Goal: Task Accomplishment & Management: Manage account settings

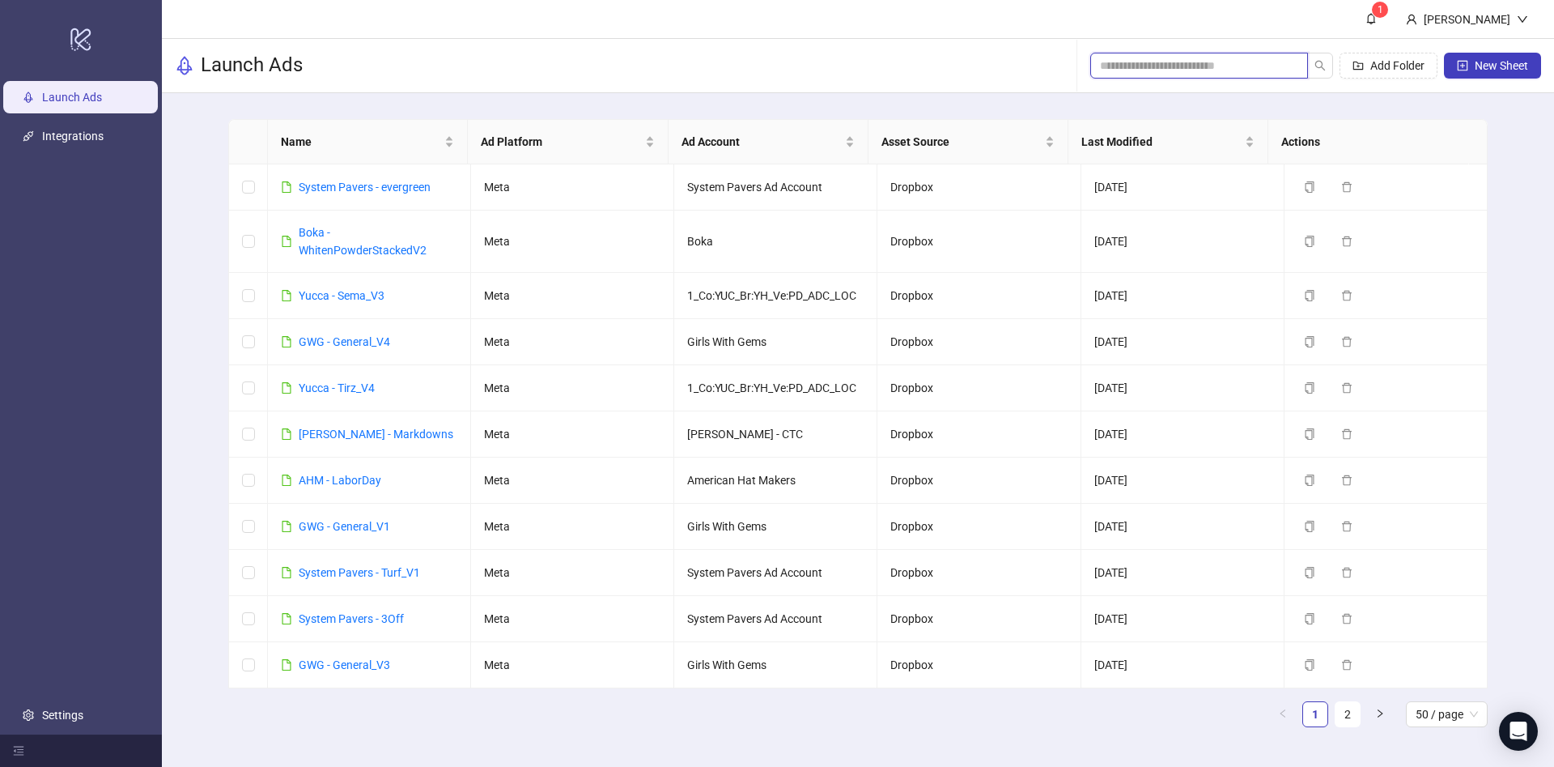
click at [1174, 62] on input "search" at bounding box center [1192, 66] width 185 height 18
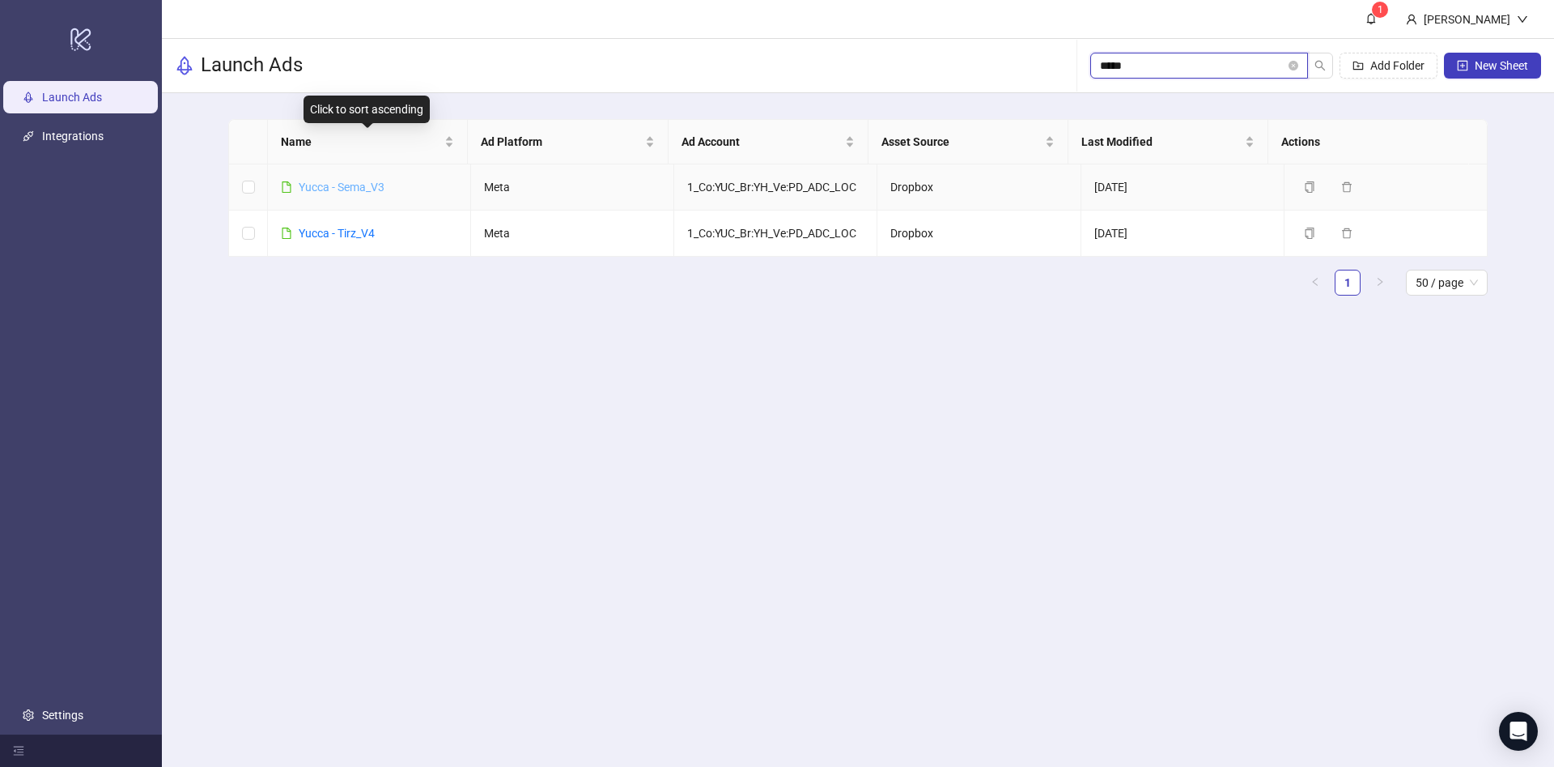
type input "*****"
click at [323, 181] on link "Yucca - Sema_V3" at bounding box center [342, 187] width 86 height 13
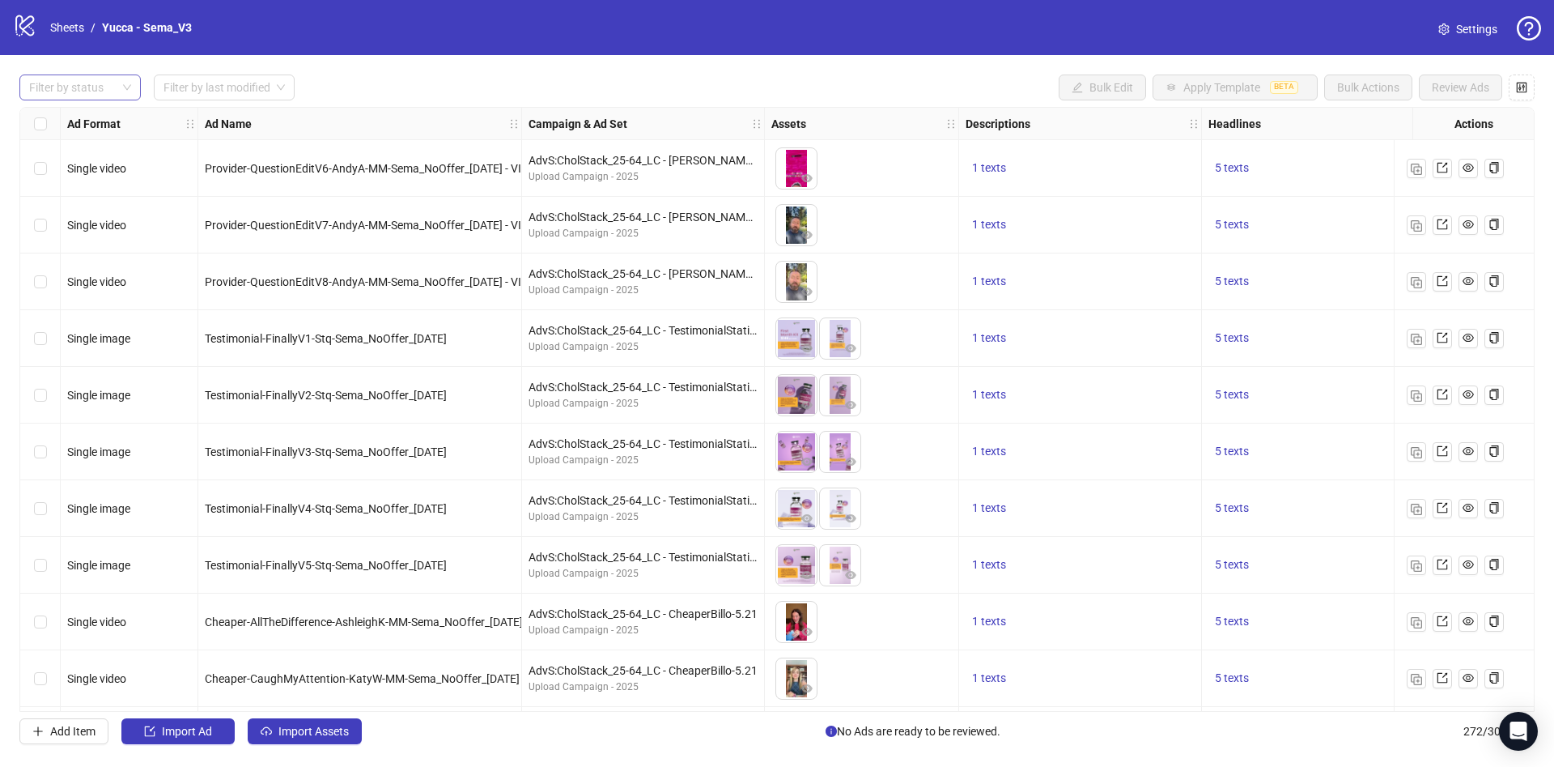
click at [88, 74] on div "Filter by status" at bounding box center [79, 87] width 121 height 26
click at [74, 118] on div "Draft" at bounding box center [80, 121] width 96 height 18
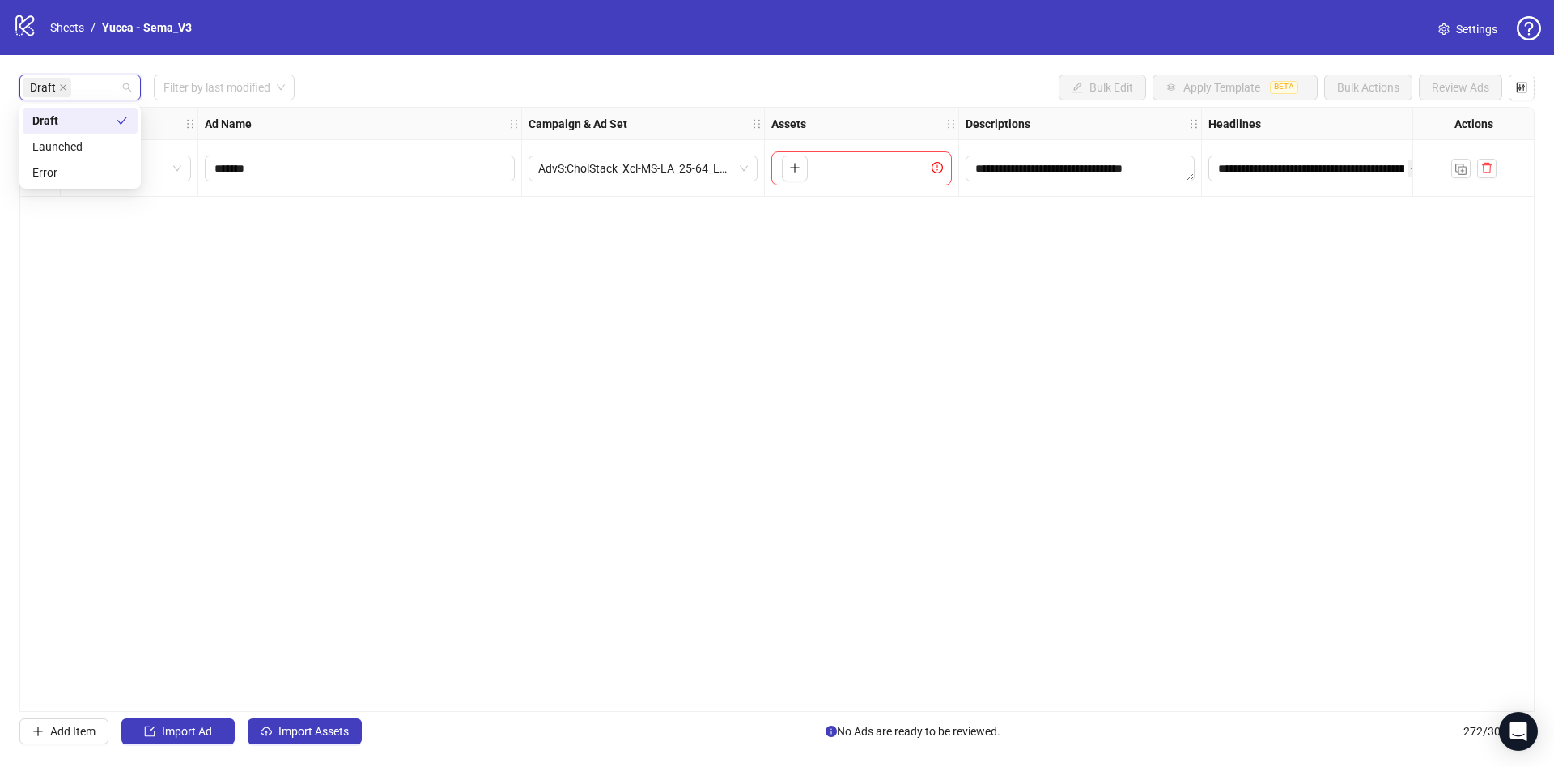
click at [551, 48] on div "logo/logo-mobile Sheets / Yucca - Sema_V3 Settings" at bounding box center [777, 27] width 1554 height 55
click at [335, 733] on span "Import Assets" at bounding box center [314, 731] width 70 height 13
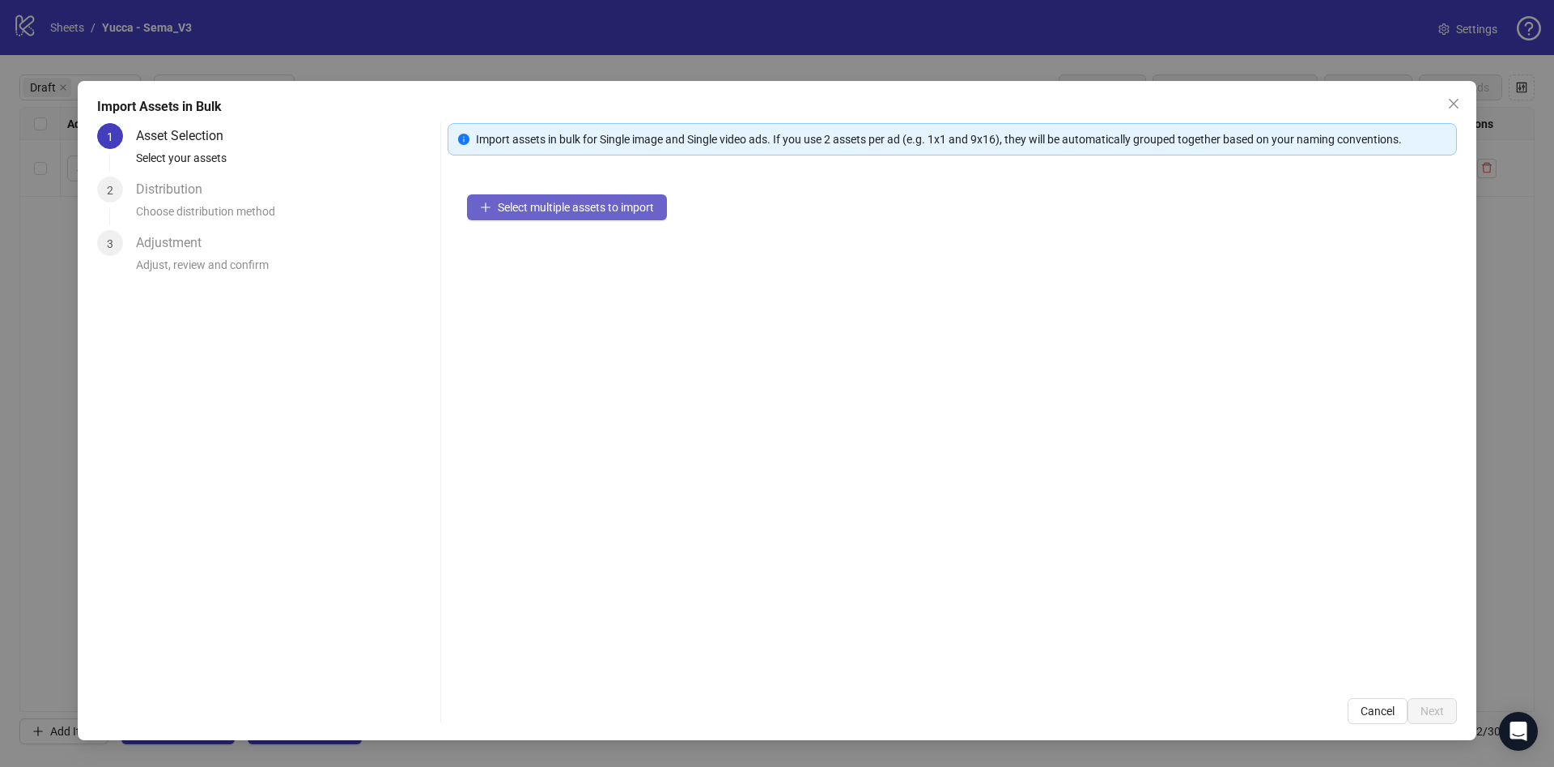
click at [611, 210] on span "Select multiple assets to import" at bounding box center [576, 207] width 156 height 13
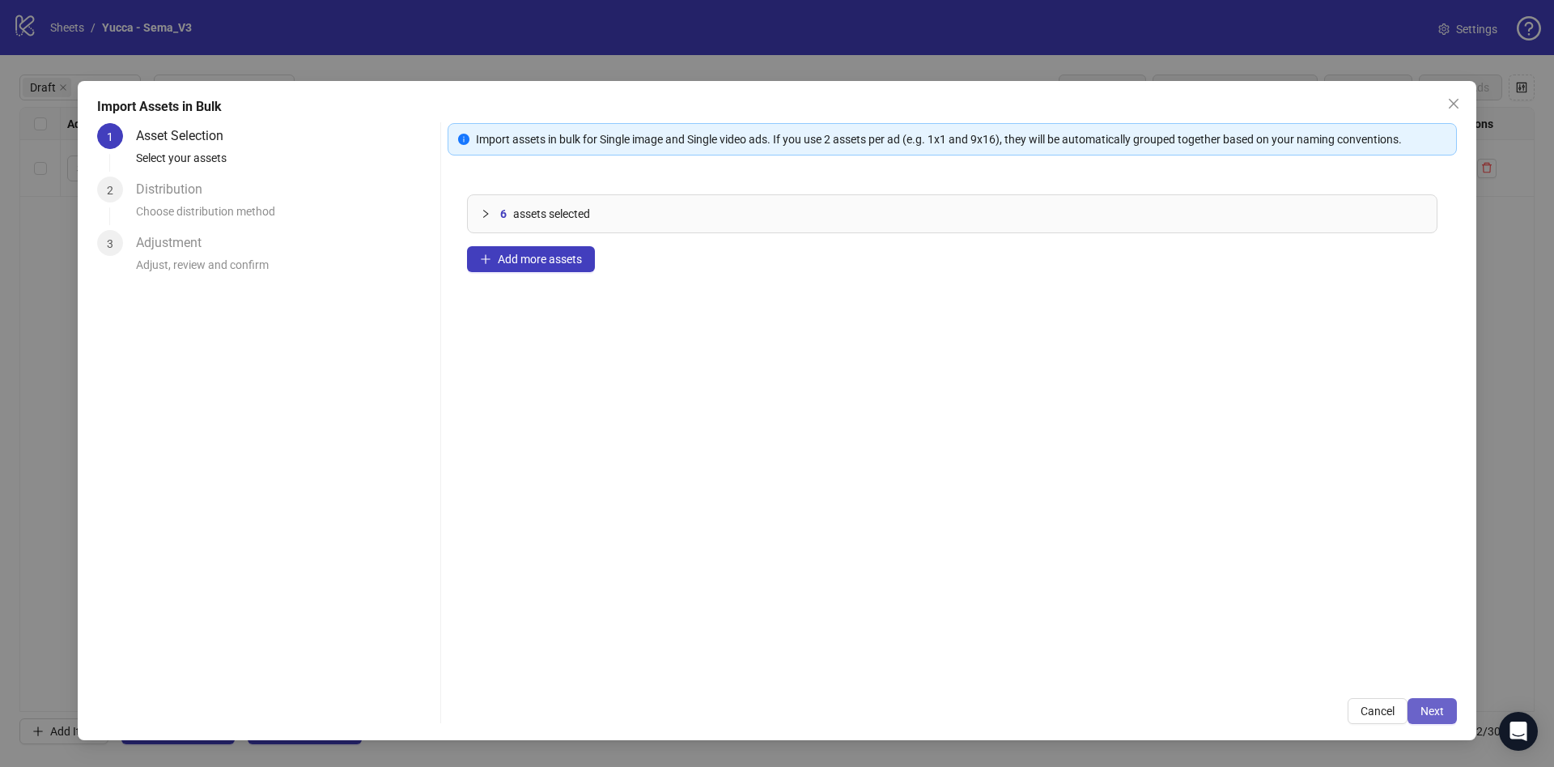
click at [1442, 710] on span "Next" at bounding box center [1432, 710] width 23 height 13
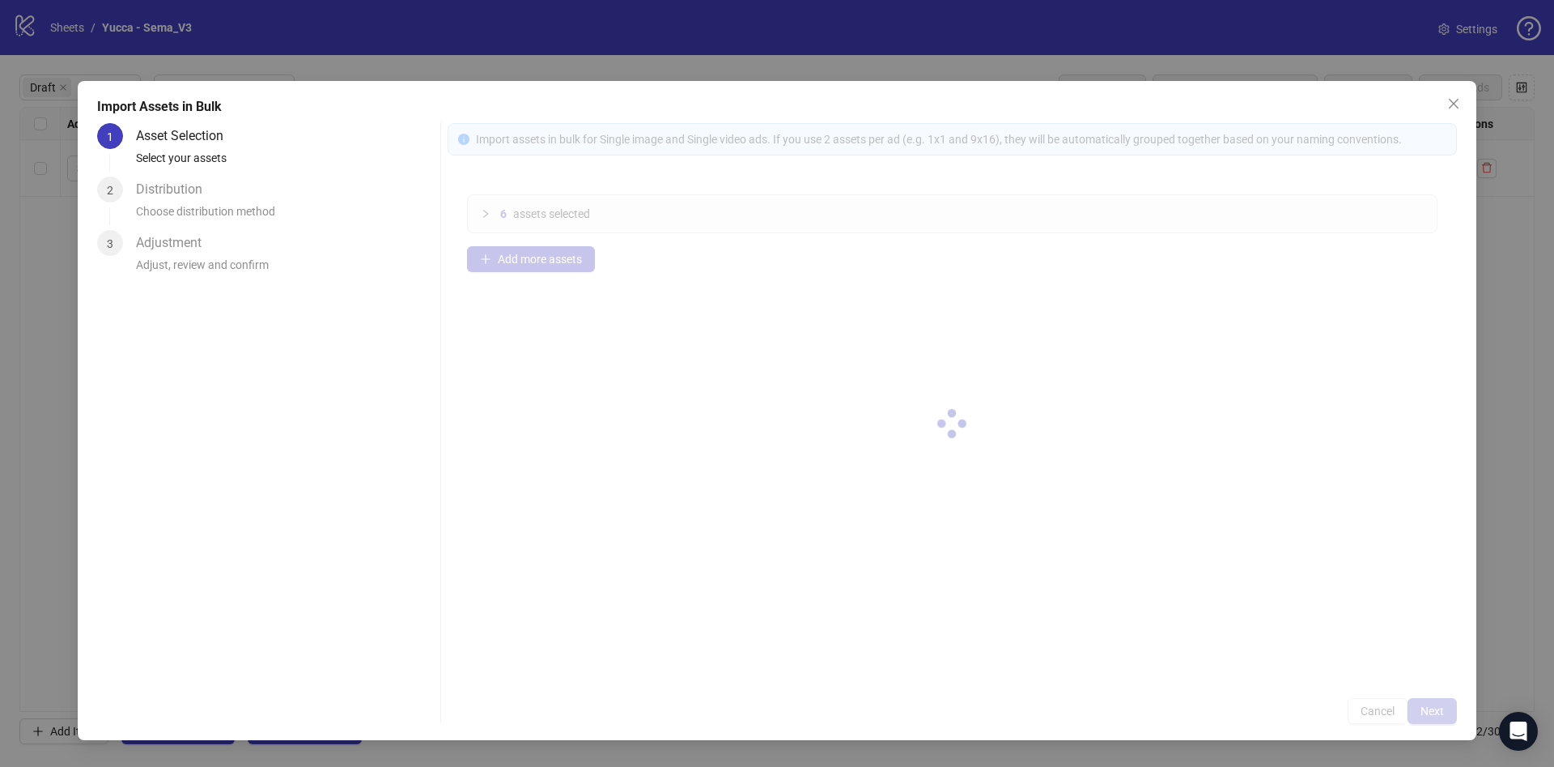
click at [1442, 710] on div at bounding box center [953, 423] width 1010 height 601
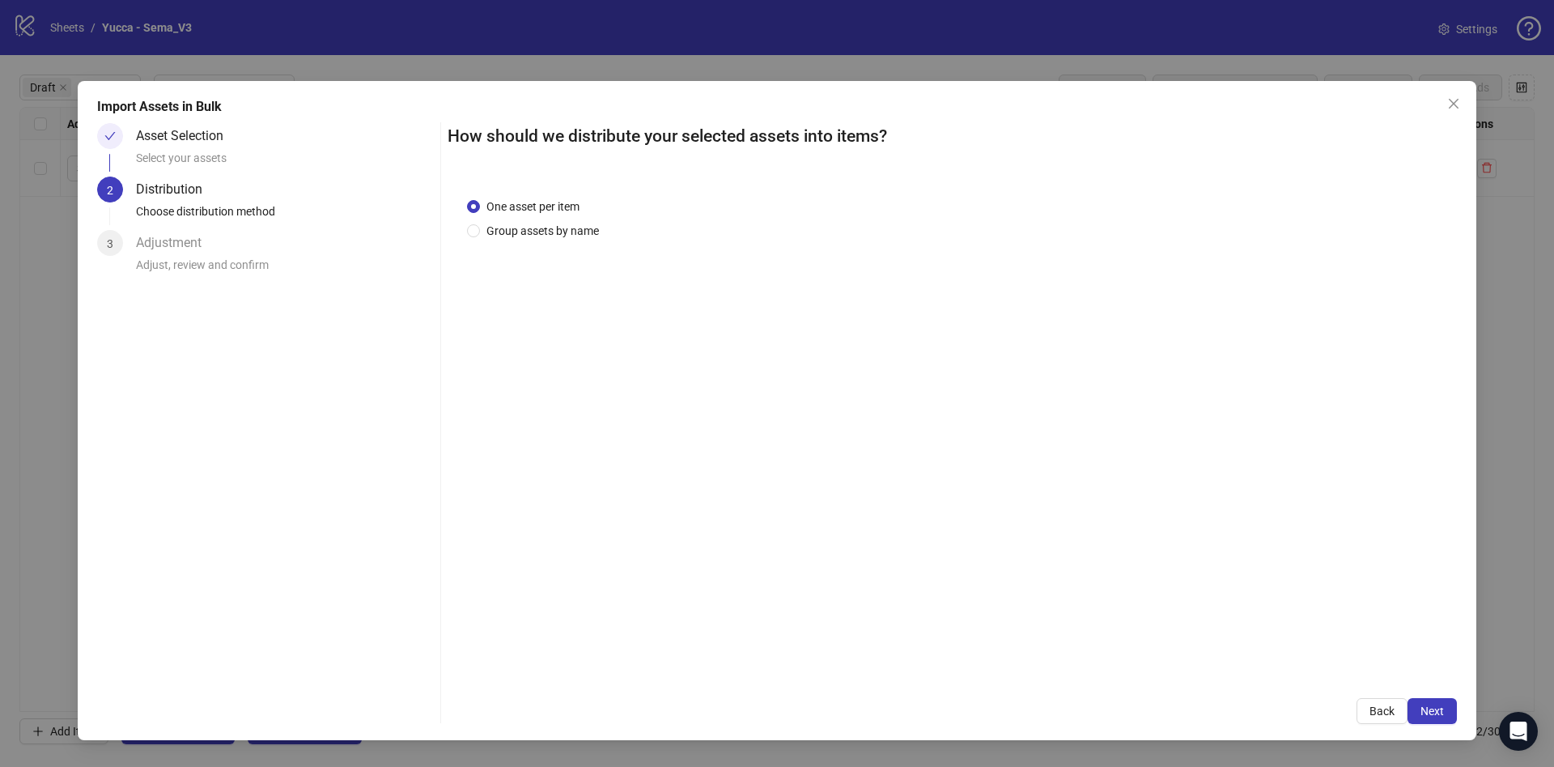
click at [1440, 712] on span "Next" at bounding box center [1432, 710] width 23 height 13
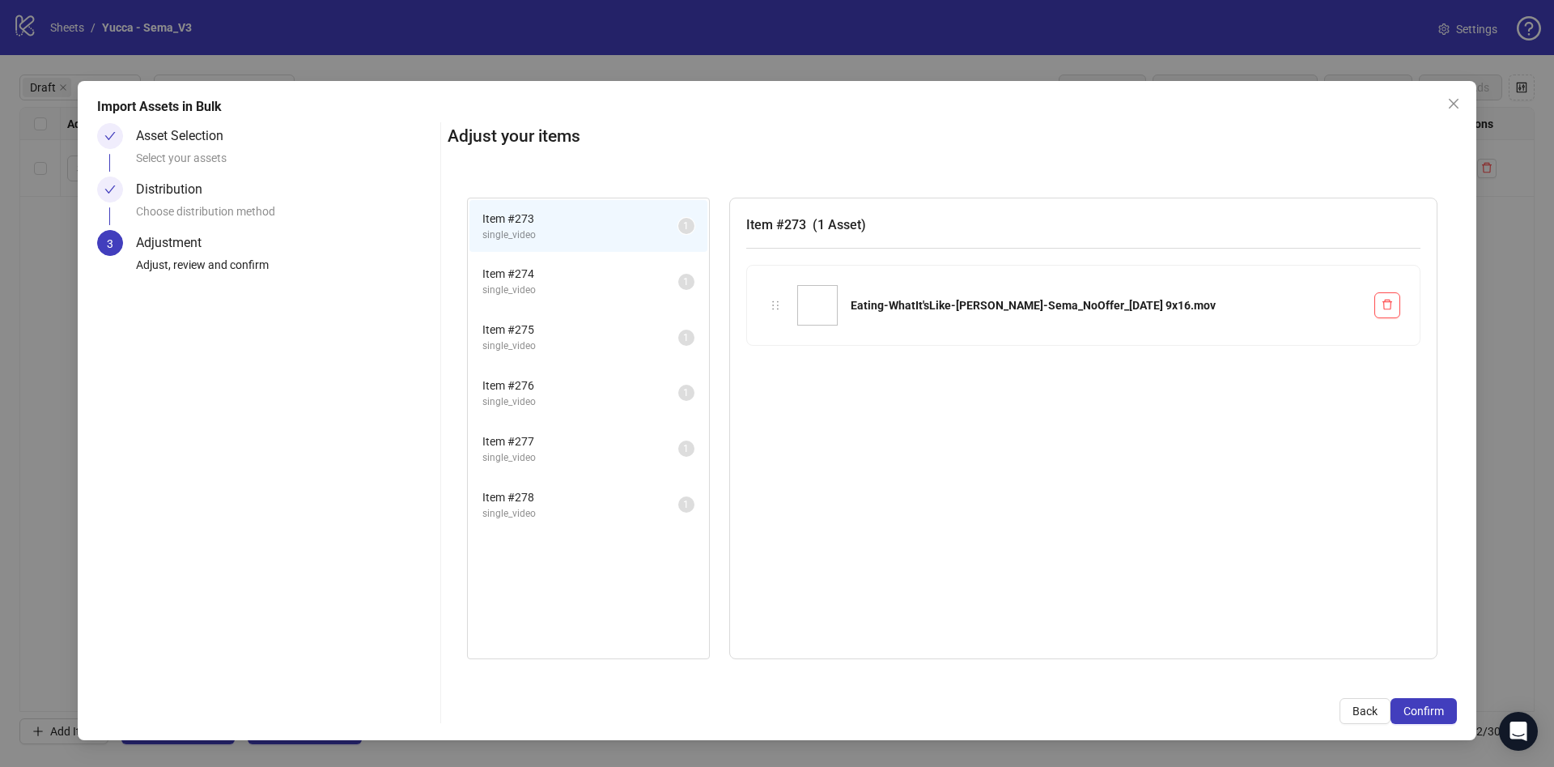
click at [1440, 712] on span "Confirm" at bounding box center [1424, 710] width 40 height 13
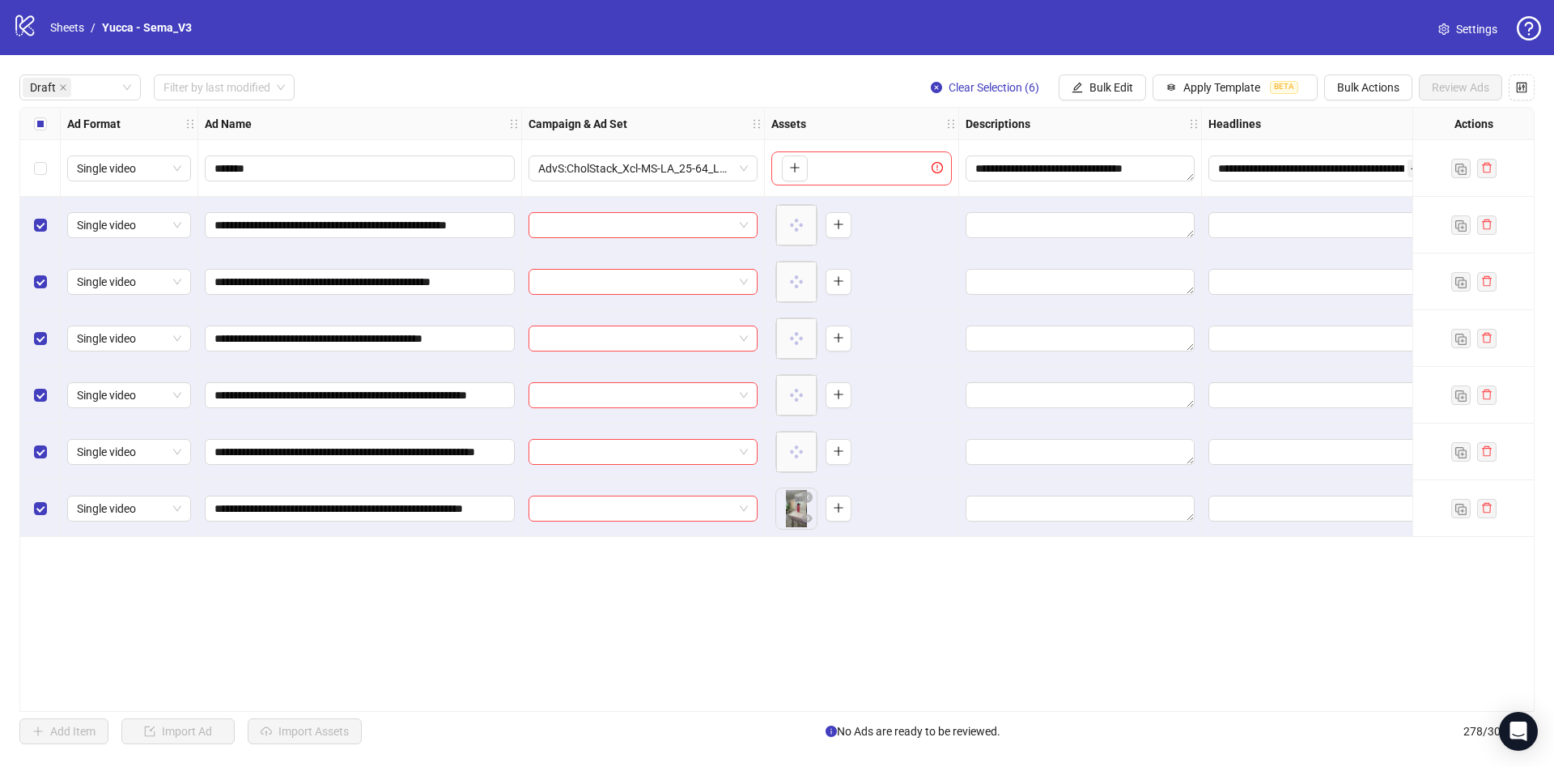
click at [32, 125] on div "Select all rows" at bounding box center [40, 124] width 40 height 32
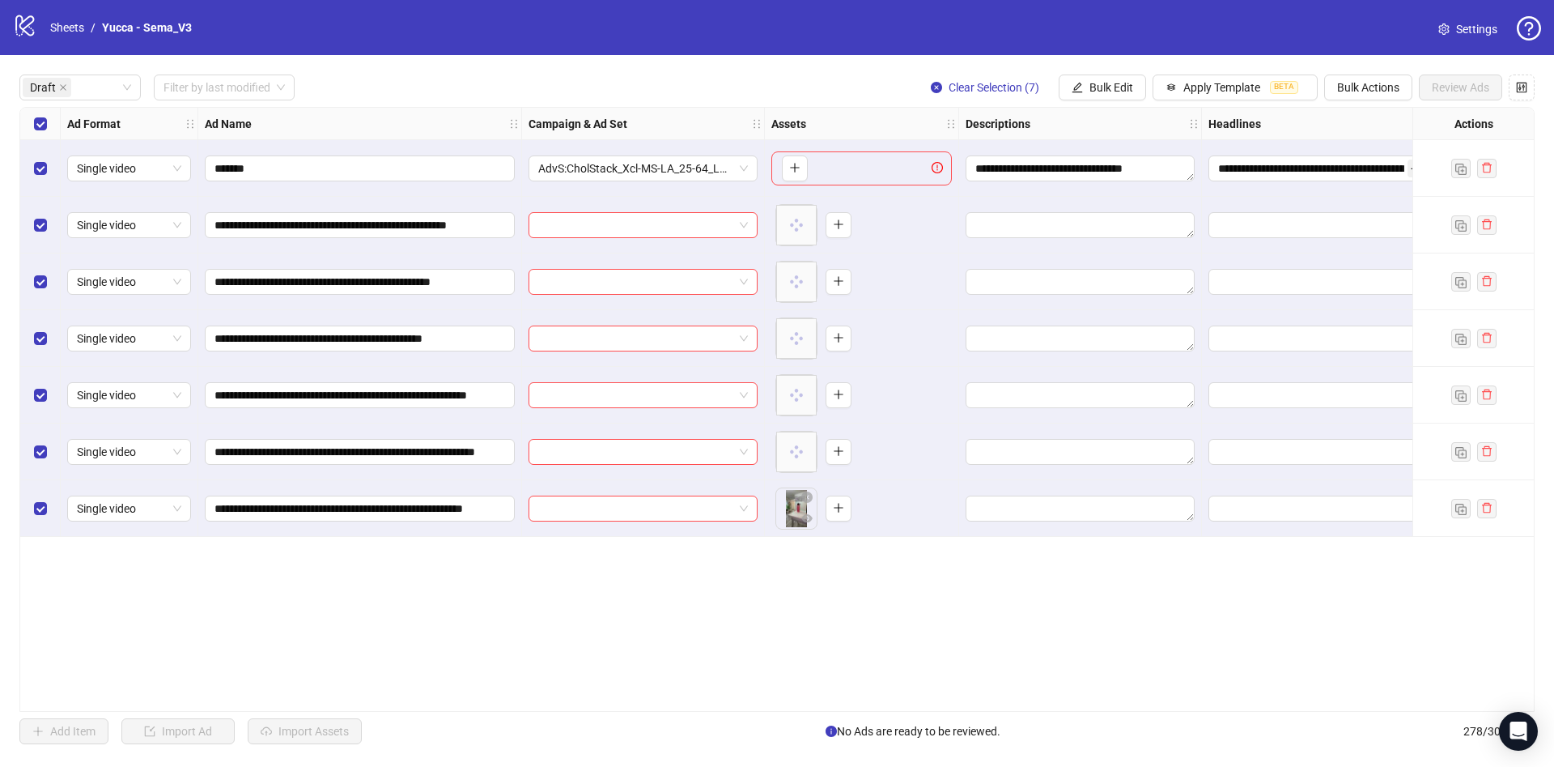
click at [32, 127] on div "Select all rows" at bounding box center [40, 124] width 40 height 32
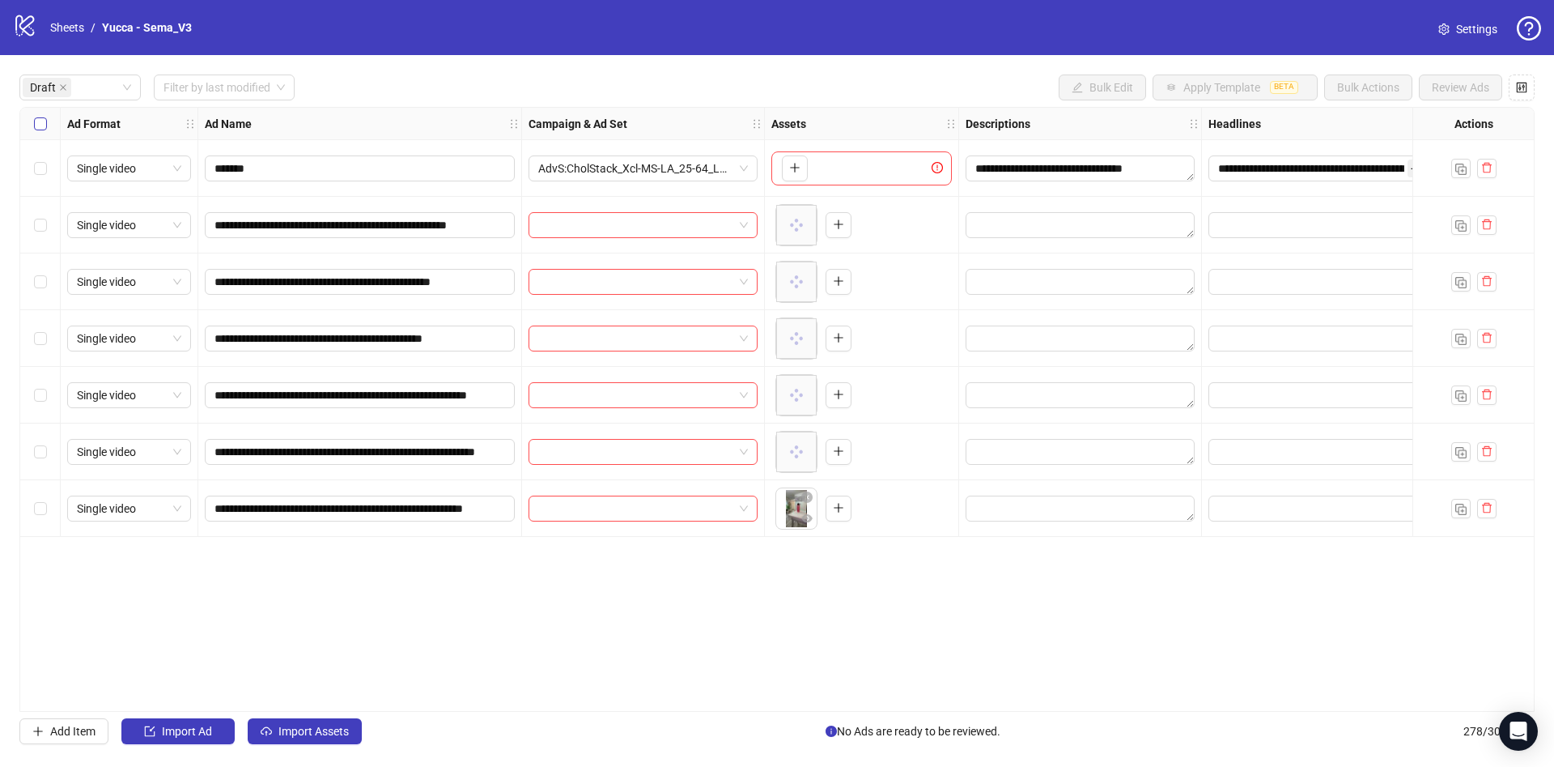
click at [37, 130] on label "Select all rows" at bounding box center [40, 124] width 13 height 18
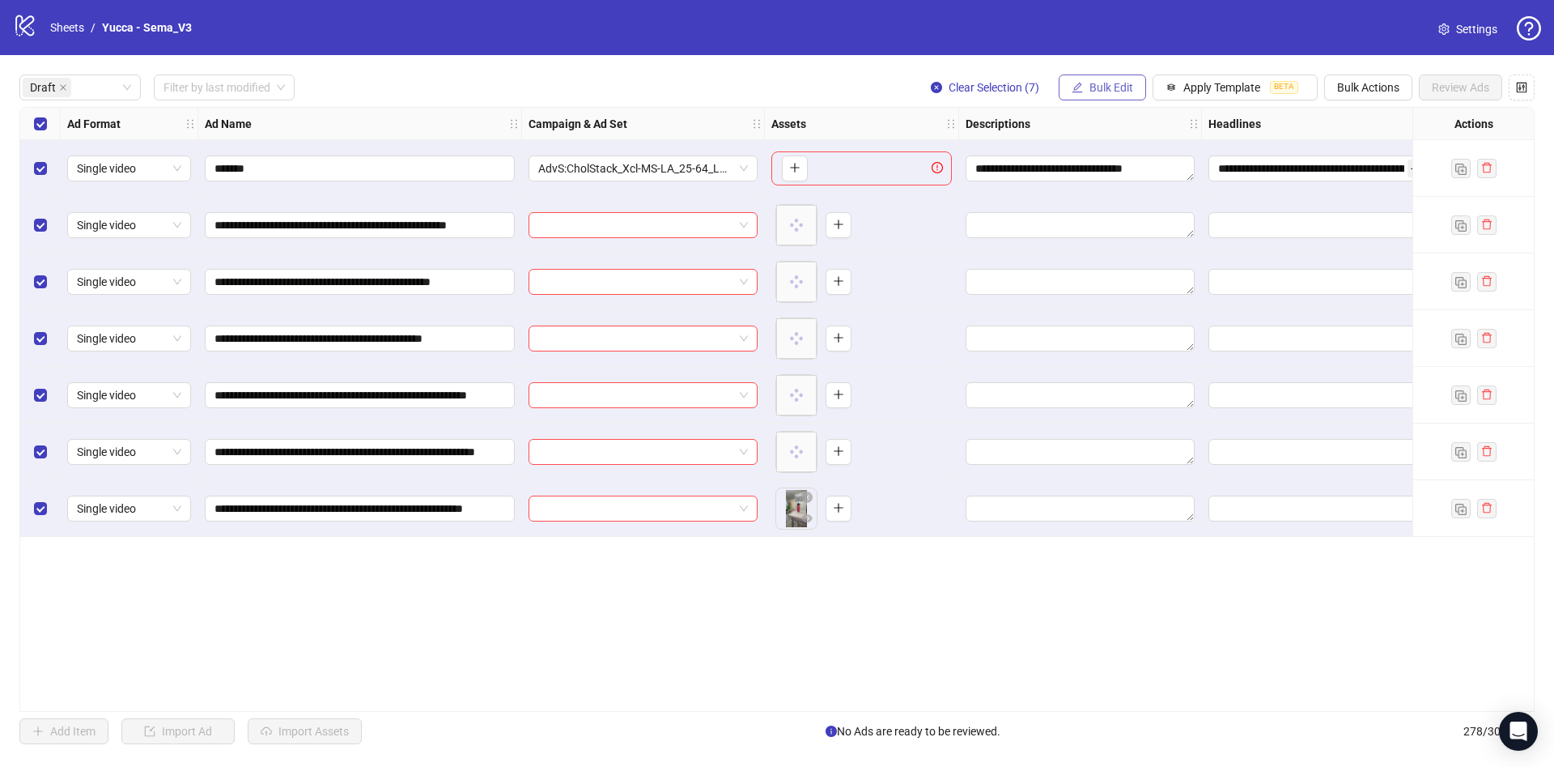
click at [1098, 83] on span "Bulk Edit" at bounding box center [1112, 87] width 44 height 13
click at [1097, 147] on span "Name" at bounding box center [1118, 147] width 96 height 18
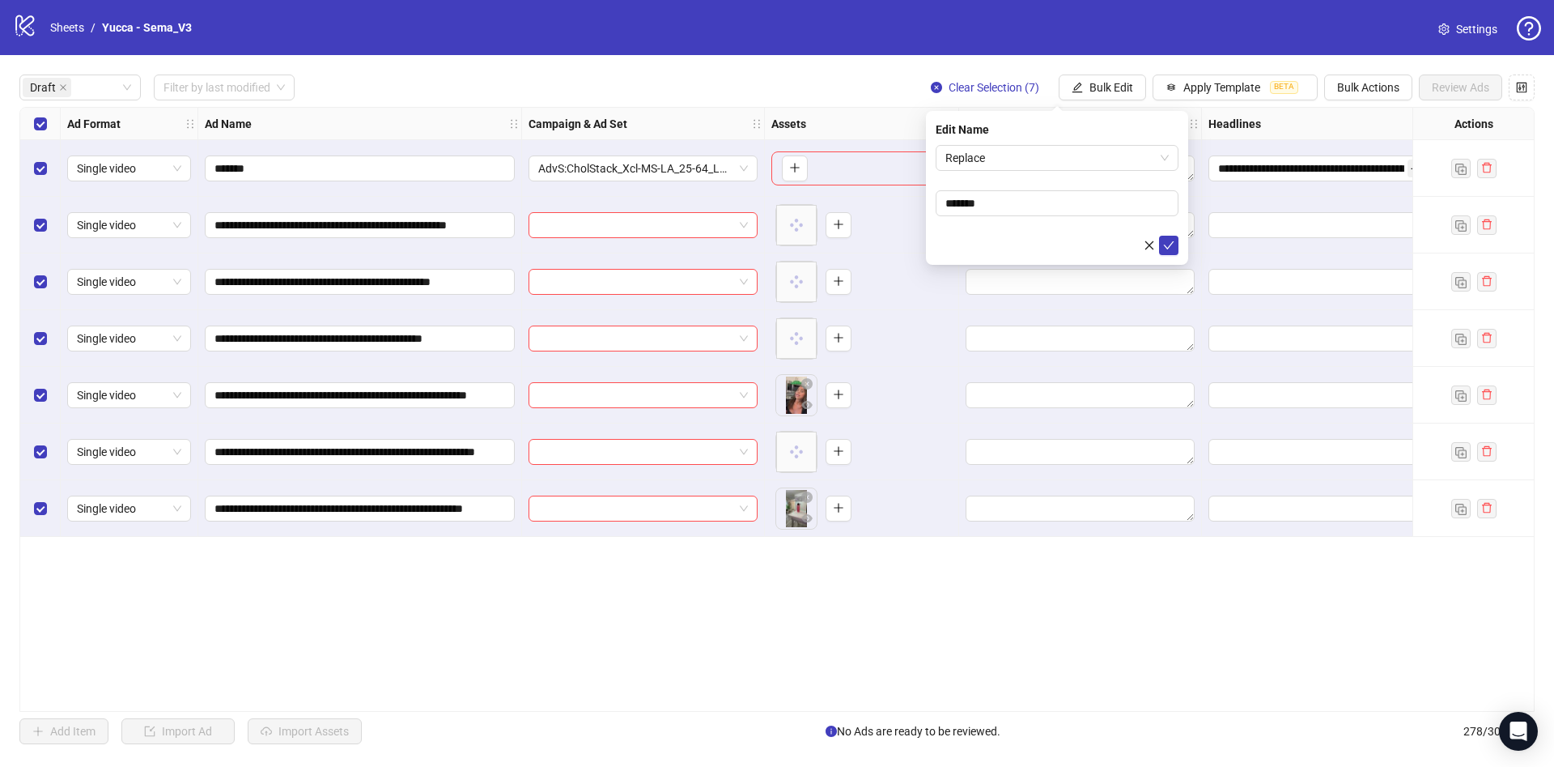
click at [1058, 139] on div "Edit Name Replace *******" at bounding box center [1057, 188] width 262 height 154
click at [1057, 152] on span "Replace" at bounding box center [1057, 158] width 223 height 24
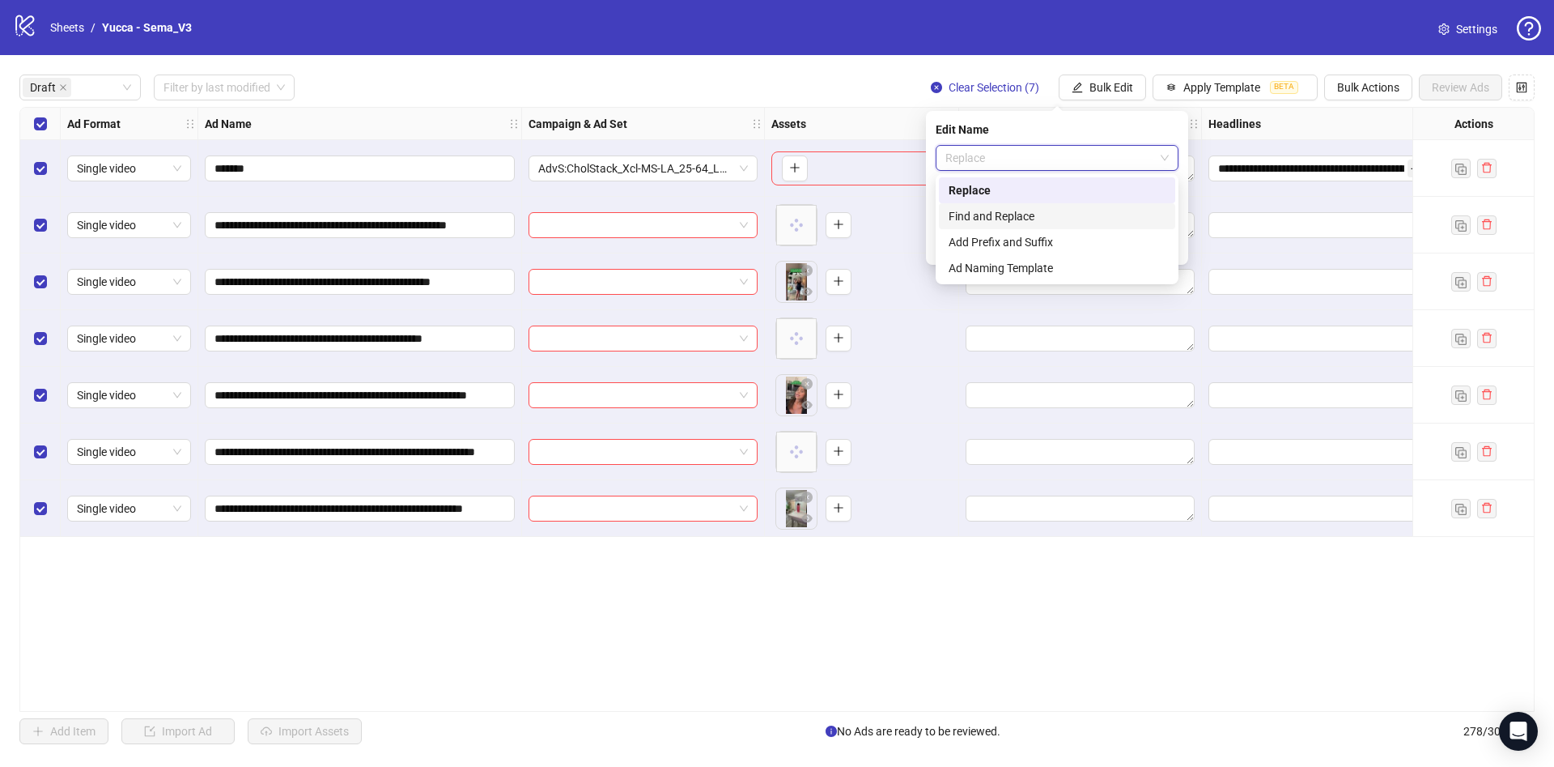
click at [1059, 219] on div "Find and Replace" at bounding box center [1057, 216] width 217 height 18
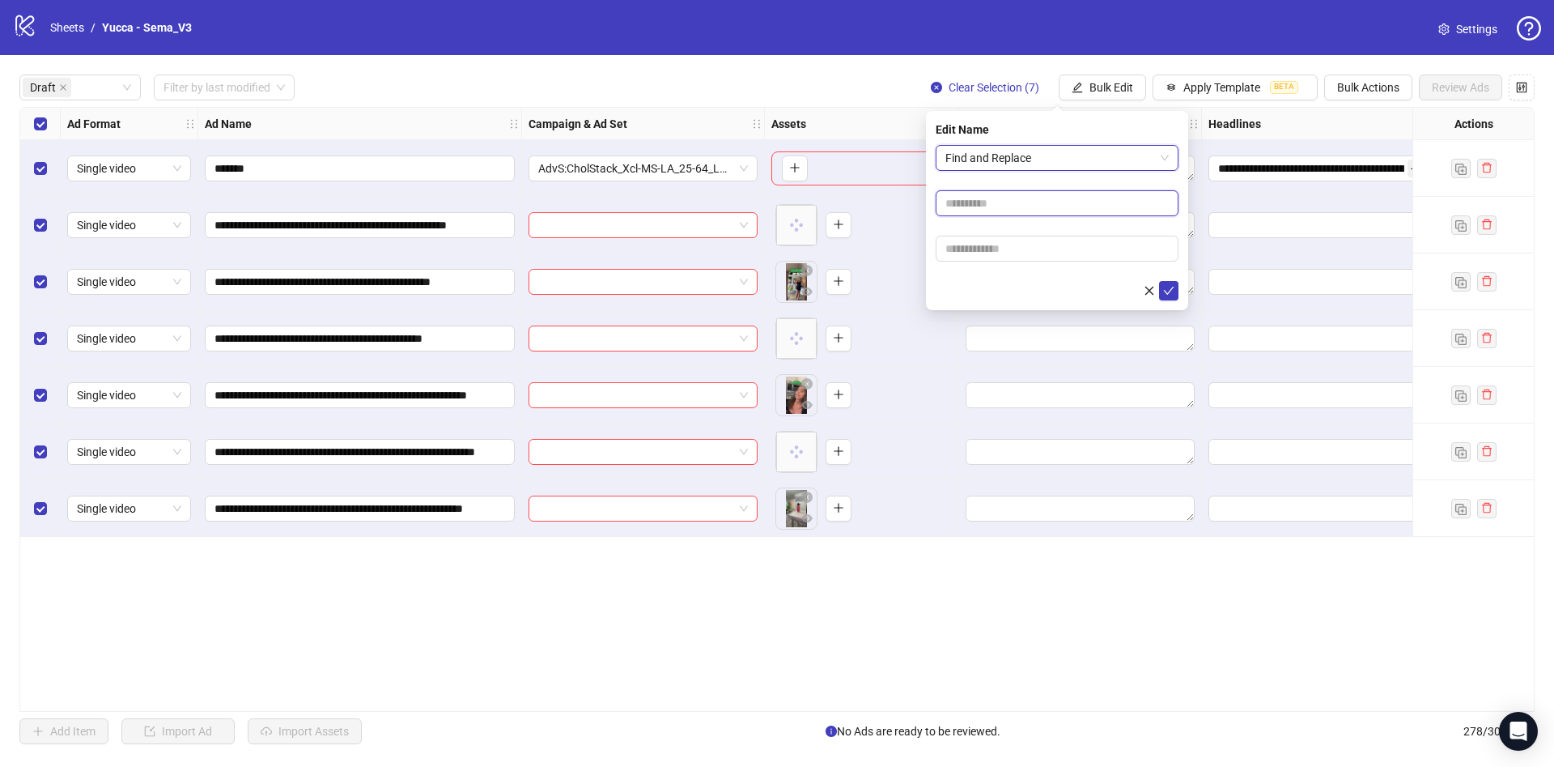
drag, startPoint x: 1031, startPoint y: 209, endPoint x: 1040, endPoint y: 215, distance: 11.2
click at [1031, 209] on input "text" at bounding box center [1057, 203] width 243 height 26
type input "****"
click at [1042, 256] on input "text" at bounding box center [1057, 249] width 243 height 26
paste input "**********"
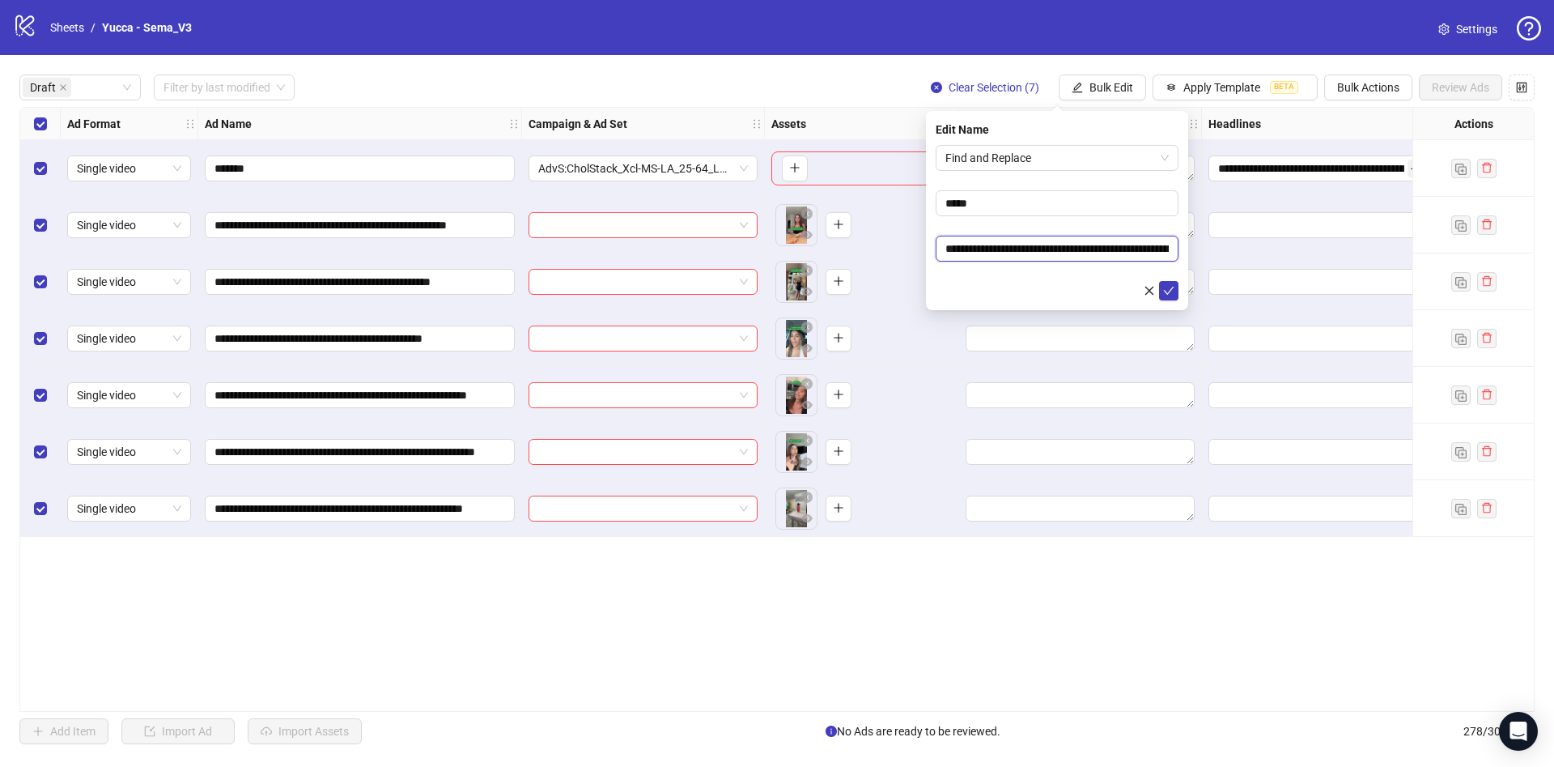
scroll to position [0, 82]
type input "**********"
click at [1037, 281] on div at bounding box center [1057, 290] width 243 height 19
click at [1168, 294] on icon "check" at bounding box center [1168, 290] width 11 height 11
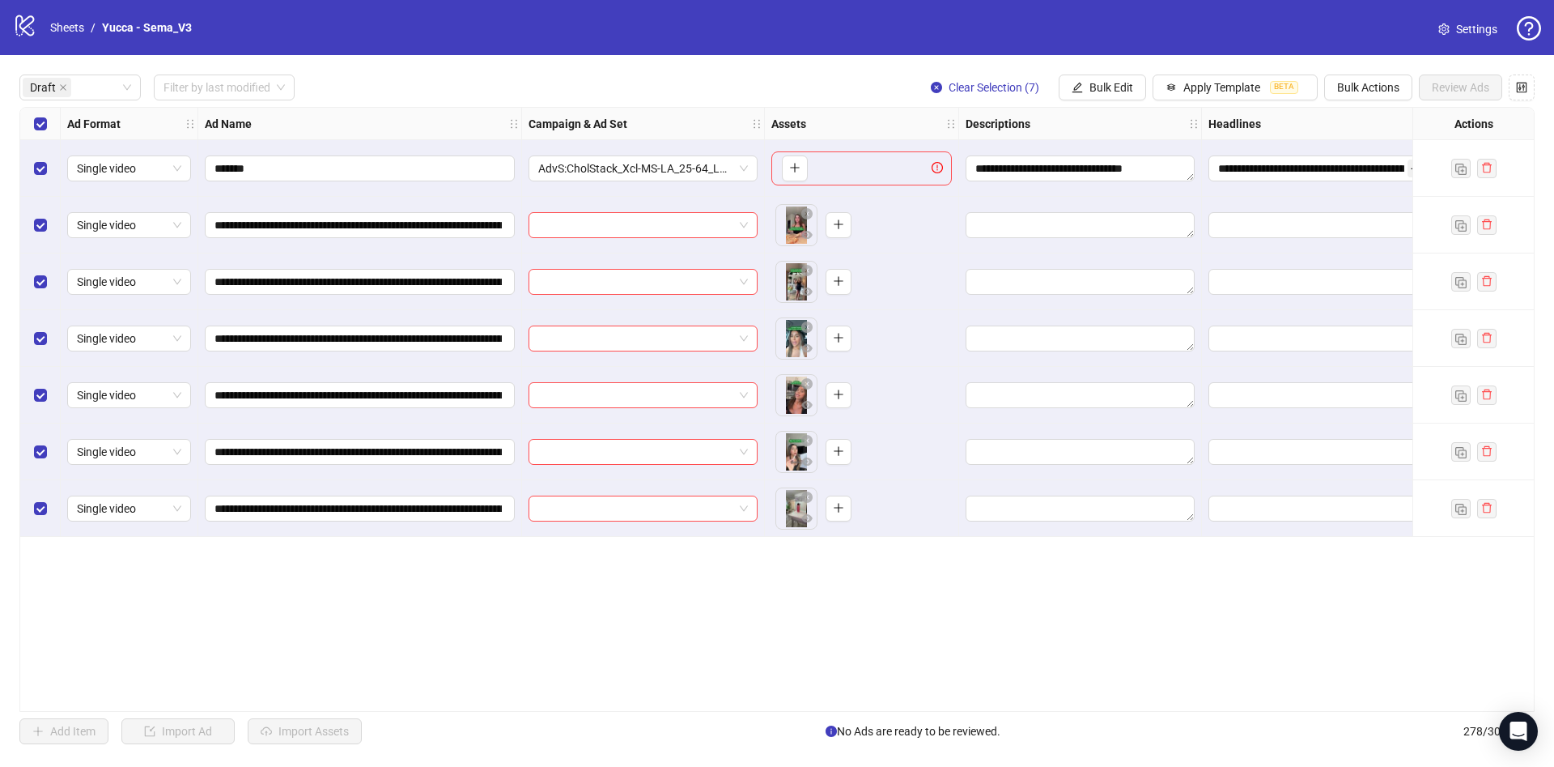
click at [51, 169] on div "Select row 1" at bounding box center [40, 168] width 40 height 57
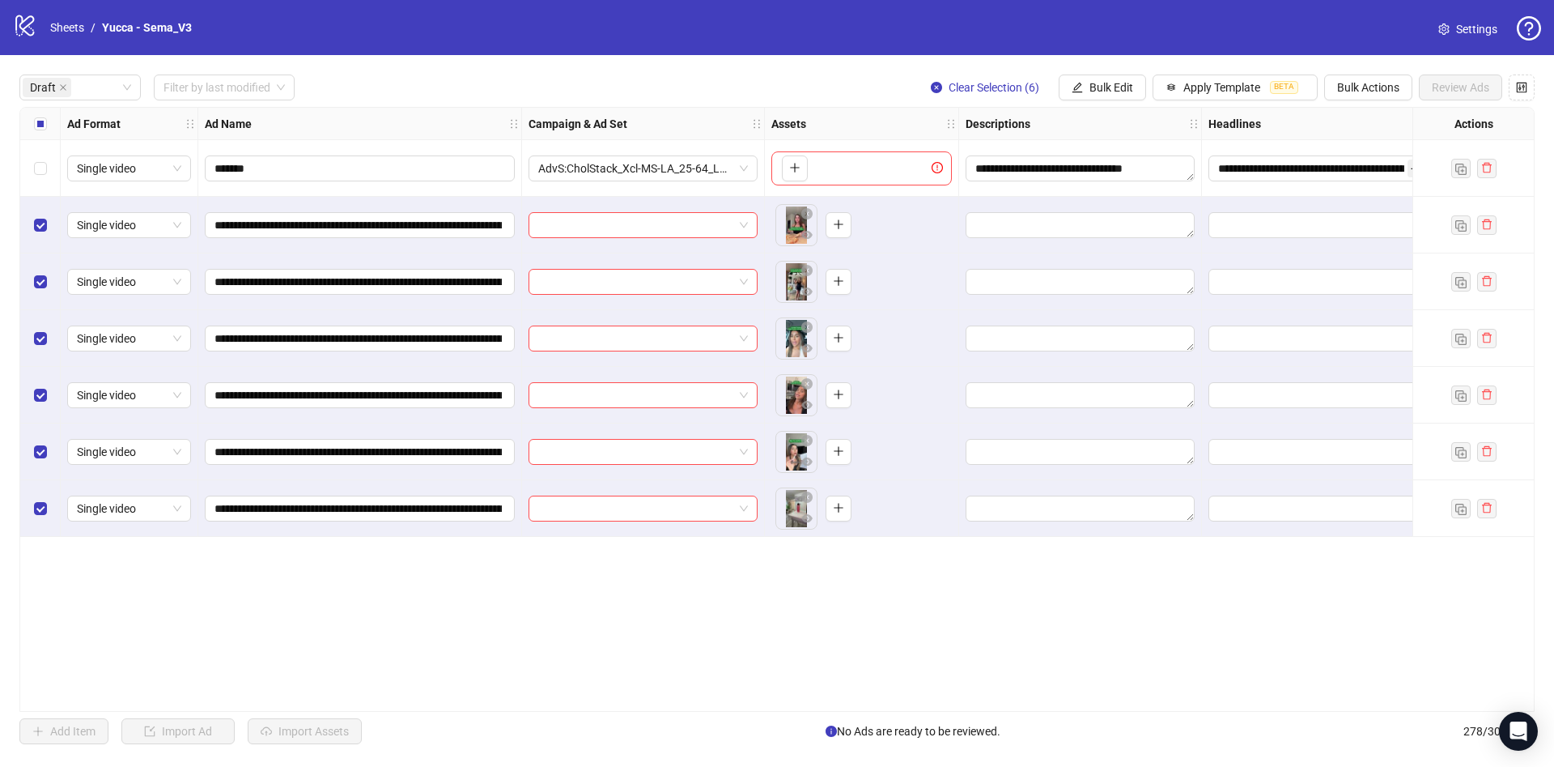
click at [1106, 102] on div "**********" at bounding box center [777, 409] width 1554 height 708
click at [1113, 96] on button "Bulk Edit" at bounding box center [1102, 87] width 87 height 26
click at [1138, 174] on span "Campaign & Ad Set" at bounding box center [1118, 173] width 96 height 18
drag, startPoint x: 1077, startPoint y: 152, endPoint x: 1087, endPoint y: 156, distance: 11.3
click at [1078, 151] on input "search" at bounding box center [1050, 158] width 209 height 24
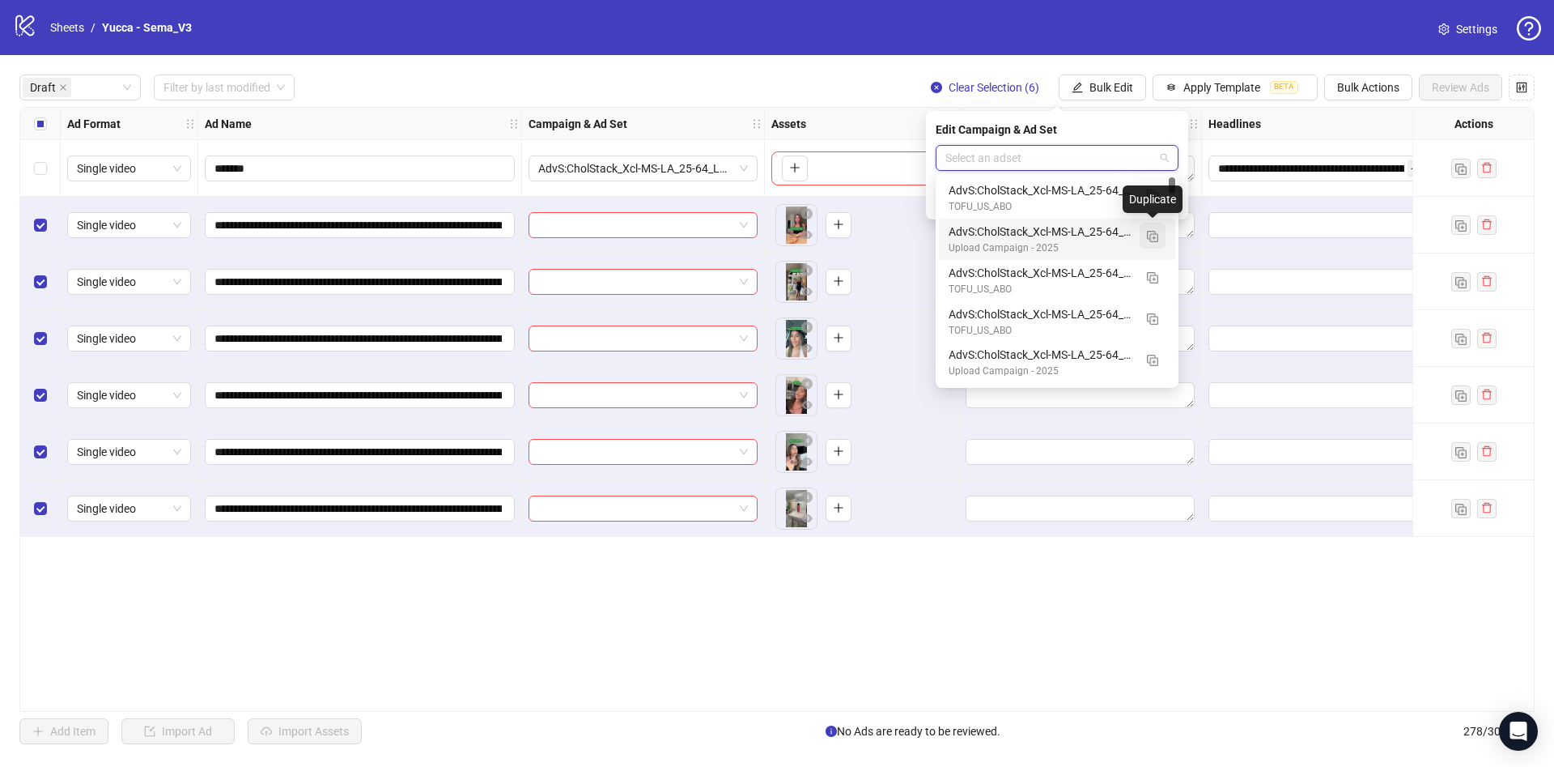
click at [1156, 238] on img "button" at bounding box center [1152, 236] width 11 height 11
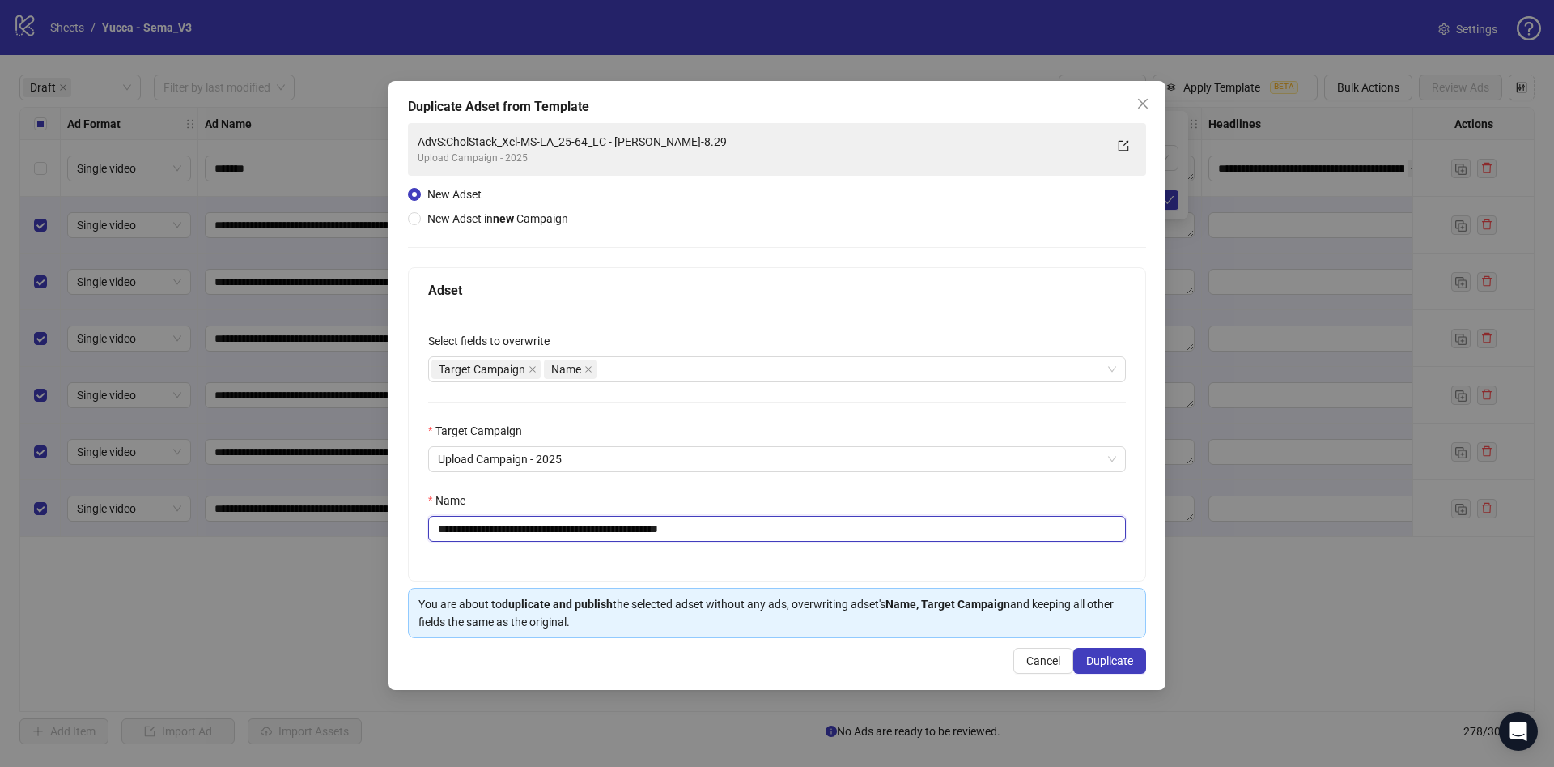
drag, startPoint x: 637, startPoint y: 528, endPoint x: 1044, endPoint y: 529, distance: 406.4
click at [1039, 530] on input "**********" at bounding box center [777, 529] width 698 height 26
type input "**********"
click at [1151, 670] on div "**********" at bounding box center [777, 385] width 777 height 609
click at [1141, 670] on button "Duplicate" at bounding box center [1110, 661] width 73 height 26
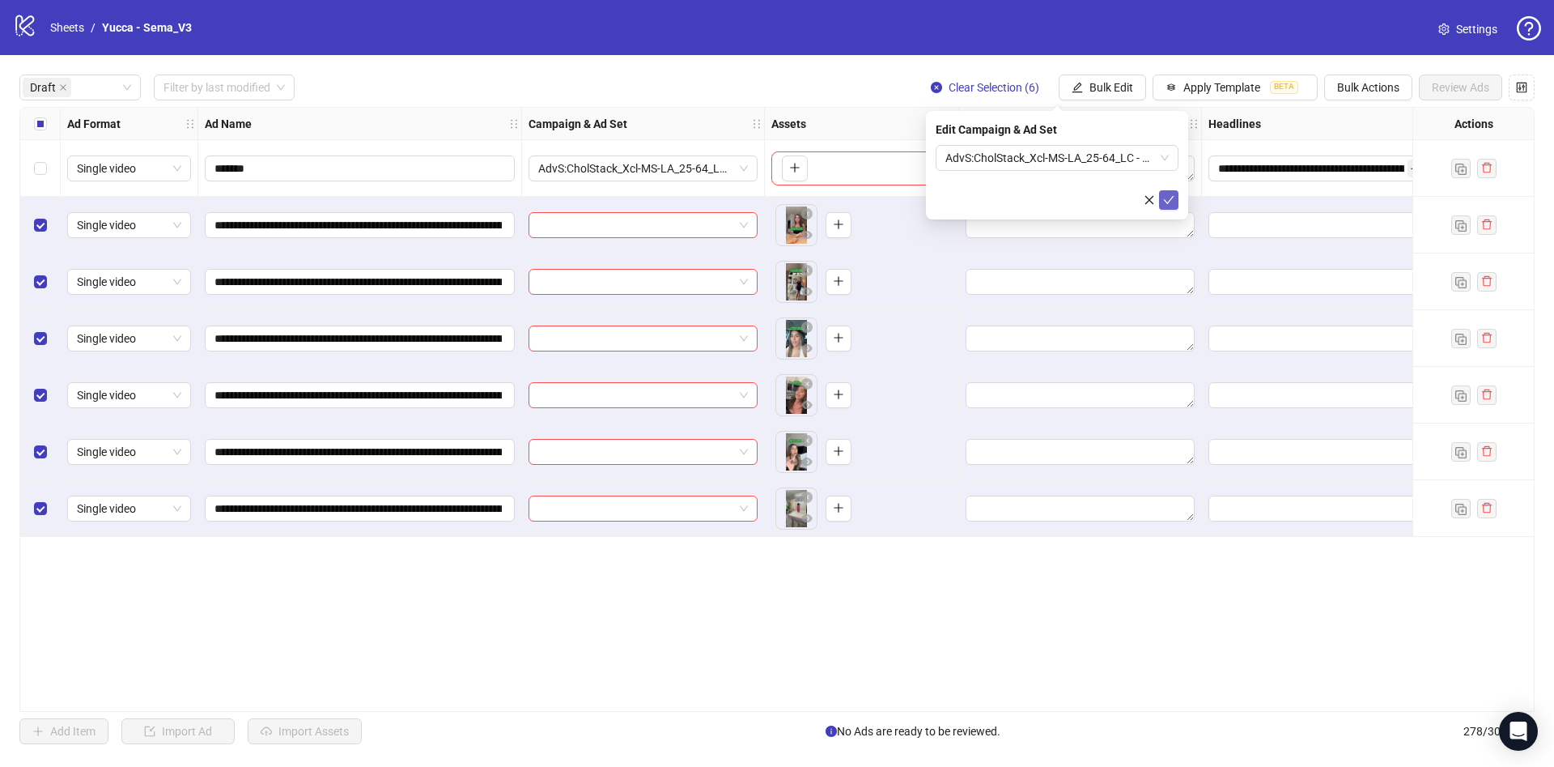
click at [1163, 204] on button "submit" at bounding box center [1168, 199] width 19 height 19
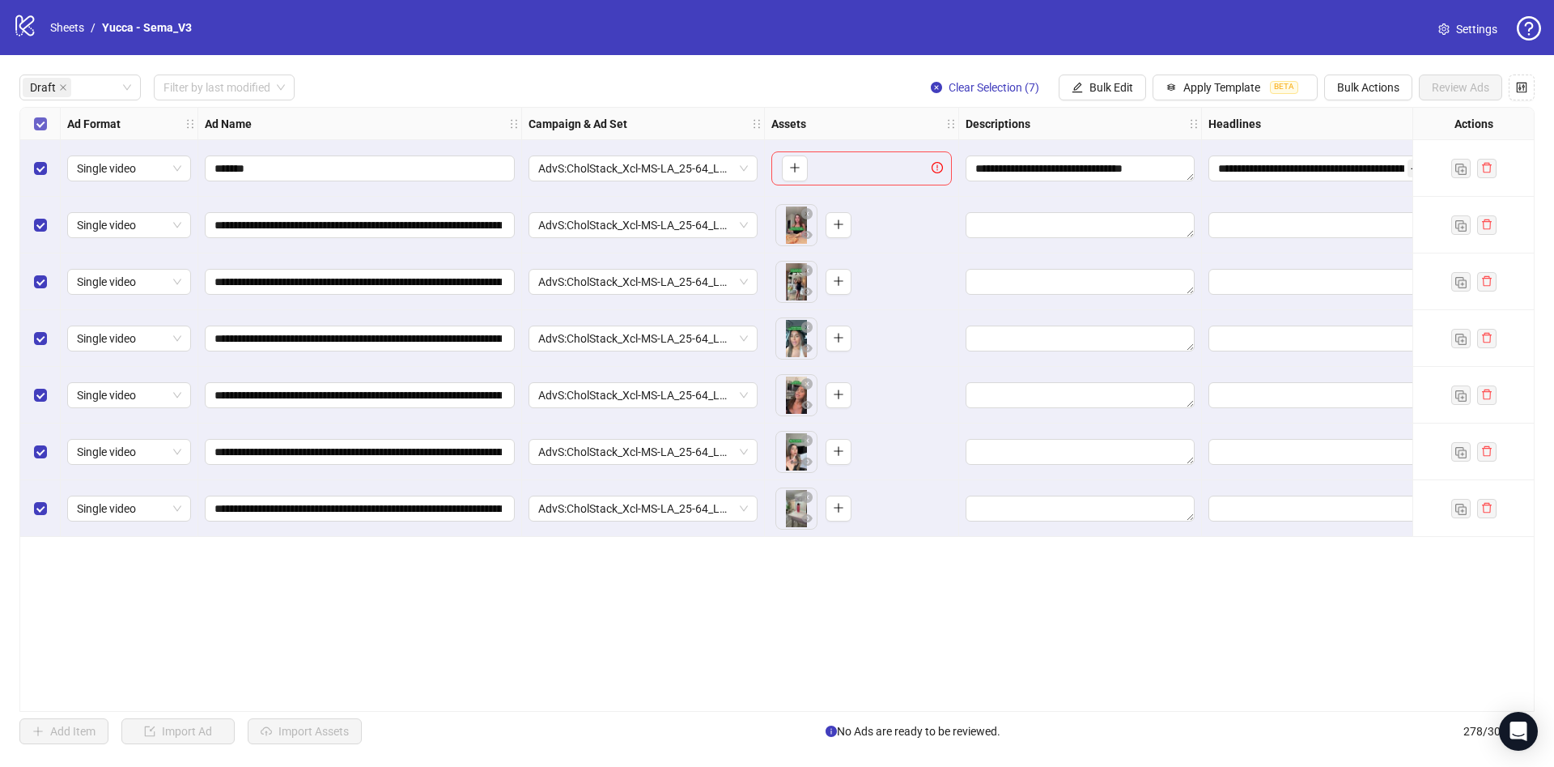
click at [39, 130] on label "Select all rows" at bounding box center [40, 124] width 13 height 18
click at [1234, 82] on span "Apply Template" at bounding box center [1222, 87] width 77 height 13
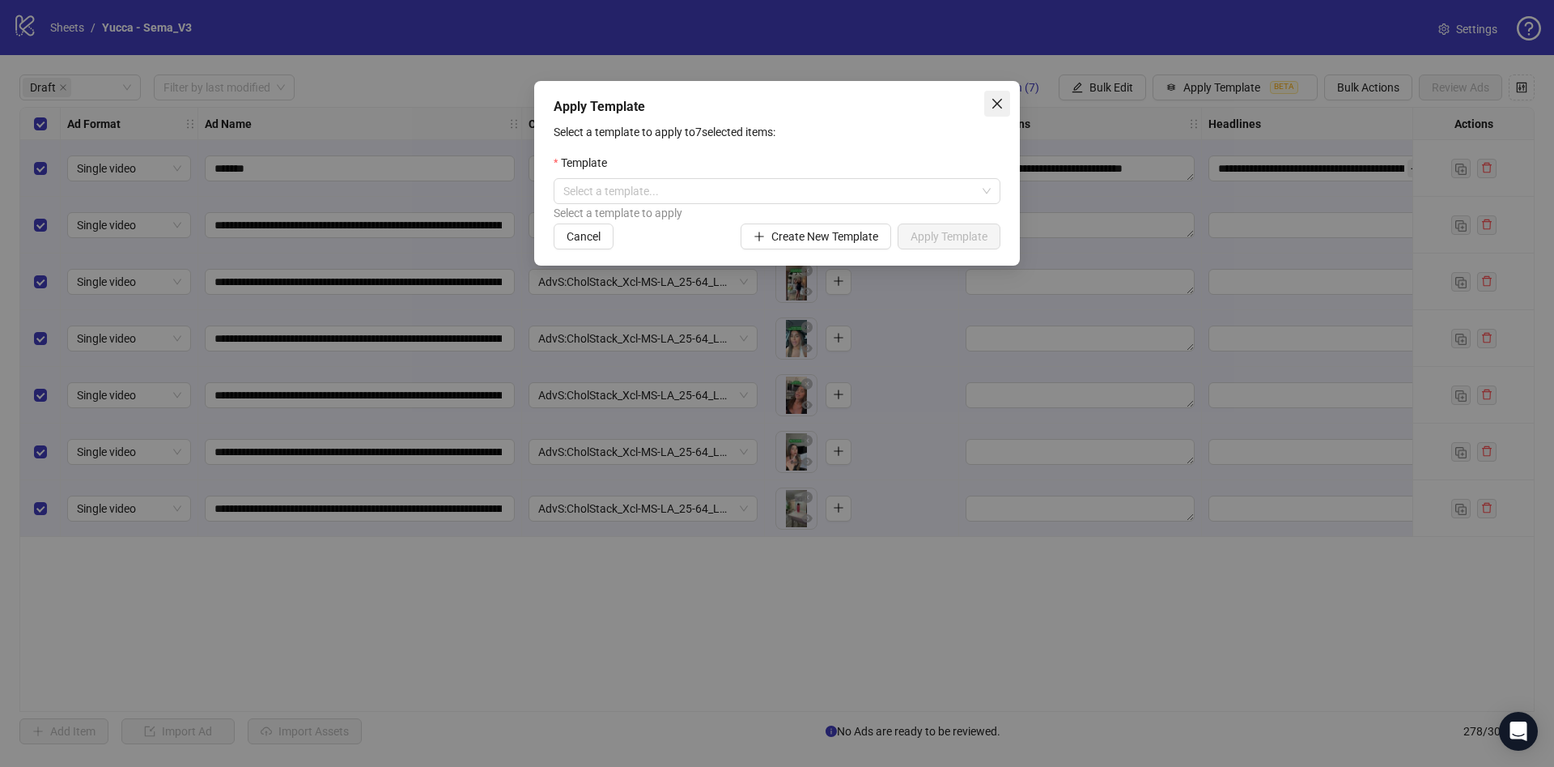
drag, startPoint x: 1001, startPoint y: 108, endPoint x: 1047, endPoint y: 104, distance: 45.5
click at [1003, 108] on icon "close" at bounding box center [997, 103] width 13 height 13
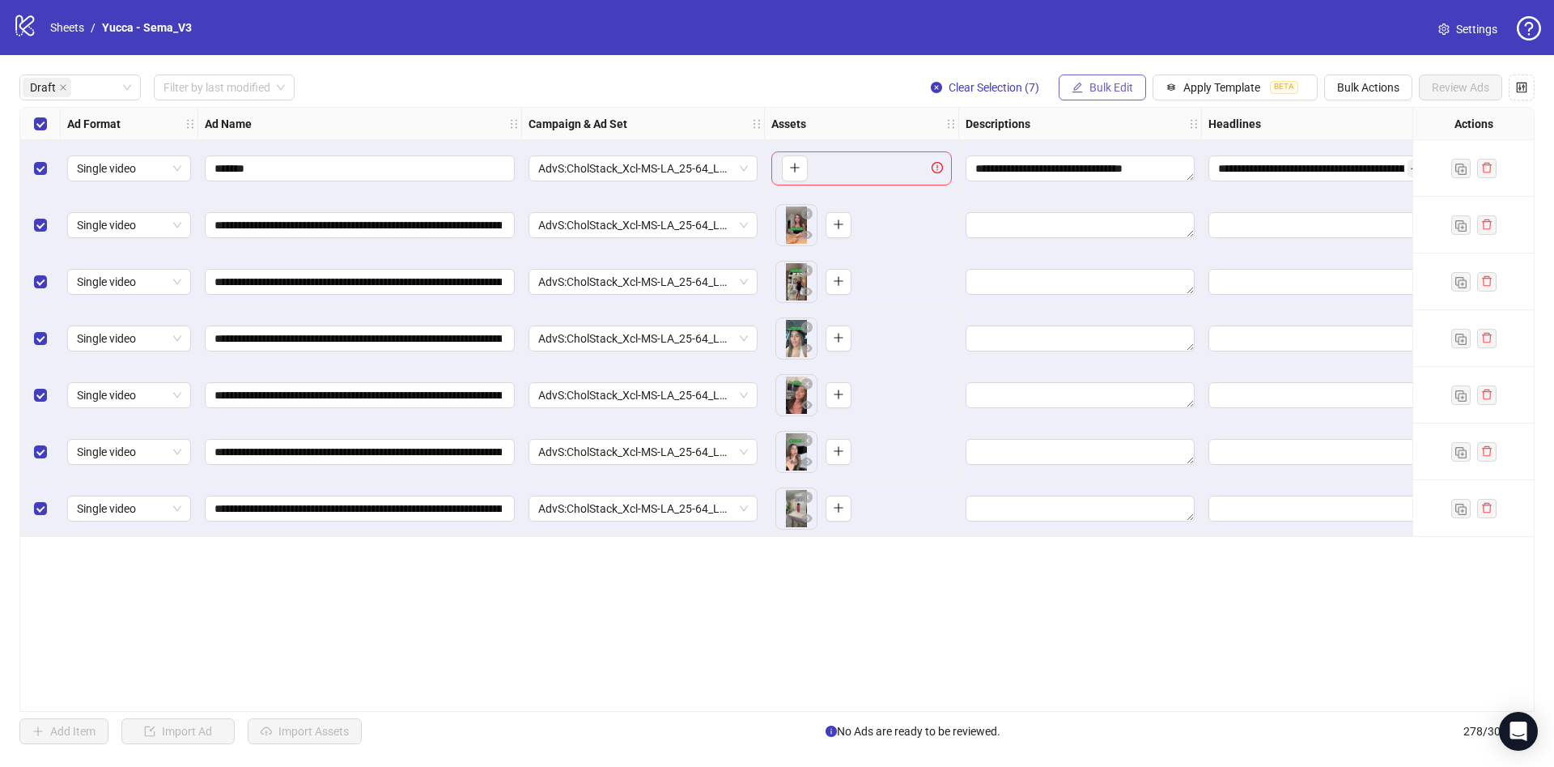
click at [1108, 87] on span "Bulk Edit" at bounding box center [1112, 87] width 44 height 13
click at [1119, 237] on li "Primary Texts" at bounding box center [1119, 250] width 116 height 26
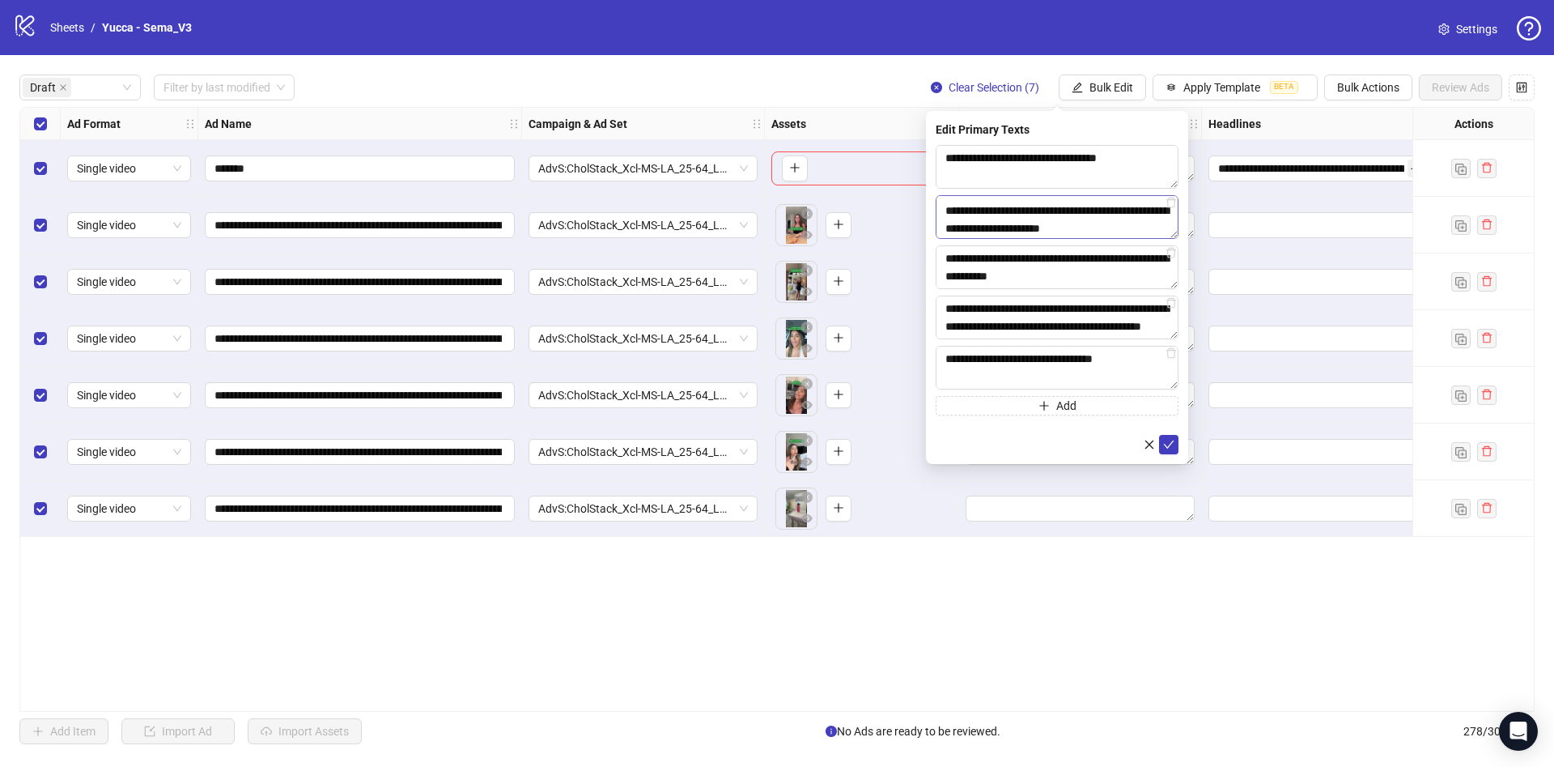
scroll to position [214, 0]
click at [1171, 449] on button "submit" at bounding box center [1168, 444] width 19 height 19
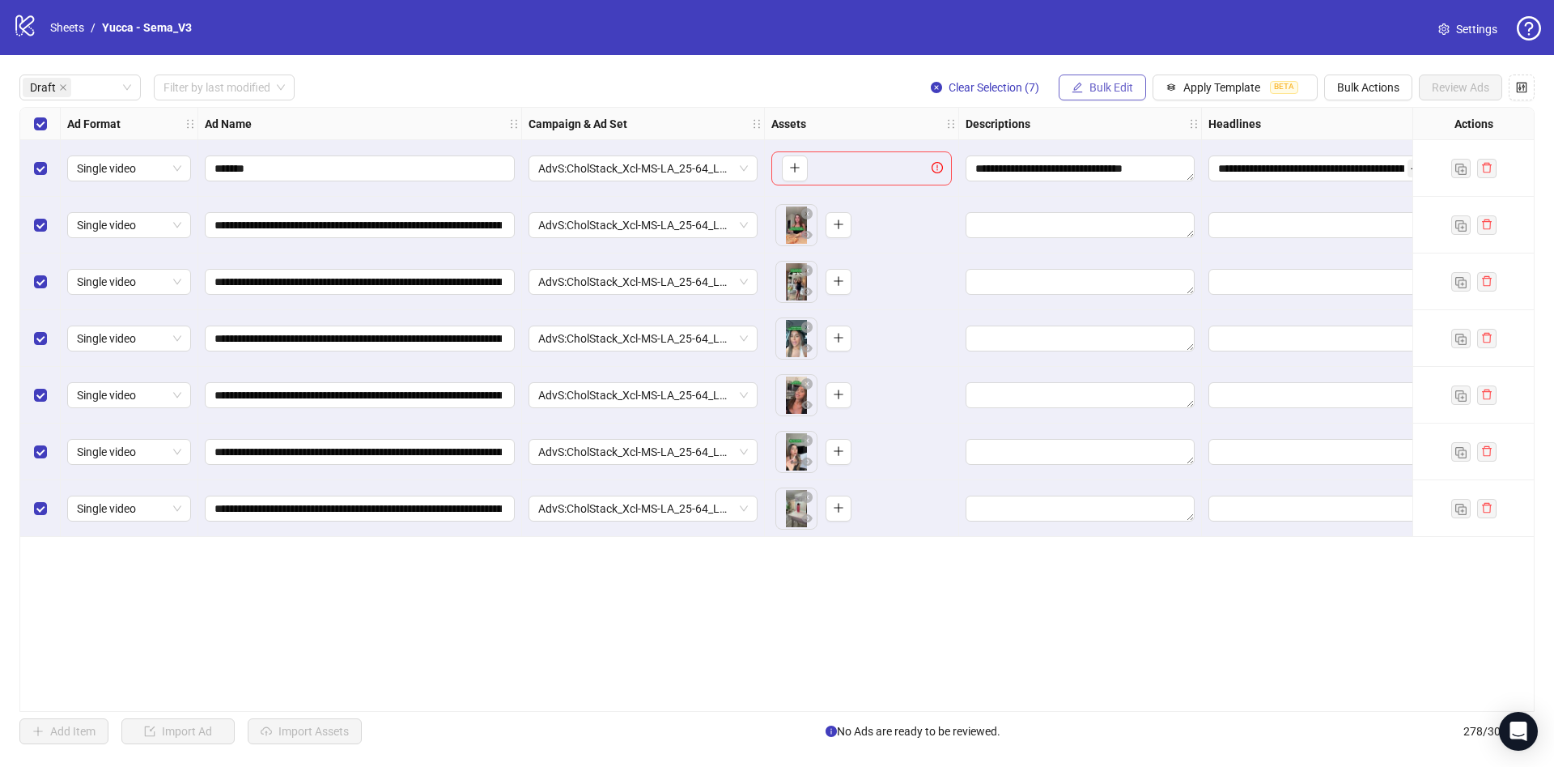
click at [1095, 75] on button "Bulk Edit" at bounding box center [1102, 87] width 87 height 26
click at [1142, 196] on span "Descriptions" at bounding box center [1118, 198] width 96 height 18
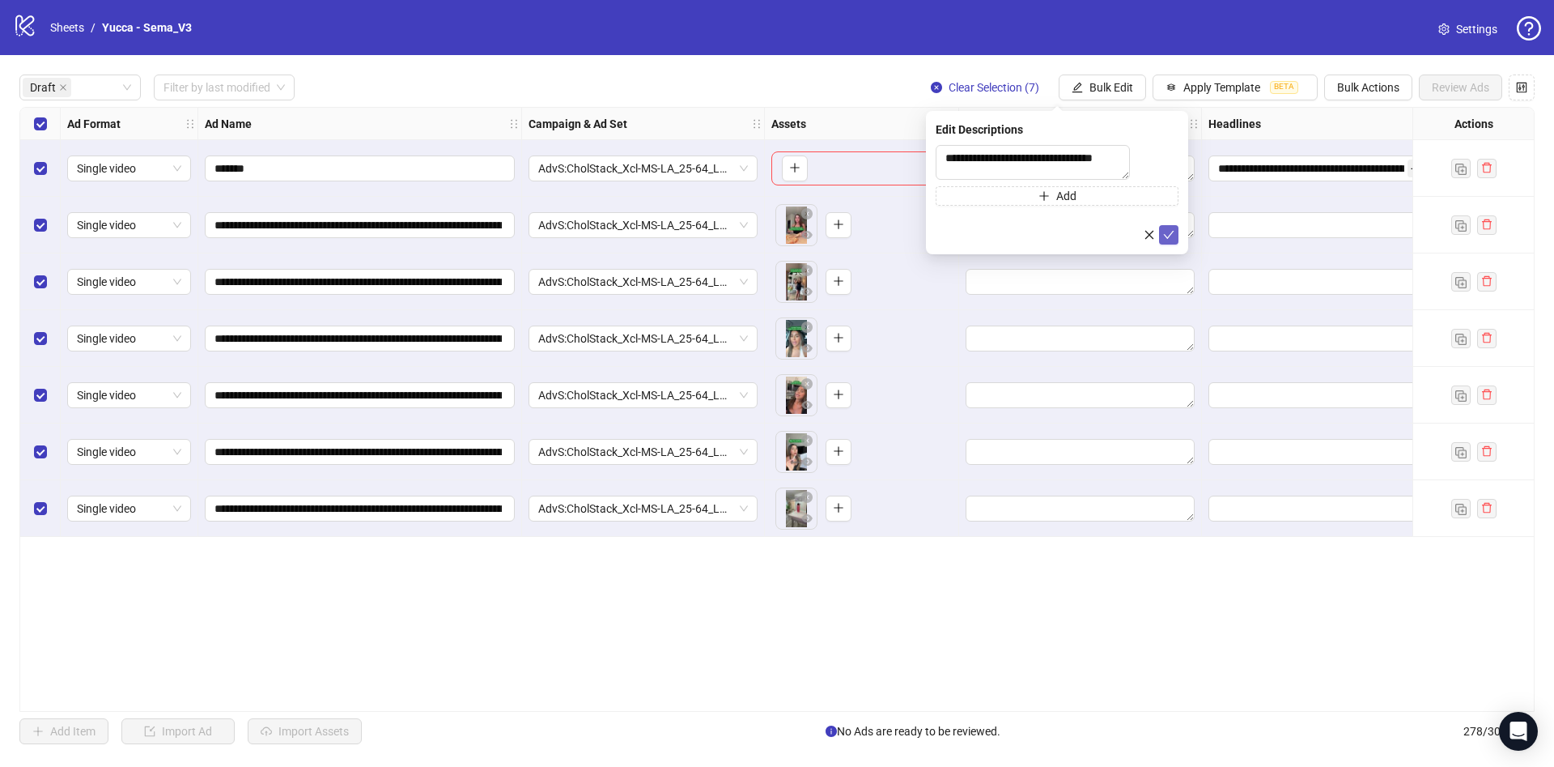
click at [1178, 240] on button "submit" at bounding box center [1168, 234] width 19 height 19
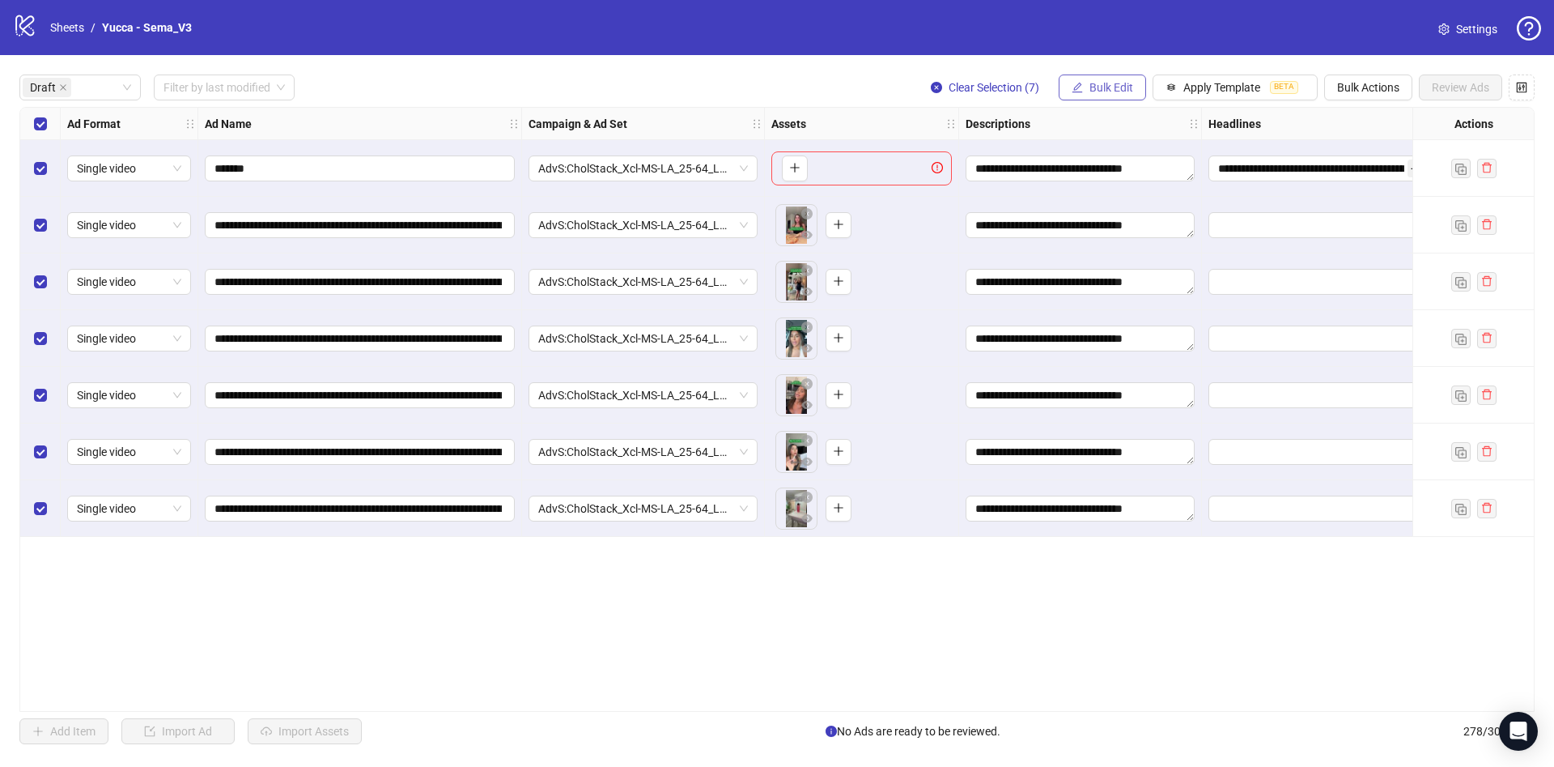
click at [1116, 86] on span "Bulk Edit" at bounding box center [1112, 87] width 44 height 13
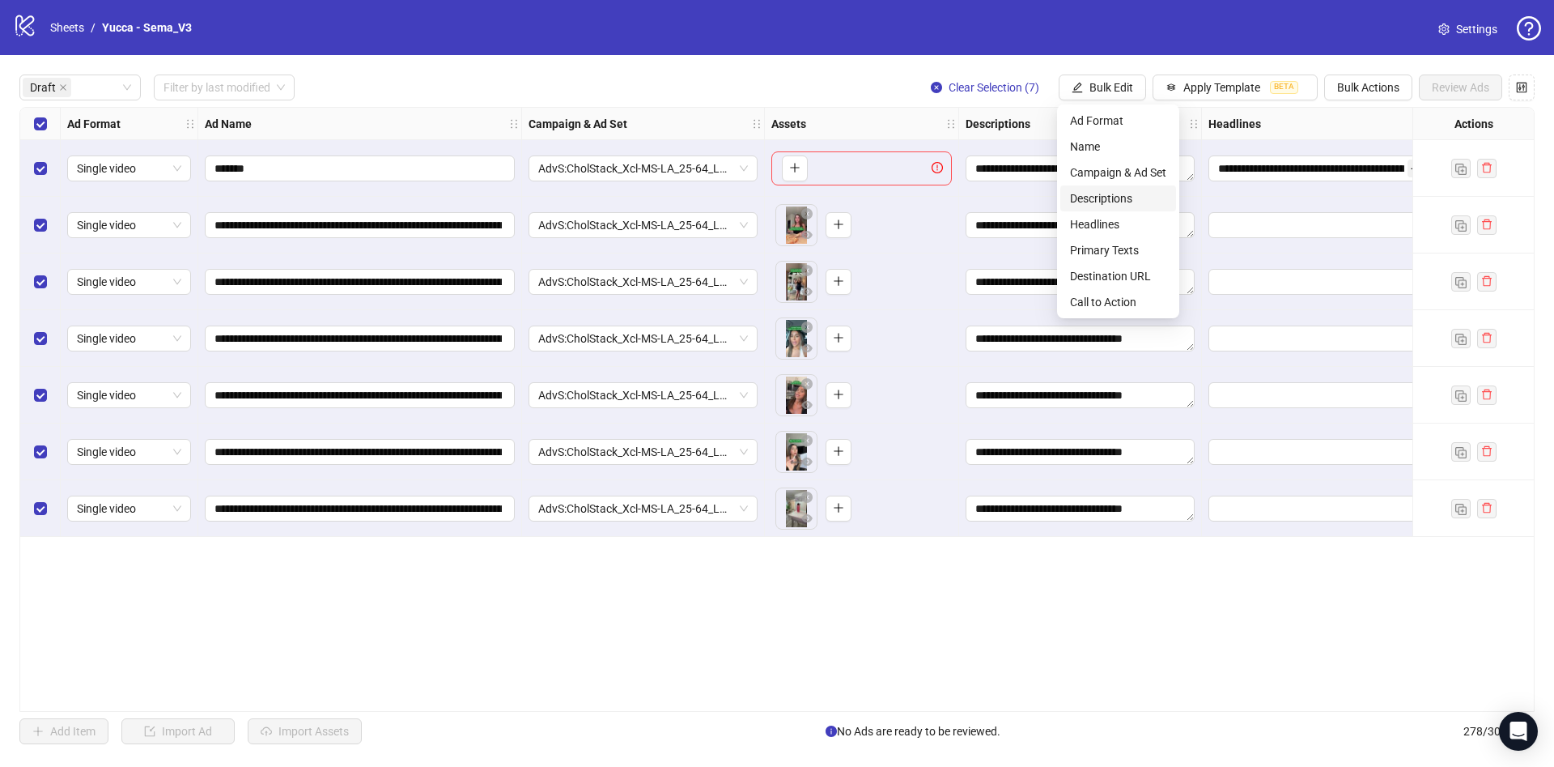
click at [1129, 205] on span "Descriptions" at bounding box center [1118, 198] width 96 height 18
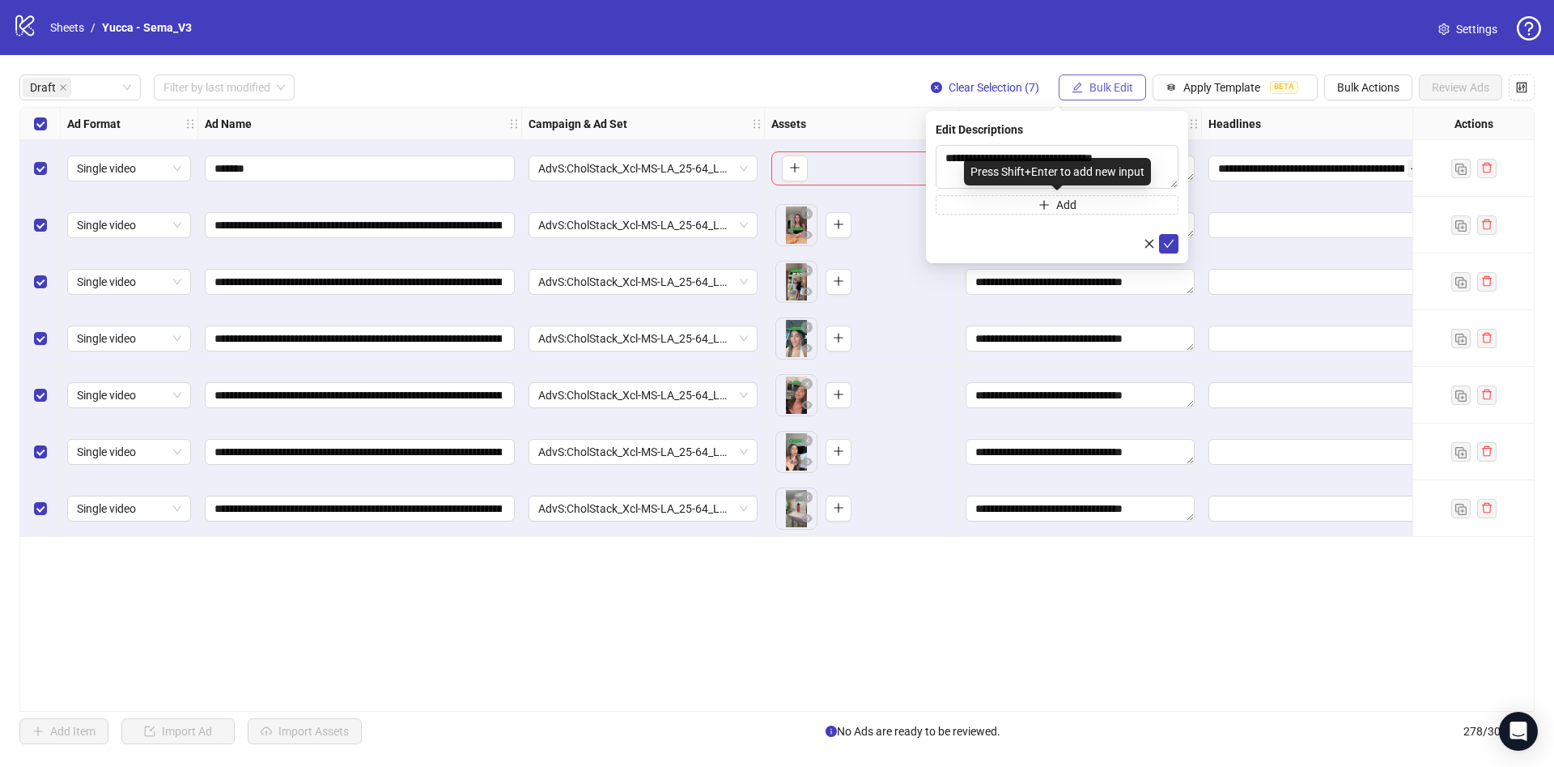
click at [1106, 93] on span "Bulk Edit" at bounding box center [1112, 87] width 44 height 13
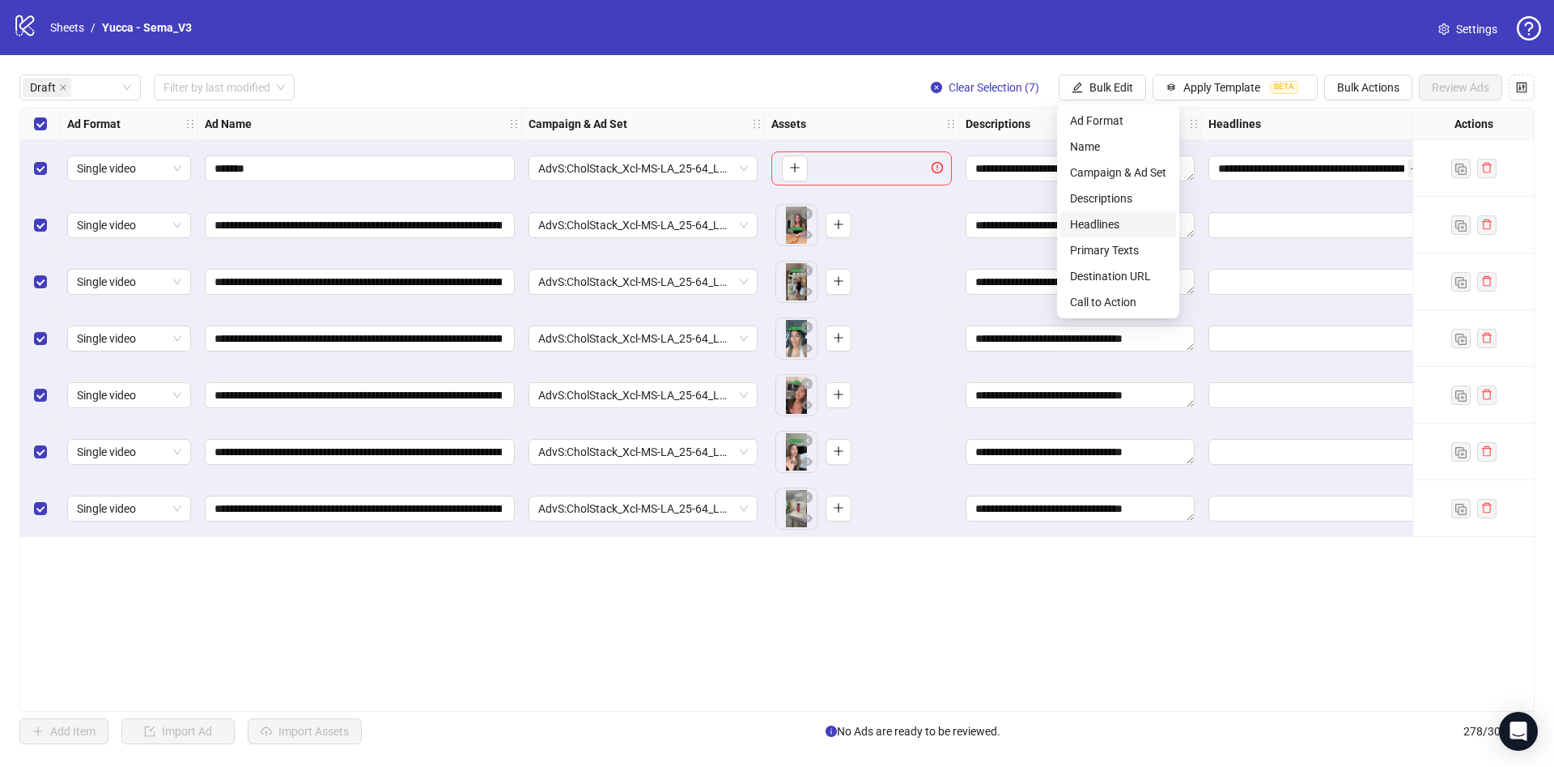
click at [1133, 213] on li "Headlines" at bounding box center [1119, 224] width 116 height 26
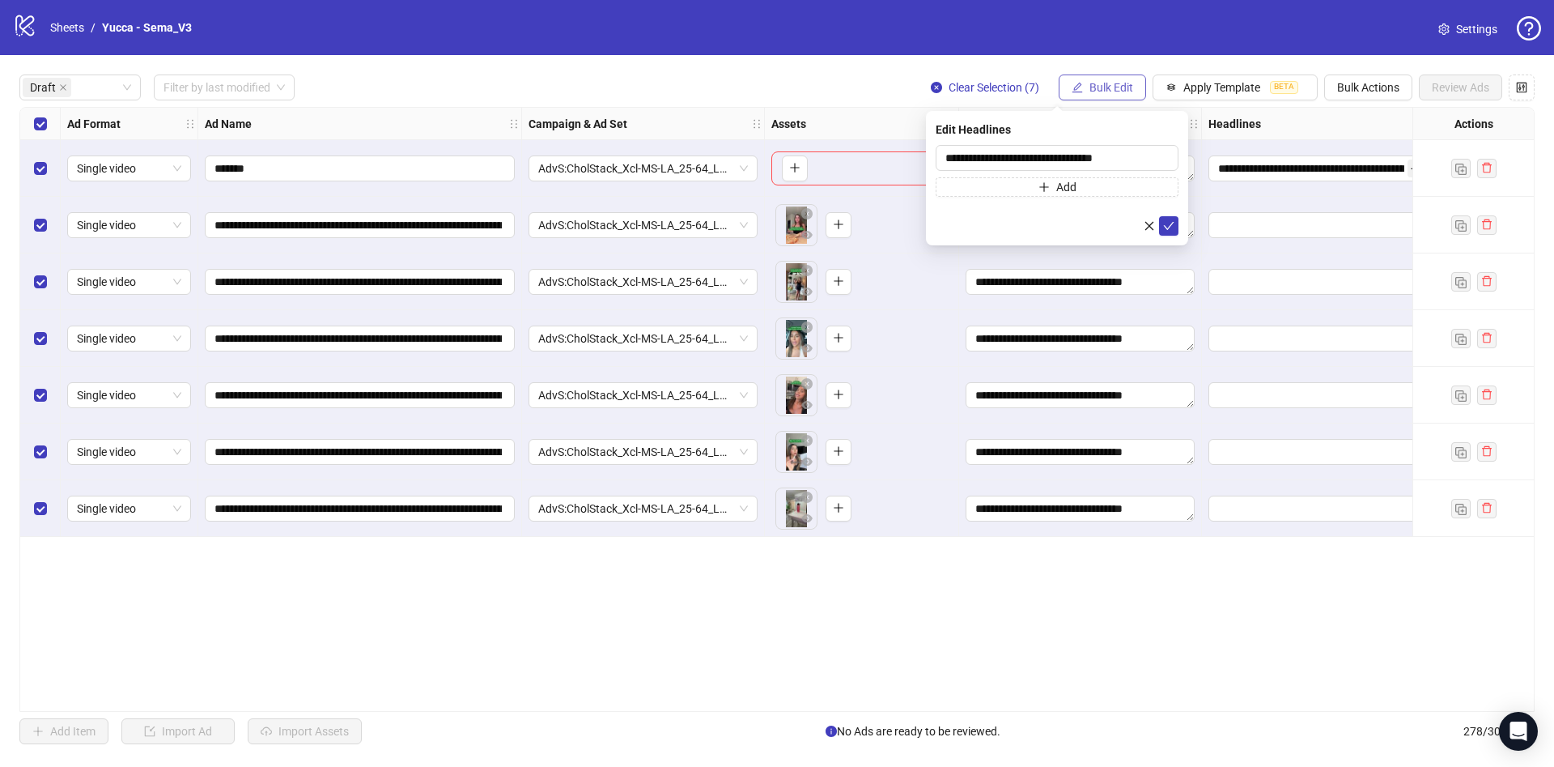
click at [1117, 79] on button "Bulk Edit" at bounding box center [1102, 87] width 87 height 26
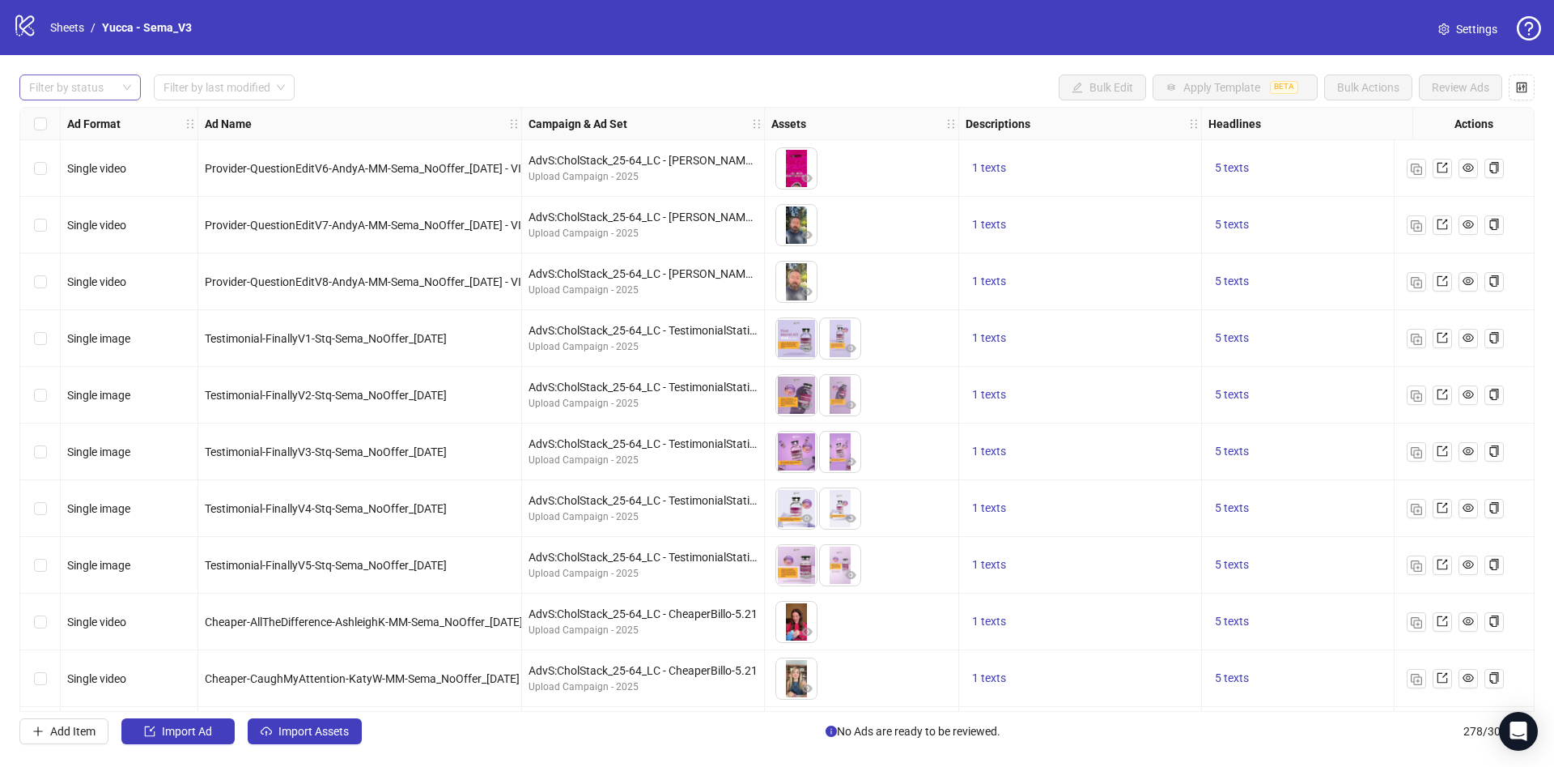
click at [70, 85] on div at bounding box center [72, 87] width 98 height 23
click at [72, 117] on div "Draft" at bounding box center [80, 121] width 96 height 18
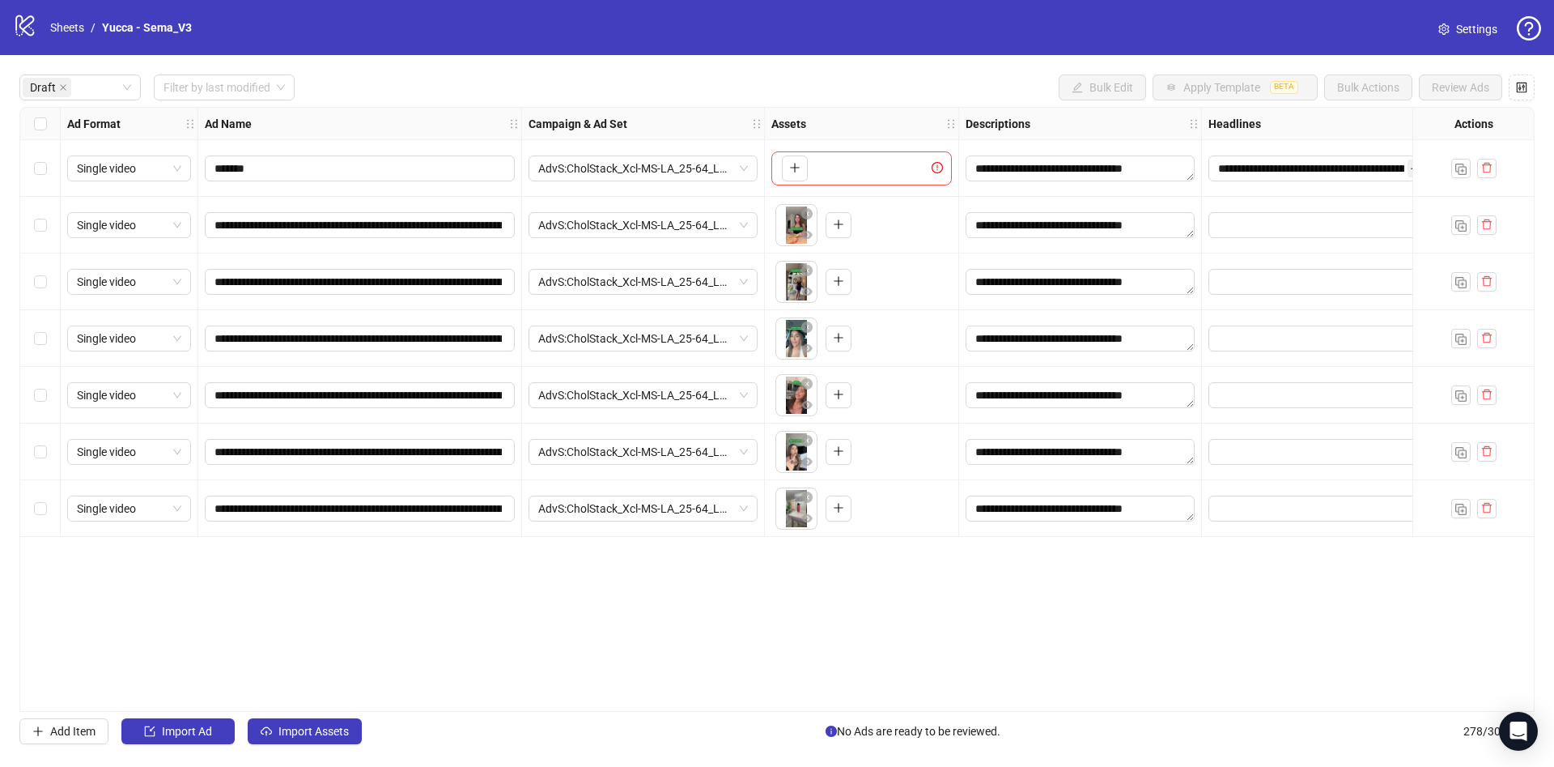
click at [423, 68] on div "**********" at bounding box center [777, 409] width 1554 height 708
click at [32, 125] on div "Select all rows" at bounding box center [40, 124] width 40 height 32
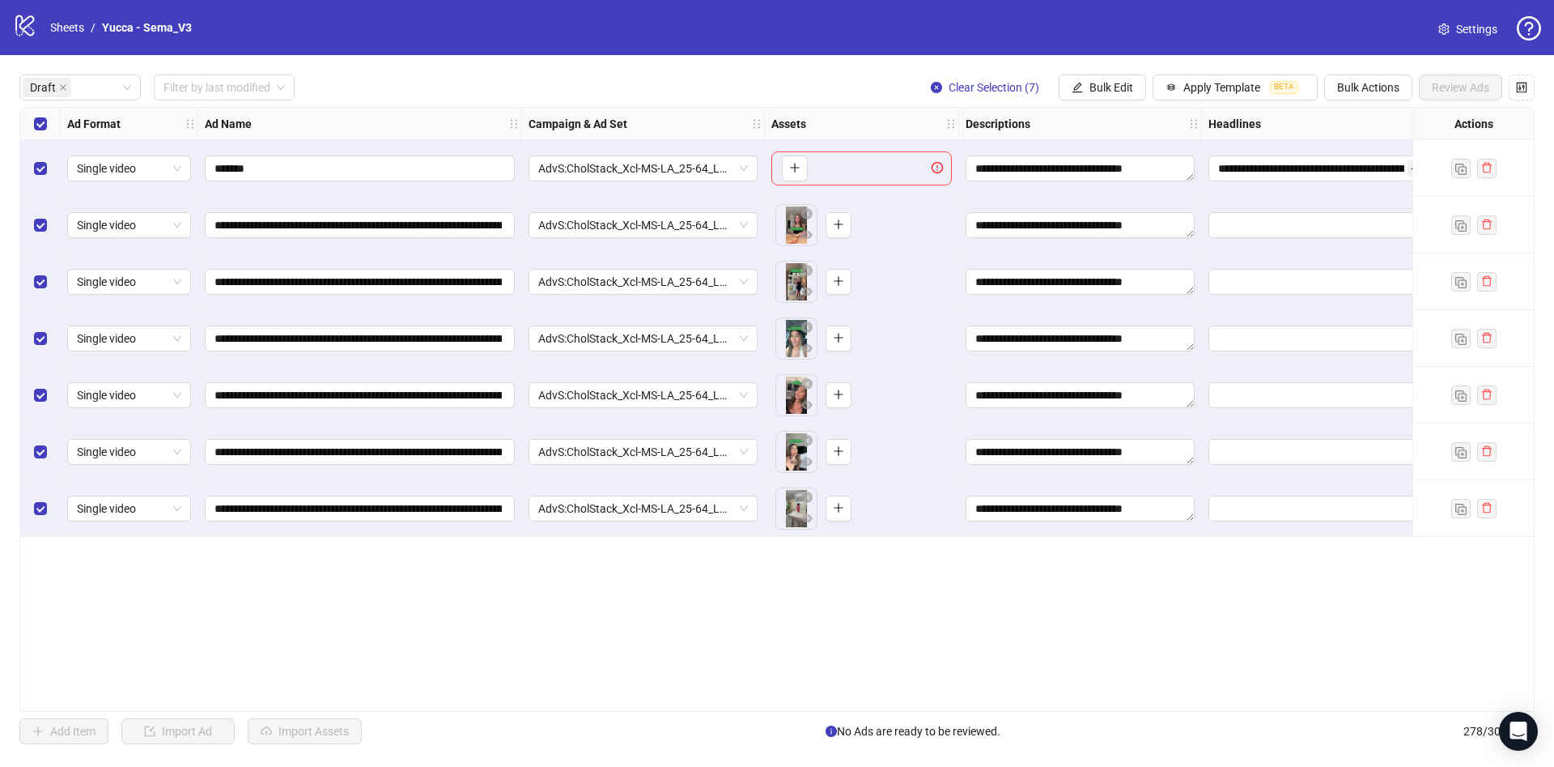
drag, startPoint x: 42, startPoint y: 186, endPoint x: 83, endPoint y: 185, distance: 41.3
click at [40, 183] on div "Select row 1" at bounding box center [40, 168] width 40 height 57
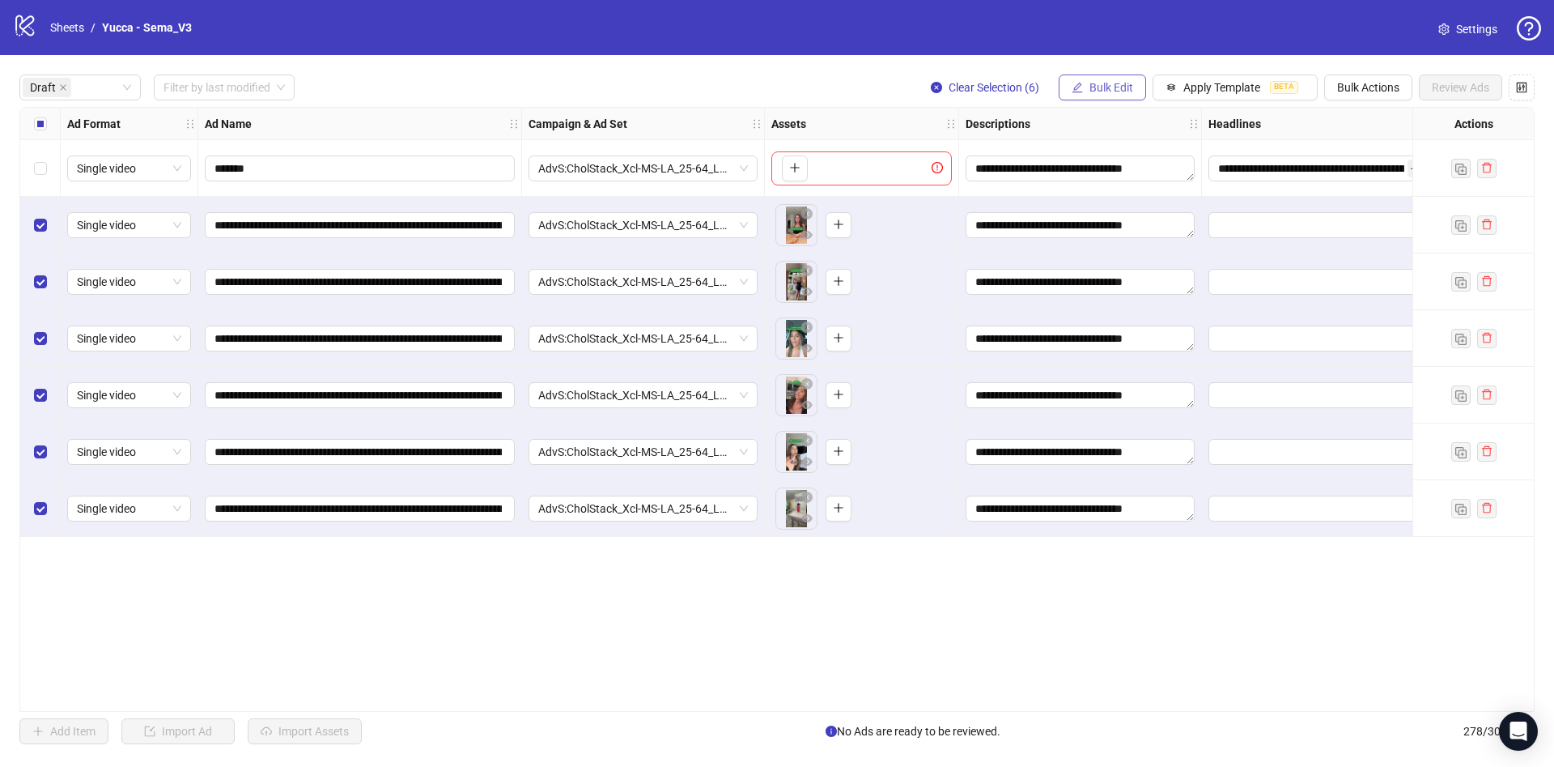
click at [1095, 84] on span "Bulk Edit" at bounding box center [1112, 87] width 44 height 13
click at [1107, 204] on span "Descriptions" at bounding box center [1118, 198] width 96 height 18
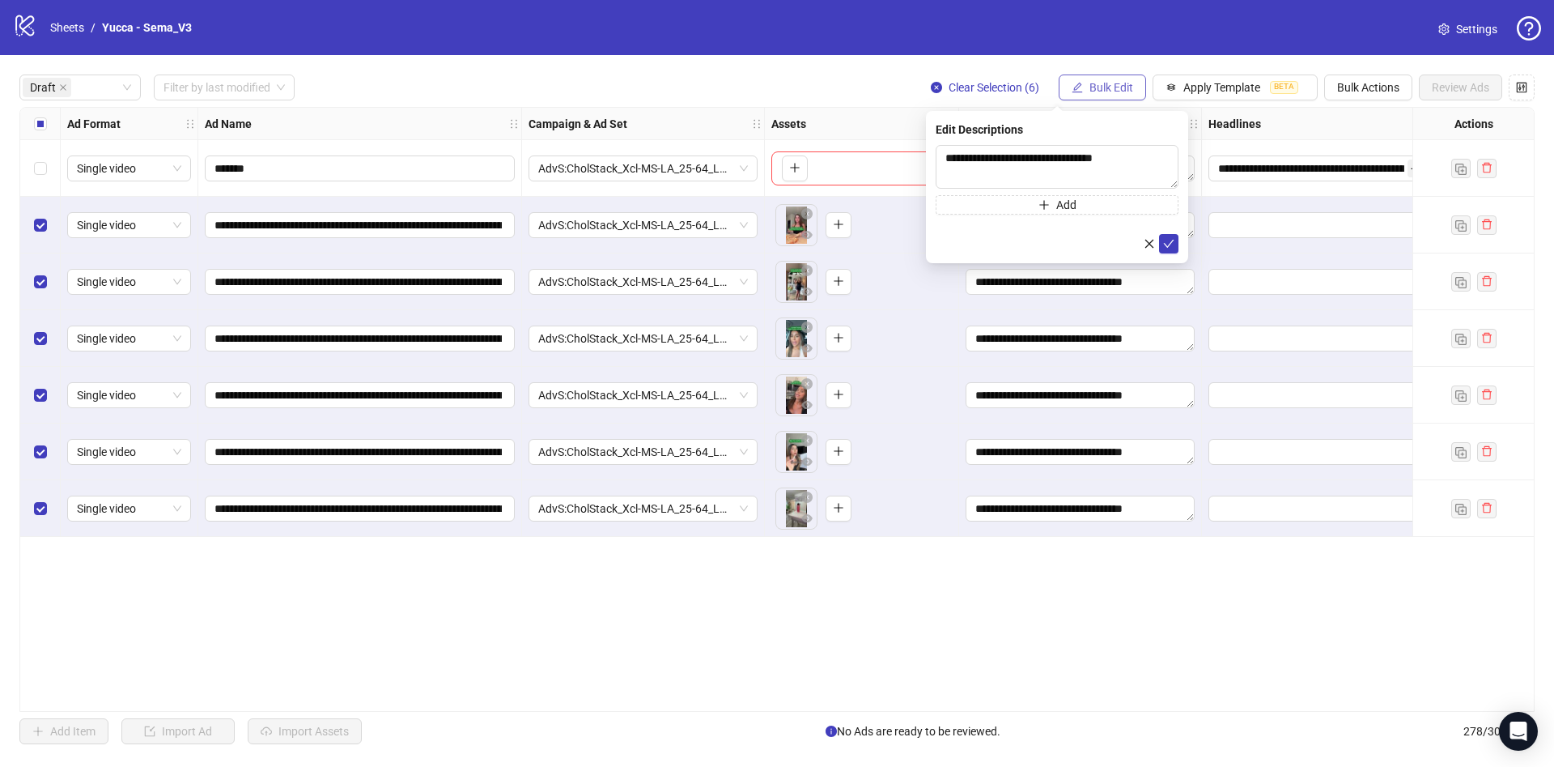
click at [1104, 91] on span "Bulk Edit" at bounding box center [1112, 87] width 44 height 13
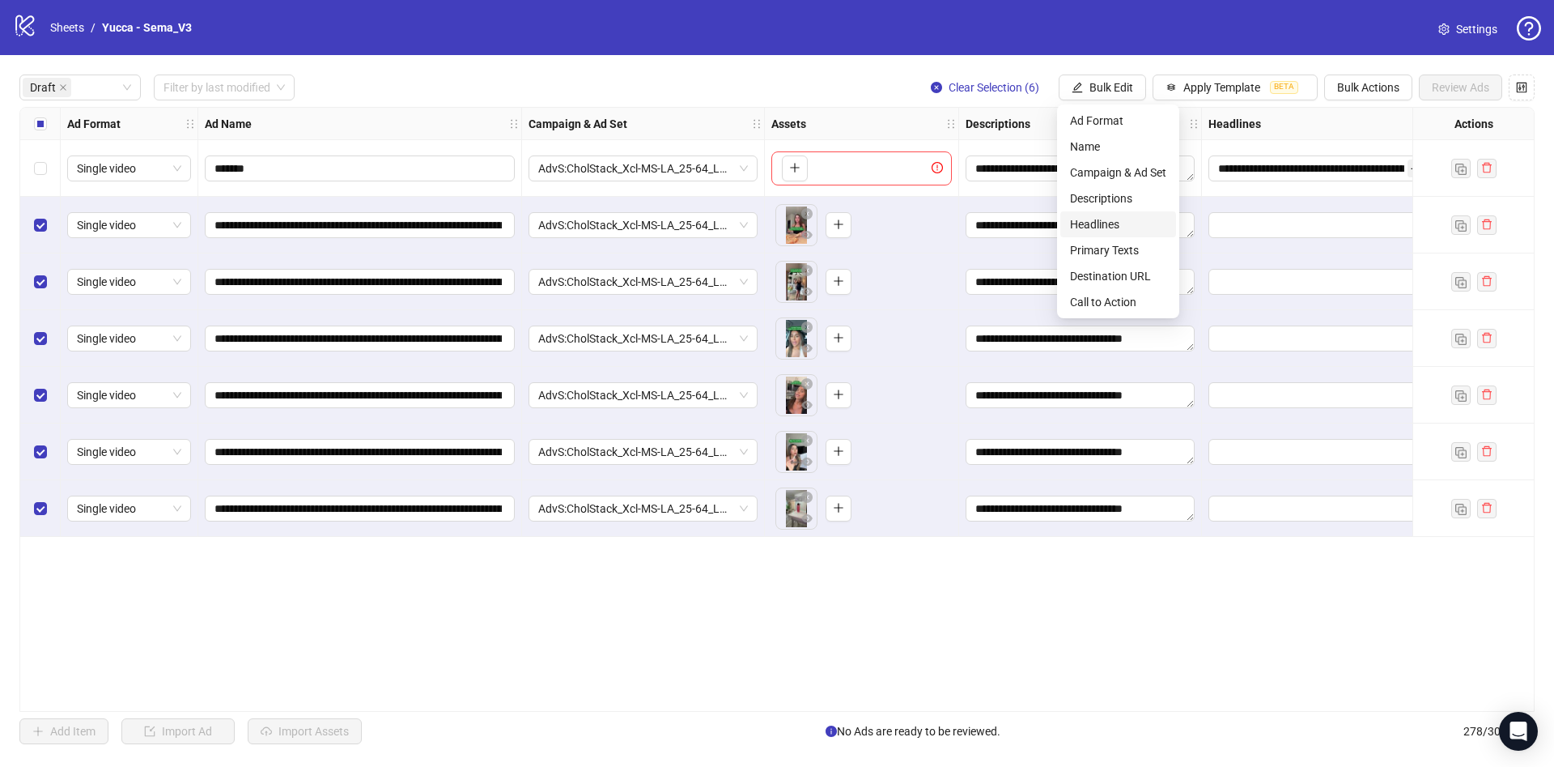
click at [1110, 223] on span "Headlines" at bounding box center [1118, 224] width 96 height 18
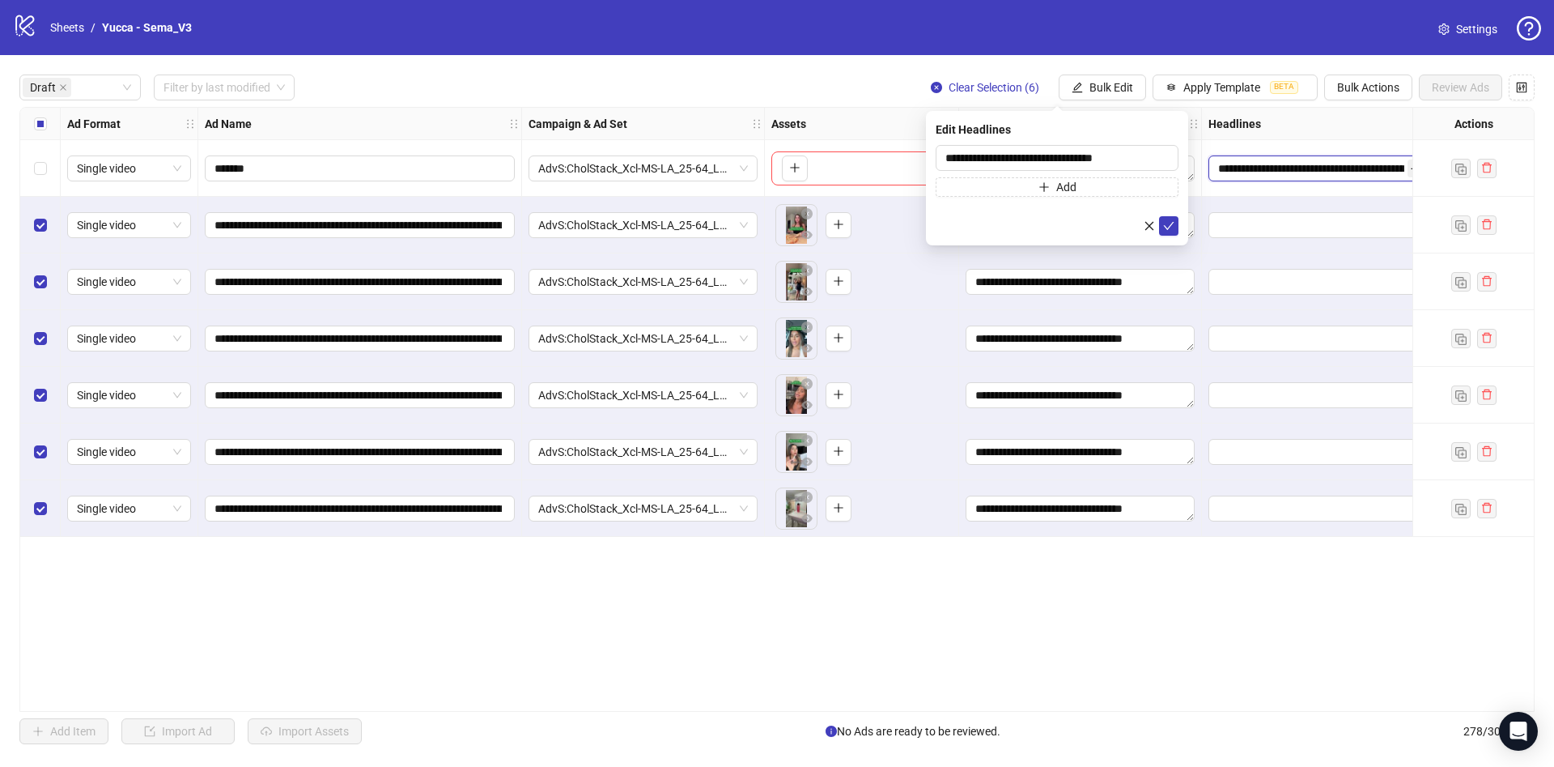
click at [1304, 170] on input "**********" at bounding box center [1311, 168] width 186 height 18
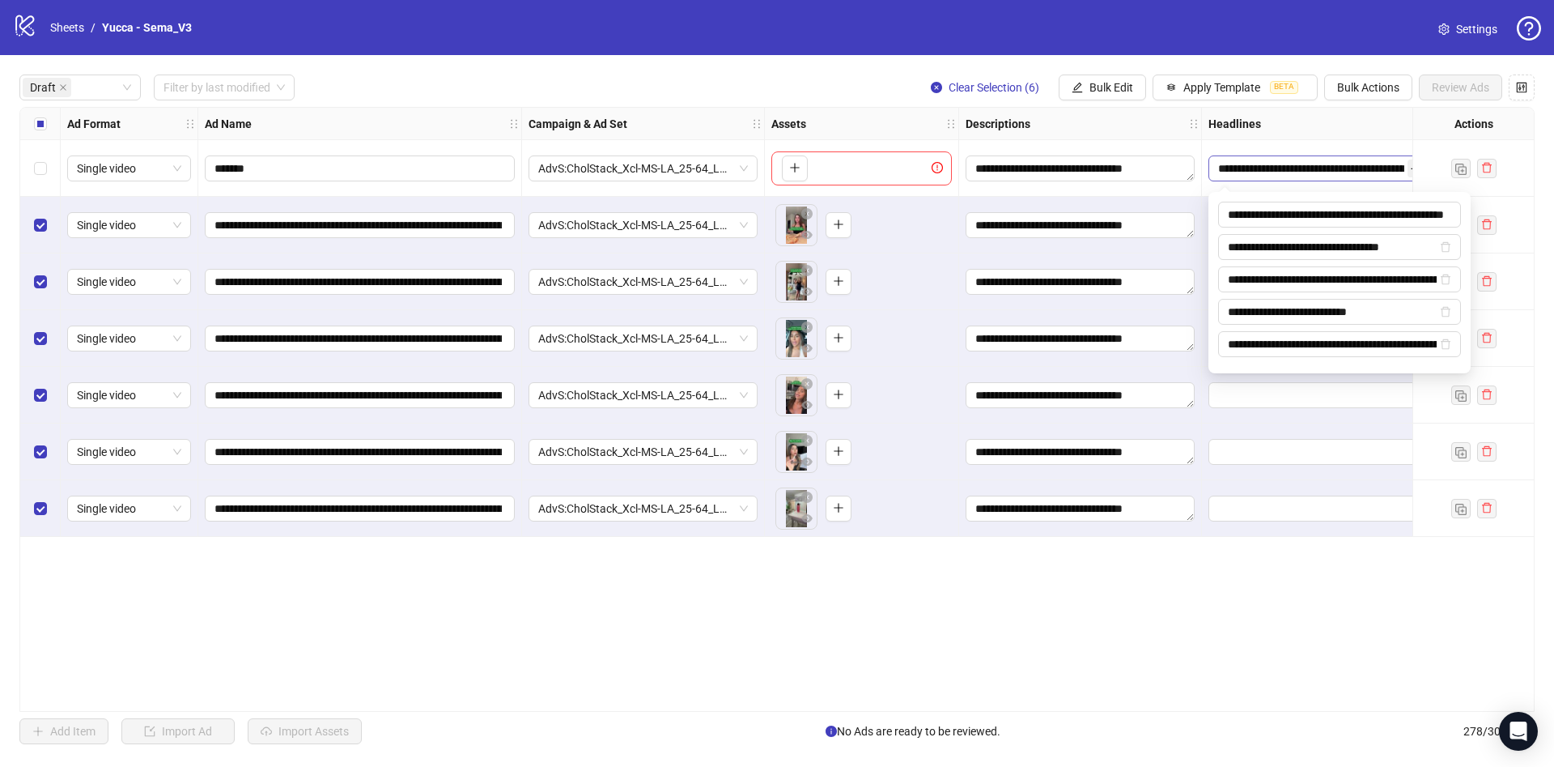
scroll to position [0, 60]
click at [48, 134] on div "Select all rows" at bounding box center [40, 124] width 40 height 32
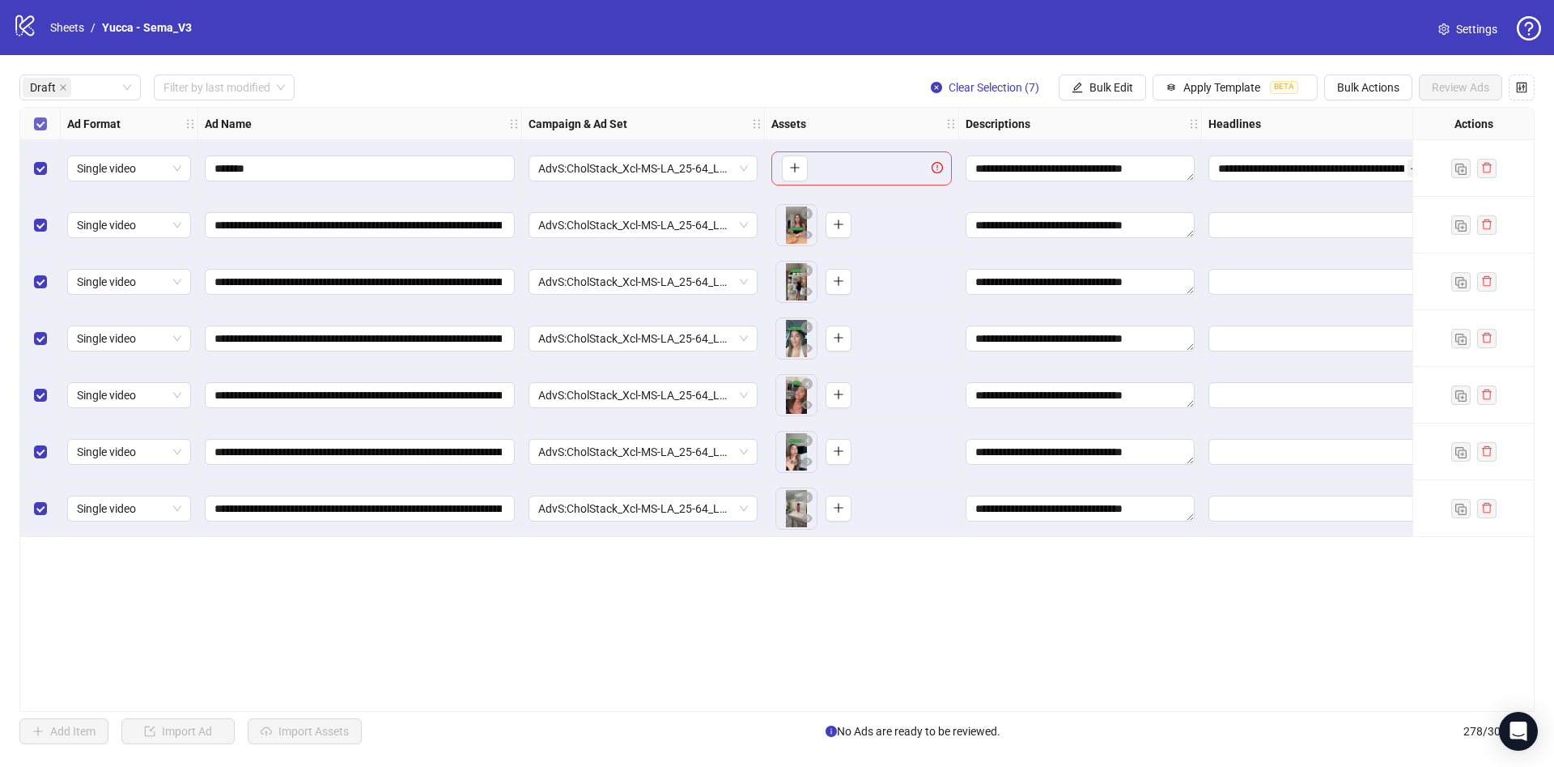
scroll to position [0, 0]
click at [1105, 92] on span "Bulk Edit" at bounding box center [1112, 87] width 44 height 13
click at [1119, 227] on span "Headlines" at bounding box center [1118, 224] width 96 height 18
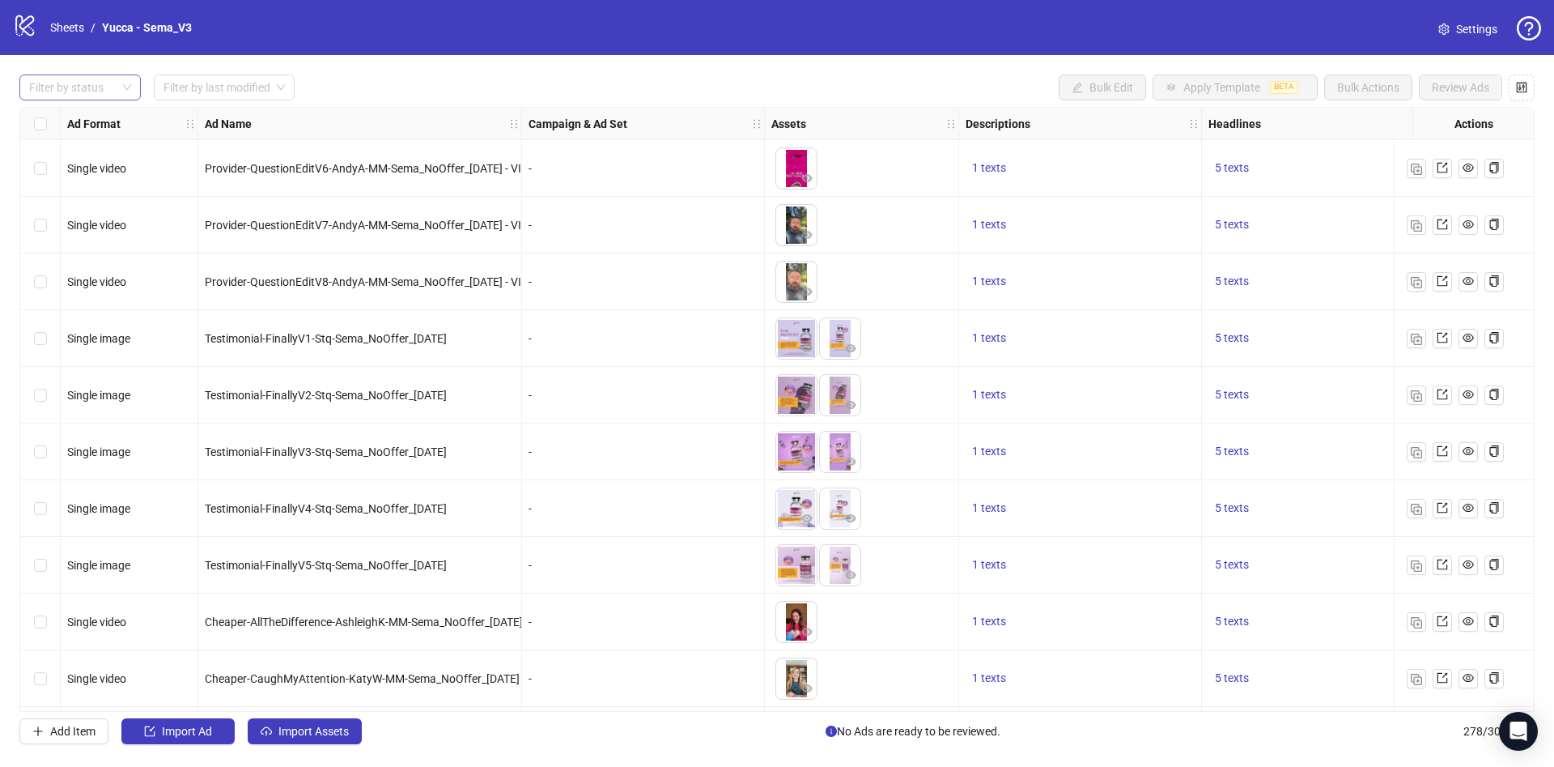
click at [65, 84] on div at bounding box center [72, 87] width 98 height 23
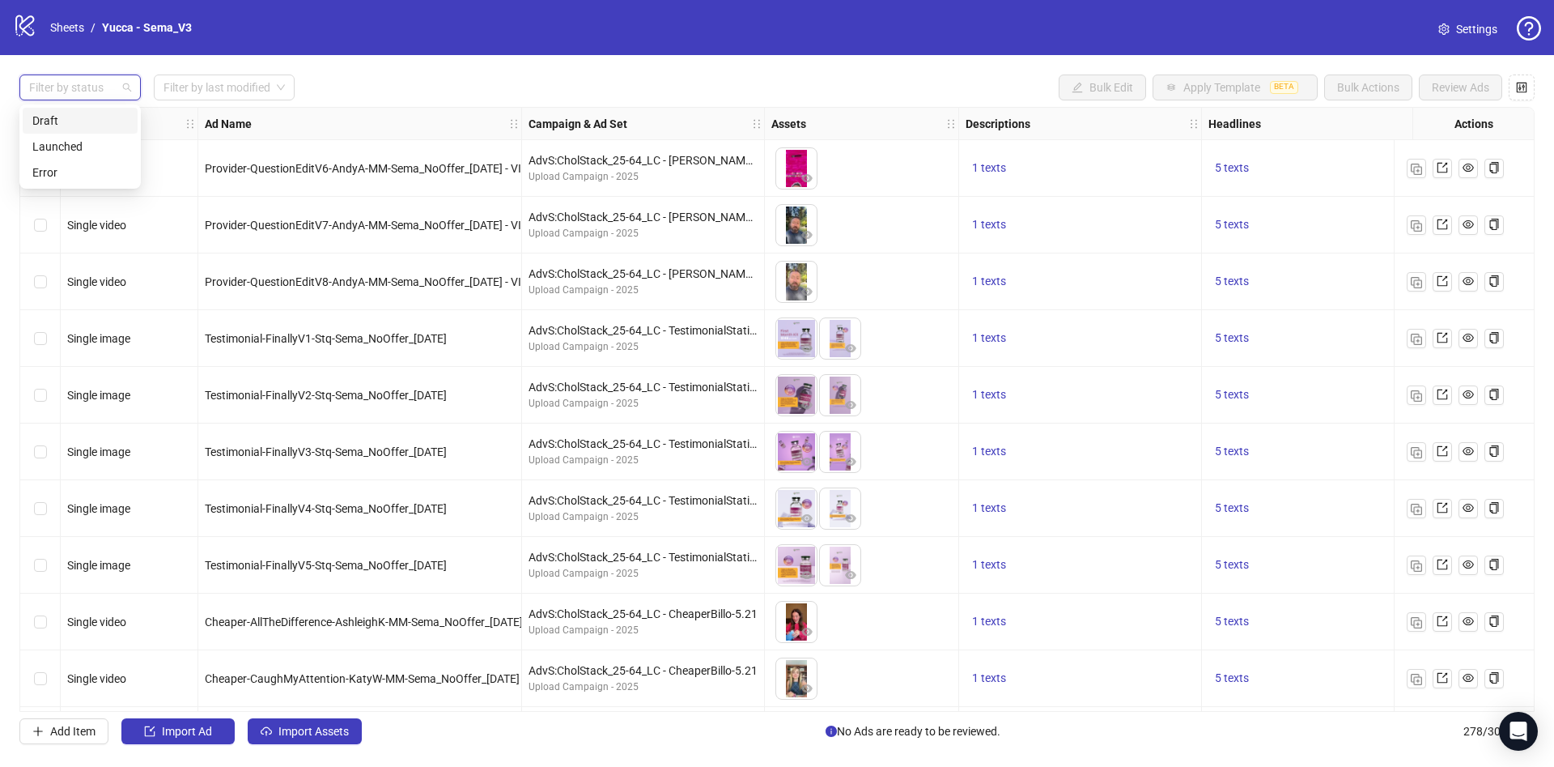
click at [66, 121] on div "Draft" at bounding box center [80, 121] width 96 height 18
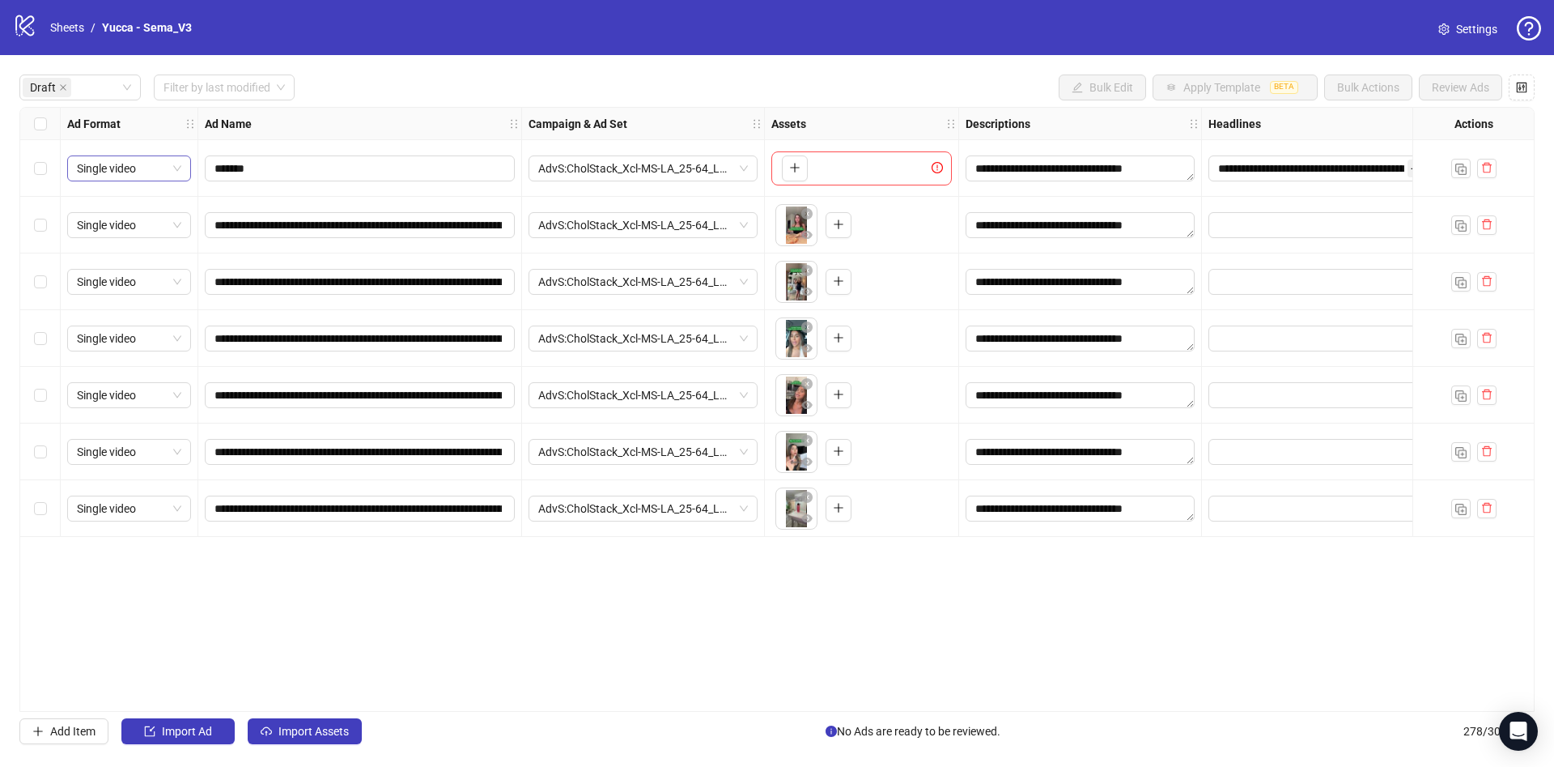
drag, startPoint x: 491, startPoint y: 106, endPoint x: 154, endPoint y: 155, distance: 341.2
click at [491, 105] on div "**********" at bounding box center [777, 409] width 1554 height 708
click at [38, 144] on div "Select row 1" at bounding box center [40, 168] width 40 height 57
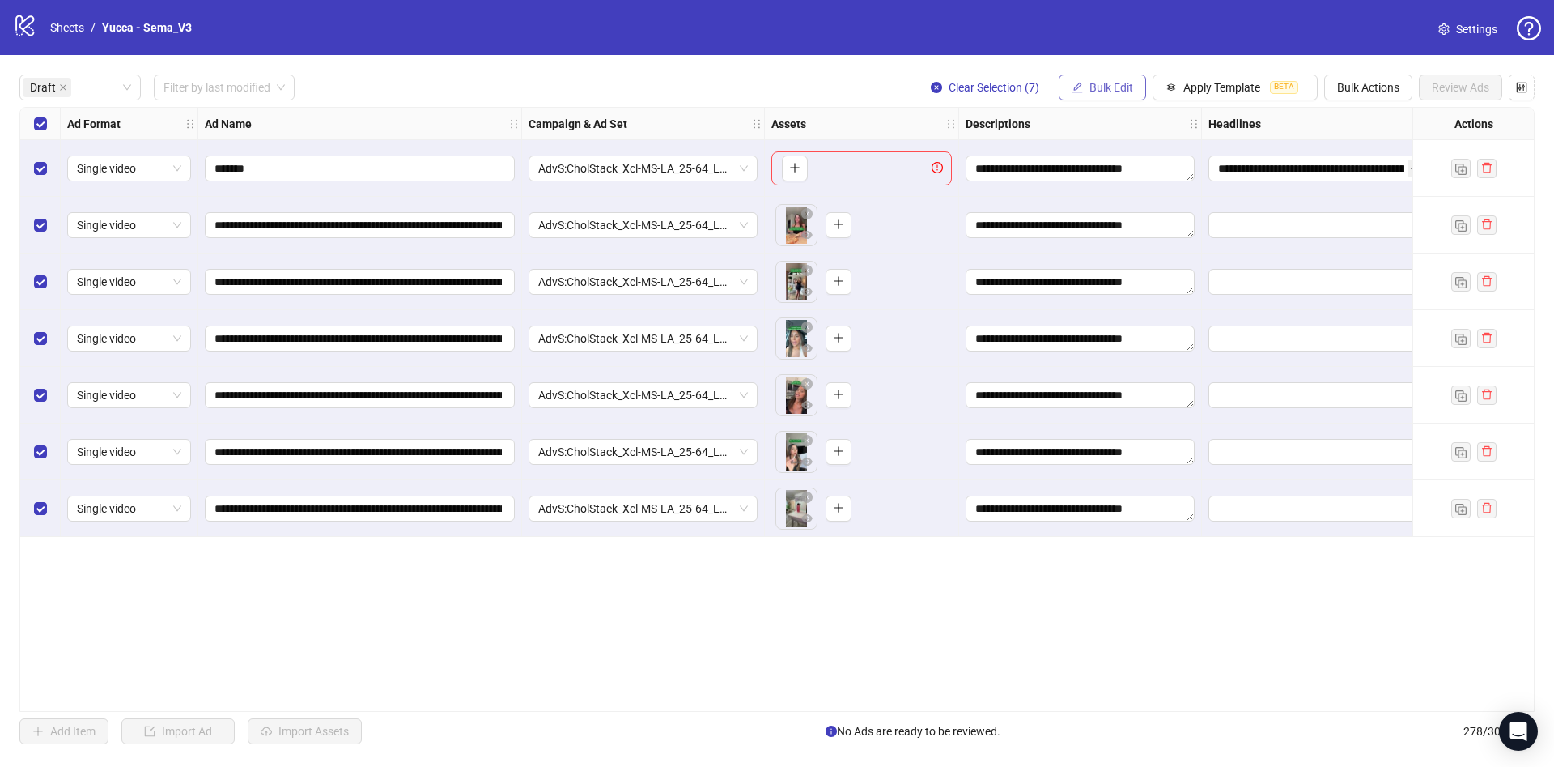
click at [1081, 83] on icon "edit" at bounding box center [1077, 87] width 11 height 11
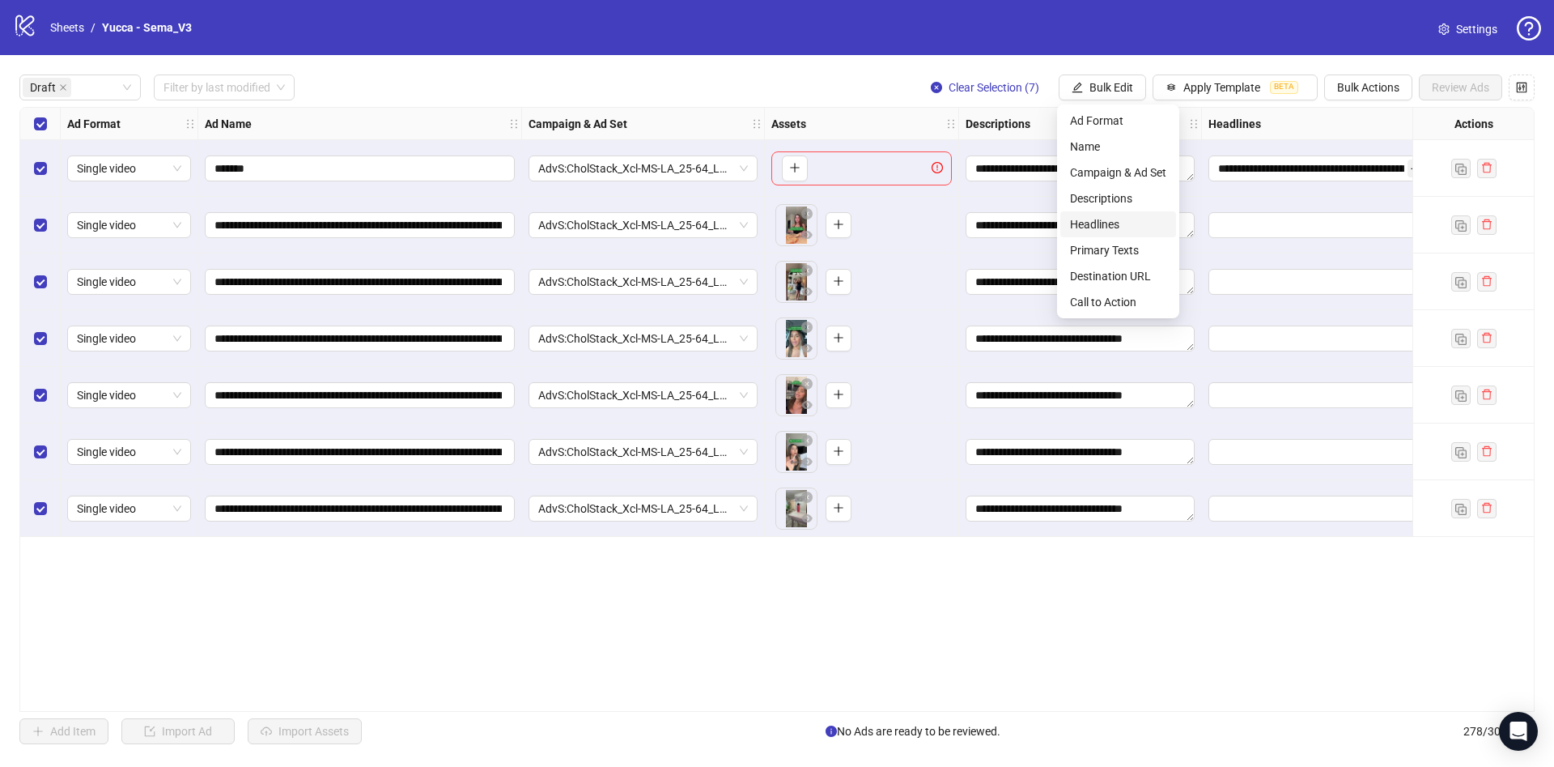
click at [1114, 225] on span "Headlines" at bounding box center [1118, 224] width 96 height 18
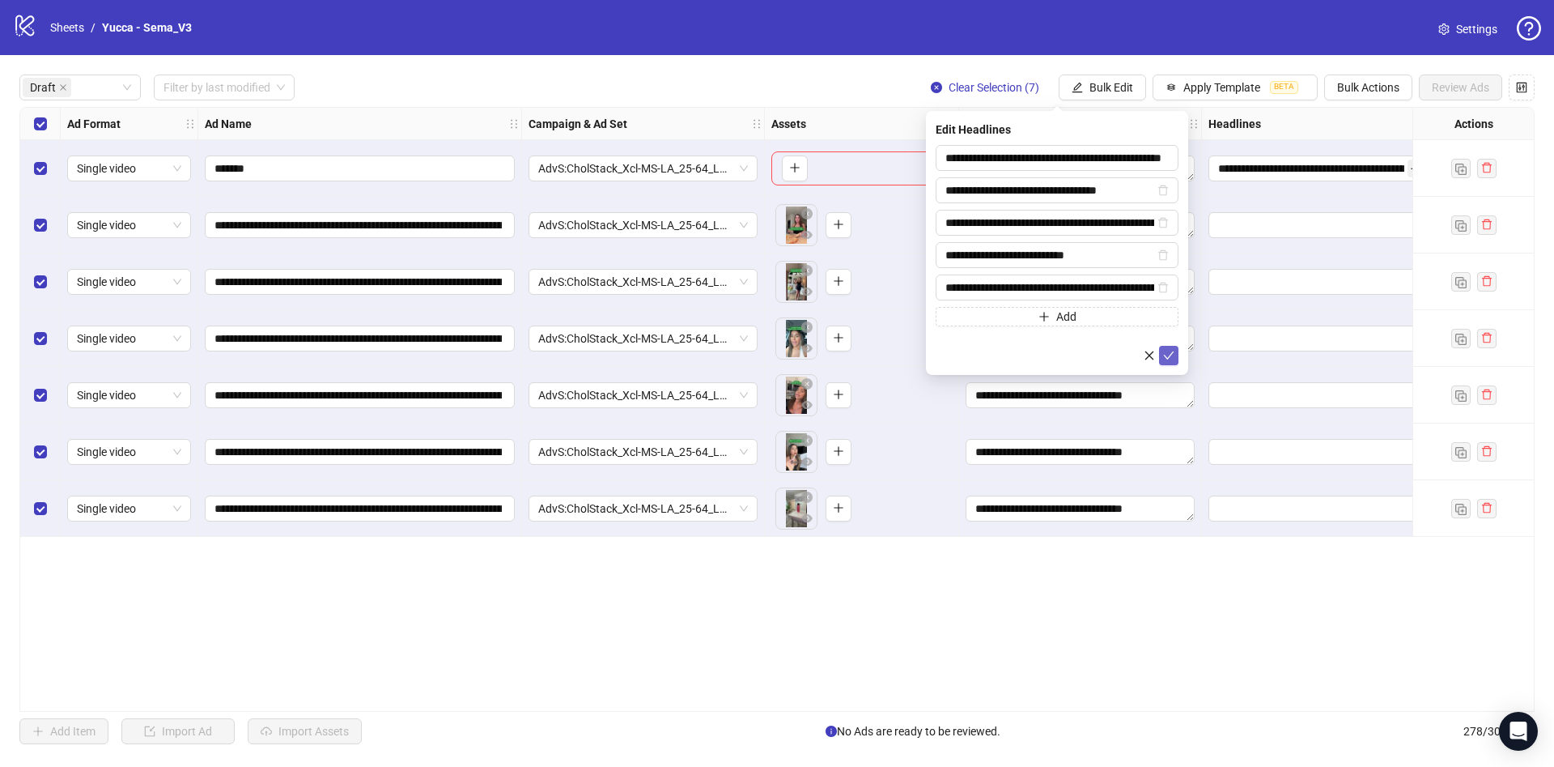
click at [1163, 359] on icon "check" at bounding box center [1168, 355] width 11 height 11
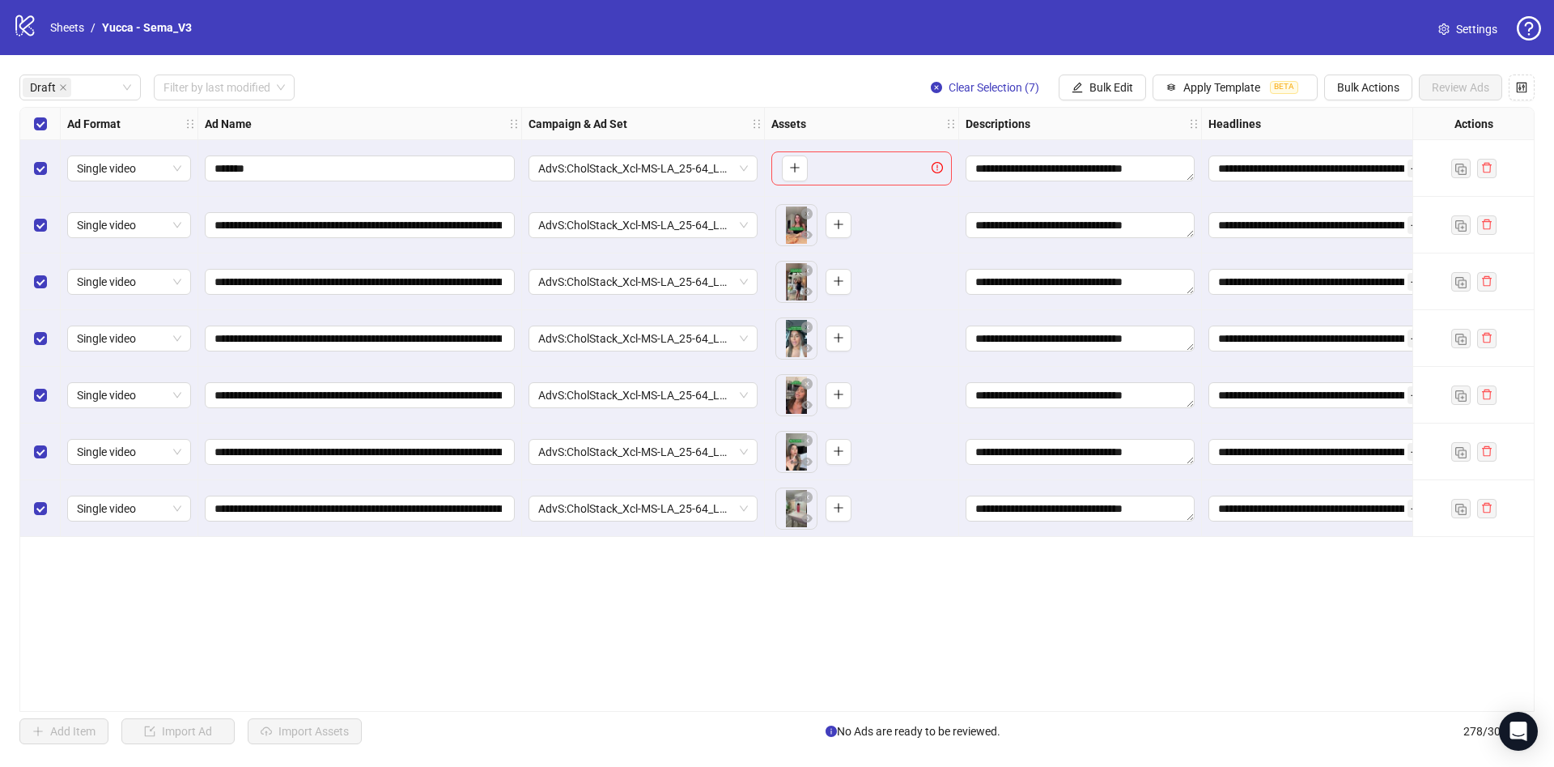
drag, startPoint x: 1086, startPoint y: 699, endPoint x: 1294, endPoint y: 684, distance: 207.8
click at [1313, 683] on div "**********" at bounding box center [777, 409] width 1516 height 605
drag, startPoint x: 1184, startPoint y: 700, endPoint x: 1367, endPoint y: 706, distance: 183.1
click at [1367, 706] on div "**********" at bounding box center [777, 409] width 1516 height 605
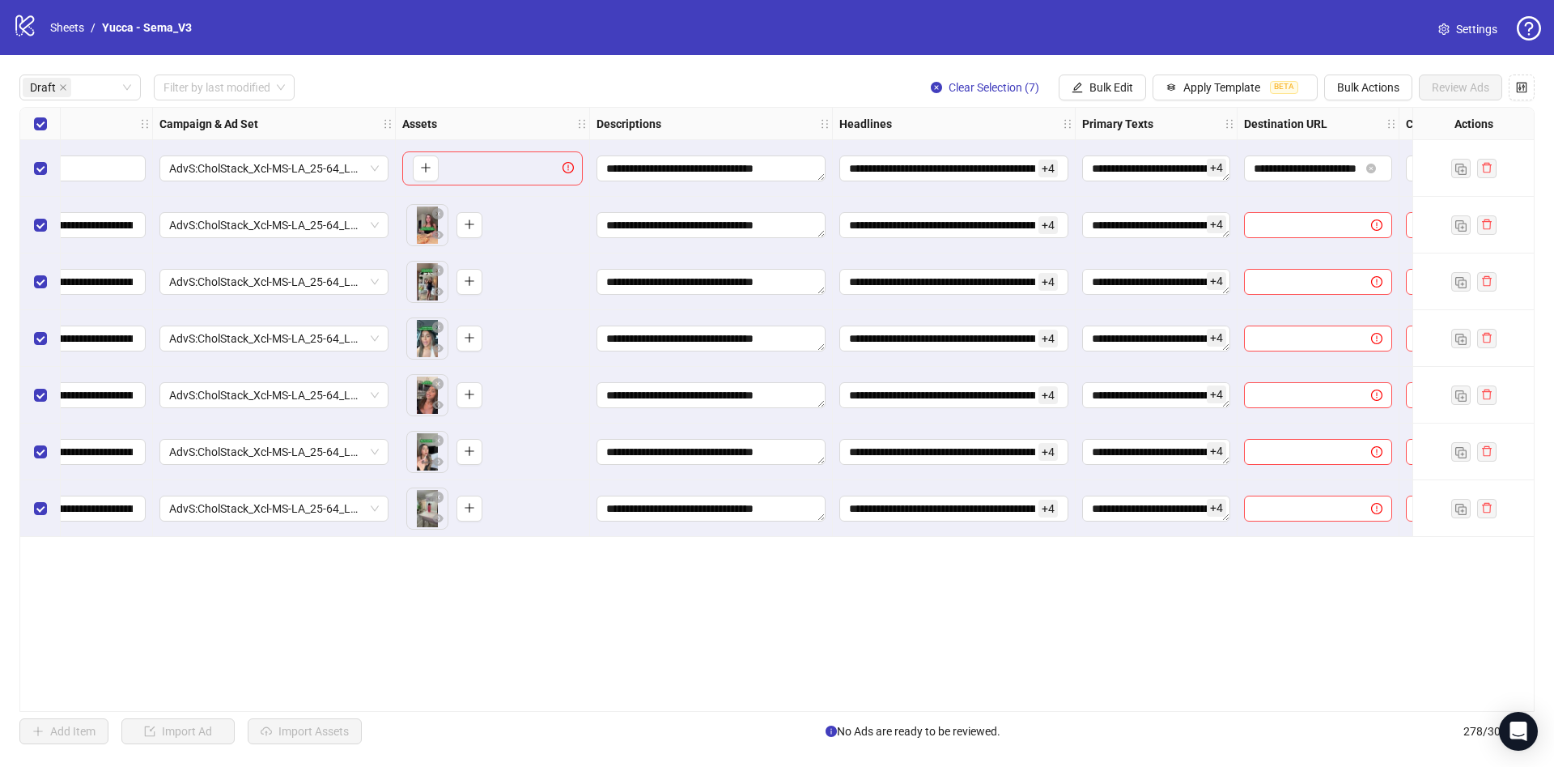
scroll to position [0, 428]
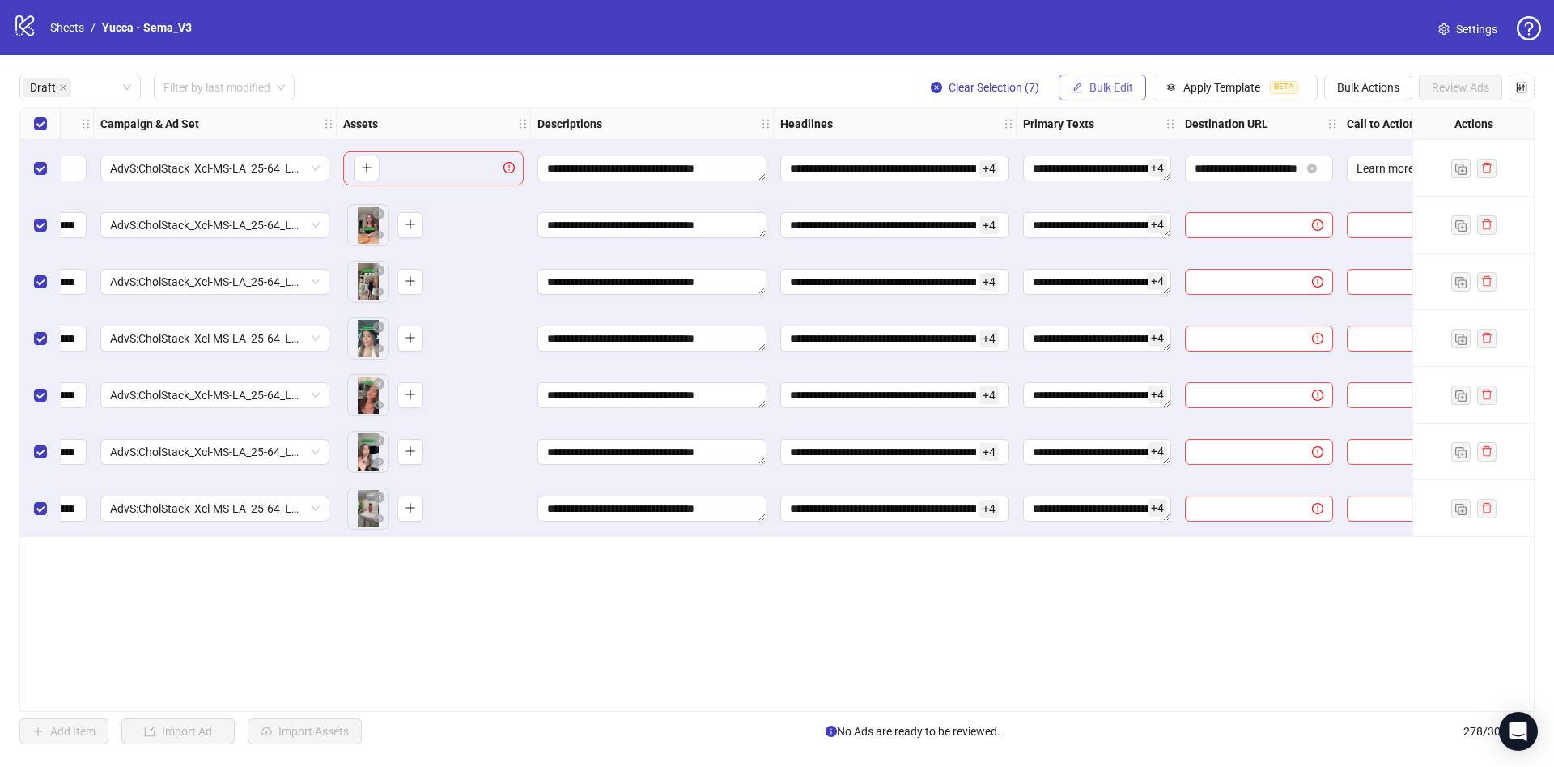
click at [1116, 96] on button "Bulk Edit" at bounding box center [1102, 87] width 87 height 26
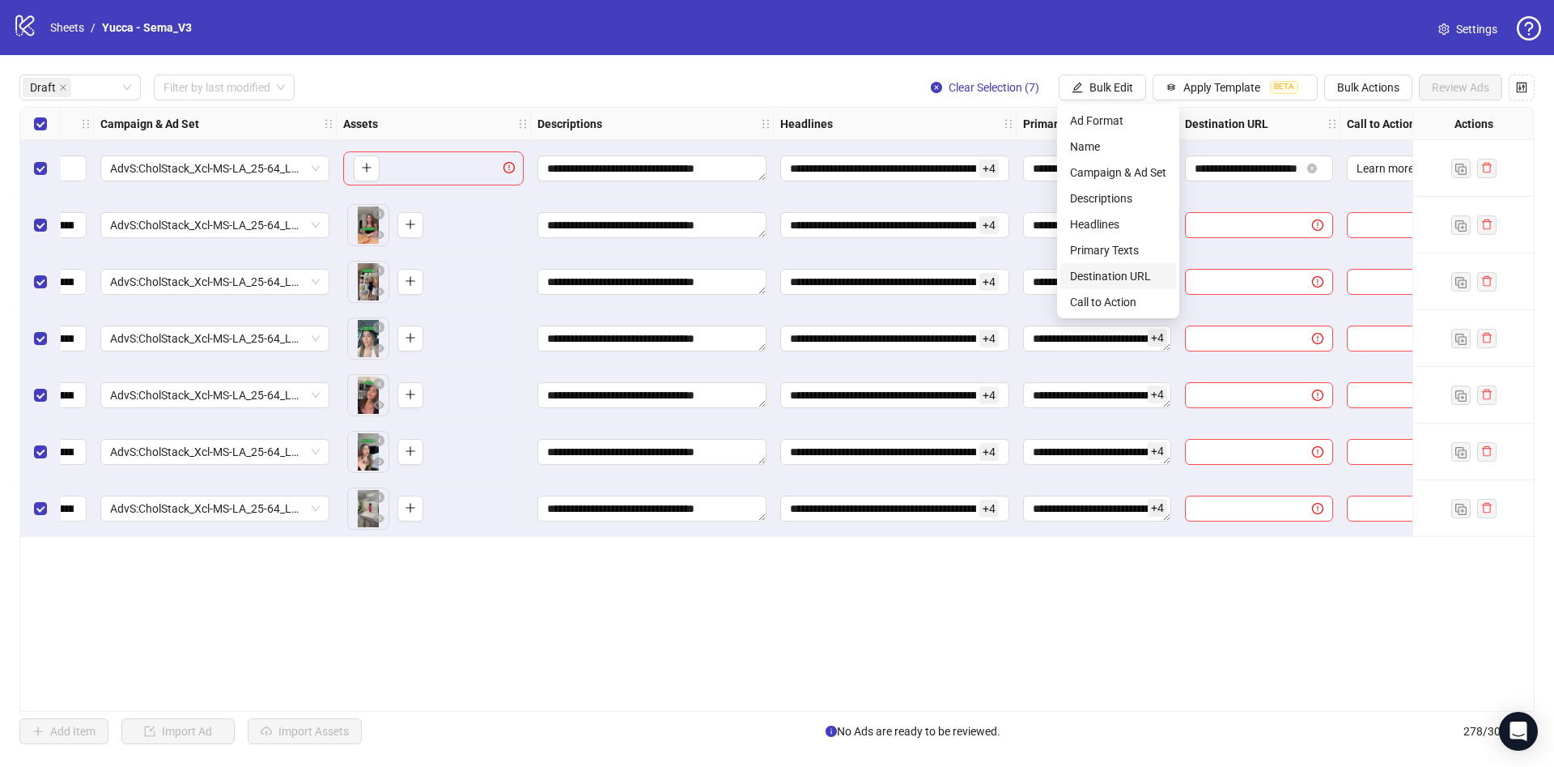
click at [1123, 280] on span "Destination URL" at bounding box center [1118, 276] width 96 height 18
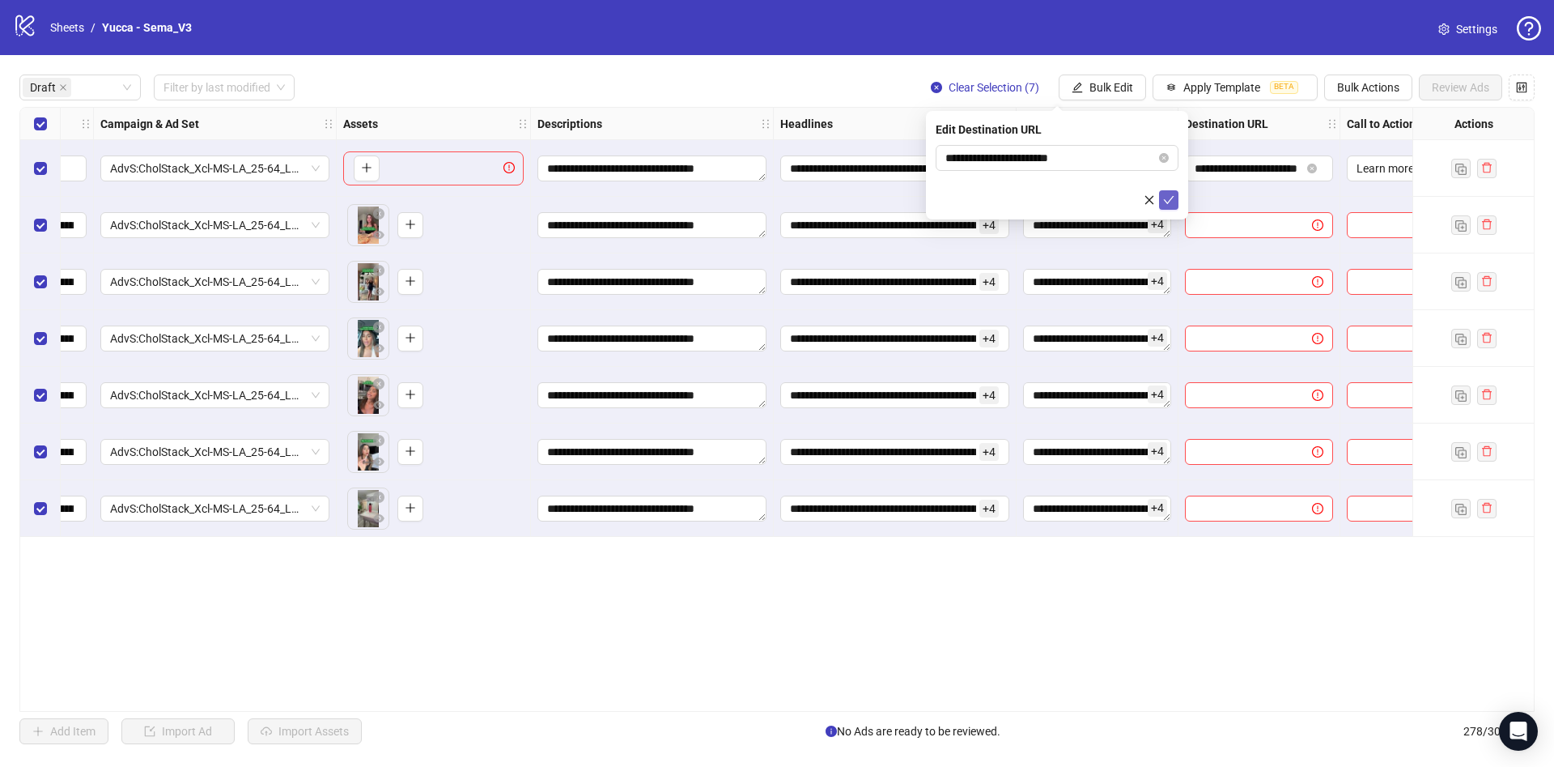
click at [1170, 204] on icon "check" at bounding box center [1168, 199] width 11 height 11
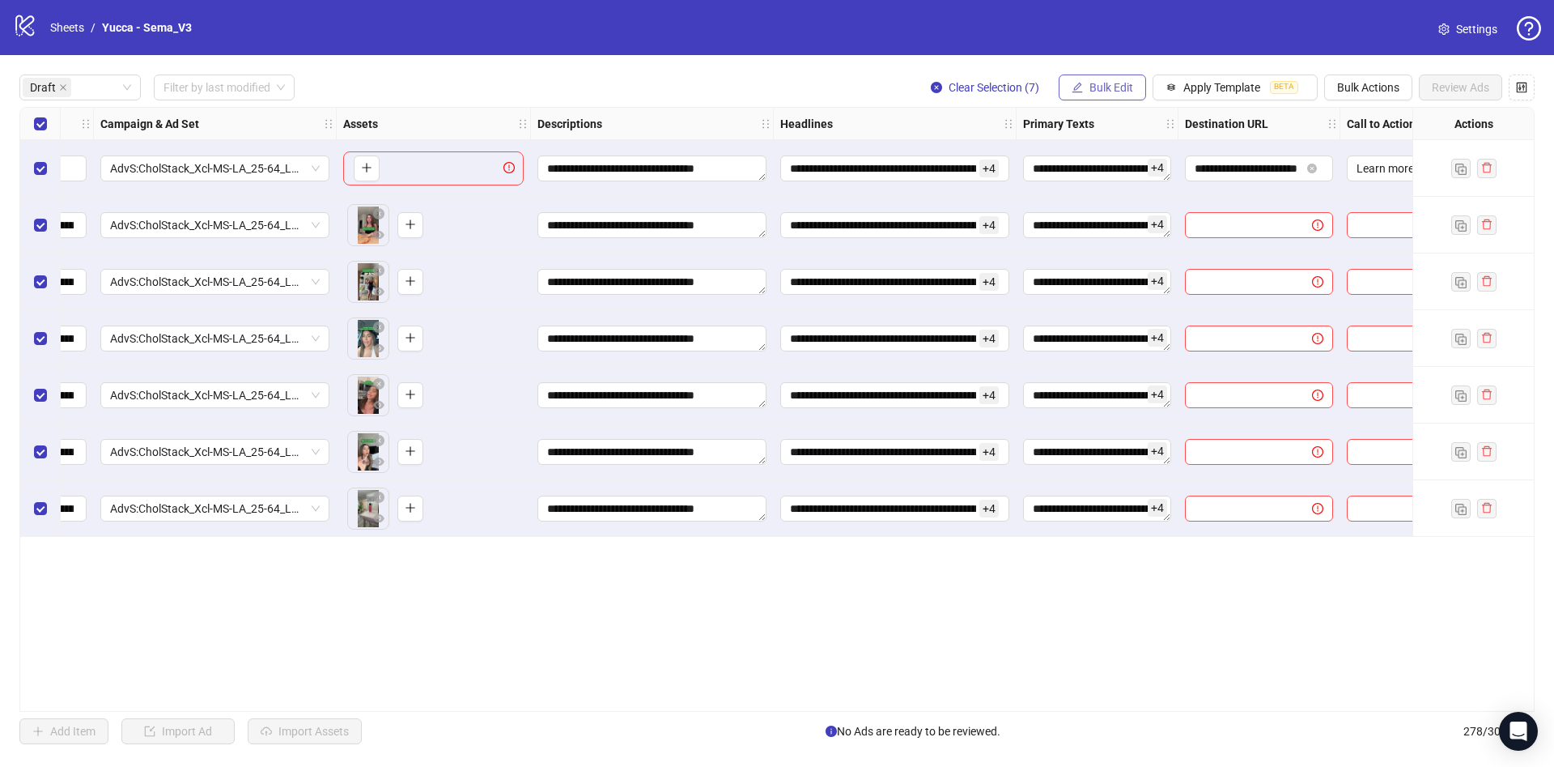
click at [1120, 79] on button "Bulk Edit" at bounding box center [1102, 87] width 87 height 26
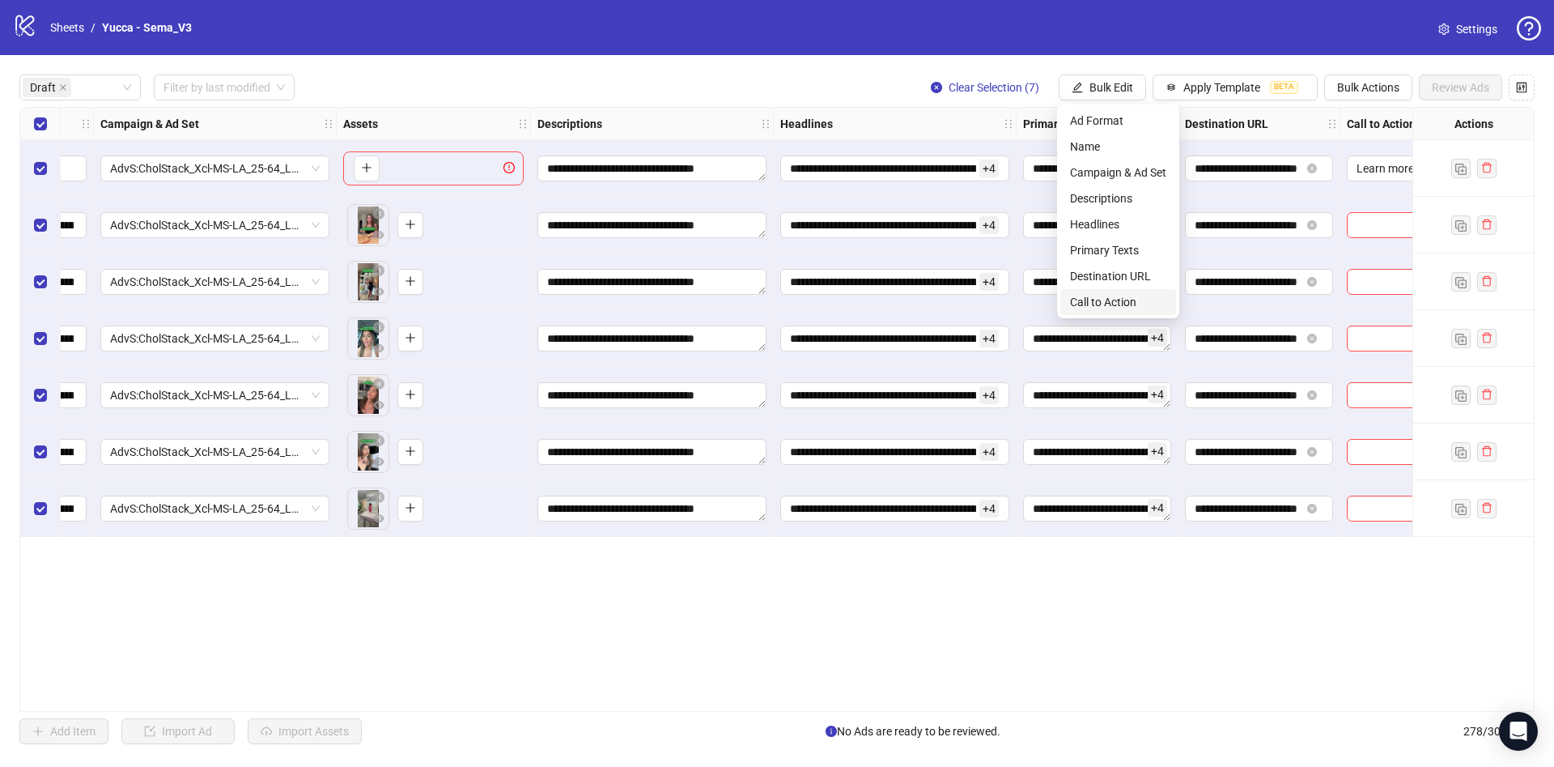
click at [1131, 301] on span "Call to Action" at bounding box center [1118, 302] width 96 height 18
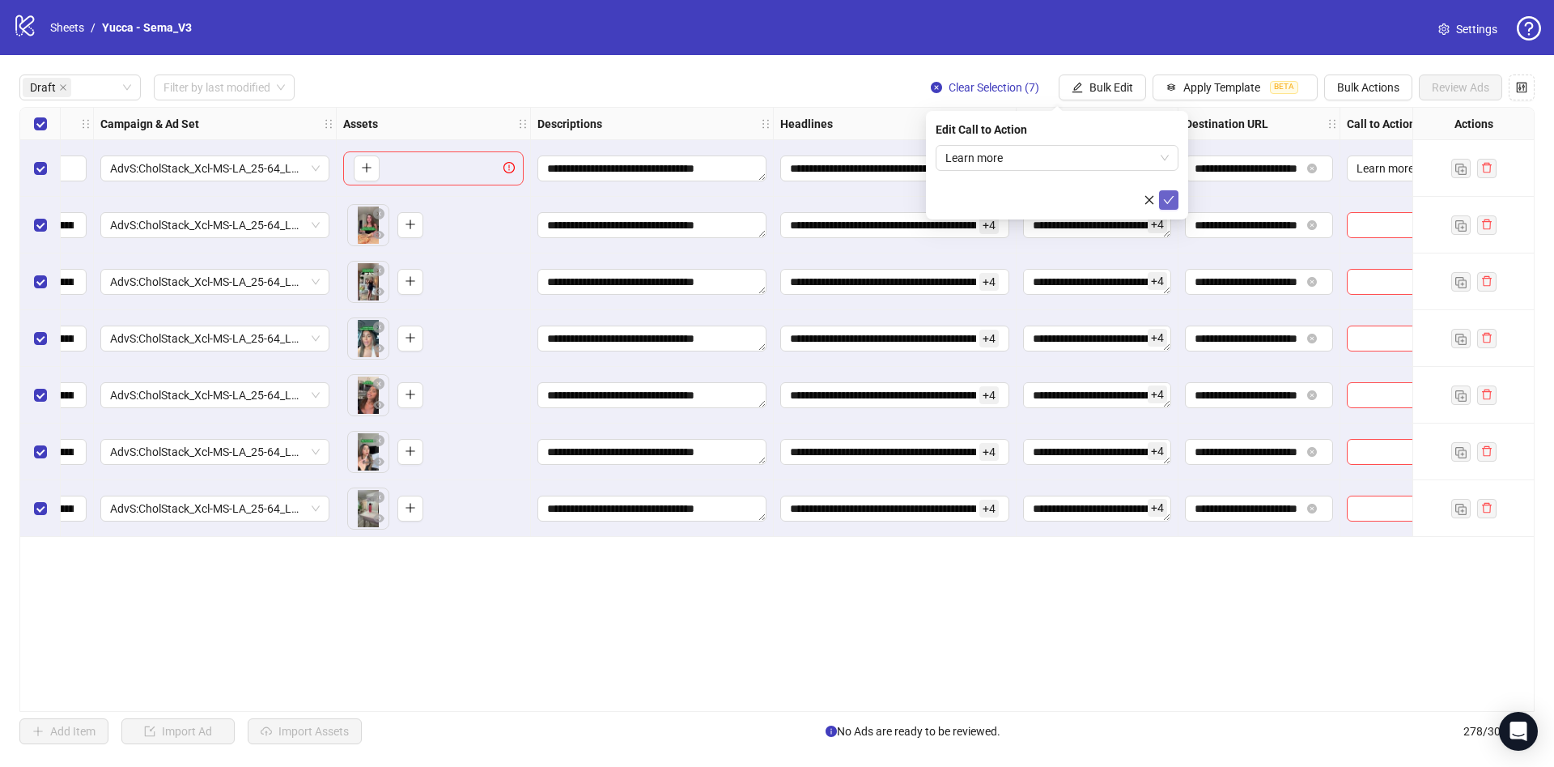
click at [1174, 197] on icon "check" at bounding box center [1168, 199] width 11 height 11
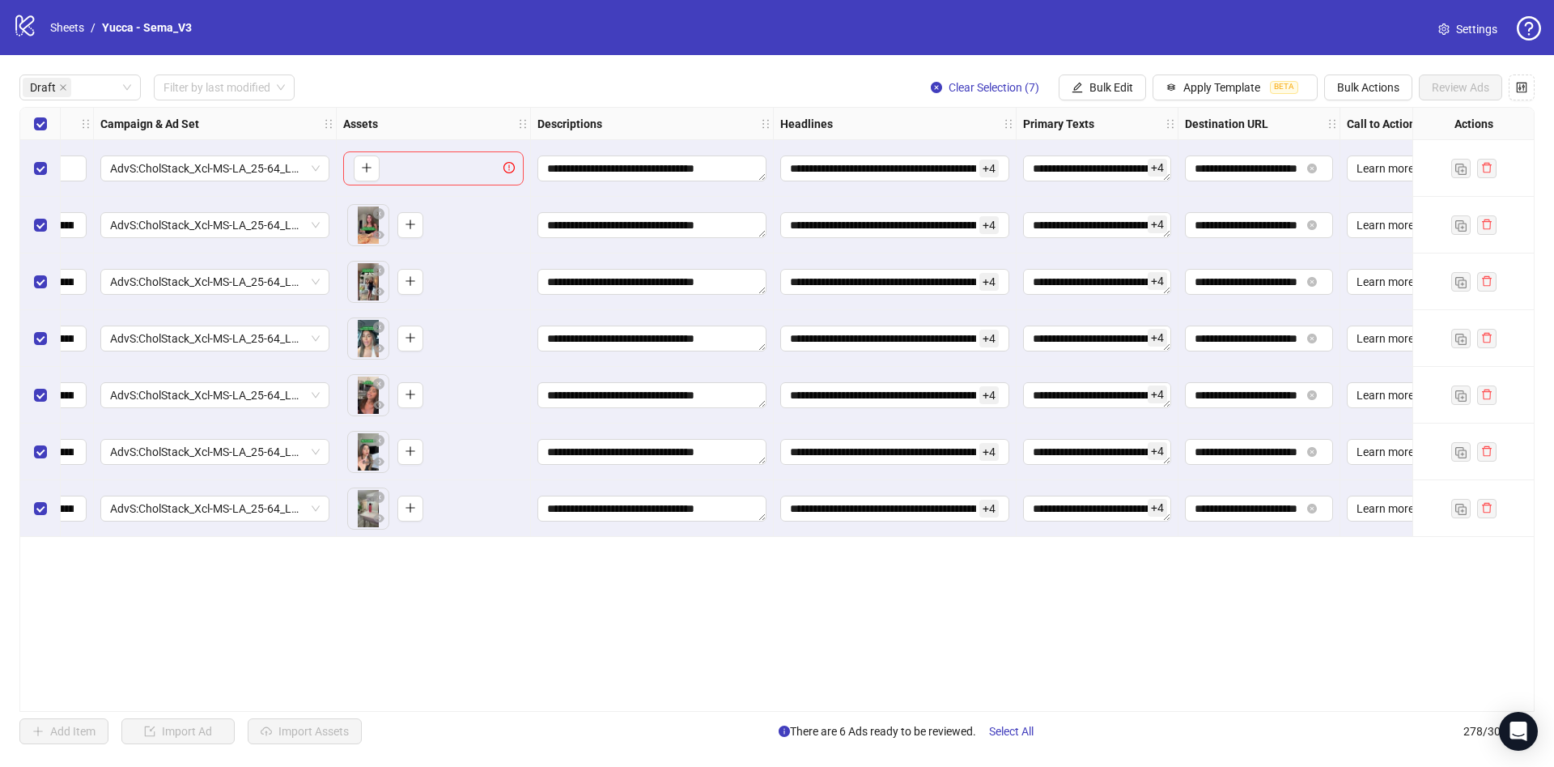
click at [25, 172] on div "Select row 1" at bounding box center [40, 168] width 40 height 57
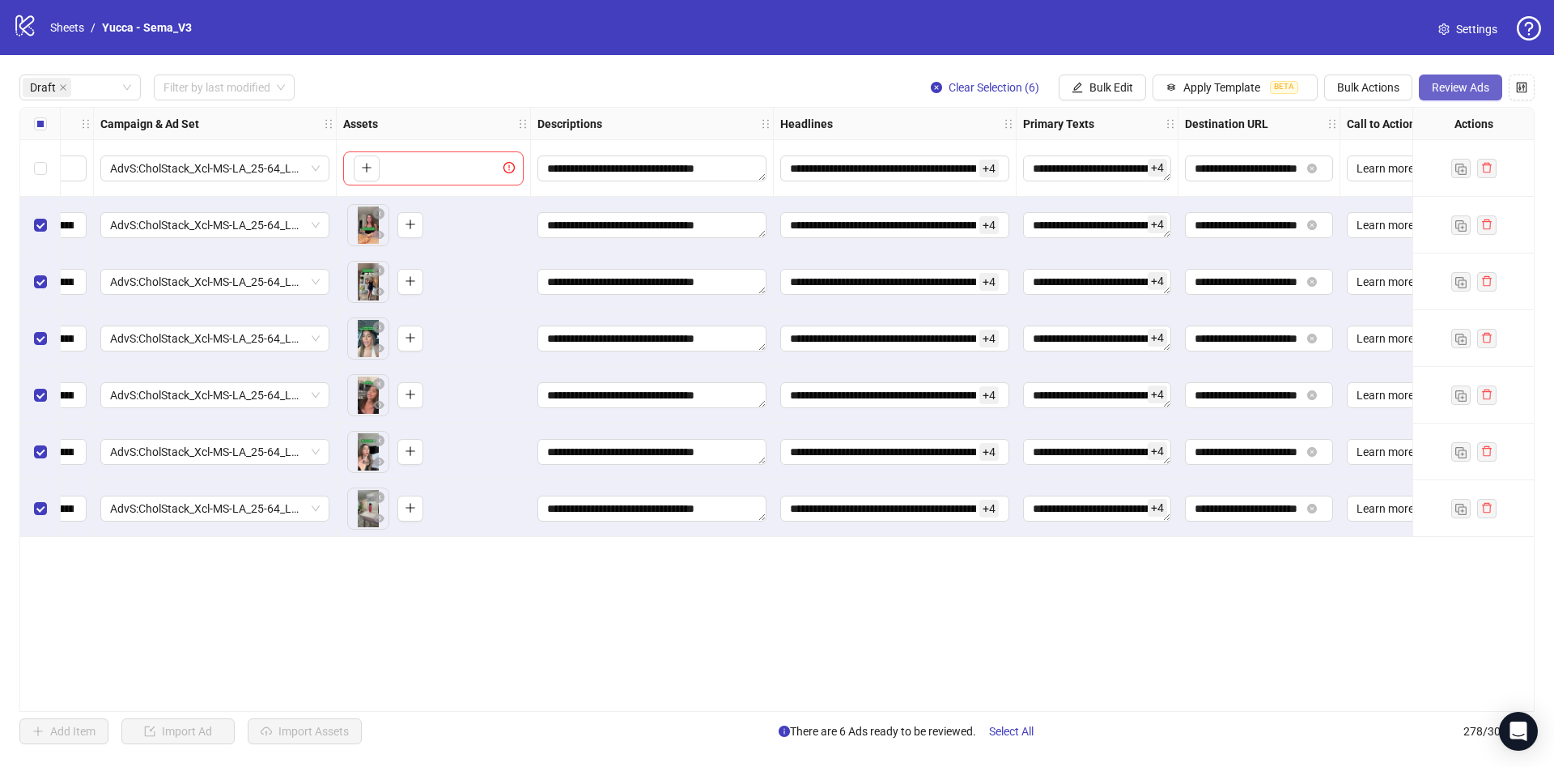
click at [1468, 85] on span "Review Ads" at bounding box center [1460, 87] width 57 height 13
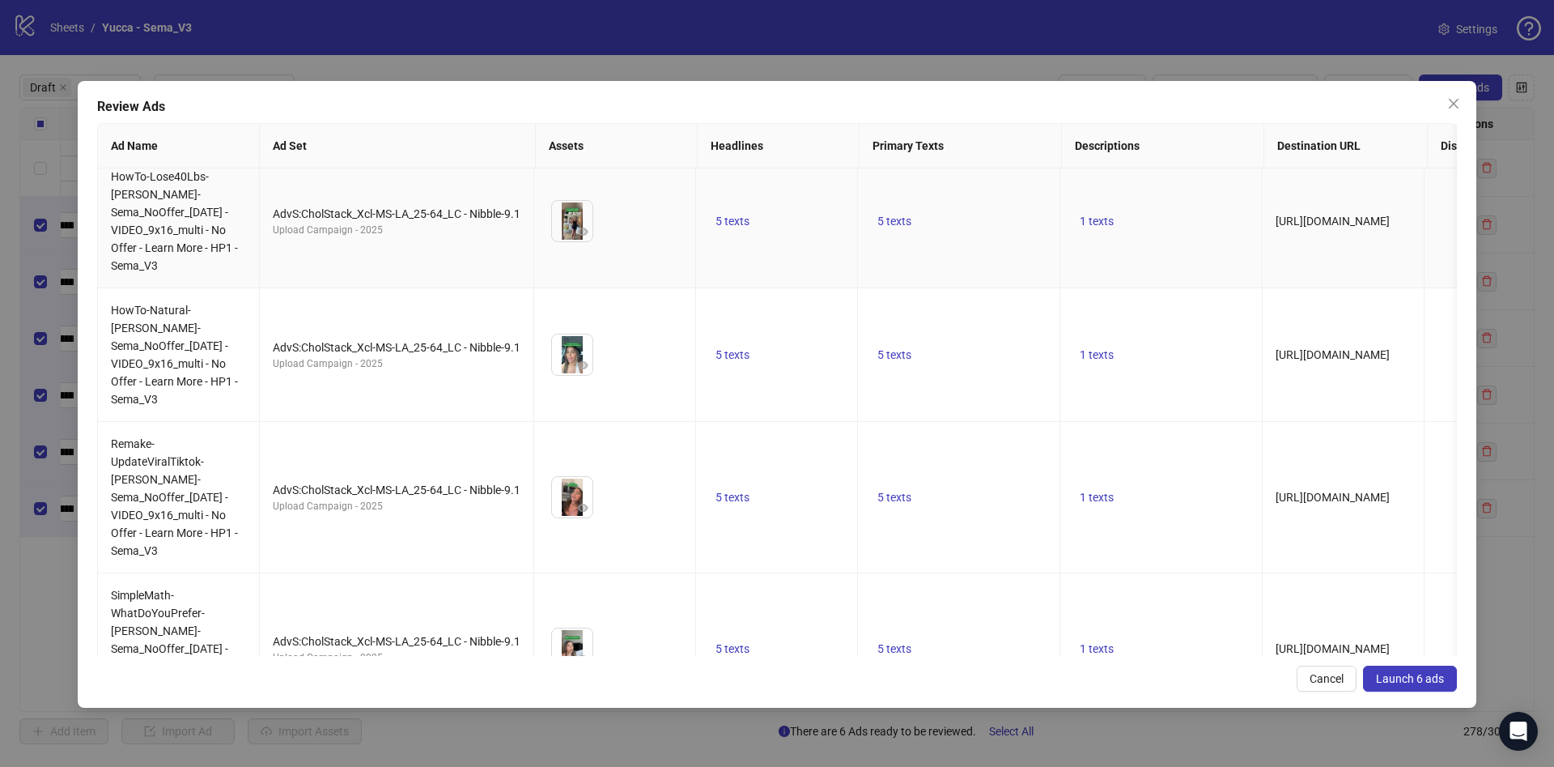
scroll to position [315, 0]
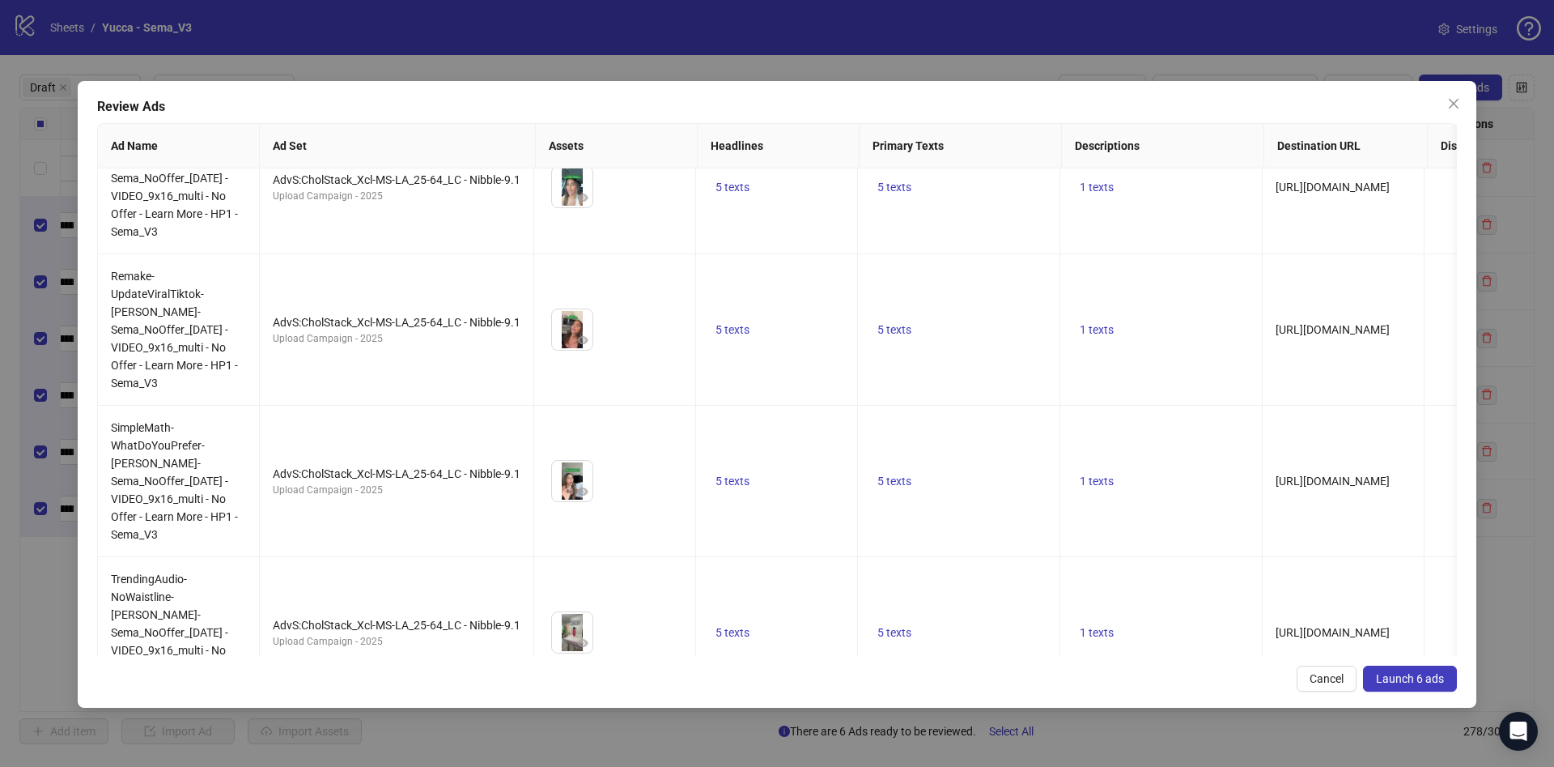
click at [1439, 675] on span "Launch 6 ads" at bounding box center [1410, 678] width 68 height 13
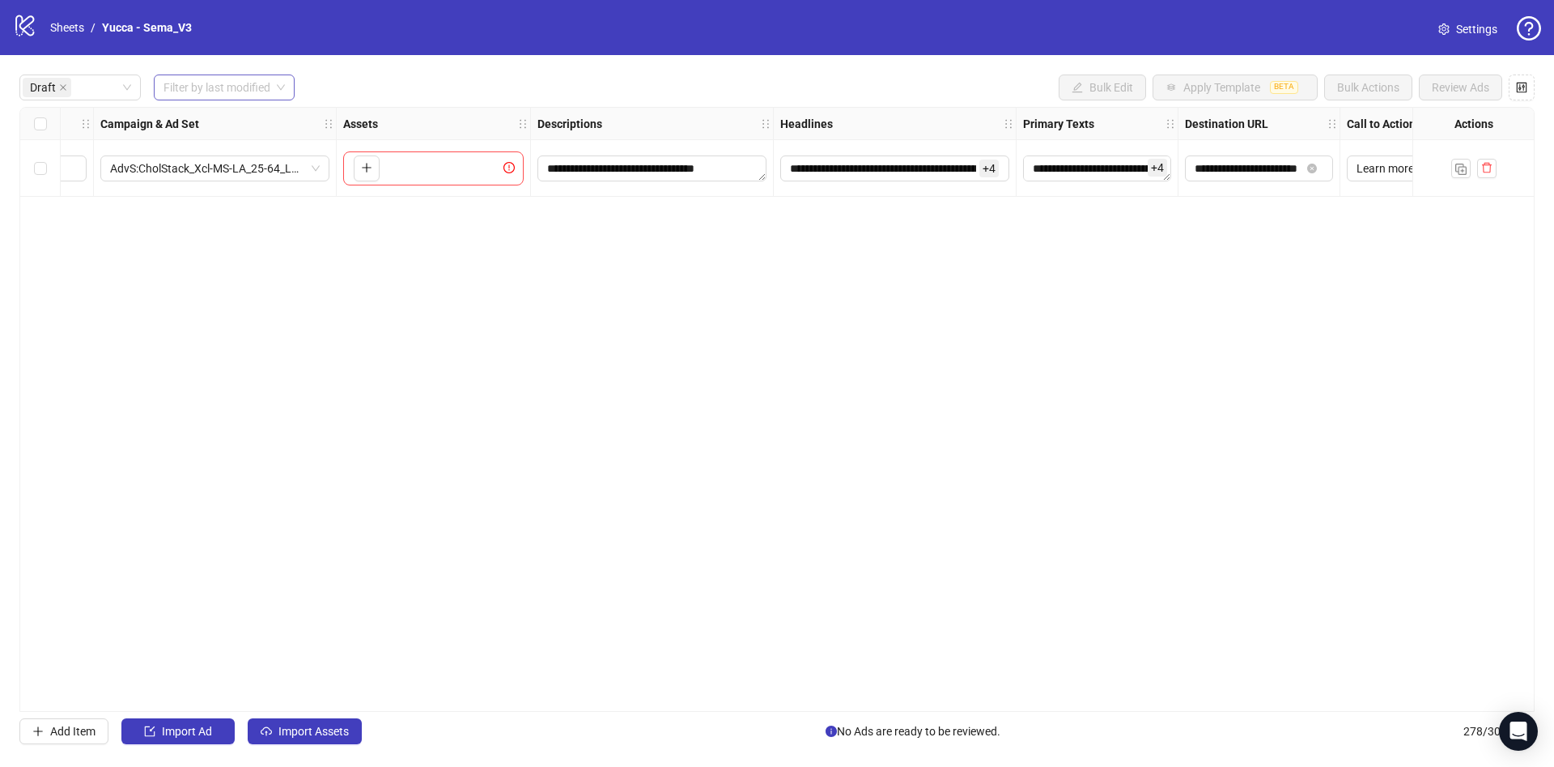
click at [196, 85] on input "search" at bounding box center [217, 87] width 107 height 24
click at [189, 122] on div "[DATE]" at bounding box center [225, 121] width 117 height 18
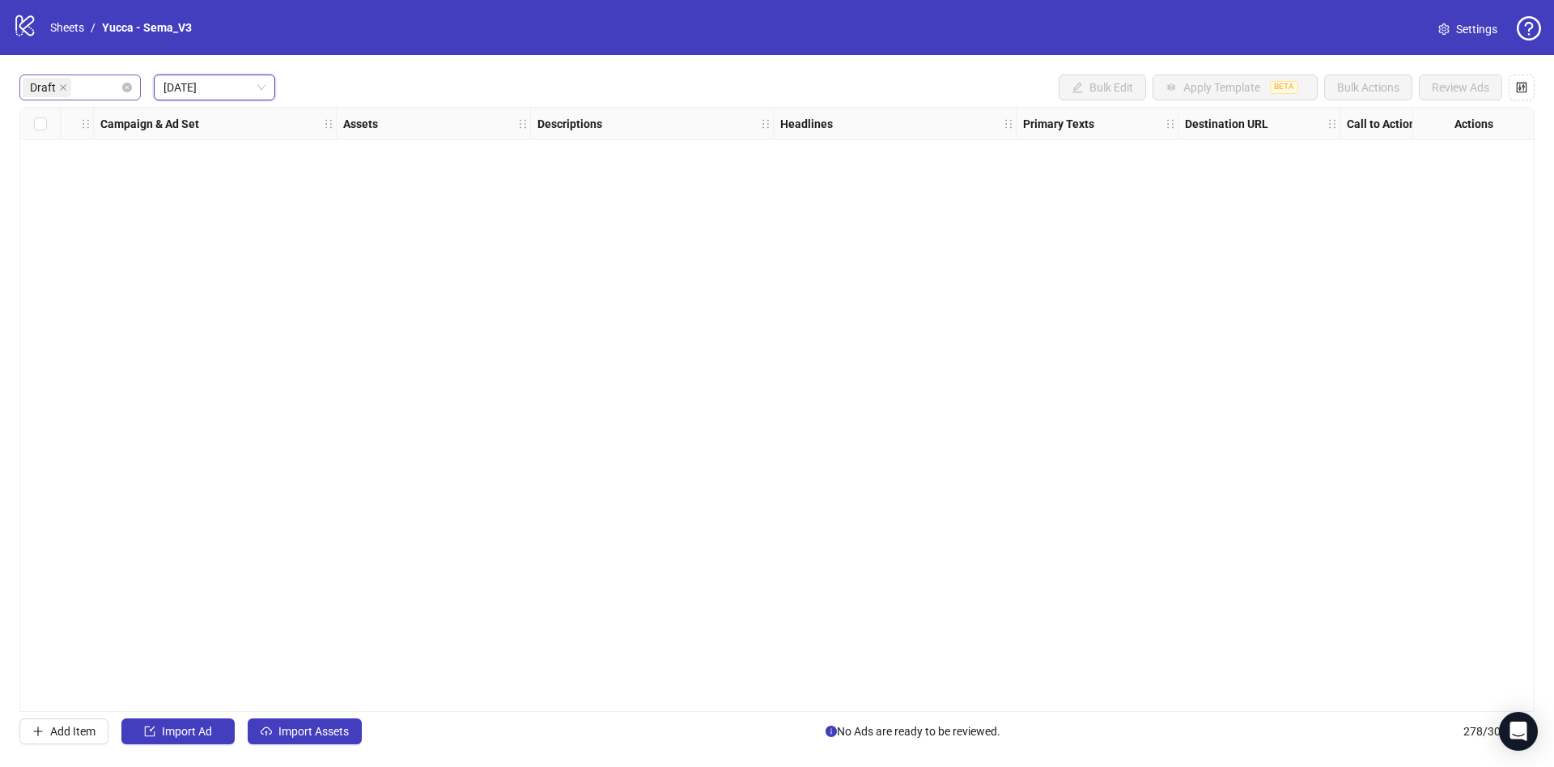
click at [137, 87] on div "Draft" at bounding box center [79, 87] width 121 height 26
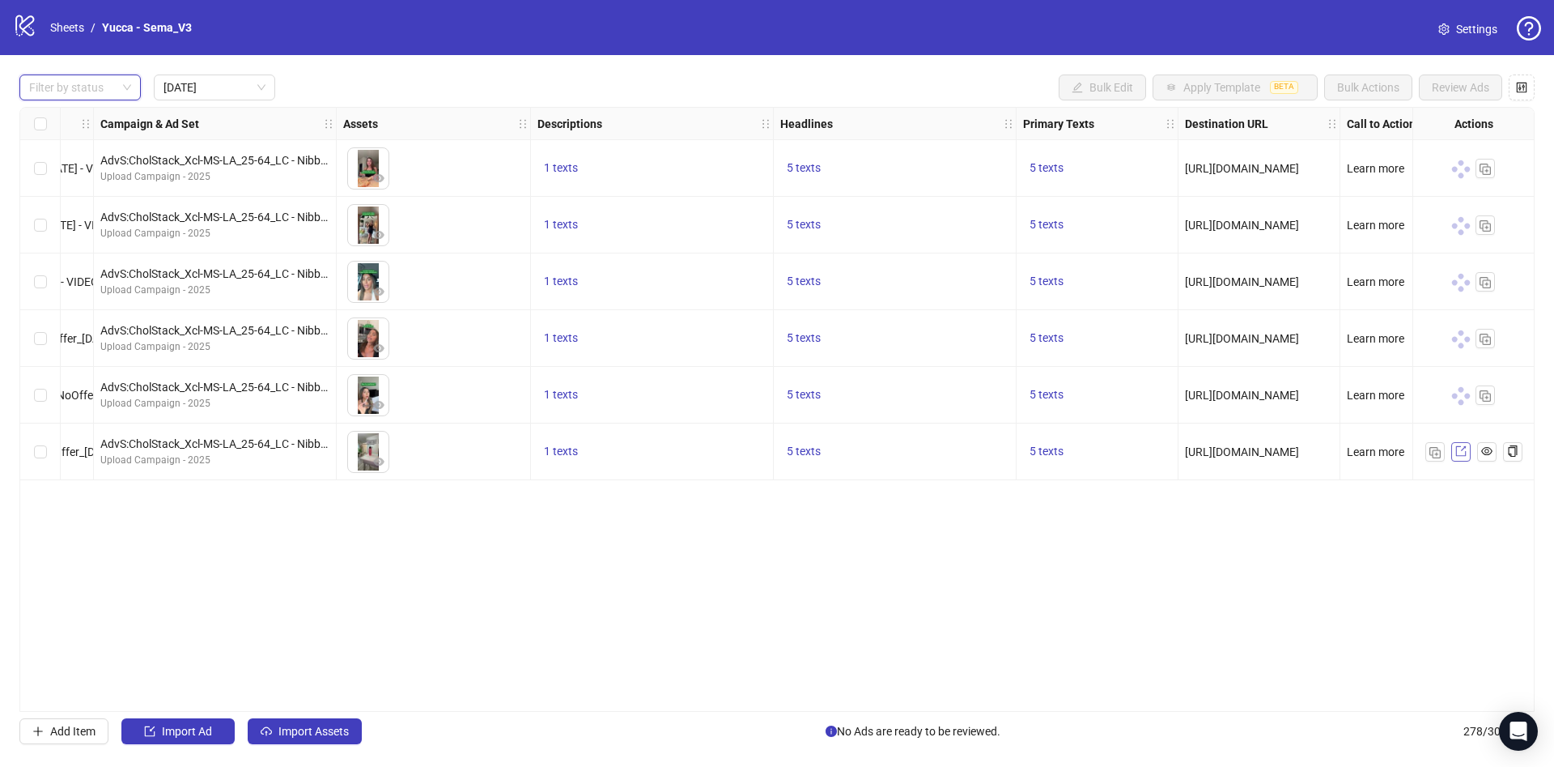
click at [1457, 459] on span at bounding box center [1461, 452] width 11 height 18
click at [108, 91] on div at bounding box center [72, 87] width 98 height 23
click at [81, 121] on div "Draft" at bounding box center [80, 121] width 96 height 18
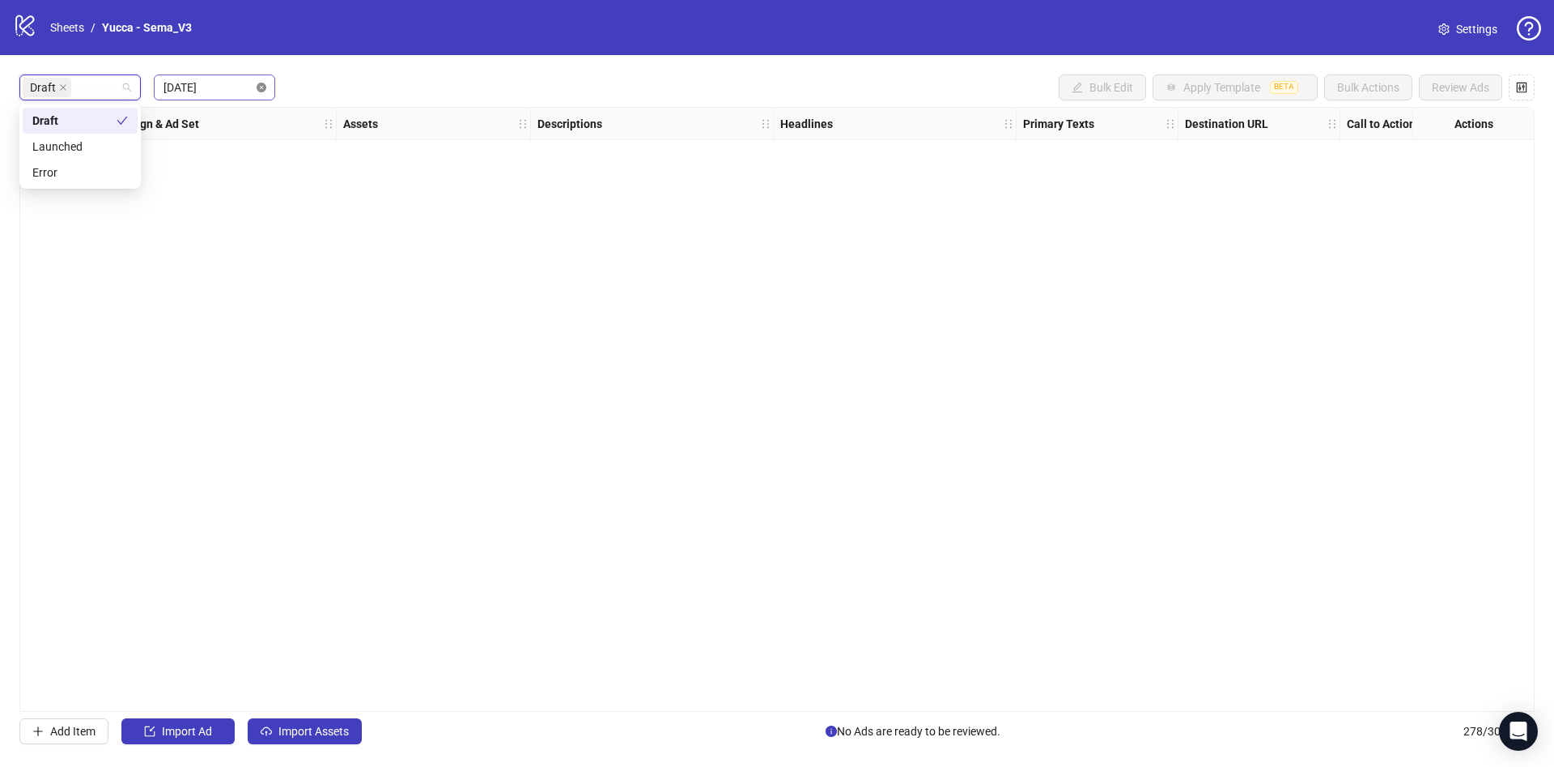
click at [264, 93] on span "[DATE]" at bounding box center [215, 87] width 102 height 24
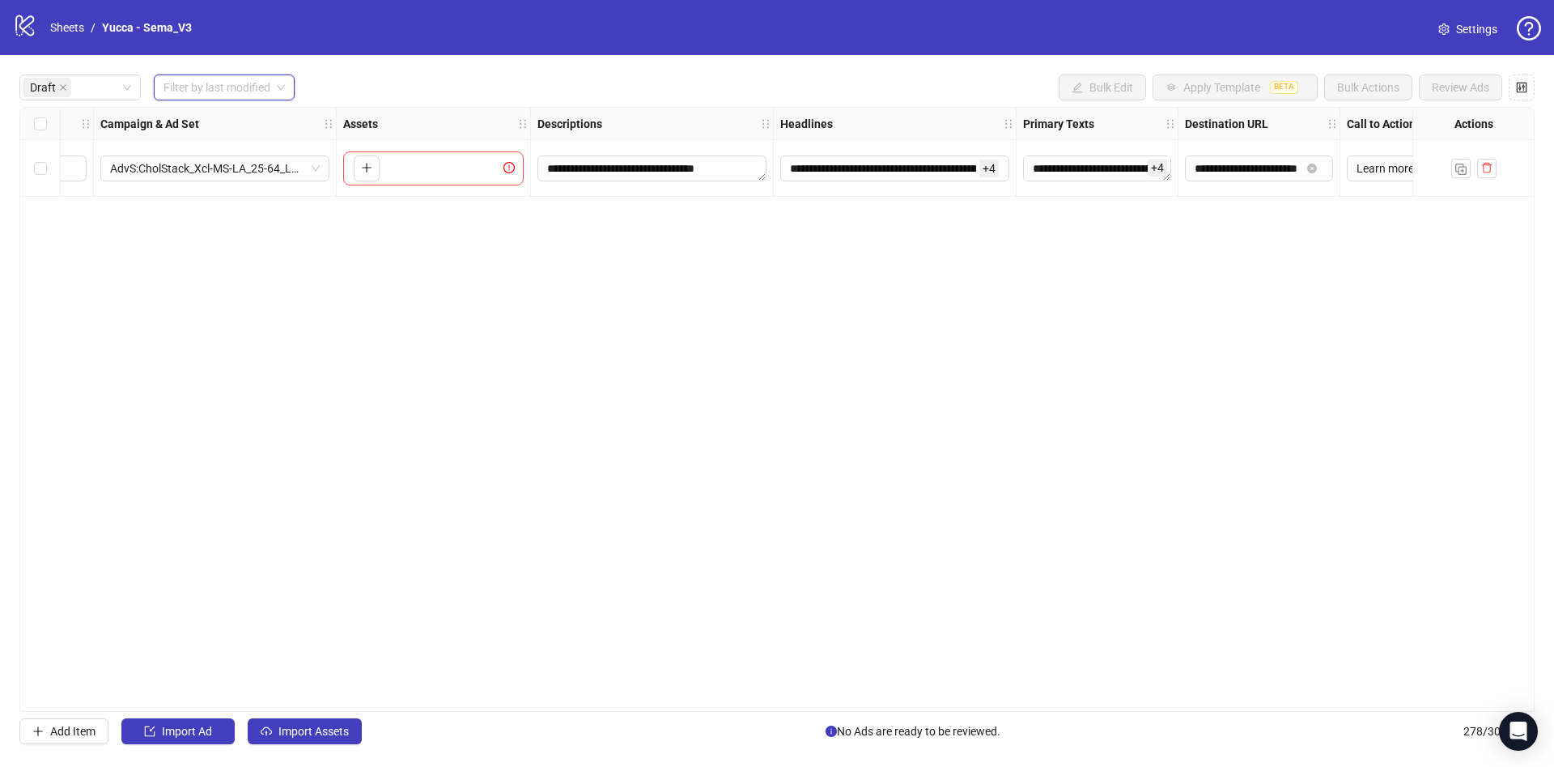
click at [343, 460] on div "**********" at bounding box center [777, 409] width 1516 height 605
click at [321, 748] on div "**********" at bounding box center [777, 409] width 1554 height 708
click at [319, 731] on span "Import Assets" at bounding box center [314, 731] width 70 height 13
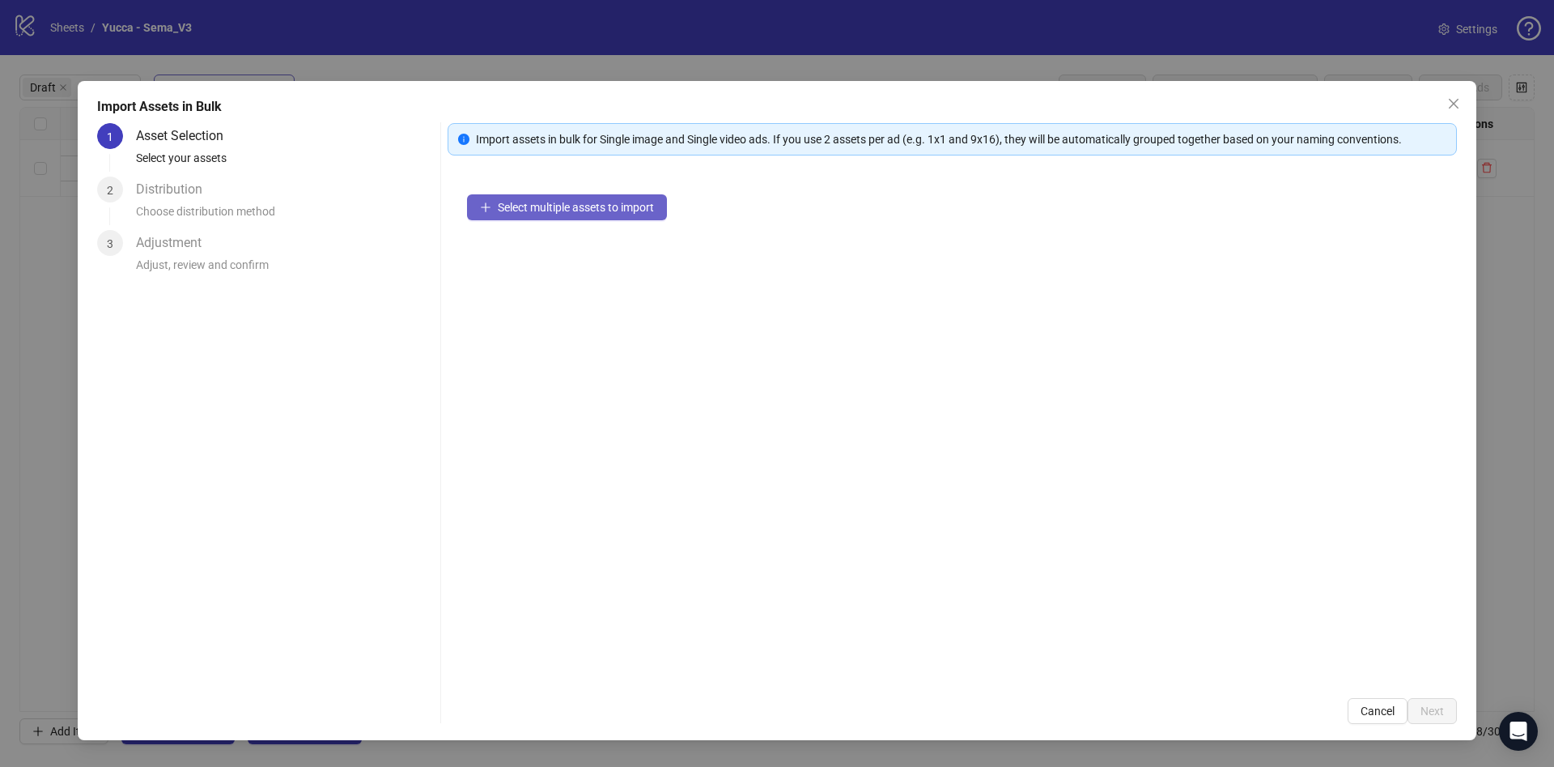
click at [631, 199] on button "Select multiple assets to import" at bounding box center [567, 207] width 200 height 26
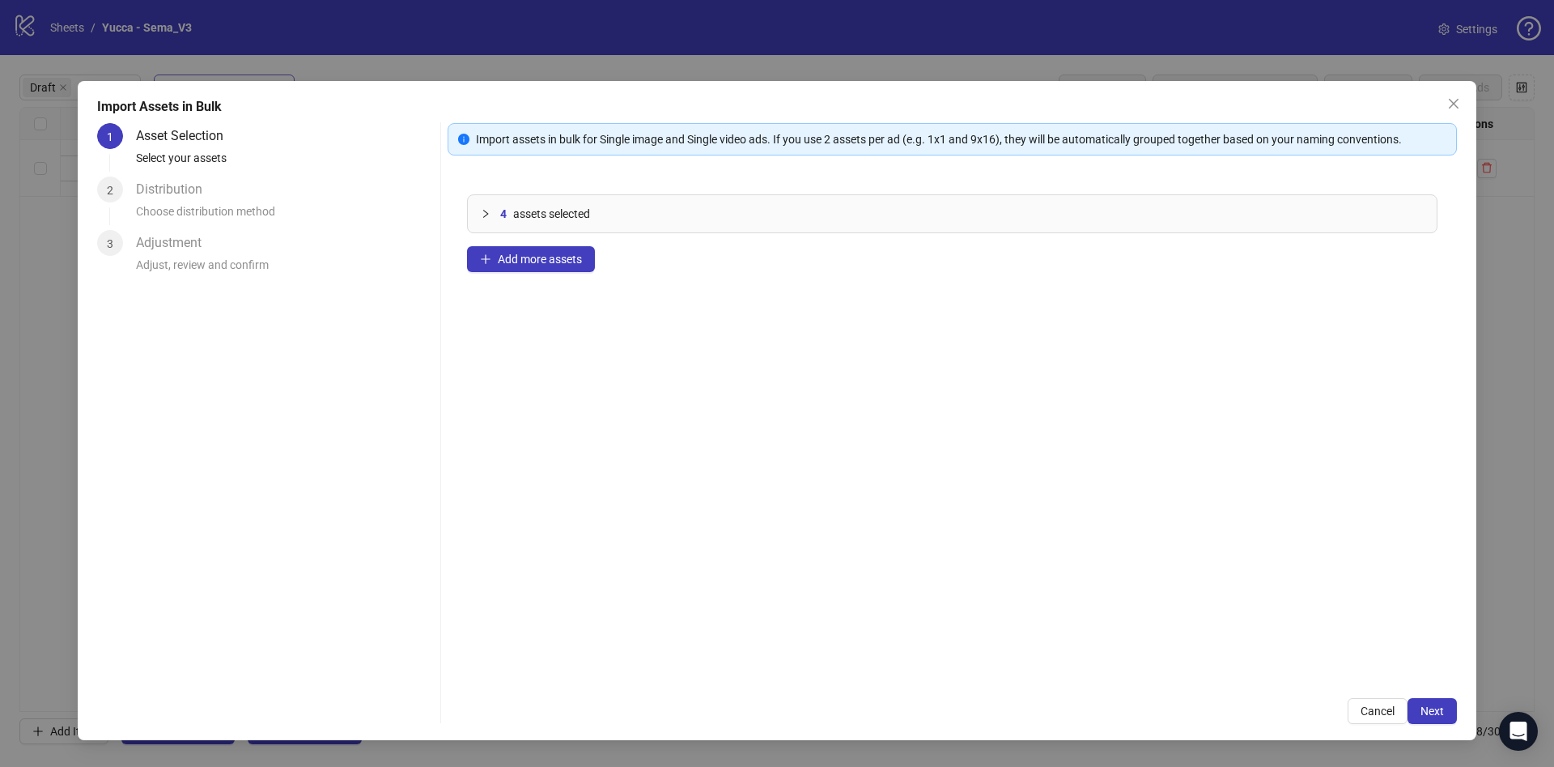
click at [1469, 721] on div "Import Assets in Bulk 1 Asset Selection Select your assets 2 Distribution Choos…" at bounding box center [777, 410] width 1399 height 659
click at [1437, 708] on span "Next" at bounding box center [1432, 710] width 23 height 13
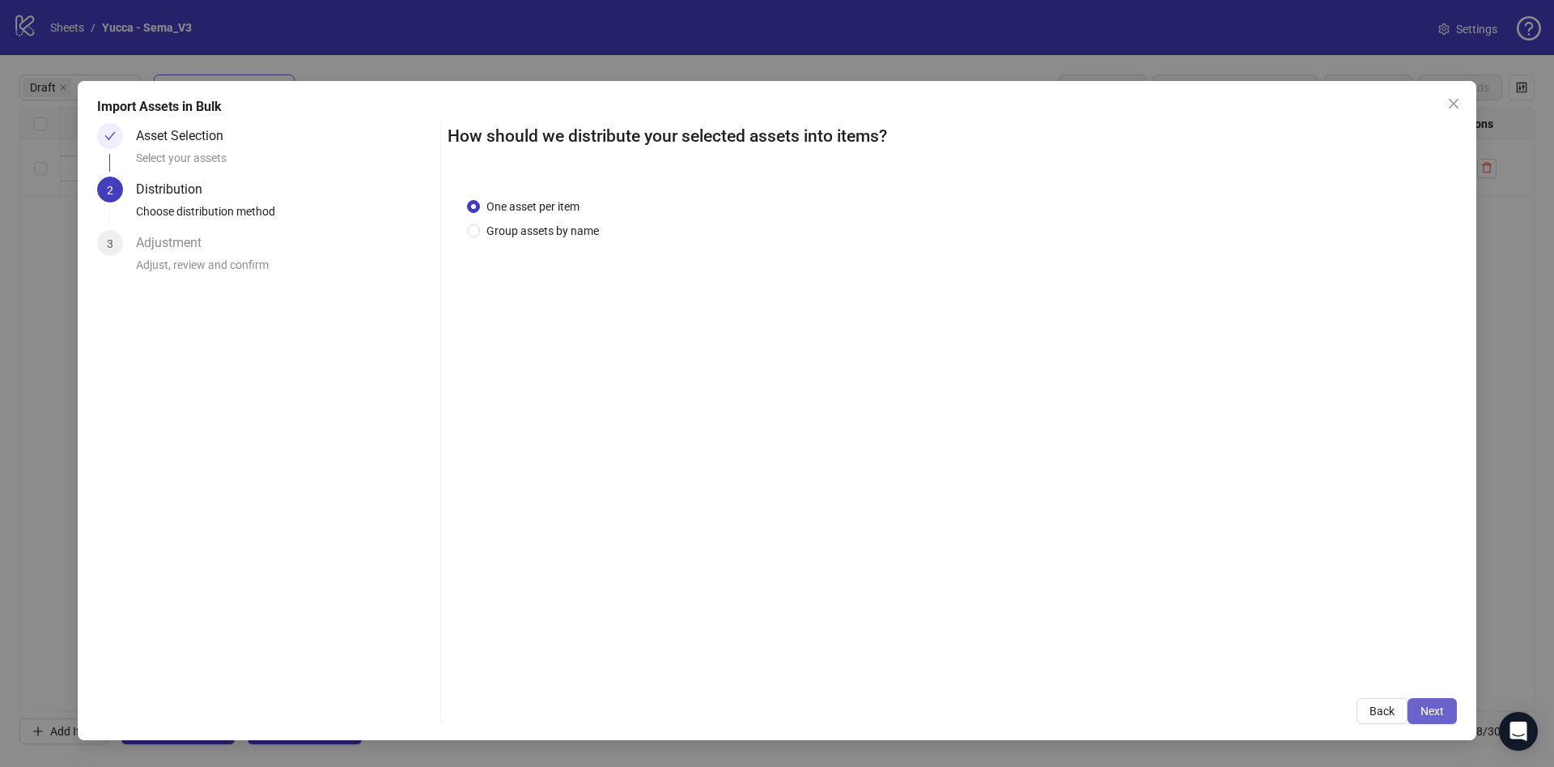
click at [1424, 723] on button "Next" at bounding box center [1432, 711] width 49 height 26
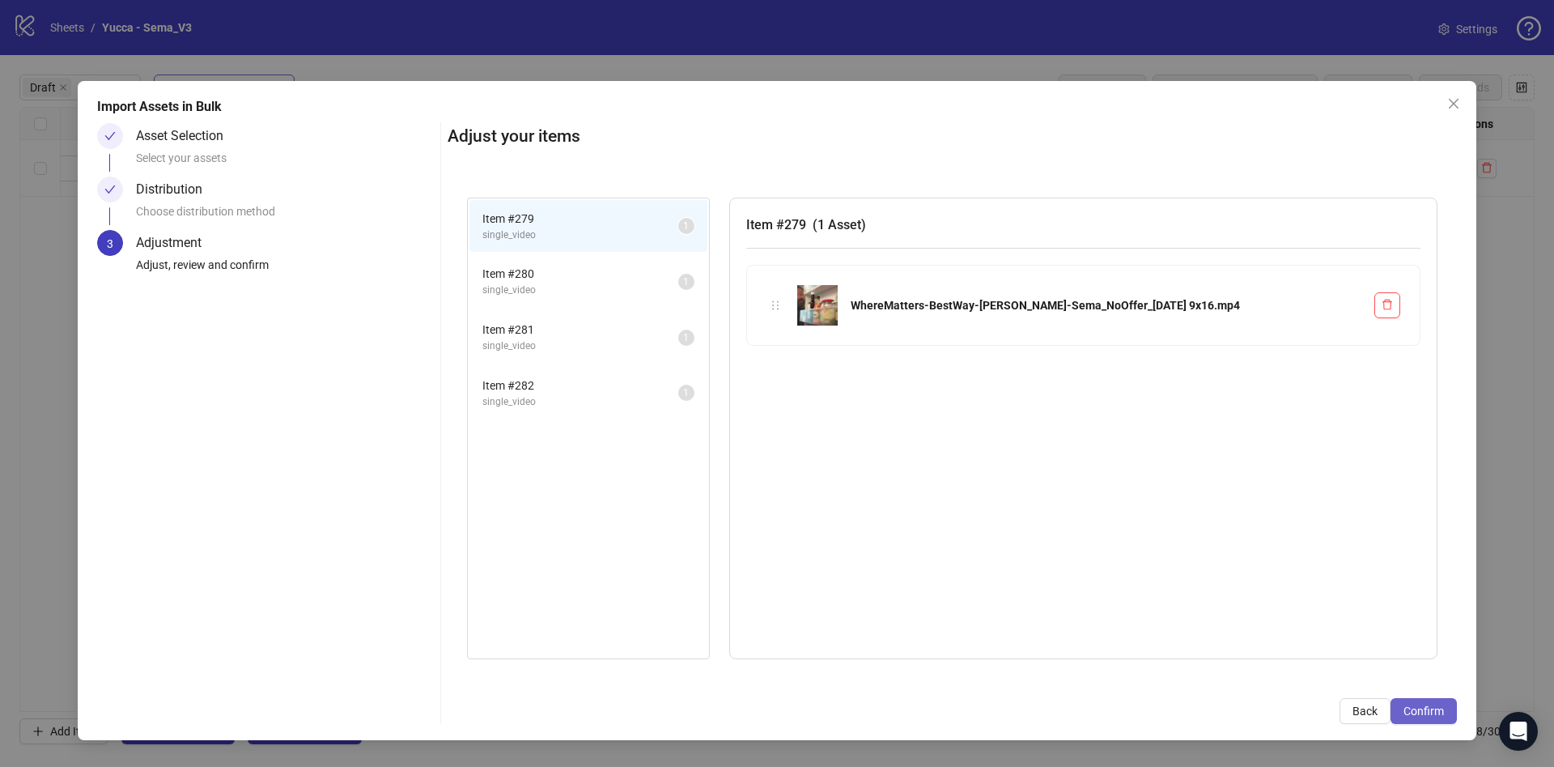
click at [1437, 715] on span "Confirm" at bounding box center [1424, 710] width 40 height 13
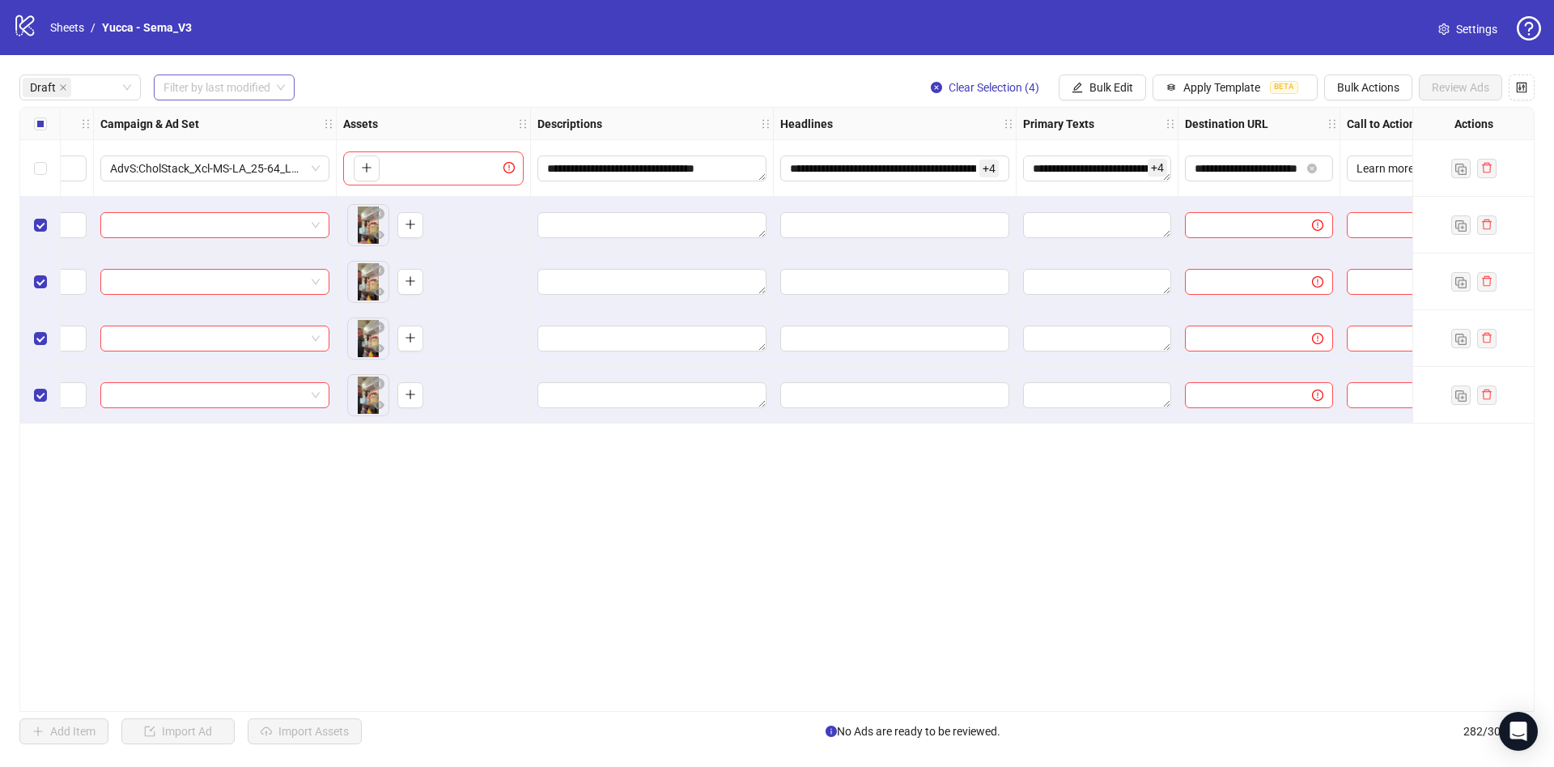
click at [44, 130] on label "Select all rows" at bounding box center [40, 124] width 13 height 18
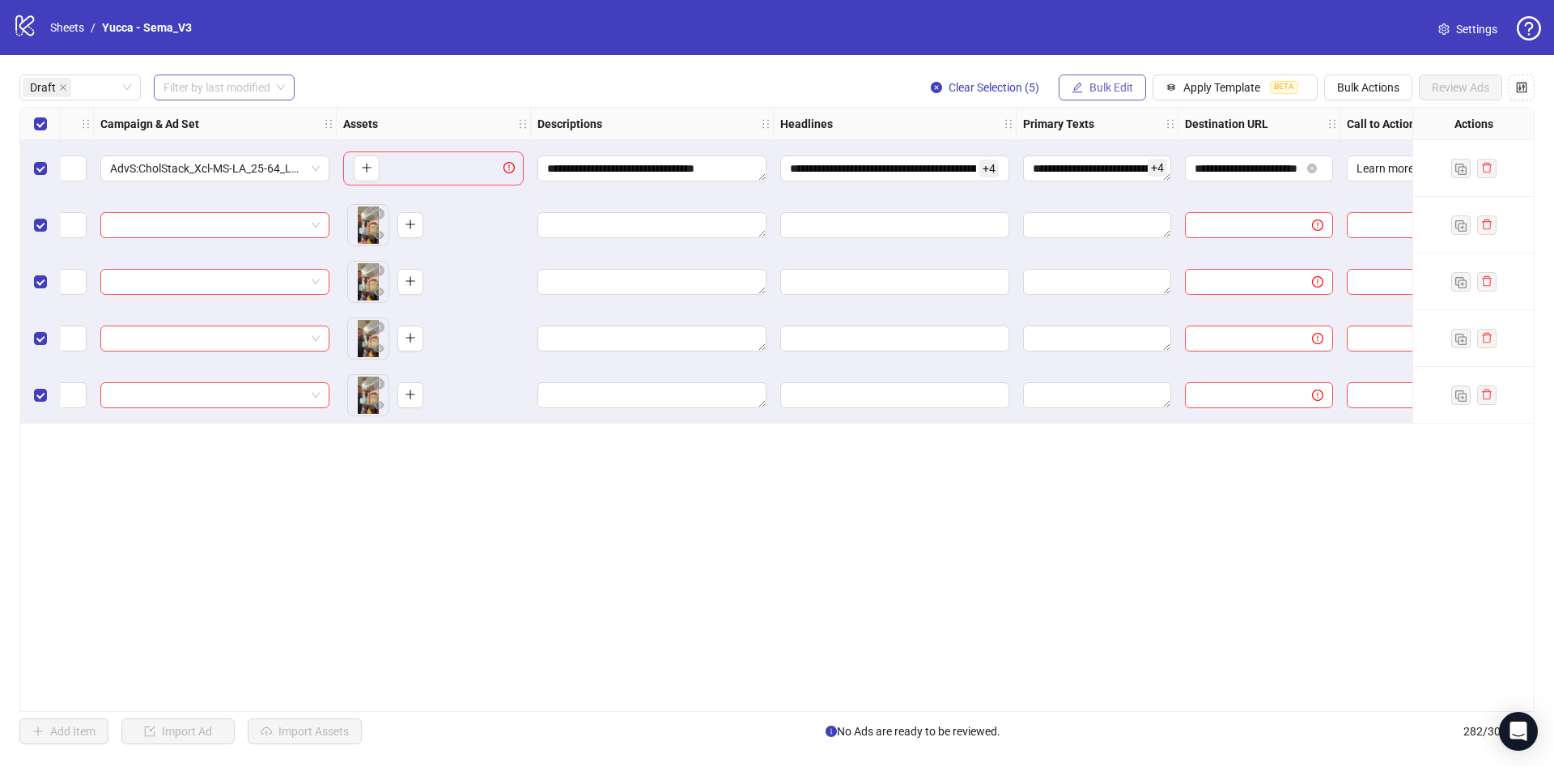
click at [1076, 89] on icon "edit" at bounding box center [1077, 87] width 11 height 11
click at [1116, 136] on li "Name" at bounding box center [1119, 147] width 116 height 26
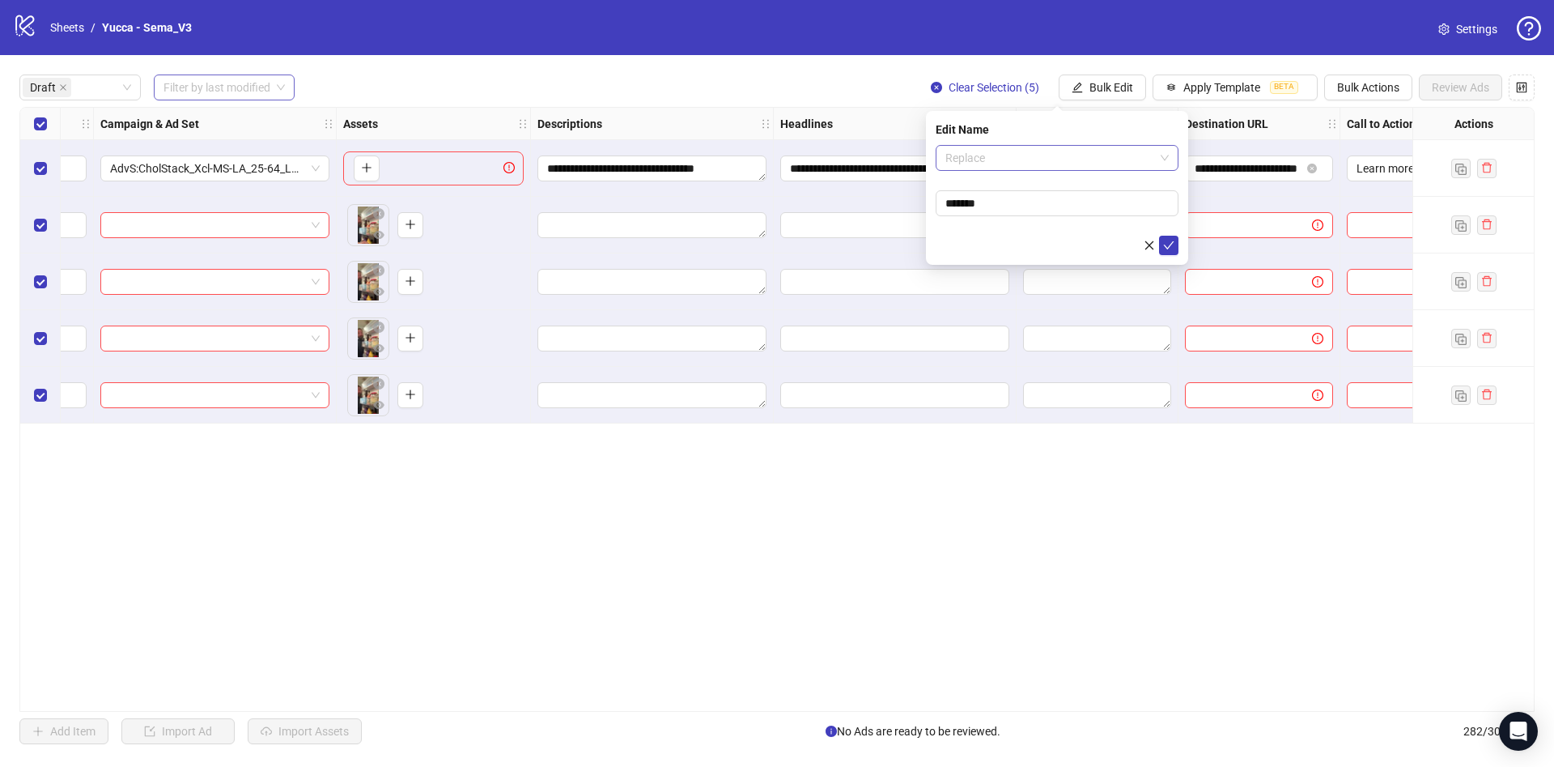
click at [1044, 155] on span "Replace" at bounding box center [1057, 158] width 223 height 24
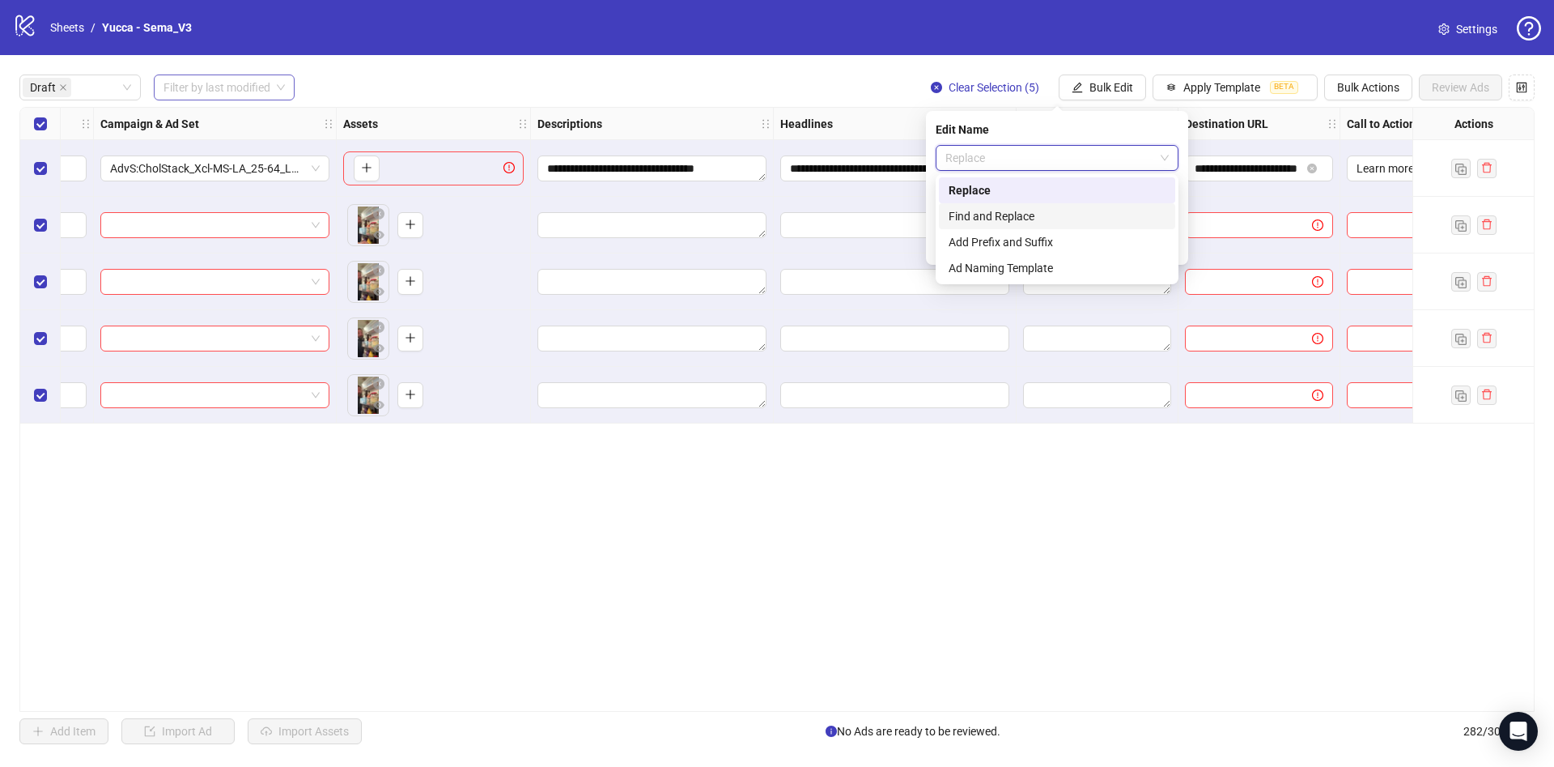
click at [1016, 209] on div "Find and Replace" at bounding box center [1057, 216] width 217 height 18
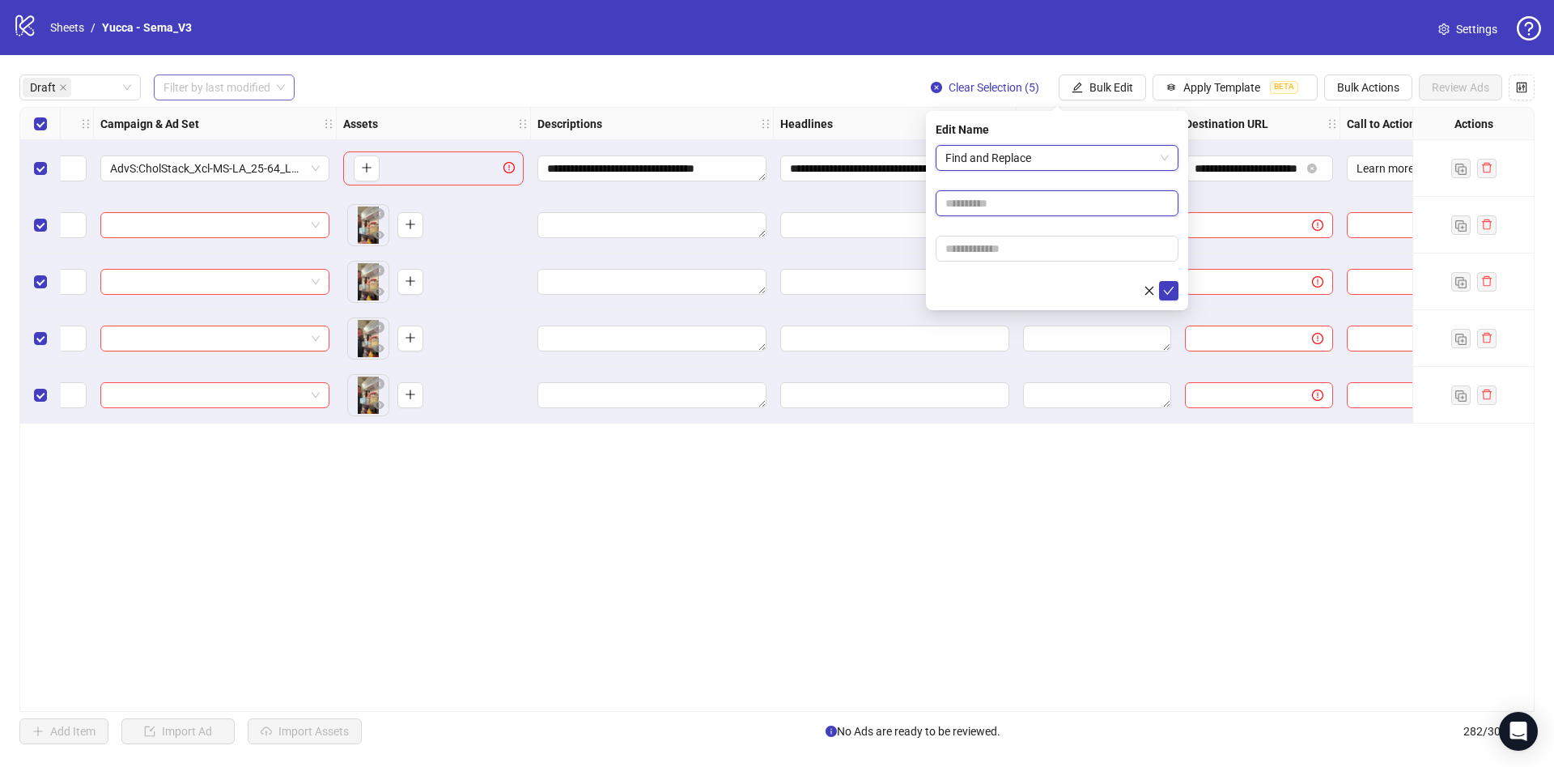
drag, startPoint x: 1016, startPoint y: 196, endPoint x: 1016, endPoint y: 207, distance: 11.3
click at [1016, 195] on input "text" at bounding box center [1057, 203] width 243 height 26
type input "****"
click at [1015, 246] on input "text" at bounding box center [1057, 249] width 243 height 26
paste input "**********"
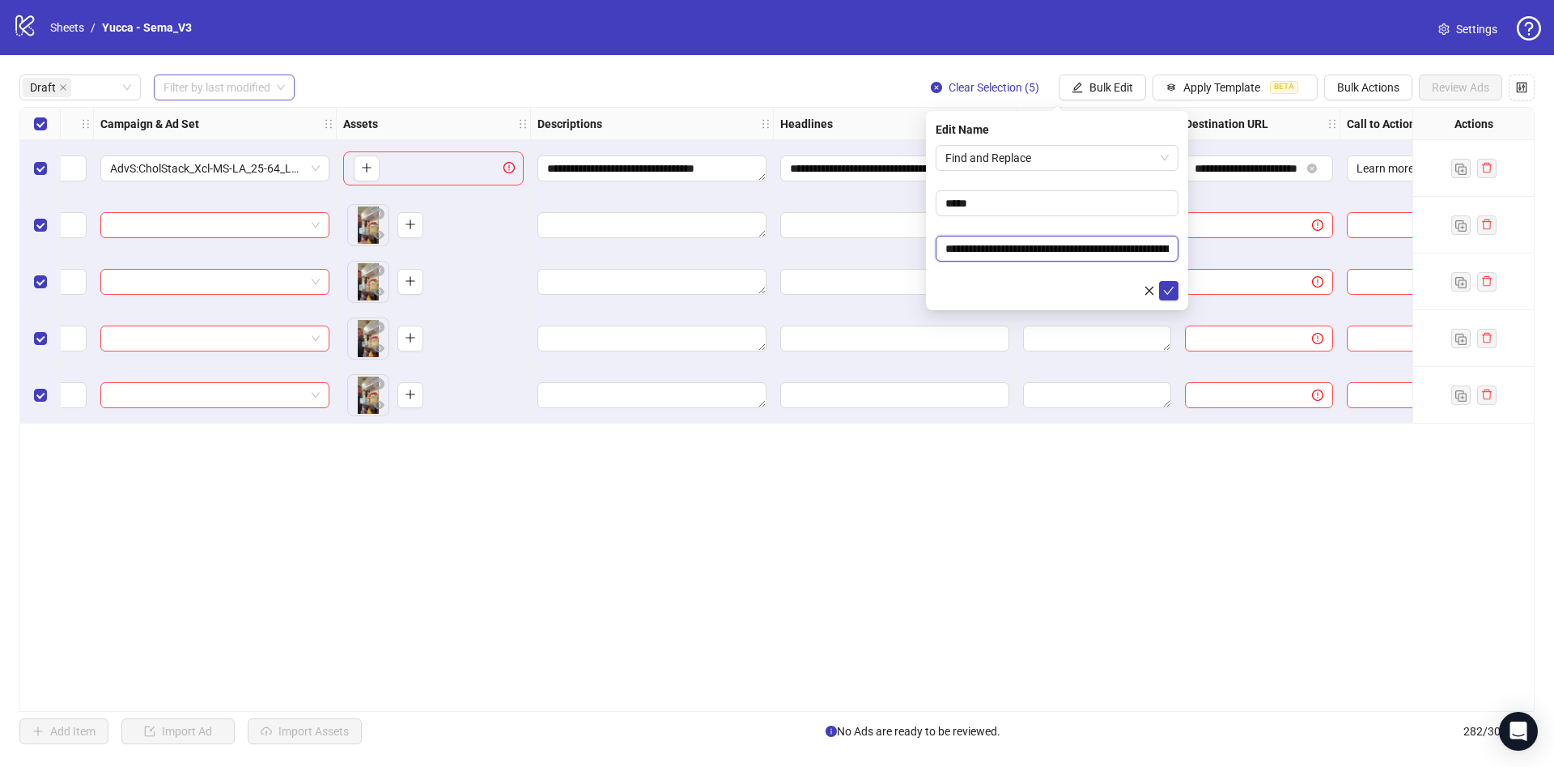
scroll to position [0, 82]
type input "**********"
click at [963, 296] on div at bounding box center [1057, 290] width 243 height 19
click at [1167, 288] on icon "check" at bounding box center [1168, 290] width 11 height 11
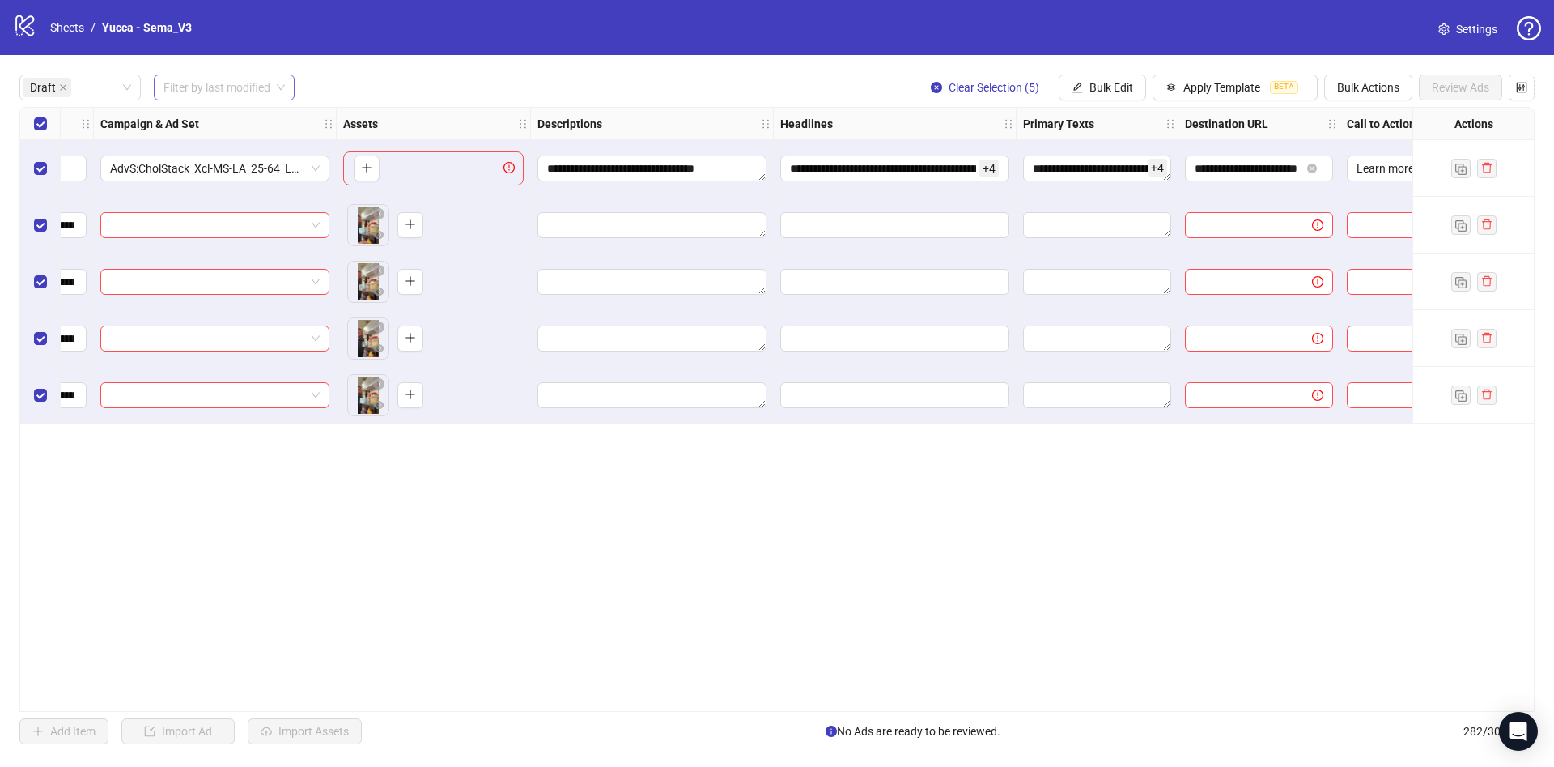
click at [49, 169] on div "Select row 1" at bounding box center [40, 168] width 40 height 57
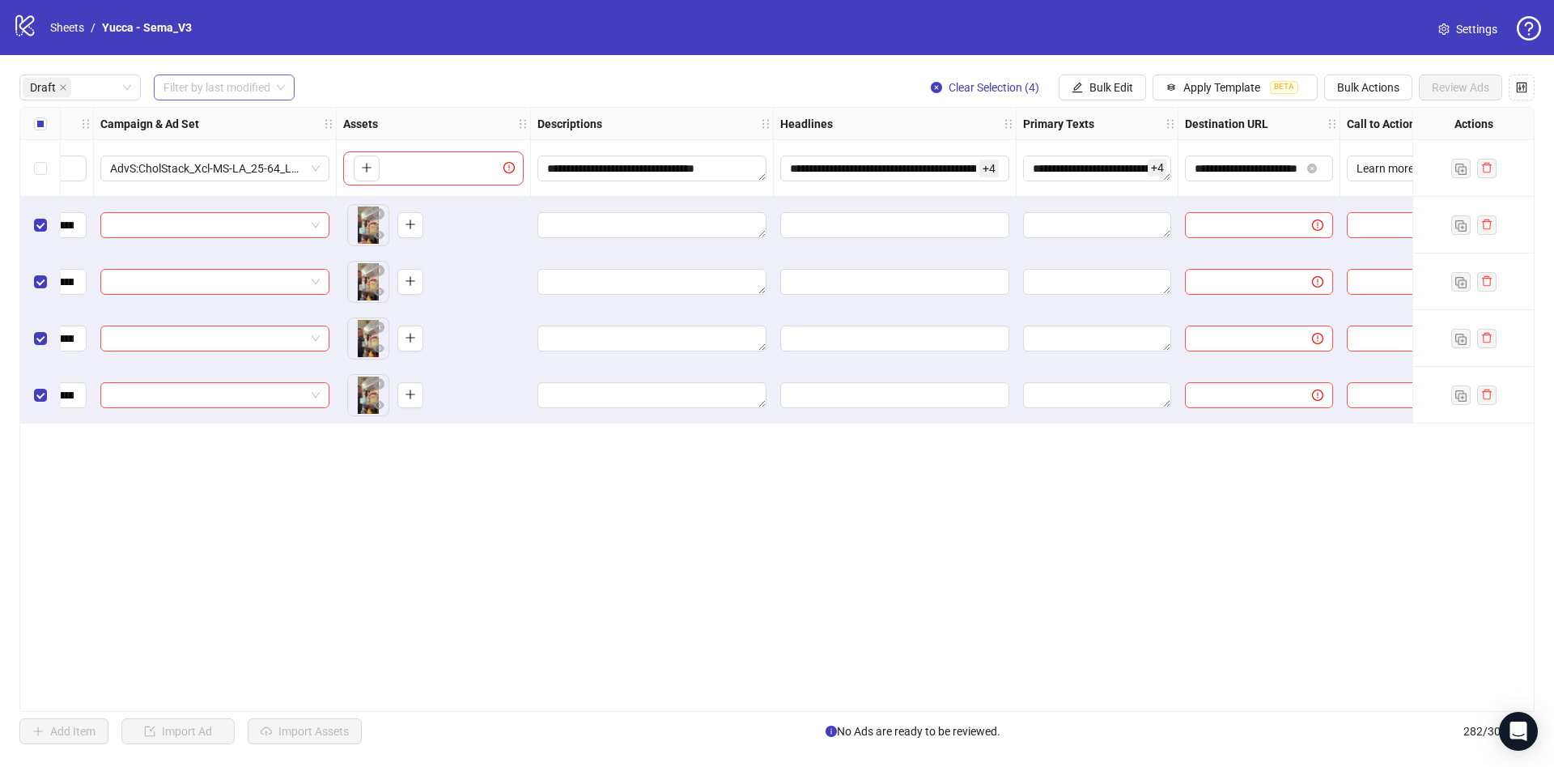
click at [1074, 72] on div "**********" at bounding box center [777, 409] width 1554 height 708
click at [1099, 94] on span "Bulk Edit" at bounding box center [1112, 87] width 44 height 13
click at [1100, 172] on span "Campaign & Ad Set" at bounding box center [1118, 173] width 96 height 18
click at [1029, 163] on input "search" at bounding box center [1050, 158] width 209 height 24
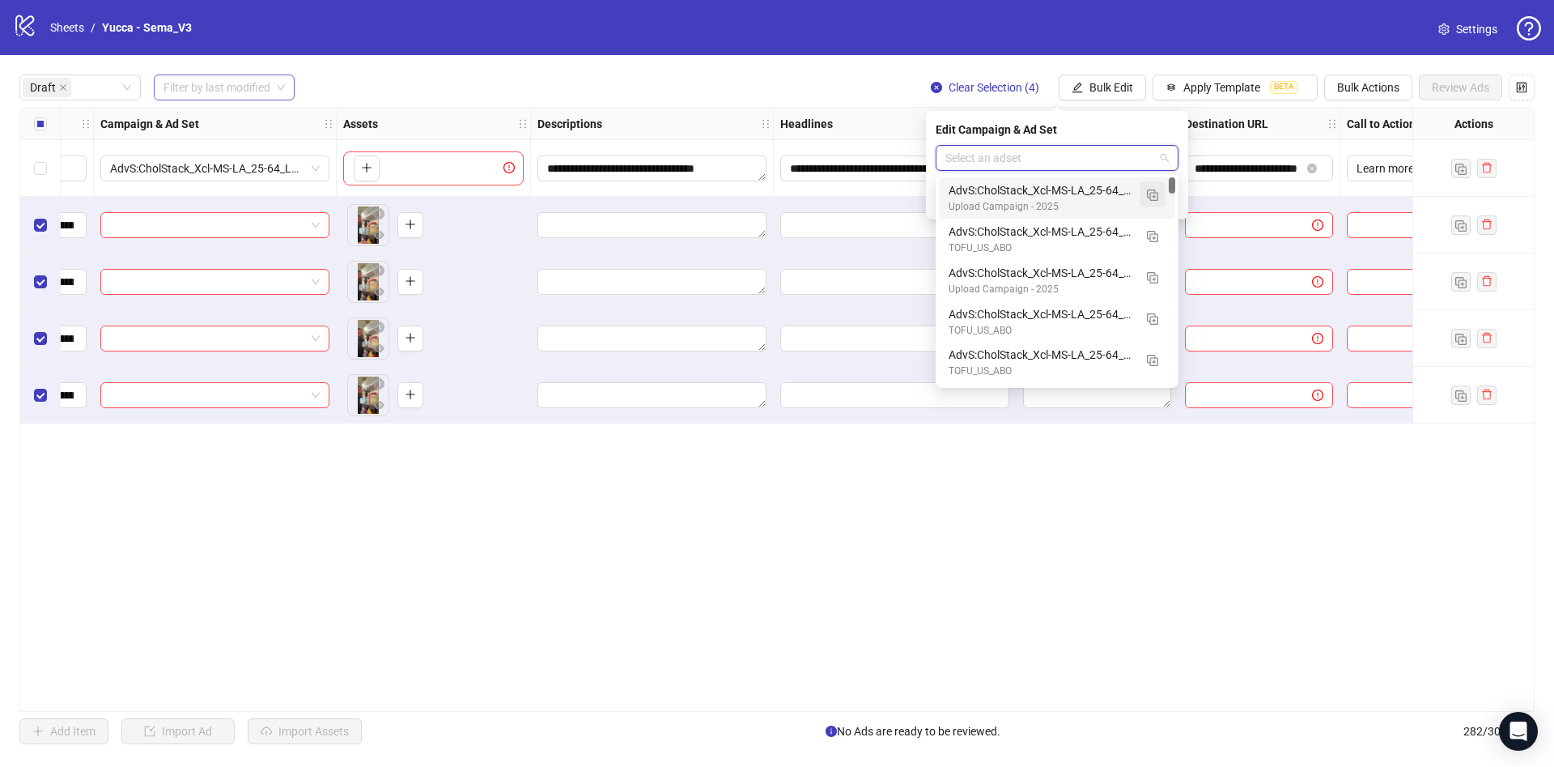
click at [1146, 191] on button "button" at bounding box center [1153, 194] width 26 height 26
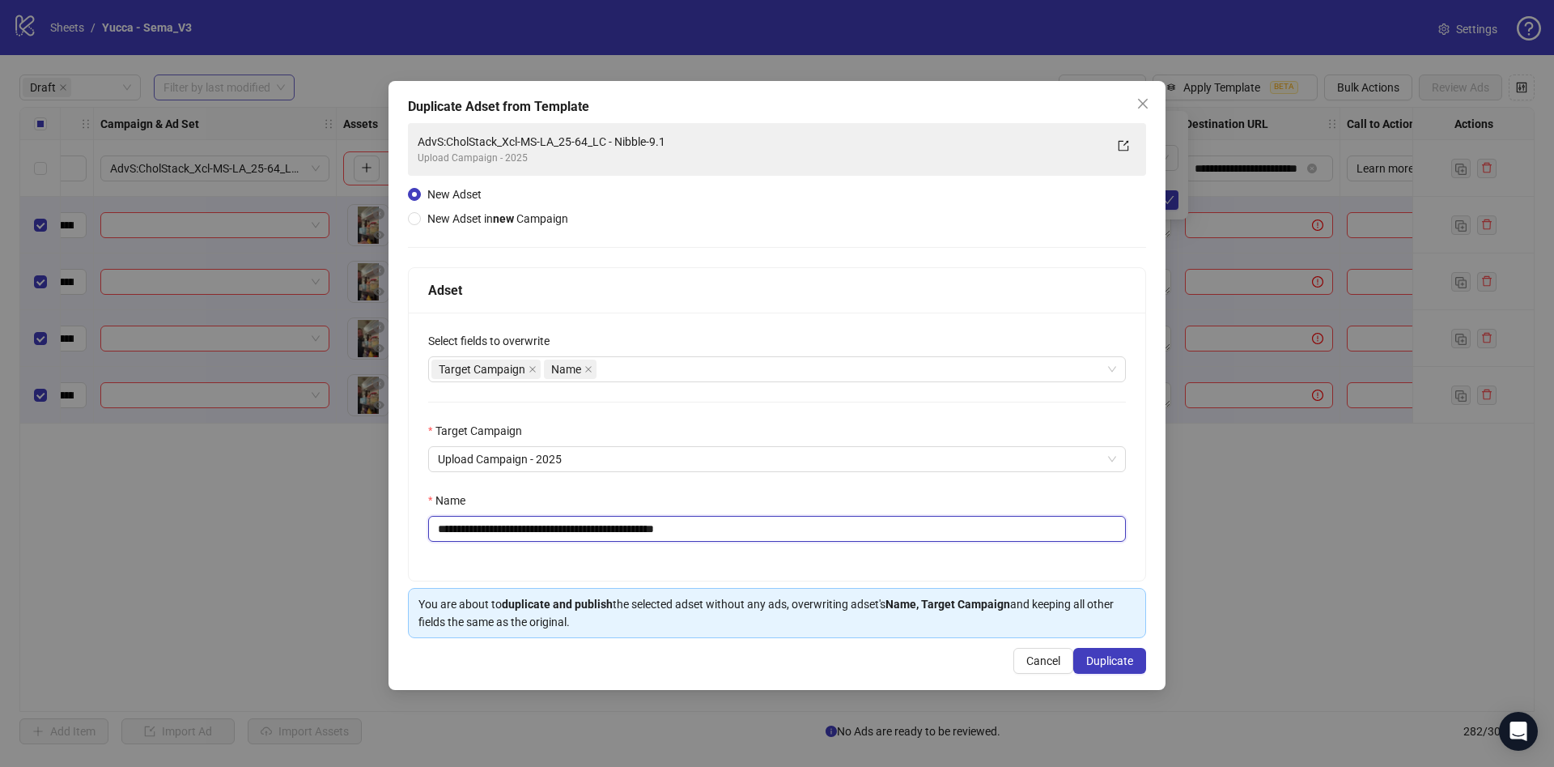
drag, startPoint x: 636, startPoint y: 531, endPoint x: 899, endPoint y: 542, distance: 263.3
click at [896, 538] on input "**********" at bounding box center [777, 529] width 698 height 26
type input "**********"
click at [1103, 653] on button "Duplicate" at bounding box center [1110, 661] width 73 height 26
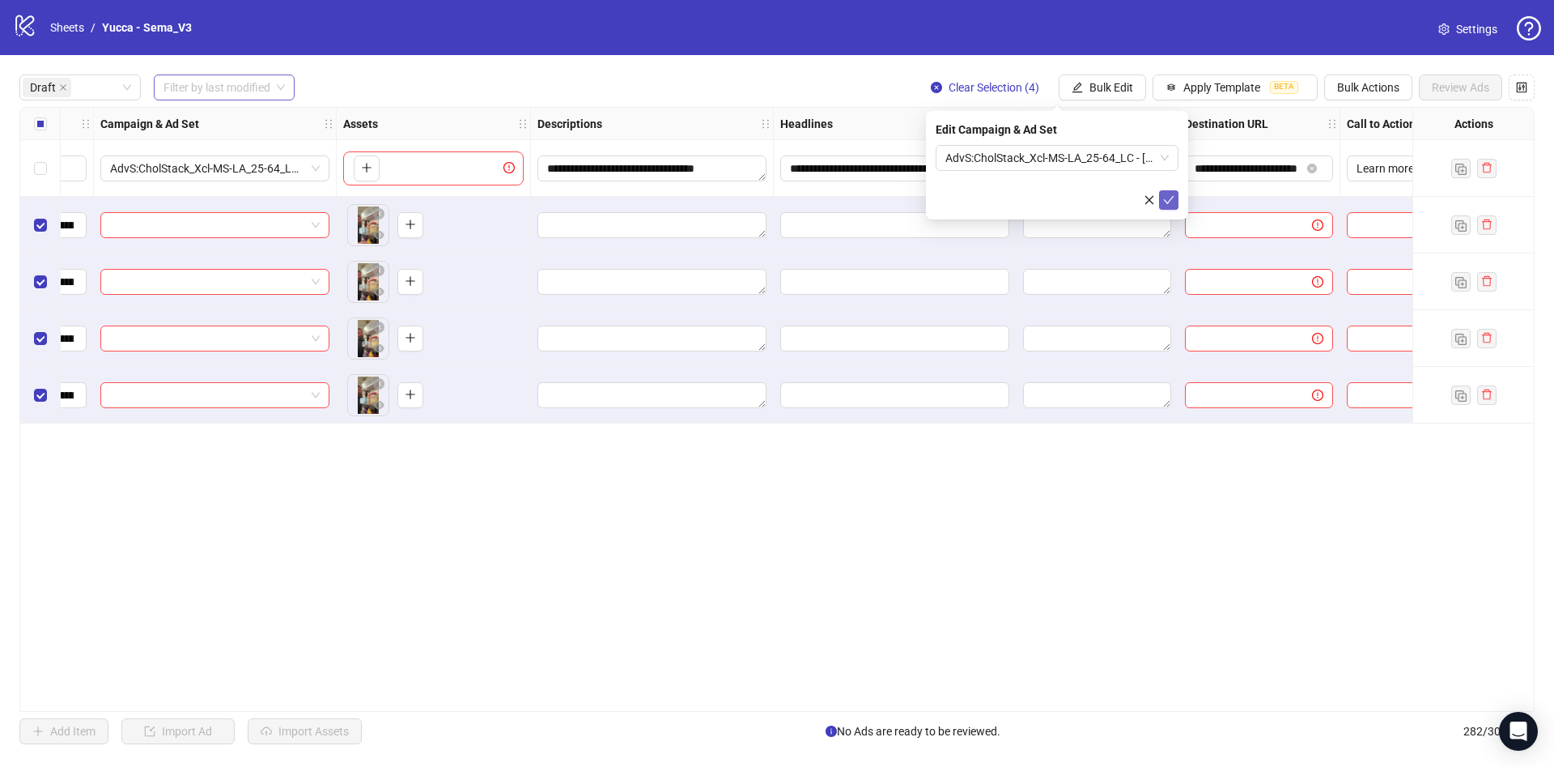
click at [1165, 196] on icon "check" at bounding box center [1168, 199] width 11 height 11
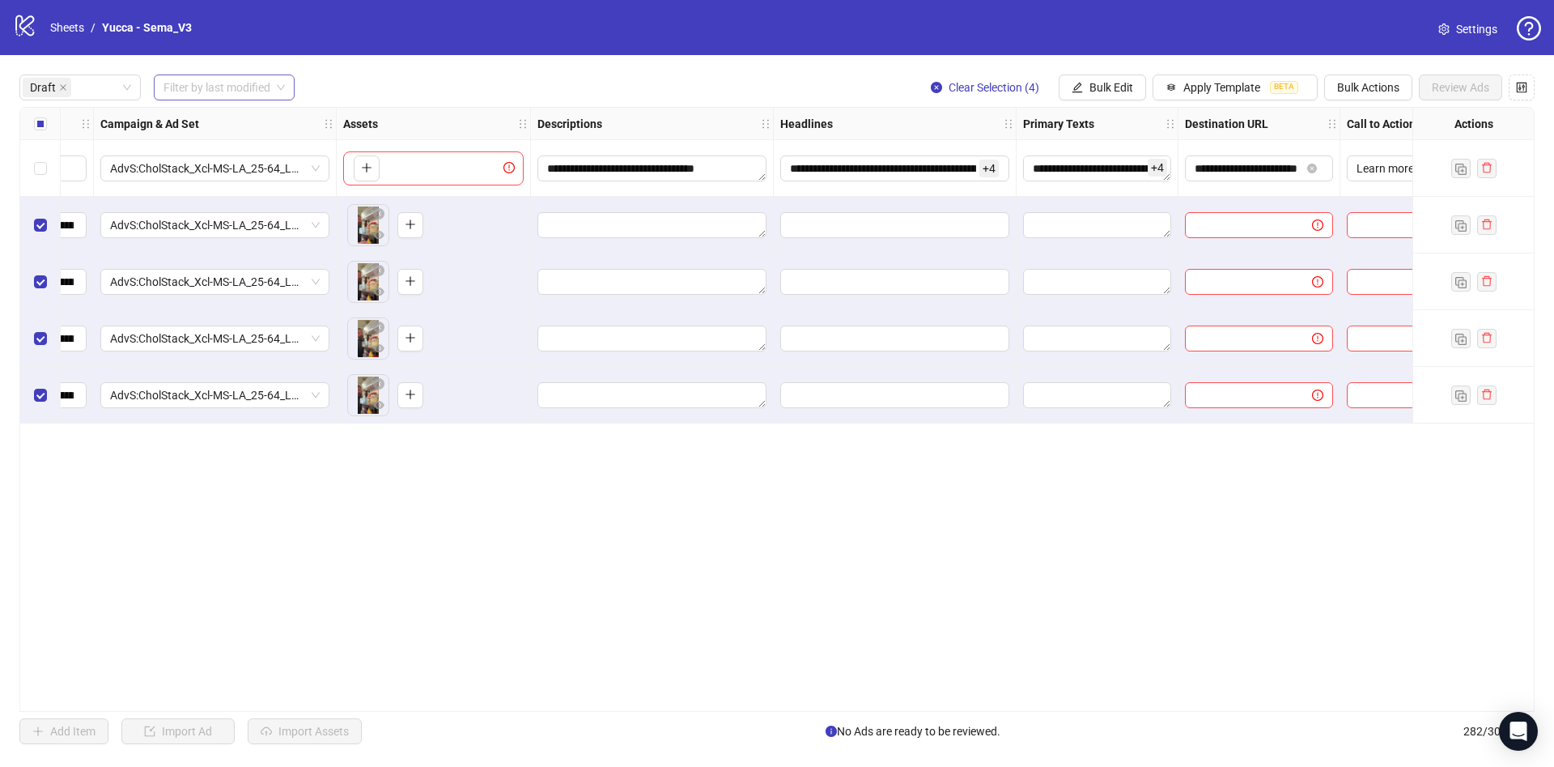
click at [43, 130] on label "Select all rows" at bounding box center [40, 124] width 13 height 18
click at [40, 132] on label "Select all rows" at bounding box center [40, 124] width 13 height 18
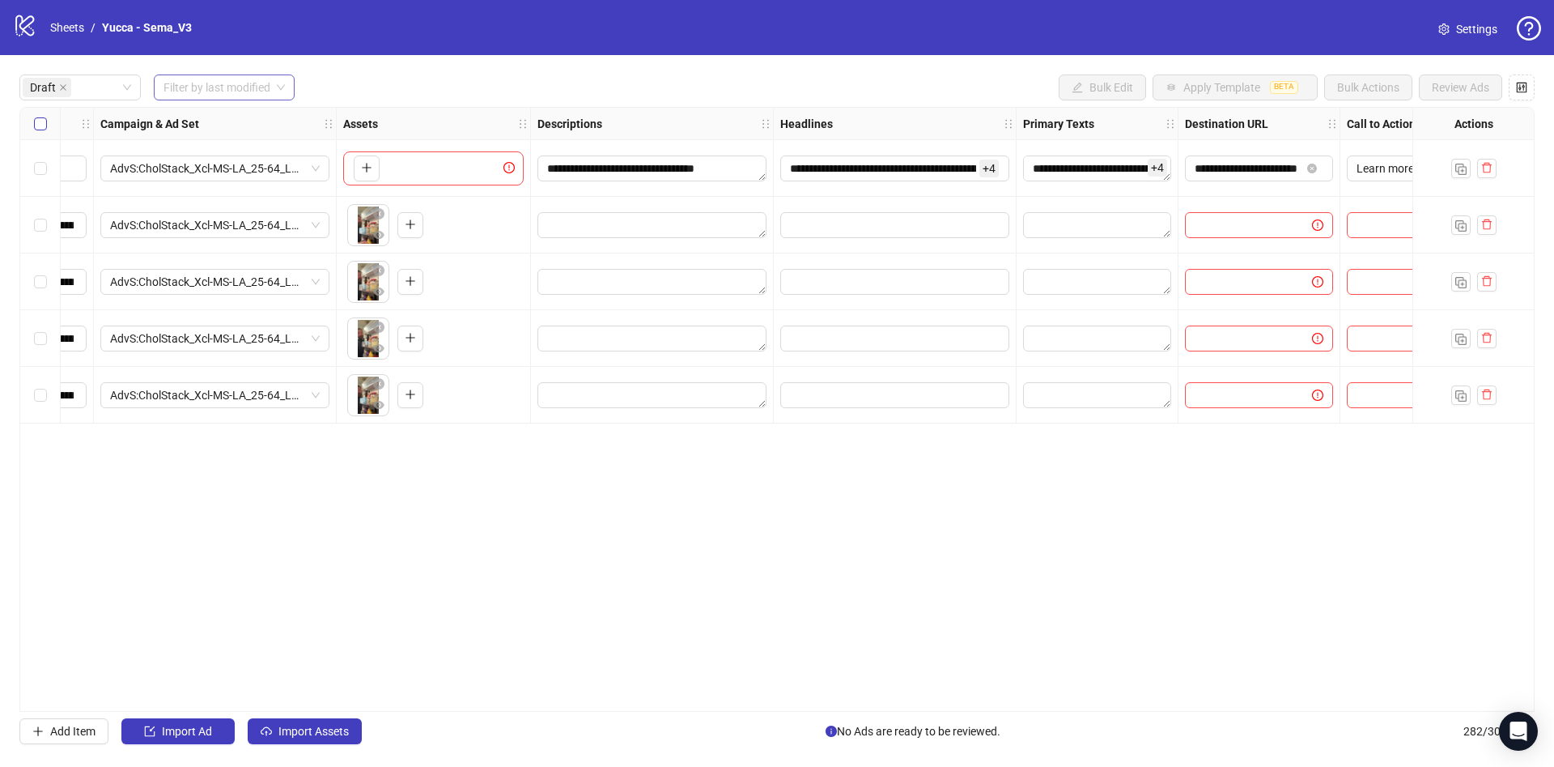
click at [41, 130] on label "Select all rows" at bounding box center [40, 124] width 13 height 18
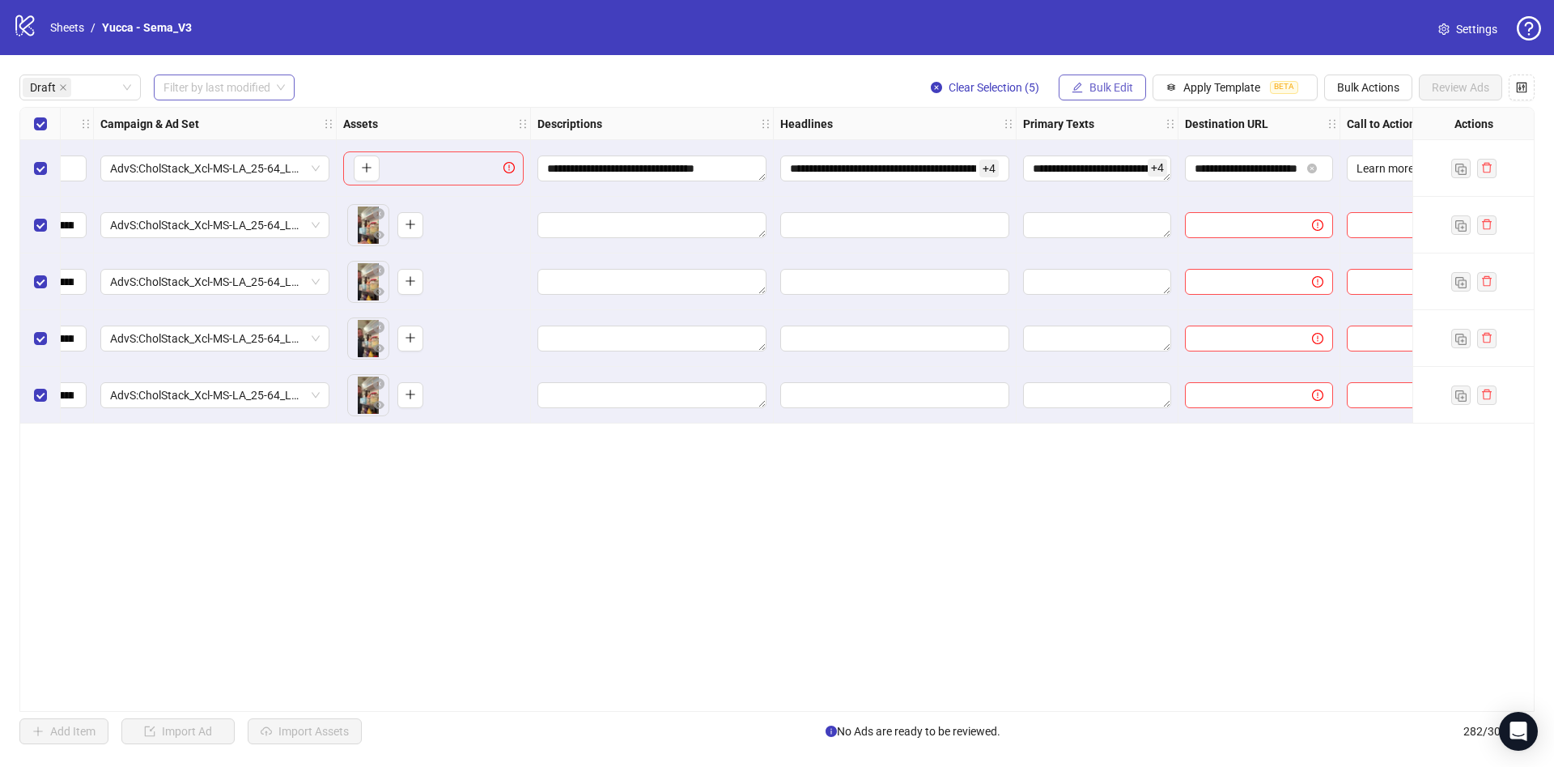
click at [1117, 85] on span "Bulk Edit" at bounding box center [1112, 87] width 44 height 13
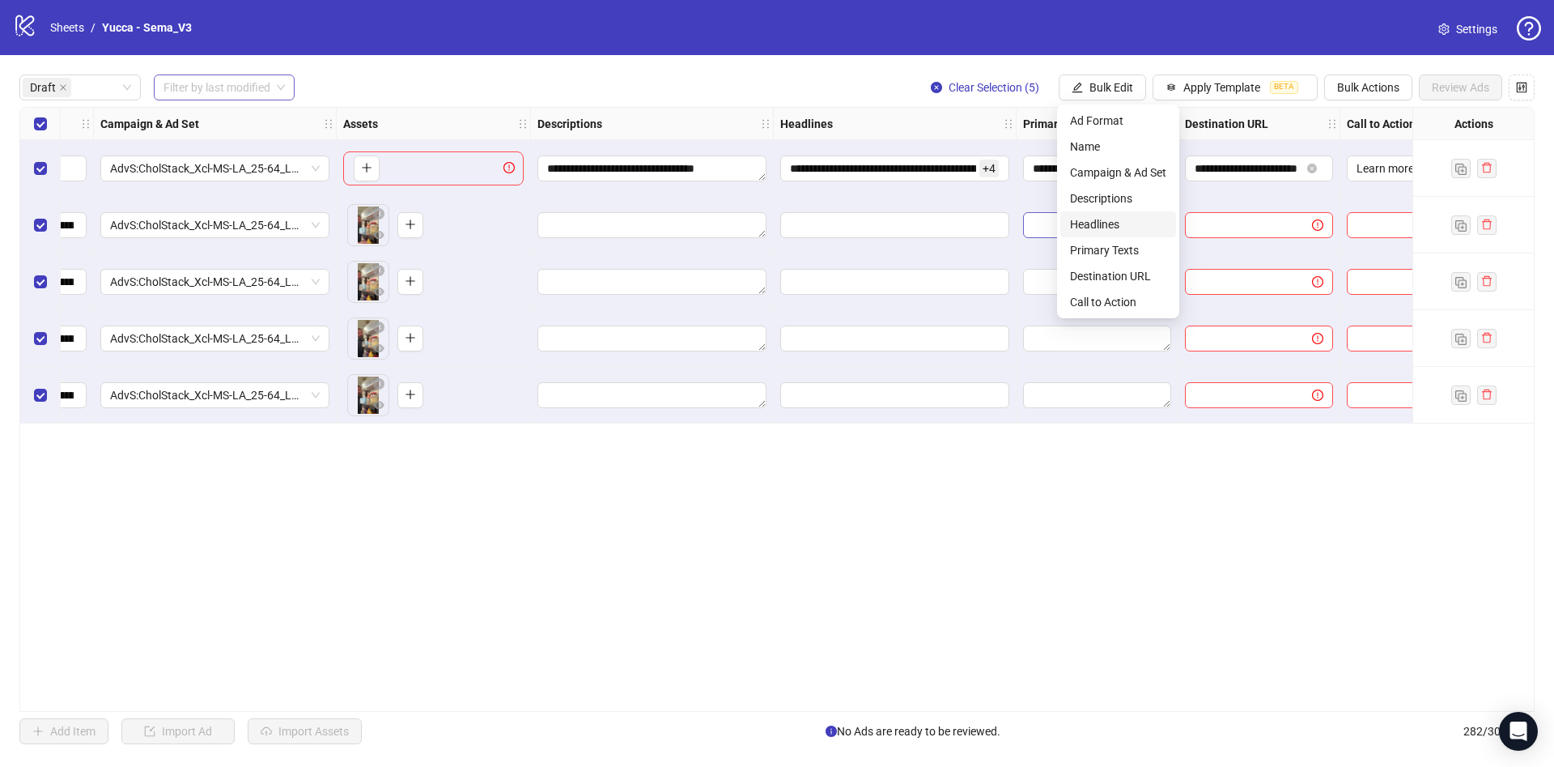
click at [1109, 224] on span "Headlines" at bounding box center [1118, 224] width 96 height 18
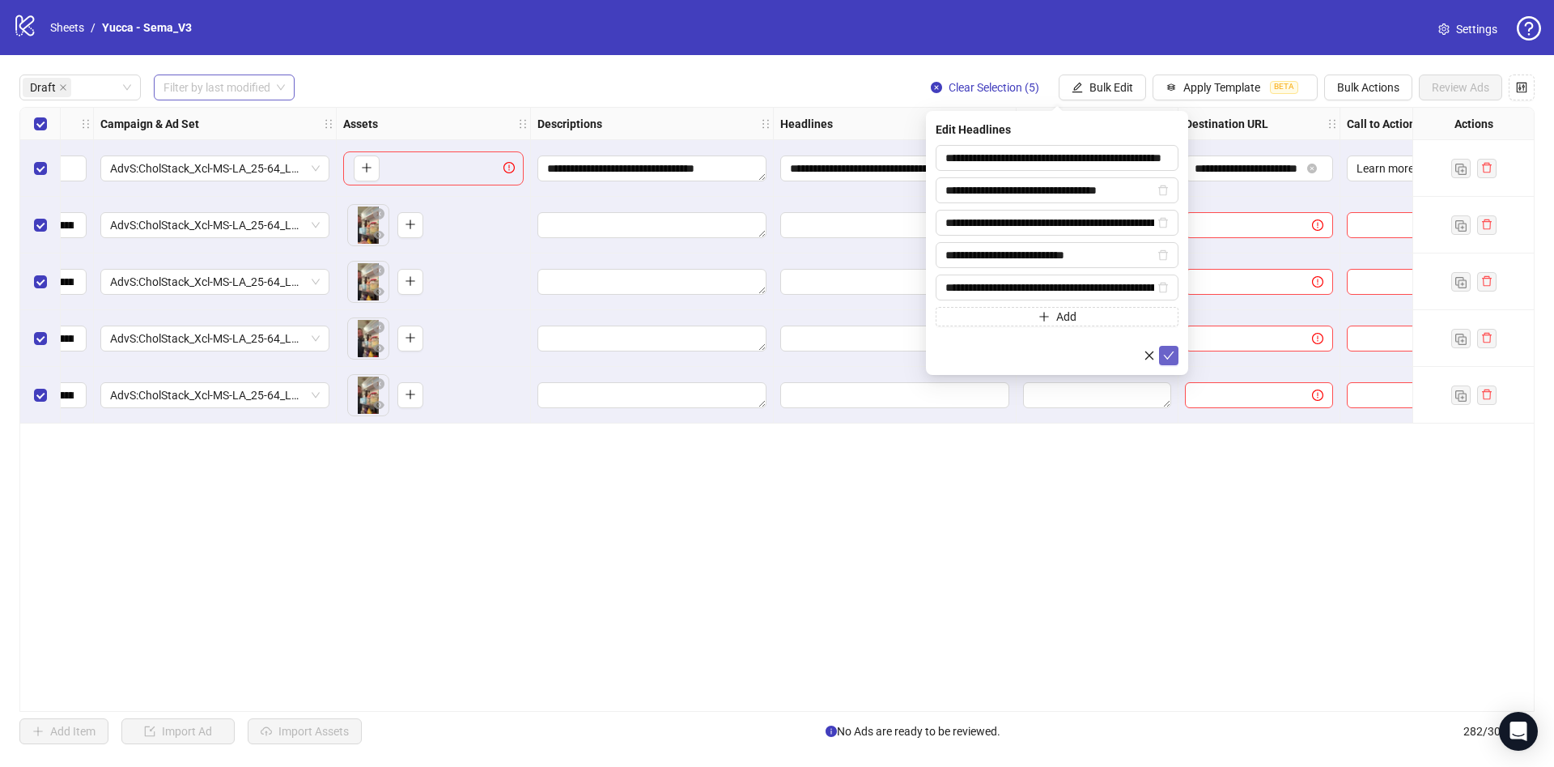
click at [1167, 355] on icon "check" at bounding box center [1169, 355] width 11 height 8
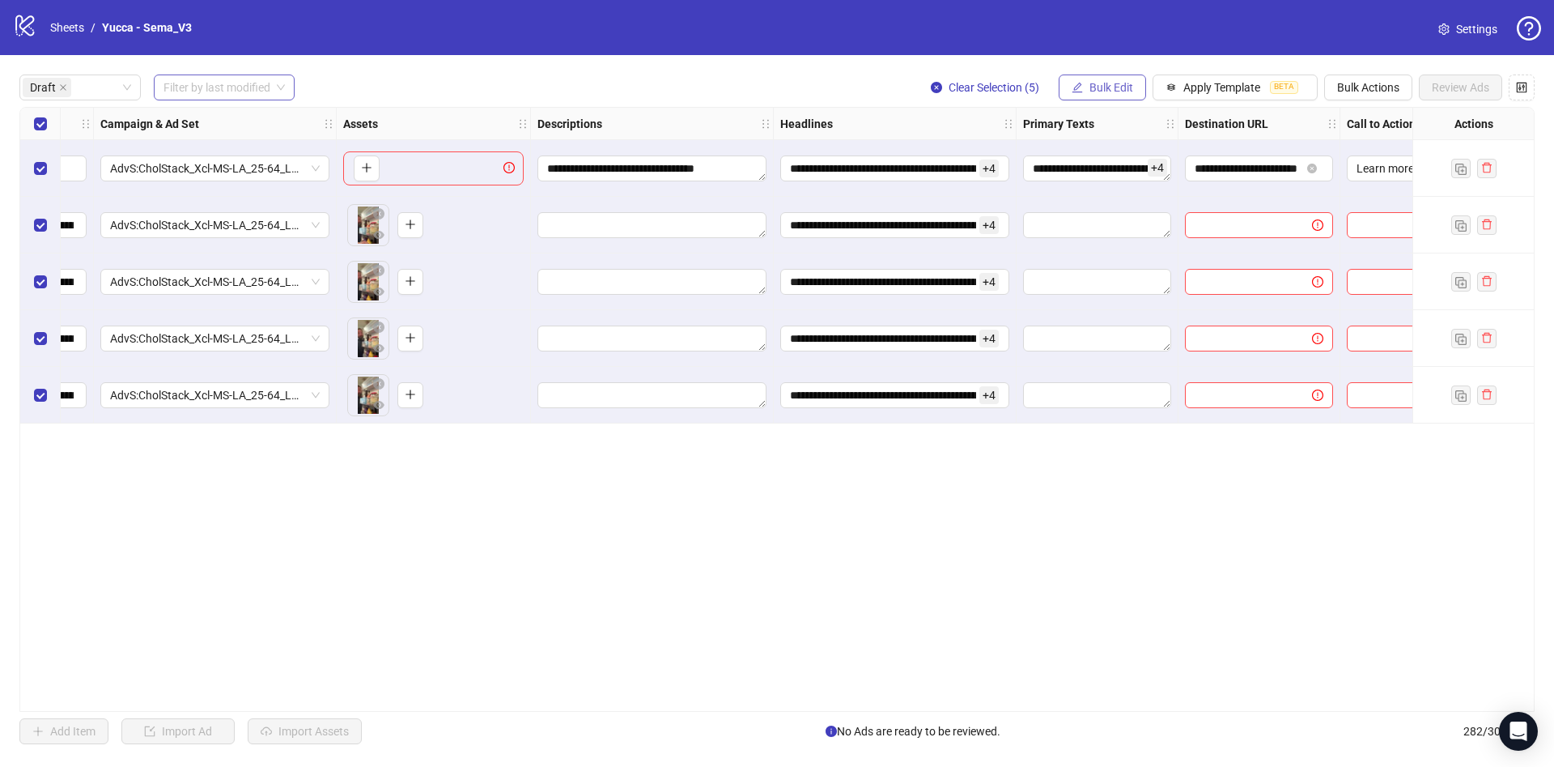
click at [1103, 87] on span "Bulk Edit" at bounding box center [1112, 87] width 44 height 13
click at [1146, 246] on span "Primary Texts" at bounding box center [1118, 250] width 96 height 18
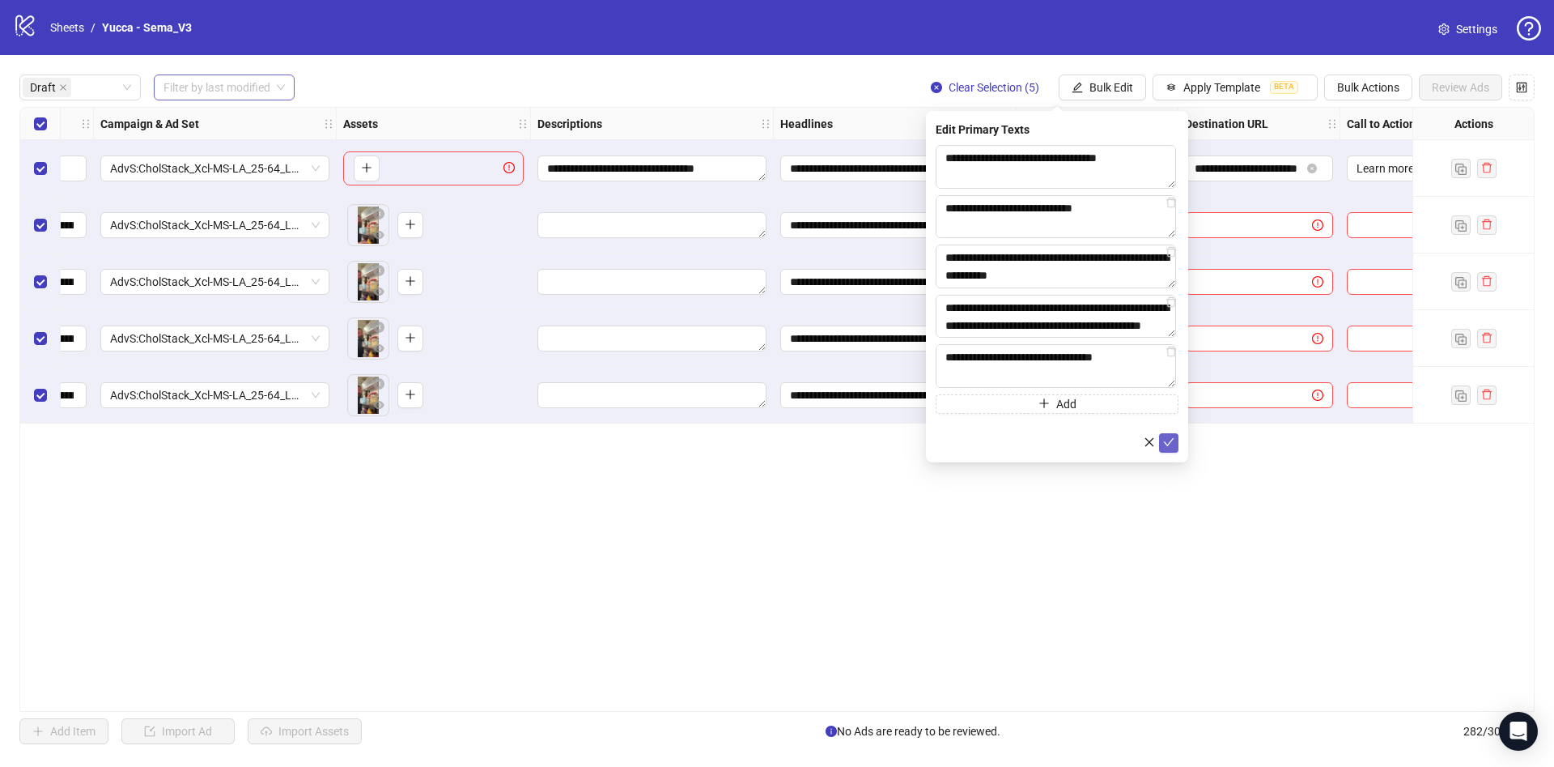
click at [1171, 443] on icon "check" at bounding box center [1168, 441] width 11 height 11
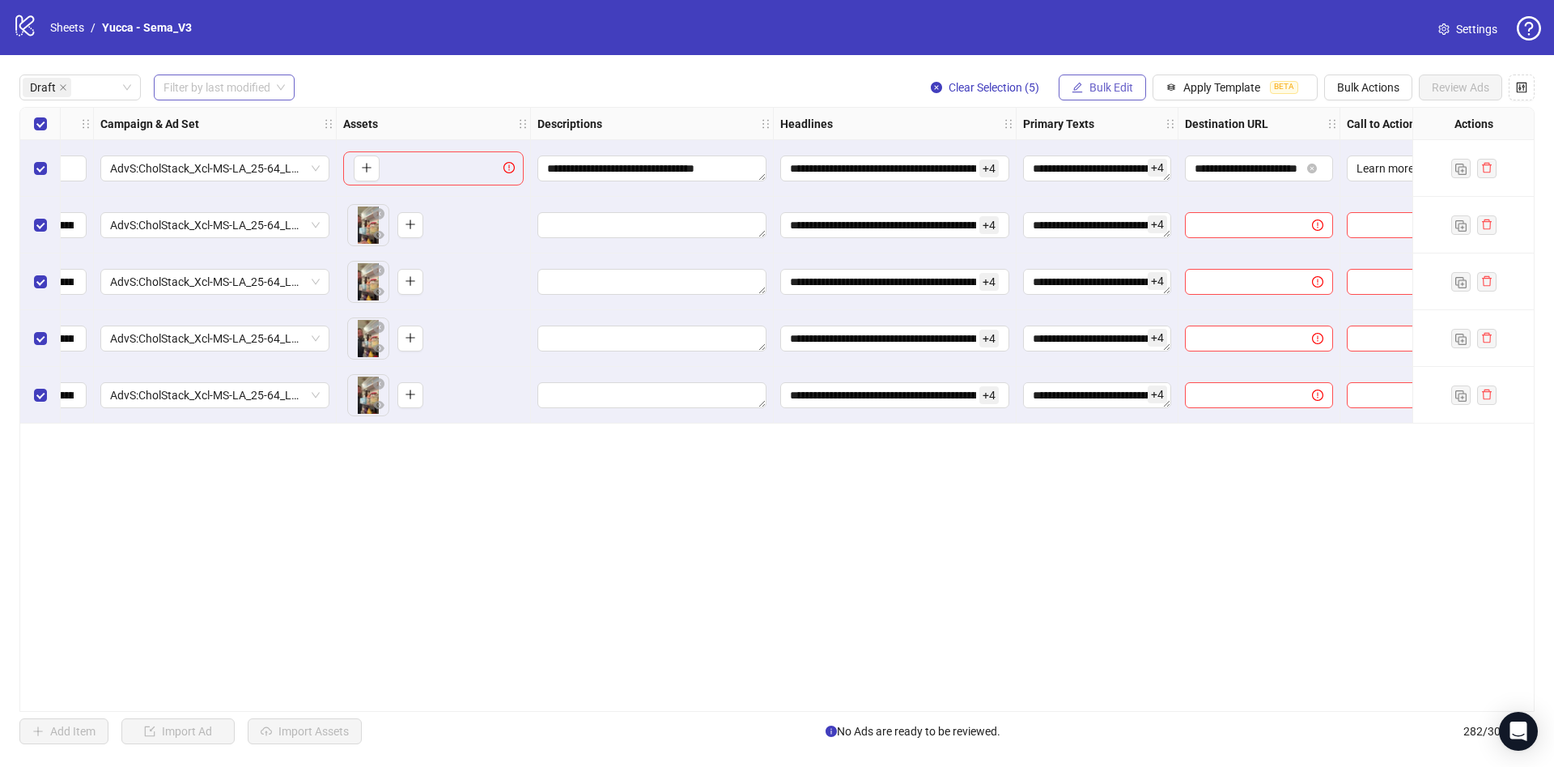
click at [1082, 79] on button "Bulk Edit" at bounding box center [1102, 87] width 87 height 26
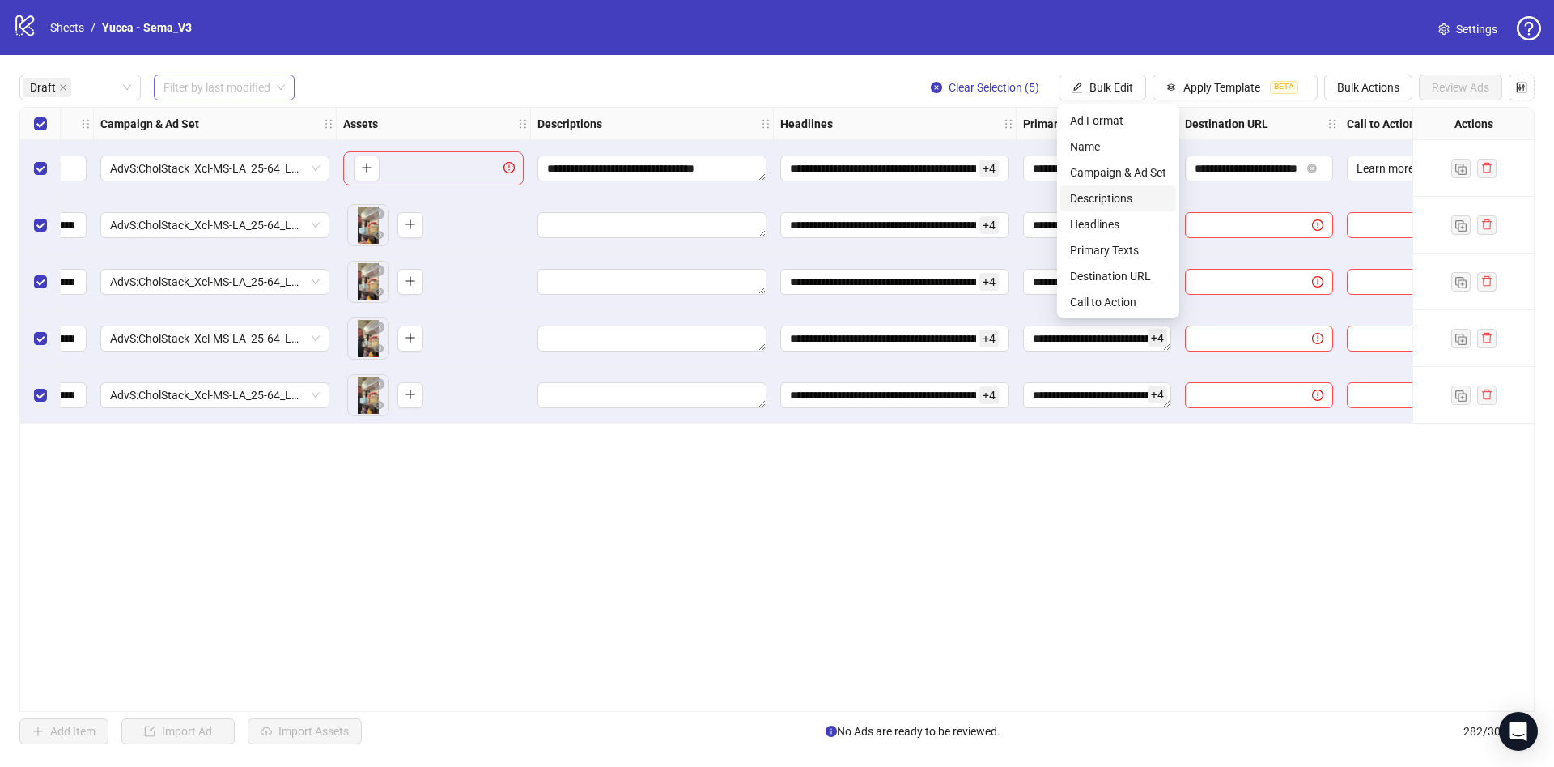
click at [1119, 198] on span "Descriptions" at bounding box center [1118, 198] width 96 height 18
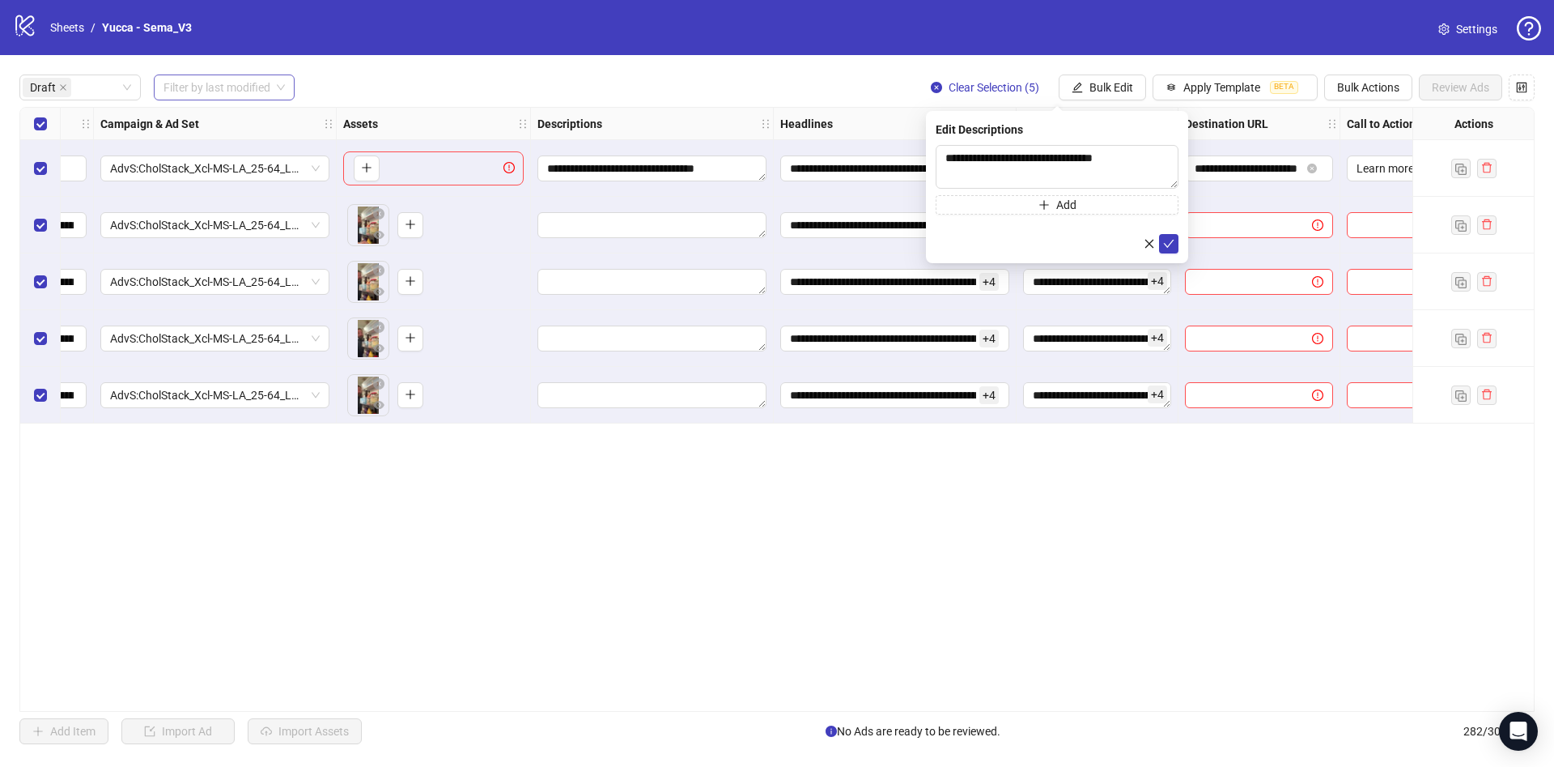
click at [1175, 232] on form "**********" at bounding box center [1057, 199] width 243 height 108
click at [1165, 249] on span "submit" at bounding box center [1168, 243] width 11 height 13
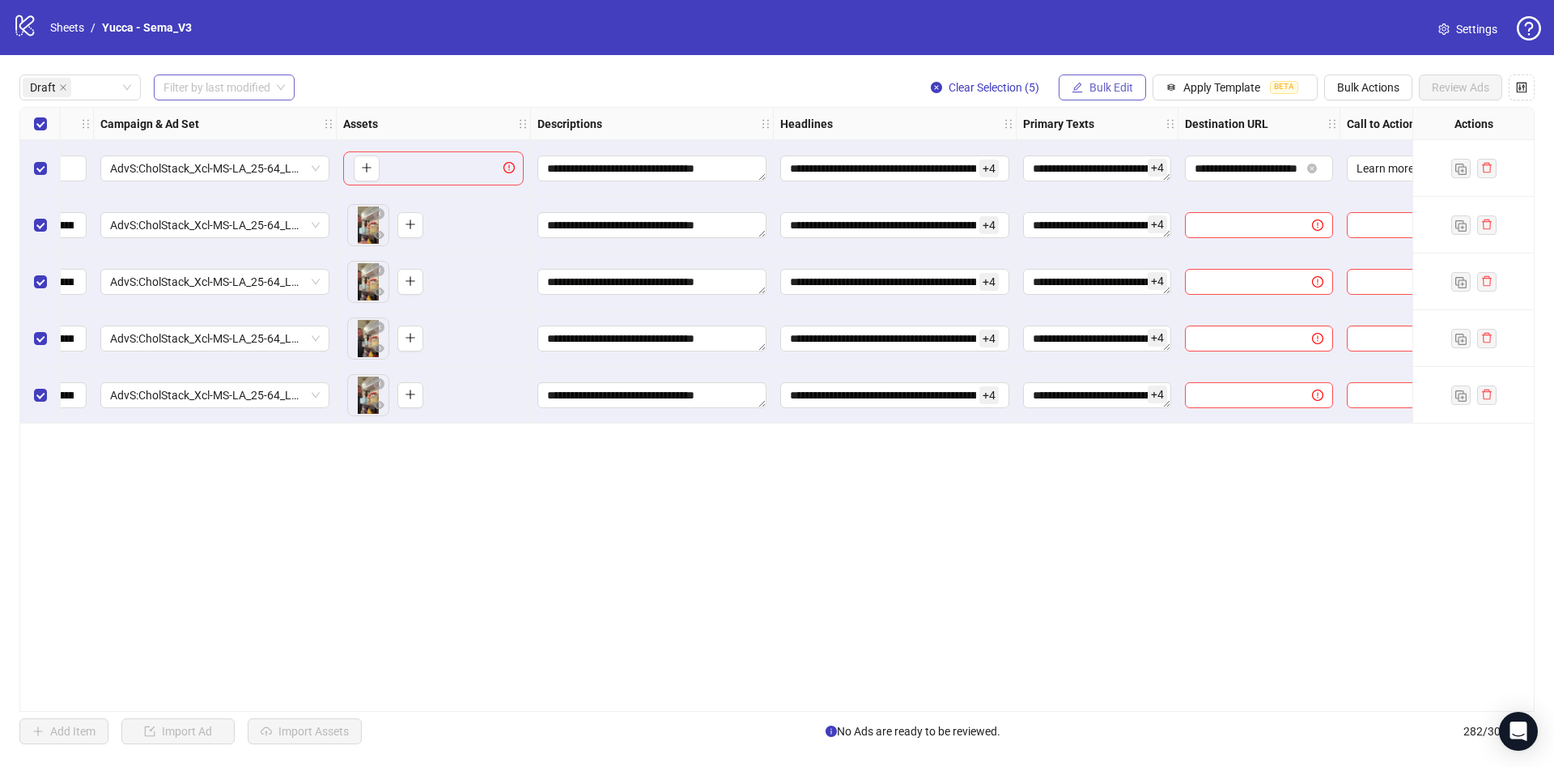
click at [1098, 79] on button "Bulk Edit" at bounding box center [1102, 87] width 87 height 26
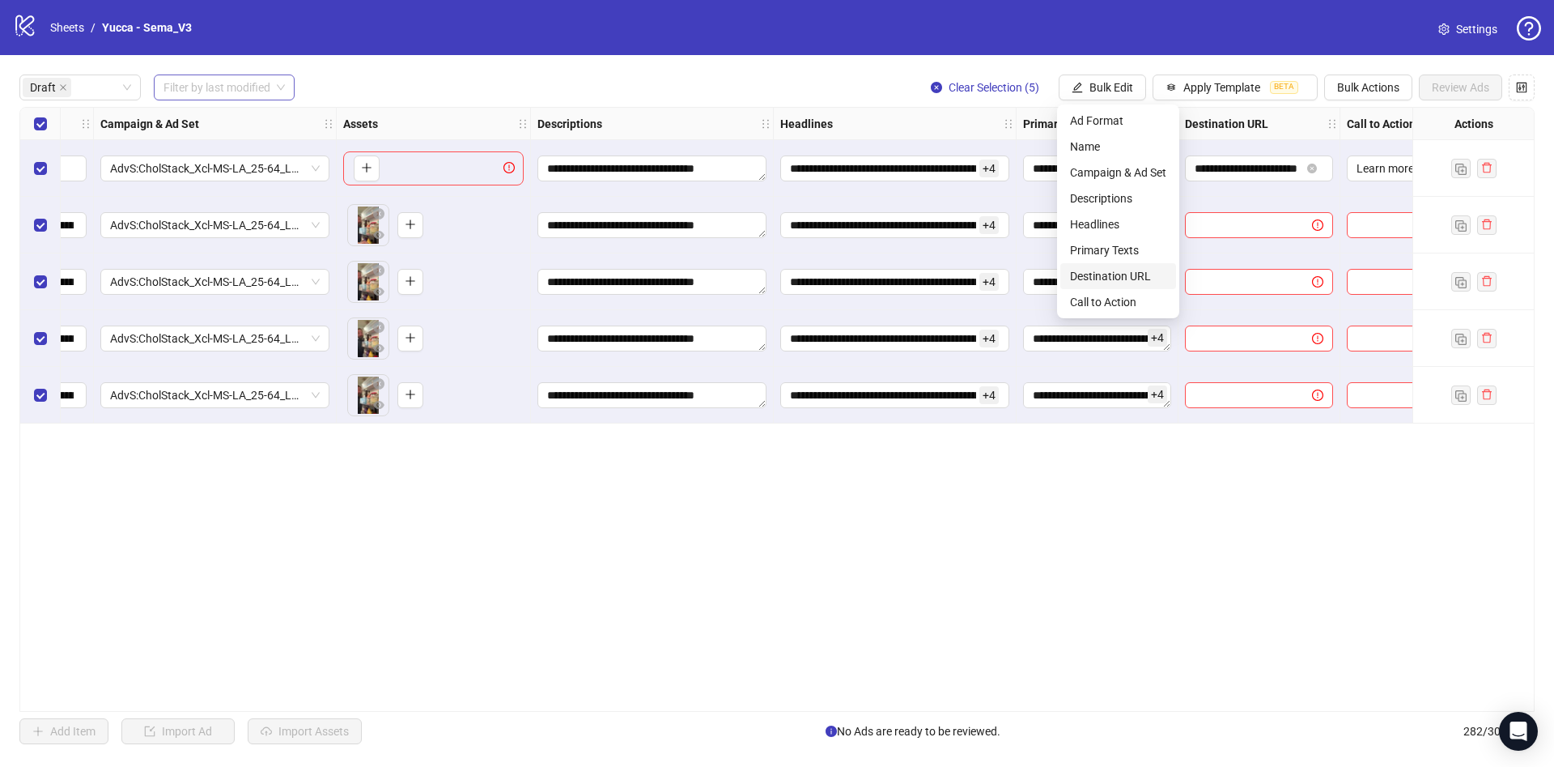
click at [1134, 271] on span "Destination URL" at bounding box center [1118, 276] width 96 height 18
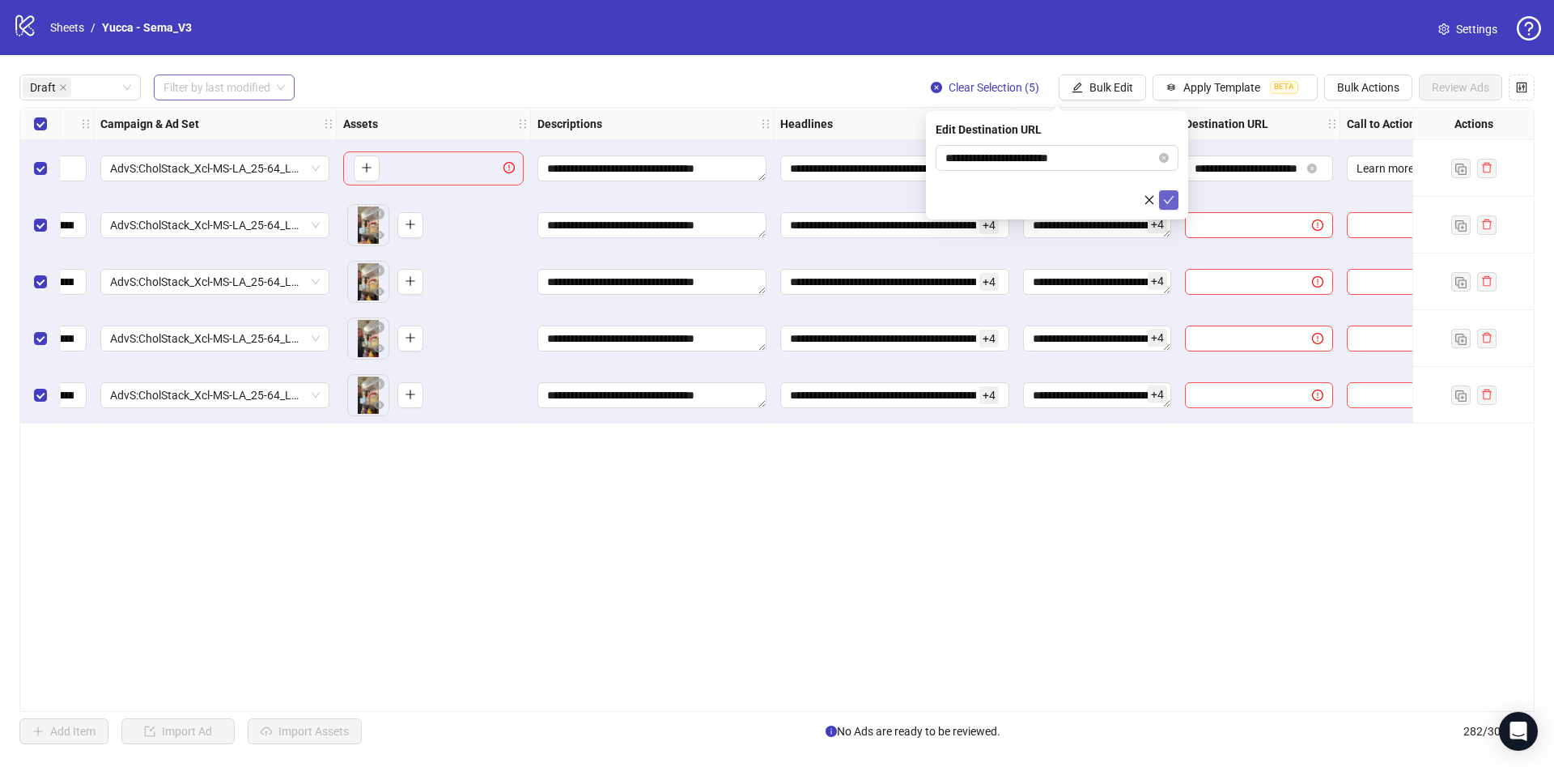
click at [1164, 190] on button "submit" at bounding box center [1168, 199] width 19 height 19
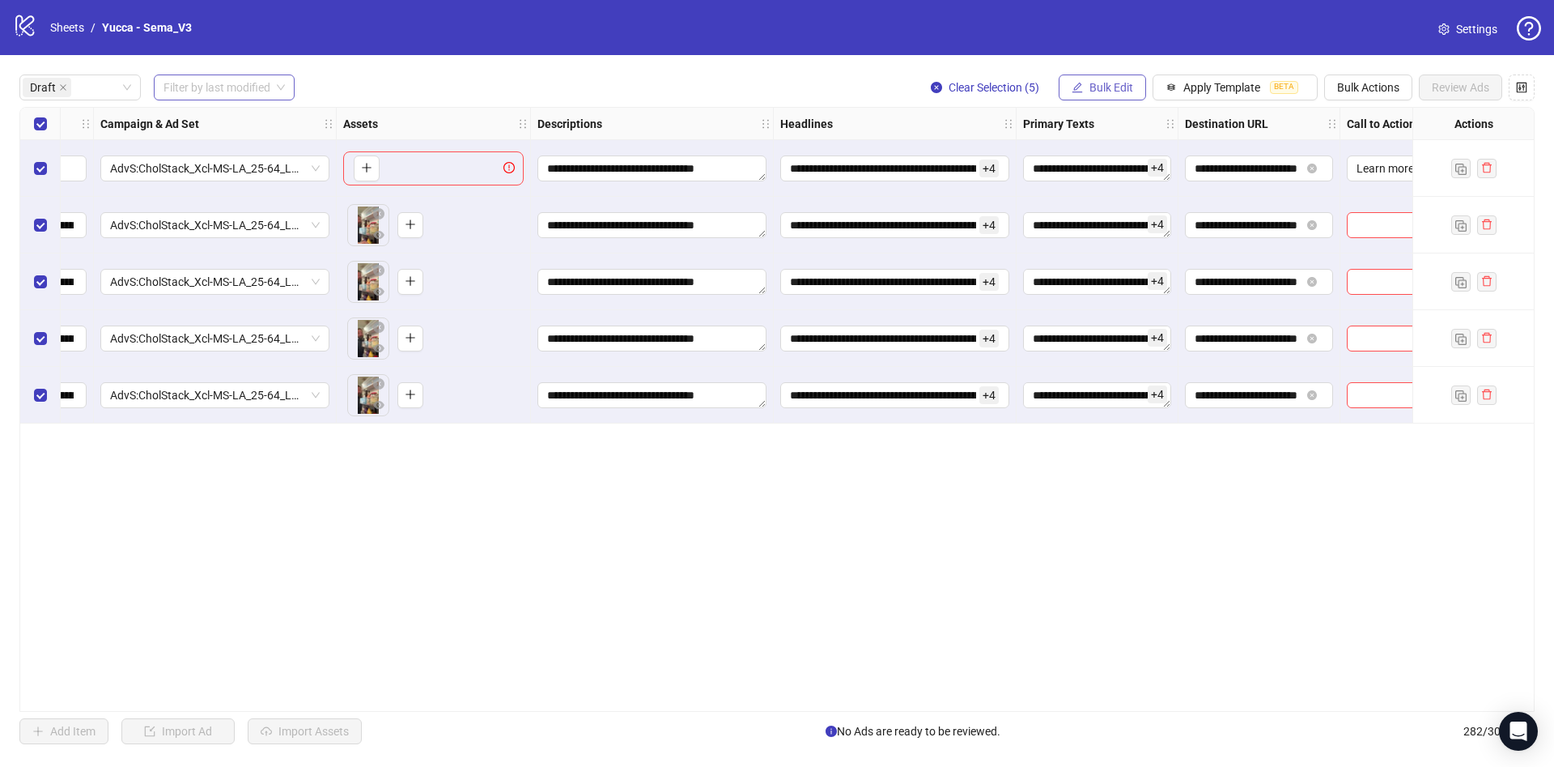
click at [1117, 95] on button "Bulk Edit" at bounding box center [1102, 87] width 87 height 26
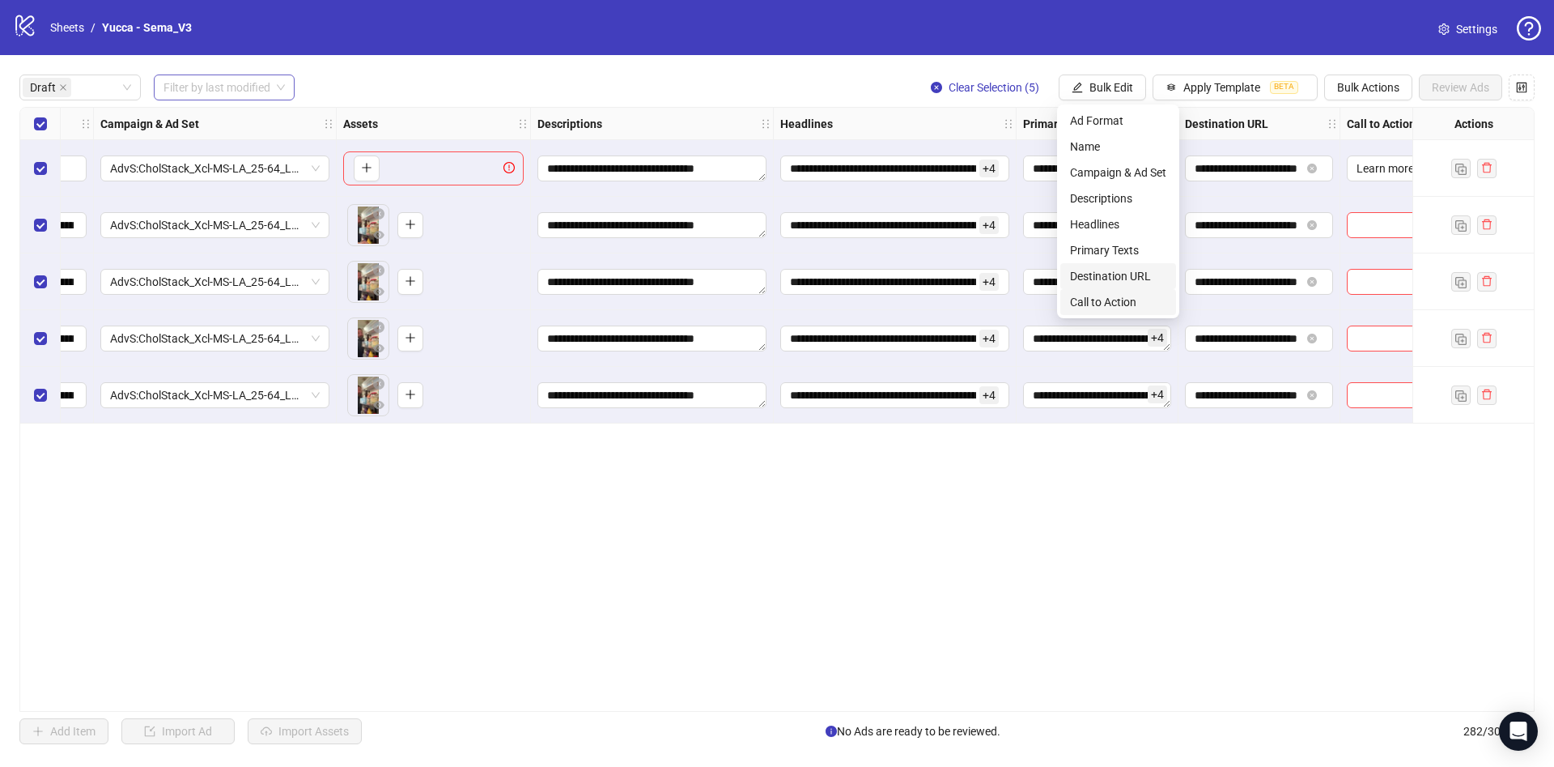
click at [1124, 296] on span "Call to Action" at bounding box center [1118, 302] width 96 height 18
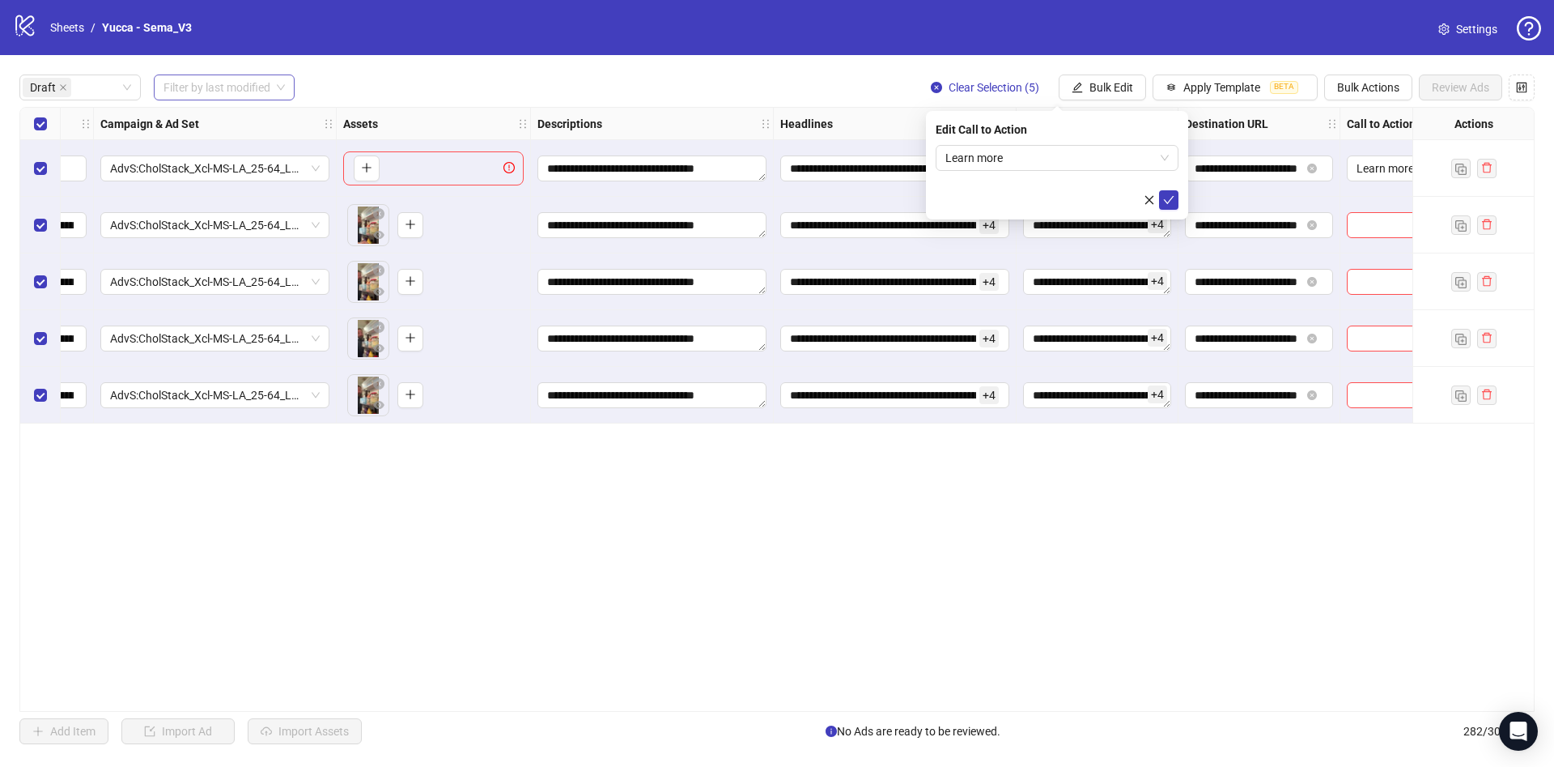
click at [1179, 198] on div "Edit Call to Action Learn more" at bounding box center [1057, 165] width 262 height 108
click at [1172, 199] on icon "check" at bounding box center [1168, 199] width 11 height 11
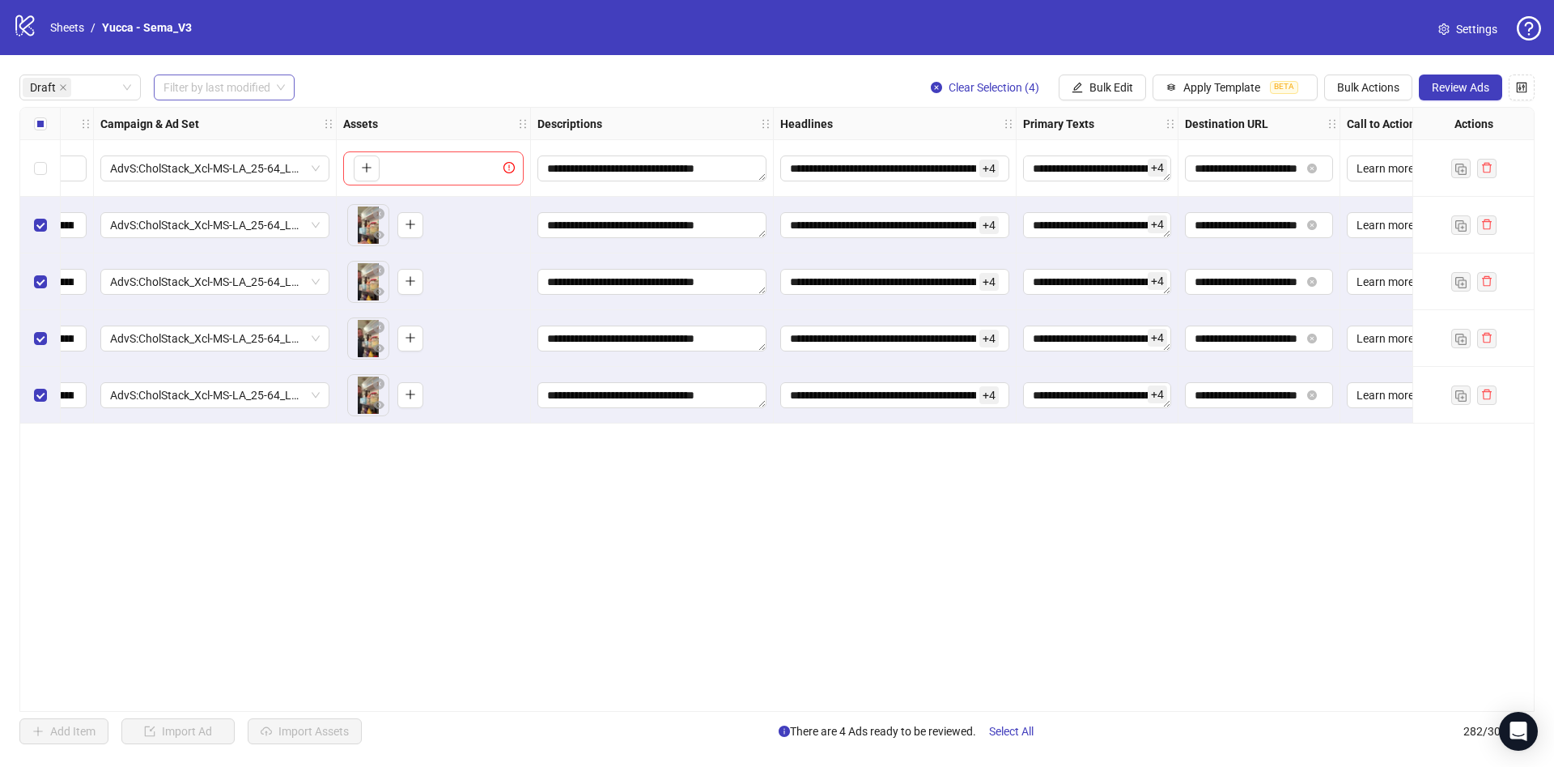
click at [1444, 94] on span "Review Ads" at bounding box center [1460, 87] width 57 height 13
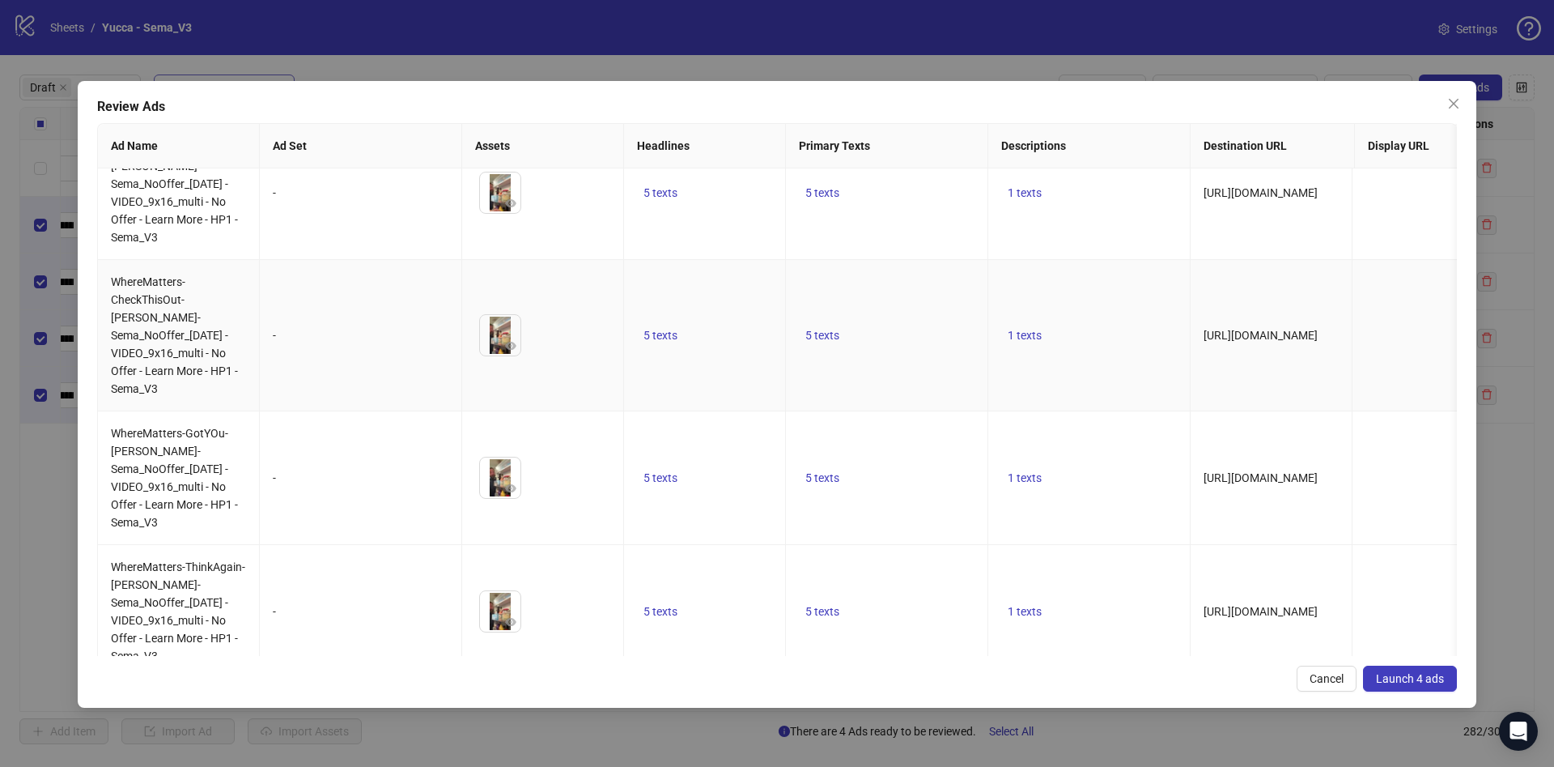
scroll to position [66, 0]
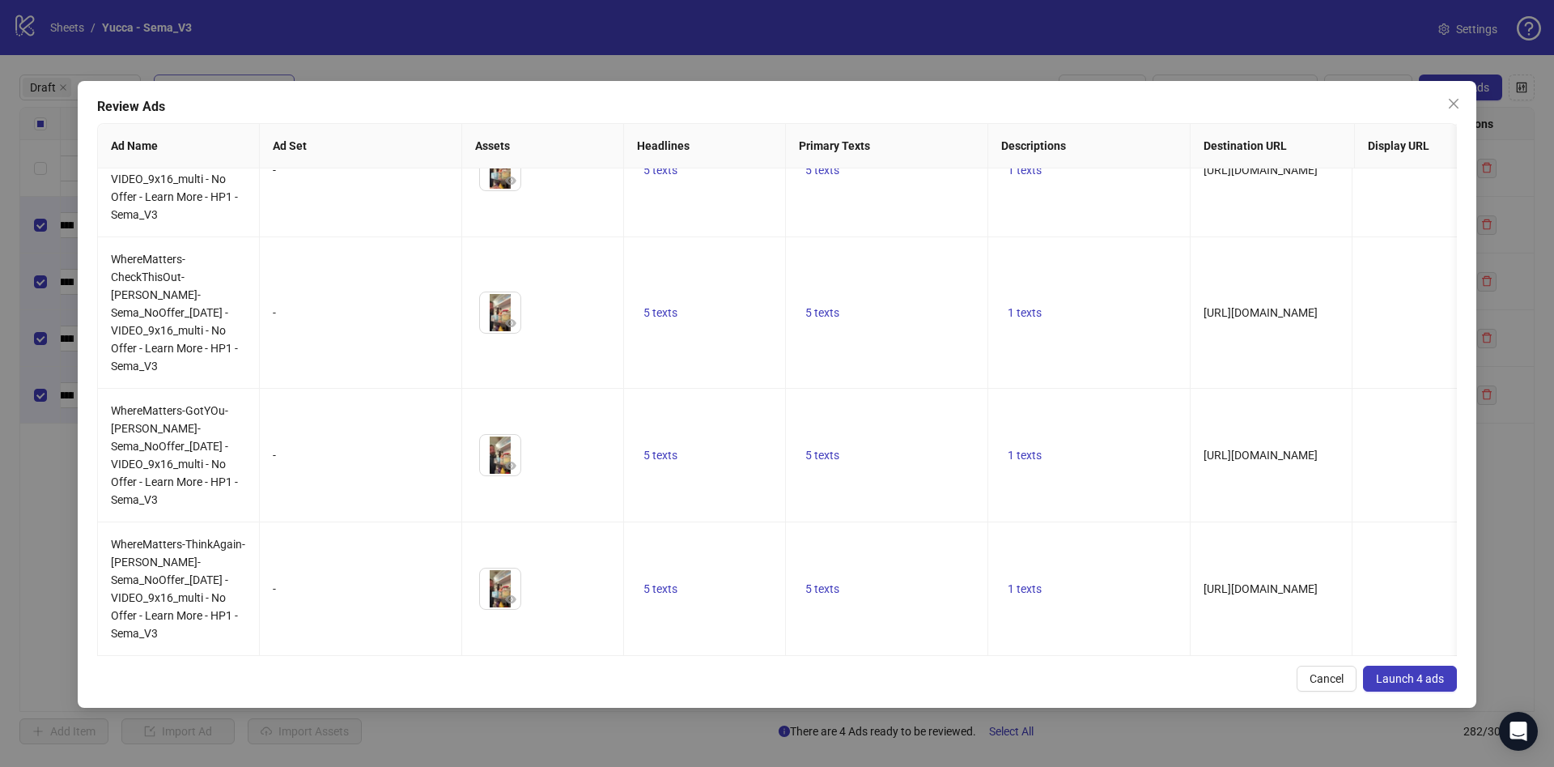
click at [1385, 679] on span "Launch 4 ads" at bounding box center [1410, 678] width 68 height 13
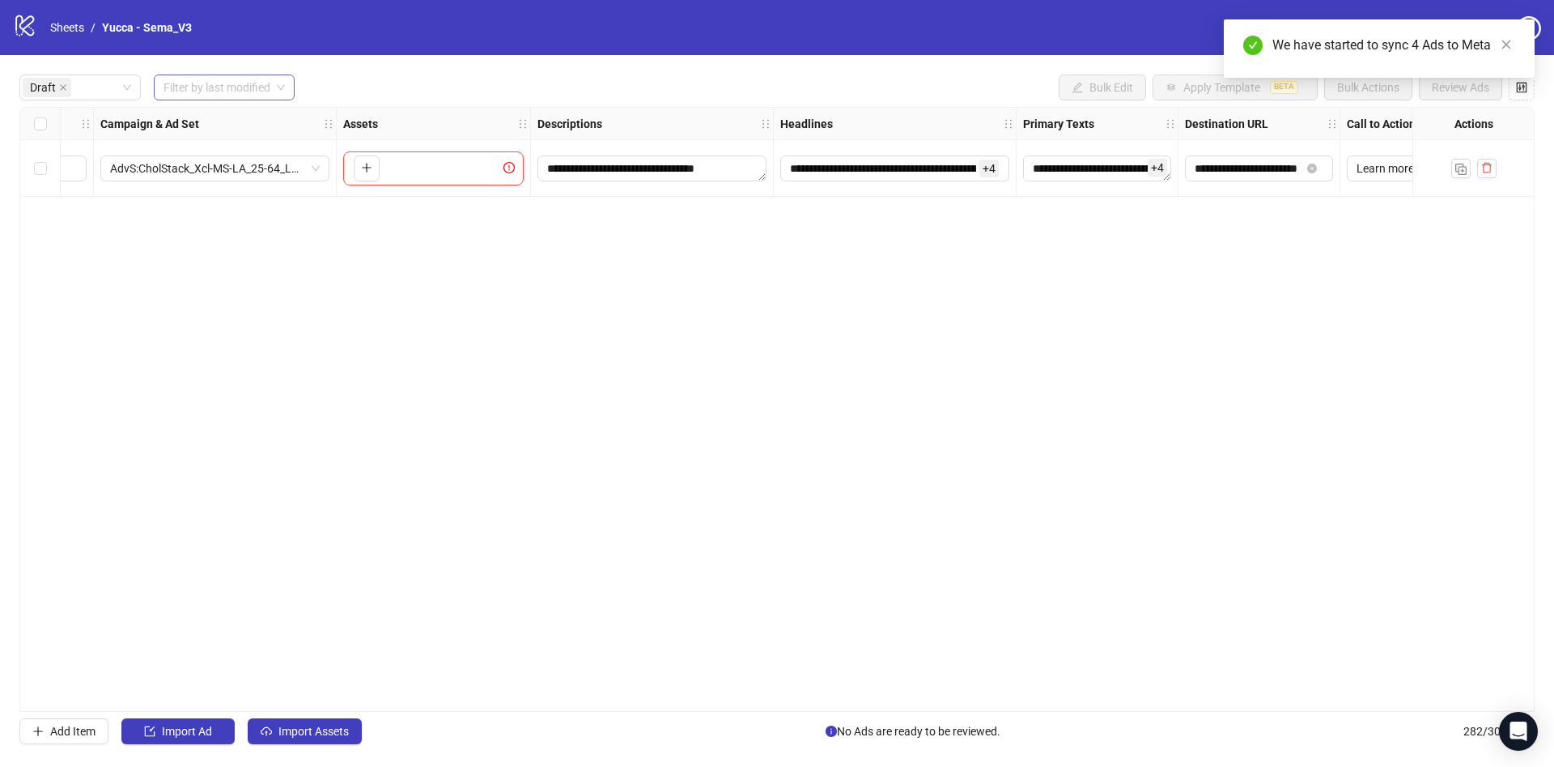
click at [246, 79] on input "search" at bounding box center [217, 87] width 107 height 24
click at [245, 117] on div "[DATE]" at bounding box center [225, 121] width 117 height 18
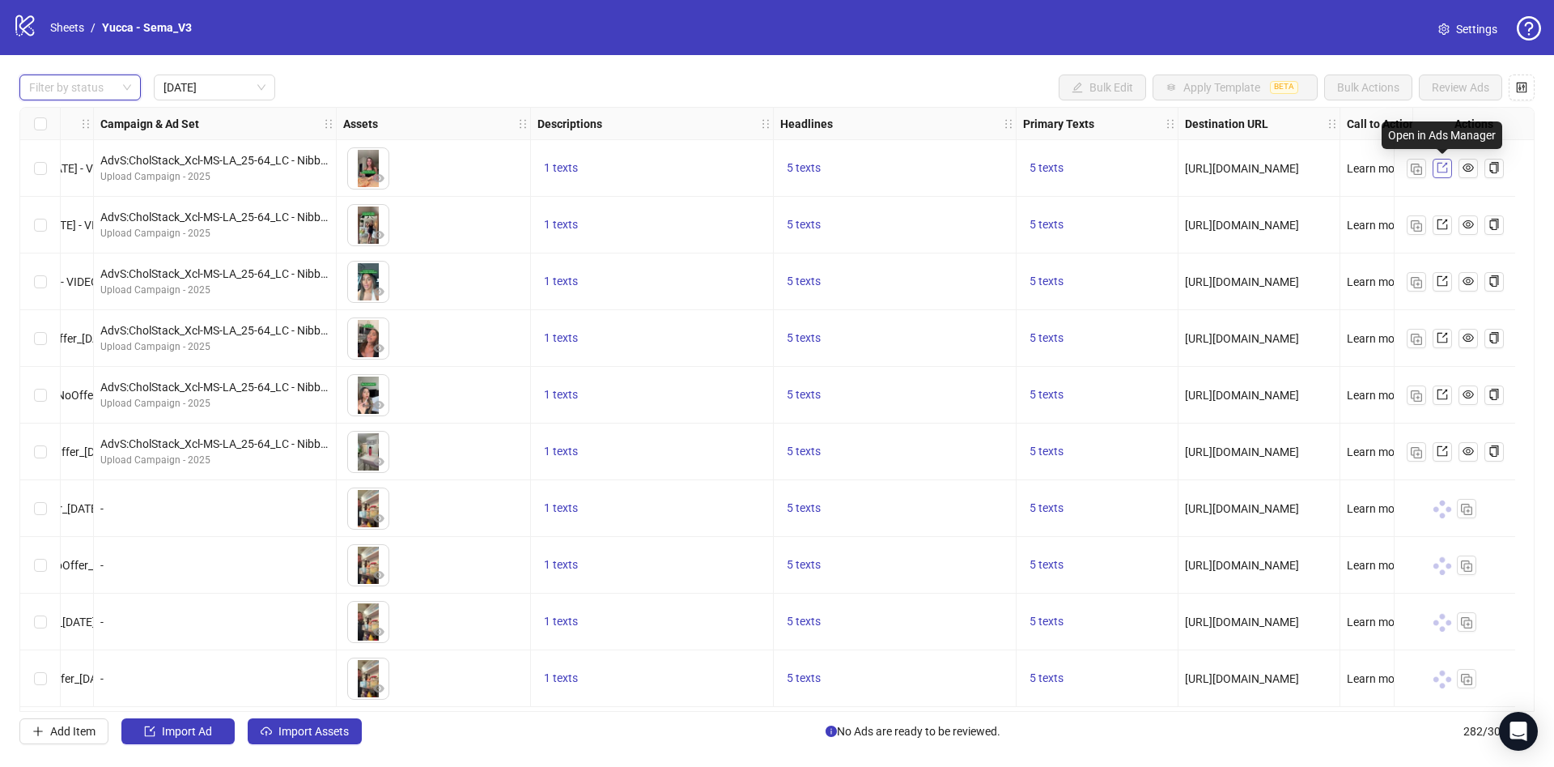
click at [1440, 165] on icon "export" at bounding box center [1442, 167] width 11 height 11
click at [60, 27] on link "Sheets" at bounding box center [67, 28] width 40 height 18
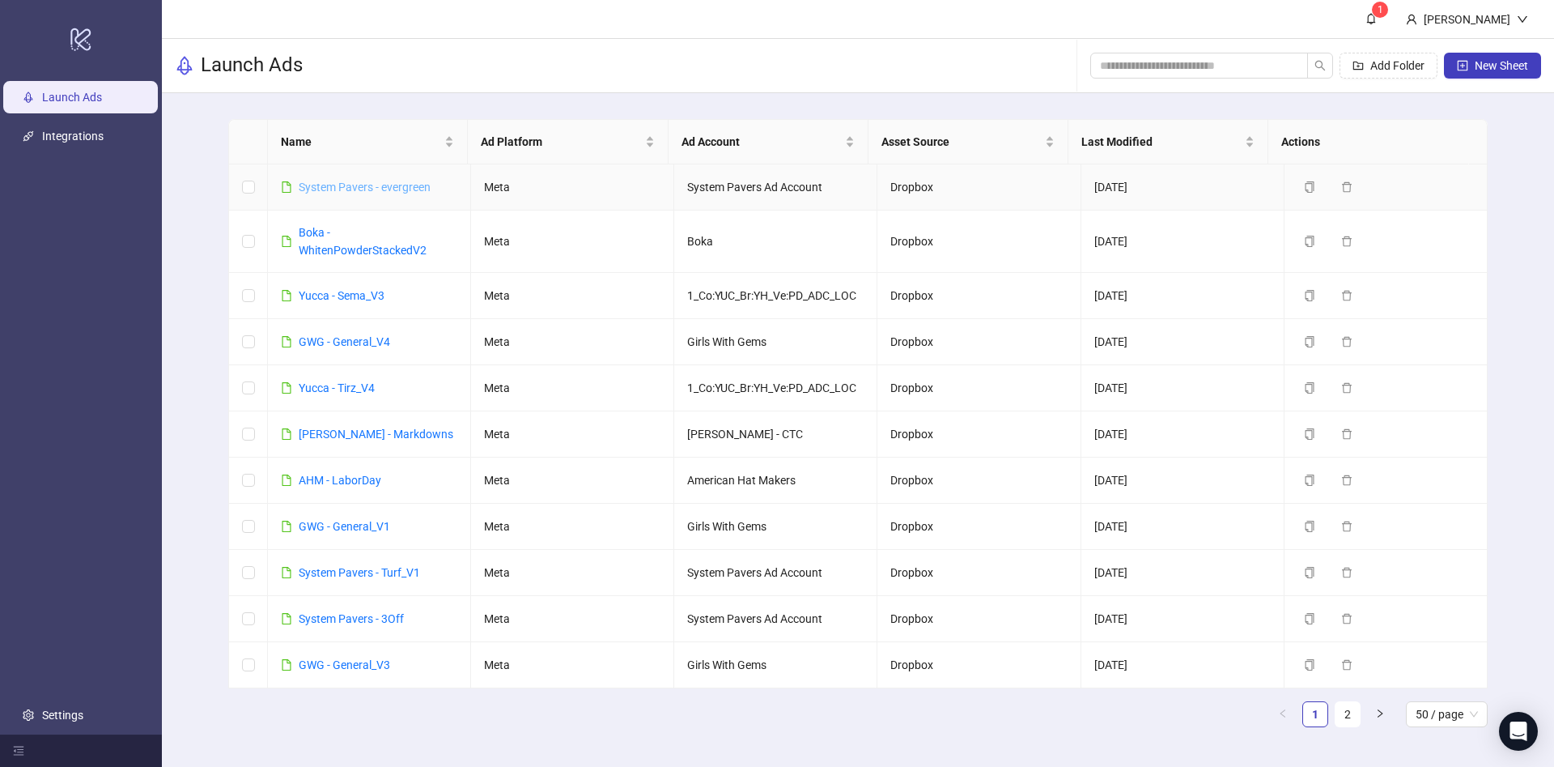
click at [353, 185] on link "System Pavers - evergreen" at bounding box center [365, 187] width 132 height 13
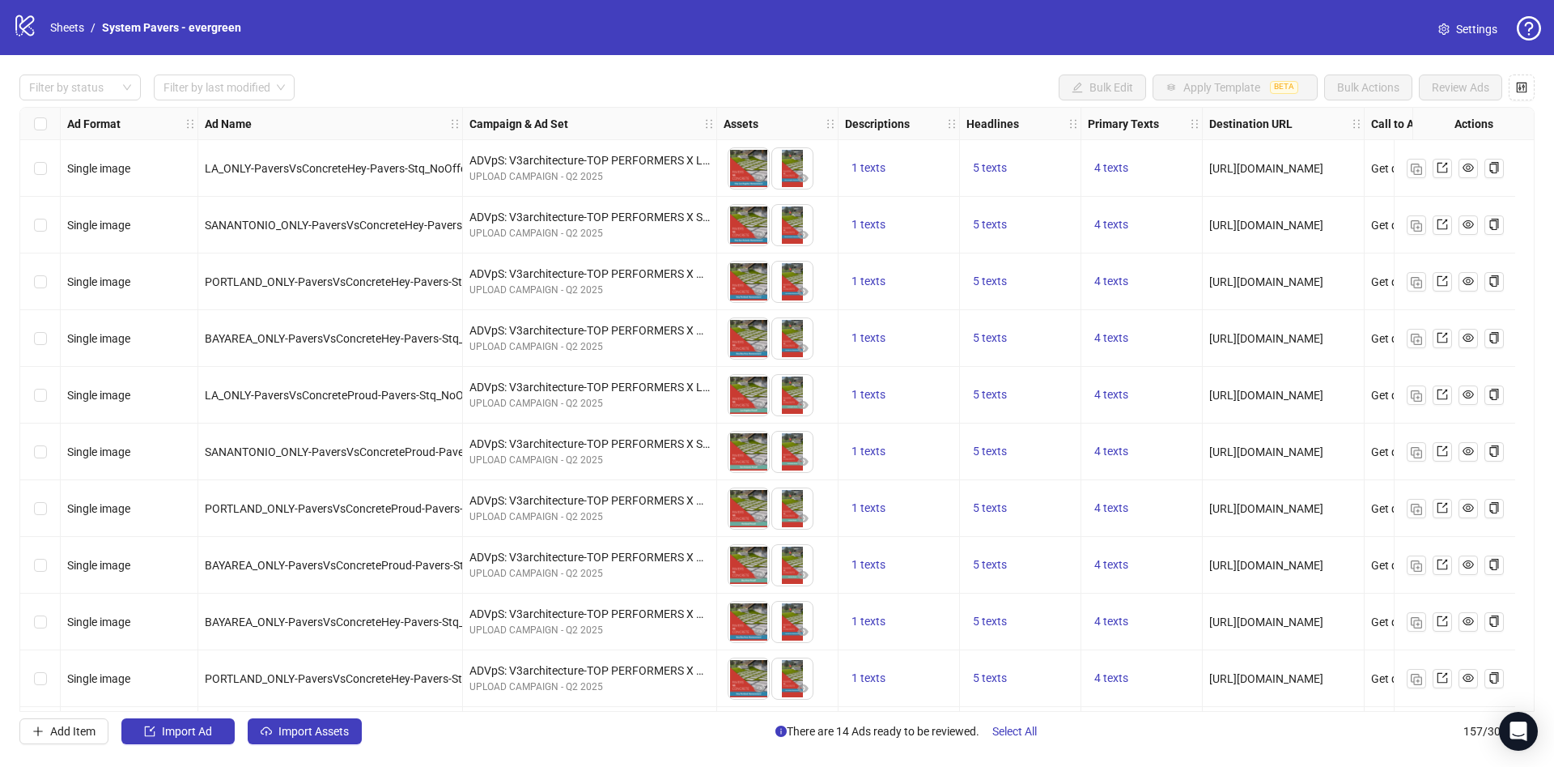
click at [92, 73] on div "Filter by status Filter by last modified Bulk Edit Apply Template BETA Bulk Act…" at bounding box center [777, 409] width 1554 height 708
click at [86, 91] on div at bounding box center [72, 87] width 98 height 23
click at [83, 112] on div "Draft" at bounding box center [80, 121] width 96 height 18
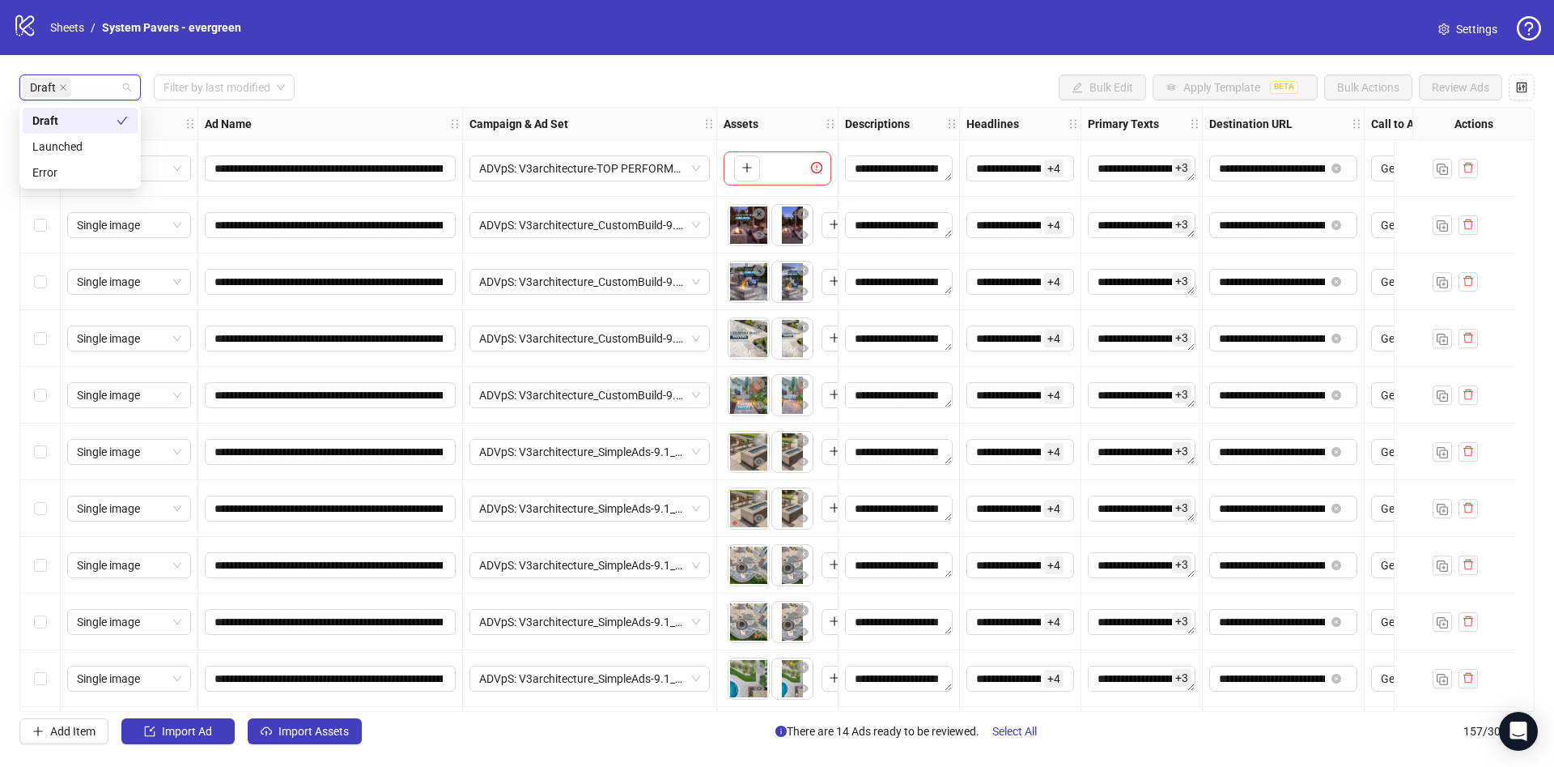
click at [410, 99] on div "Draft Filter by last modified Bulk Edit Apply Template BETA Bulk Actions Review…" at bounding box center [777, 87] width 1516 height 26
click at [35, 113] on div "Select all rows" at bounding box center [40, 124] width 40 height 32
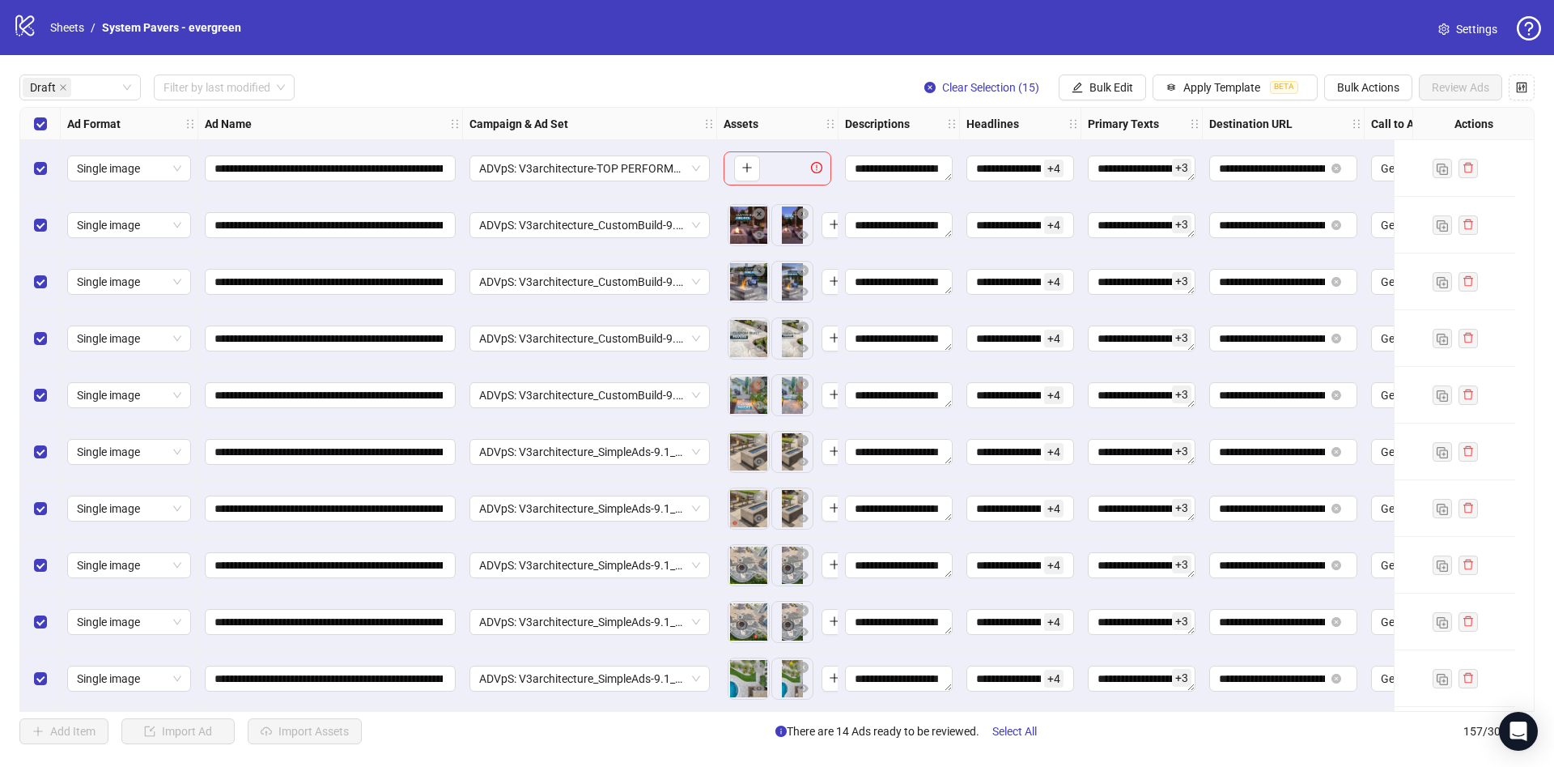
click at [39, 157] on div "Select row 1" at bounding box center [40, 168] width 40 height 57
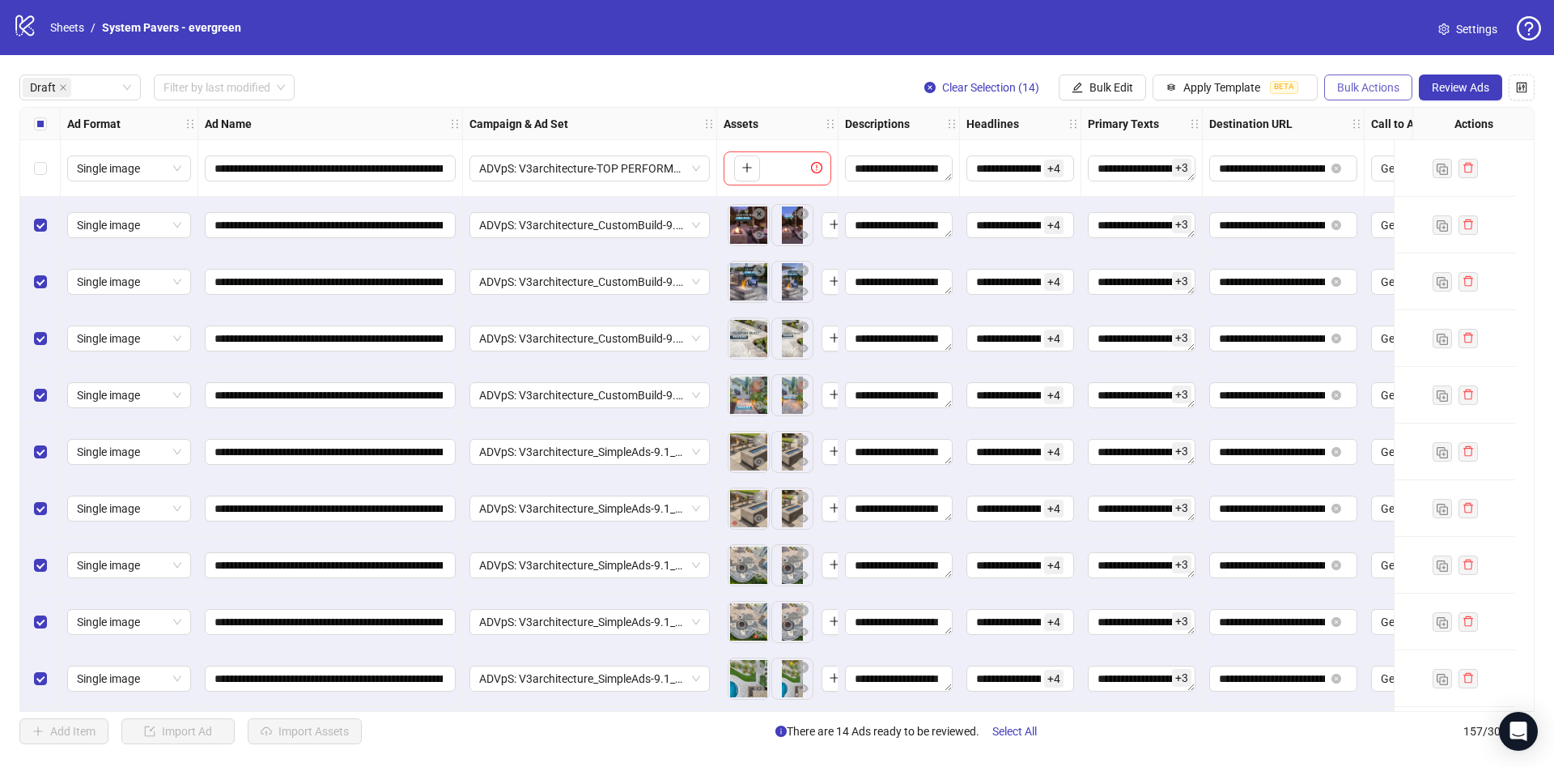
click at [1388, 94] on span "Bulk Actions" at bounding box center [1368, 87] width 62 height 13
click at [1376, 115] on span "Delete" at bounding box center [1391, 121] width 111 height 18
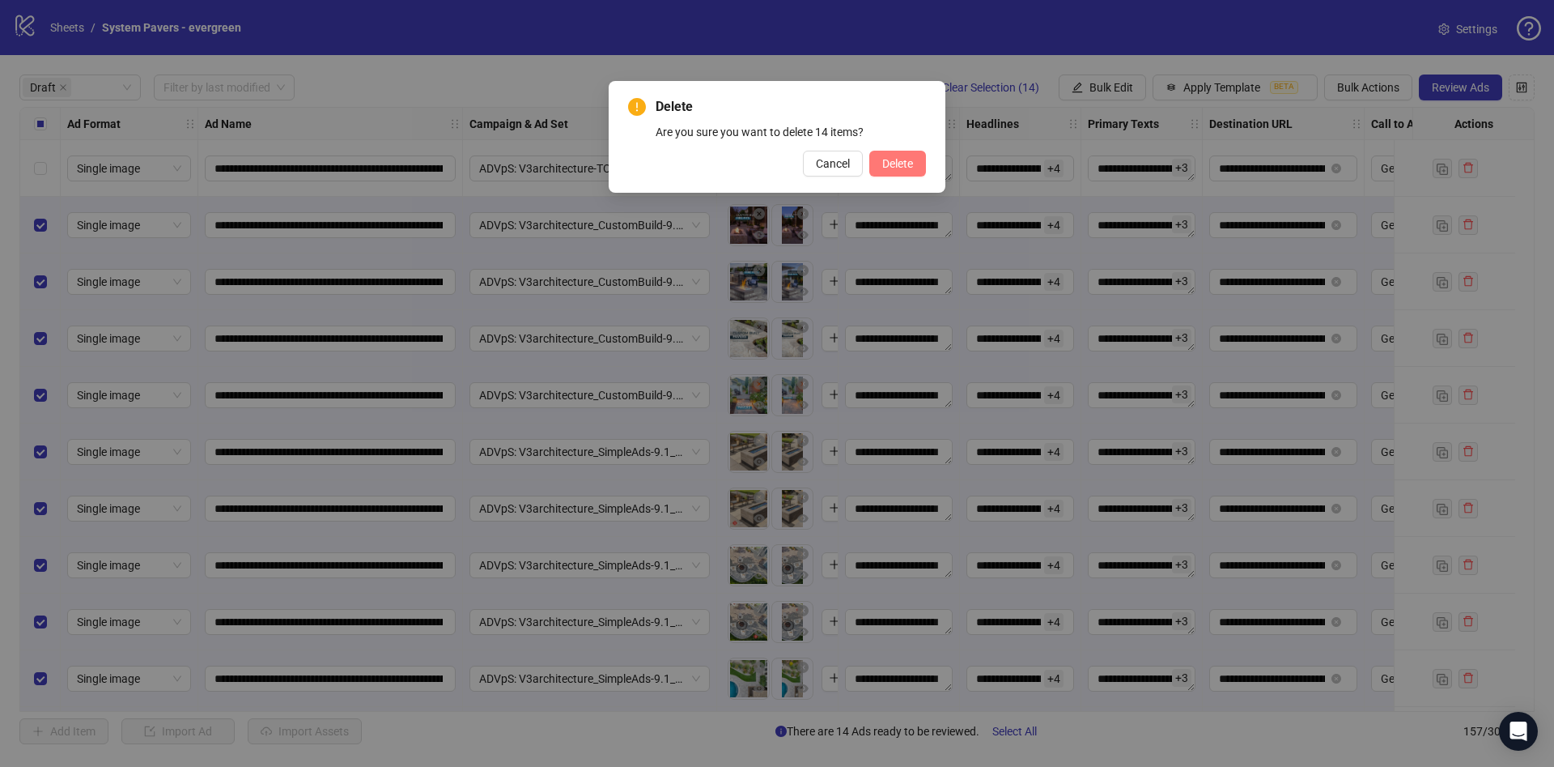
click at [875, 166] on button "Delete" at bounding box center [898, 164] width 57 height 26
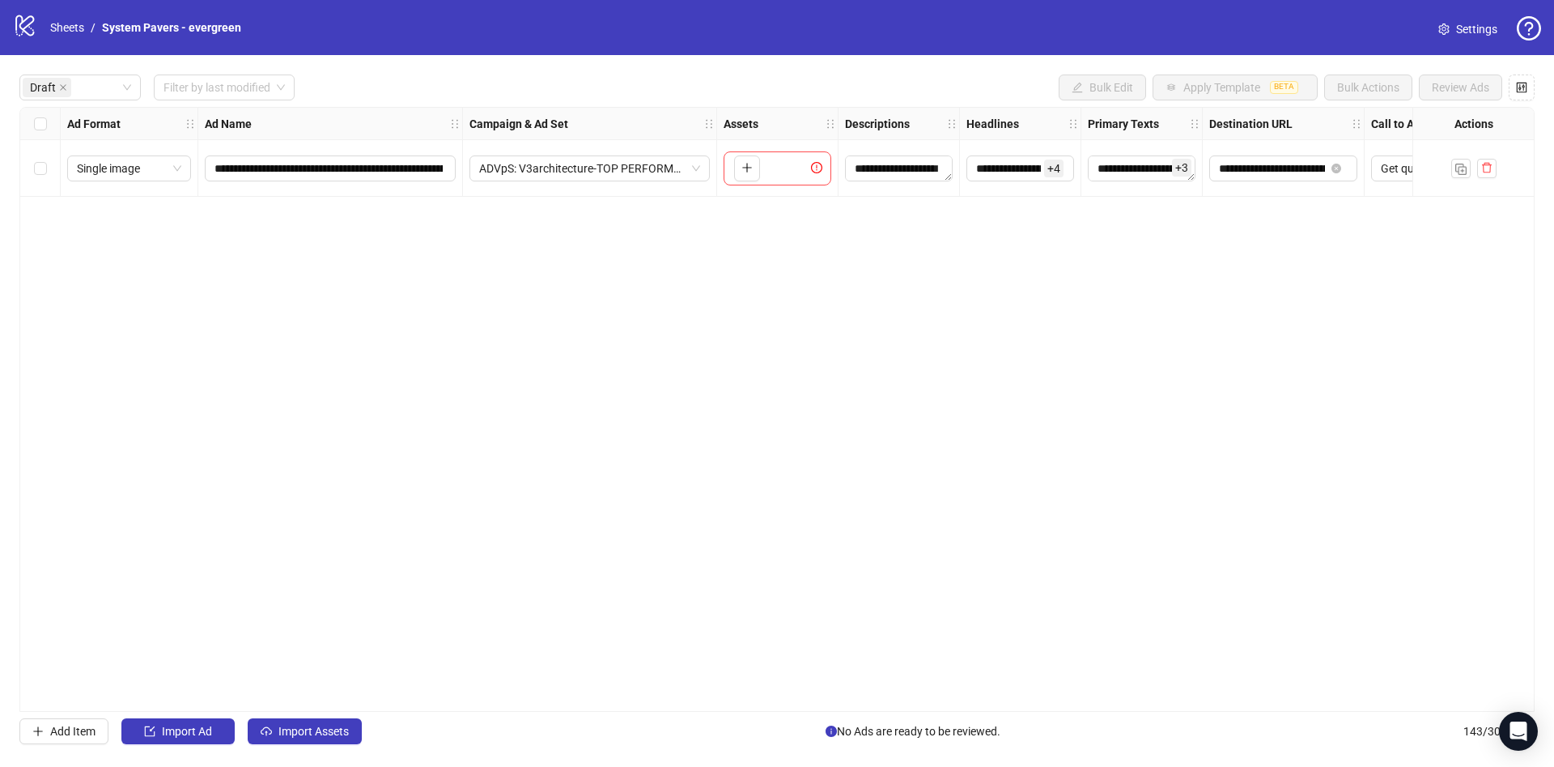
drag, startPoint x: 415, startPoint y: 499, endPoint x: 428, endPoint y: 555, distance: 58.3
click at [417, 499] on div "**********" at bounding box center [777, 409] width 1516 height 605
click at [300, 729] on span "Import Assets" at bounding box center [314, 731] width 70 height 13
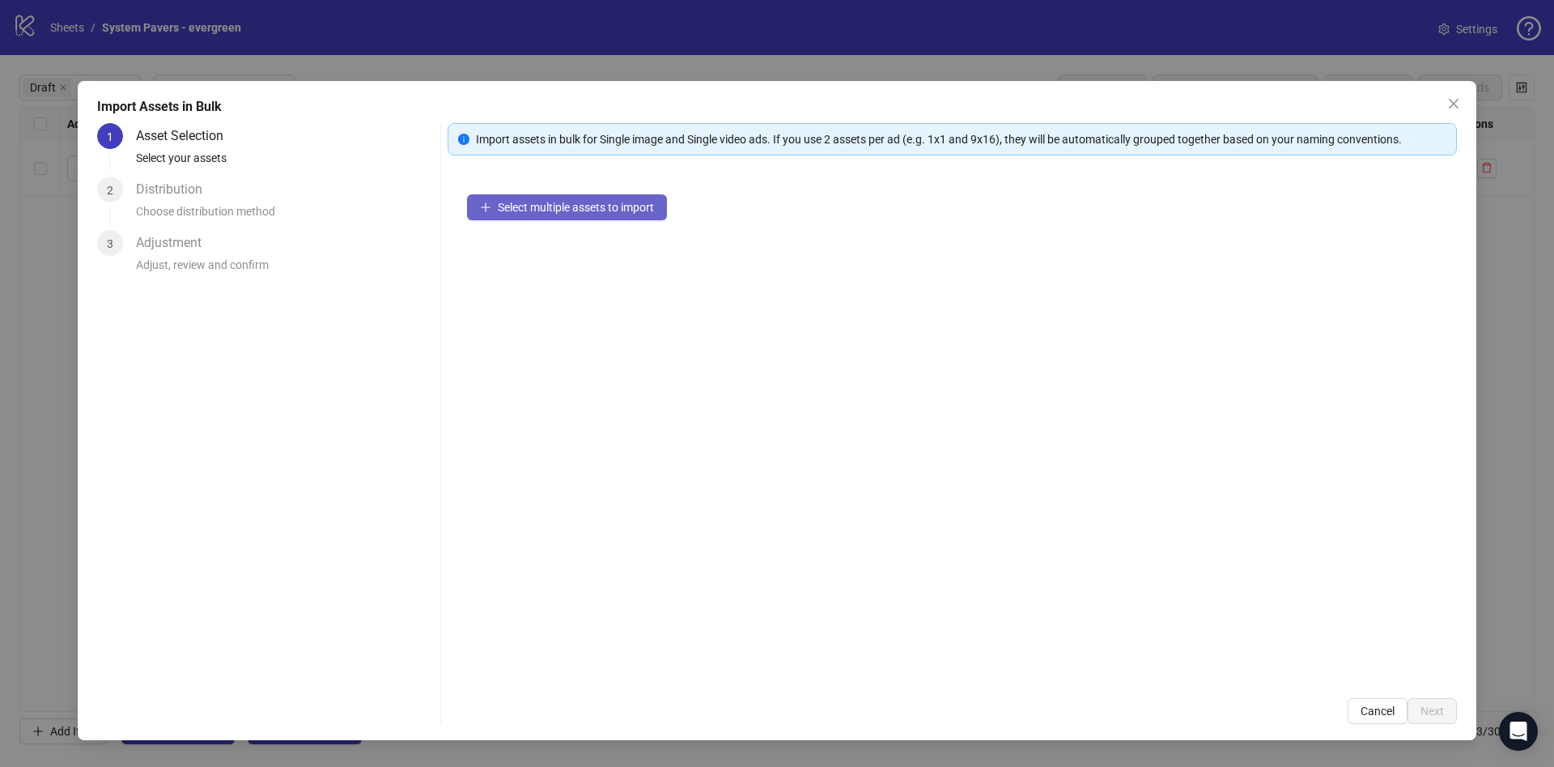
click at [601, 214] on button "Select multiple assets to import" at bounding box center [567, 207] width 200 height 26
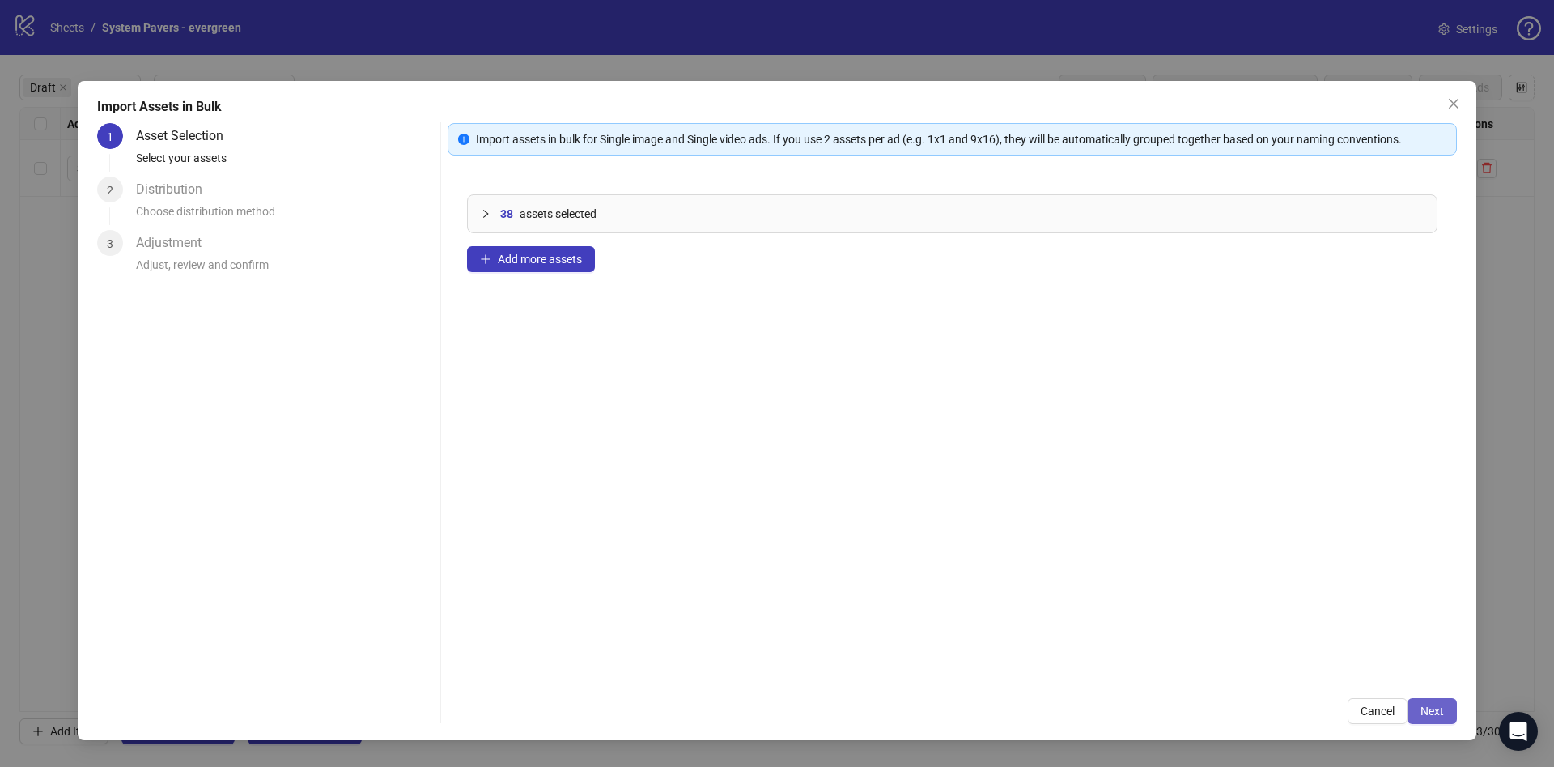
click at [1440, 713] on span "Next" at bounding box center [1432, 710] width 23 height 13
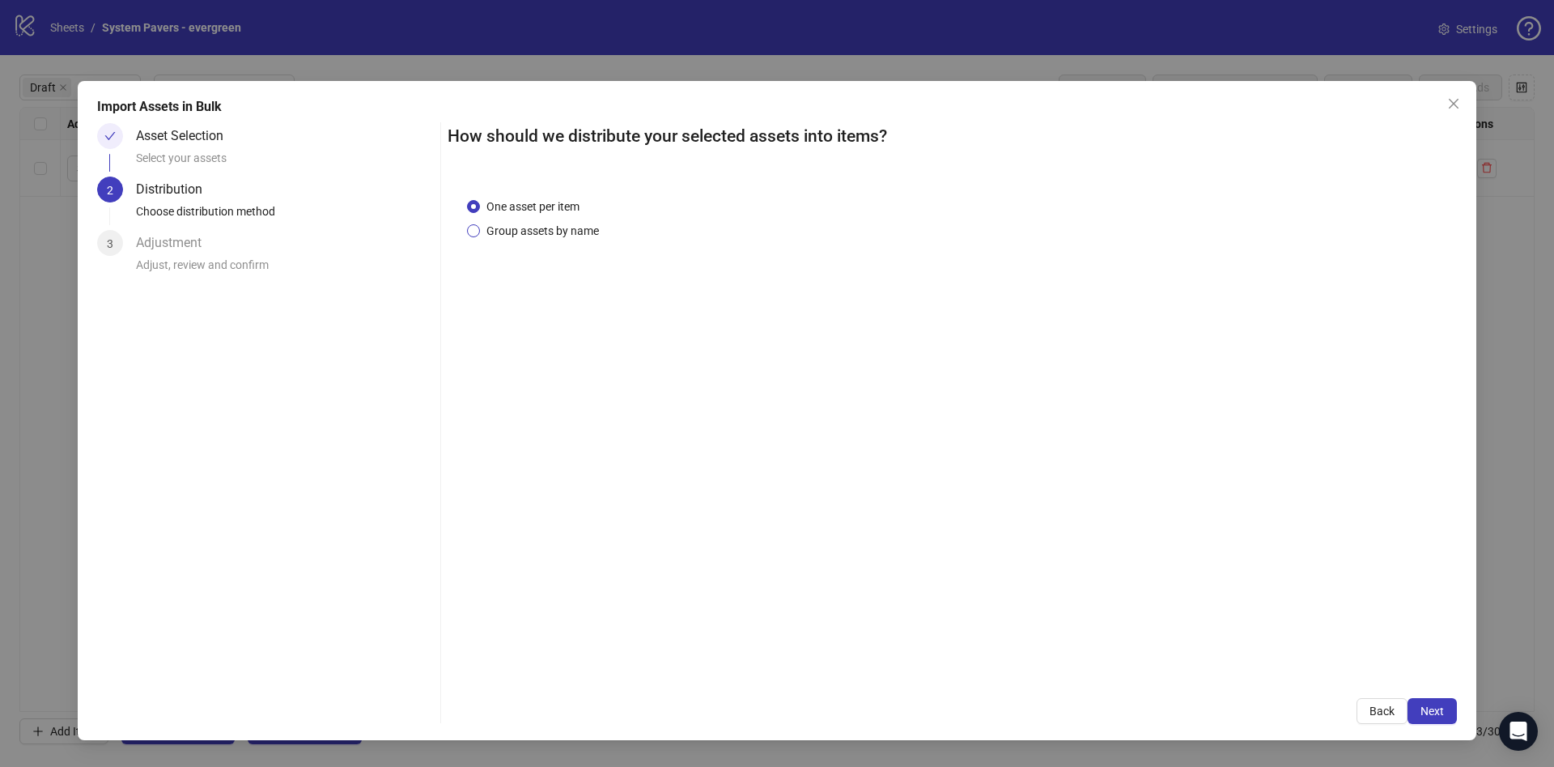
click at [555, 233] on span "Group assets by name" at bounding box center [542, 231] width 125 height 18
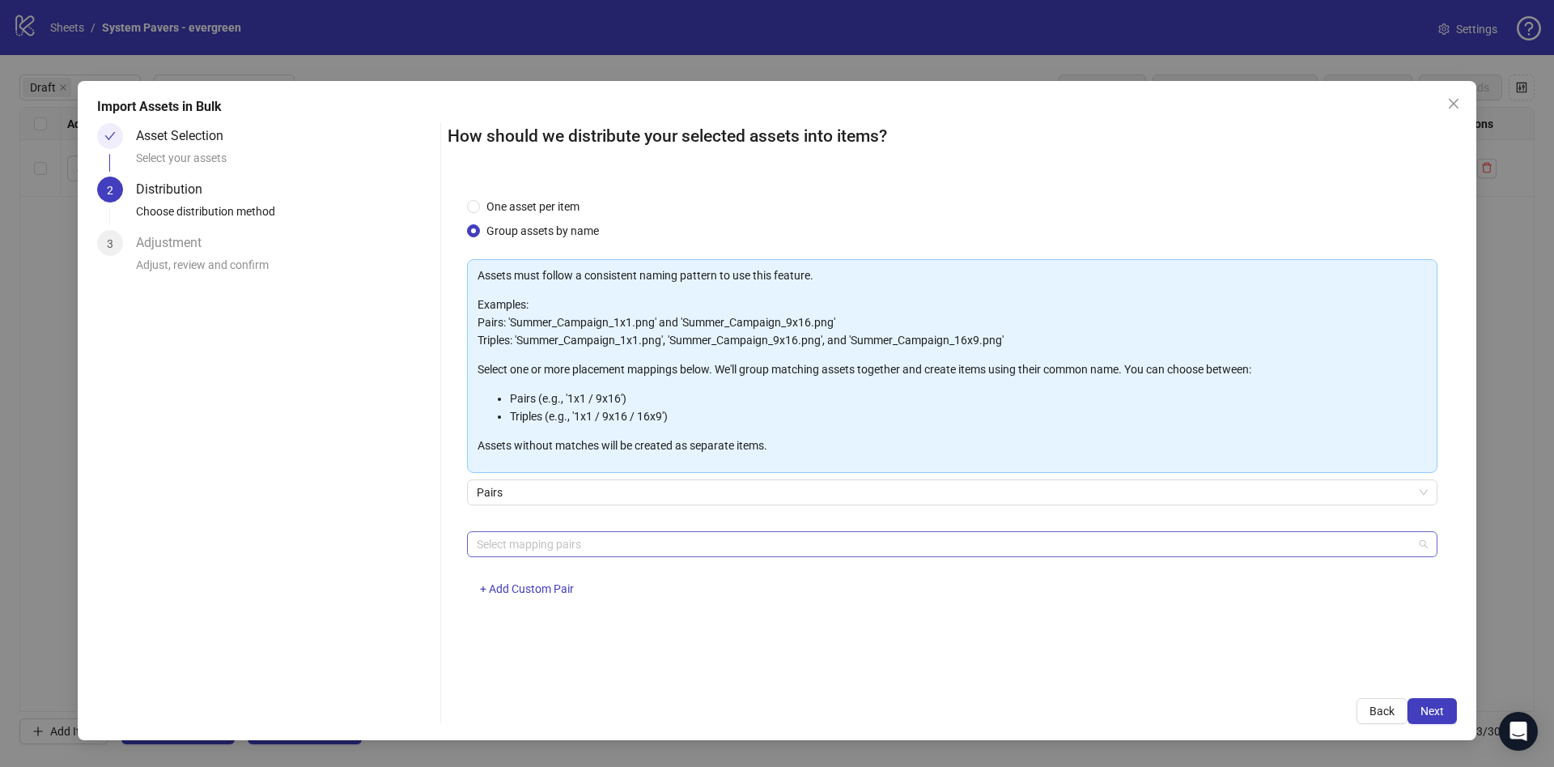
click at [656, 544] on div at bounding box center [943, 544] width 947 height 23
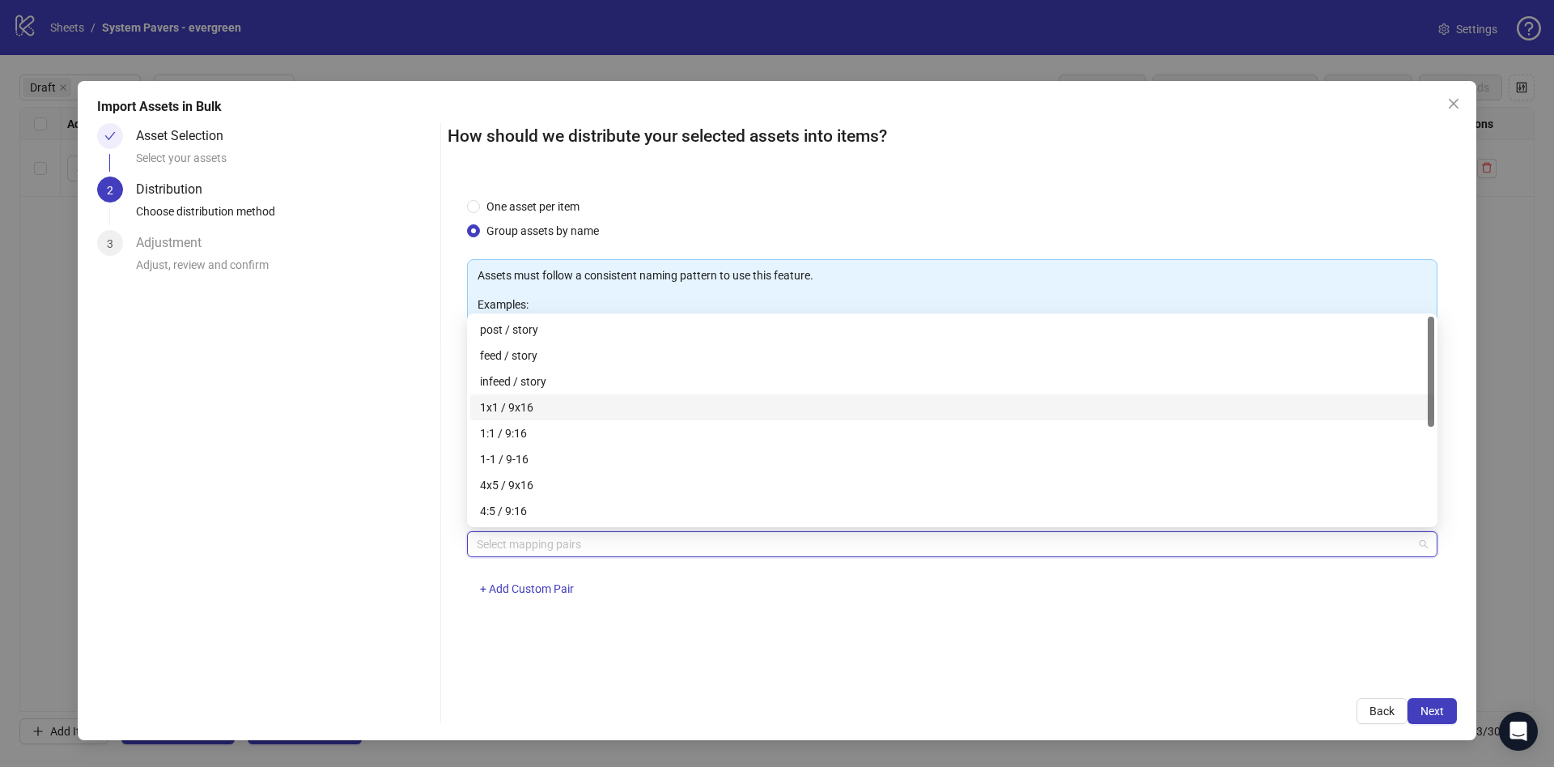
click at [561, 405] on div "1x1 / 9x16" at bounding box center [952, 407] width 945 height 18
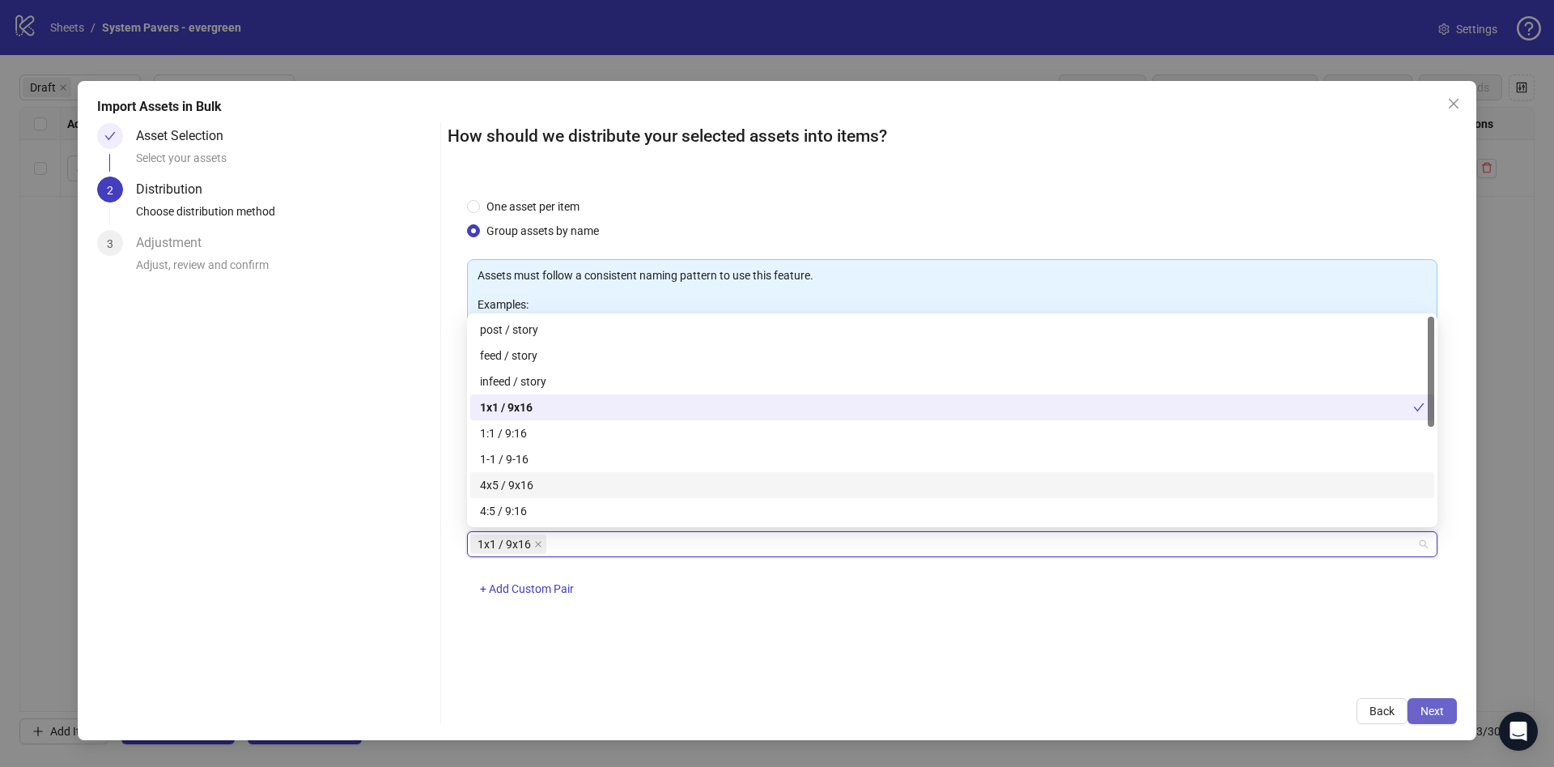
click at [1444, 715] on button "Next" at bounding box center [1432, 711] width 49 height 26
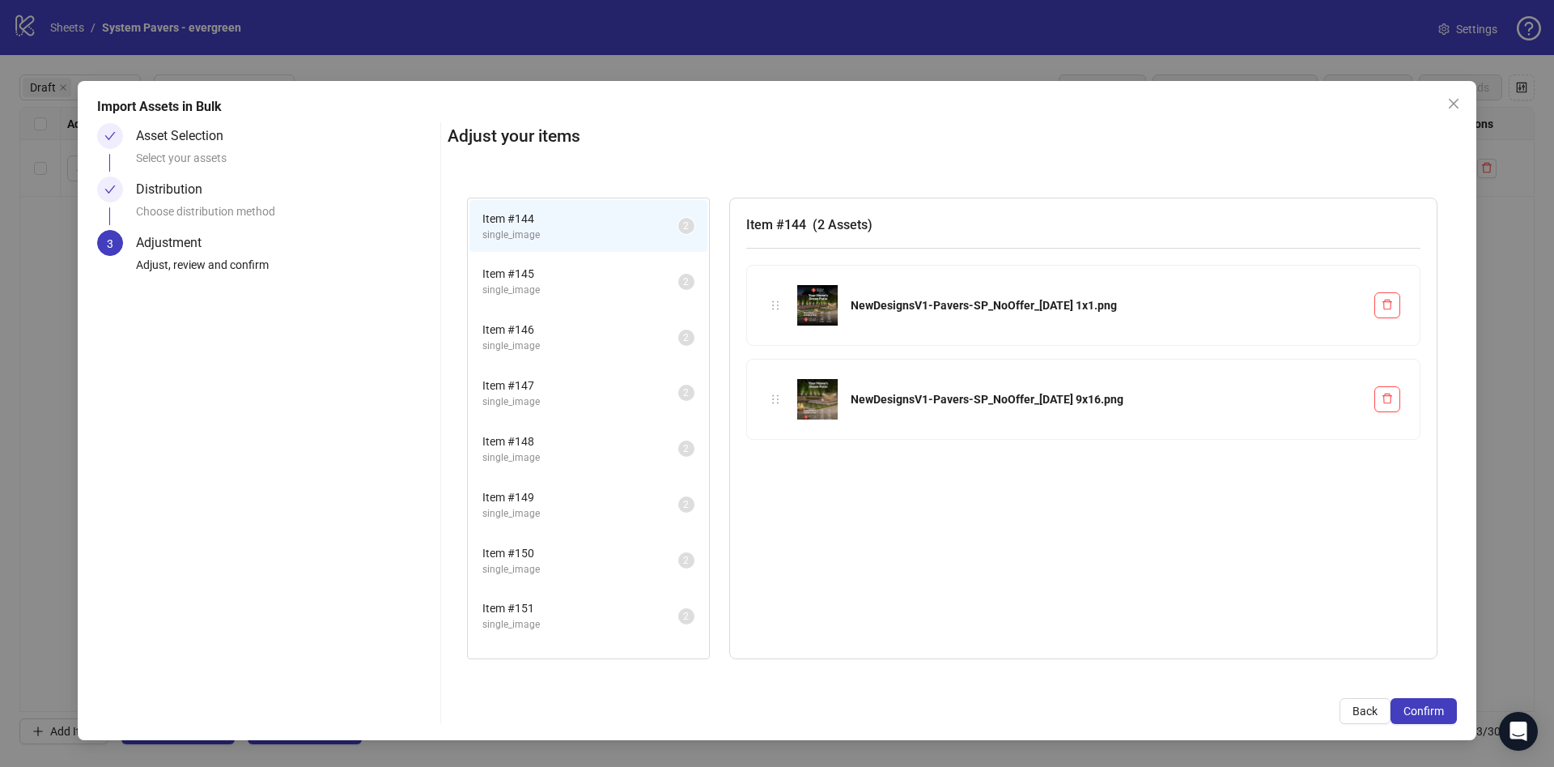
click at [1444, 715] on button "Confirm" at bounding box center [1424, 711] width 66 height 26
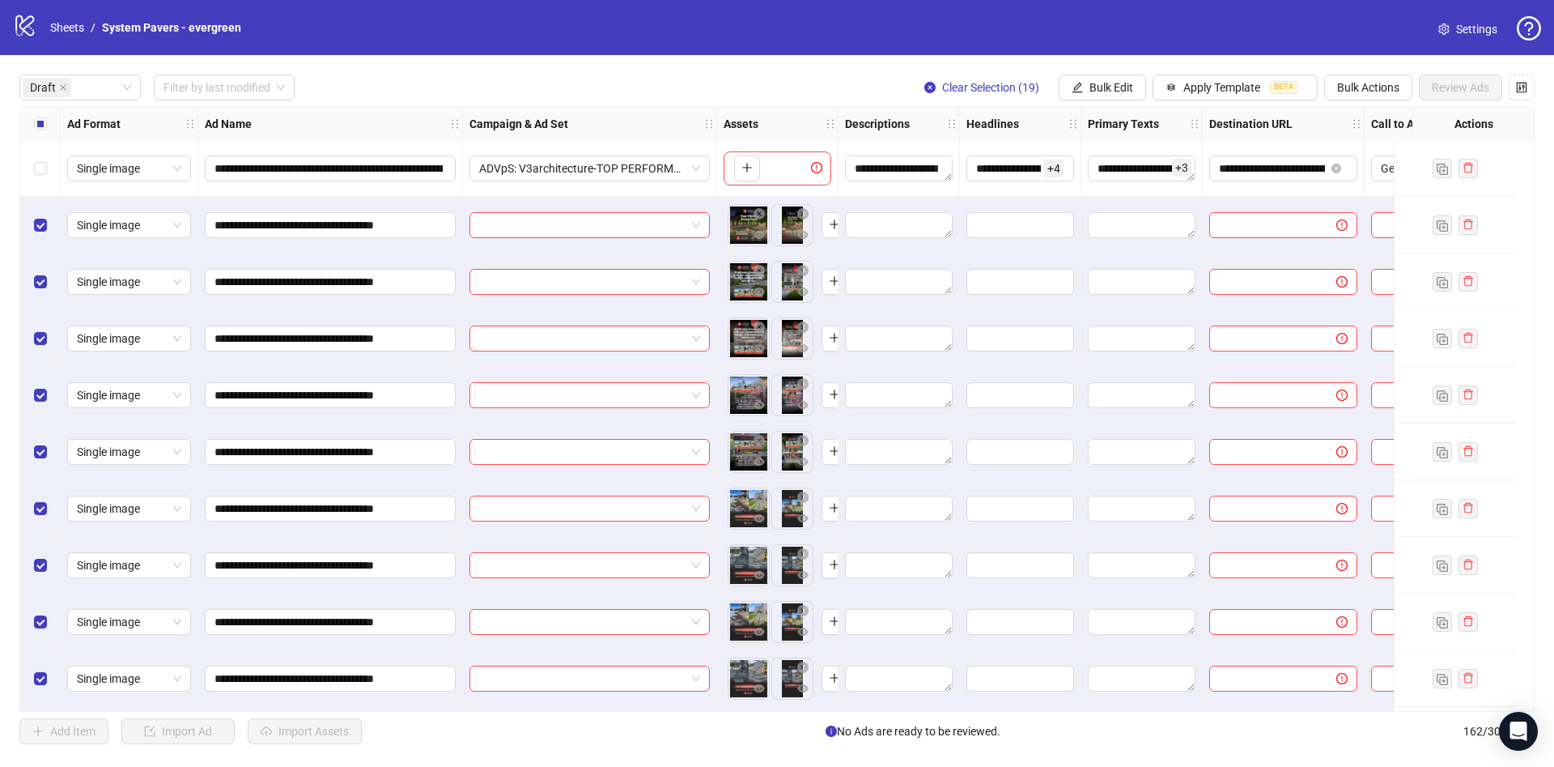
click at [45, 134] on div "Select all rows" at bounding box center [40, 124] width 40 height 32
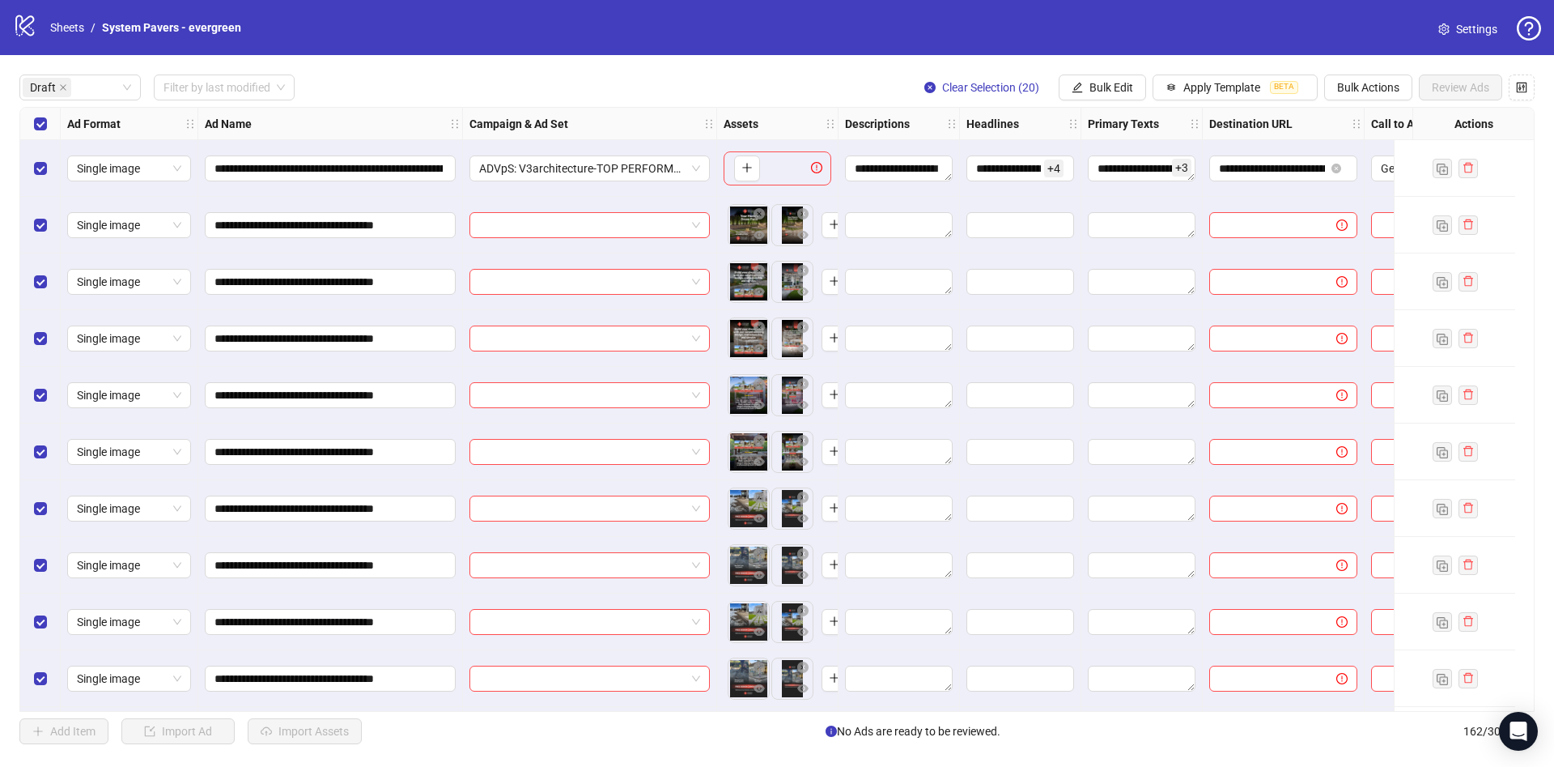
click at [45, 134] on div "Select all rows" at bounding box center [40, 124] width 40 height 32
click at [1114, 90] on span "Bulk Edit" at bounding box center [1112, 87] width 44 height 13
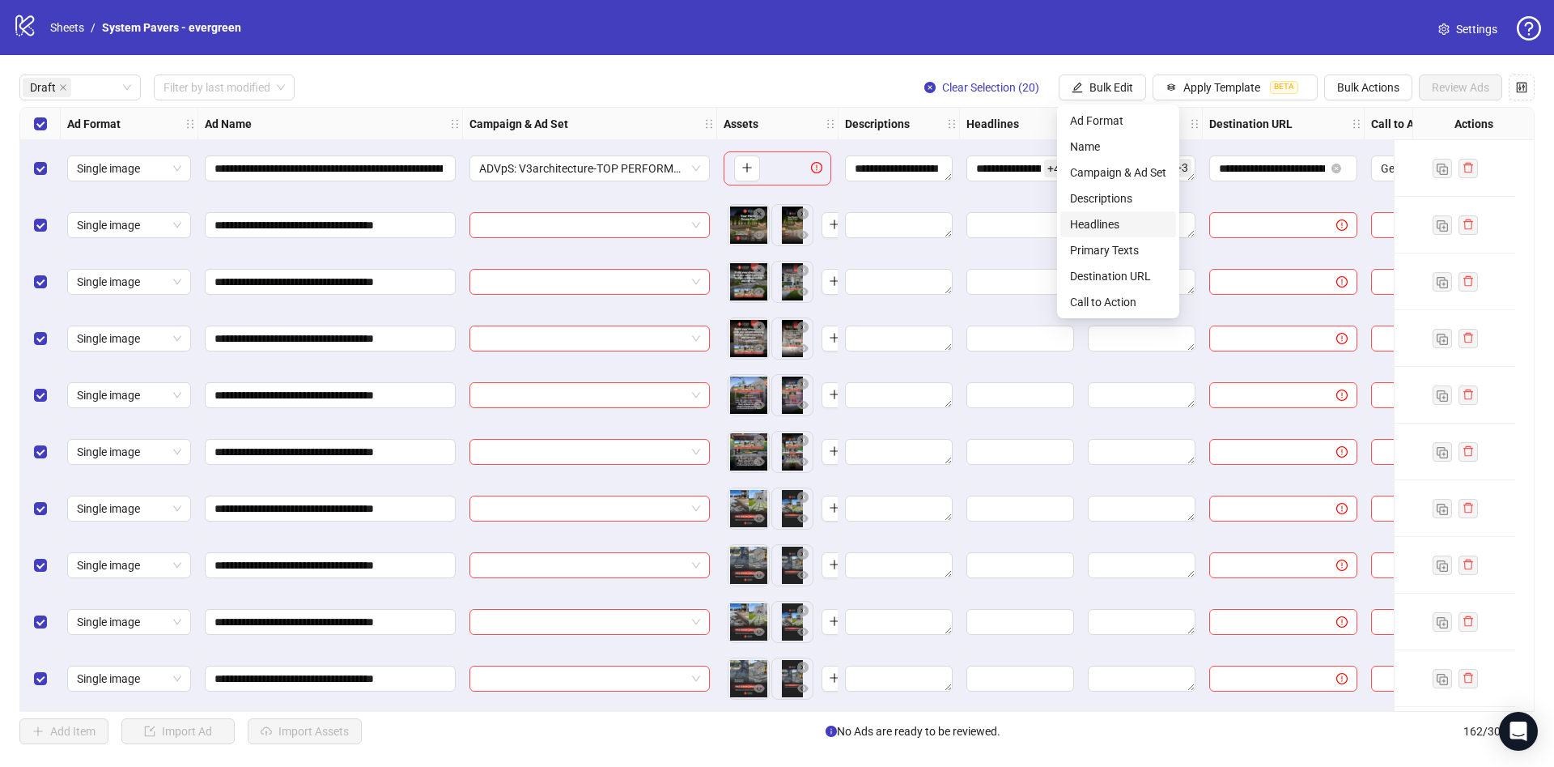
click at [1117, 226] on span "Headlines" at bounding box center [1118, 224] width 96 height 18
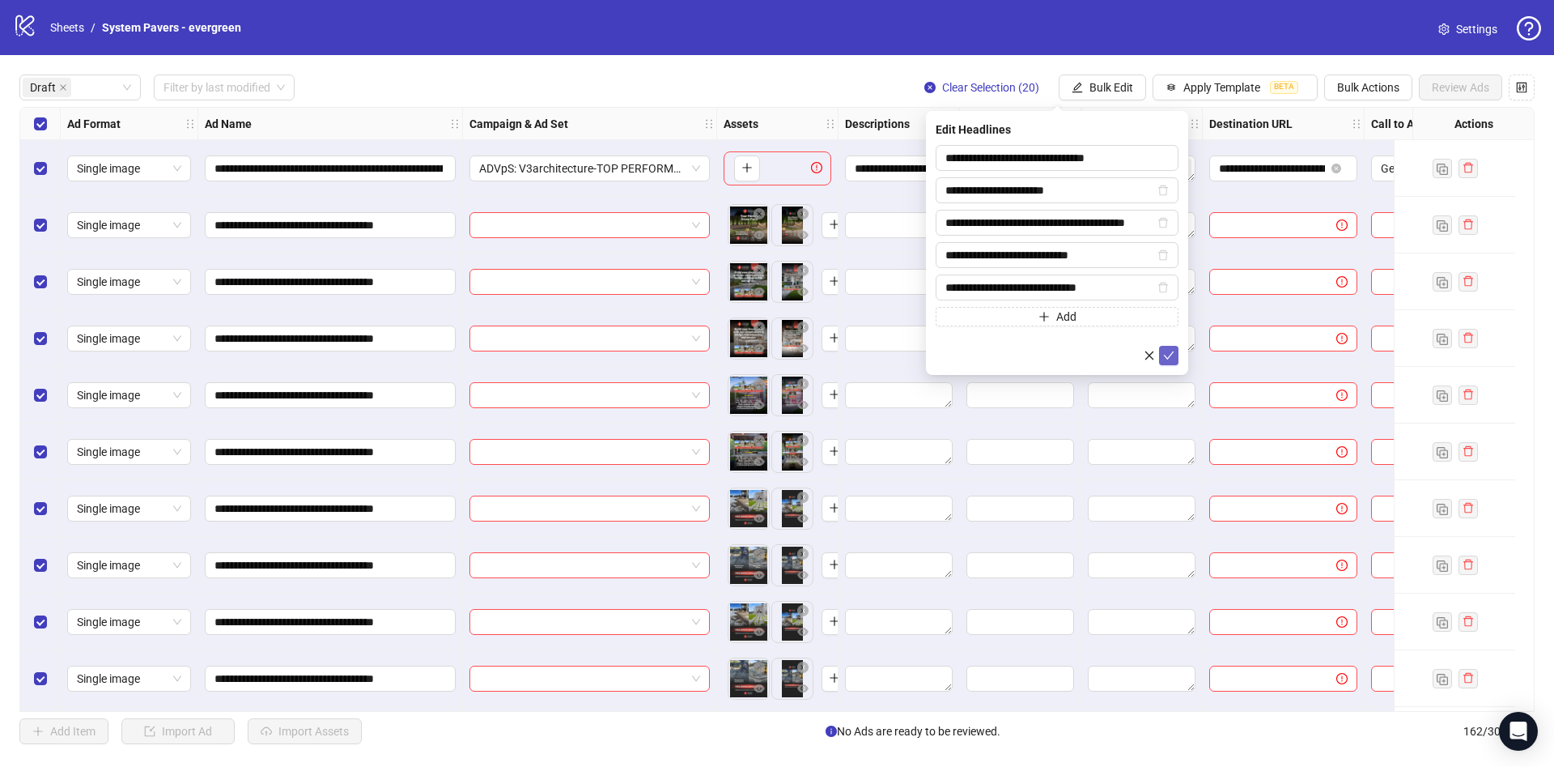
click at [1167, 355] on icon "check" at bounding box center [1169, 355] width 11 height 8
click at [1097, 86] on span "Bulk Edit" at bounding box center [1112, 87] width 44 height 13
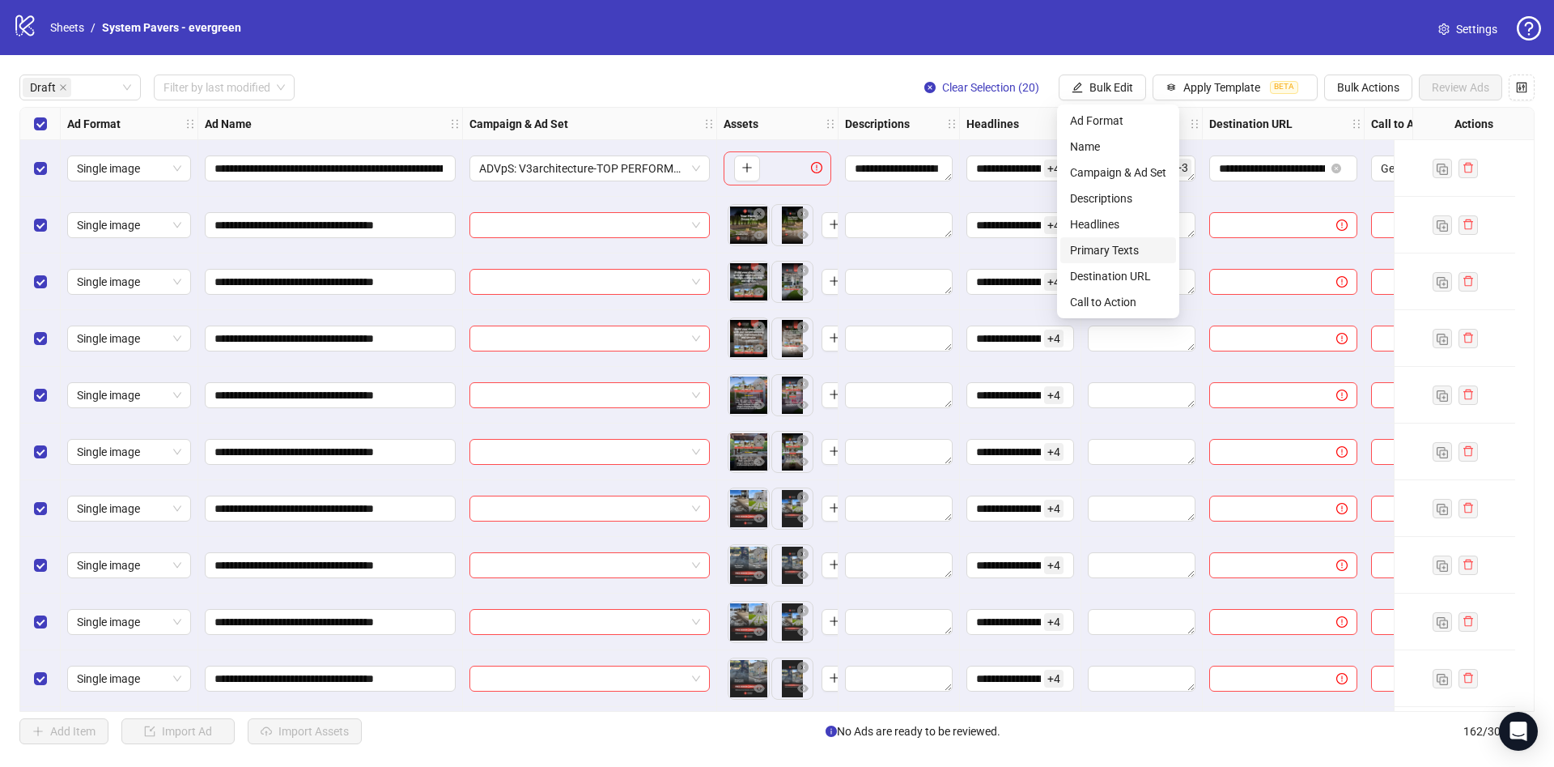
click at [1127, 255] on span "Primary Texts" at bounding box center [1118, 250] width 96 height 18
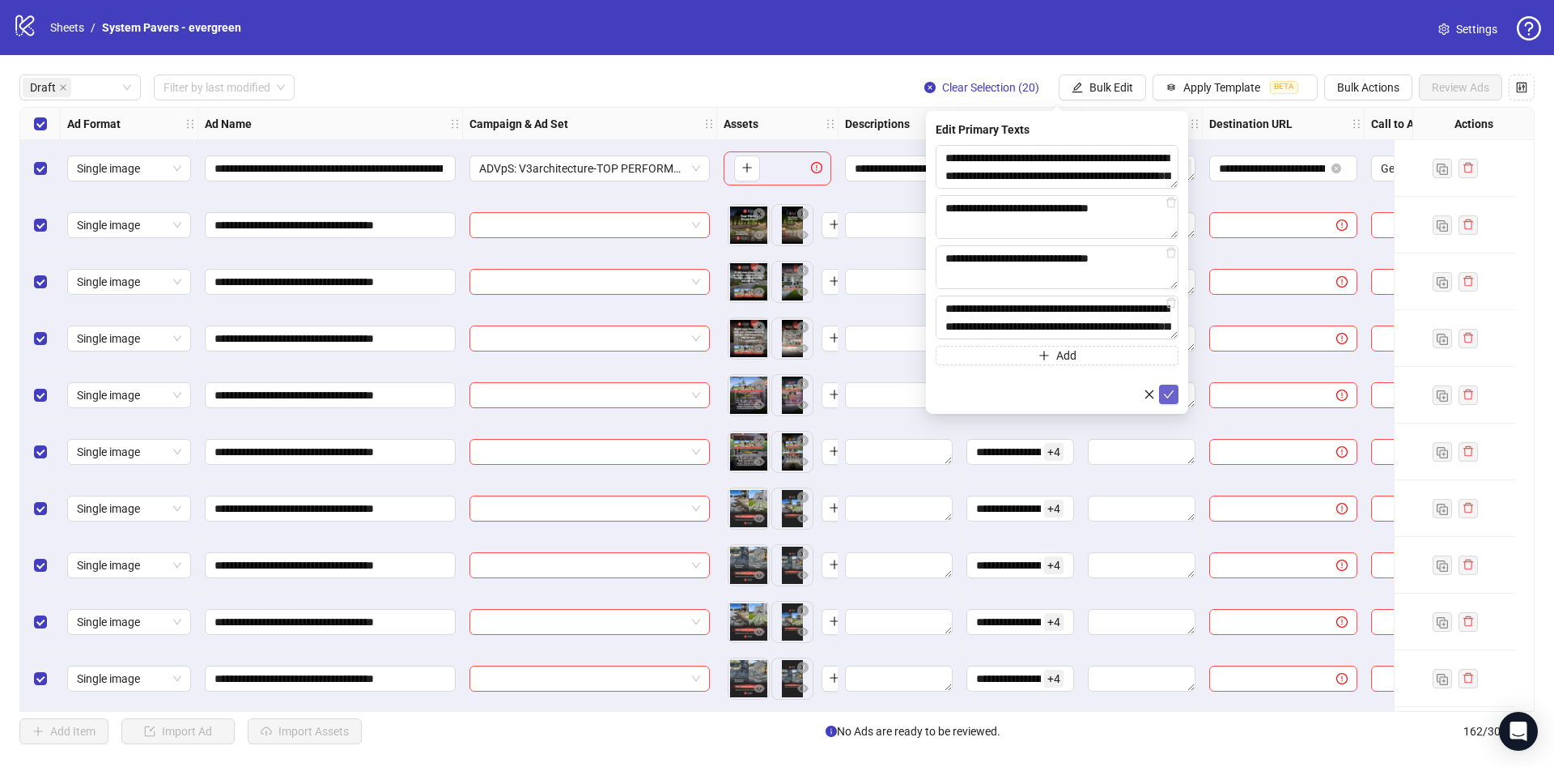
click at [1167, 389] on icon "check" at bounding box center [1168, 394] width 11 height 11
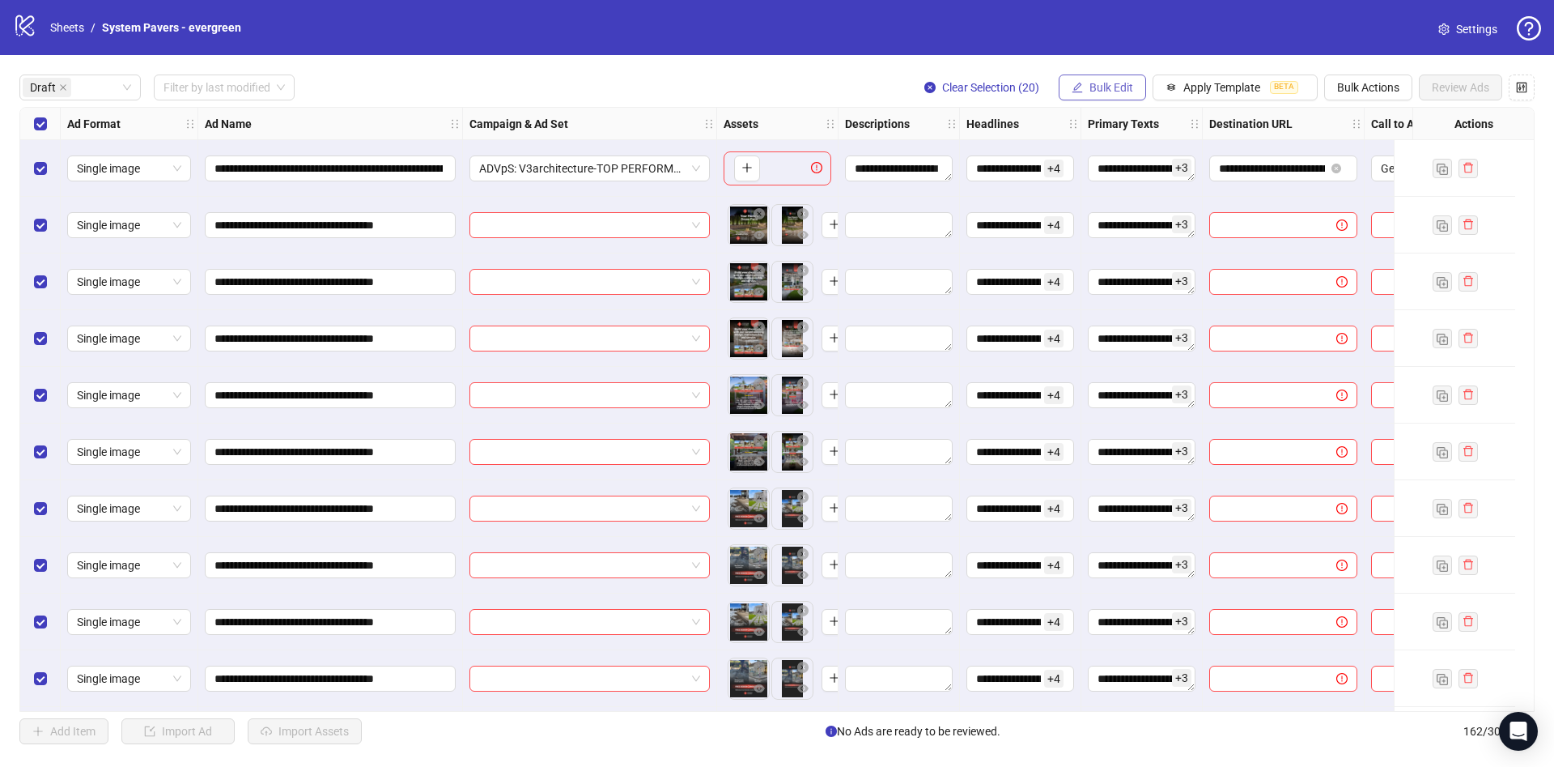
click at [1104, 91] on span "Bulk Edit" at bounding box center [1112, 87] width 44 height 13
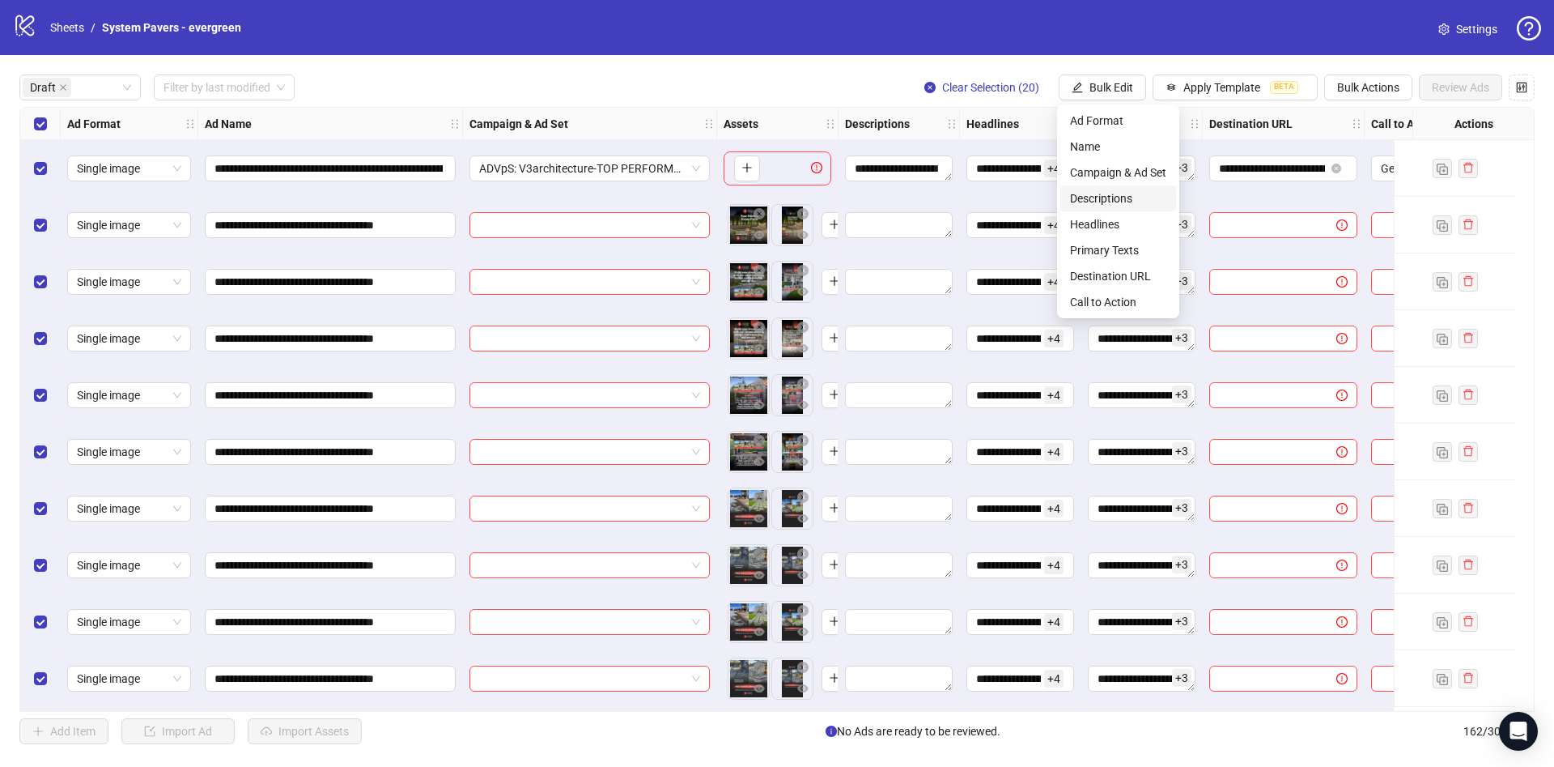
click at [1097, 188] on li "Descriptions" at bounding box center [1119, 198] width 116 height 26
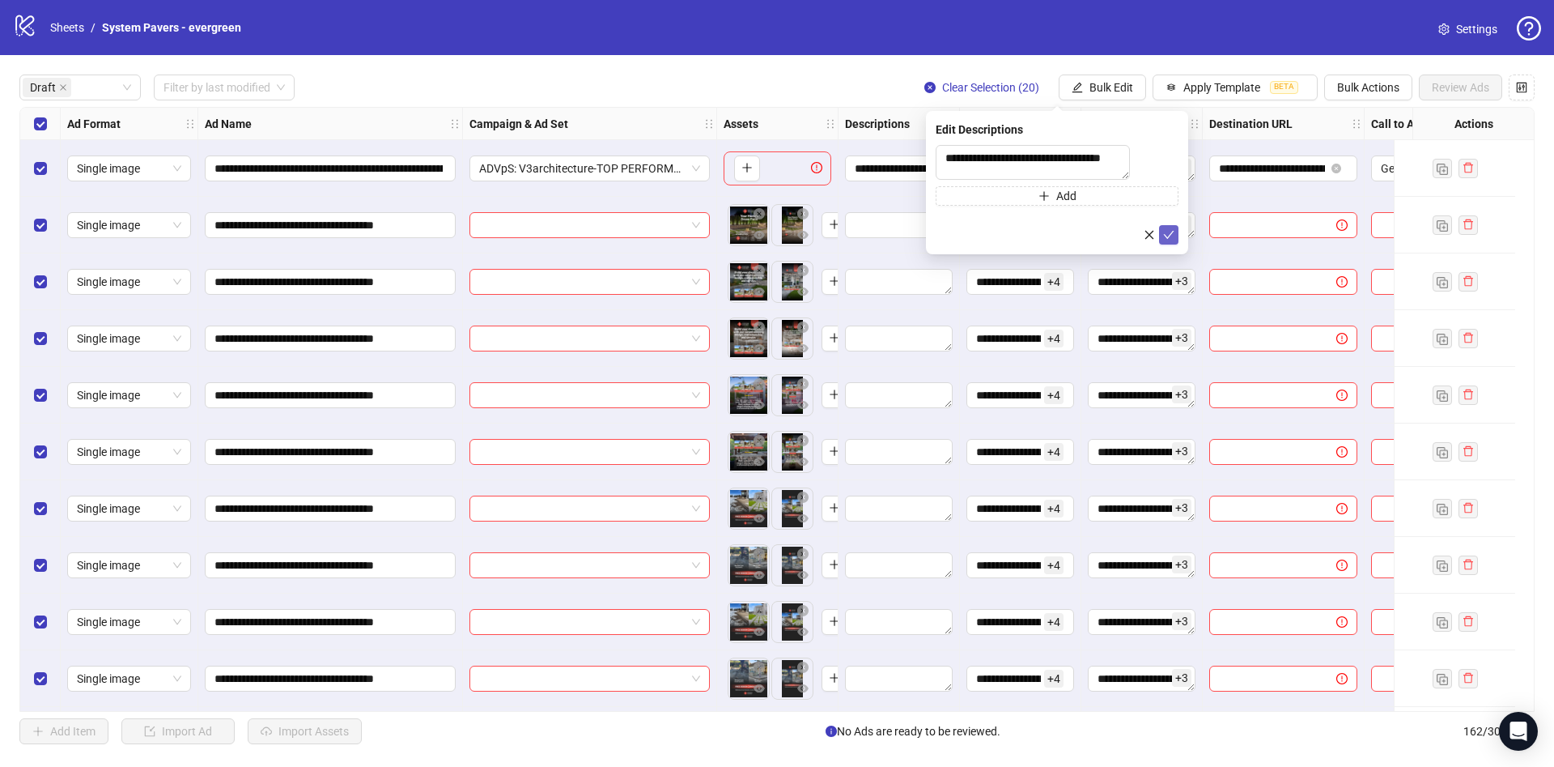
click at [1165, 240] on icon "check" at bounding box center [1168, 234] width 11 height 11
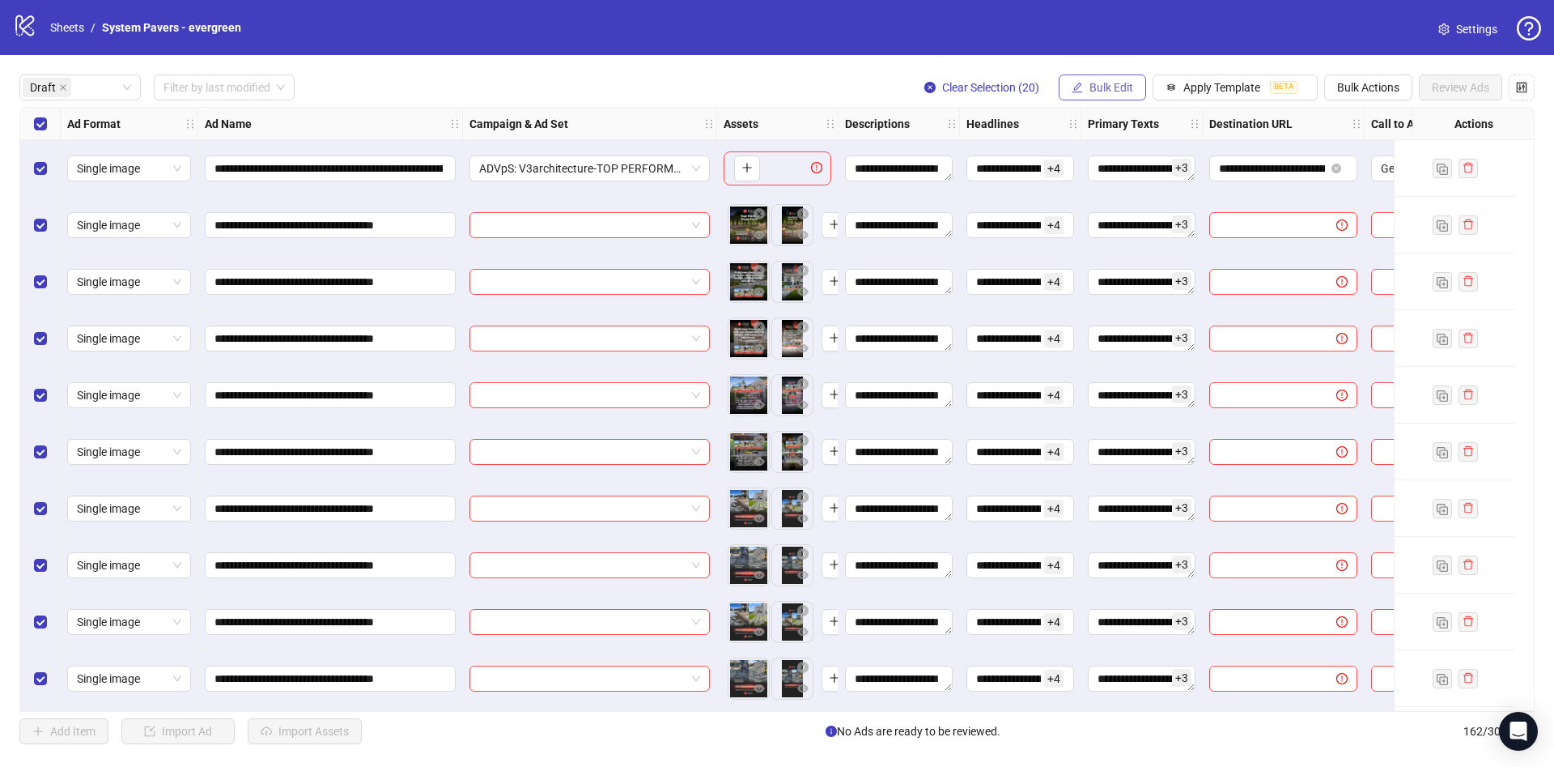
click at [1115, 86] on span "Bulk Edit" at bounding box center [1112, 87] width 44 height 13
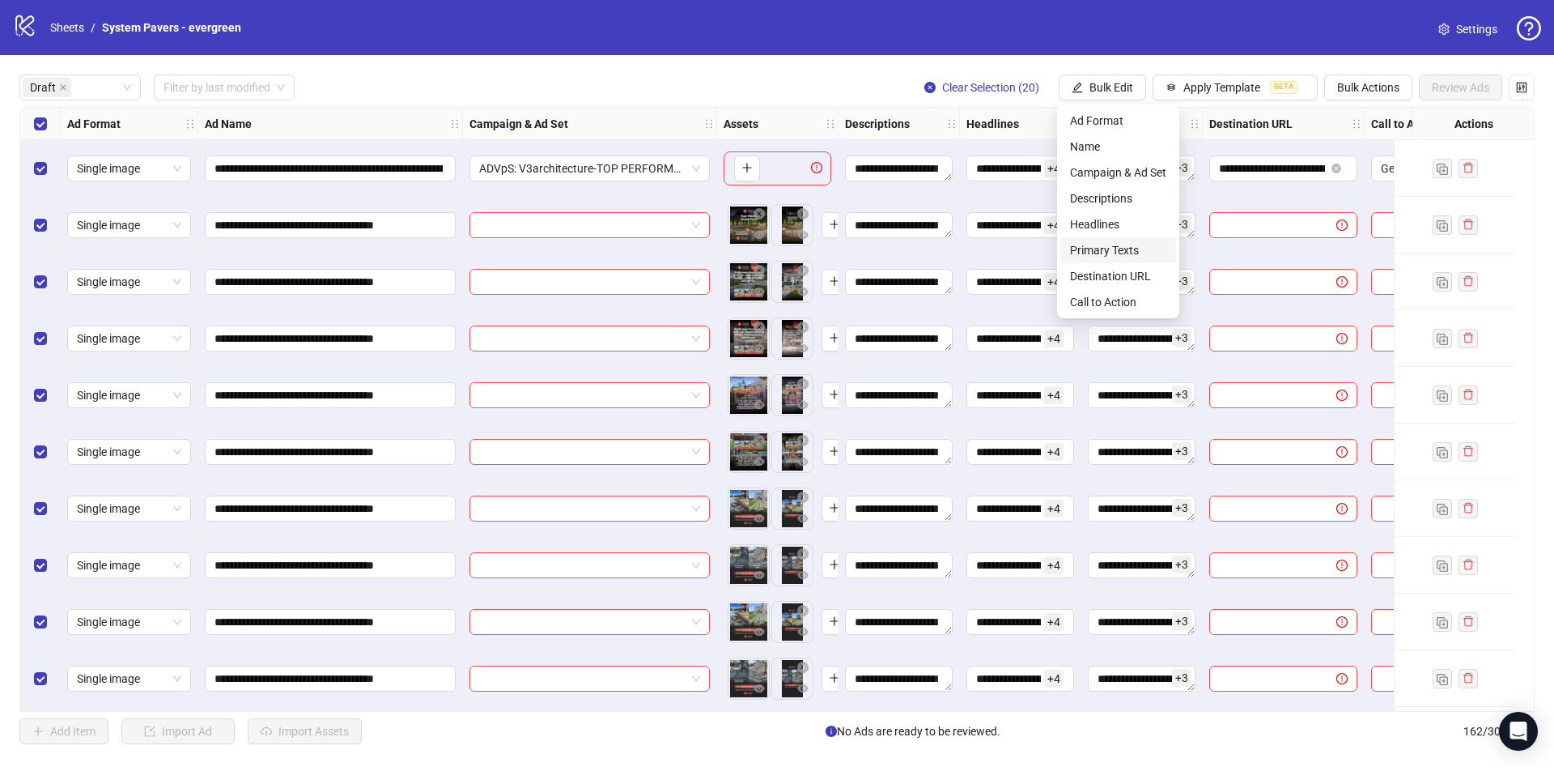
click at [1144, 253] on span "Primary Texts" at bounding box center [1118, 250] width 96 height 18
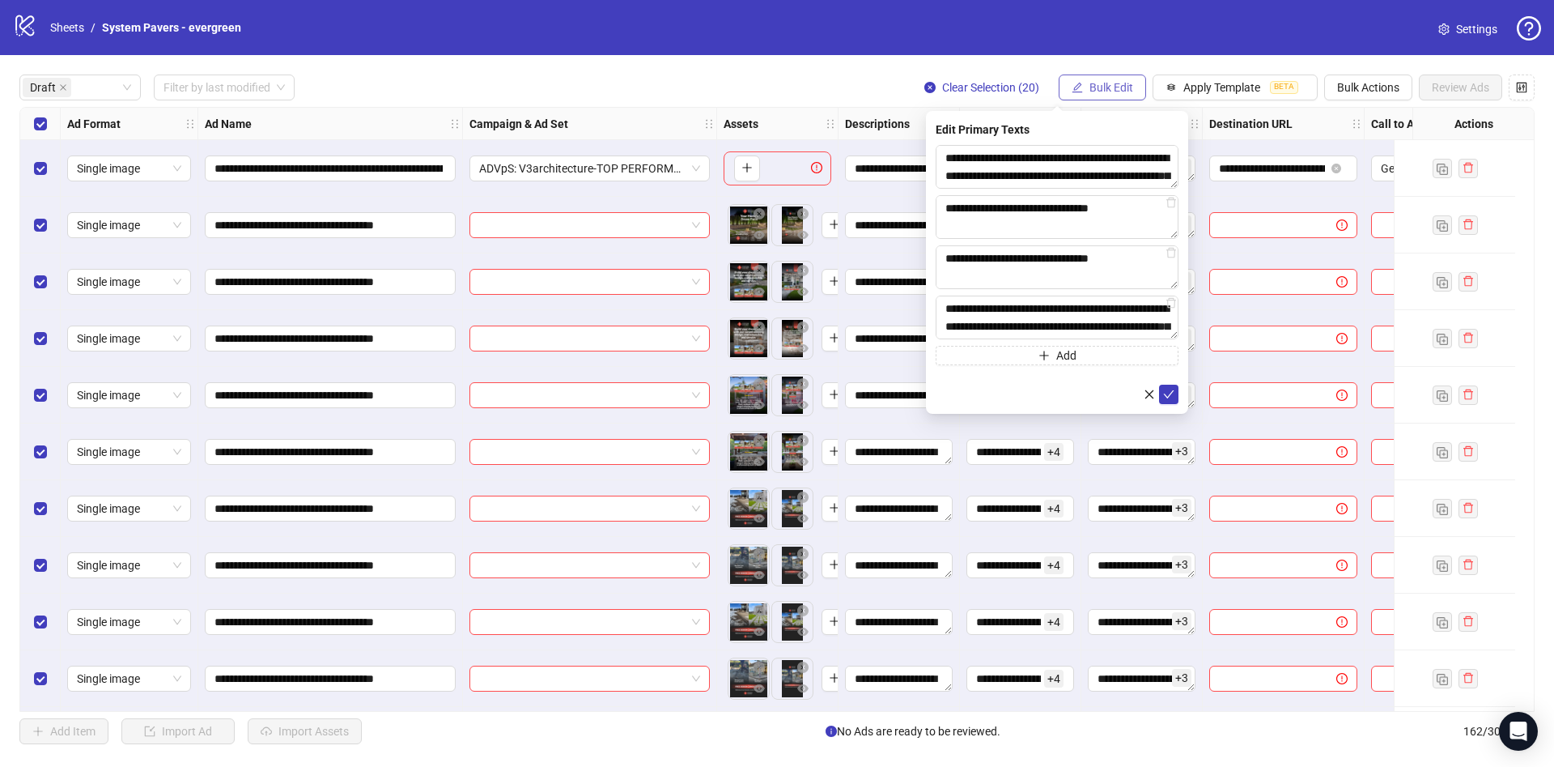
click at [1112, 83] on span "Bulk Edit" at bounding box center [1112, 87] width 44 height 13
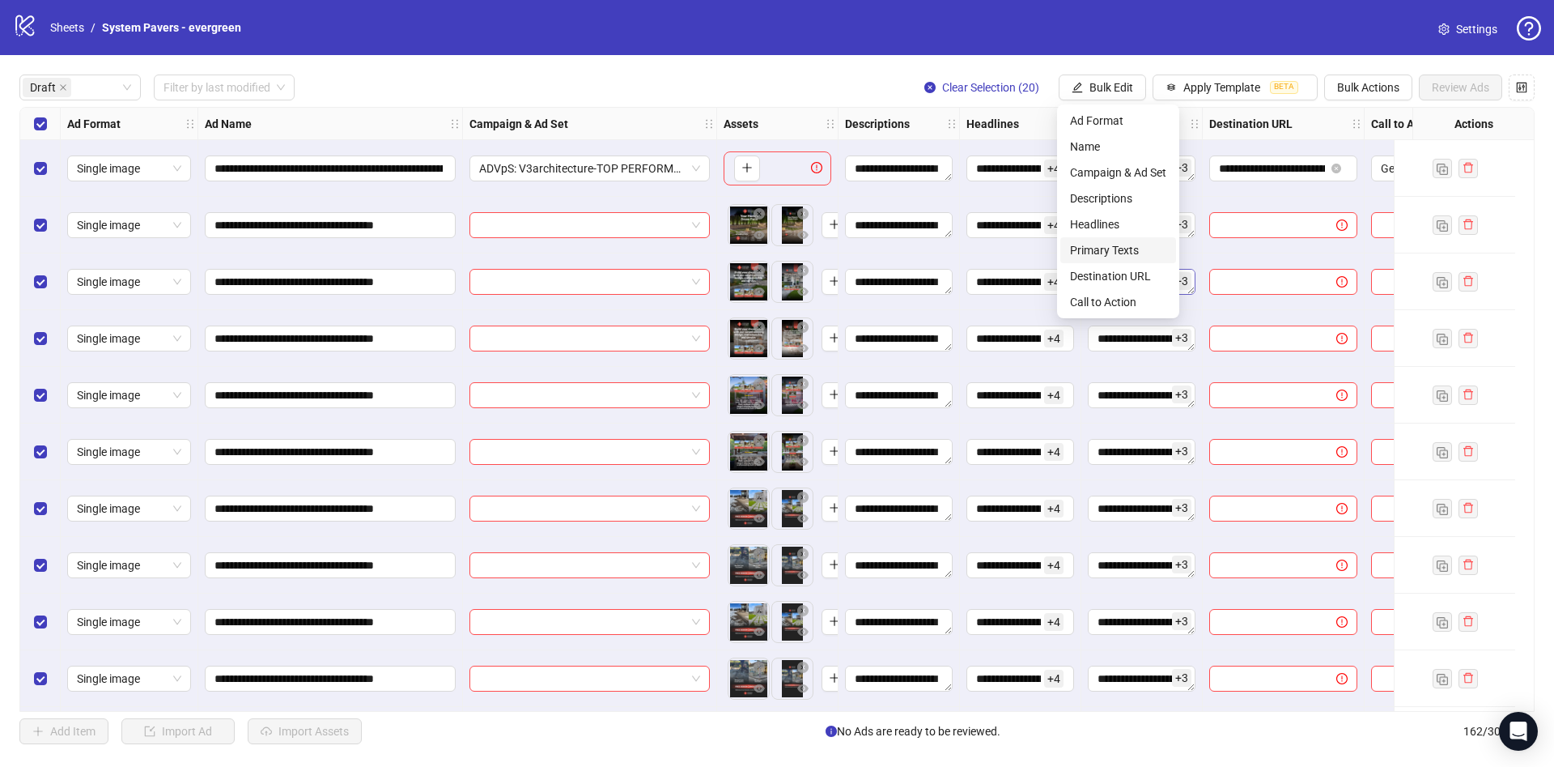
click at [1144, 271] on span "Destination URL" at bounding box center [1118, 276] width 96 height 18
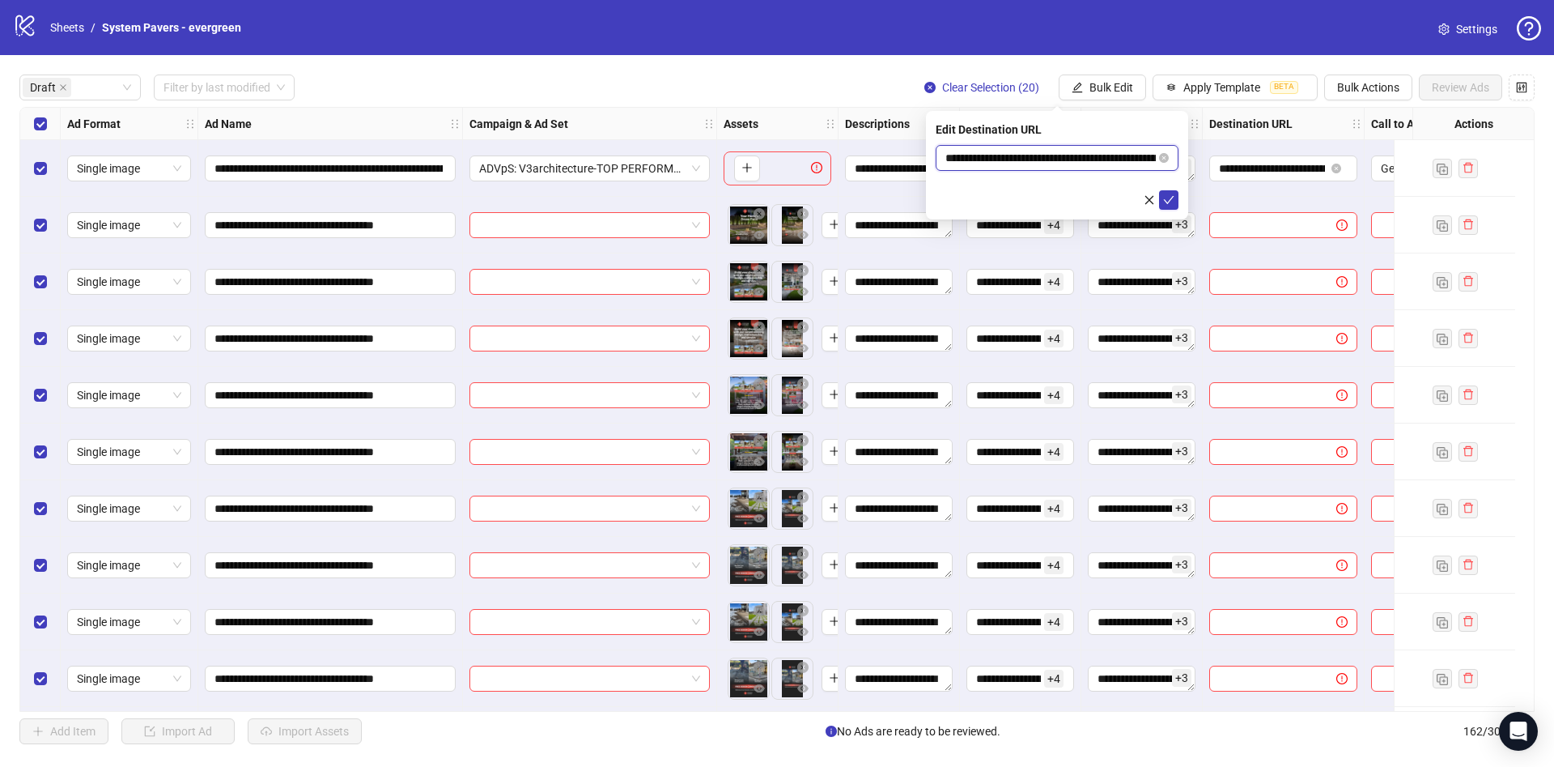
click at [1124, 153] on input "**********" at bounding box center [1051, 158] width 210 height 18
drag, startPoint x: 1064, startPoint y: 160, endPoint x: 1210, endPoint y: 165, distance: 146.6
click at [1210, 165] on body "**********" at bounding box center [777, 383] width 1554 height 767
click at [1170, 205] on span "submit" at bounding box center [1168, 199] width 11 height 13
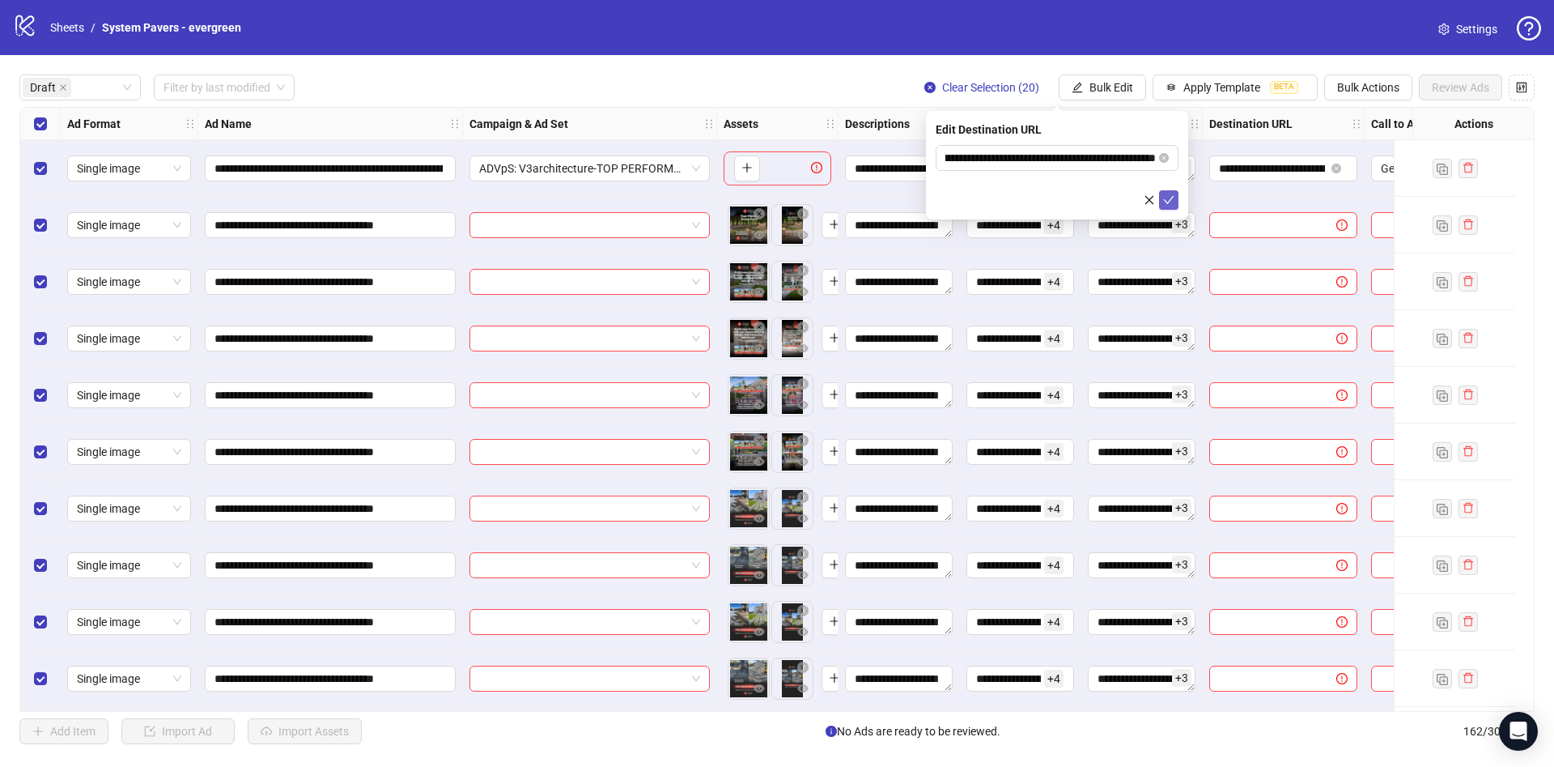
scroll to position [0, 0]
click at [1129, 87] on span "Bulk Edit" at bounding box center [1112, 87] width 44 height 13
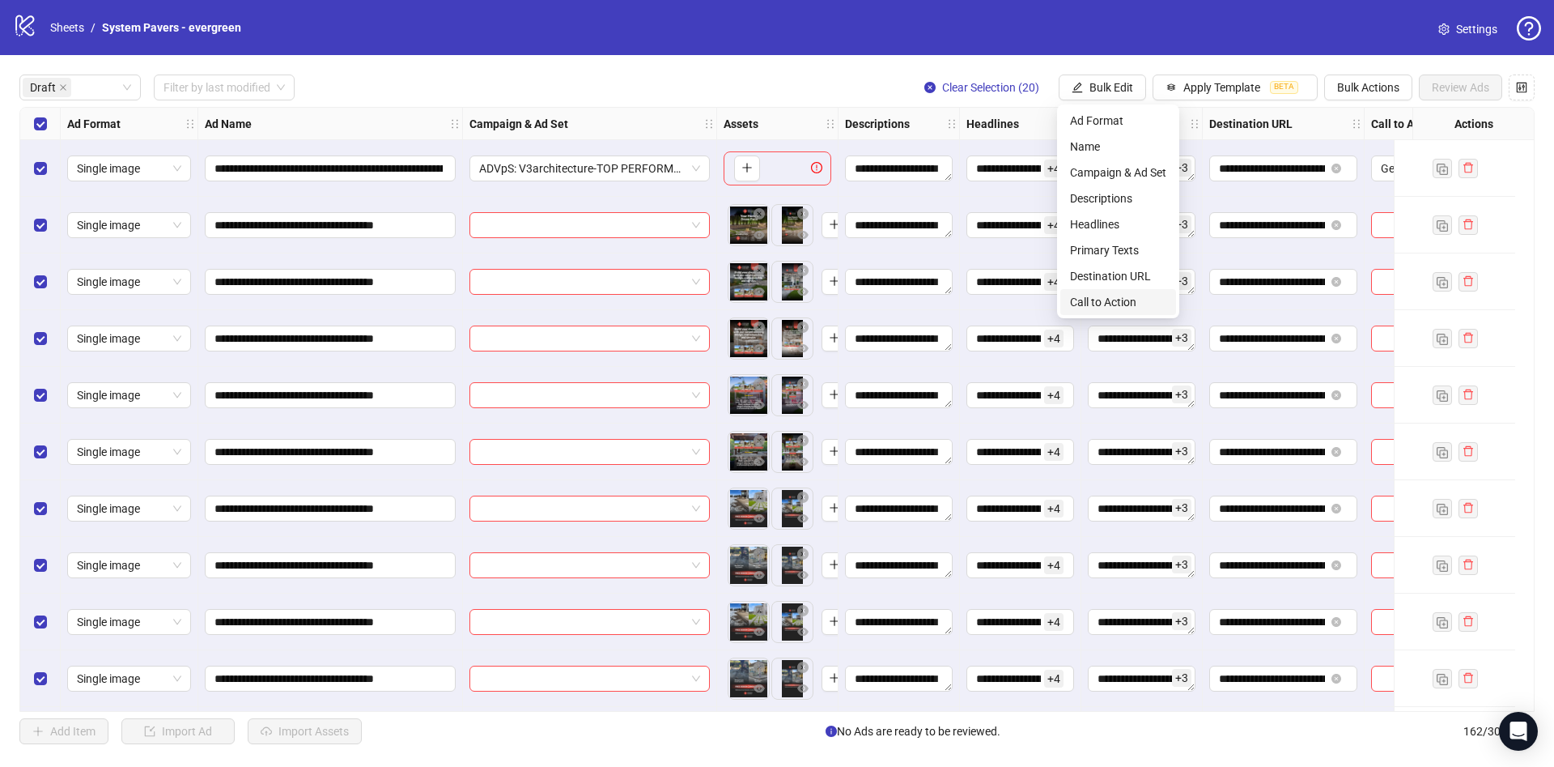
click at [1126, 301] on span "Call to Action" at bounding box center [1118, 302] width 96 height 18
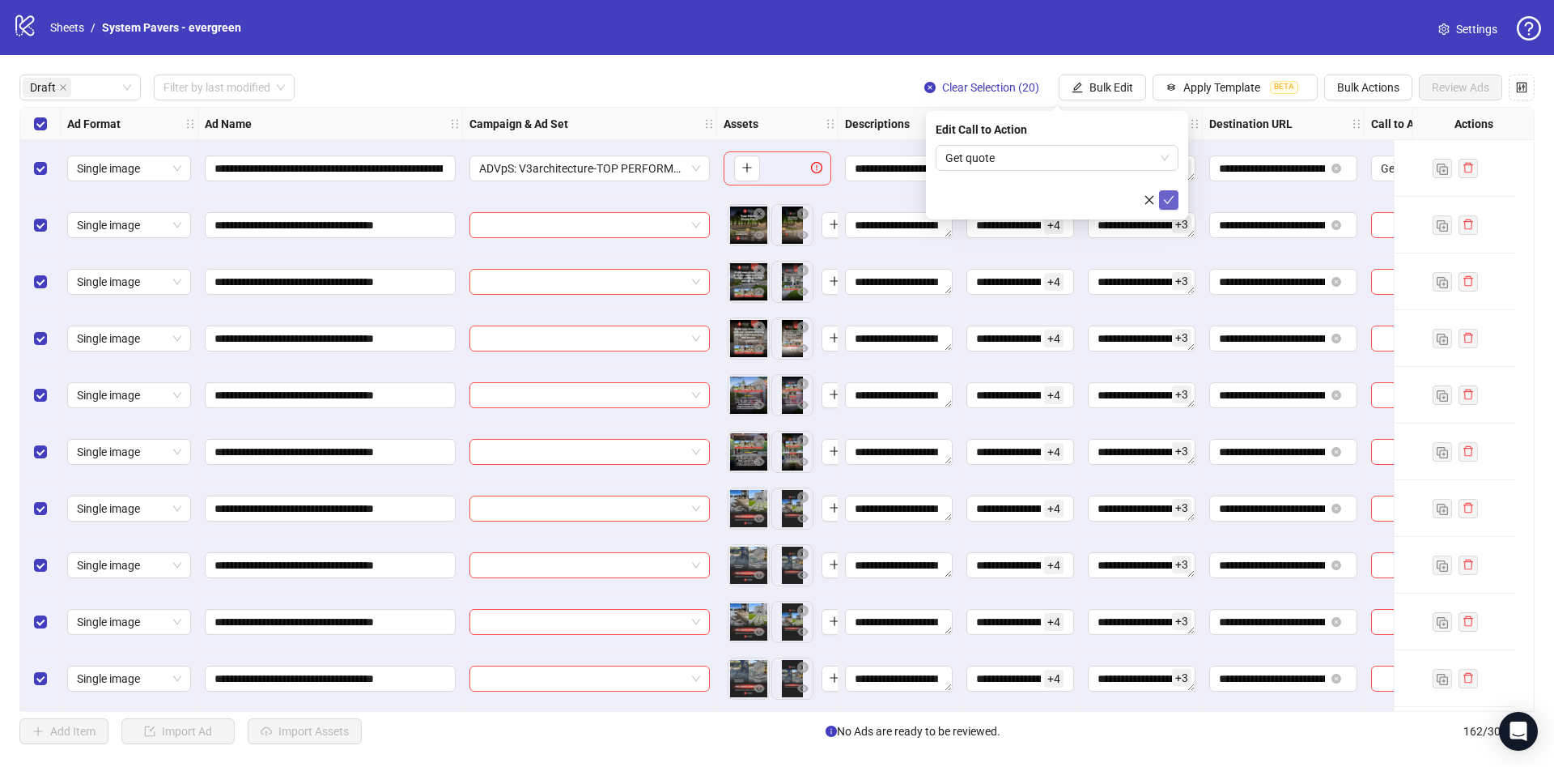
click at [1168, 206] on span "submit" at bounding box center [1168, 199] width 11 height 13
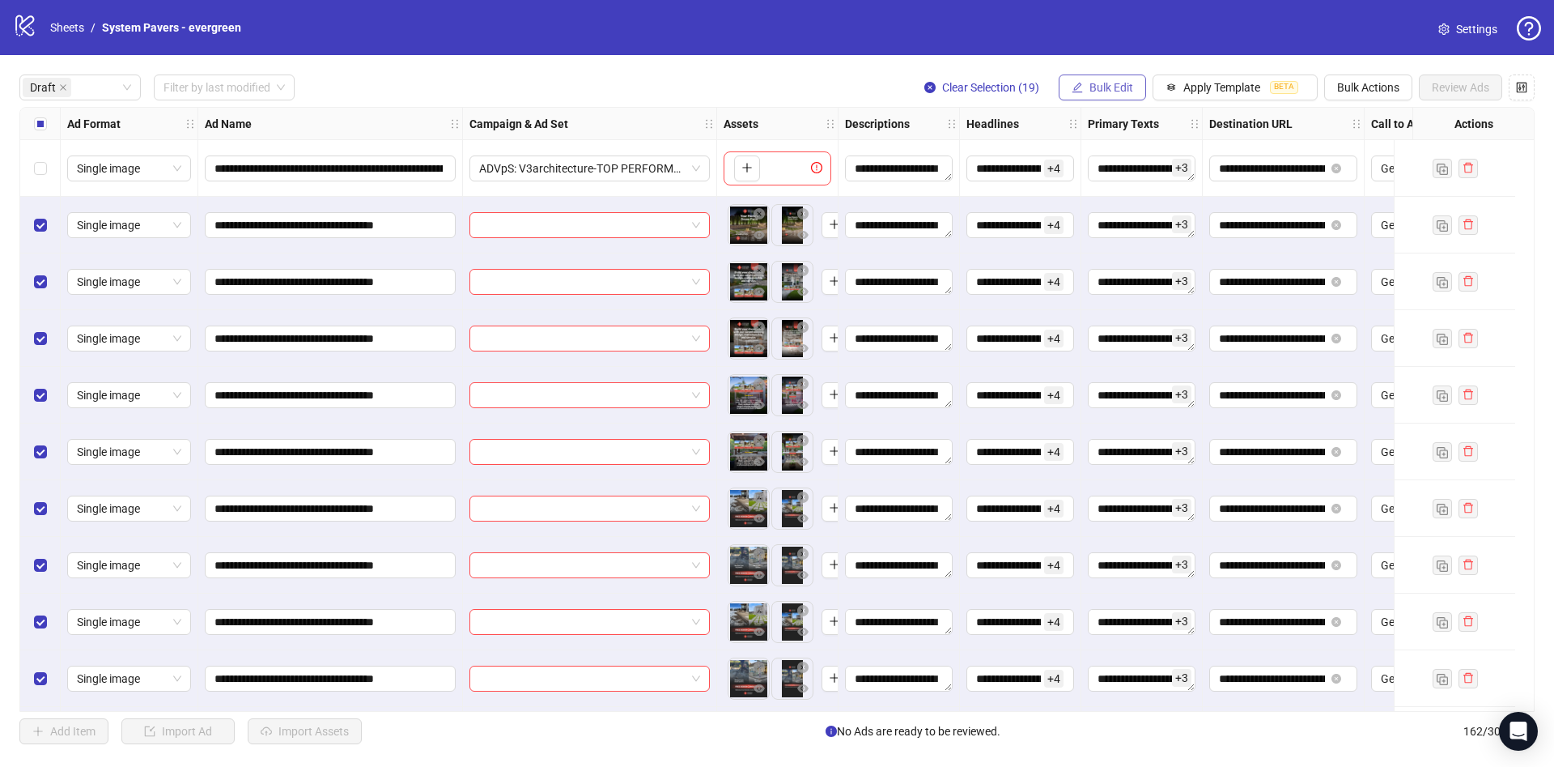
click at [1143, 81] on button "Bulk Edit" at bounding box center [1102, 87] width 87 height 26
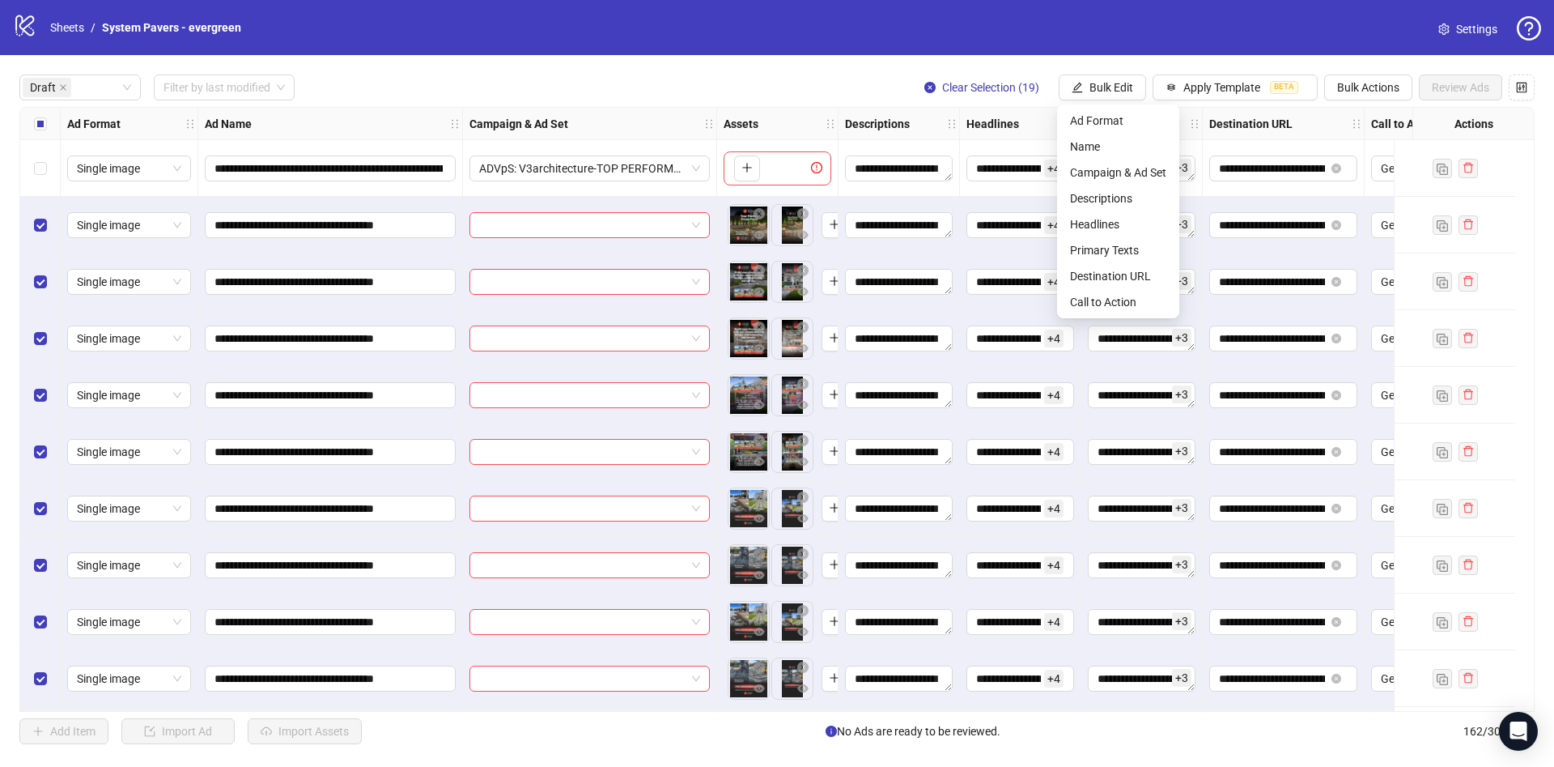
click at [1126, 102] on div "**********" at bounding box center [777, 409] width 1554 height 708
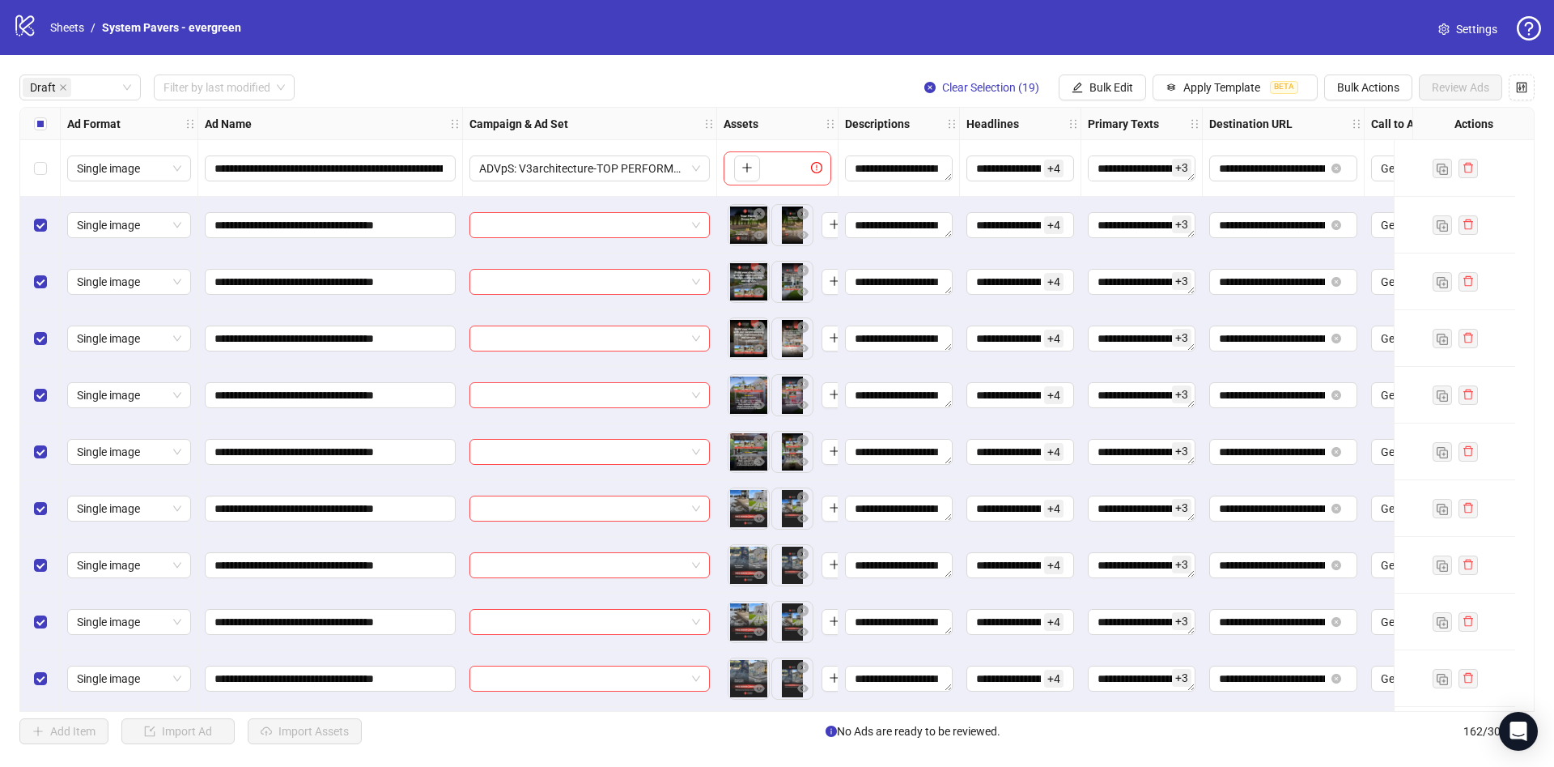
click at [1119, 100] on div "**********" at bounding box center [777, 409] width 1554 height 708
click at [1107, 87] on span "Bulk Edit" at bounding box center [1112, 87] width 44 height 13
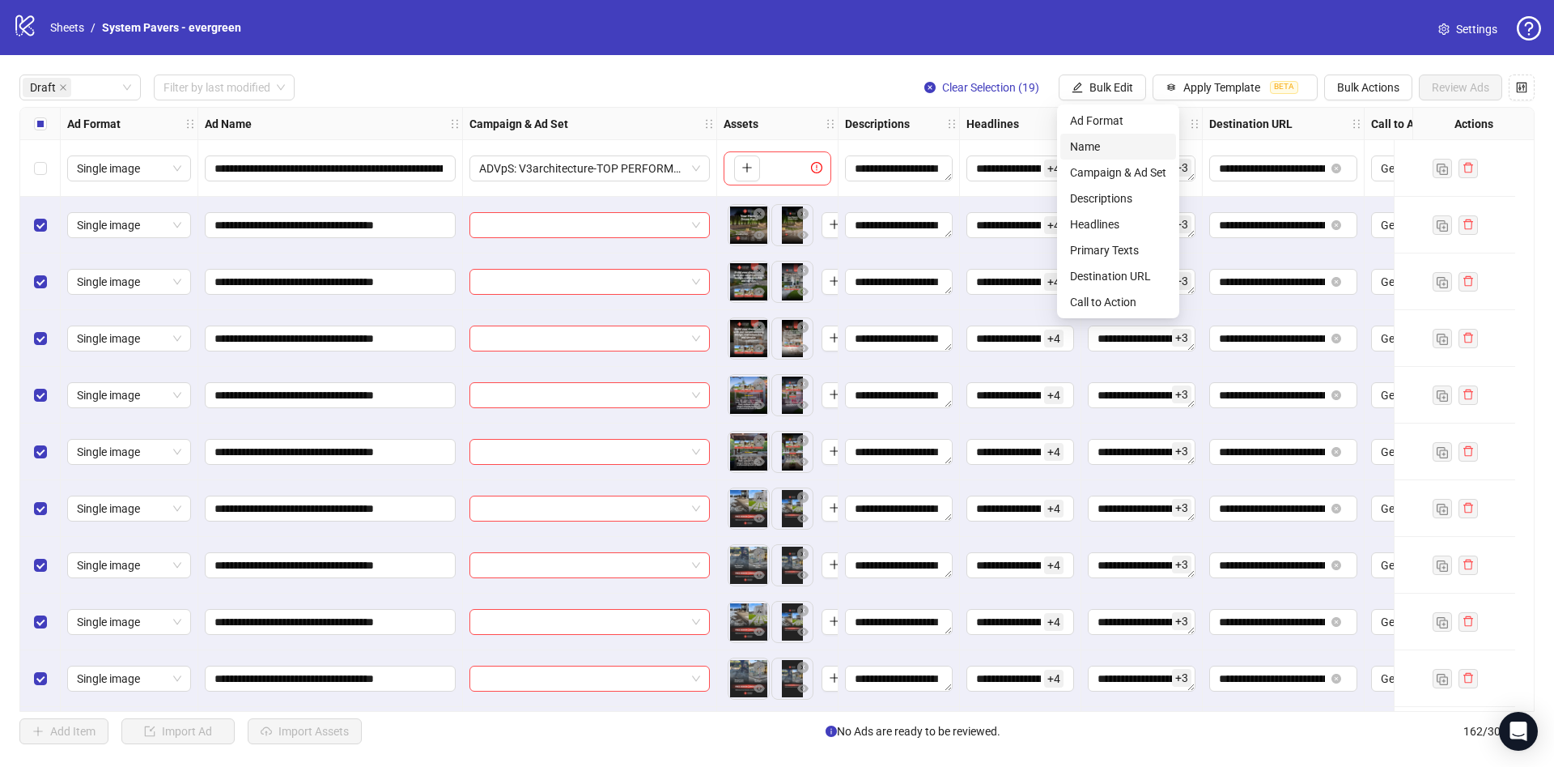
click at [1112, 149] on span "Name" at bounding box center [1118, 147] width 96 height 18
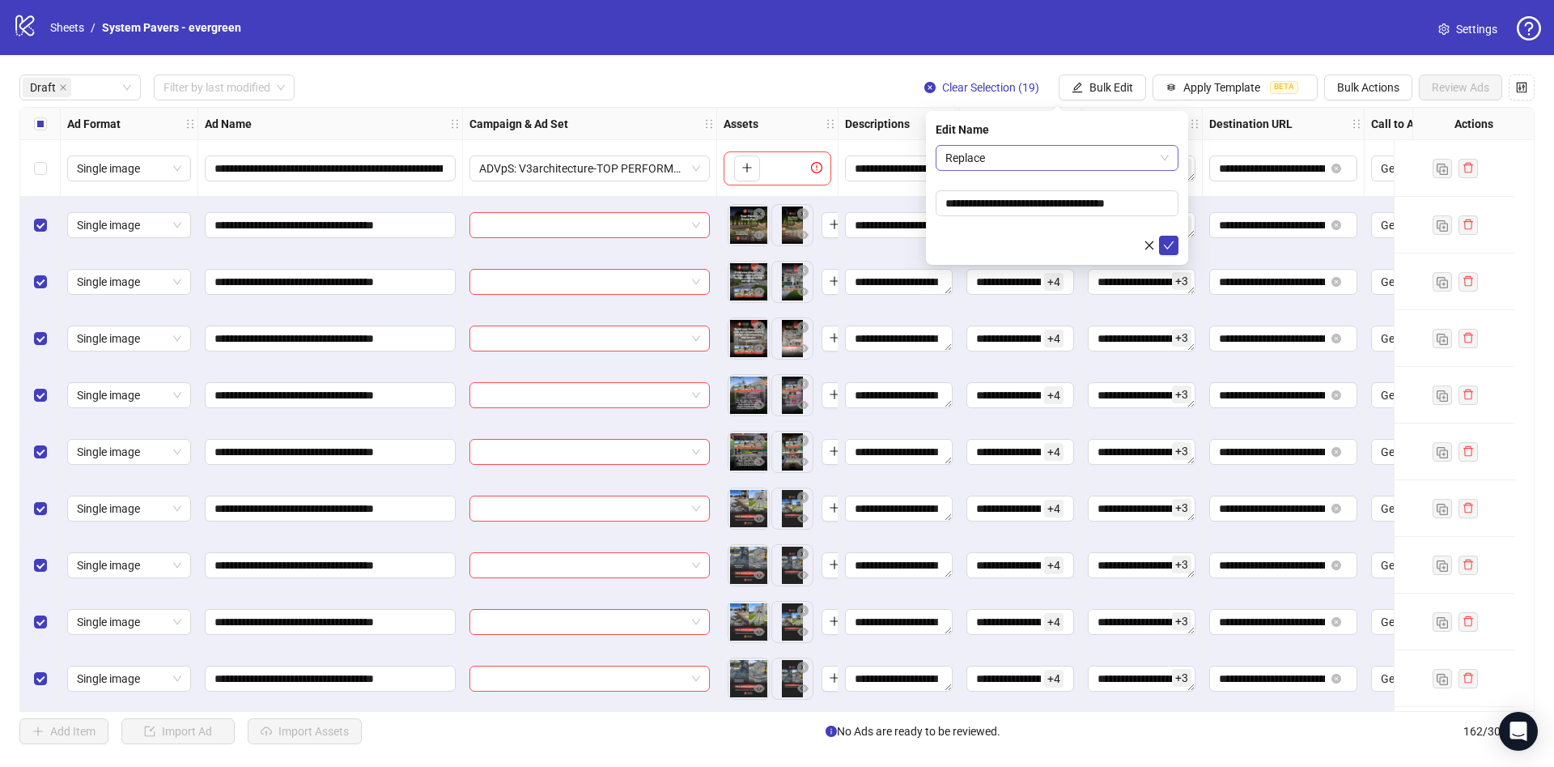
click at [1004, 149] on span "Replace" at bounding box center [1057, 158] width 223 height 24
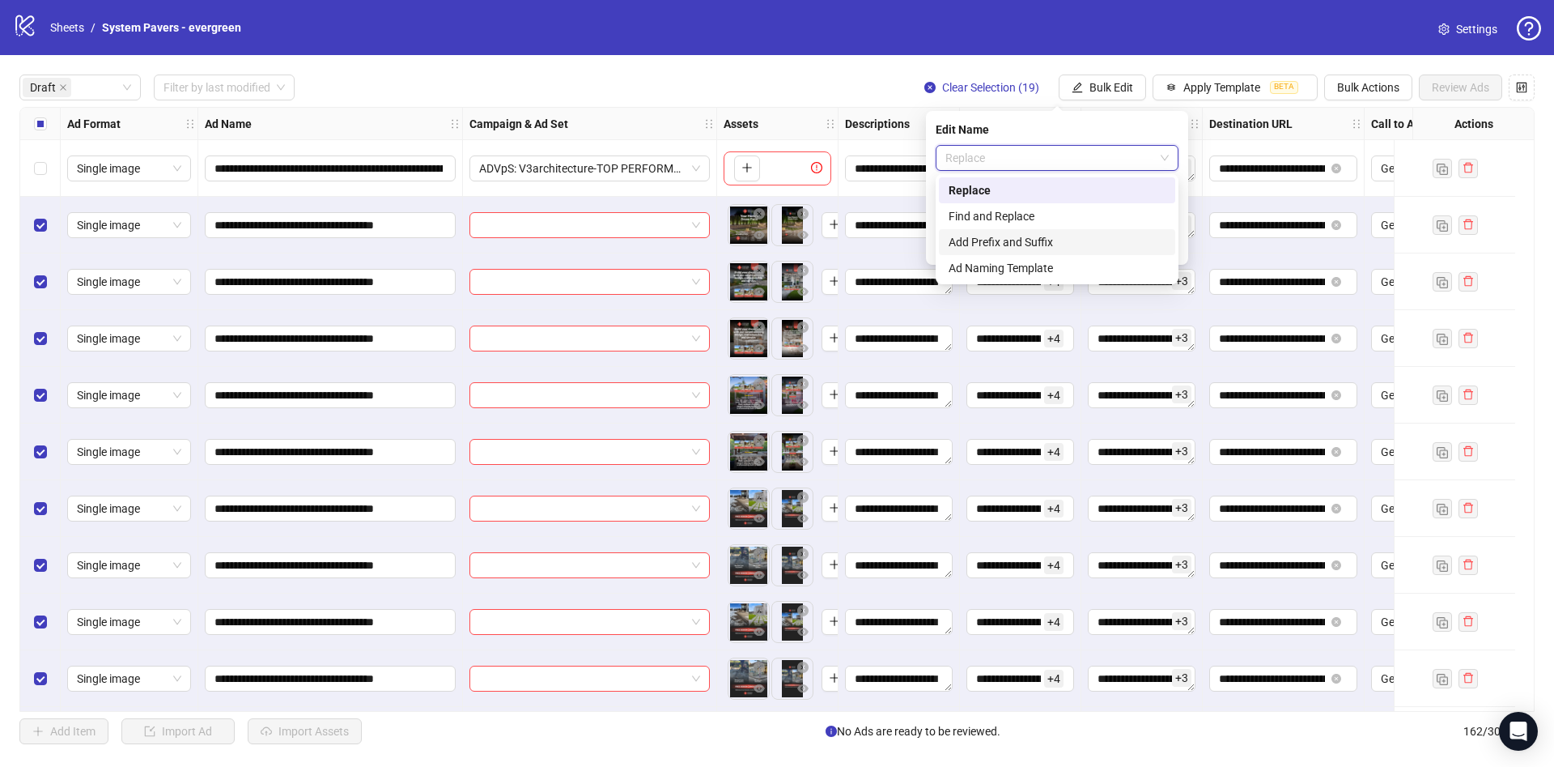
click at [990, 239] on div "Add Prefix and Suffix" at bounding box center [1057, 242] width 217 height 18
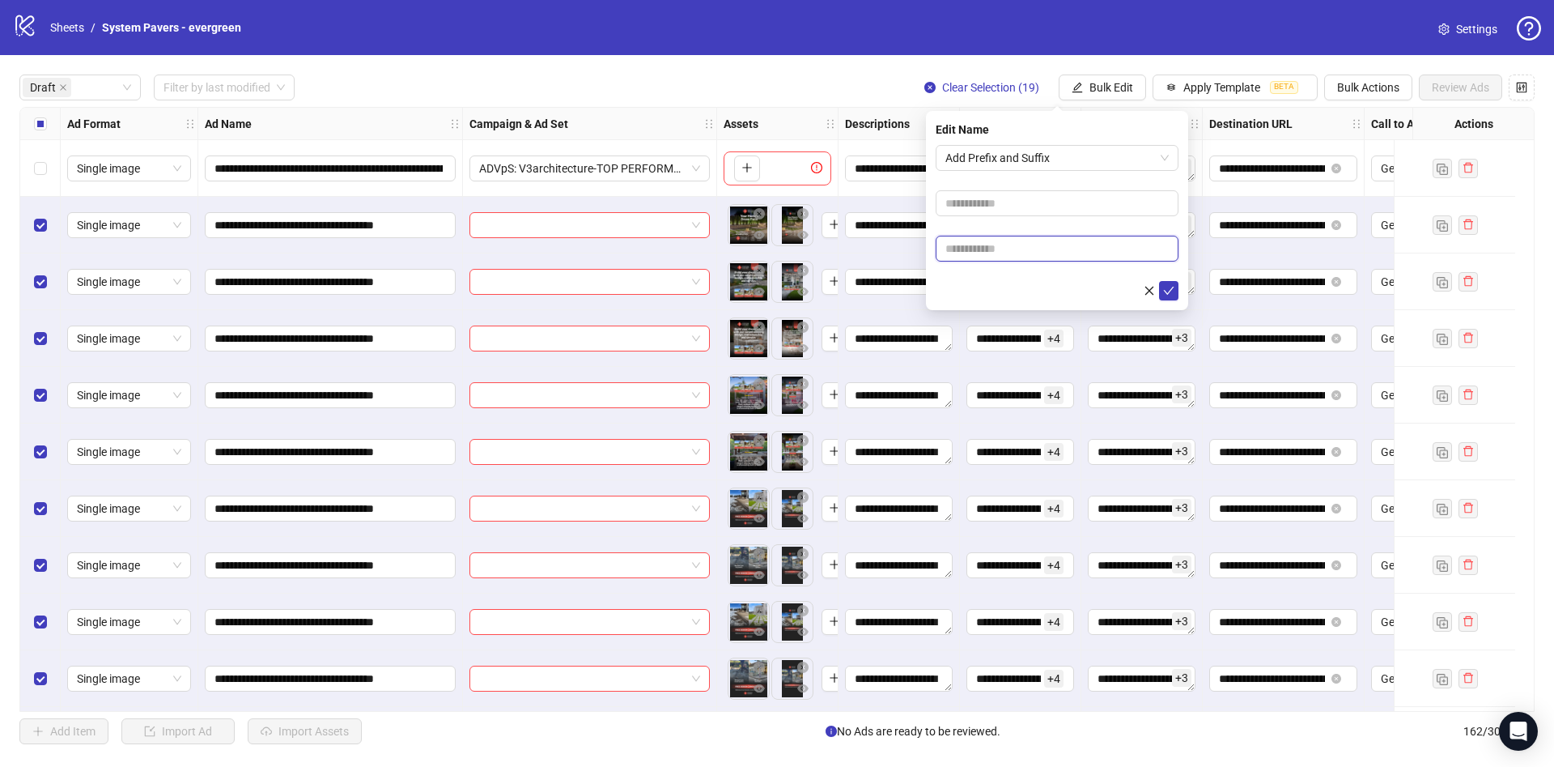
click at [1053, 236] on input "text" at bounding box center [1057, 249] width 243 height 26
paste input "**********"
click at [1009, 258] on input "**********" at bounding box center [1057, 249] width 243 height 26
type input "**********"
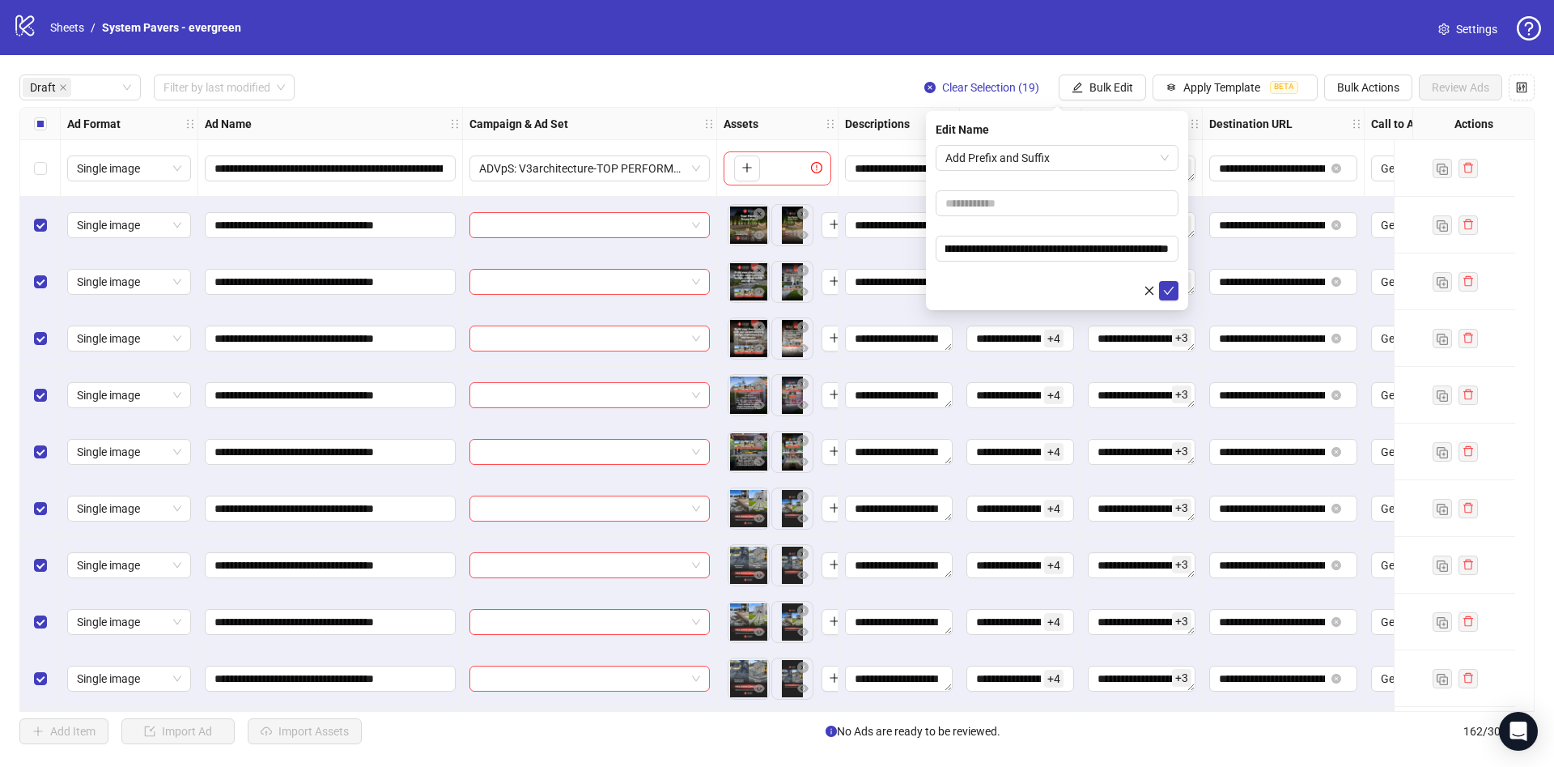
click at [993, 281] on div at bounding box center [1057, 290] width 243 height 19
click at [1174, 283] on button "submit" at bounding box center [1168, 290] width 19 height 19
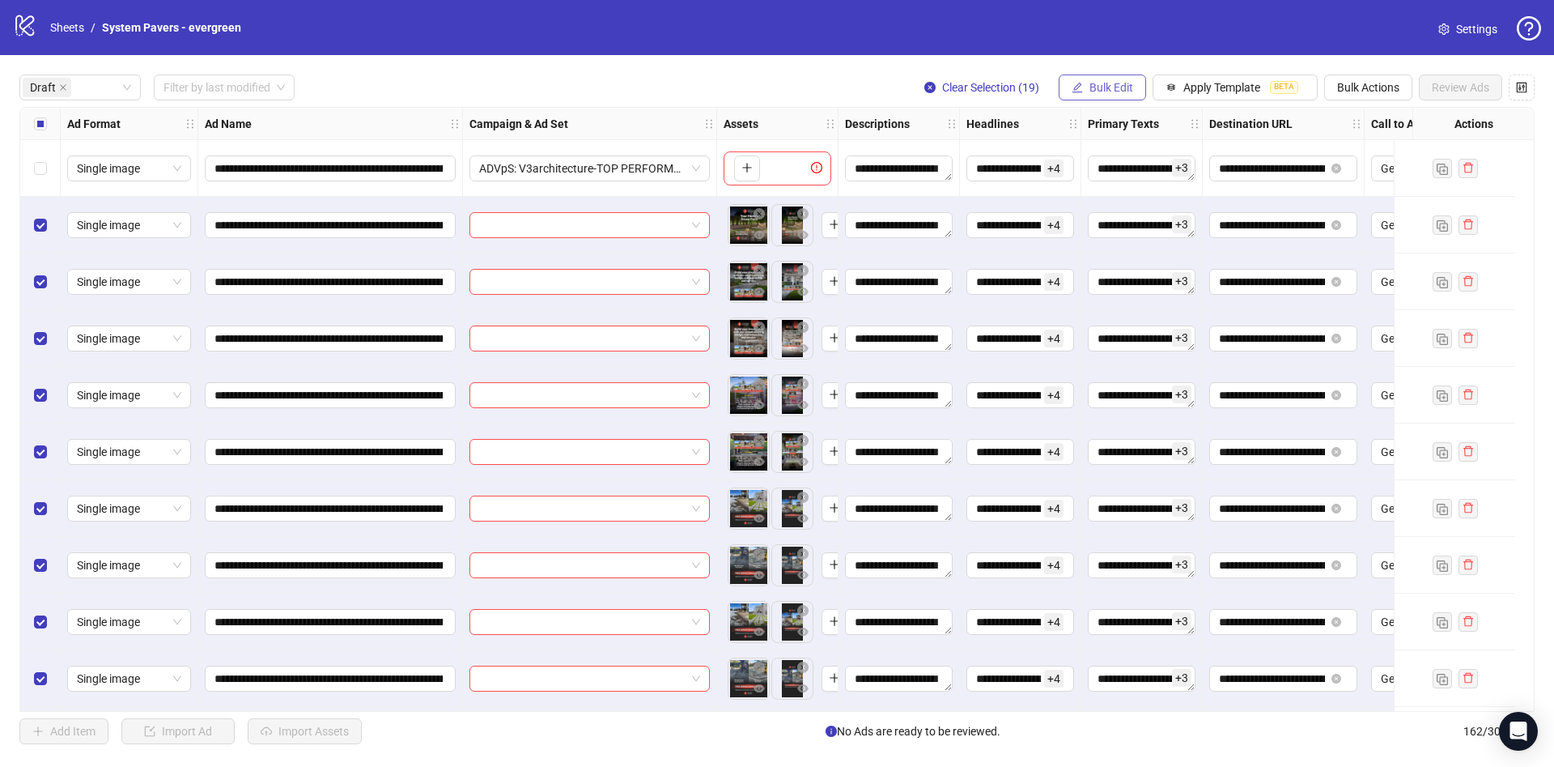
click at [1073, 87] on icon "edit" at bounding box center [1077, 87] width 11 height 11
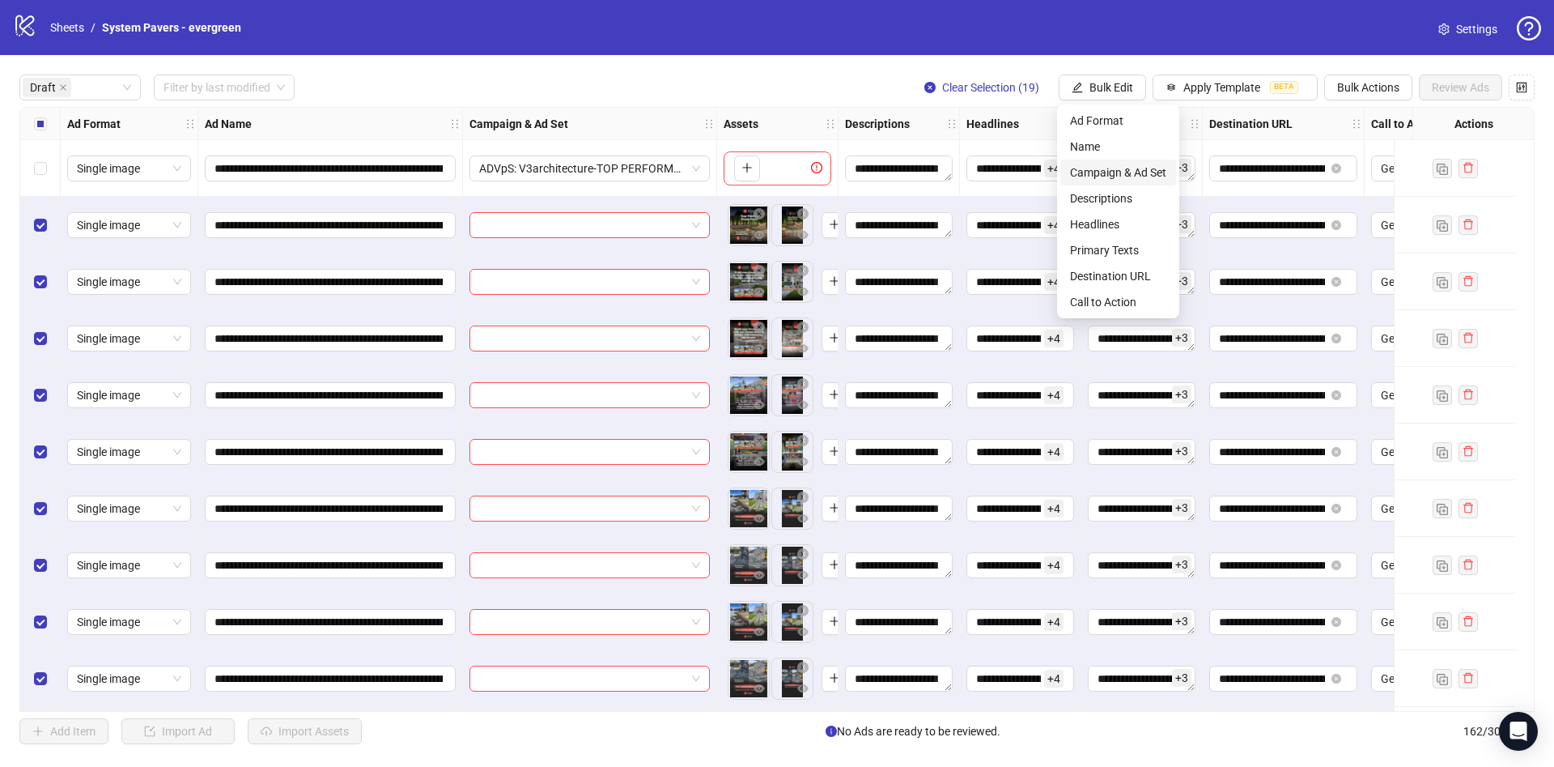
click at [1156, 173] on span "Campaign & Ad Set" at bounding box center [1118, 173] width 96 height 18
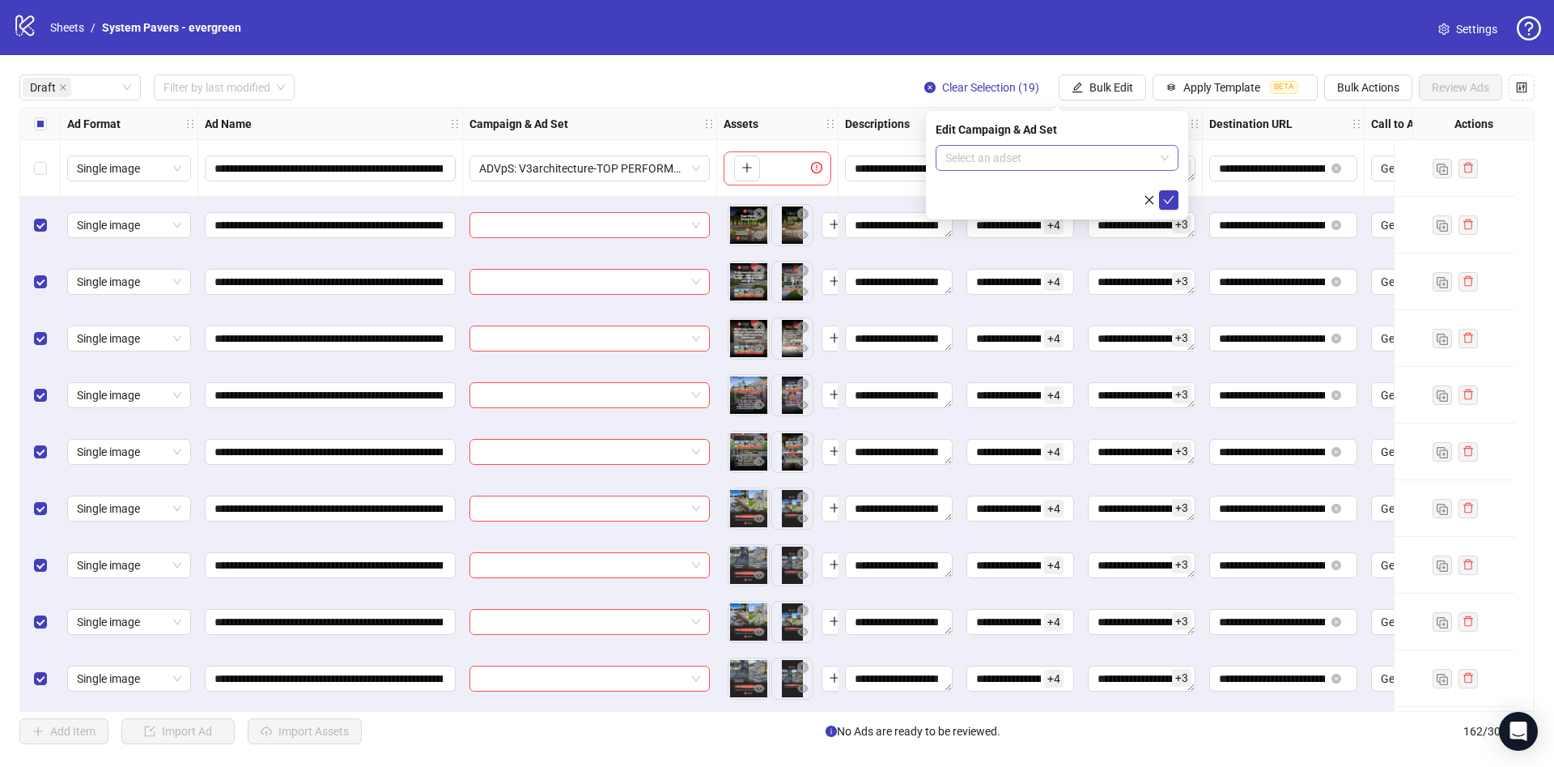
click at [1010, 162] on input "search" at bounding box center [1050, 158] width 209 height 24
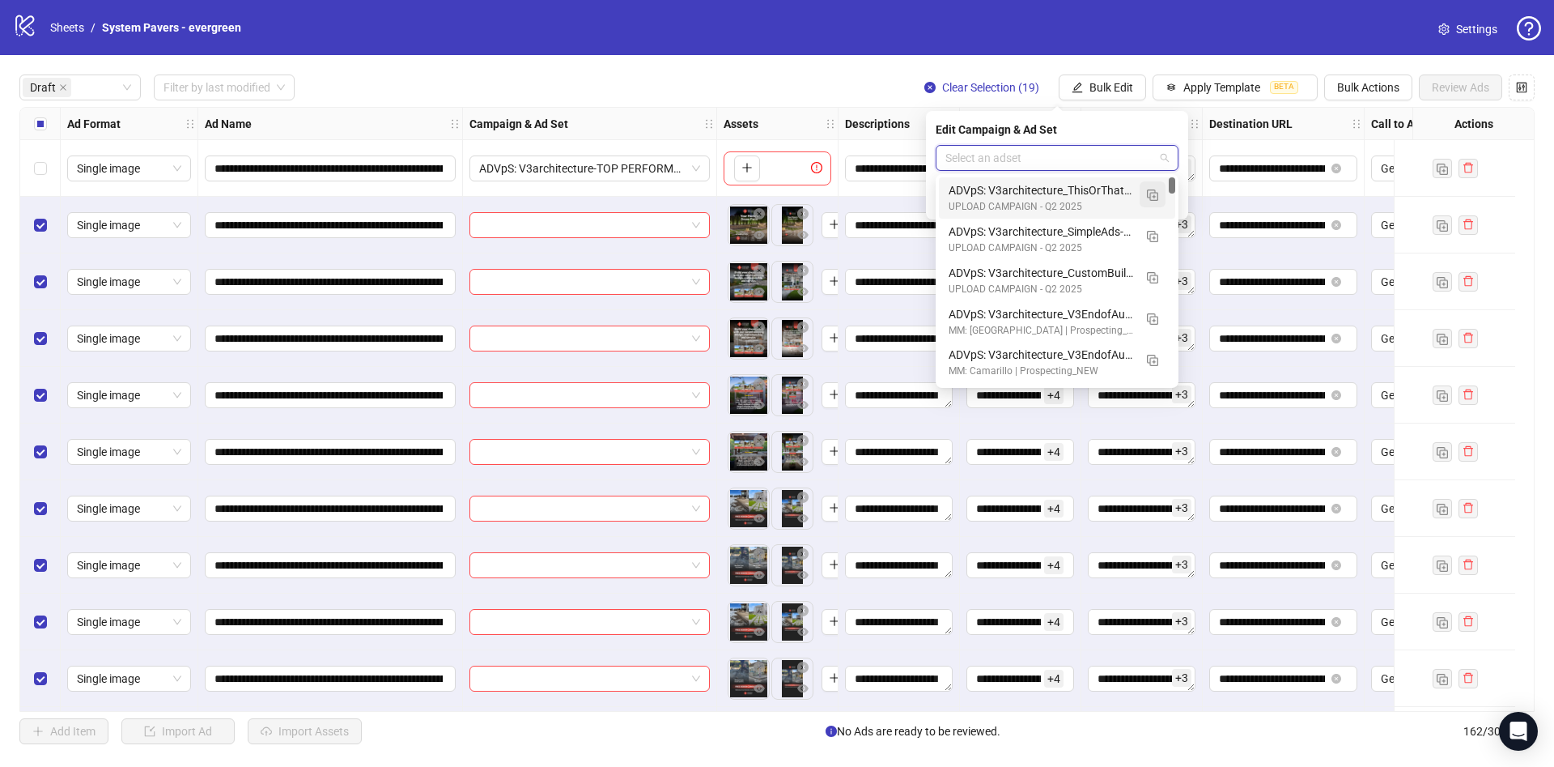
click at [1156, 195] on img "button" at bounding box center [1152, 194] width 11 height 11
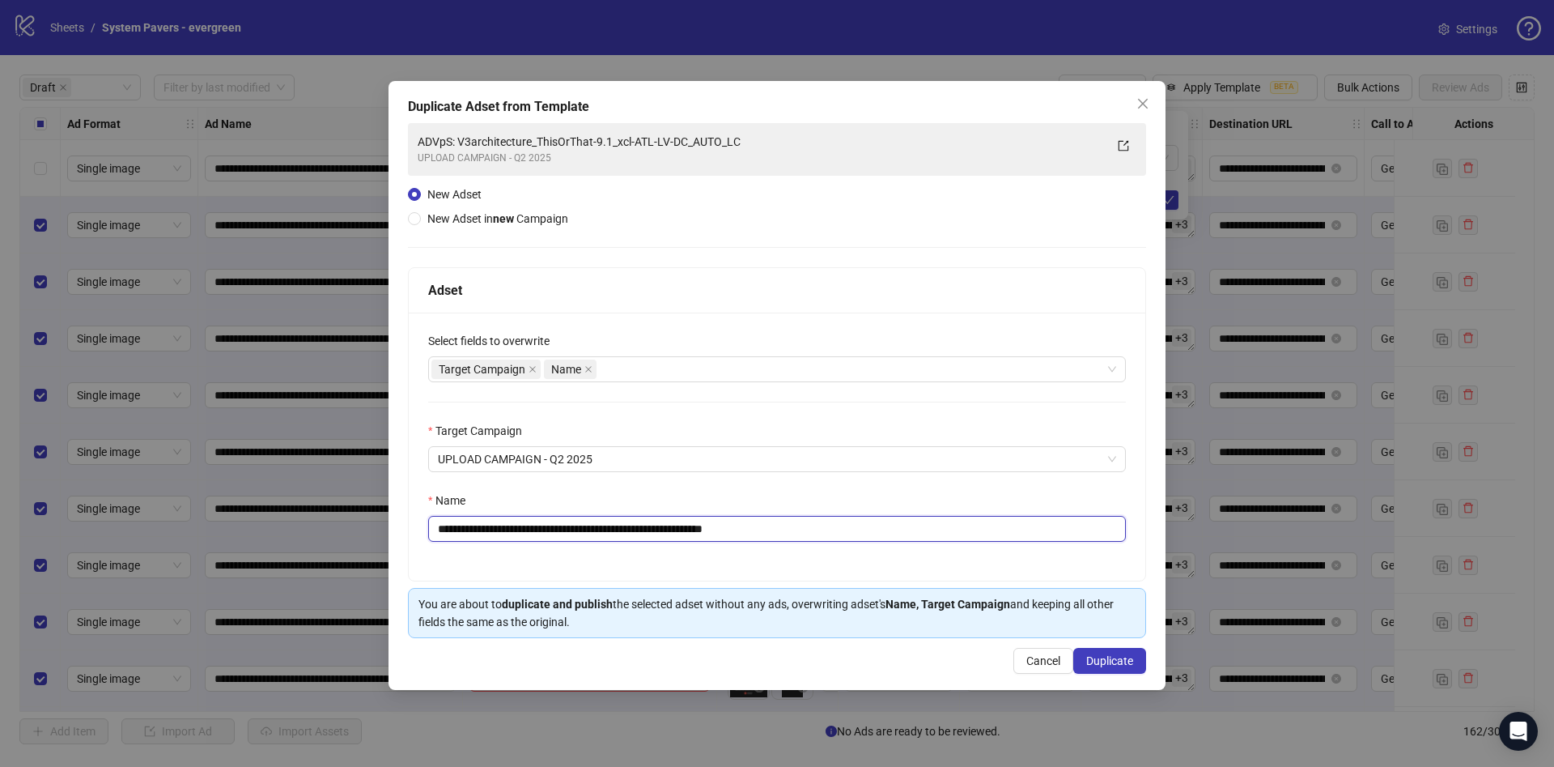
drag, startPoint x: 558, startPoint y: 529, endPoint x: 614, endPoint y: 551, distance: 60.5
click at [614, 551] on div "**********" at bounding box center [777, 447] width 737 height 268
drag, startPoint x: 760, startPoint y: 532, endPoint x: 976, endPoint y: 546, distance: 215.8
click at [970, 545] on div "**********" at bounding box center [777, 447] width 737 height 268
type input "**********"
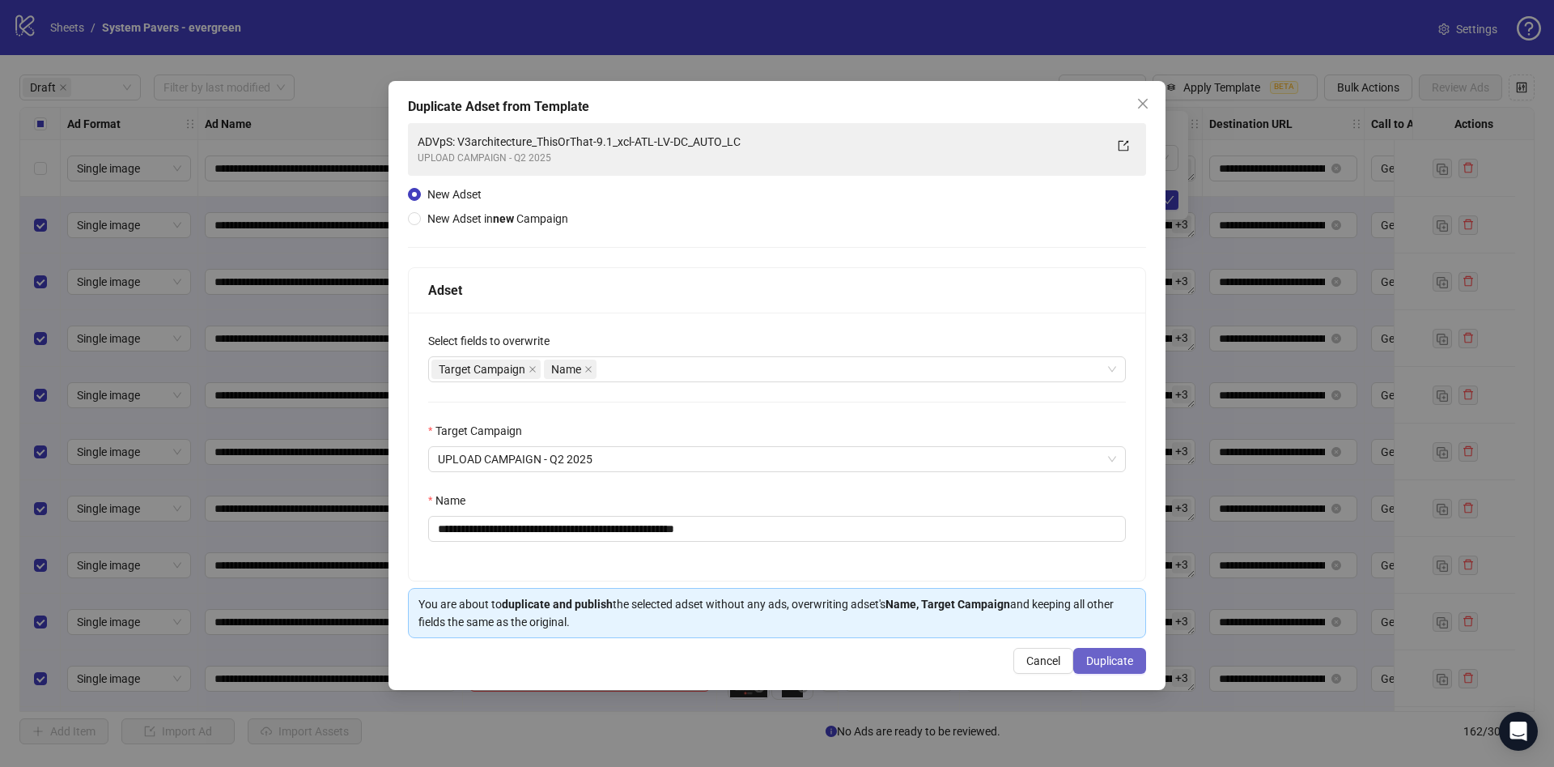
click at [1101, 665] on span "Duplicate" at bounding box center [1109, 660] width 47 height 13
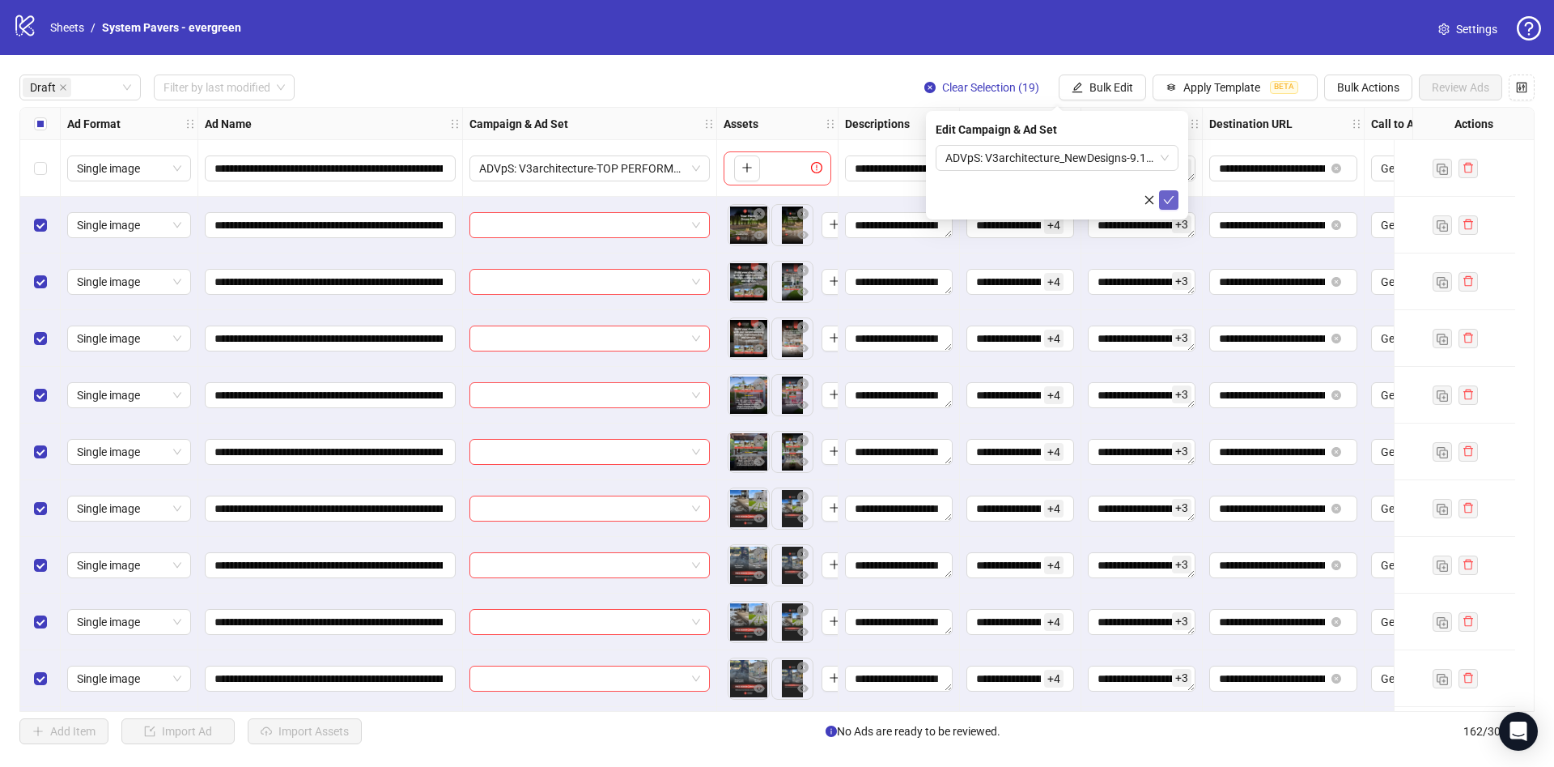
click at [1169, 204] on icon "check" at bounding box center [1168, 199] width 11 height 11
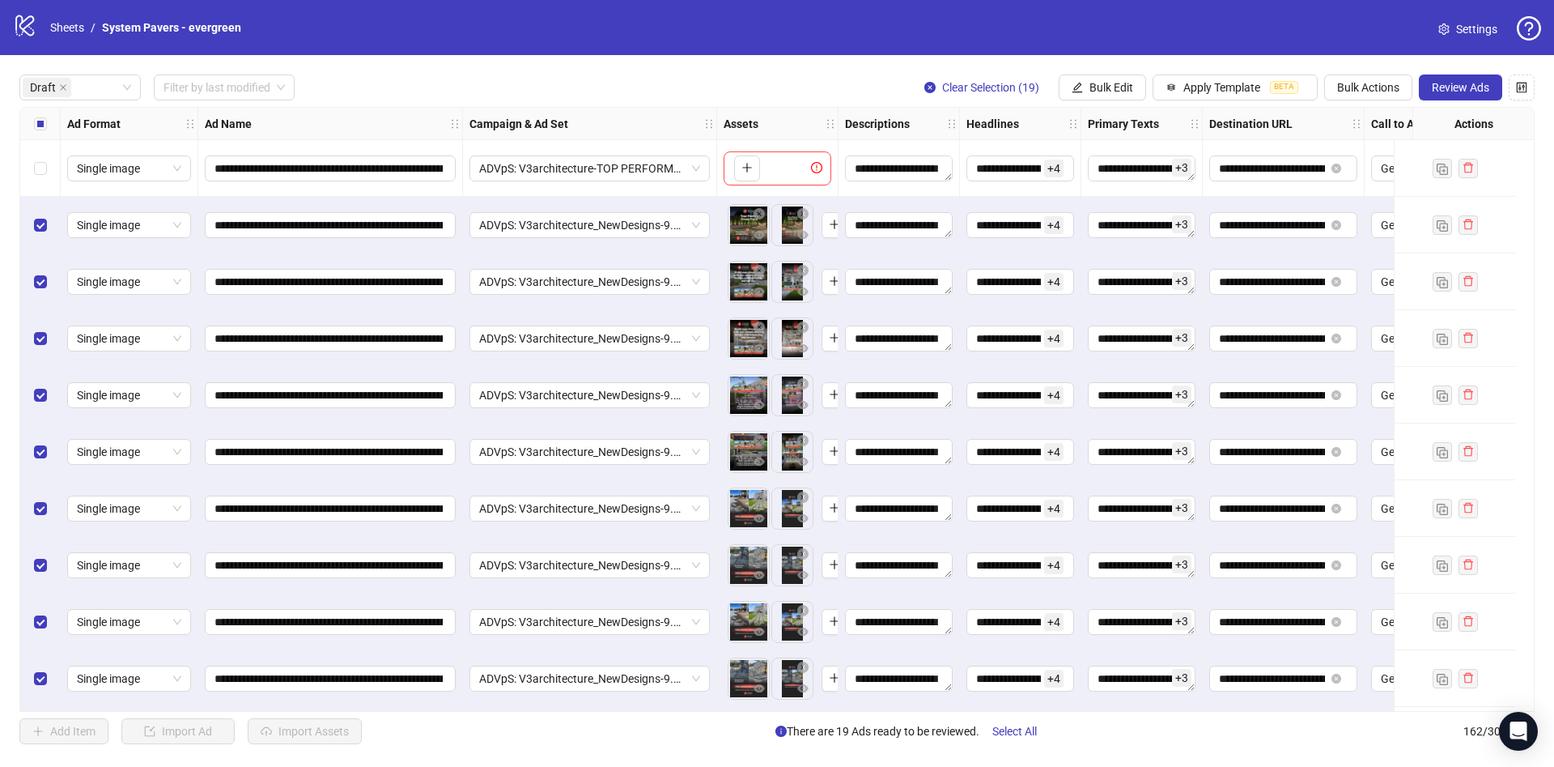
click at [1455, 103] on div "**********" at bounding box center [777, 409] width 1554 height 708
click at [1460, 98] on button "Review Ads" at bounding box center [1460, 87] width 83 height 26
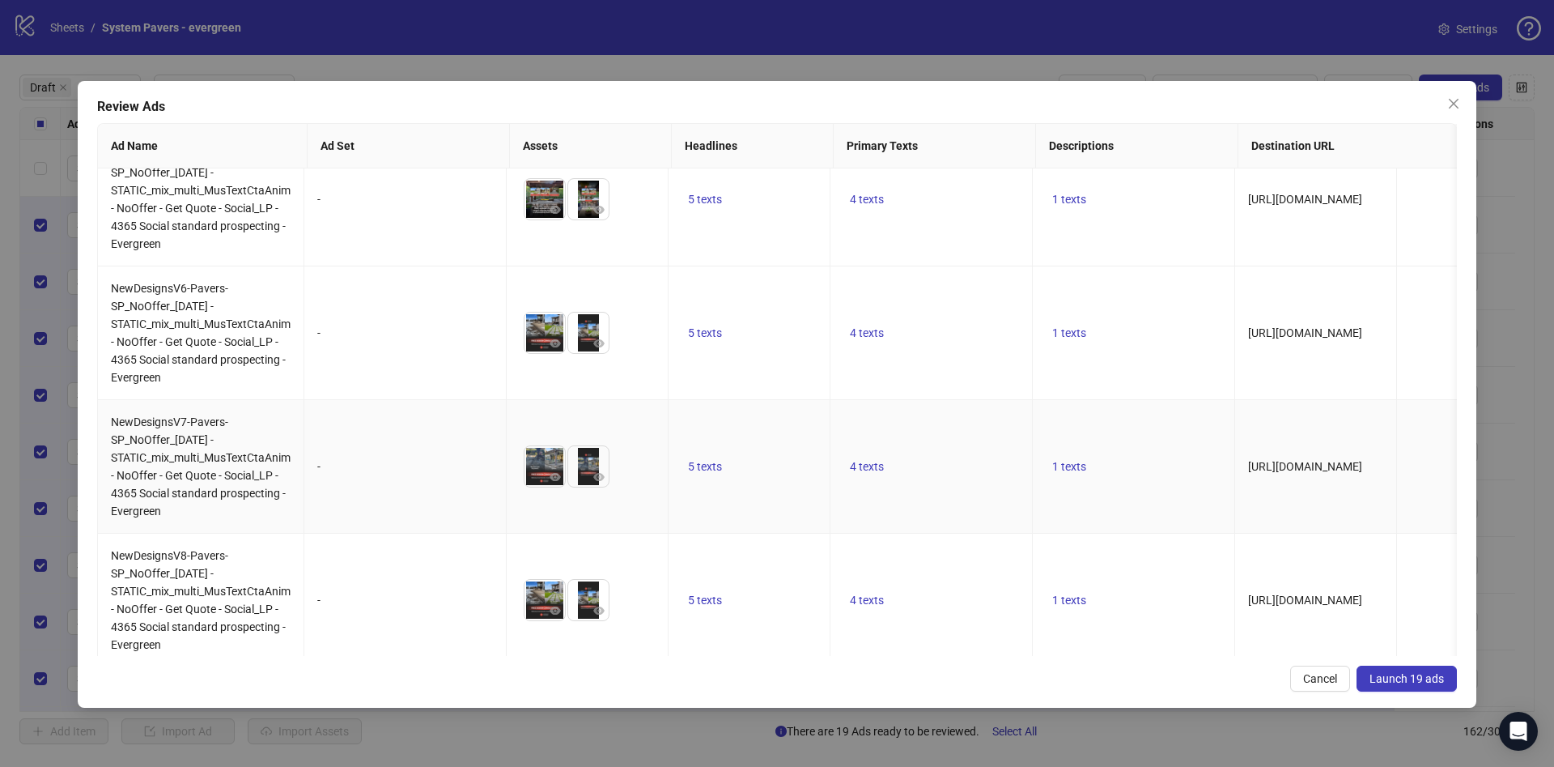
scroll to position [850, 0]
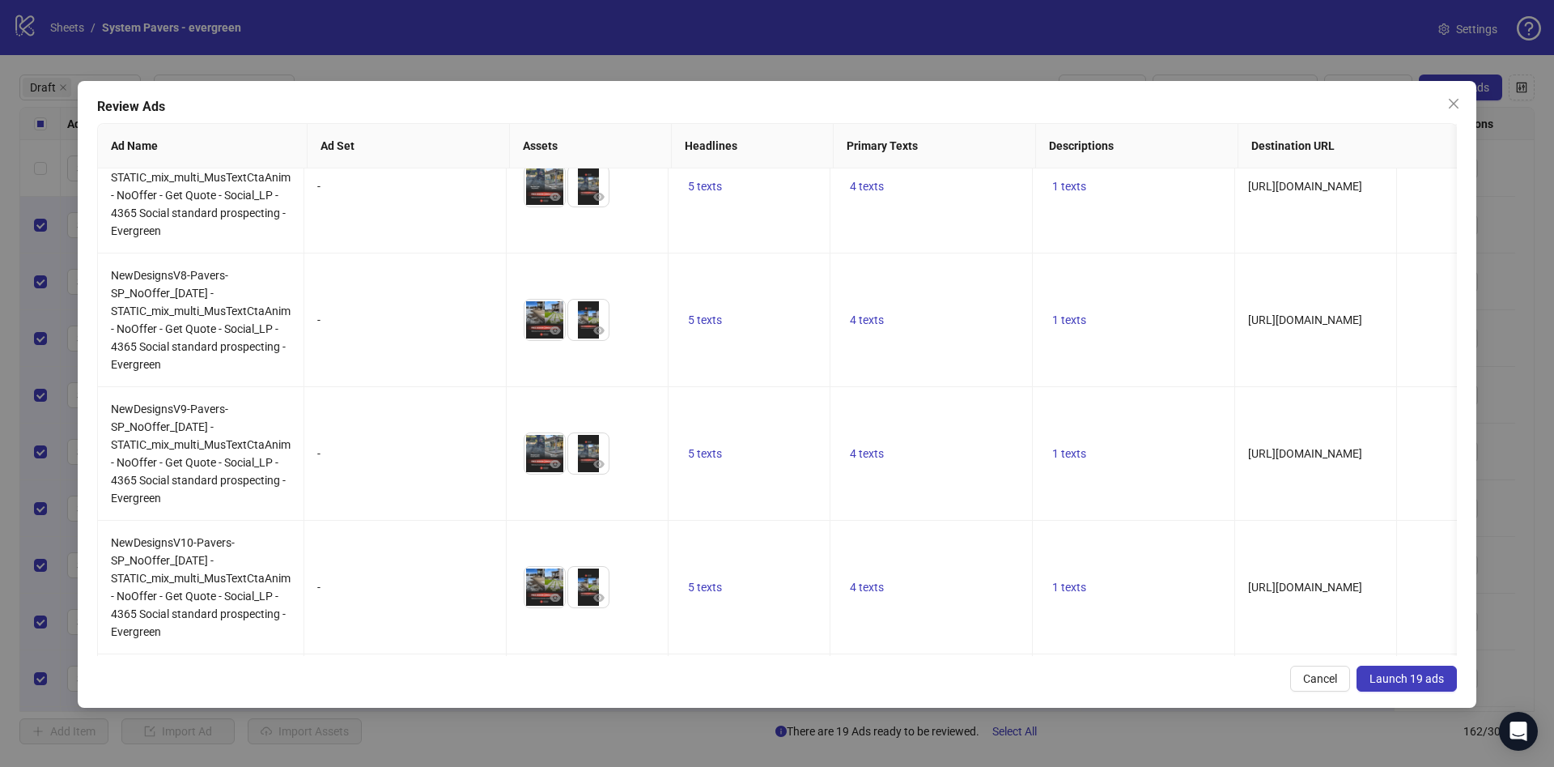
click at [1413, 680] on span "Launch 19 ads" at bounding box center [1407, 678] width 74 height 13
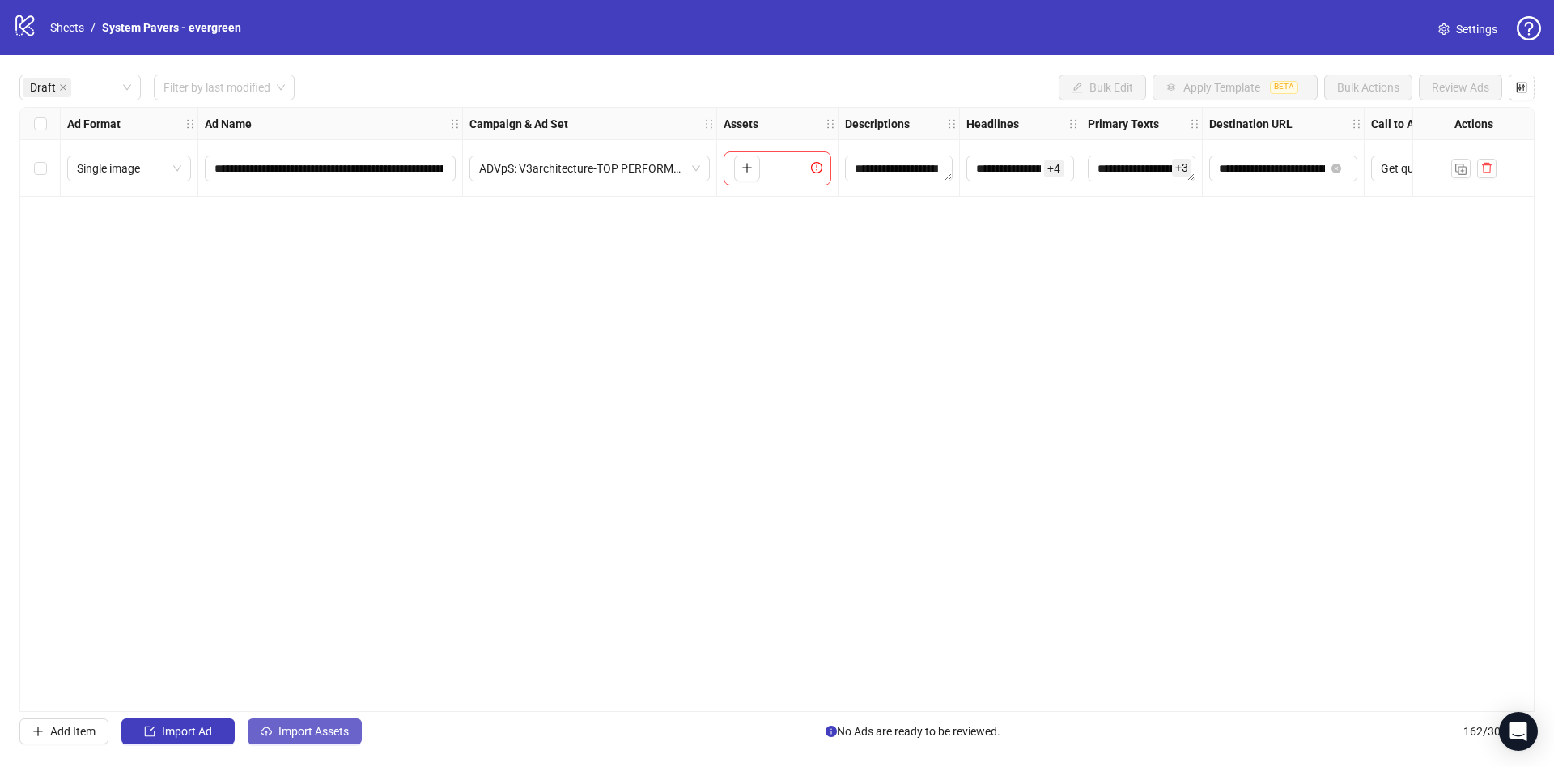
click at [313, 720] on button "Import Assets" at bounding box center [305, 731] width 114 height 26
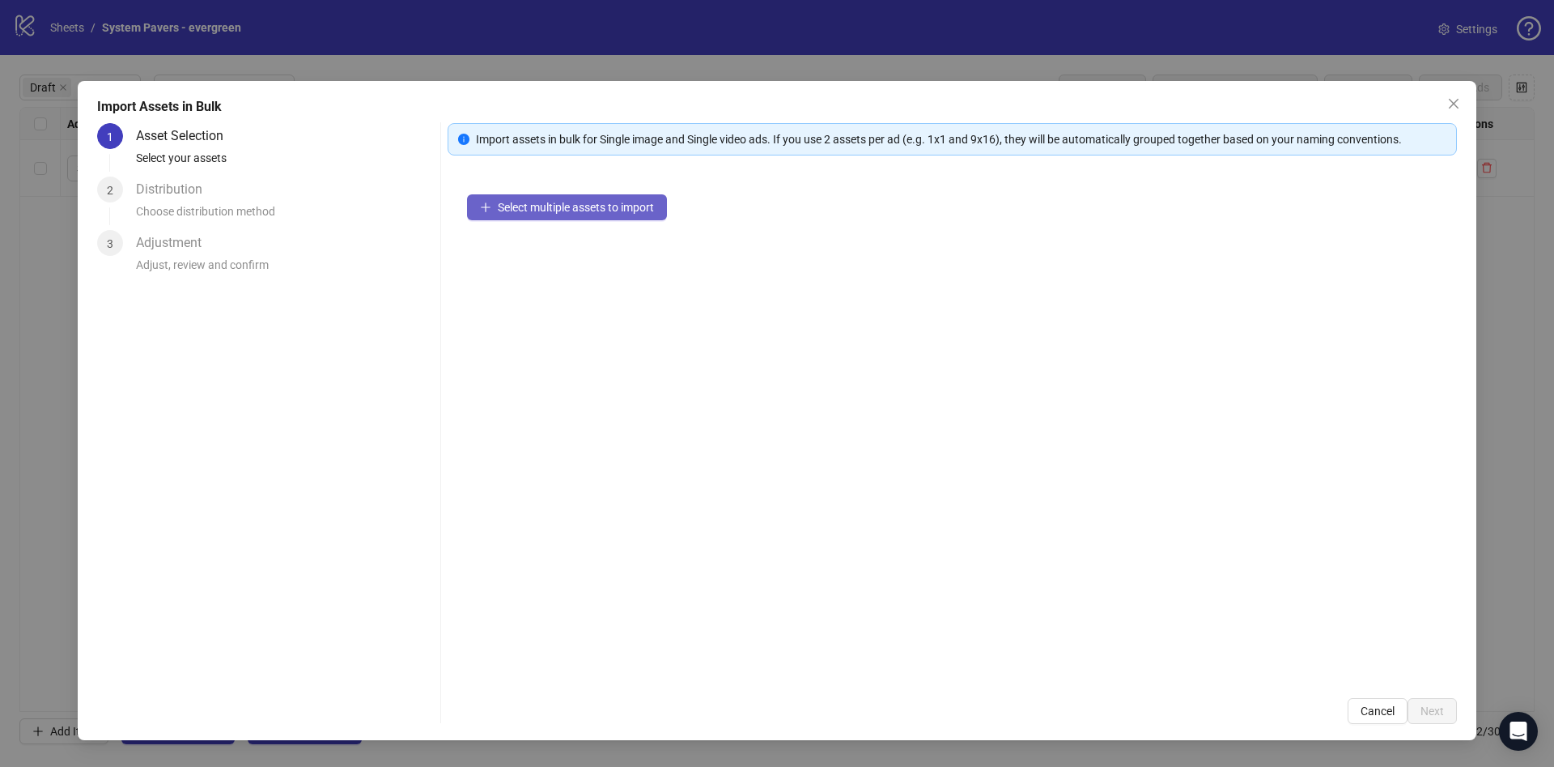
click at [615, 213] on span "Select multiple assets to import" at bounding box center [576, 207] width 156 height 13
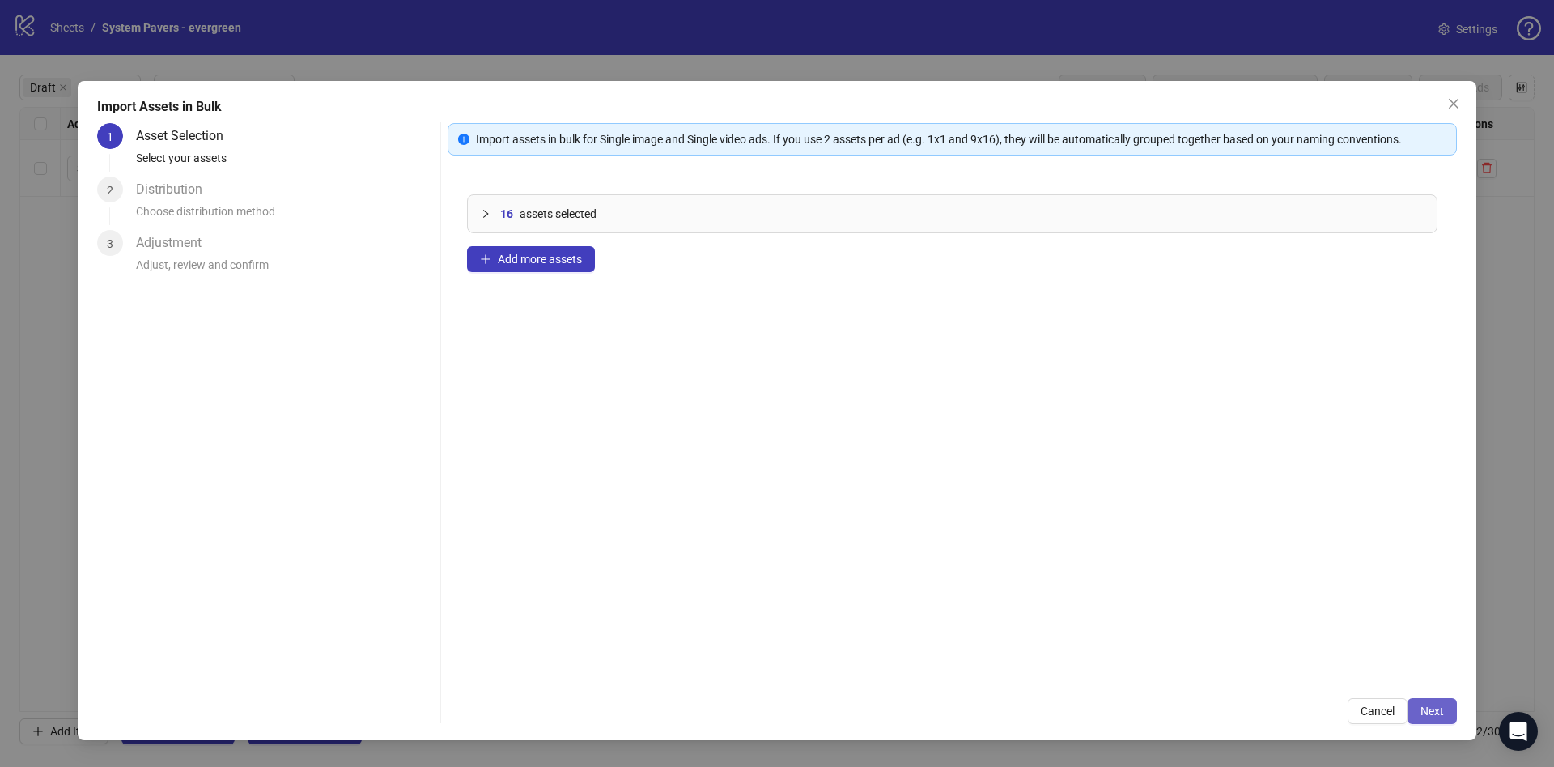
click at [1449, 703] on button "Next" at bounding box center [1432, 711] width 49 height 26
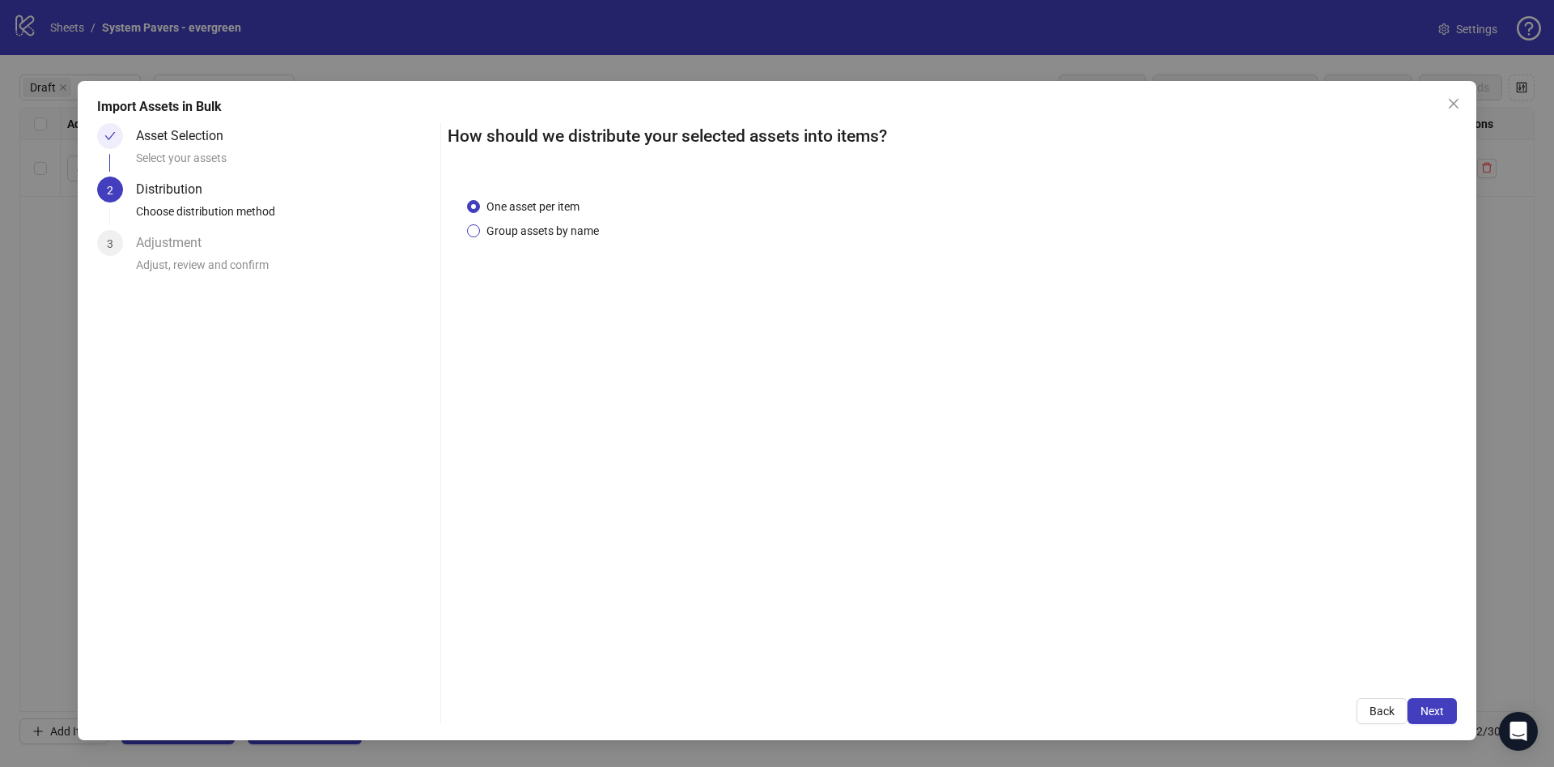
click at [521, 227] on span "Group assets by name" at bounding box center [542, 231] width 125 height 18
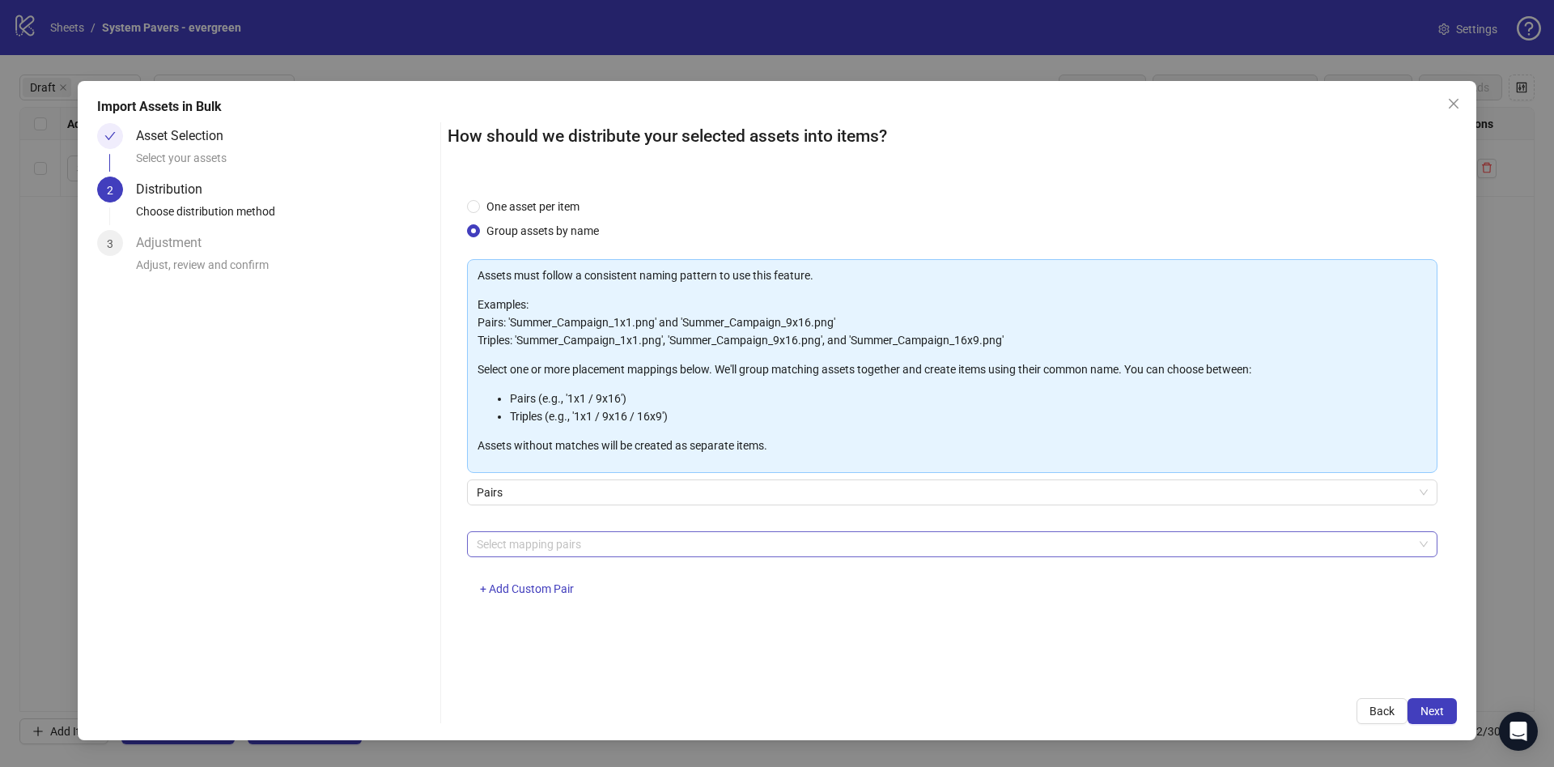
click at [629, 546] on div at bounding box center [943, 544] width 947 height 23
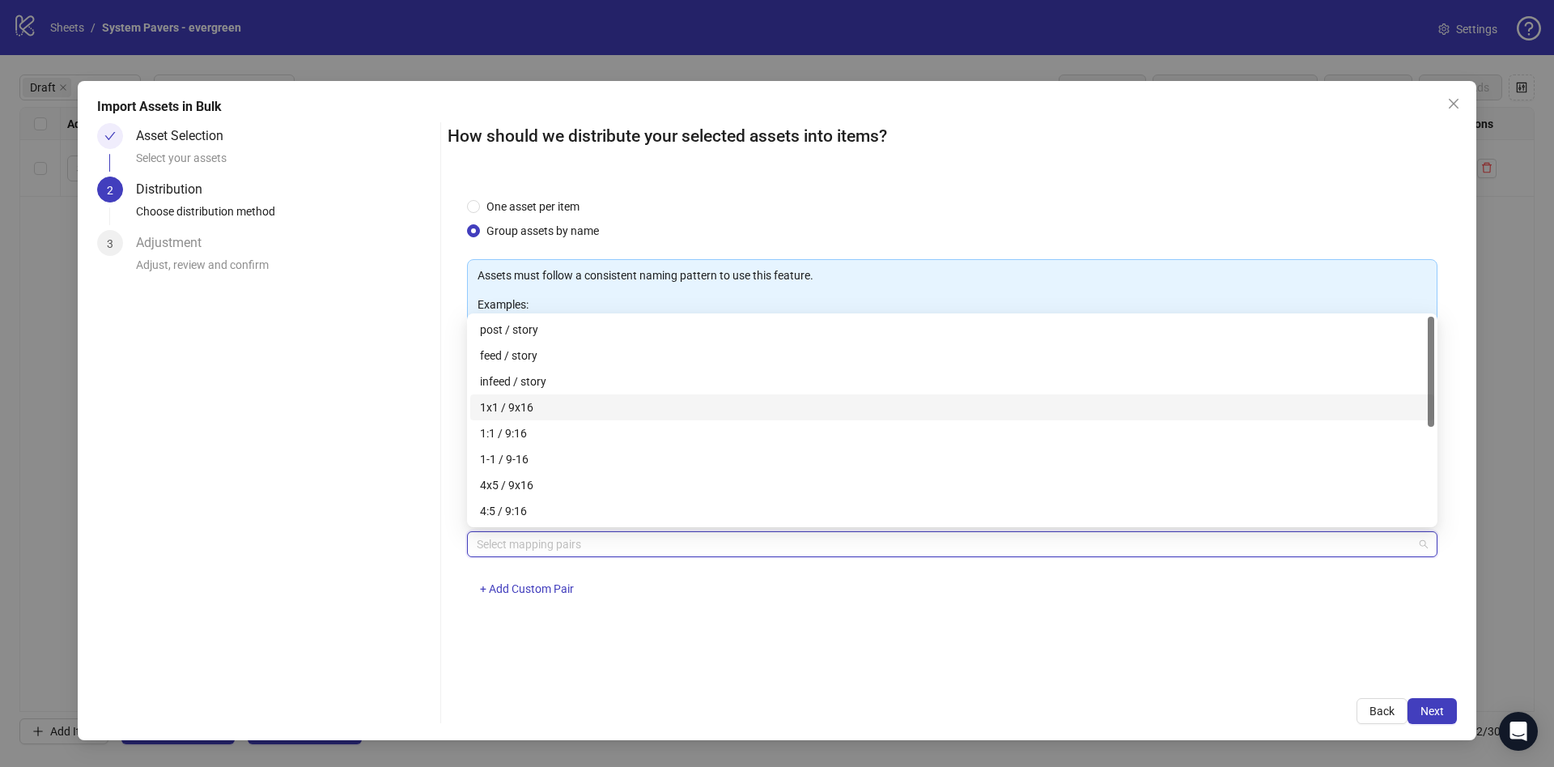
click at [577, 408] on div "1x1 / 9x16" at bounding box center [952, 407] width 945 height 18
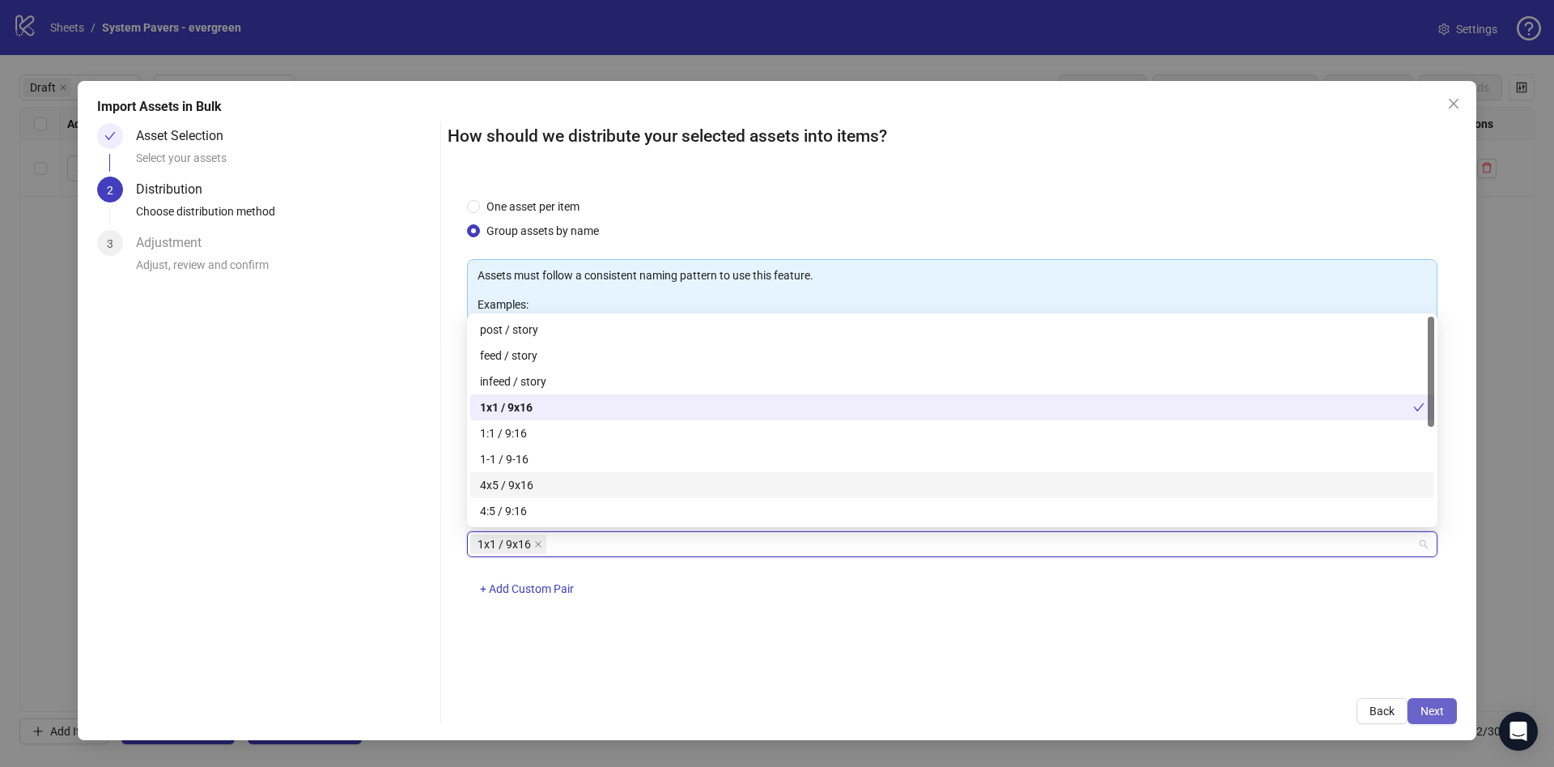
click at [1439, 715] on span "Next" at bounding box center [1432, 710] width 23 height 13
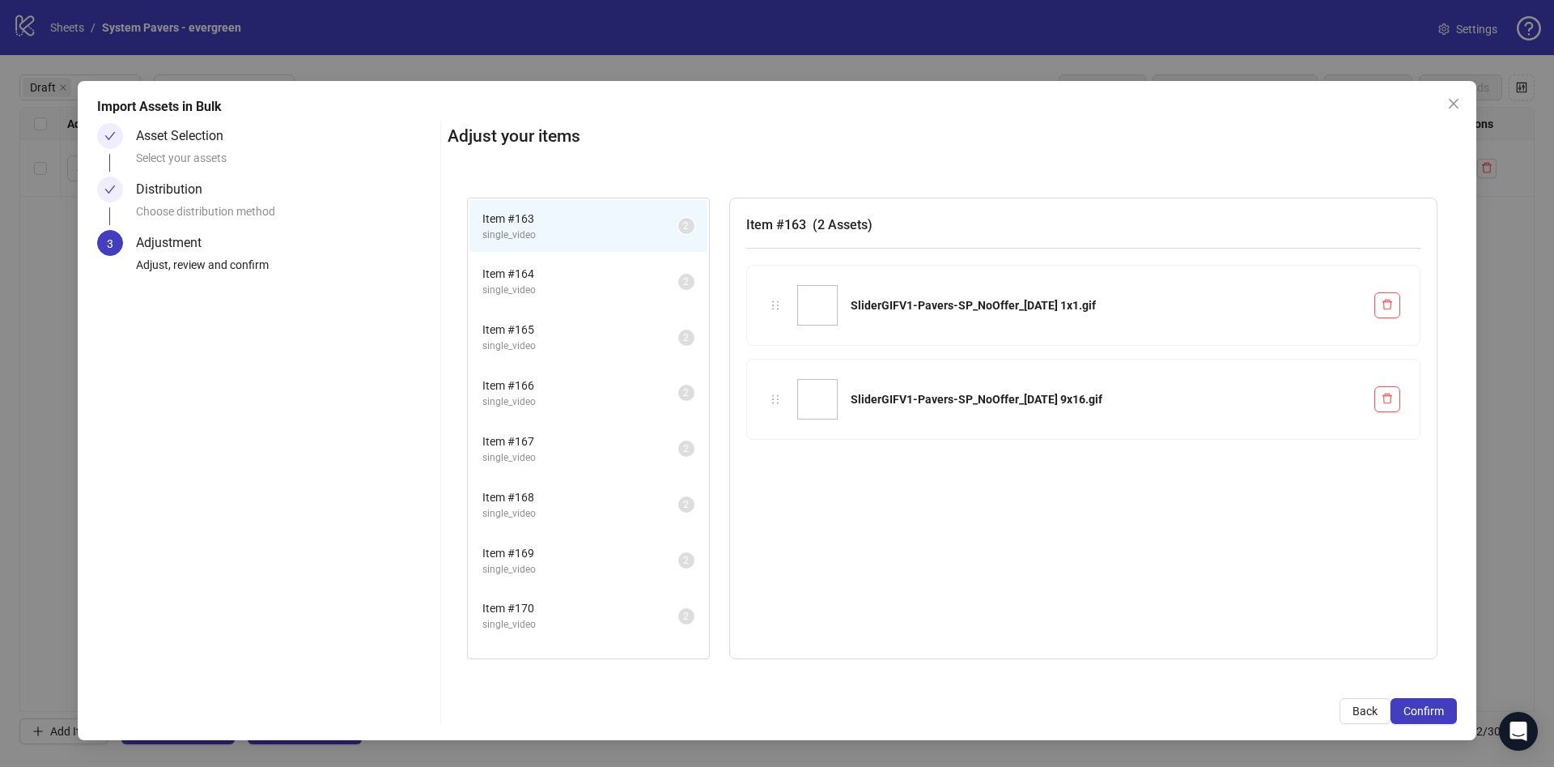
click at [1439, 717] on span "Confirm" at bounding box center [1424, 710] width 40 height 13
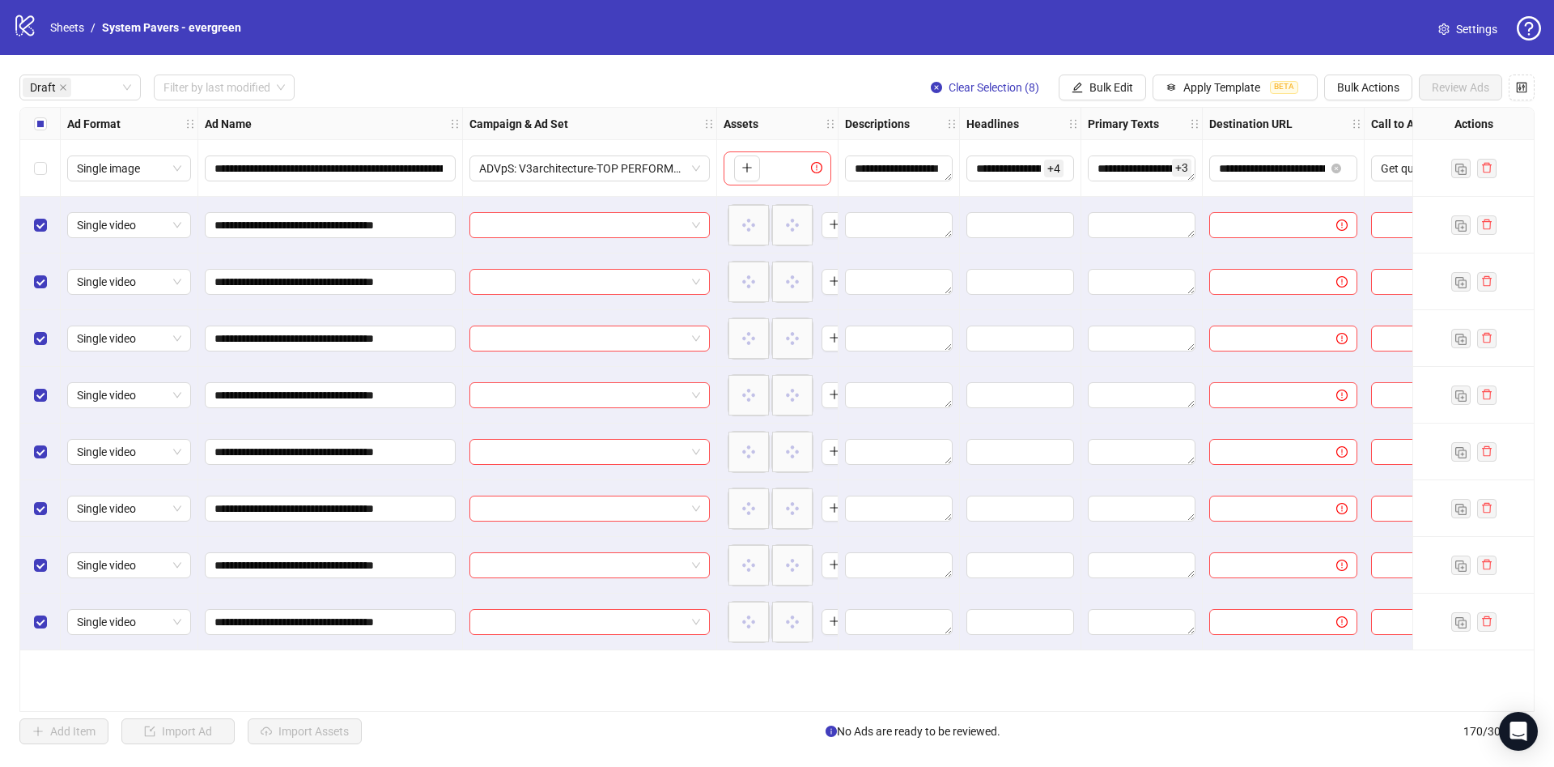
click at [26, 114] on div "Select all rows" at bounding box center [40, 124] width 40 height 32
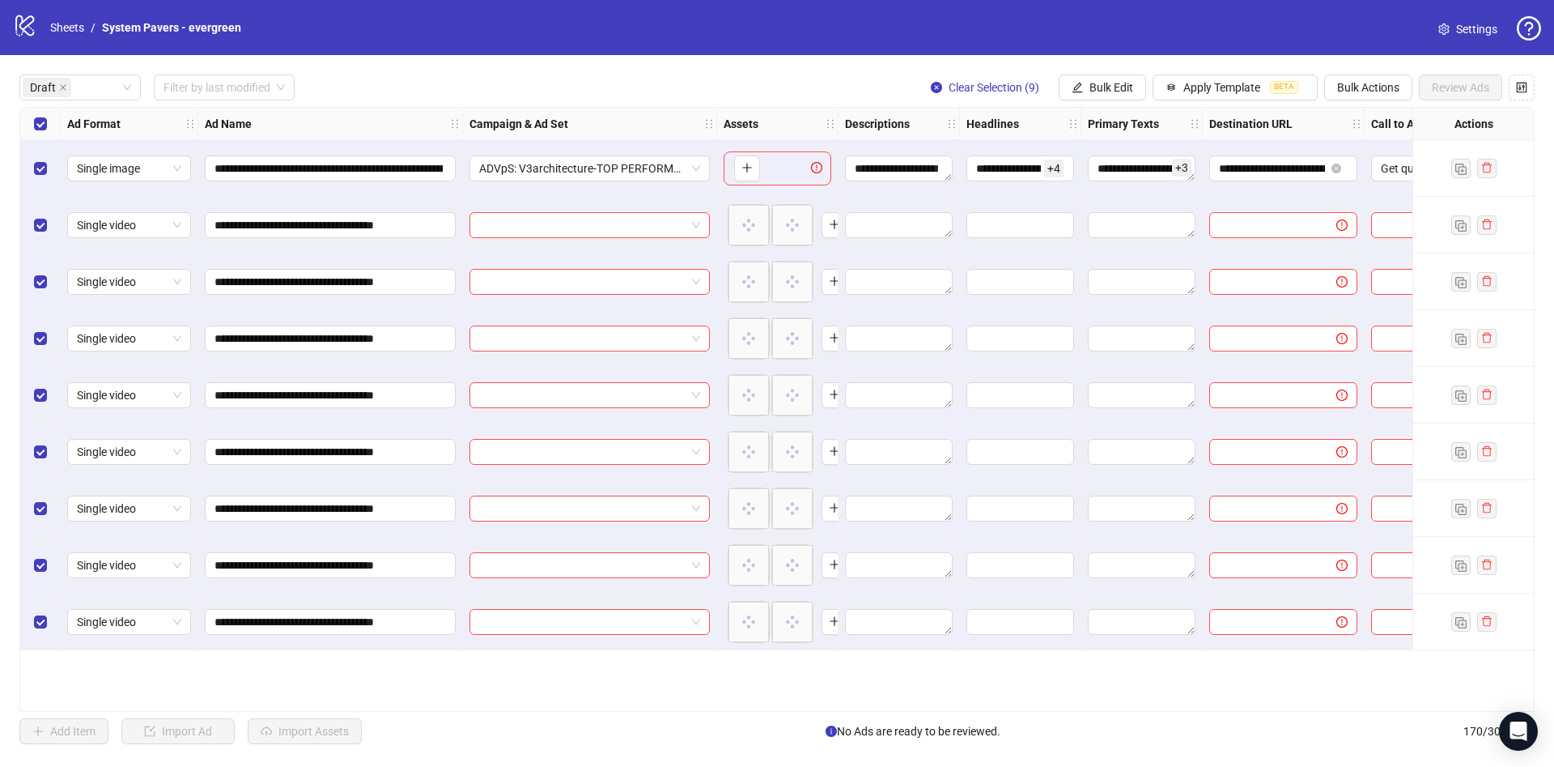
drag, startPoint x: 26, startPoint y: 114, endPoint x: 59, endPoint y: 134, distance: 38.5
click at [26, 115] on div "Select all rows" at bounding box center [40, 124] width 40 height 32
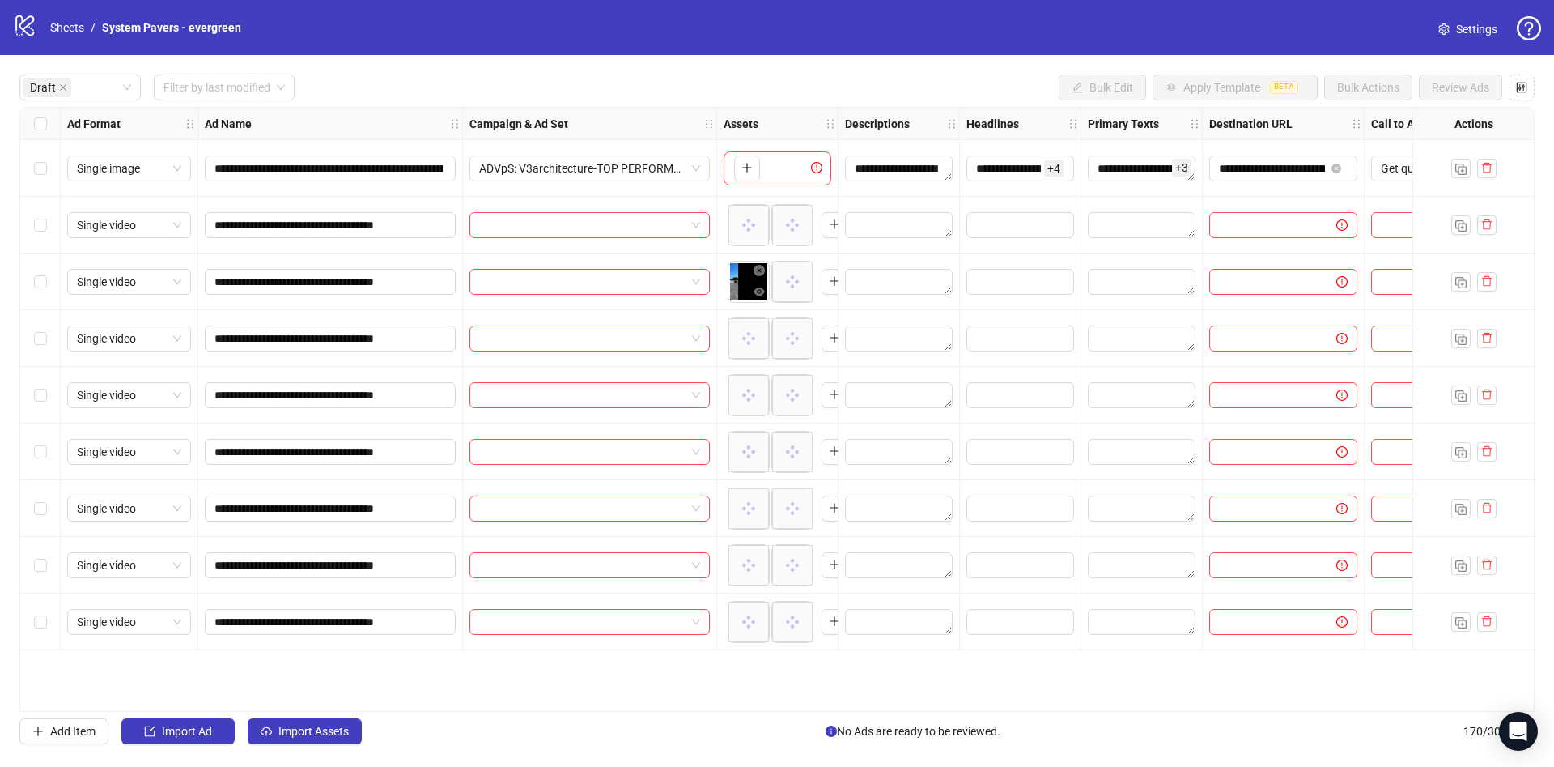
click at [53, 130] on div "Select all rows" at bounding box center [40, 124] width 40 height 32
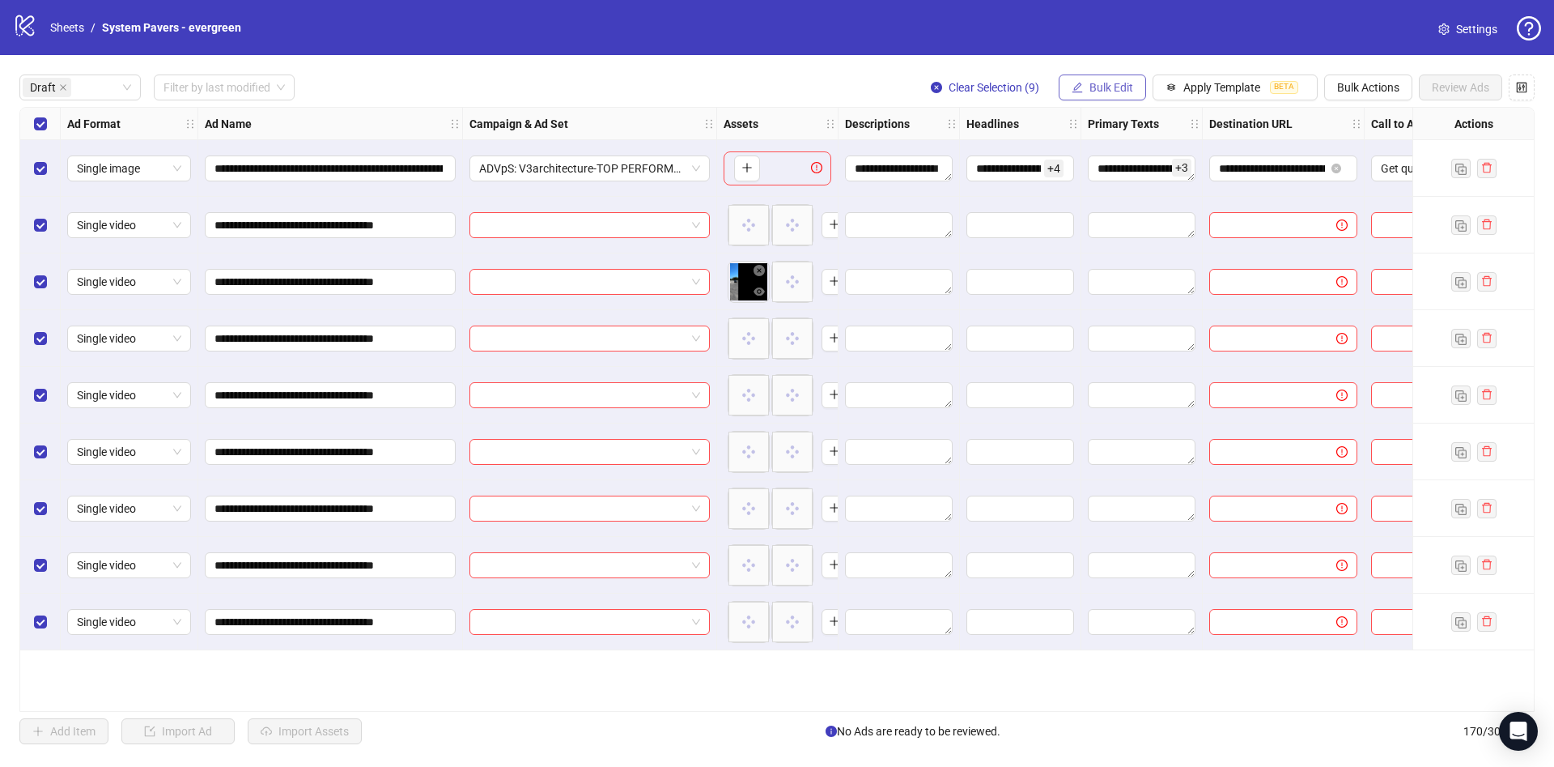
click at [1099, 75] on button "Bulk Edit" at bounding box center [1102, 87] width 87 height 26
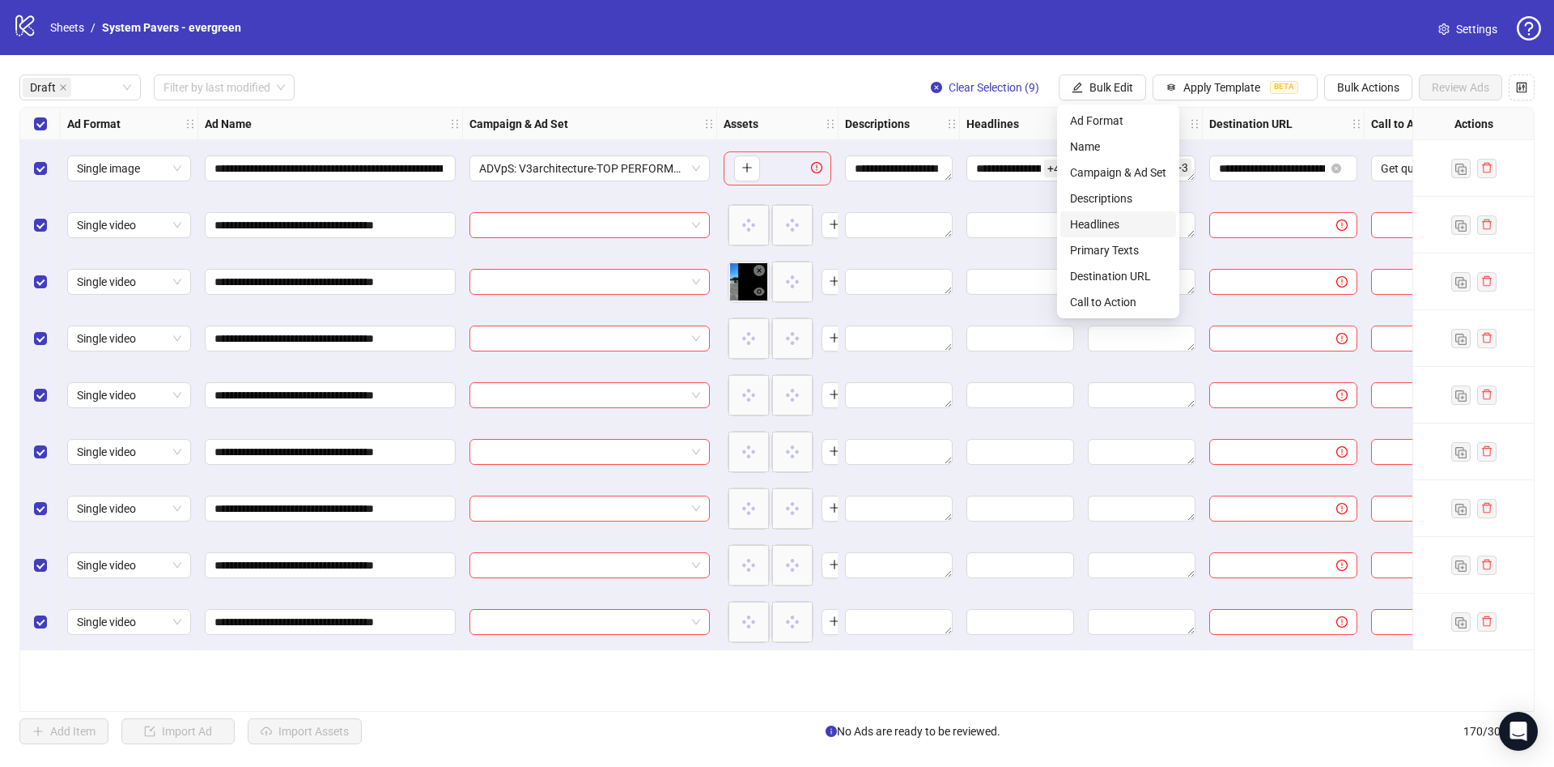
click at [1086, 220] on span "Headlines" at bounding box center [1118, 224] width 96 height 18
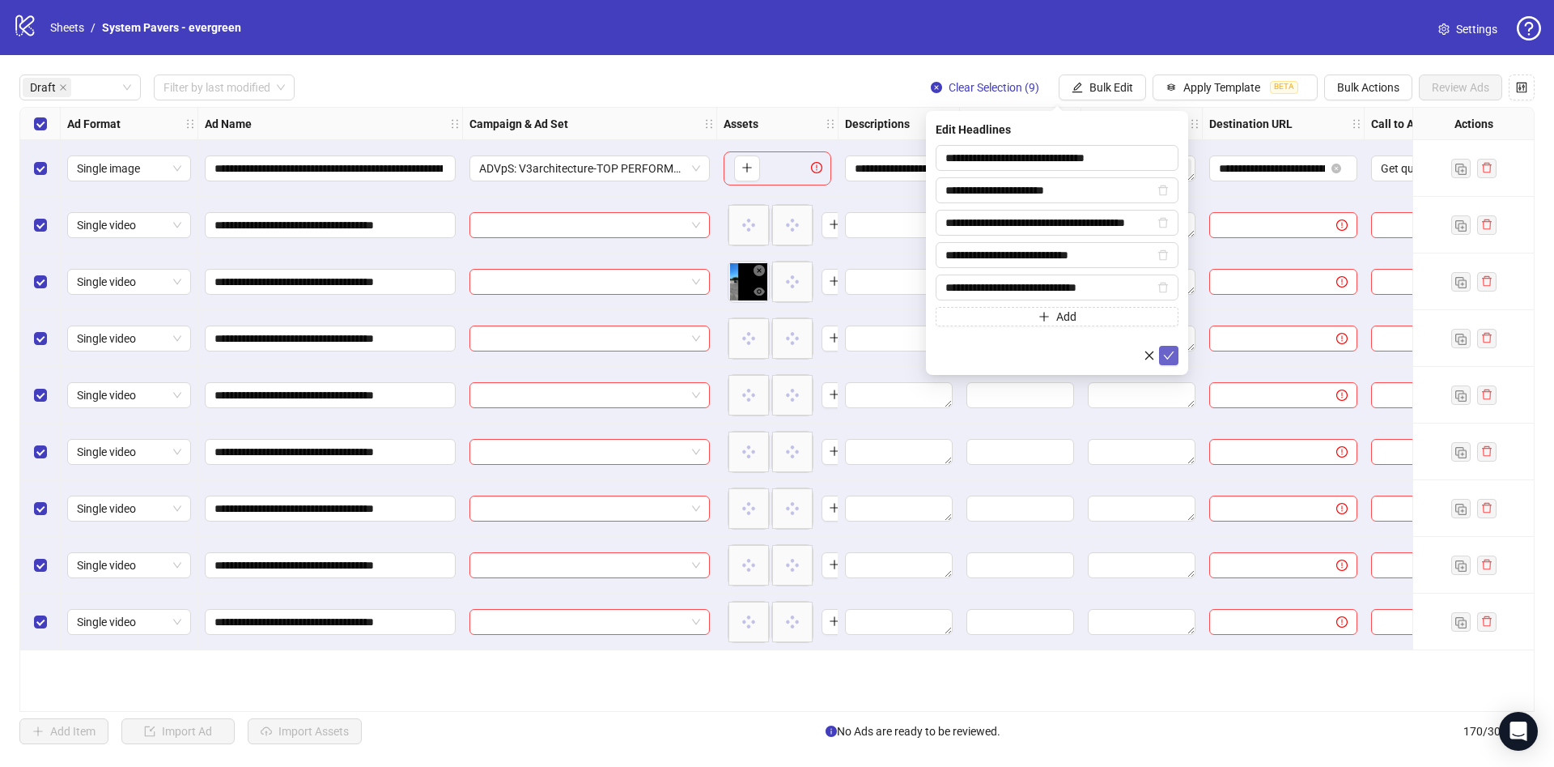
click at [1169, 359] on icon "check" at bounding box center [1168, 355] width 11 height 11
click at [1121, 86] on span "Bulk Edit" at bounding box center [1112, 87] width 44 height 13
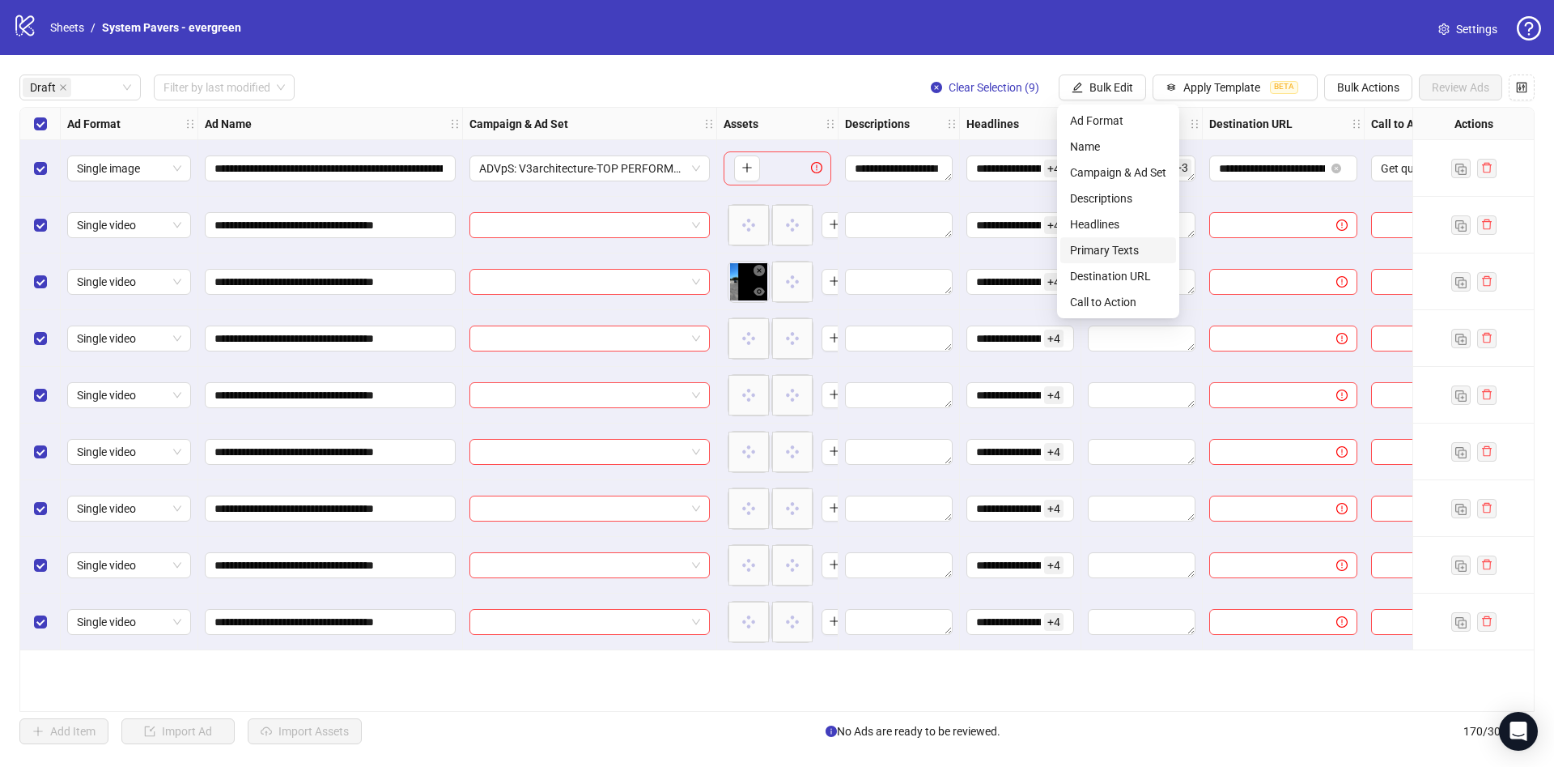
click at [1116, 245] on span "Primary Texts" at bounding box center [1118, 250] width 96 height 18
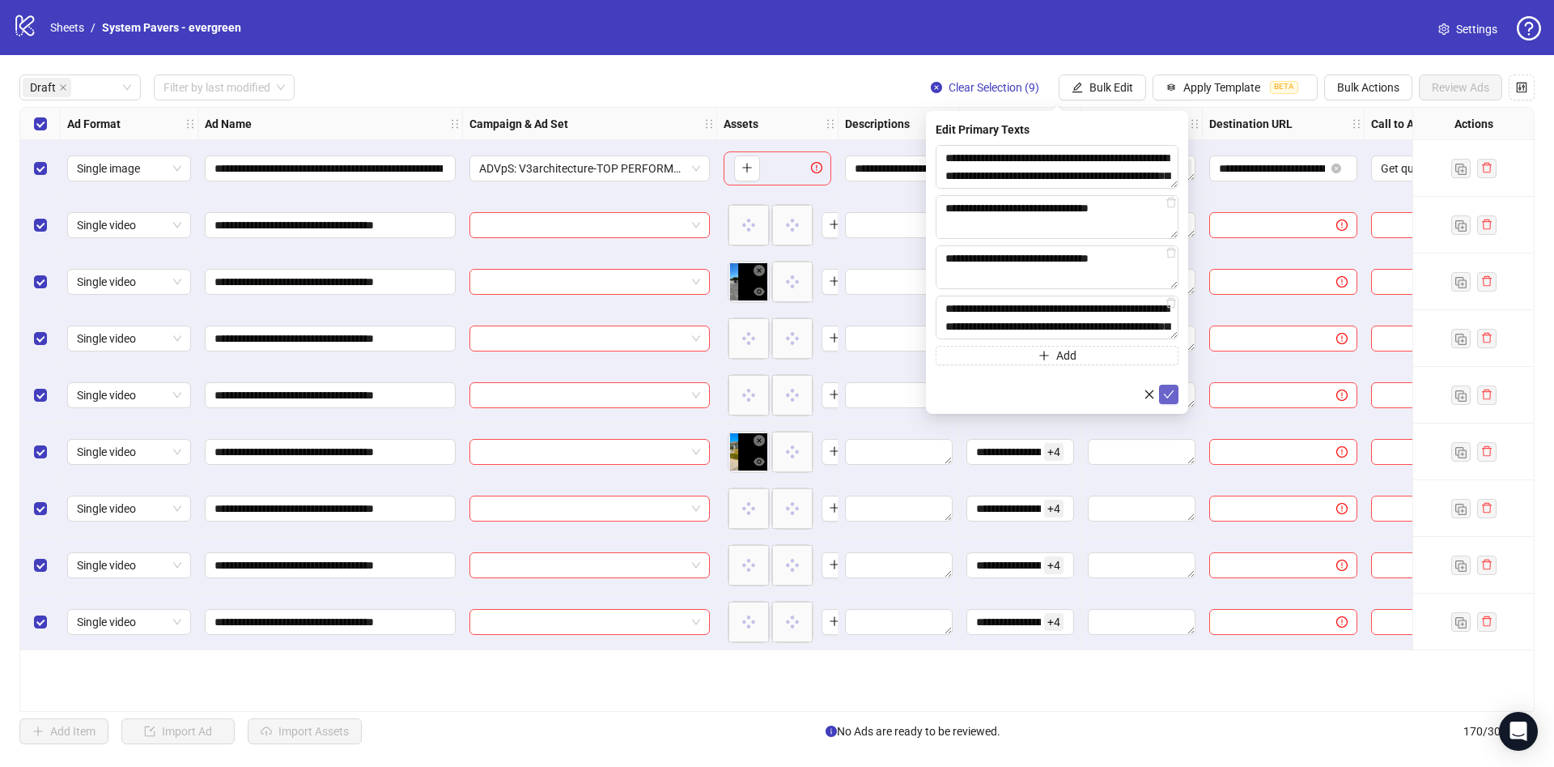
click at [1168, 394] on icon "check" at bounding box center [1168, 394] width 11 height 11
click at [1126, 87] on span "Bulk Edit" at bounding box center [1112, 87] width 44 height 13
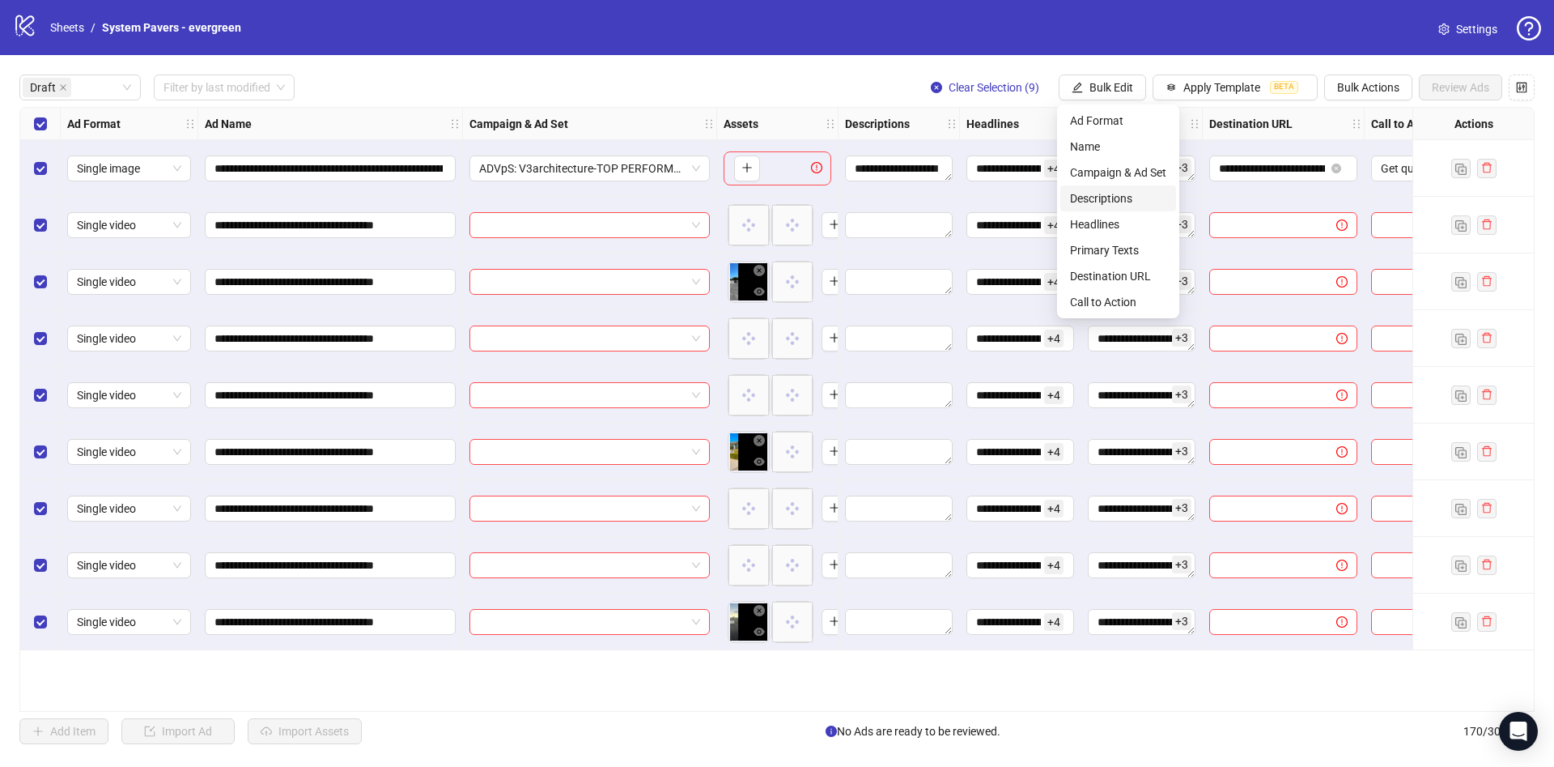
click at [1104, 200] on span "Descriptions" at bounding box center [1118, 198] width 96 height 18
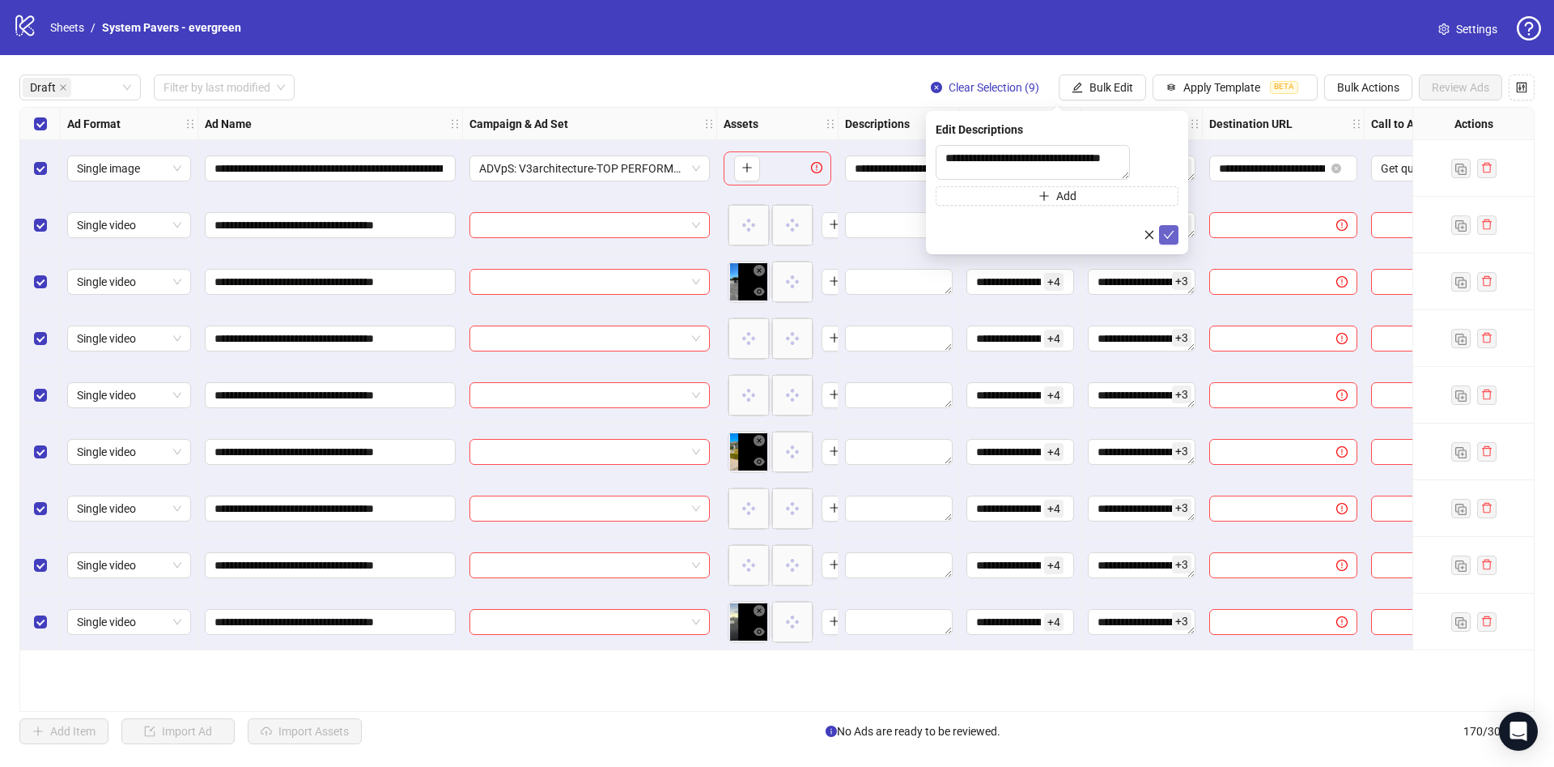
click at [1172, 240] on icon "check" at bounding box center [1168, 234] width 11 height 11
click at [1123, 81] on span "Bulk Edit" at bounding box center [1112, 87] width 44 height 13
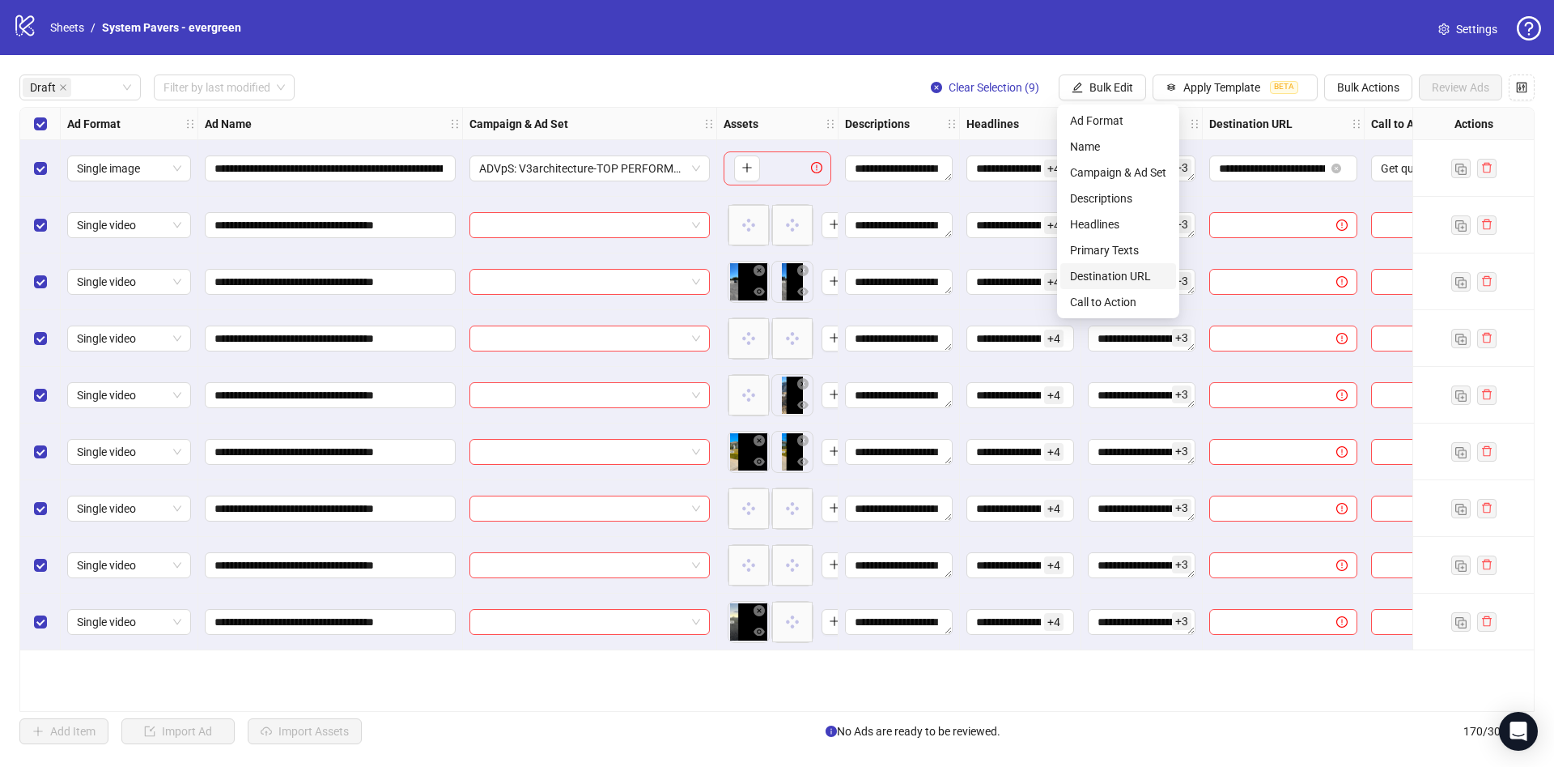
click at [1117, 278] on span "Destination URL" at bounding box center [1118, 276] width 96 height 18
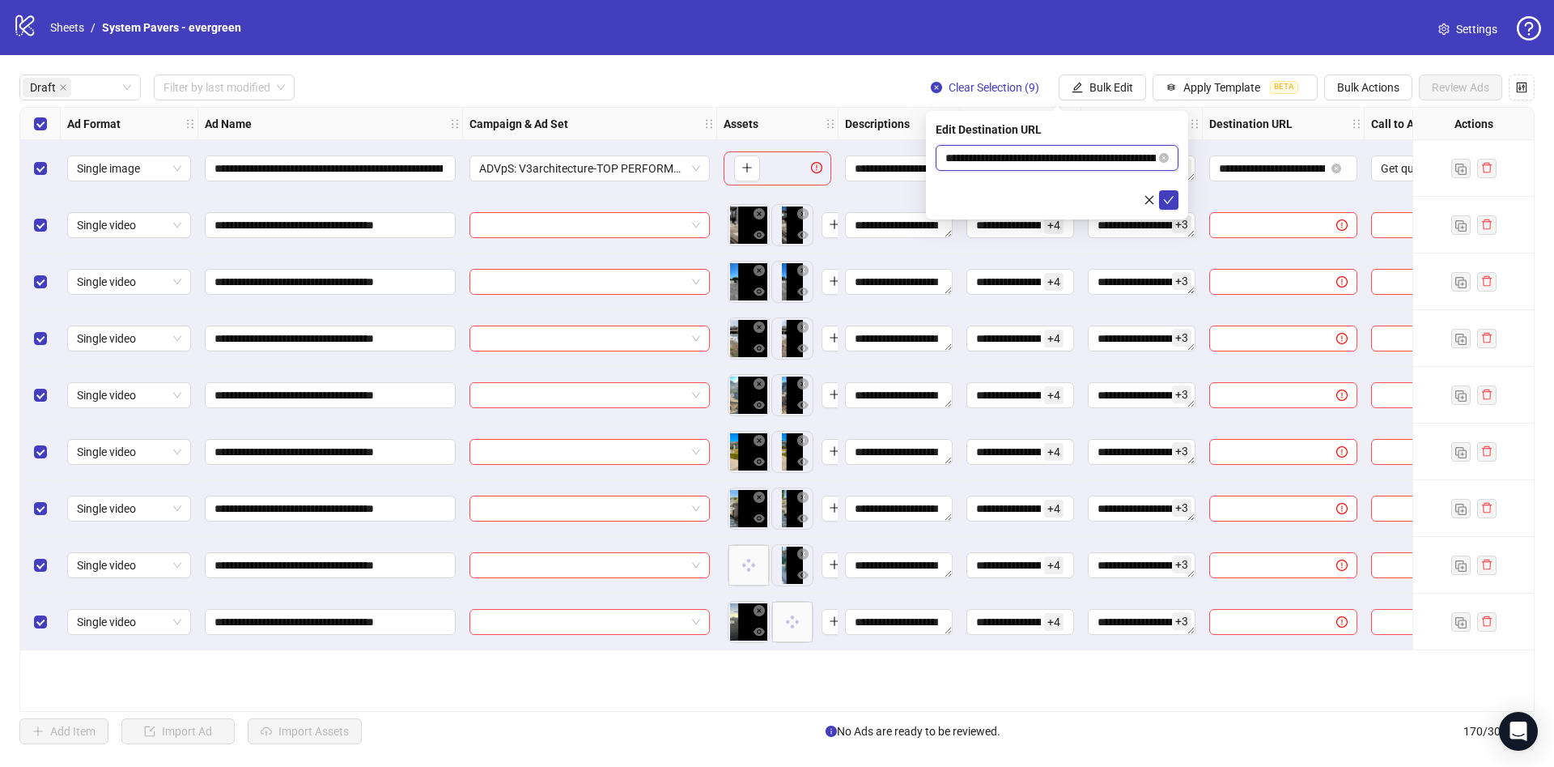
click at [1106, 165] on input "**********" at bounding box center [1051, 158] width 210 height 18
paste input "text"
type input "**********"
click at [1168, 206] on button "submit" at bounding box center [1168, 199] width 19 height 19
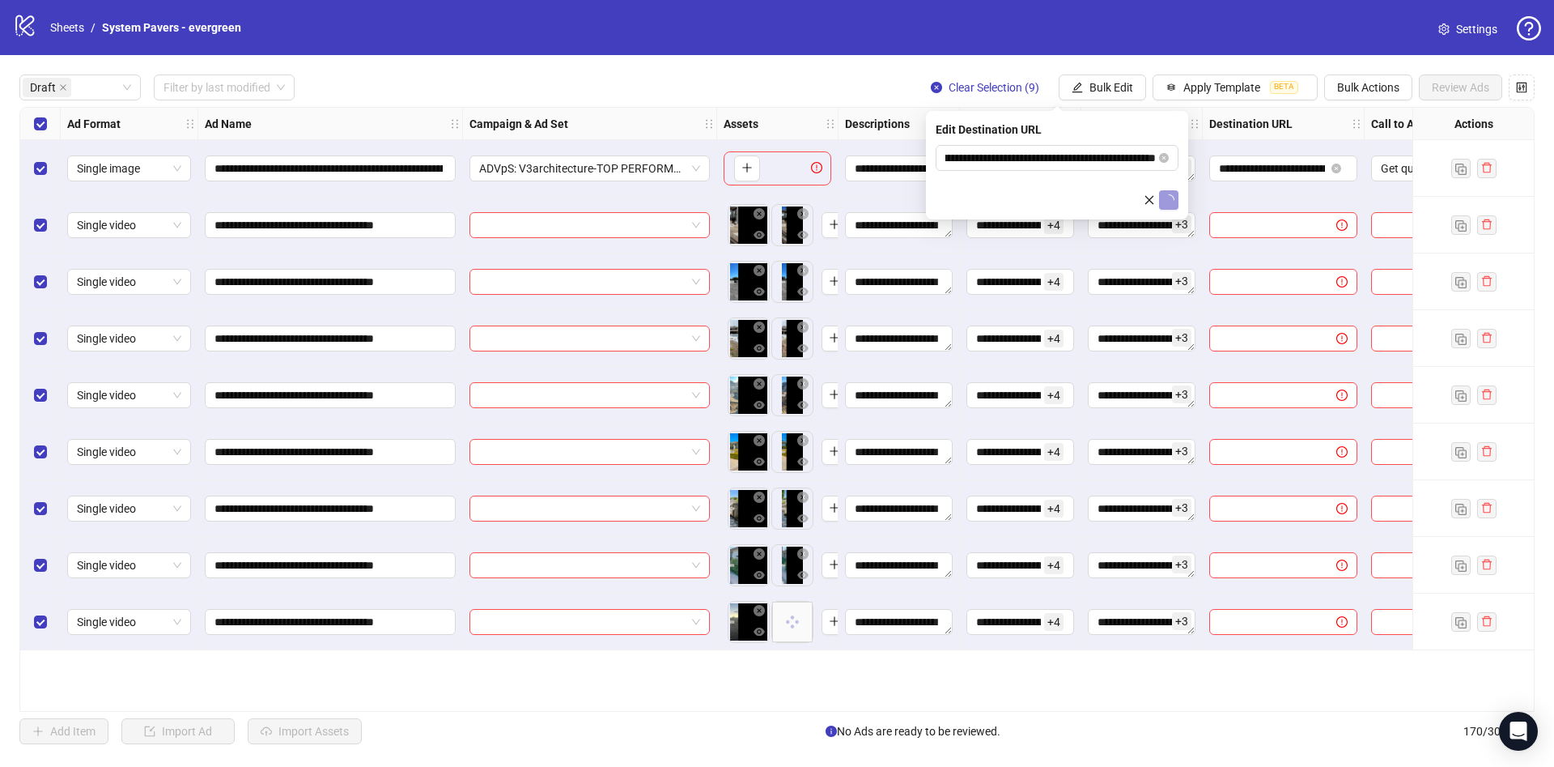
scroll to position [0, 0]
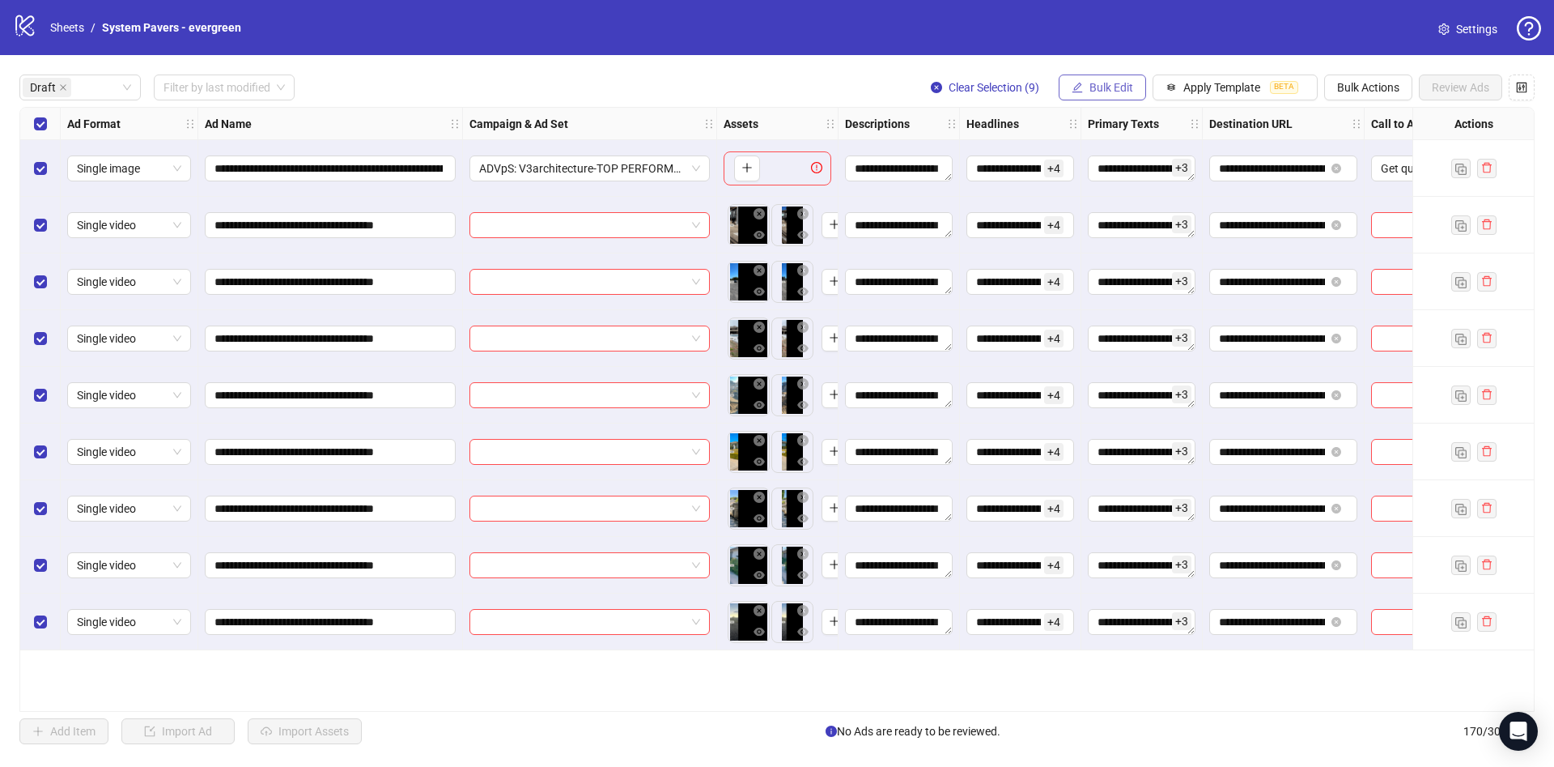
click at [1116, 87] on span "Bulk Edit" at bounding box center [1112, 87] width 44 height 13
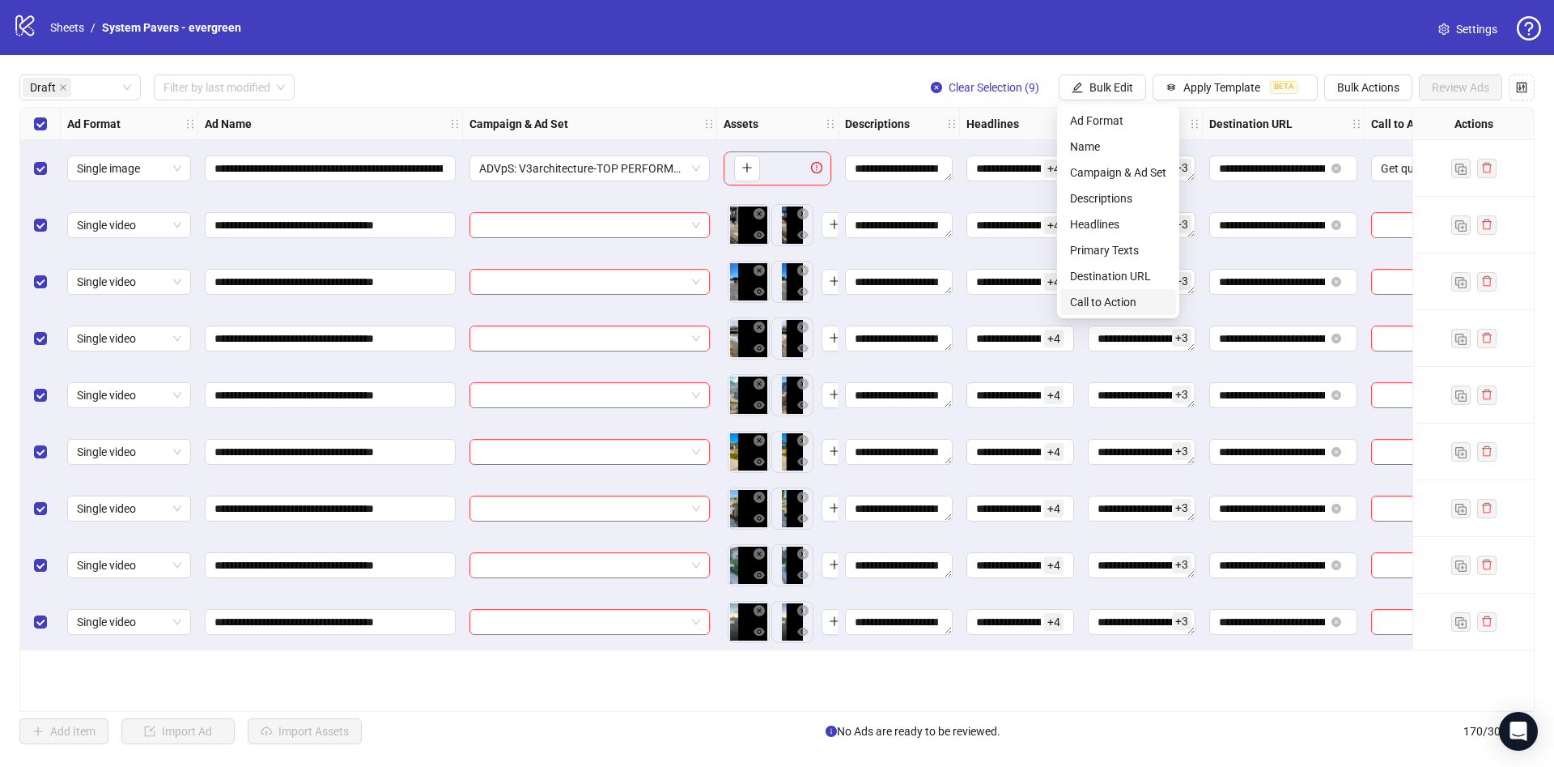
click at [1146, 302] on span "Call to Action" at bounding box center [1118, 302] width 96 height 18
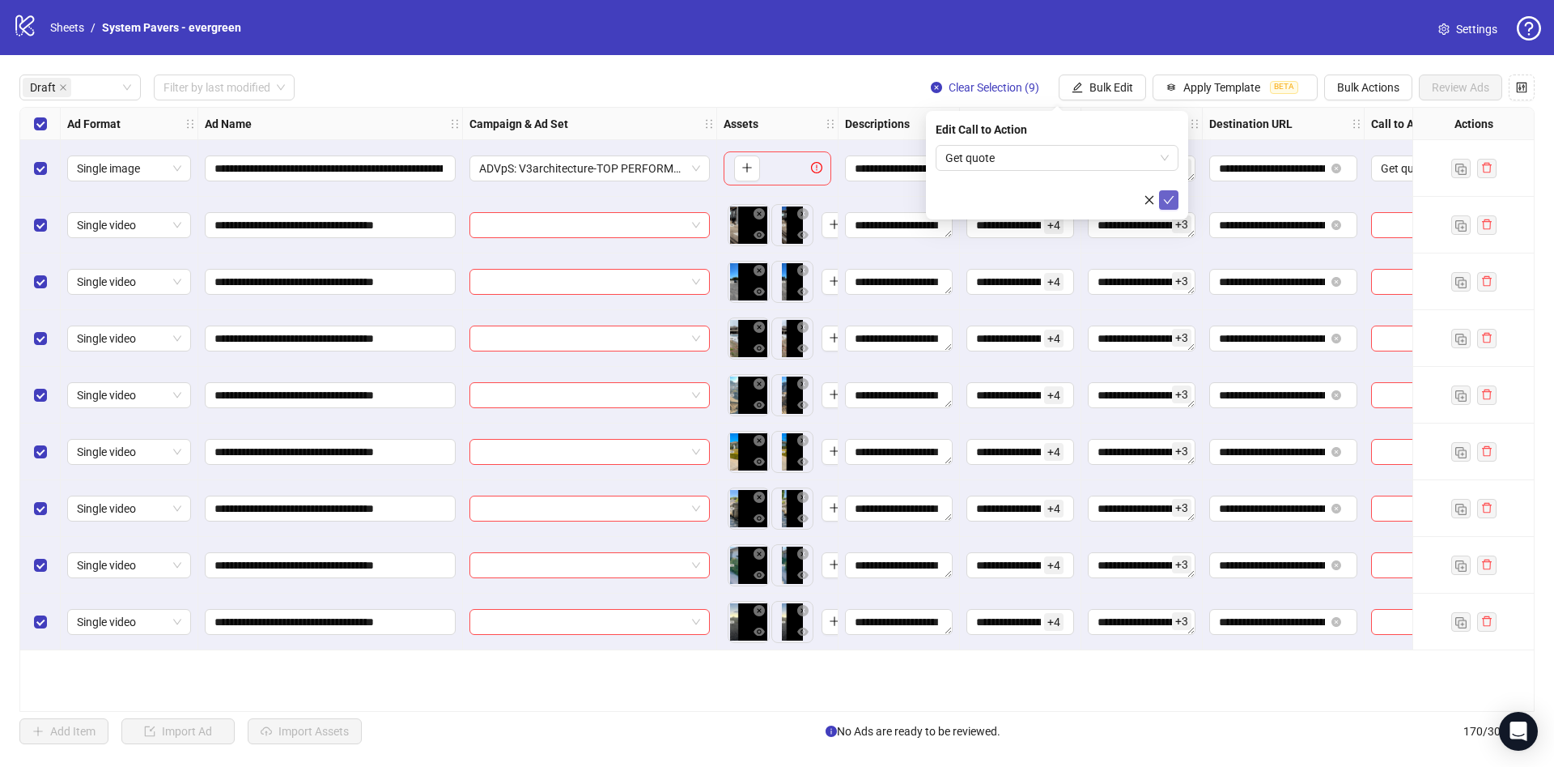
drag, startPoint x: 1172, startPoint y: 198, endPoint x: 682, endPoint y: 202, distance: 489.0
click at [1171, 197] on icon "check" at bounding box center [1168, 199] width 11 height 11
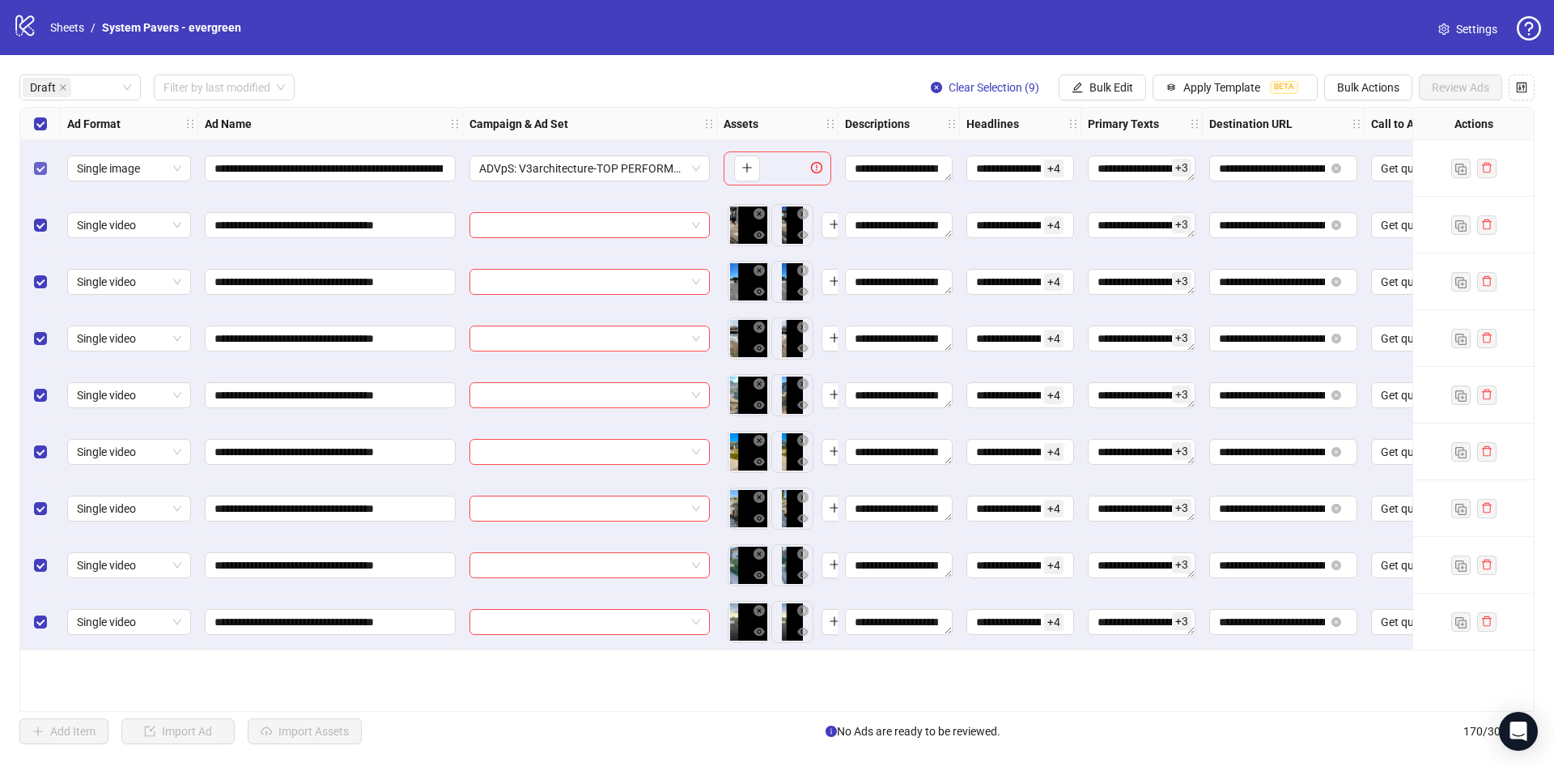
click at [43, 175] on label "Select row 1" at bounding box center [40, 168] width 13 height 18
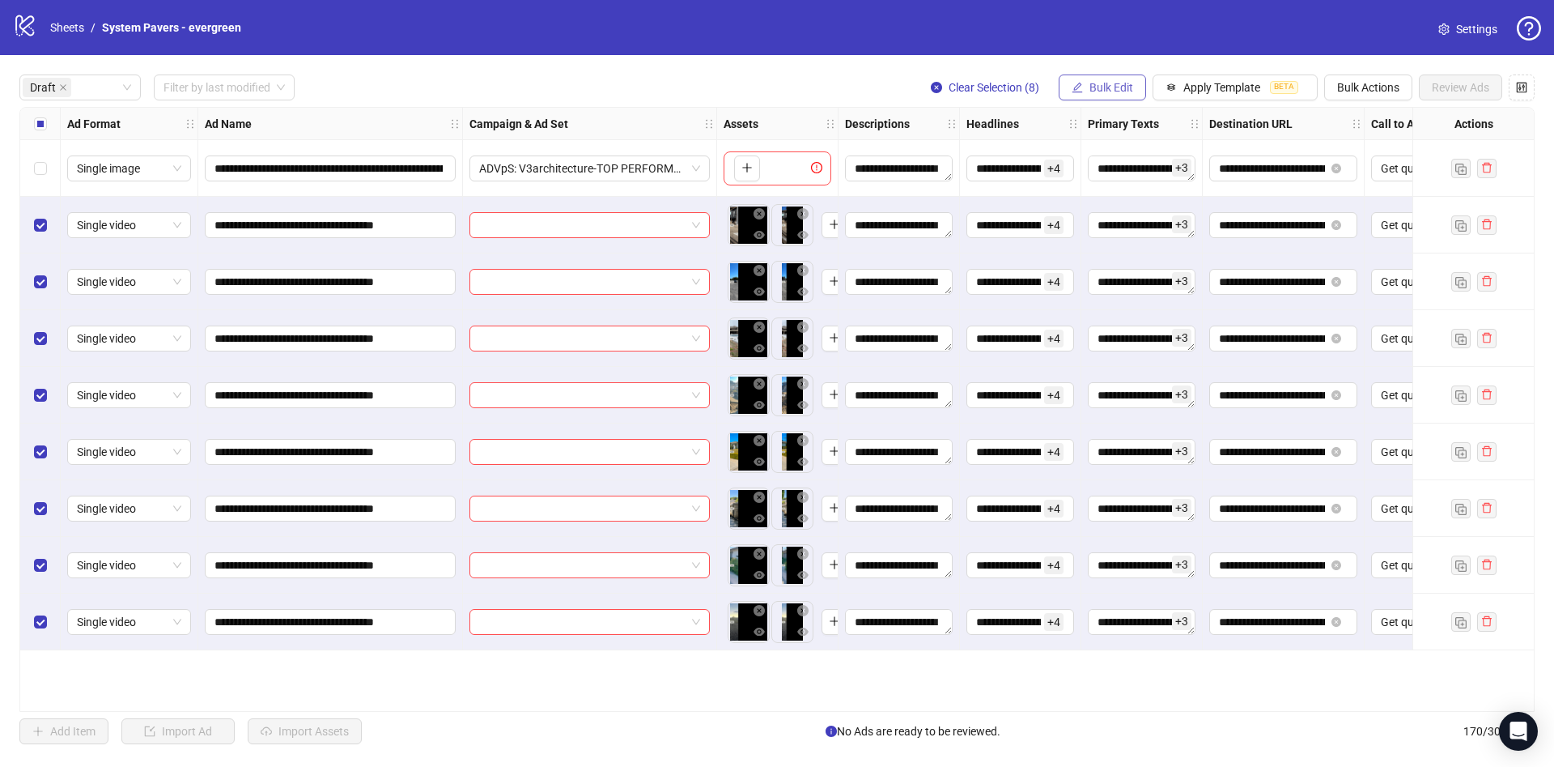
click at [1112, 96] on button "Bulk Edit" at bounding box center [1102, 87] width 87 height 26
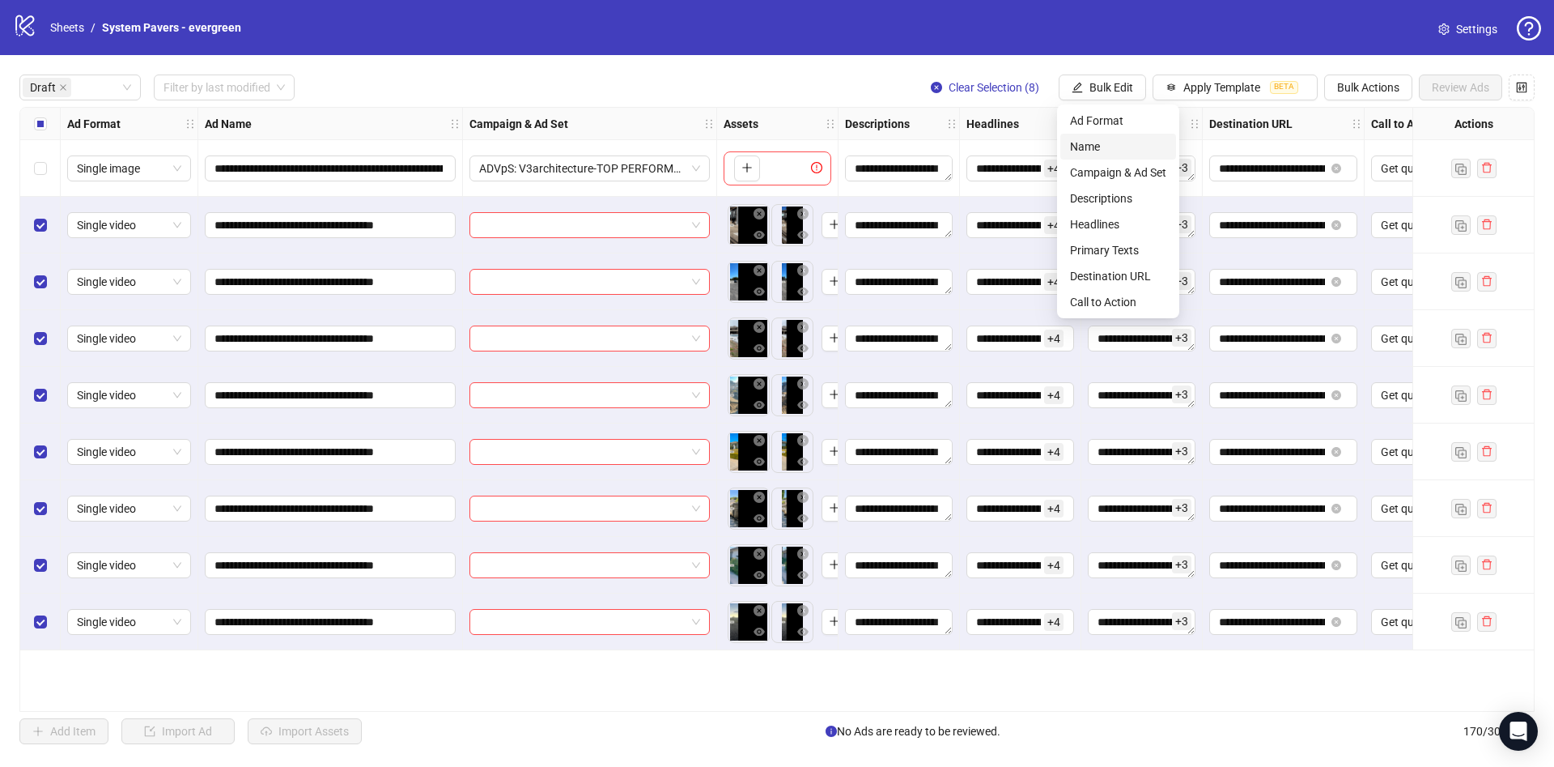
click at [1087, 143] on span "Name" at bounding box center [1118, 147] width 96 height 18
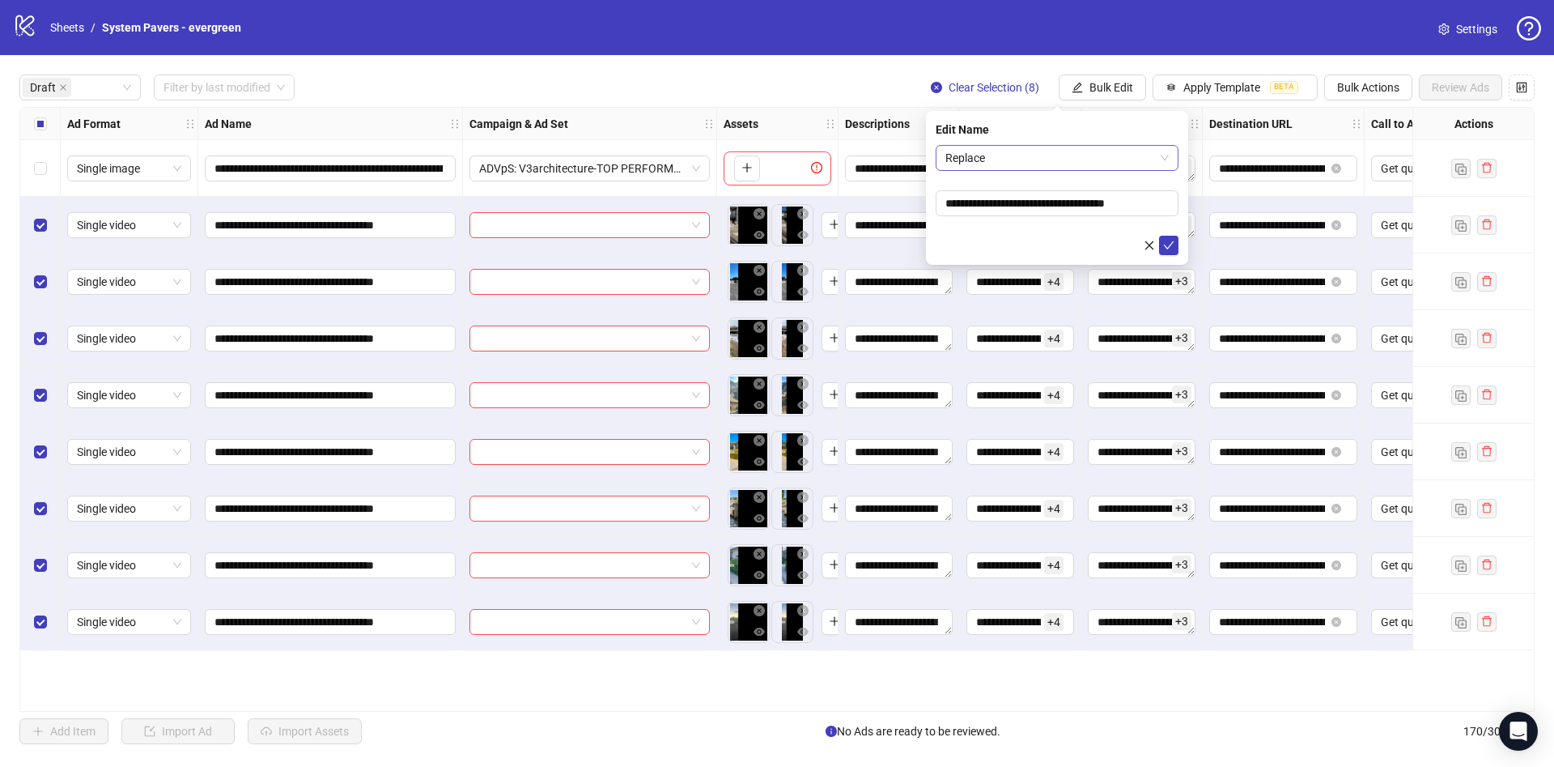
click at [1029, 155] on span "Replace" at bounding box center [1057, 158] width 223 height 24
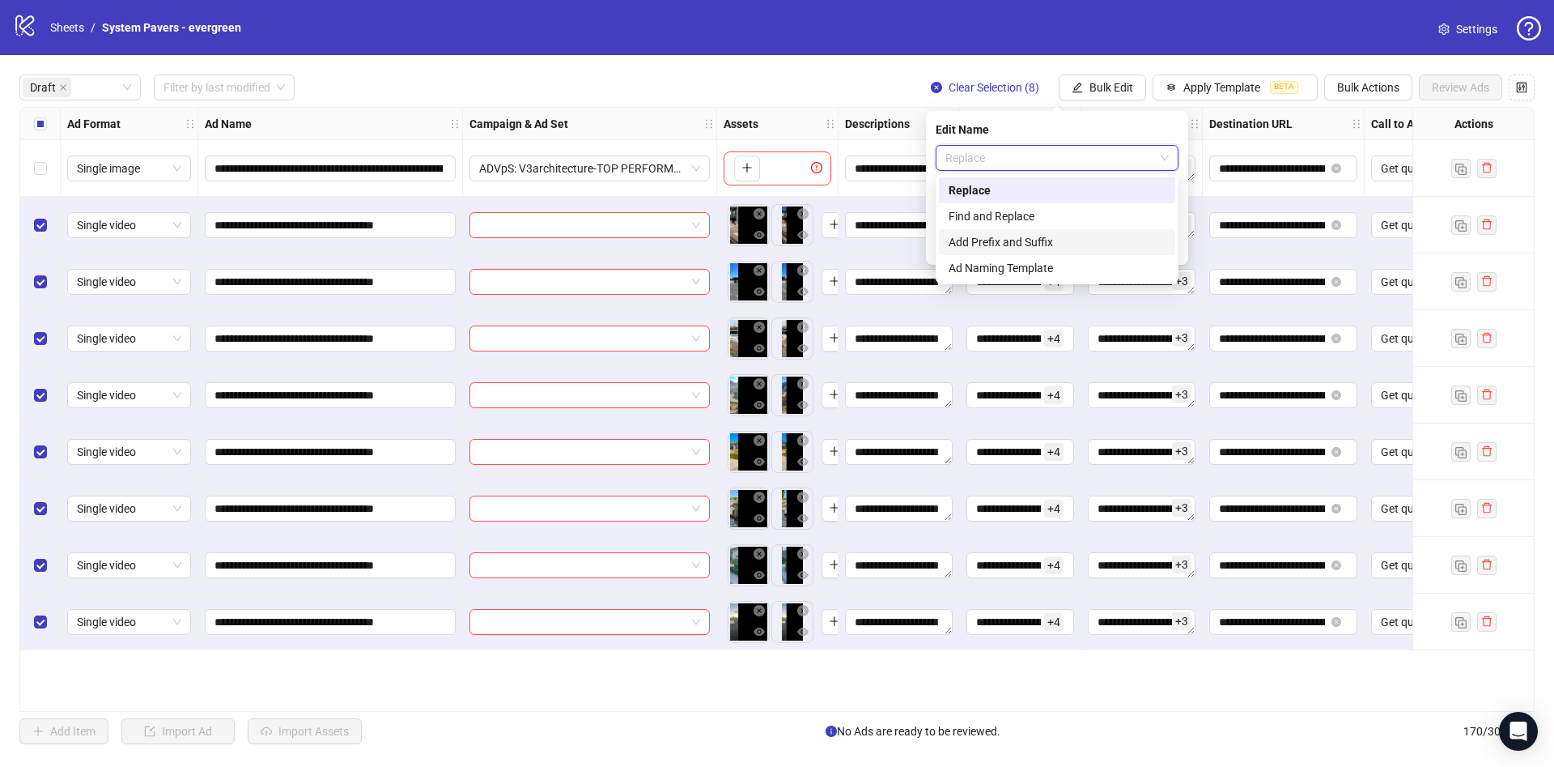
click at [1021, 240] on div "Add Prefix and Suffix" at bounding box center [1057, 242] width 217 height 18
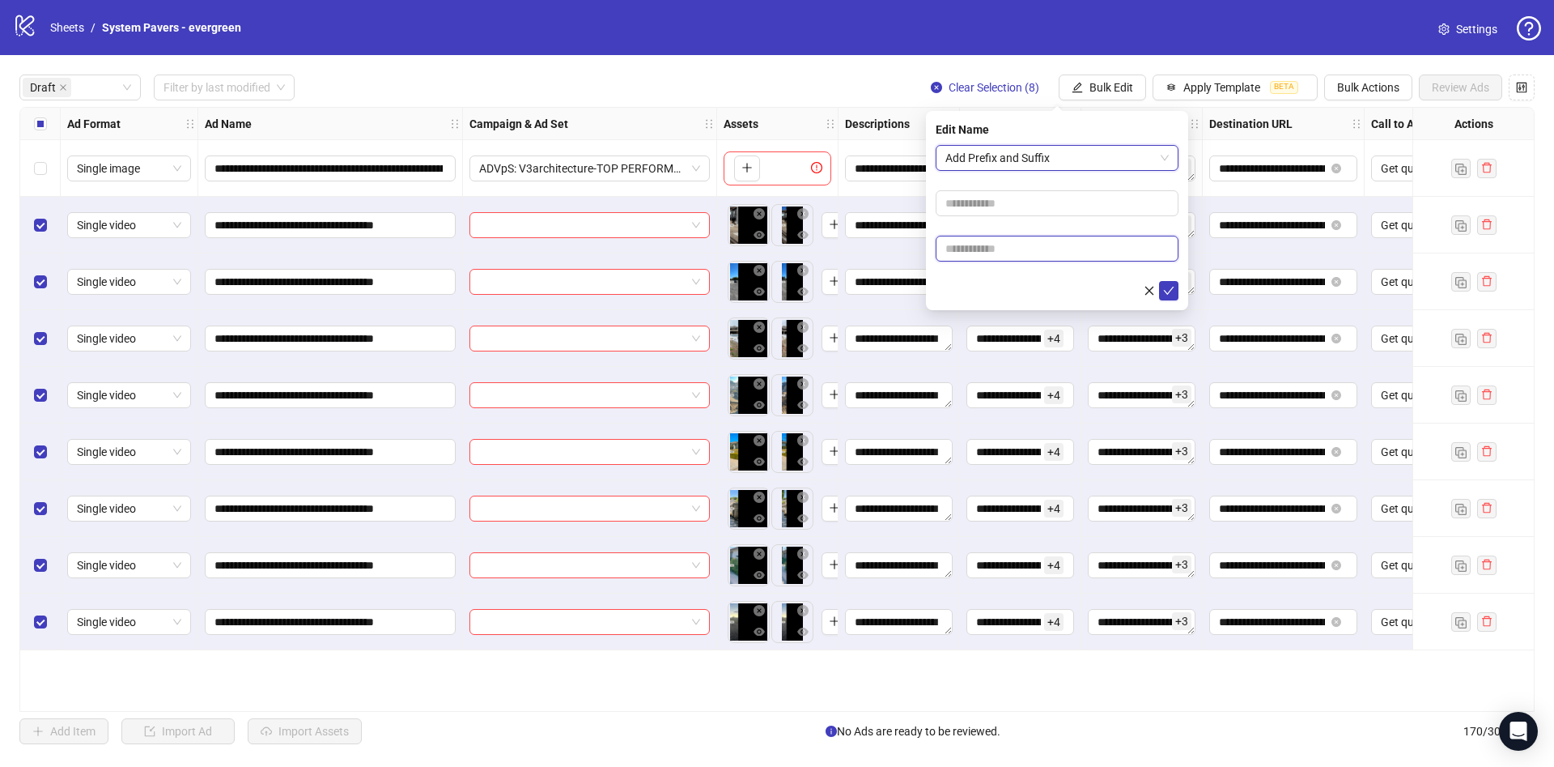
click at [1044, 242] on input "text" at bounding box center [1057, 249] width 243 height 26
paste input "**********"
type input "**********"
click at [977, 281] on div at bounding box center [1057, 290] width 243 height 19
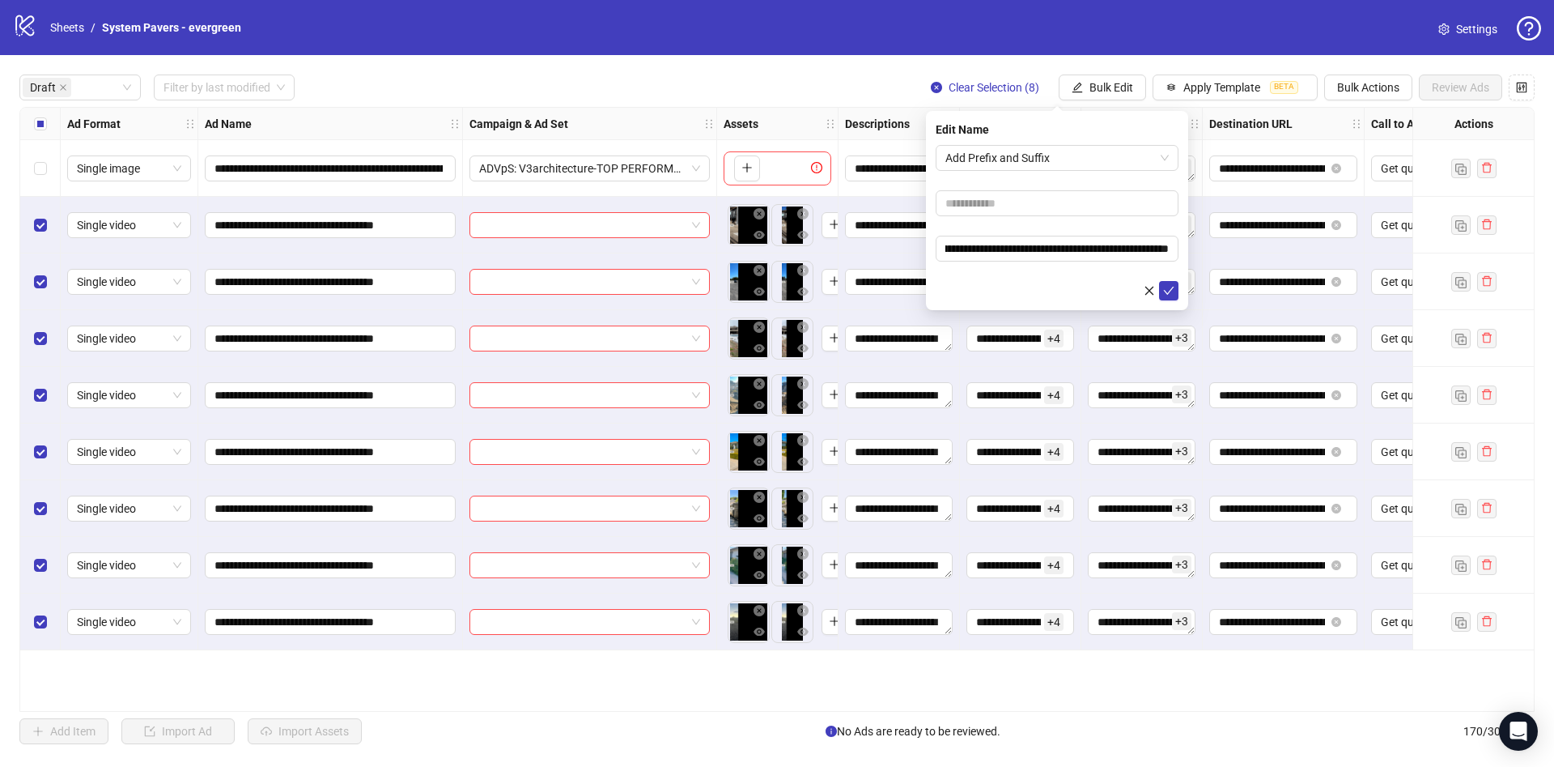
scroll to position [0, 0]
click at [1172, 297] on button "submit" at bounding box center [1168, 290] width 19 height 19
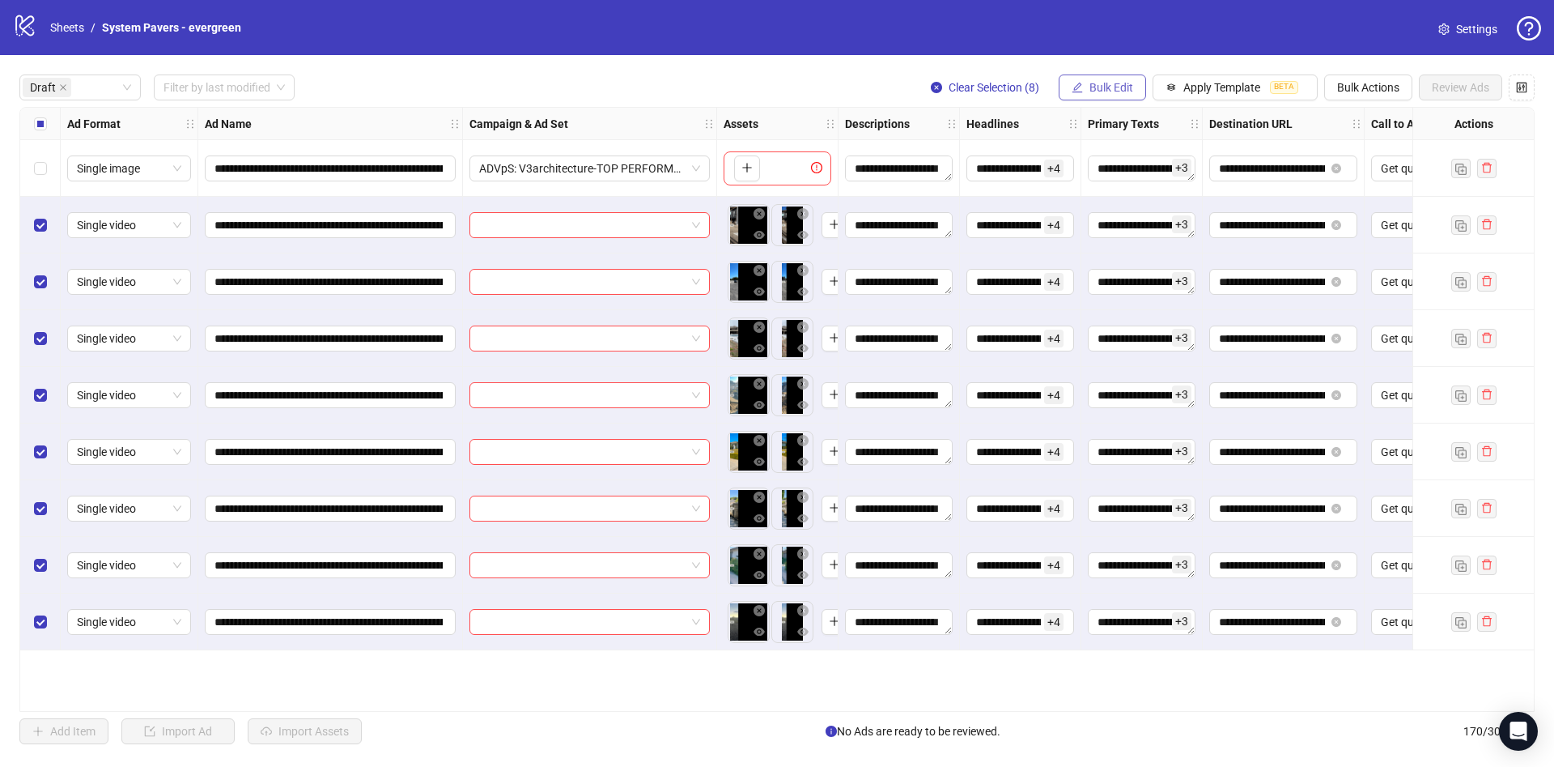
click at [1123, 87] on span "Bulk Edit" at bounding box center [1112, 87] width 44 height 13
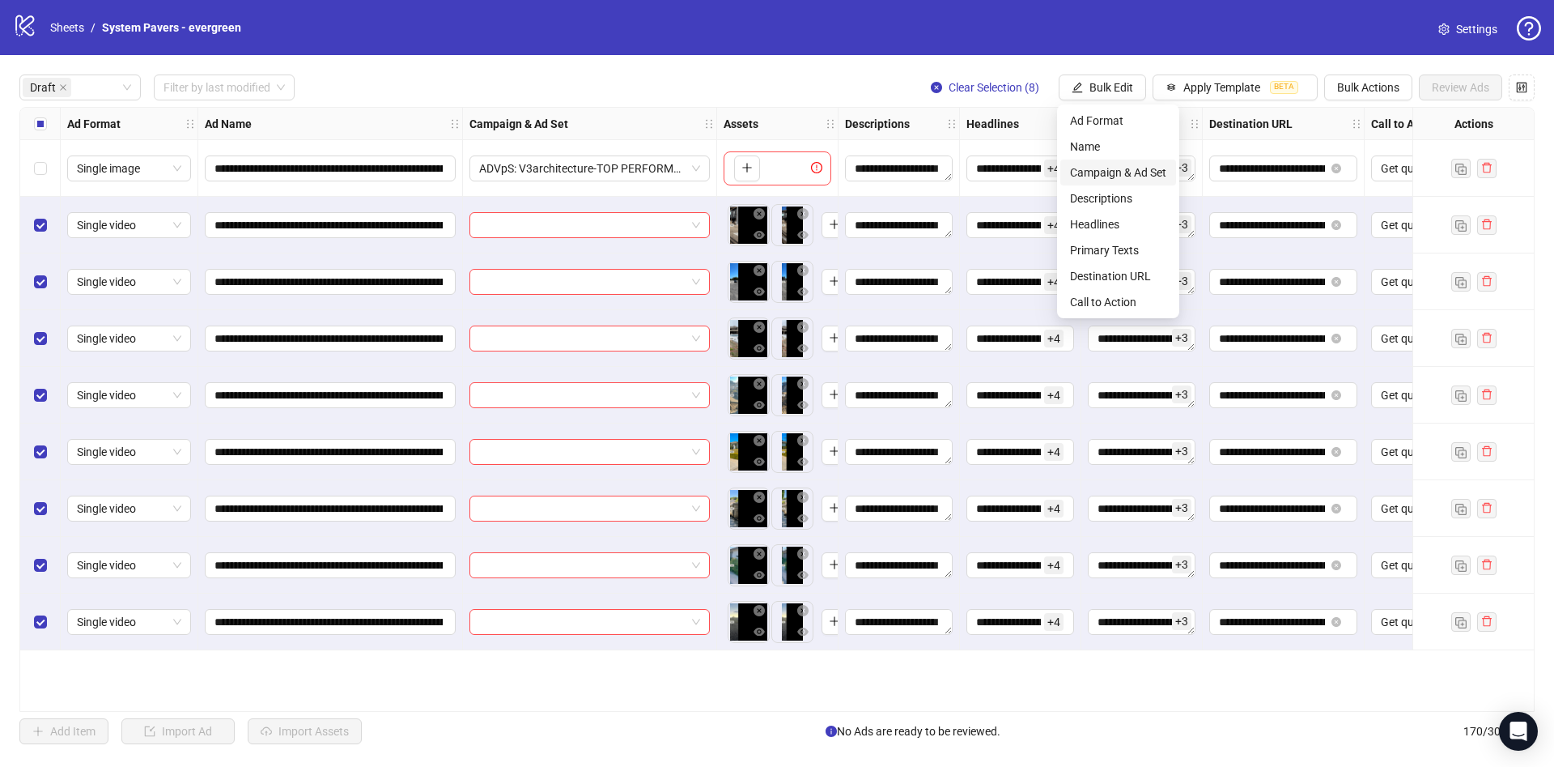
click at [1114, 175] on span "Campaign & Ad Set" at bounding box center [1118, 173] width 96 height 18
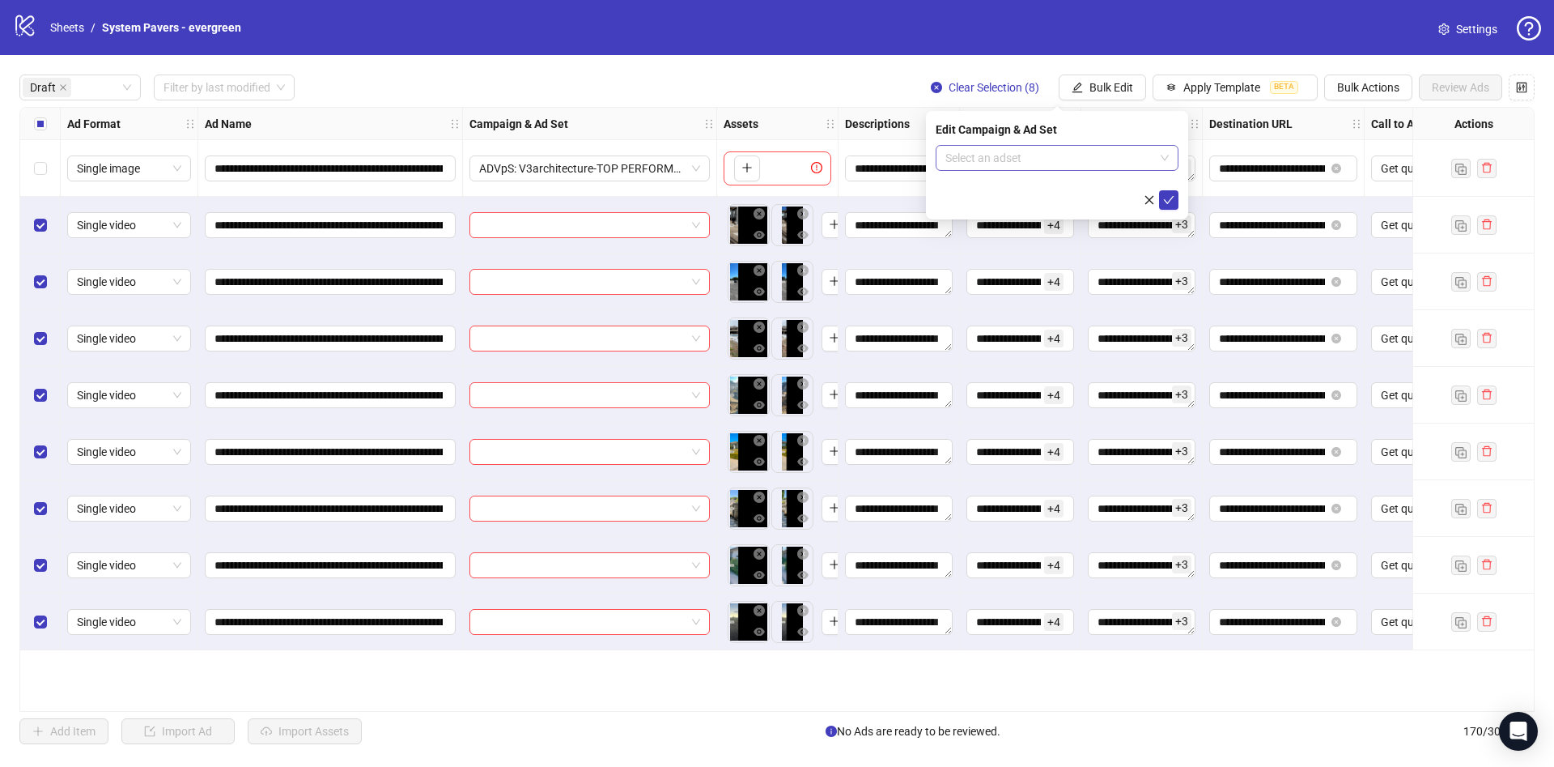
click at [1100, 160] on input "search" at bounding box center [1050, 158] width 209 height 24
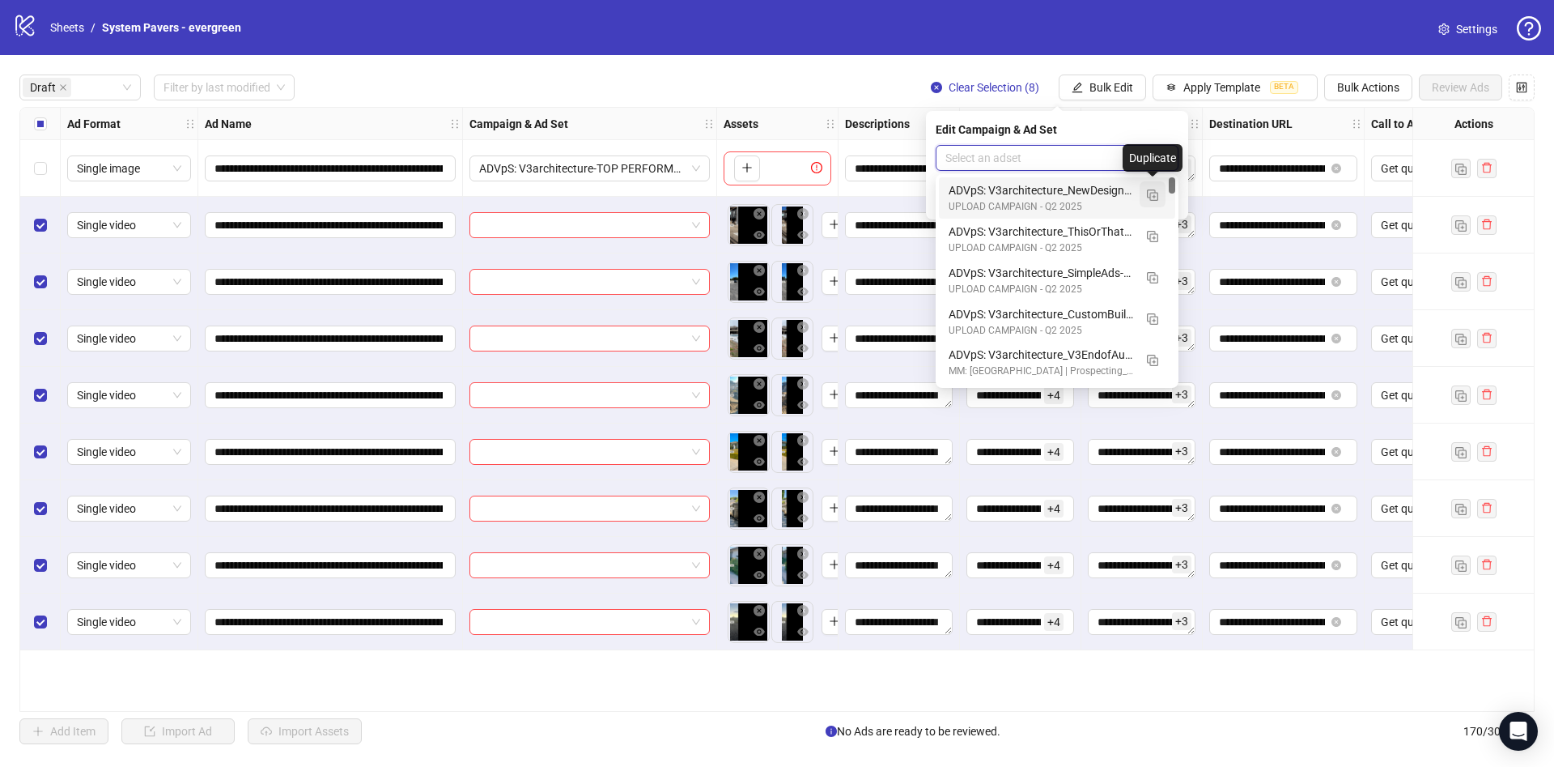
click at [1154, 199] on img "button" at bounding box center [1152, 194] width 11 height 11
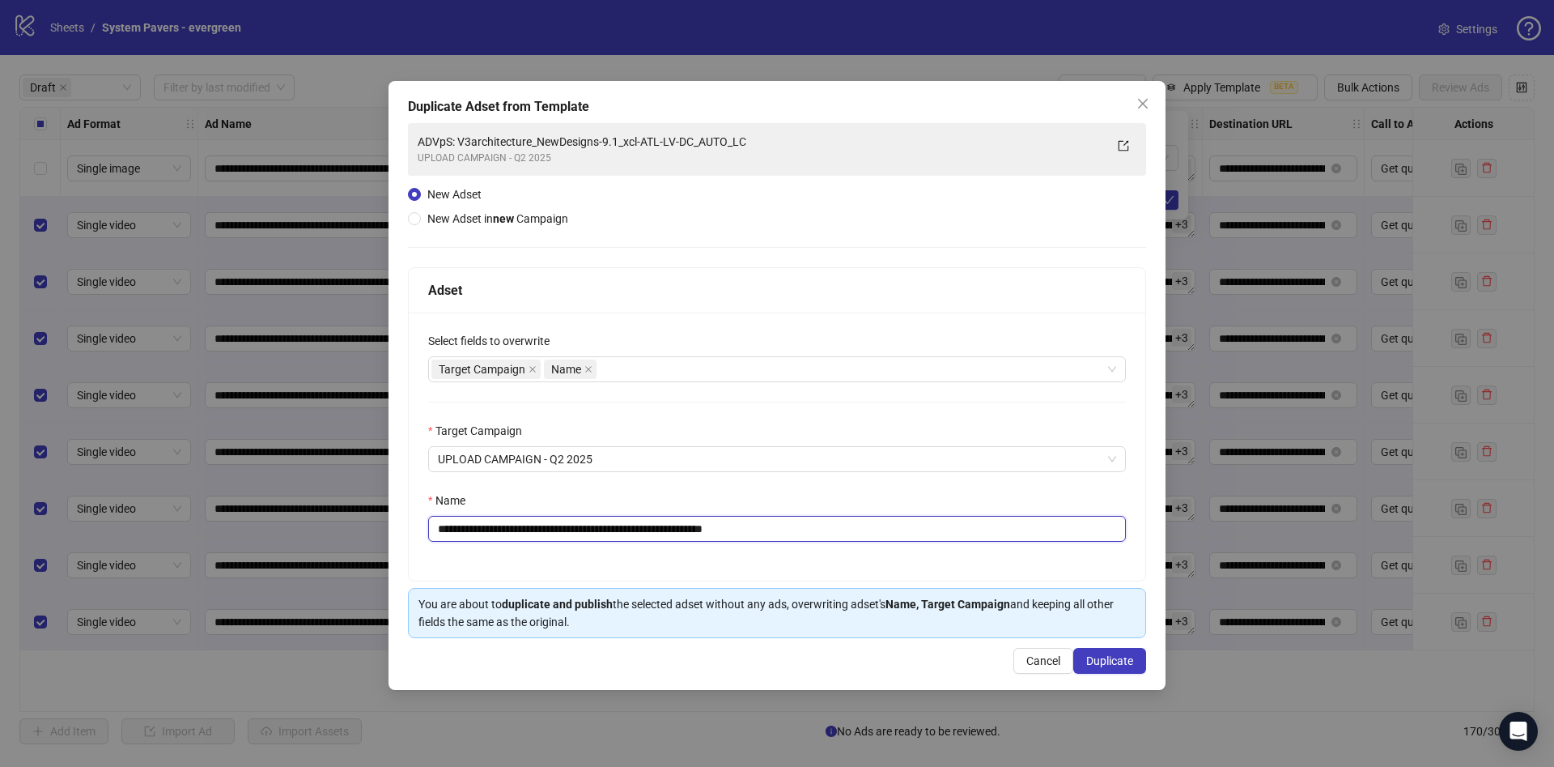
drag, startPoint x: 556, startPoint y: 532, endPoint x: 667, endPoint y: 556, distance: 113.5
click at [619, 551] on div "**********" at bounding box center [777, 447] width 737 height 268
drag, startPoint x: 746, startPoint y: 528, endPoint x: 854, endPoint y: 526, distance: 108.5
click at [854, 526] on input "**********" at bounding box center [777, 529] width 698 height 26
type input "**********"
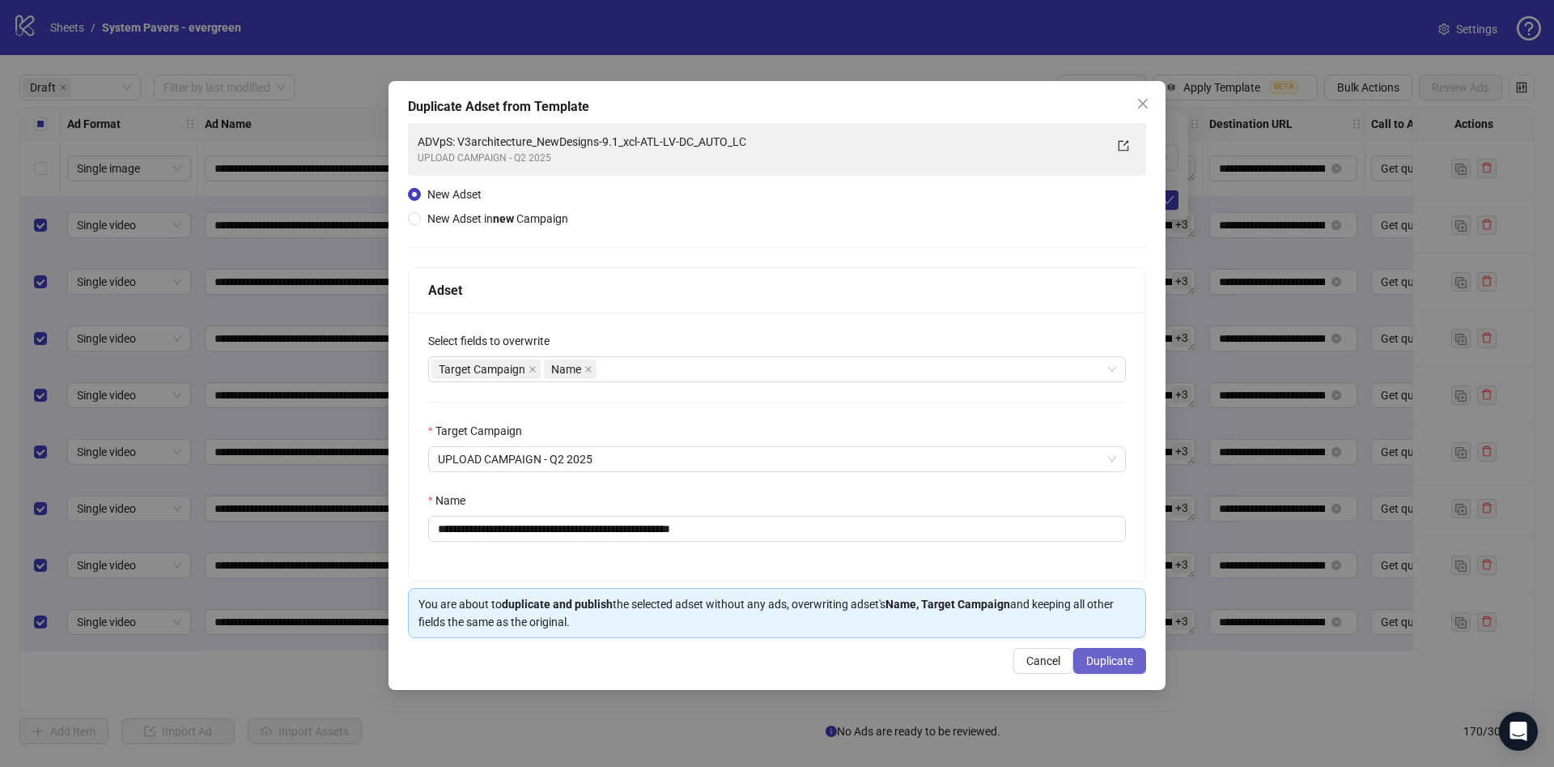
click at [1134, 661] on button "Duplicate" at bounding box center [1110, 661] width 73 height 26
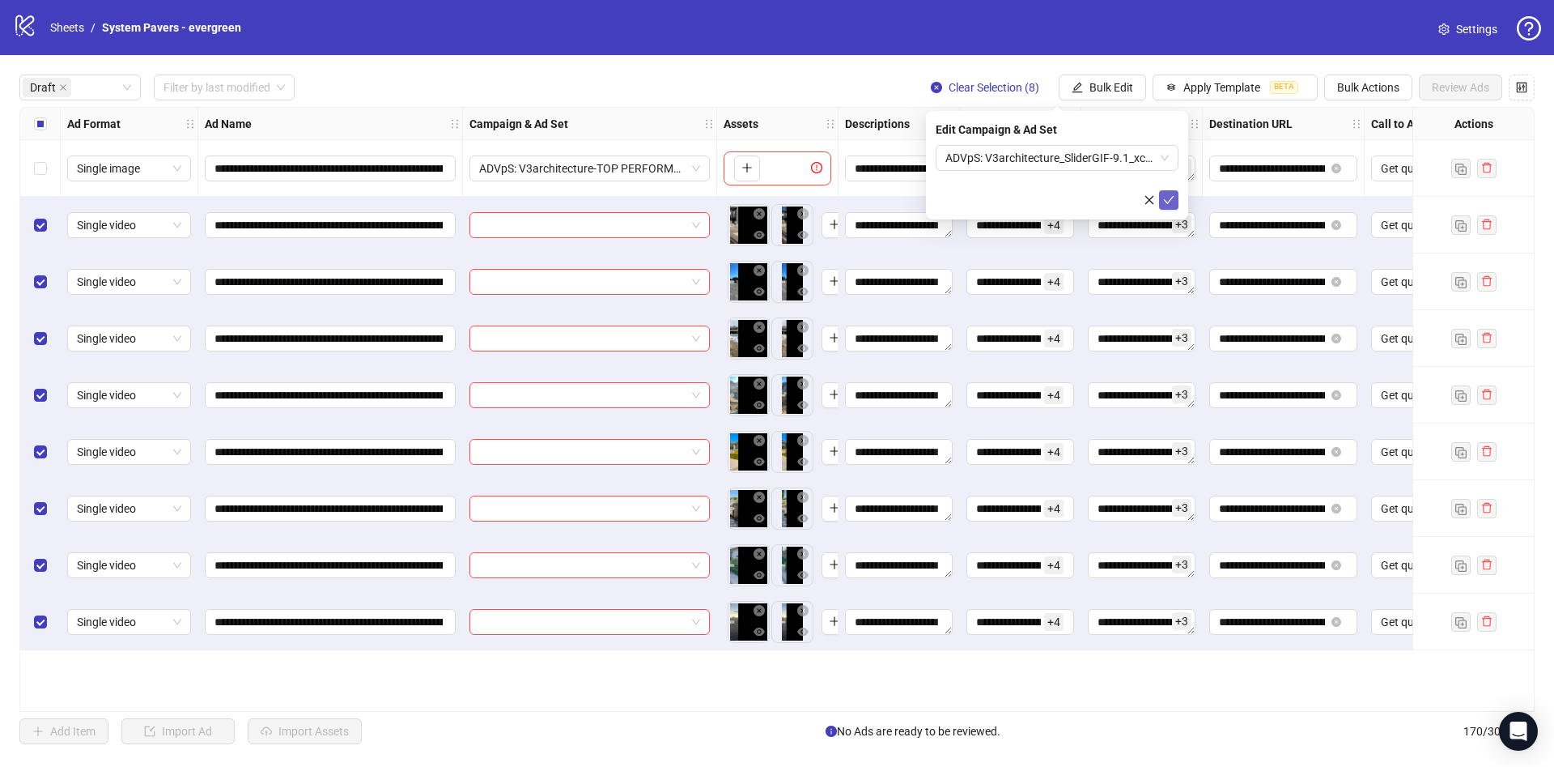
click at [1168, 195] on icon "check" at bounding box center [1168, 199] width 11 height 11
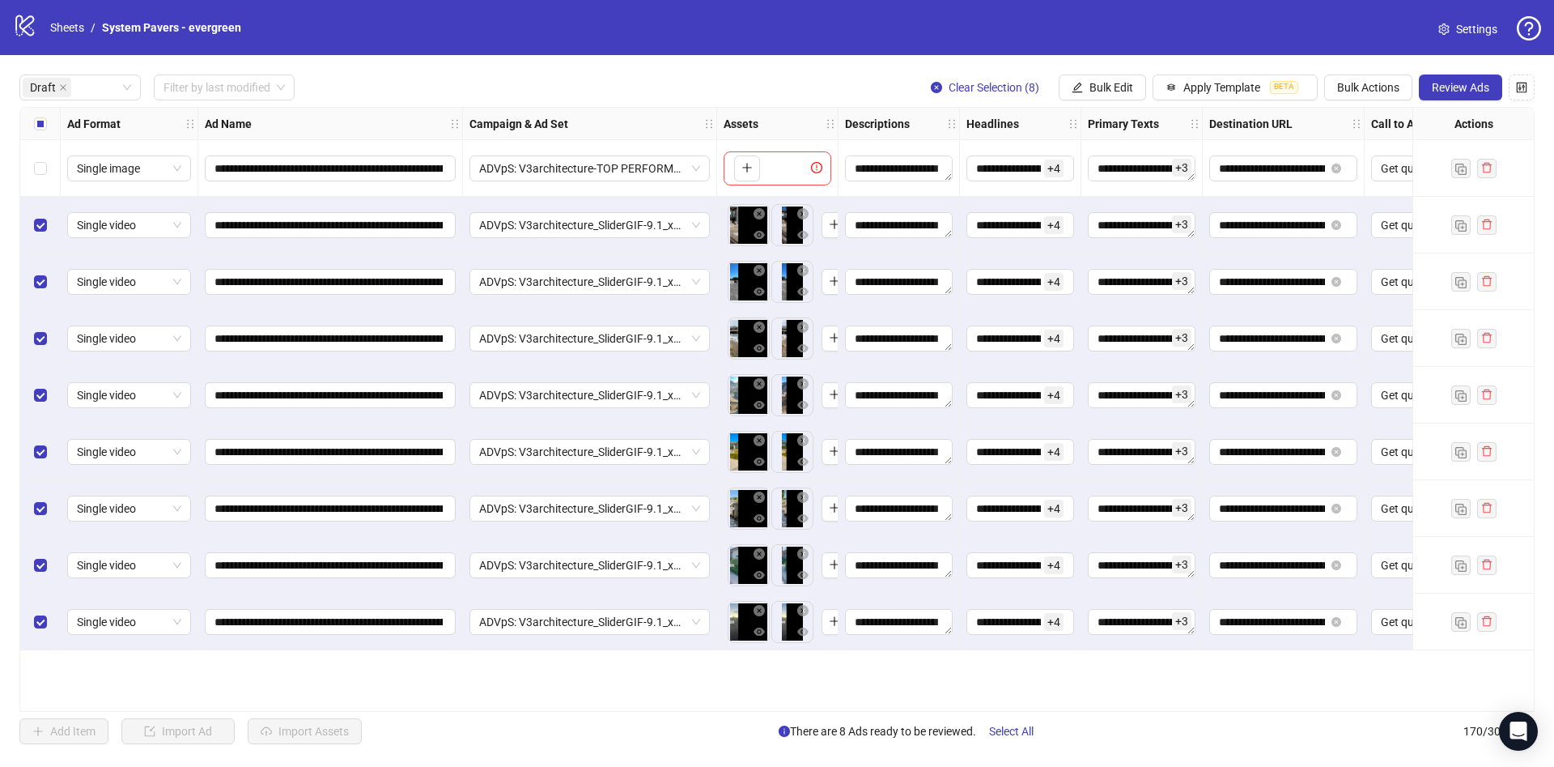
click at [1449, 77] on button "Review Ads" at bounding box center [1460, 87] width 83 height 26
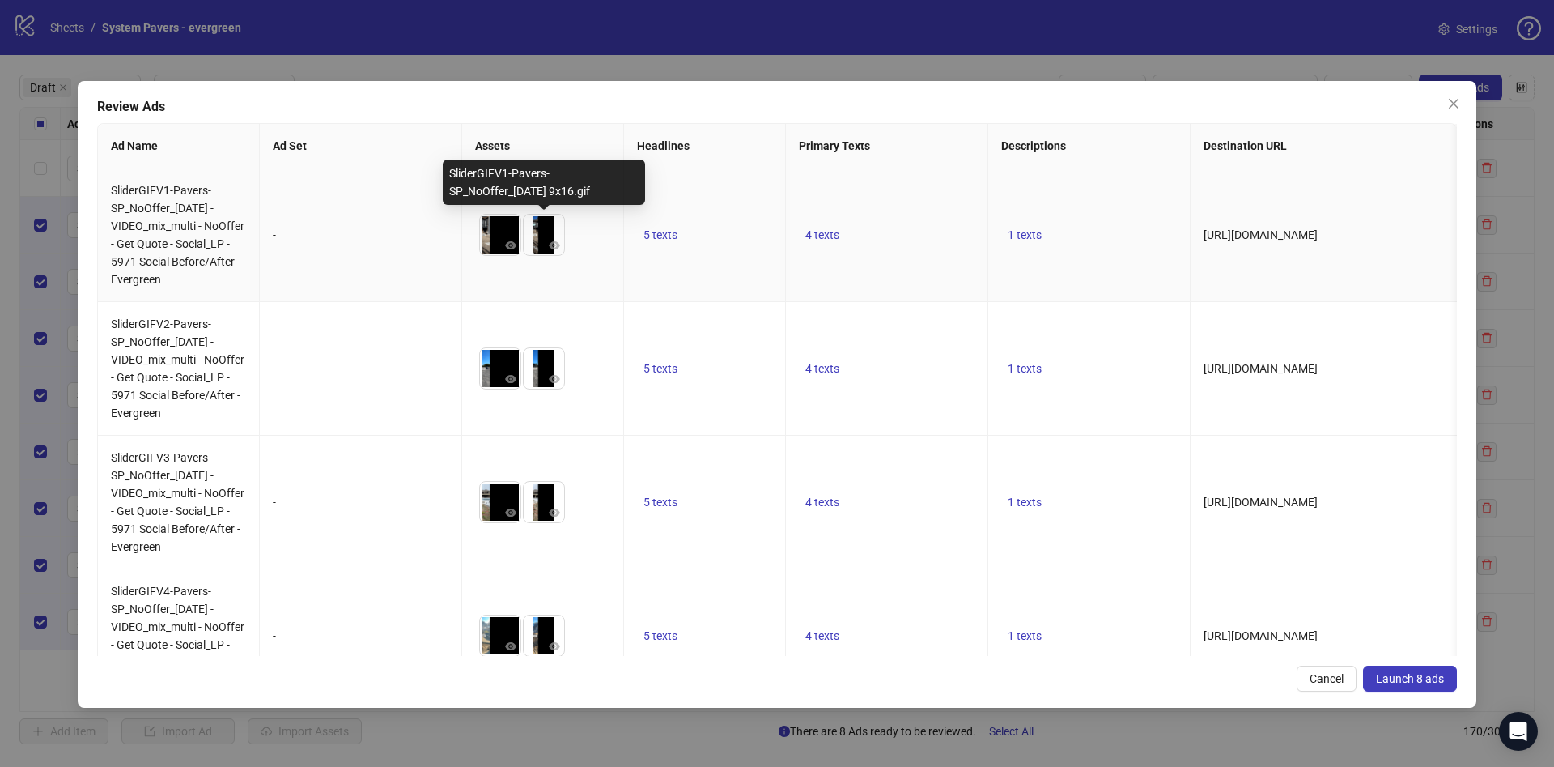
click at [544, 240] on img at bounding box center [544, 235] width 40 height 40
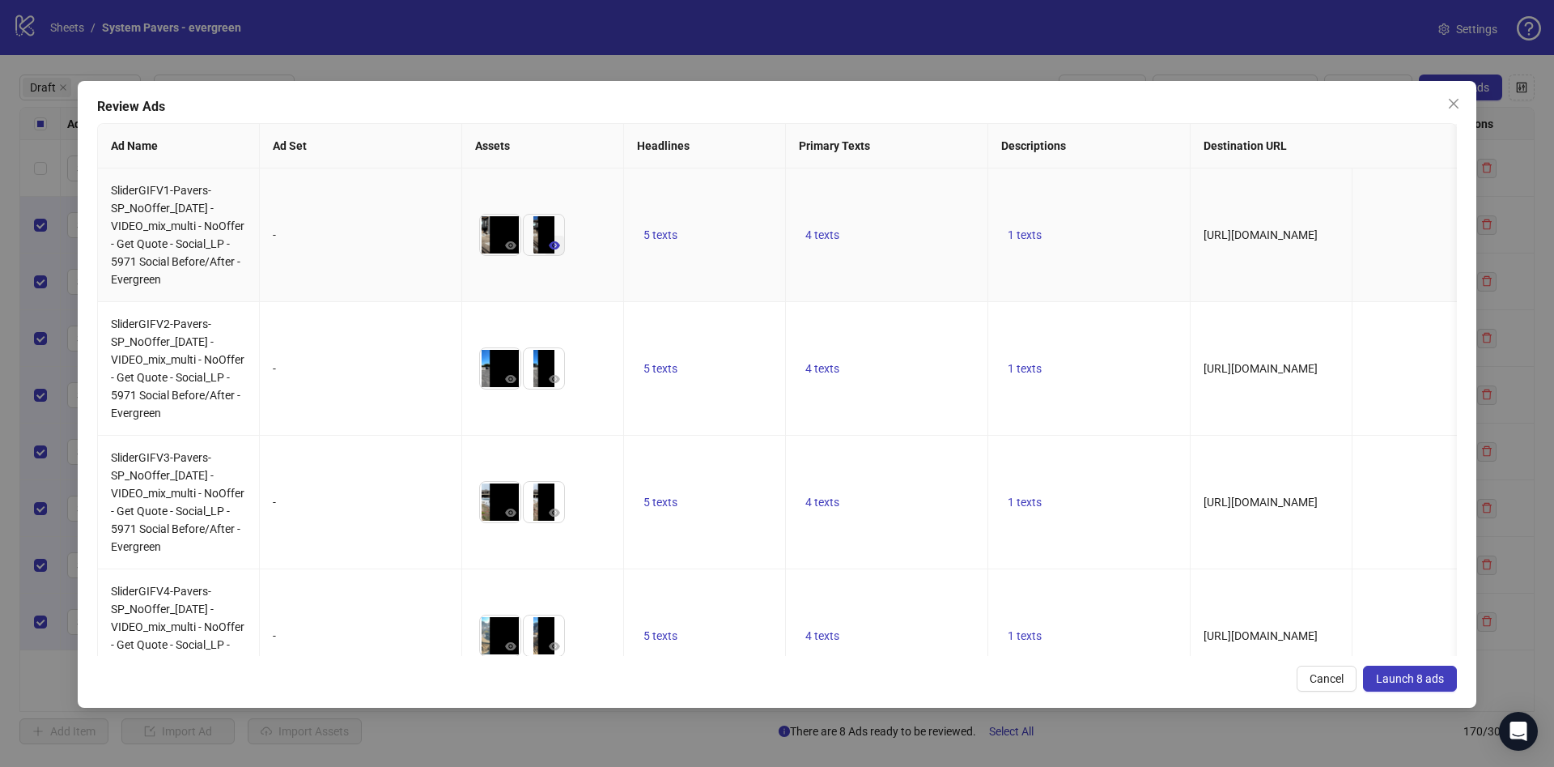
click at [552, 245] on icon "eye" at bounding box center [554, 245] width 11 height 8
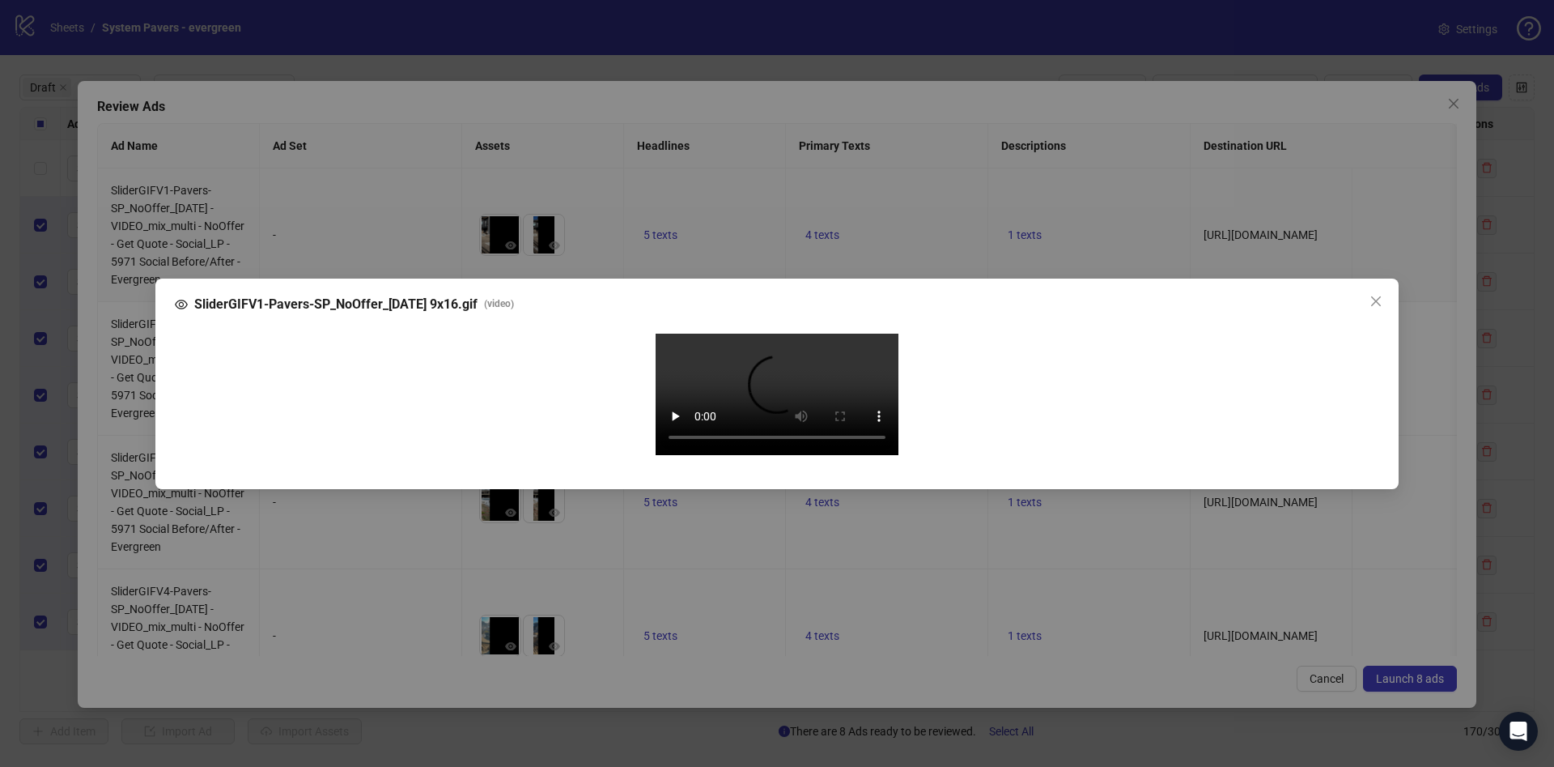
click at [844, 376] on video "Your browser does not support the video tag." at bounding box center [777, 394] width 243 height 121
click at [1370, 306] on icon "close" at bounding box center [1376, 301] width 13 height 13
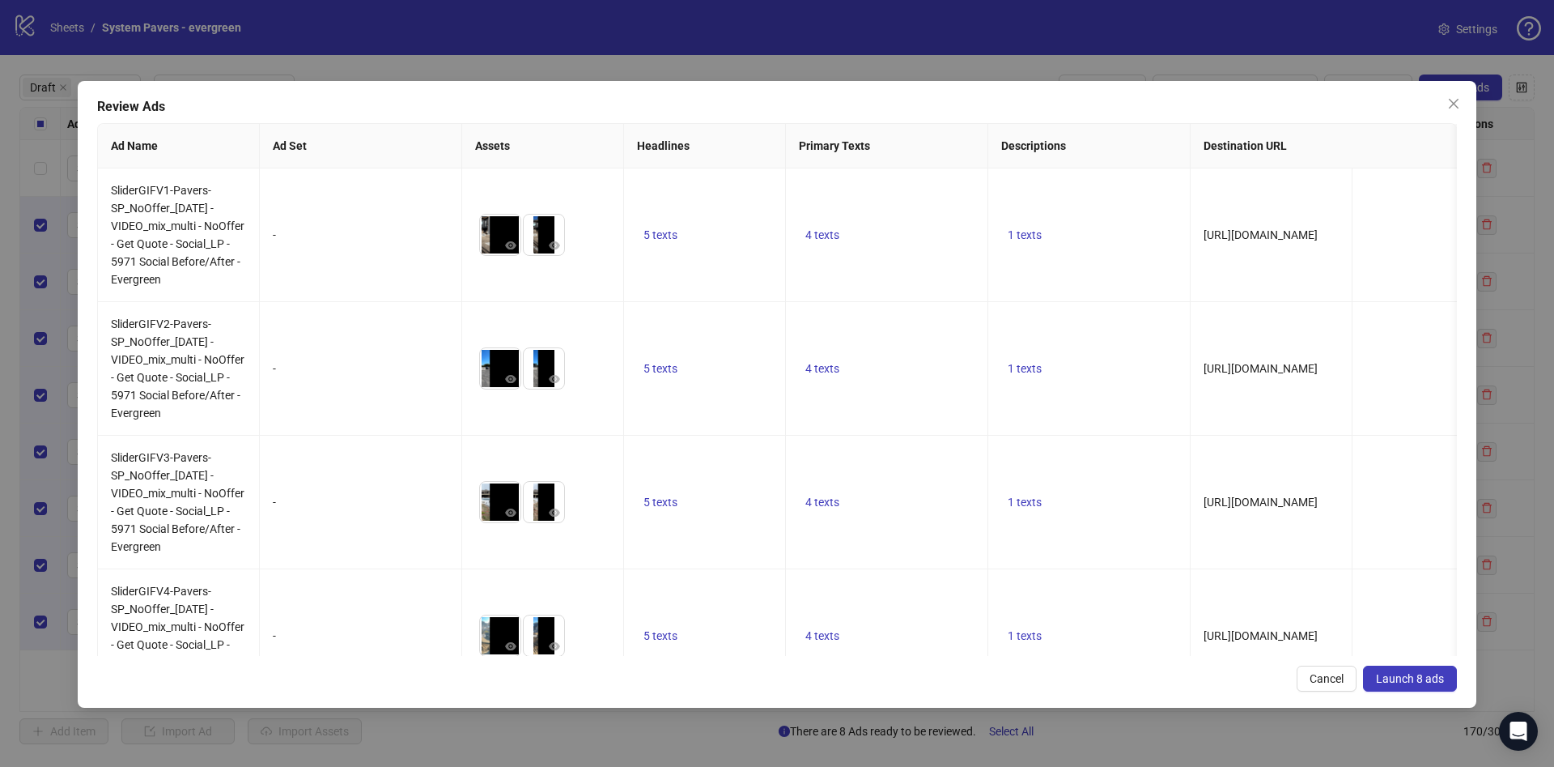
click at [1422, 678] on span "Launch 8 ads" at bounding box center [1410, 678] width 68 height 13
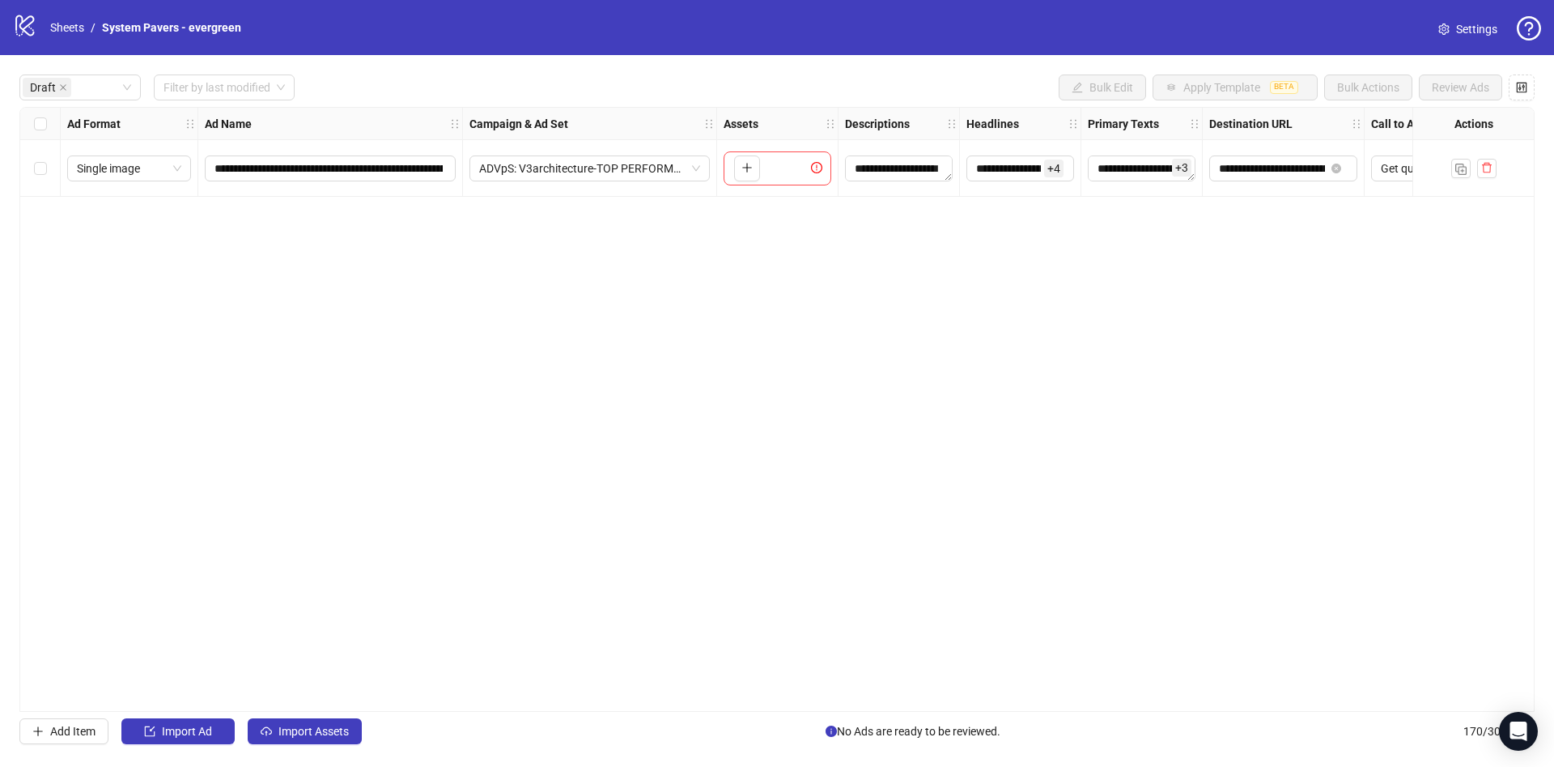
drag, startPoint x: 302, startPoint y: 748, endPoint x: 308, endPoint y: 735, distance: 14.5
click at [303, 747] on div "**********" at bounding box center [777, 409] width 1554 height 708
click at [308, 734] on span "Import Assets" at bounding box center [314, 731] width 70 height 13
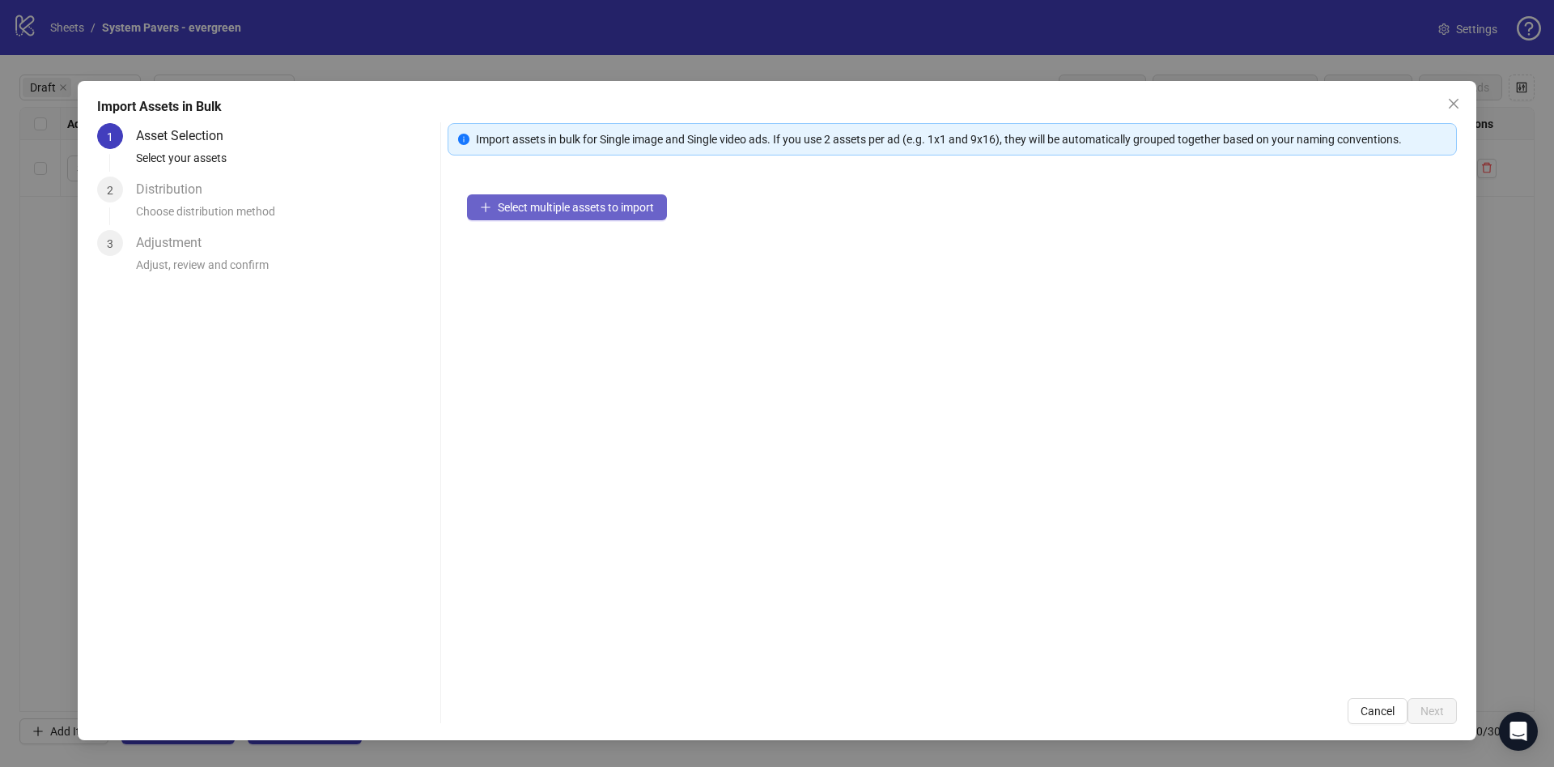
click at [597, 198] on button "Select multiple assets to import" at bounding box center [567, 207] width 200 height 26
click at [506, 207] on span "Select multiple assets to import" at bounding box center [576, 207] width 156 height 13
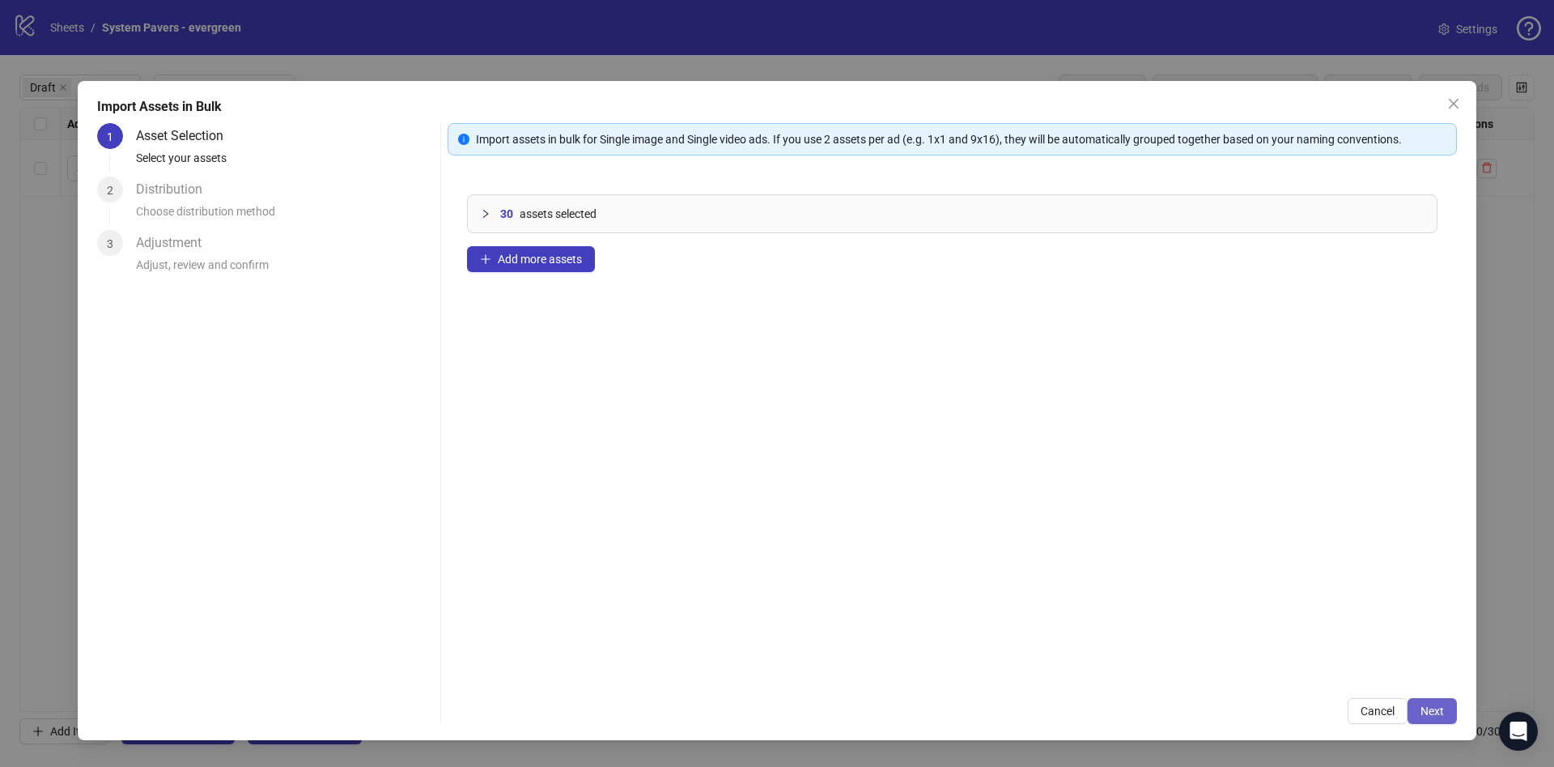
click at [1444, 719] on button "Next" at bounding box center [1432, 711] width 49 height 26
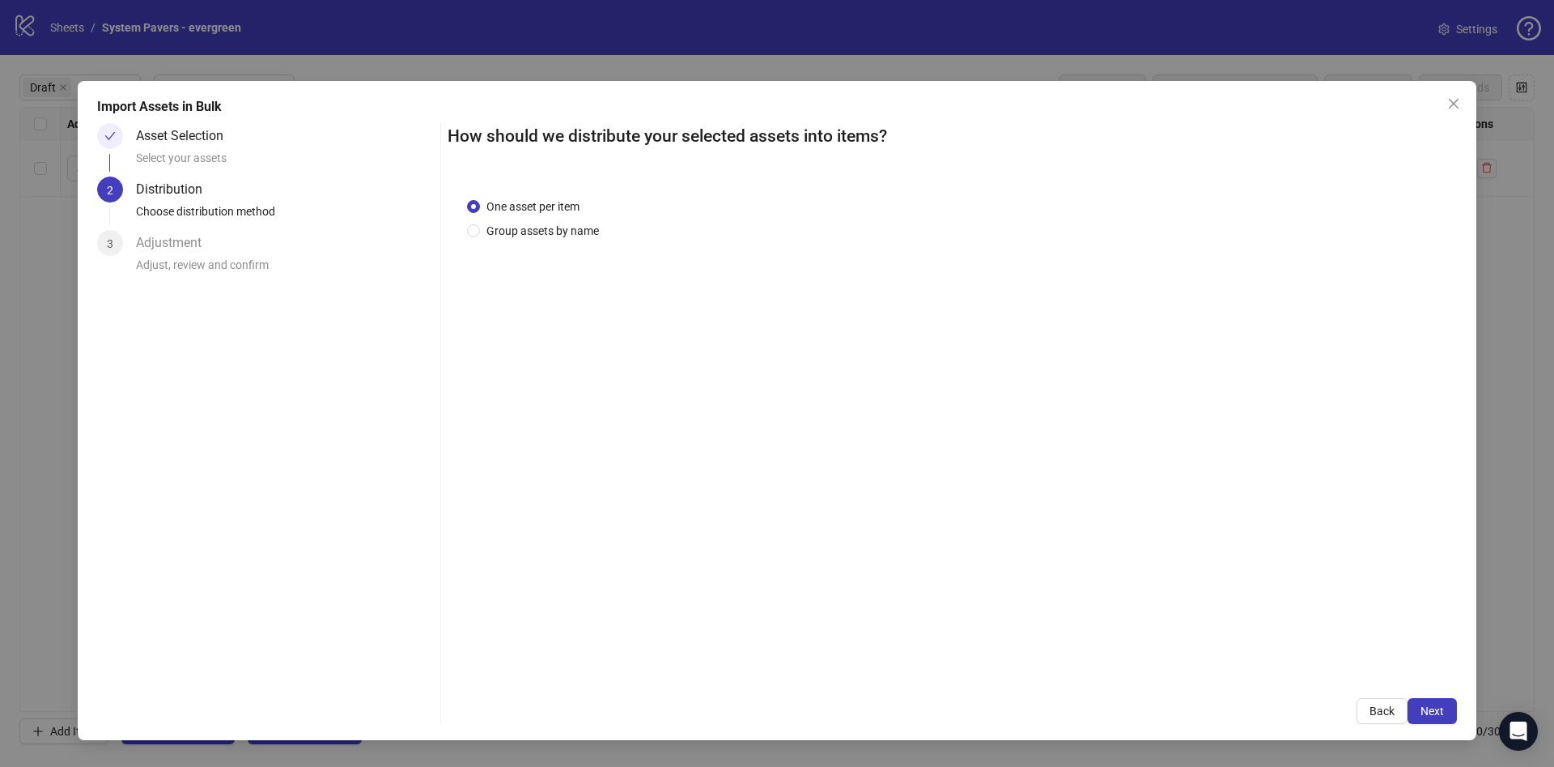
click at [1441, 710] on span "Next" at bounding box center [1432, 710] width 23 height 13
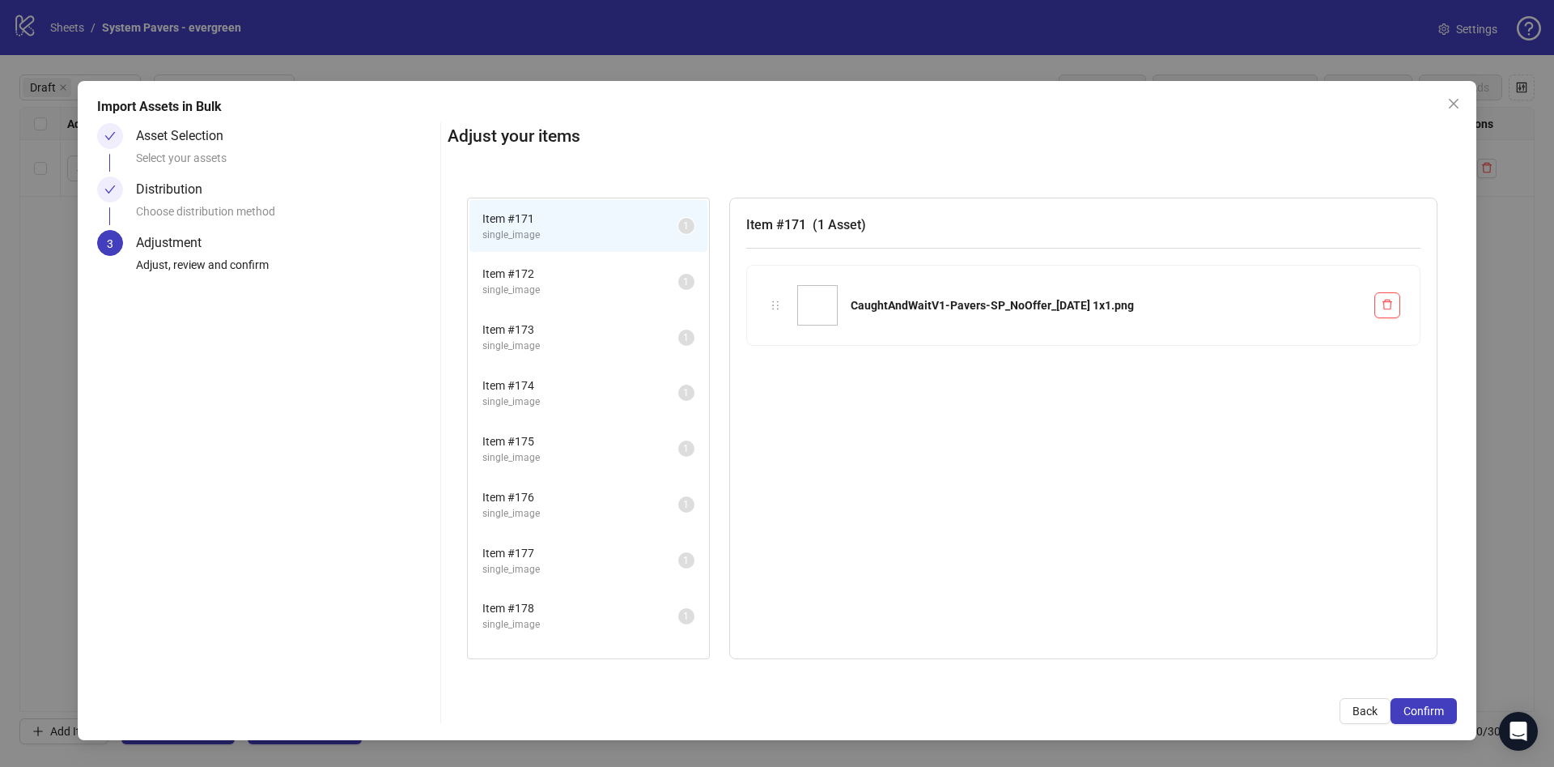
click at [1441, 710] on span "Confirm" at bounding box center [1424, 710] width 40 height 13
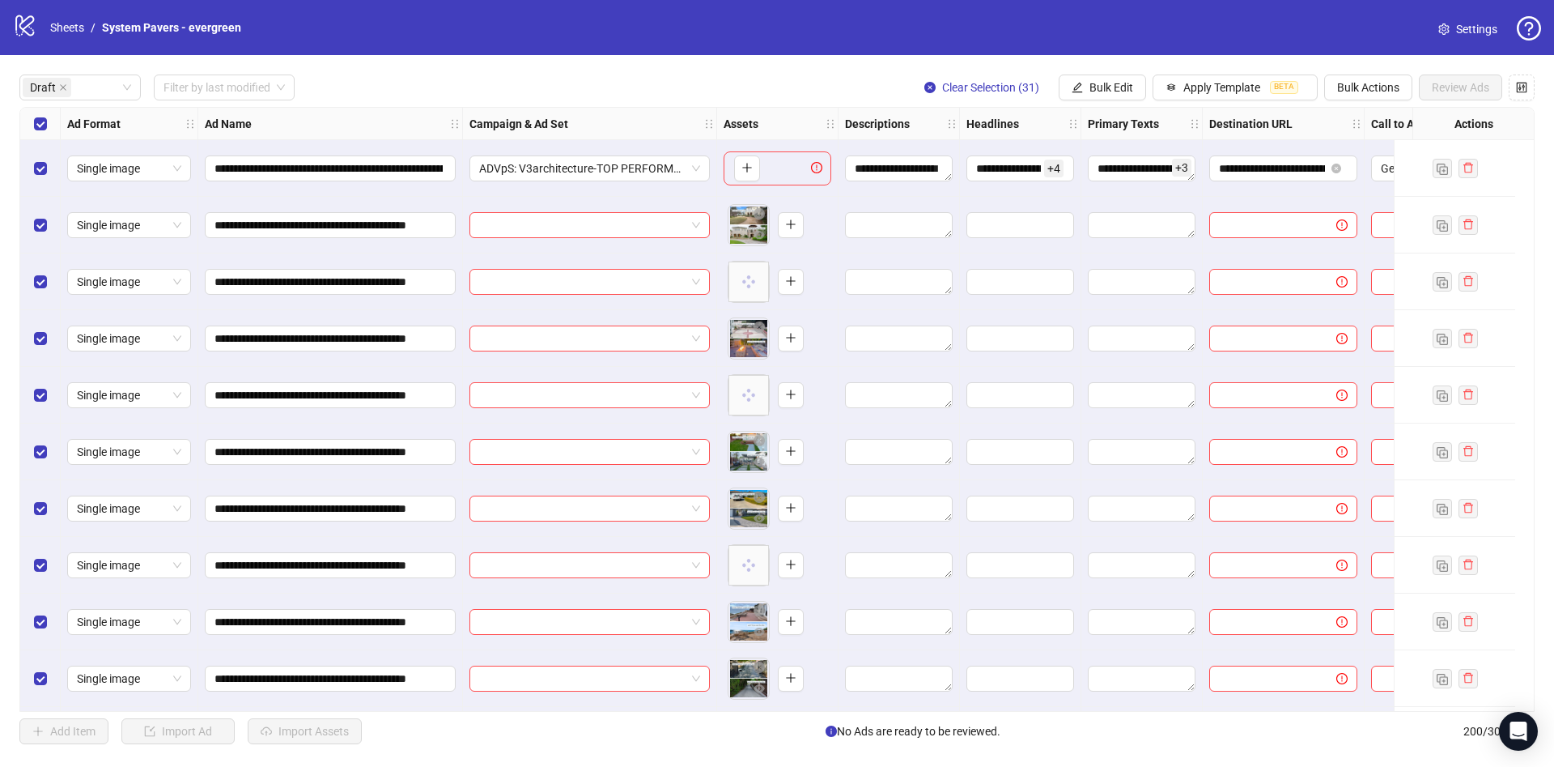
click at [49, 161] on div "Select row 1" at bounding box center [40, 168] width 40 height 57
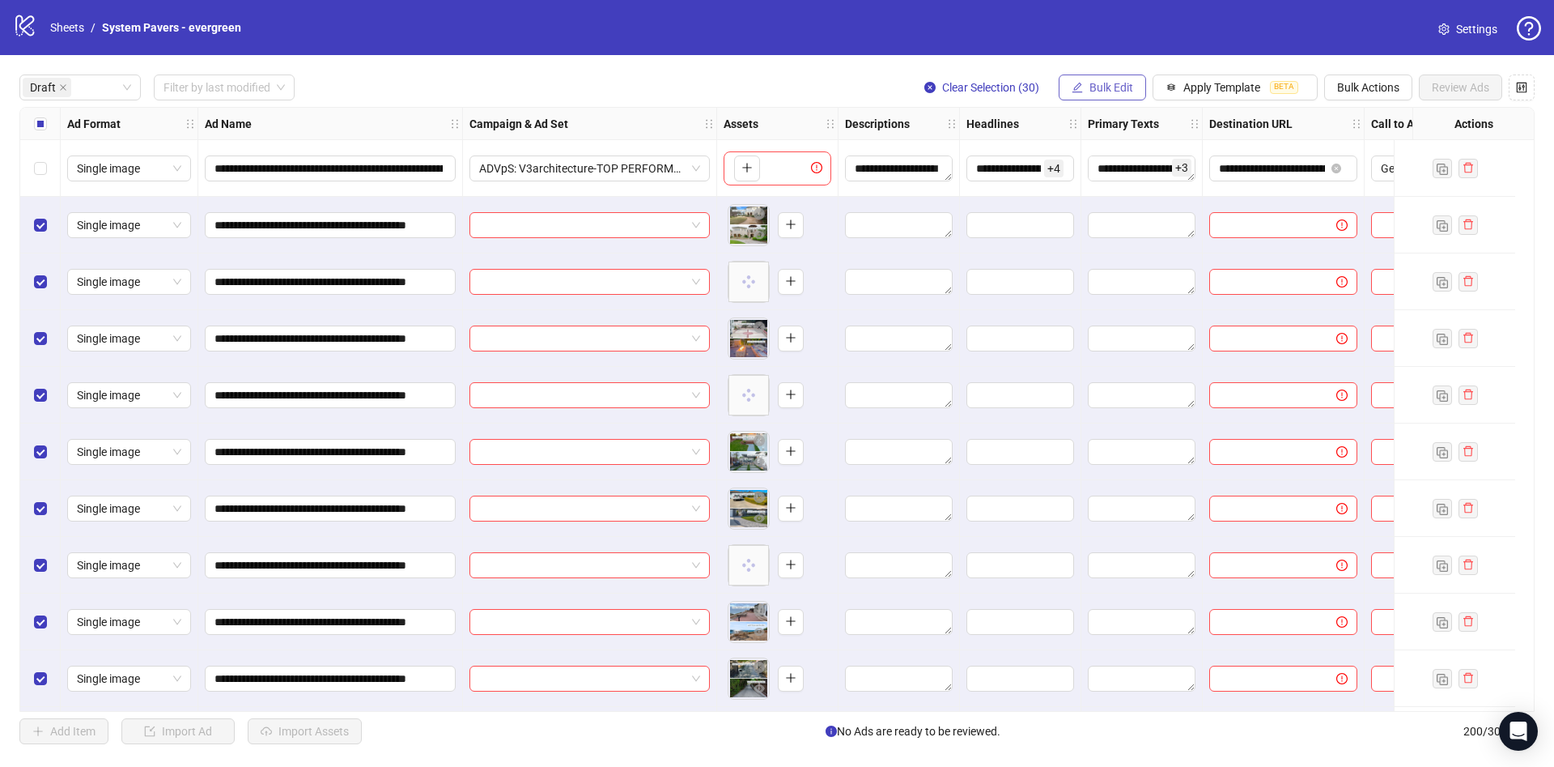
click at [1127, 91] on span "Bulk Edit" at bounding box center [1112, 87] width 44 height 13
click at [1129, 153] on span "Name" at bounding box center [1118, 147] width 96 height 18
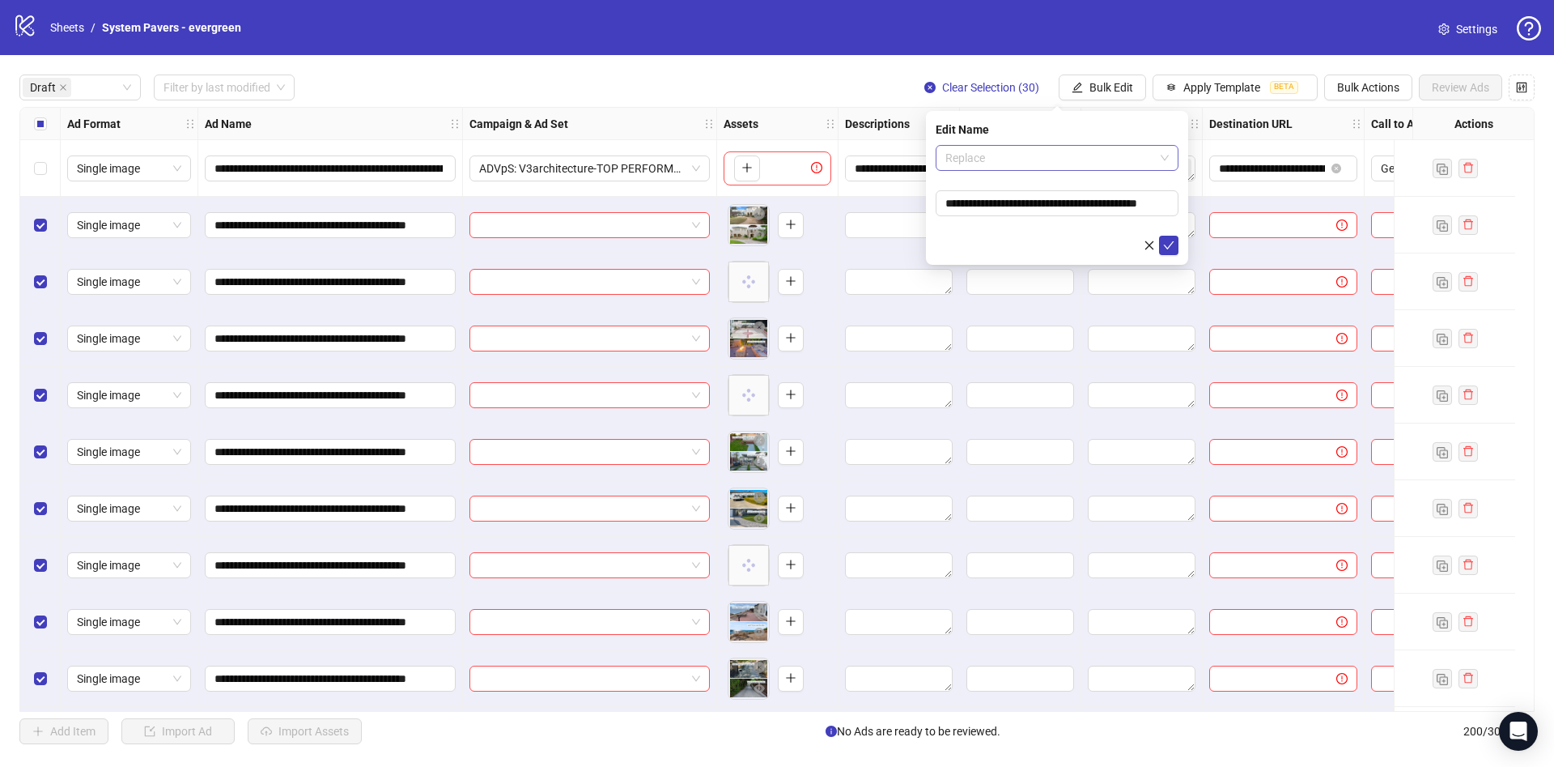
click at [1043, 157] on span "Replace" at bounding box center [1057, 158] width 223 height 24
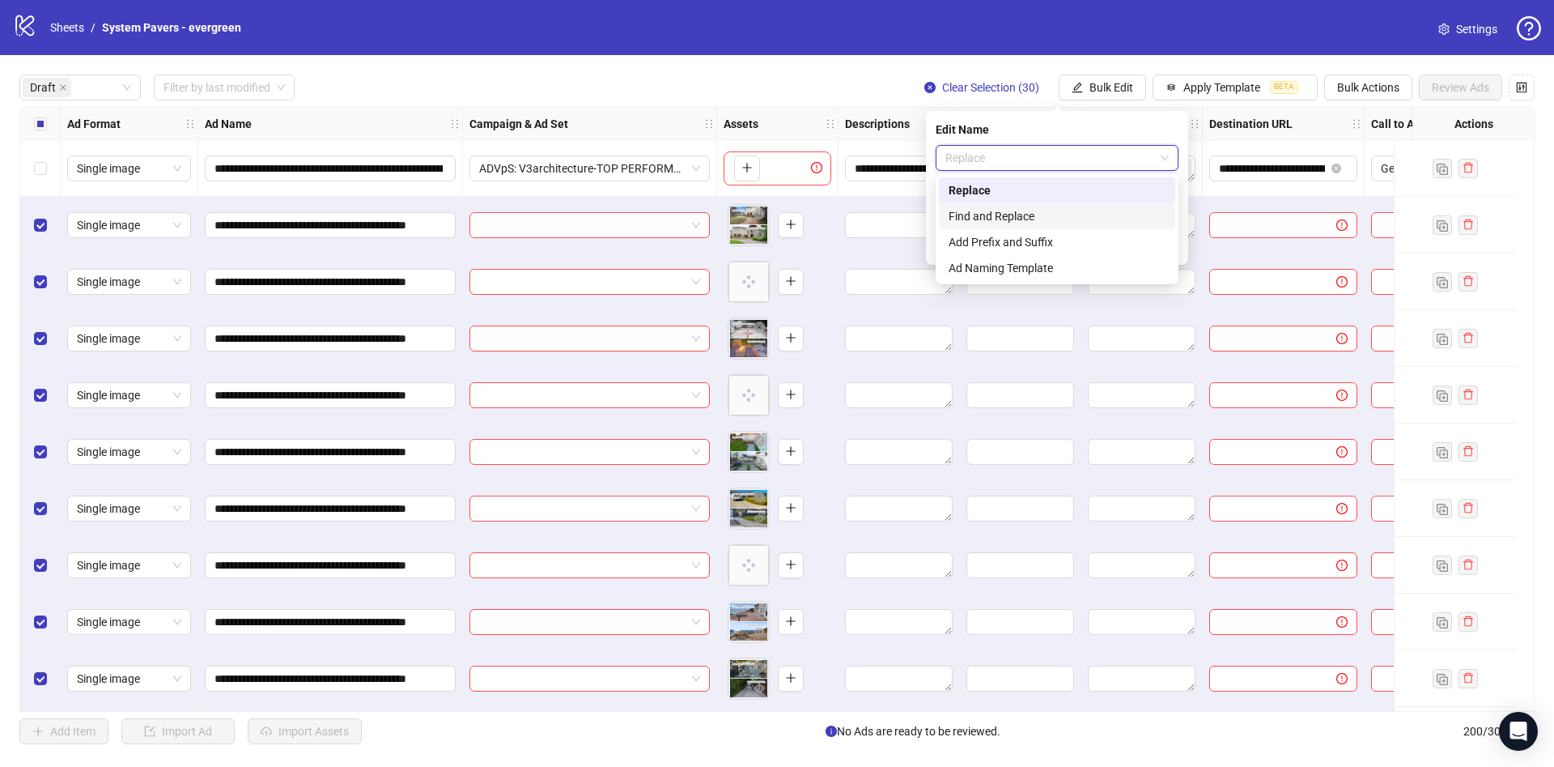
click at [1011, 218] on div "Find and Replace" at bounding box center [1057, 216] width 217 height 18
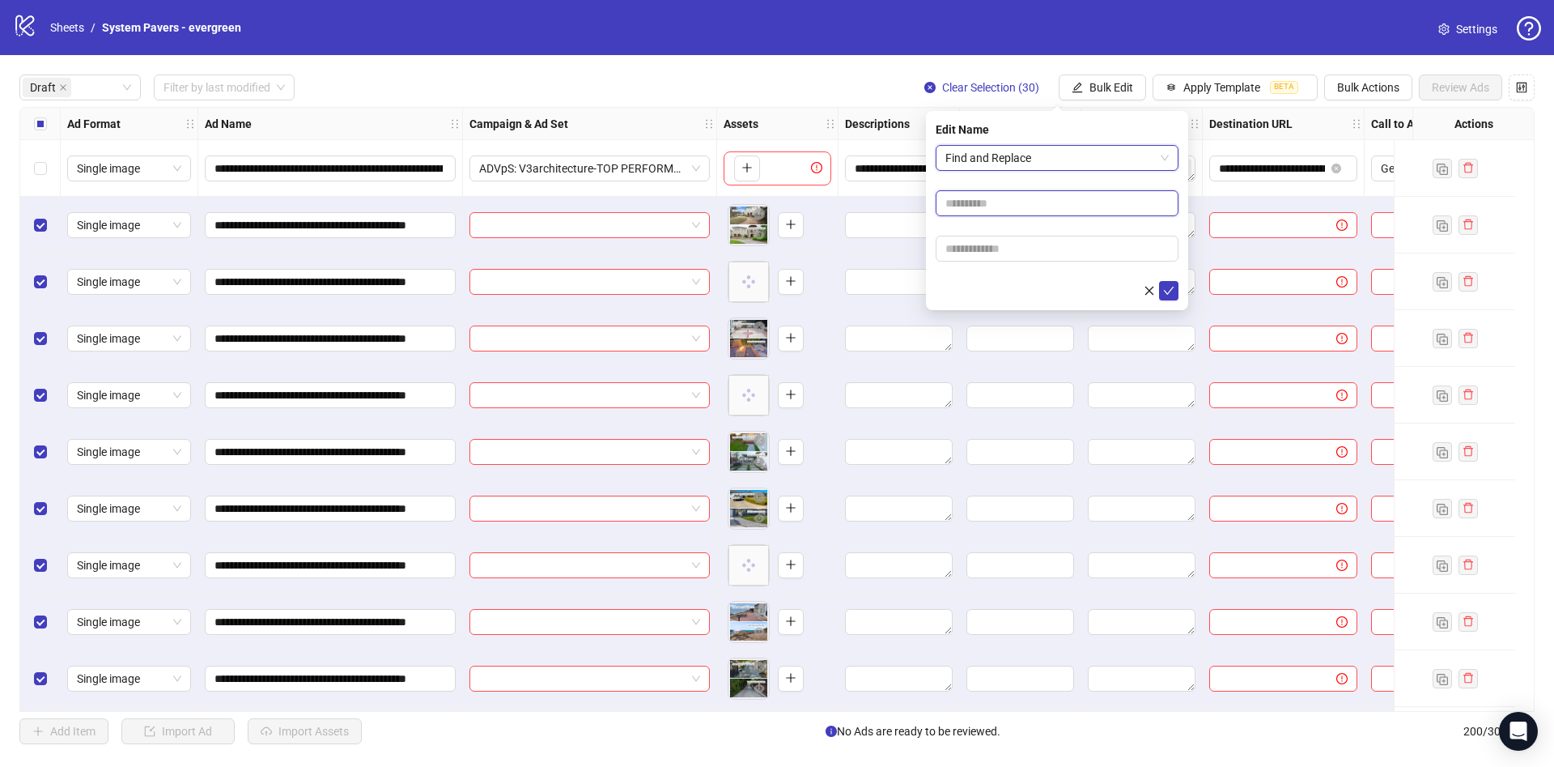
click at [1023, 203] on input "text" at bounding box center [1057, 203] width 243 height 26
type input "***"
click at [1010, 240] on input "text" at bounding box center [1057, 249] width 243 height 26
paste input "**********"
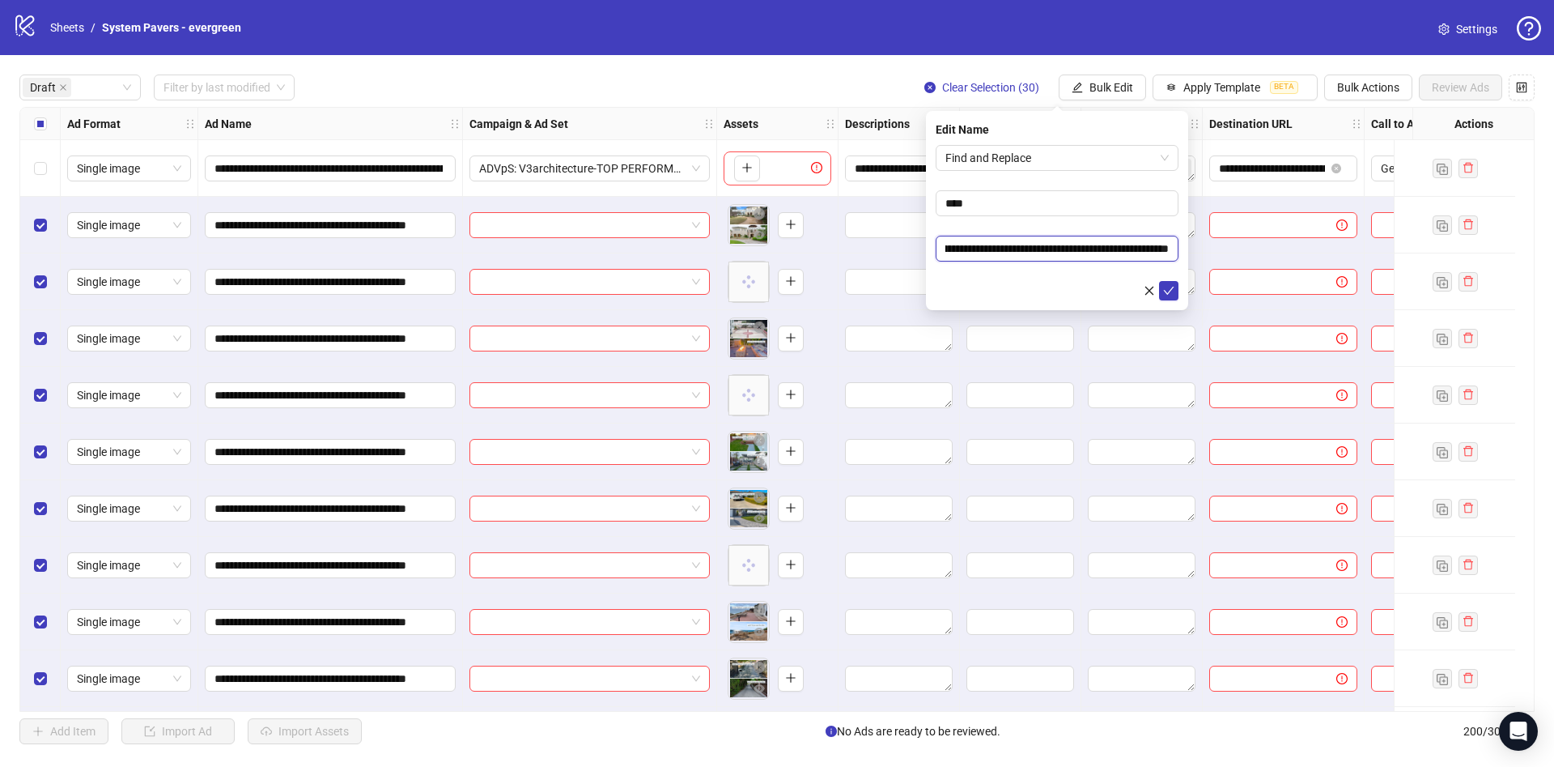
type input "**********"
click at [972, 282] on div at bounding box center [1057, 290] width 243 height 19
click at [1174, 285] on icon "check" at bounding box center [1168, 290] width 11 height 11
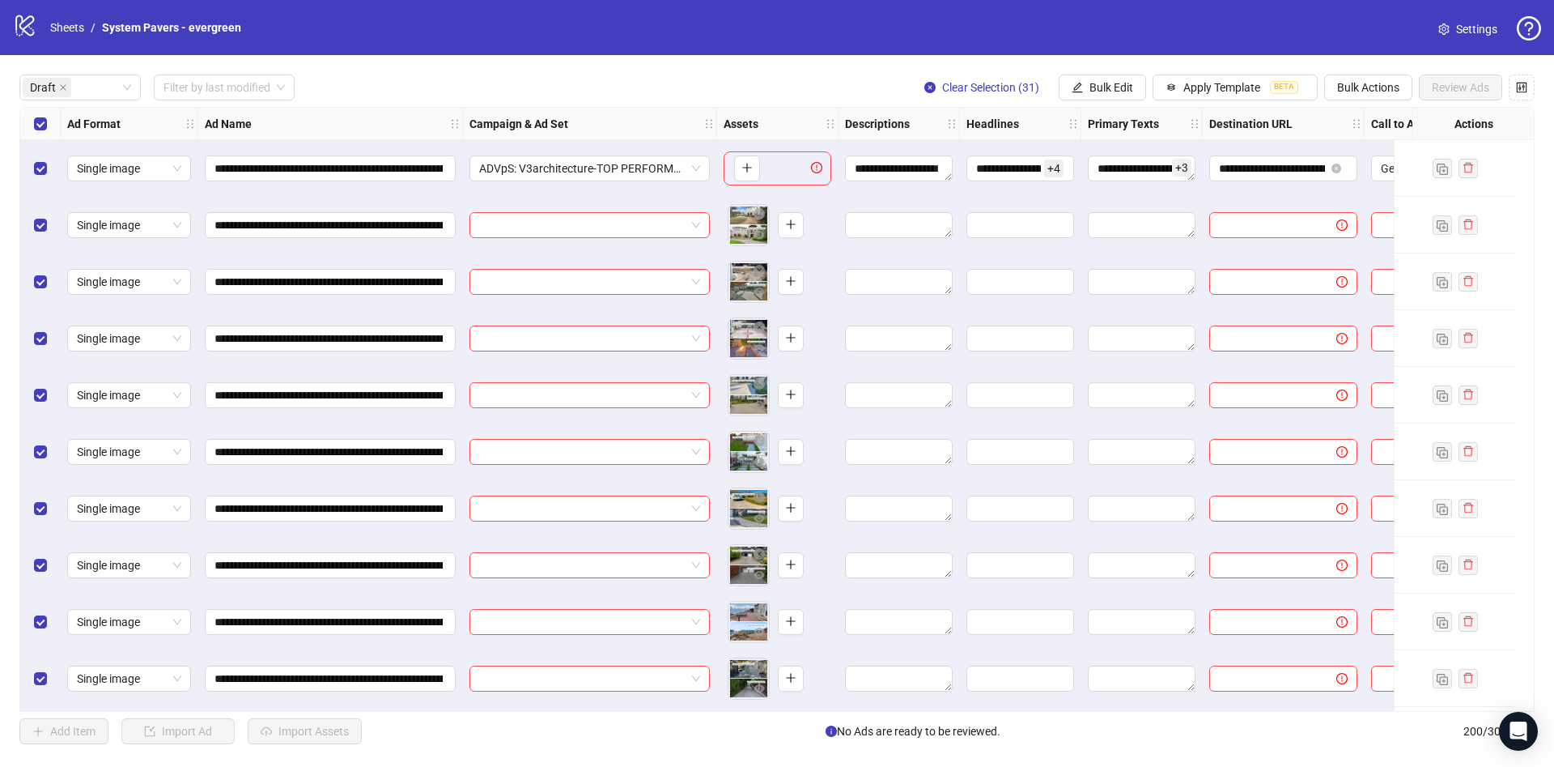
click at [30, 160] on div "Select row 1" at bounding box center [40, 168] width 40 height 57
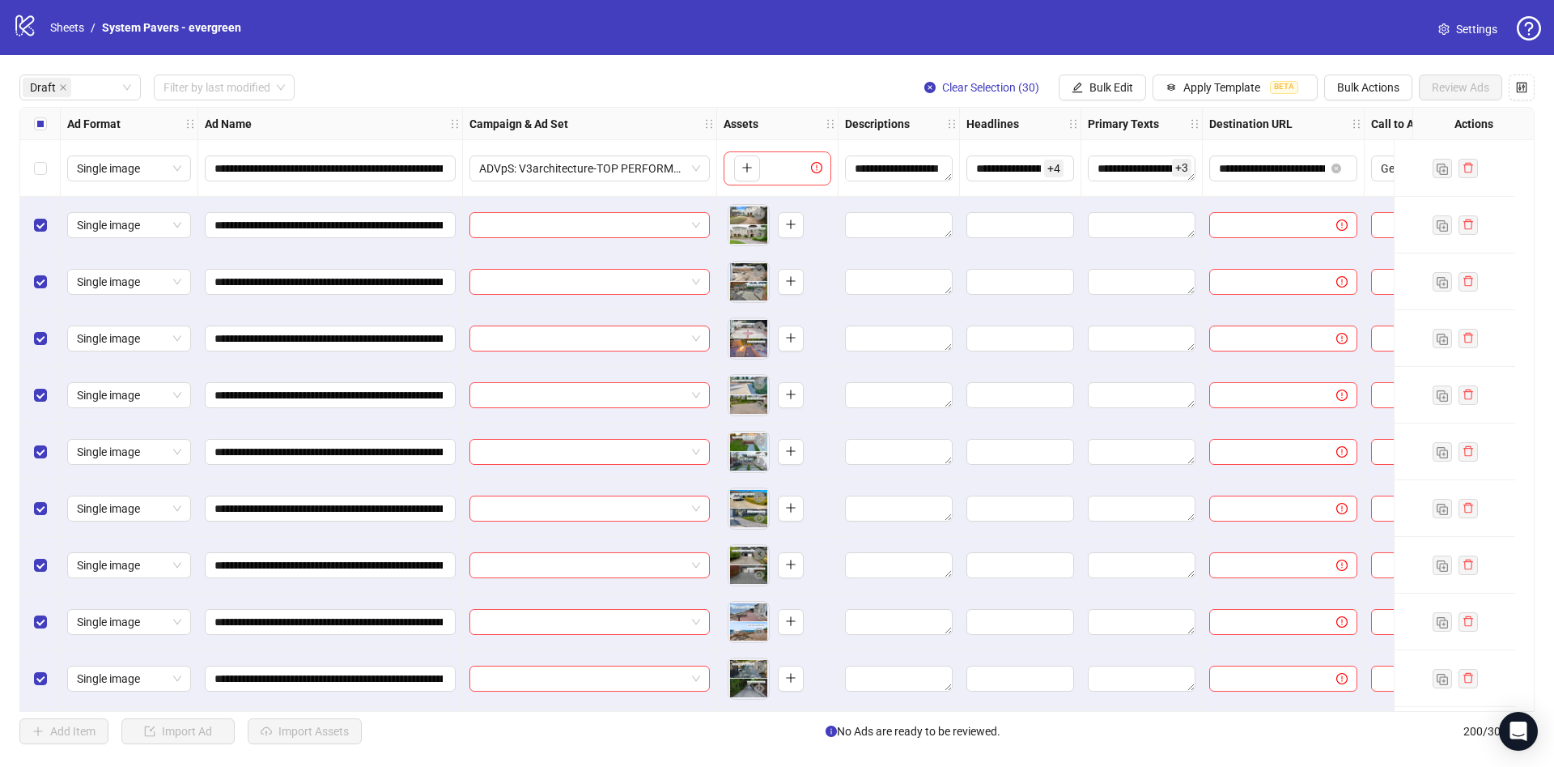
click at [1148, 76] on div "**********" at bounding box center [777, 409] width 1554 height 708
click at [1135, 91] on button "Bulk Edit" at bounding box center [1102, 87] width 87 height 26
click at [1117, 154] on span "Name" at bounding box center [1118, 147] width 96 height 18
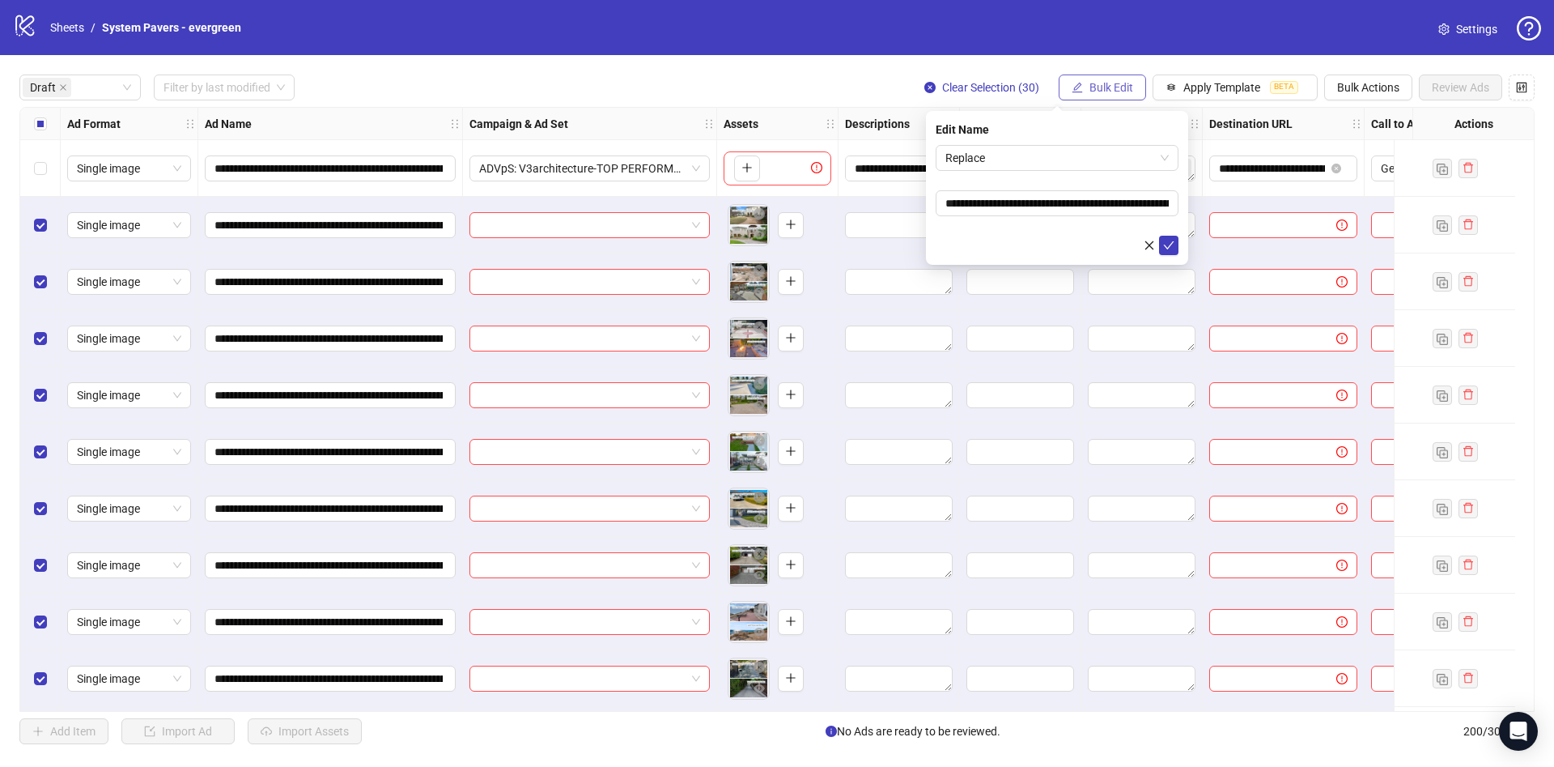
click at [1122, 93] on span "Bulk Edit" at bounding box center [1112, 87] width 44 height 13
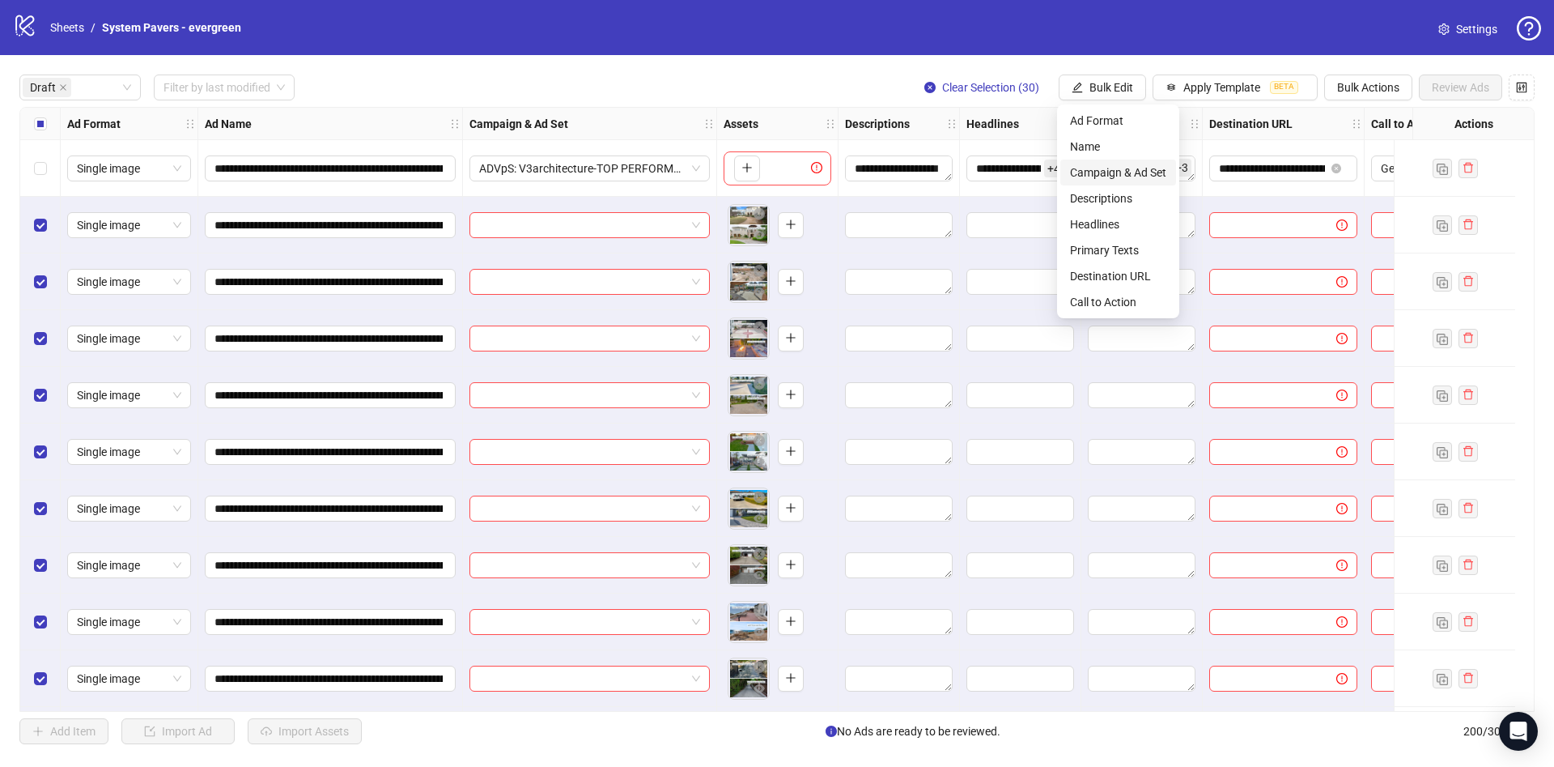
click at [1131, 169] on span "Campaign & Ad Set" at bounding box center [1118, 173] width 96 height 18
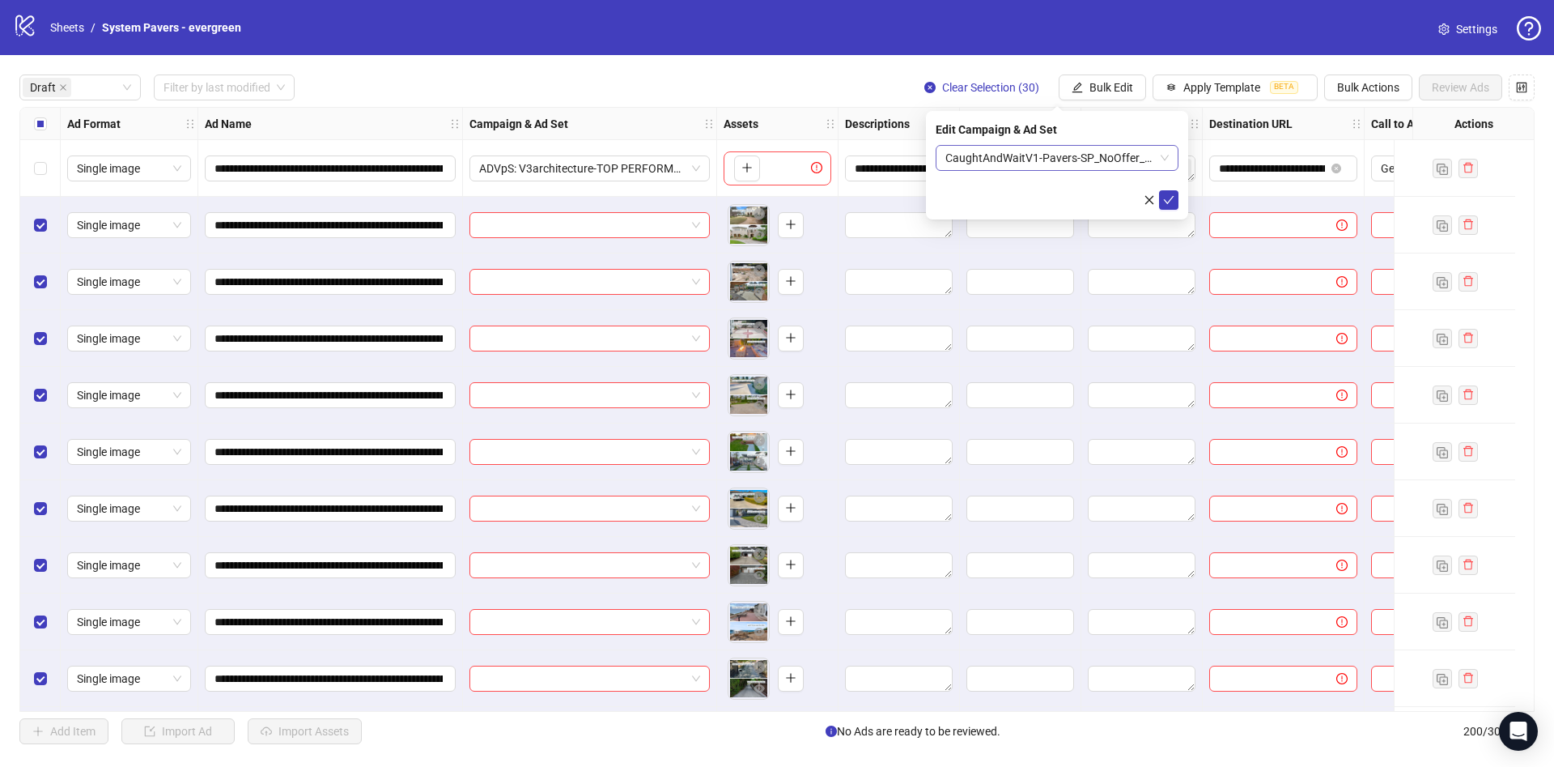
click at [993, 160] on span "CaughtAndWaitV1-Pavers-SP_NoOffer_2025-8-25 - STATIC_1x1_multi_MusTextCtaAnim -…" at bounding box center [1057, 158] width 223 height 24
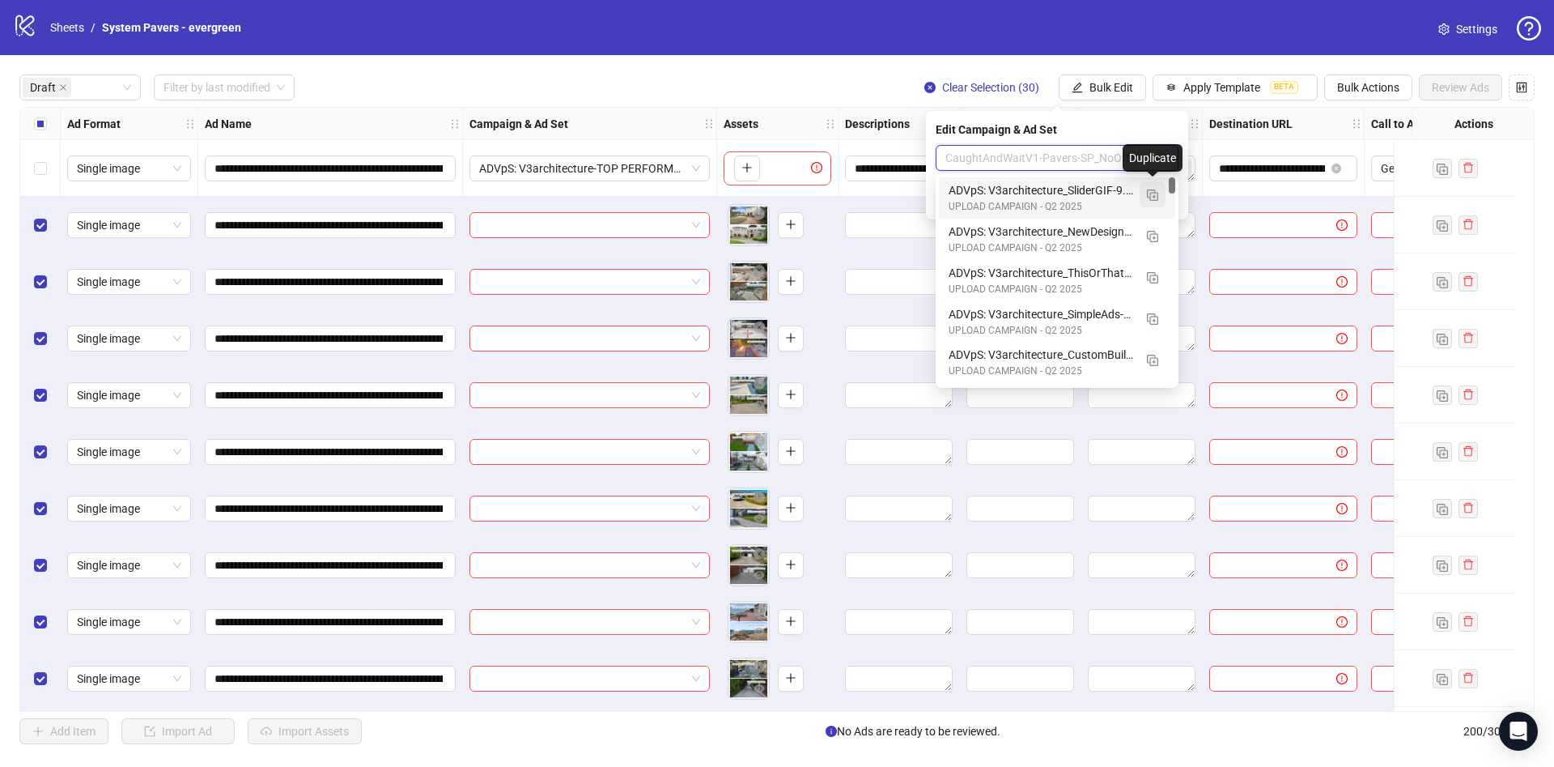
click at [1151, 191] on img "button" at bounding box center [1152, 194] width 11 height 11
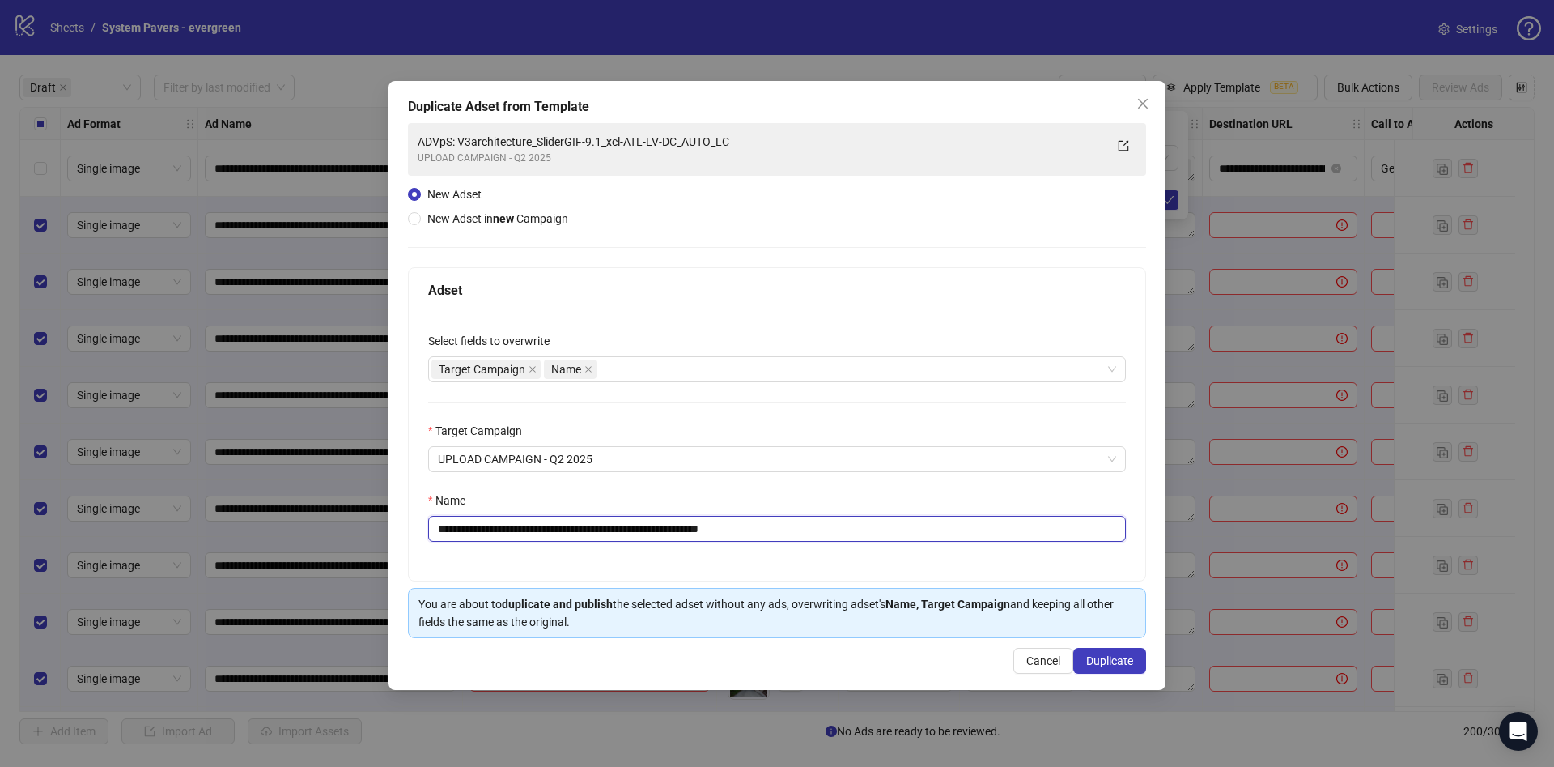
drag, startPoint x: 559, startPoint y: 532, endPoint x: 601, endPoint y: 555, distance: 48.2
click at [601, 555] on div "**********" at bounding box center [777, 447] width 737 height 268
drag, startPoint x: 767, startPoint y: 536, endPoint x: 992, endPoint y: 546, distance: 225.3
click at [992, 546] on div "**********" at bounding box center [777, 447] width 737 height 268
type input "**********"
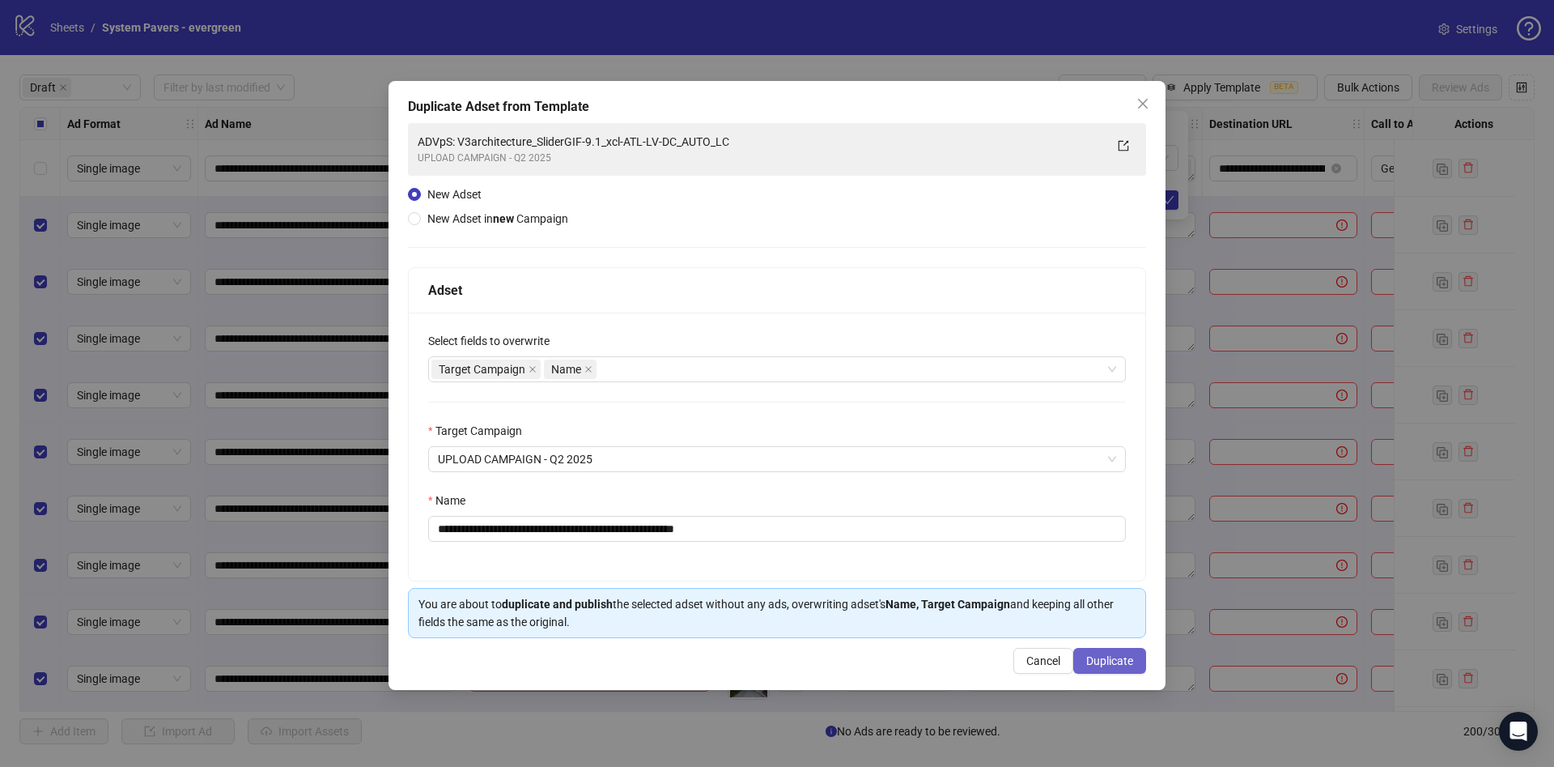
click at [1136, 665] on button "Duplicate" at bounding box center [1110, 661] width 73 height 26
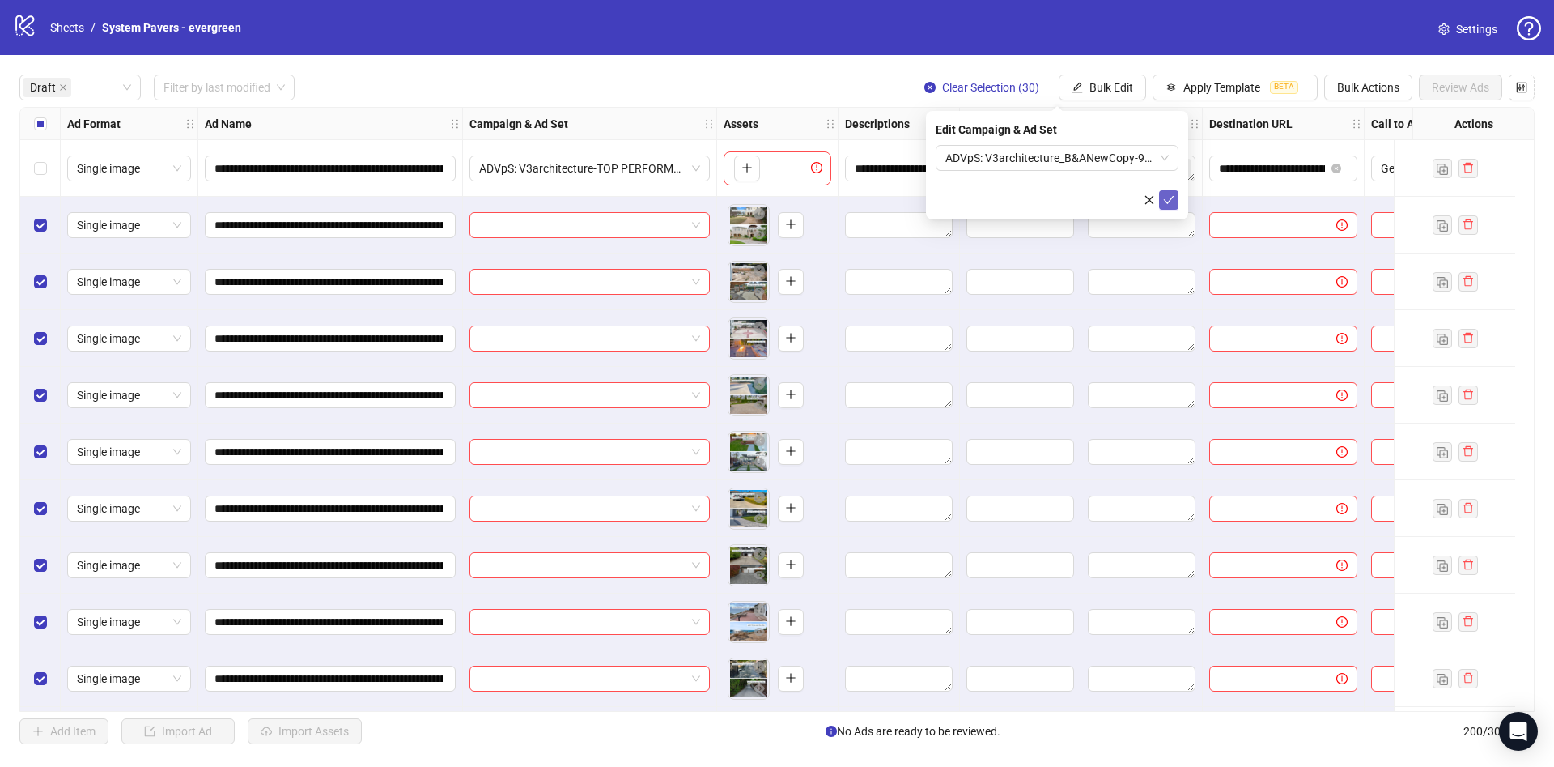
click at [1172, 202] on icon "check" at bounding box center [1168, 199] width 11 height 11
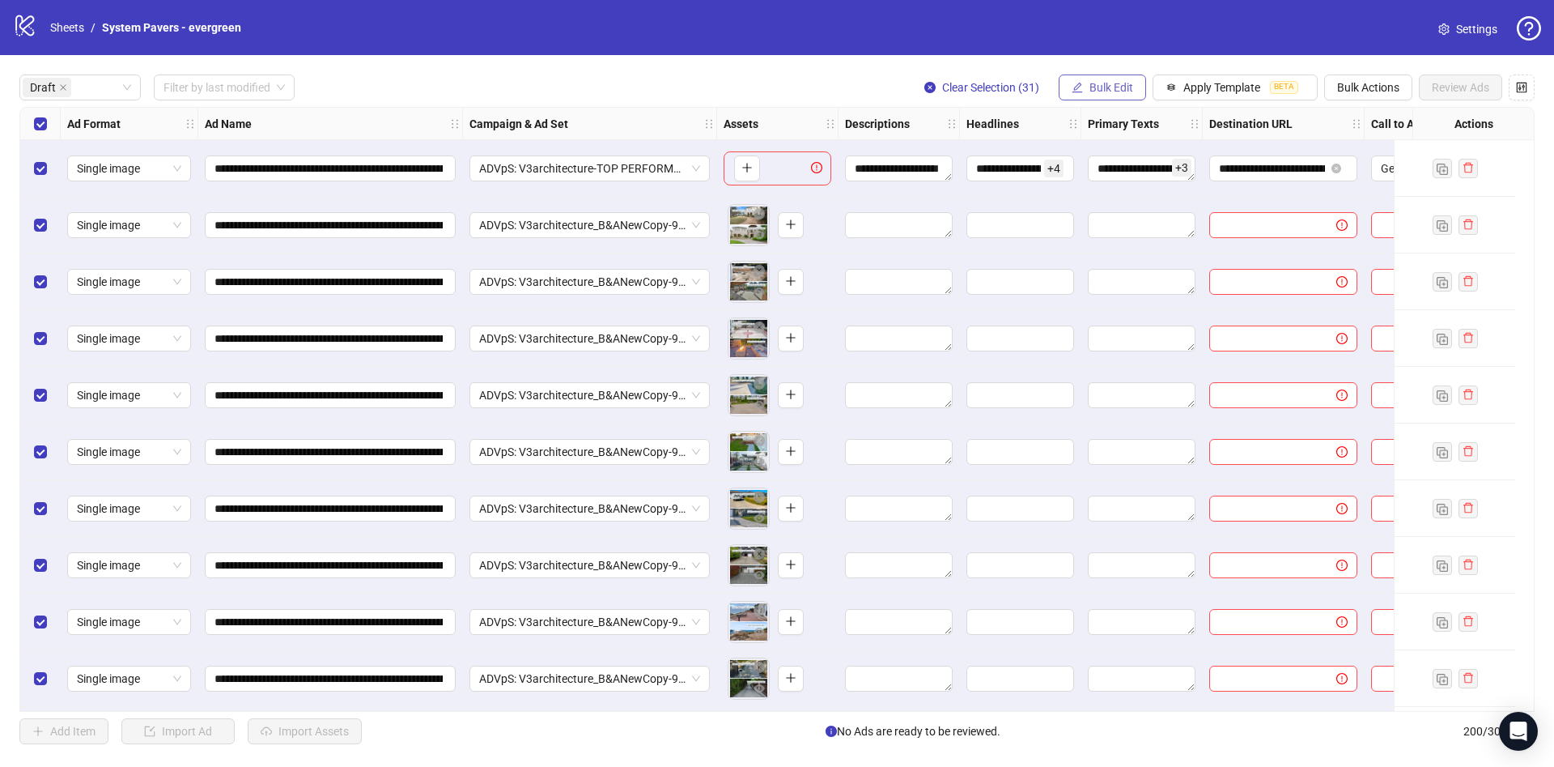
click at [1127, 82] on span "Bulk Edit" at bounding box center [1112, 87] width 44 height 13
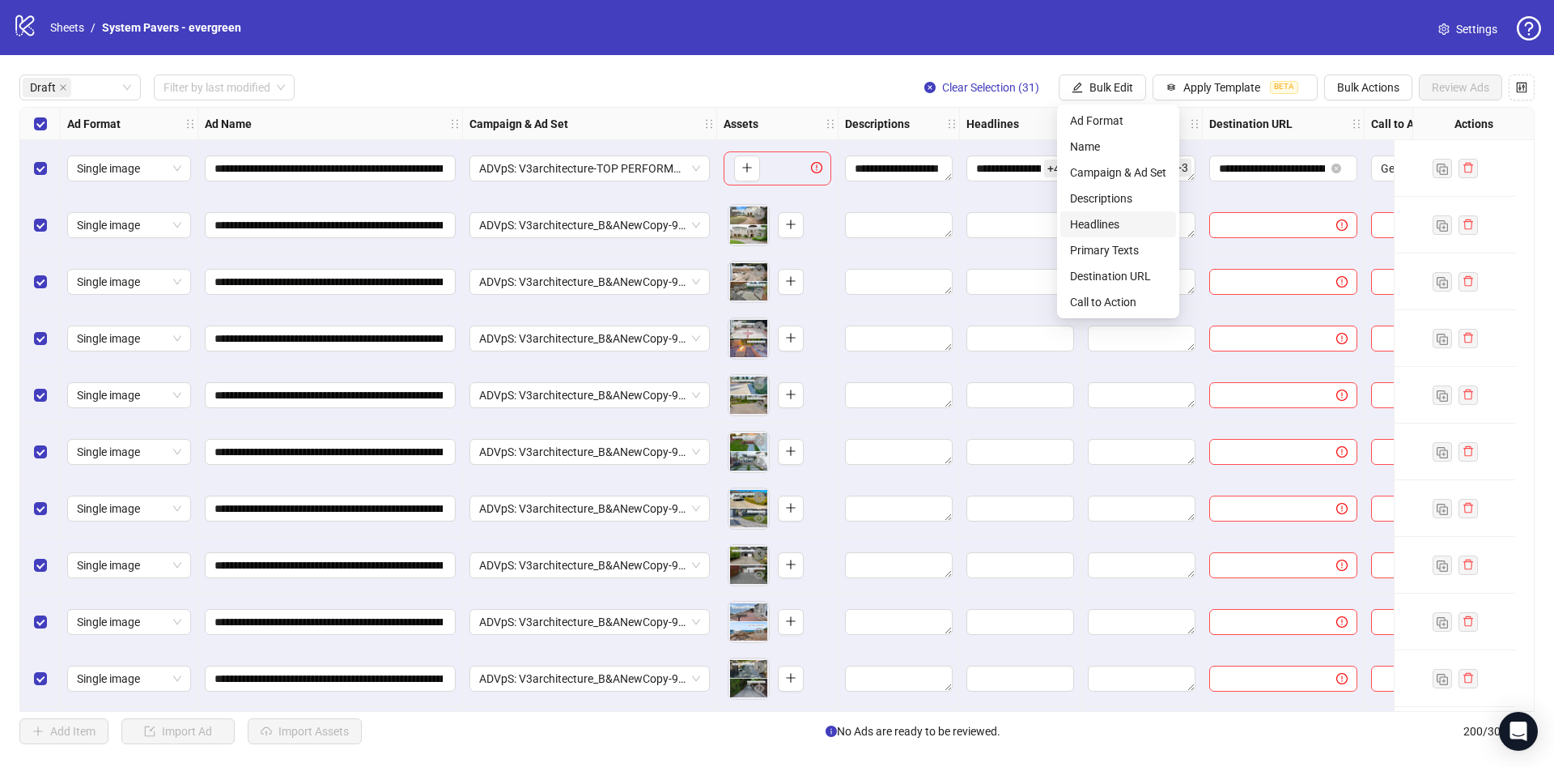
click at [1098, 227] on span "Headlines" at bounding box center [1118, 224] width 96 height 18
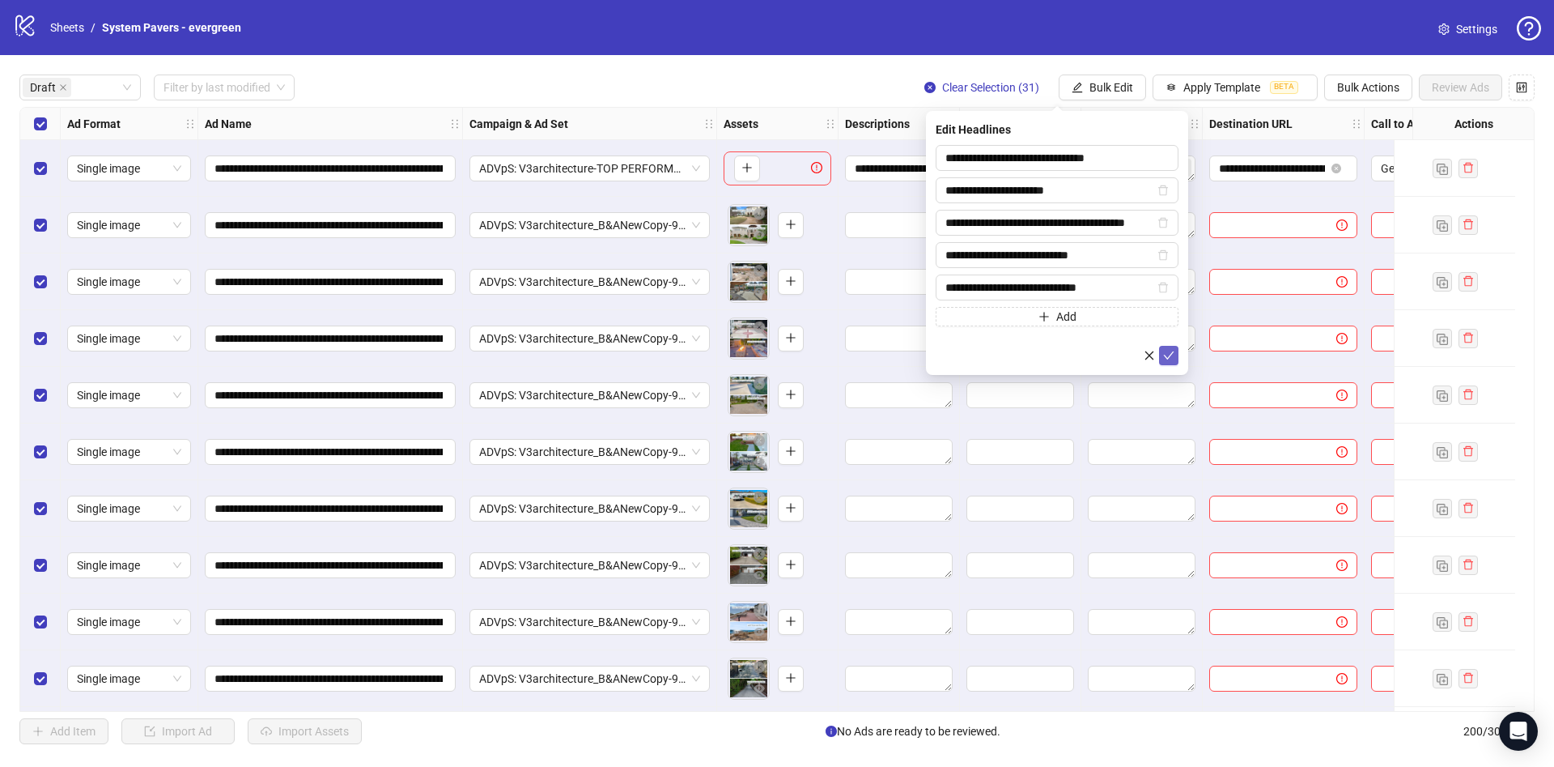
click at [1165, 350] on icon "check" at bounding box center [1168, 355] width 11 height 11
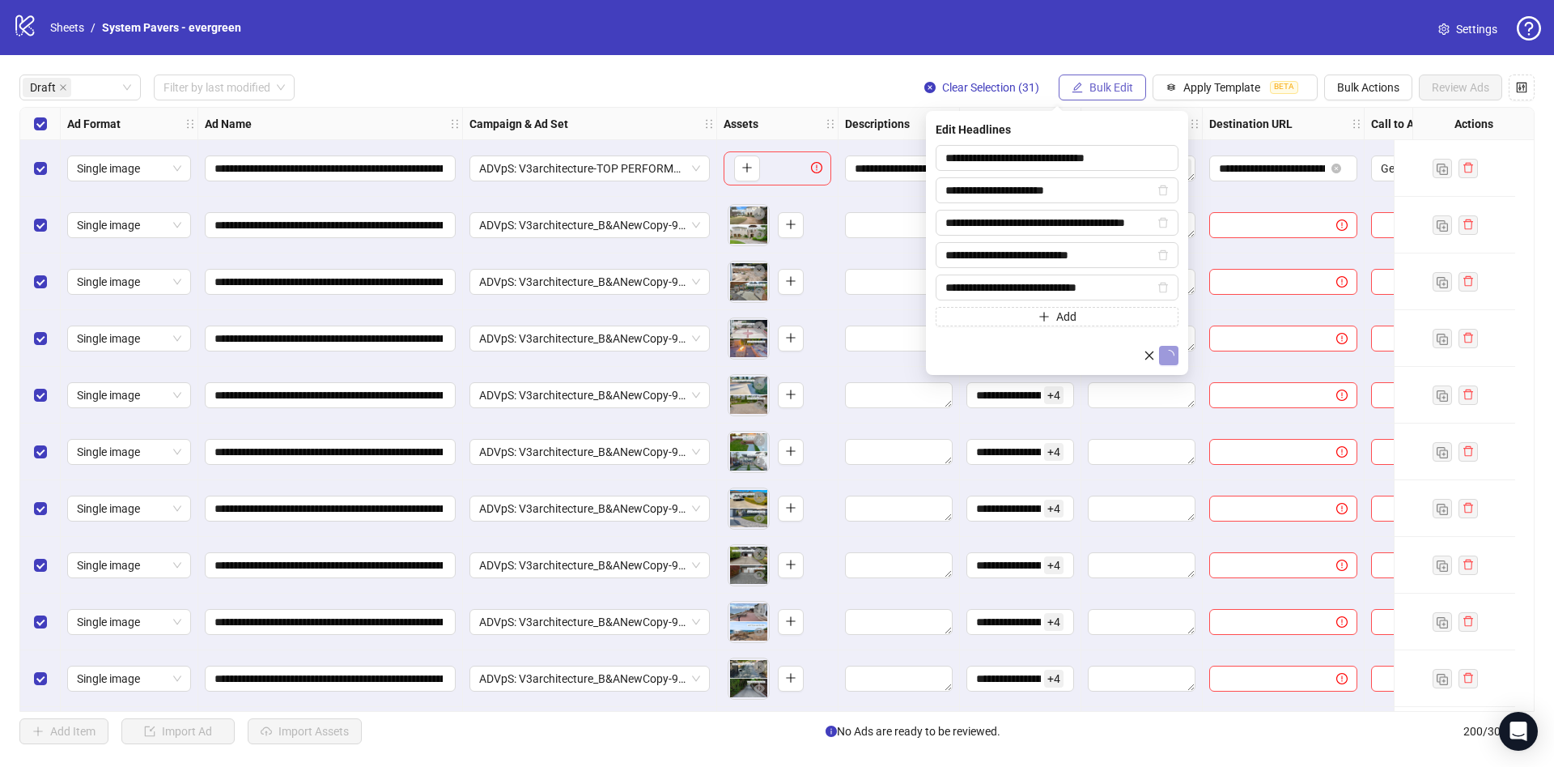
click at [1099, 85] on span "Bulk Edit" at bounding box center [1112, 87] width 44 height 13
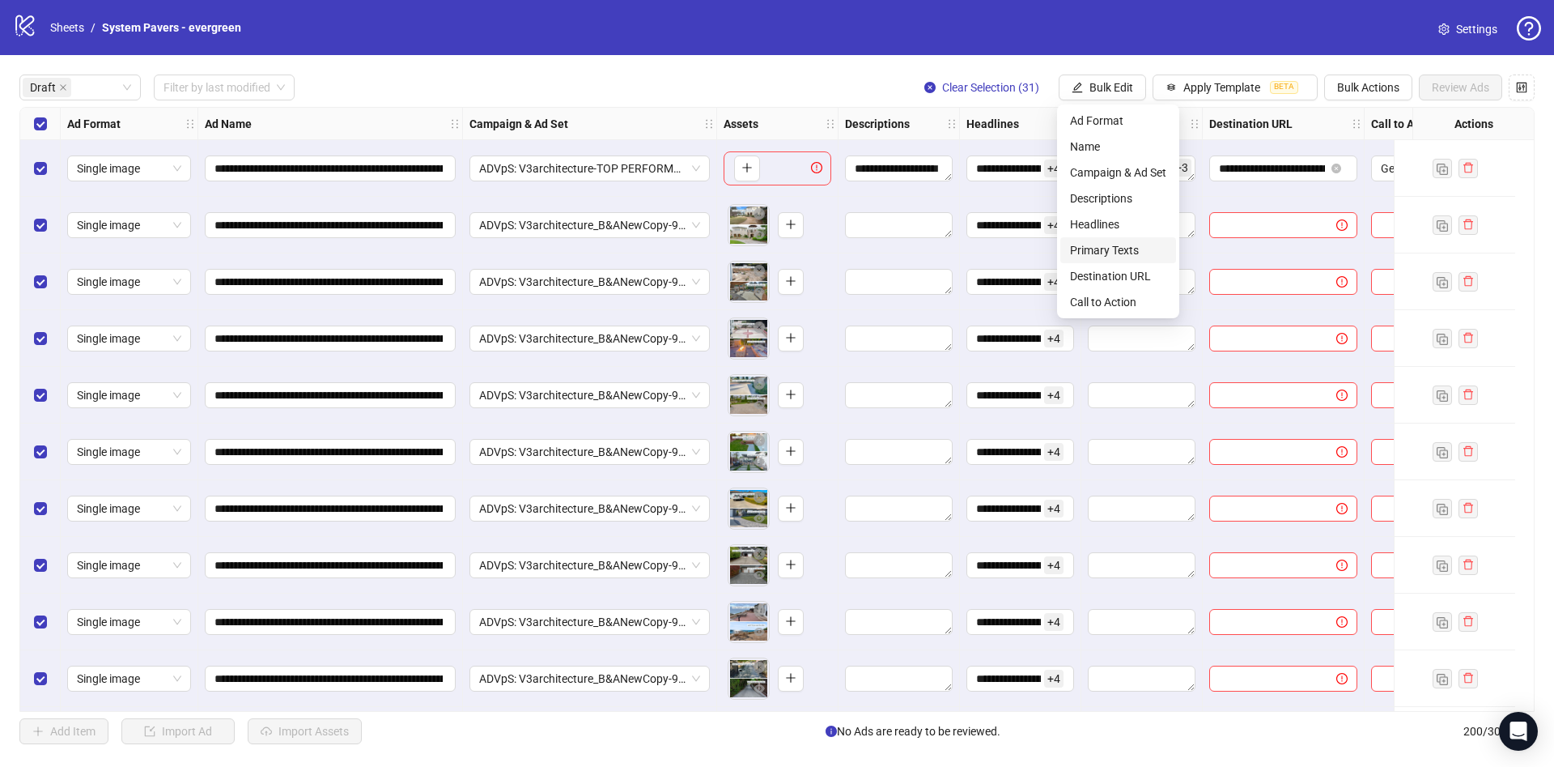
click at [1117, 247] on span "Primary Texts" at bounding box center [1118, 250] width 96 height 18
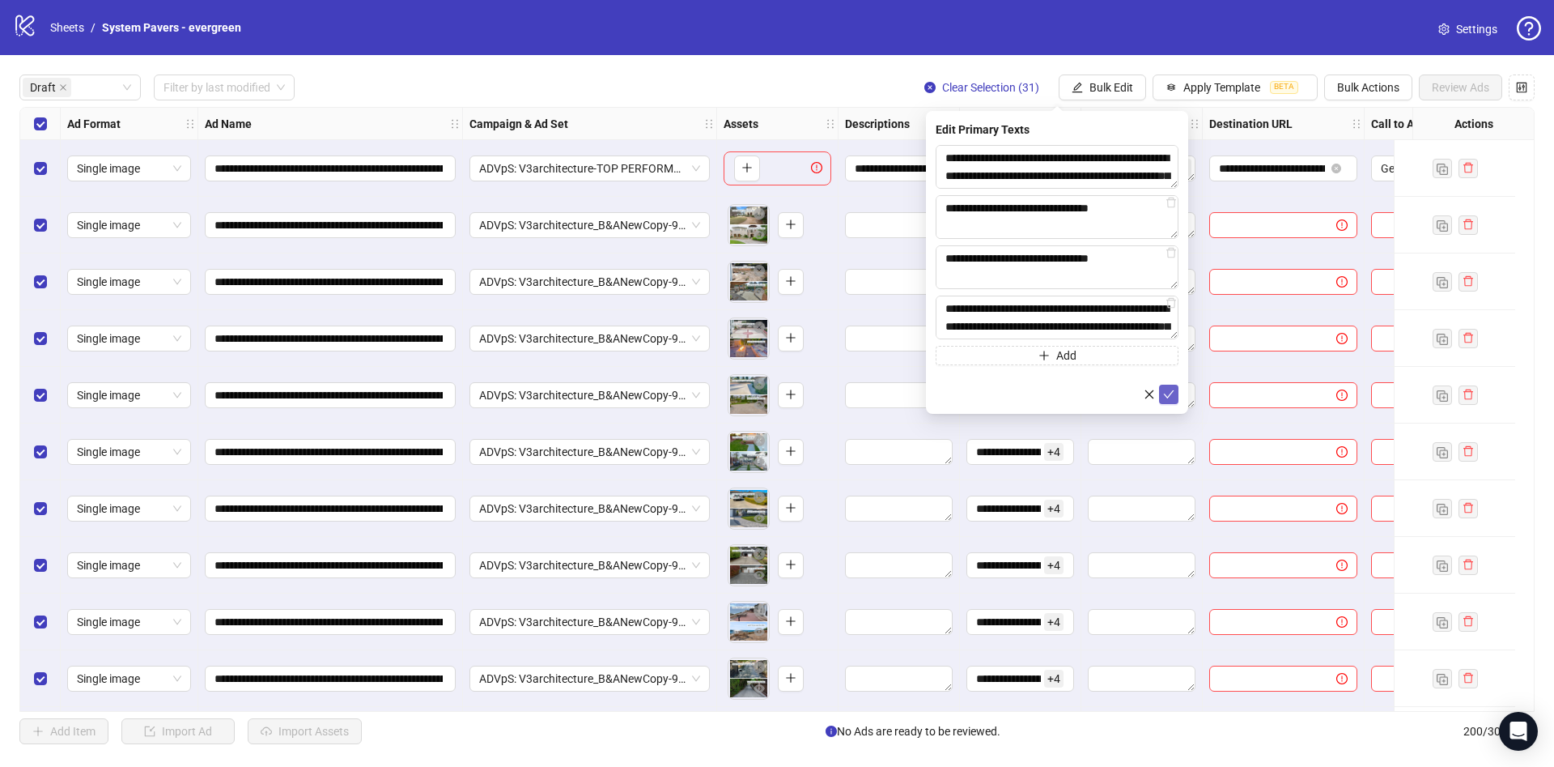
click at [1165, 390] on icon "check" at bounding box center [1168, 394] width 11 height 11
click at [1100, 83] on span "Bulk Edit" at bounding box center [1112, 87] width 44 height 13
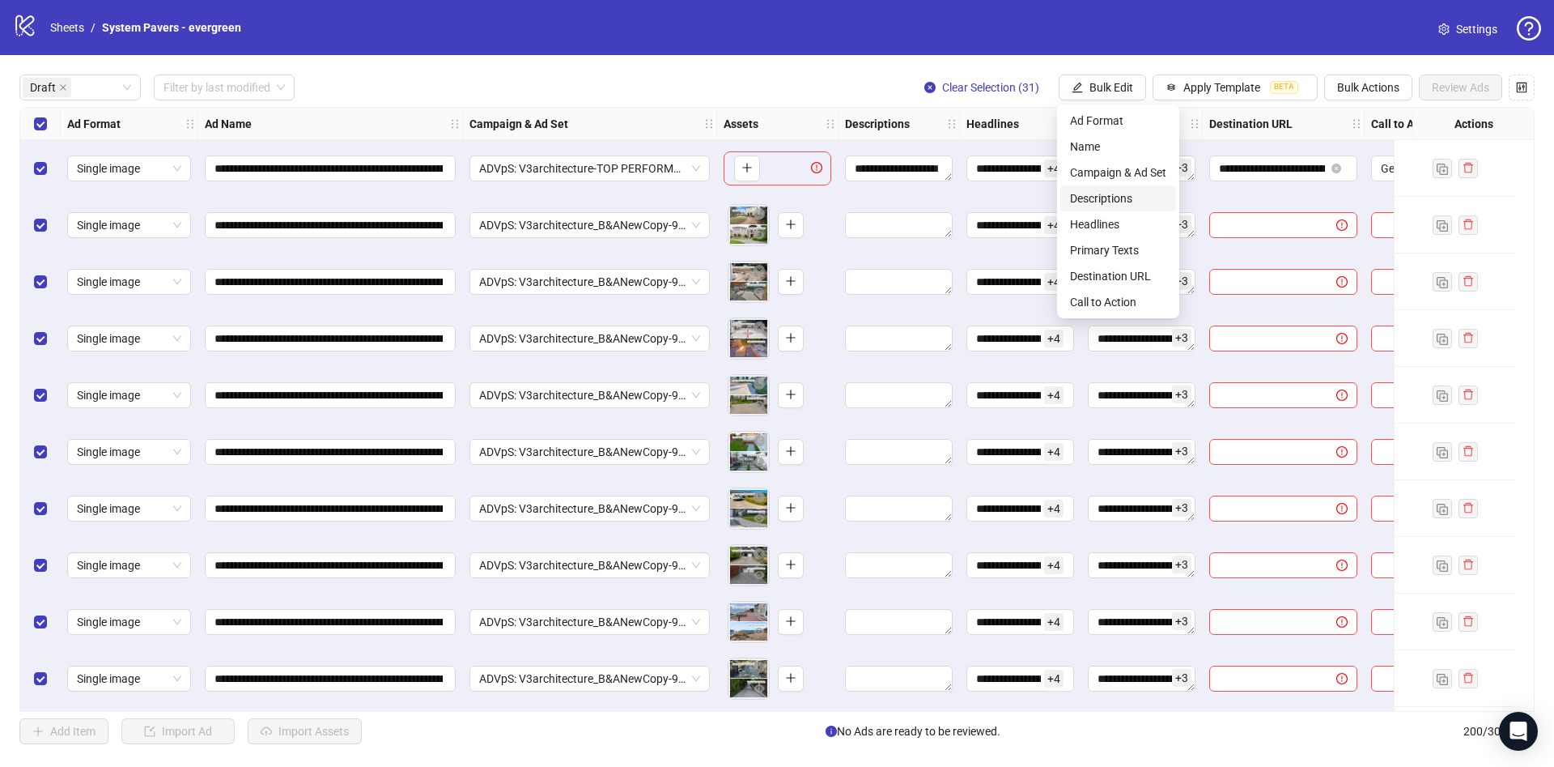
click at [1124, 198] on span "Descriptions" at bounding box center [1118, 198] width 96 height 18
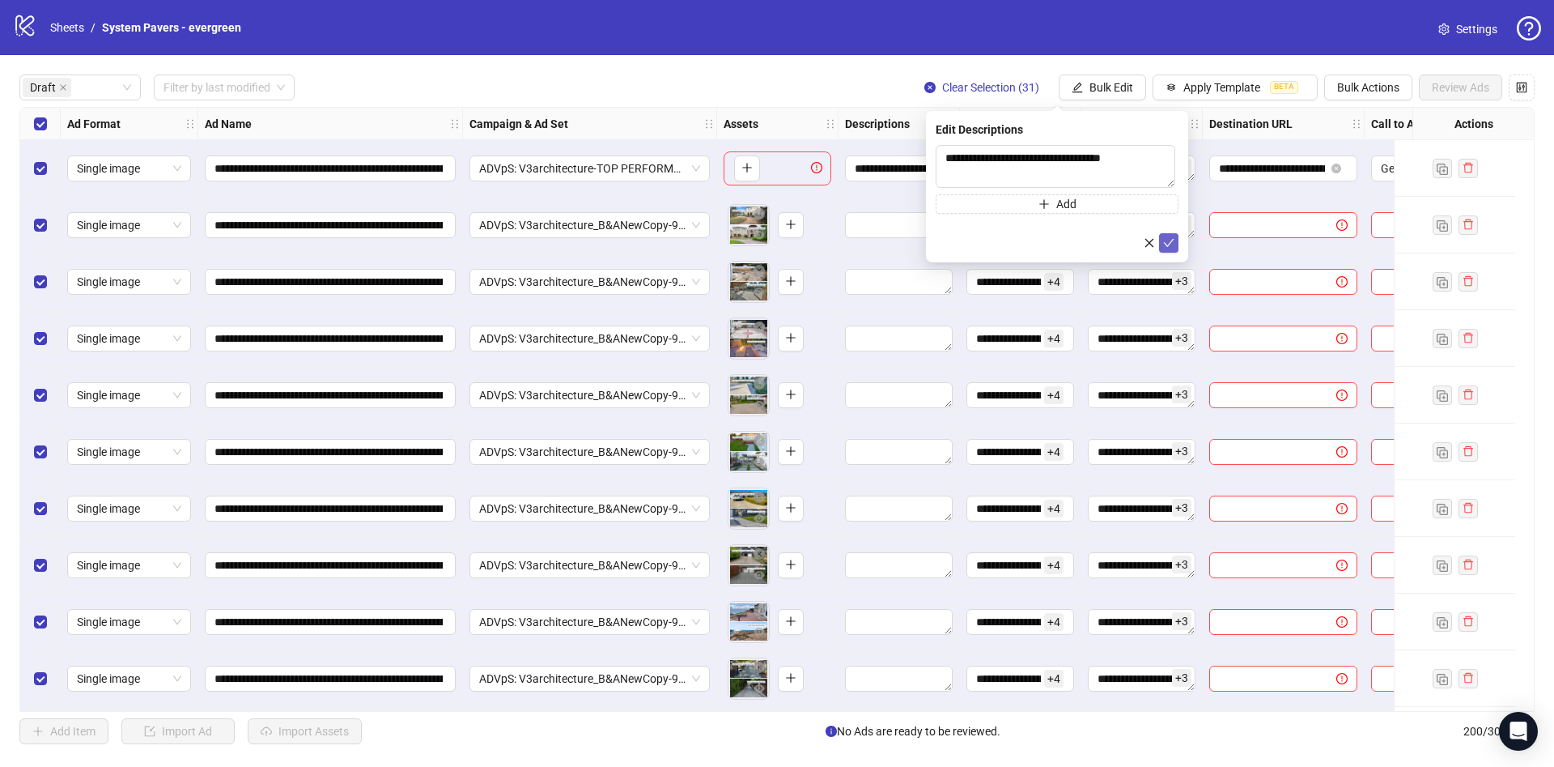
click at [1173, 243] on icon "check" at bounding box center [1168, 242] width 11 height 11
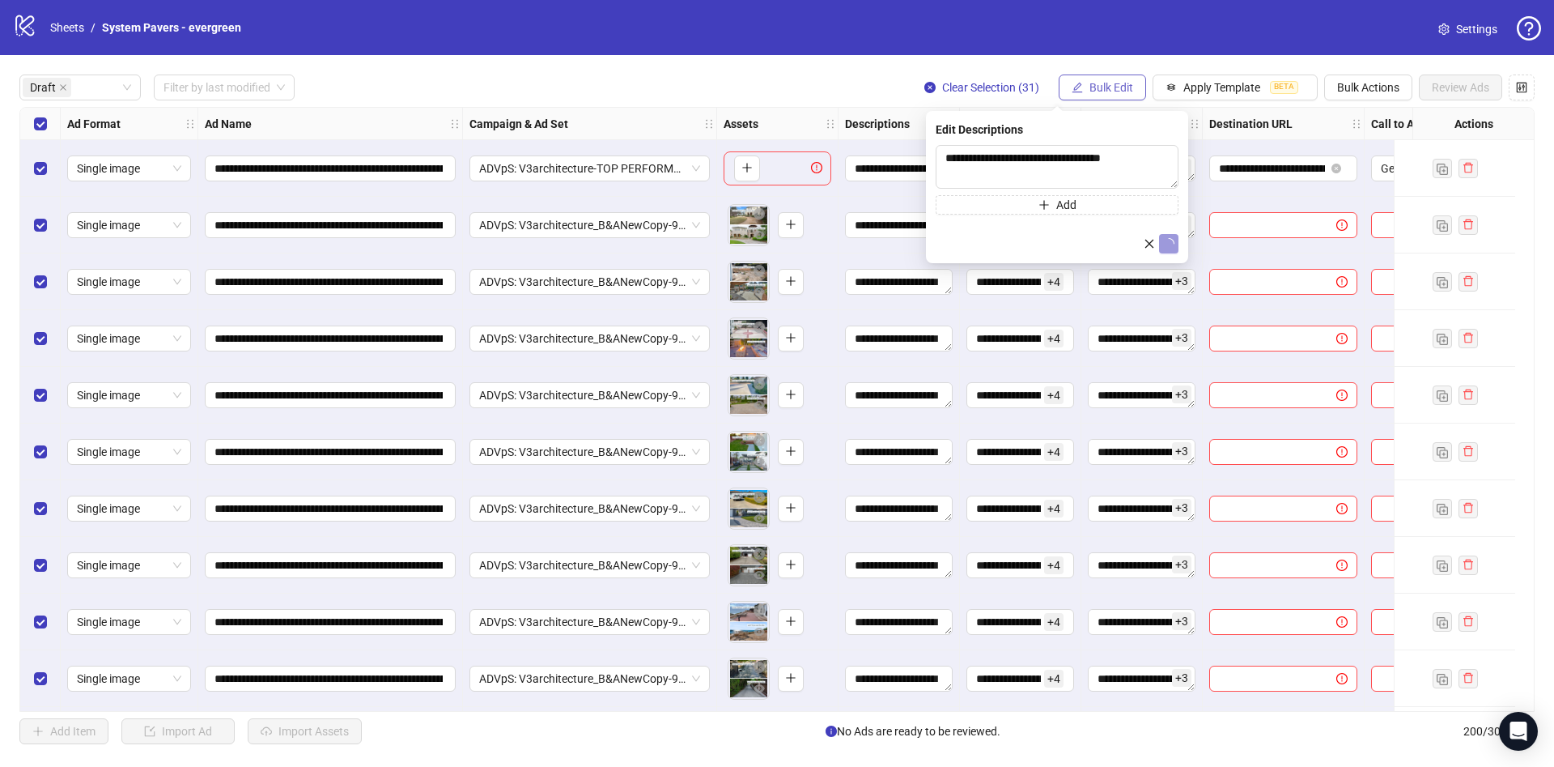
click at [1098, 75] on button "Bulk Edit" at bounding box center [1102, 87] width 87 height 26
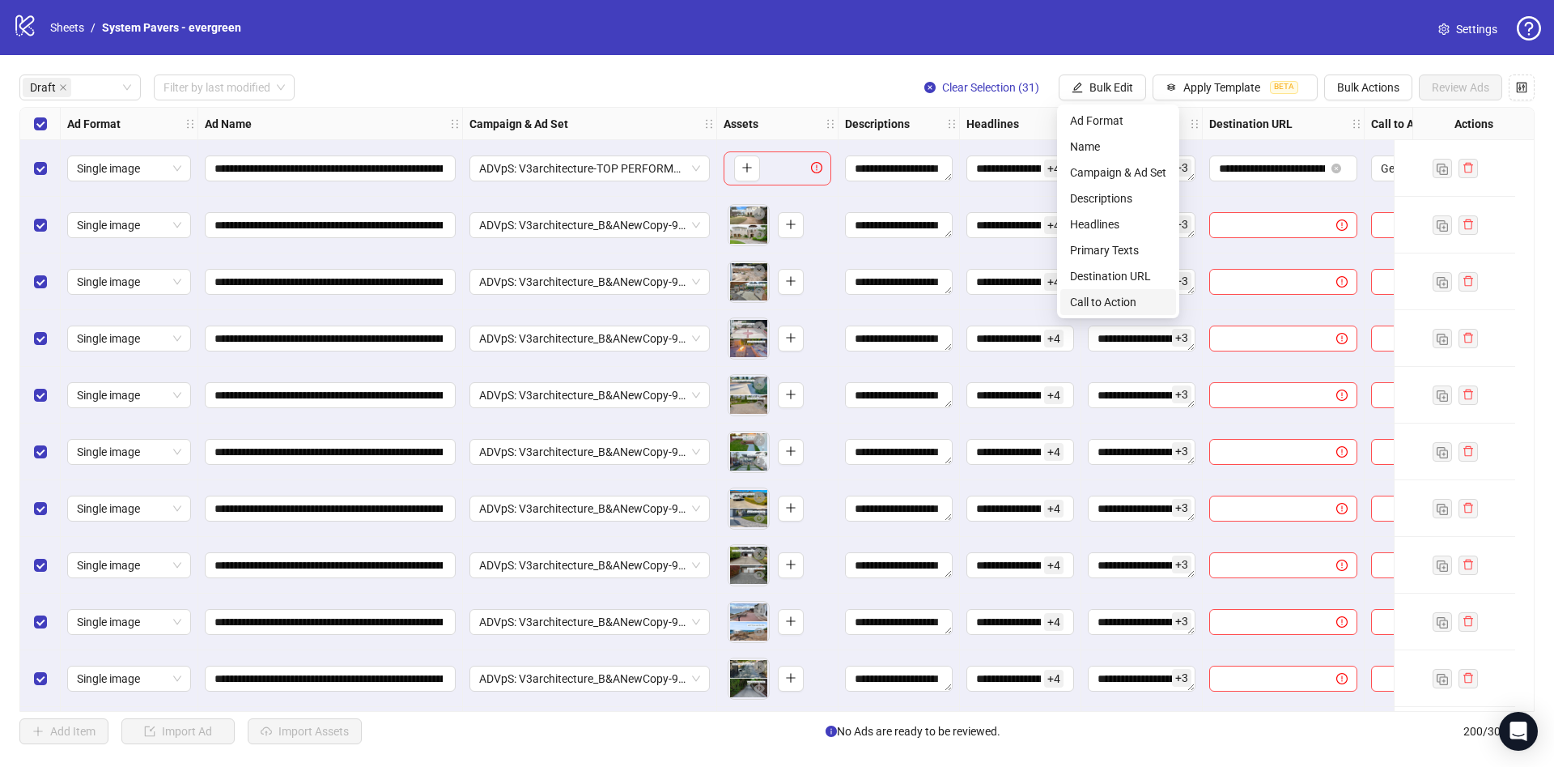
click at [1099, 293] on span "Call to Action" at bounding box center [1118, 302] width 96 height 18
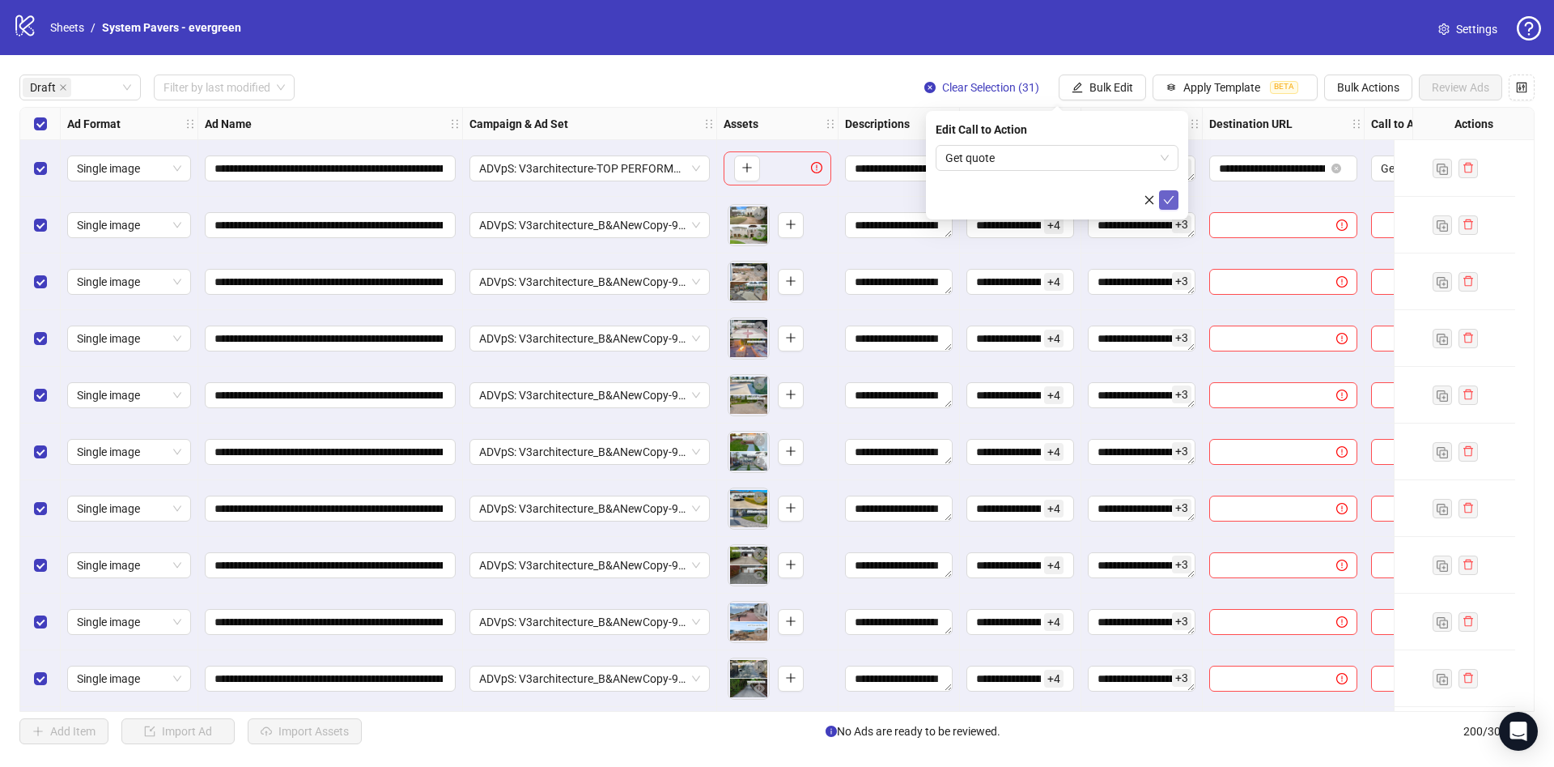
click at [1168, 196] on icon "check" at bounding box center [1168, 199] width 11 height 11
click at [1108, 84] on span "Bulk Edit" at bounding box center [1112, 87] width 44 height 13
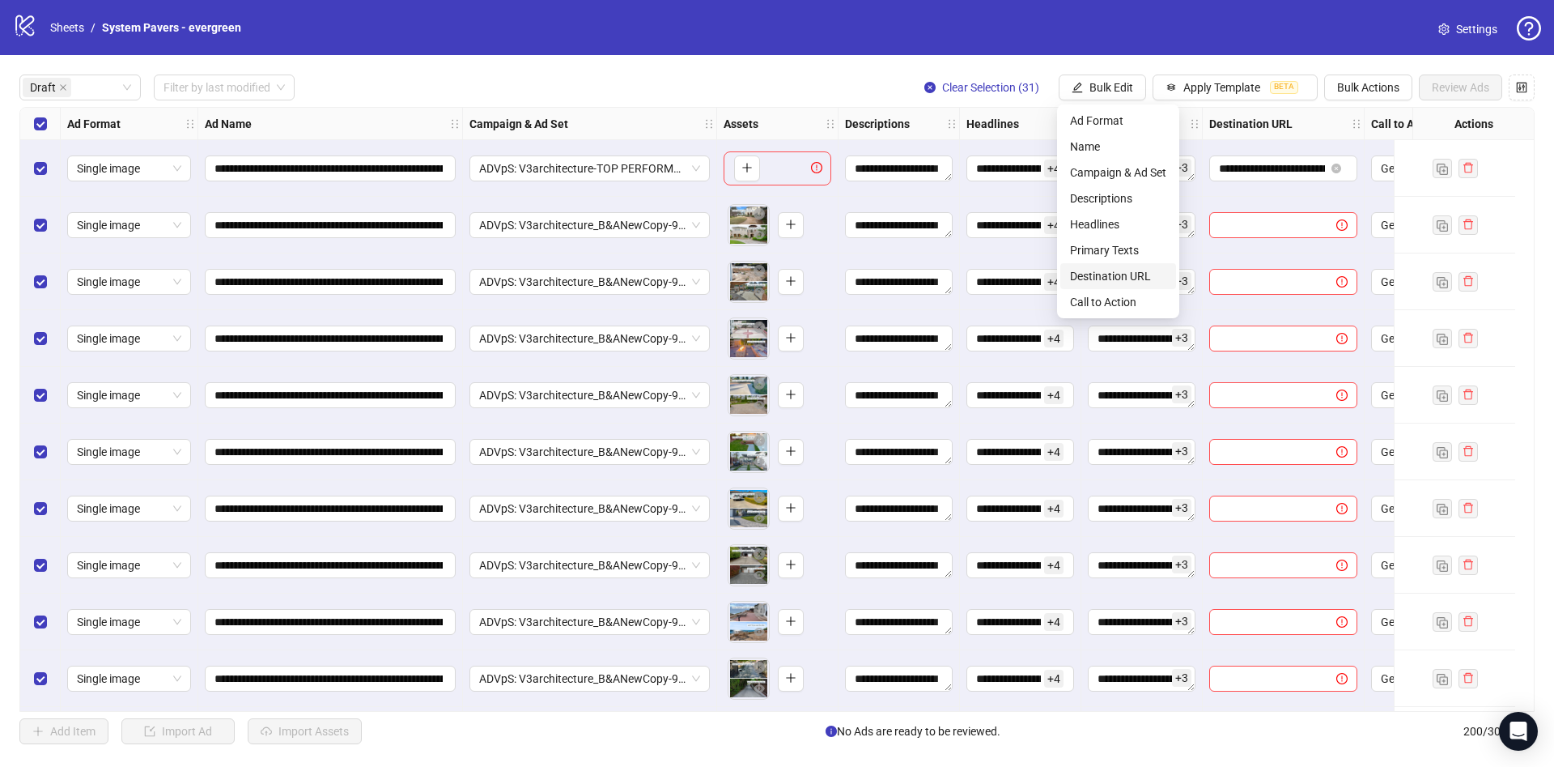
click at [1133, 270] on span "Destination URL" at bounding box center [1118, 276] width 96 height 18
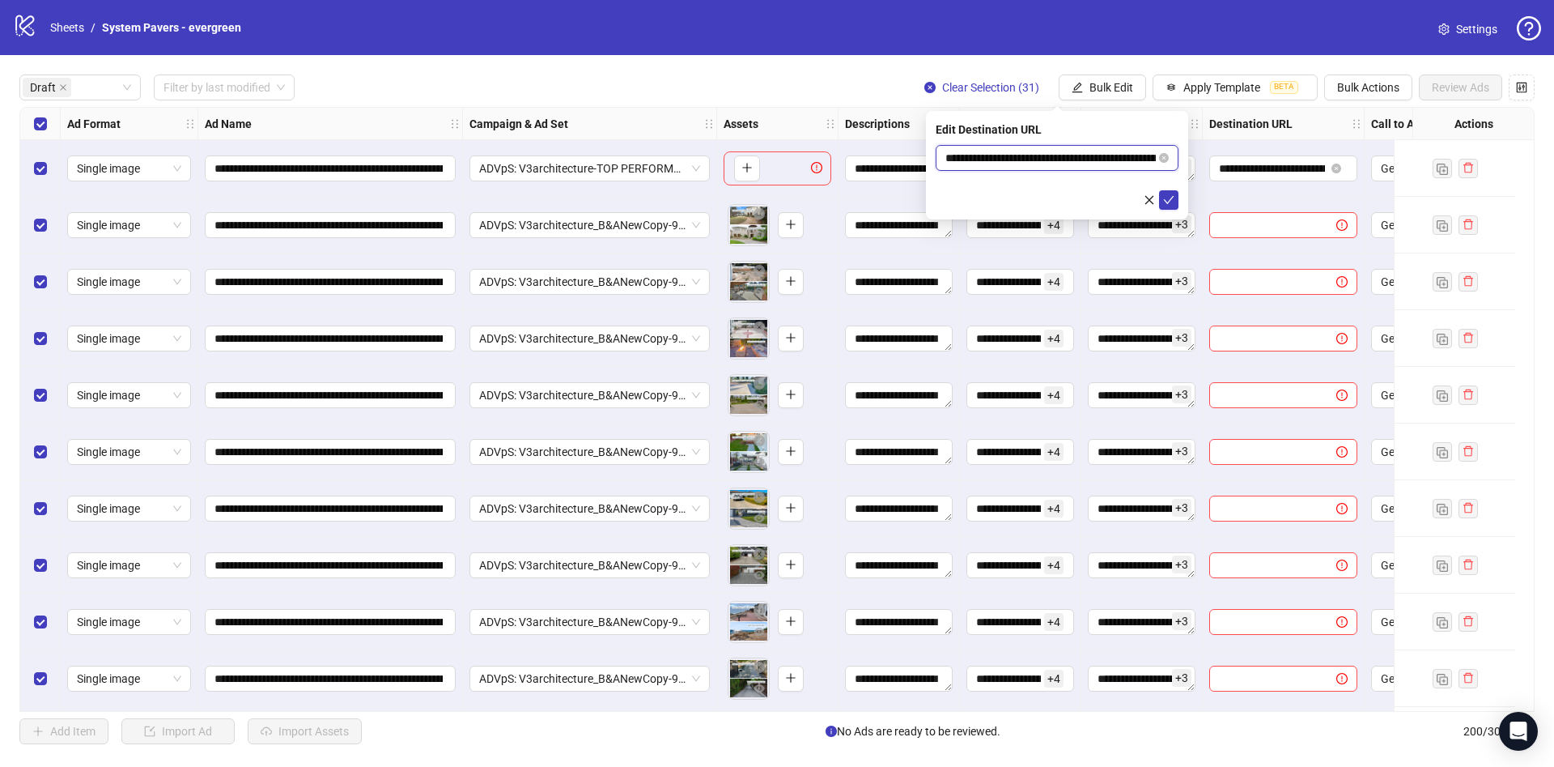
scroll to position [0, 105]
drag, startPoint x: 1079, startPoint y: 151, endPoint x: 1192, endPoint y: 185, distance: 117.3
click at [1193, 176] on body "**********" at bounding box center [777, 383] width 1554 height 767
click at [1172, 200] on icon "check" at bounding box center [1168, 199] width 11 height 11
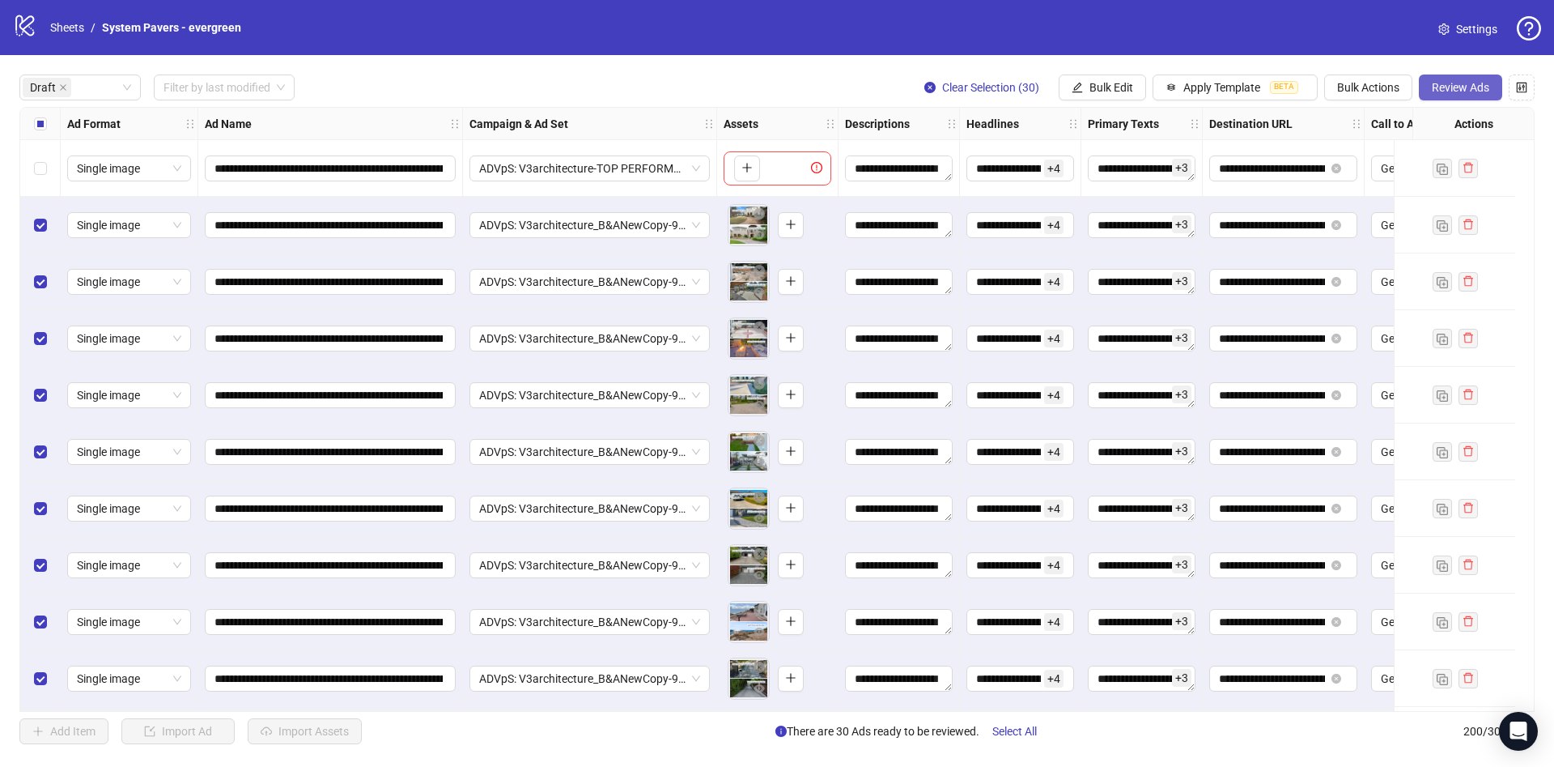
click at [1456, 79] on button "Review Ads" at bounding box center [1460, 87] width 83 height 26
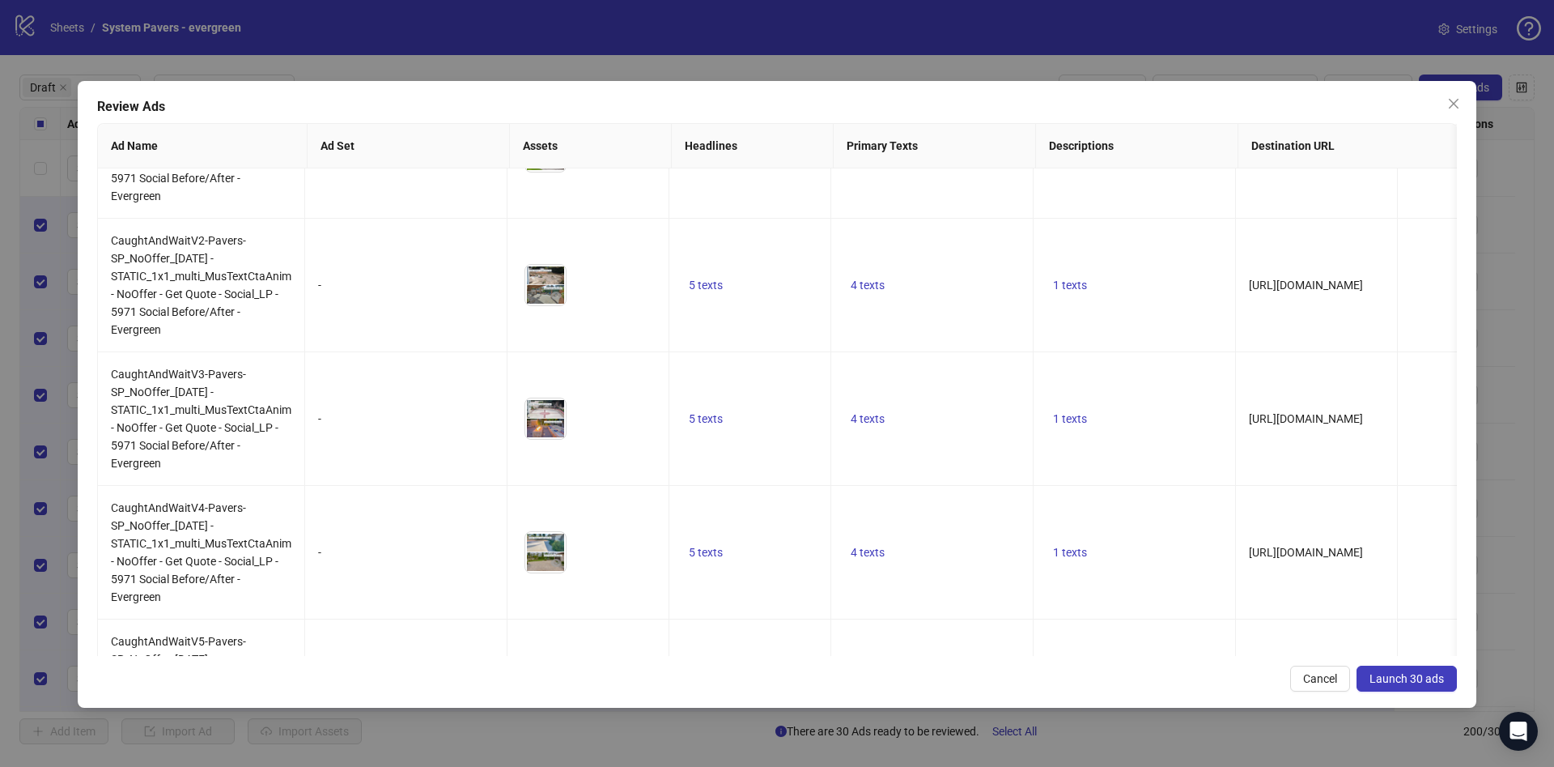
scroll to position [121, 0]
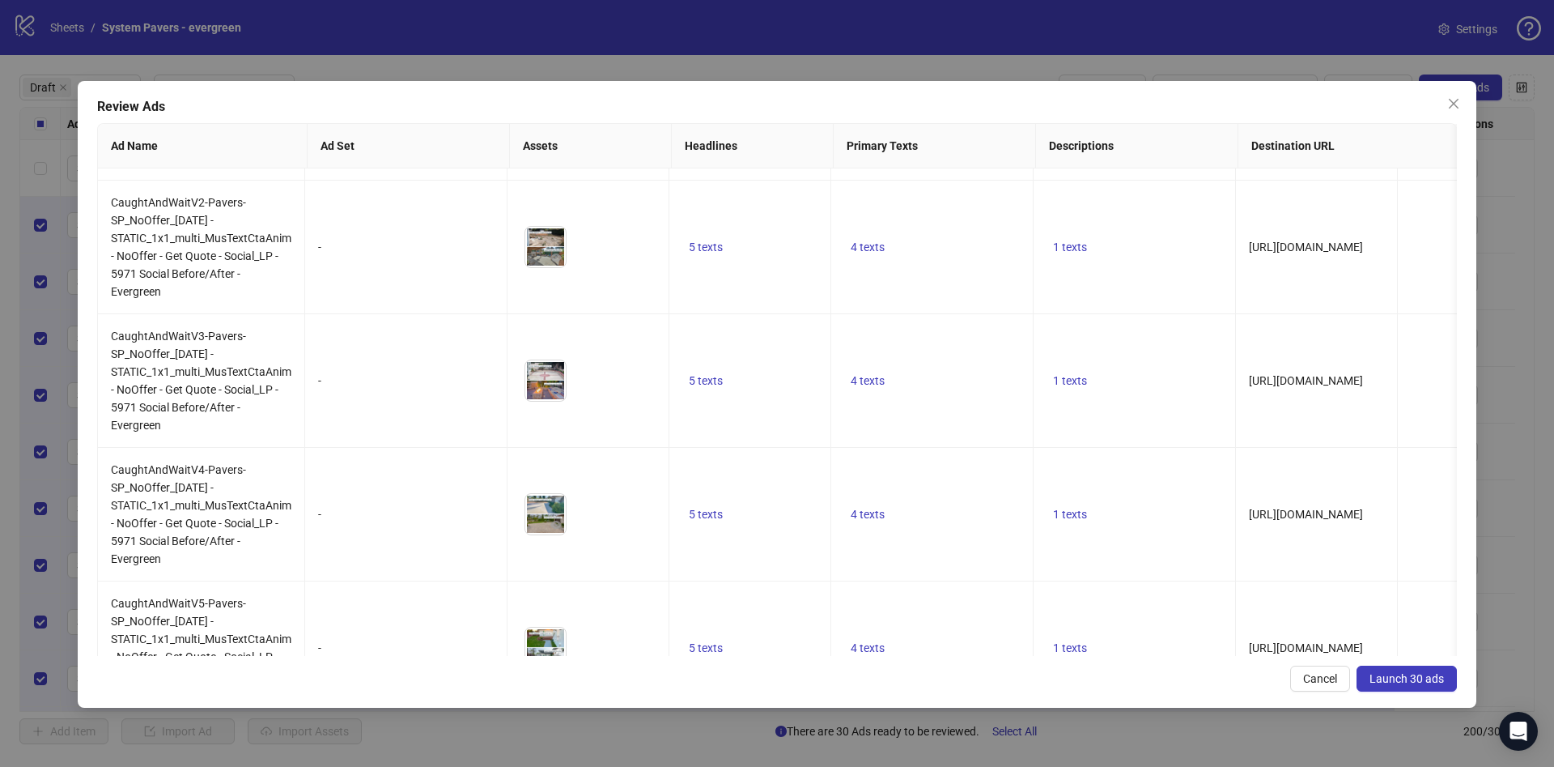
click at [1427, 672] on span "Launch 30 ads" at bounding box center [1407, 678] width 74 height 13
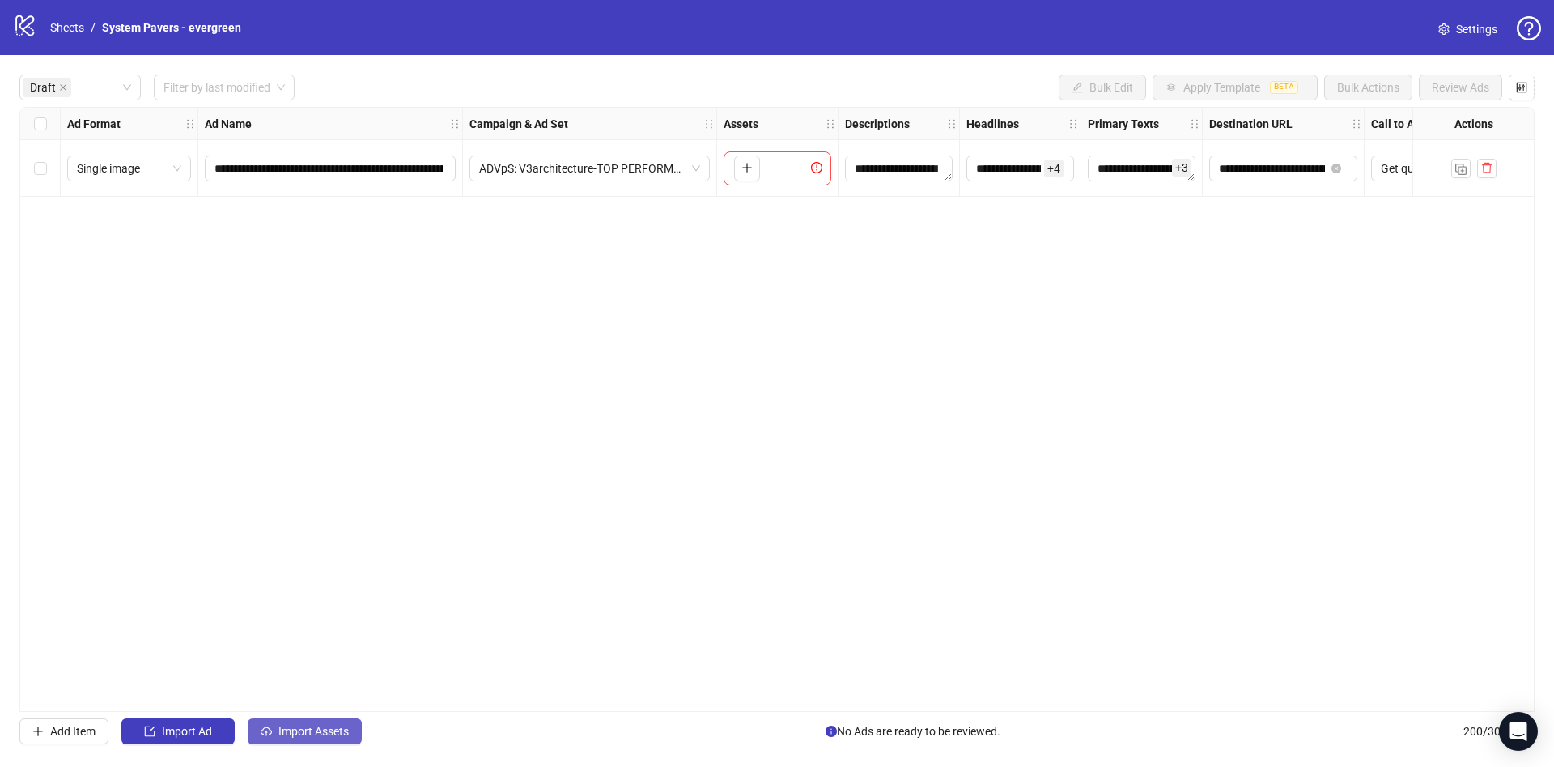
click at [297, 722] on button "Import Assets" at bounding box center [305, 731] width 114 height 26
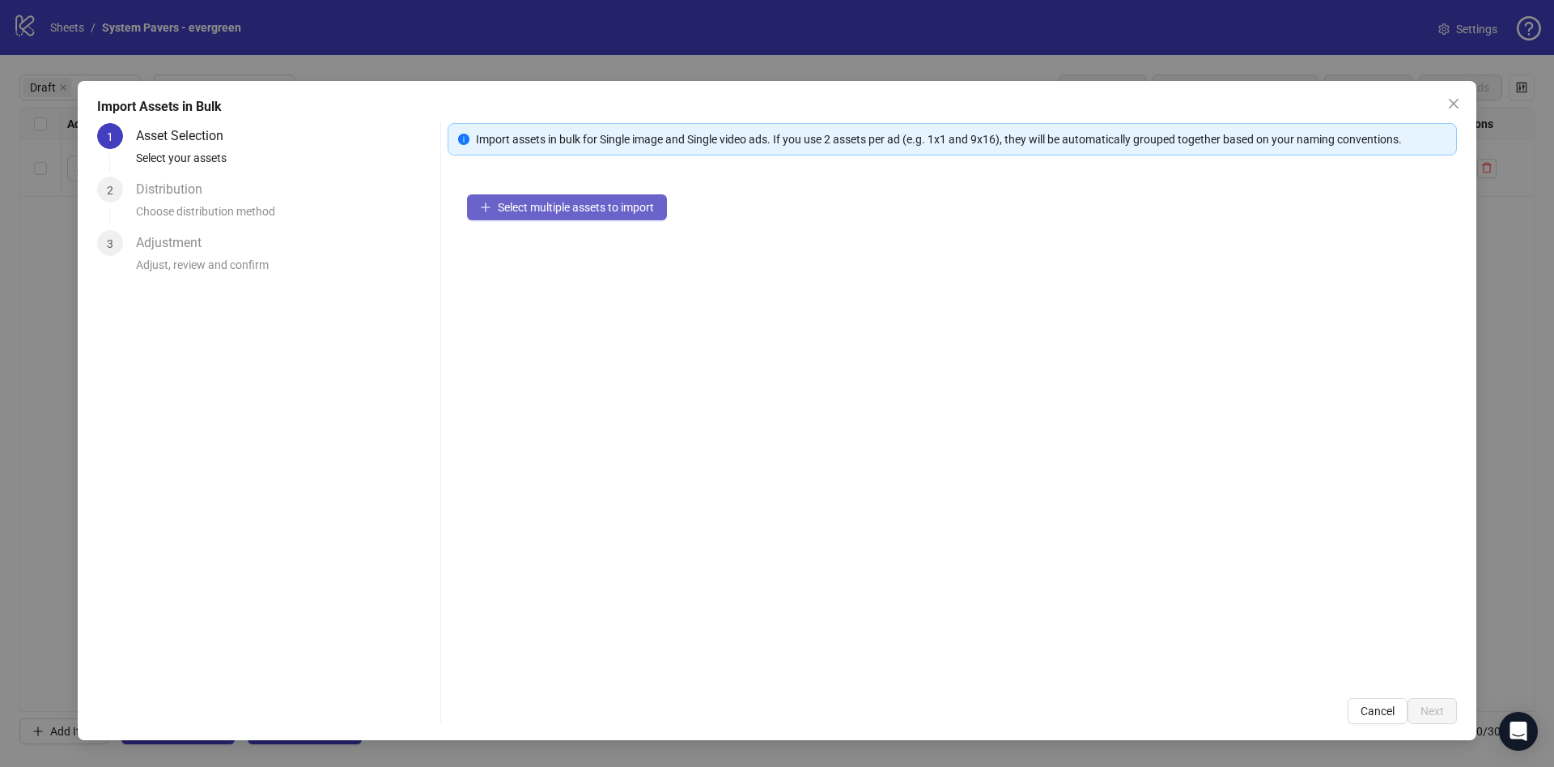
click at [616, 214] on button "Select multiple assets to import" at bounding box center [567, 207] width 200 height 26
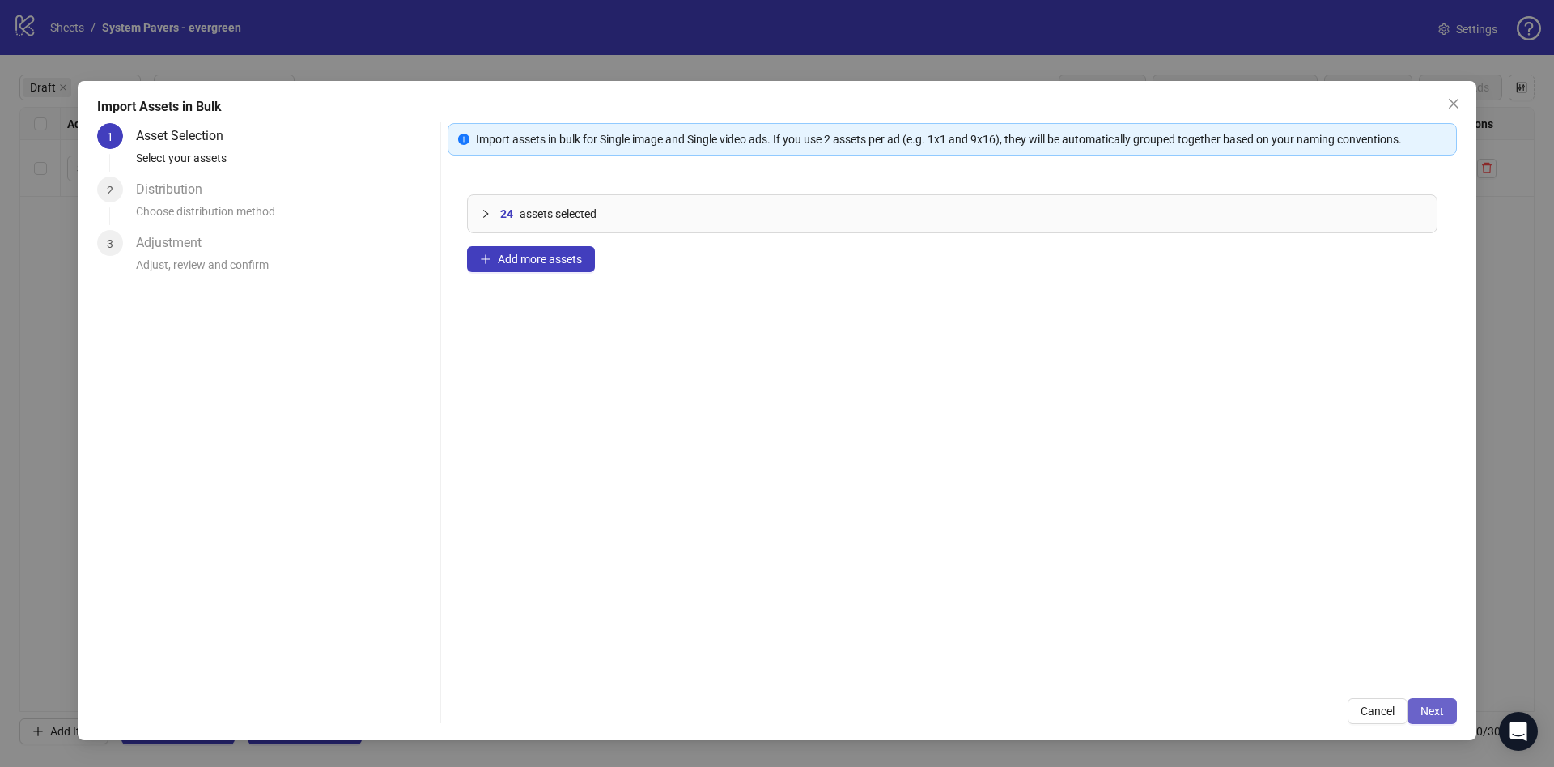
click at [1456, 708] on button "Next" at bounding box center [1432, 711] width 49 height 26
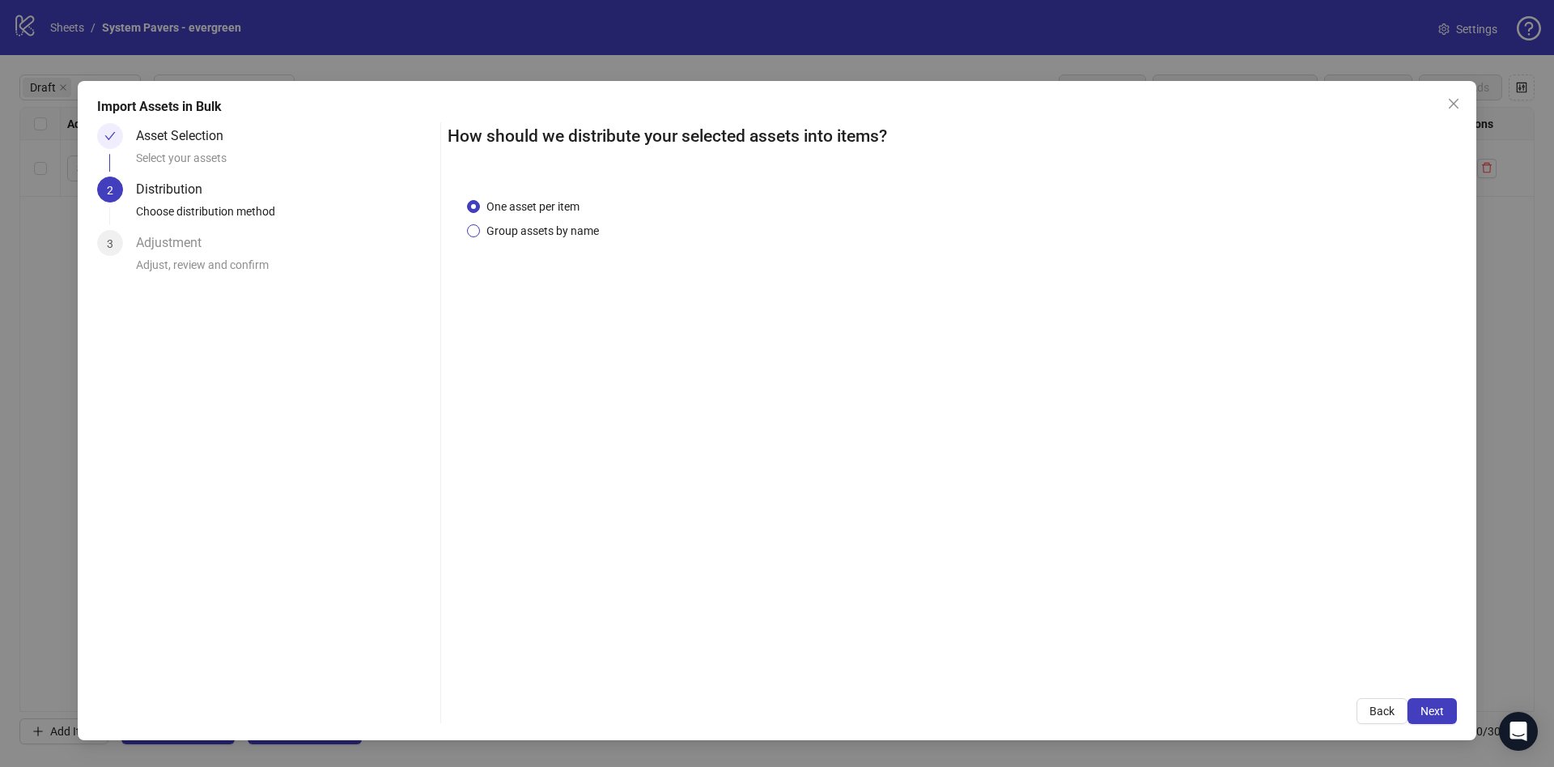
click at [552, 233] on span "Group assets by name" at bounding box center [542, 231] width 125 height 18
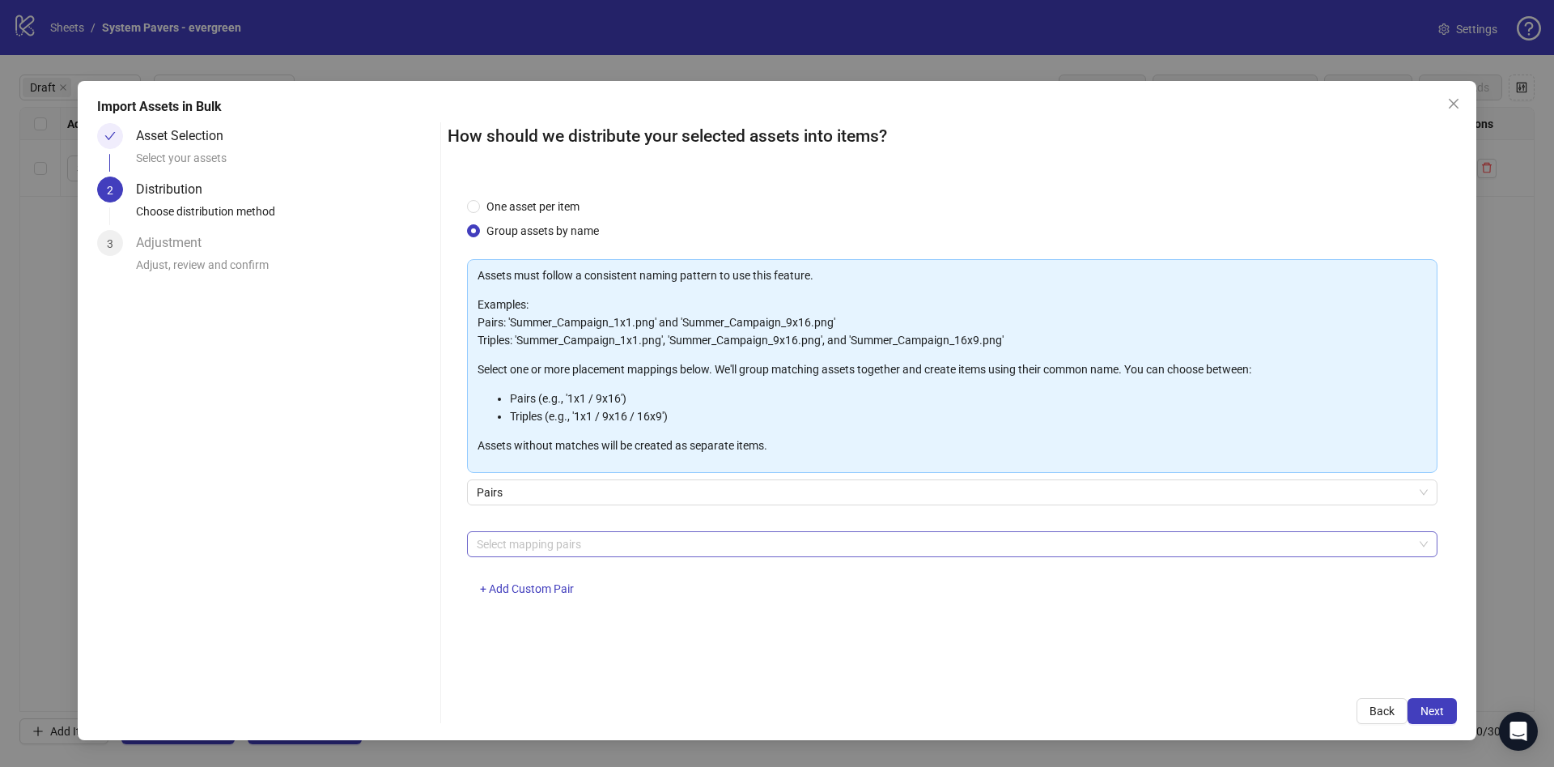
click at [582, 547] on div at bounding box center [943, 544] width 947 height 23
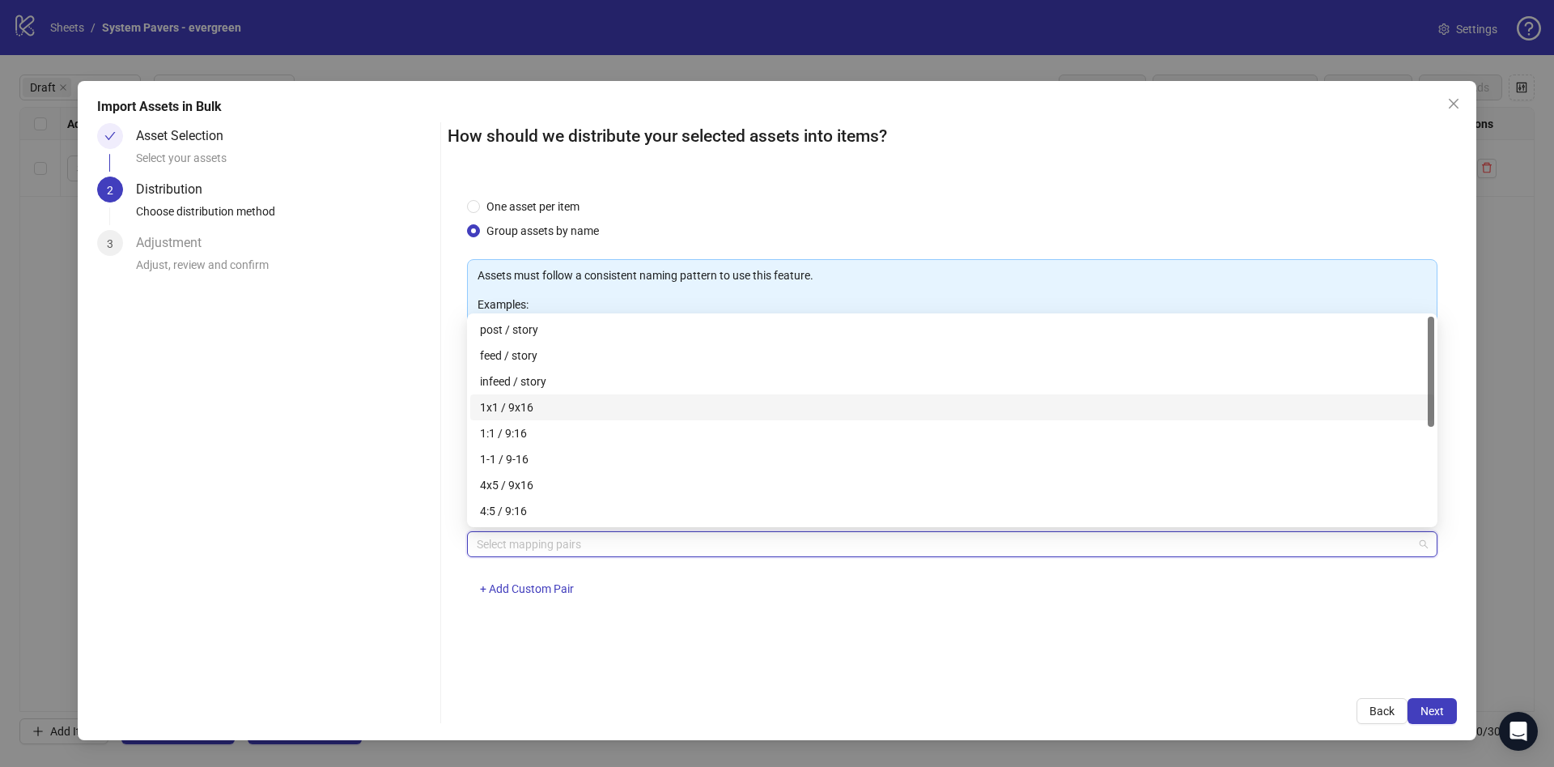
click at [618, 407] on div "1x1 / 9x16" at bounding box center [952, 407] width 945 height 18
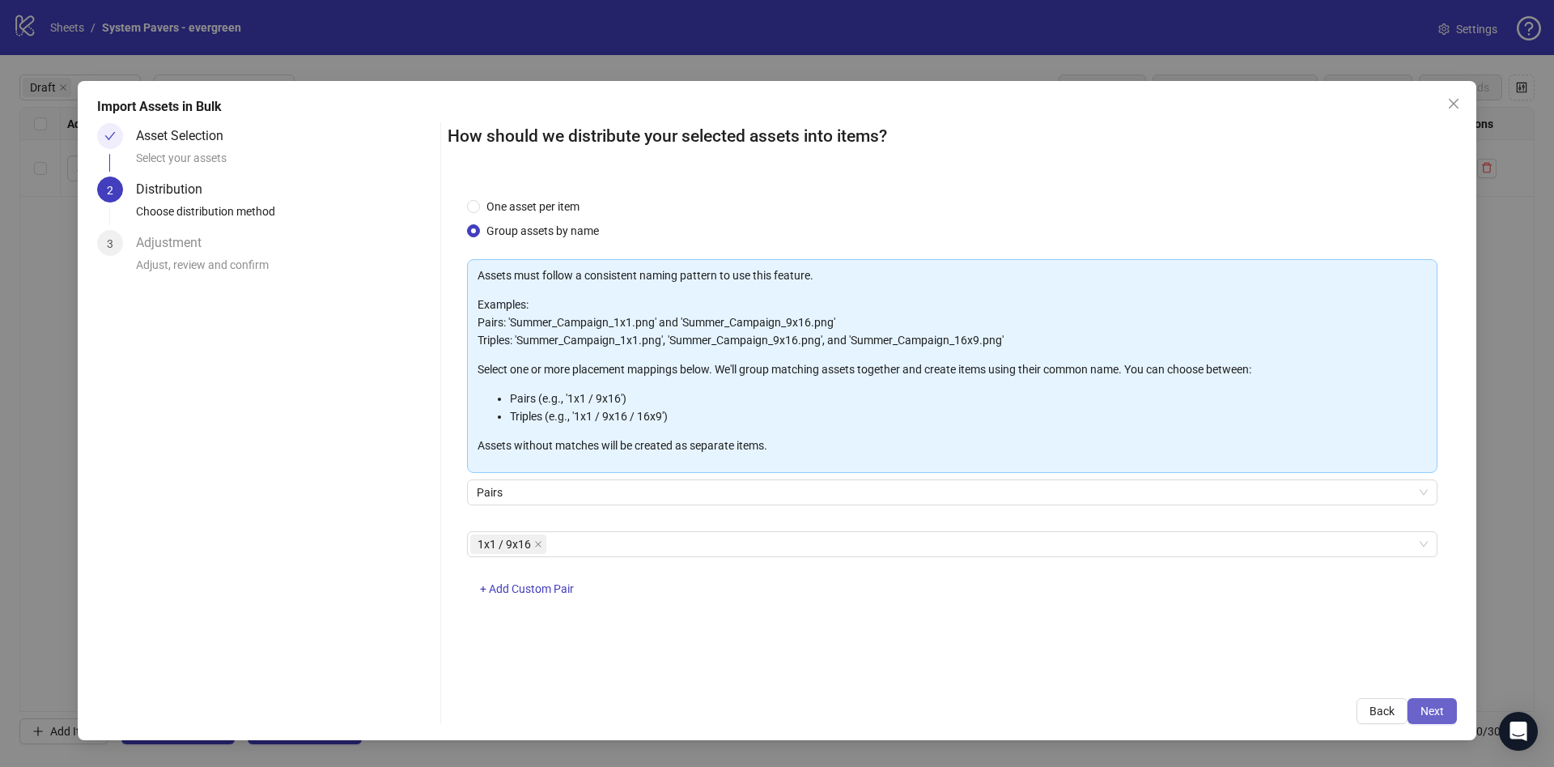
click at [1440, 707] on span "Next" at bounding box center [1432, 710] width 23 height 13
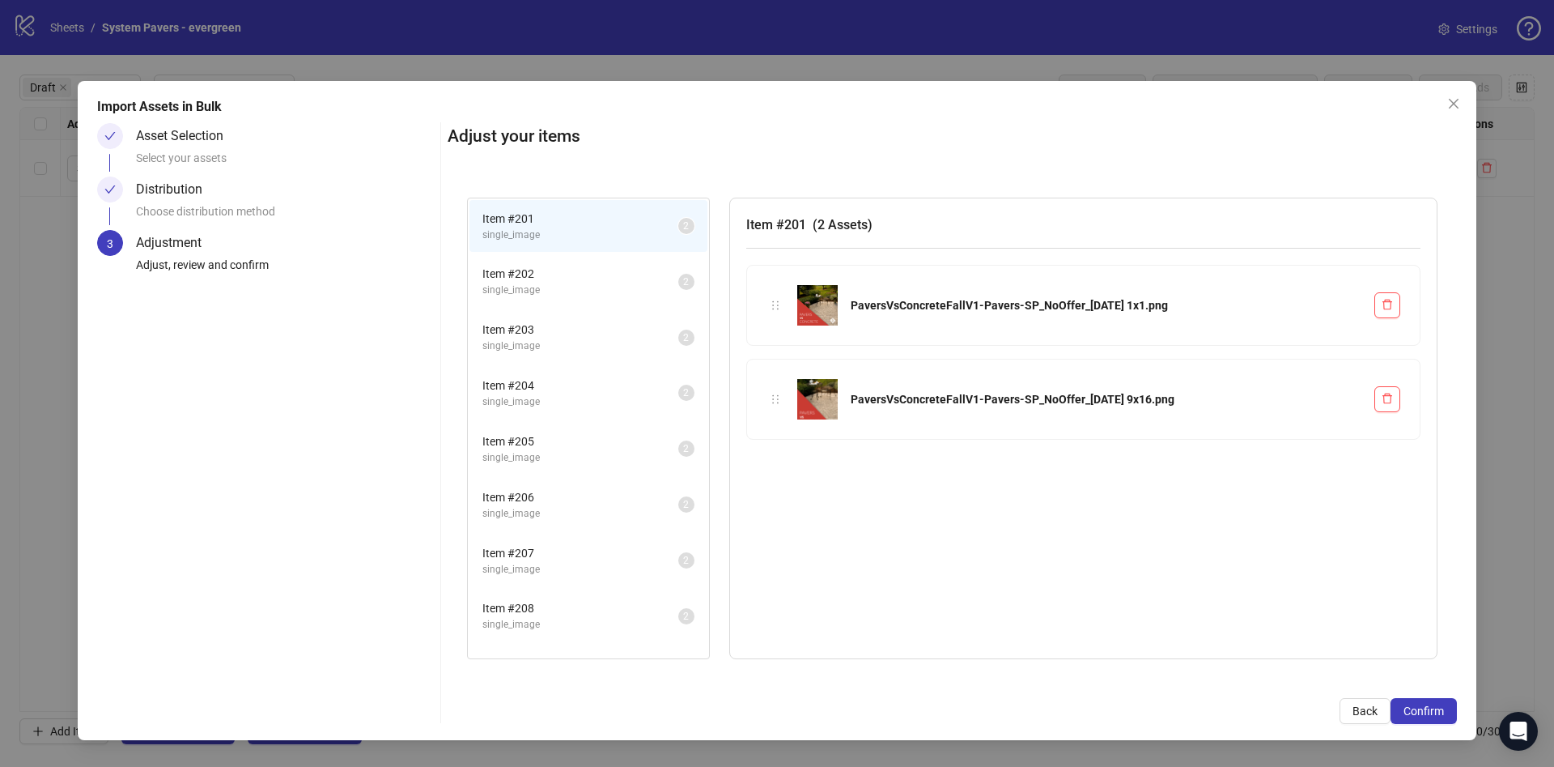
click at [1441, 708] on span "Confirm" at bounding box center [1424, 710] width 40 height 13
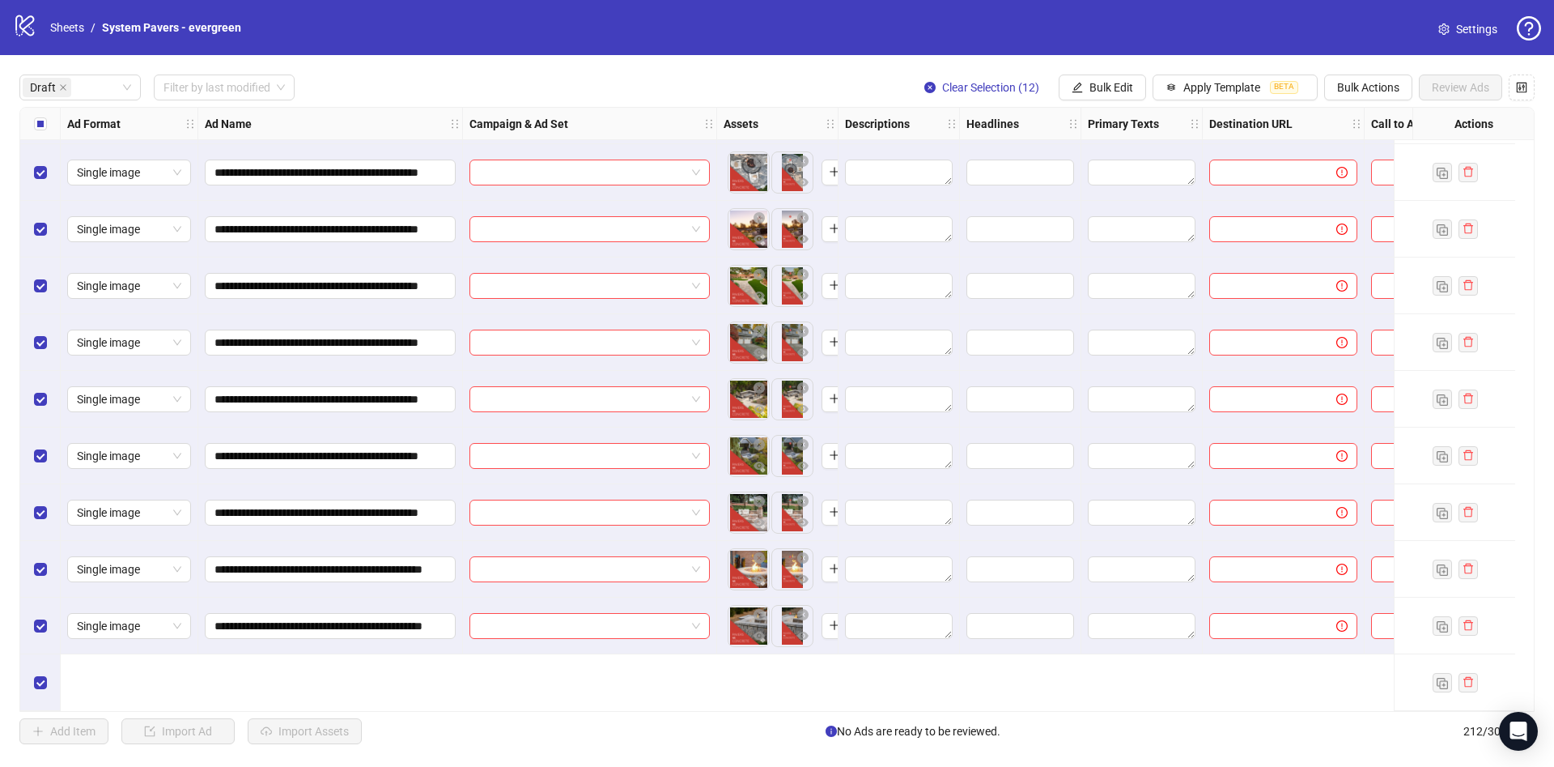
scroll to position [0, 0]
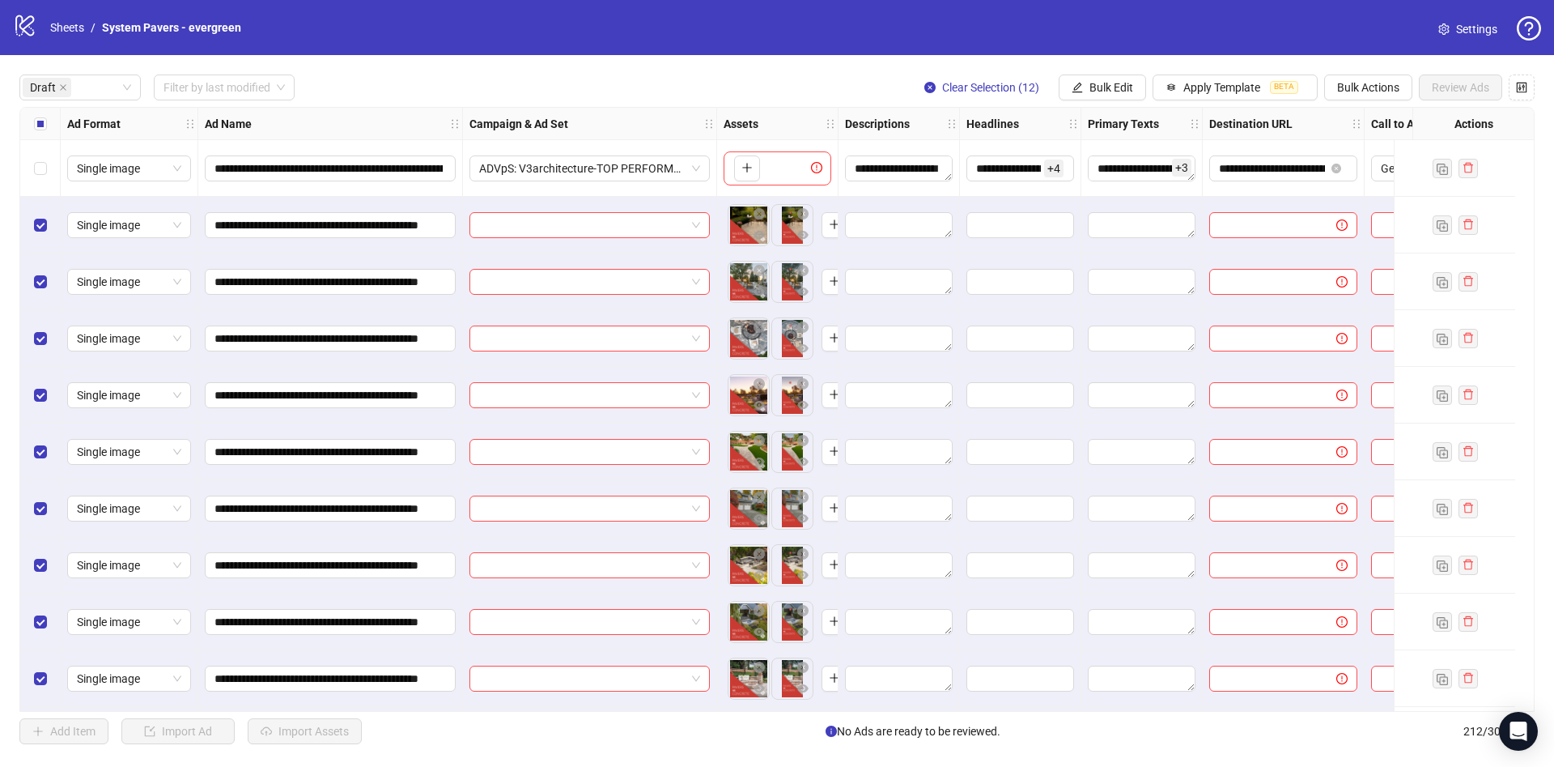
click at [51, 125] on div "Select all rows" at bounding box center [40, 124] width 40 height 32
click at [49, 127] on div "Select all rows" at bounding box center [40, 124] width 40 height 32
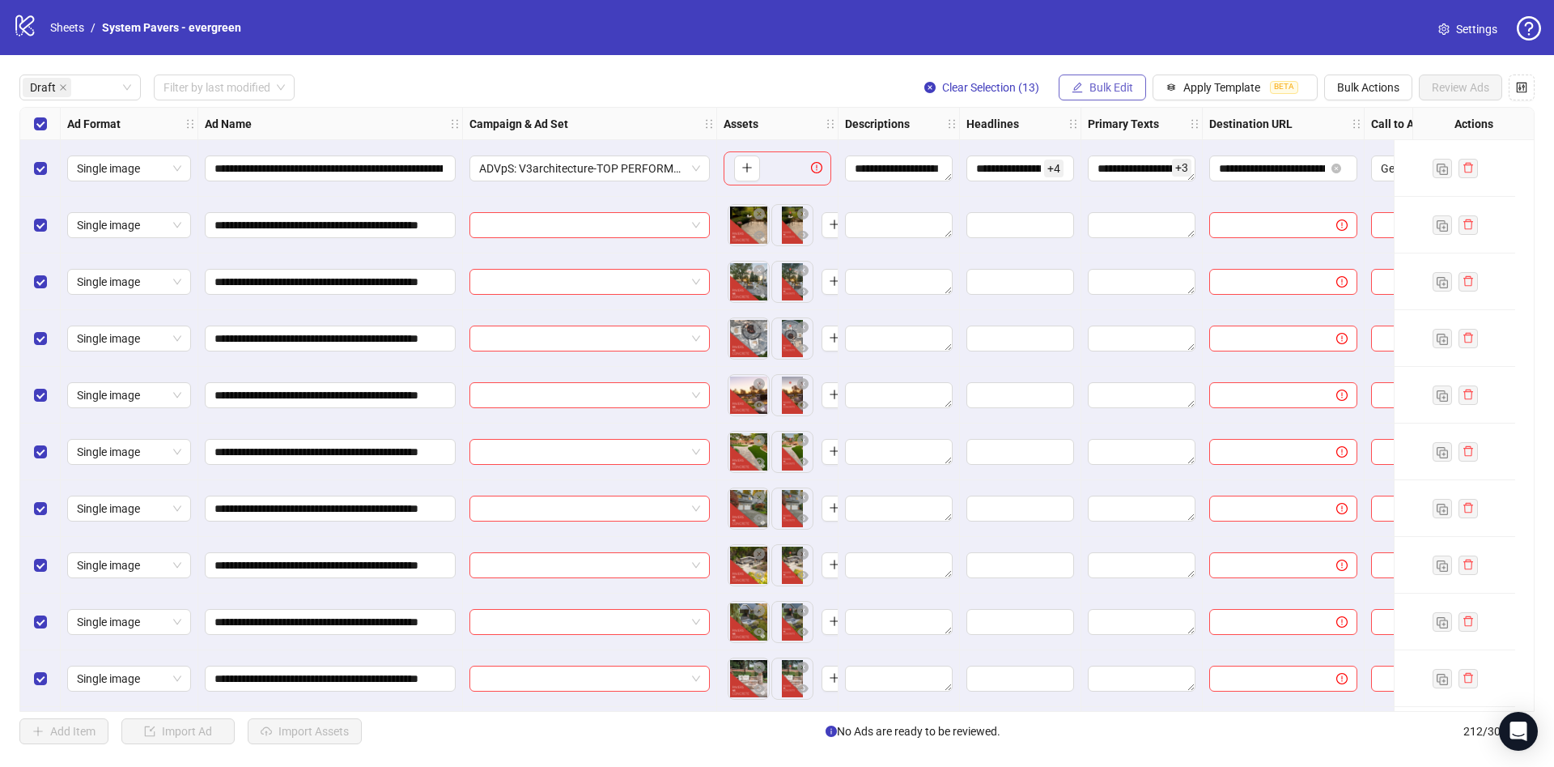
click at [1102, 92] on span "Bulk Edit" at bounding box center [1112, 87] width 44 height 13
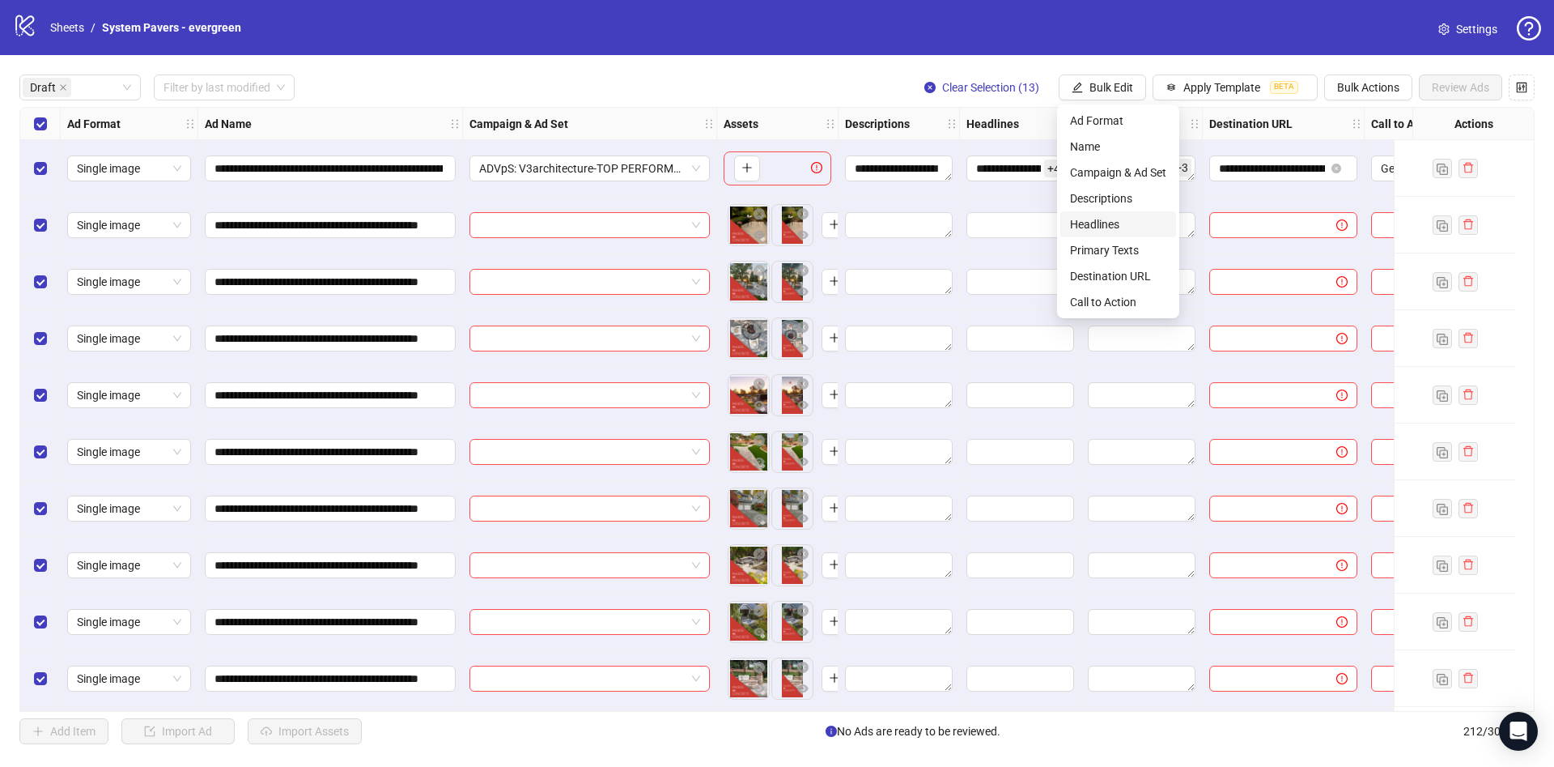
click at [1128, 220] on span "Headlines" at bounding box center [1118, 224] width 96 height 18
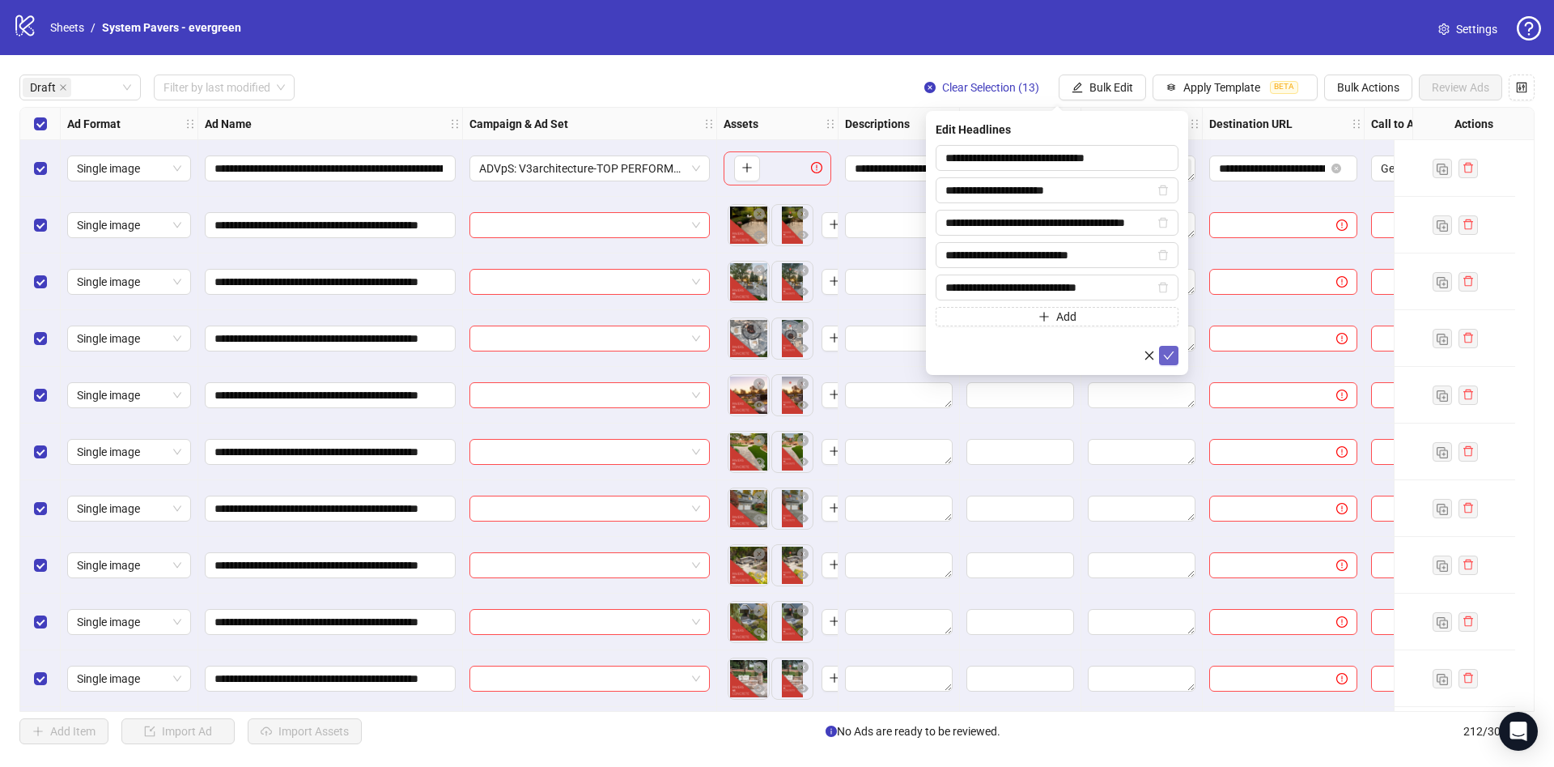
click at [1172, 351] on icon "check" at bounding box center [1168, 355] width 11 height 11
click at [1111, 84] on span "Bulk Edit" at bounding box center [1112, 87] width 44 height 13
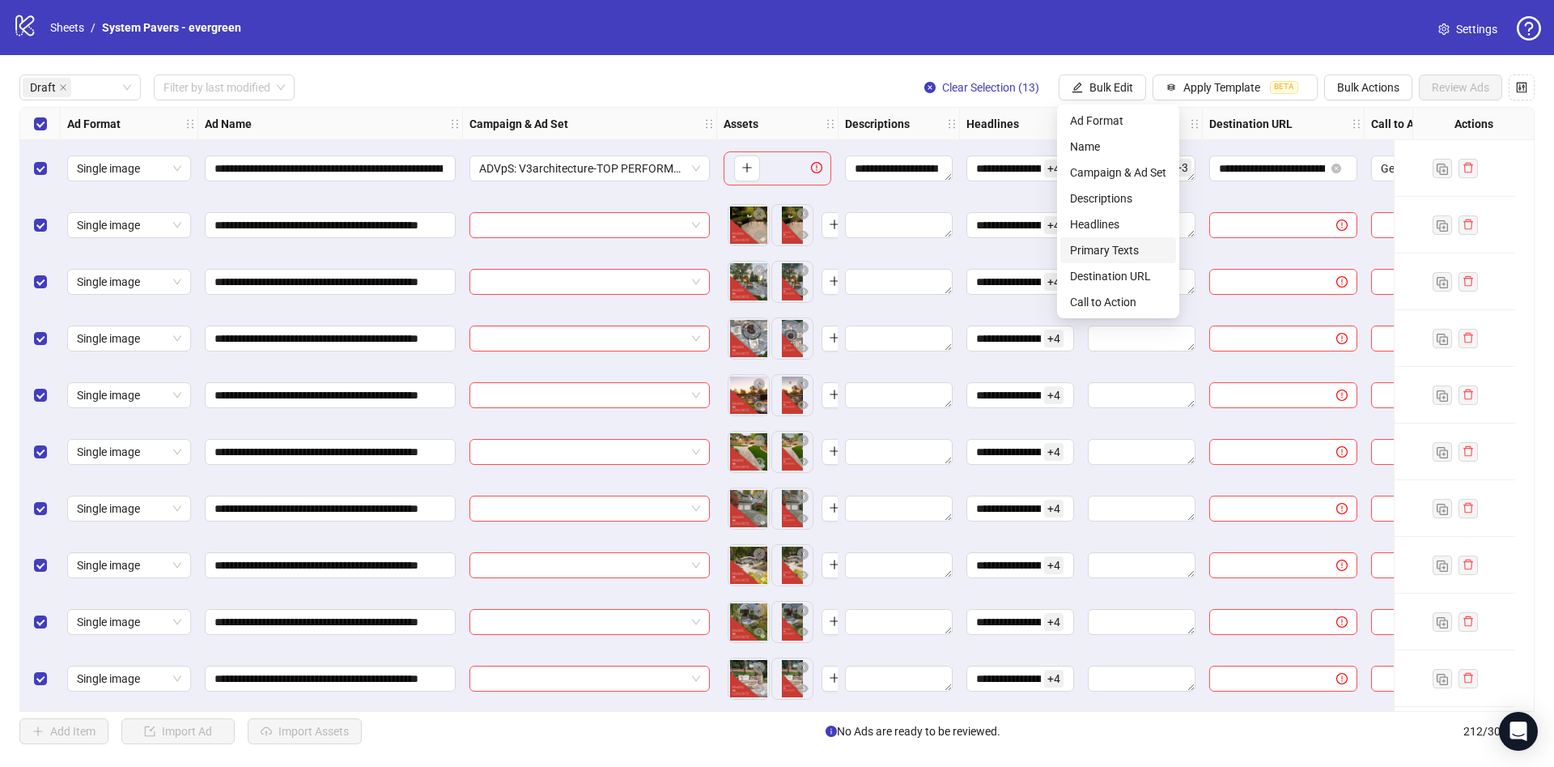
click at [1130, 249] on span "Primary Texts" at bounding box center [1118, 250] width 96 height 18
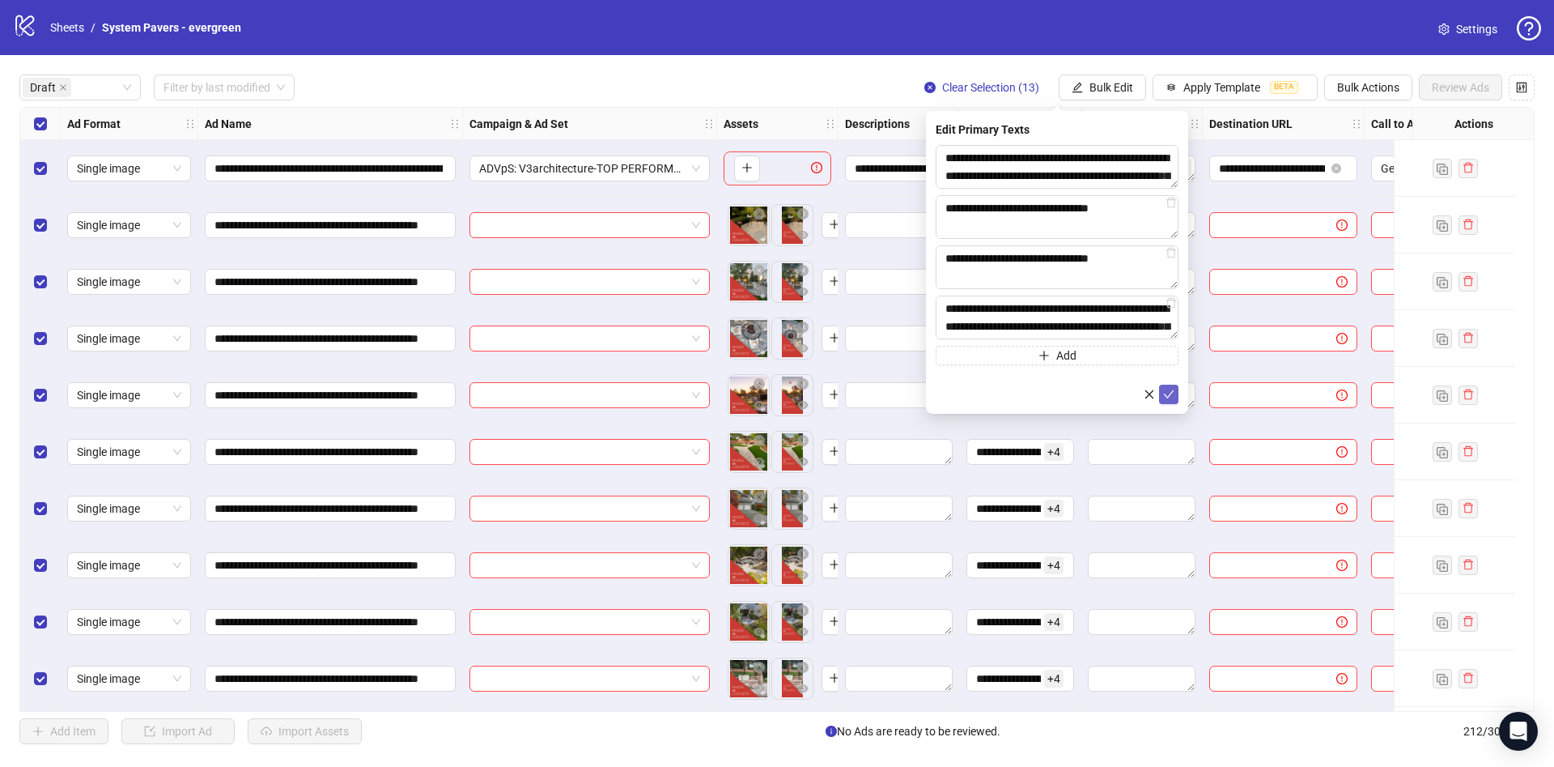
click at [1168, 386] on button "submit" at bounding box center [1168, 394] width 19 height 19
click at [1168, 389] on icon "loading" at bounding box center [1168, 394] width 11 height 11
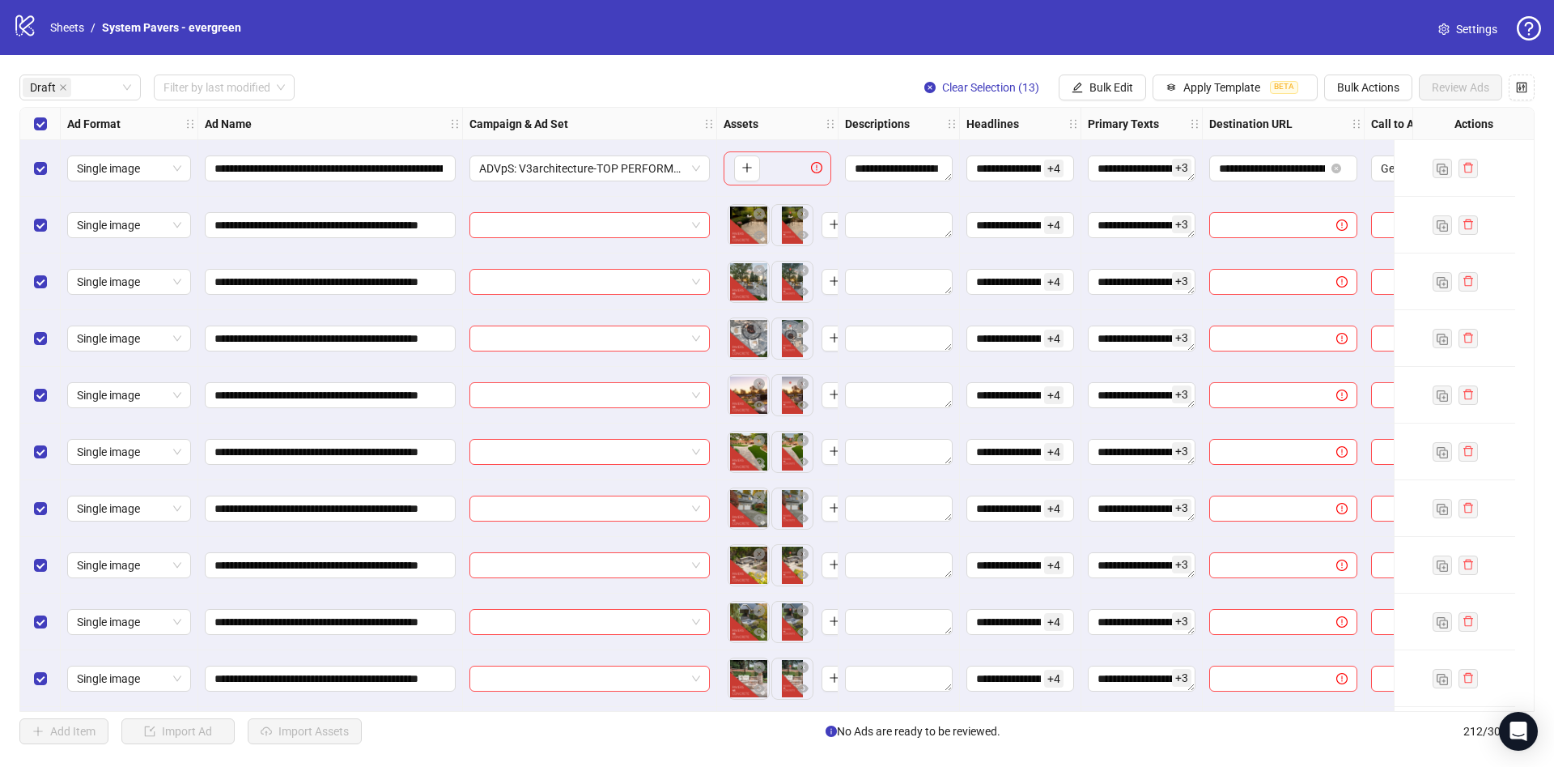
click at [1110, 71] on div "**********" at bounding box center [777, 409] width 1554 height 708
click at [1113, 91] on span "Bulk Edit" at bounding box center [1112, 87] width 44 height 13
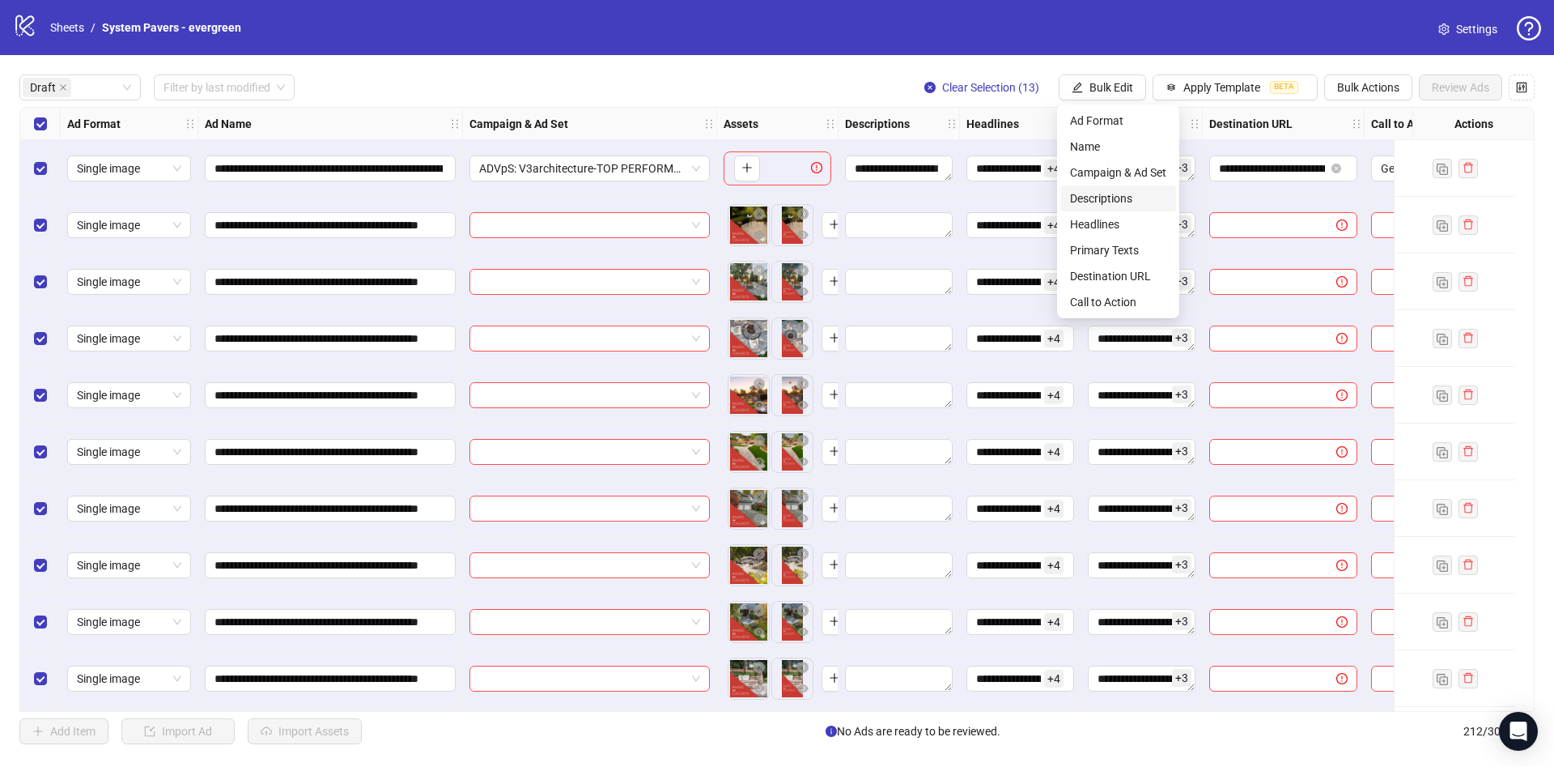
click at [1117, 194] on span "Descriptions" at bounding box center [1118, 198] width 96 height 18
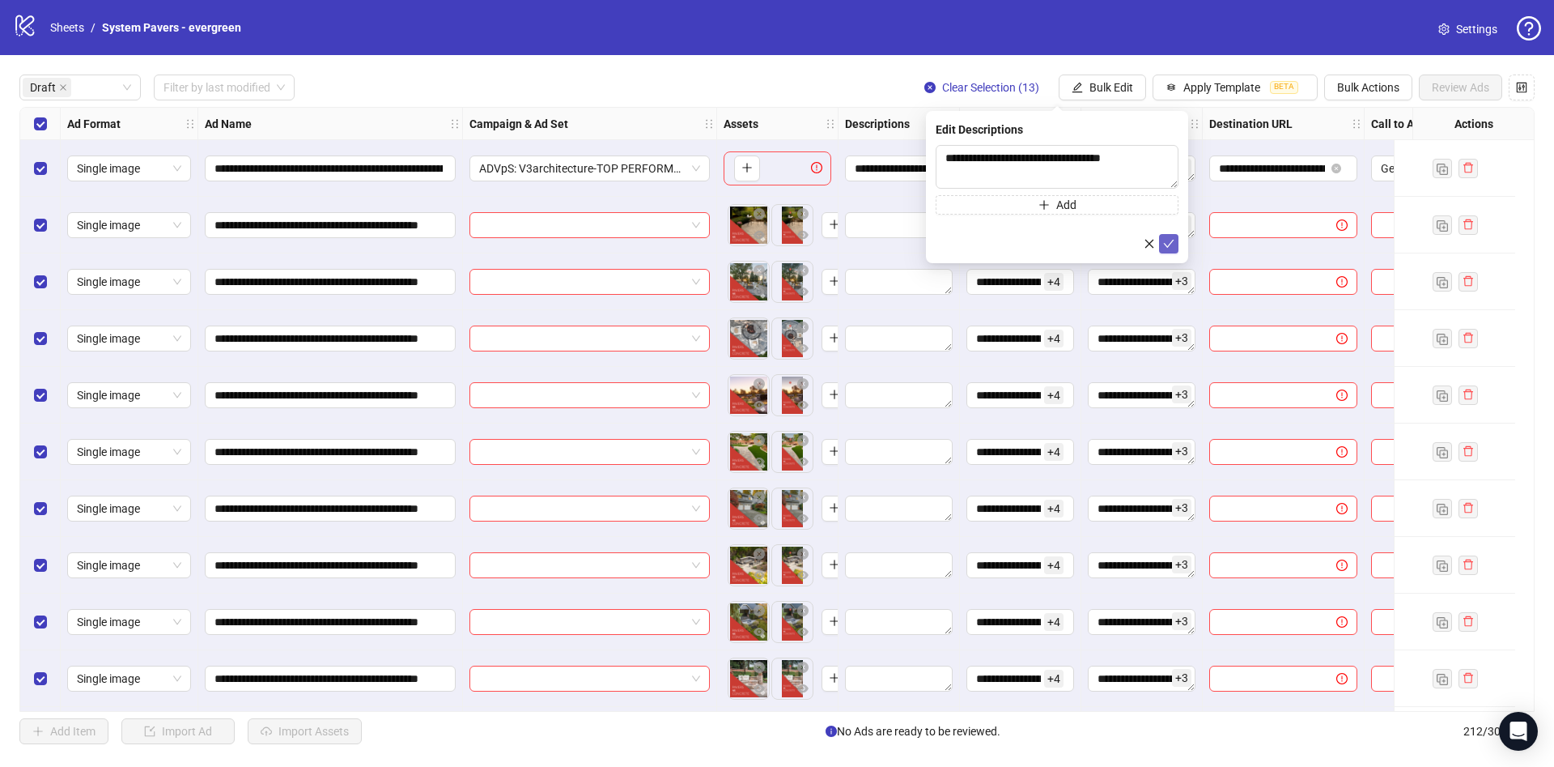
click at [1176, 248] on button "submit" at bounding box center [1168, 243] width 19 height 19
click at [1090, 88] on span "Bulk Edit" at bounding box center [1112, 87] width 44 height 13
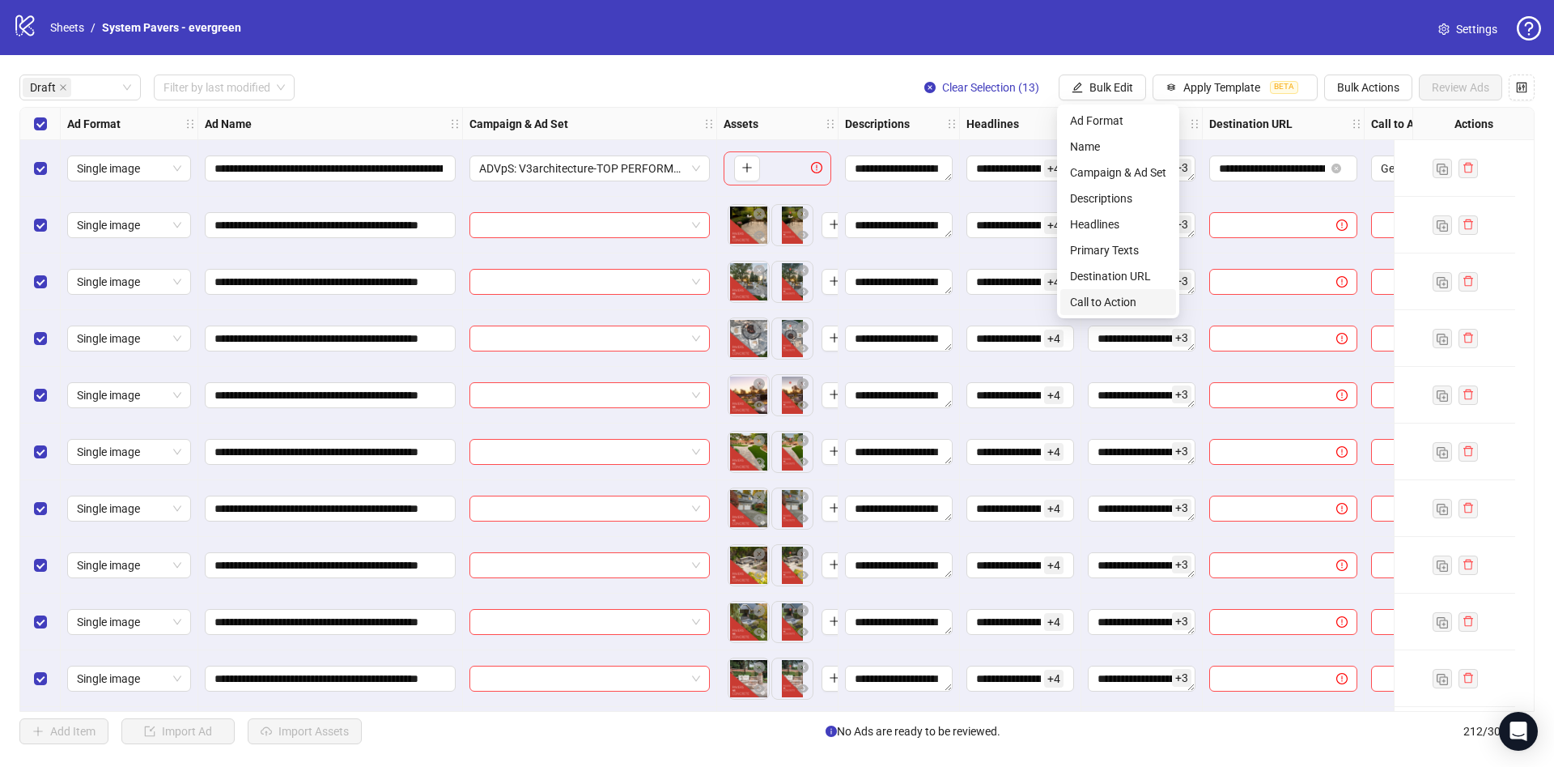
click at [1125, 301] on span "Call to Action" at bounding box center [1118, 302] width 96 height 18
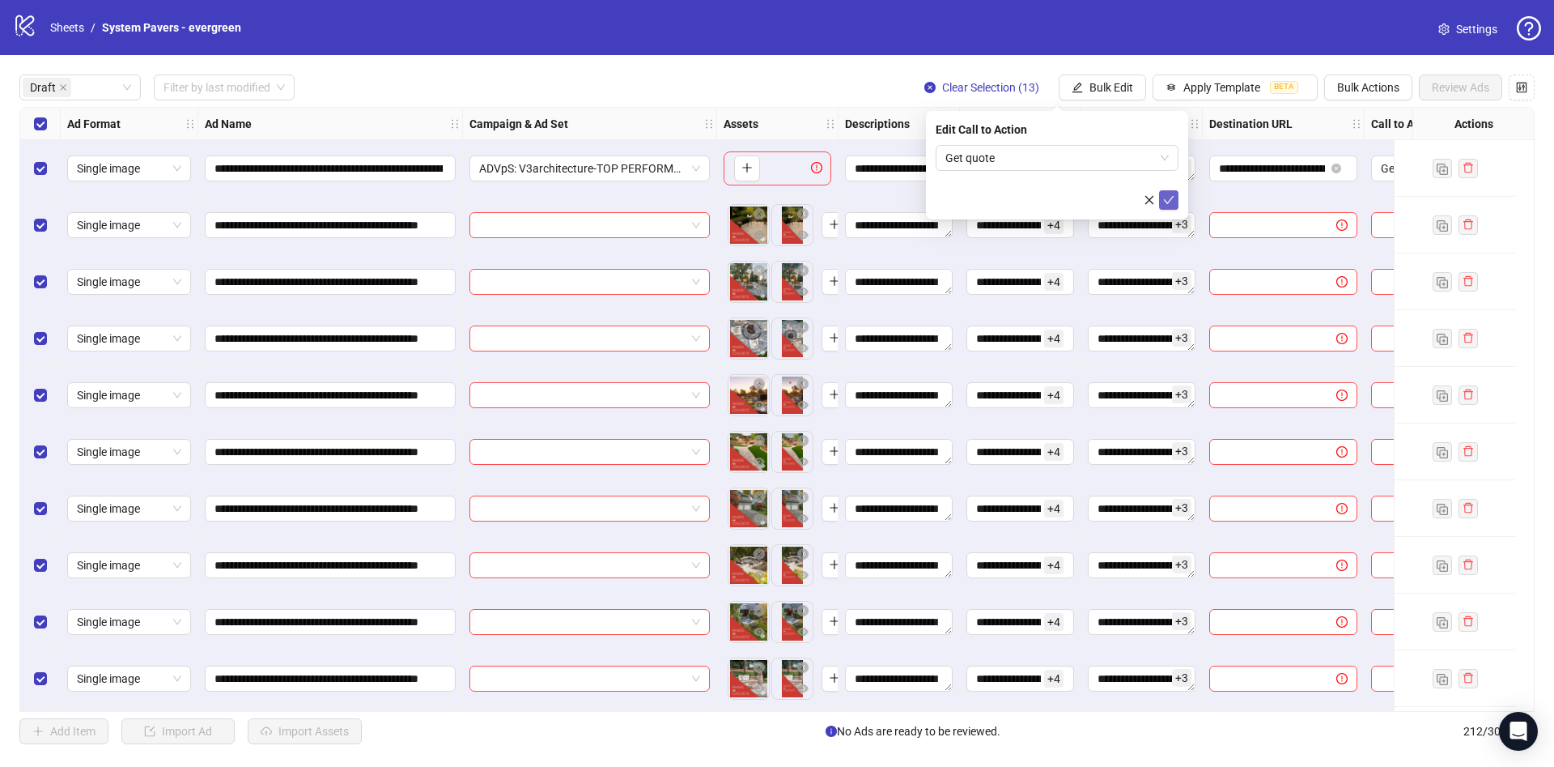
click at [1175, 196] on button "submit" at bounding box center [1168, 199] width 19 height 19
click at [1103, 77] on button "Bulk Edit" at bounding box center [1102, 87] width 87 height 26
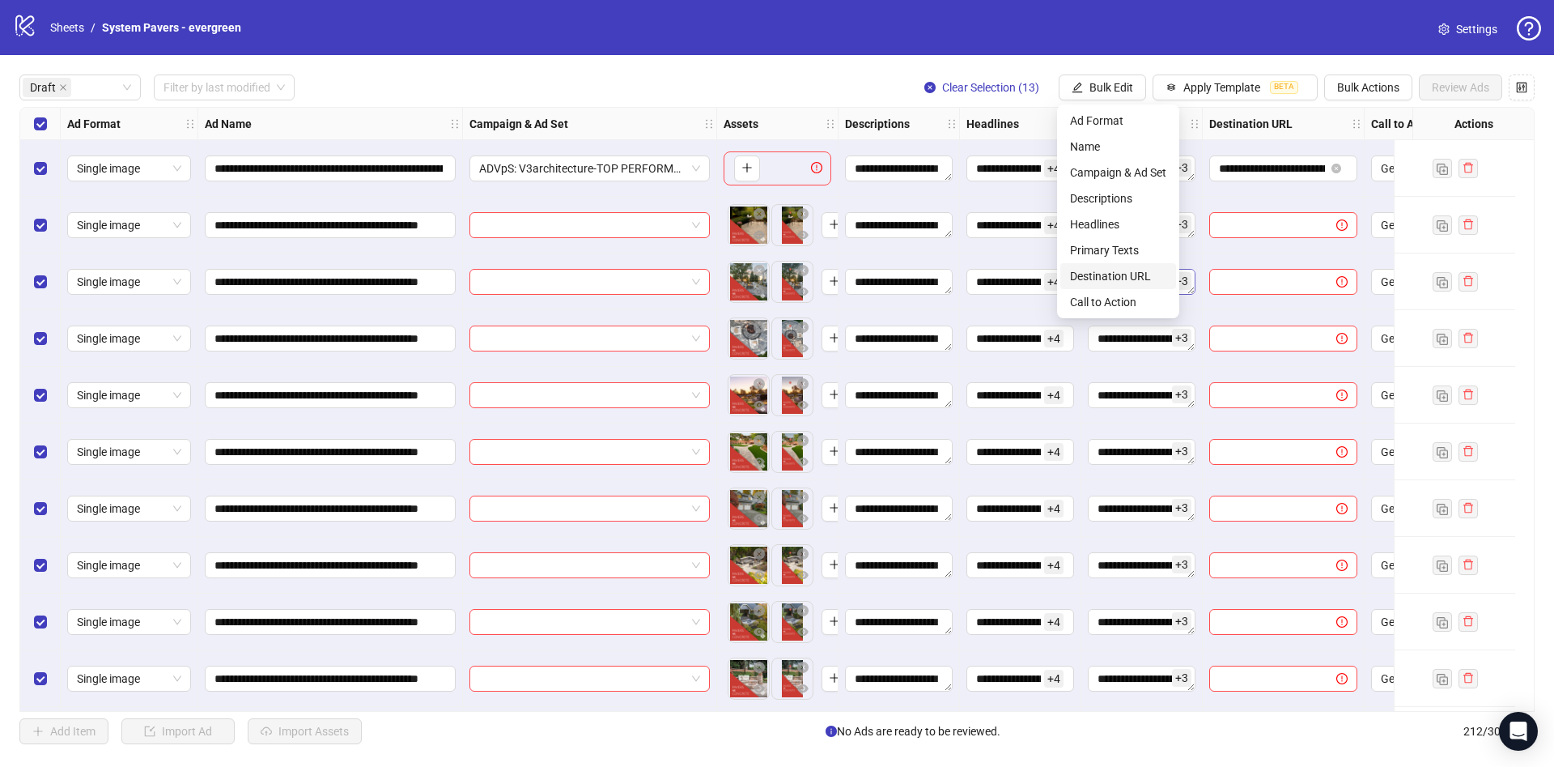
click at [1132, 282] on span "Destination URL" at bounding box center [1118, 276] width 96 height 18
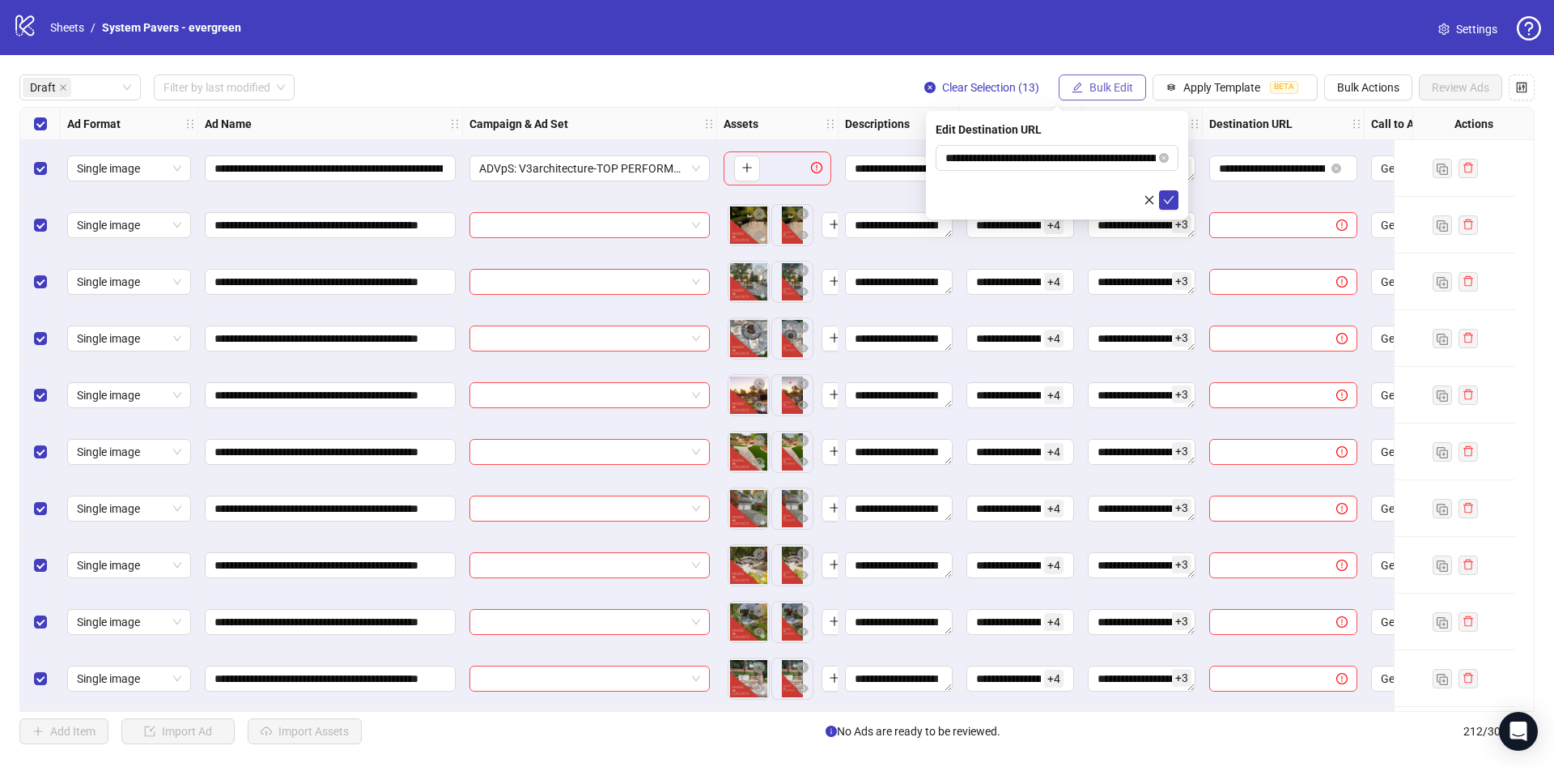
click at [1108, 92] on span "Bulk Edit" at bounding box center [1112, 87] width 44 height 13
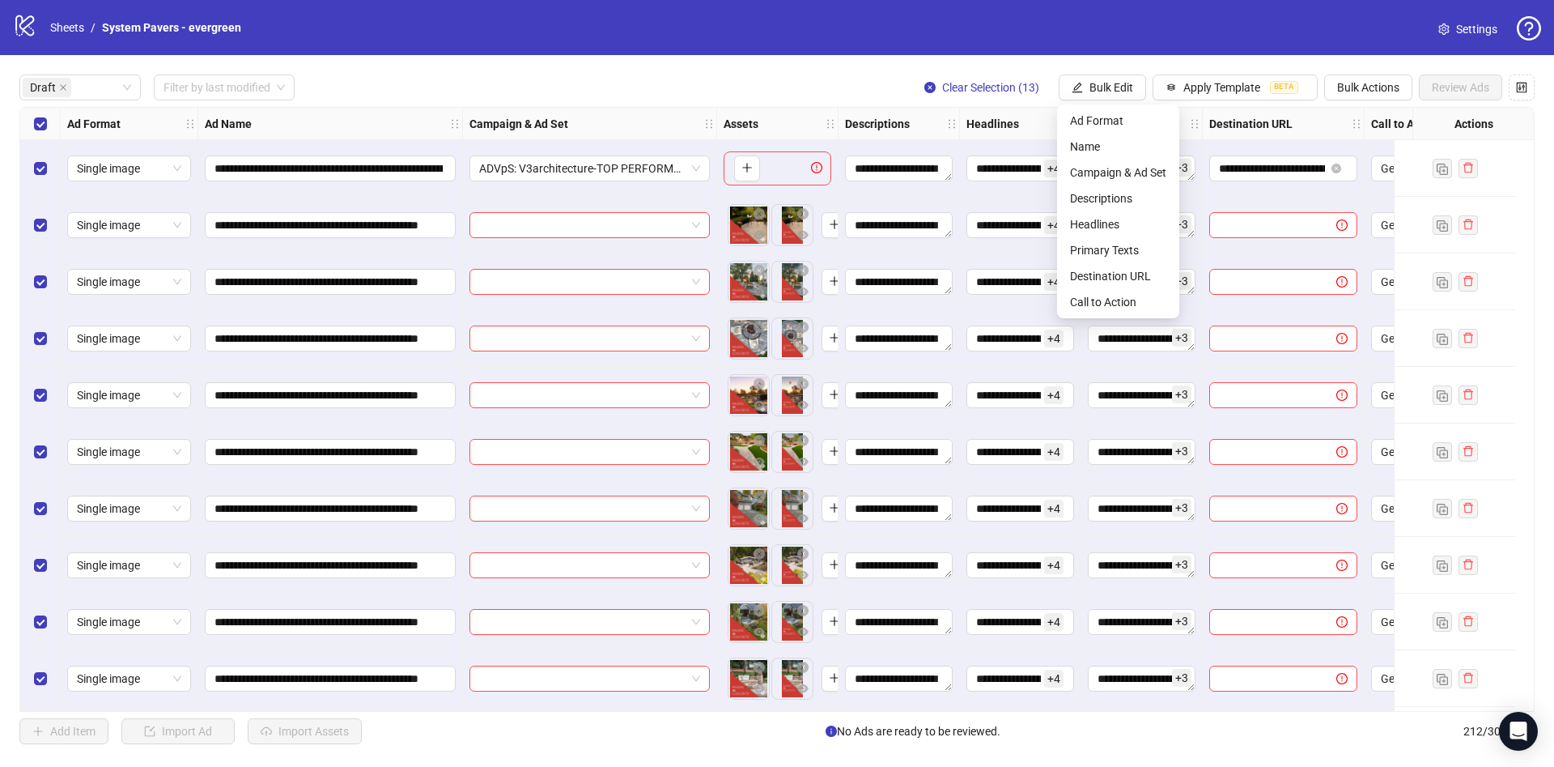
click at [33, 157] on div "Select row 1" at bounding box center [40, 168] width 40 height 57
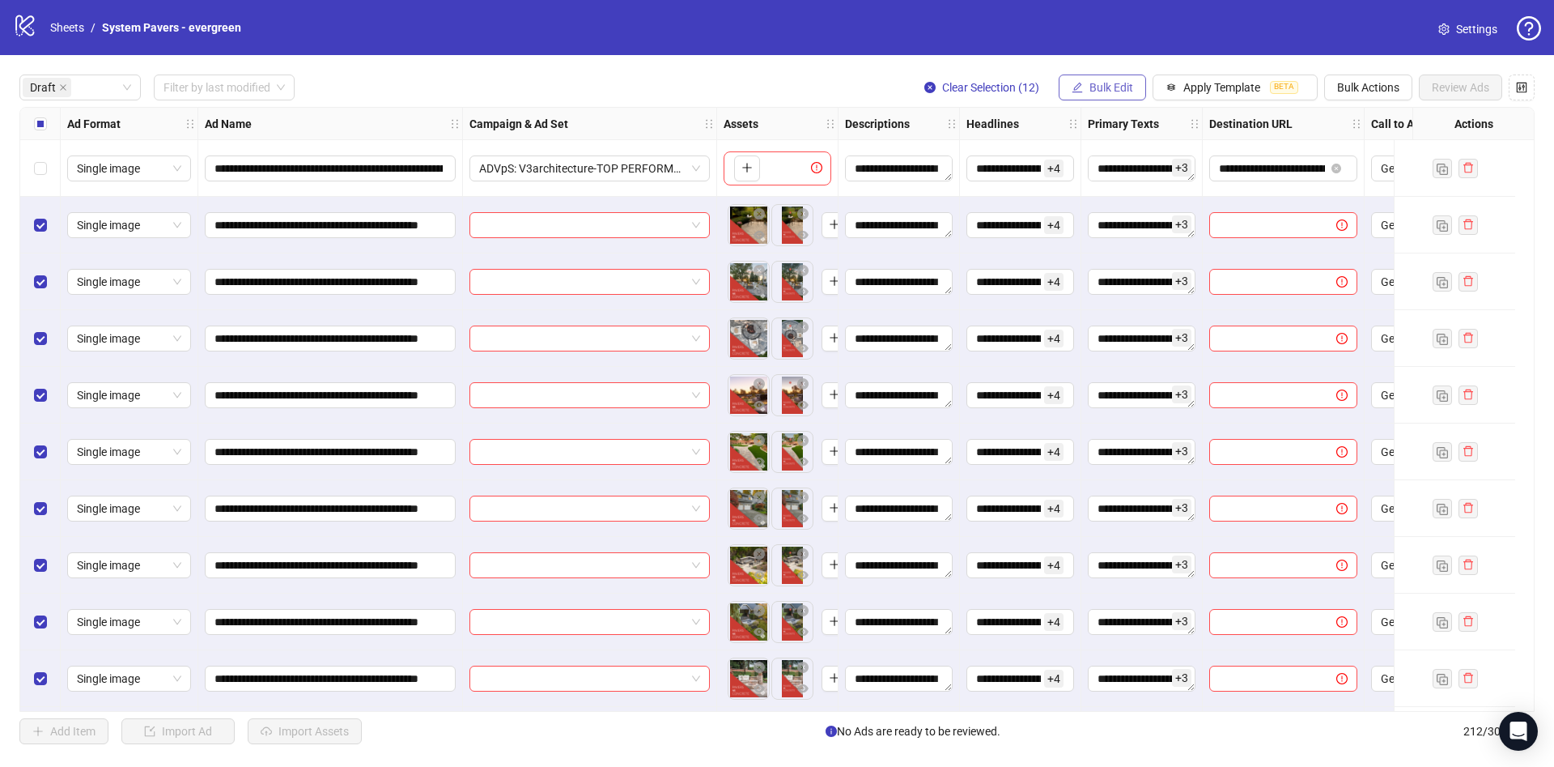
click at [1118, 83] on span "Bulk Edit" at bounding box center [1112, 87] width 44 height 13
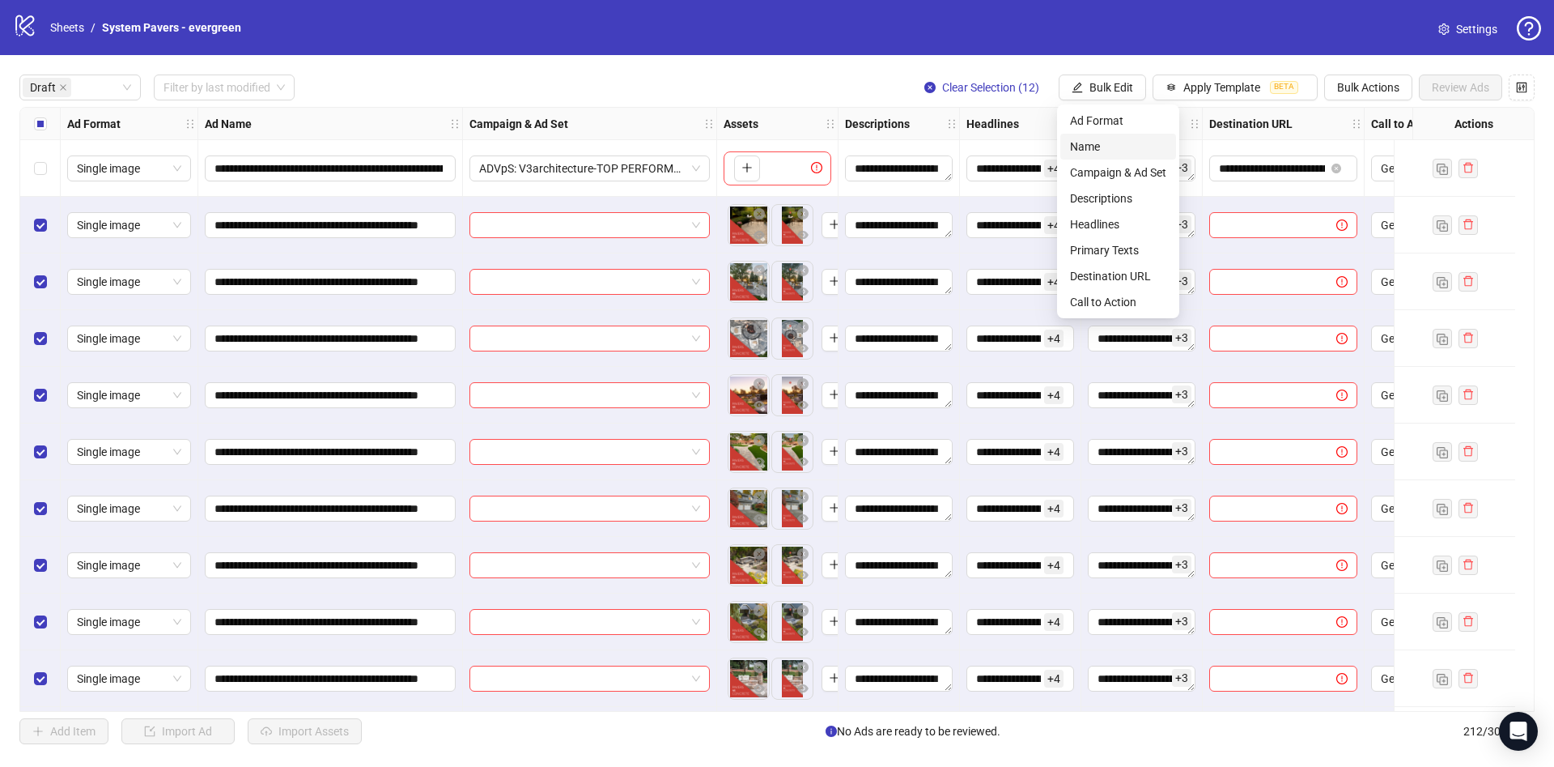
click at [1100, 146] on span "Name" at bounding box center [1118, 147] width 96 height 18
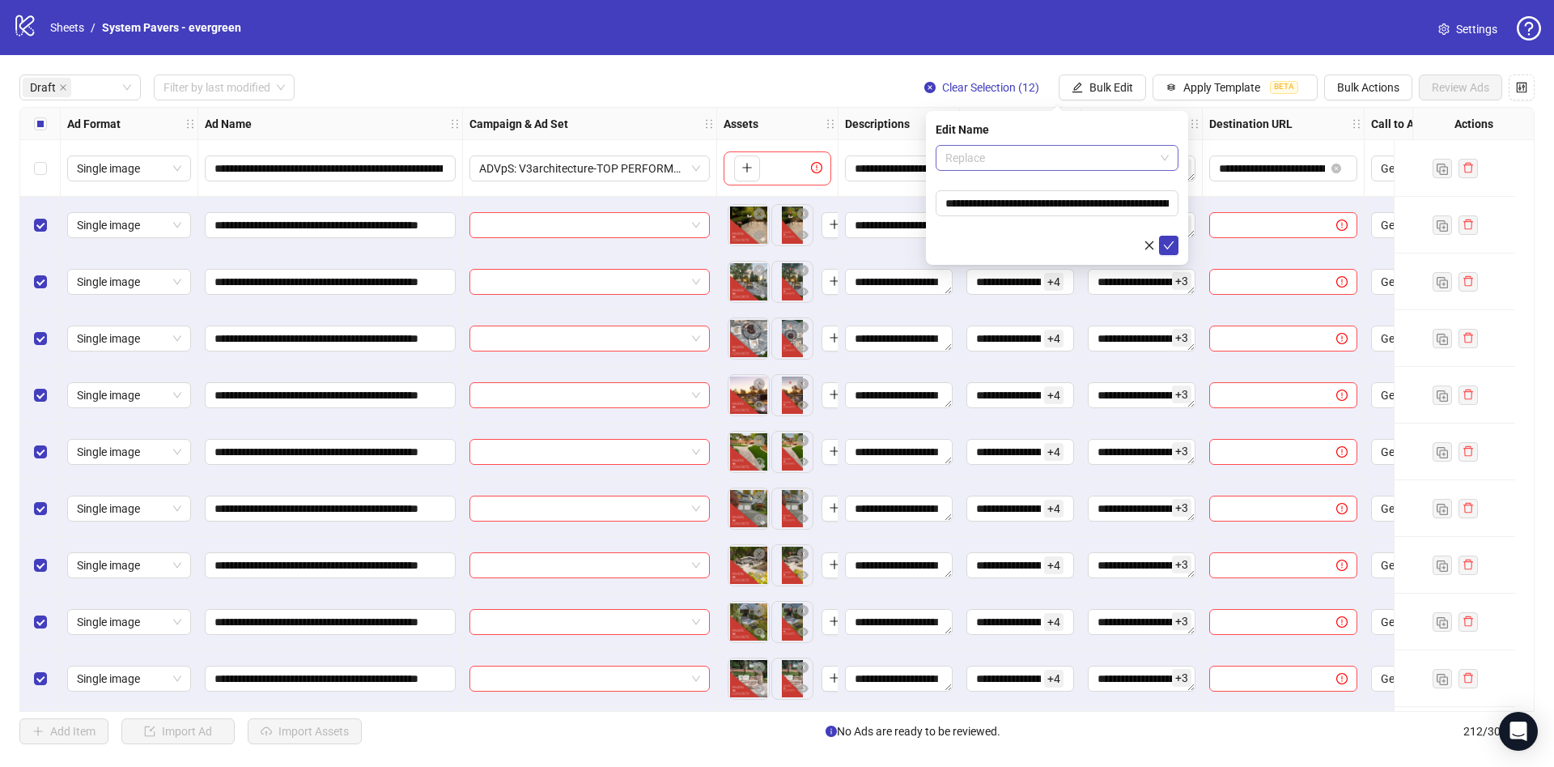
drag, startPoint x: 1048, startPoint y: 162, endPoint x: 1052, endPoint y: 191, distance: 29.4
click at [1048, 161] on span "Replace" at bounding box center [1057, 158] width 223 height 24
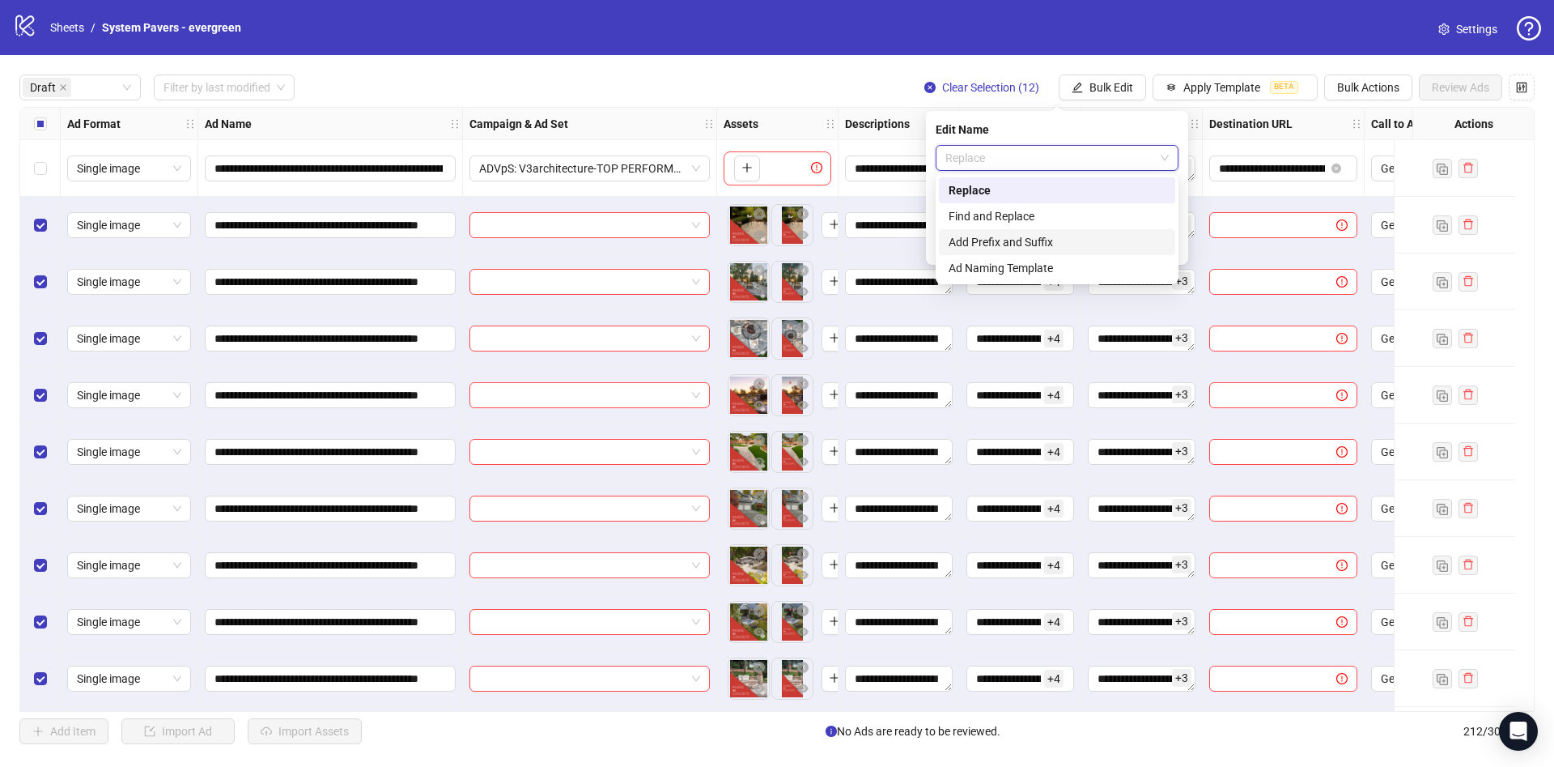
click at [1032, 232] on div "Add Prefix and Suffix" at bounding box center [1057, 242] width 236 height 26
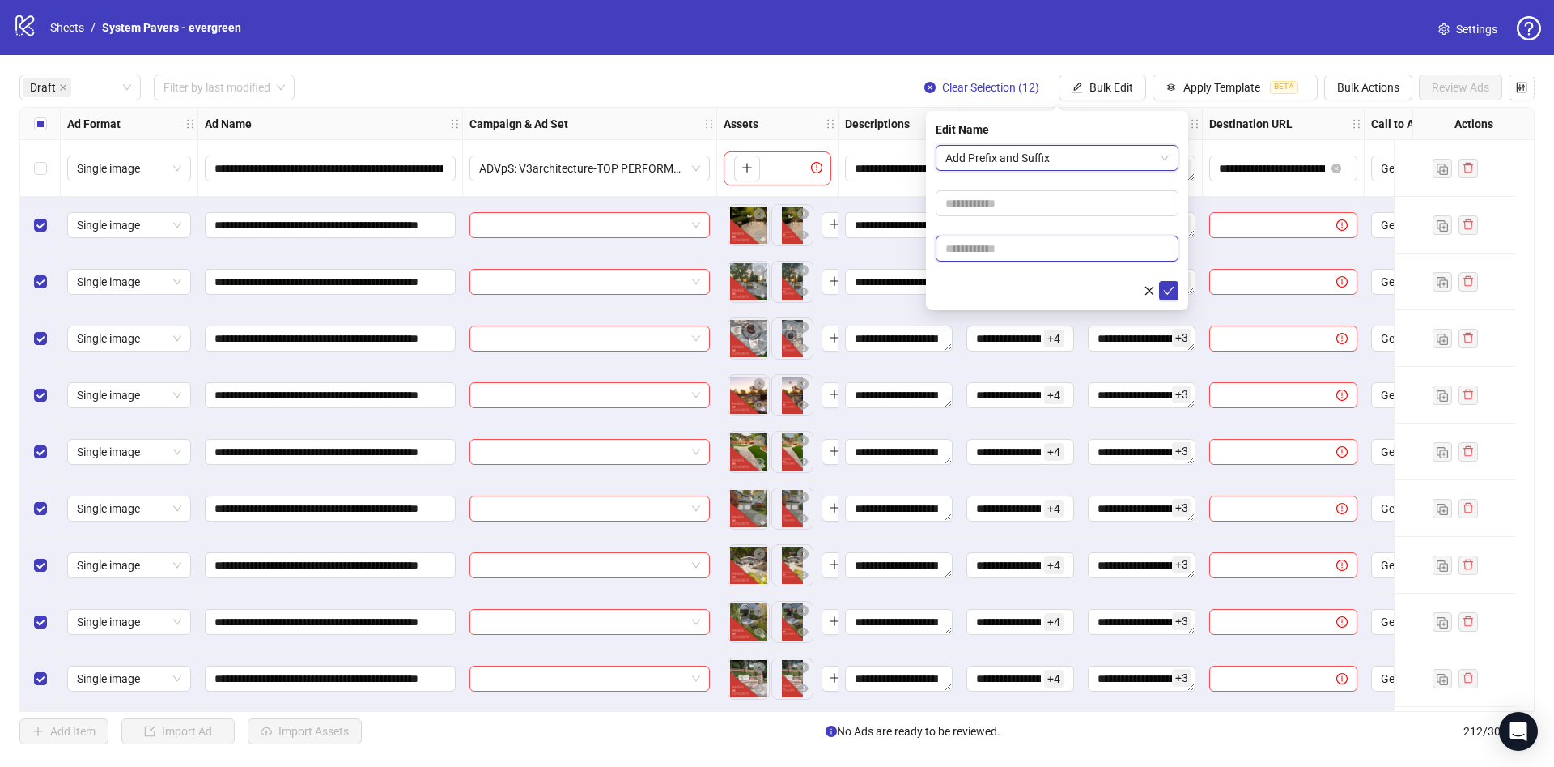
click at [1034, 249] on input "text" at bounding box center [1057, 249] width 243 height 26
paste input "**********"
type input "**********"
click at [1014, 281] on div at bounding box center [1057, 290] width 243 height 19
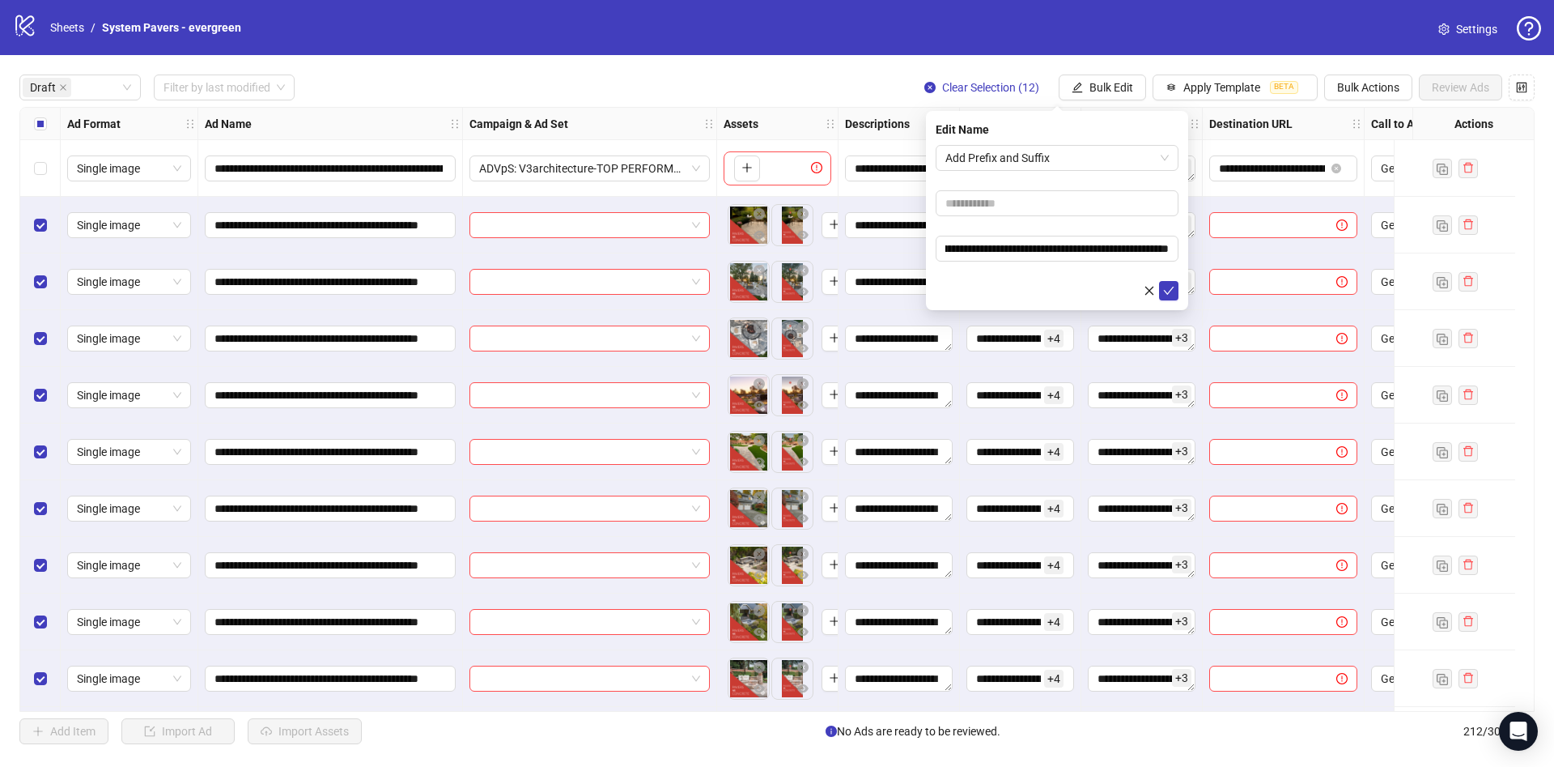
scroll to position [0, 0]
click at [1172, 285] on icon "check" at bounding box center [1168, 290] width 11 height 11
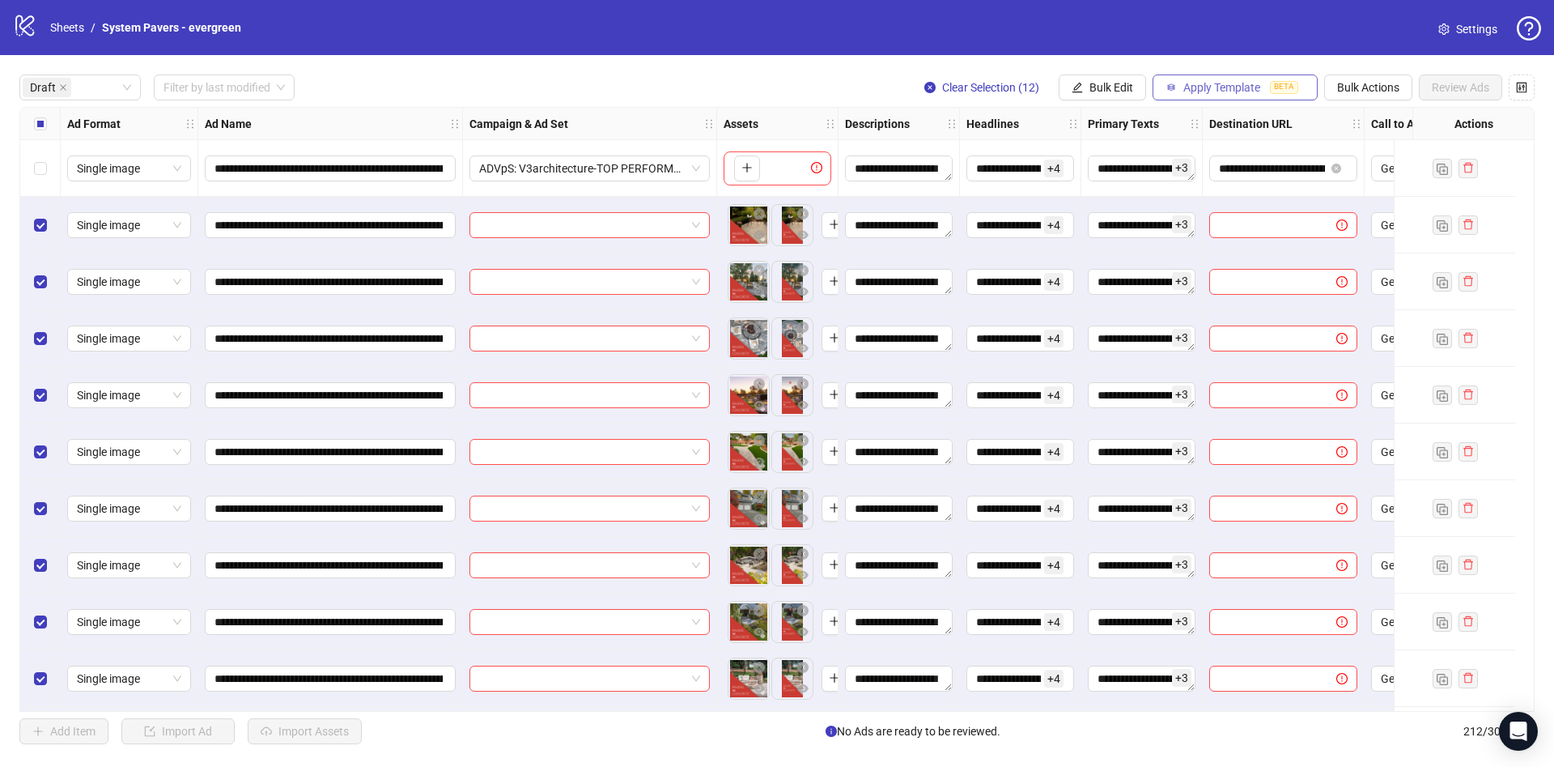
click at [1214, 83] on span "Apply Template" at bounding box center [1222, 87] width 77 height 13
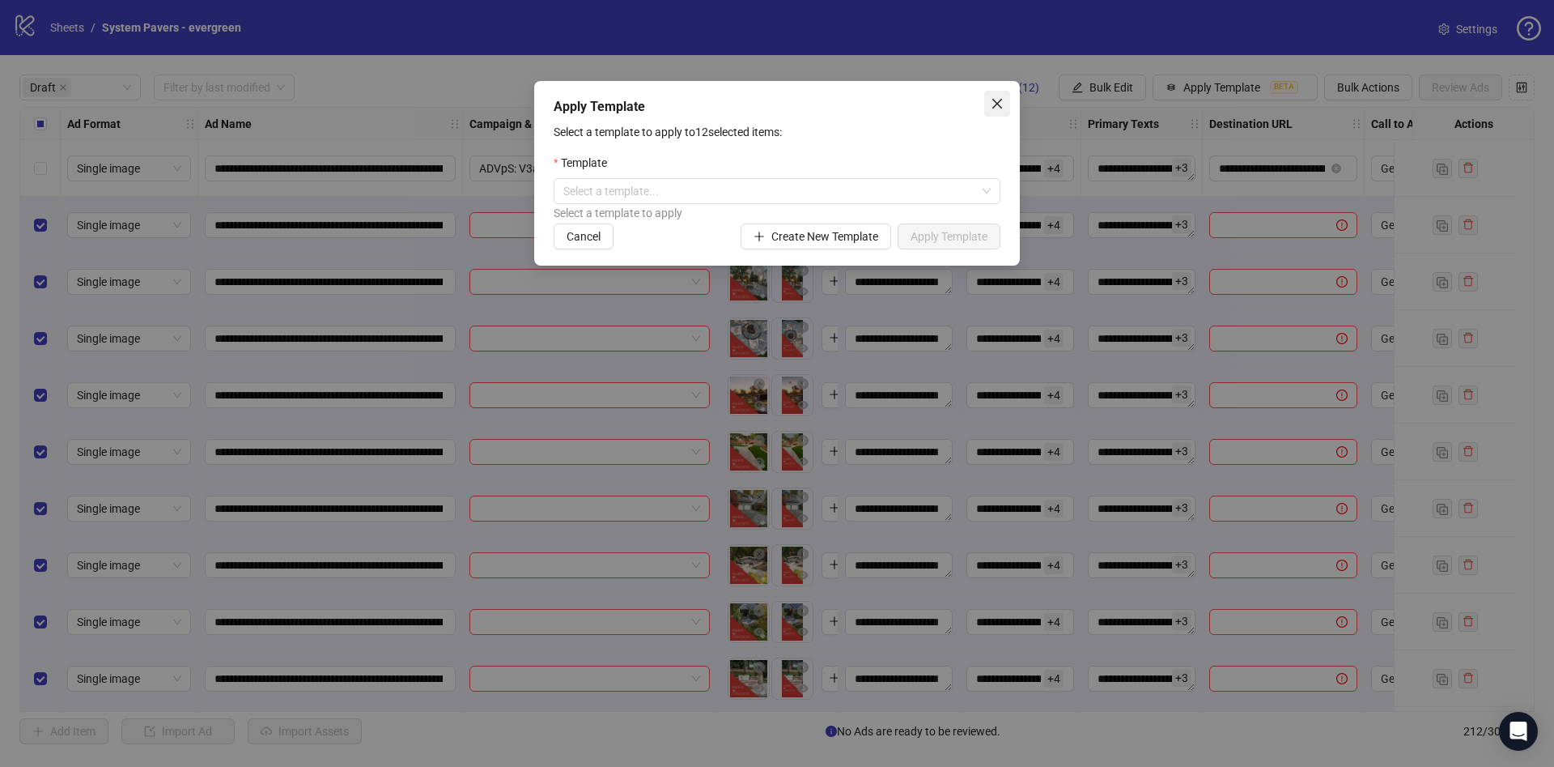
click at [1008, 98] on span "Close" at bounding box center [997, 103] width 26 height 13
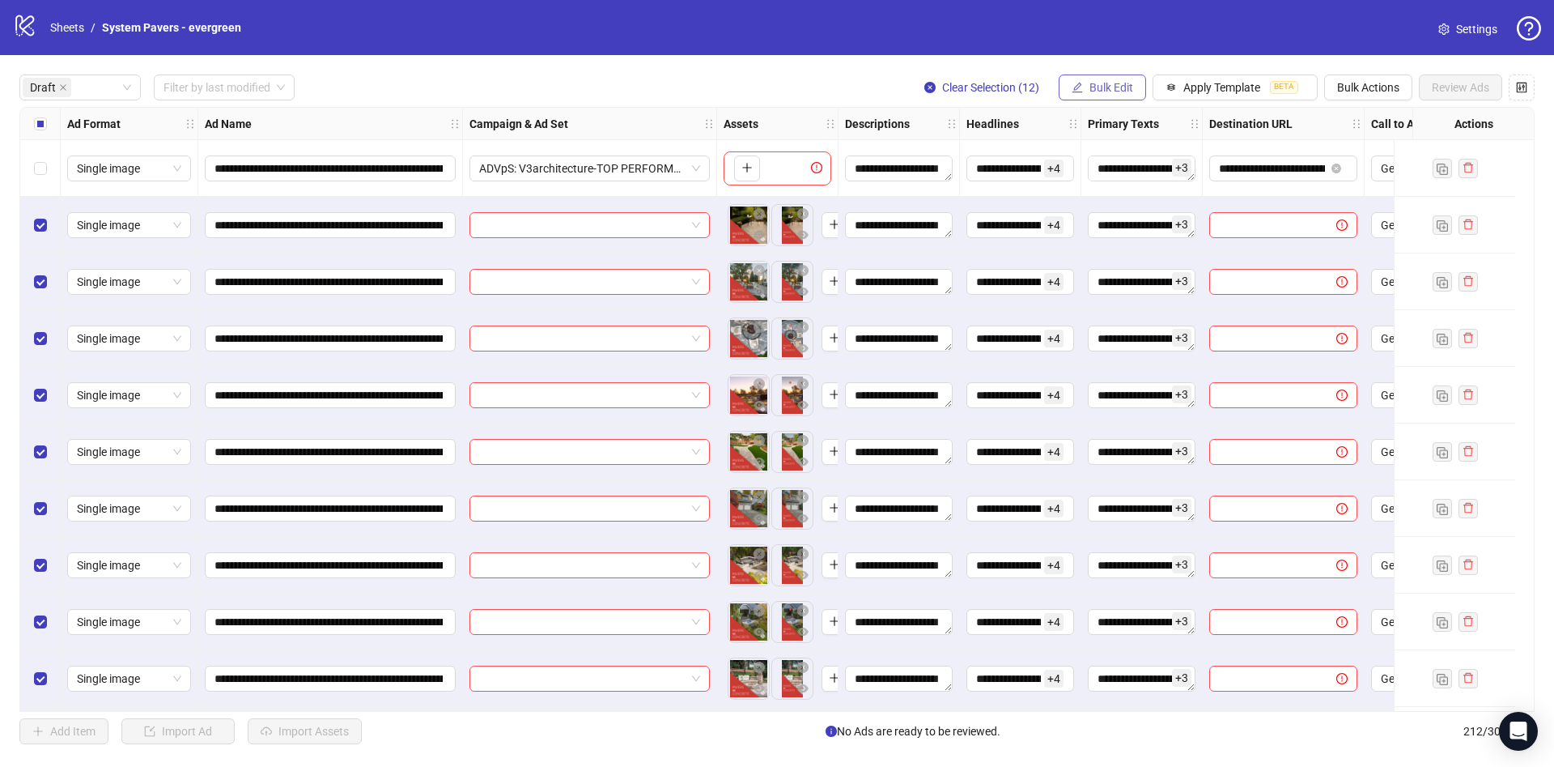
click at [1099, 81] on span "Bulk Edit" at bounding box center [1112, 87] width 44 height 13
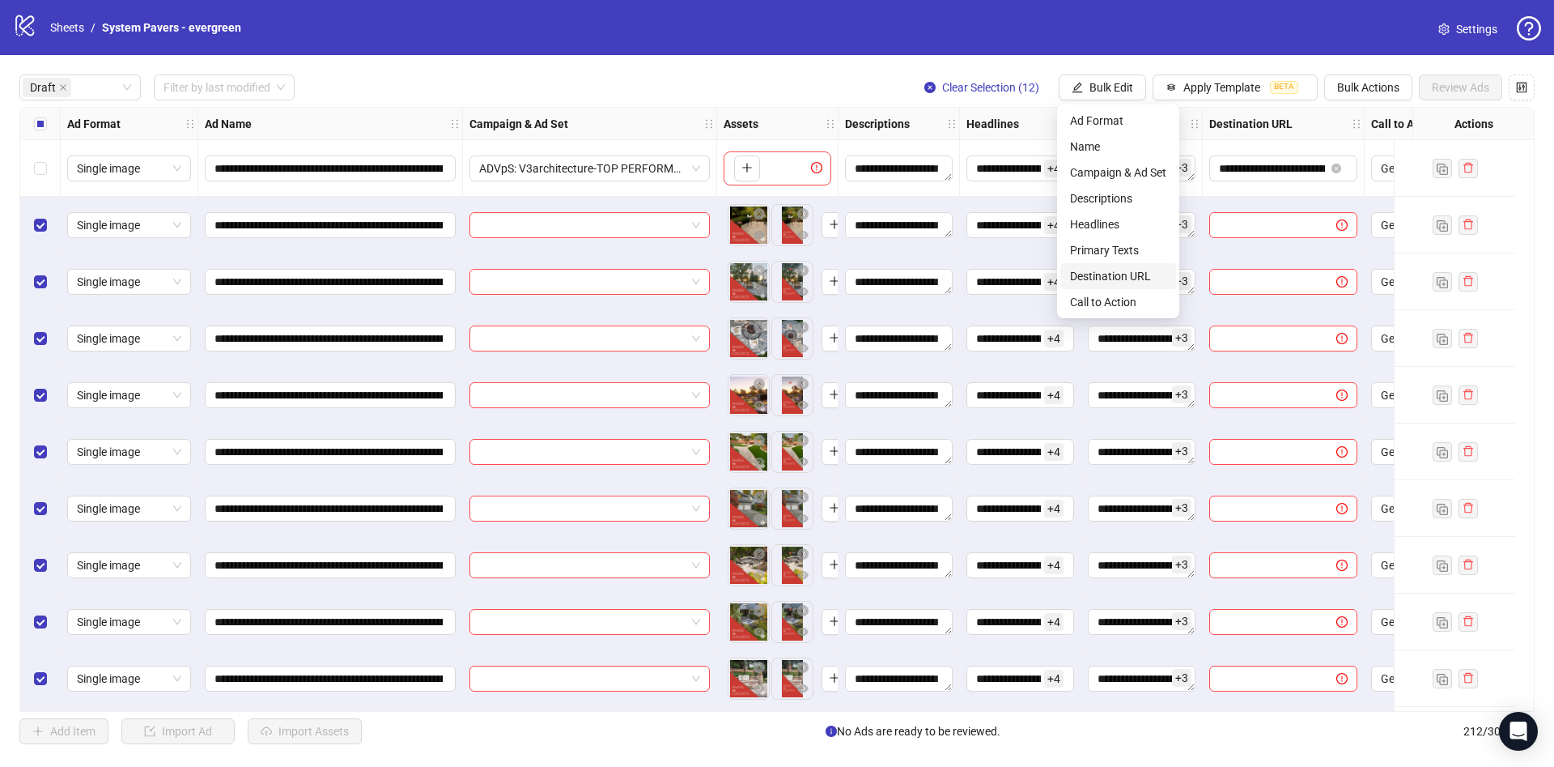
click at [1128, 273] on span "Destination URL" at bounding box center [1118, 276] width 96 height 18
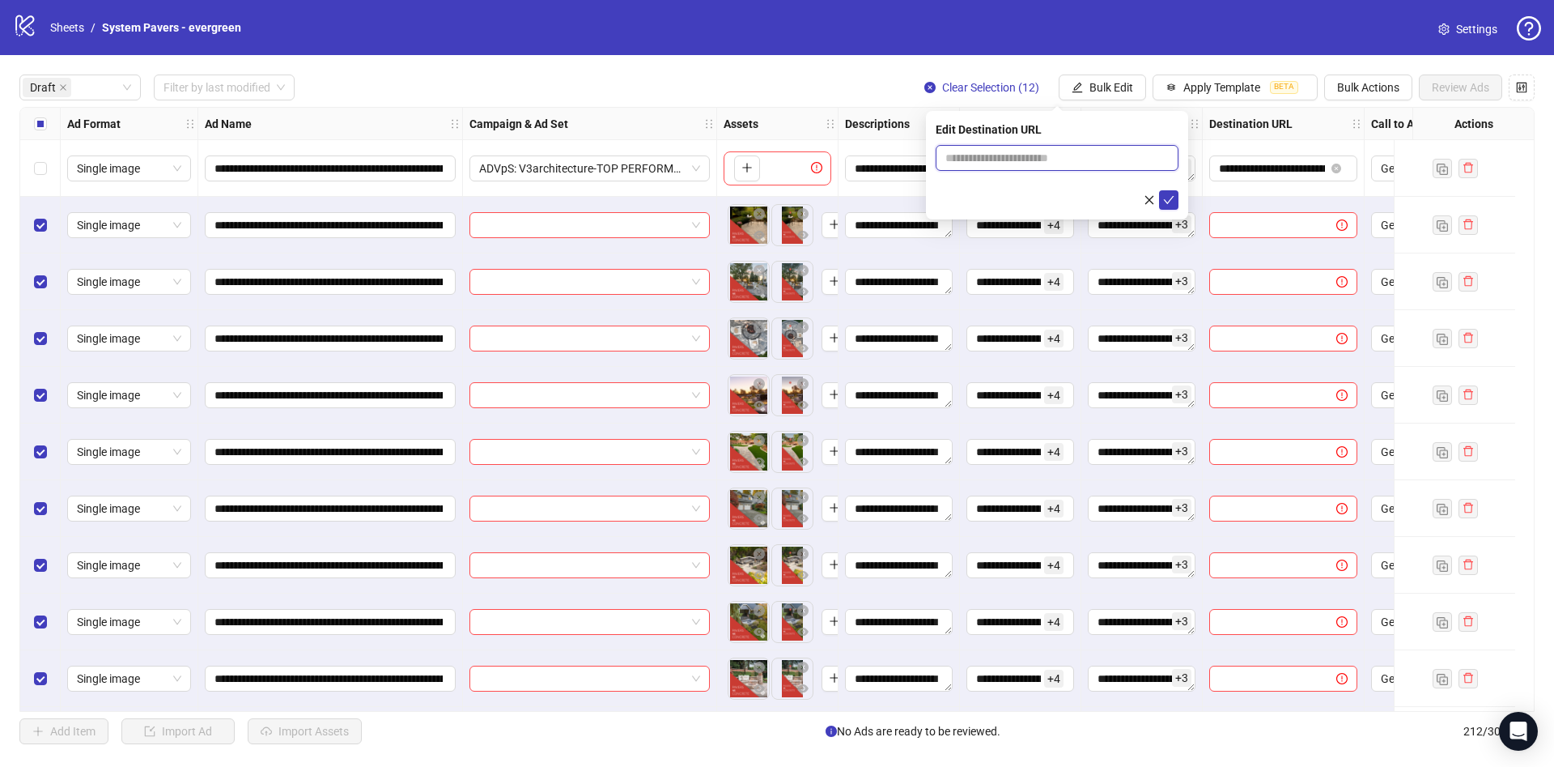
click at [1101, 153] on input "text" at bounding box center [1051, 158] width 210 height 18
paste input "**********"
type input "**********"
click at [1038, 191] on div at bounding box center [1057, 199] width 243 height 19
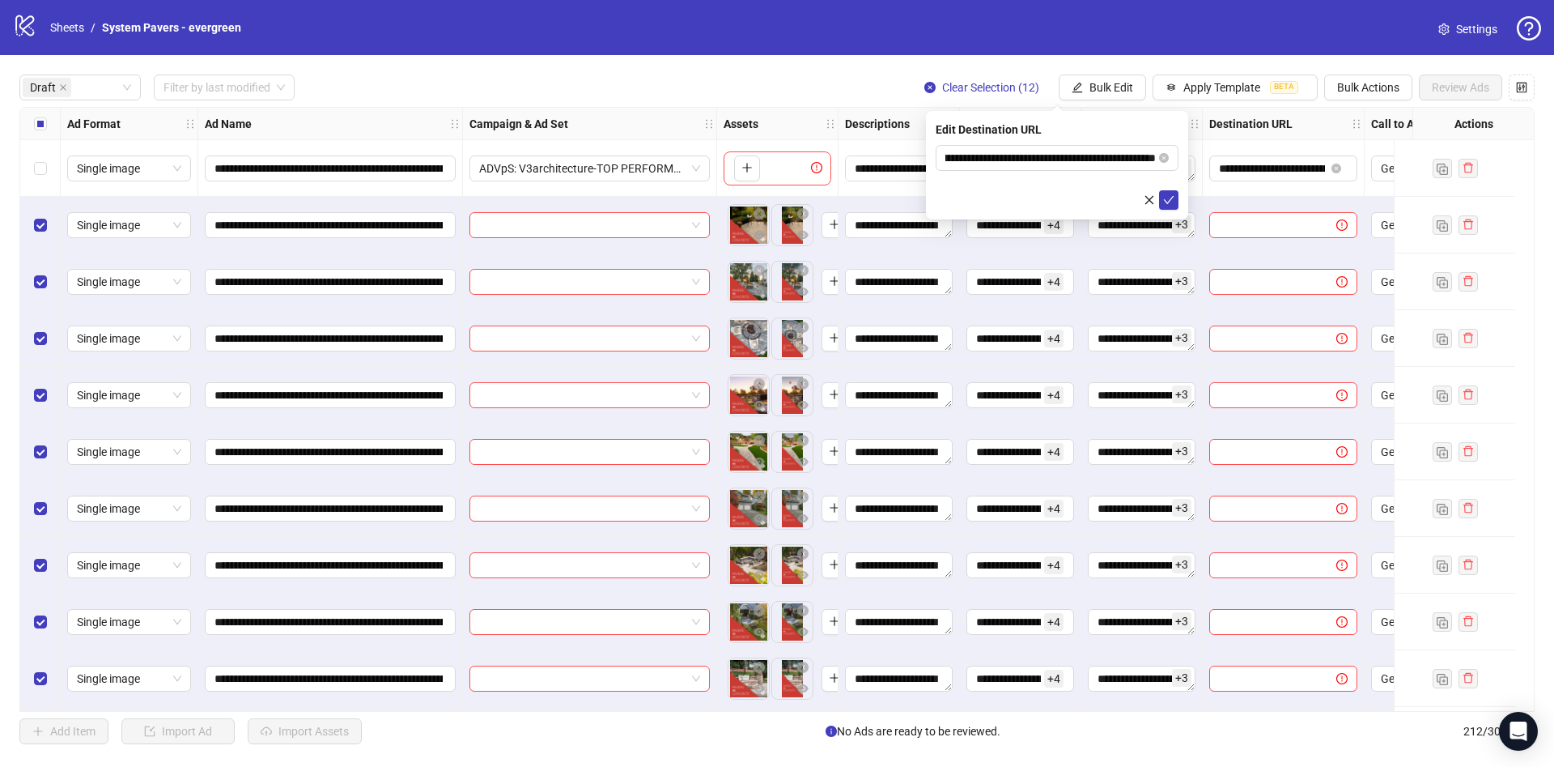
scroll to position [0, 0]
click at [1170, 196] on icon "check" at bounding box center [1168, 199] width 11 height 11
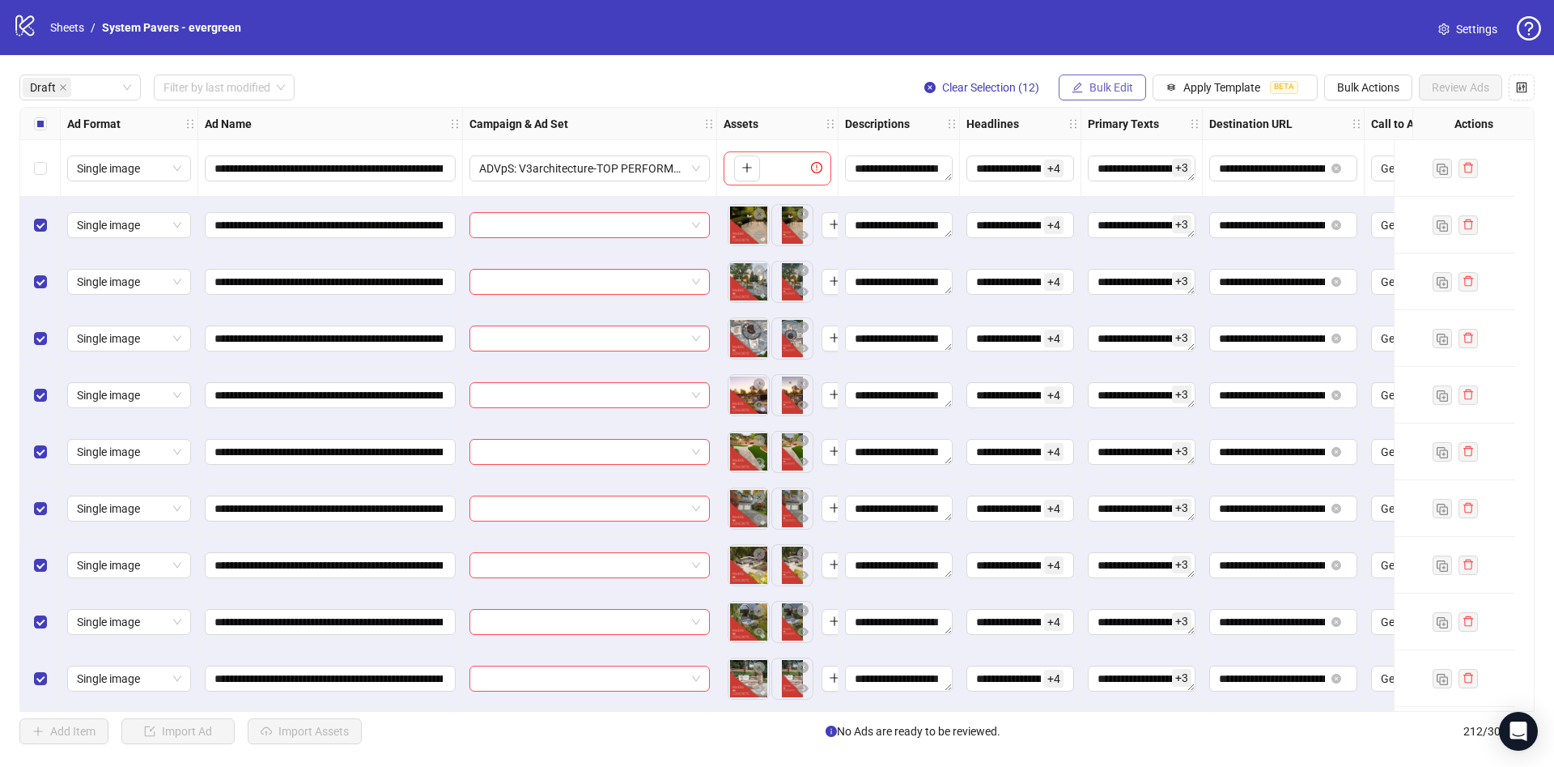
click at [1096, 84] on span "Bulk Edit" at bounding box center [1112, 87] width 44 height 13
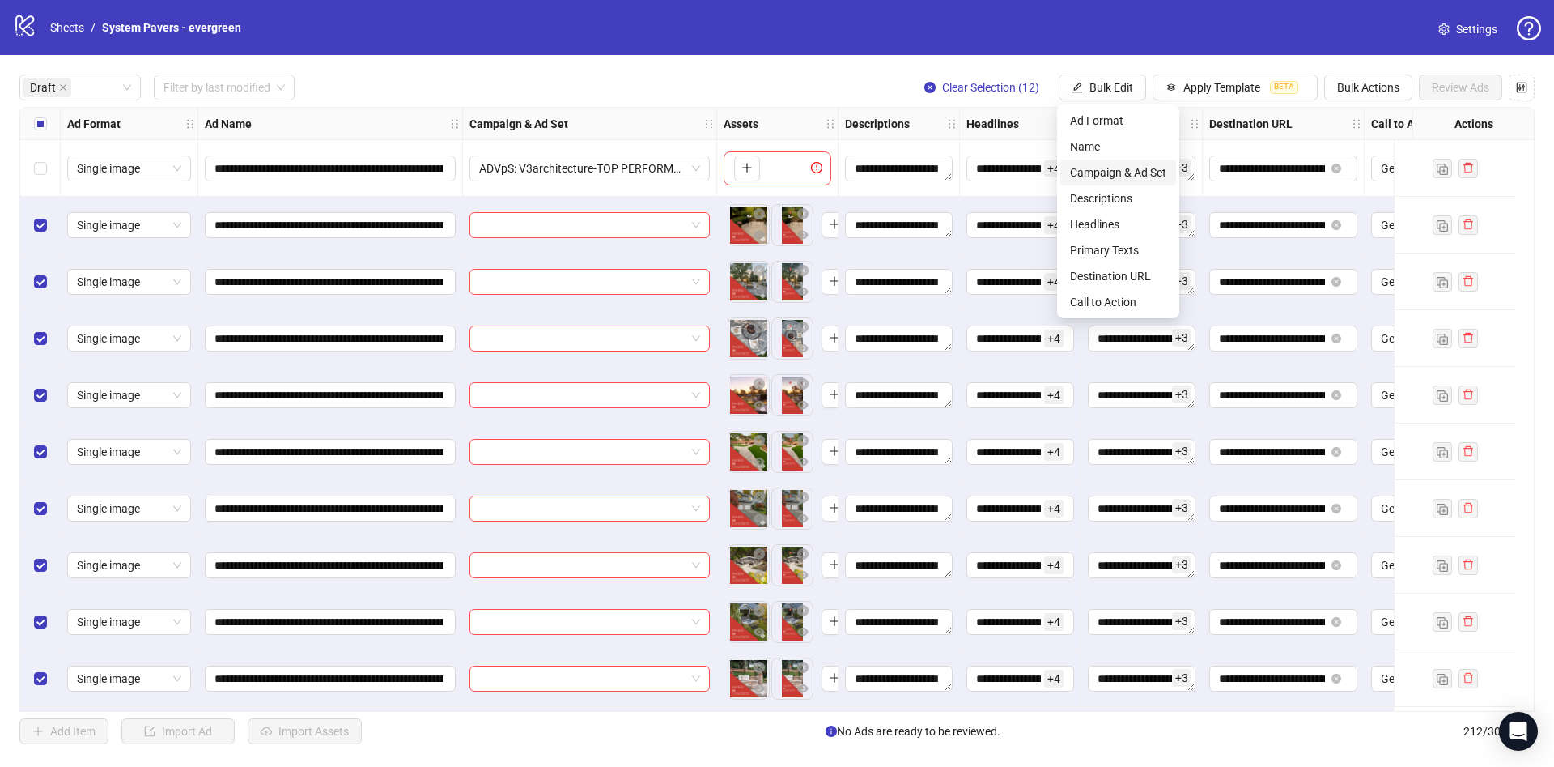
click at [1112, 170] on span "Campaign & Ad Set" at bounding box center [1118, 173] width 96 height 18
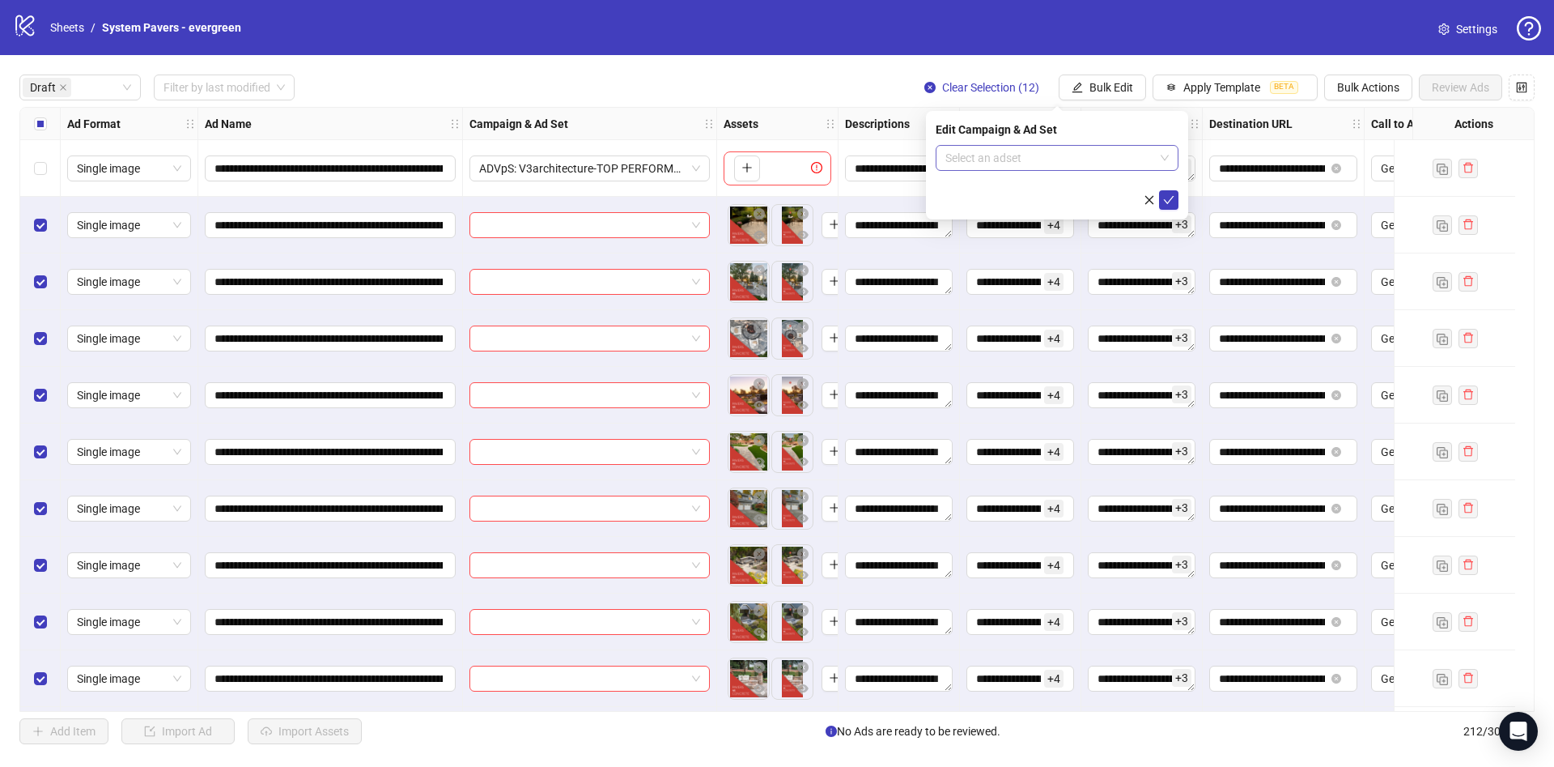
click at [1065, 154] on input "search" at bounding box center [1050, 158] width 209 height 24
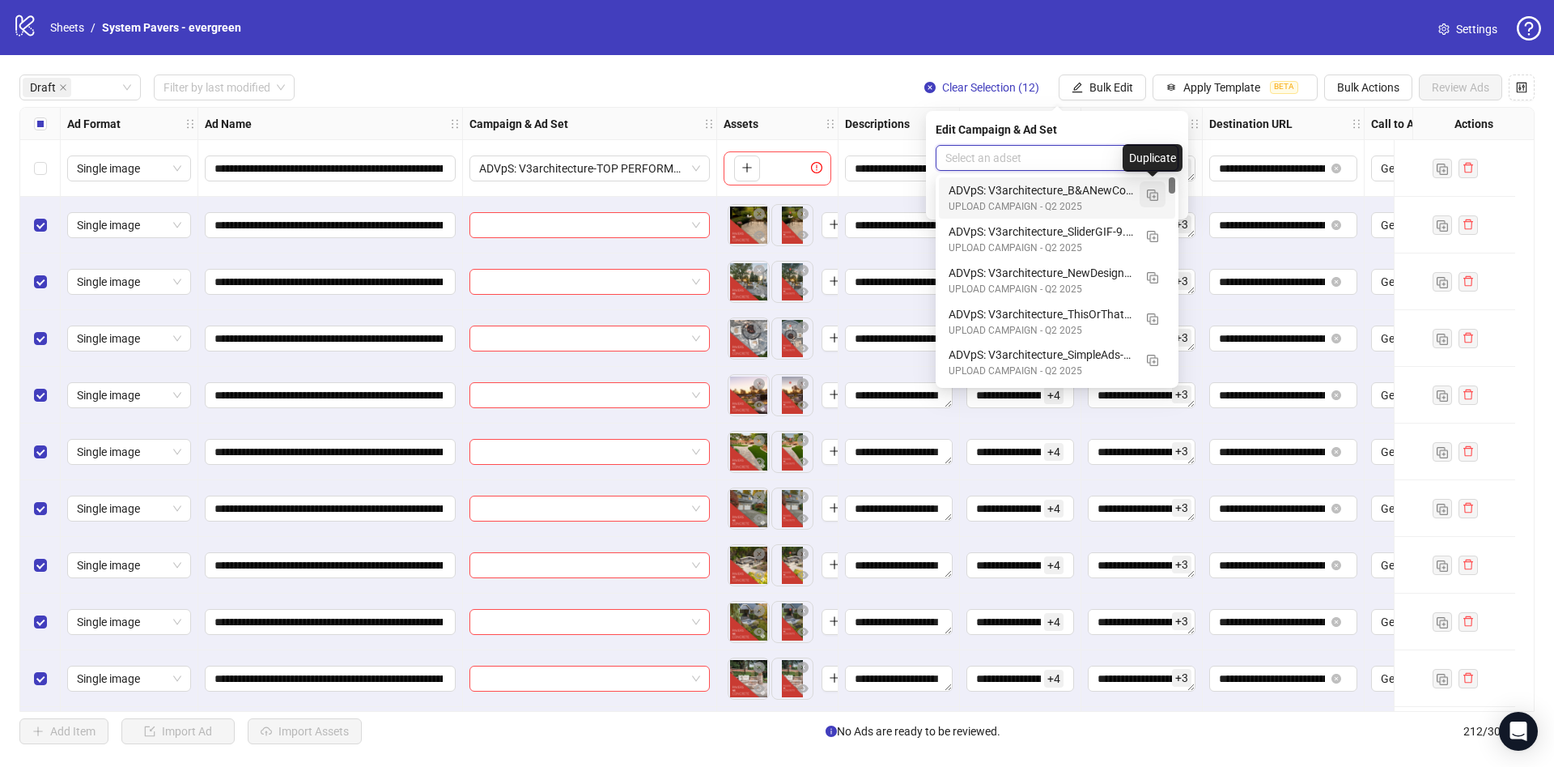
click at [1150, 197] on img "button" at bounding box center [1152, 194] width 11 height 11
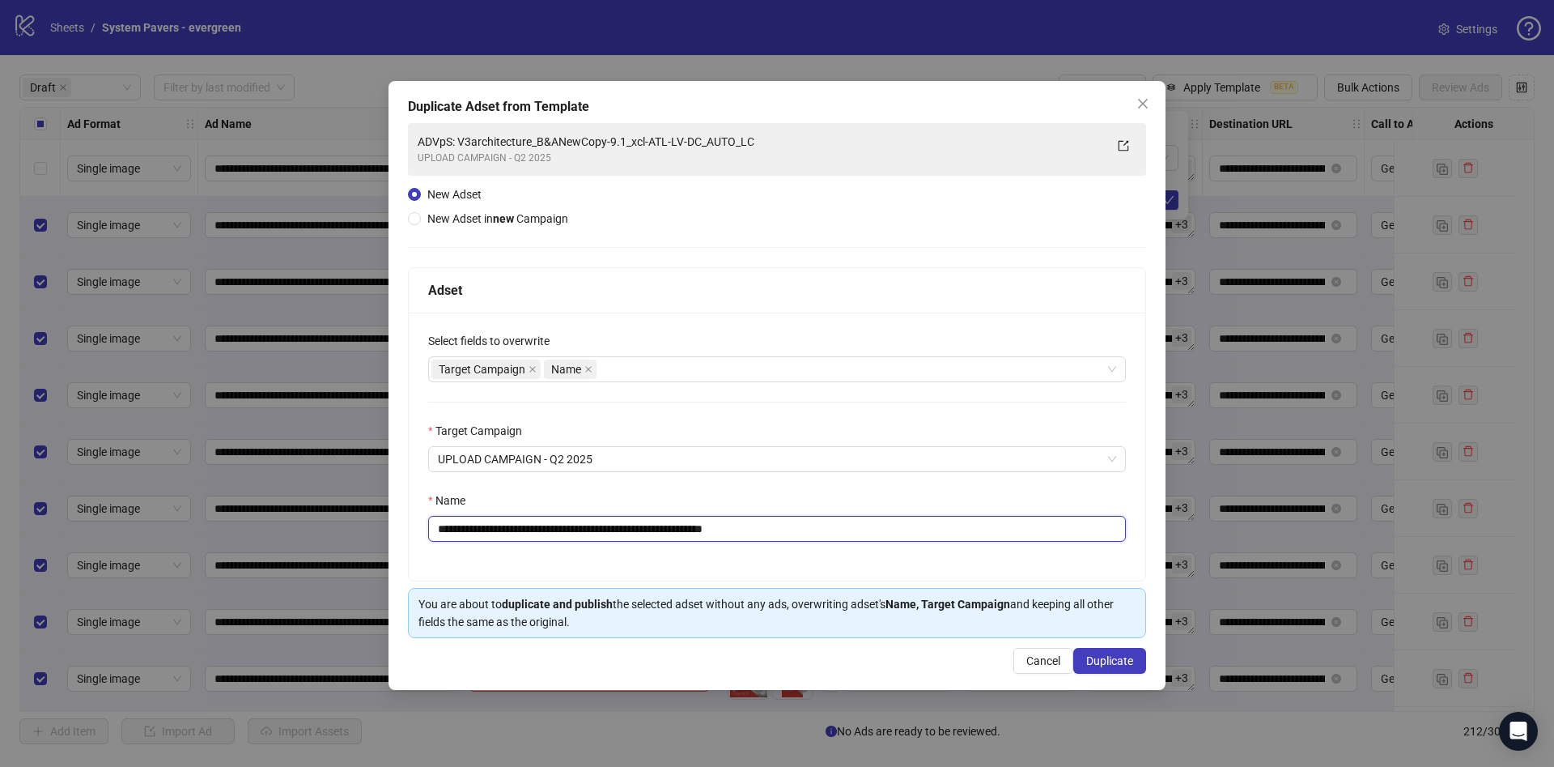
drag, startPoint x: 559, startPoint y: 526, endPoint x: 626, endPoint y: 549, distance: 70.2
click at [626, 549] on div "**********" at bounding box center [777, 447] width 737 height 268
paste input "******"
drag, startPoint x: 790, startPoint y: 529, endPoint x: 1014, endPoint y: 535, distance: 223.5
click at [1014, 535] on input "**********" at bounding box center [777, 529] width 698 height 26
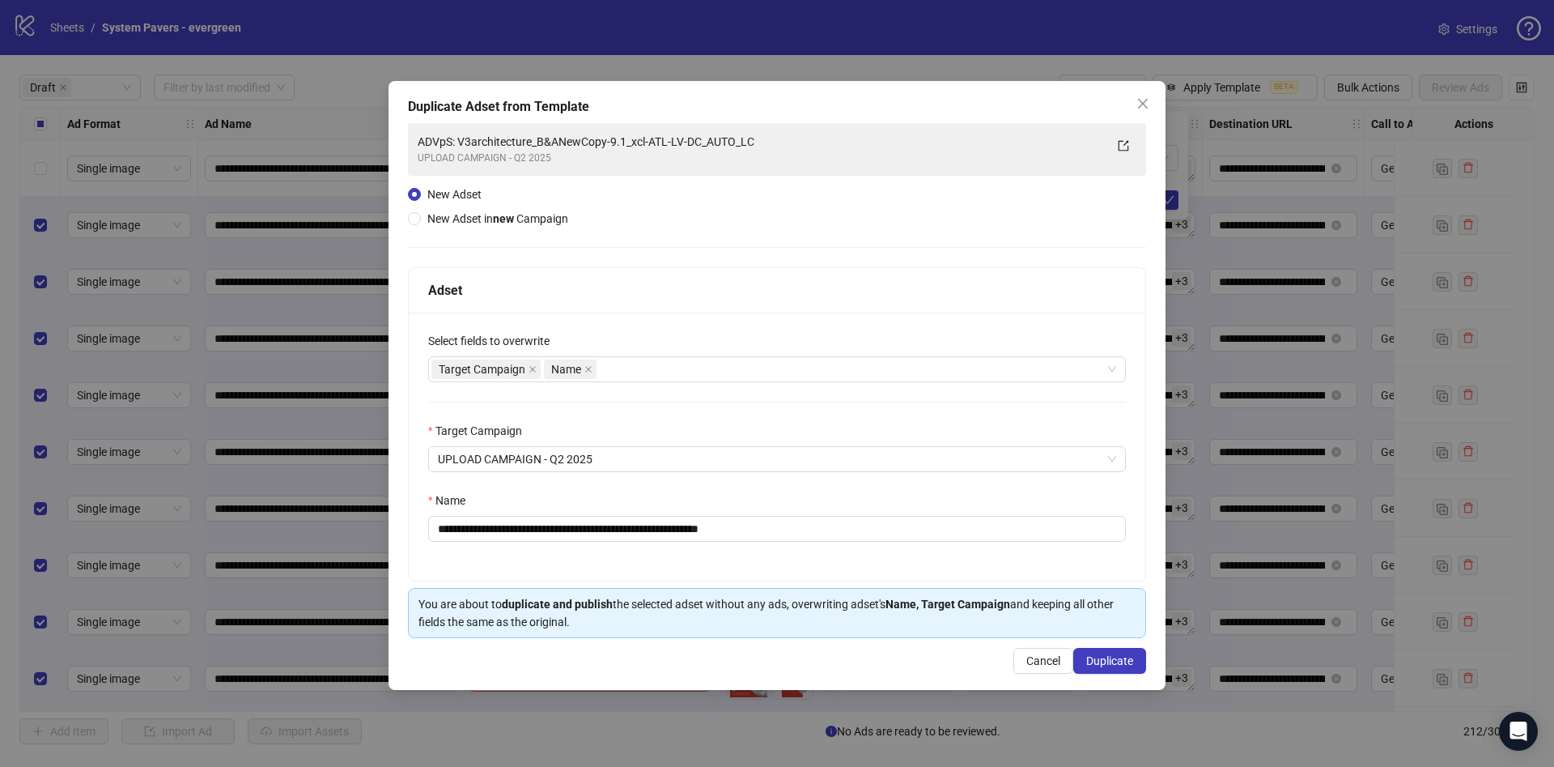
click at [968, 580] on div "**********" at bounding box center [777, 447] width 737 height 268
drag, startPoint x: 665, startPoint y: 531, endPoint x: 644, endPoint y: 535, distance: 21.4
click at [644, 535] on input "**********" at bounding box center [777, 529] width 698 height 26
type input "**********"
click at [1127, 661] on span "Duplicate" at bounding box center [1109, 660] width 47 height 13
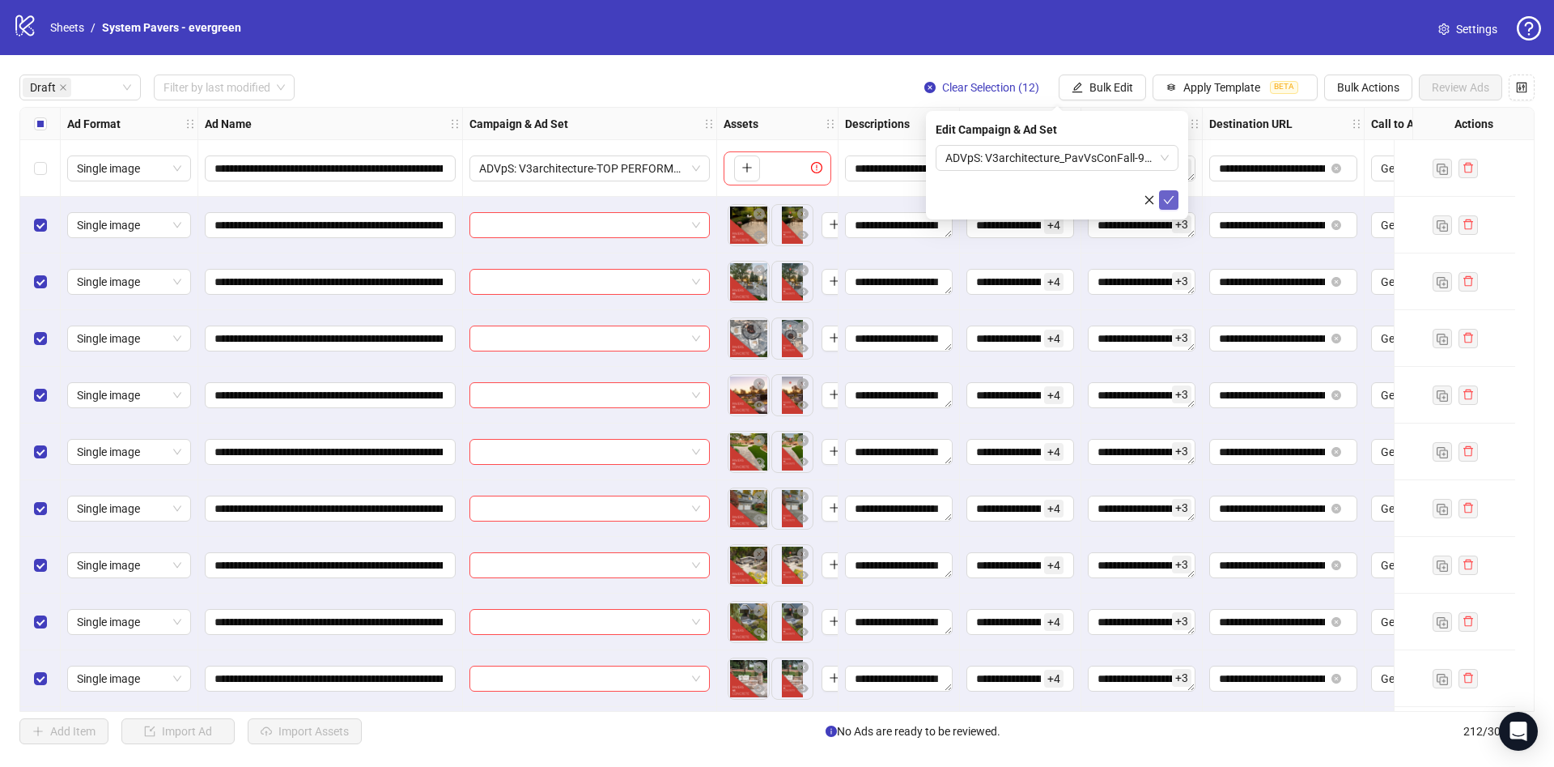
click at [1176, 193] on button "submit" at bounding box center [1168, 199] width 19 height 19
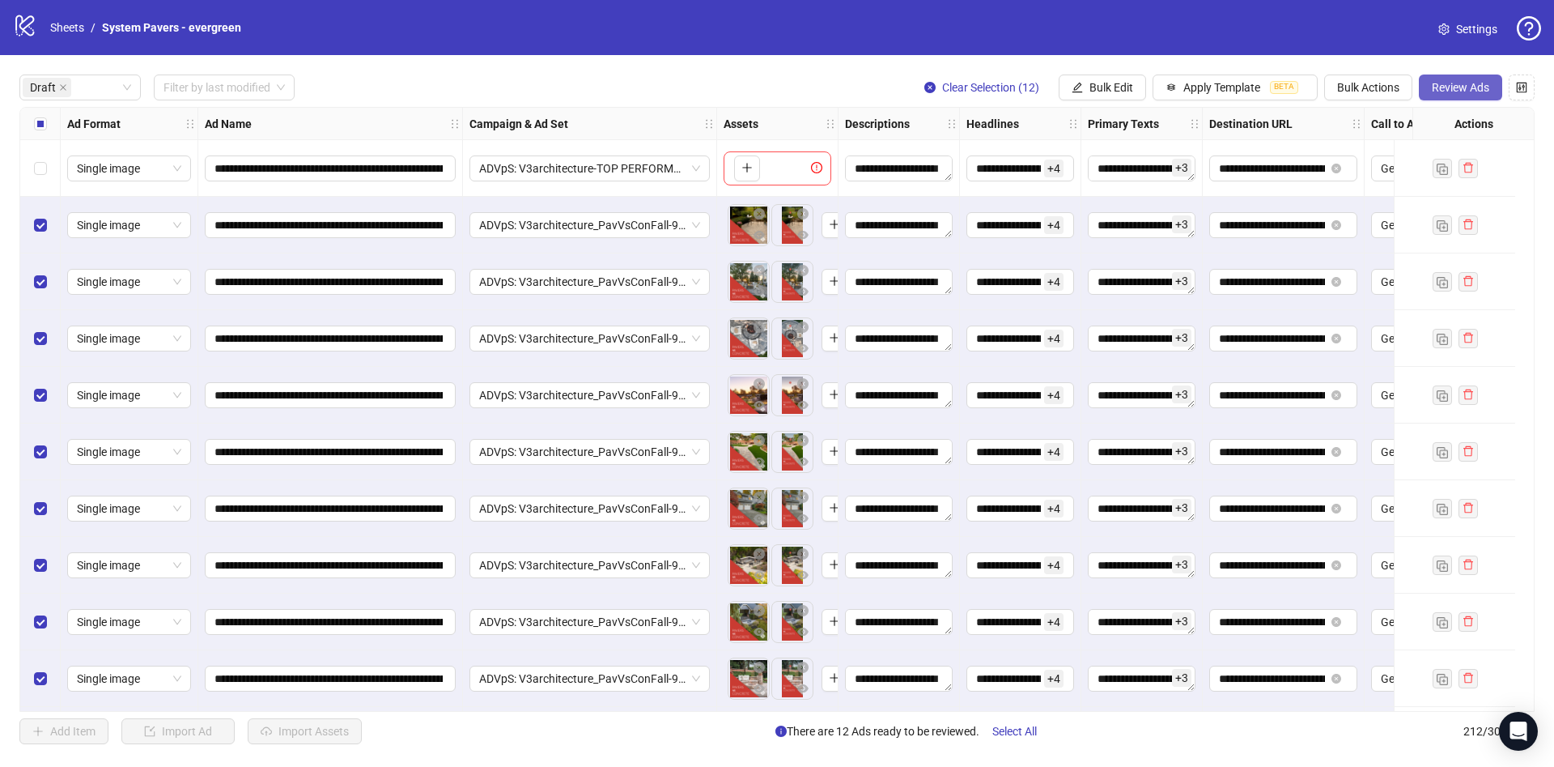
click at [1432, 83] on span "Review Ads" at bounding box center [1460, 87] width 57 height 13
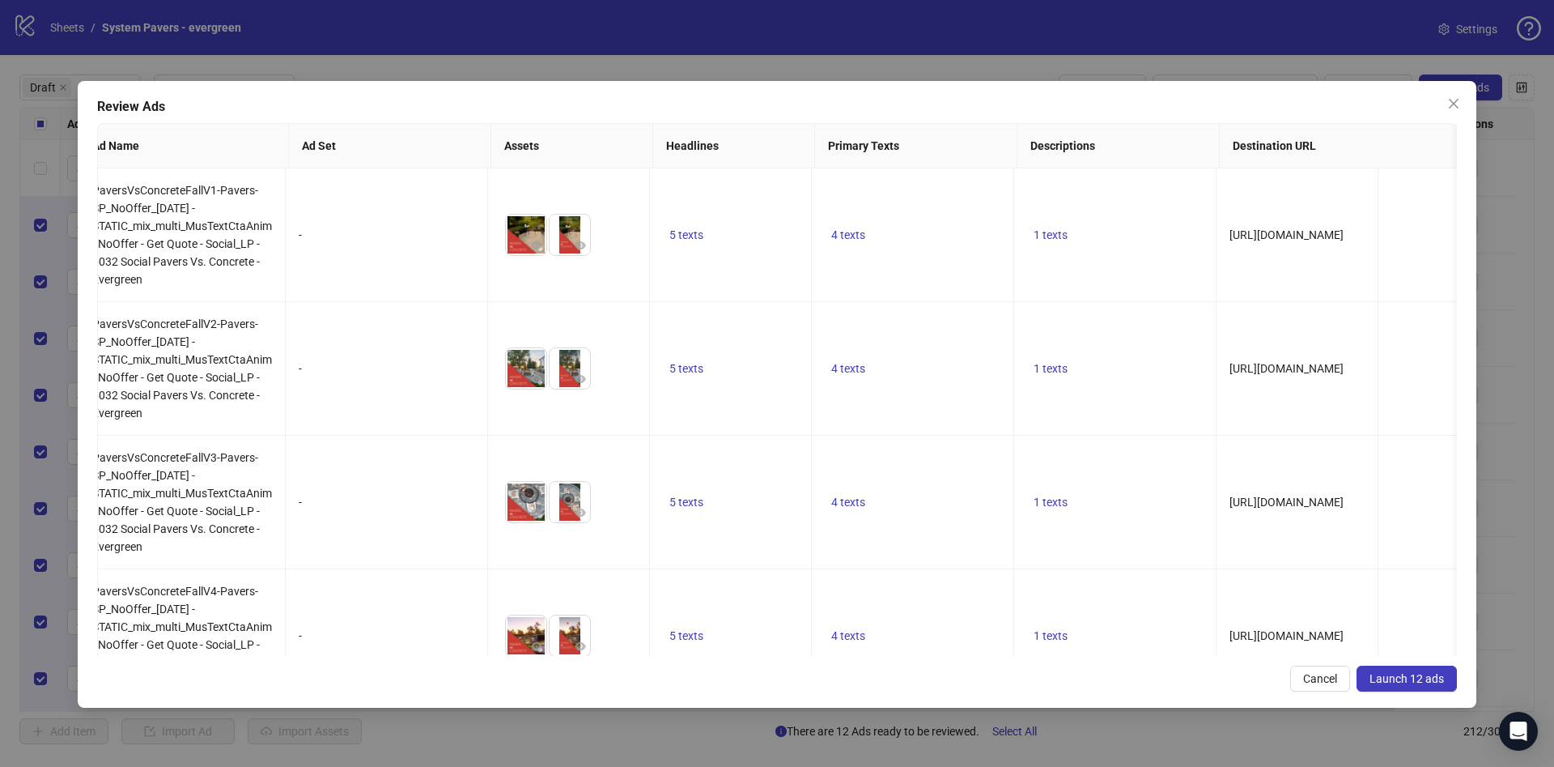
scroll to position [0, 7]
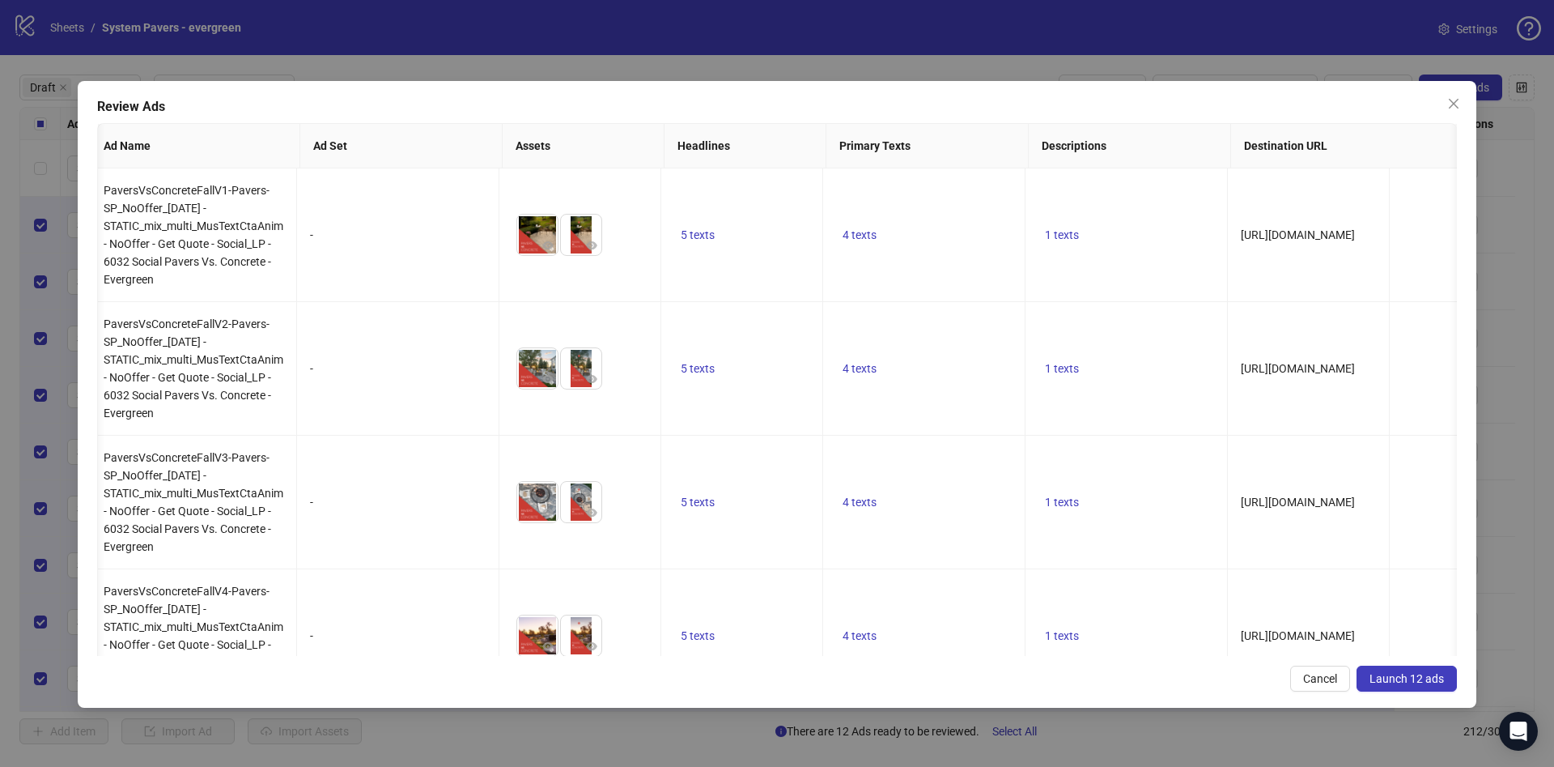
drag, startPoint x: 1405, startPoint y: 678, endPoint x: 1403, endPoint y: 695, distance: 16.3
click at [1406, 678] on span "Launch 12 ads" at bounding box center [1407, 678] width 74 height 13
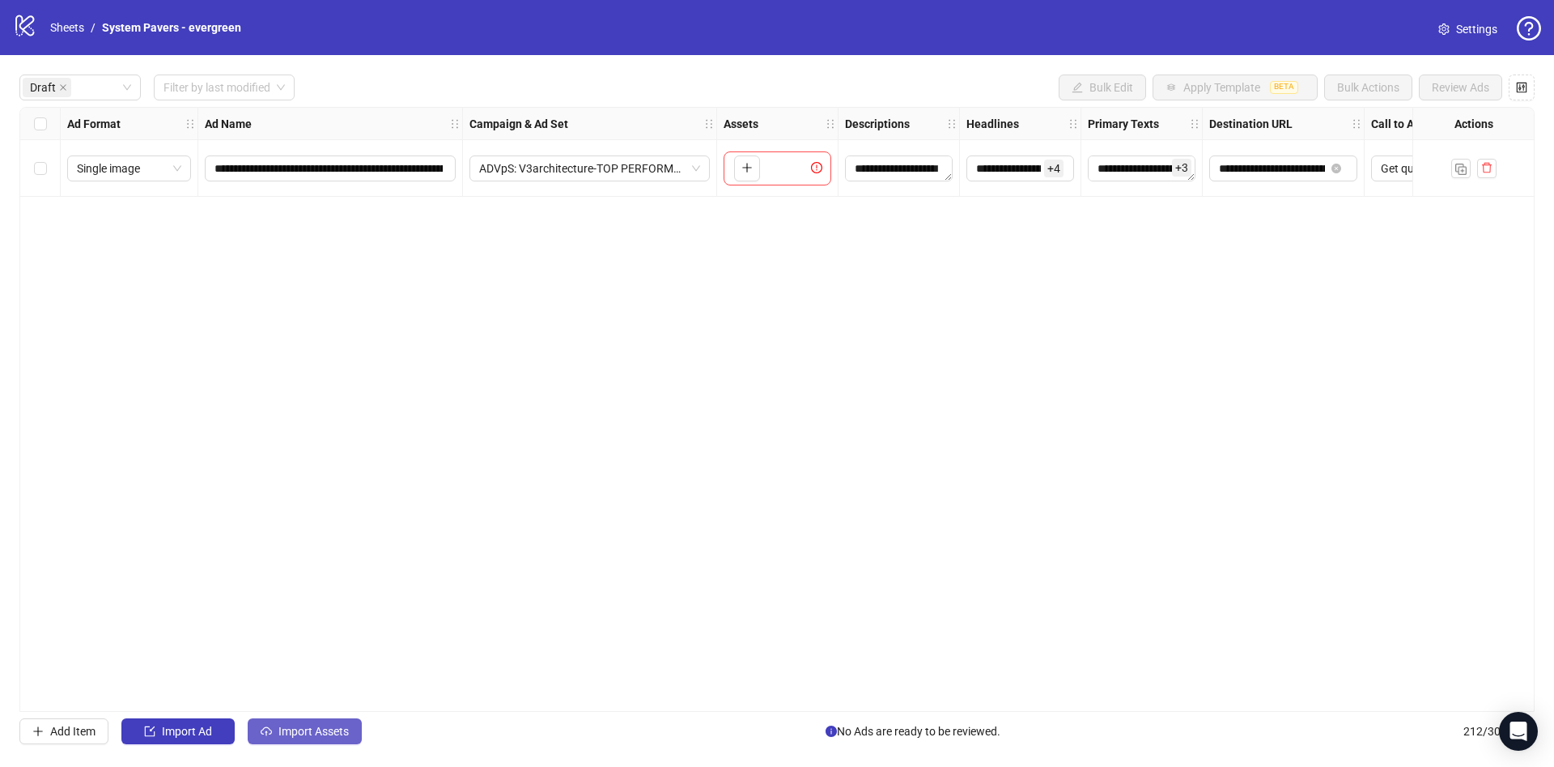
click at [323, 729] on span "Import Assets" at bounding box center [314, 731] width 70 height 13
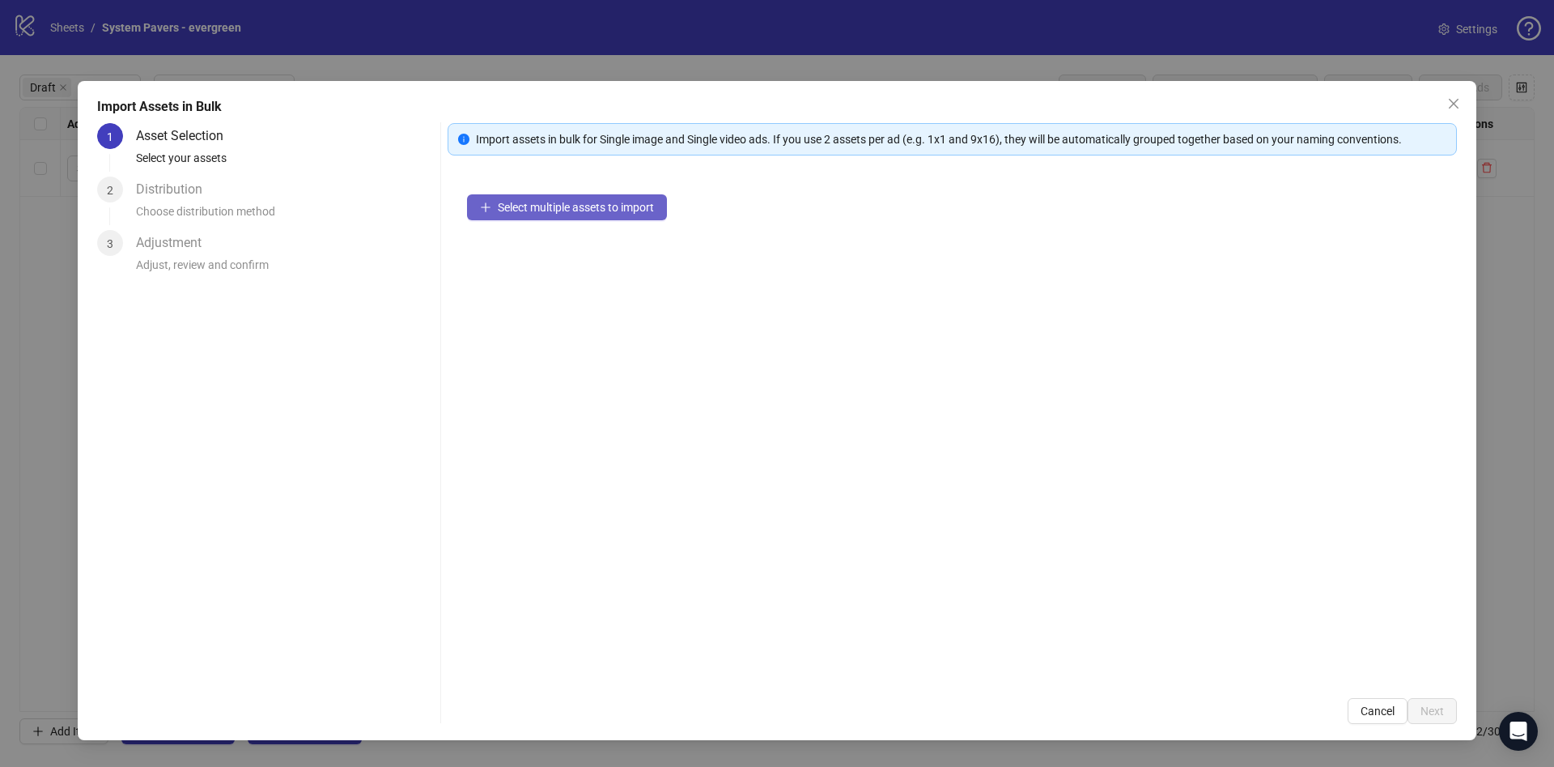
click at [614, 208] on span "Select multiple assets to import" at bounding box center [576, 207] width 156 height 13
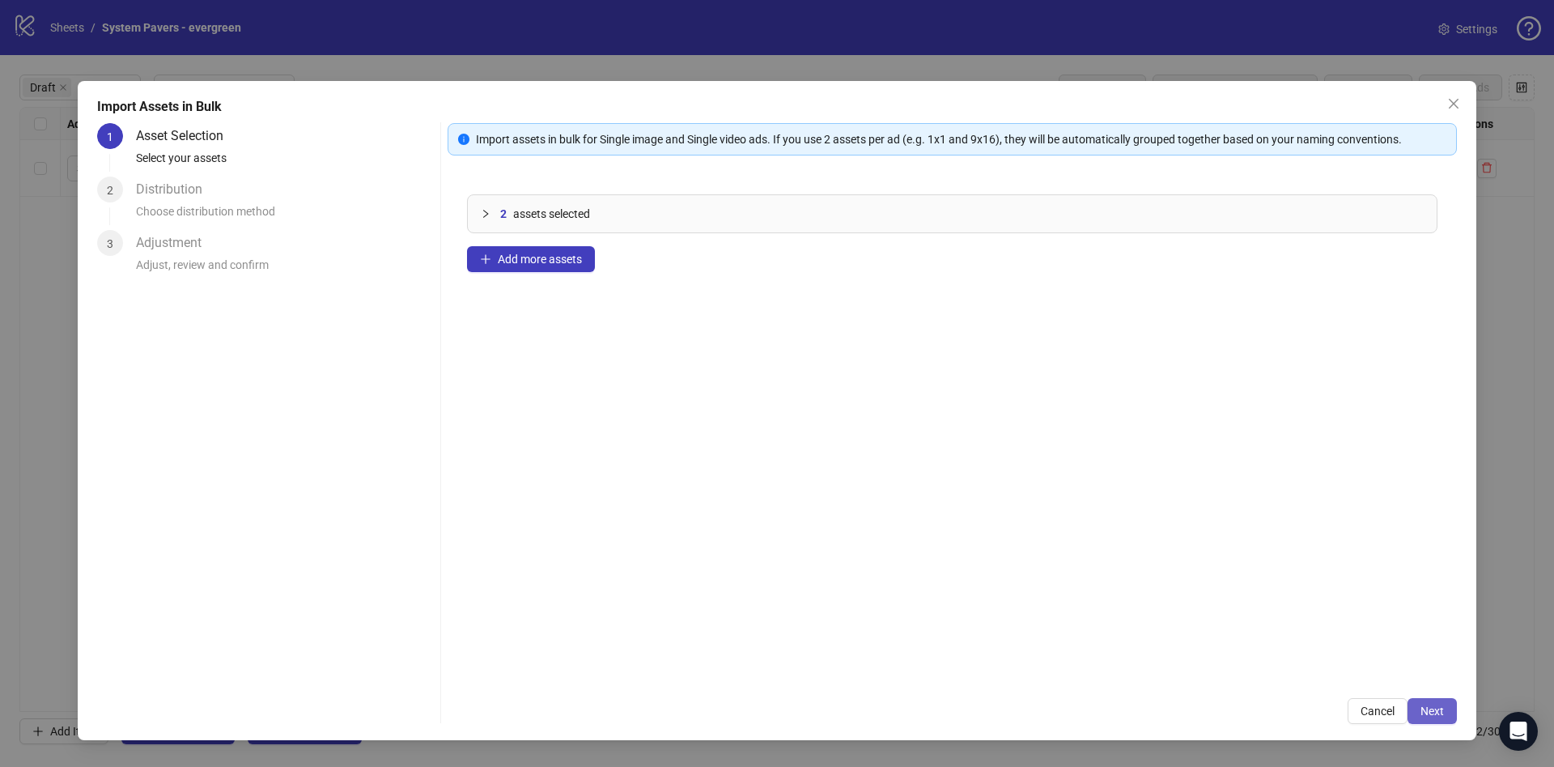
click at [1423, 704] on span "Next" at bounding box center [1432, 710] width 23 height 13
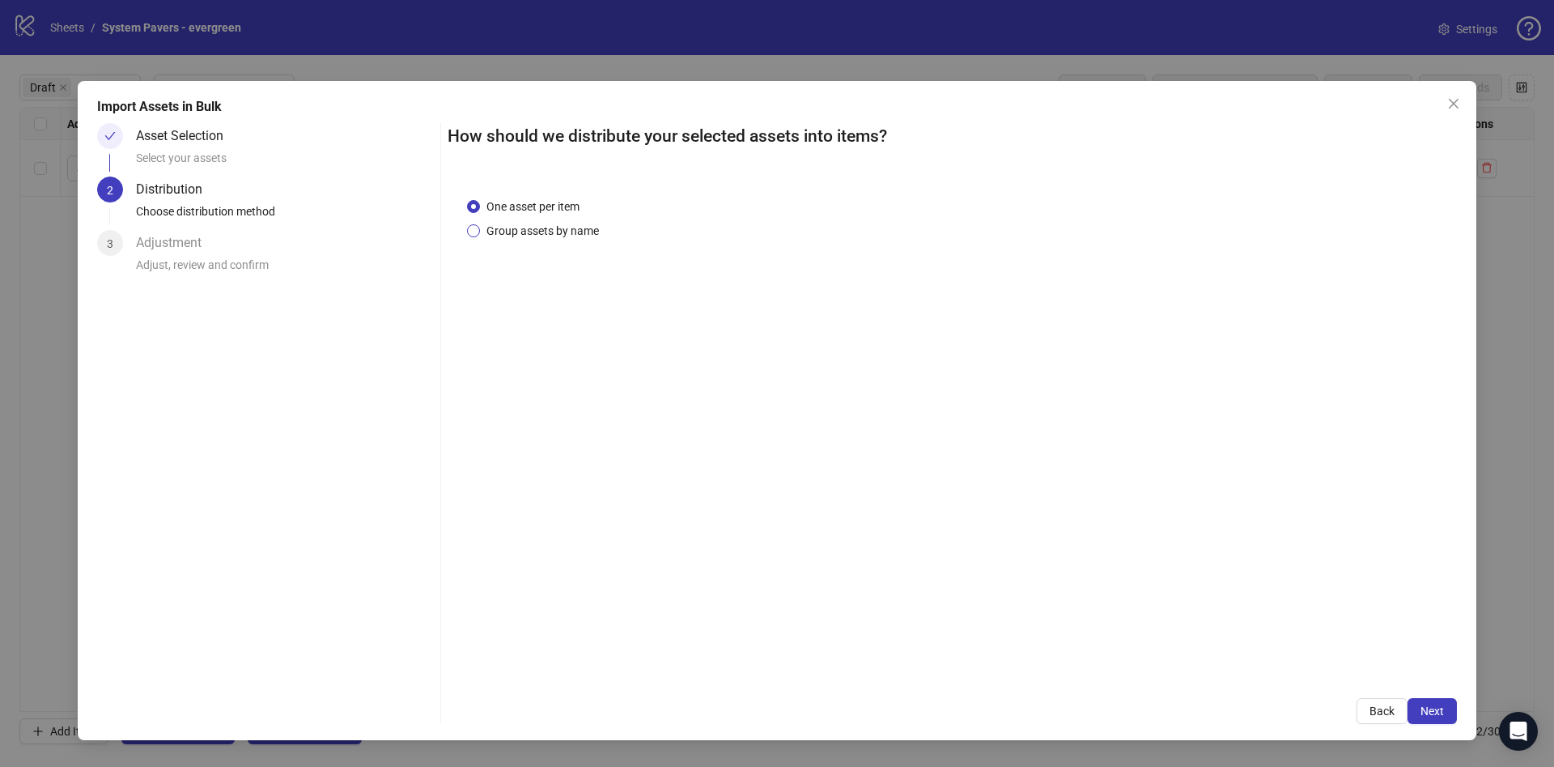
click at [538, 230] on span "Group assets by name" at bounding box center [542, 231] width 125 height 18
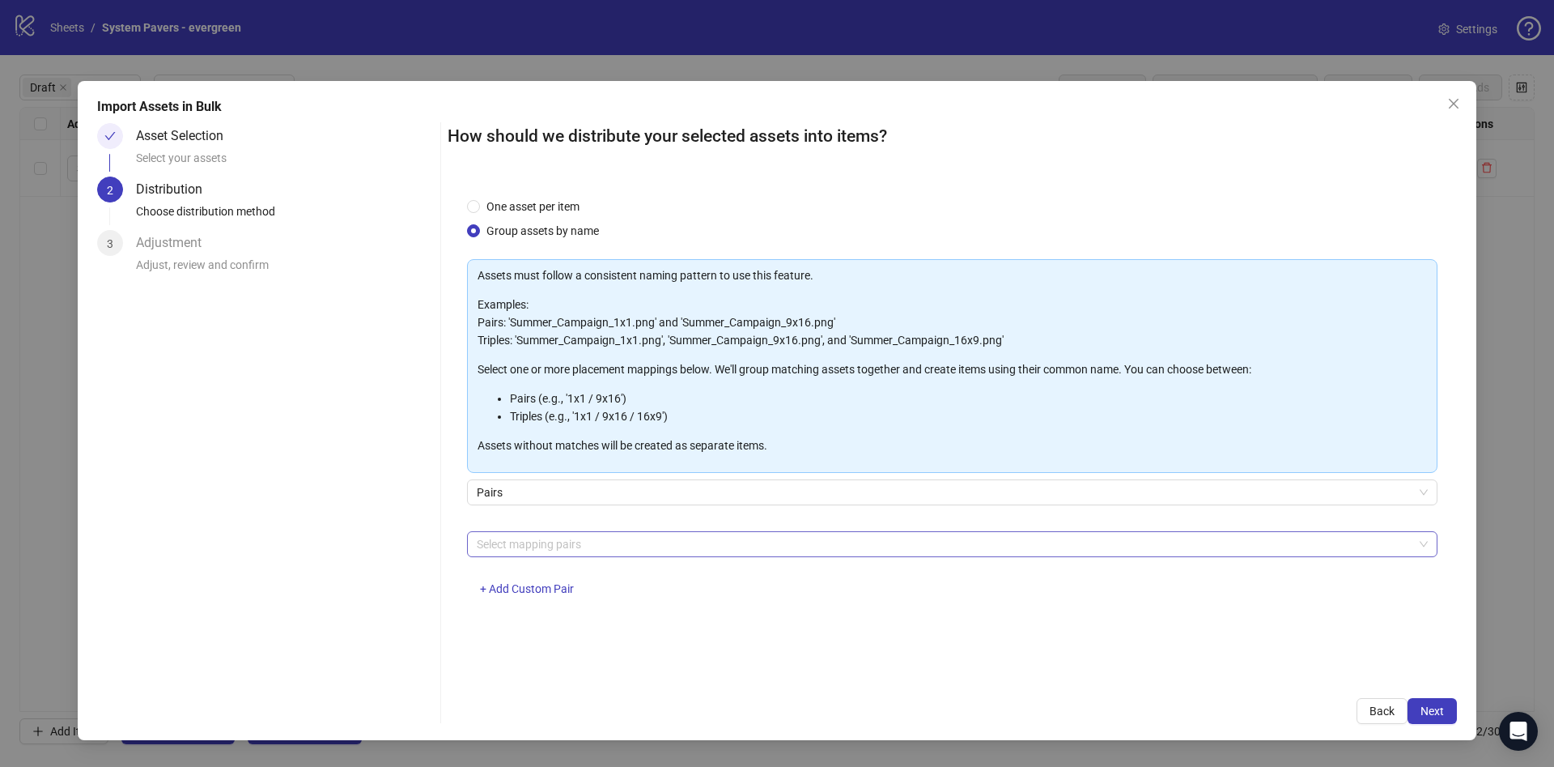
click at [646, 544] on div at bounding box center [943, 544] width 947 height 23
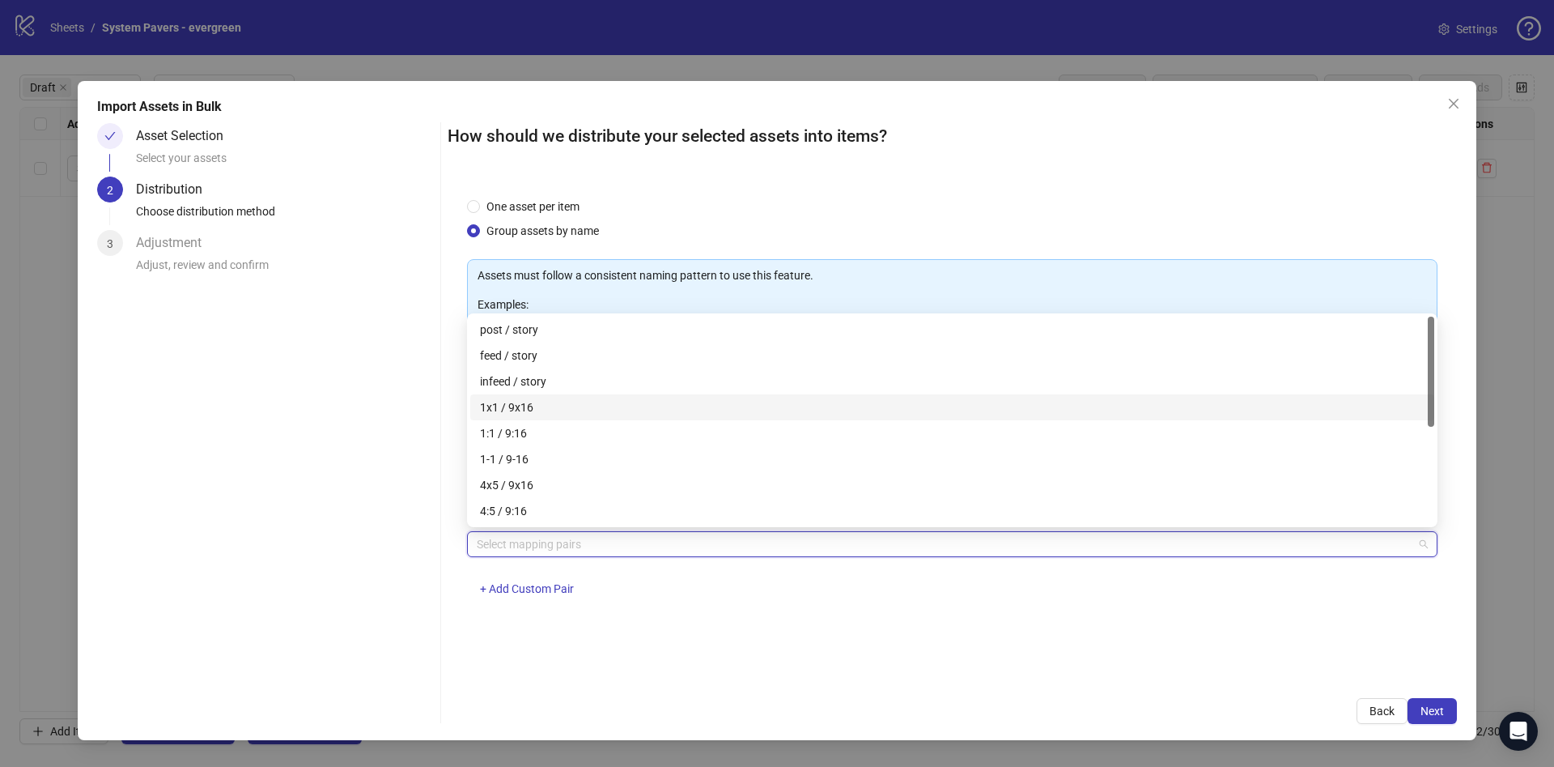
click at [631, 411] on div "1x1 / 9x16" at bounding box center [952, 407] width 945 height 18
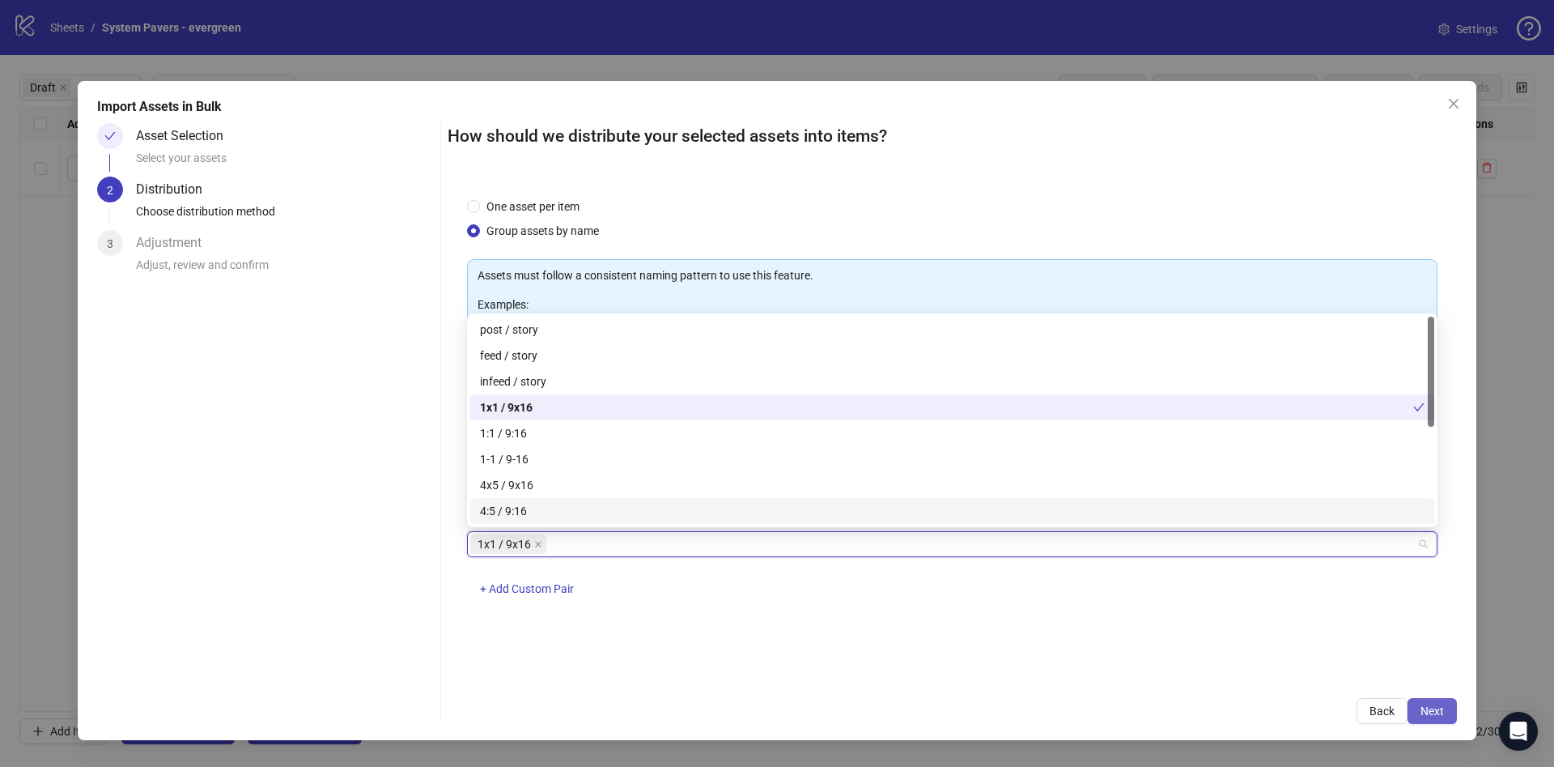
click at [1418, 704] on button "Next" at bounding box center [1432, 711] width 49 height 26
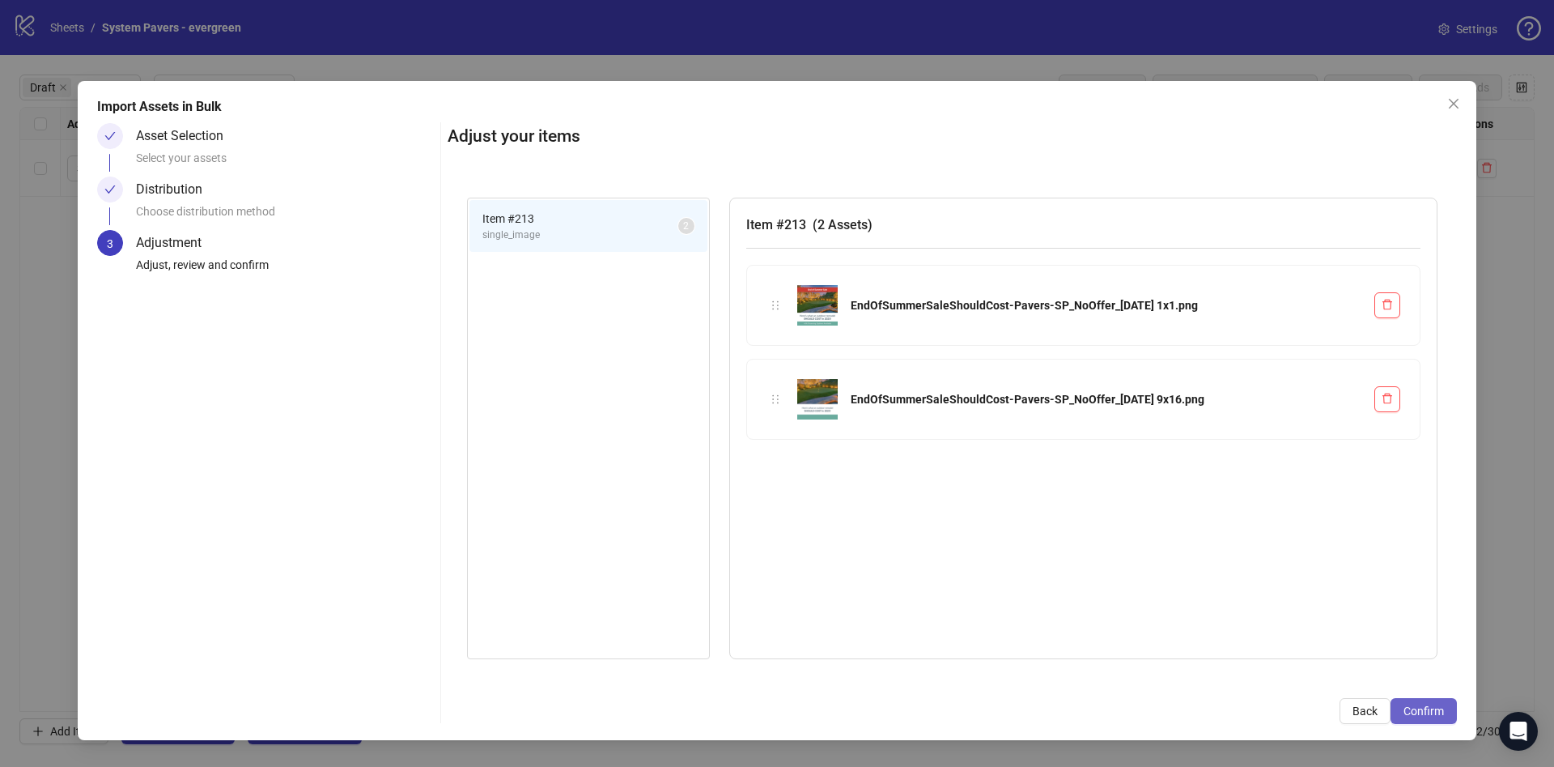
click at [1426, 707] on span "Confirm" at bounding box center [1424, 710] width 40 height 13
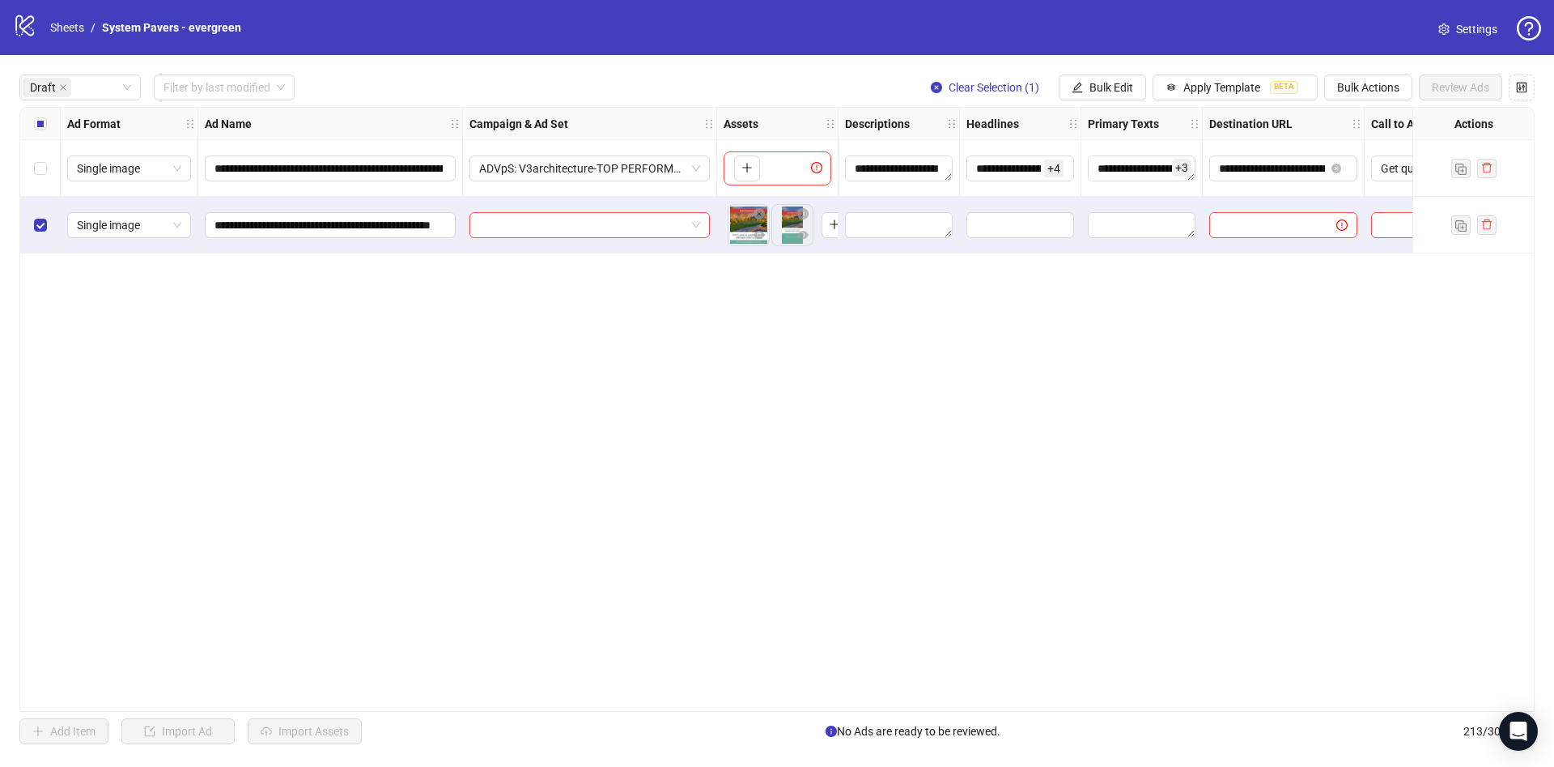
click at [42, 107] on div "**********" at bounding box center [777, 409] width 1516 height 605
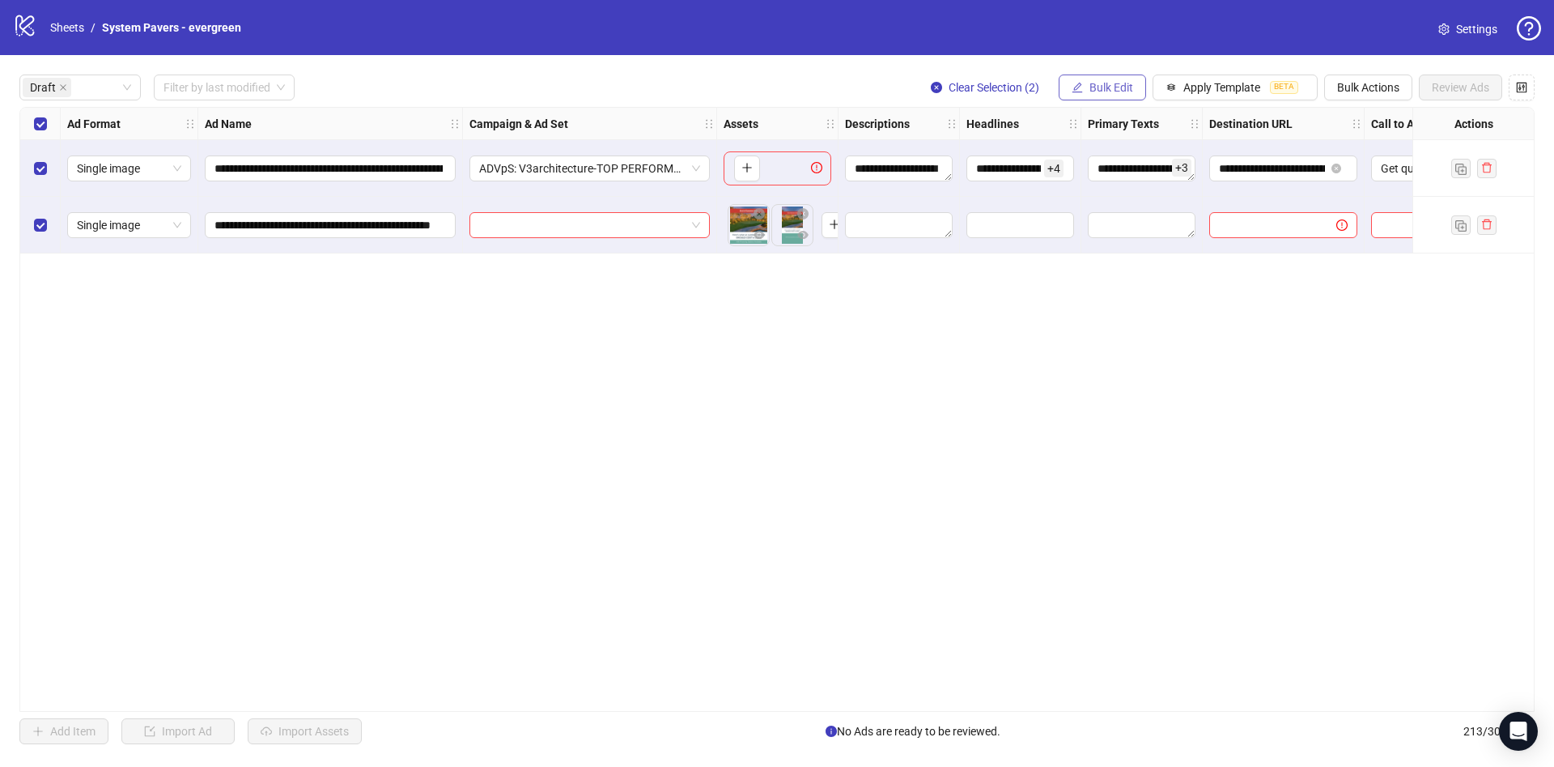
click at [1118, 89] on span "Bulk Edit" at bounding box center [1112, 87] width 44 height 13
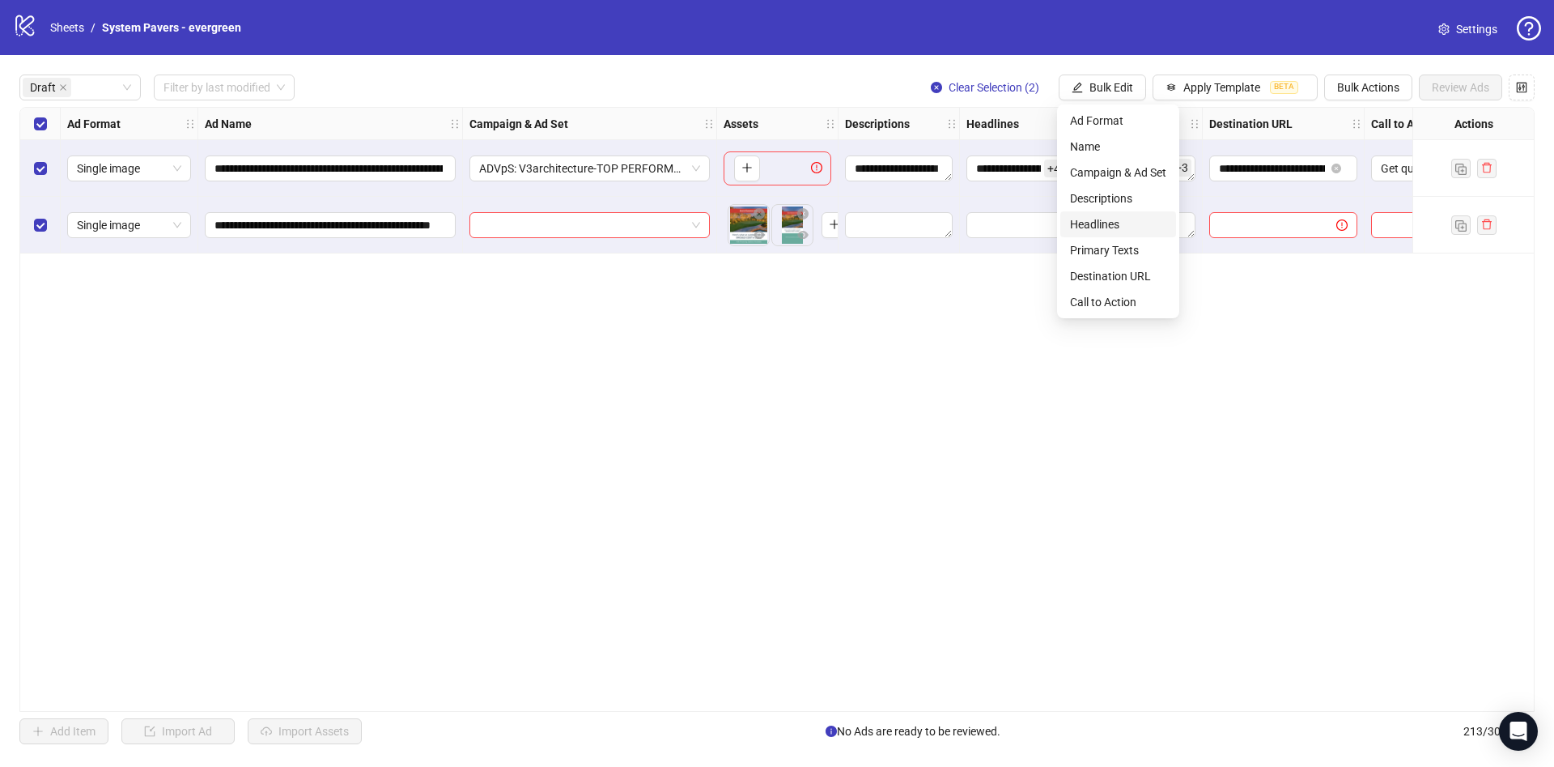
click at [1104, 227] on span "Headlines" at bounding box center [1118, 224] width 96 height 18
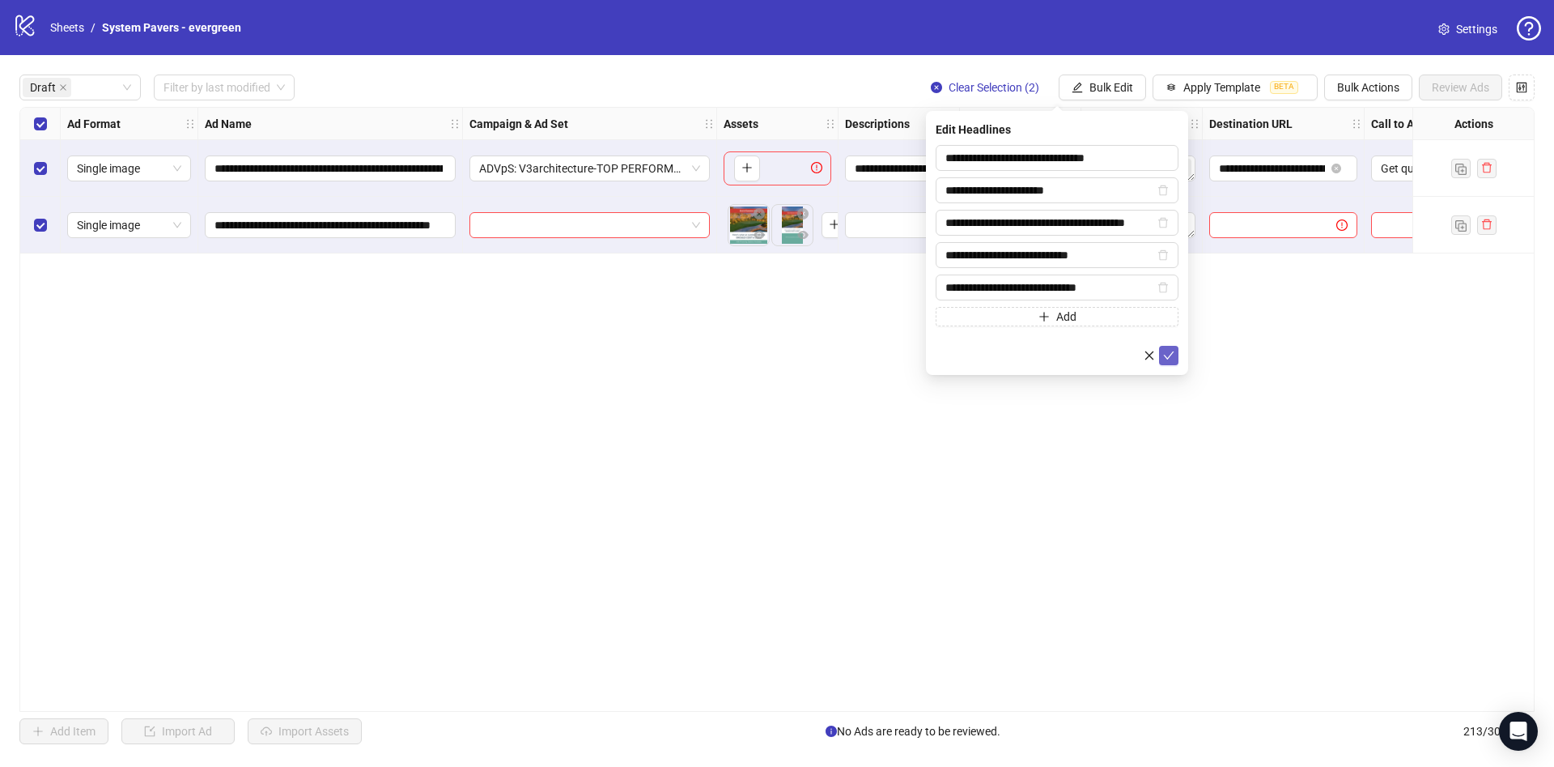
click at [1167, 346] on button "submit" at bounding box center [1168, 355] width 19 height 19
click at [1103, 83] on span "Bulk Edit" at bounding box center [1112, 87] width 44 height 13
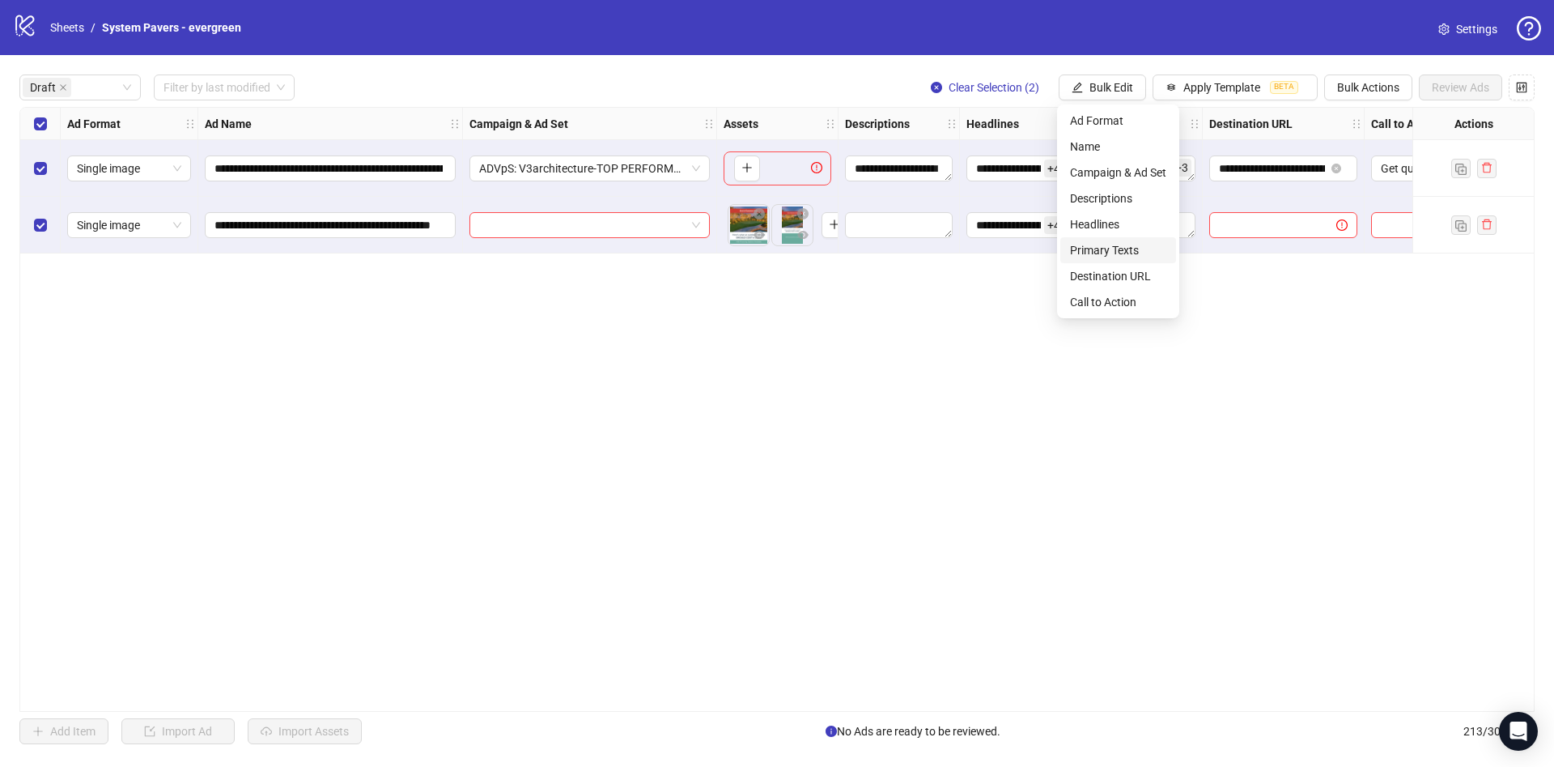
click at [1142, 241] on span "Primary Texts" at bounding box center [1118, 250] width 96 height 18
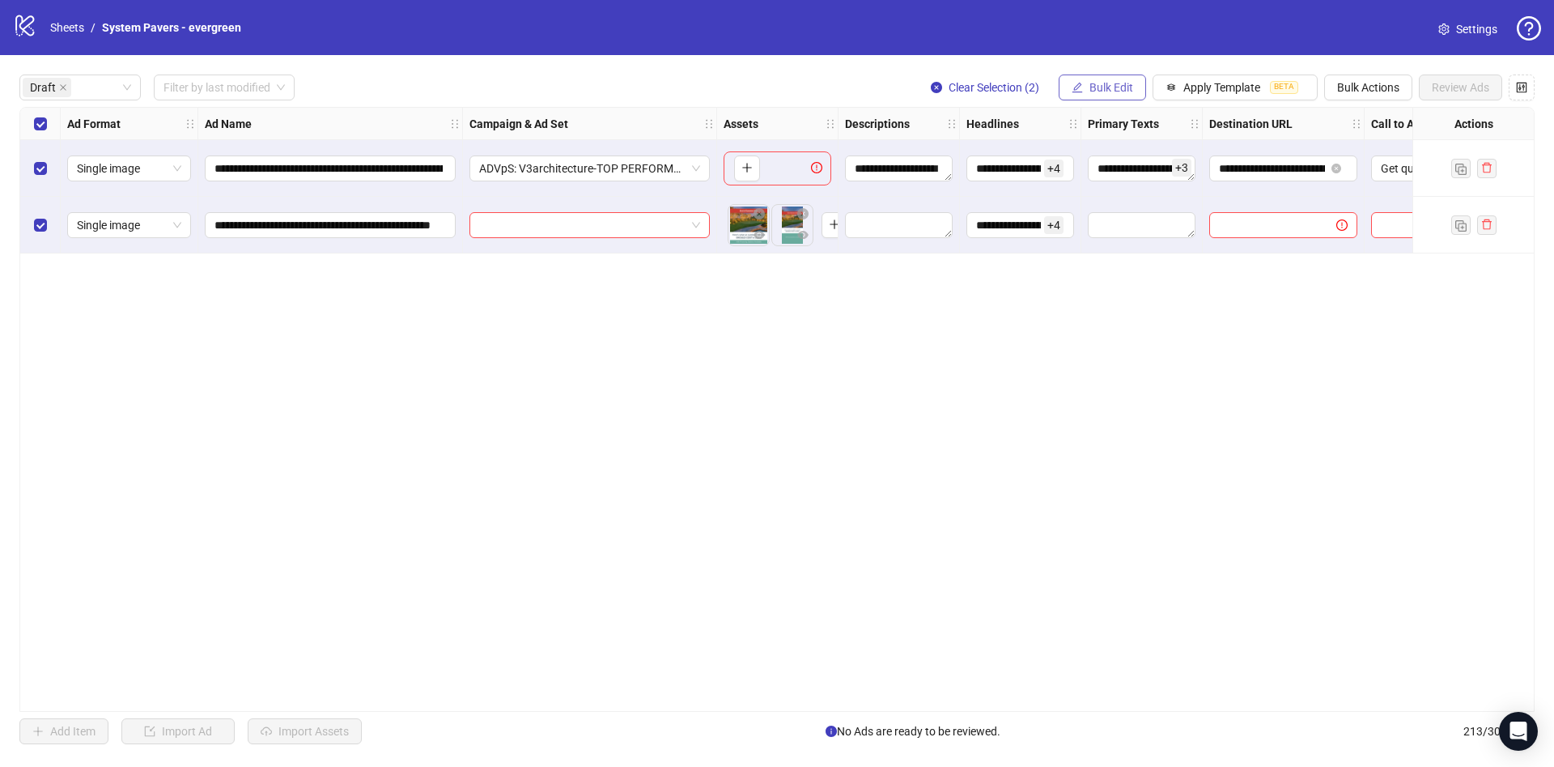
click at [1107, 85] on span "Bulk Edit" at bounding box center [1112, 87] width 44 height 13
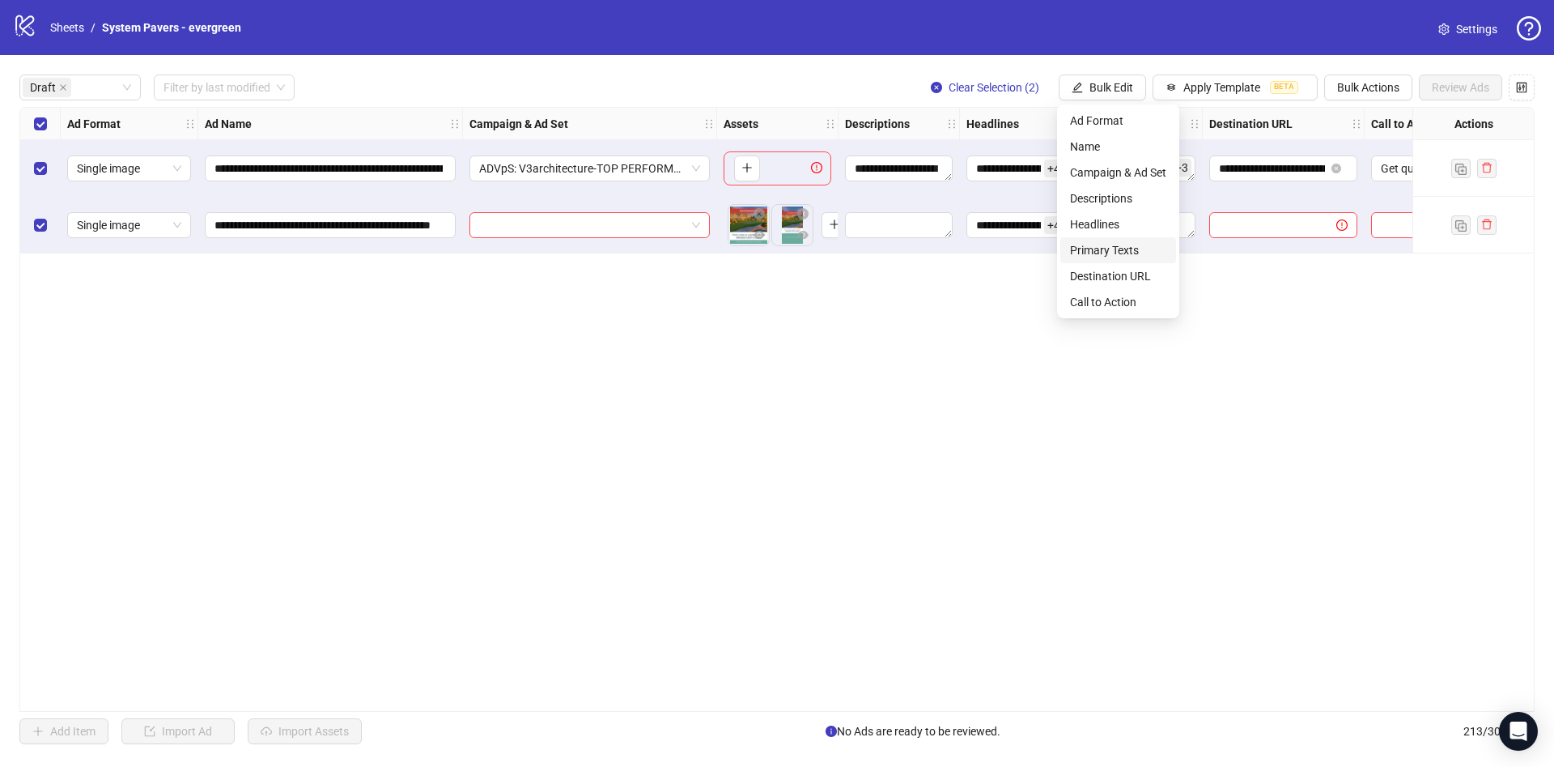
click at [1142, 250] on span "Primary Texts" at bounding box center [1118, 250] width 96 height 18
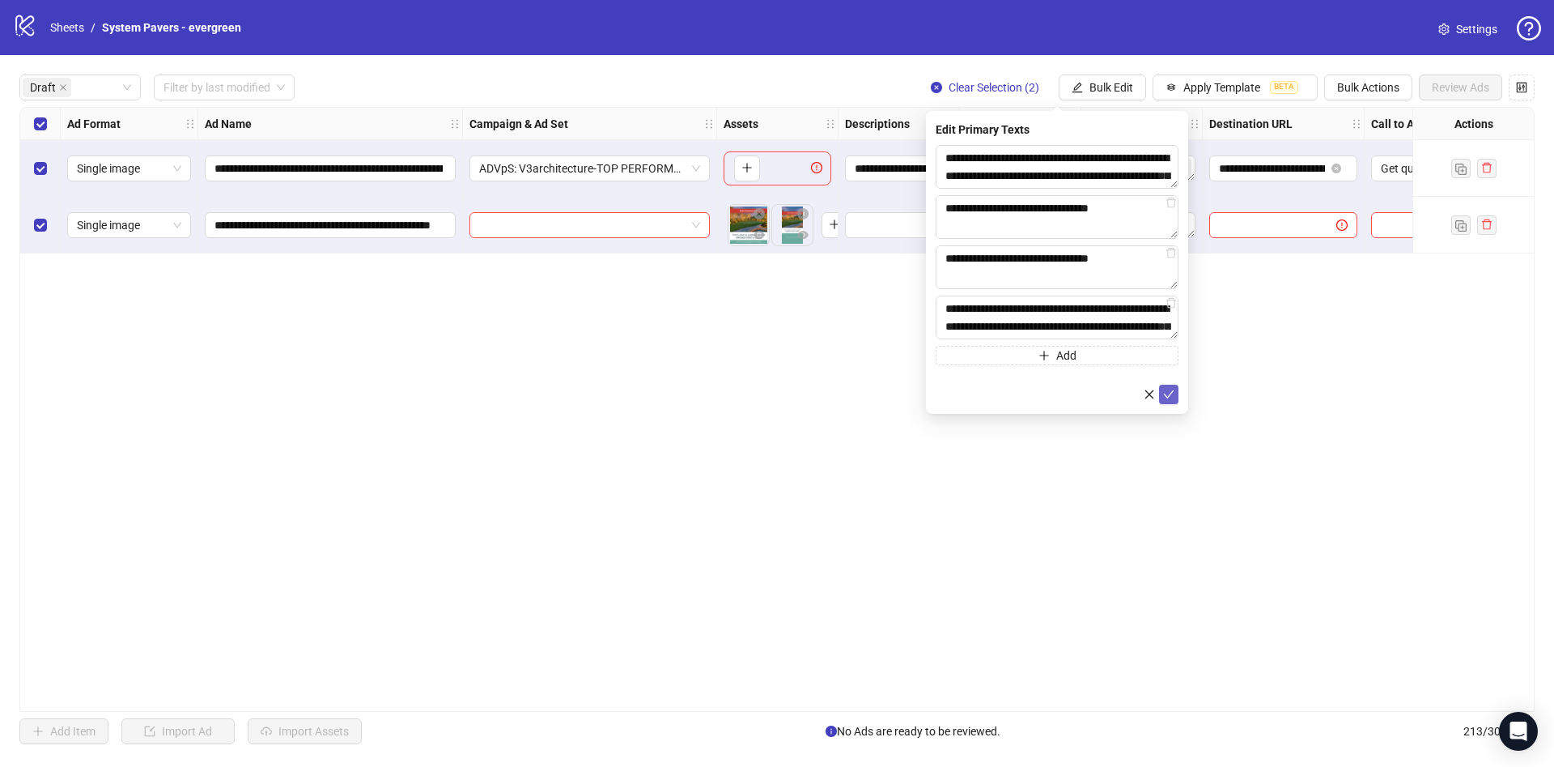
click at [1166, 396] on icon "check" at bounding box center [1168, 394] width 11 height 11
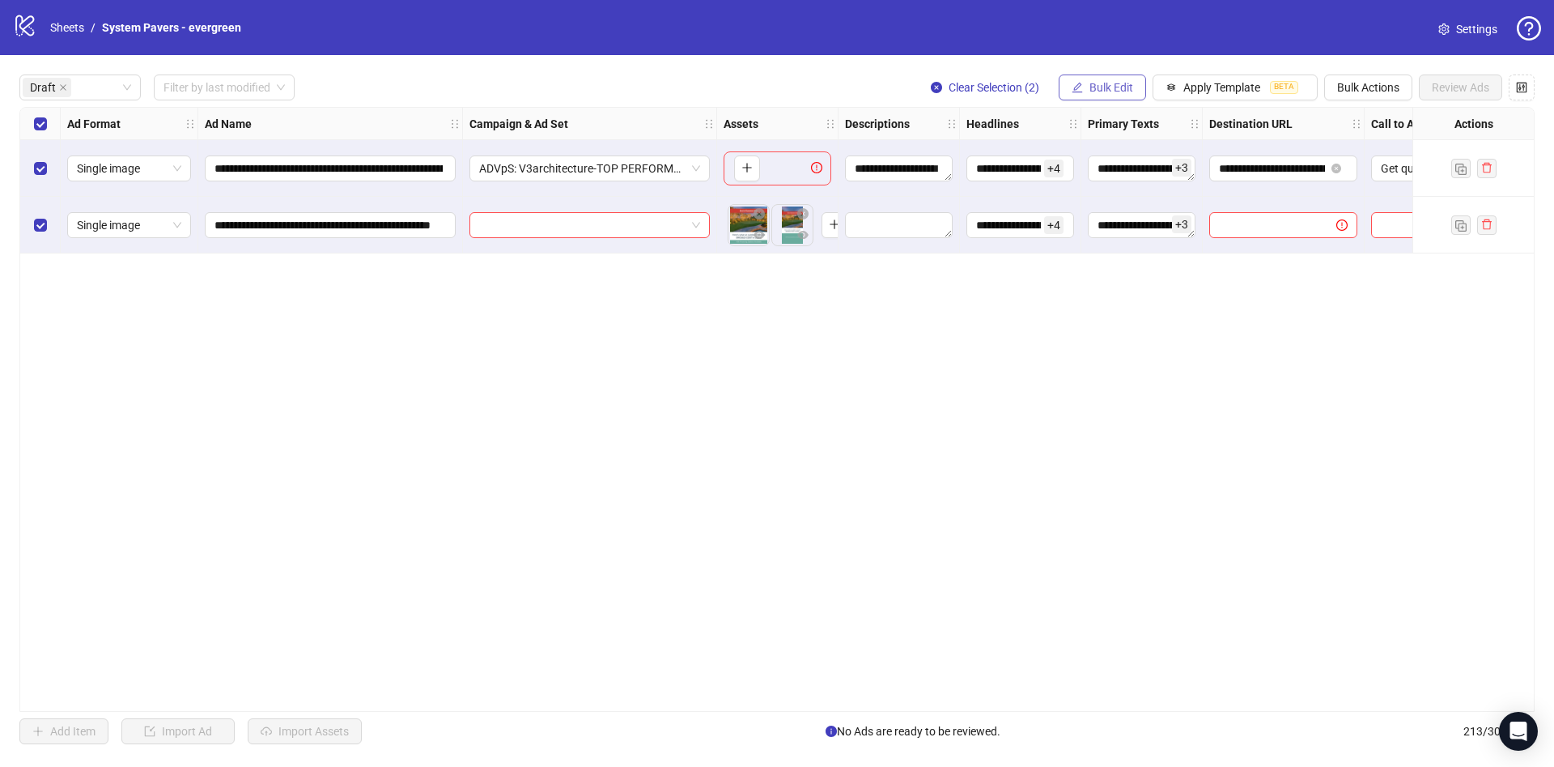
click at [1094, 94] on span "Bulk Edit" at bounding box center [1112, 87] width 44 height 13
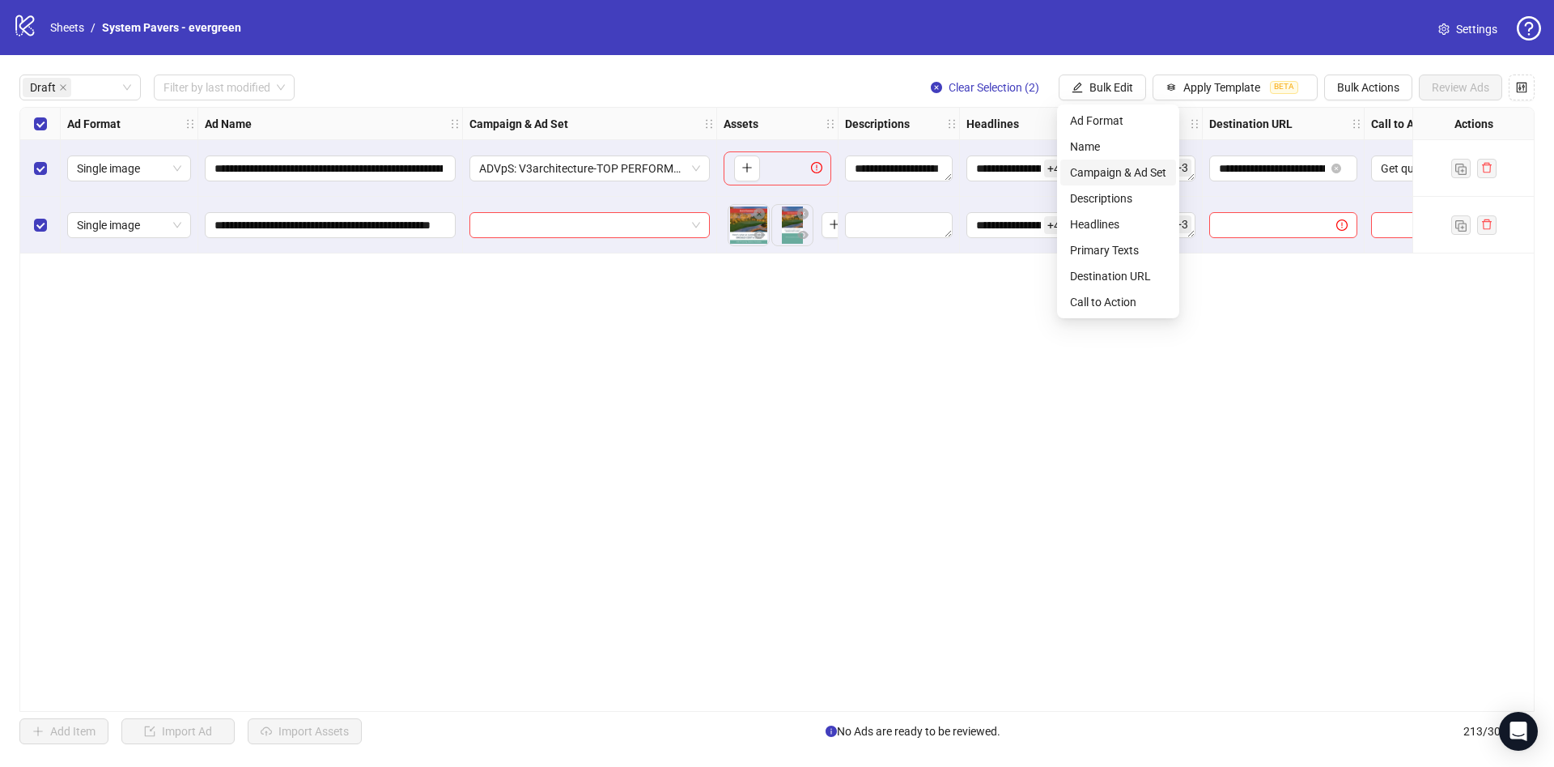
click at [1104, 173] on span "Campaign & Ad Set" at bounding box center [1118, 173] width 96 height 18
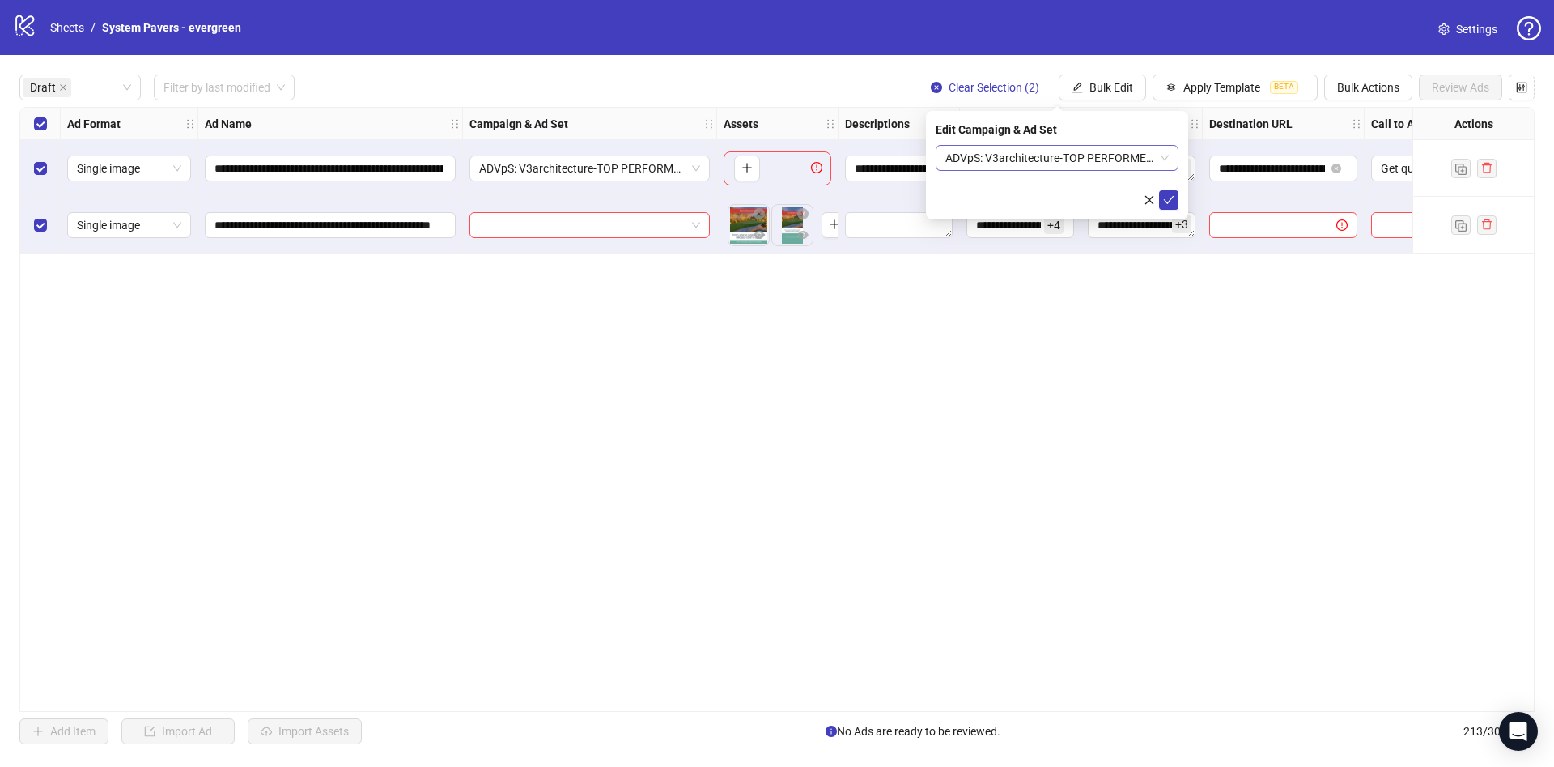
click at [1111, 160] on span "ADVpS: V3architecture-TOP PERFORMERS X HOUSTON-8.26_xcl-AU-DA-DV-HO-LA-PHX-SA-S…" at bounding box center [1057, 158] width 223 height 24
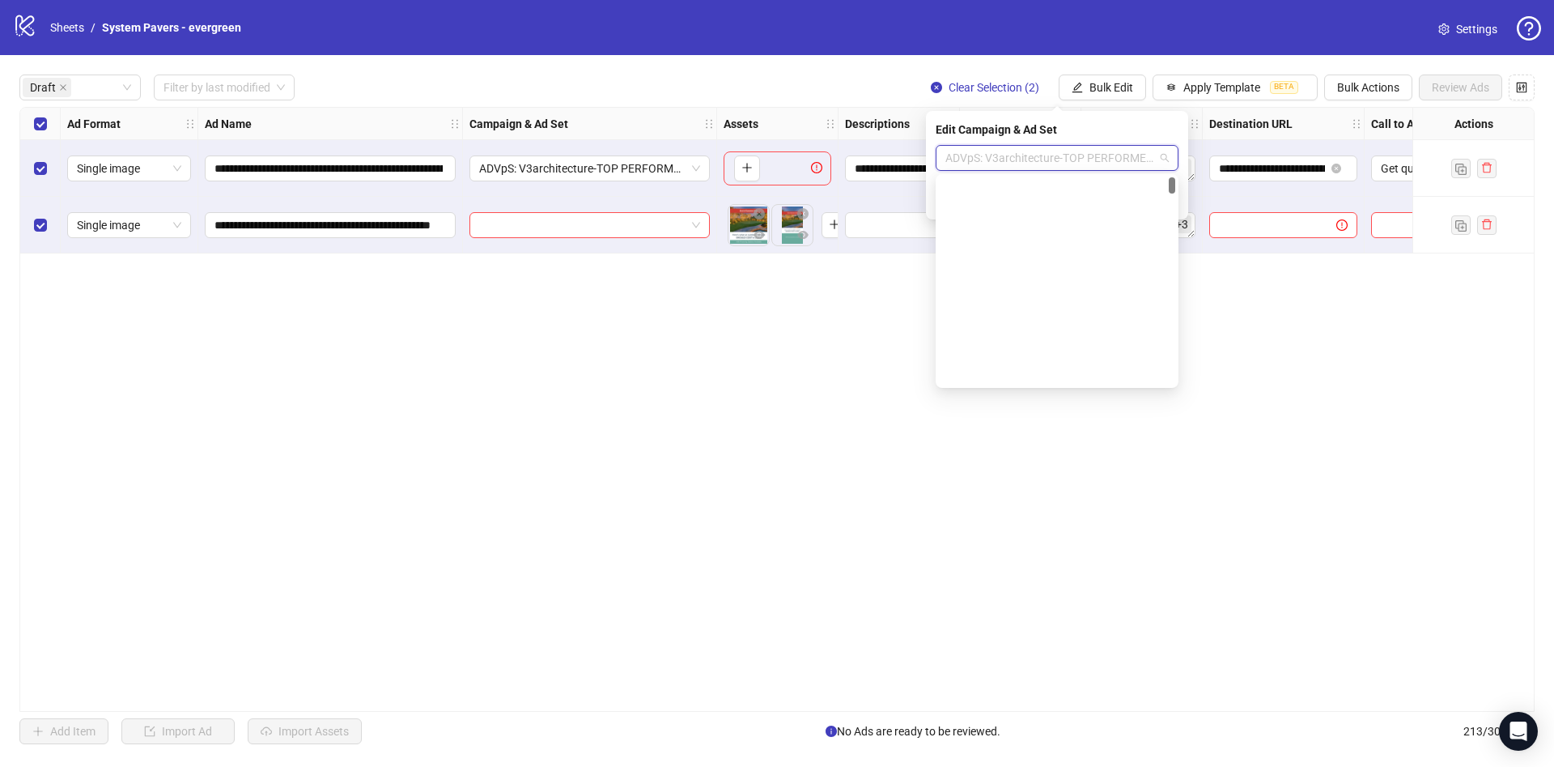
scroll to position [0, 0]
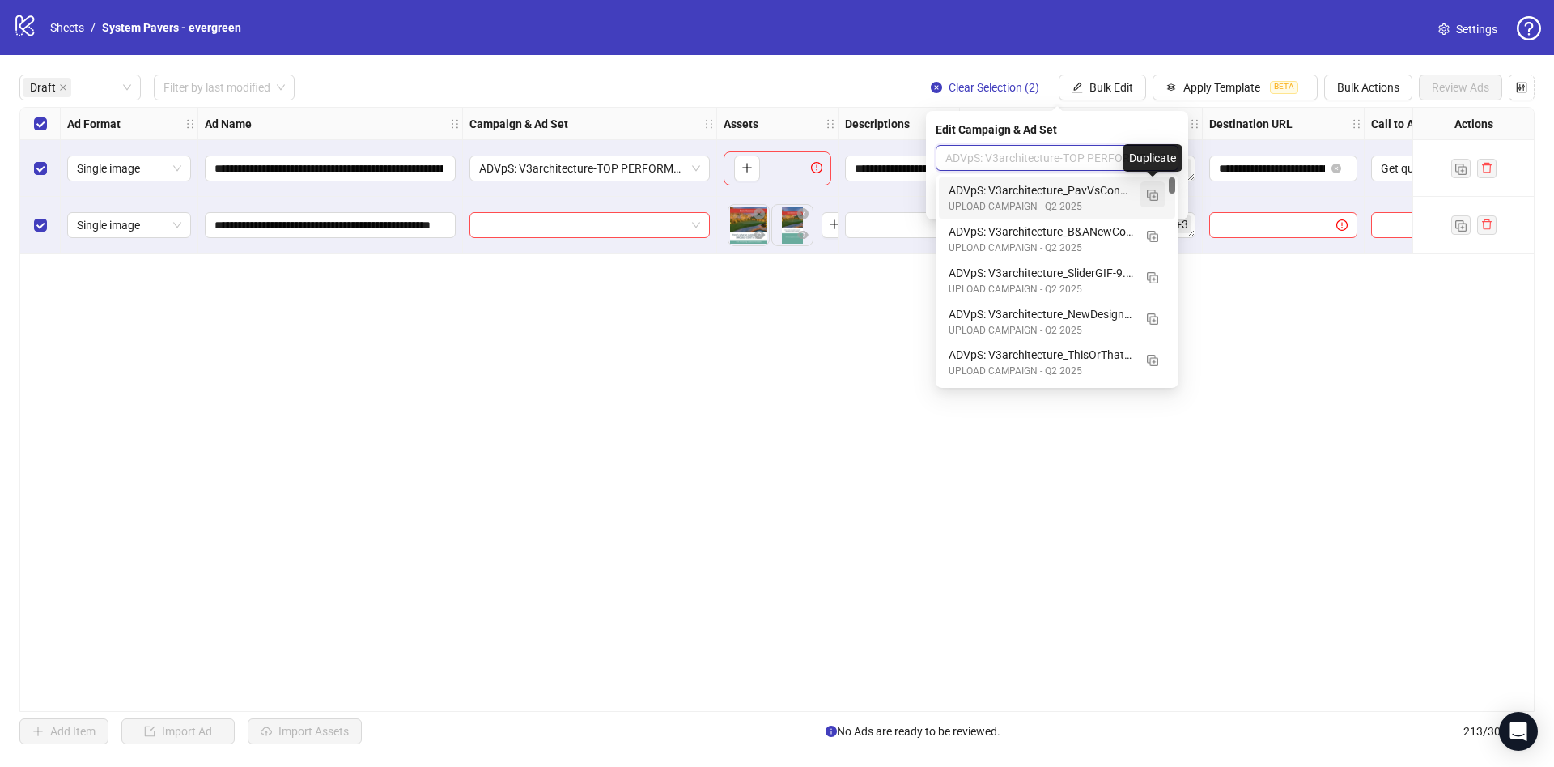
click at [1147, 198] on img "button" at bounding box center [1152, 194] width 11 height 11
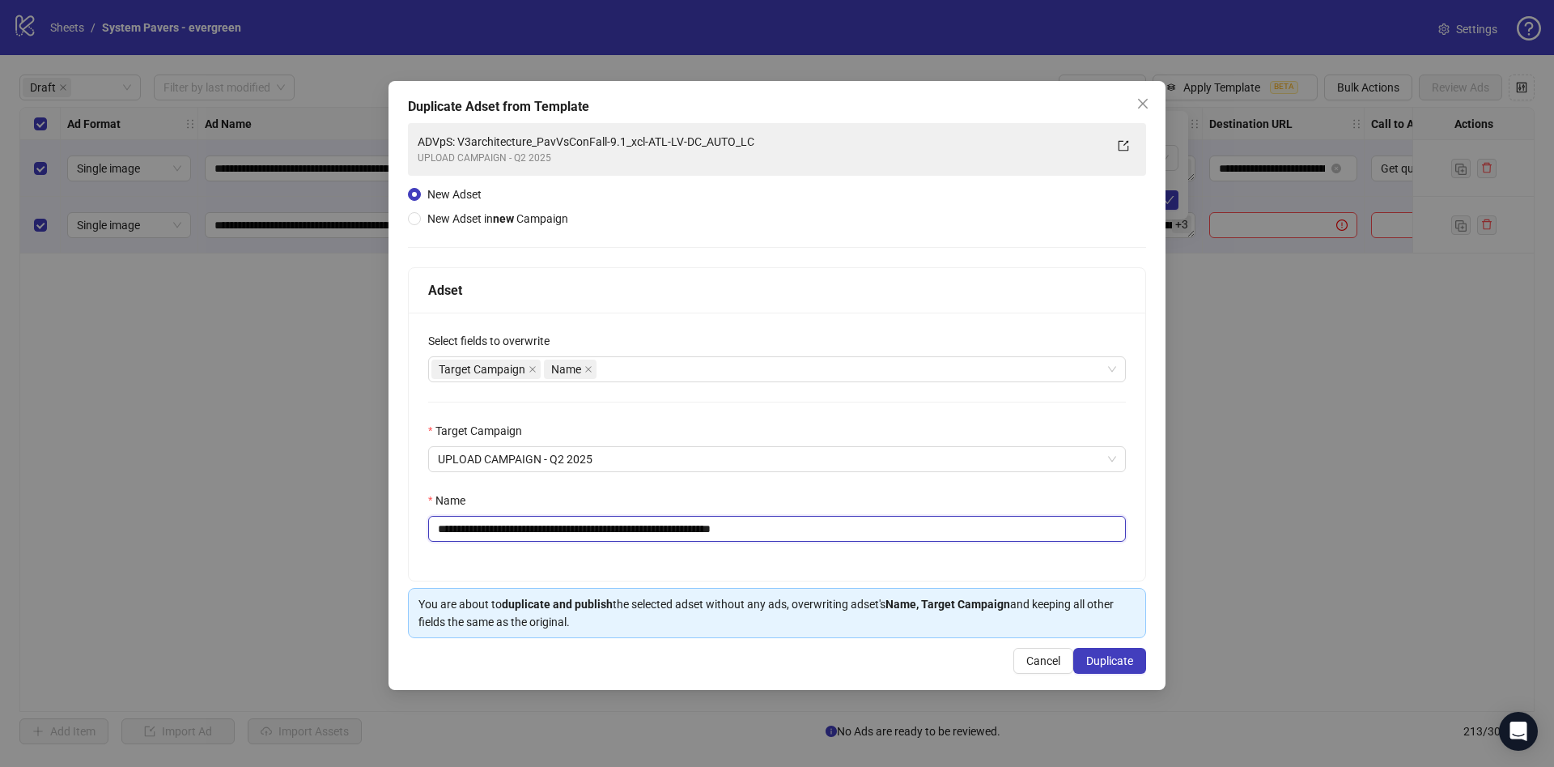
drag, startPoint x: 558, startPoint y: 529, endPoint x: 644, endPoint y: 534, distance: 86.0
click at [644, 534] on input "**********" at bounding box center [777, 529] width 698 height 26
paste input "***"
drag, startPoint x: 800, startPoint y: 529, endPoint x: 925, endPoint y: 539, distance: 125.9
click at [925, 539] on input "**********" at bounding box center [777, 529] width 698 height 26
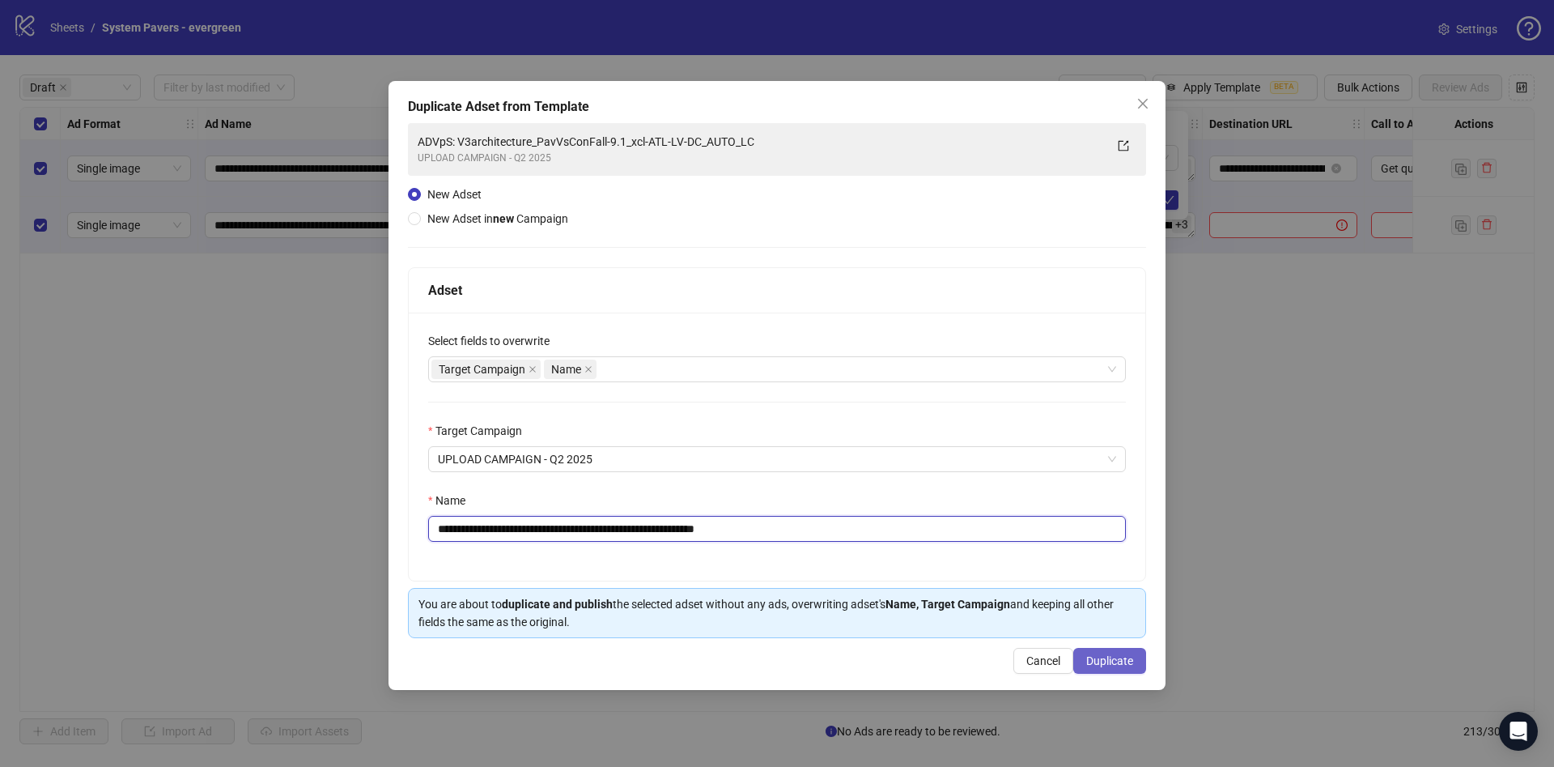
type input "**********"
click at [1112, 661] on span "Duplicate" at bounding box center [1109, 660] width 47 height 13
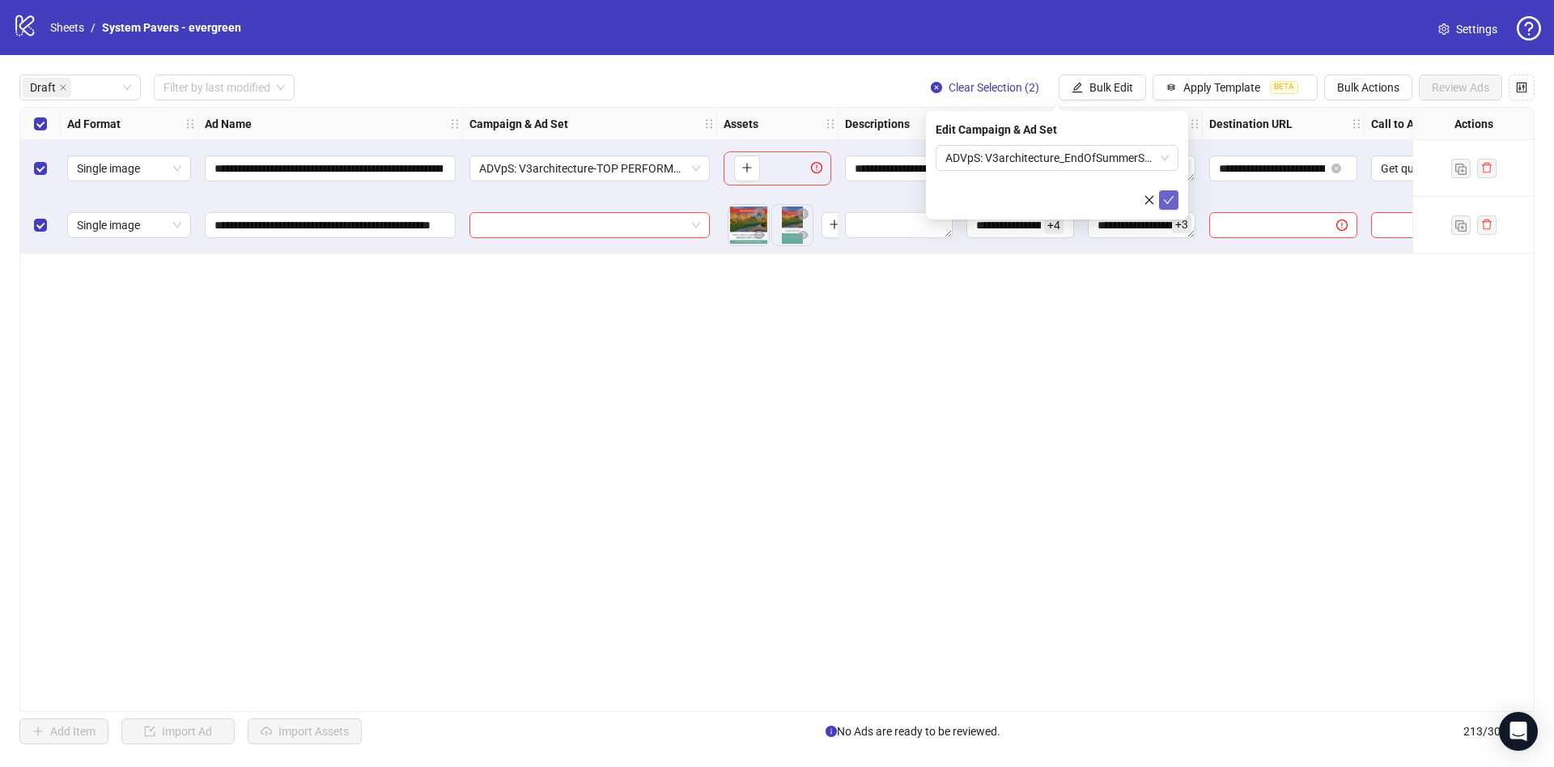
drag, startPoint x: 1164, startPoint y: 202, endPoint x: 1156, endPoint y: 215, distance: 15.3
click at [1165, 202] on icon "check" at bounding box center [1168, 199] width 11 height 11
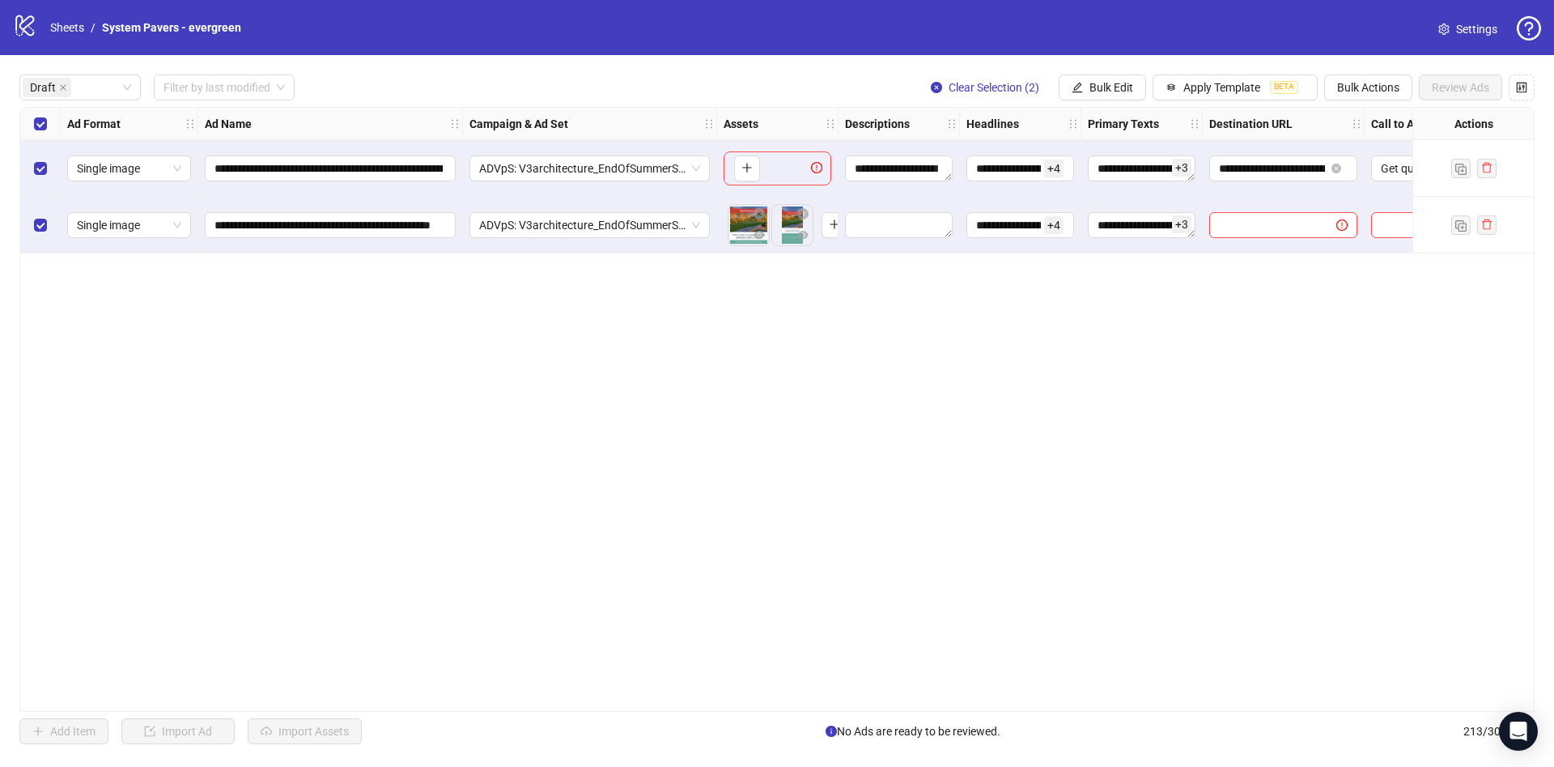
drag, startPoint x: 46, startPoint y: 178, endPoint x: 120, endPoint y: 186, distance: 74.1
click at [46, 175] on div "Select row 1" at bounding box center [40, 168] width 40 height 57
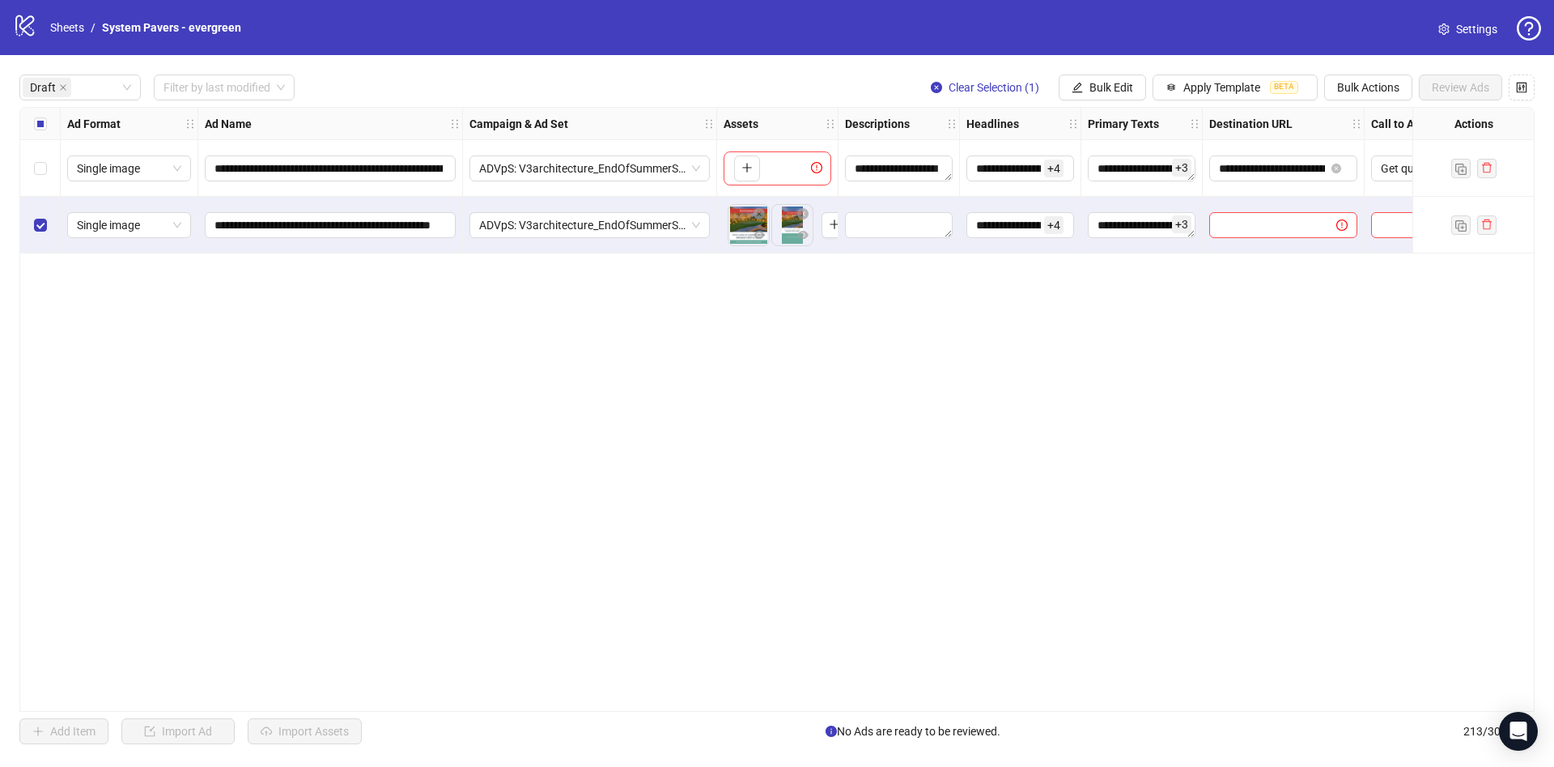
click at [39, 137] on div "Select all rows" at bounding box center [40, 124] width 40 height 32
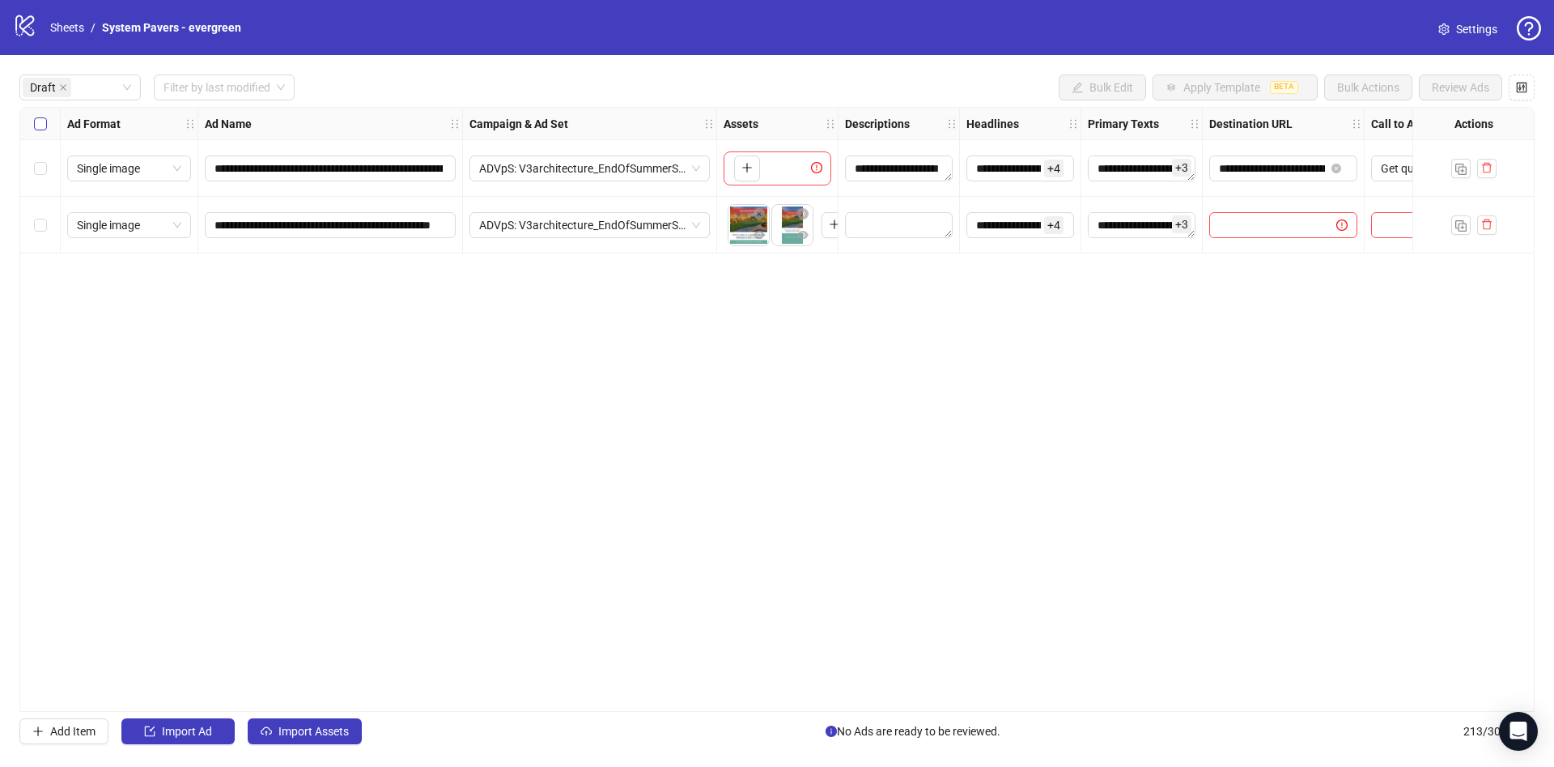
click at [40, 130] on label "Select all rows" at bounding box center [40, 124] width 13 height 18
click at [29, 130] on div "Select all rows" at bounding box center [40, 124] width 40 height 32
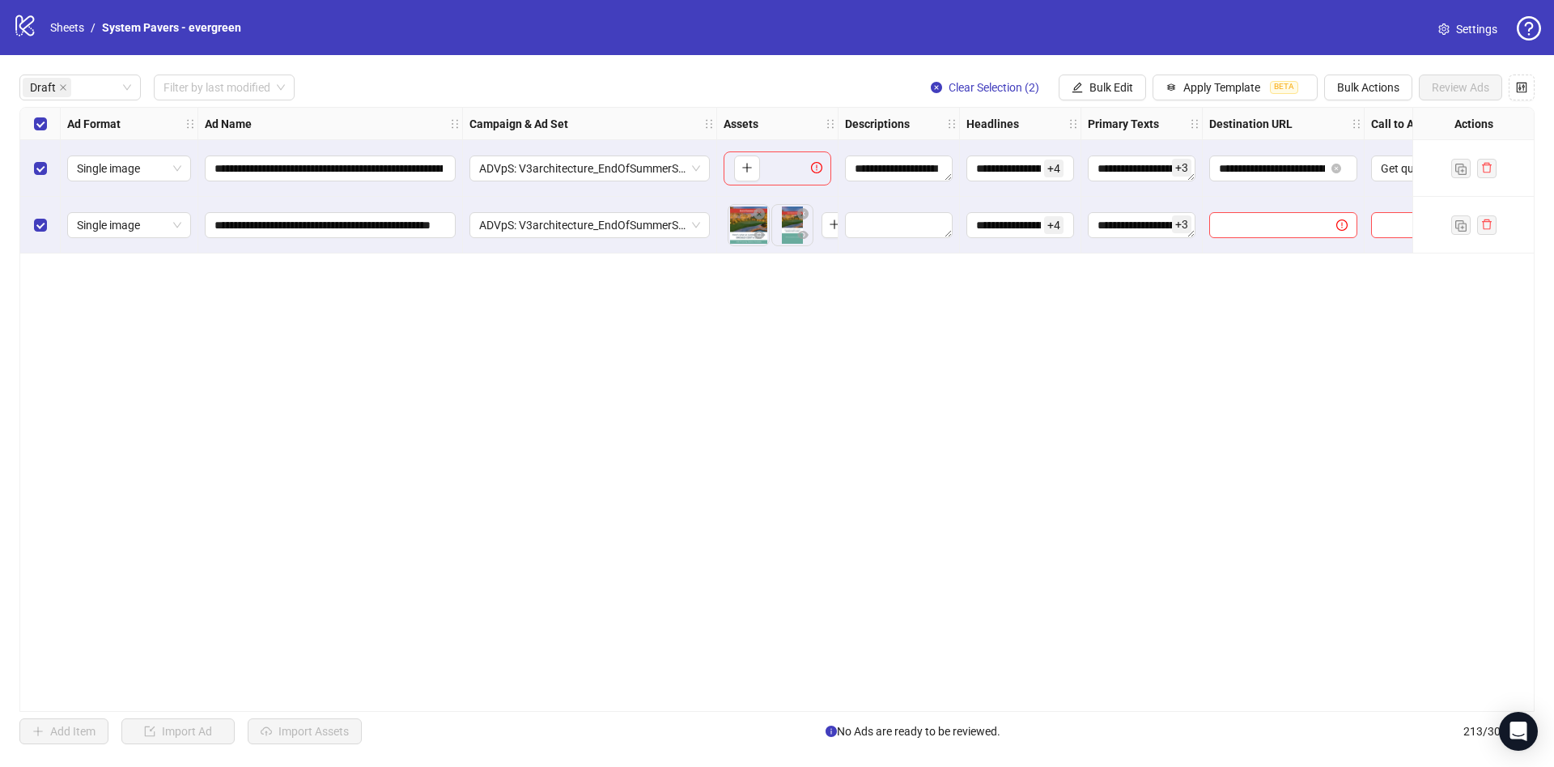
click at [1106, 104] on div "**********" at bounding box center [777, 409] width 1554 height 708
click at [1127, 88] on span "Bulk Edit" at bounding box center [1112, 87] width 44 height 13
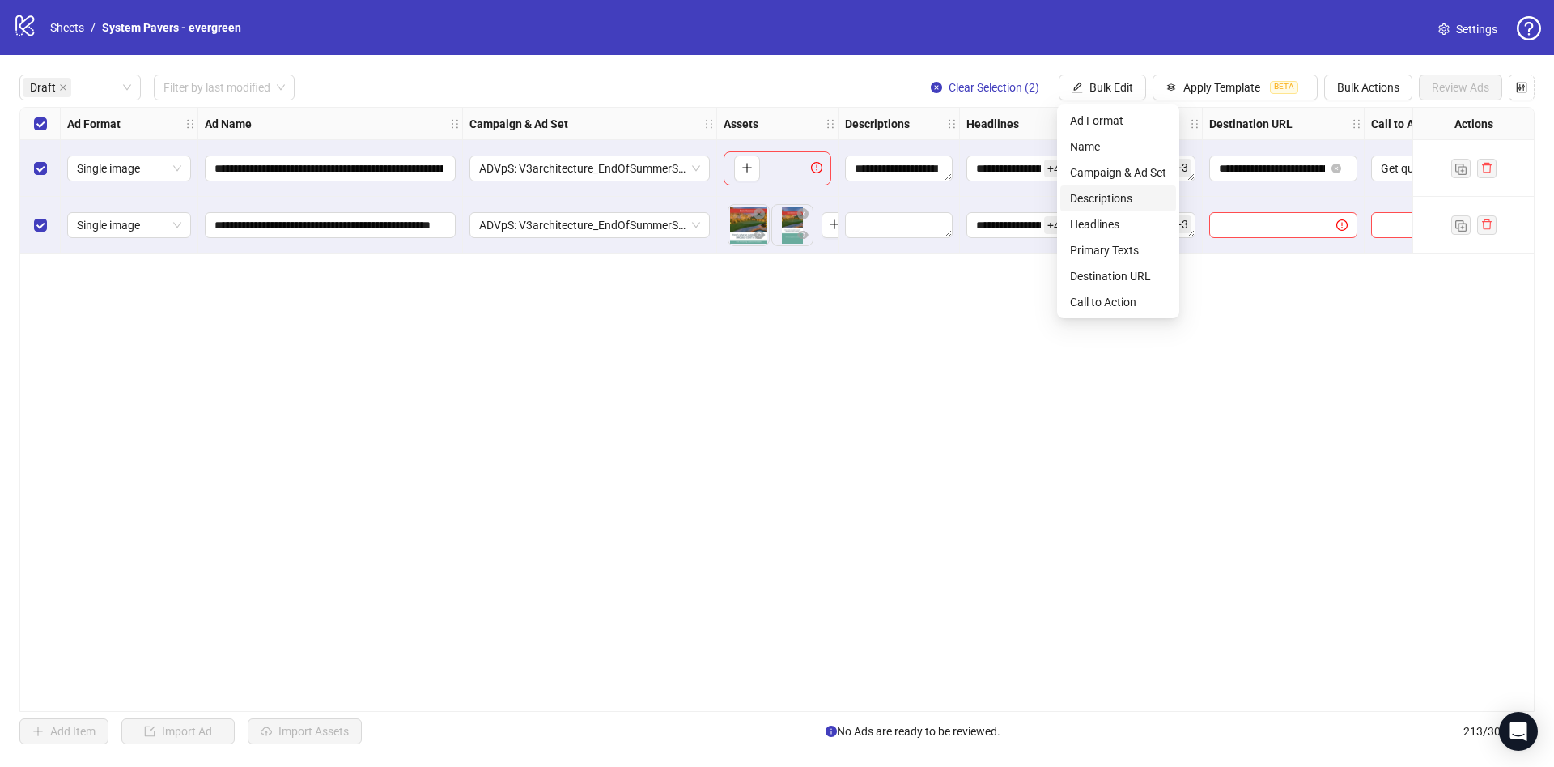
click at [1149, 187] on li "Descriptions" at bounding box center [1119, 198] width 116 height 26
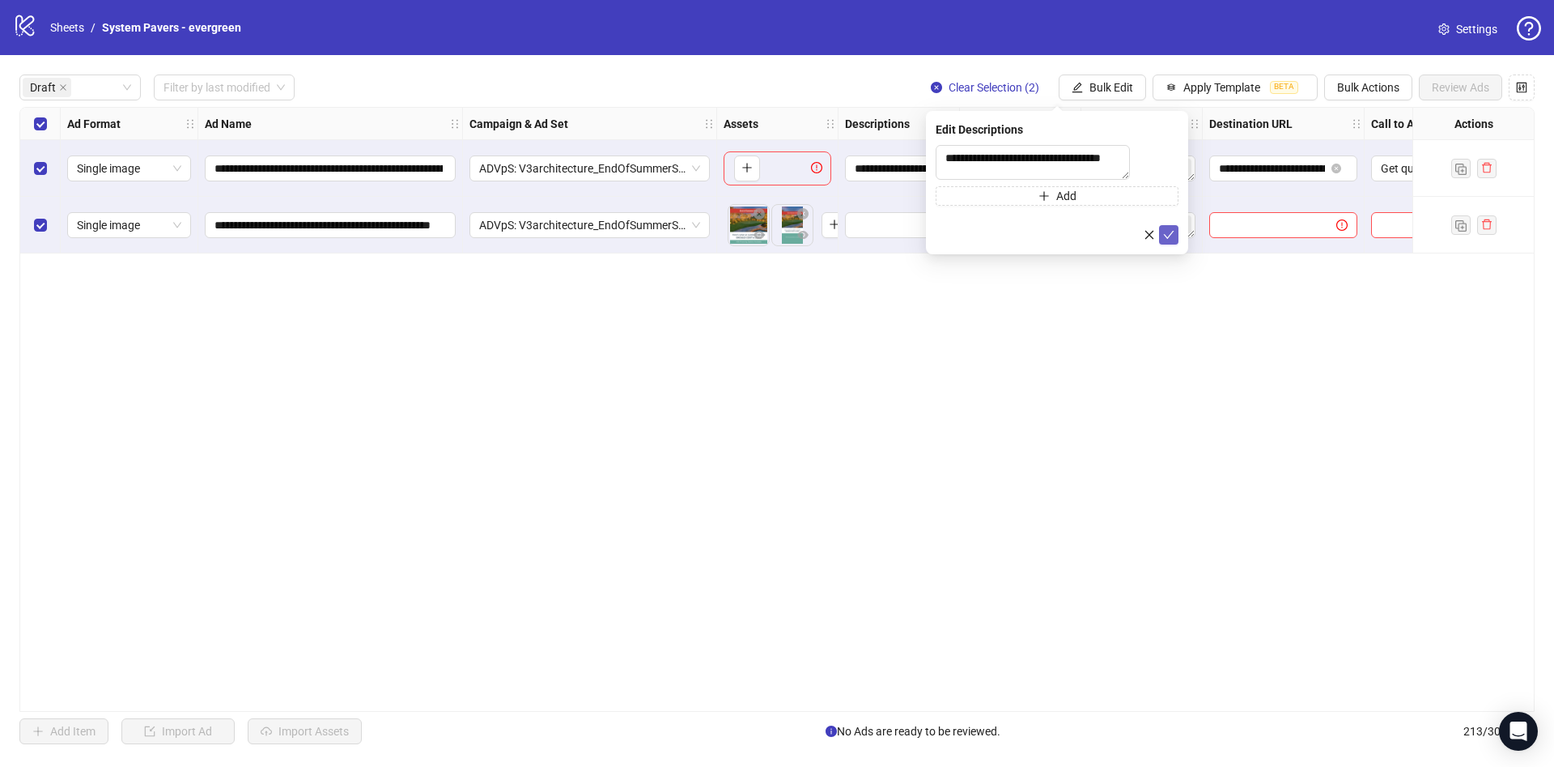
click at [1176, 237] on div "**********" at bounding box center [1057, 182] width 262 height 143
click at [1176, 240] on button "submit" at bounding box center [1168, 234] width 19 height 19
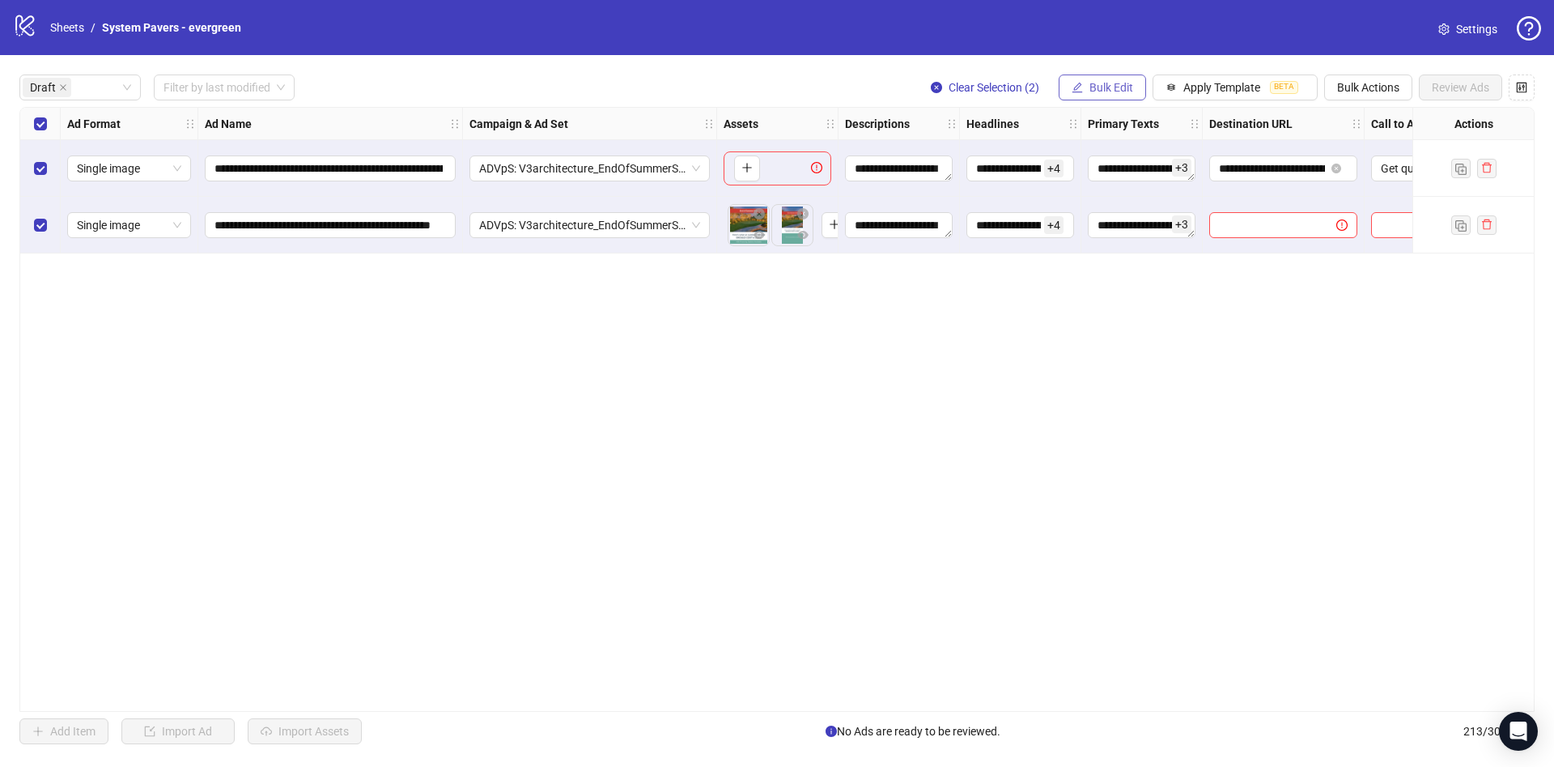
click at [1097, 78] on button "Bulk Edit" at bounding box center [1102, 87] width 87 height 26
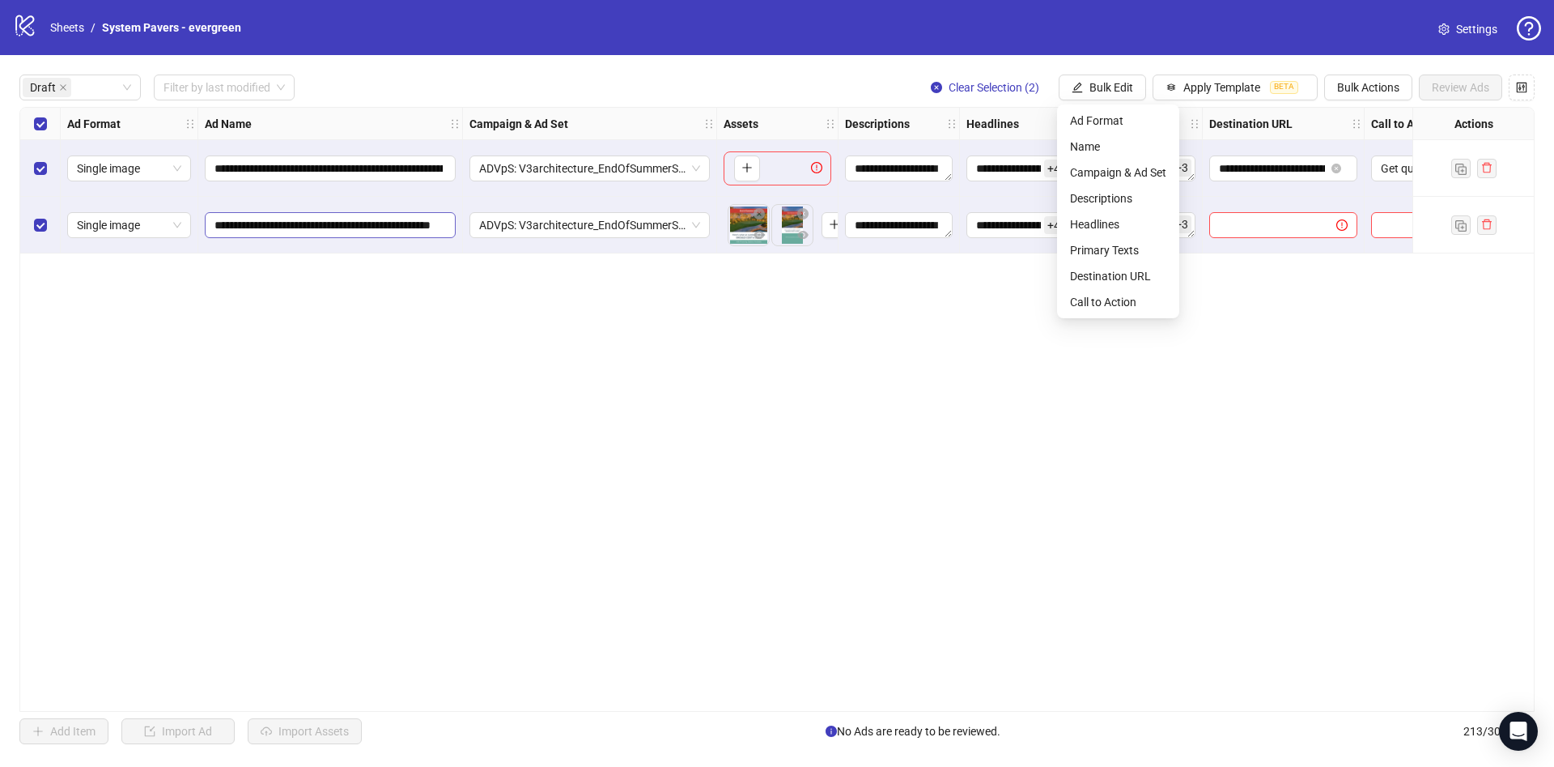
click at [291, 236] on span "**********" at bounding box center [330, 225] width 251 height 26
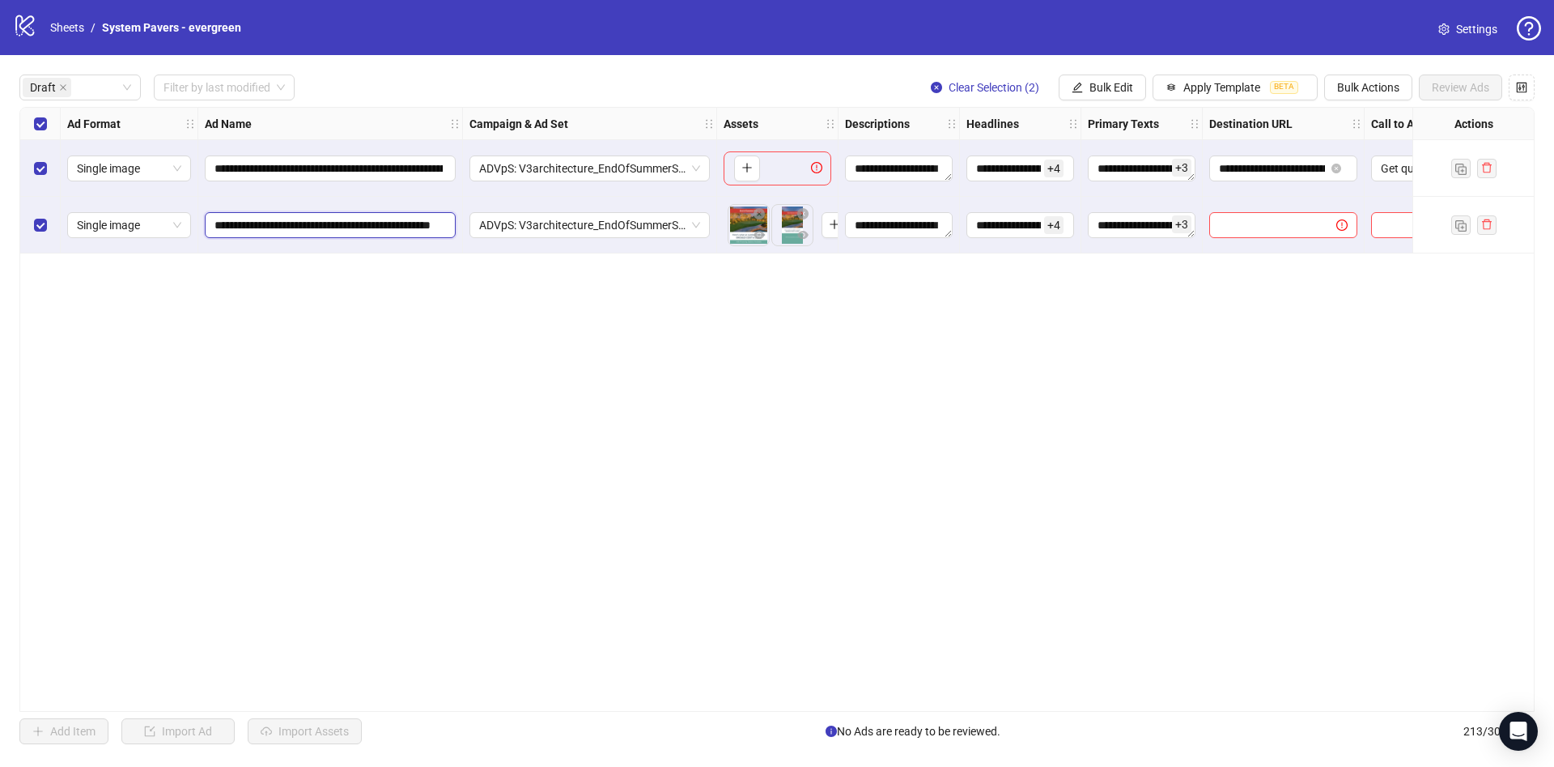
click at [299, 226] on input "**********" at bounding box center [329, 225] width 228 height 18
paste input "**********"
type input "**********"
click at [457, 446] on div "**********" at bounding box center [777, 409] width 1516 height 605
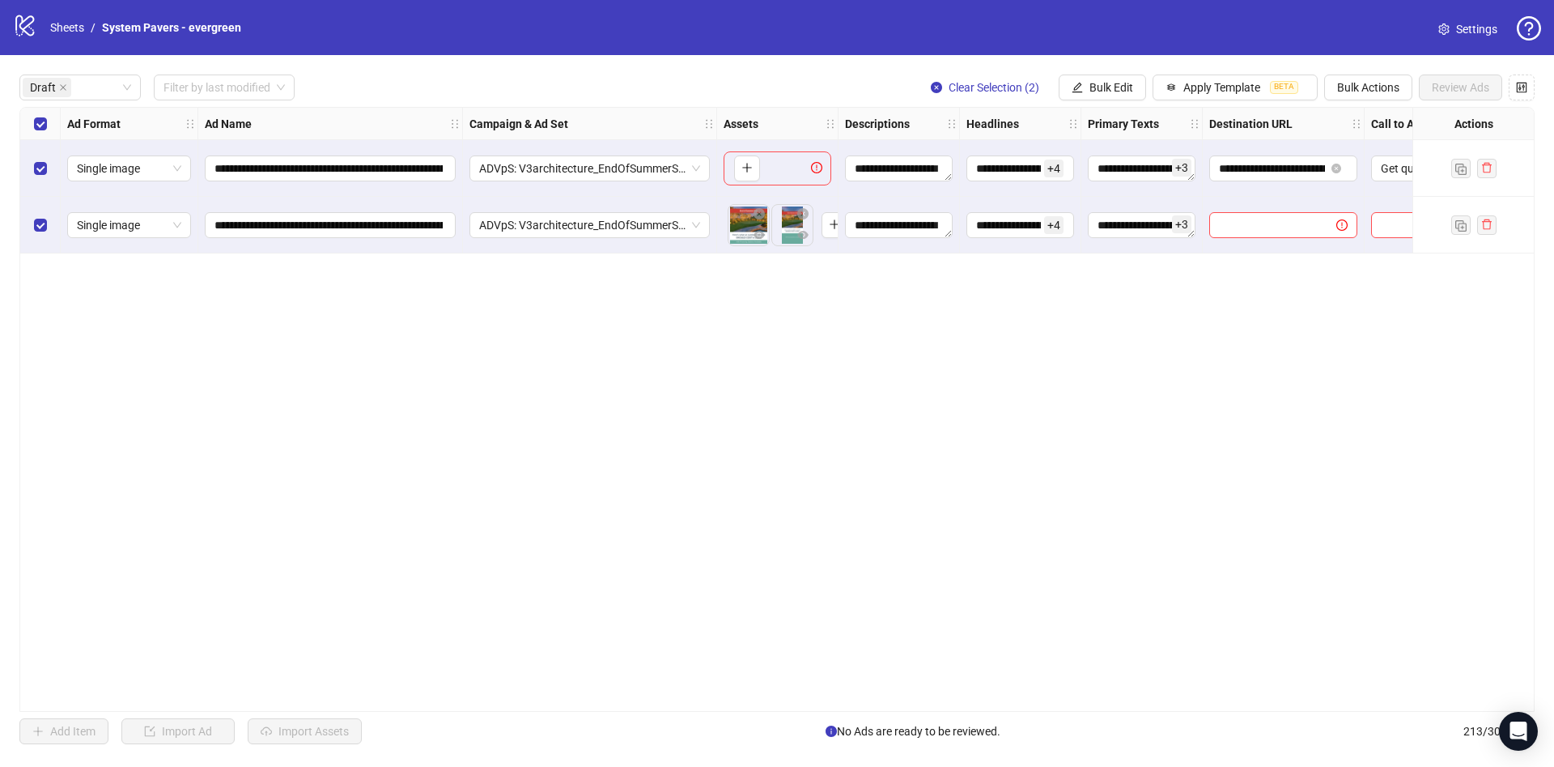
click at [45, 159] on div "Select row 1" at bounding box center [40, 168] width 40 height 57
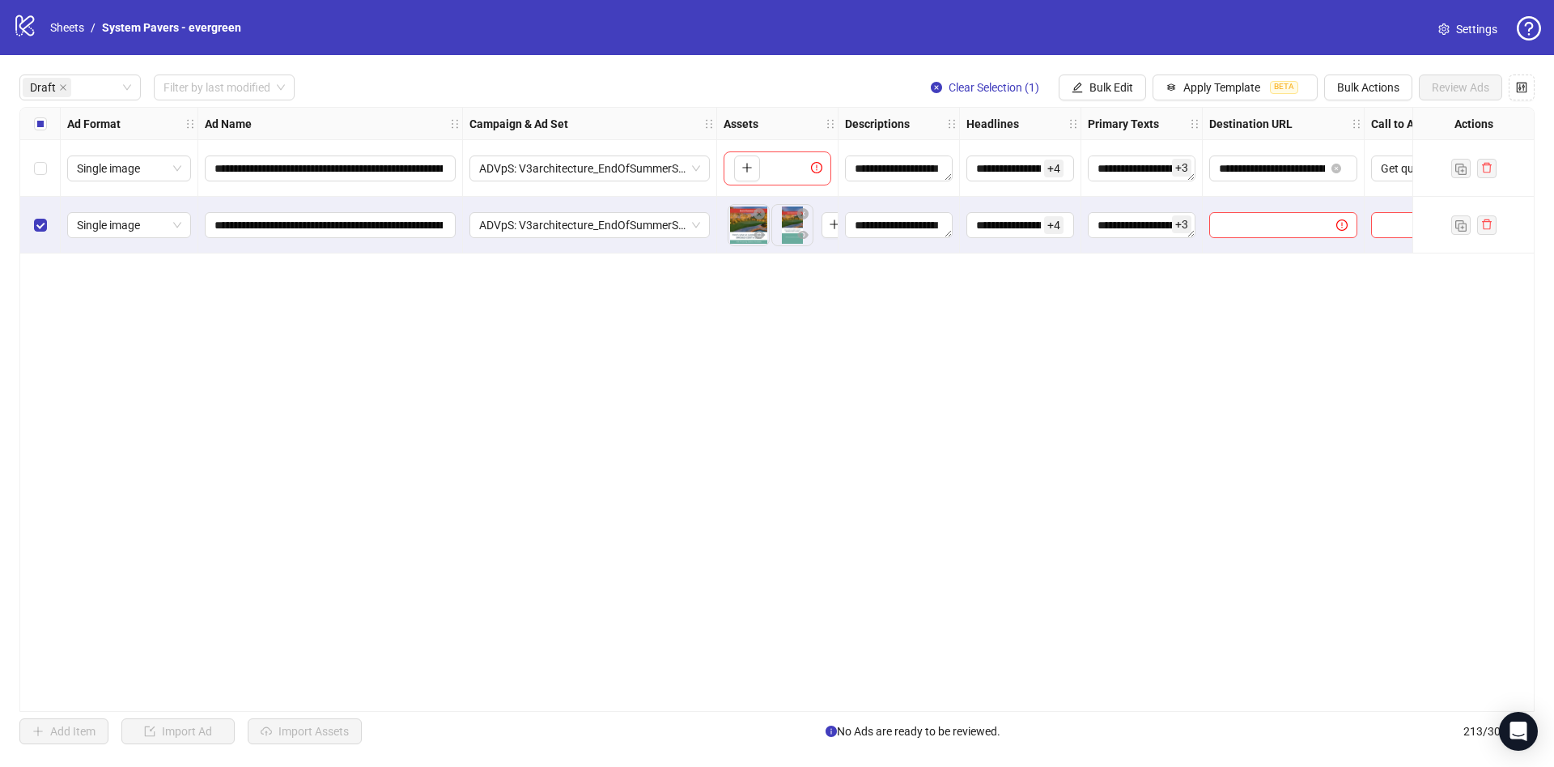
drag, startPoint x: 1043, startPoint y: 703, endPoint x: 1271, endPoint y: 694, distance: 228.5
click at [1265, 701] on div "**********" at bounding box center [777, 409] width 1516 height 605
click at [1255, 221] on input "text" at bounding box center [1266, 225] width 95 height 18
paste input "**********"
type input "**********"
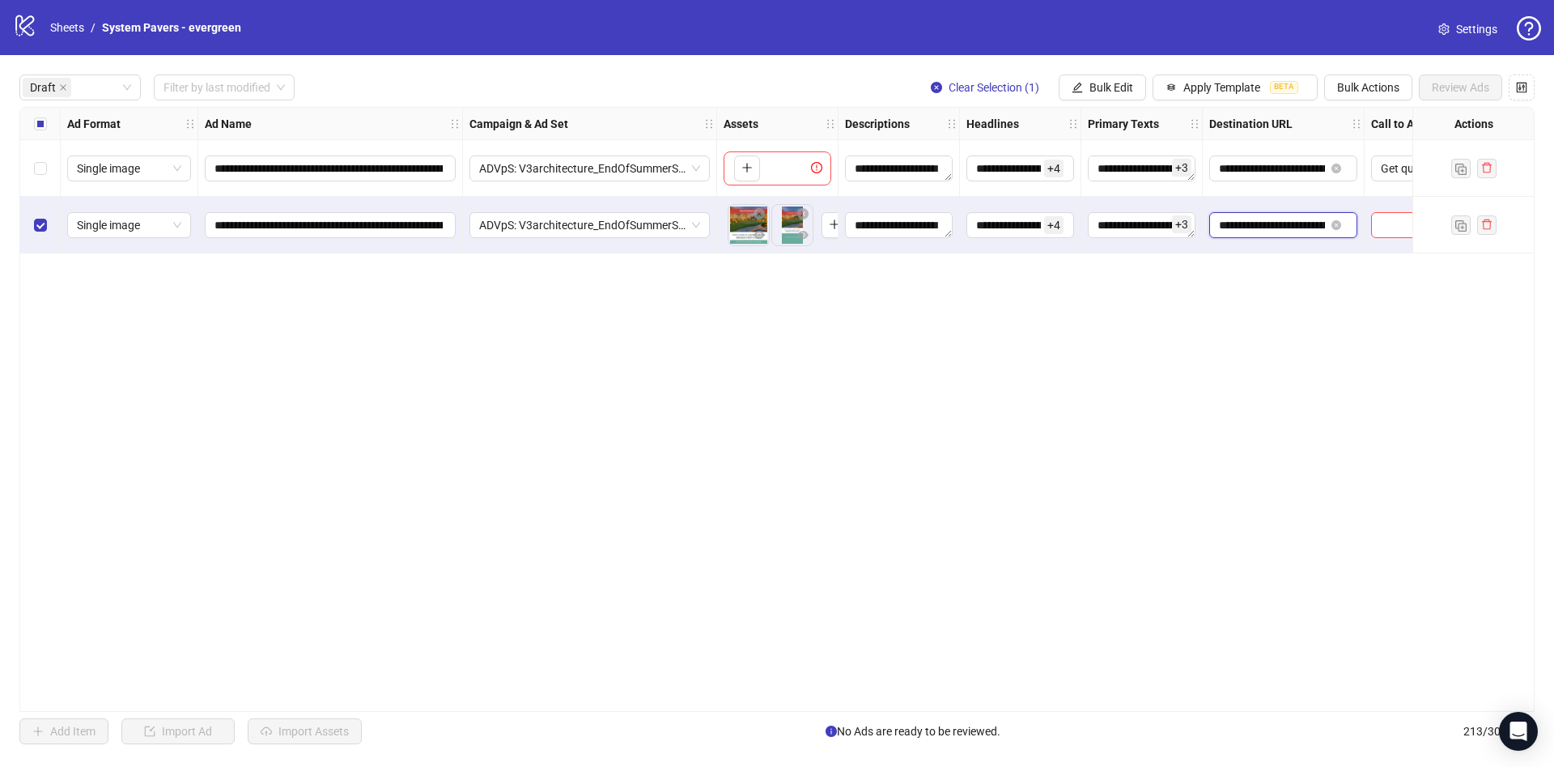
scroll to position [0, 210]
click at [1393, 210] on div at bounding box center [1430, 225] width 130 height 57
click at [1410, 236] on input "search" at bounding box center [1422, 225] width 82 height 24
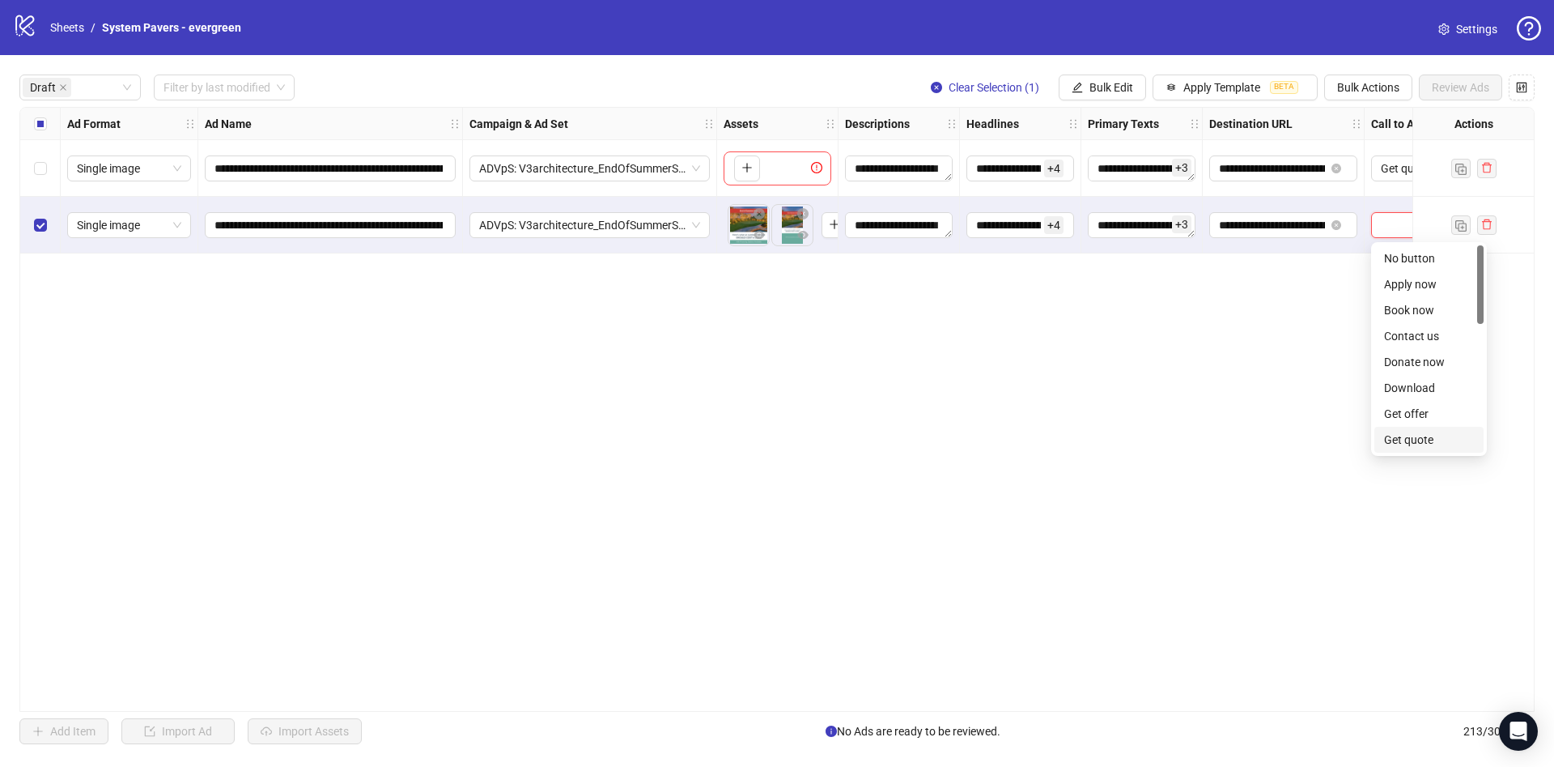
click at [1409, 451] on div "Get quote" at bounding box center [1429, 440] width 109 height 26
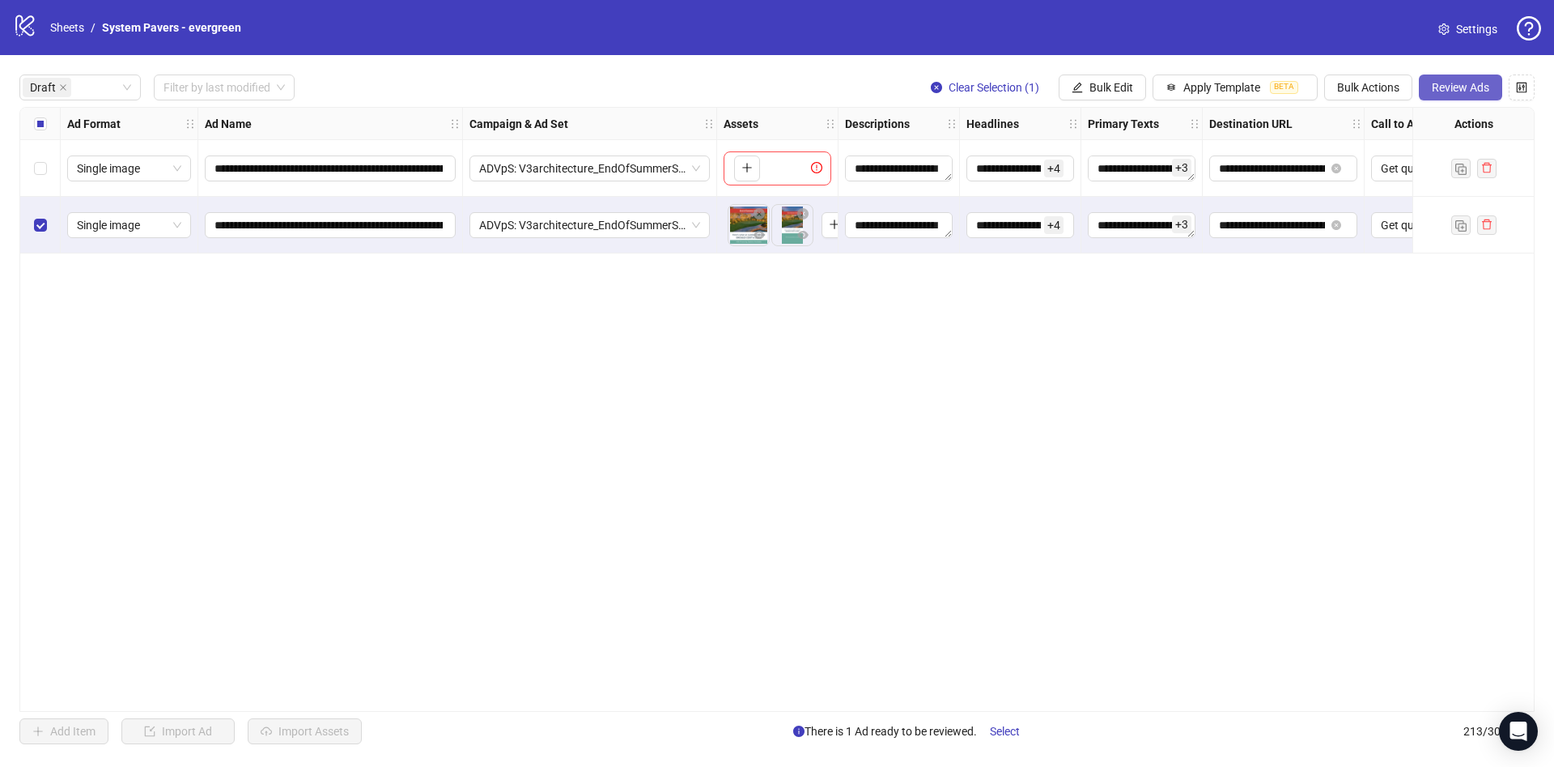
click at [1454, 96] on button "Review Ads" at bounding box center [1460, 87] width 83 height 26
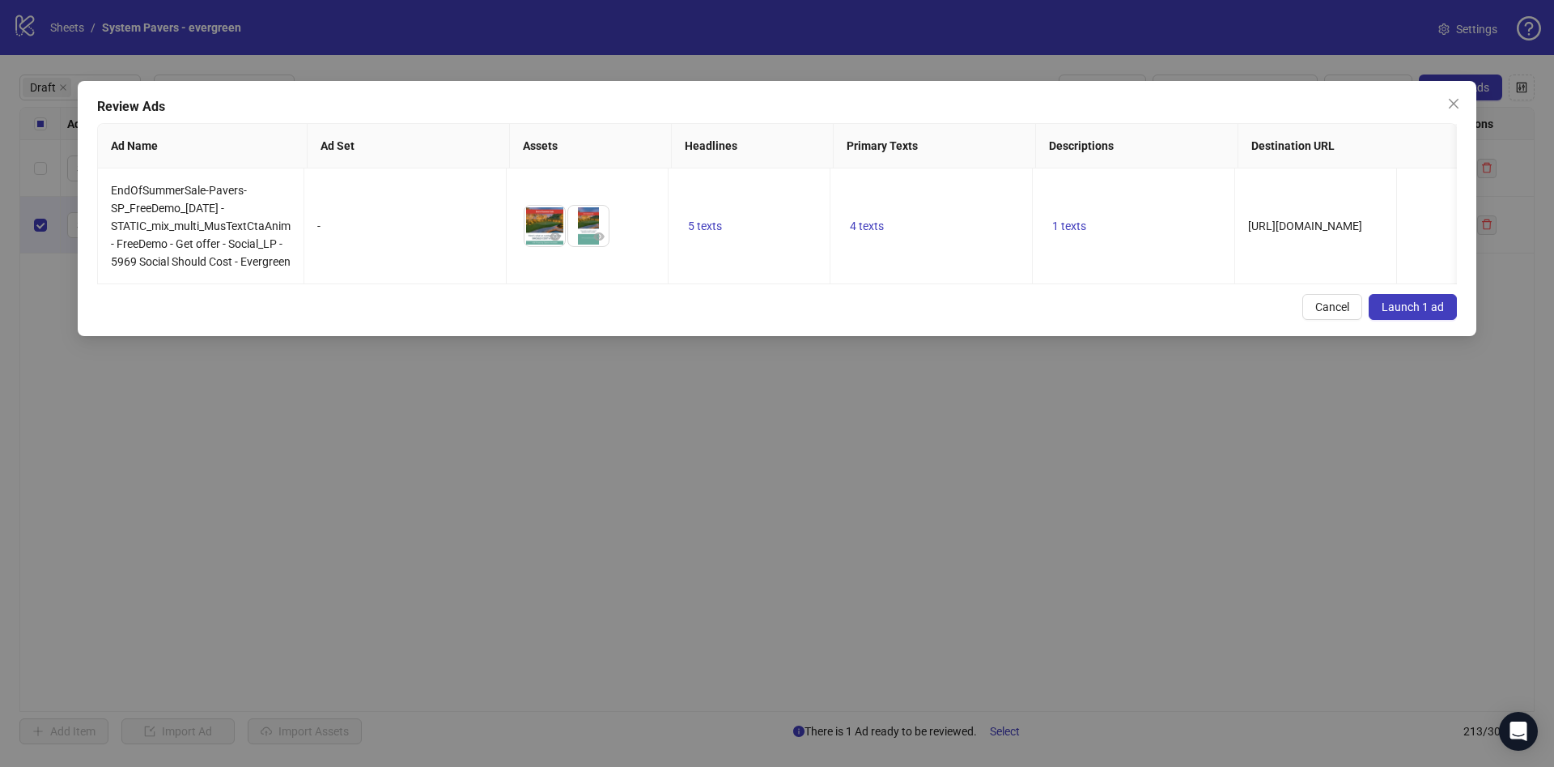
click at [1439, 313] on span "Launch 1 ad" at bounding box center [1413, 306] width 62 height 13
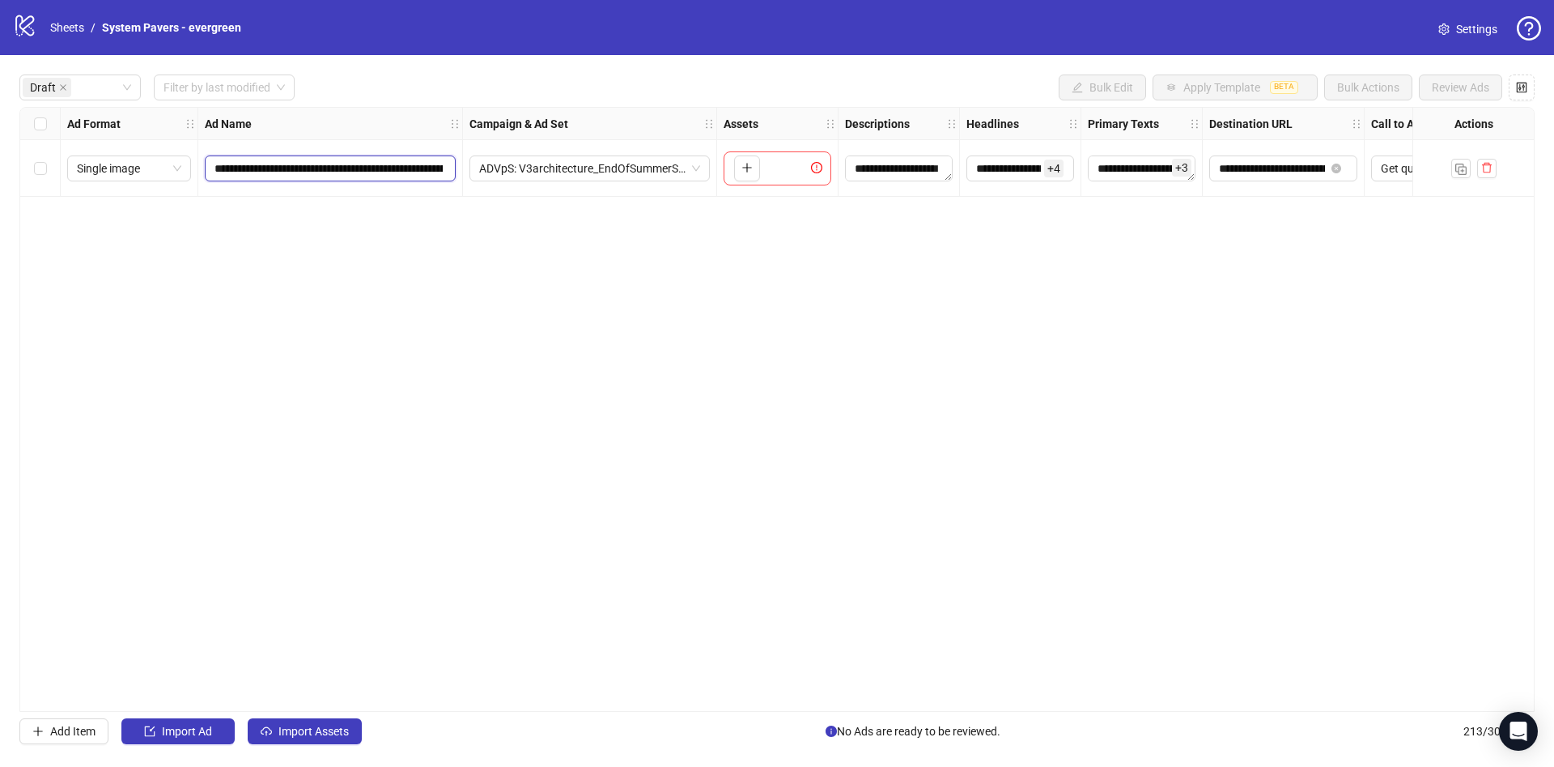
click at [330, 168] on input "**********" at bounding box center [329, 168] width 228 height 18
click at [236, 87] on input "search" at bounding box center [217, 87] width 107 height 24
click at [236, 128] on div "[DATE]" at bounding box center [225, 121] width 117 height 18
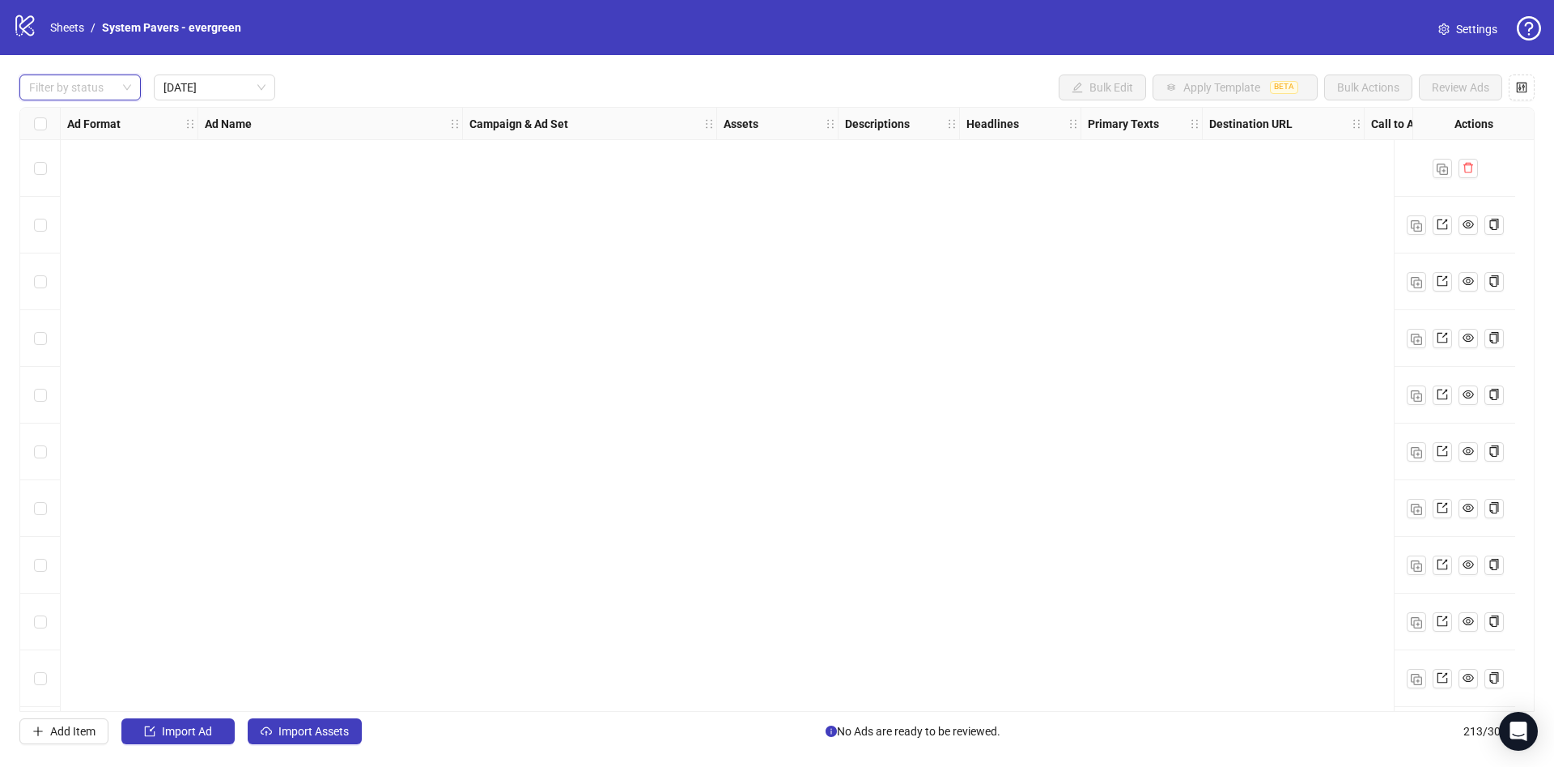
scroll to position [1093, 0]
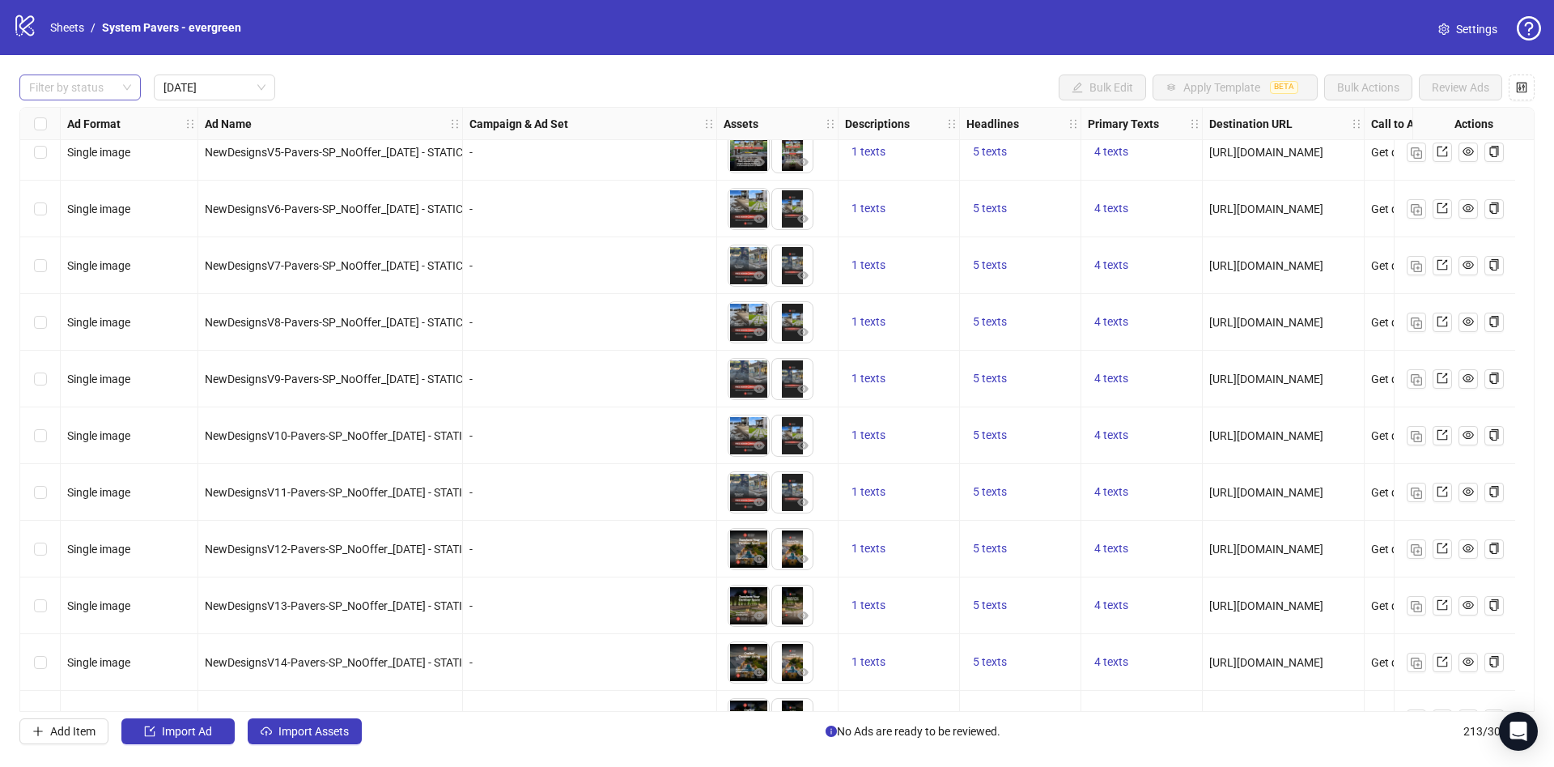
drag, startPoint x: 1536, startPoint y: 283, endPoint x: 1537, endPoint y: 438, distance: 155.5
click at [1537, 441] on div "Filter by status Today Bulk Edit Apply Template BETA Bulk Actions Review Ads Ad…" at bounding box center [777, 409] width 1554 height 708
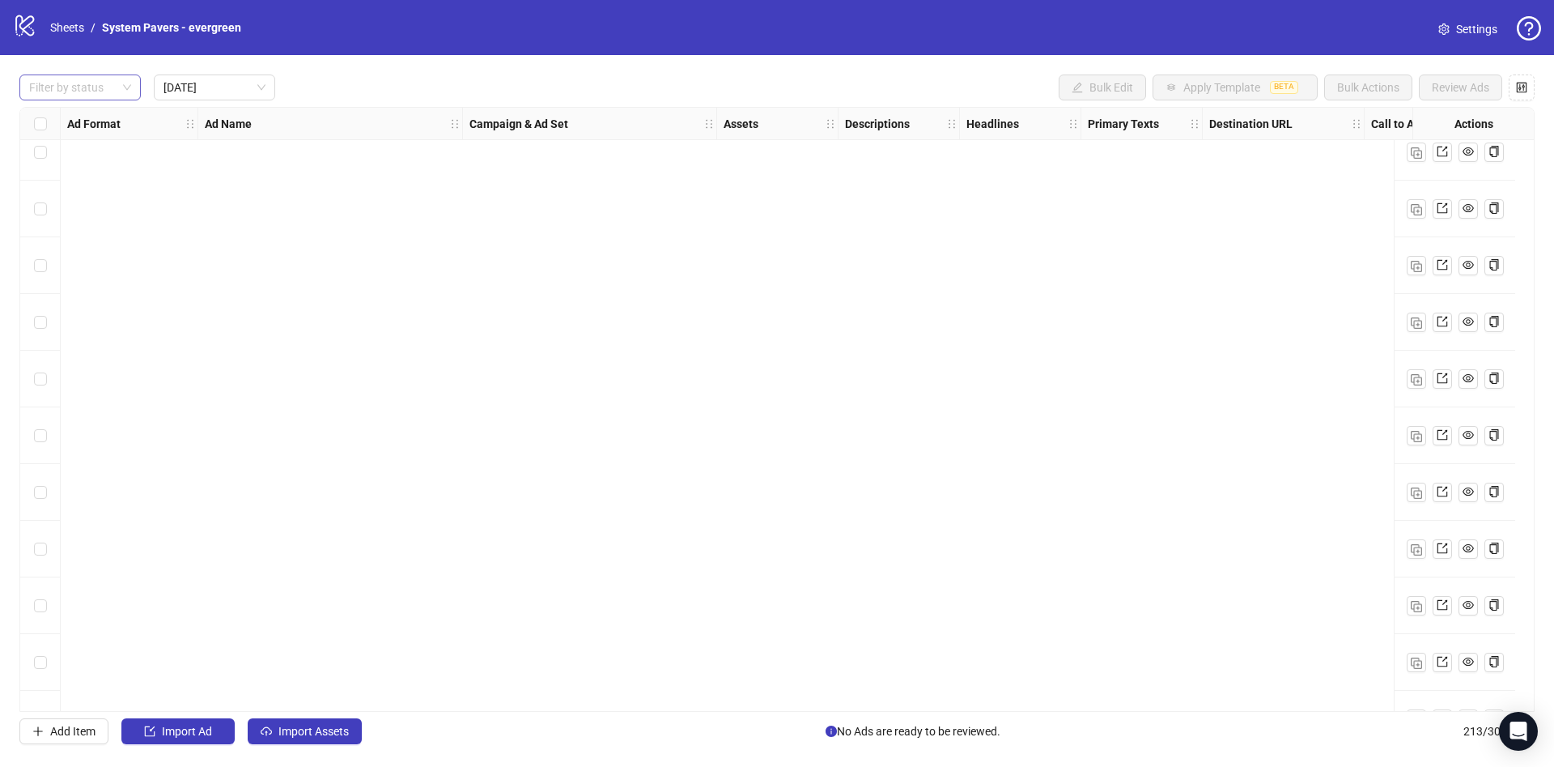
scroll to position [4253, 0]
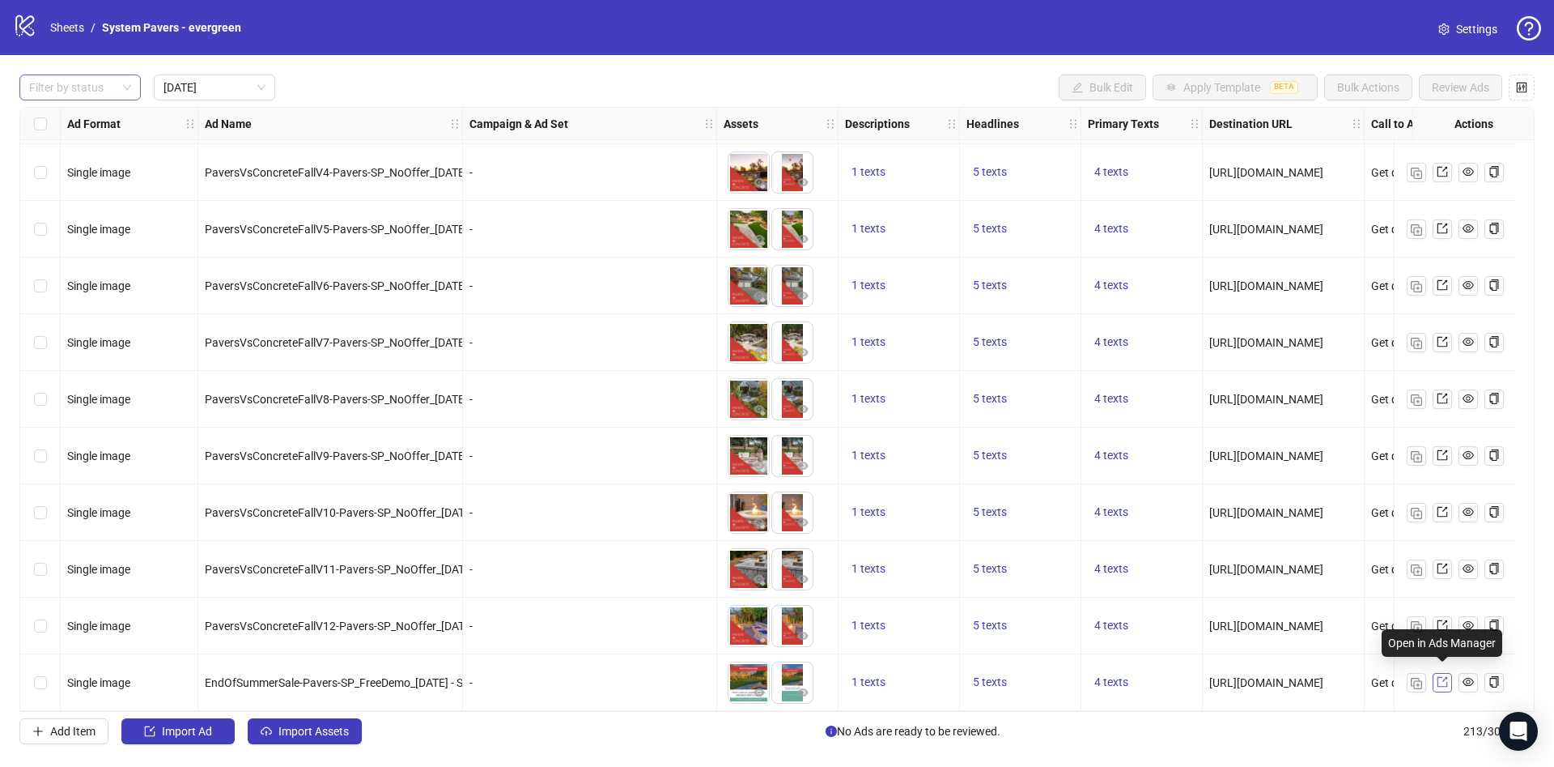
click at [1444, 676] on icon "export" at bounding box center [1442, 681] width 11 height 11
click at [92, 81] on div at bounding box center [72, 87] width 98 height 23
click at [98, 112] on div "Draft" at bounding box center [80, 121] width 115 height 26
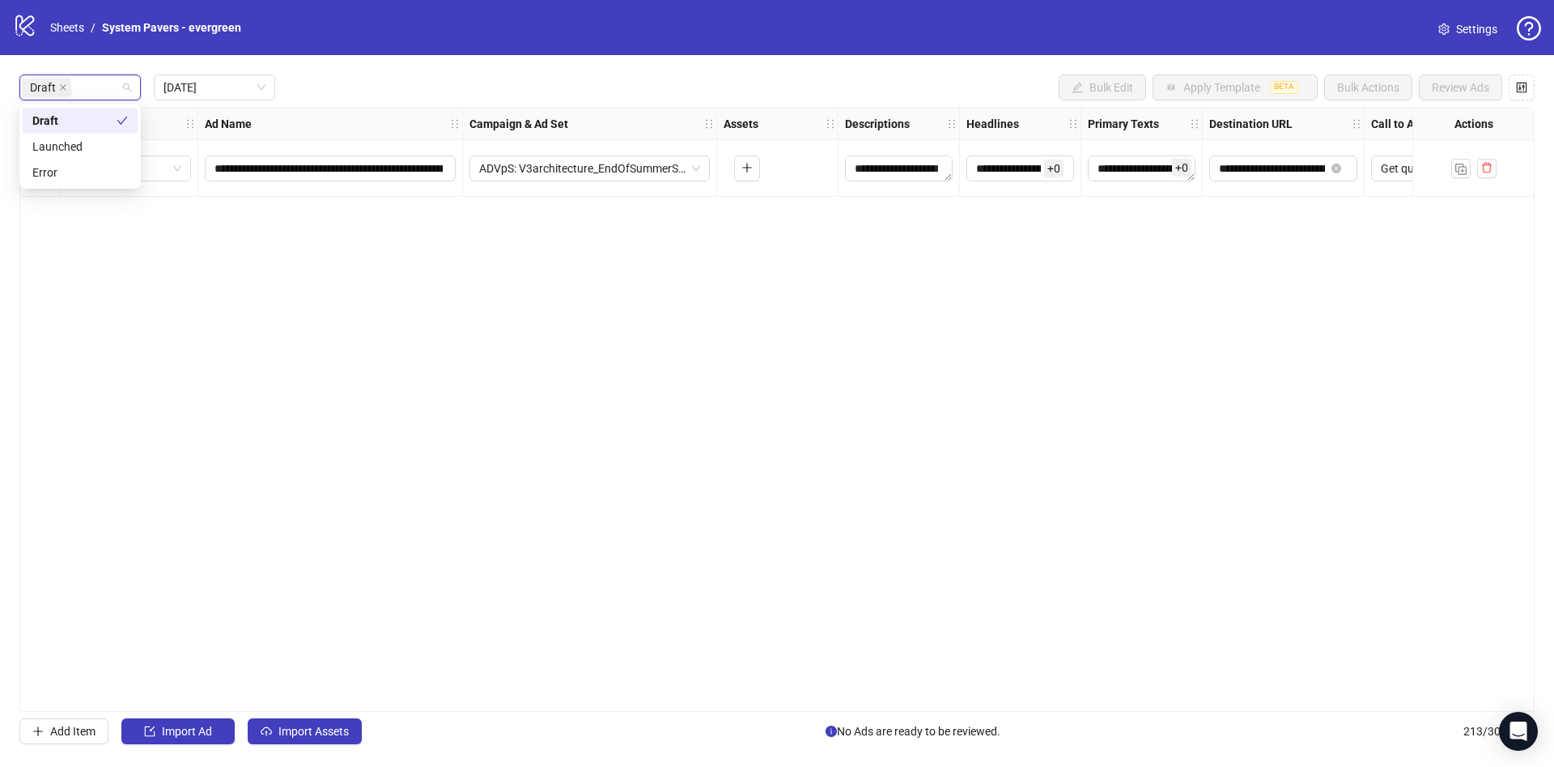
scroll to position [0, 0]
click at [447, 95] on div "Draft Today Bulk Edit Apply Template BETA Bulk Actions Review Ads" at bounding box center [777, 87] width 1516 height 26
click at [294, 725] on span "Import Assets" at bounding box center [314, 731] width 70 height 13
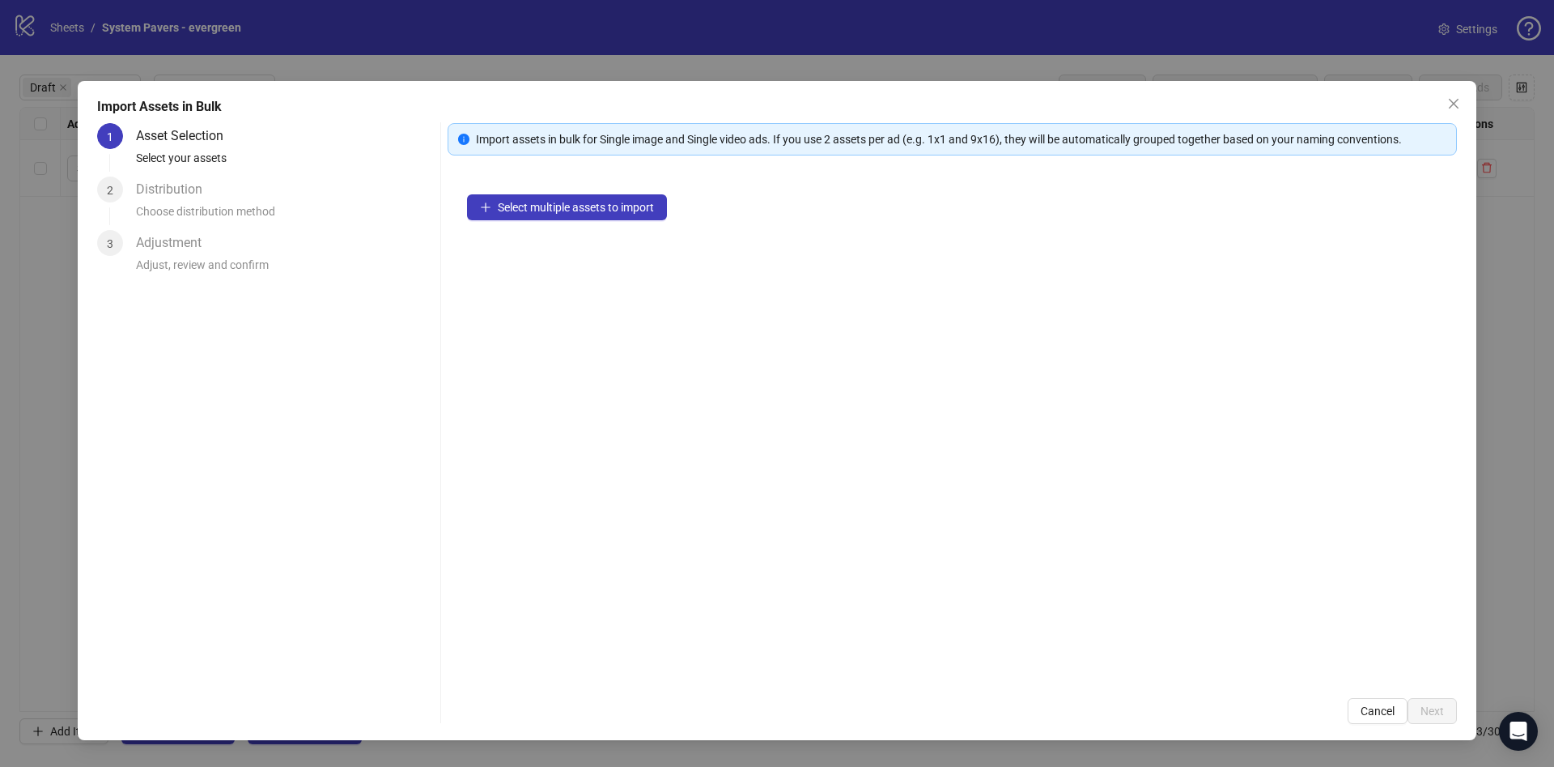
click at [652, 191] on div "Select multiple assets to import" at bounding box center [953, 427] width 1010 height 504
click at [649, 214] on button "Select multiple assets to import" at bounding box center [567, 207] width 200 height 26
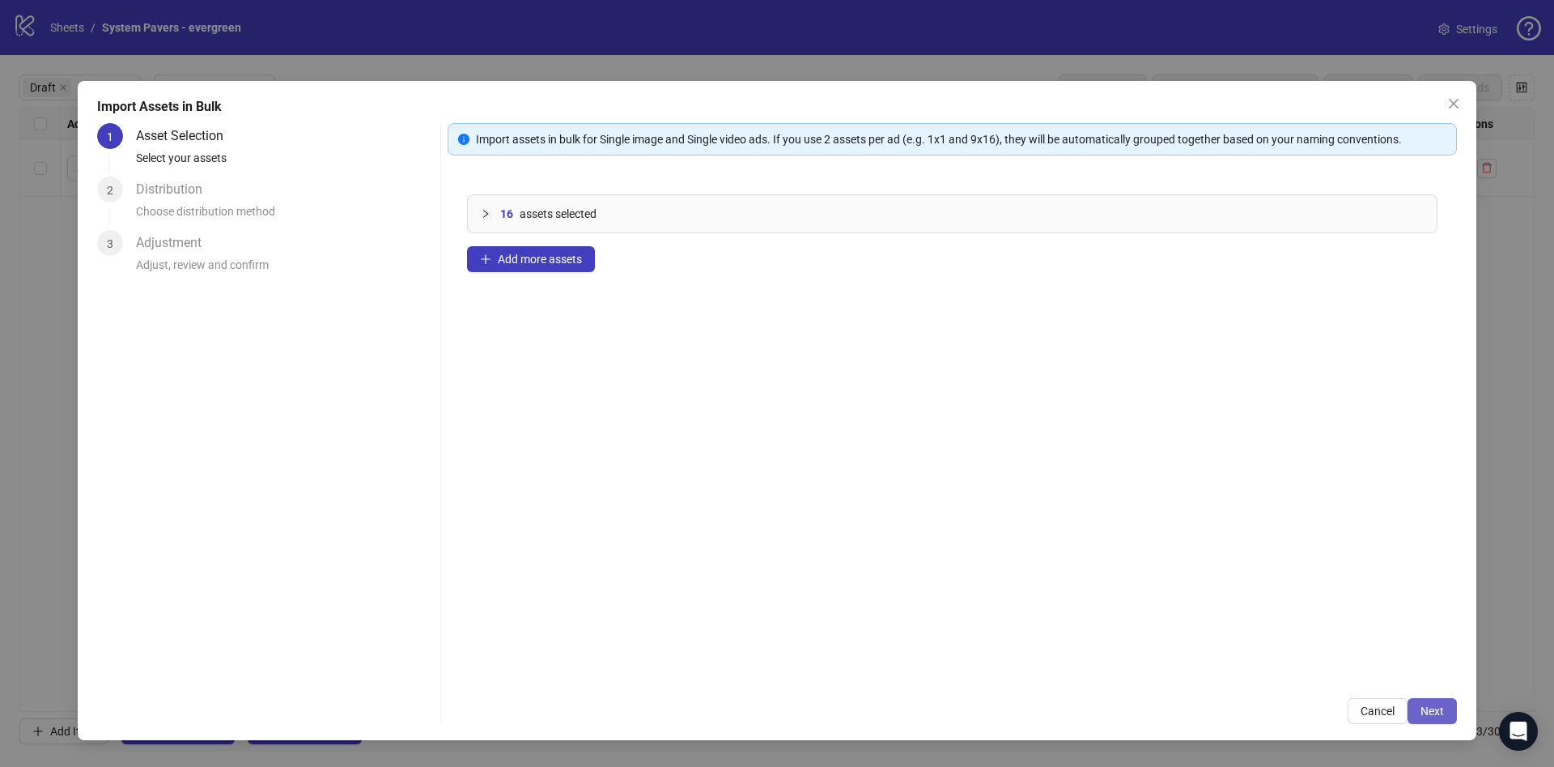
click at [1431, 715] on span "Next" at bounding box center [1432, 710] width 23 height 13
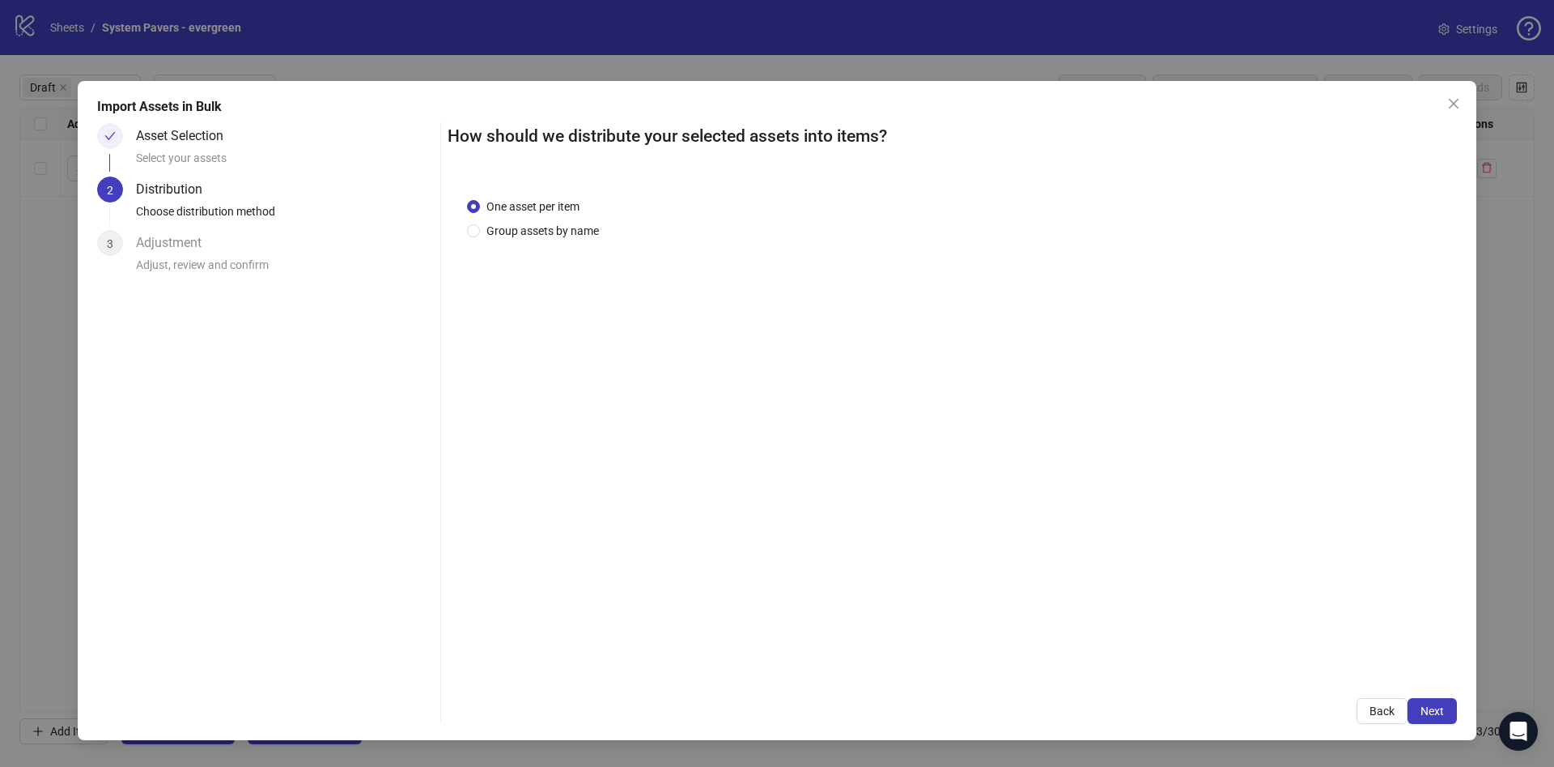
click at [563, 243] on div "One asset per item Group assets by name" at bounding box center [953, 428] width 1010 height 501
click at [571, 233] on span "Group assets by name" at bounding box center [542, 231] width 125 height 18
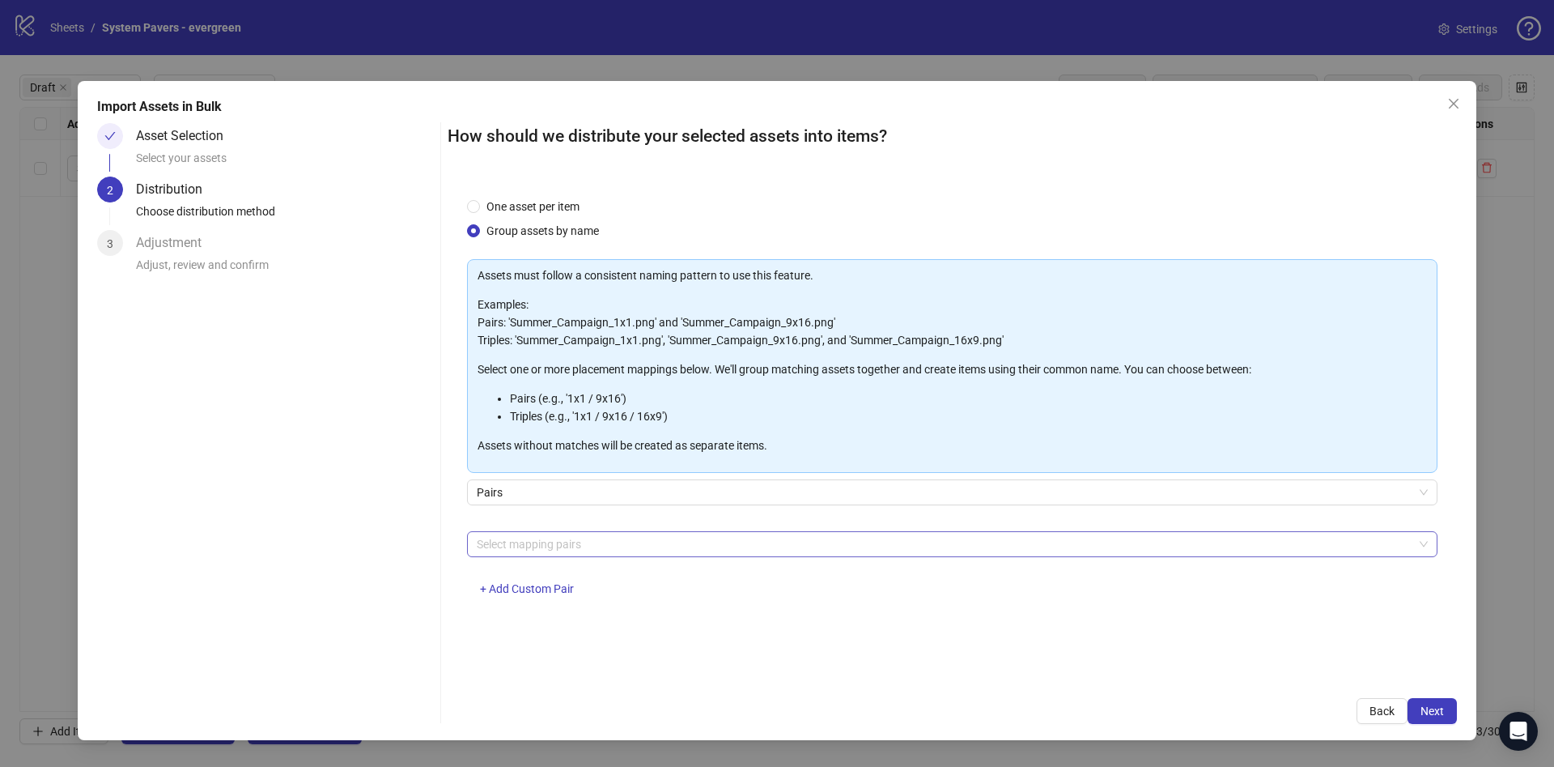
click at [569, 549] on div at bounding box center [943, 544] width 947 height 23
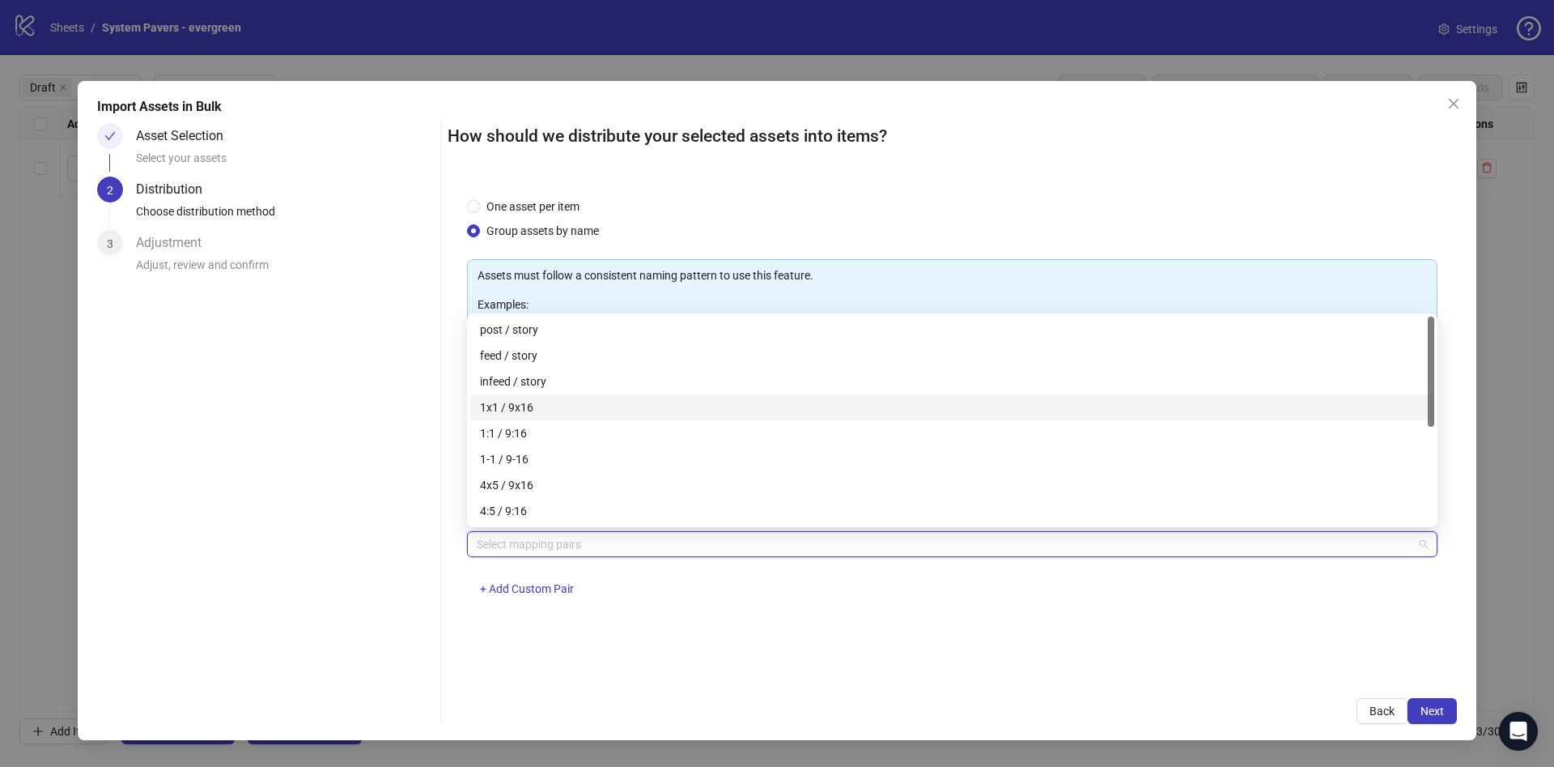
click at [555, 399] on div "1x1 / 9x16" at bounding box center [952, 407] width 945 height 18
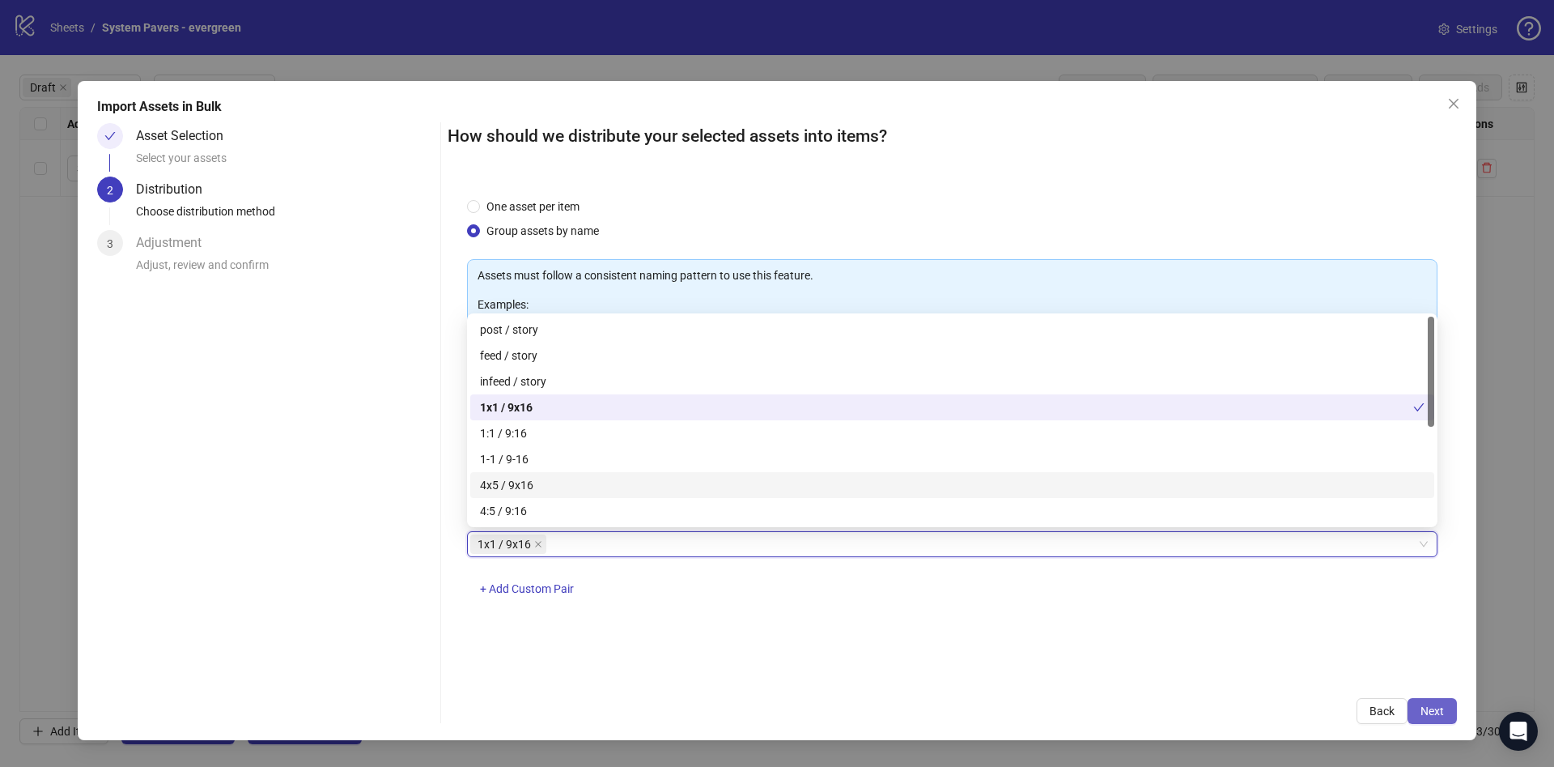
click at [1423, 714] on span "Next" at bounding box center [1432, 710] width 23 height 13
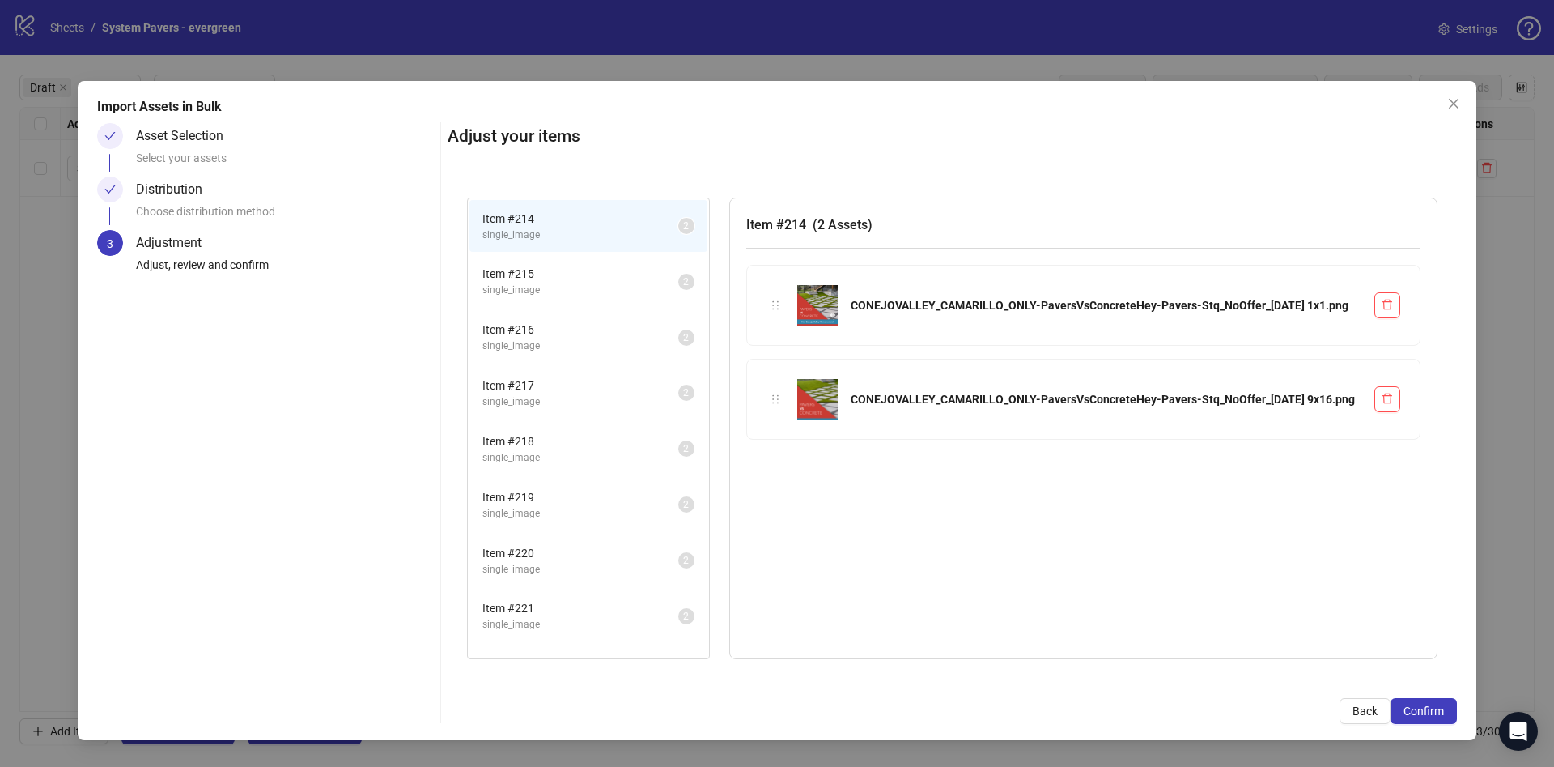
click at [1424, 713] on span "Confirm" at bounding box center [1424, 710] width 40 height 13
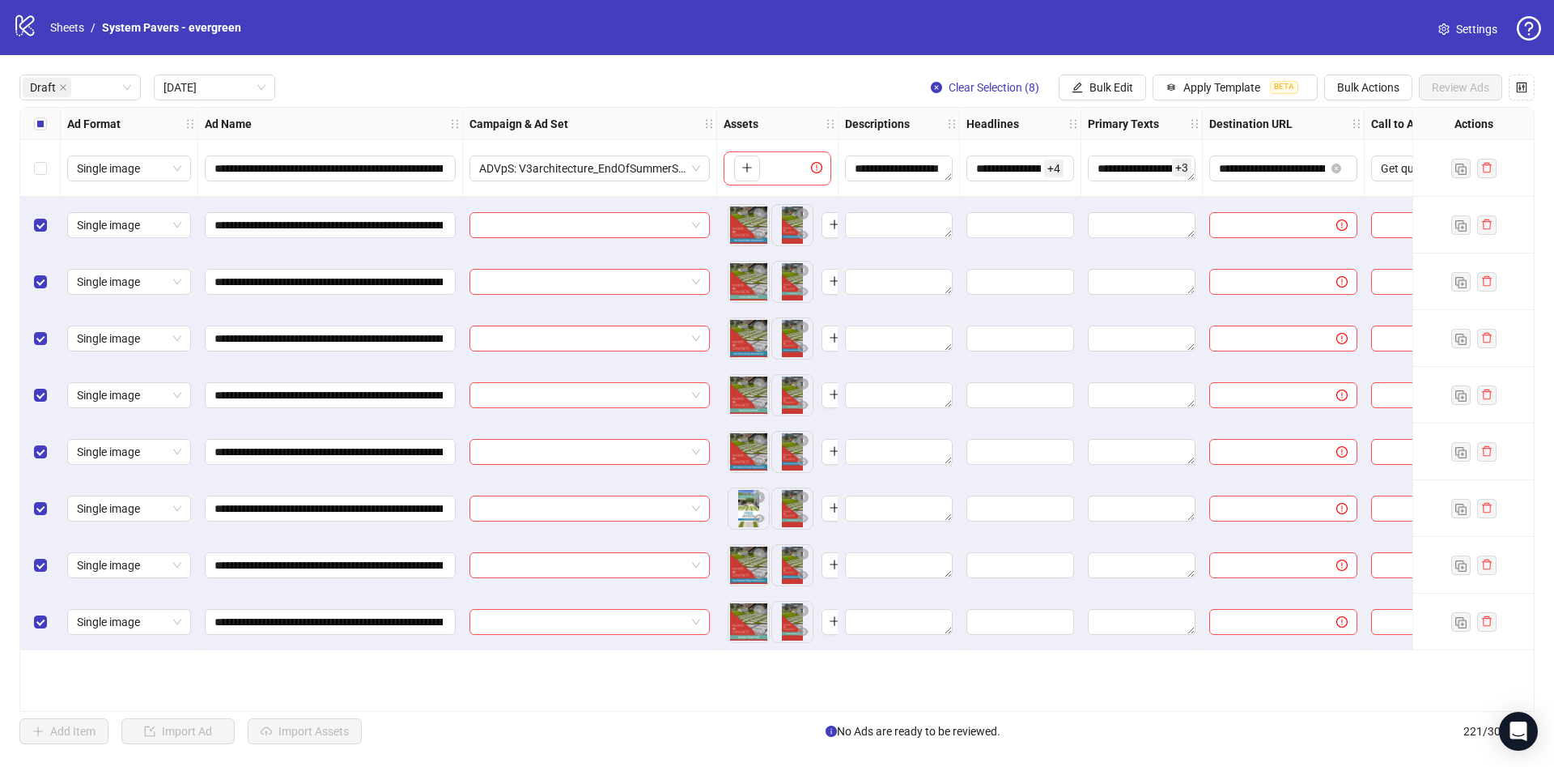
click at [36, 150] on div "Select row 1" at bounding box center [40, 168] width 40 height 57
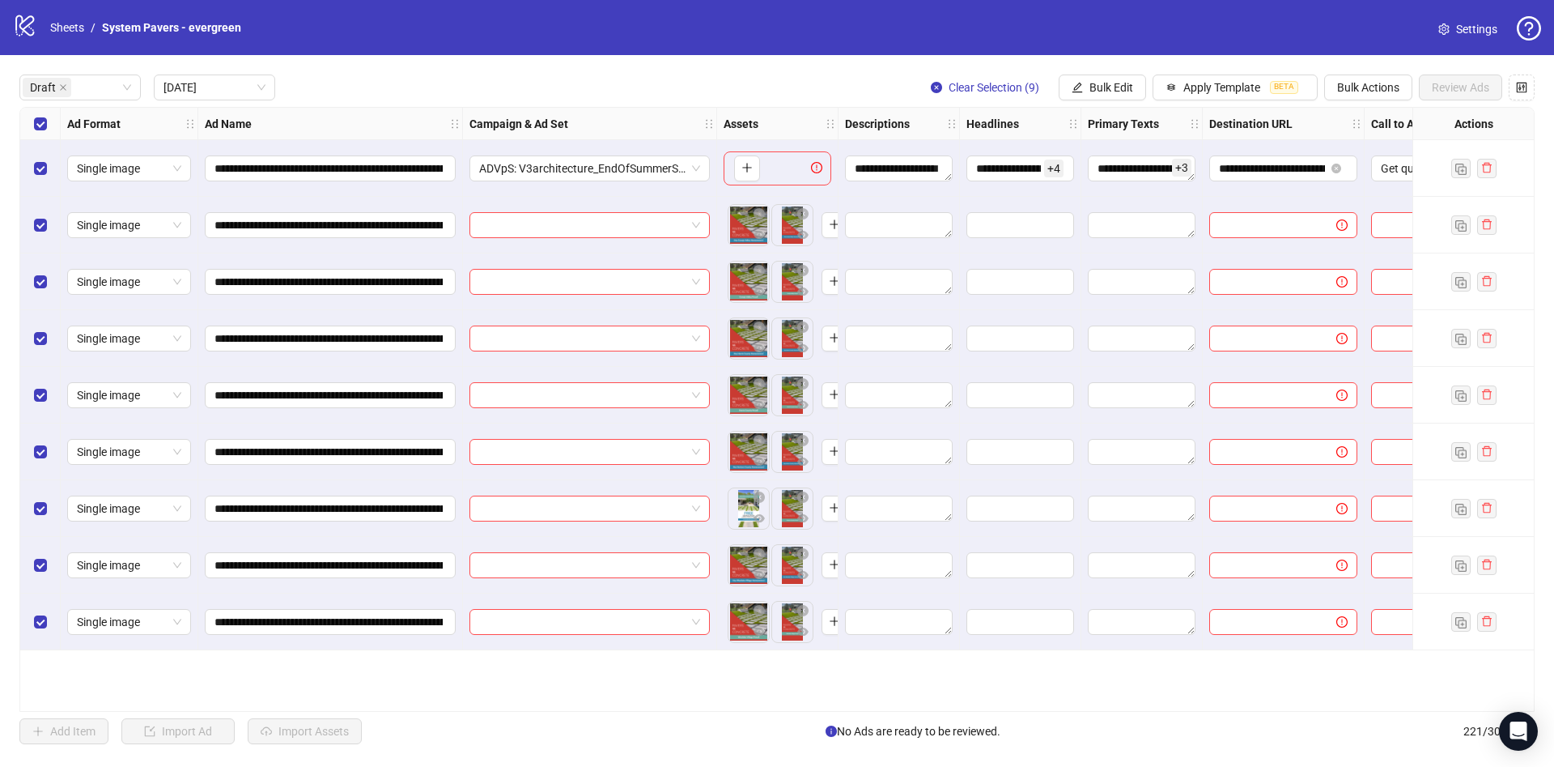
click at [47, 130] on div "Select all rows" at bounding box center [40, 124] width 40 height 32
click at [1117, 78] on button "Bulk Edit" at bounding box center [1102, 87] width 87 height 26
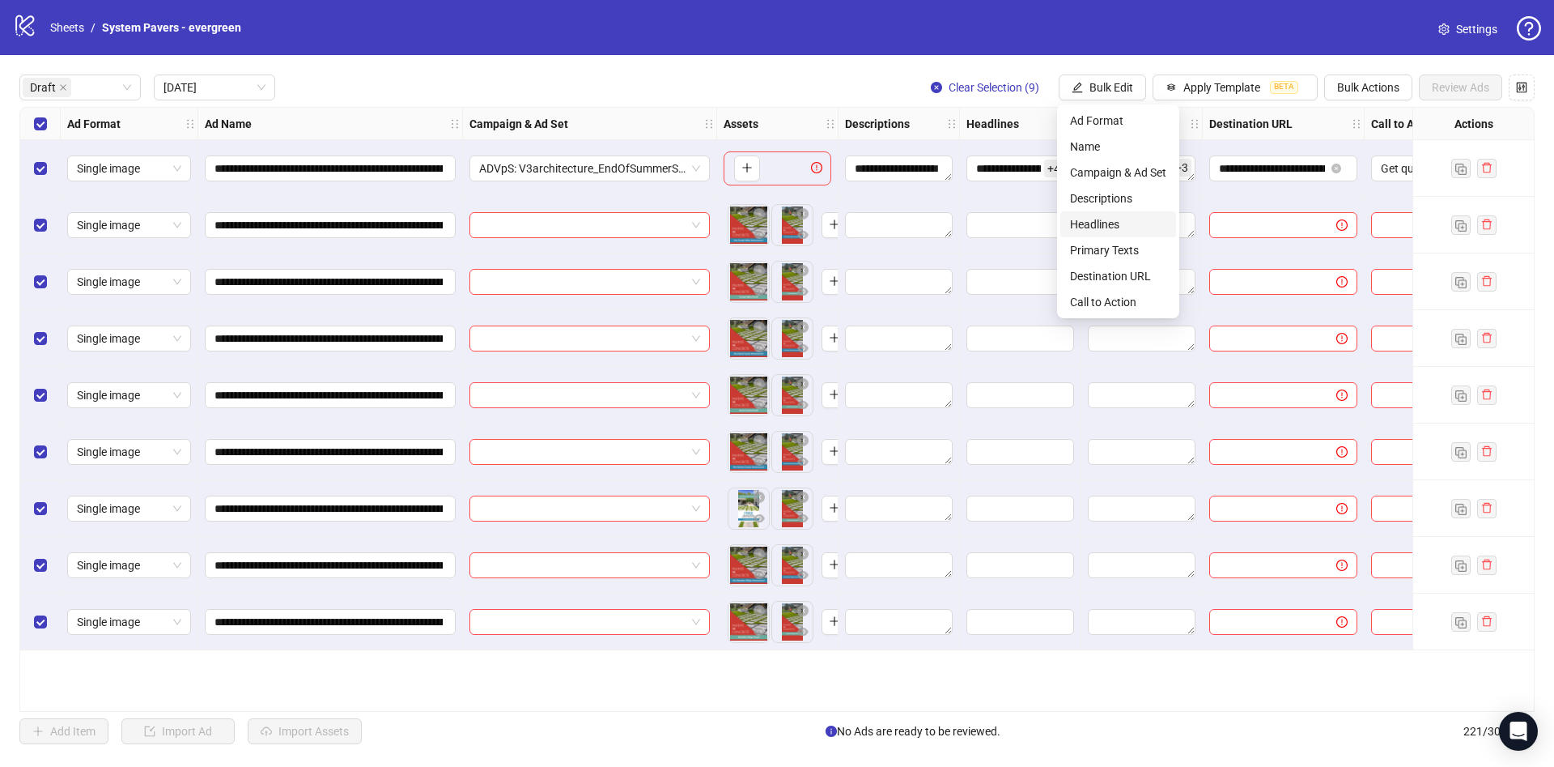
click at [1120, 219] on span "Headlines" at bounding box center [1118, 224] width 96 height 18
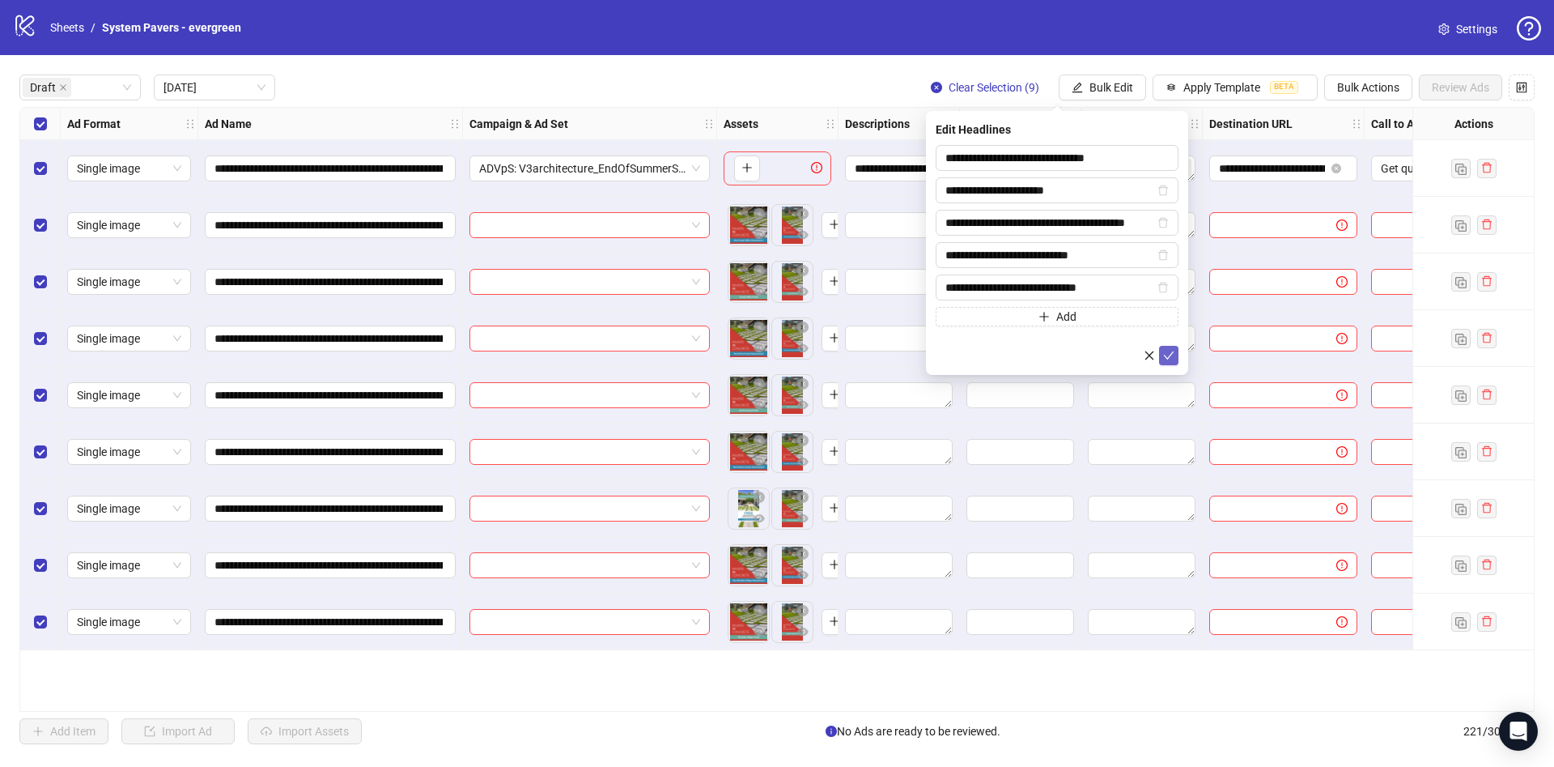
click at [1174, 353] on icon "check" at bounding box center [1168, 355] width 11 height 11
click at [1108, 81] on span "Bulk Edit" at bounding box center [1112, 87] width 44 height 13
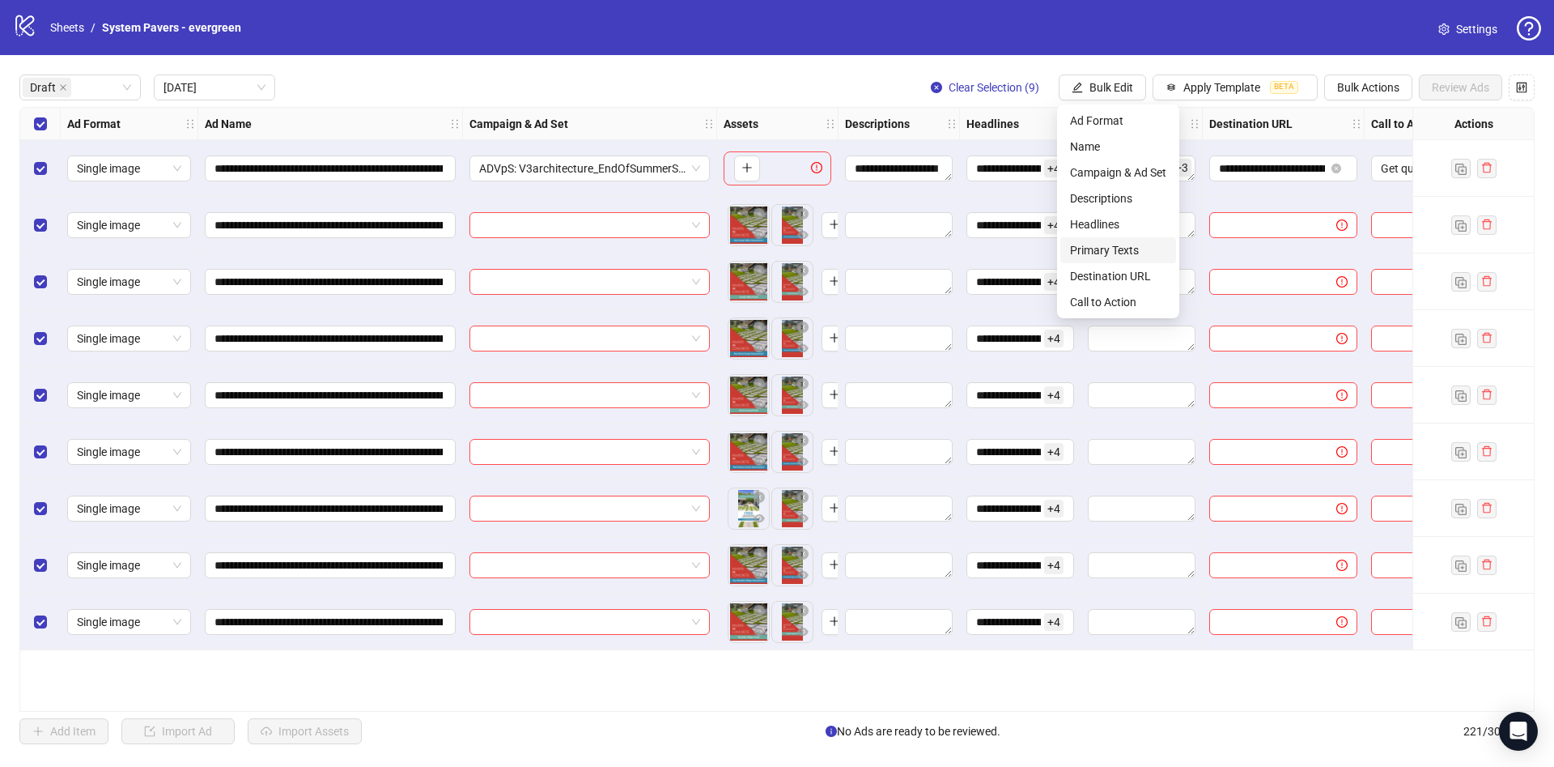
click at [1120, 243] on span "Primary Texts" at bounding box center [1118, 250] width 96 height 18
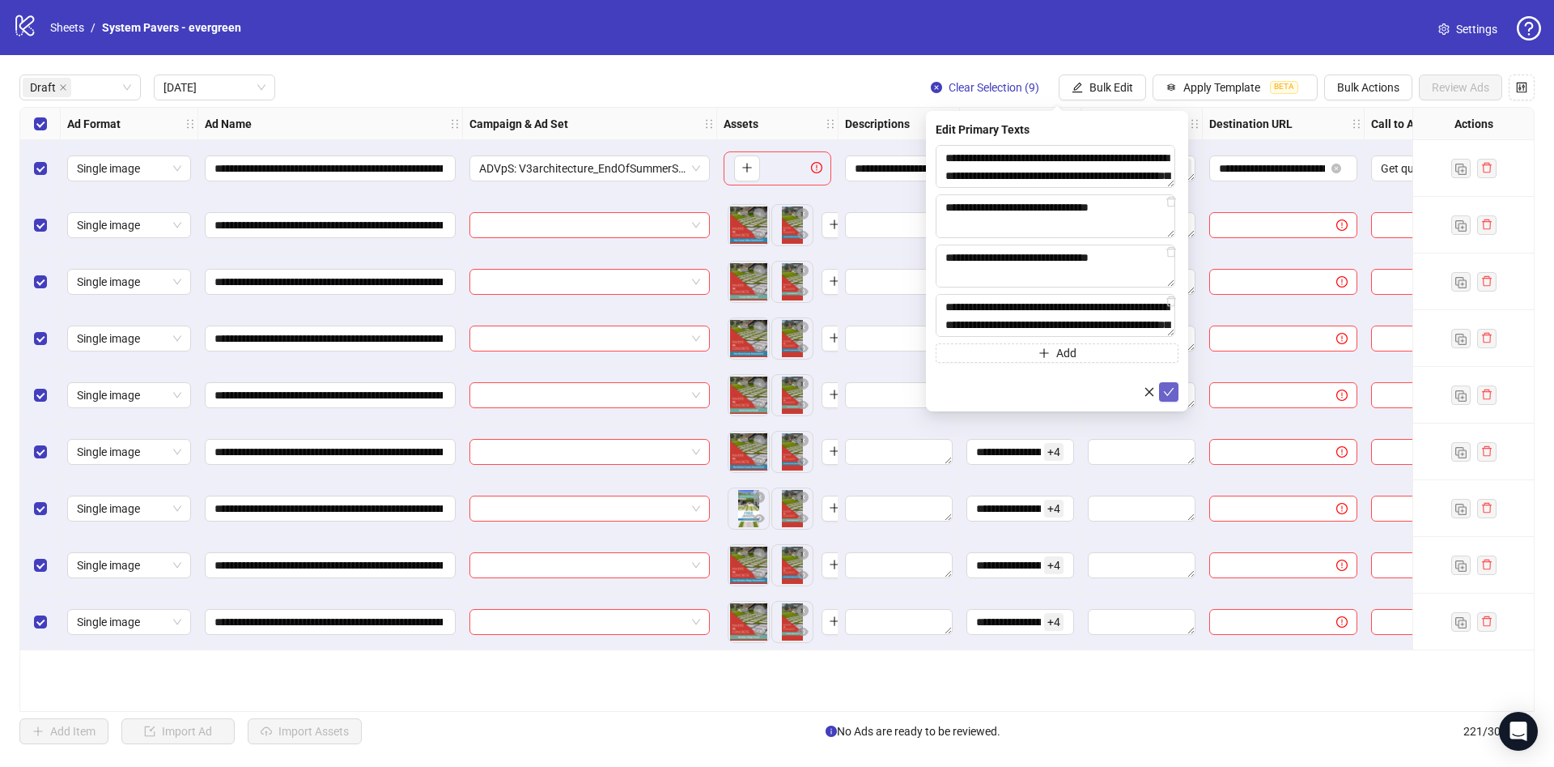
click at [1169, 389] on icon "check" at bounding box center [1168, 391] width 11 height 11
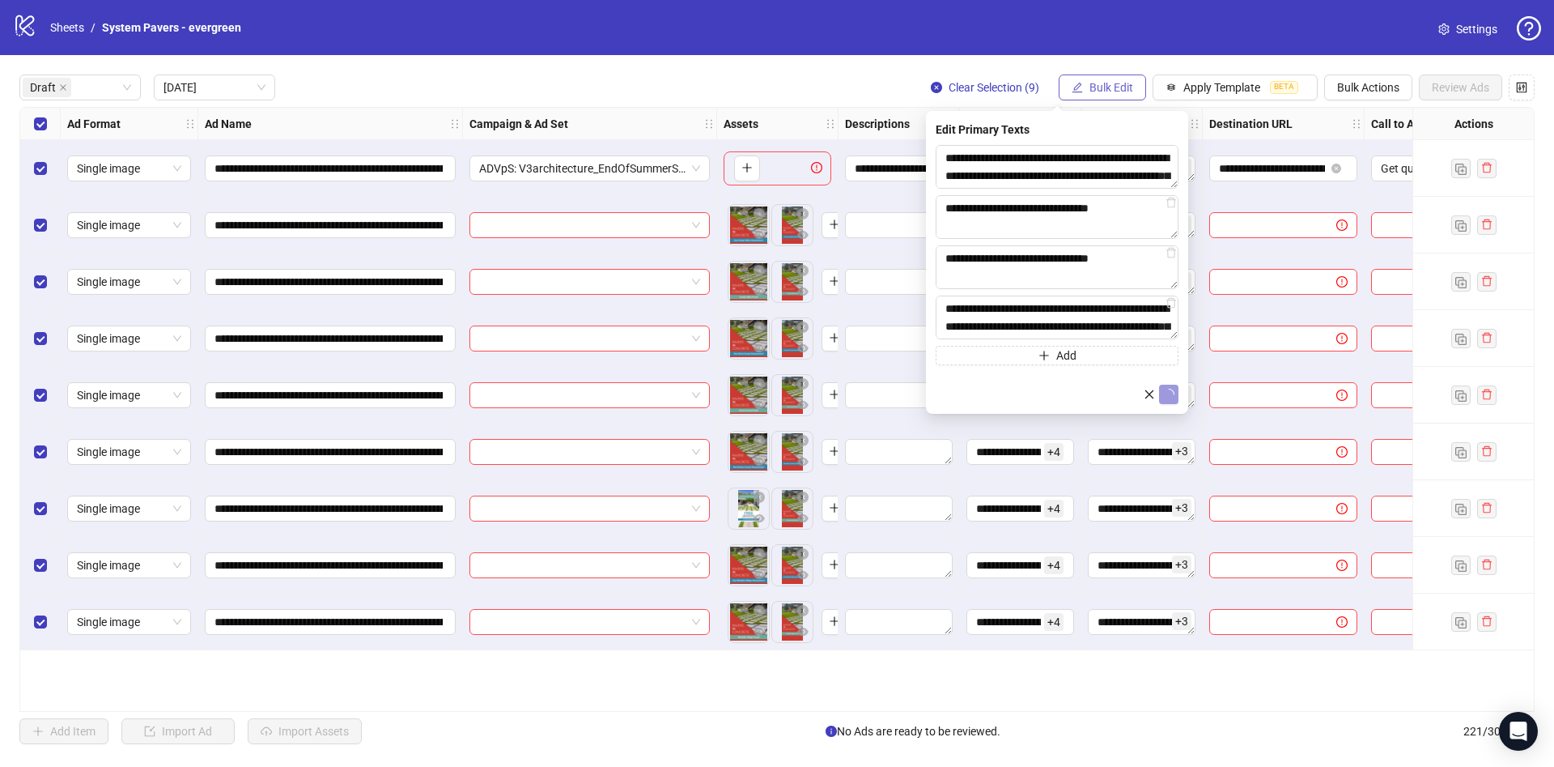
click at [1101, 81] on span "Bulk Edit" at bounding box center [1112, 87] width 44 height 13
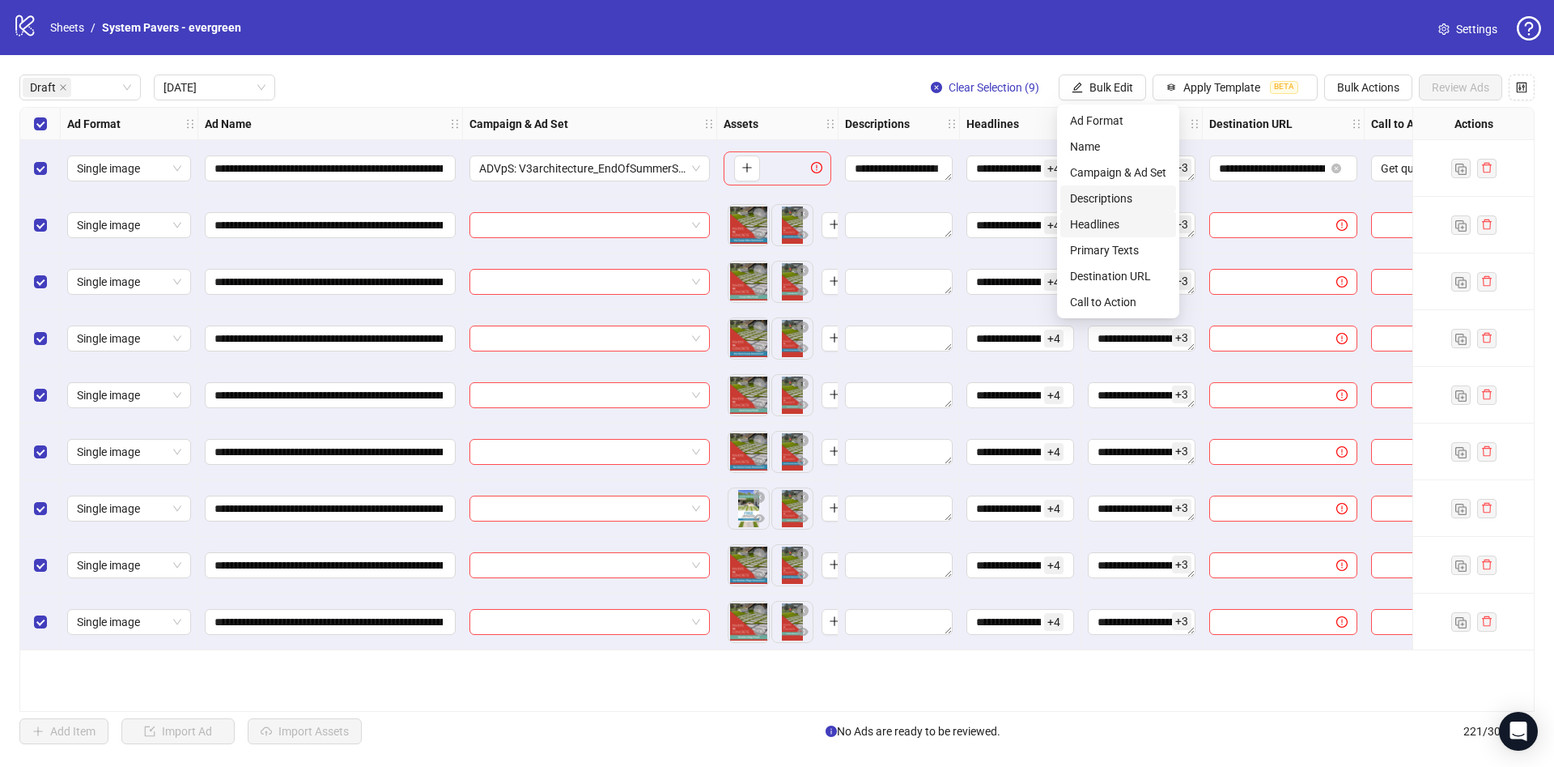
click at [1125, 205] on span "Descriptions" at bounding box center [1118, 198] width 96 height 18
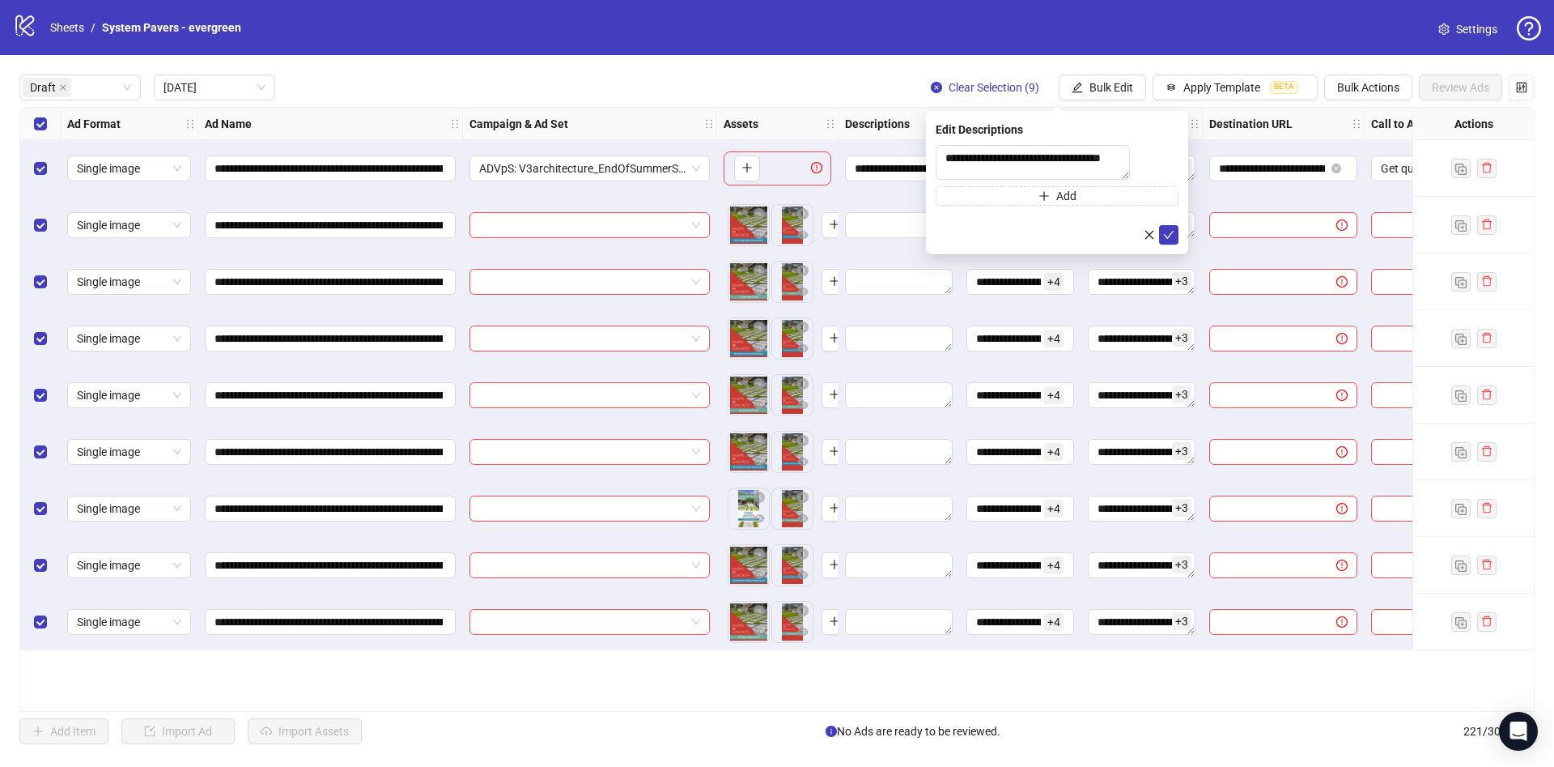
click at [1173, 254] on div "**********" at bounding box center [1057, 182] width 262 height 143
click at [1173, 241] on span "submit" at bounding box center [1168, 234] width 11 height 13
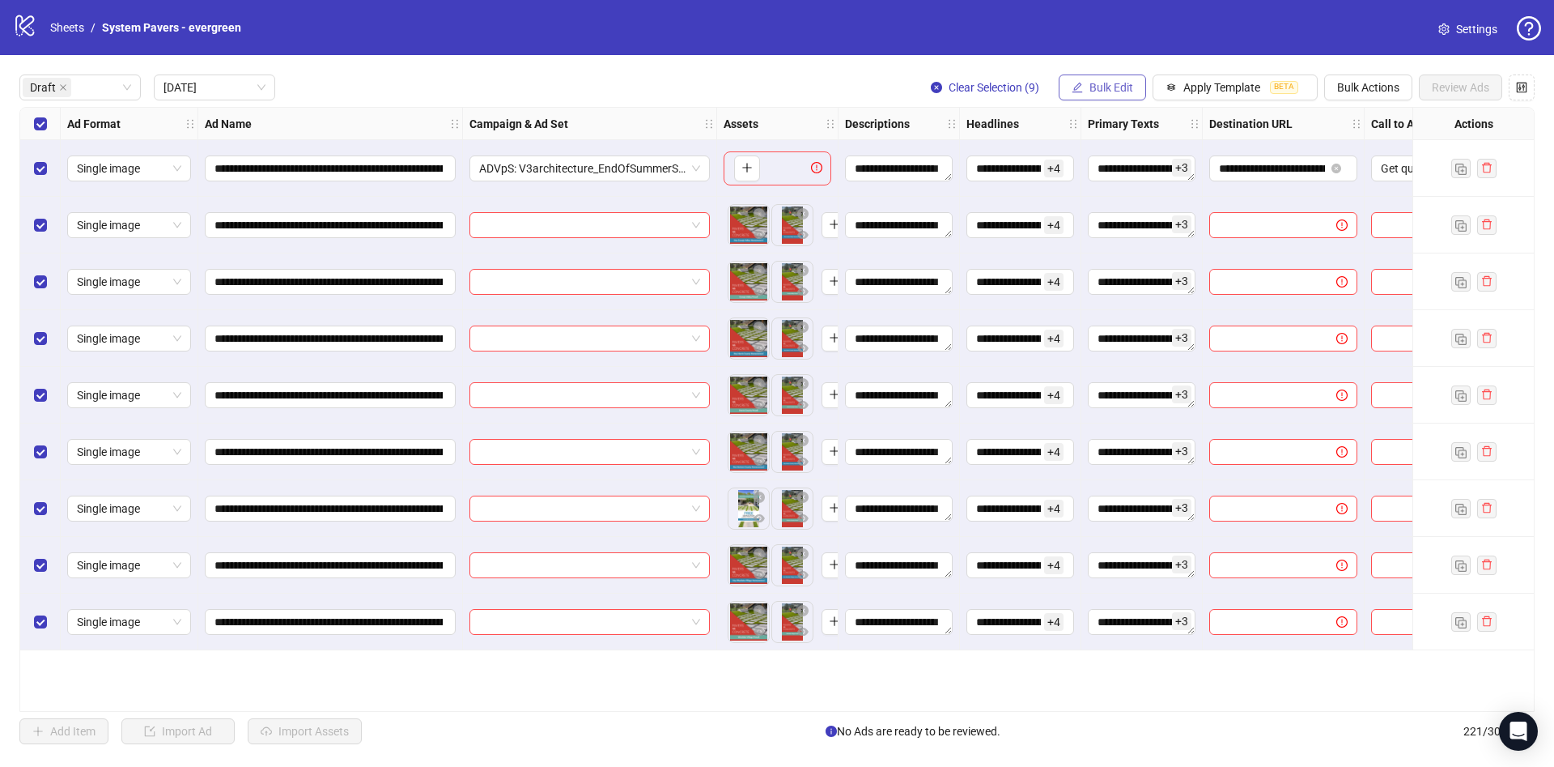
click at [1116, 90] on span "Bulk Edit" at bounding box center [1112, 87] width 44 height 13
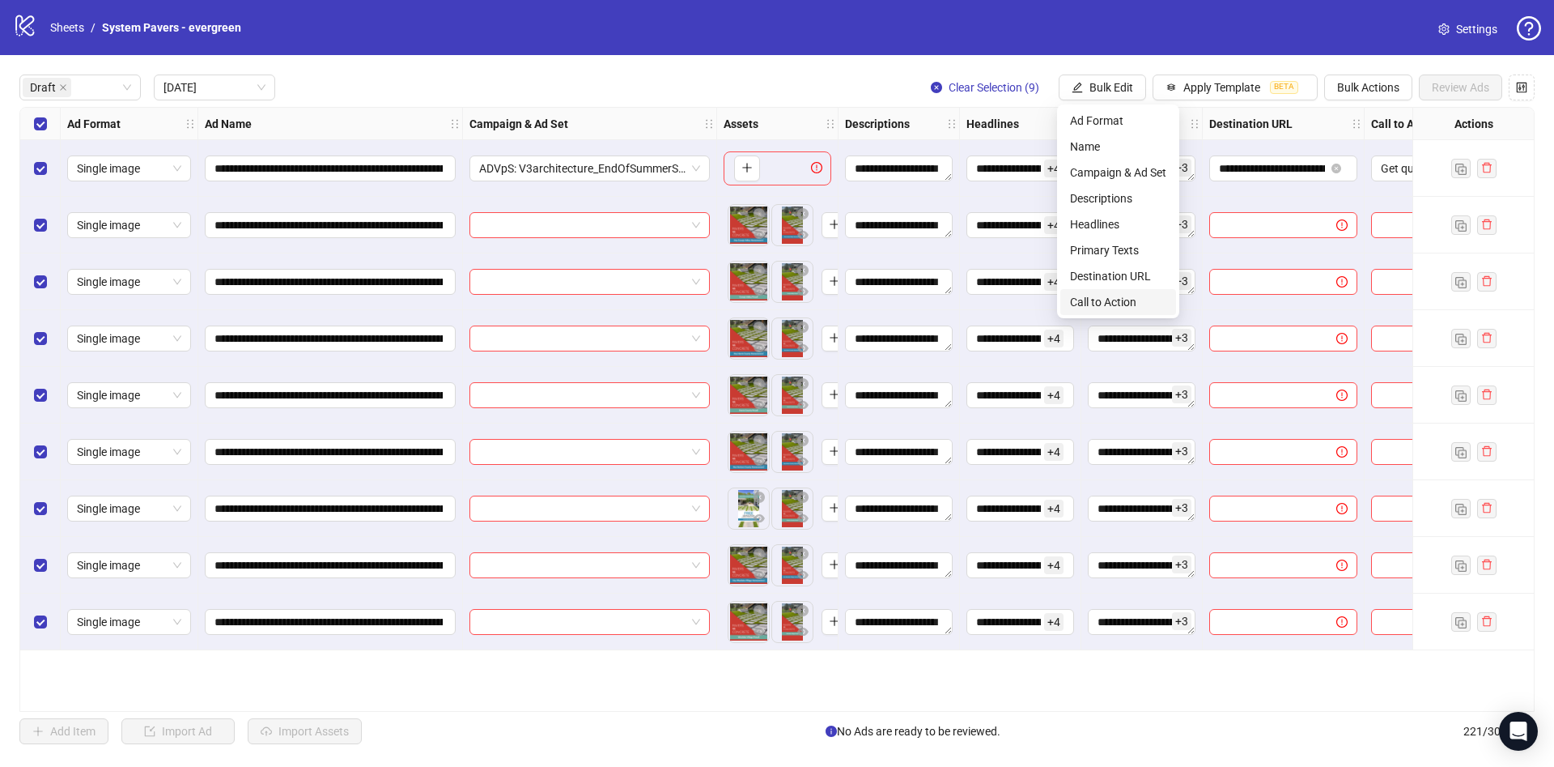
click at [1129, 303] on span "Call to Action" at bounding box center [1118, 302] width 96 height 18
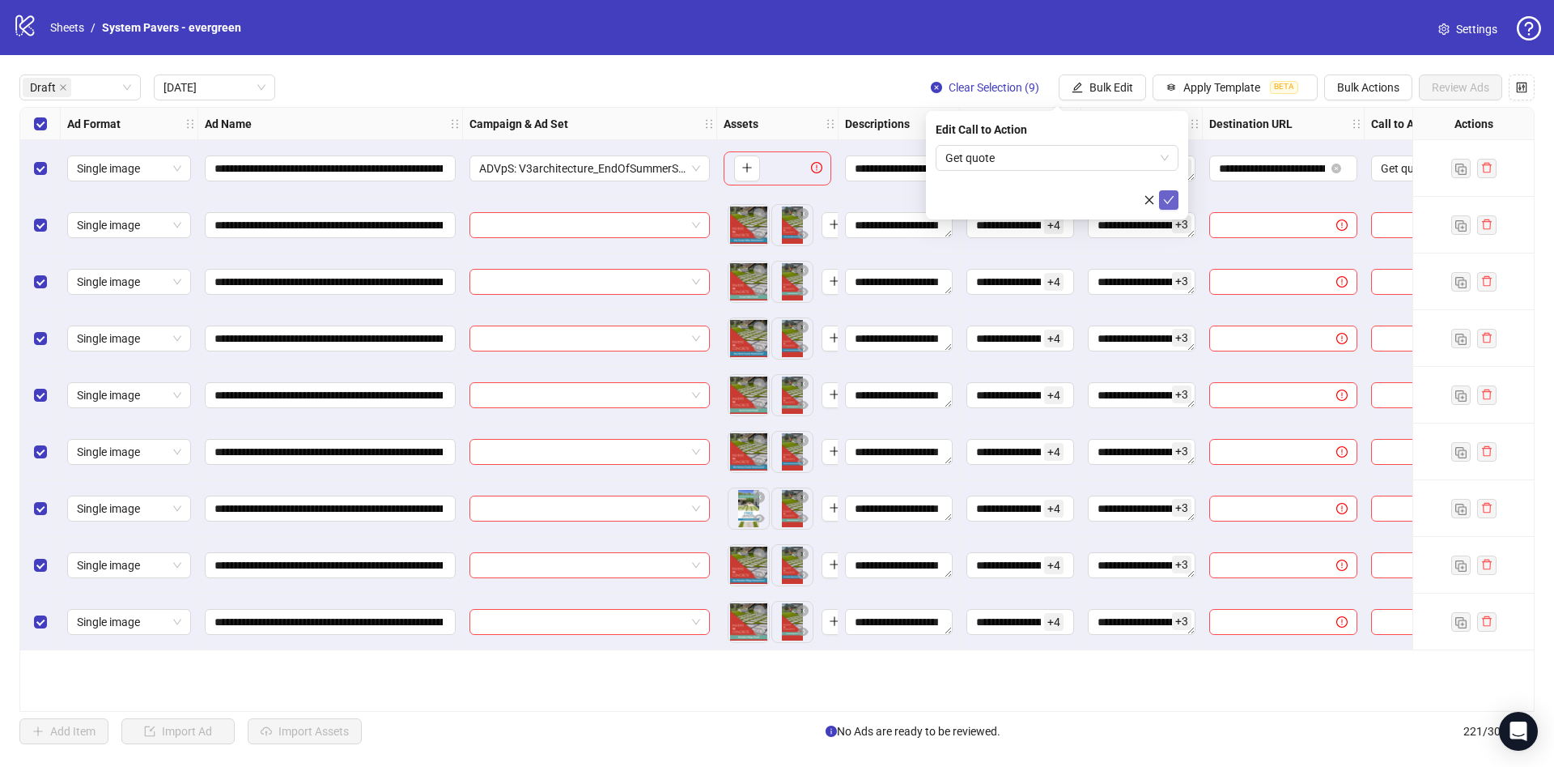
click at [1168, 198] on icon "check" at bounding box center [1168, 199] width 11 height 11
click at [1117, 77] on button "Bulk Edit" at bounding box center [1102, 87] width 87 height 26
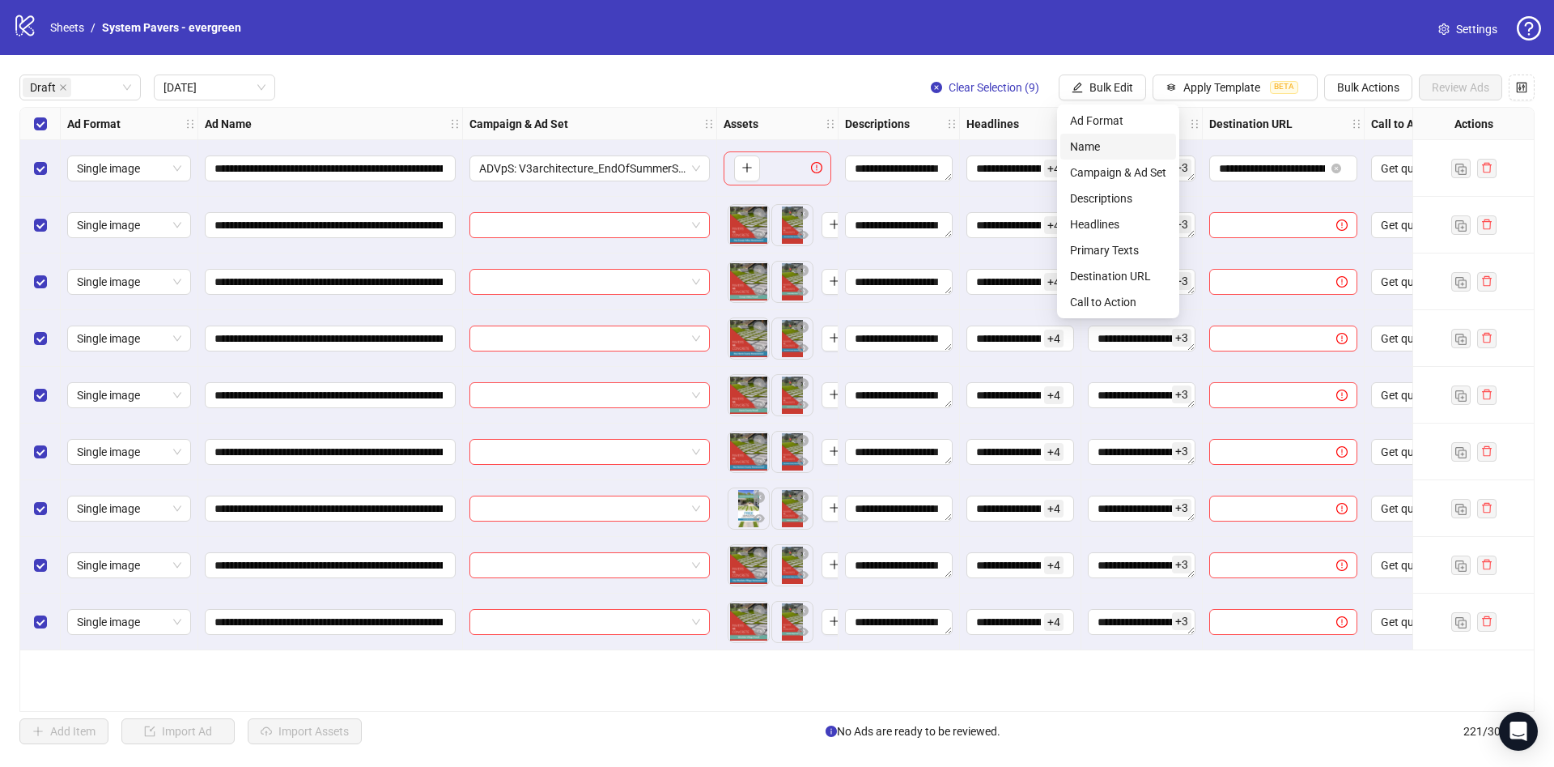
click at [1126, 147] on span "Name" at bounding box center [1118, 147] width 96 height 18
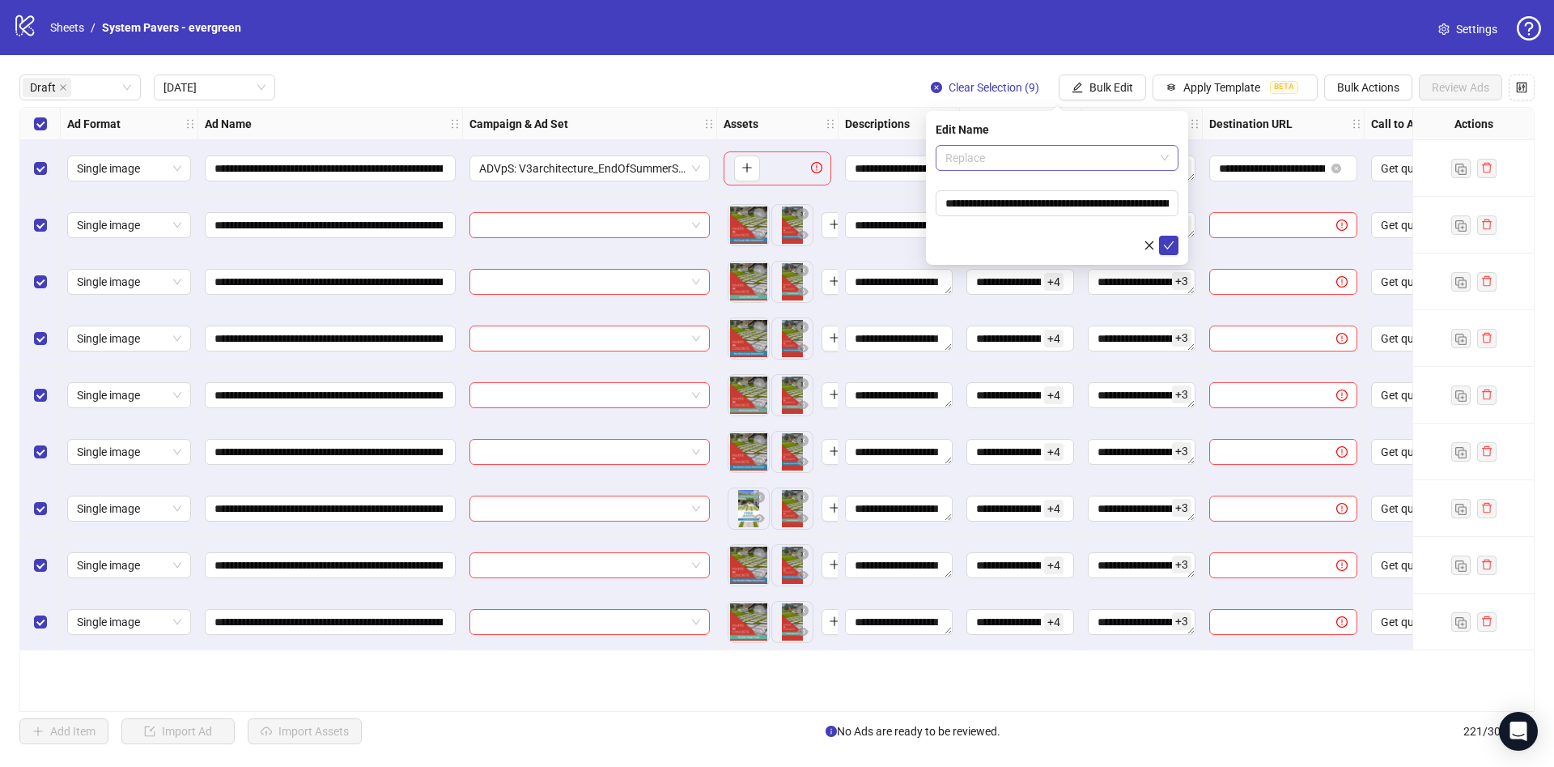
click at [994, 156] on span "Replace" at bounding box center [1057, 158] width 223 height 24
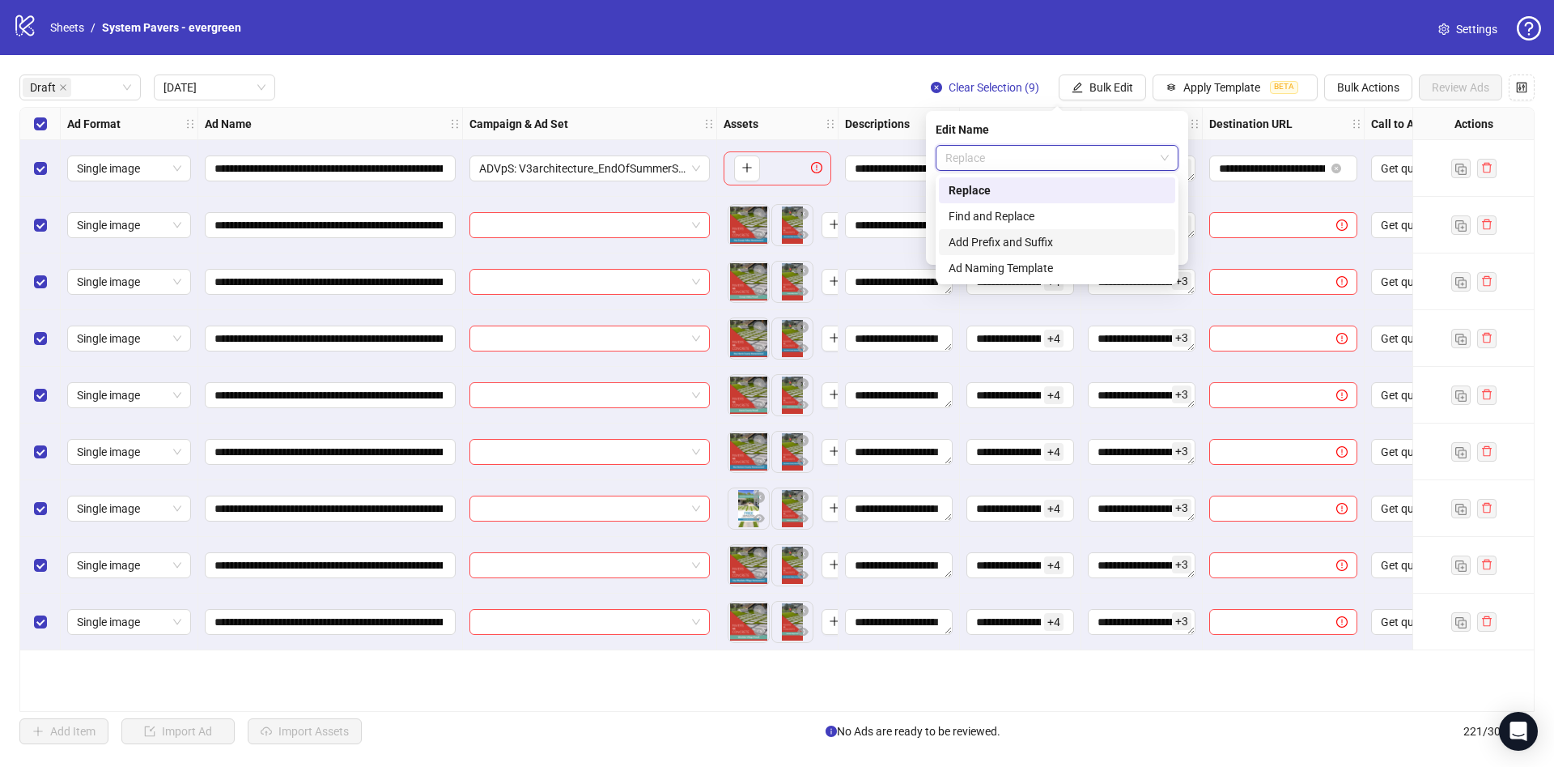
click at [1003, 241] on div "Add Prefix and Suffix" at bounding box center [1057, 242] width 217 height 18
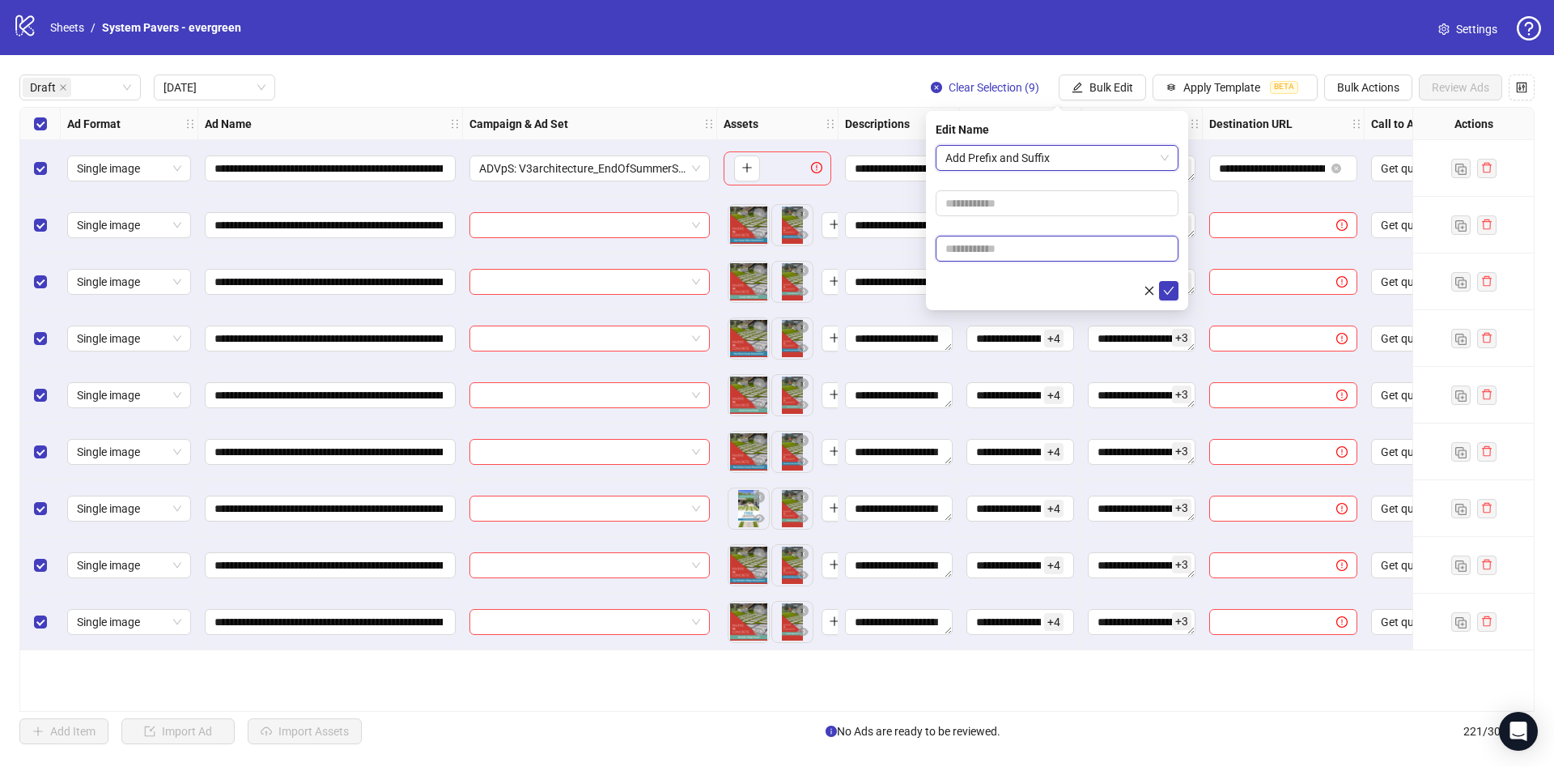
click at [1018, 240] on input "text" at bounding box center [1057, 249] width 243 height 26
paste input "**********"
type input "**********"
drag, startPoint x: 980, startPoint y: 280, endPoint x: 1023, endPoint y: 287, distance: 43.5
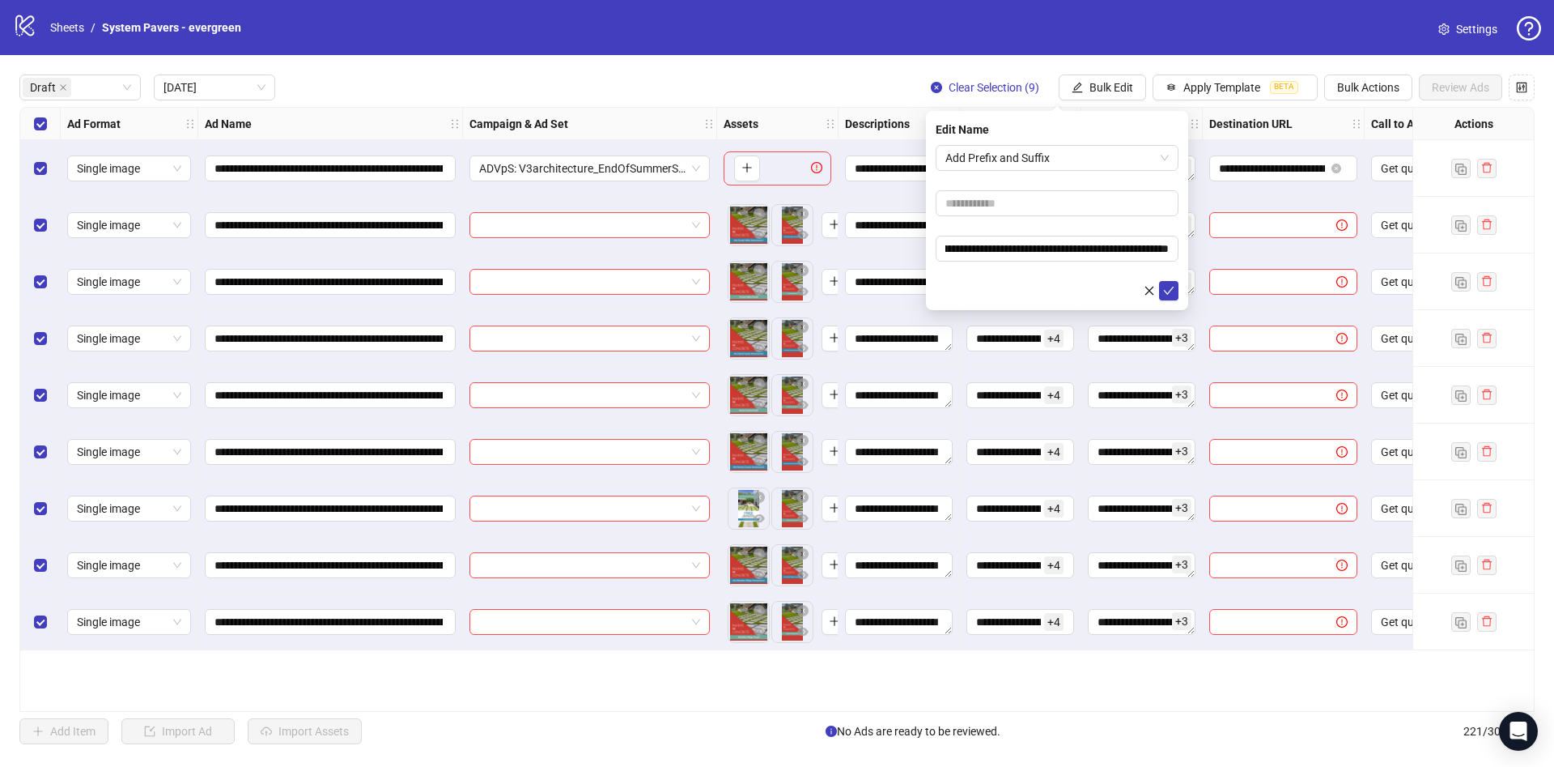
click at [980, 281] on div at bounding box center [1057, 290] width 243 height 19
click at [1172, 287] on icon "check" at bounding box center [1169, 291] width 11 height 8
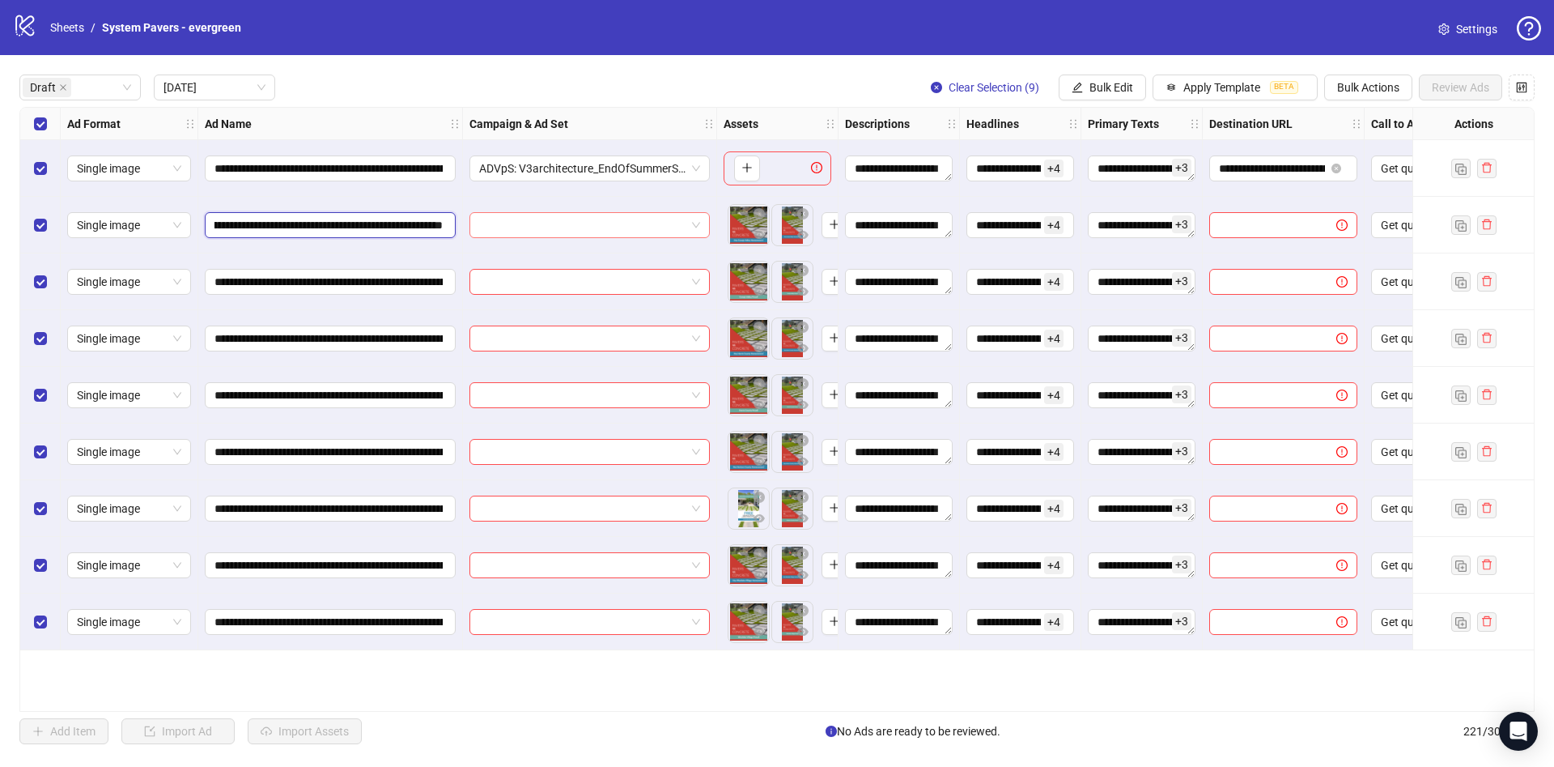
scroll to position [0, 816]
drag, startPoint x: 370, startPoint y: 220, endPoint x: 378, endPoint y: 233, distance: 15.3
click at [510, 108] on div "**********" at bounding box center [797, 108] width 1555 height 0
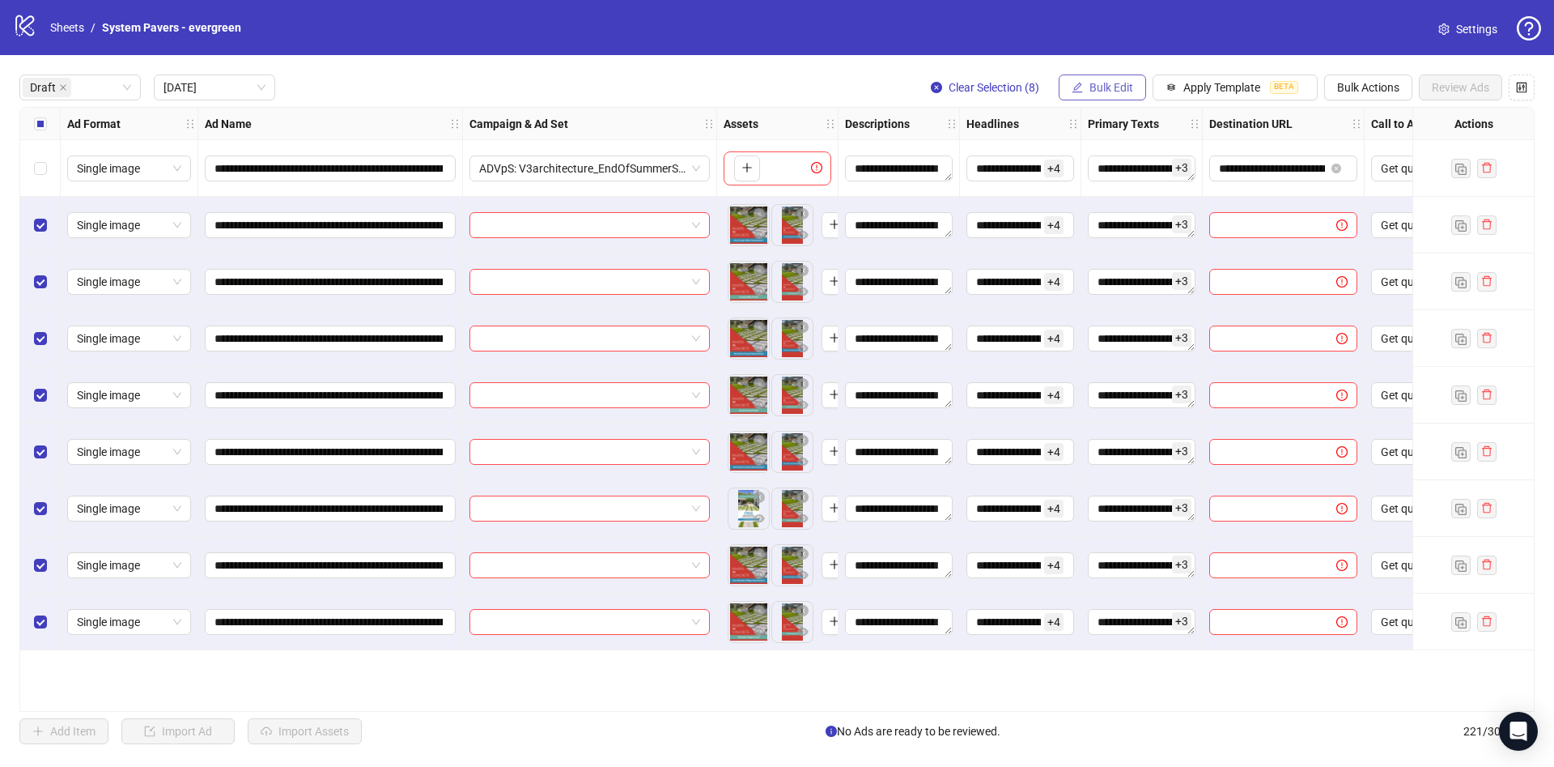
click at [1112, 86] on span "Bulk Edit" at bounding box center [1112, 87] width 44 height 13
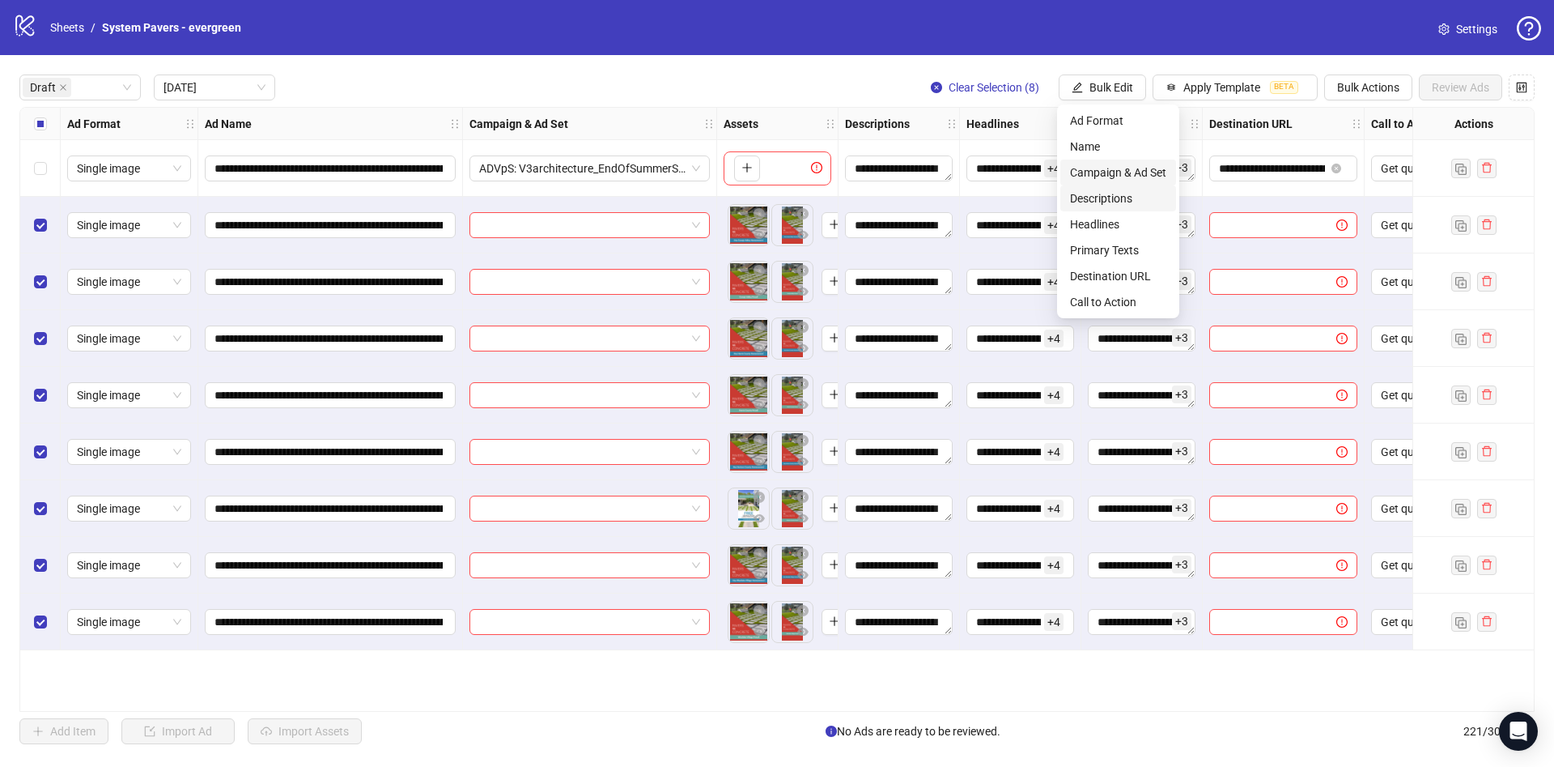
click at [1139, 176] on span "Campaign & Ad Set" at bounding box center [1118, 173] width 96 height 18
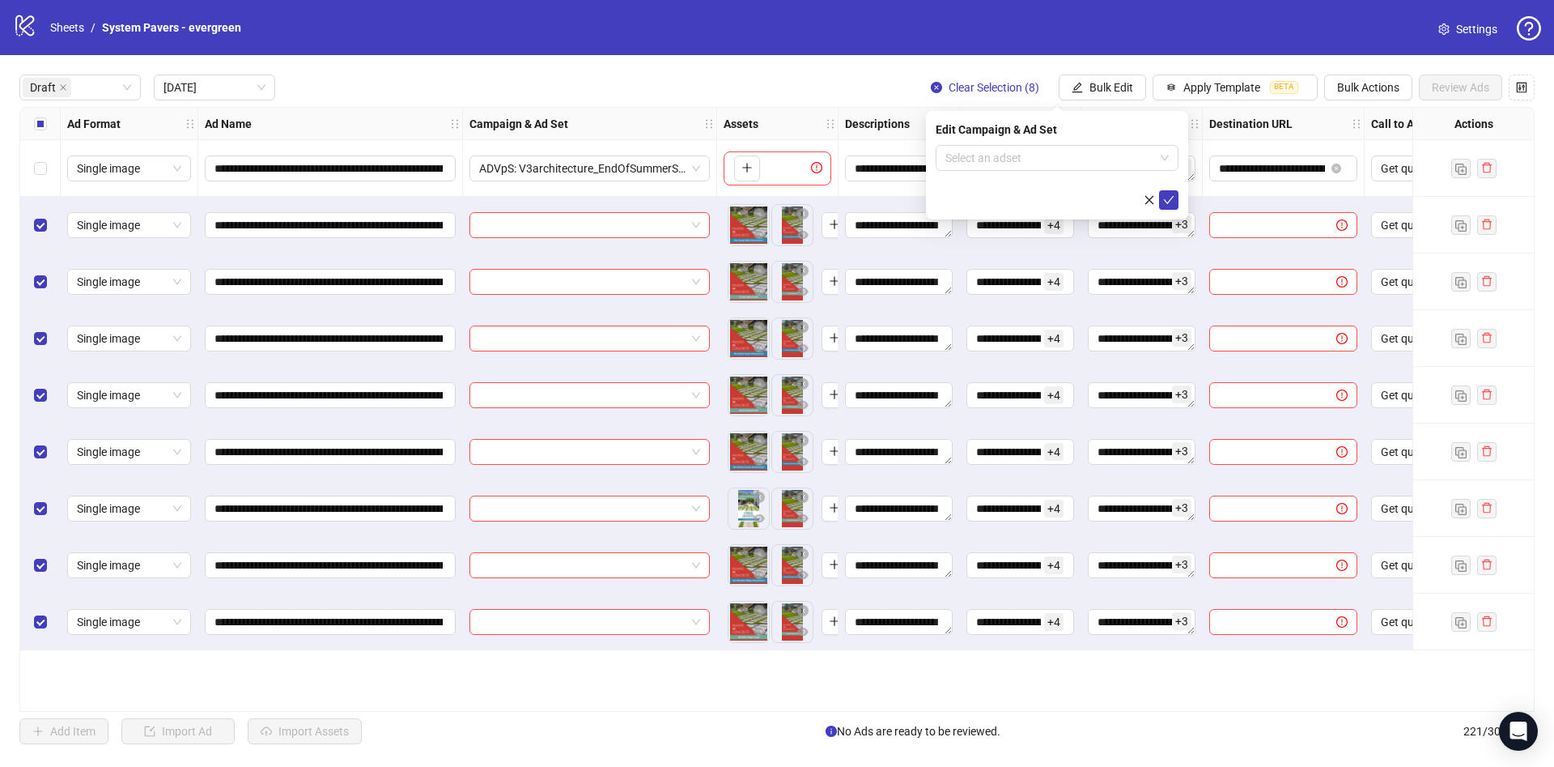
click at [1055, 171] on form "Select an adset" at bounding box center [1057, 177] width 243 height 65
click at [1061, 162] on input "search" at bounding box center [1050, 158] width 209 height 24
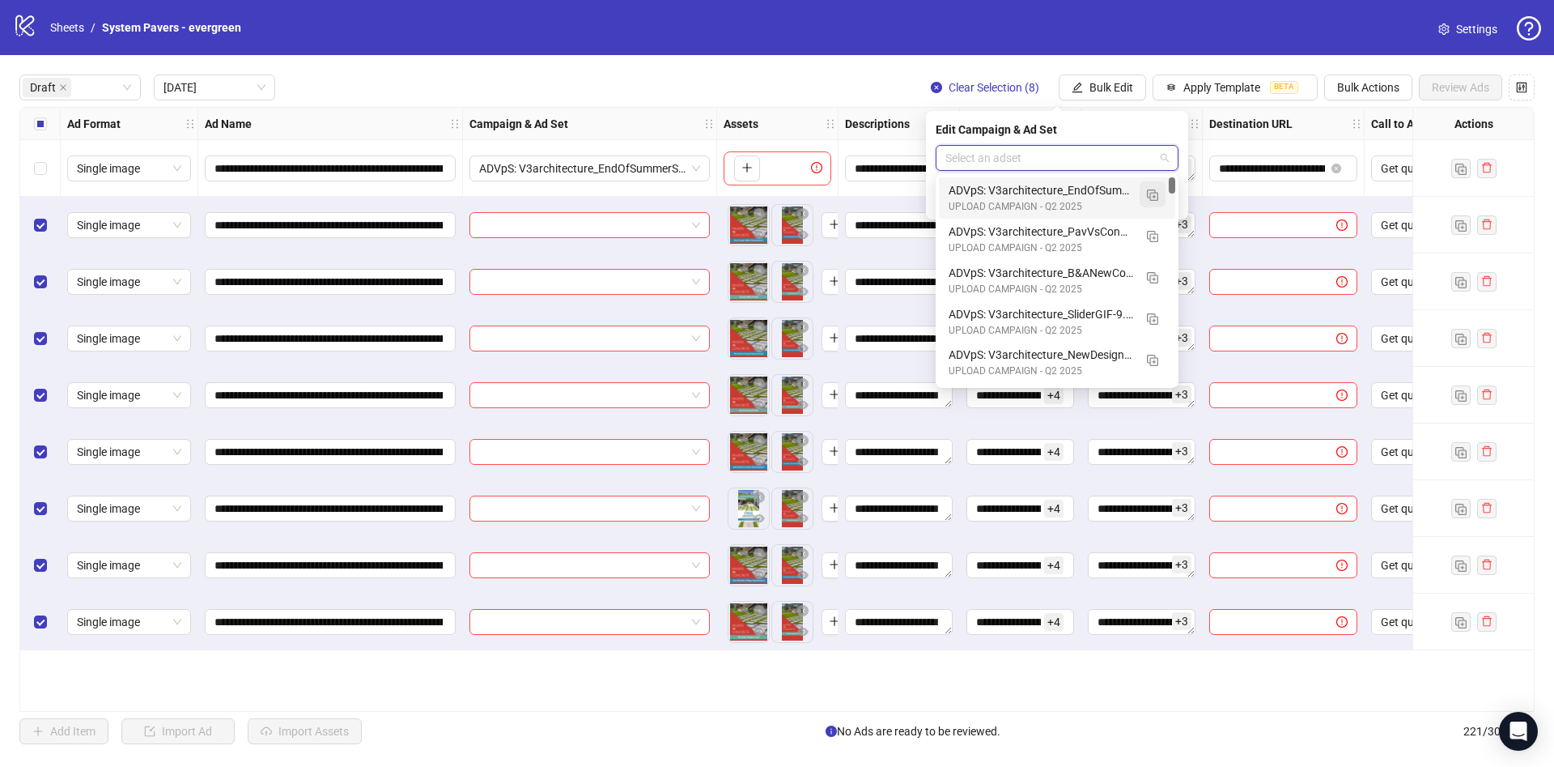
click at [1159, 196] on button "button" at bounding box center [1153, 194] width 26 height 26
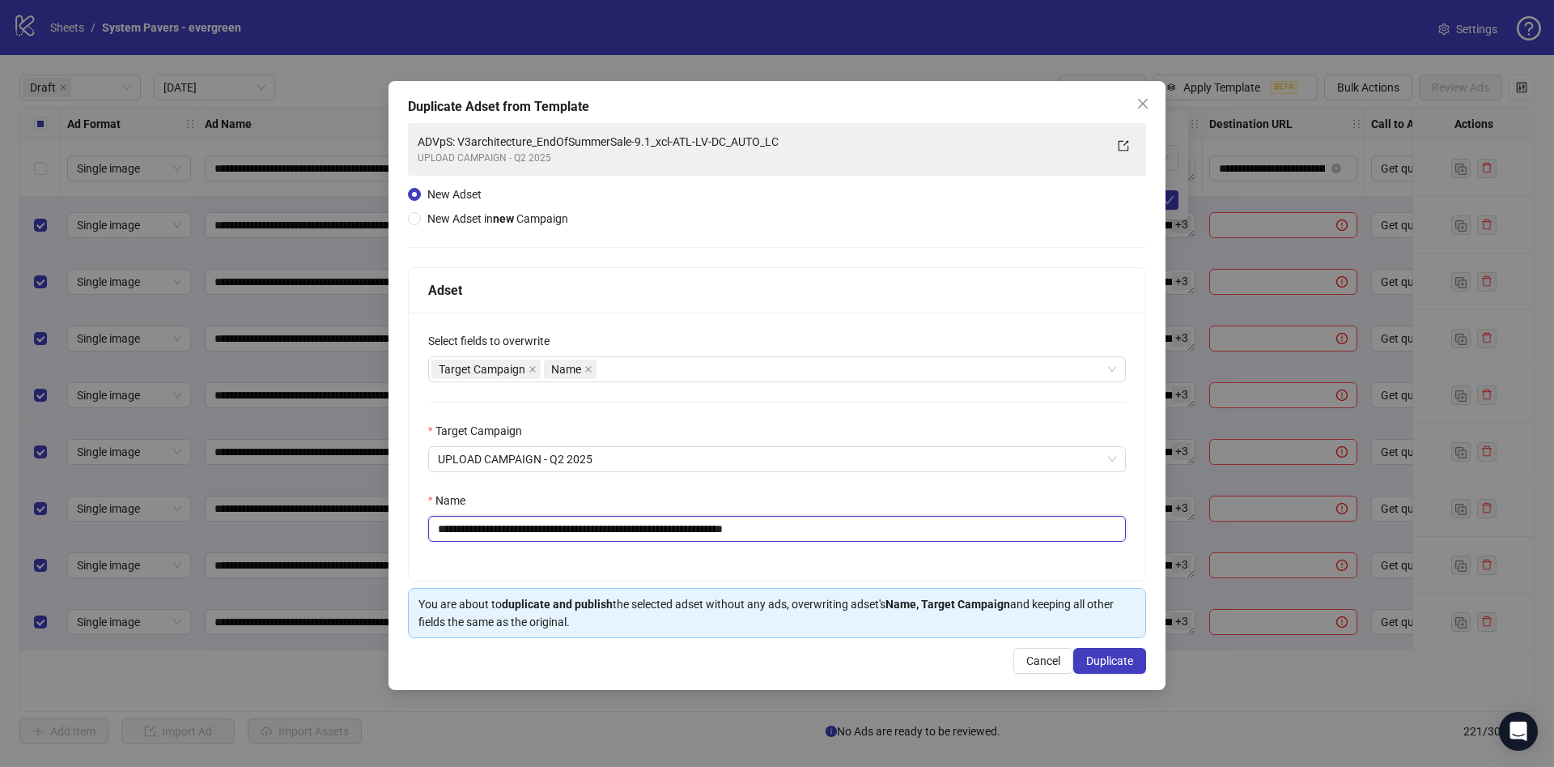
click at [810, 527] on input "**********" at bounding box center [777, 529] width 698 height 26
click at [563, 531] on input "**********" at bounding box center [777, 529] width 698 height 26
drag, startPoint x: 560, startPoint y: 533, endPoint x: 670, endPoint y: 554, distance: 112.1
click at [670, 554] on div "**********" at bounding box center [777, 447] width 737 height 268
paste input "**********"
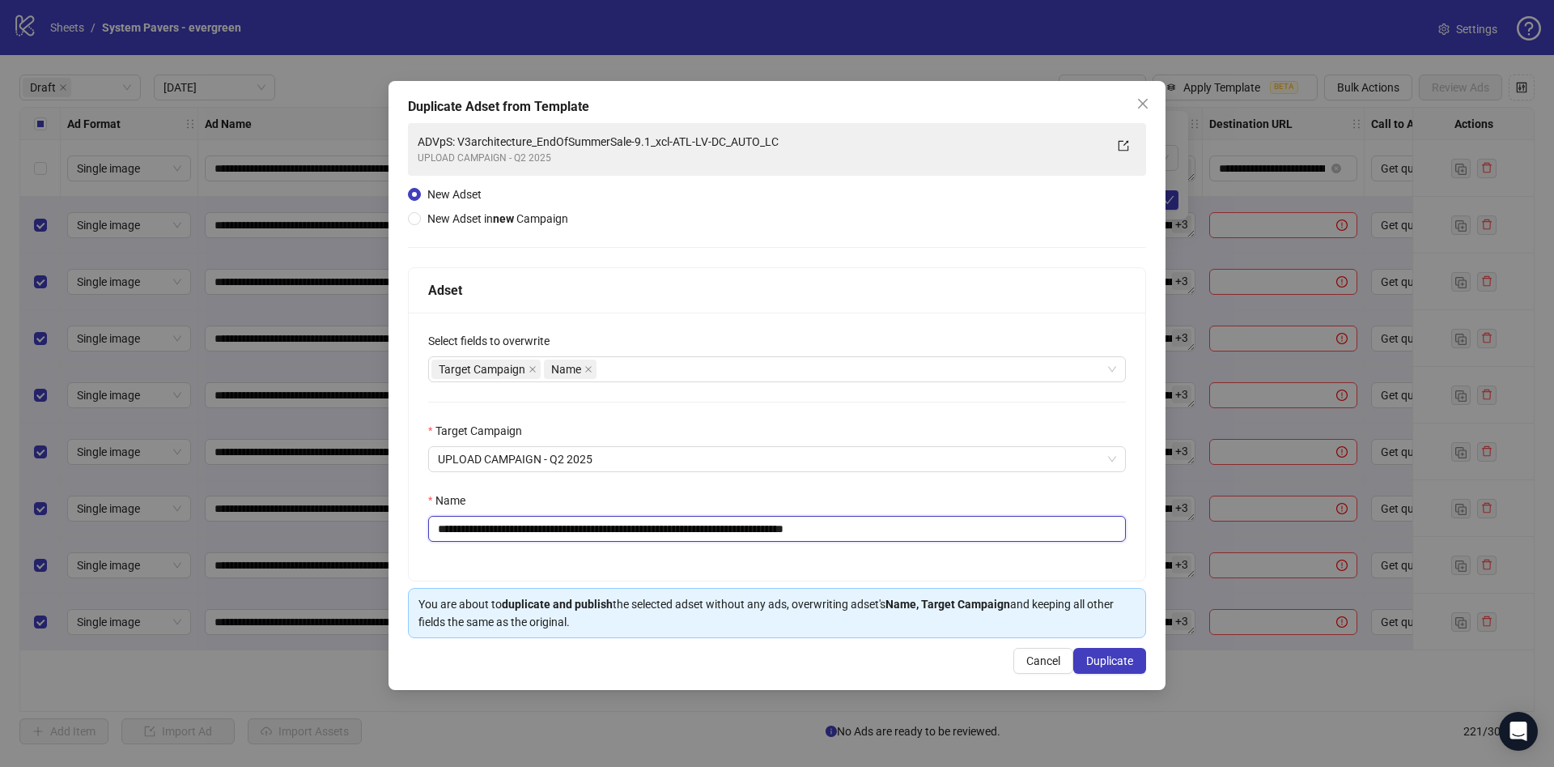
drag, startPoint x: 892, startPoint y: 529, endPoint x: 976, endPoint y: 538, distance: 83.8
click at [976, 537] on input "**********" at bounding box center [777, 529] width 698 height 26
type input "**********"
click at [1098, 657] on span "Duplicate" at bounding box center [1109, 660] width 47 height 13
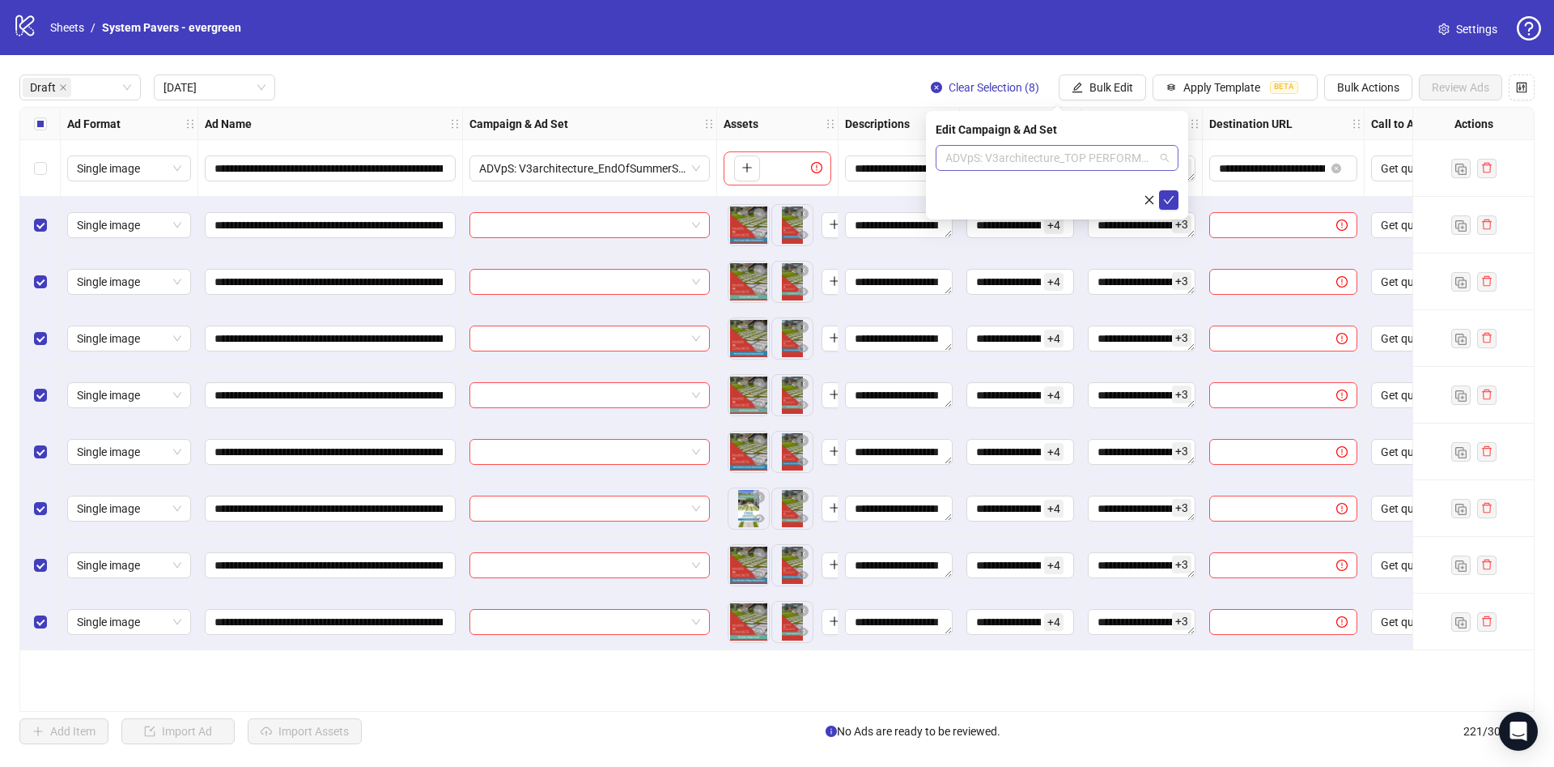
click at [1078, 161] on span "ADVpS: V3architecture_TOP PERFORMERS X CONEJO VALLEY-9.1_xcl-ATL-LV-DC_AUTO_LC" at bounding box center [1057, 158] width 223 height 24
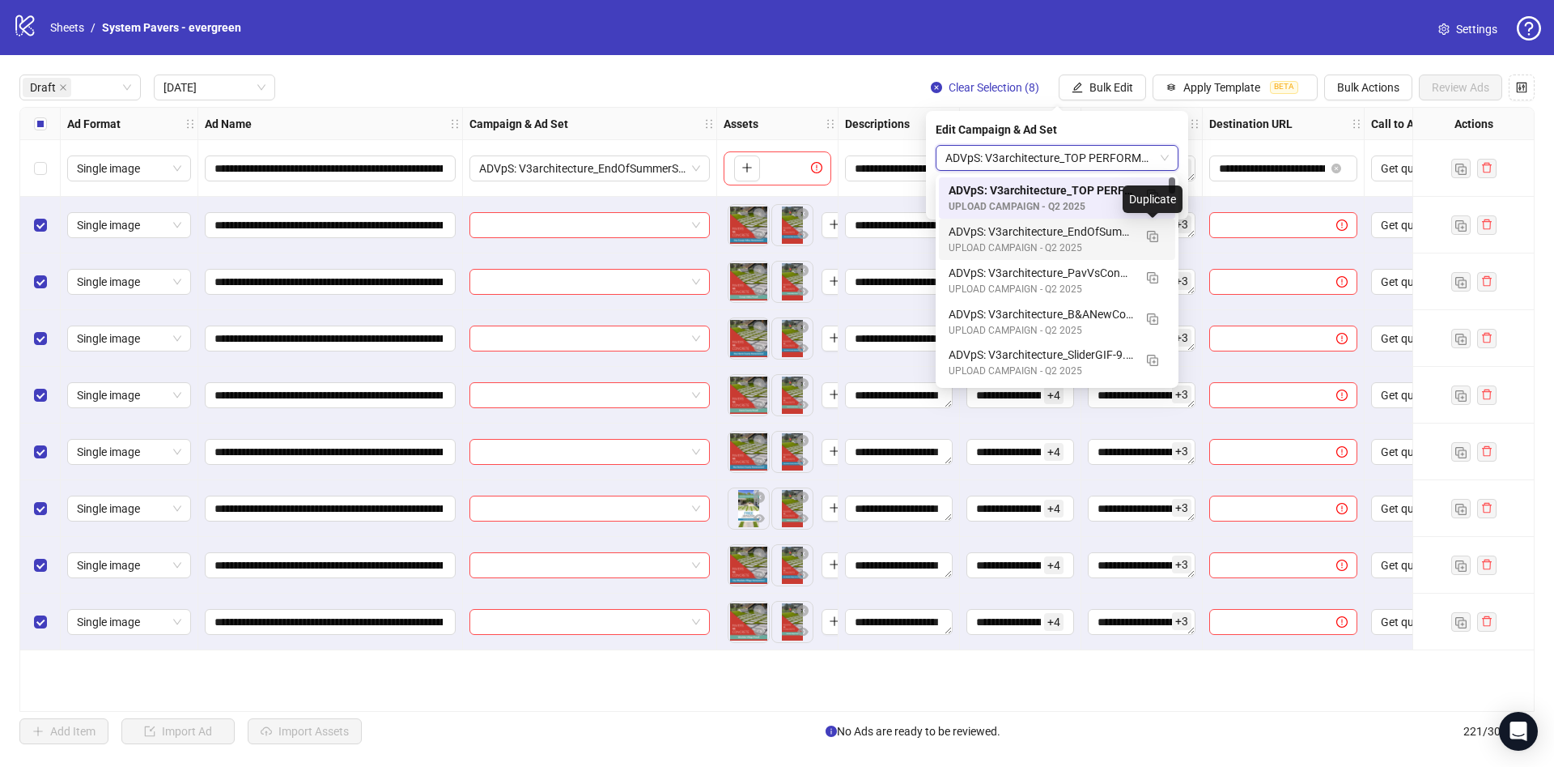
click at [1152, 190] on div "Duplicate" at bounding box center [1153, 199] width 60 height 28
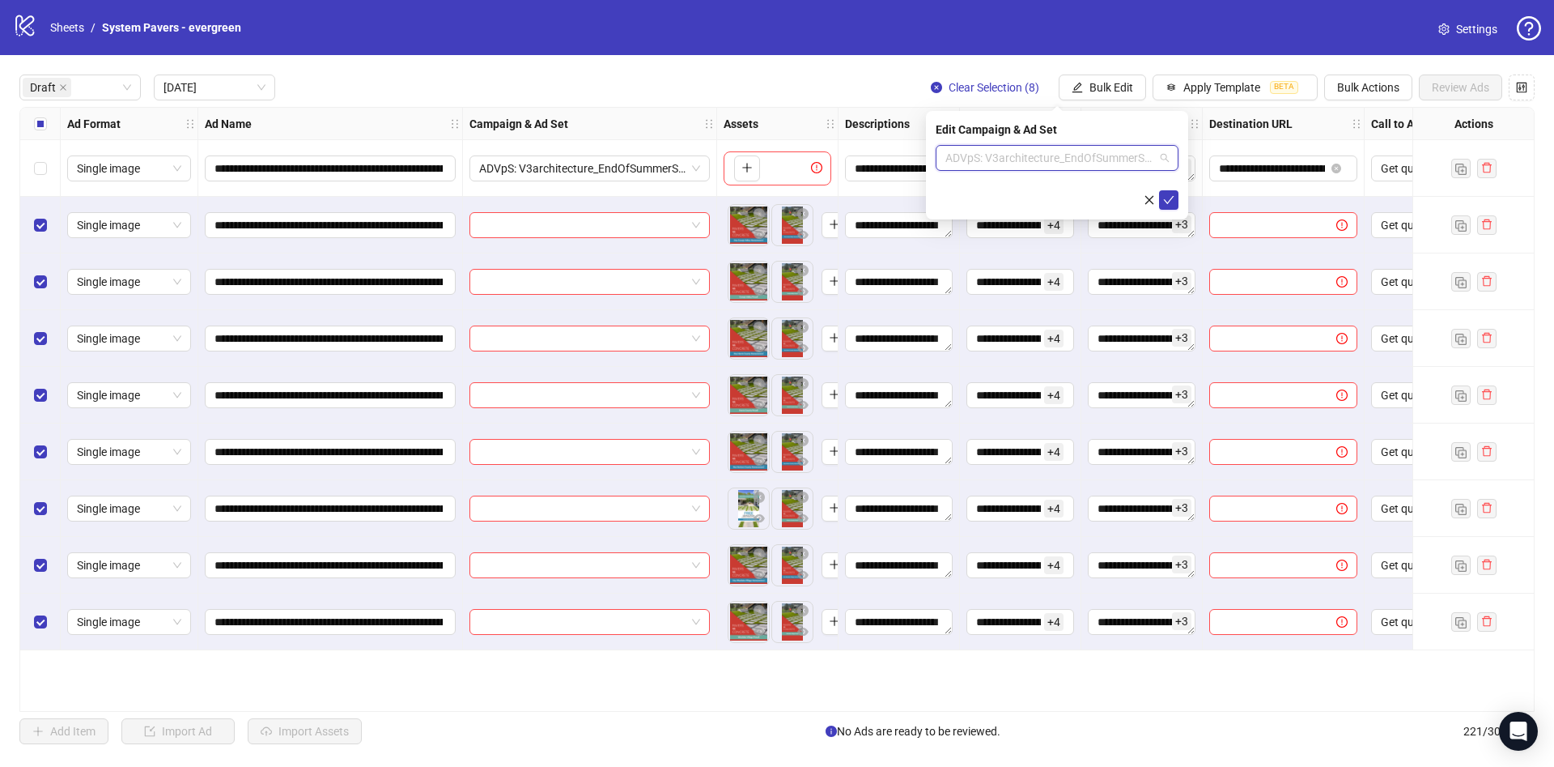
click at [1091, 161] on span "ADVpS: V3architecture_EndOfSummerSale-9.1_xcl-ATL-LV-DC_AUTO_LC" at bounding box center [1057, 158] width 223 height 24
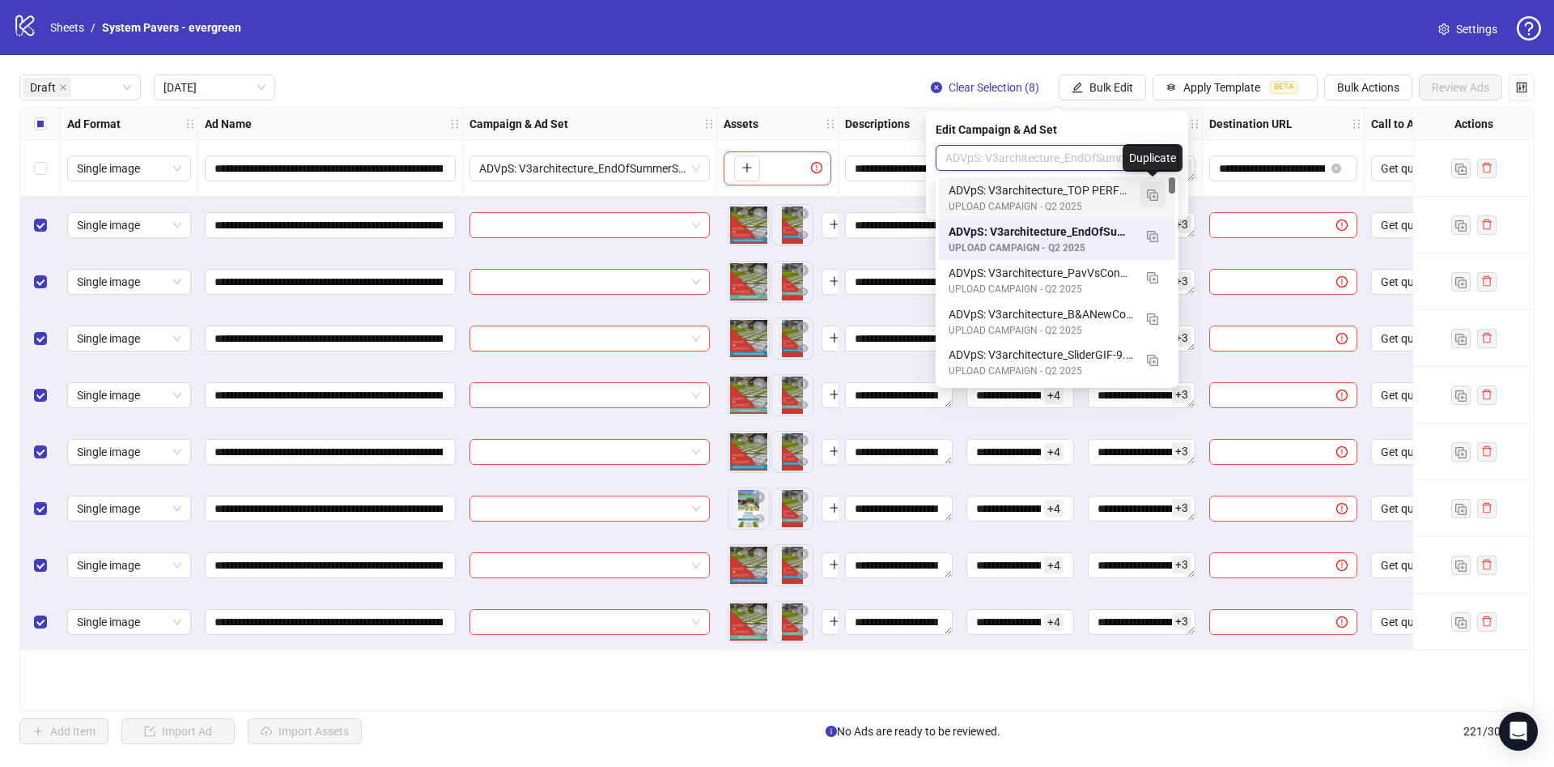
click at [1155, 195] on img "button" at bounding box center [1152, 194] width 11 height 11
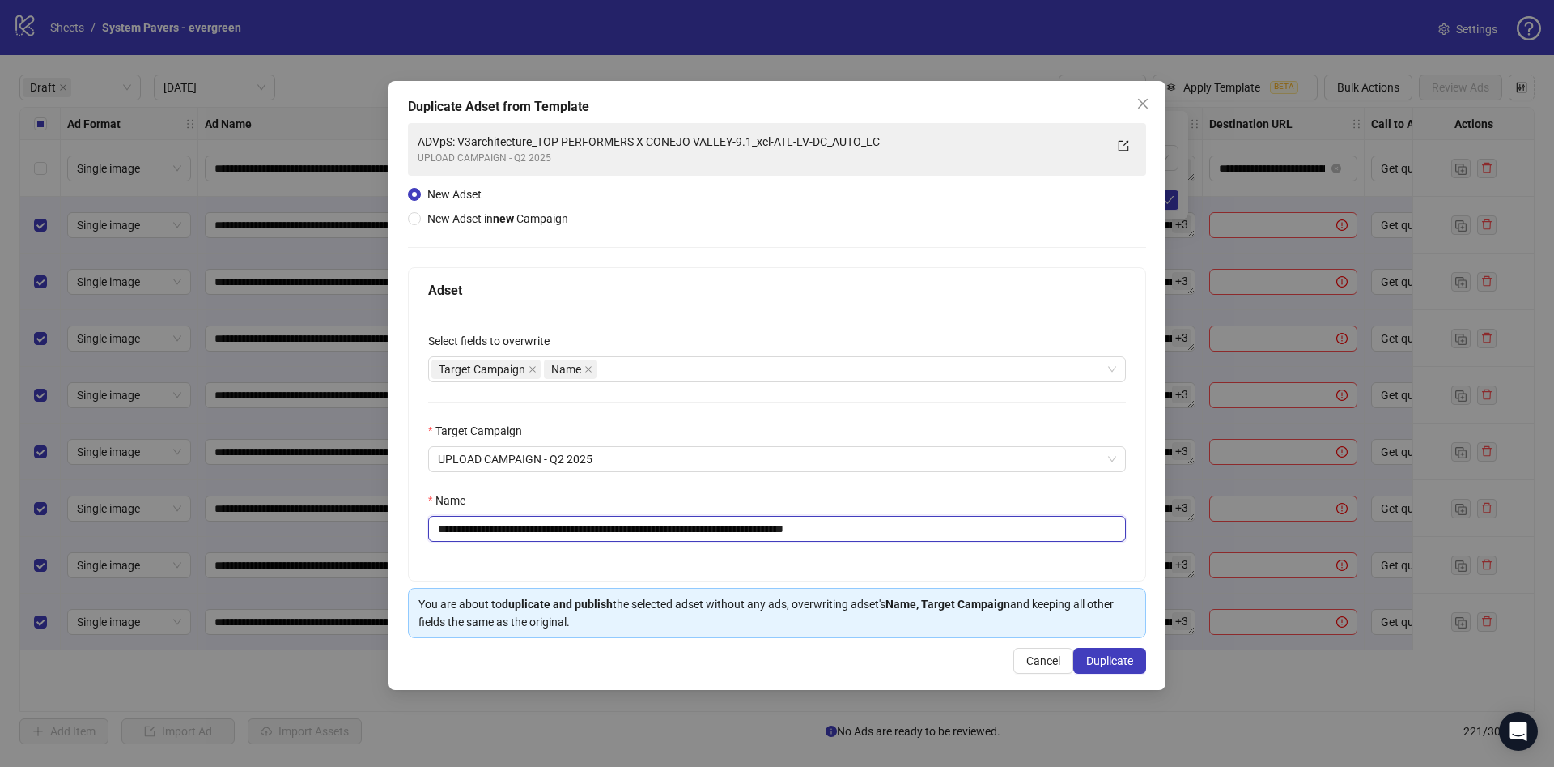
drag, startPoint x: 559, startPoint y: 526, endPoint x: 769, endPoint y: 551, distance: 211.2
click at [769, 551] on div "**********" at bounding box center [777, 447] width 737 height 268
paste input "text"
drag, startPoint x: 895, startPoint y: 529, endPoint x: 1008, endPoint y: 542, distance: 114.1
click at [1008, 541] on input "**********" at bounding box center [777, 529] width 698 height 26
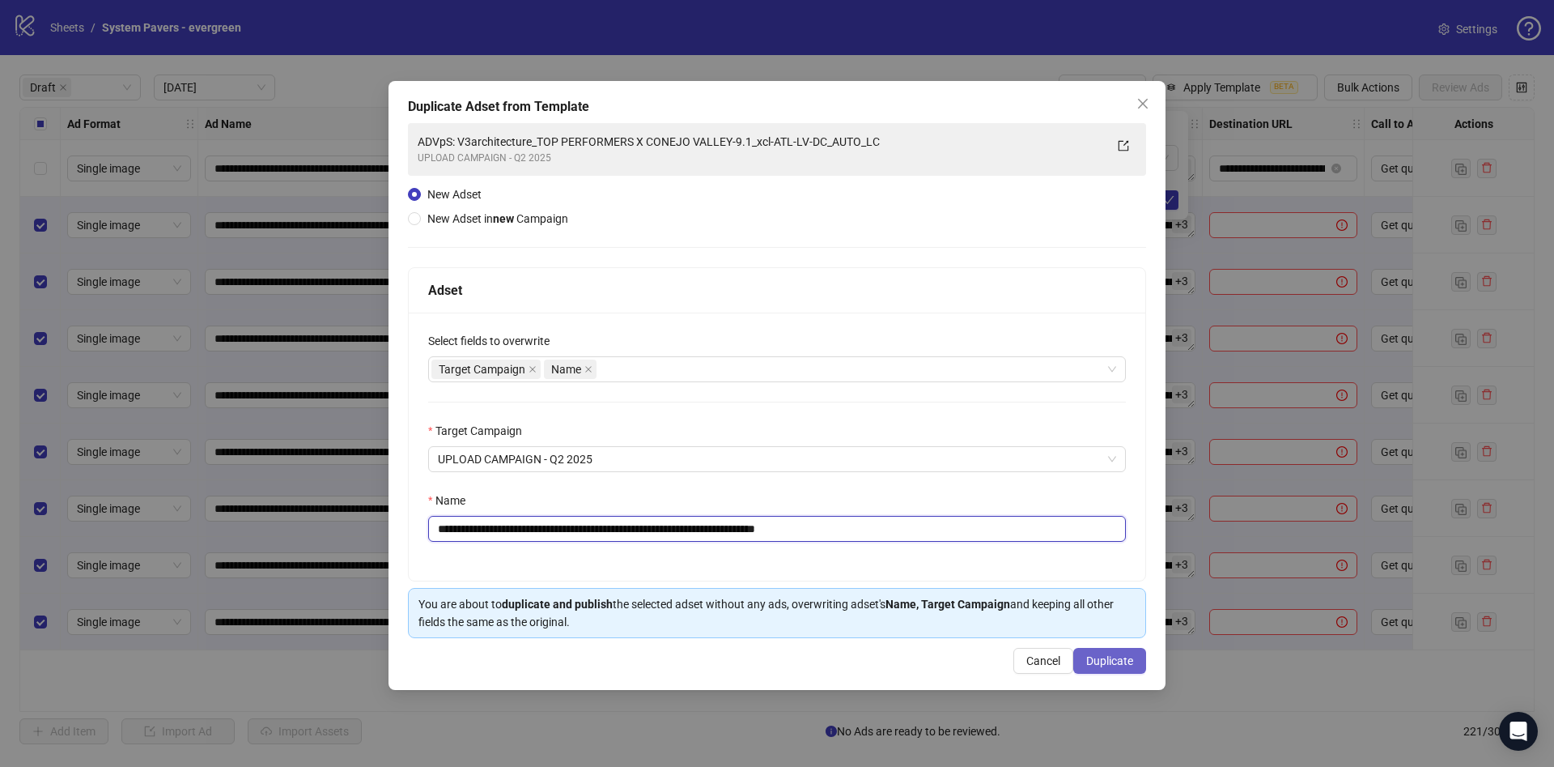
type input "**********"
click at [1126, 666] on span "Duplicate" at bounding box center [1109, 660] width 47 height 13
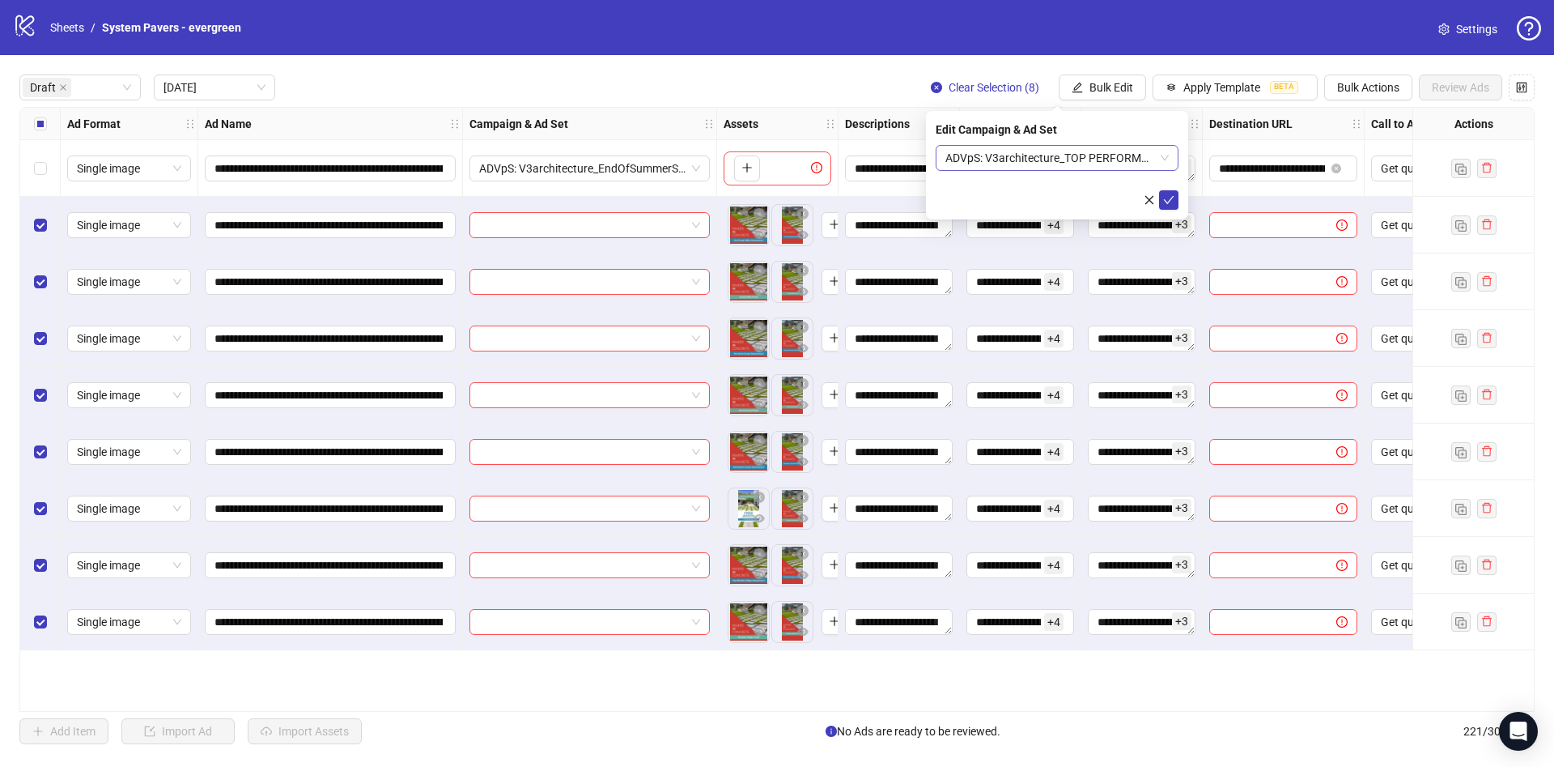
click at [1087, 150] on span "ADVpS: V3architecture_TOP PERFORMERS X HARRIS COUNTY-9.1_xcl-ATL-LV-DC_AUTO_LC" at bounding box center [1057, 158] width 223 height 24
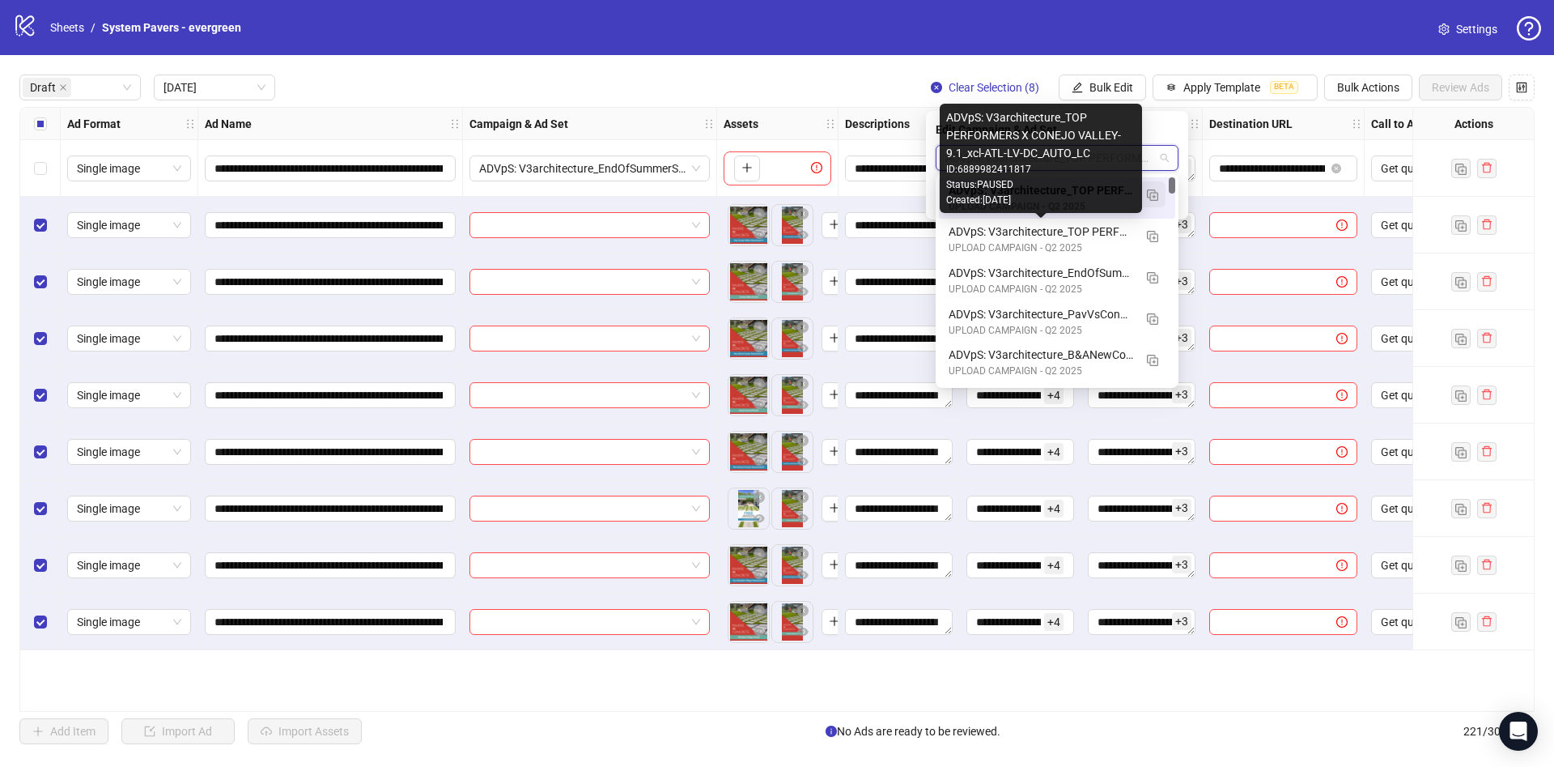
click at [1153, 194] on img "button" at bounding box center [1152, 194] width 11 height 11
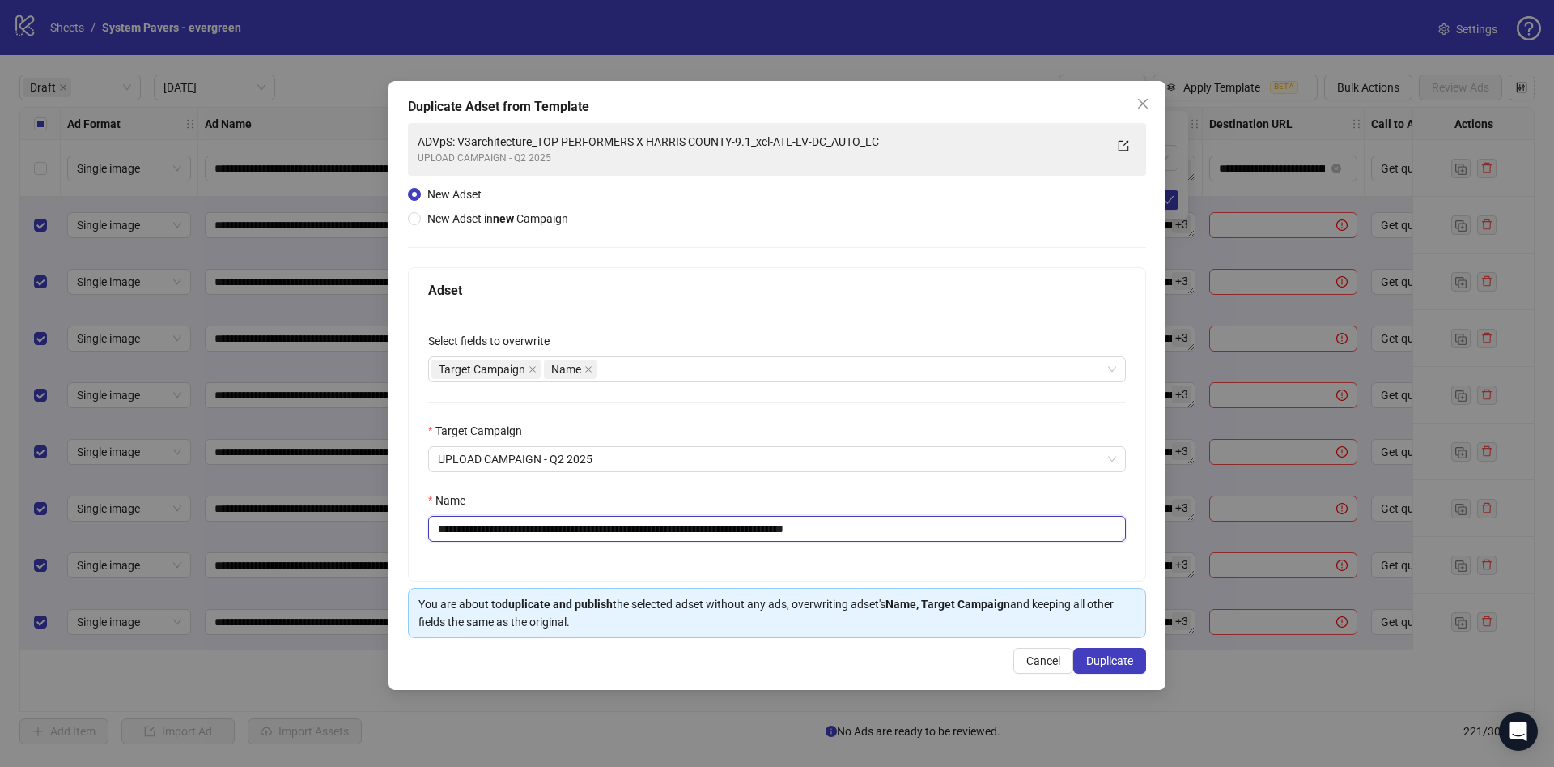
drag, startPoint x: 558, startPoint y: 531, endPoint x: 771, endPoint y: 567, distance: 215.9
click at [771, 567] on div "**********" at bounding box center [777, 447] width 737 height 268
paste input "*"
drag, startPoint x: 904, startPoint y: 531, endPoint x: 1023, endPoint y: 546, distance: 119.1
click at [1021, 538] on input "**********" at bounding box center [777, 529] width 698 height 26
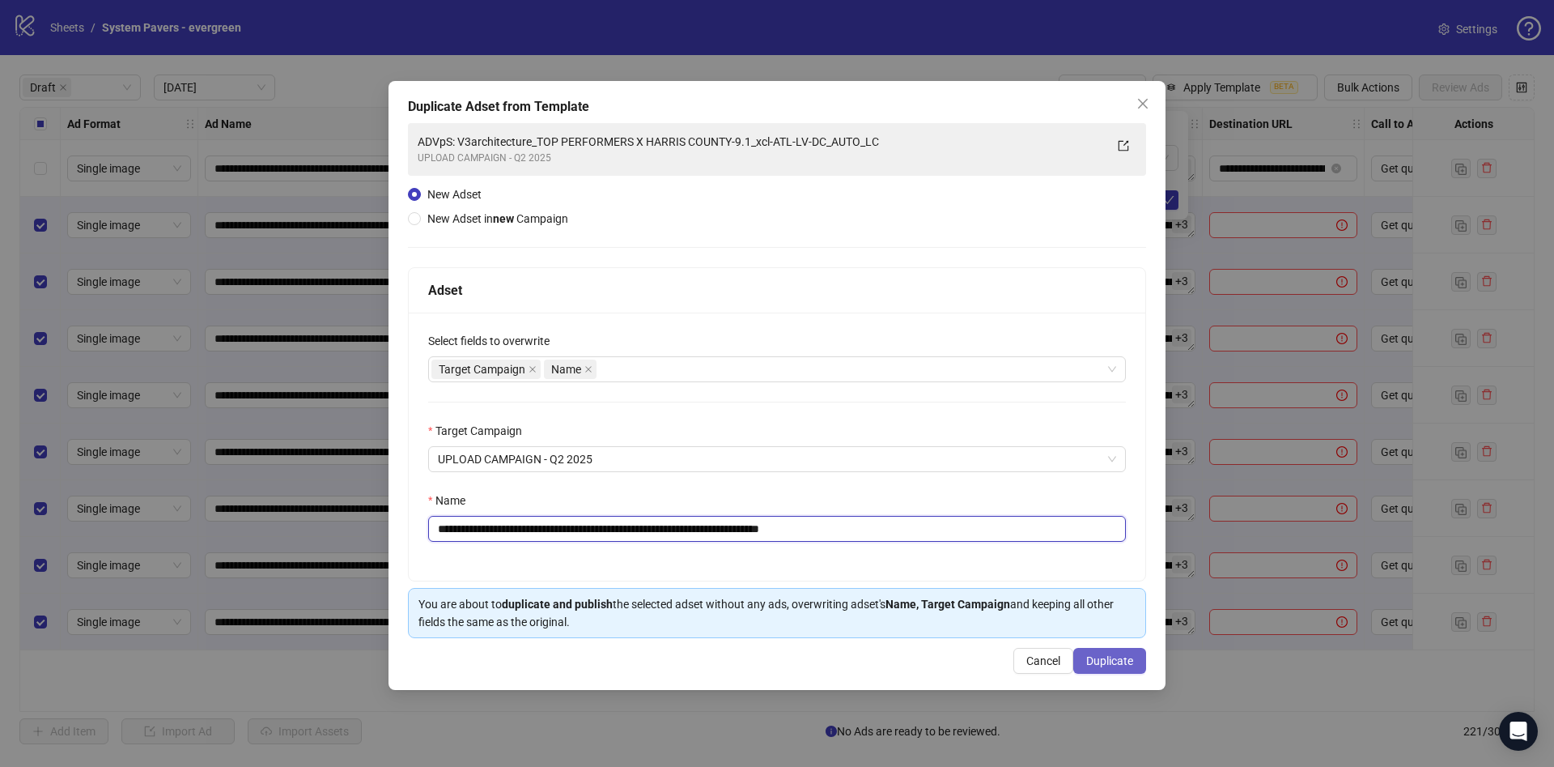
type input "**********"
click at [1100, 661] on span "Duplicate" at bounding box center [1109, 660] width 47 height 13
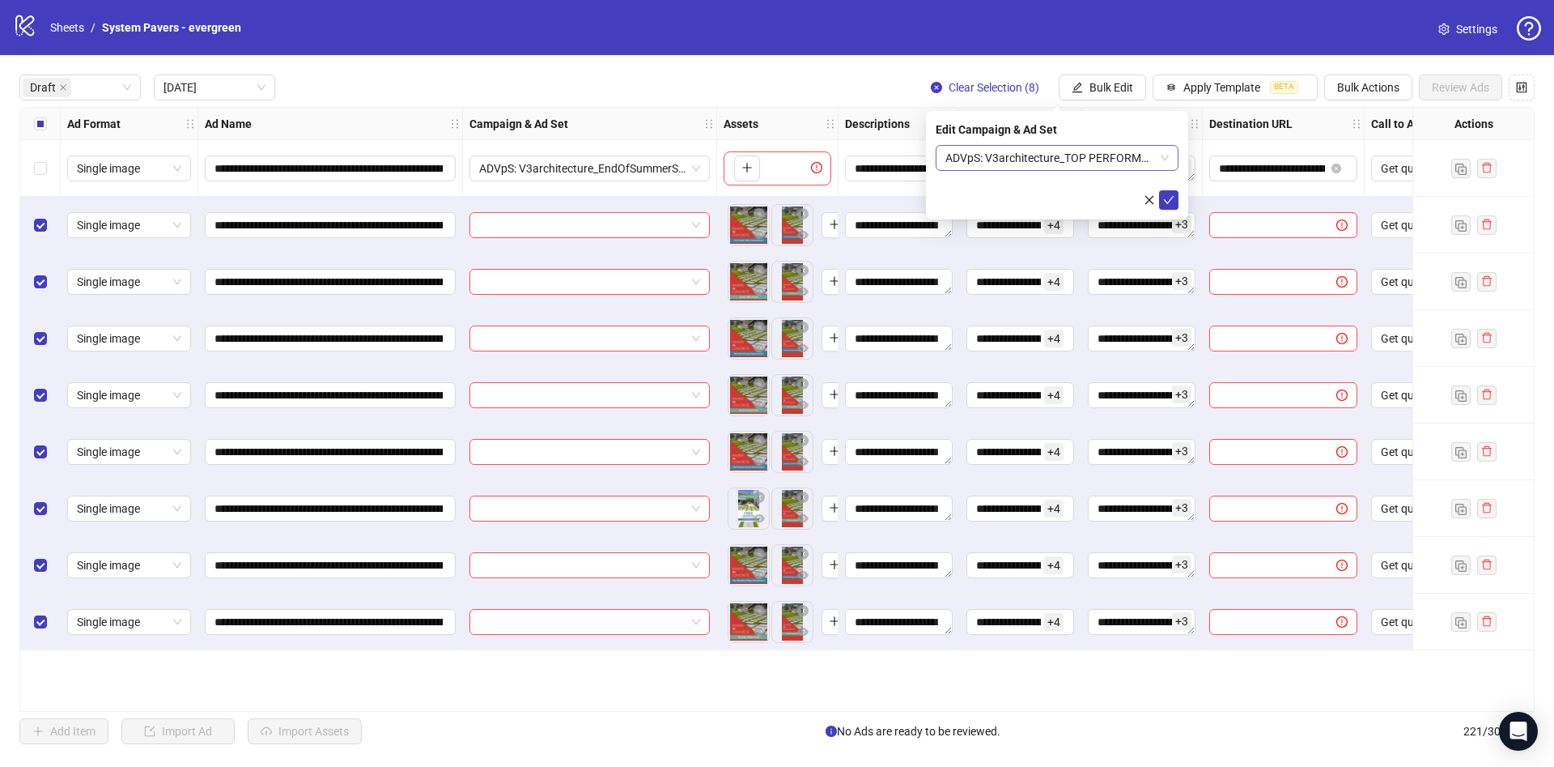
click at [1064, 155] on span "ADVpS: V3architecture_TOP PERFORMERS X VENTURA COUNTY-9.1_xcl-ATL-LV-DC_AUTO_LC" at bounding box center [1057, 158] width 223 height 24
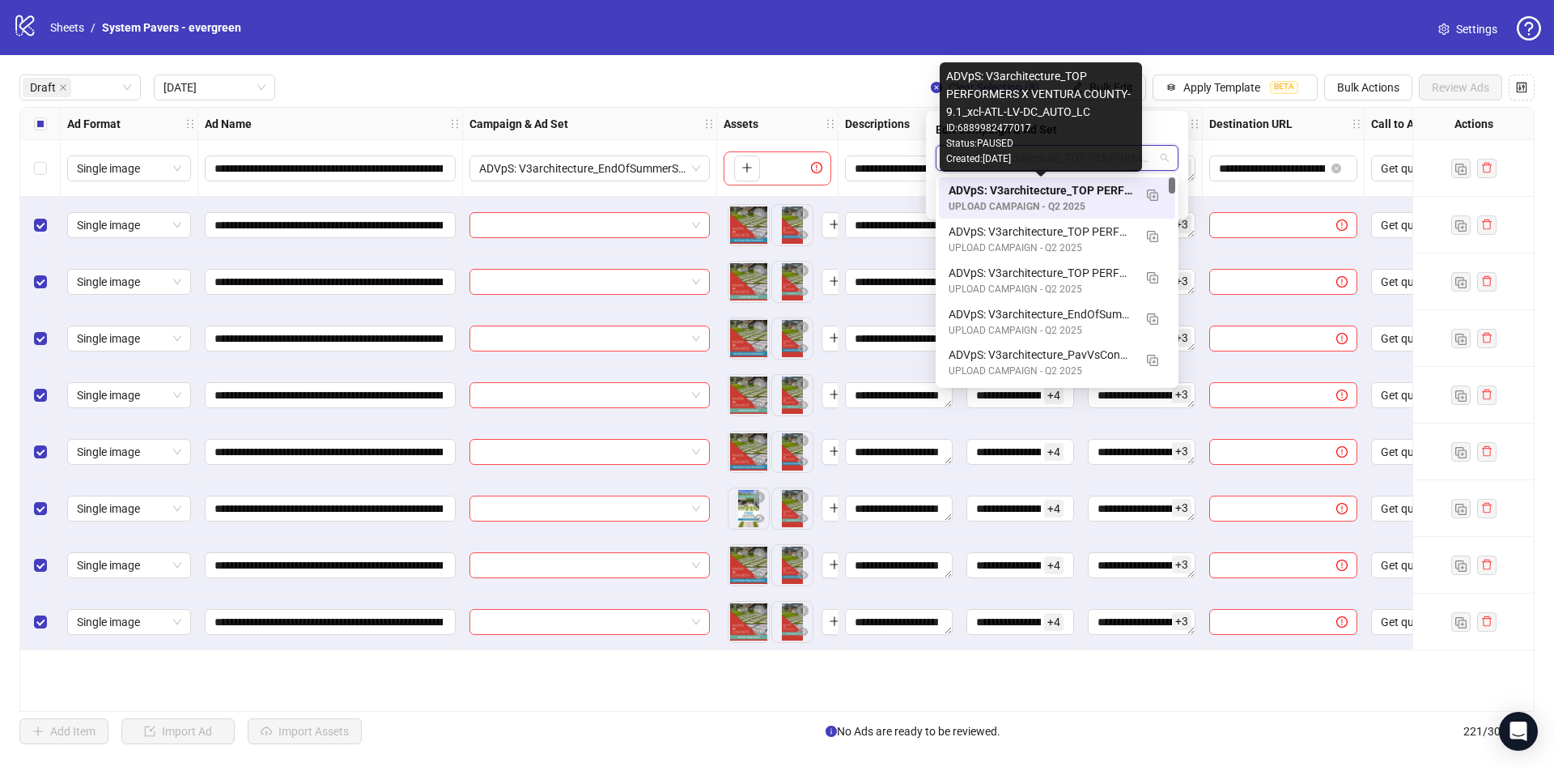
click at [1140, 191] on button "button" at bounding box center [1153, 194] width 26 height 26
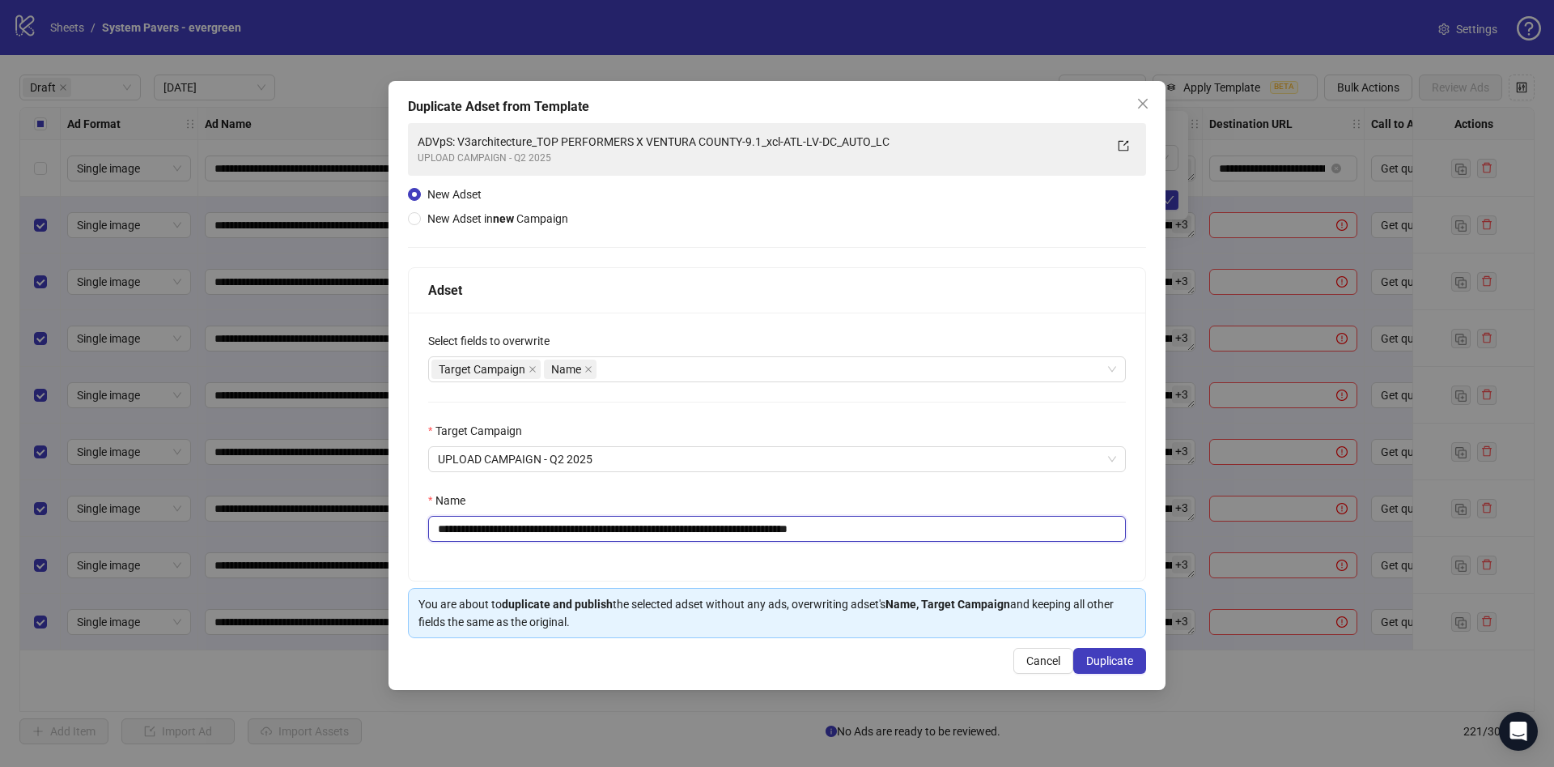
drag, startPoint x: 559, startPoint y: 534, endPoint x: 783, endPoint y: 559, distance: 224.9
click at [783, 559] on div "**********" at bounding box center [777, 447] width 737 height 268
paste input "**"
drag, startPoint x: 913, startPoint y: 535, endPoint x: 1039, endPoint y: 540, distance: 125.6
click at [1039, 540] on input "**********" at bounding box center [777, 529] width 698 height 26
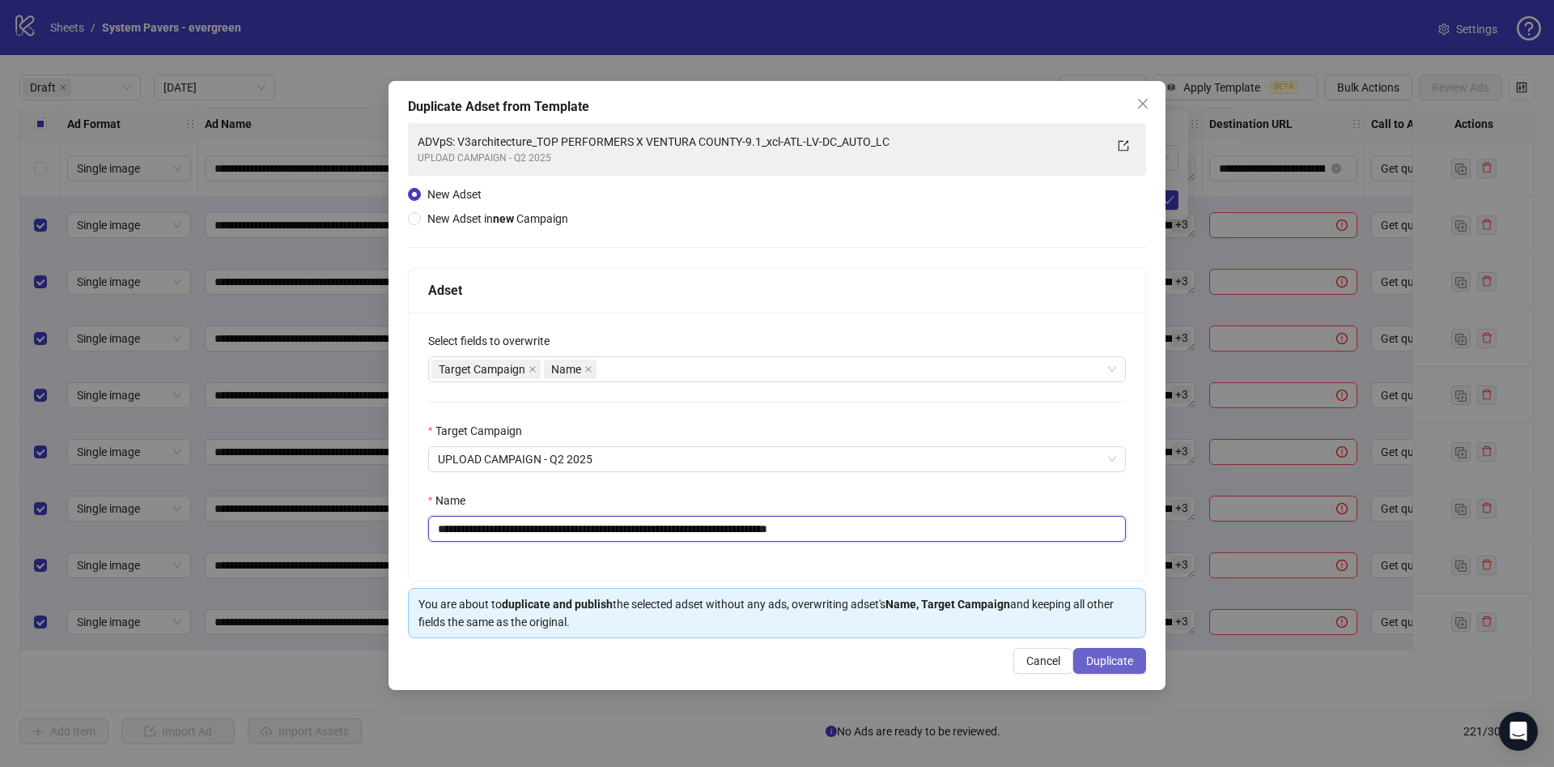
type input "**********"
click at [1103, 657] on span "Duplicate" at bounding box center [1109, 660] width 47 height 13
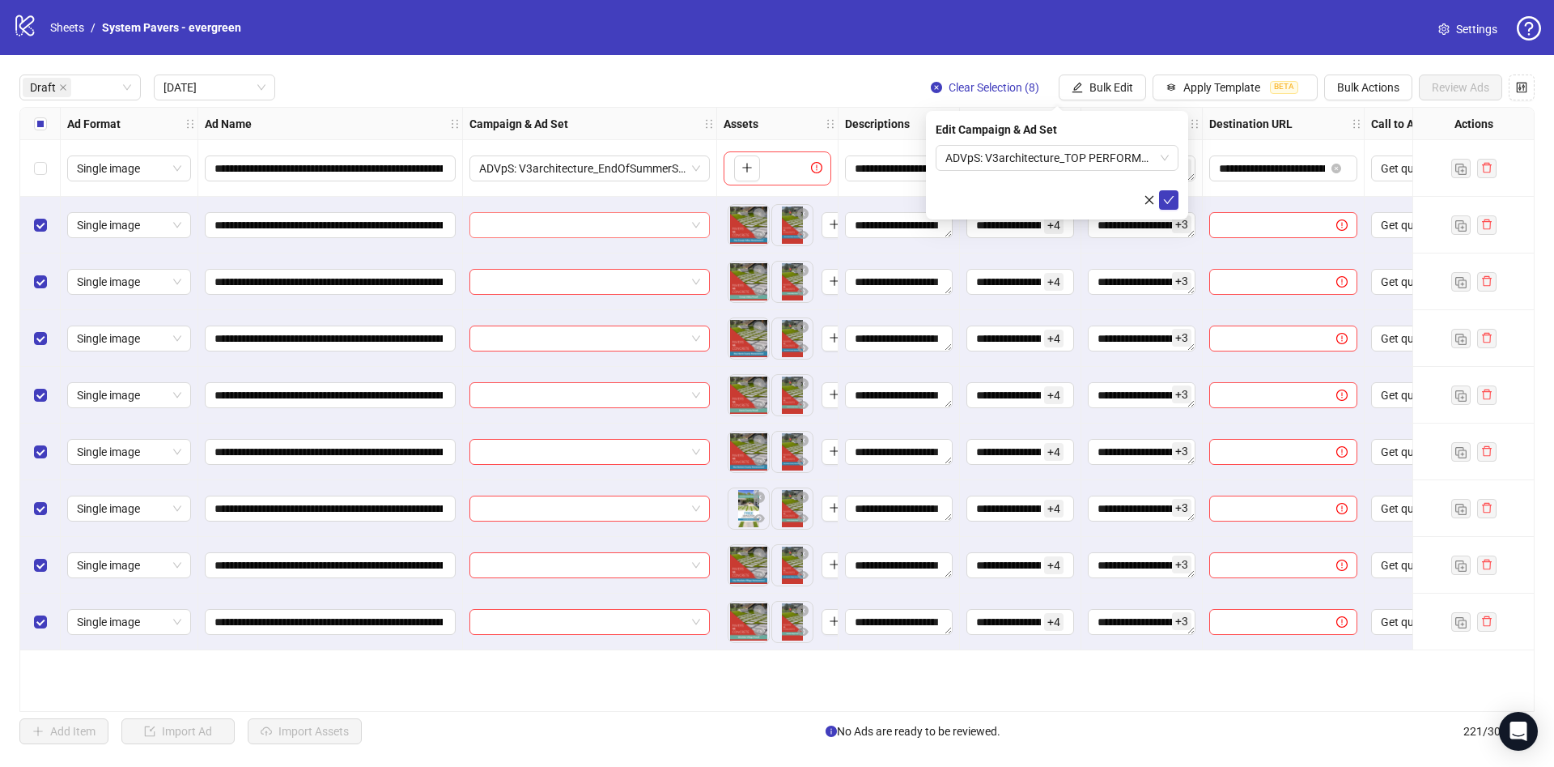
click at [580, 225] on input "search" at bounding box center [582, 225] width 206 height 24
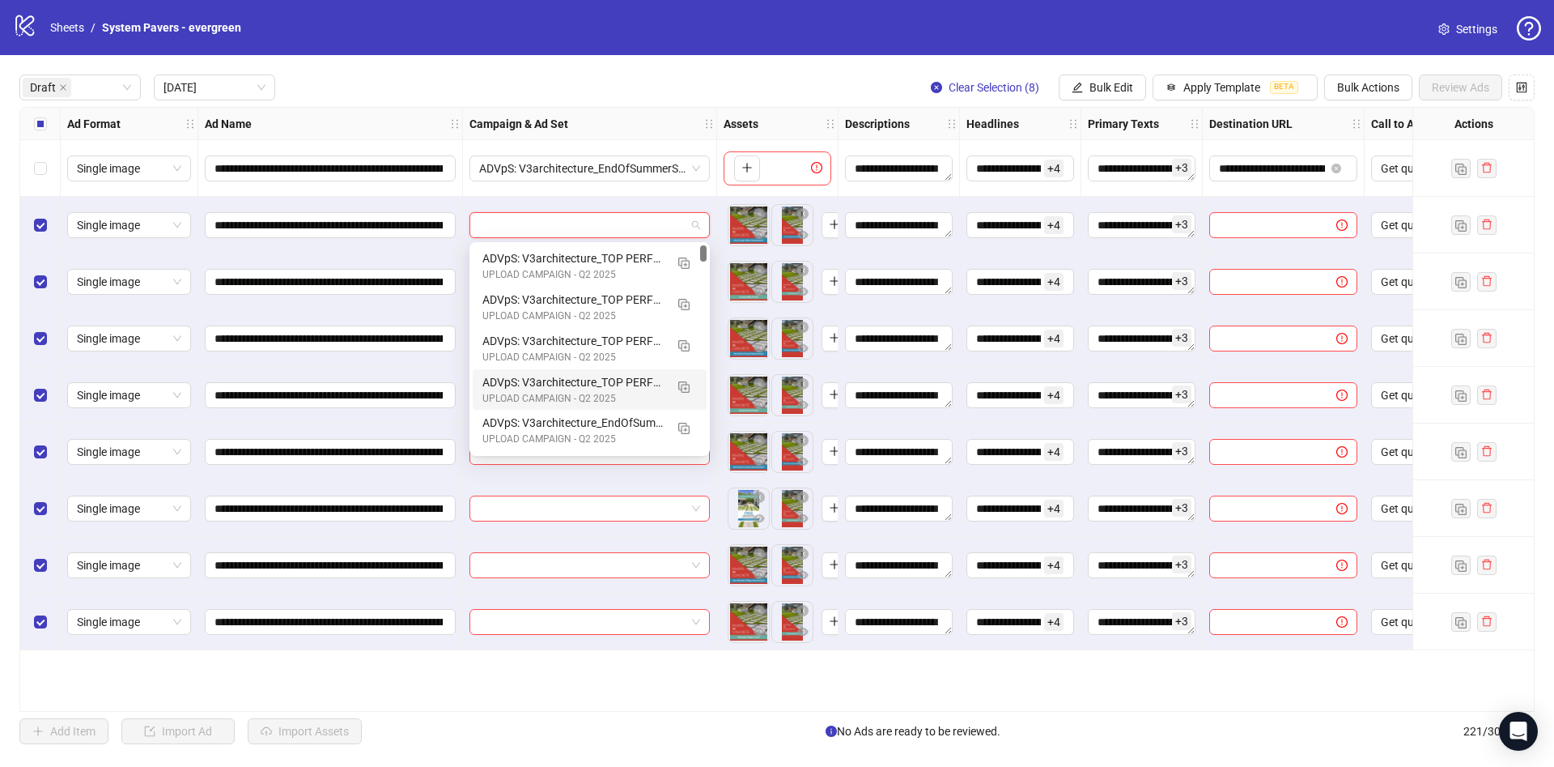
drag, startPoint x: 607, startPoint y: 380, endPoint x: 607, endPoint y: 371, distance: 8.9
click at [607, 380] on div "ADVpS: V3architecture_TOP PERFORMERS X CONEJO VALLEY-9.1_xcl-ATL-LV-DC_AUTO_LC" at bounding box center [574, 382] width 182 height 18
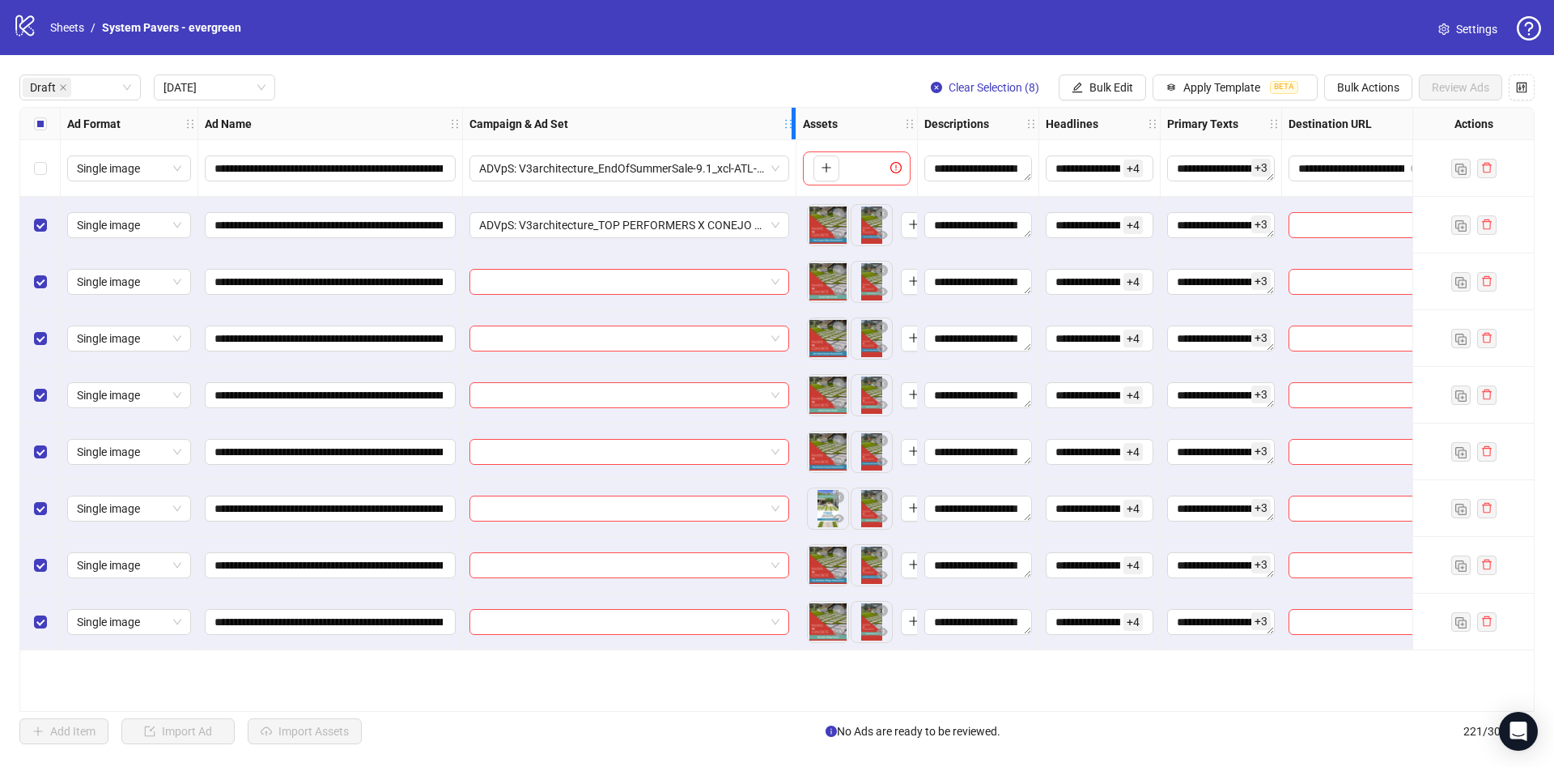
drag, startPoint x: 712, startPoint y: 124, endPoint x: 789, endPoint y: 168, distance: 88.2
click at [791, 168] on div "**********" at bounding box center [857, 379] width 1675 height 542
click at [707, 290] on input "search" at bounding box center [621, 282] width 285 height 24
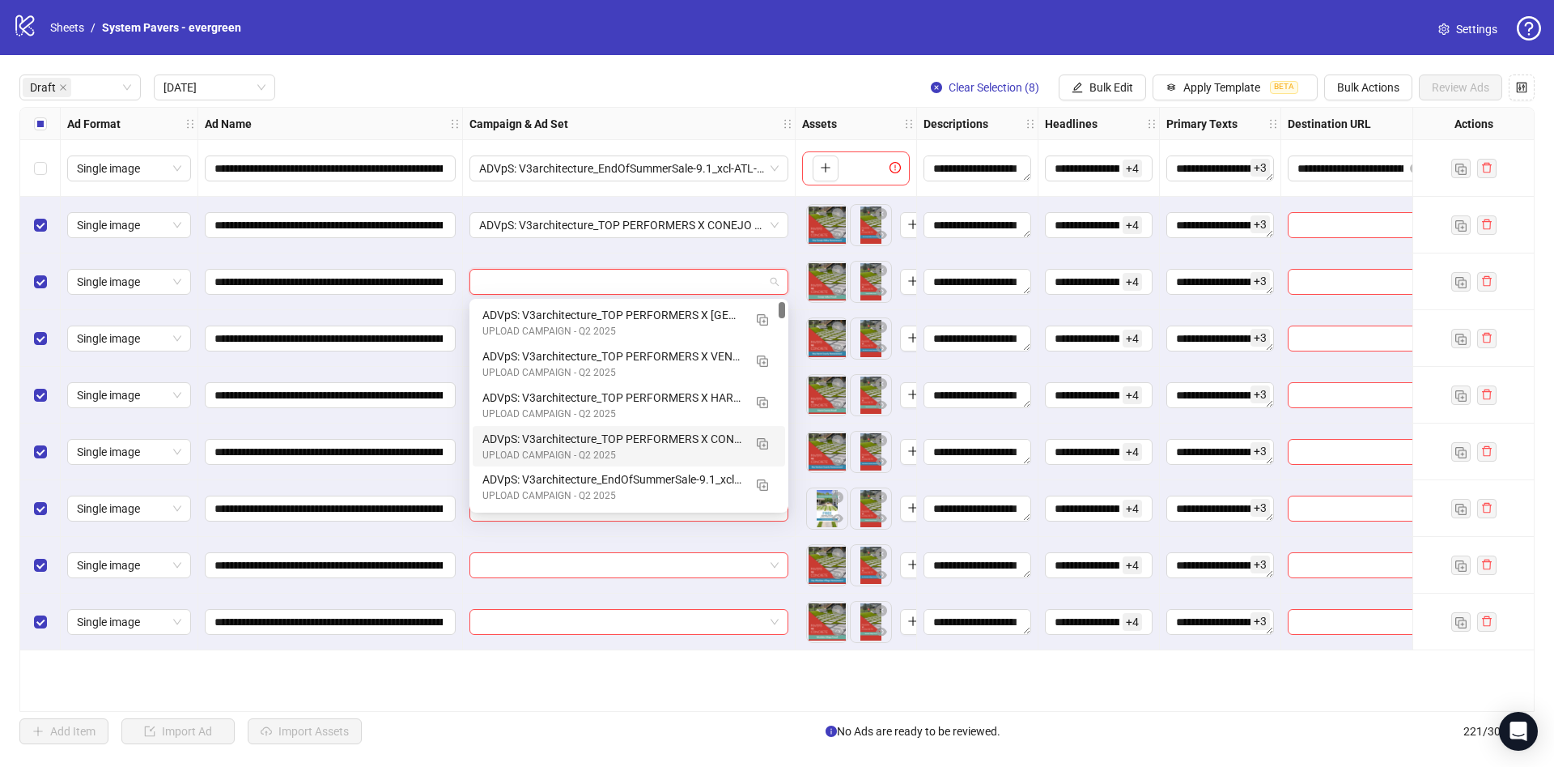
click at [685, 448] on div "UPLOAD CAMPAIGN - Q2 2025" at bounding box center [613, 455] width 261 height 15
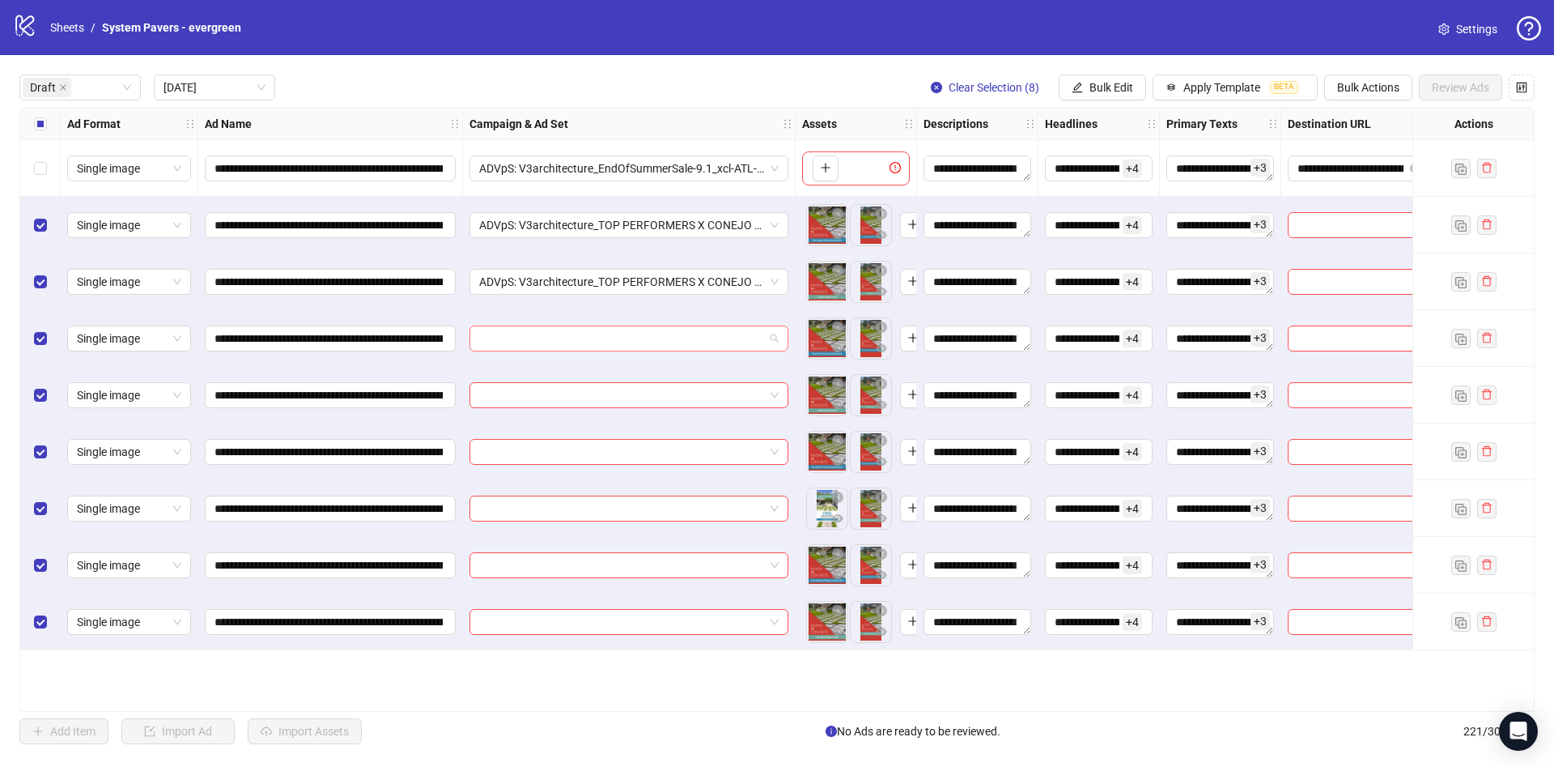
click at [665, 342] on input "search" at bounding box center [621, 338] width 285 height 24
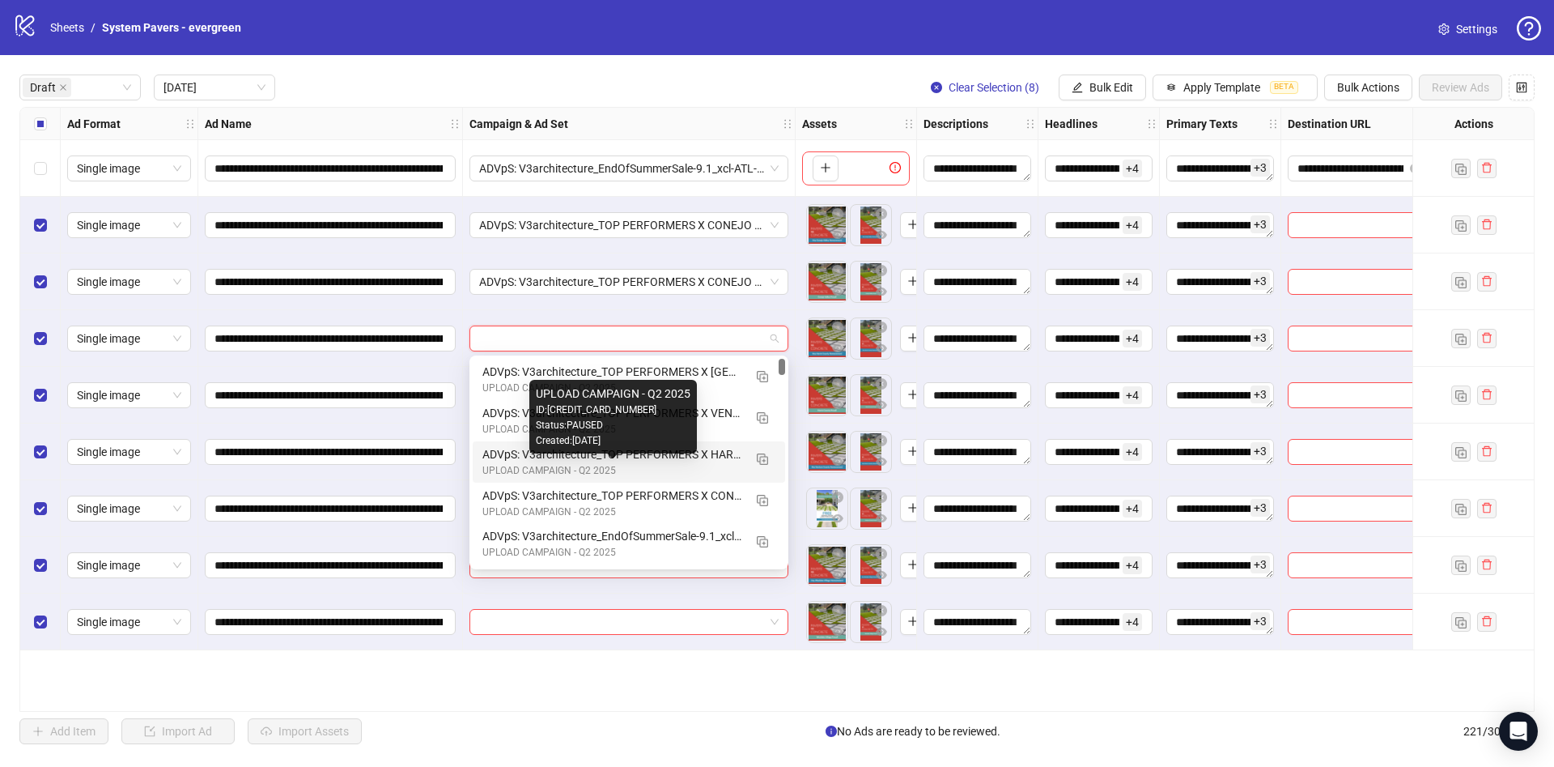
click at [707, 461] on div "ADVpS: V3architecture_TOP PERFORMERS X HARRIS COUNTY-9.1_xcl-ATL-LV-DC_AUTO_LC" at bounding box center [613, 454] width 261 height 18
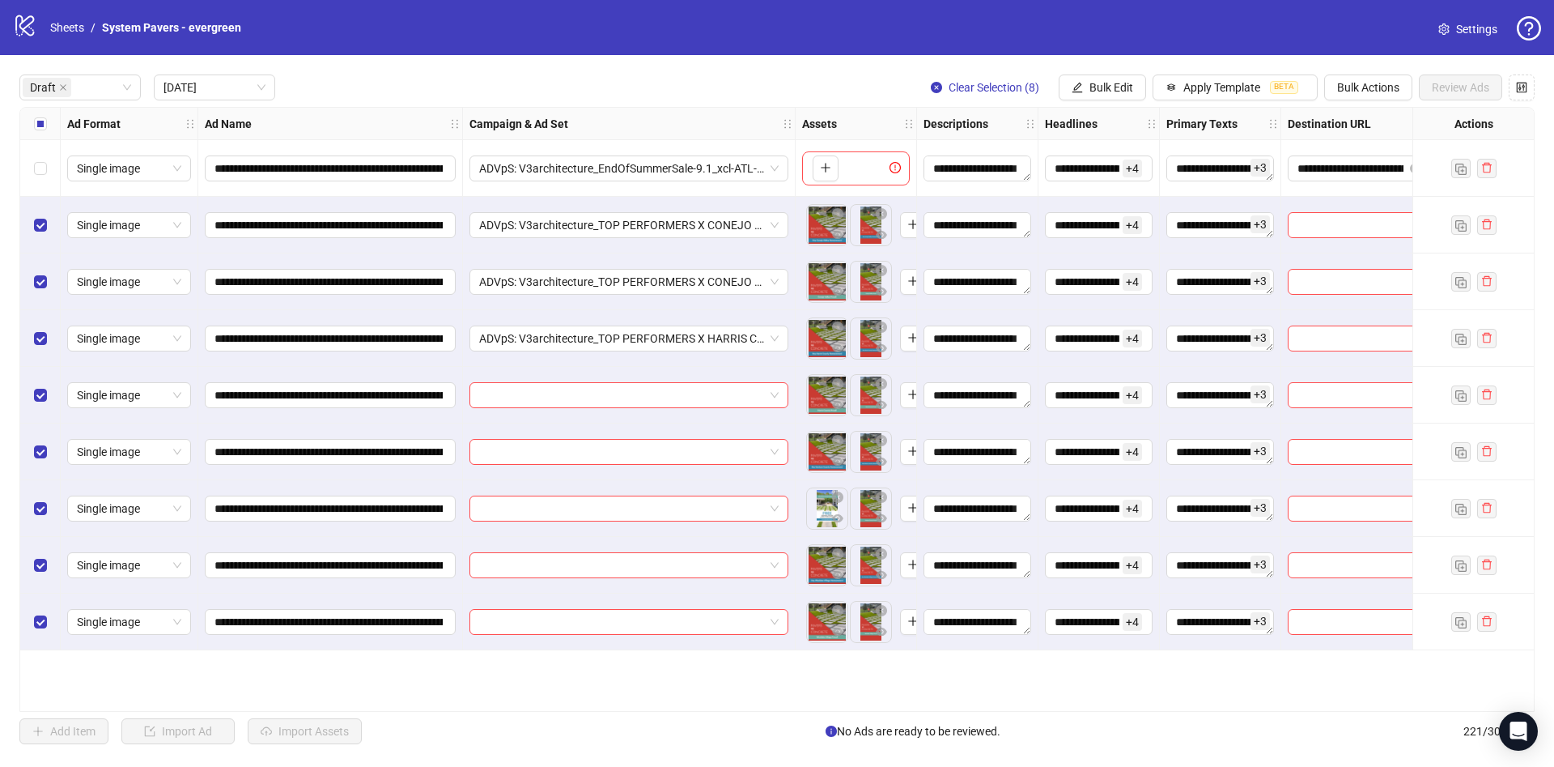
drag, startPoint x: 729, startPoint y: 420, endPoint x: 726, endPoint y: 408, distance: 12.4
click at [729, 418] on div at bounding box center [629, 395] width 333 height 57
click at [729, 404] on input "search" at bounding box center [621, 395] width 285 height 24
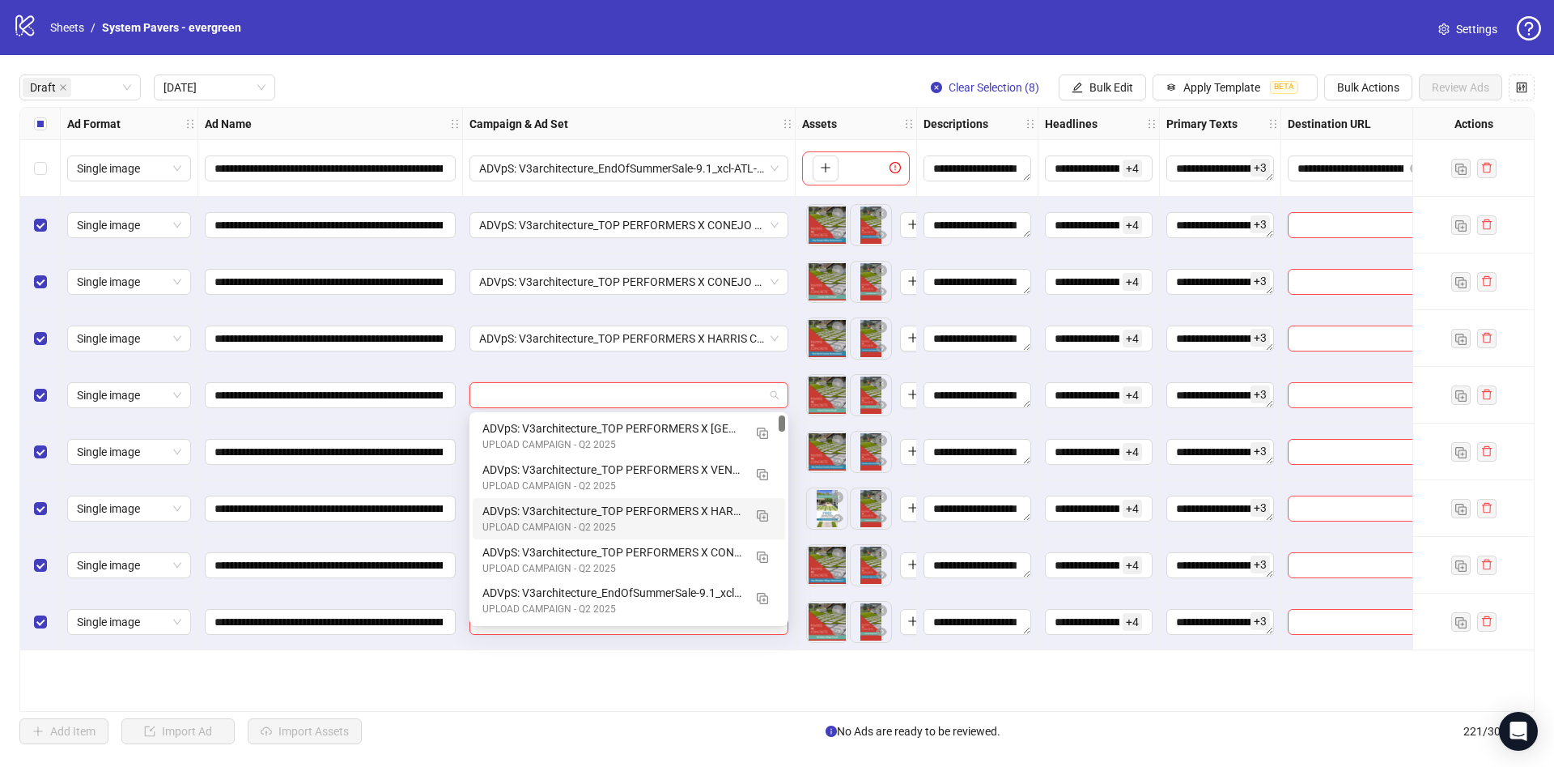
click at [706, 509] on div "ADVpS: V3architecture_TOP PERFORMERS X HARRIS COUNTY-9.1_xcl-ATL-LV-DC_AUTO_LC" at bounding box center [613, 511] width 261 height 18
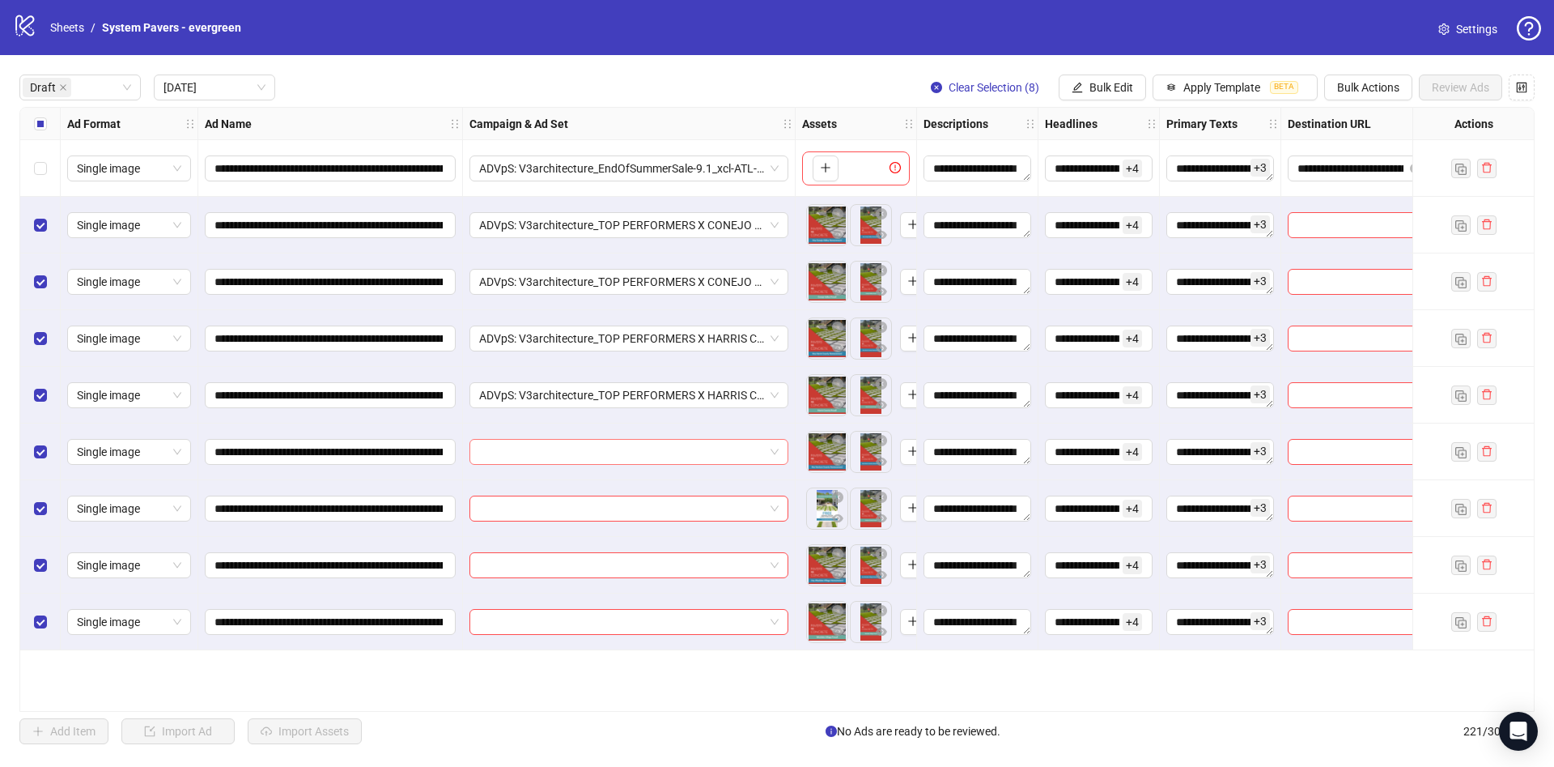
click at [708, 441] on input "search" at bounding box center [621, 452] width 285 height 24
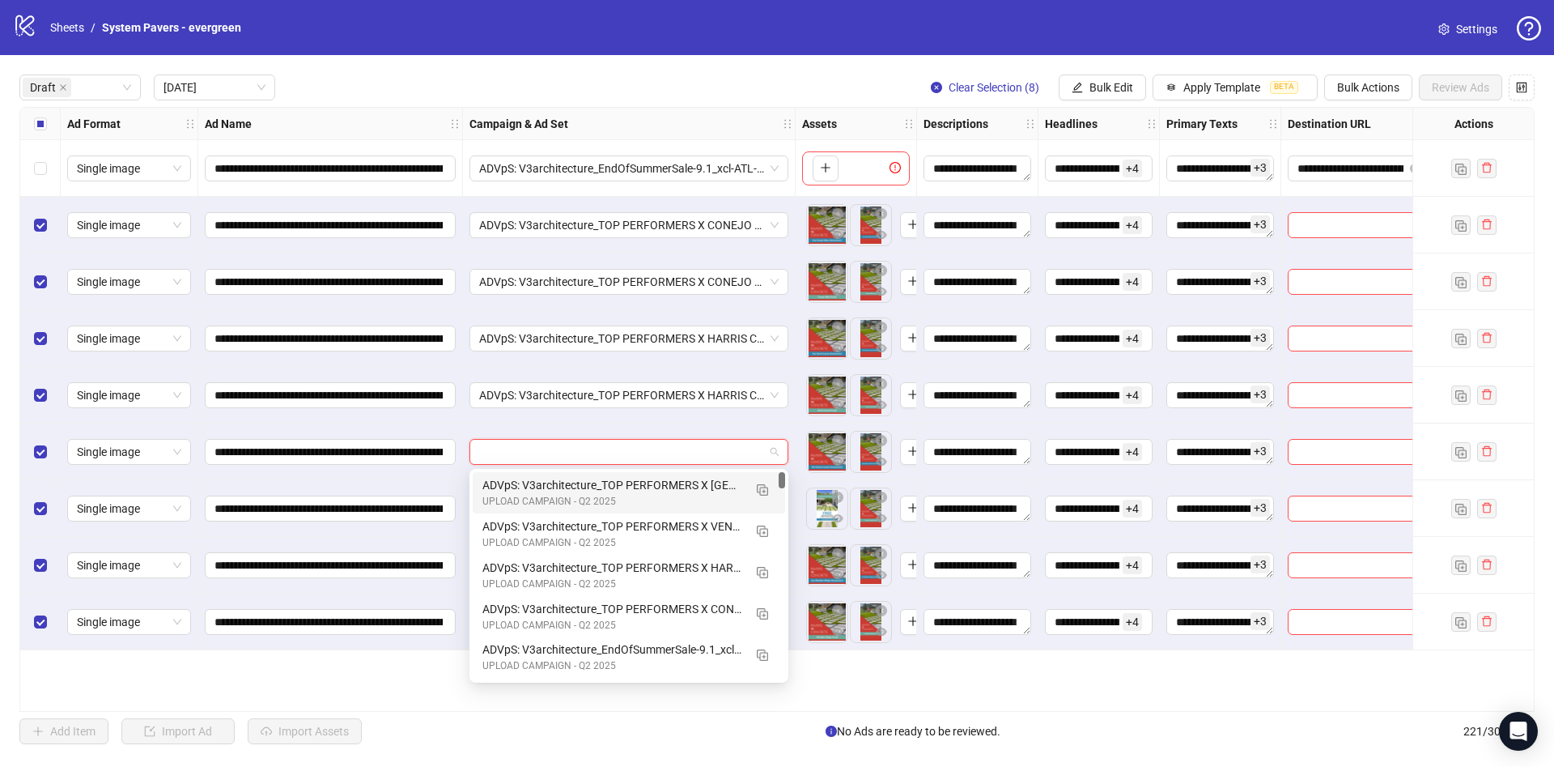
click at [720, 519] on div "ADVpS: V3architecture_TOP PERFORMERS X VENTURA COUNTY-9.1_xcl-ATL-LV-DC_AUTO_LC" at bounding box center [613, 526] width 261 height 18
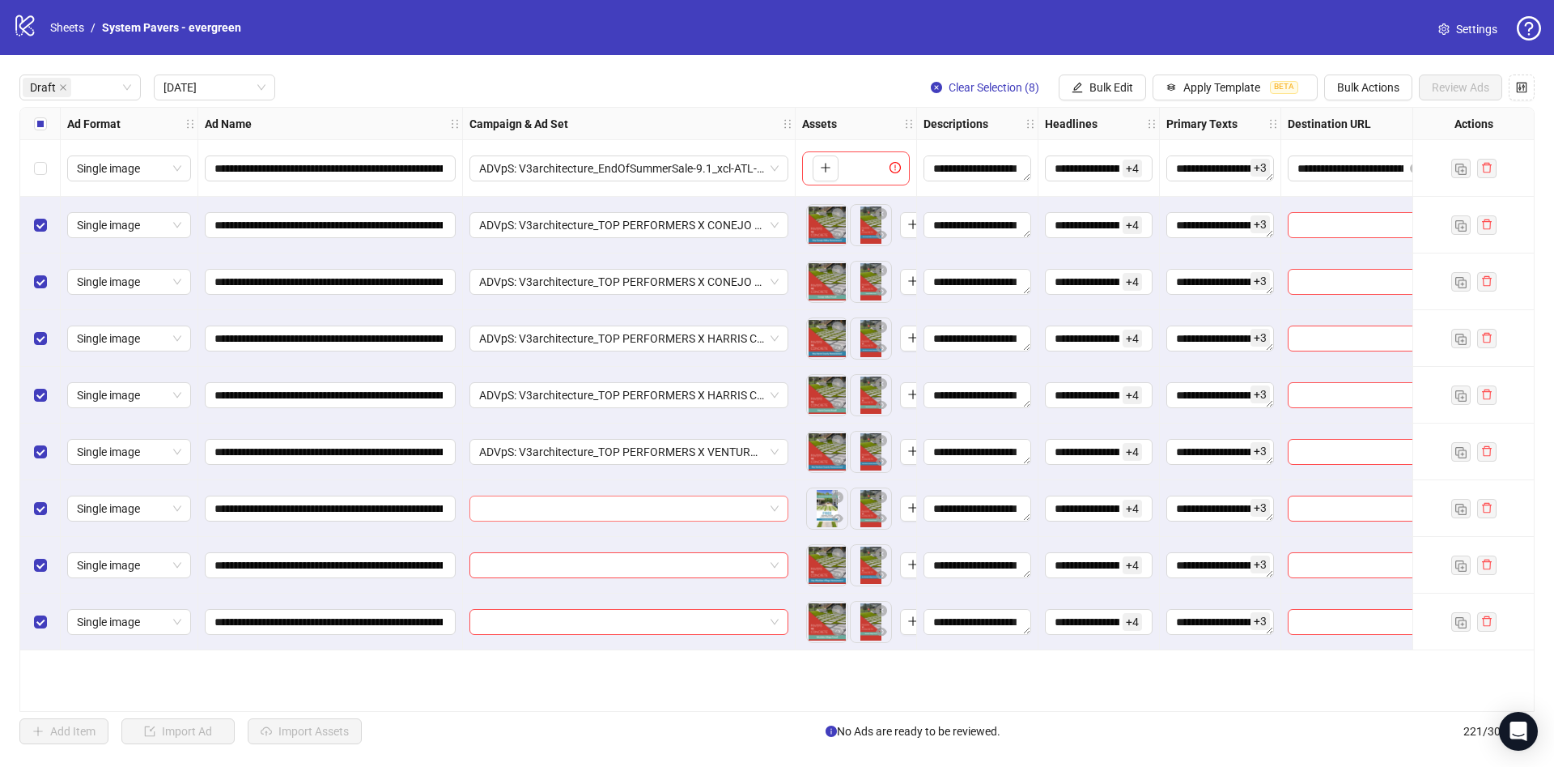
click at [715, 504] on input "search" at bounding box center [621, 508] width 285 height 24
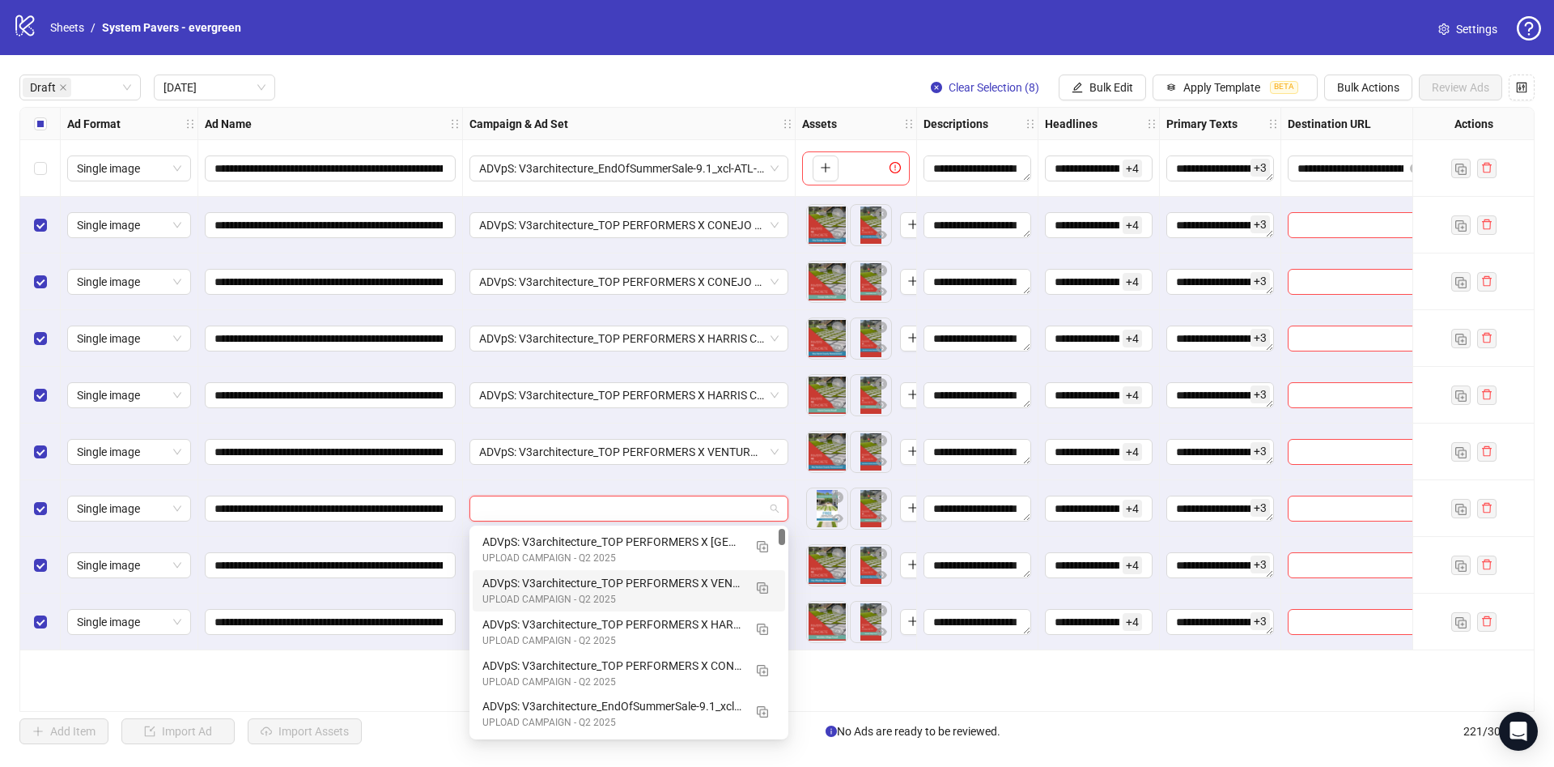
click at [704, 578] on div "ADVpS: V3architecture_TOP PERFORMERS X VENTURA COUNTY-9.1_xcl-ATL-LV-DC_AUTO_LC" at bounding box center [613, 583] width 261 height 18
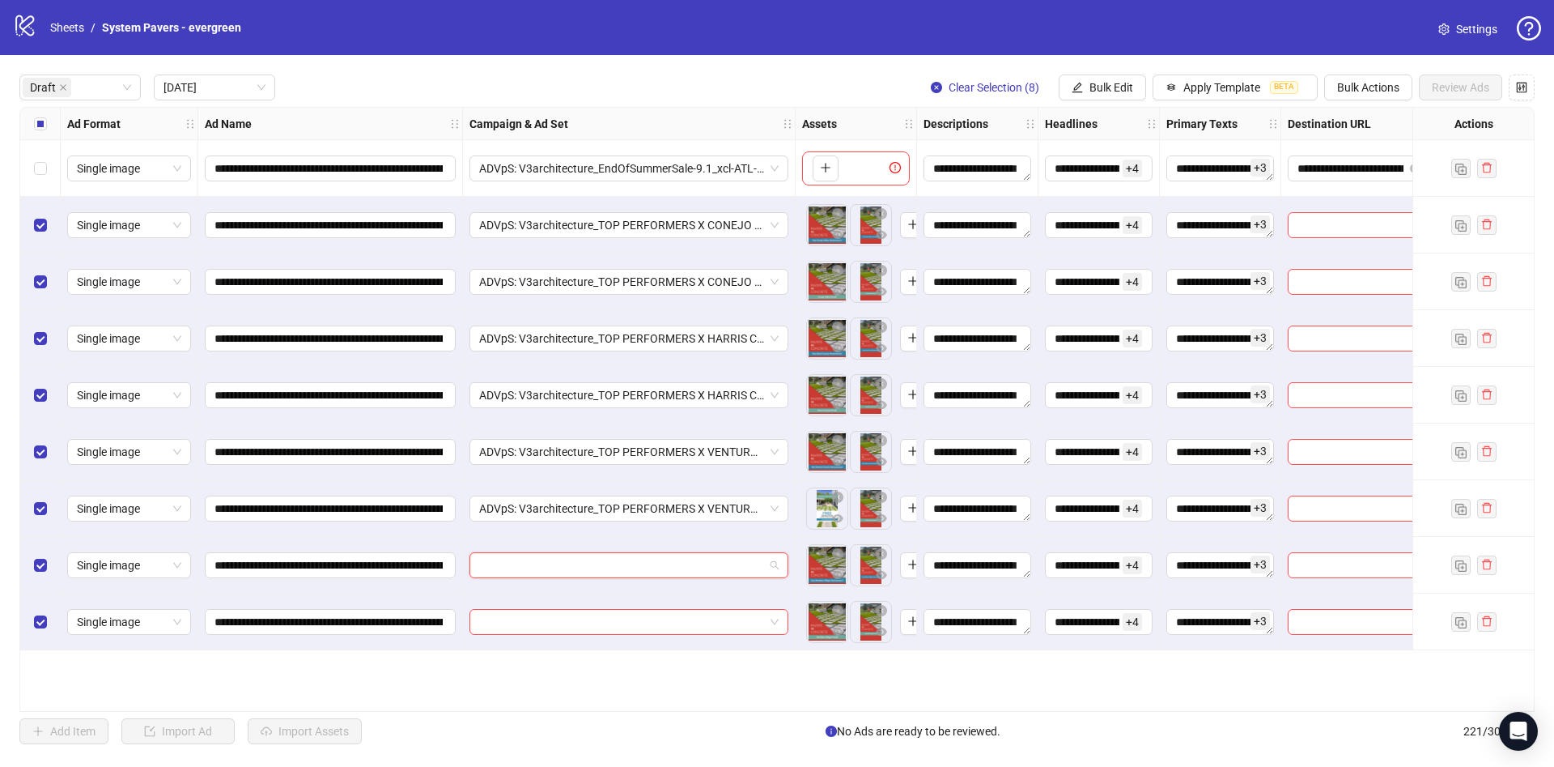
click at [701, 573] on input "search" at bounding box center [621, 565] width 285 height 24
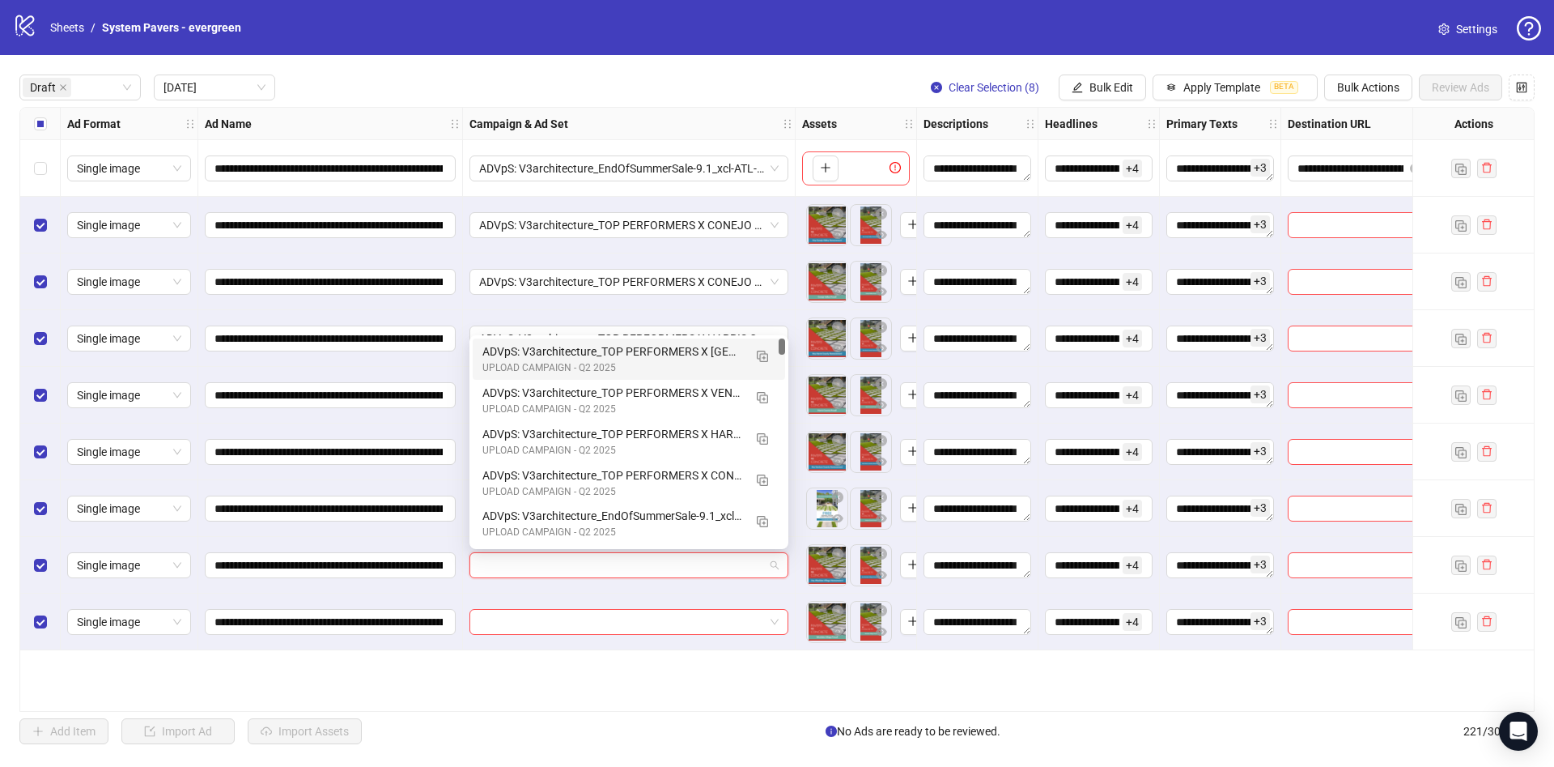
click at [721, 355] on div "ADVpS: V3architecture_TOP PERFORMERS X [GEOGRAPHIC_DATA]-9.1_xcl-ATL-LV-DC_AUTO…" at bounding box center [613, 351] width 261 height 18
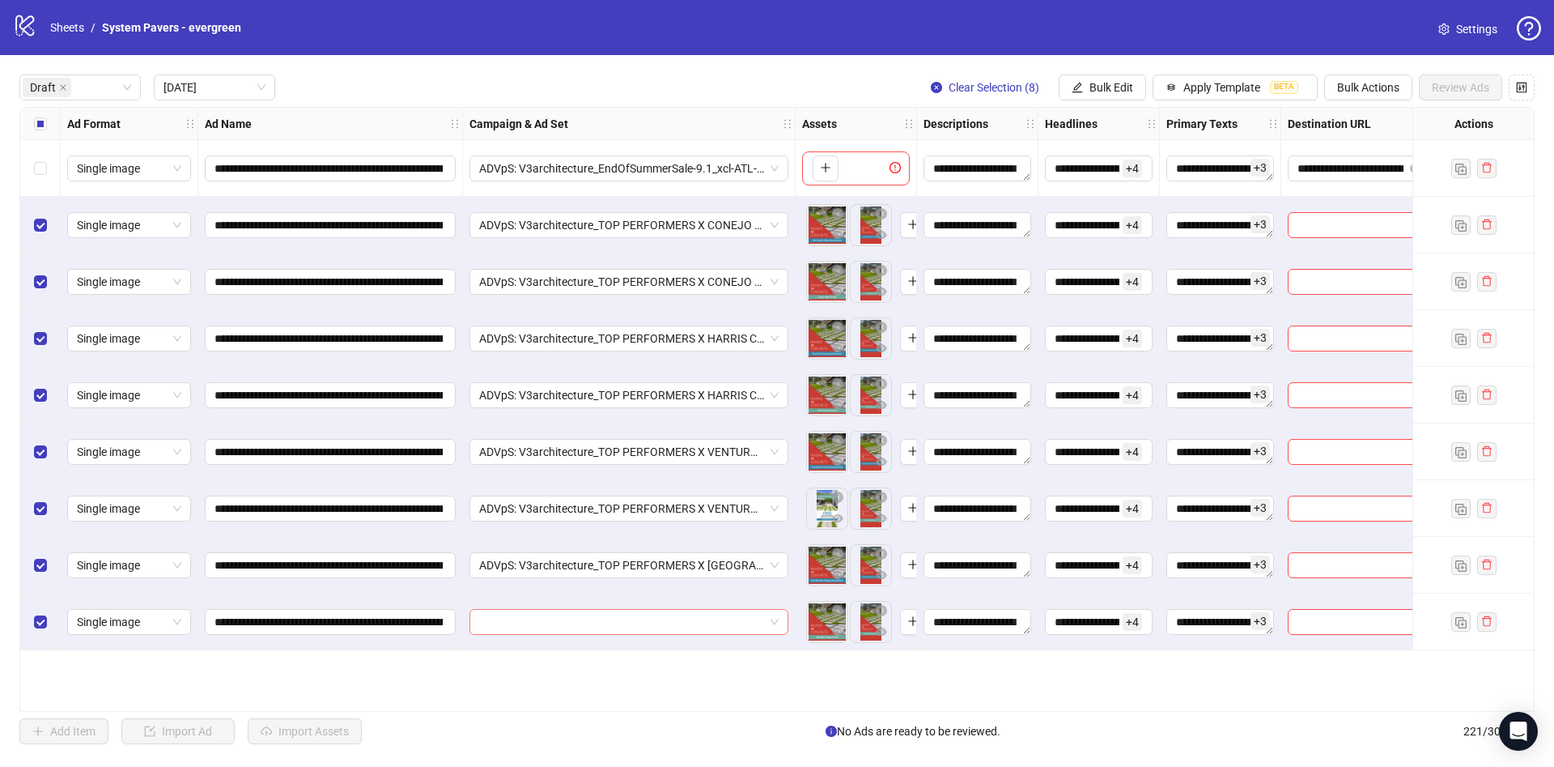
click at [678, 610] on input "search" at bounding box center [621, 622] width 285 height 24
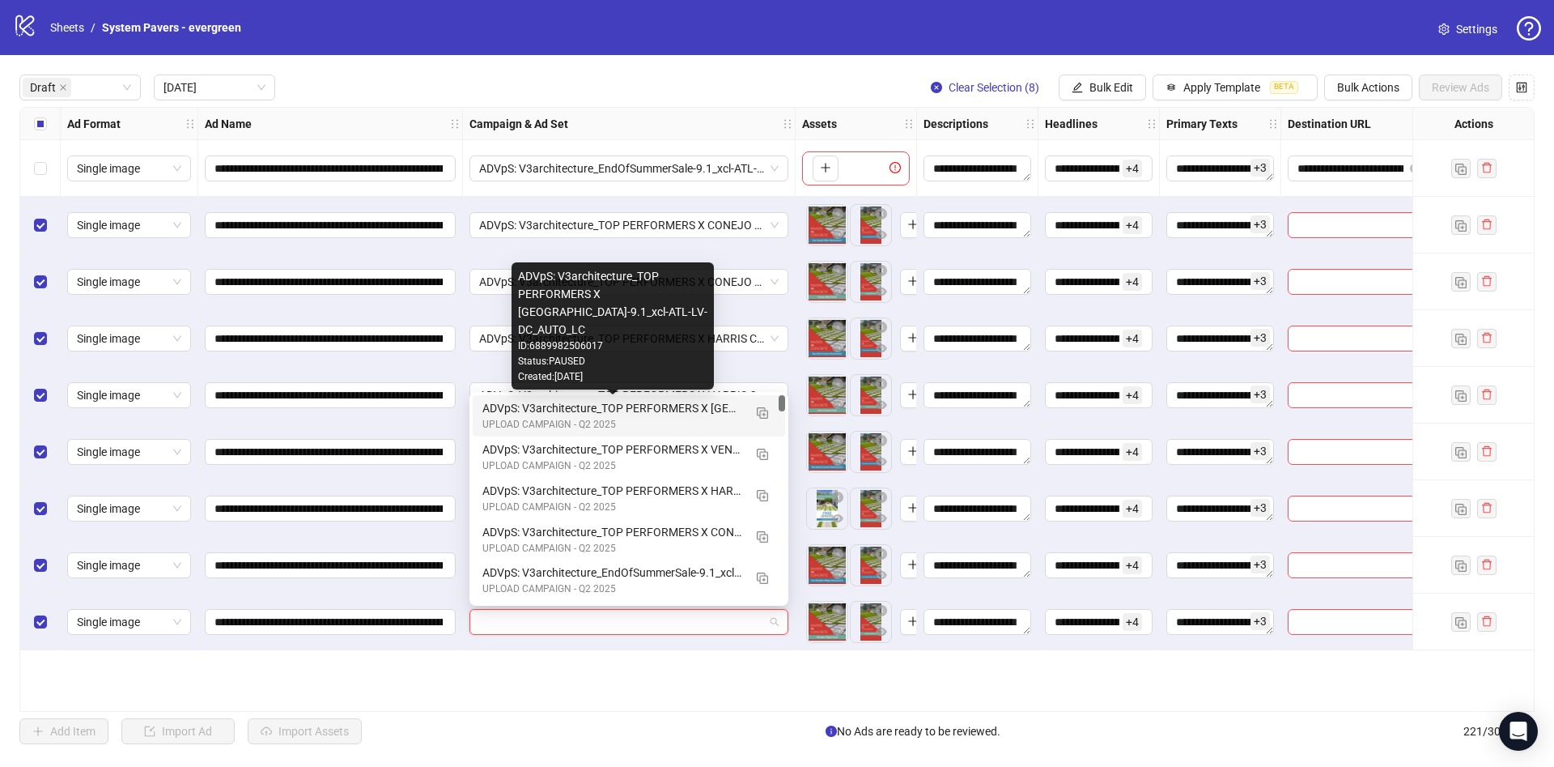
click at [685, 415] on div "ADVpS: V3architecture_TOP PERFORMERS X [GEOGRAPHIC_DATA]-9.1_xcl-ATL-LV-DC_AUTO…" at bounding box center [613, 408] width 261 height 18
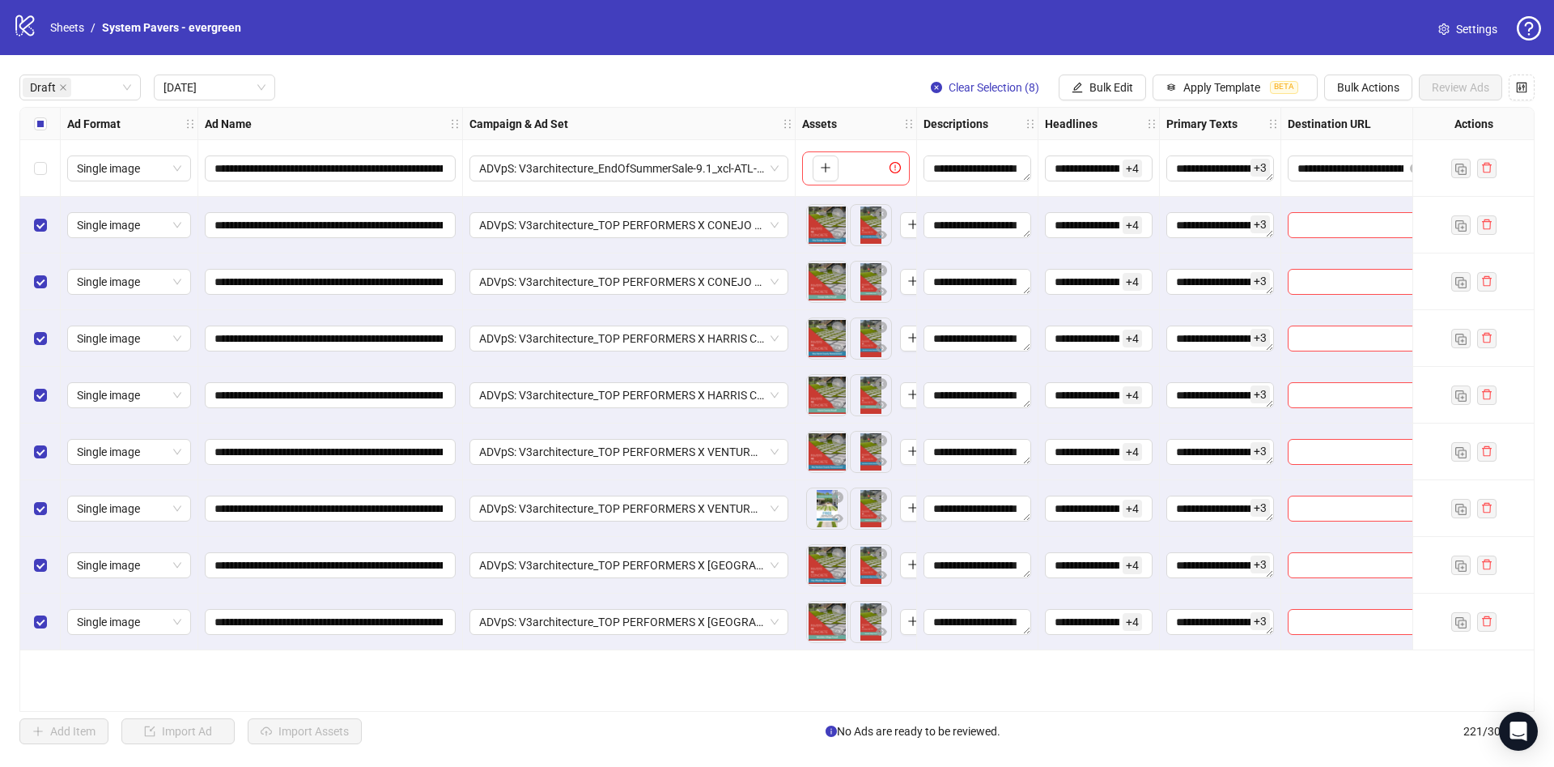
click at [45, 117] on div "Select all rows" at bounding box center [40, 124] width 40 height 32
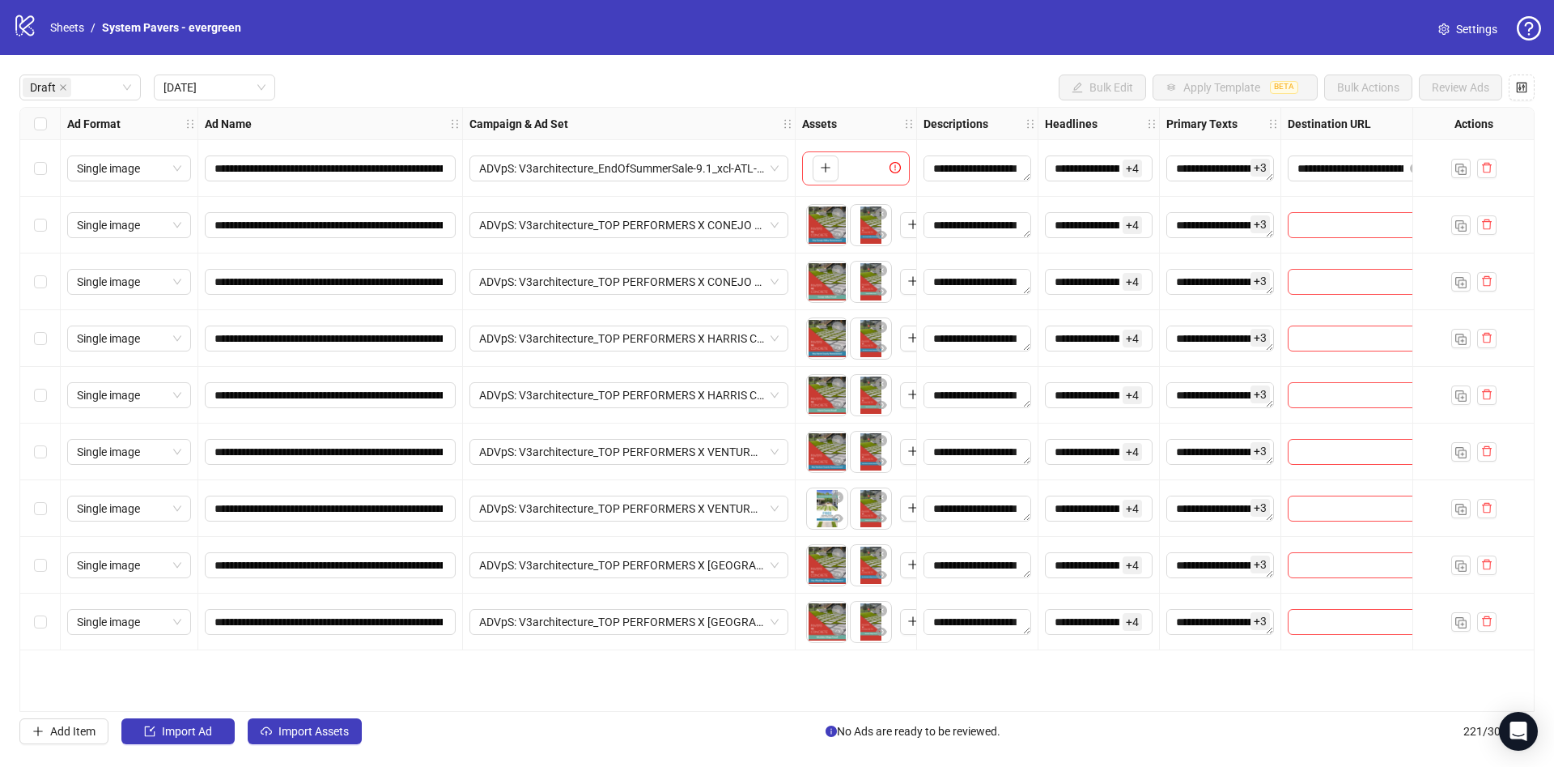
click at [47, 118] on div "Select all rows" at bounding box center [40, 124] width 40 height 32
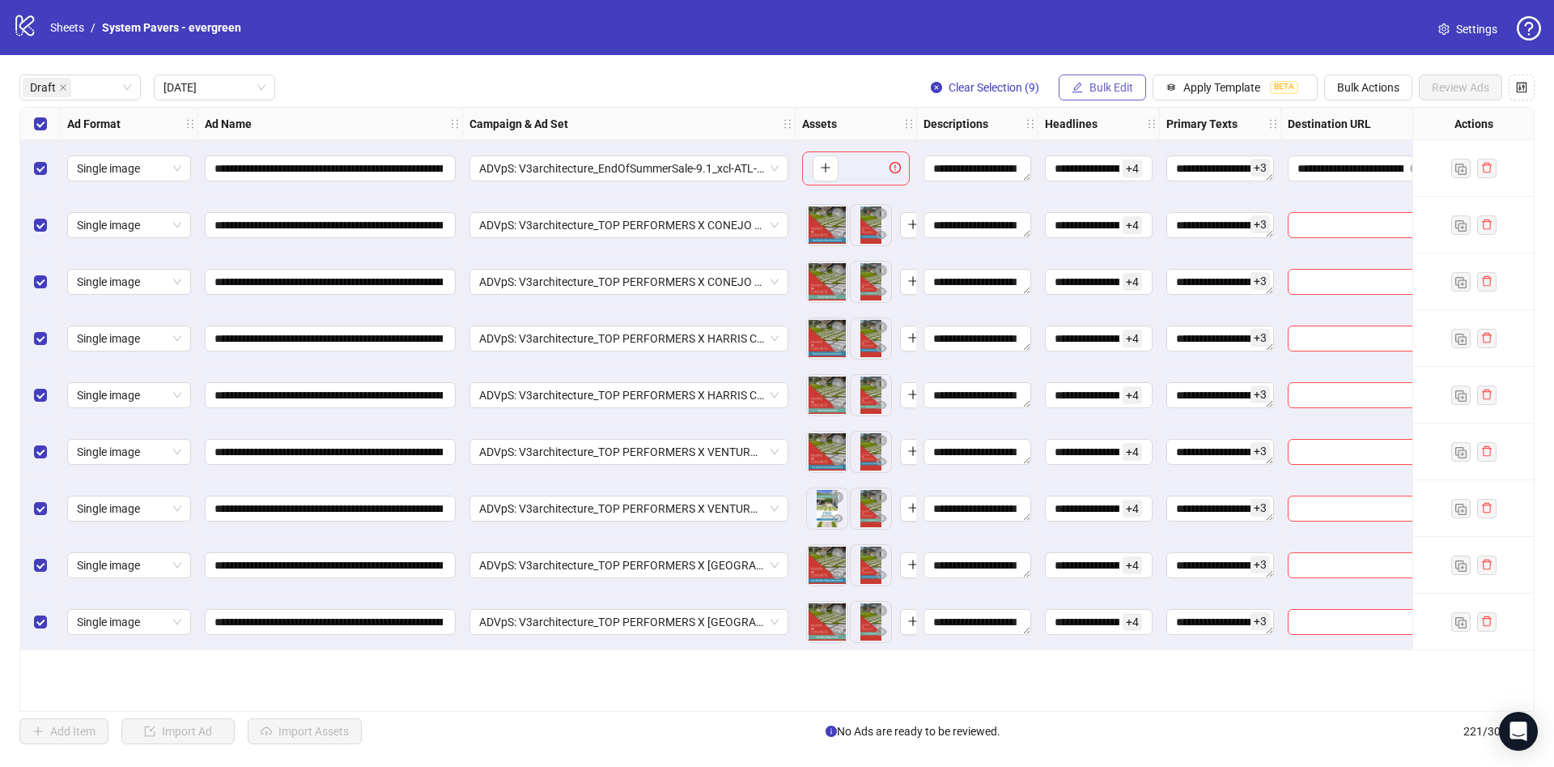
click at [1095, 83] on span "Bulk Edit" at bounding box center [1112, 87] width 44 height 13
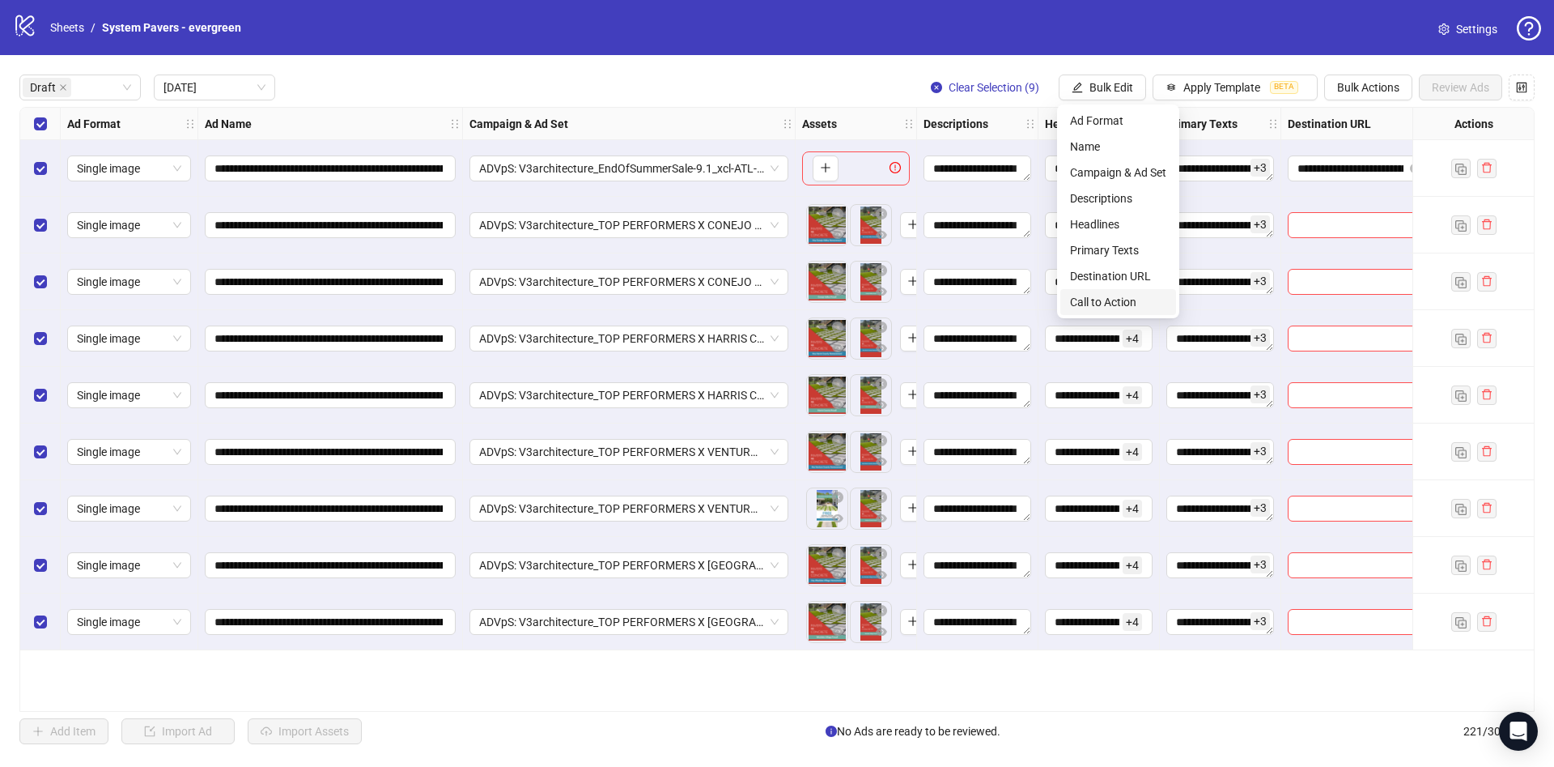
click at [1144, 295] on span "Call to Action" at bounding box center [1118, 302] width 96 height 18
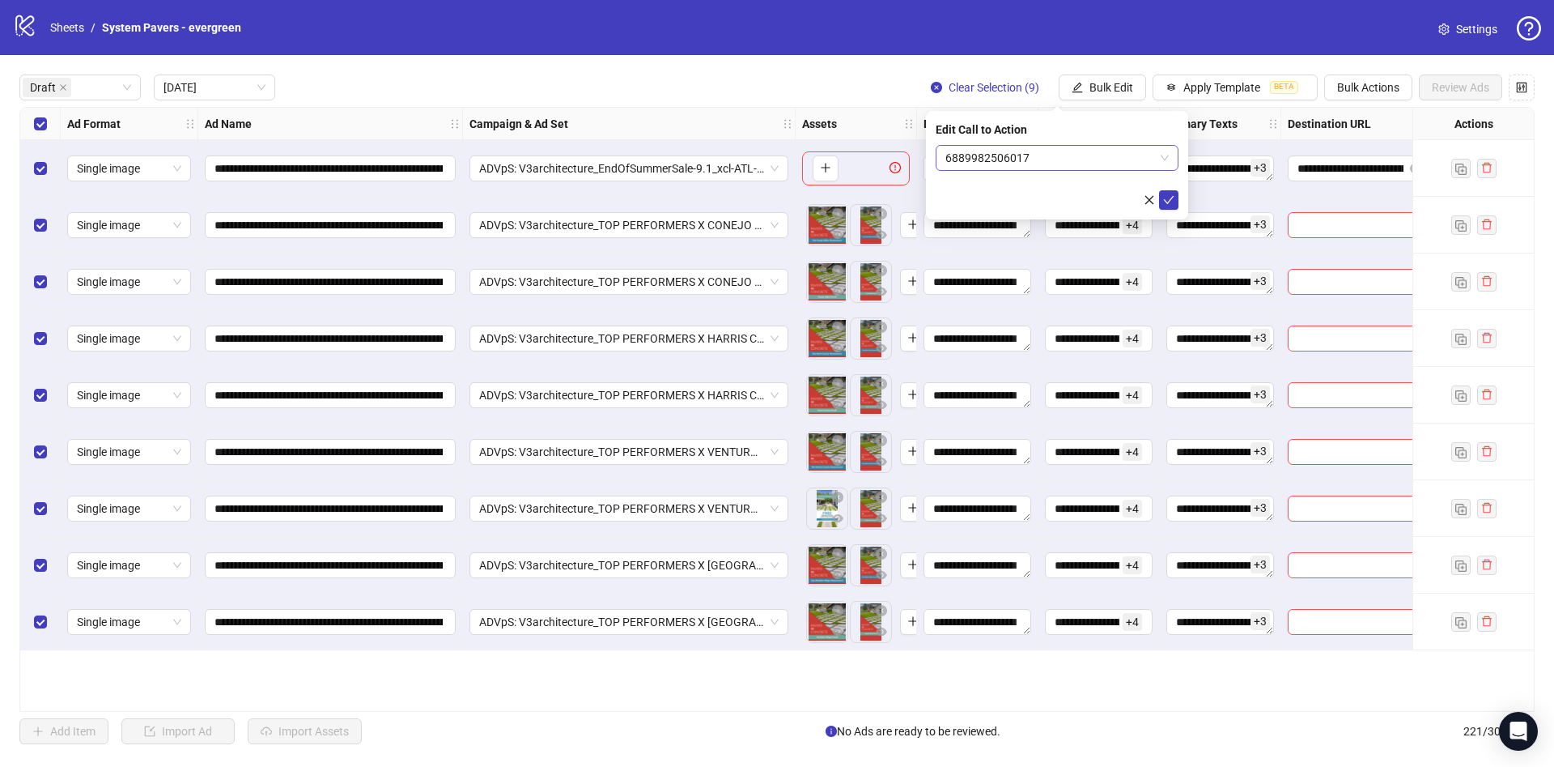
click at [1087, 160] on span "6889982506017" at bounding box center [1057, 158] width 223 height 24
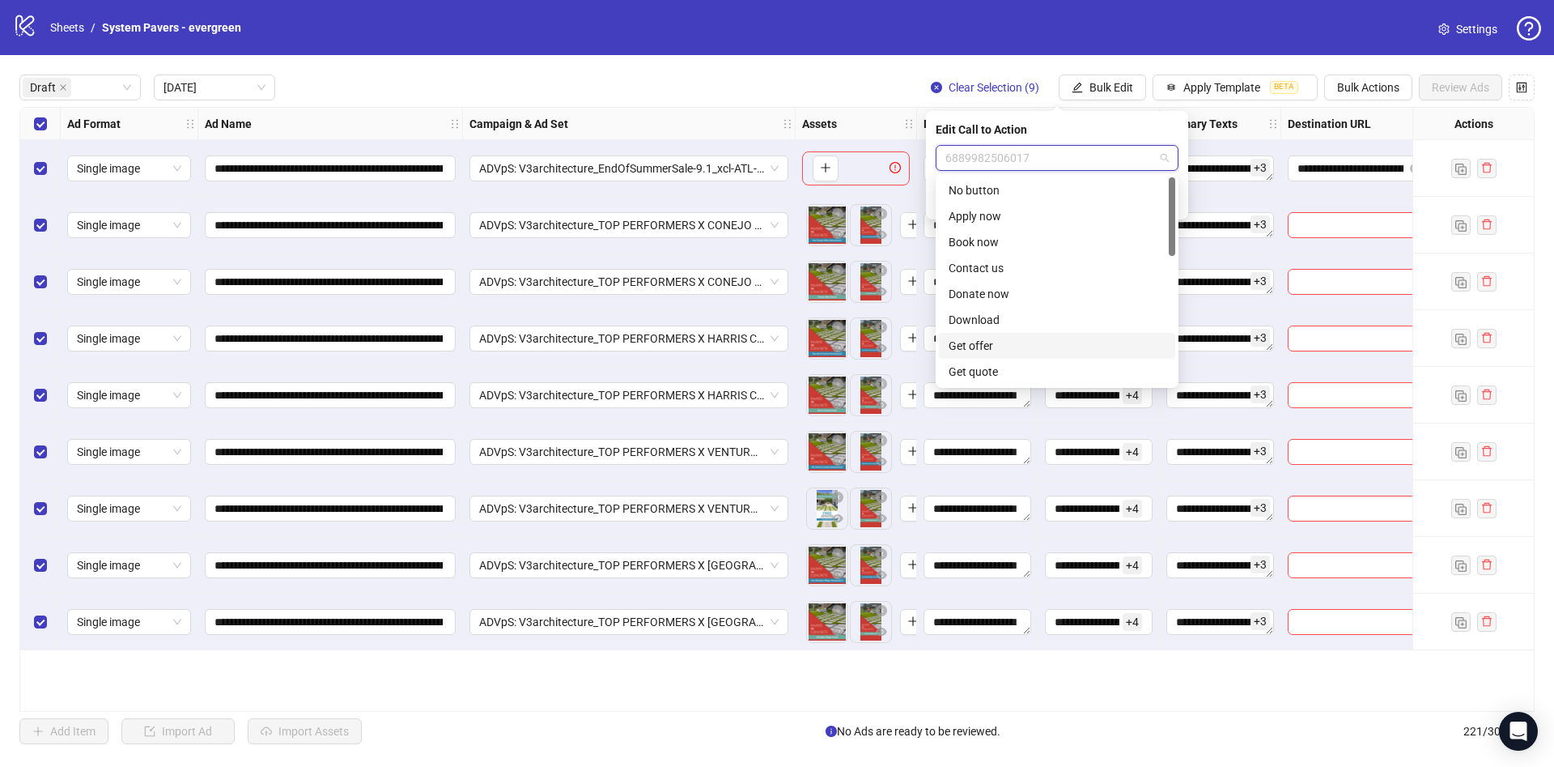
scroll to position [121, 0]
click at [1032, 247] on div "Get quote" at bounding box center [1057, 250] width 217 height 18
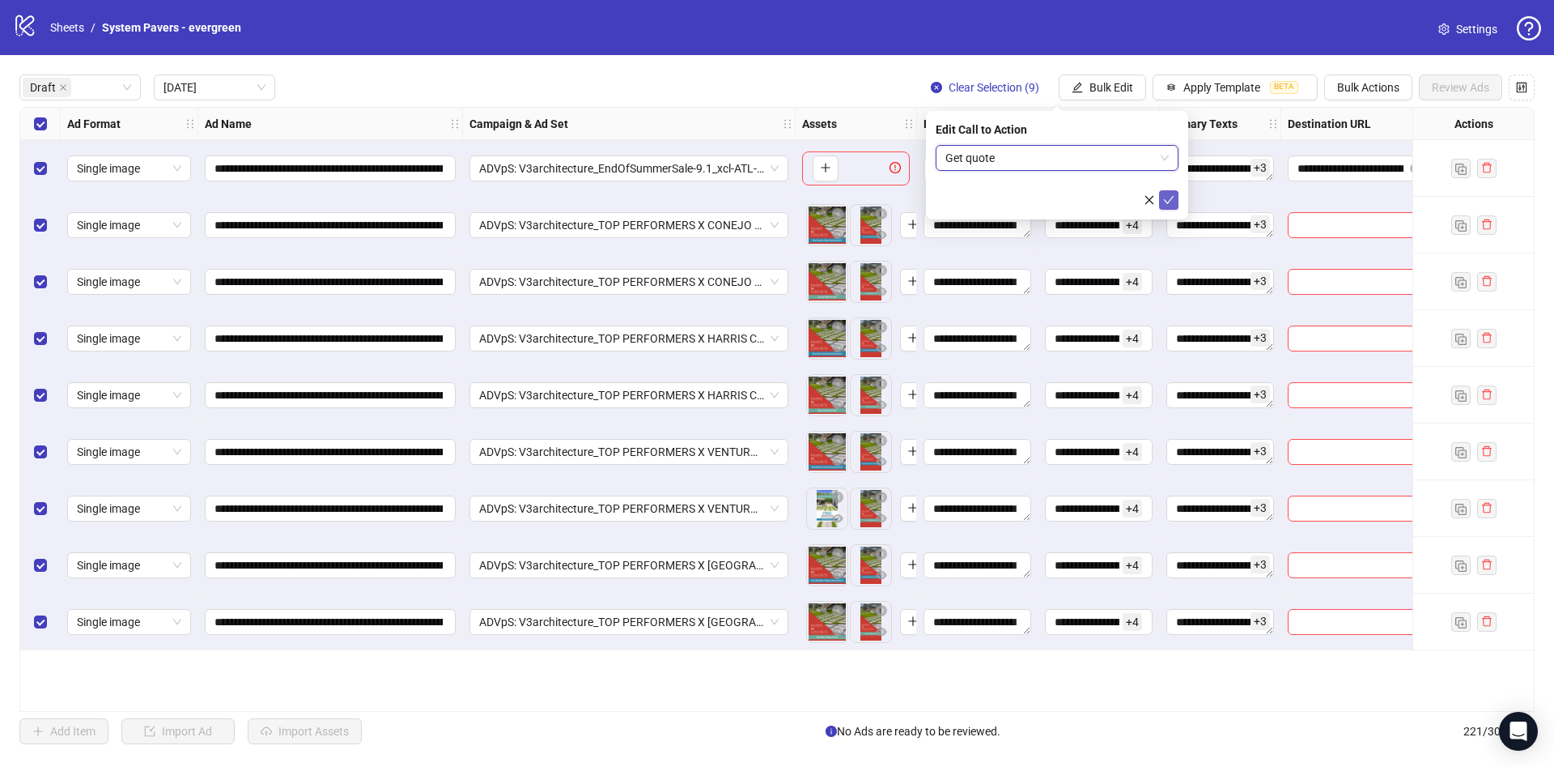
click at [1168, 196] on icon "check" at bounding box center [1168, 199] width 11 height 11
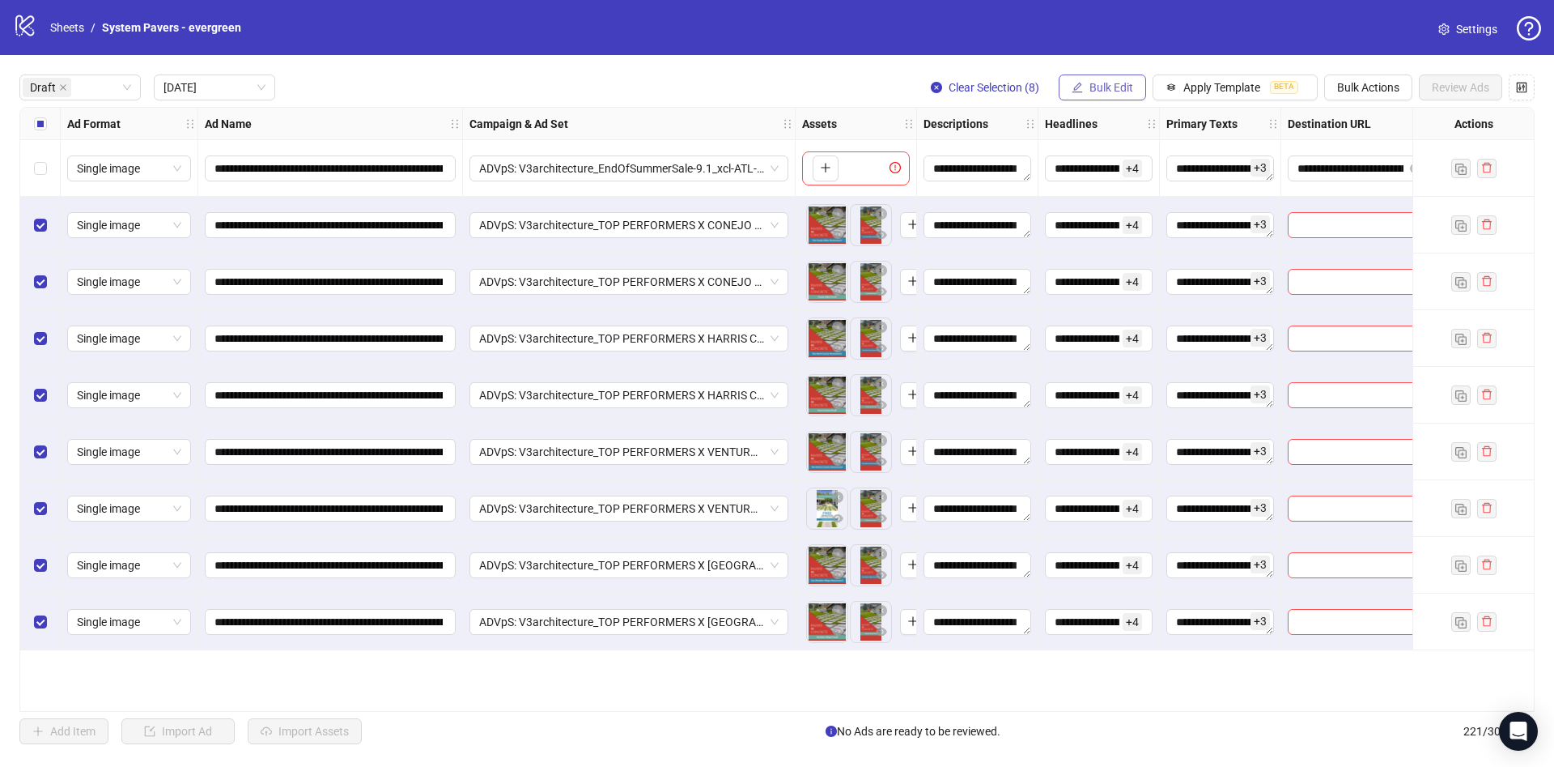
click at [1069, 76] on button "Bulk Edit" at bounding box center [1102, 87] width 87 height 26
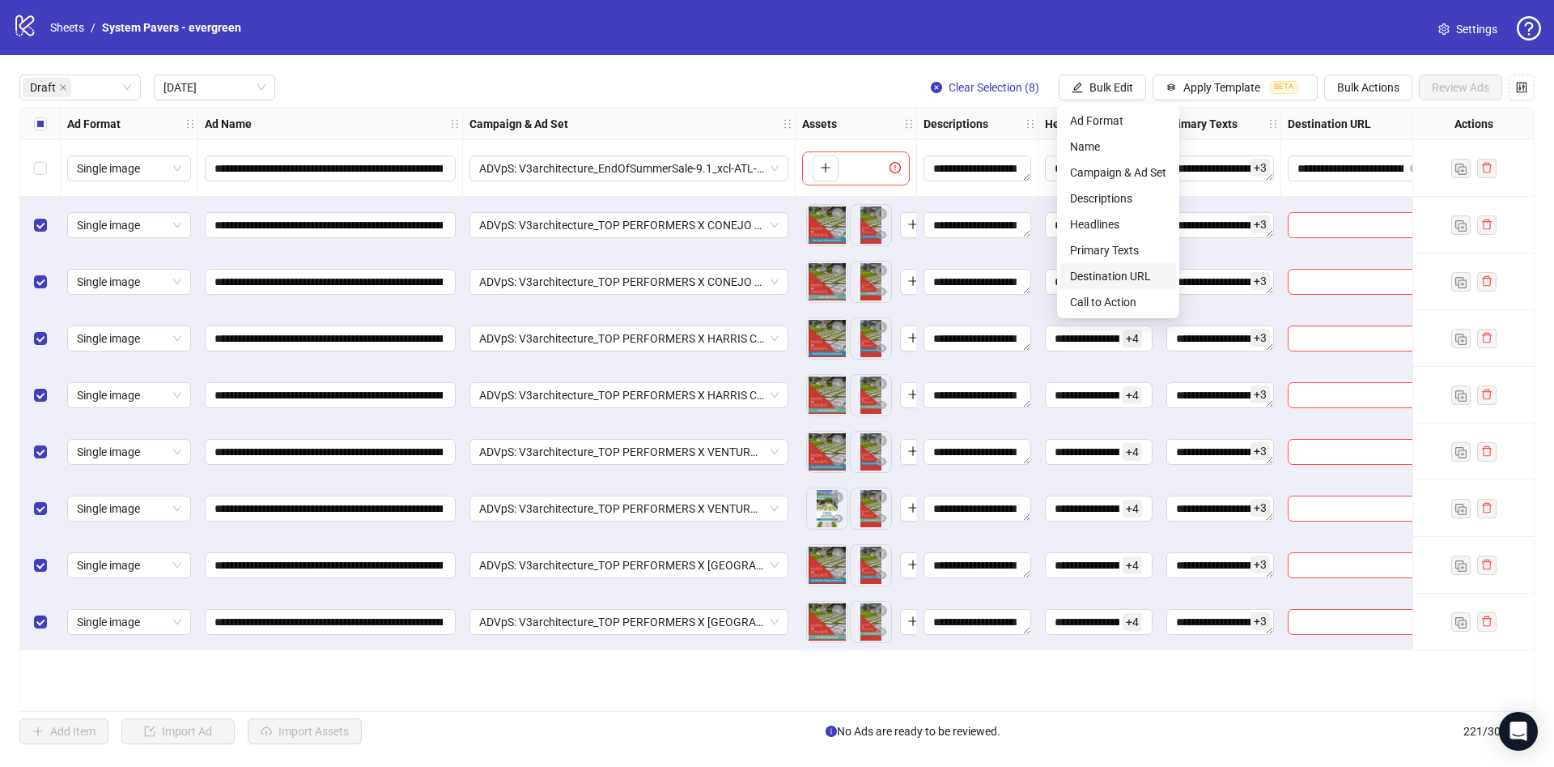
click at [1109, 272] on span "Destination URL" at bounding box center [1118, 276] width 96 height 18
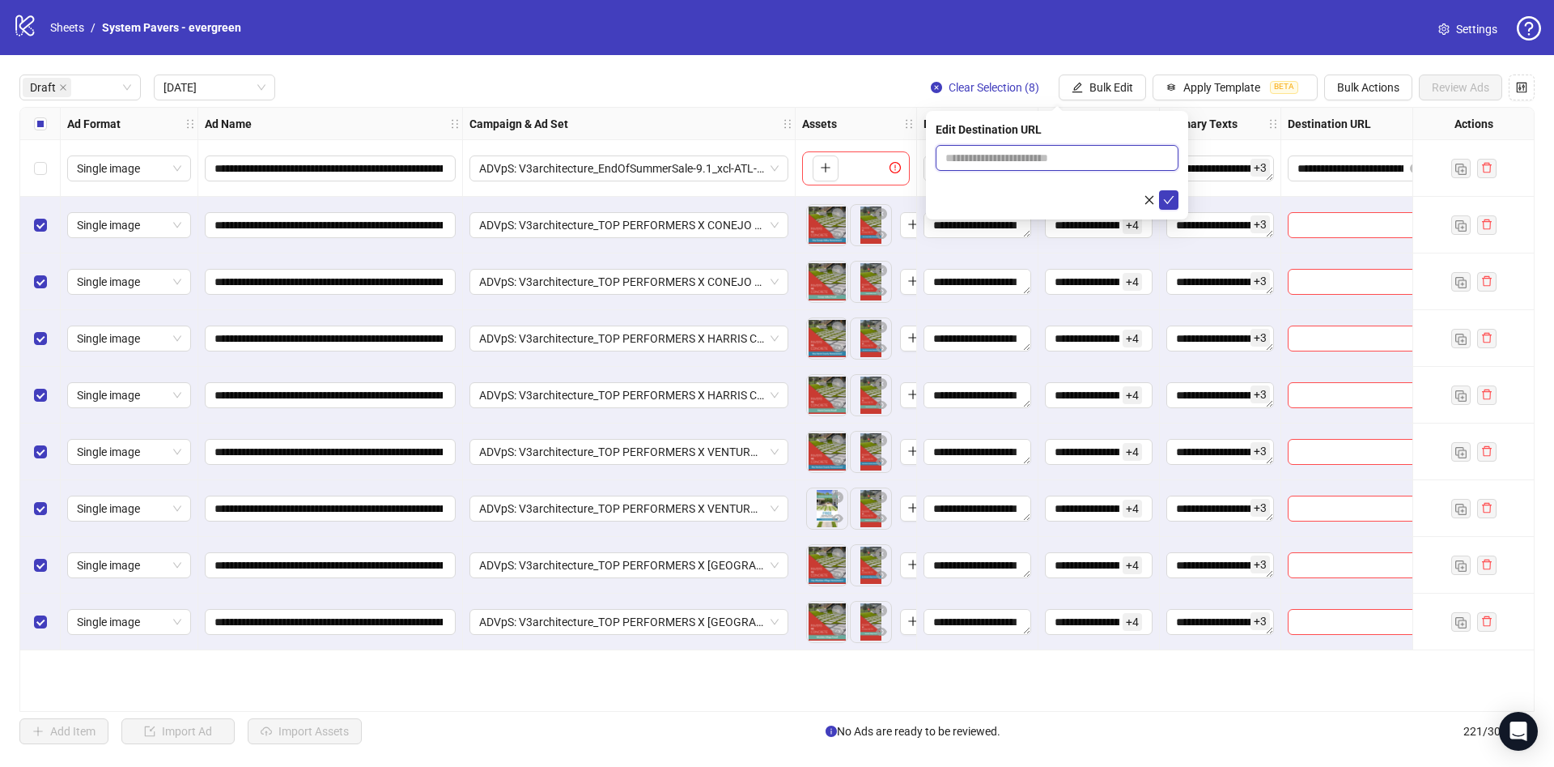
click at [1036, 158] on input "text" at bounding box center [1051, 158] width 210 height 18
paste input "**********"
paste input "text"
type input "**********"
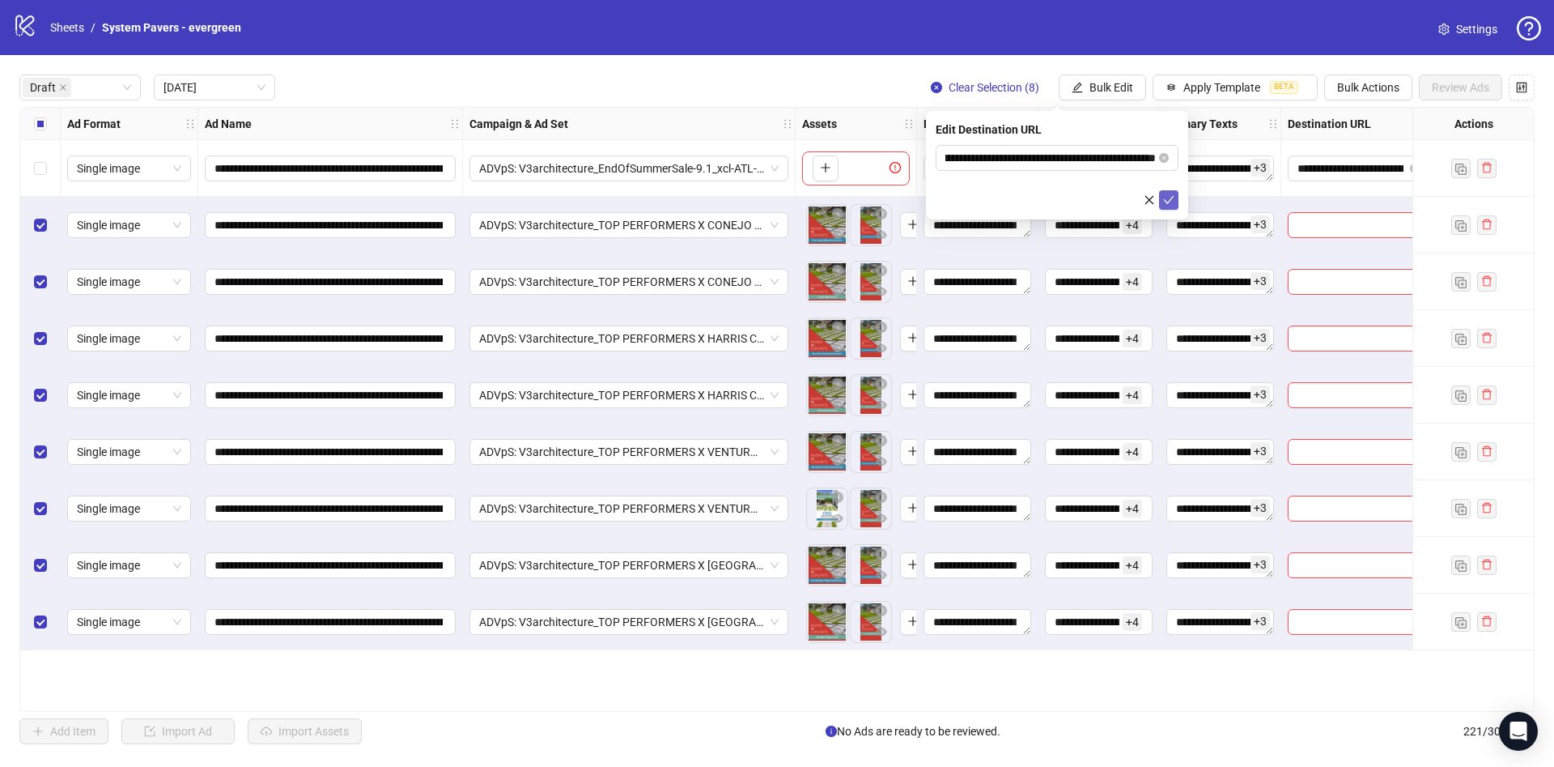
click at [1167, 197] on icon "check" at bounding box center [1168, 199] width 11 height 11
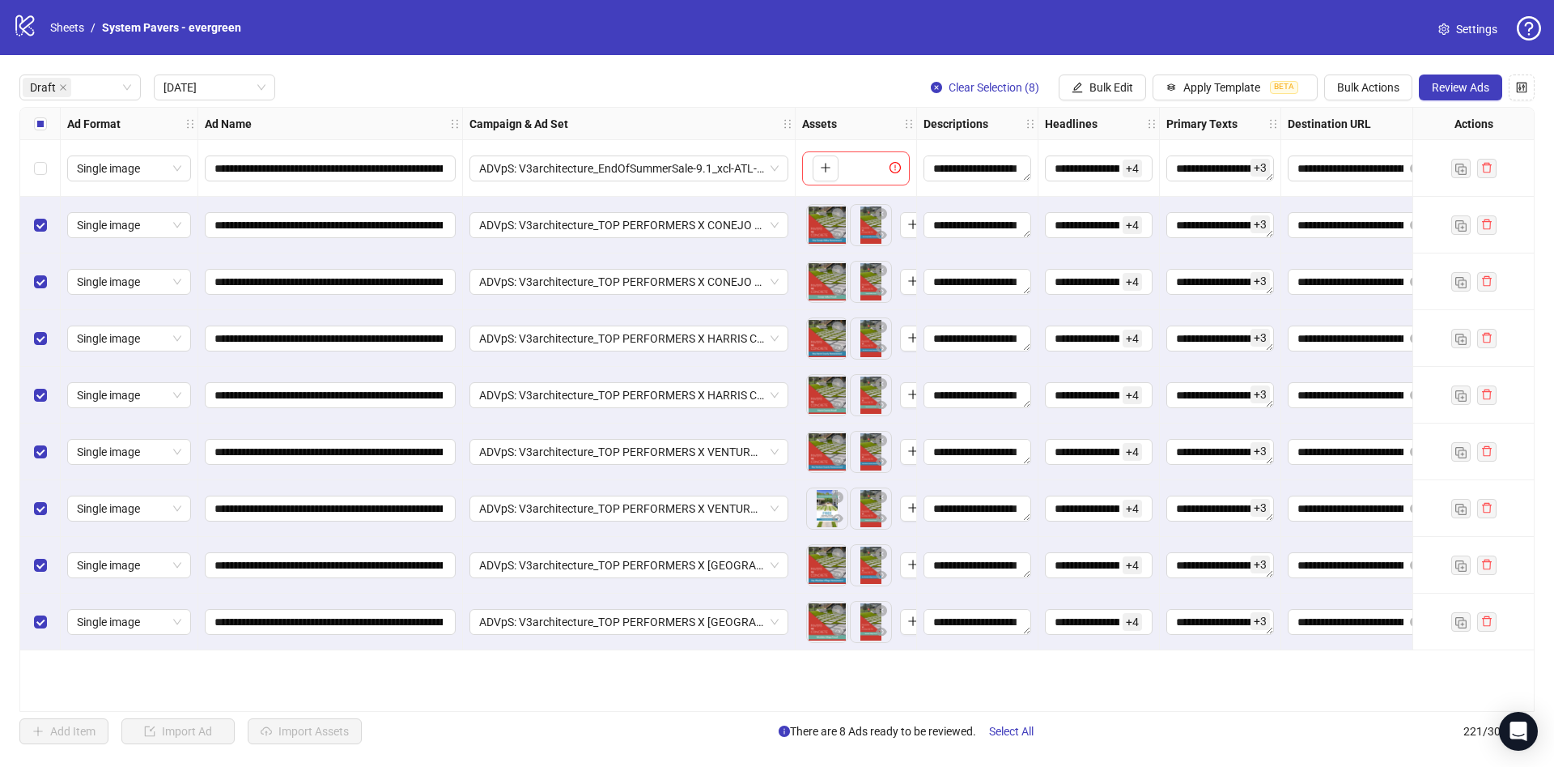
drag, startPoint x: 1475, startPoint y: 85, endPoint x: 1467, endPoint y: 105, distance: 21.8
click at [1475, 86] on span "Review Ads" at bounding box center [1460, 87] width 57 height 13
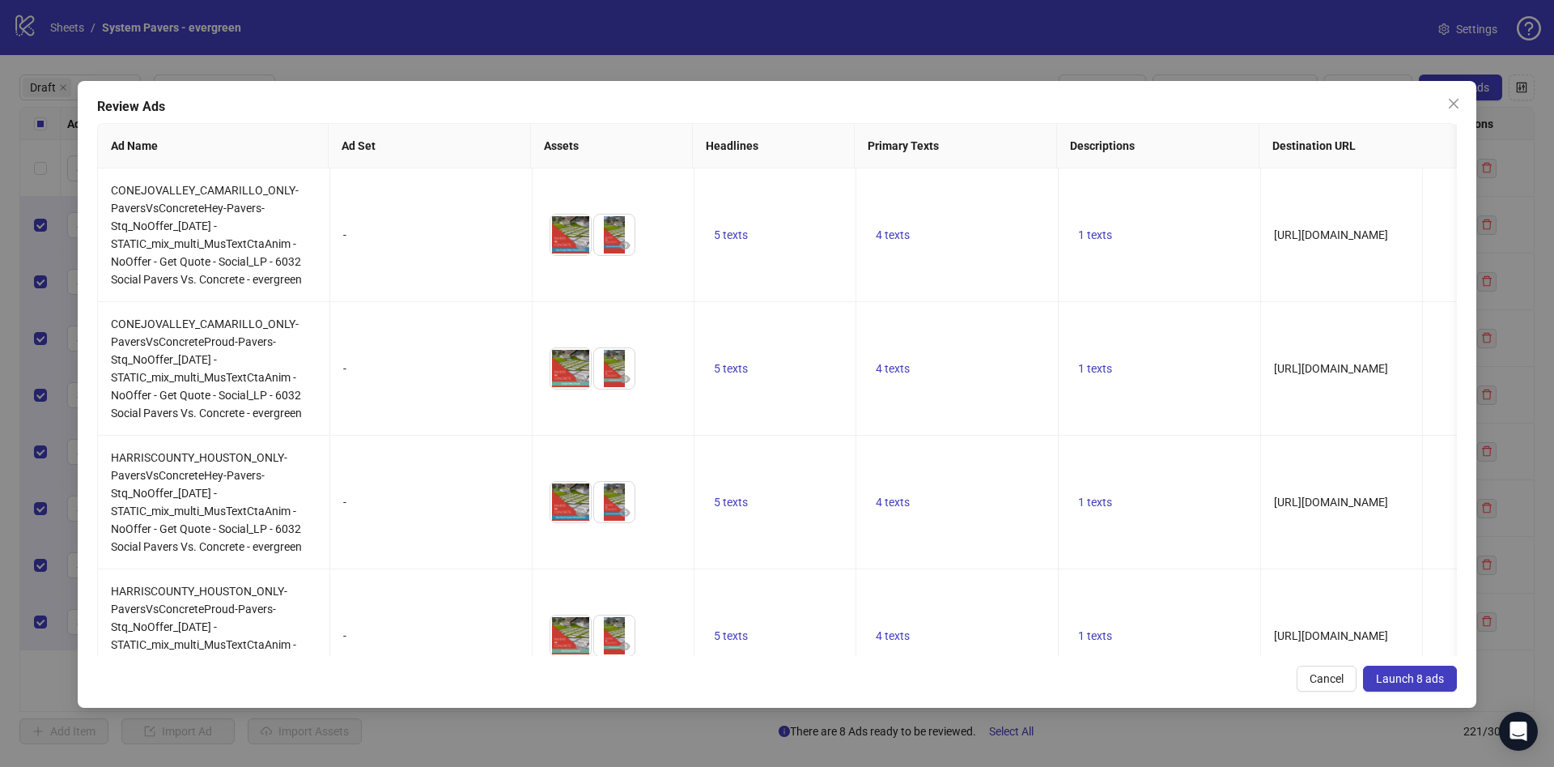
click at [1401, 678] on span "Launch 8 ads" at bounding box center [1410, 678] width 68 height 13
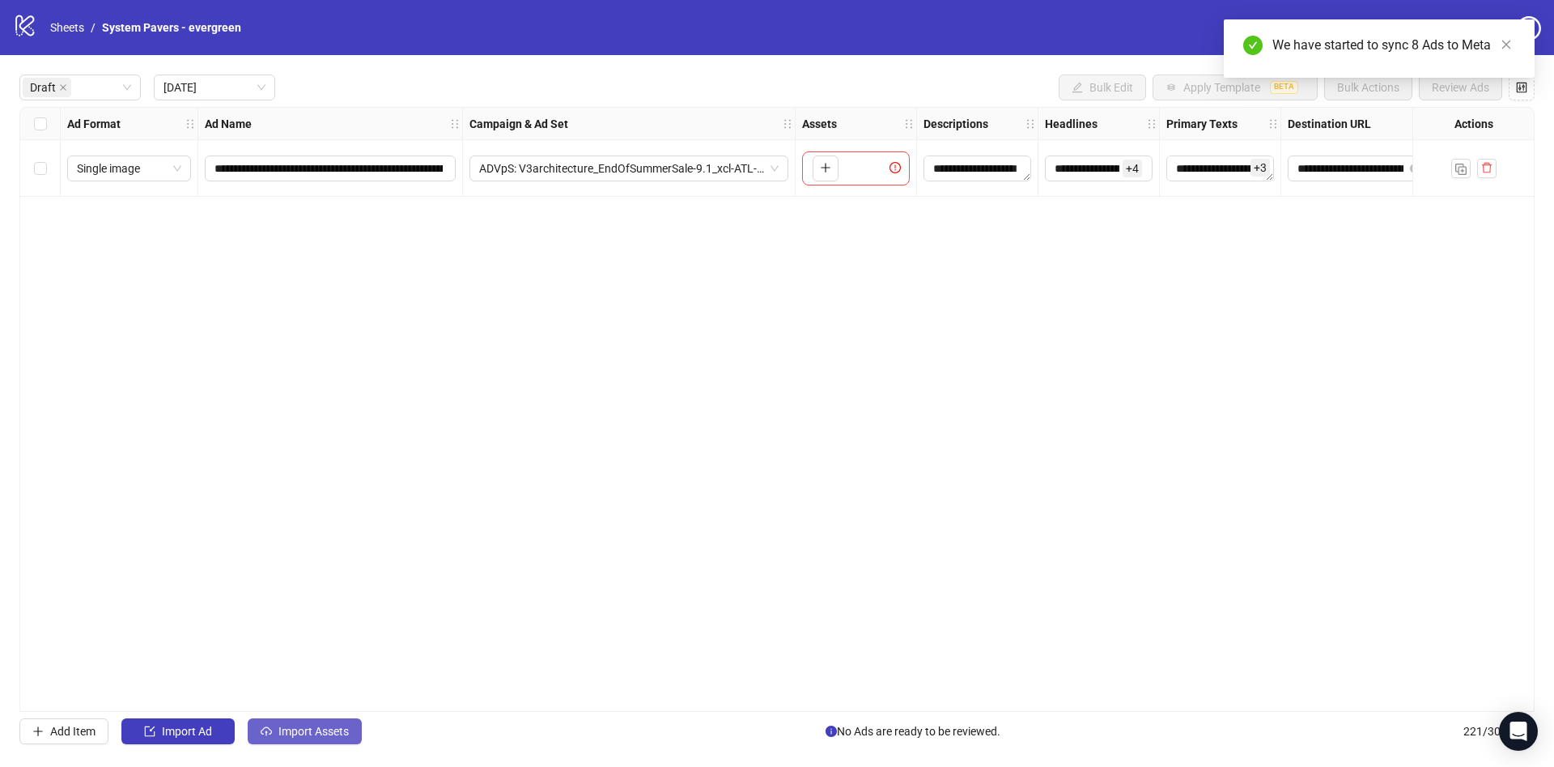
click at [316, 726] on span "Import Assets" at bounding box center [314, 731] width 70 height 13
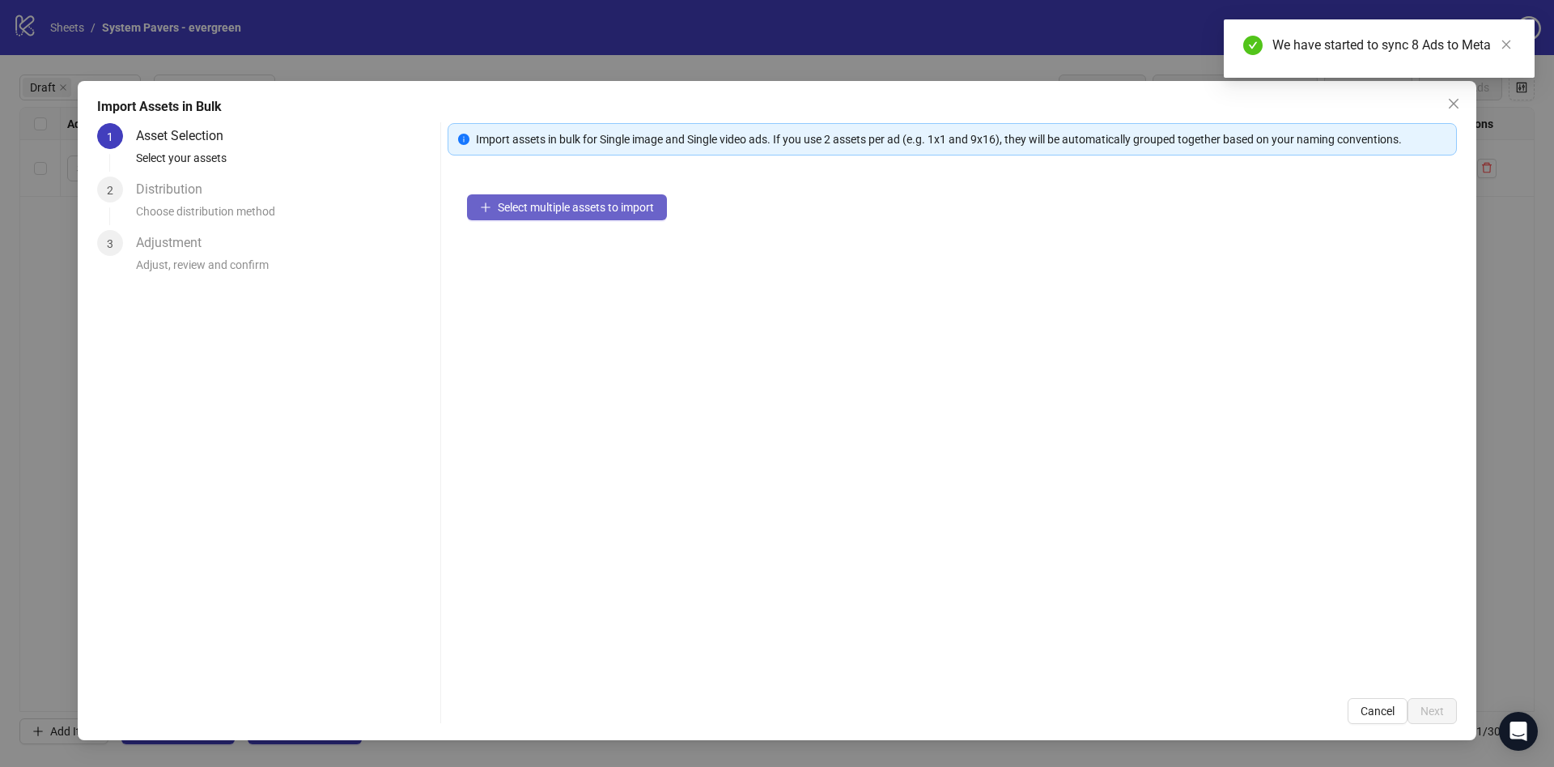
click at [641, 215] on div "Select multiple assets to import" at bounding box center [953, 427] width 1010 height 504
click at [650, 211] on span "Select multiple assets to import" at bounding box center [576, 207] width 156 height 13
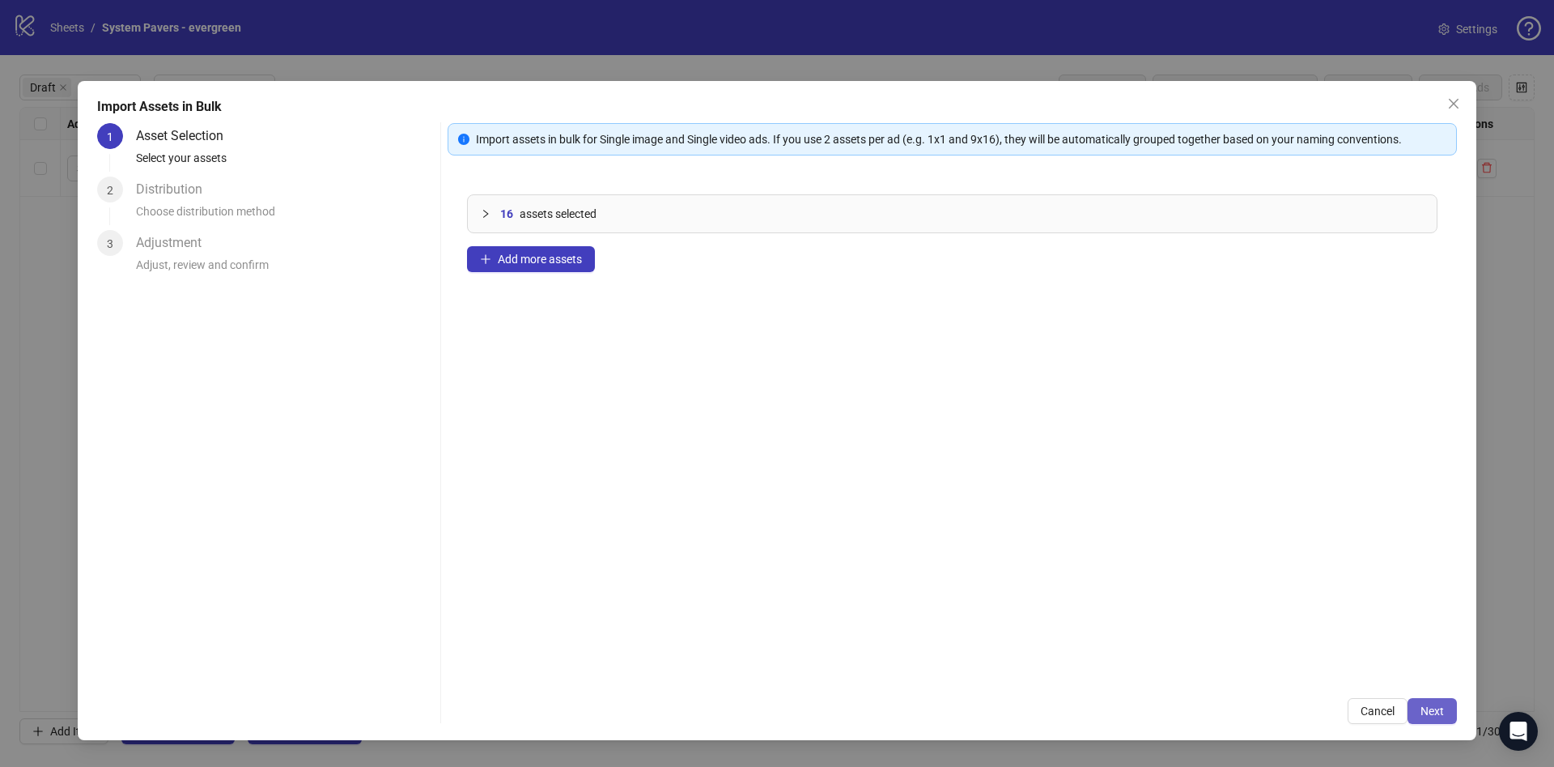
click at [1417, 712] on button "Next" at bounding box center [1432, 711] width 49 height 26
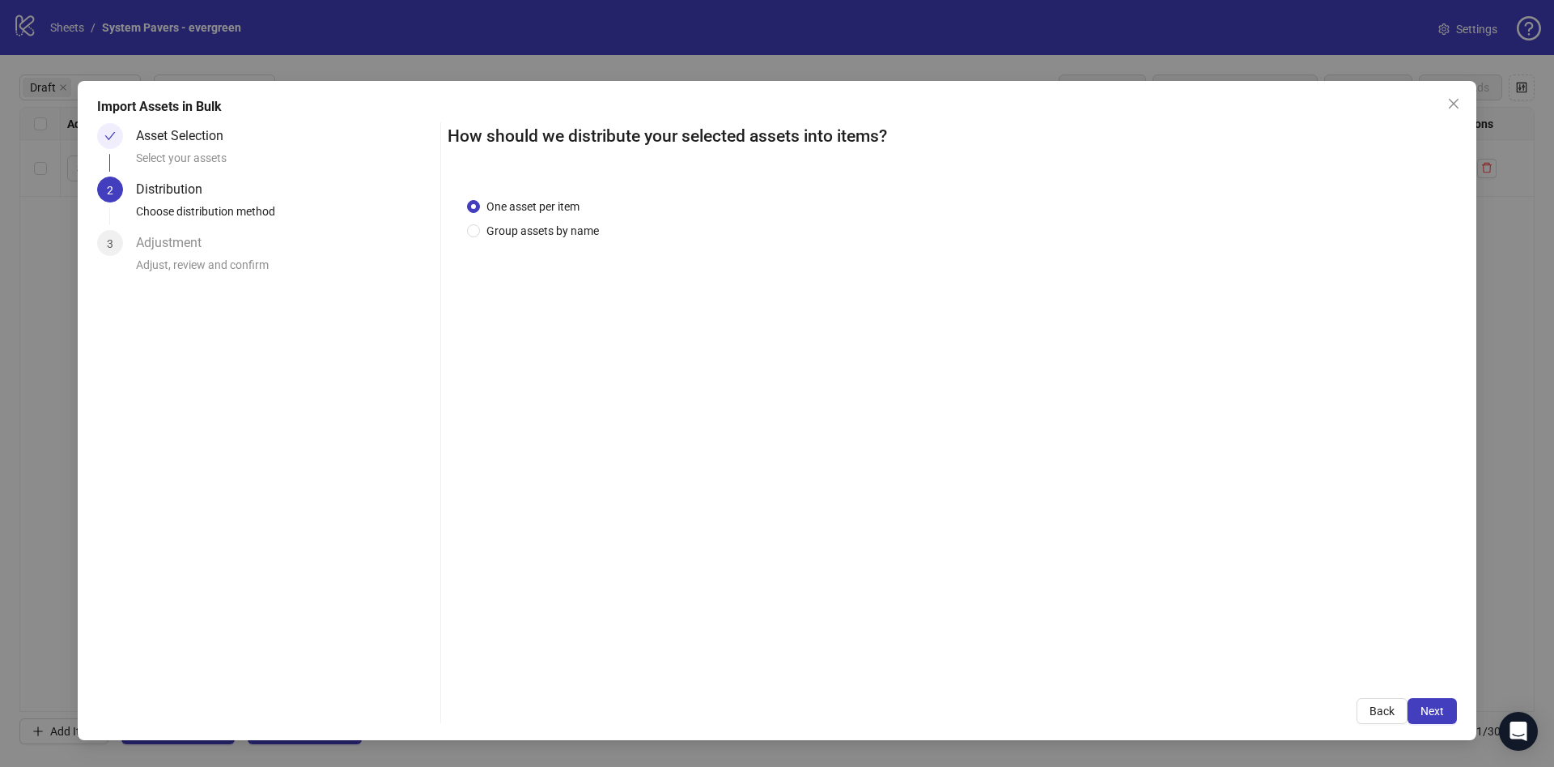
click at [1418, 709] on button "Next" at bounding box center [1432, 711] width 49 height 26
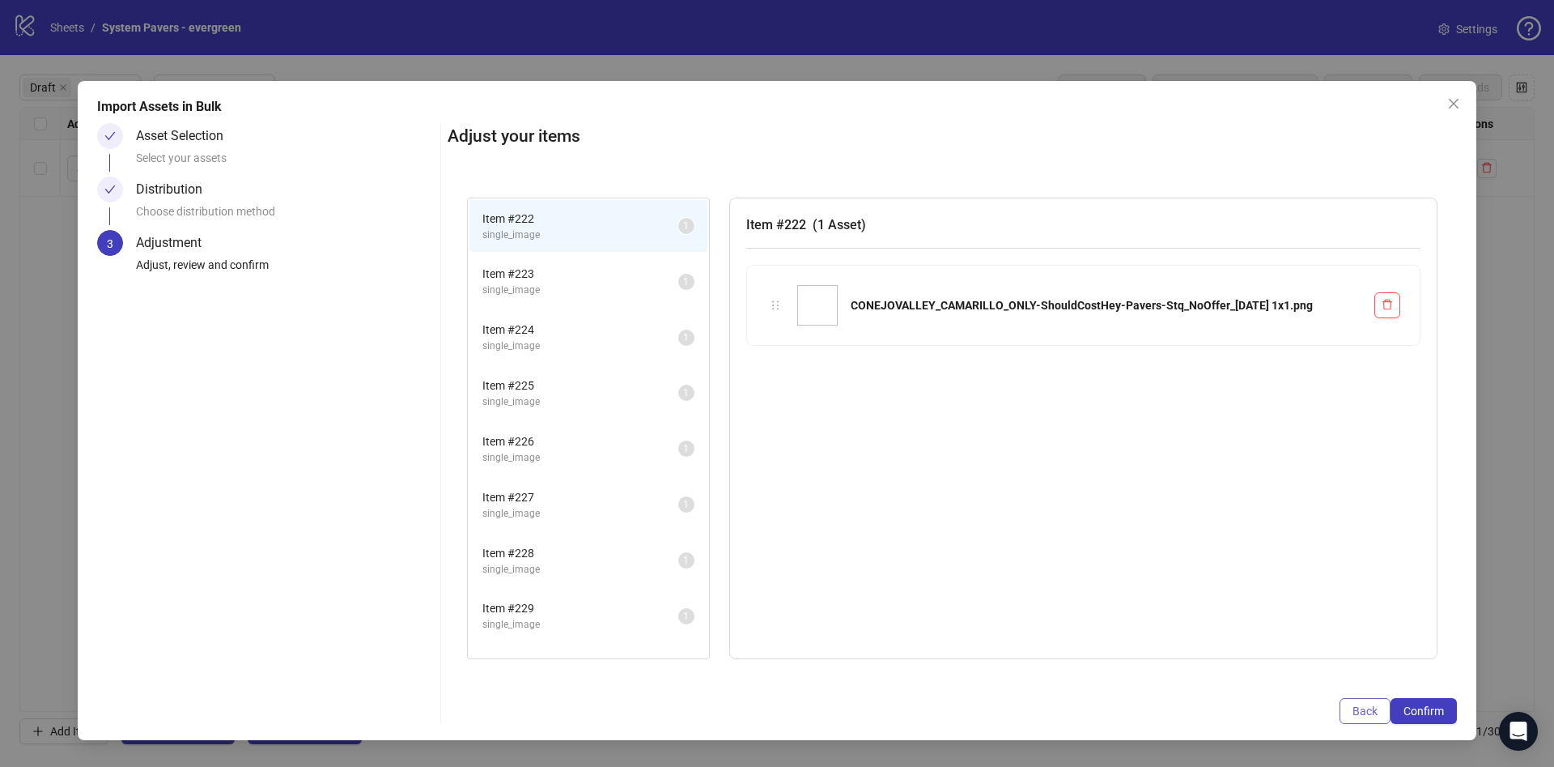
click at [1354, 709] on span "Back" at bounding box center [1365, 710] width 25 height 13
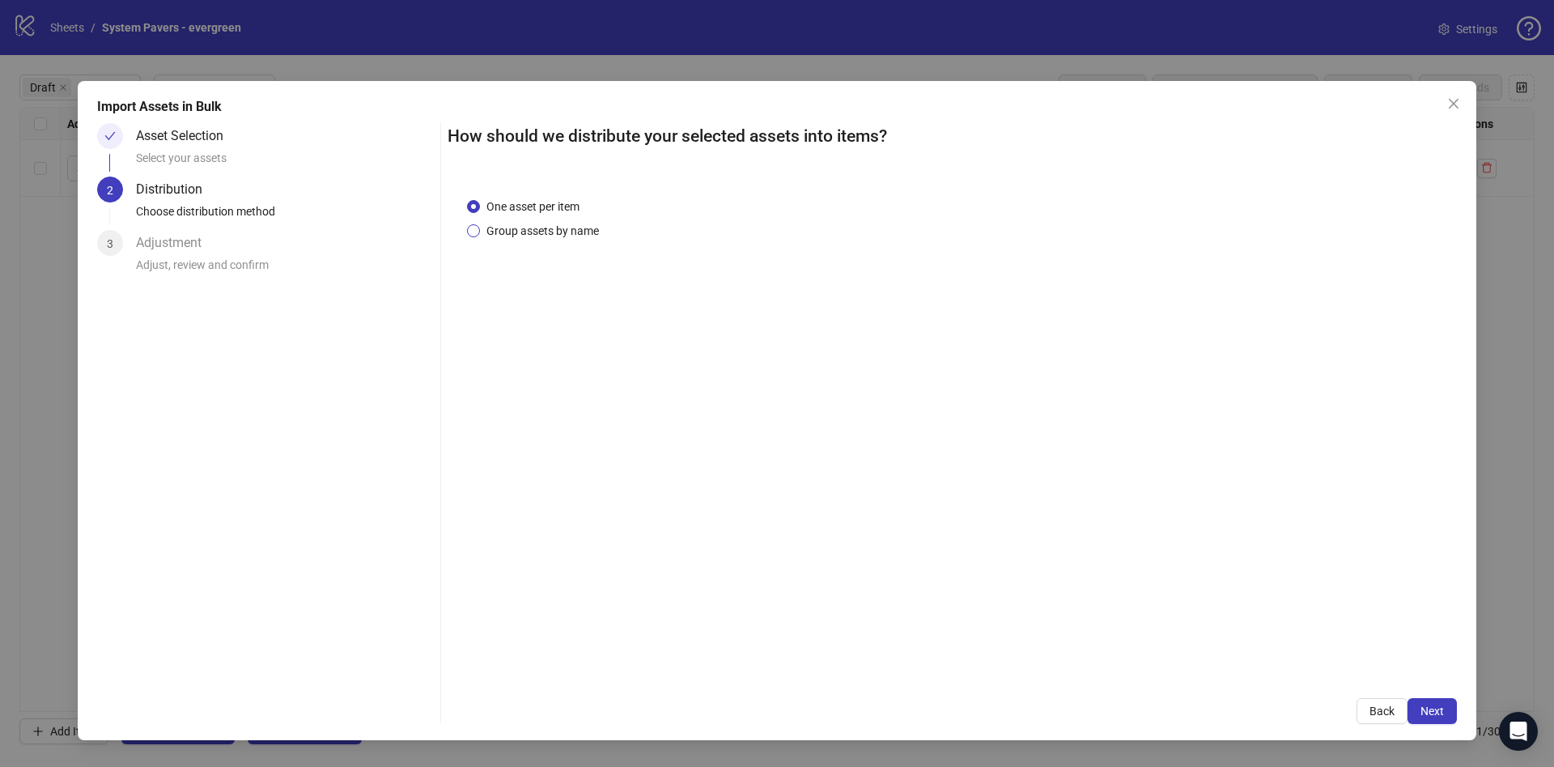
click at [556, 230] on span "Group assets by name" at bounding box center [542, 231] width 125 height 18
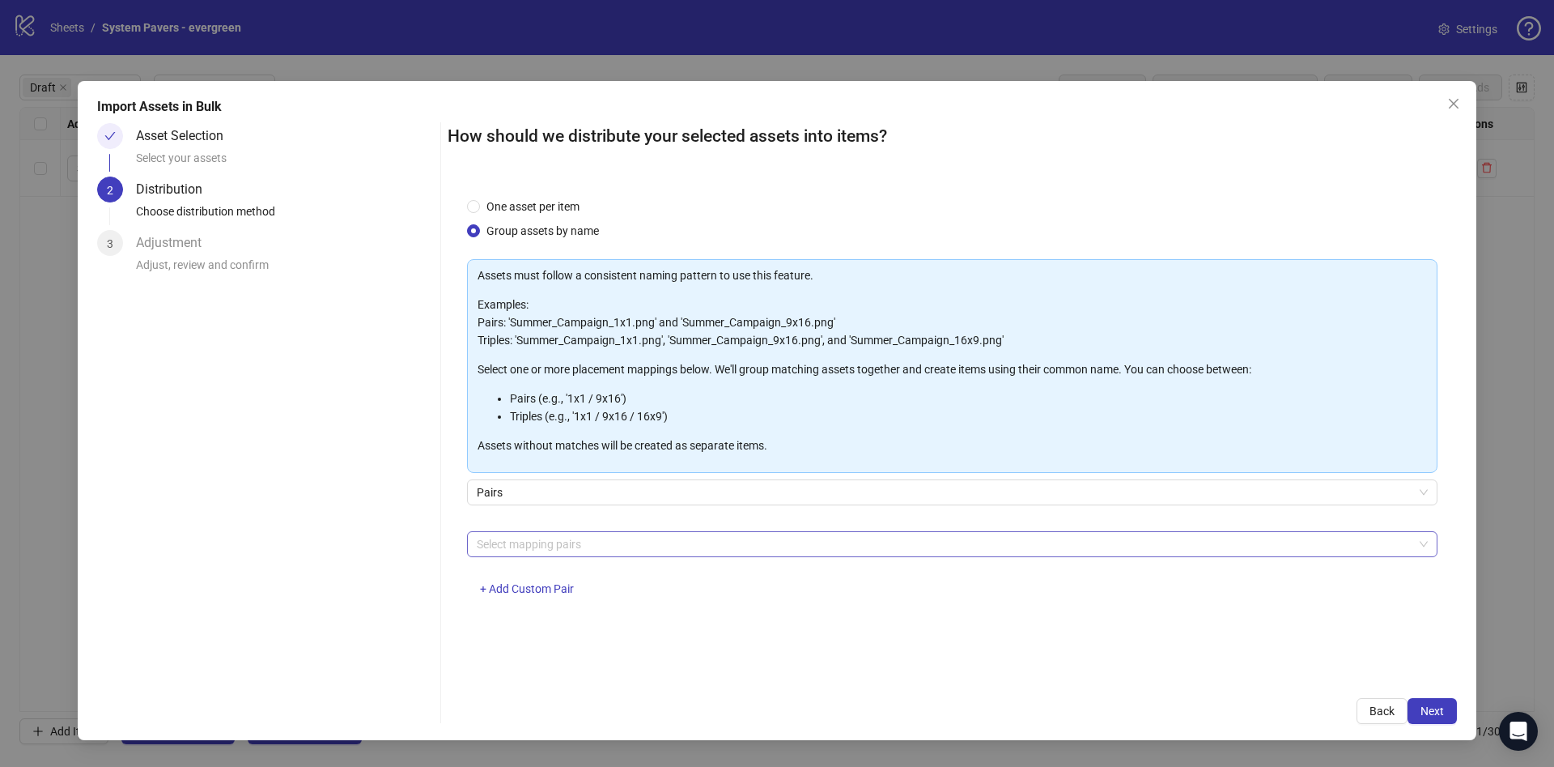
click at [962, 538] on div at bounding box center [943, 544] width 947 height 23
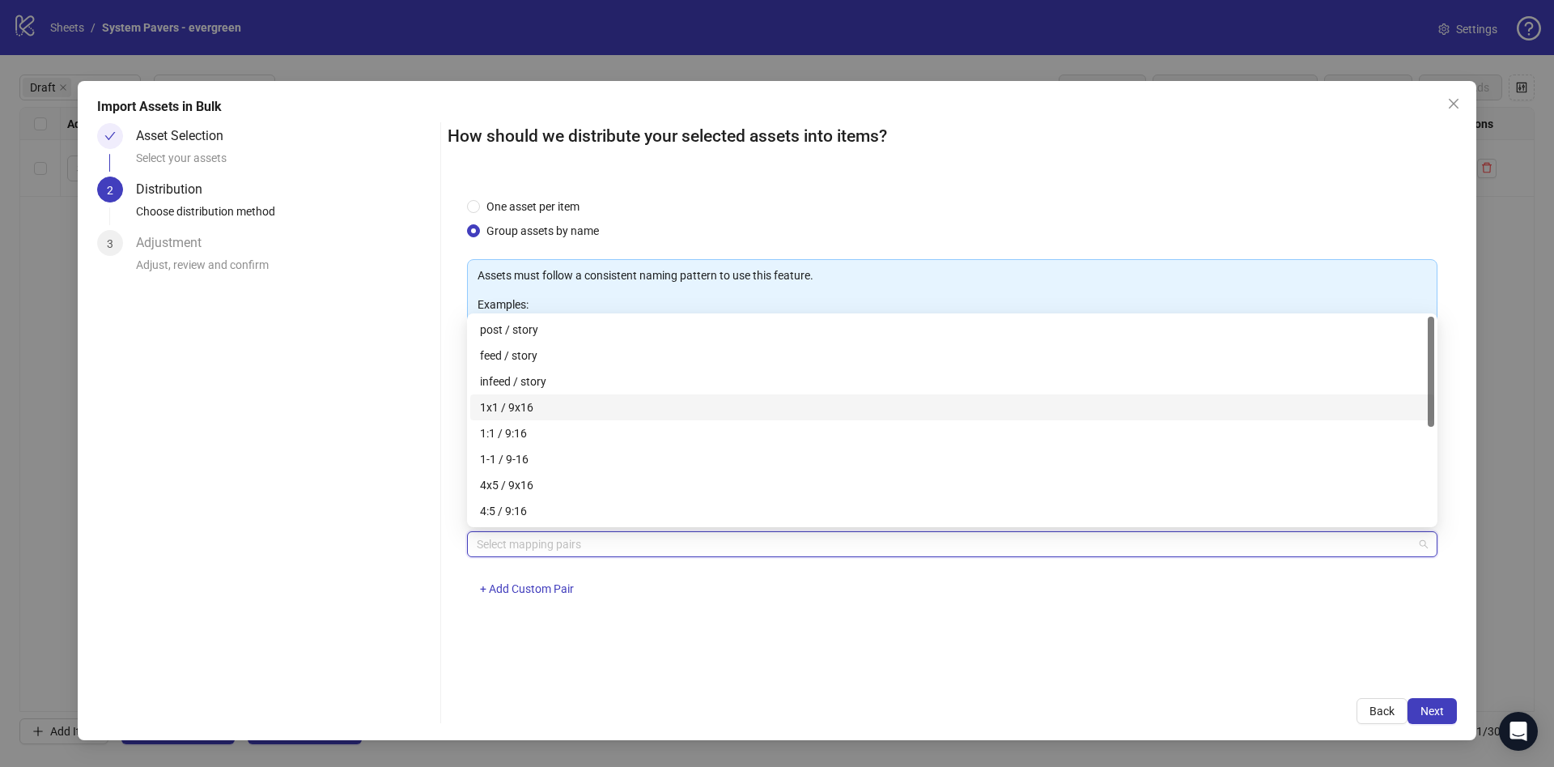
click at [568, 413] on div "1x1 / 9x16" at bounding box center [952, 407] width 945 height 18
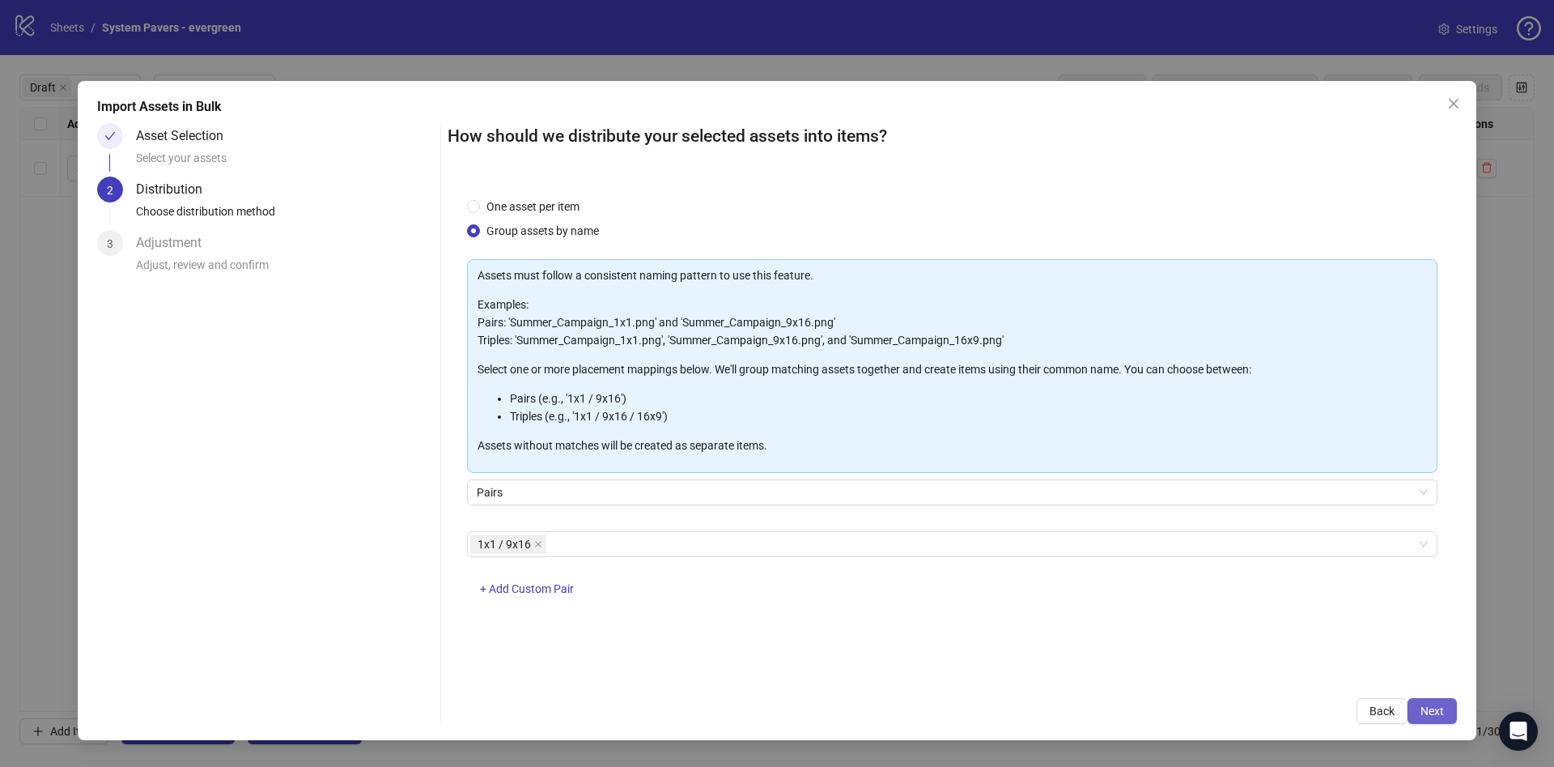
click at [1427, 710] on span "Next" at bounding box center [1432, 710] width 23 height 13
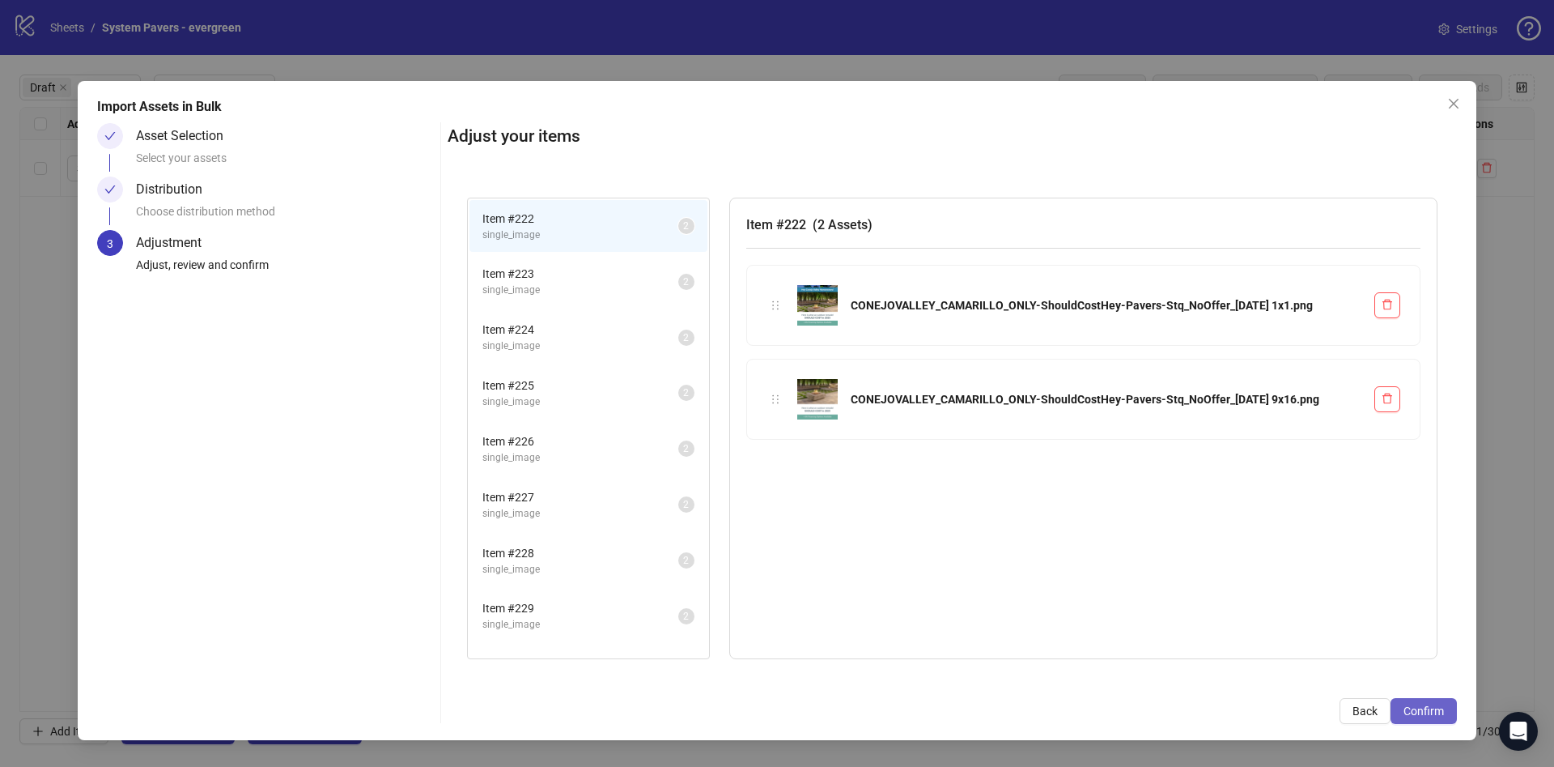
click at [1429, 714] on span "Confirm" at bounding box center [1424, 710] width 40 height 13
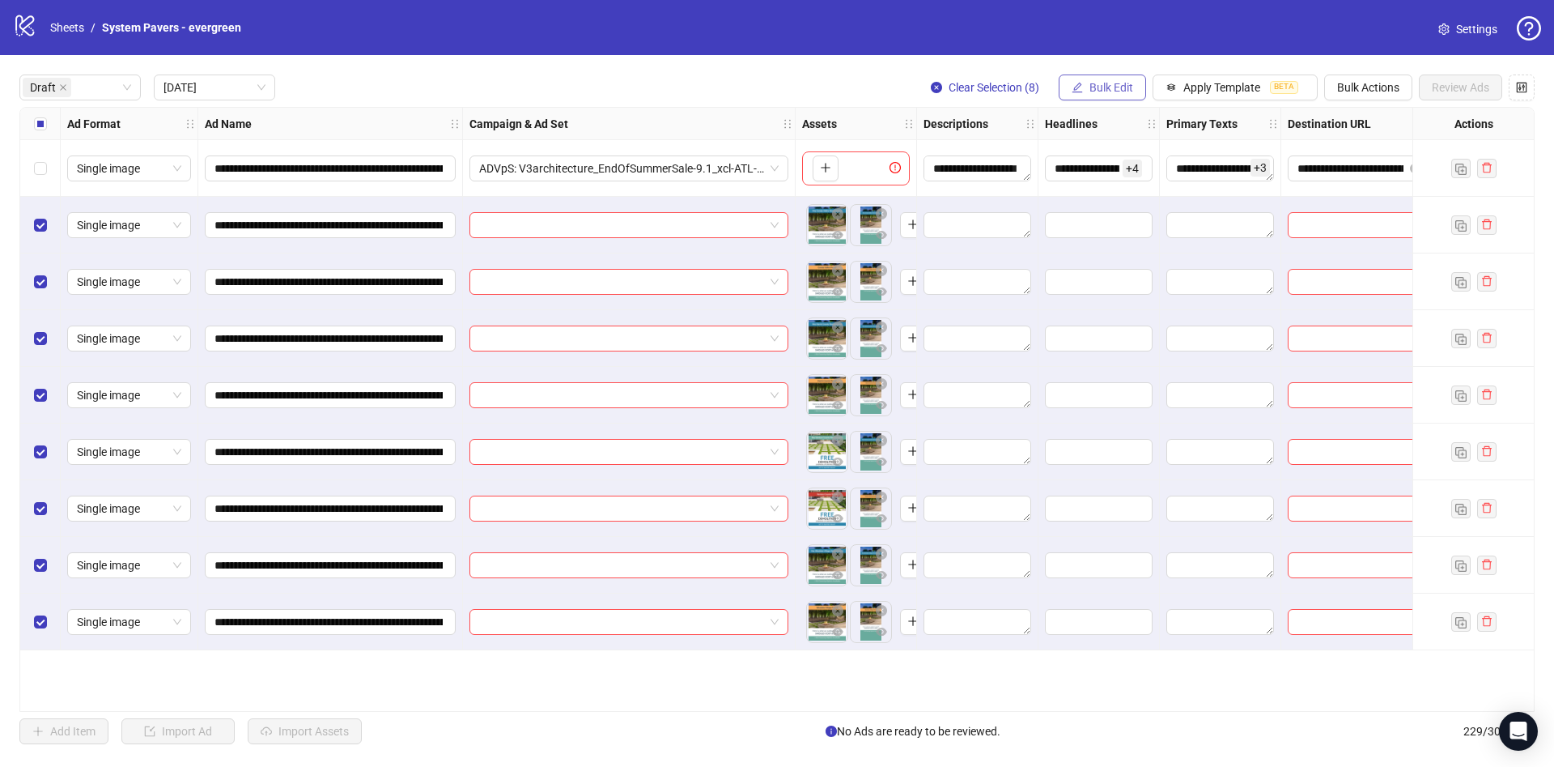
click at [1116, 83] on span "Bulk Edit" at bounding box center [1112, 87] width 44 height 13
click at [24, 128] on div "Select all rows" at bounding box center [40, 124] width 40 height 32
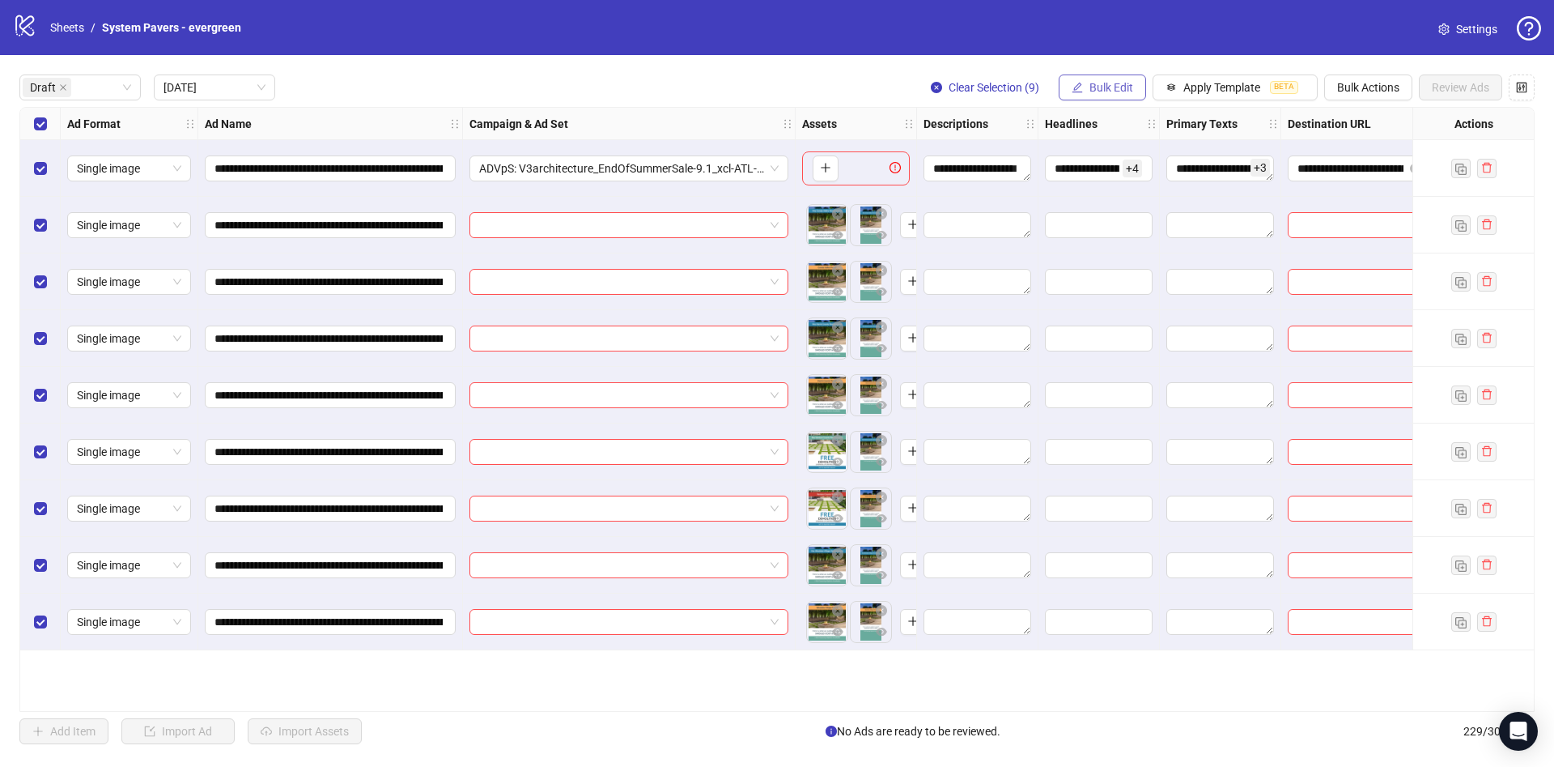
click at [1101, 85] on span "Bulk Edit" at bounding box center [1112, 87] width 44 height 13
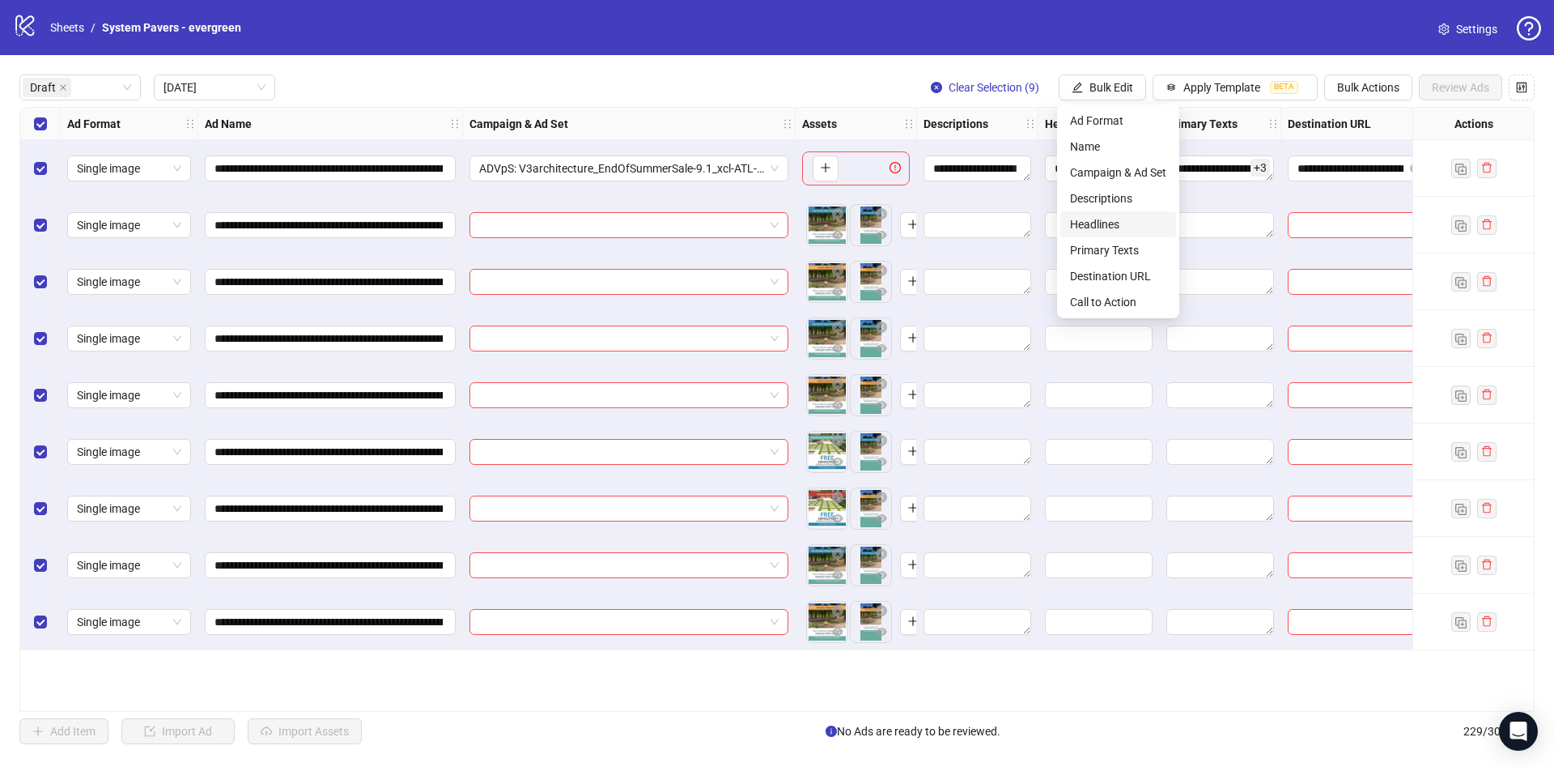
click at [1150, 226] on span "Headlines" at bounding box center [1118, 224] width 96 height 18
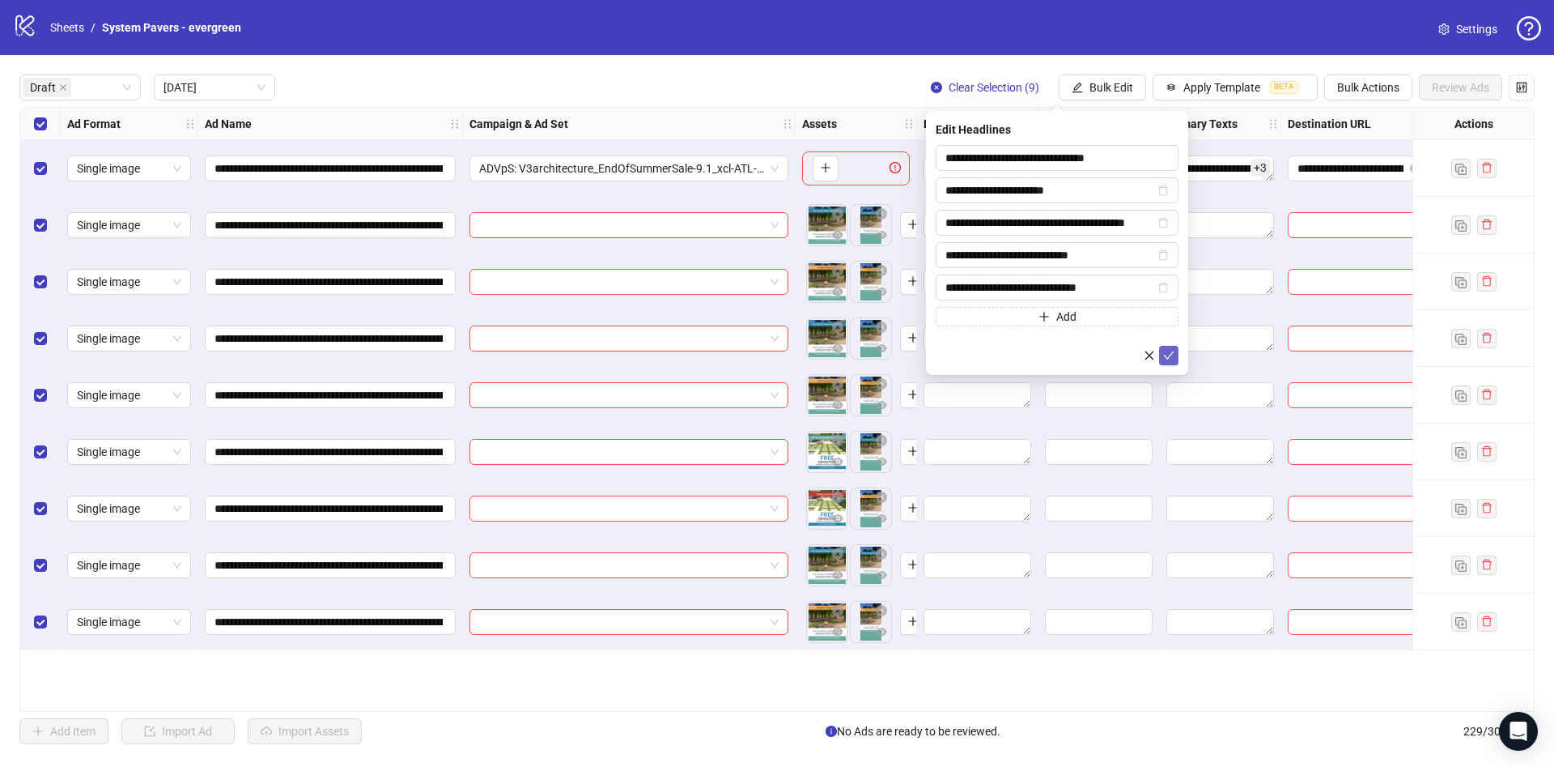
click at [1168, 350] on icon "check" at bounding box center [1168, 355] width 11 height 11
click at [1106, 99] on button "Bulk Edit" at bounding box center [1102, 87] width 87 height 26
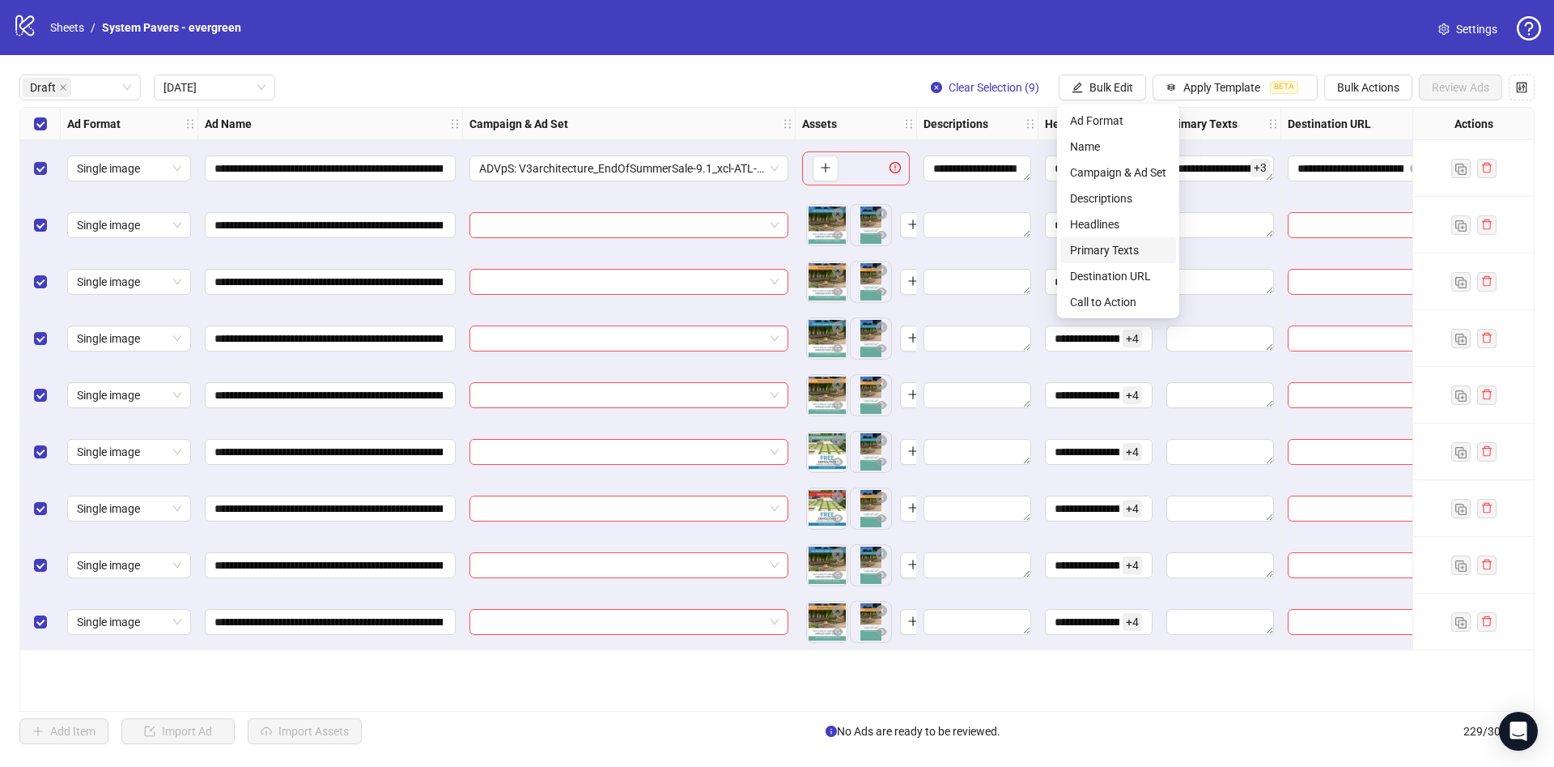
click at [1118, 249] on span "Primary Texts" at bounding box center [1118, 250] width 96 height 18
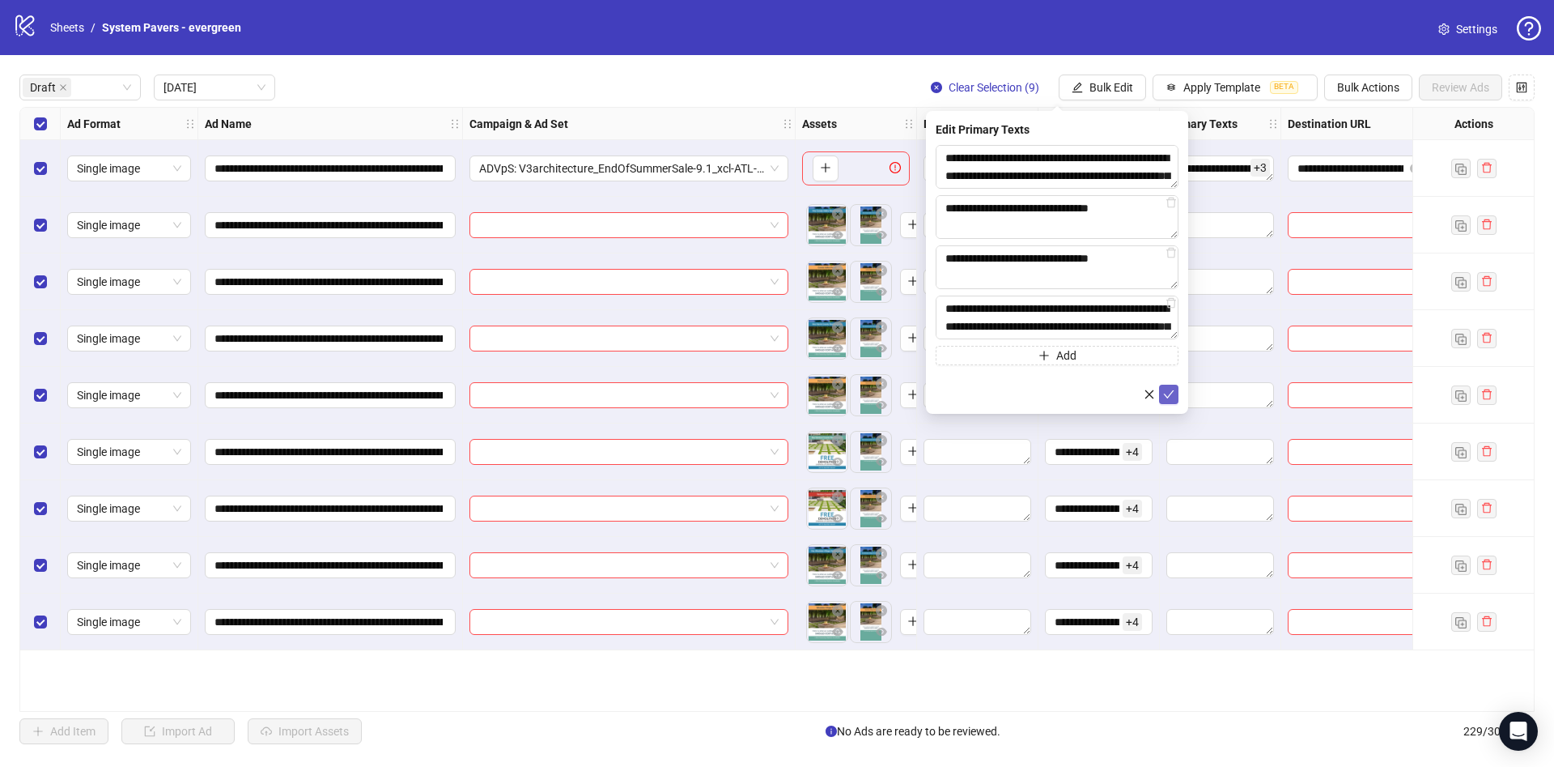
click at [1164, 385] on button "submit" at bounding box center [1168, 394] width 19 height 19
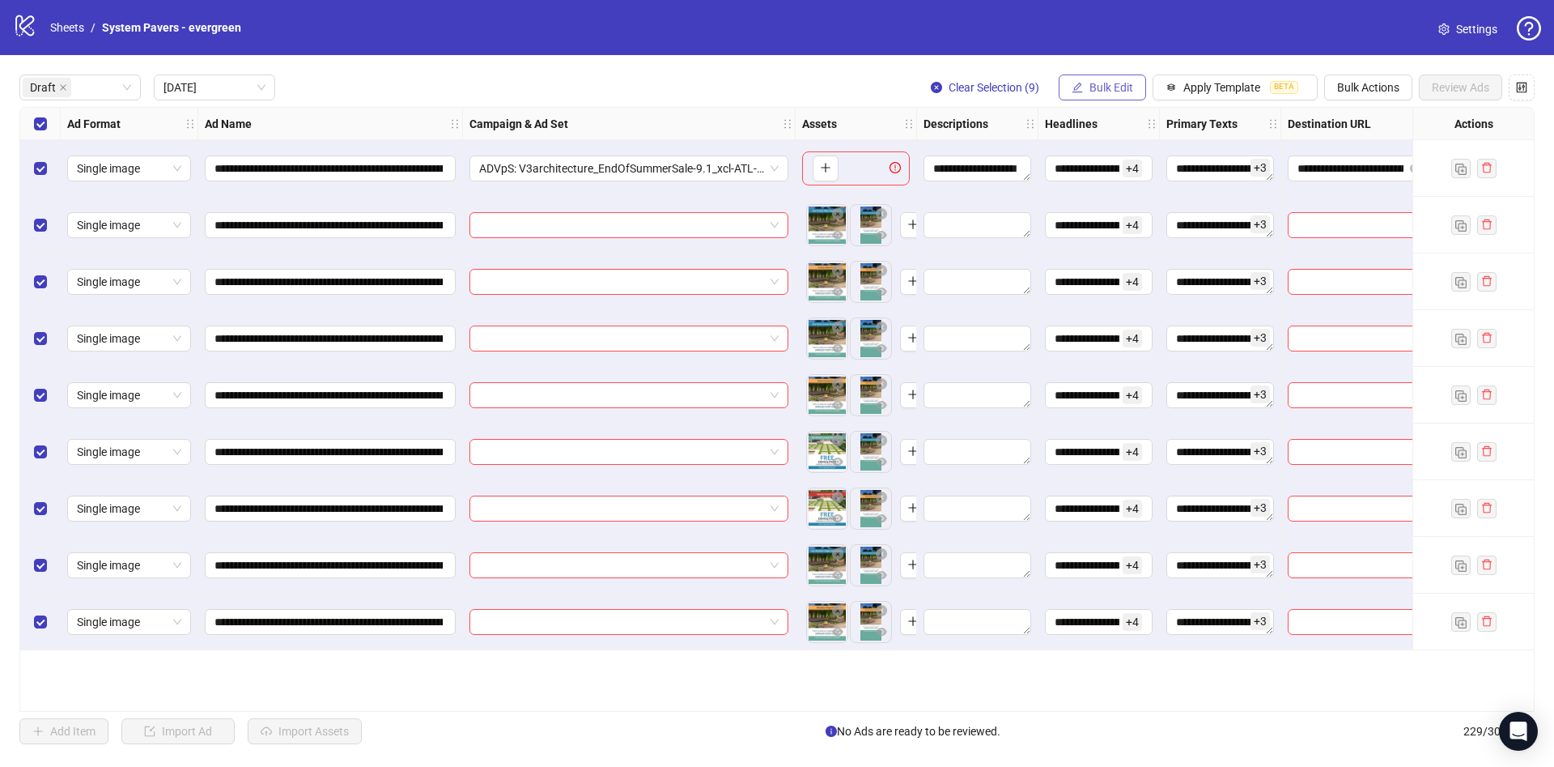
click at [1105, 87] on span "Bulk Edit" at bounding box center [1112, 87] width 44 height 13
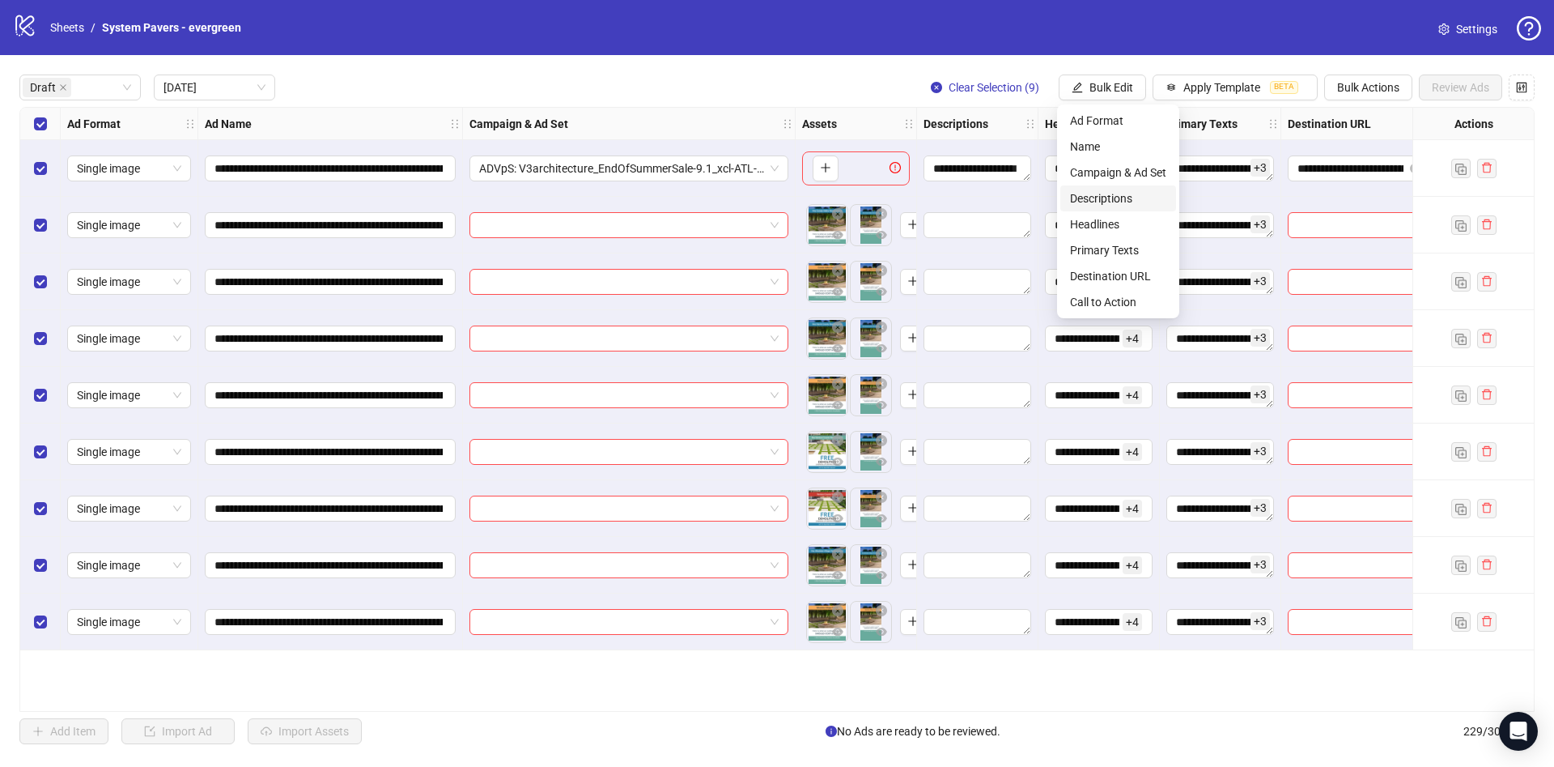
click at [1115, 198] on span "Descriptions" at bounding box center [1118, 198] width 96 height 18
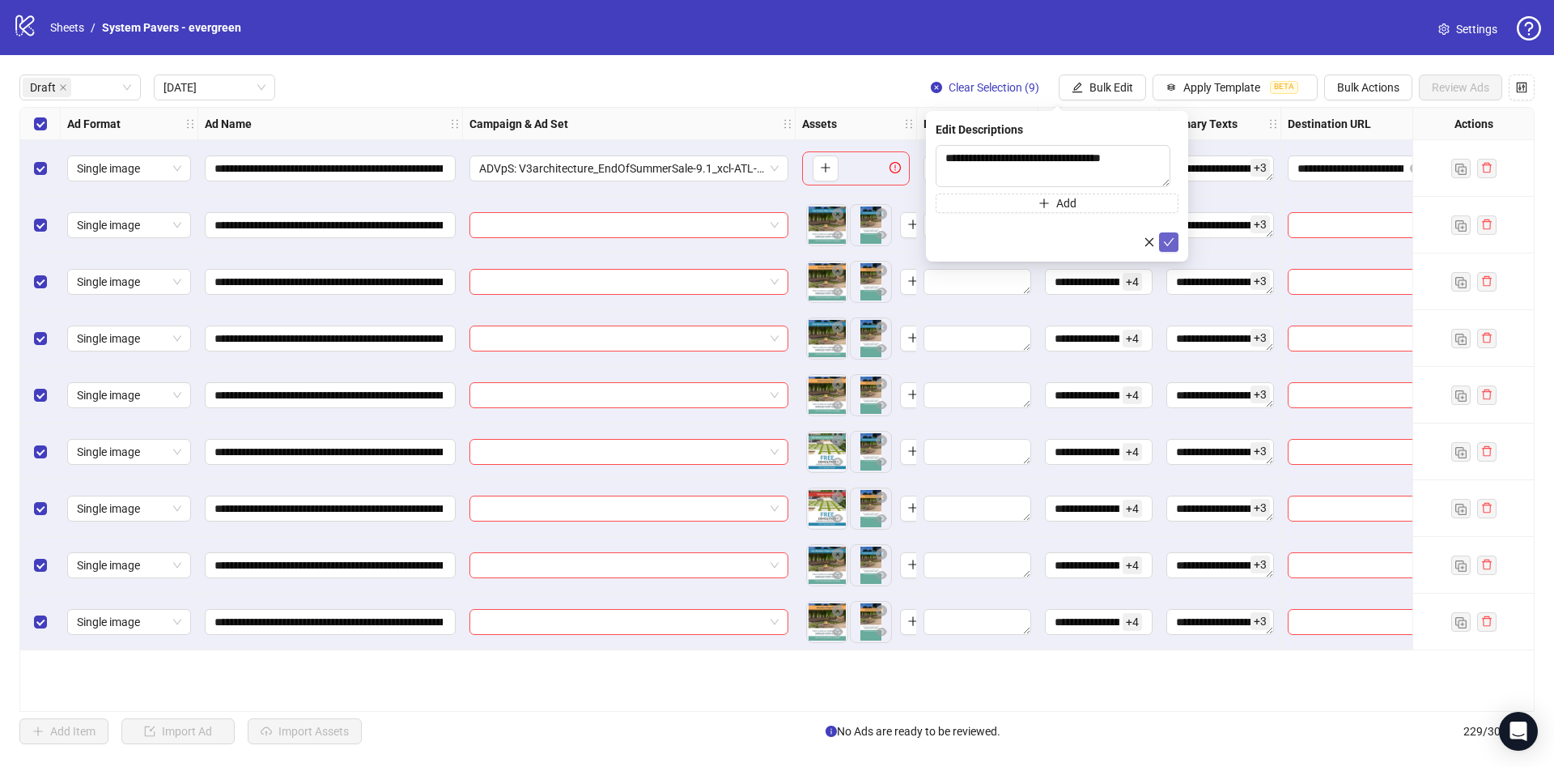
click at [1170, 250] on button "submit" at bounding box center [1168, 241] width 19 height 19
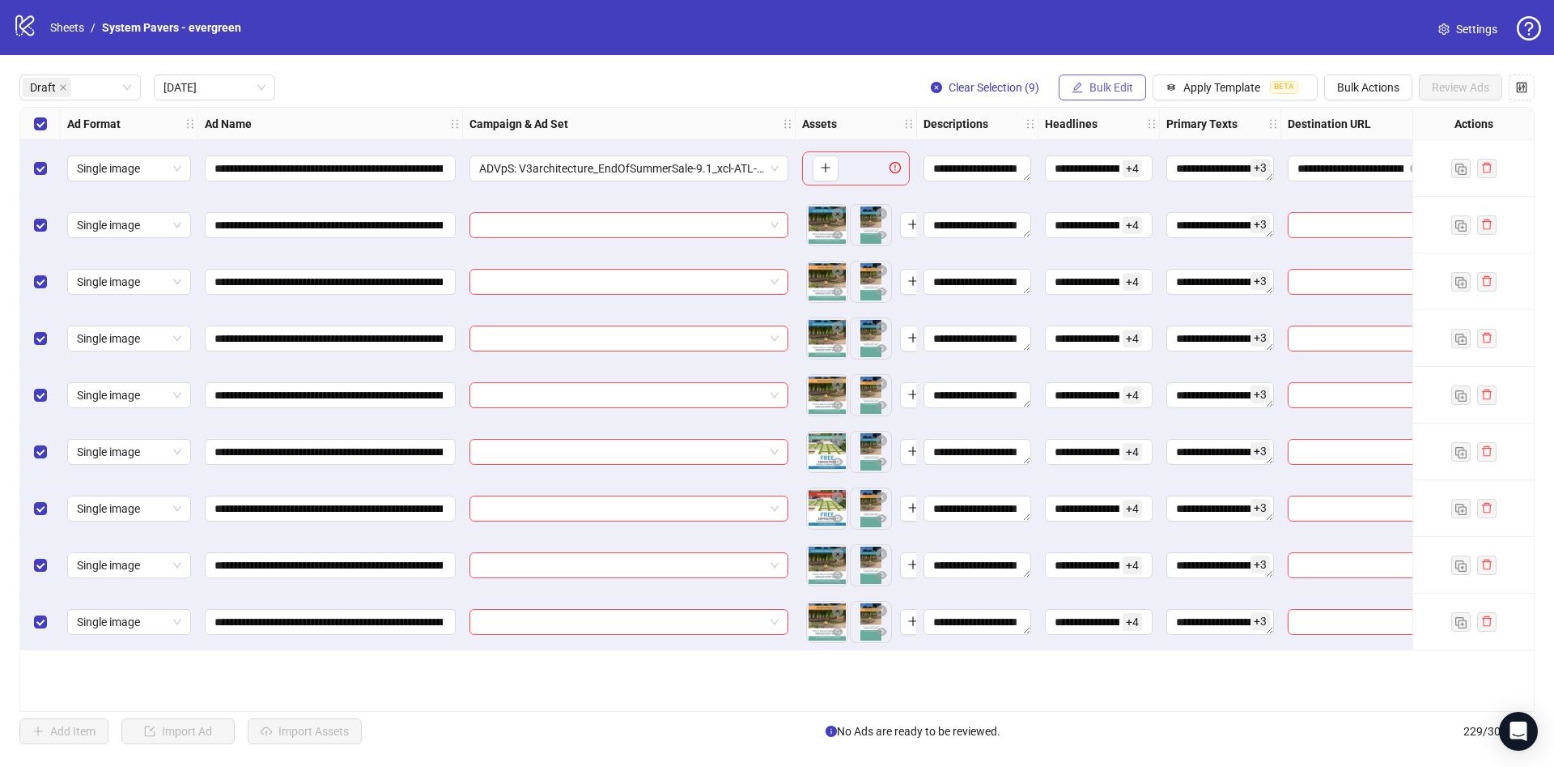
click at [1108, 86] on span "Bulk Edit" at bounding box center [1112, 87] width 44 height 13
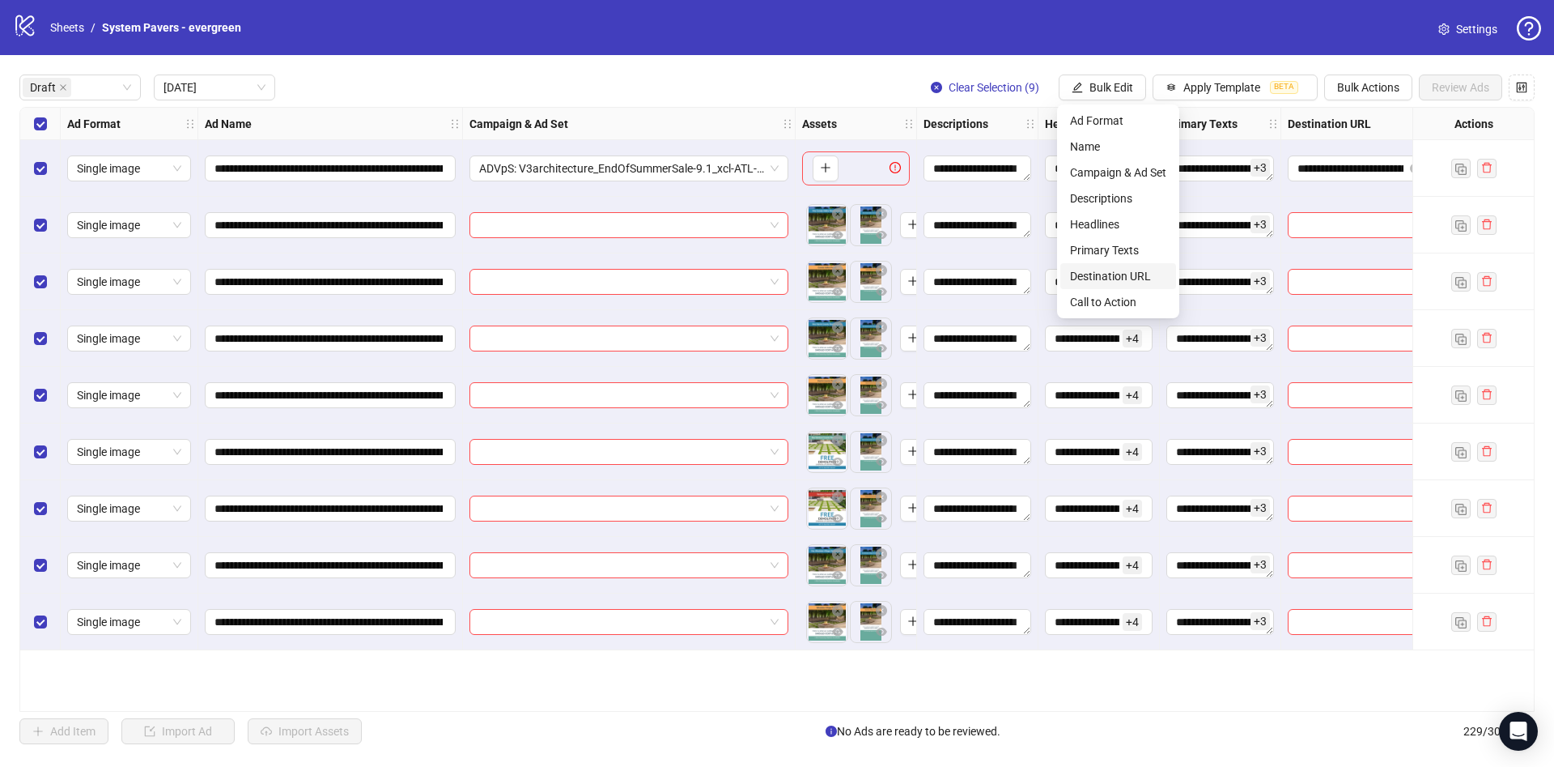
click at [1120, 270] on span "Destination URL" at bounding box center [1118, 276] width 96 height 18
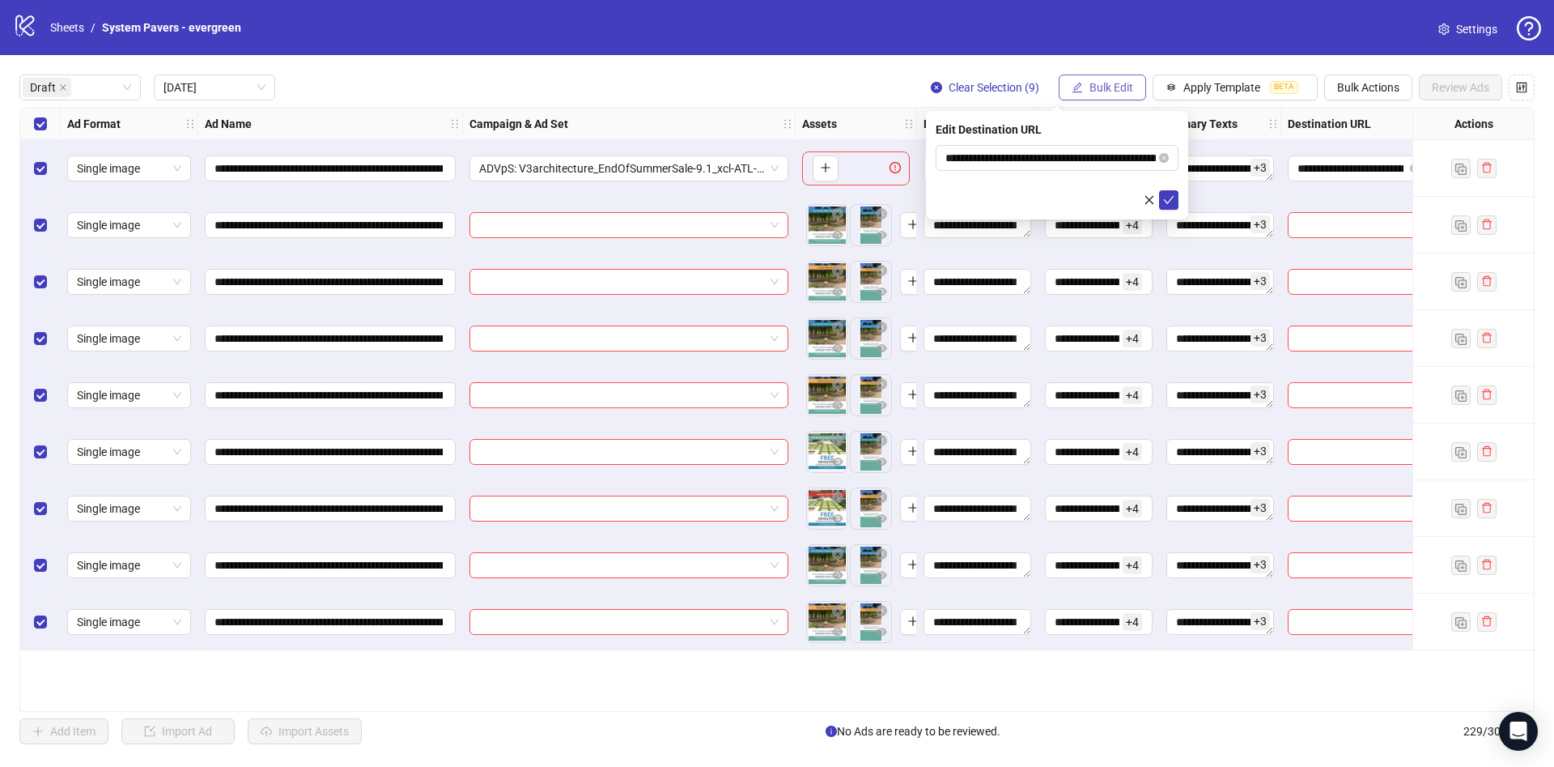
click at [1123, 93] on span "Bulk Edit" at bounding box center [1112, 87] width 44 height 13
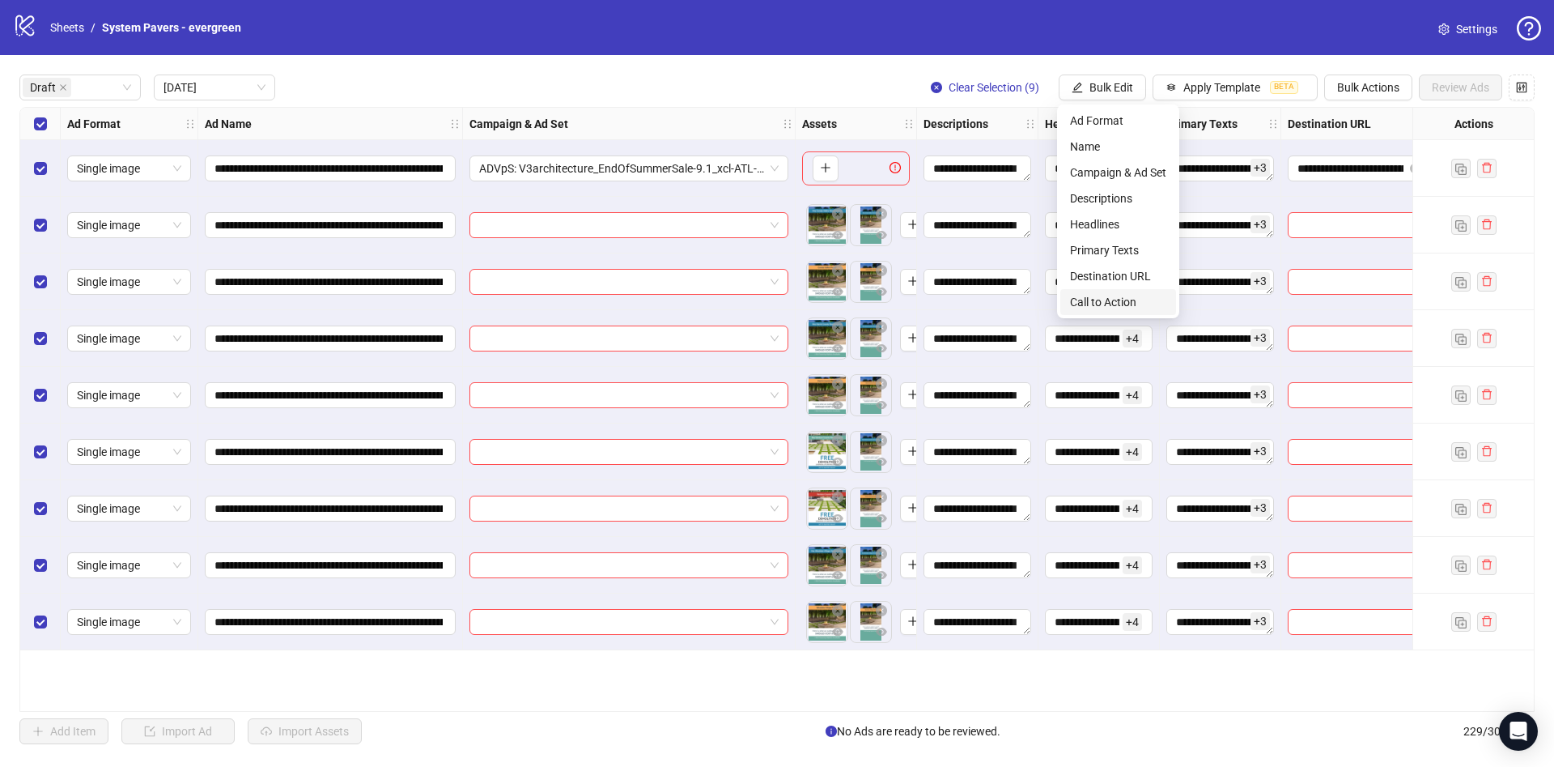
click at [1125, 303] on span "Call to Action" at bounding box center [1118, 302] width 96 height 18
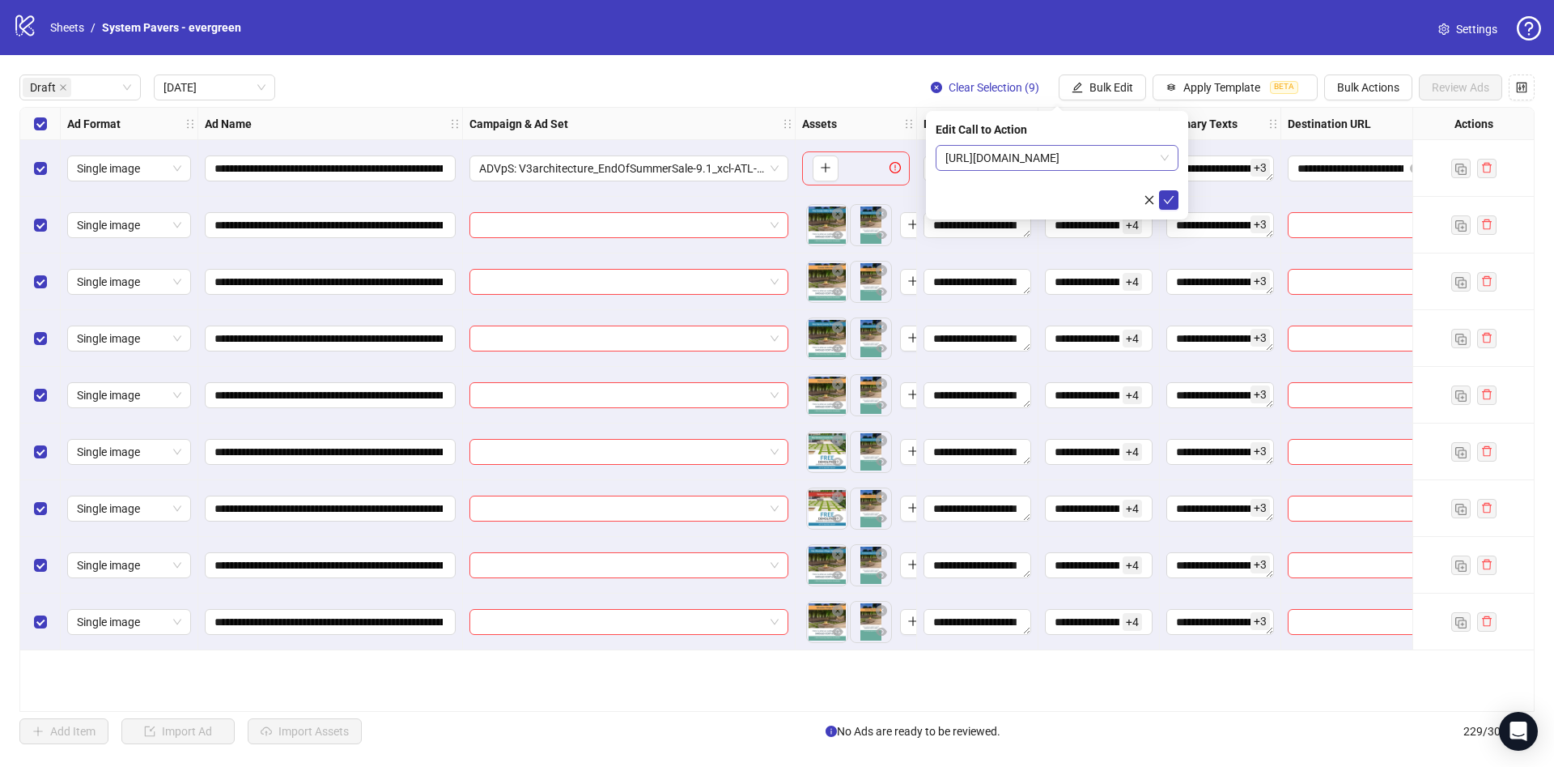
click at [1151, 150] on span "https://systempavers.com/promotions/socialmedia?lsid=5971" at bounding box center [1057, 158] width 223 height 24
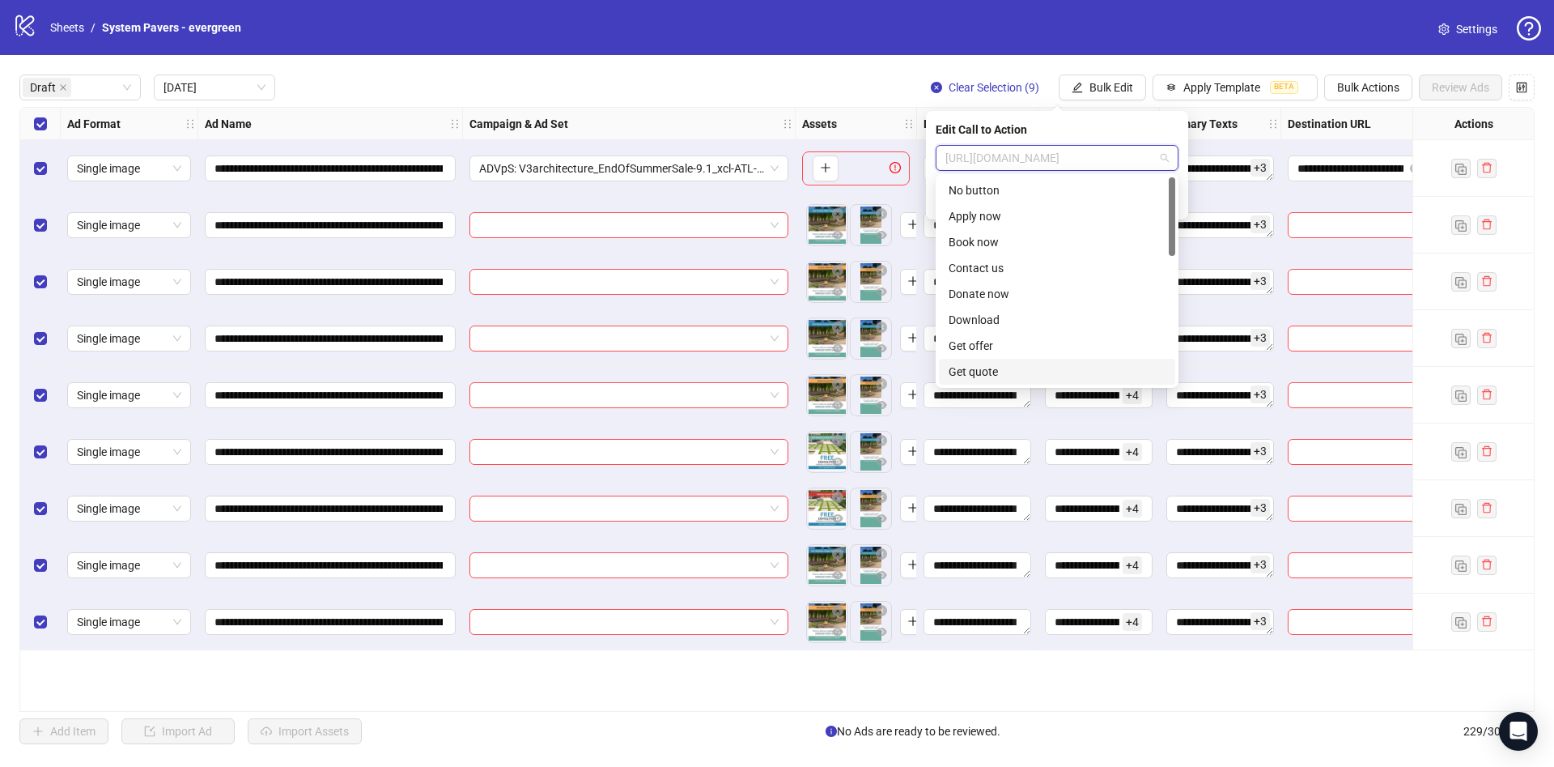
click at [1012, 369] on div "Get quote" at bounding box center [1057, 372] width 217 height 18
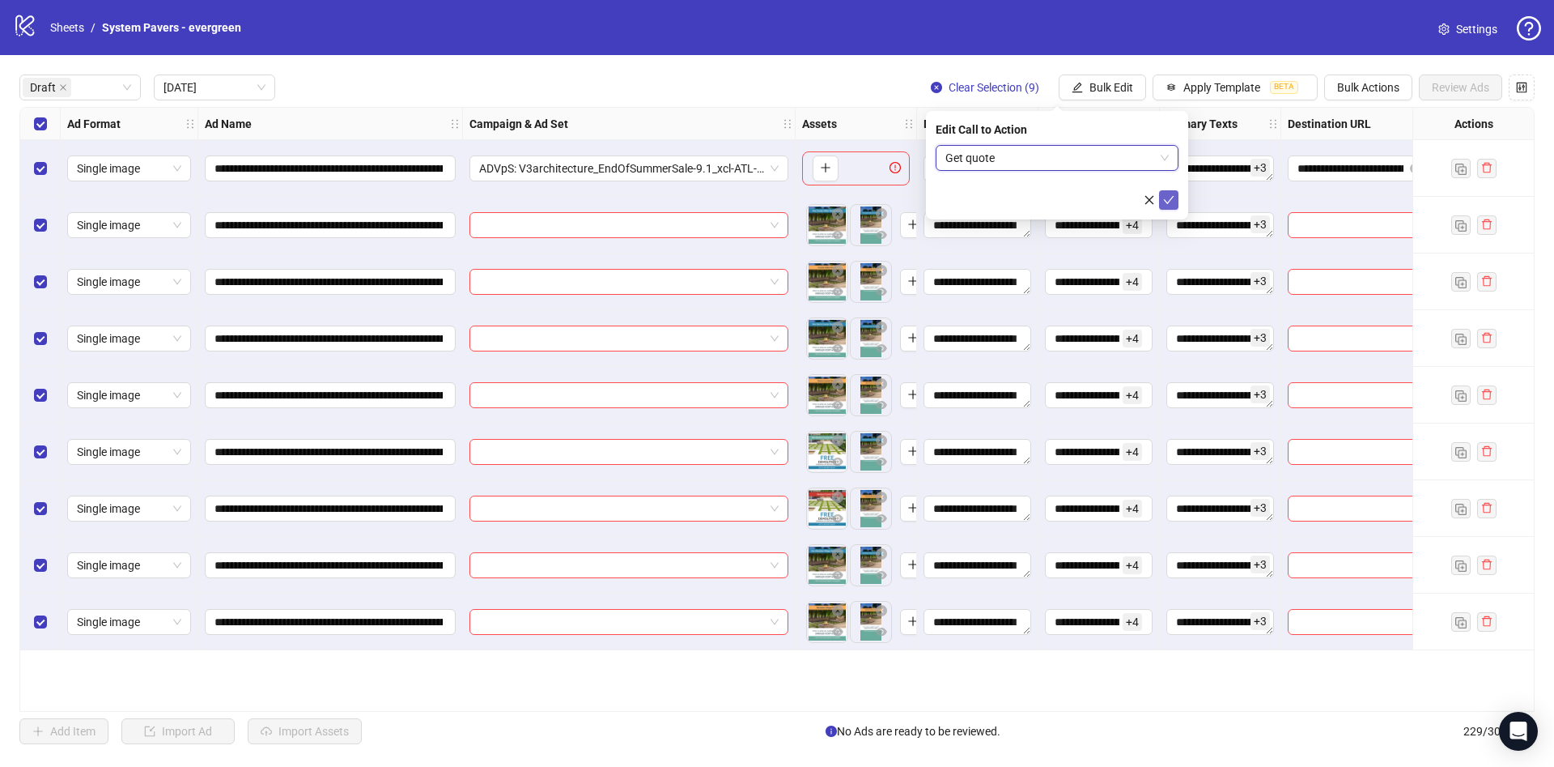
click at [1172, 198] on icon "check" at bounding box center [1168, 199] width 11 height 11
click at [1118, 81] on span "Bulk Edit" at bounding box center [1112, 87] width 44 height 13
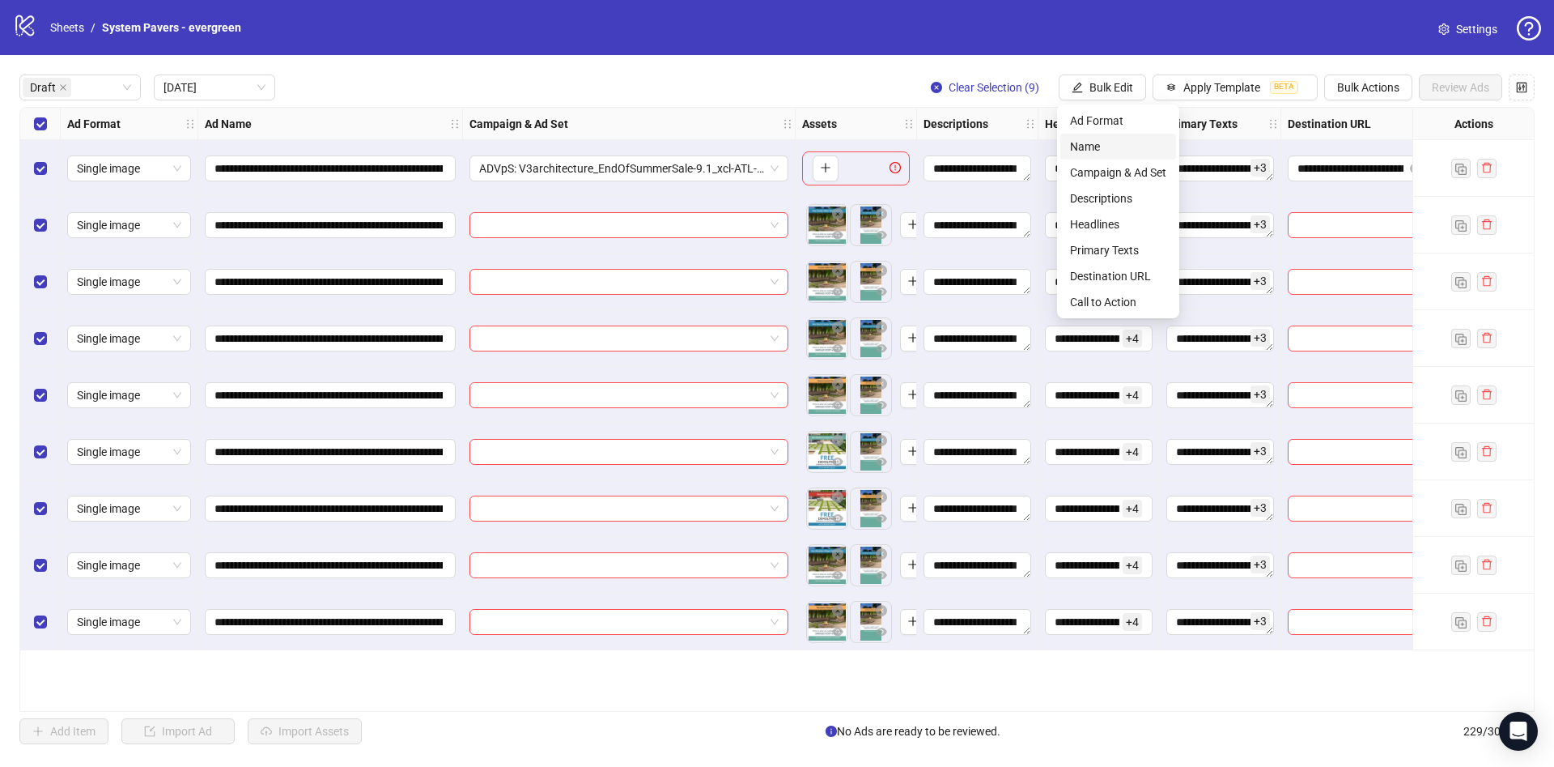
click at [1108, 142] on span "Name" at bounding box center [1118, 147] width 96 height 18
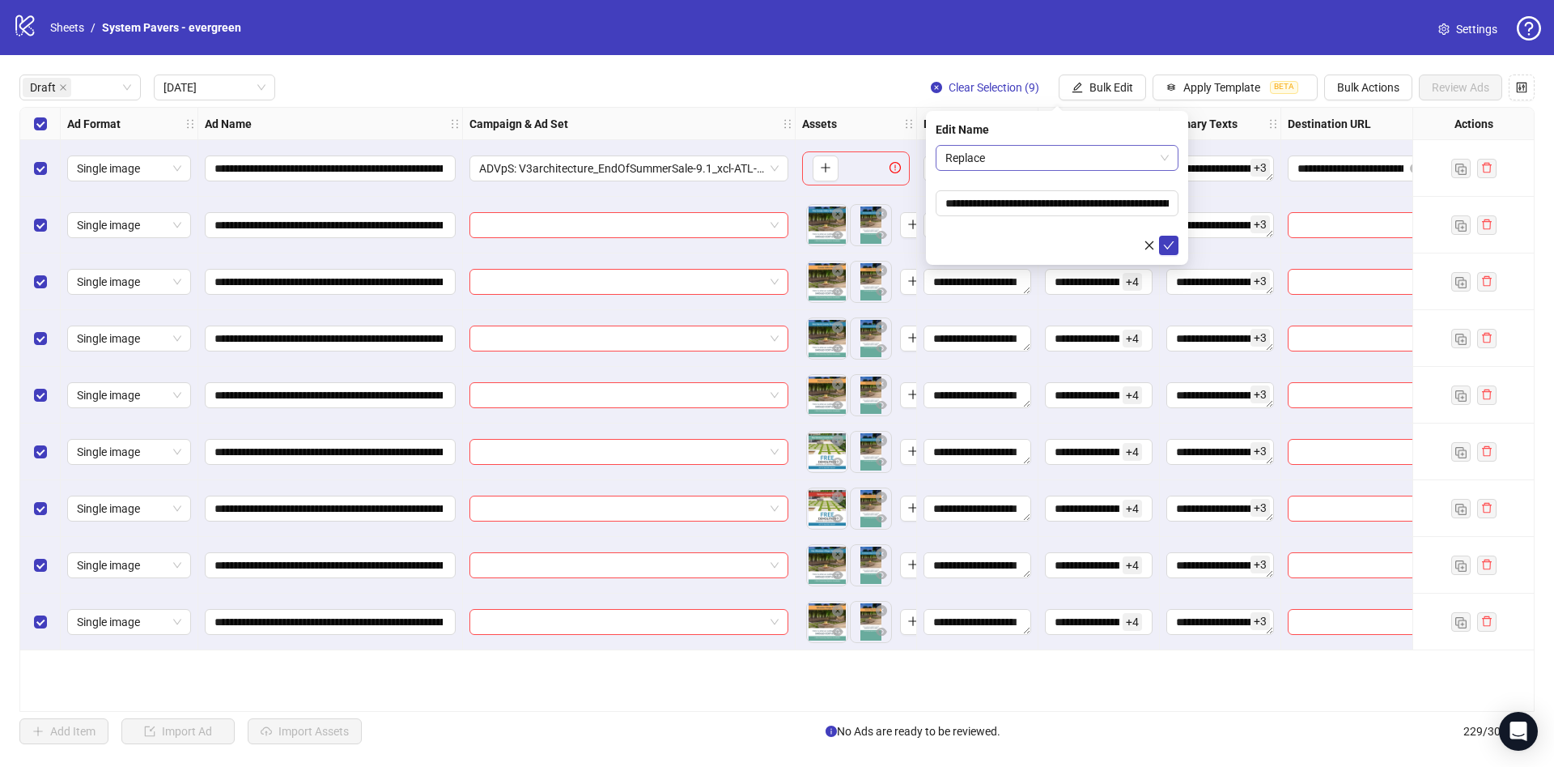
click at [1027, 151] on span "Replace" at bounding box center [1057, 158] width 223 height 24
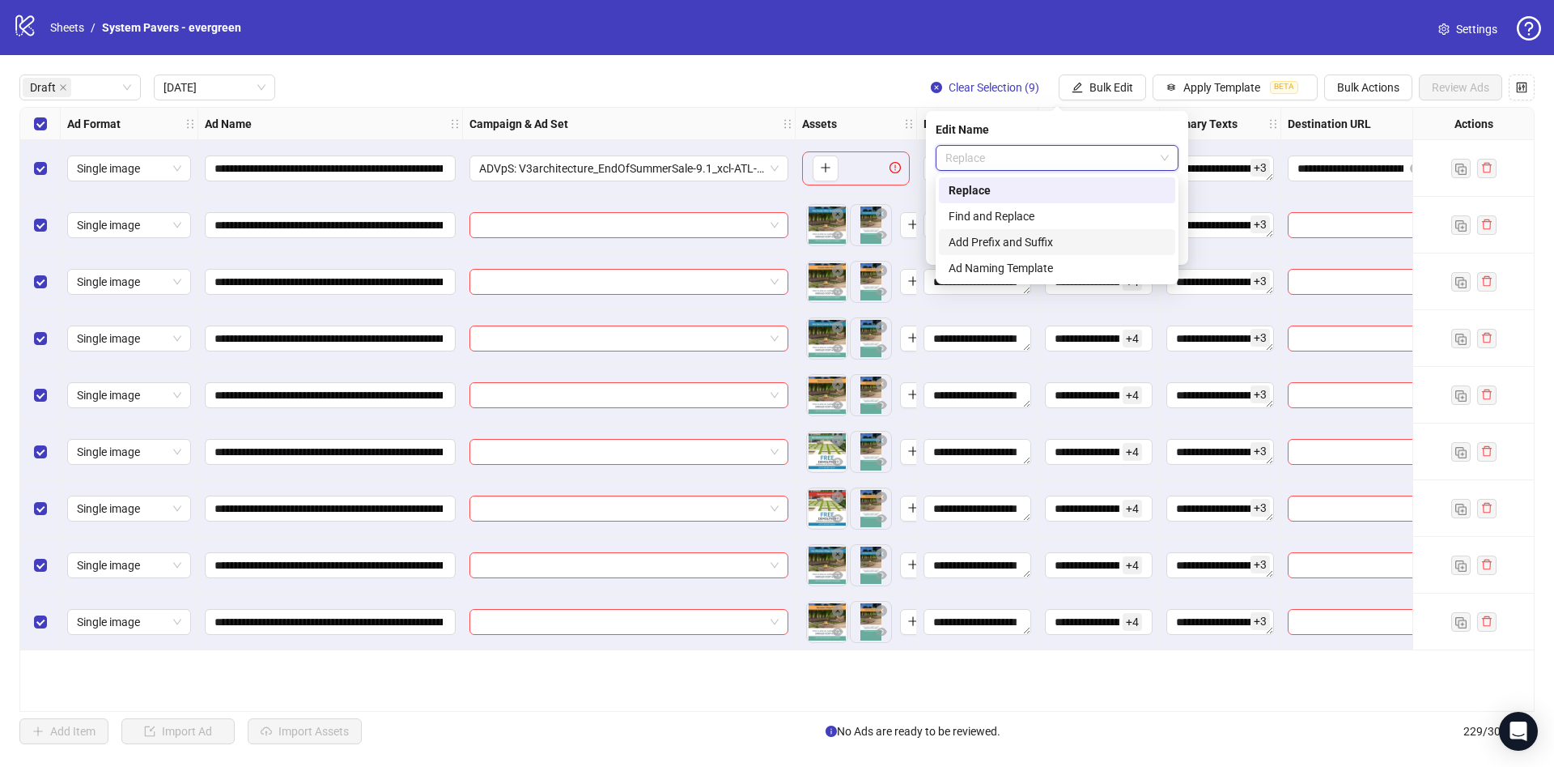
click at [1010, 240] on div "Add Prefix and Suffix" at bounding box center [1057, 242] width 217 height 18
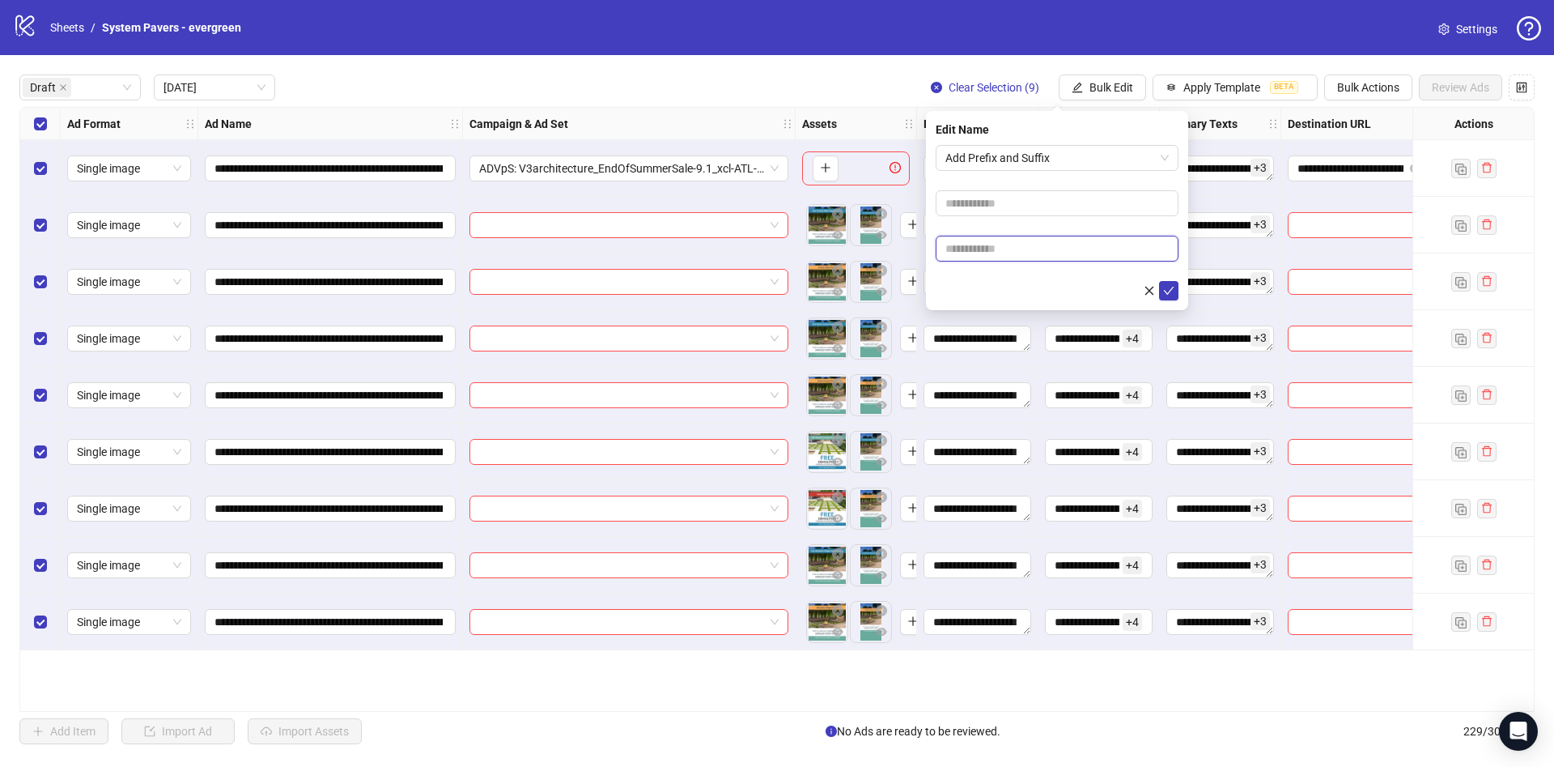
click at [1014, 253] on input "text" at bounding box center [1057, 249] width 243 height 26
paste input "**********"
type input "**********"
click at [982, 271] on form "**********" at bounding box center [1057, 222] width 243 height 155
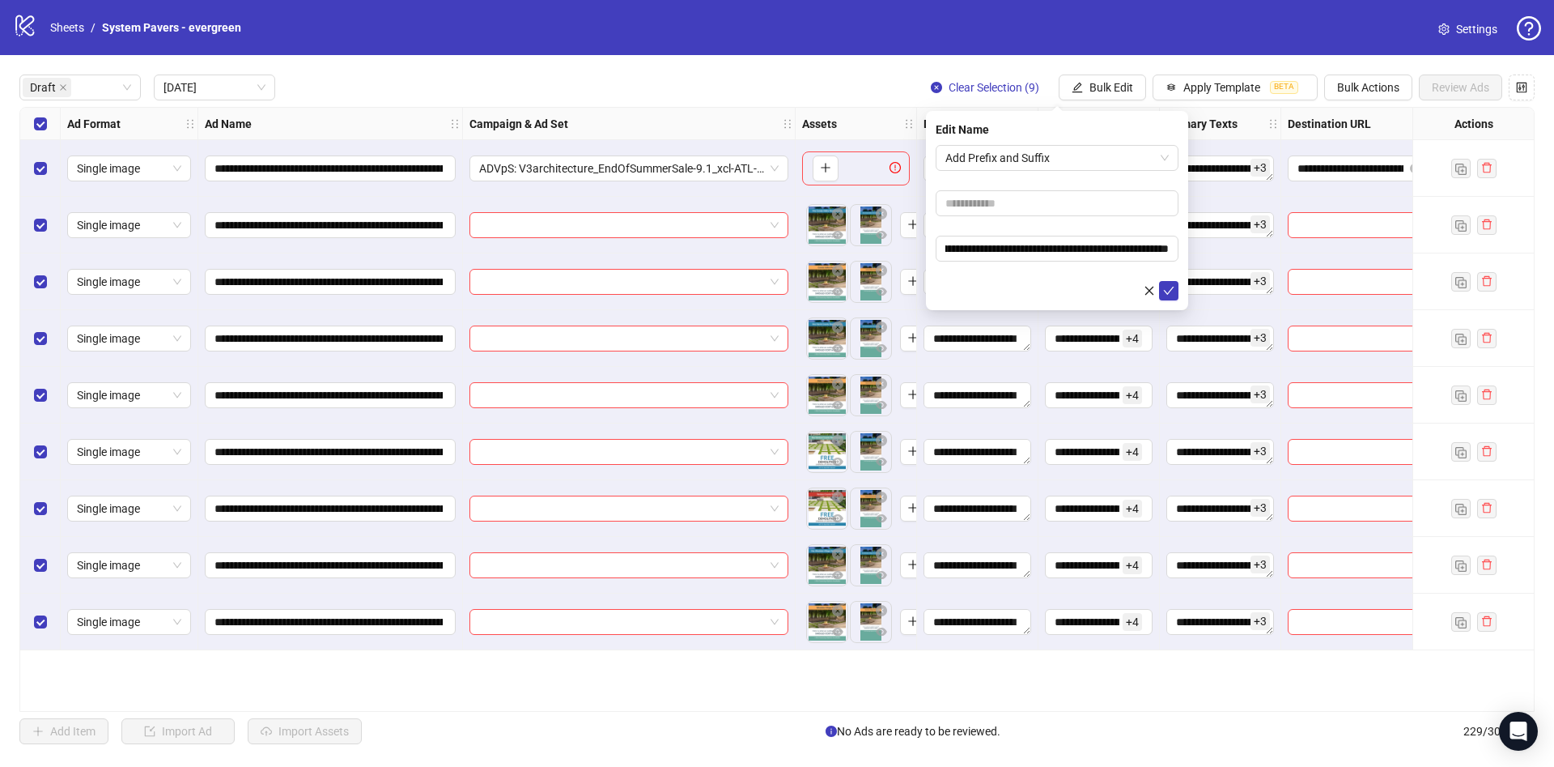
scroll to position [0, 0]
click at [1163, 296] on span "submit" at bounding box center [1168, 290] width 11 height 13
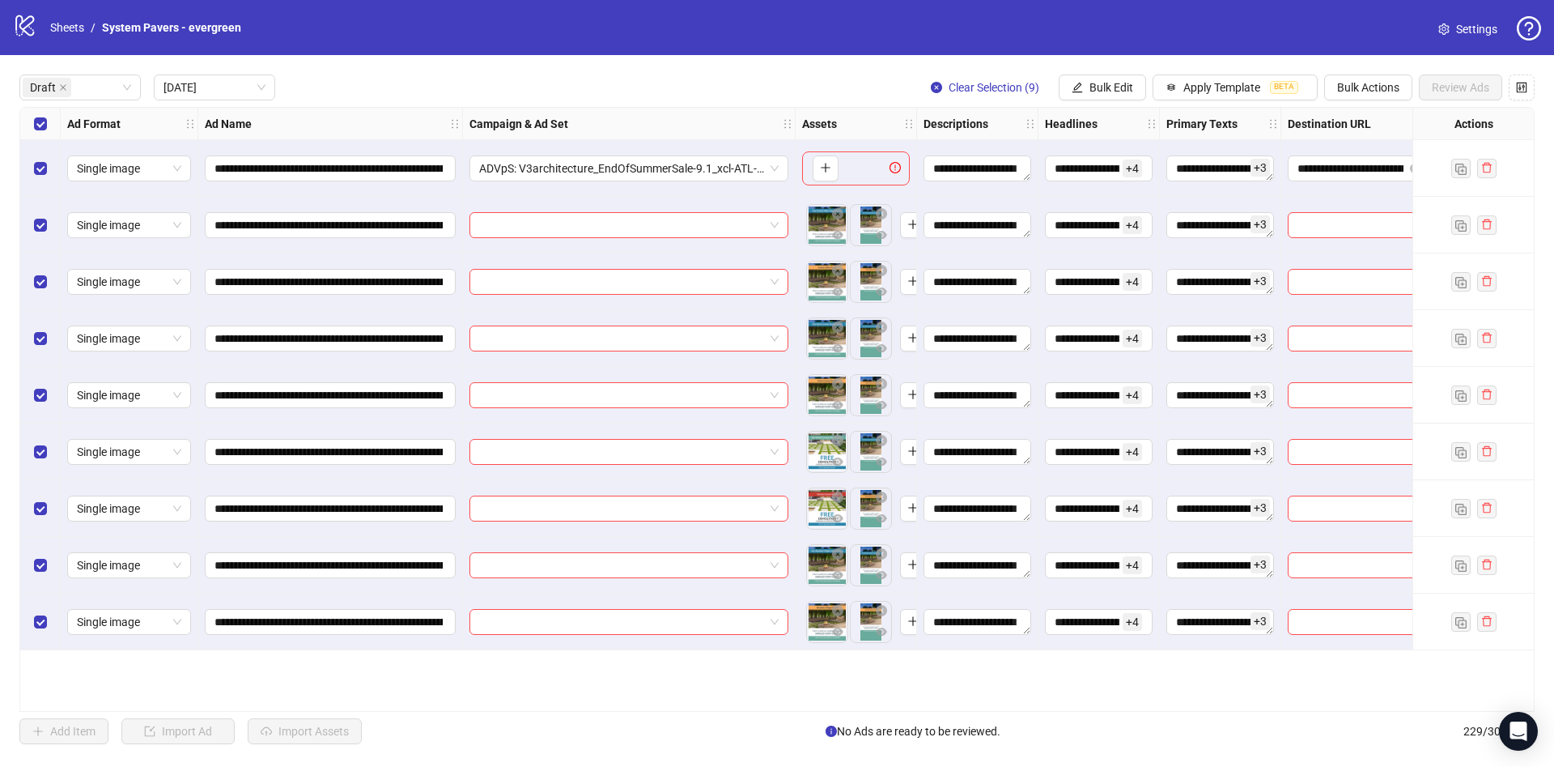
click at [30, 122] on div "Select all rows" at bounding box center [40, 124] width 40 height 32
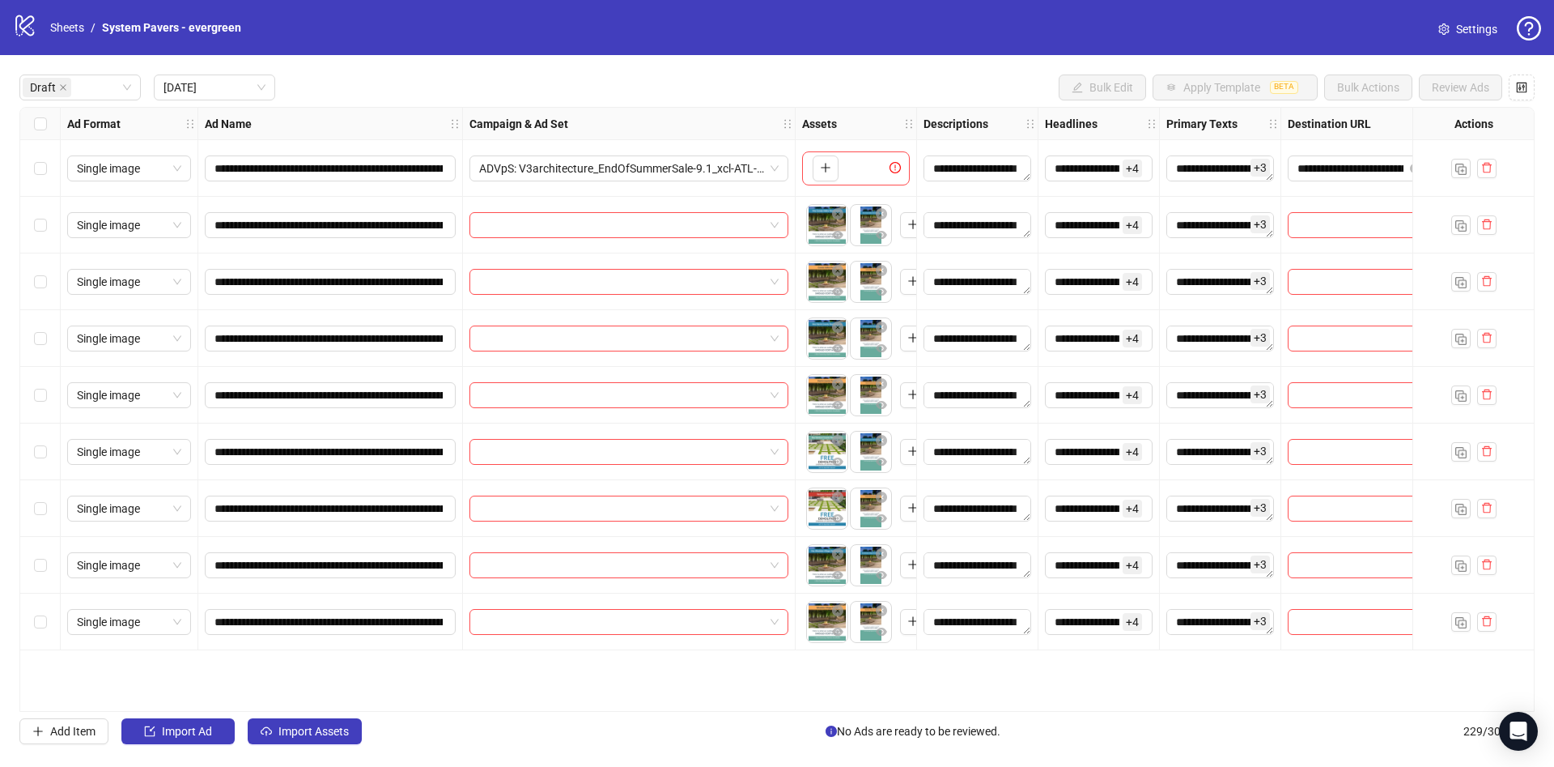
click at [30, 122] on div "Select all rows" at bounding box center [40, 124] width 40 height 32
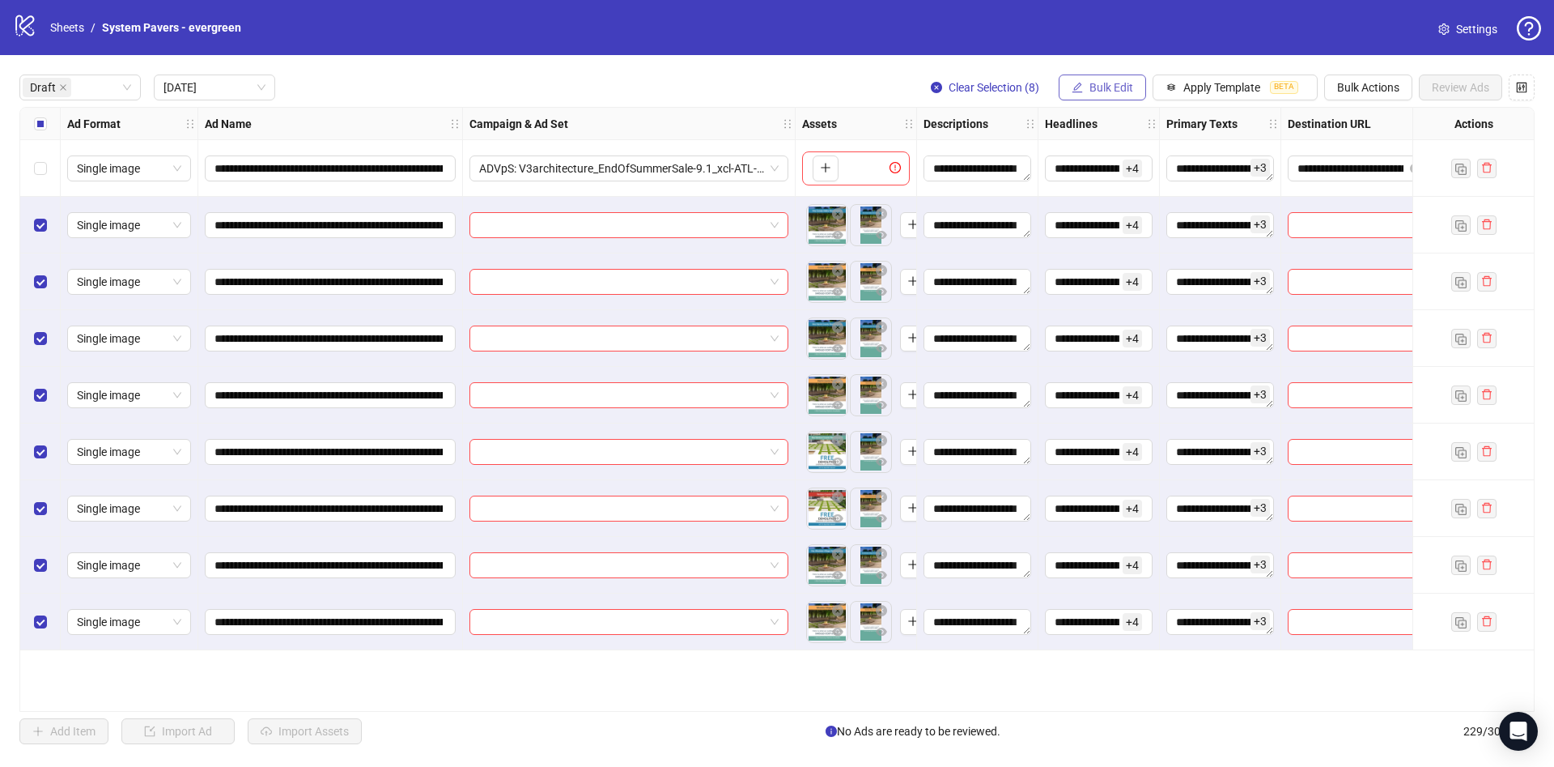
click at [1106, 87] on span "Bulk Edit" at bounding box center [1112, 87] width 44 height 13
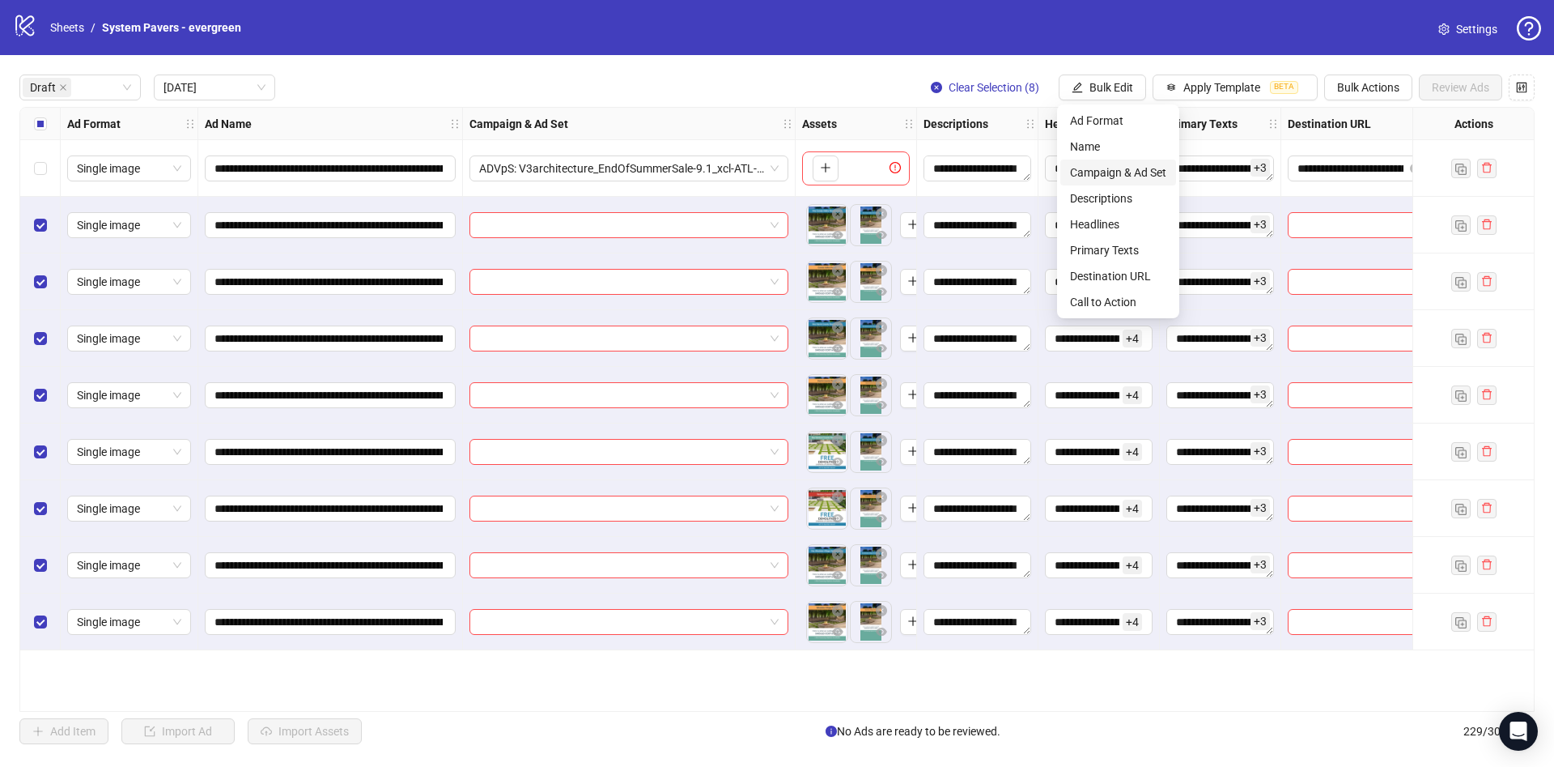
click at [1111, 172] on span "Campaign & Ad Set" at bounding box center [1118, 173] width 96 height 18
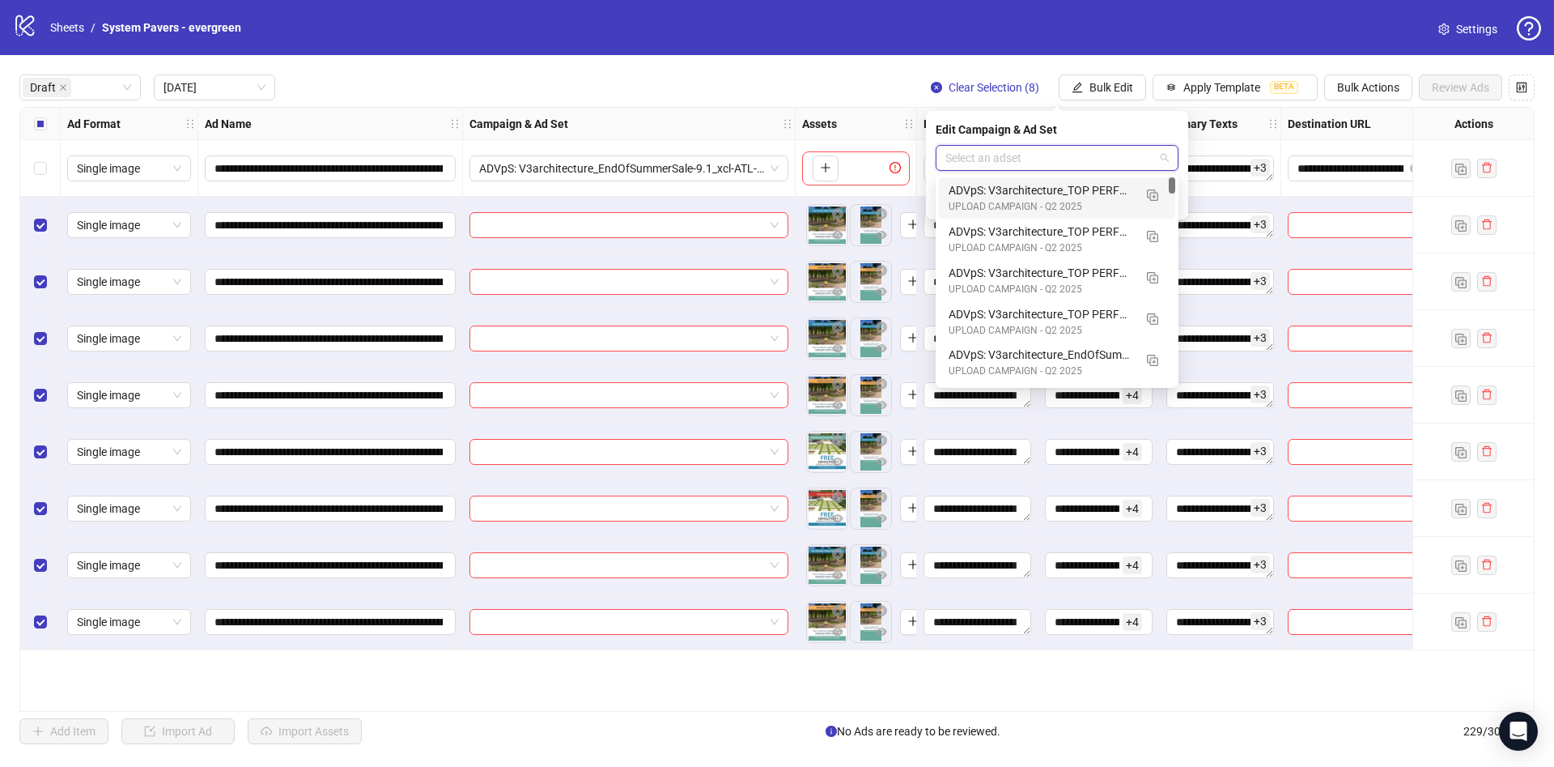
click at [1072, 155] on input "search" at bounding box center [1050, 158] width 209 height 24
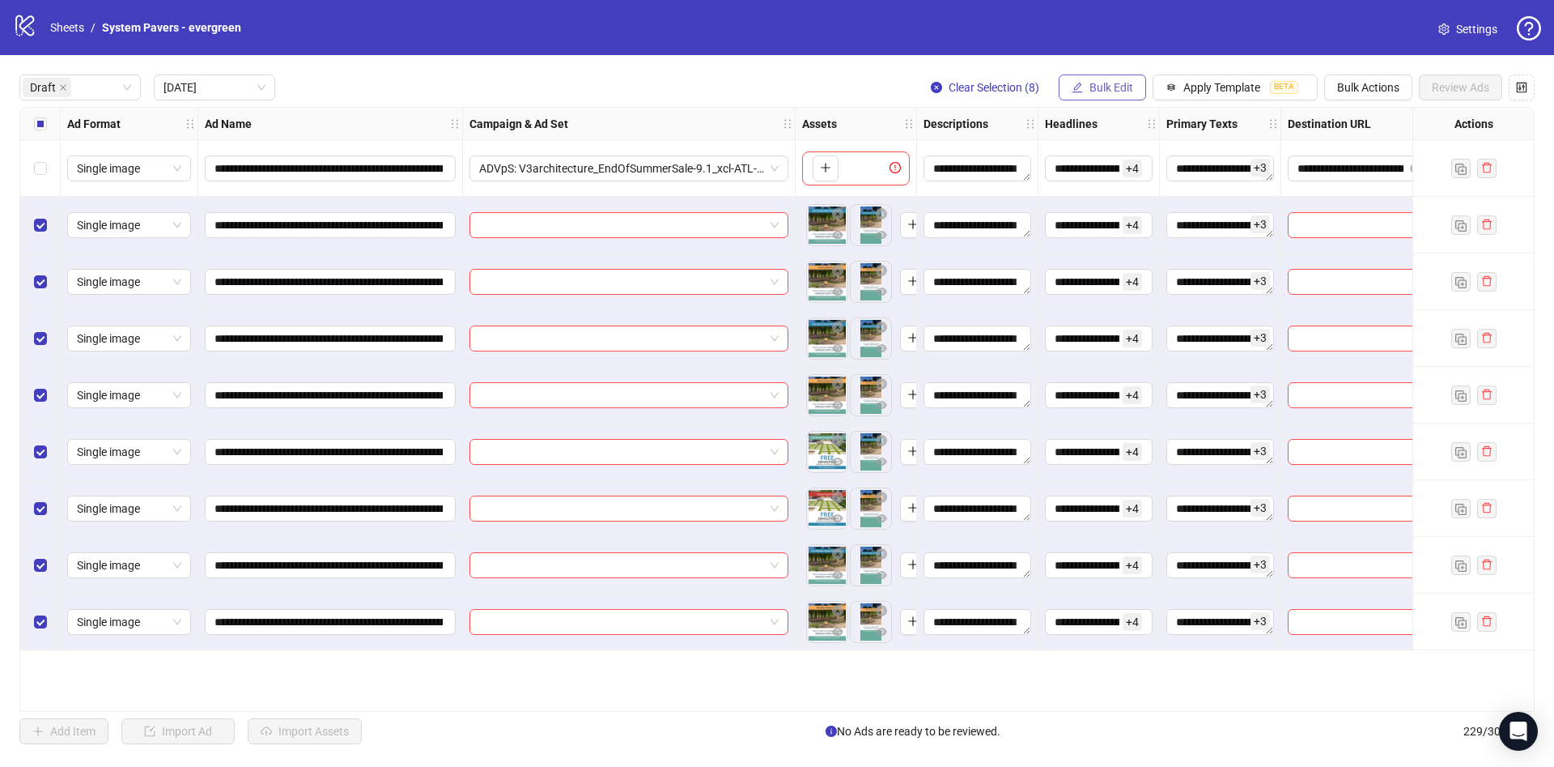
click at [1110, 81] on span "Bulk Edit" at bounding box center [1112, 87] width 44 height 13
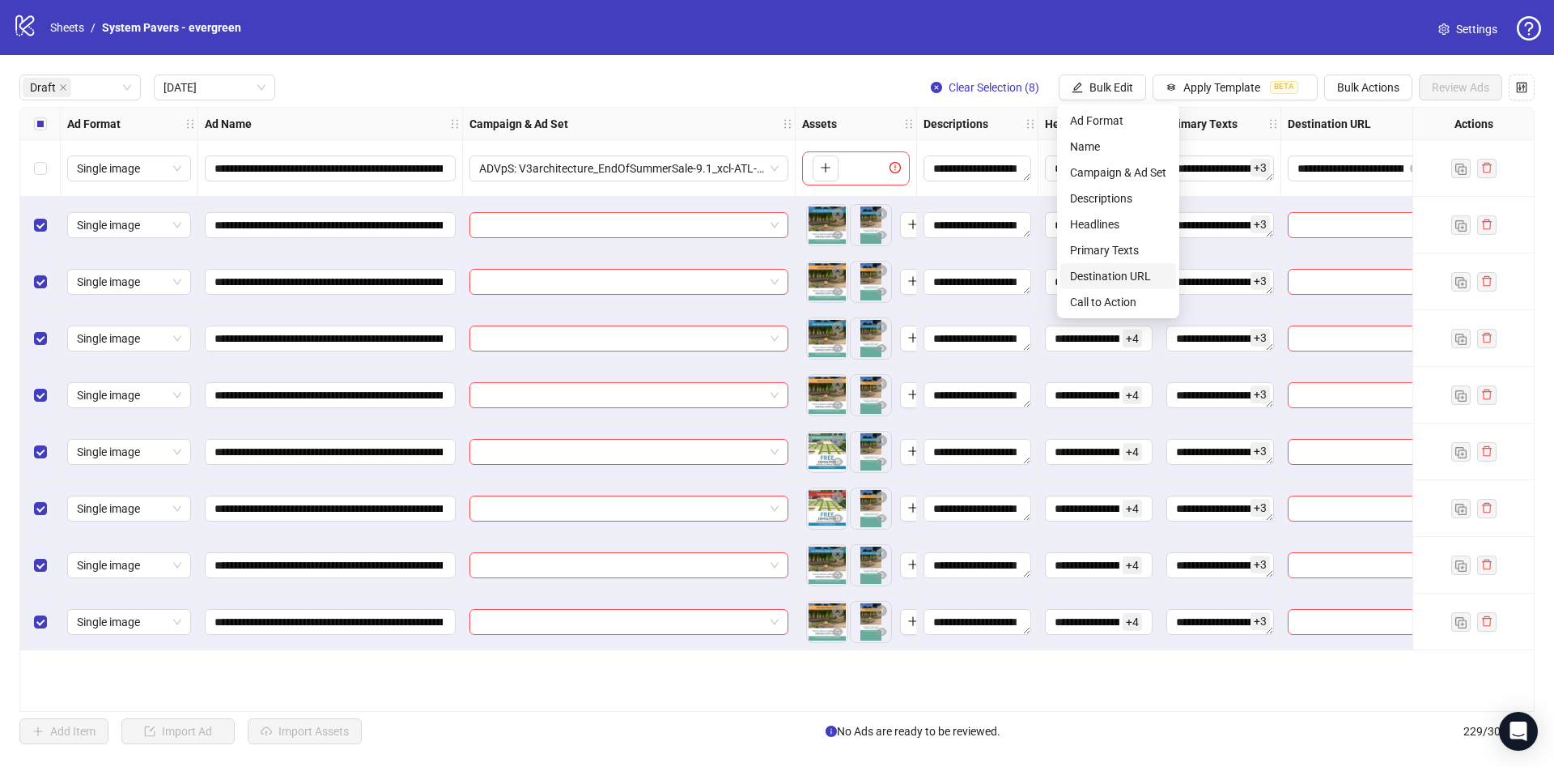
click at [1122, 272] on span "Destination URL" at bounding box center [1118, 276] width 96 height 18
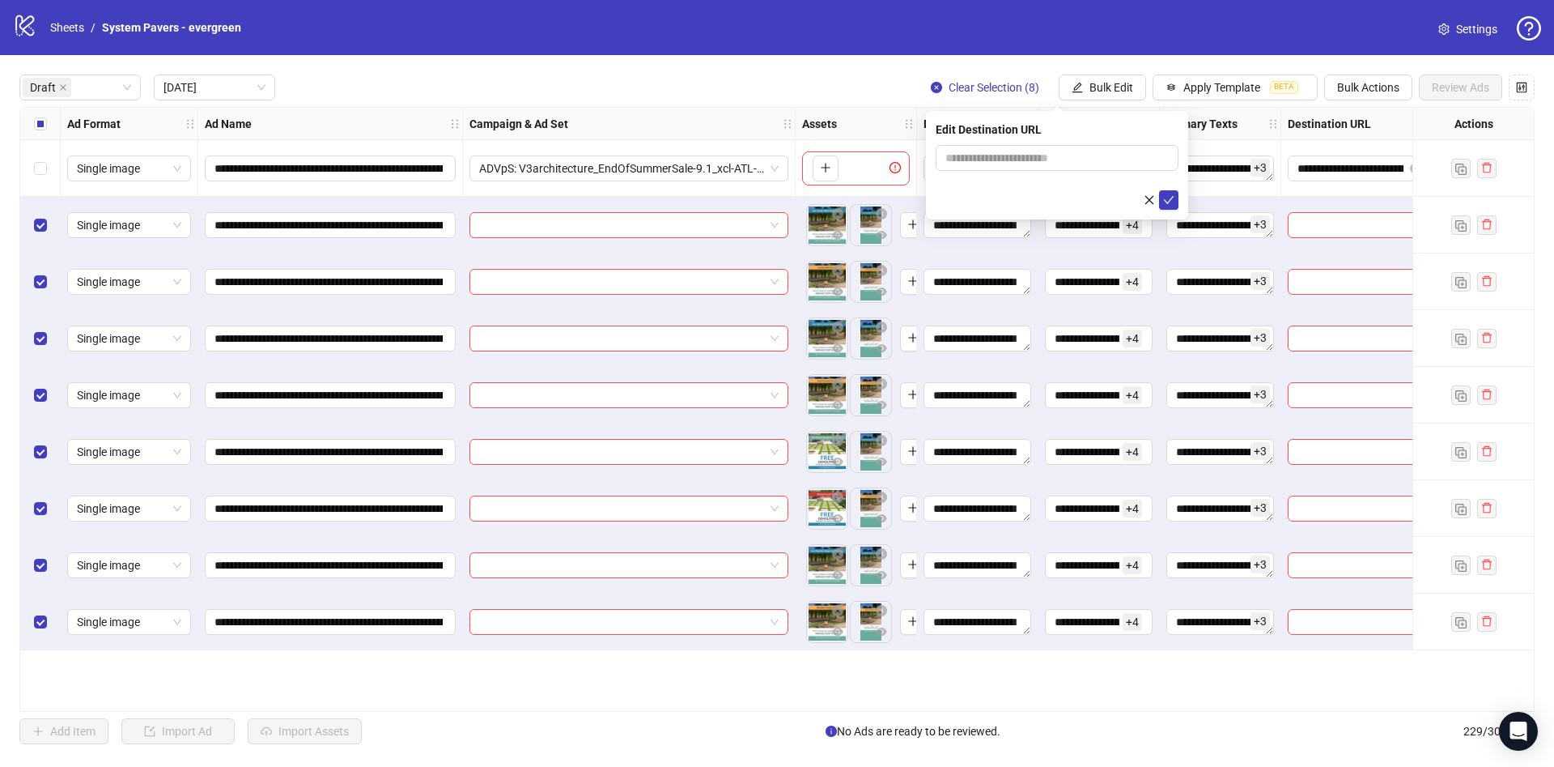
drag, startPoint x: 1047, startPoint y: 176, endPoint x: 1071, endPoint y: 161, distance: 28.7
click at [1048, 175] on form at bounding box center [1057, 177] width 243 height 65
click at [1073, 156] on input "text" at bounding box center [1051, 158] width 210 height 18
paste input "**********"
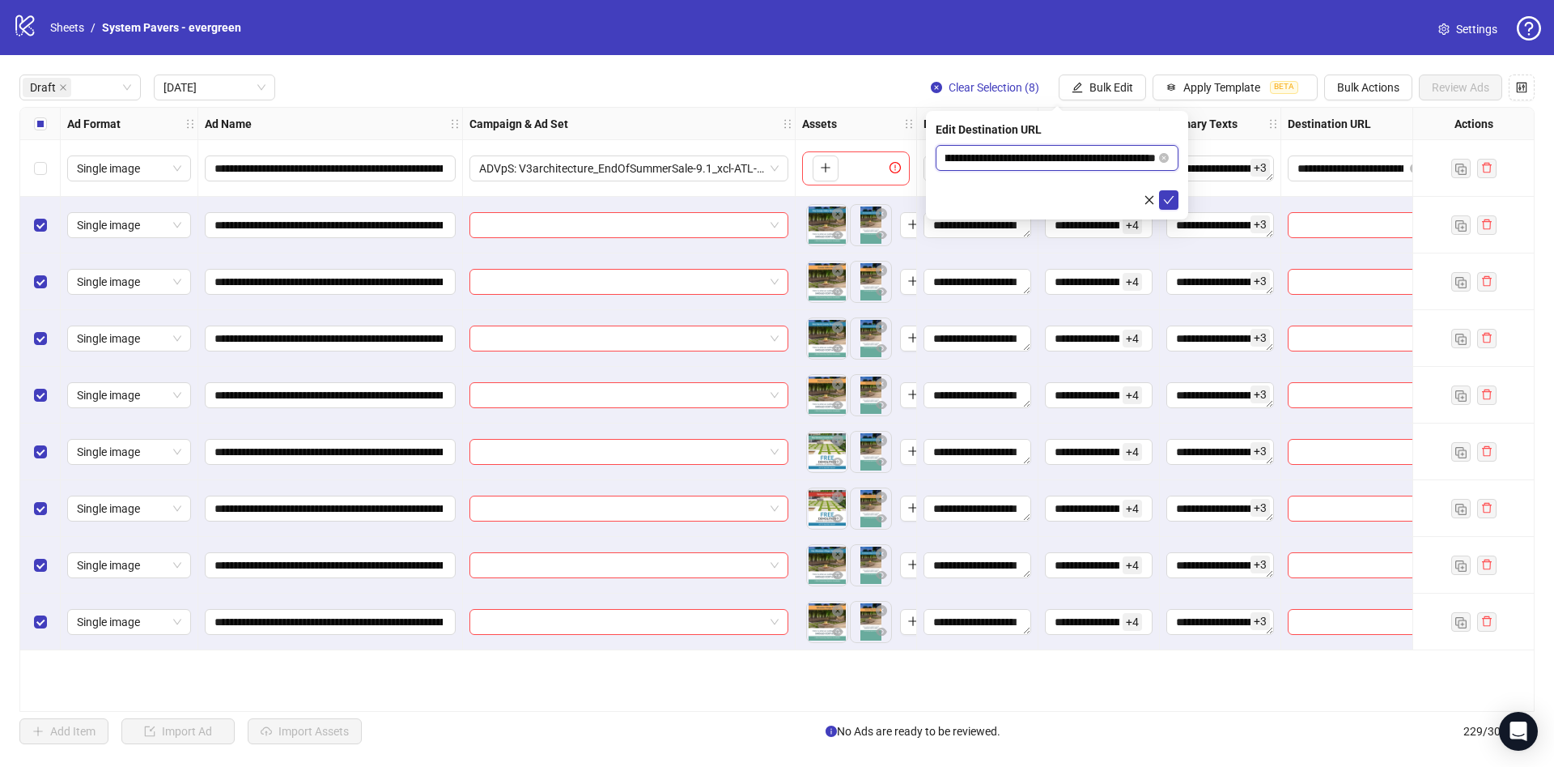
type input "**********"
click at [1011, 194] on div at bounding box center [1057, 199] width 243 height 19
drag, startPoint x: 1098, startPoint y: 155, endPoint x: 1205, endPoint y: 164, distance: 107.3
click at [1205, 164] on body "**********" at bounding box center [777, 383] width 1554 height 767
click at [1179, 193] on div "**********" at bounding box center [1057, 165] width 262 height 108
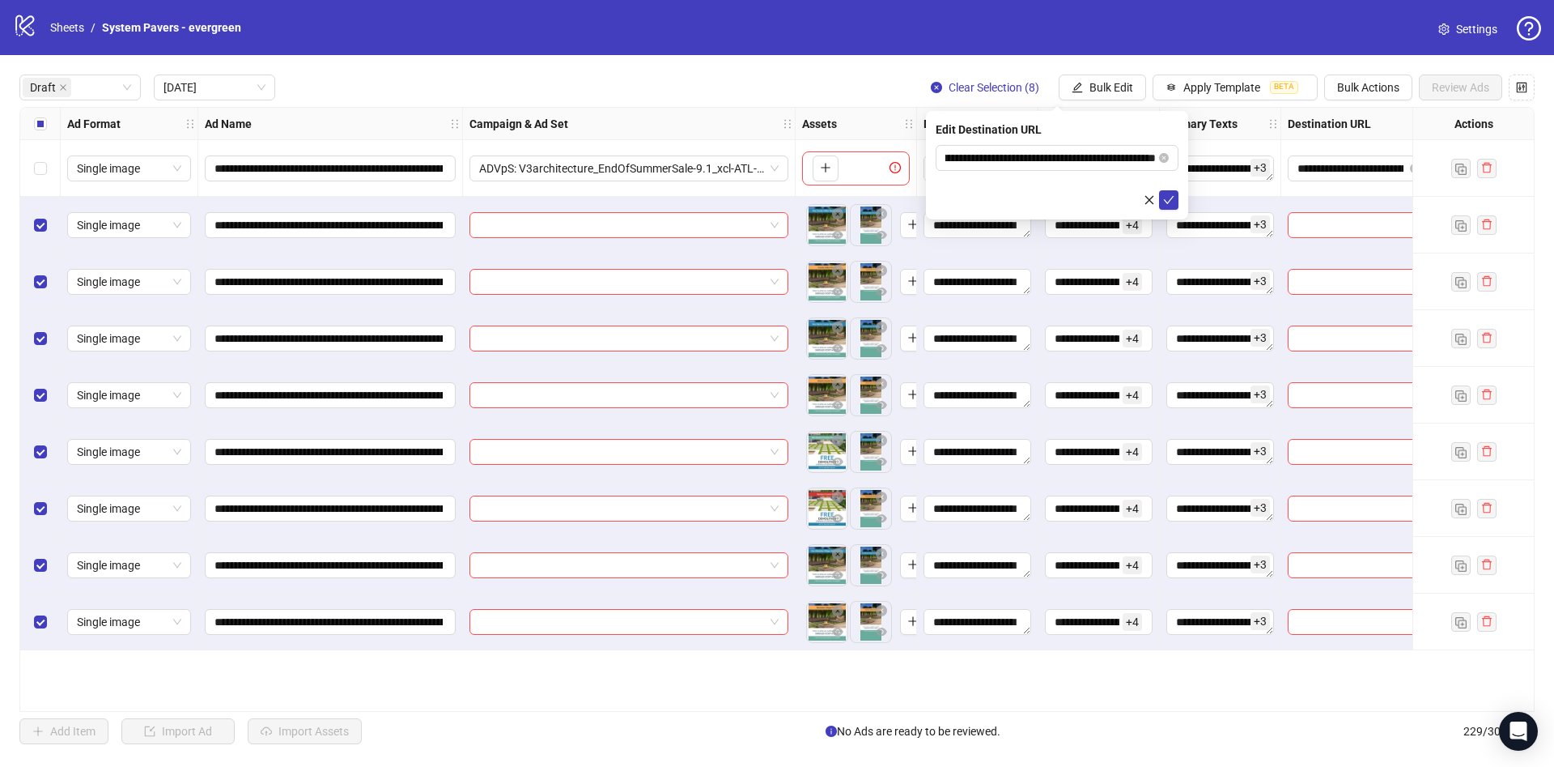
scroll to position [0, 0]
click at [1167, 196] on icon "check" at bounding box center [1168, 199] width 11 height 11
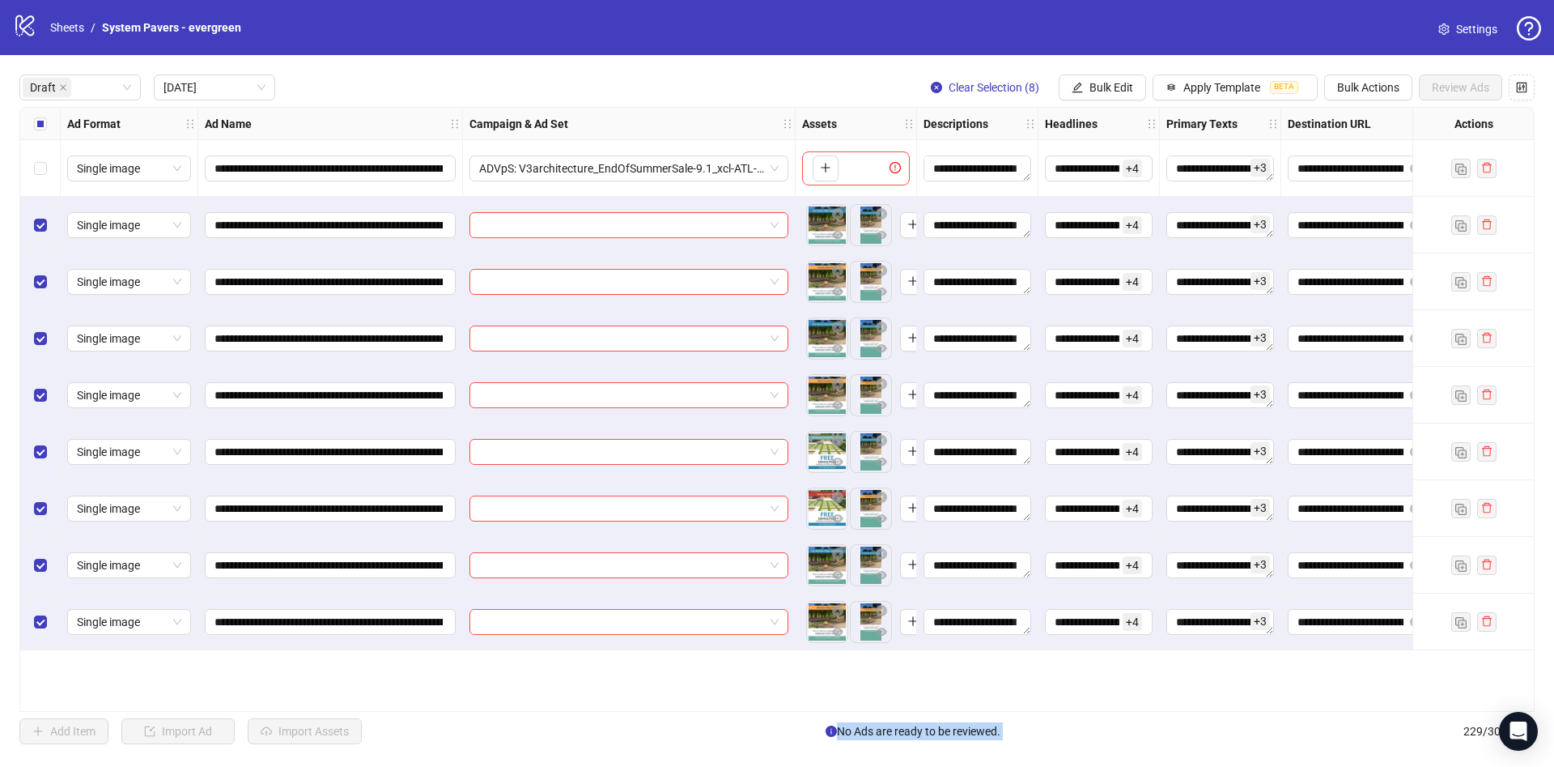
drag, startPoint x: 1085, startPoint y: 712, endPoint x: 1317, endPoint y: 716, distance: 232.4
click at [1329, 717] on div "**********" at bounding box center [777, 409] width 1554 height 708
click at [585, 236] on input "search" at bounding box center [621, 225] width 285 height 24
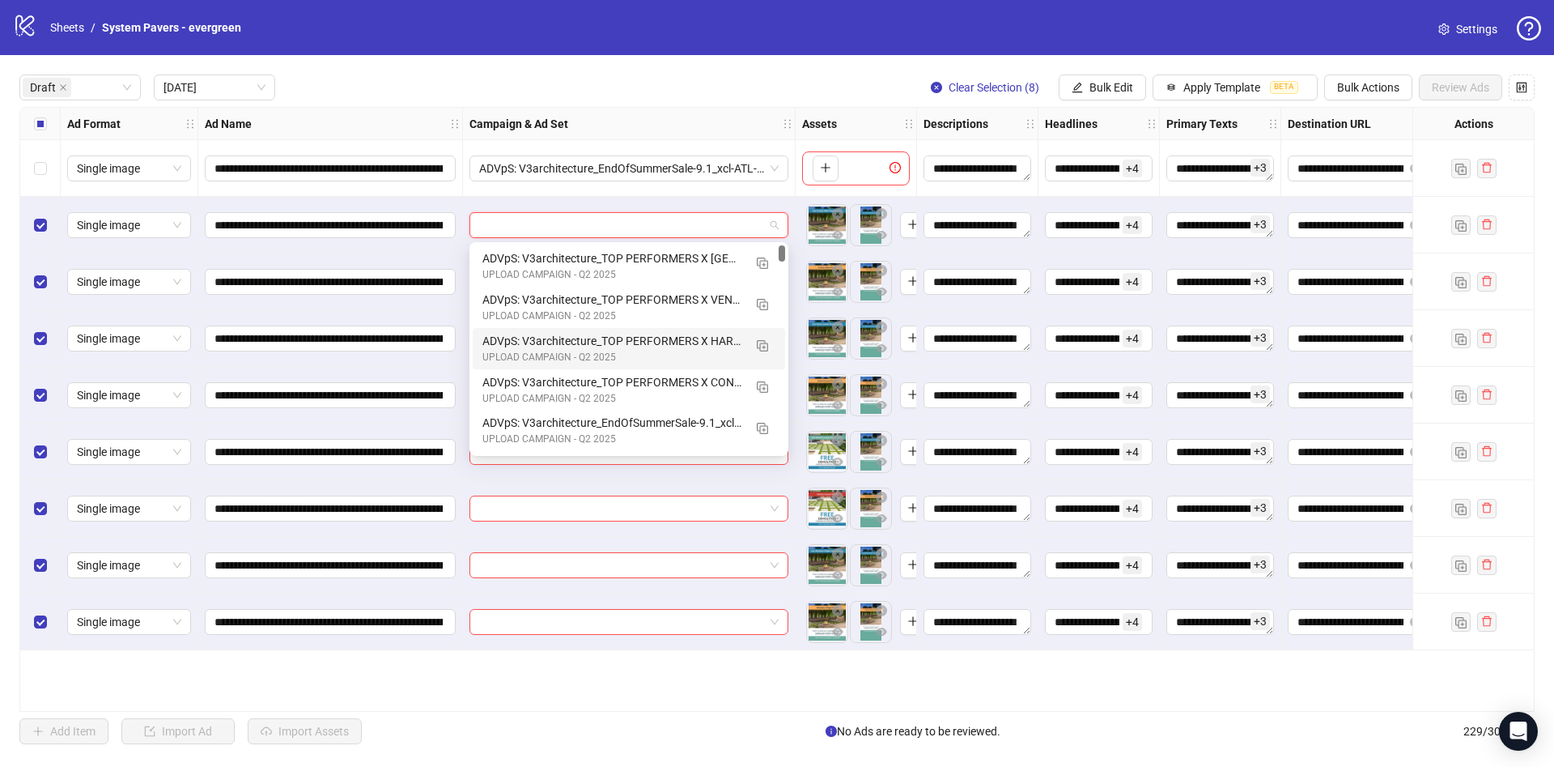
click at [648, 369] on div "ADVpS: V3architecture_TOP PERFORMERS X CONEJO VALLEY-9.1_xcl-ATL-LV-DC_AUTO_LC …" at bounding box center [629, 389] width 313 height 41
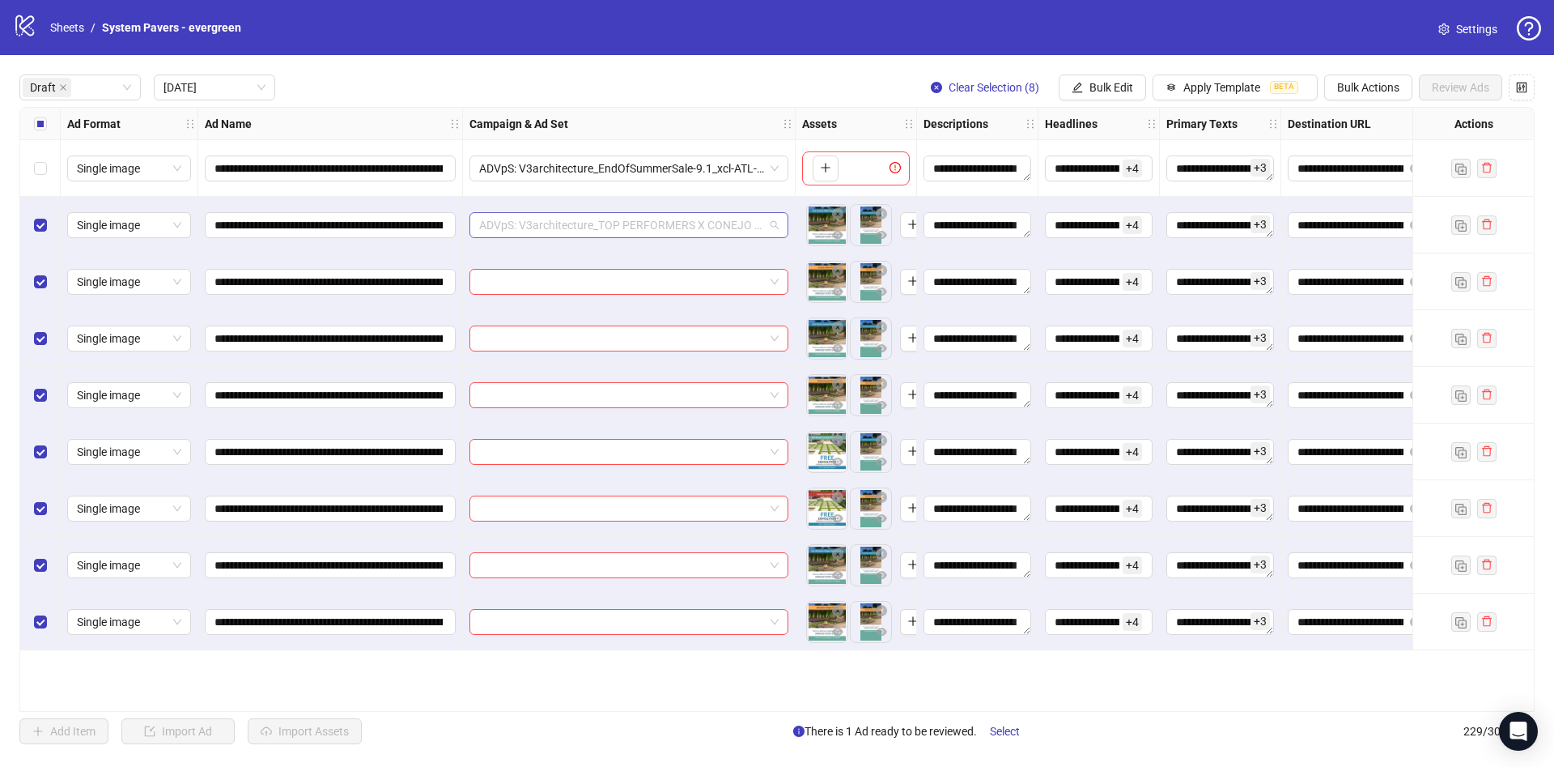
click at [646, 224] on span "ADVpS: V3architecture_TOP PERFORMERS X CONEJO VALLEY-9.1_xcl-ATL-LV-DC_AUTO_LC" at bounding box center [629, 225] width 300 height 24
click at [482, 191] on div "ADVpS: V3architecture_EndOfSummerSale-9.1_xcl-ATL-LV-DC_AUTO_LC" at bounding box center [629, 168] width 333 height 57
click at [523, 287] on input "search" at bounding box center [621, 282] width 285 height 24
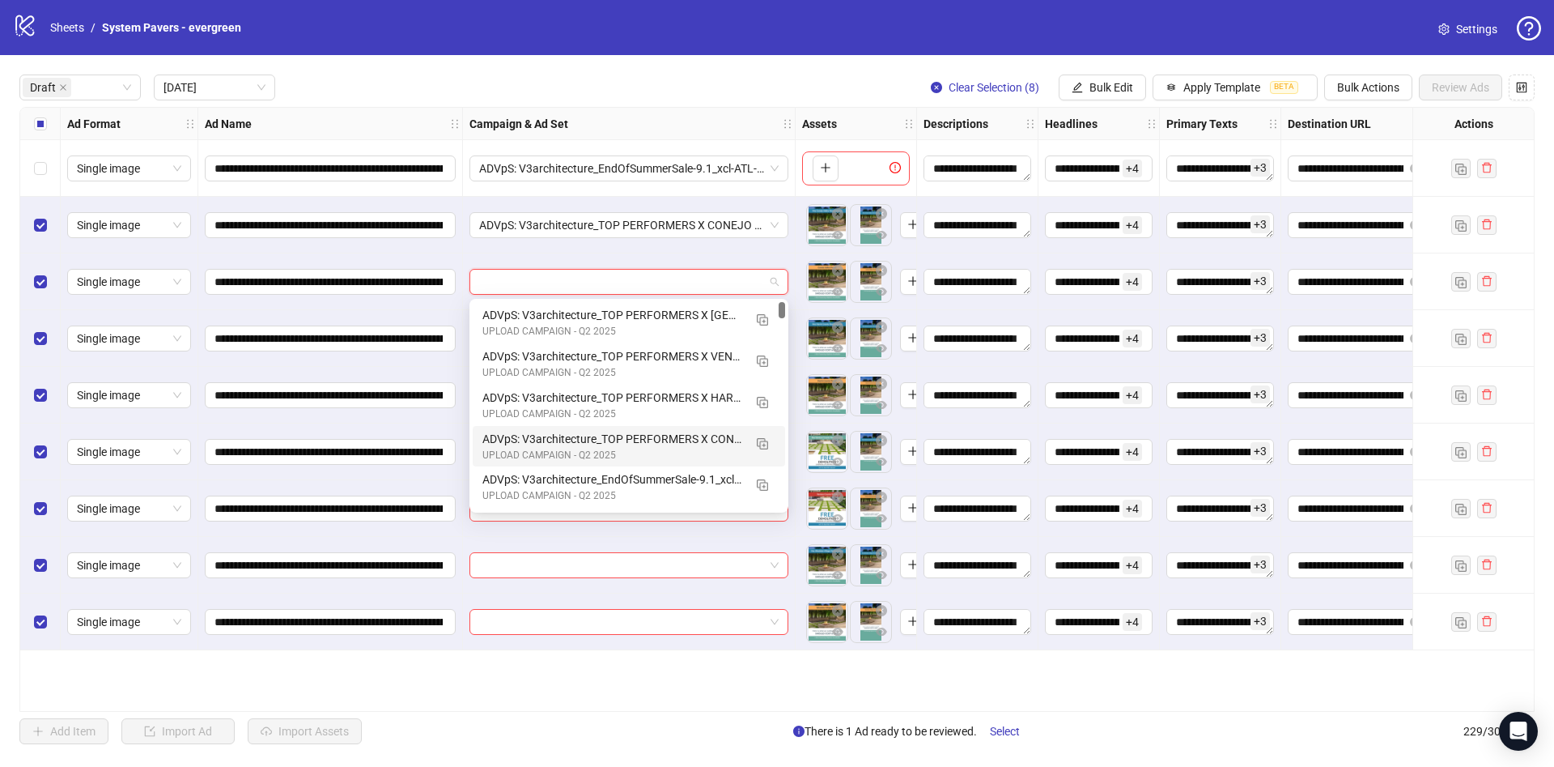
click at [636, 431] on div "ADVpS: V3architecture_TOP PERFORMERS X CONEJO VALLEY-9.1_xcl-ATL-LV-DC_AUTO_LC" at bounding box center [613, 439] width 261 height 18
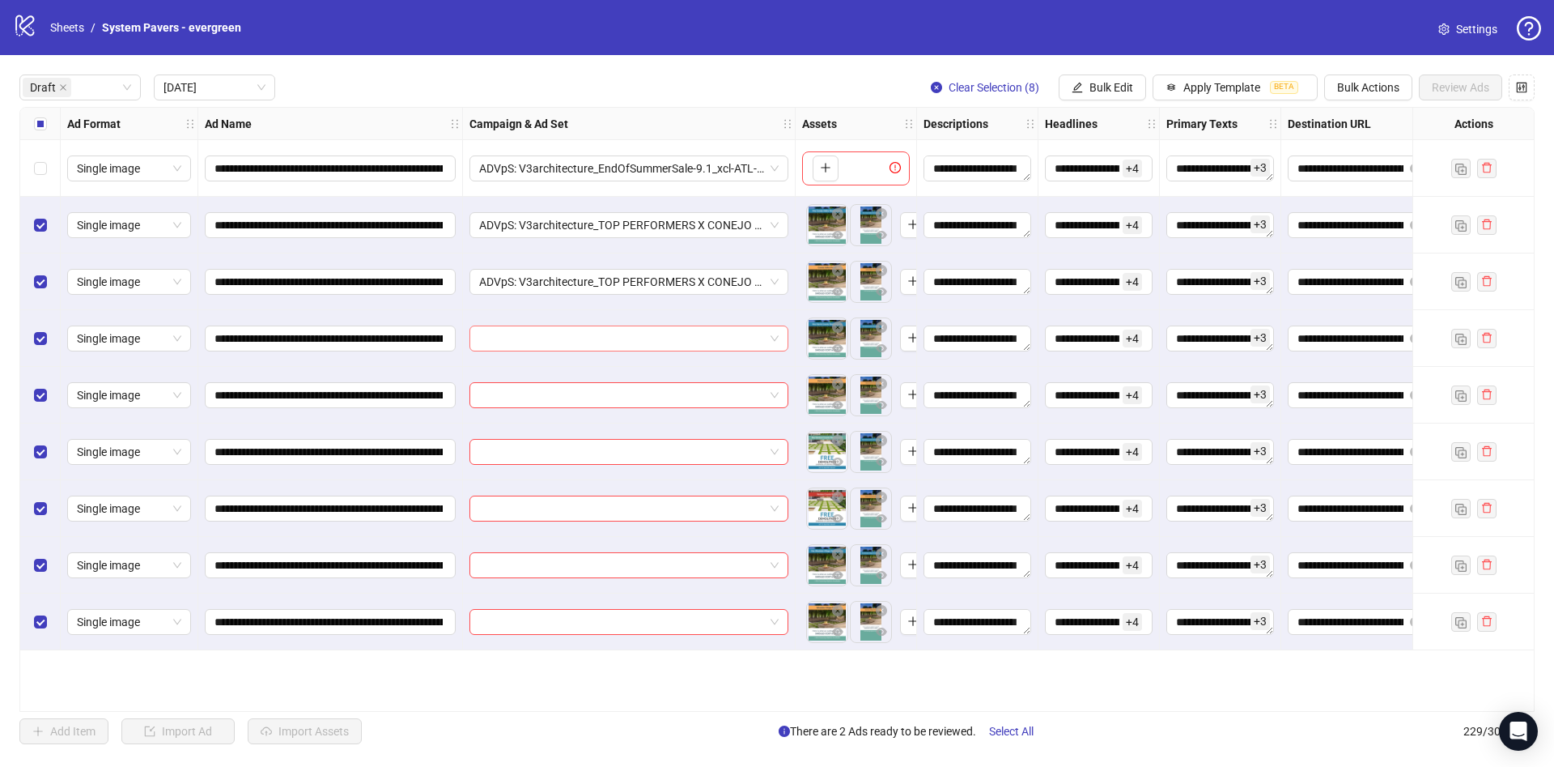
click at [649, 335] on input "search" at bounding box center [621, 338] width 285 height 24
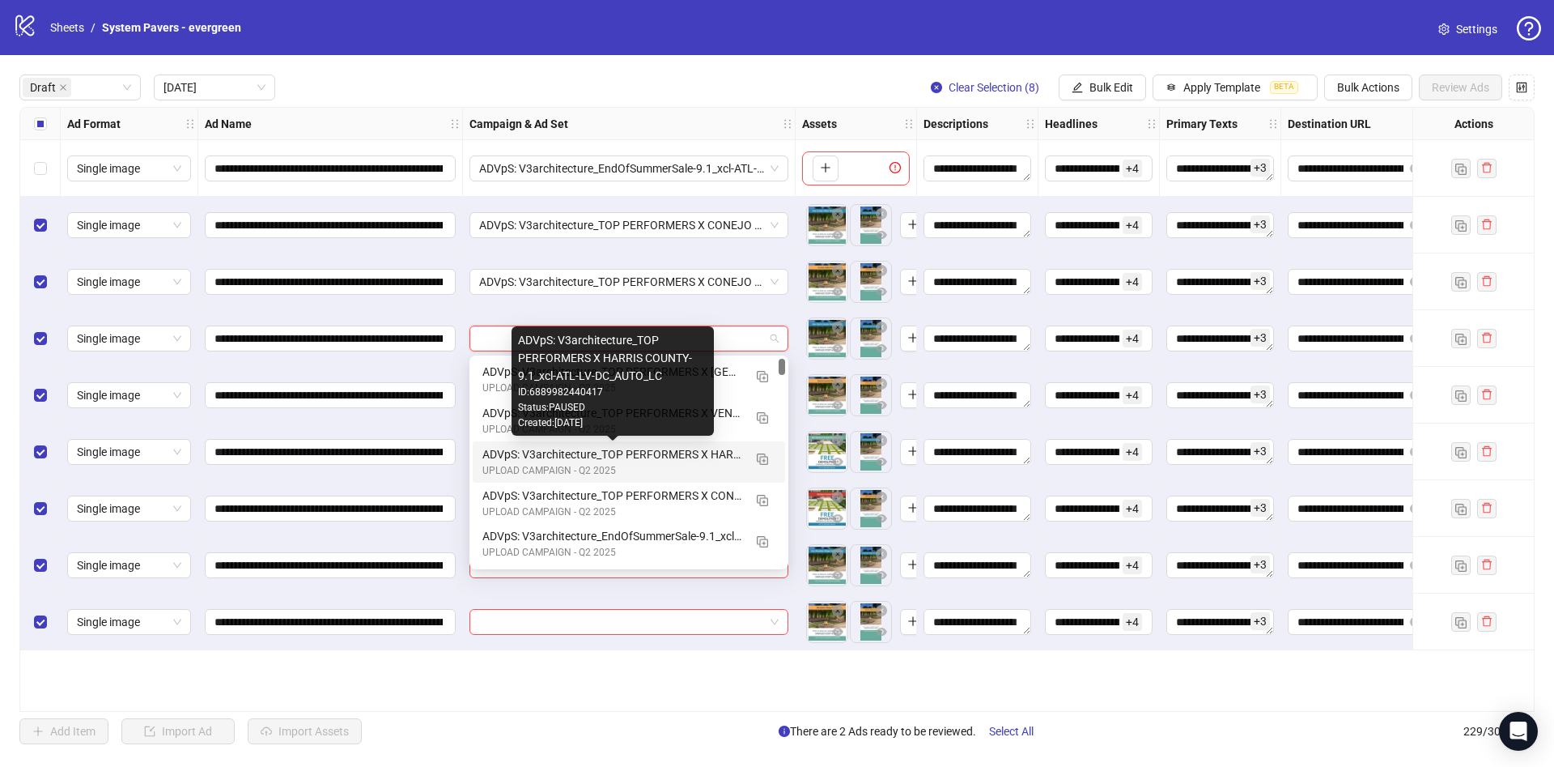
click at [705, 456] on div "ADVpS: V3architecture_TOP PERFORMERS X HARRIS COUNTY-9.1_xcl-ATL-LV-DC_AUTO_LC" at bounding box center [613, 454] width 261 height 18
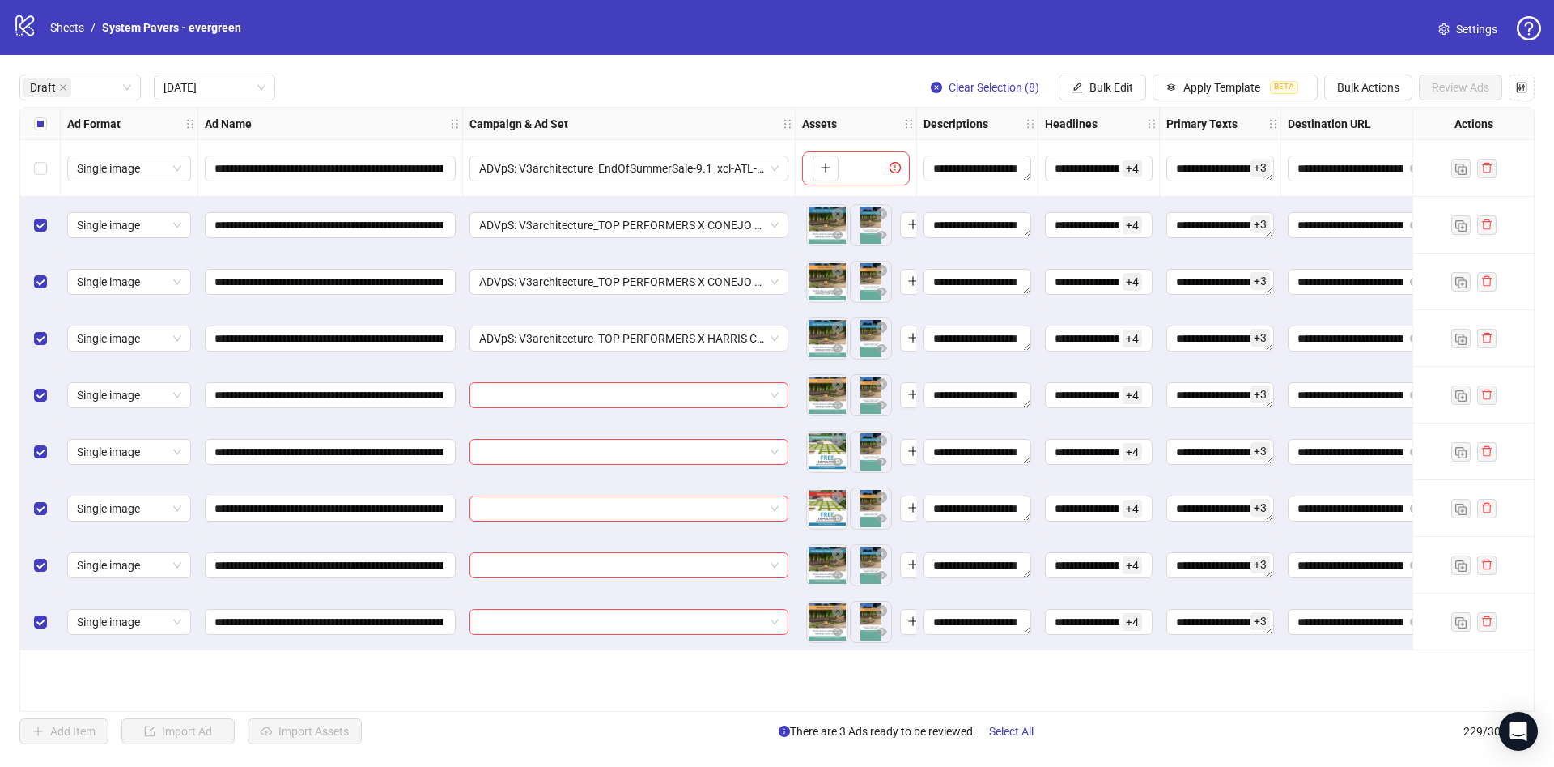
click at [632, 376] on div at bounding box center [629, 395] width 333 height 57
click at [631, 398] on input "search" at bounding box center [621, 395] width 285 height 24
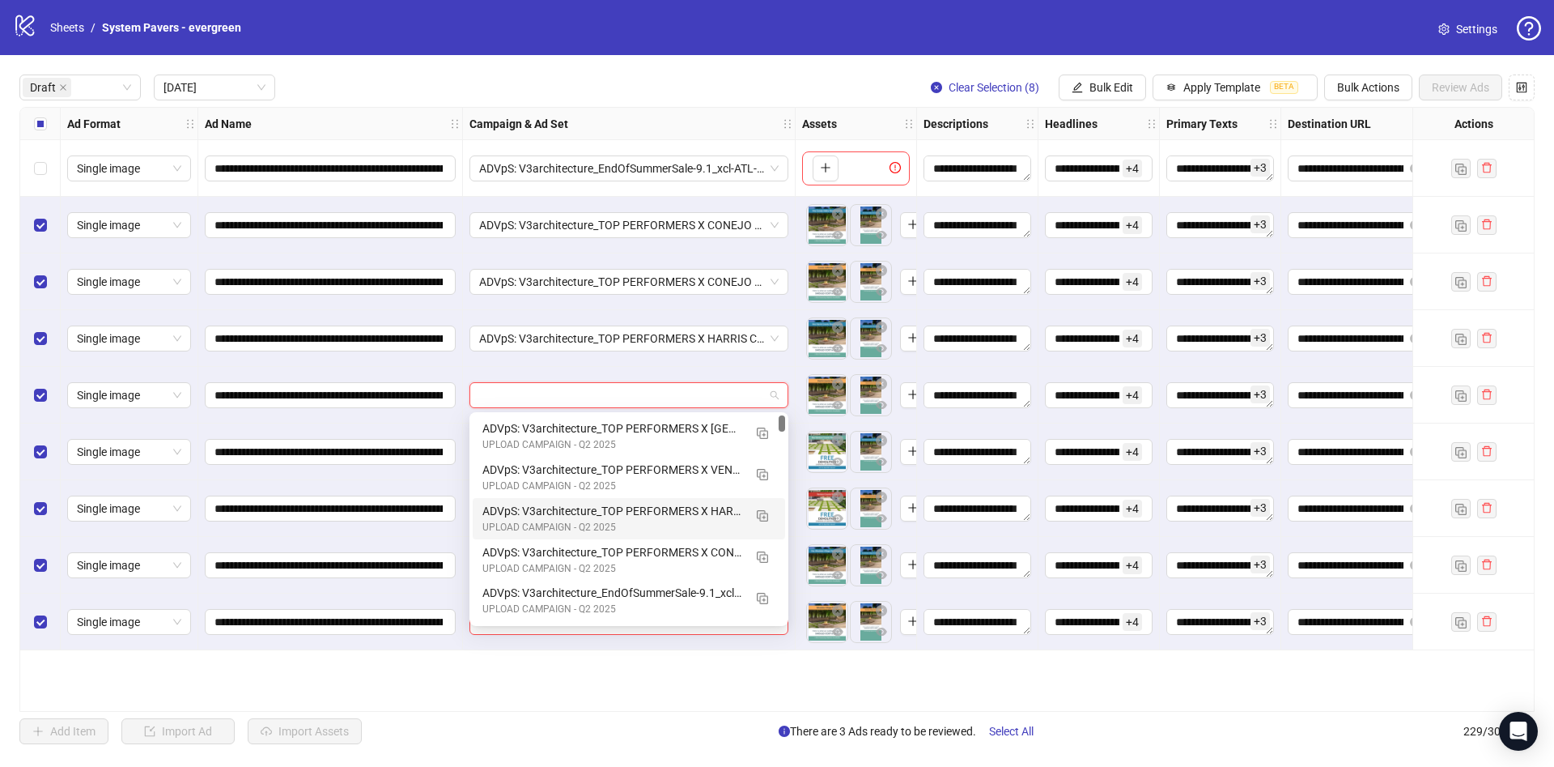
click at [666, 508] on div "ADVpS: V3architecture_TOP PERFORMERS X HARRIS COUNTY-9.1_xcl-ATL-LV-DC_AUTO_LC" at bounding box center [613, 511] width 261 height 18
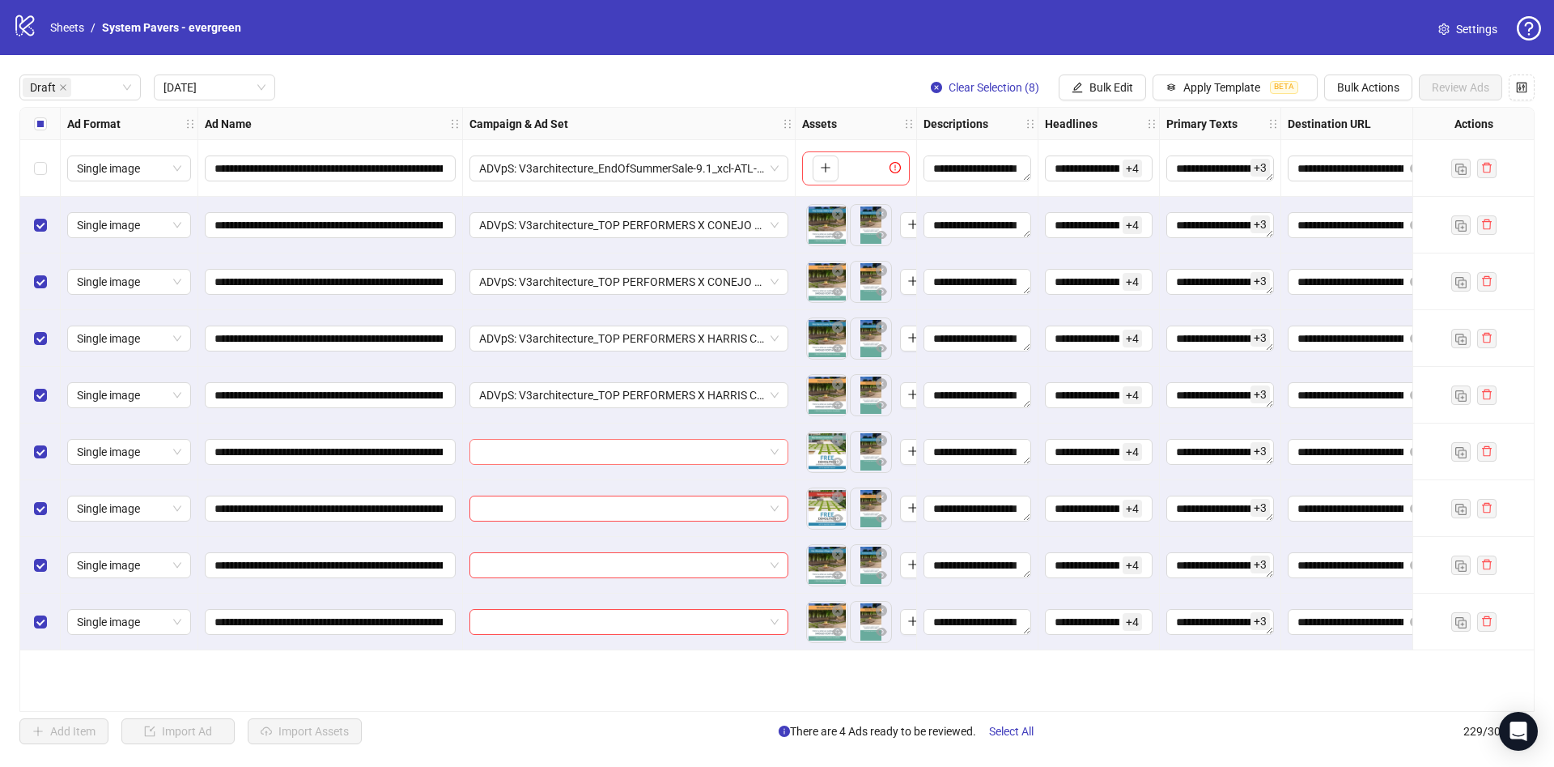
click at [659, 449] on input "search" at bounding box center [621, 452] width 285 height 24
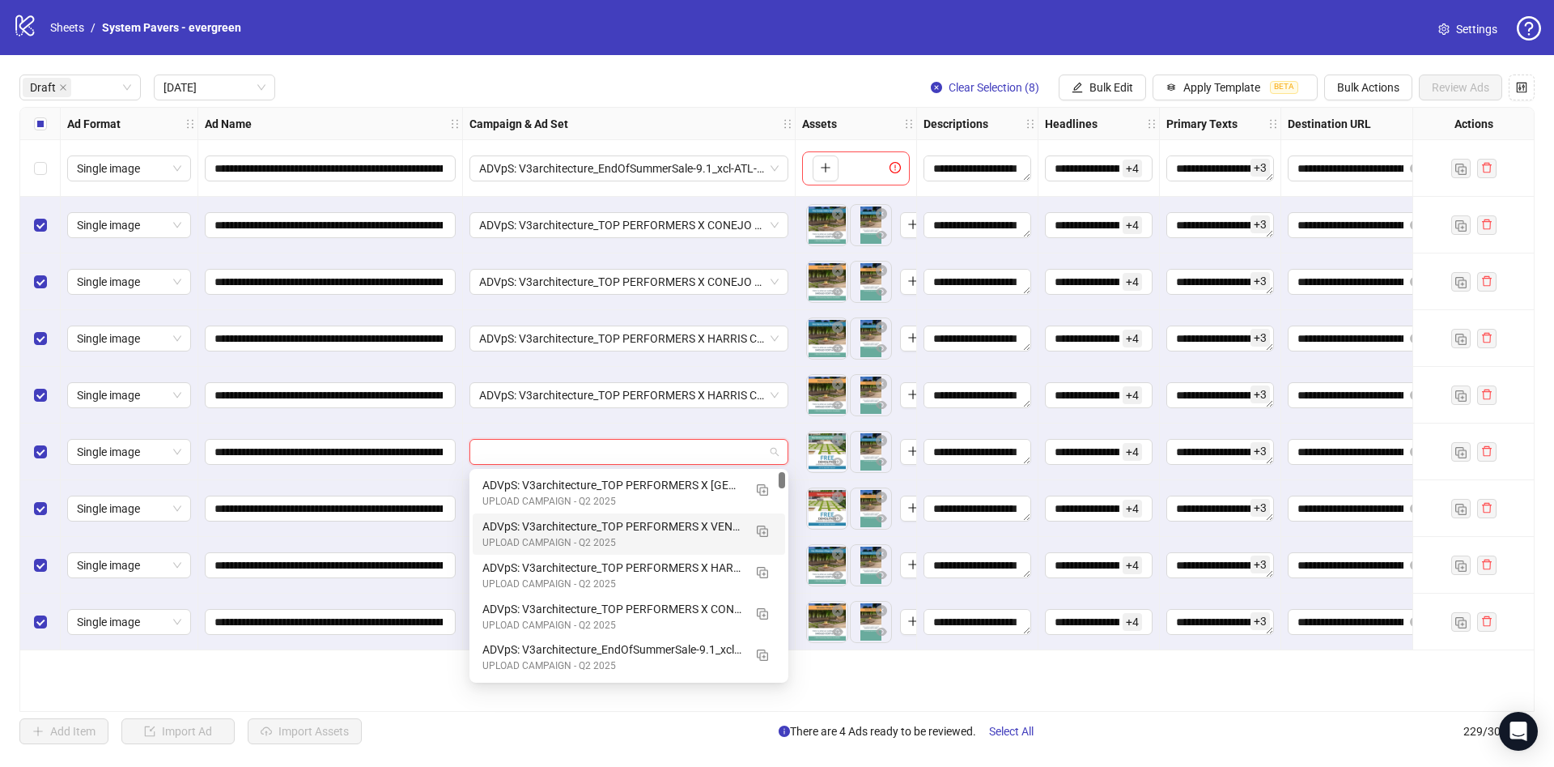
click at [704, 531] on div "ADVpS: V3architecture_TOP PERFORMERS X VENTURA COUNTY-9.1_xcl-ATL-LV-DC_AUTO_LC" at bounding box center [613, 526] width 261 height 18
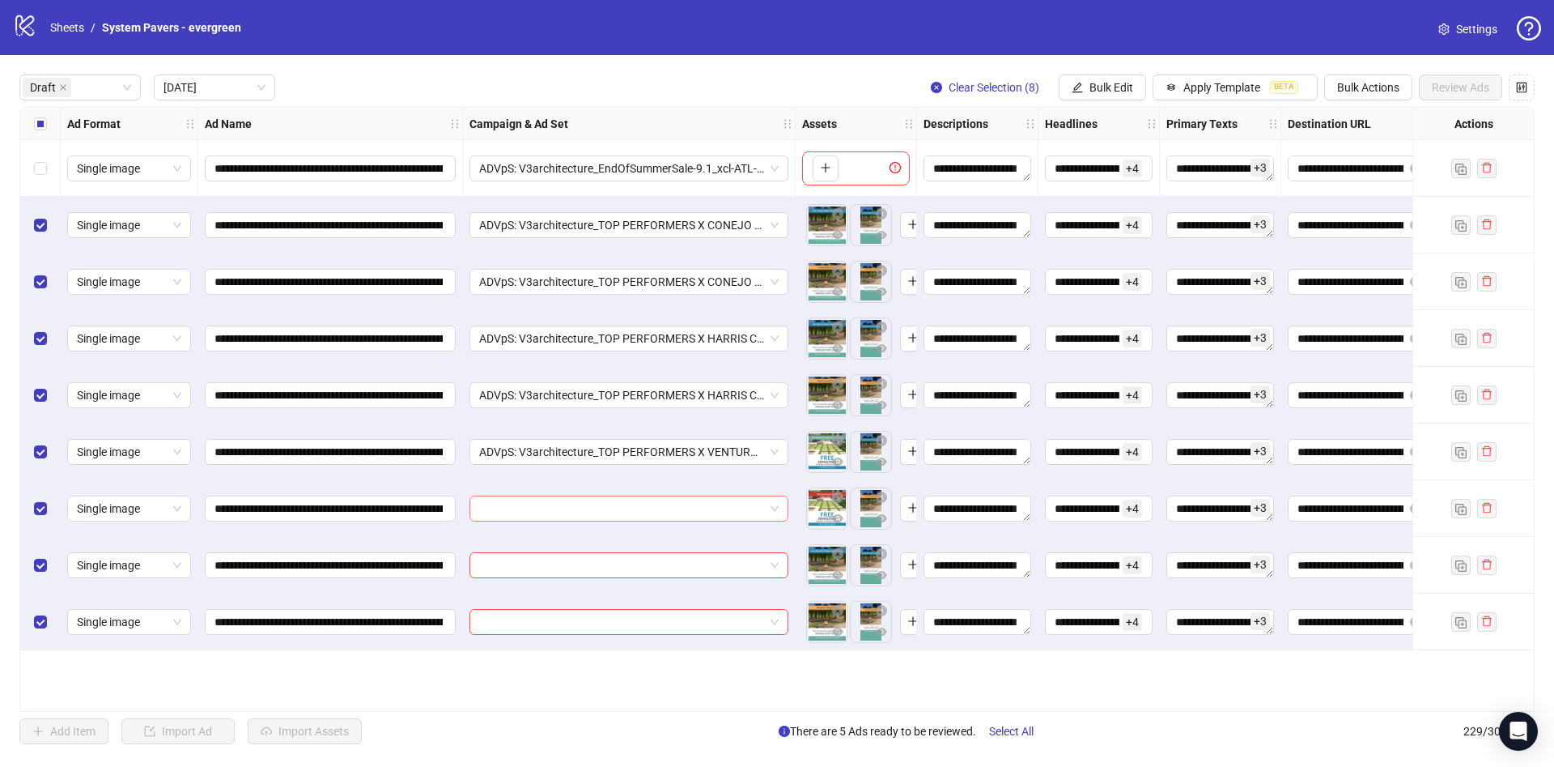
click at [674, 512] on input "search" at bounding box center [621, 508] width 285 height 24
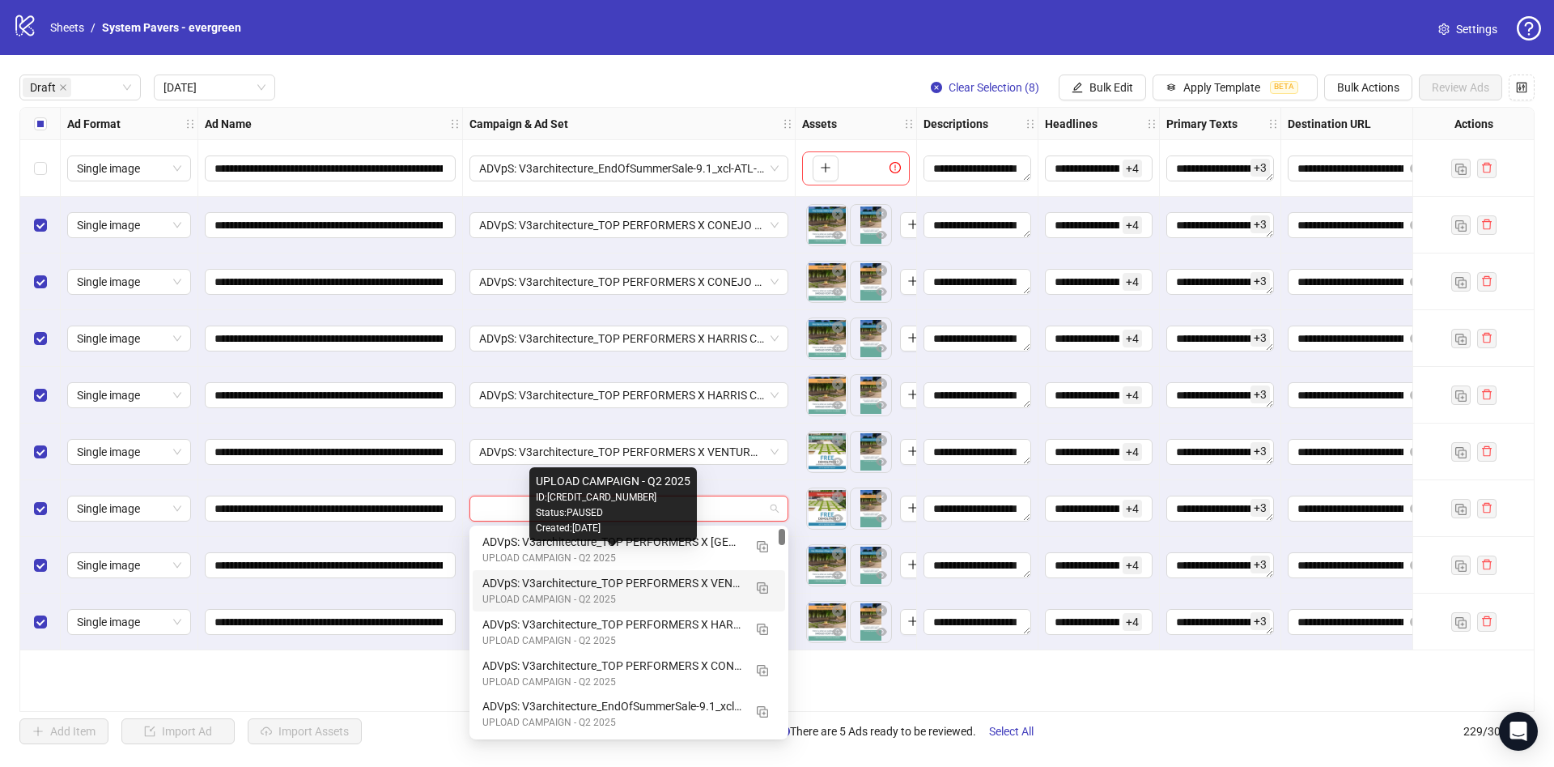
click at [670, 593] on div "UPLOAD CAMPAIGN - Q2 2025" at bounding box center [613, 599] width 261 height 15
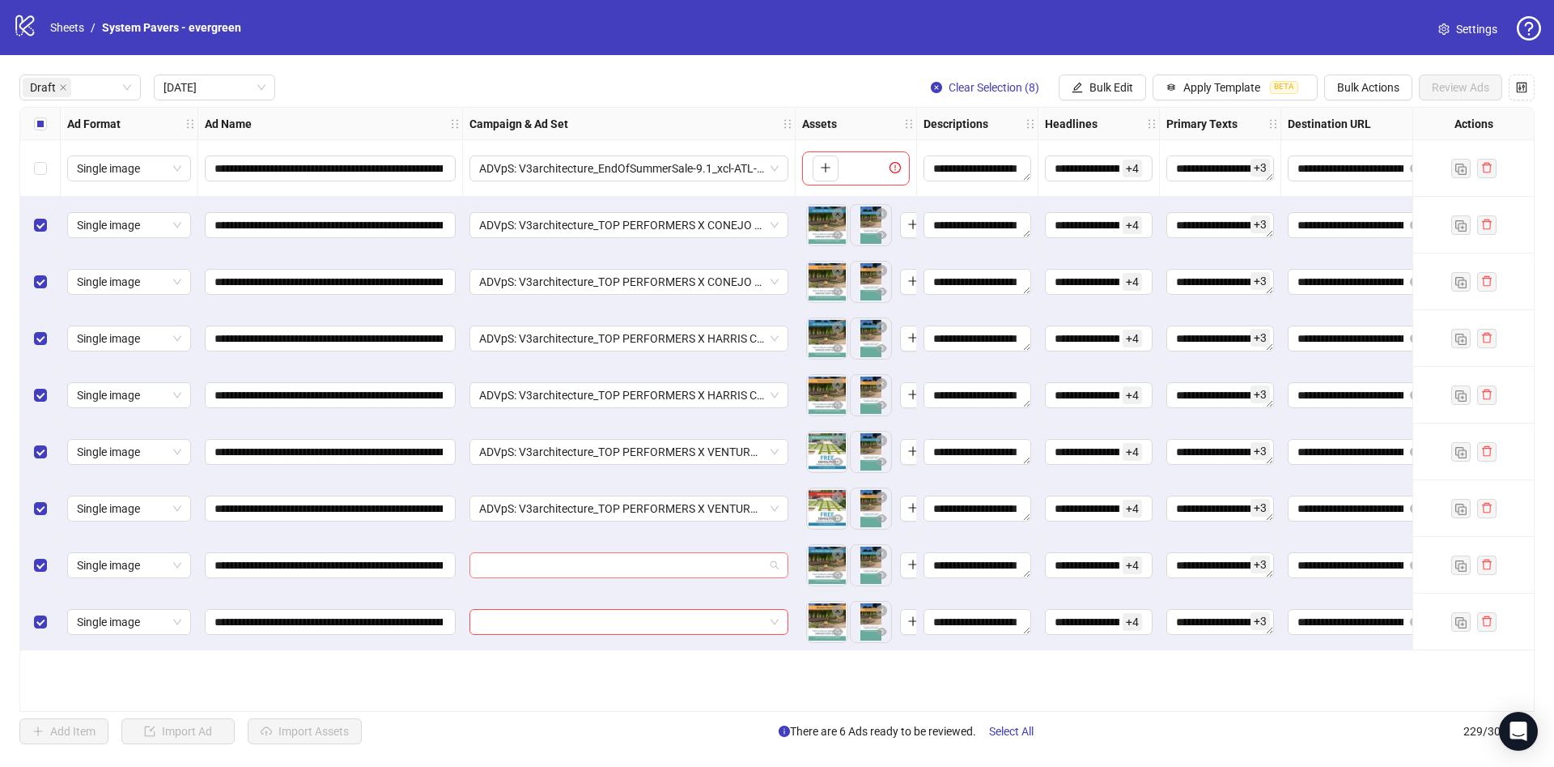
click at [668, 558] on input "search" at bounding box center [621, 565] width 285 height 24
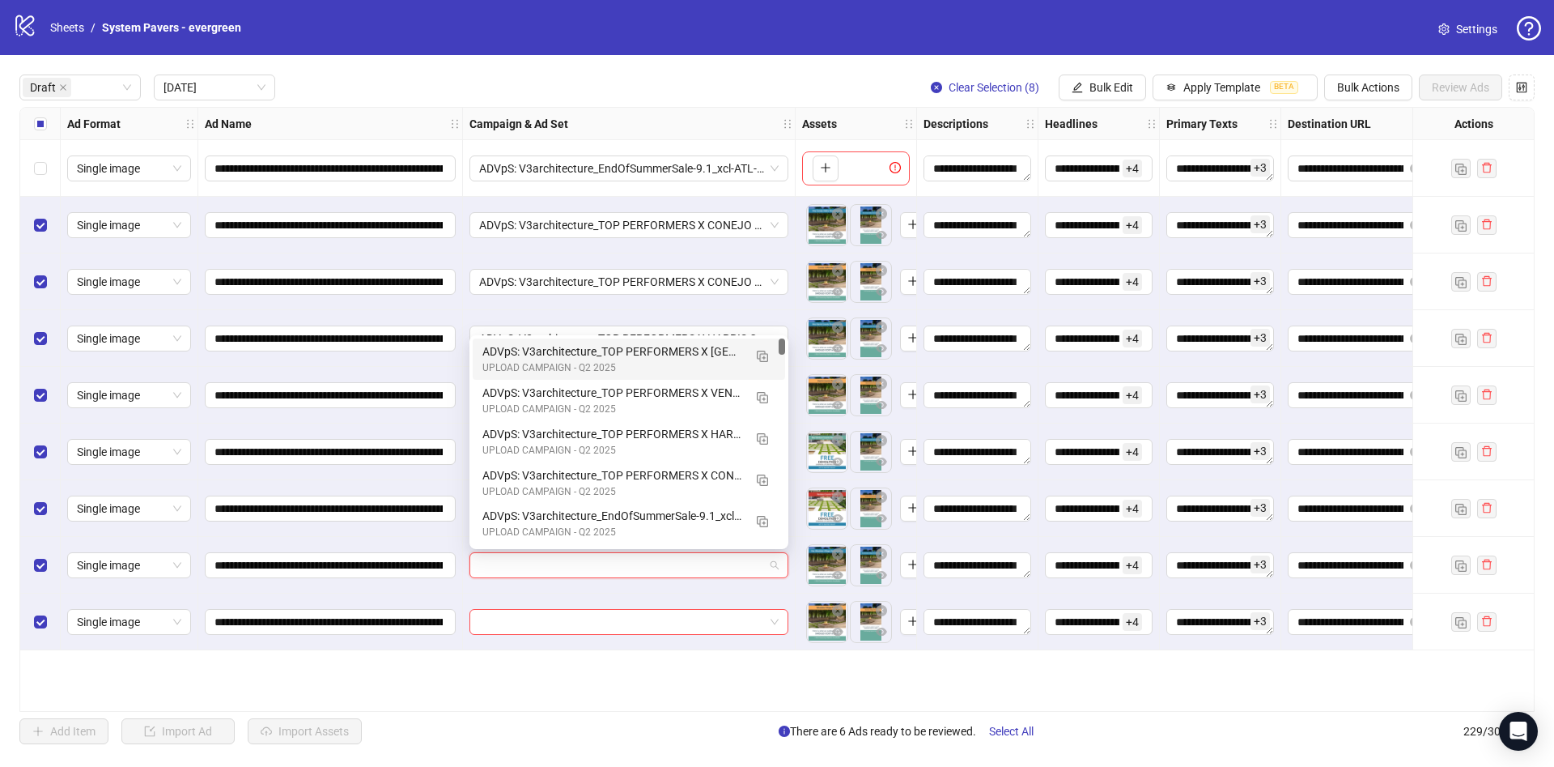
drag, startPoint x: 701, startPoint y: 354, endPoint x: 717, endPoint y: 454, distance: 101.7
click at [701, 357] on div "ADVpS: V3architecture_TOP PERFORMERS X [GEOGRAPHIC_DATA]-9.1_xcl-ATL-LV-DC_AUTO…" at bounding box center [613, 351] width 261 height 18
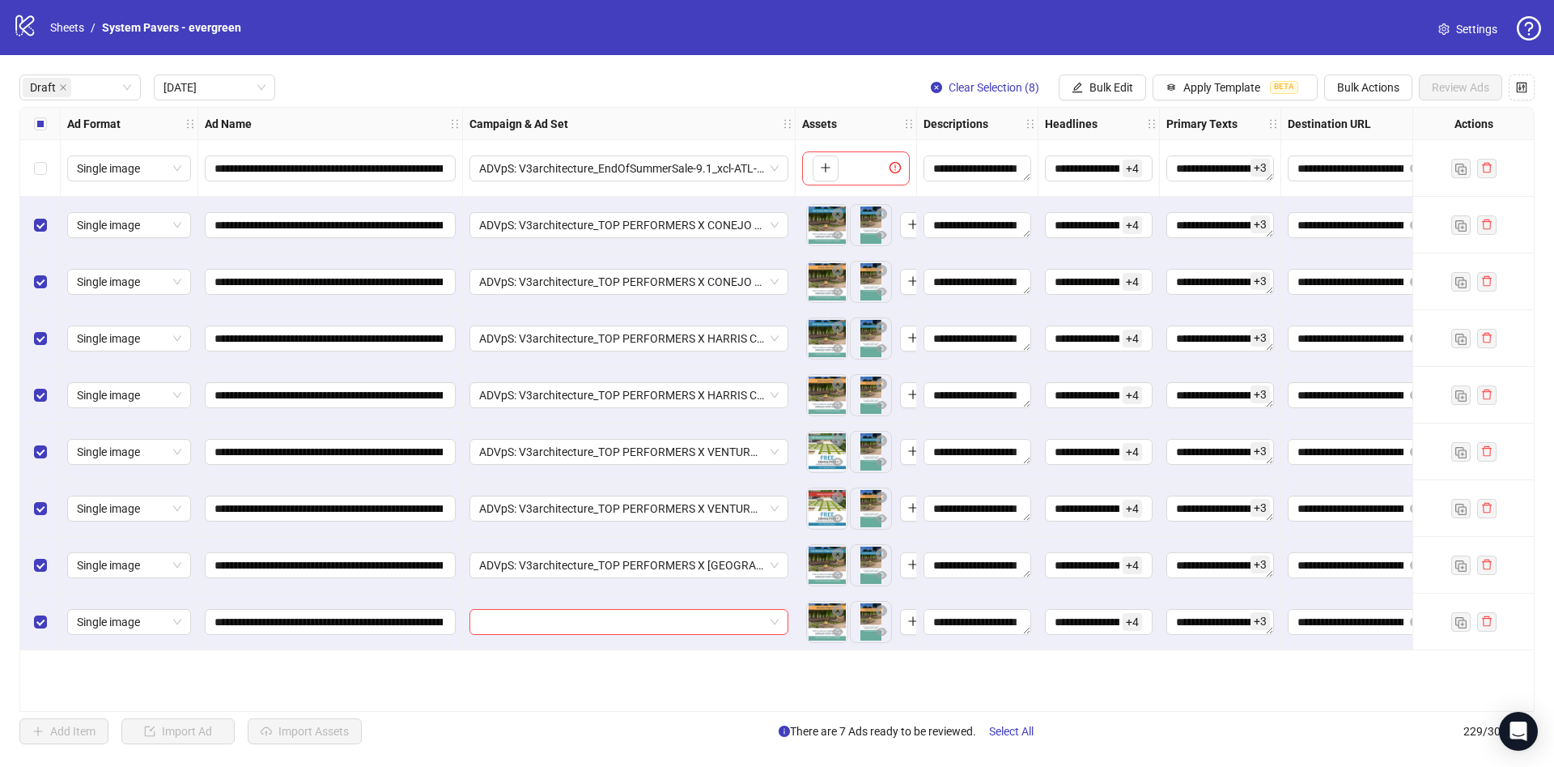
click at [697, 608] on div at bounding box center [629, 621] width 333 height 57
click at [695, 621] on input "search" at bounding box center [621, 622] width 285 height 24
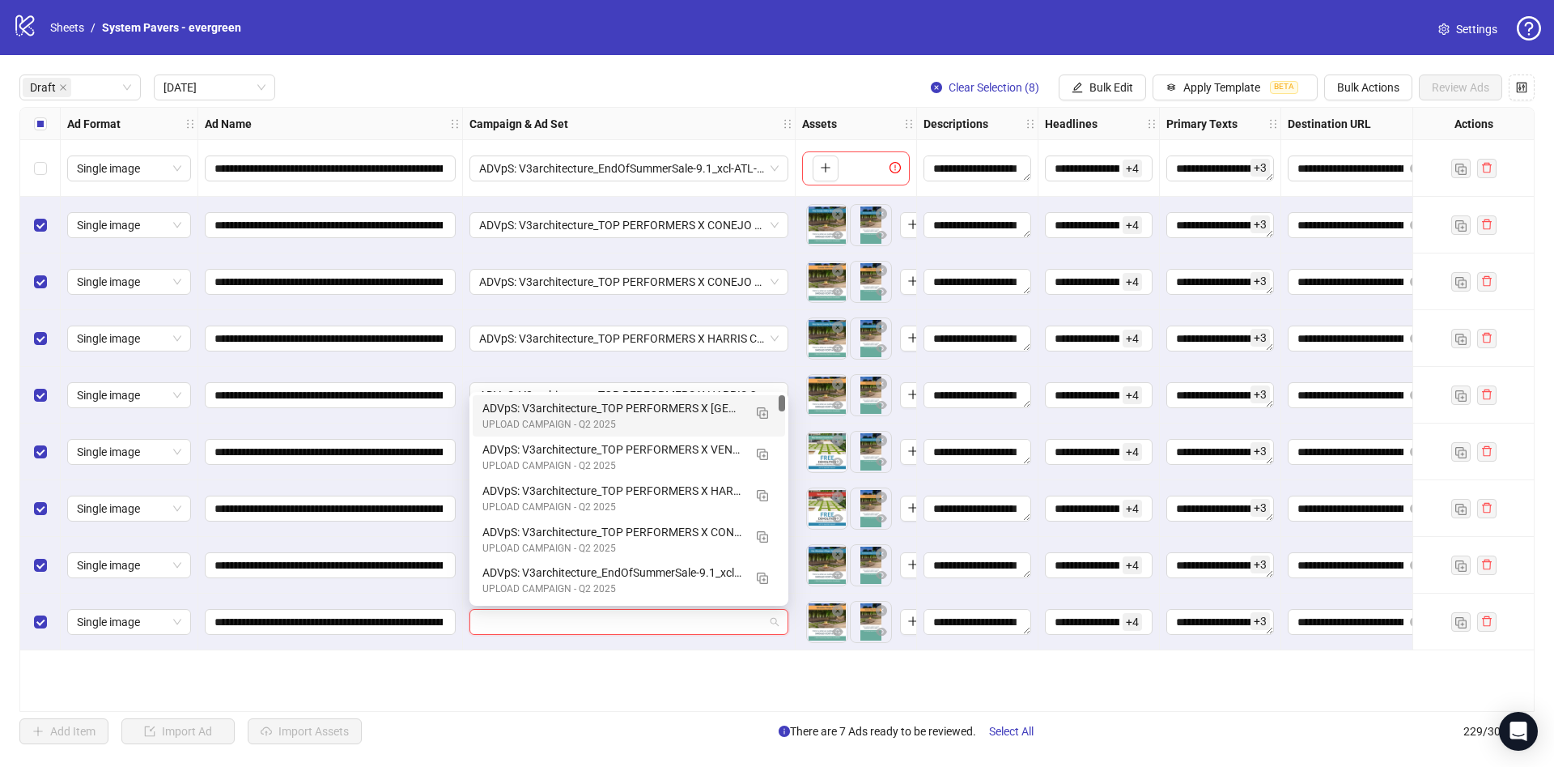
click at [695, 407] on div "ADVpS: V3architecture_TOP PERFORMERS X [GEOGRAPHIC_DATA]-9.1_xcl-ATL-LV-DC_AUTO…" at bounding box center [613, 408] width 261 height 18
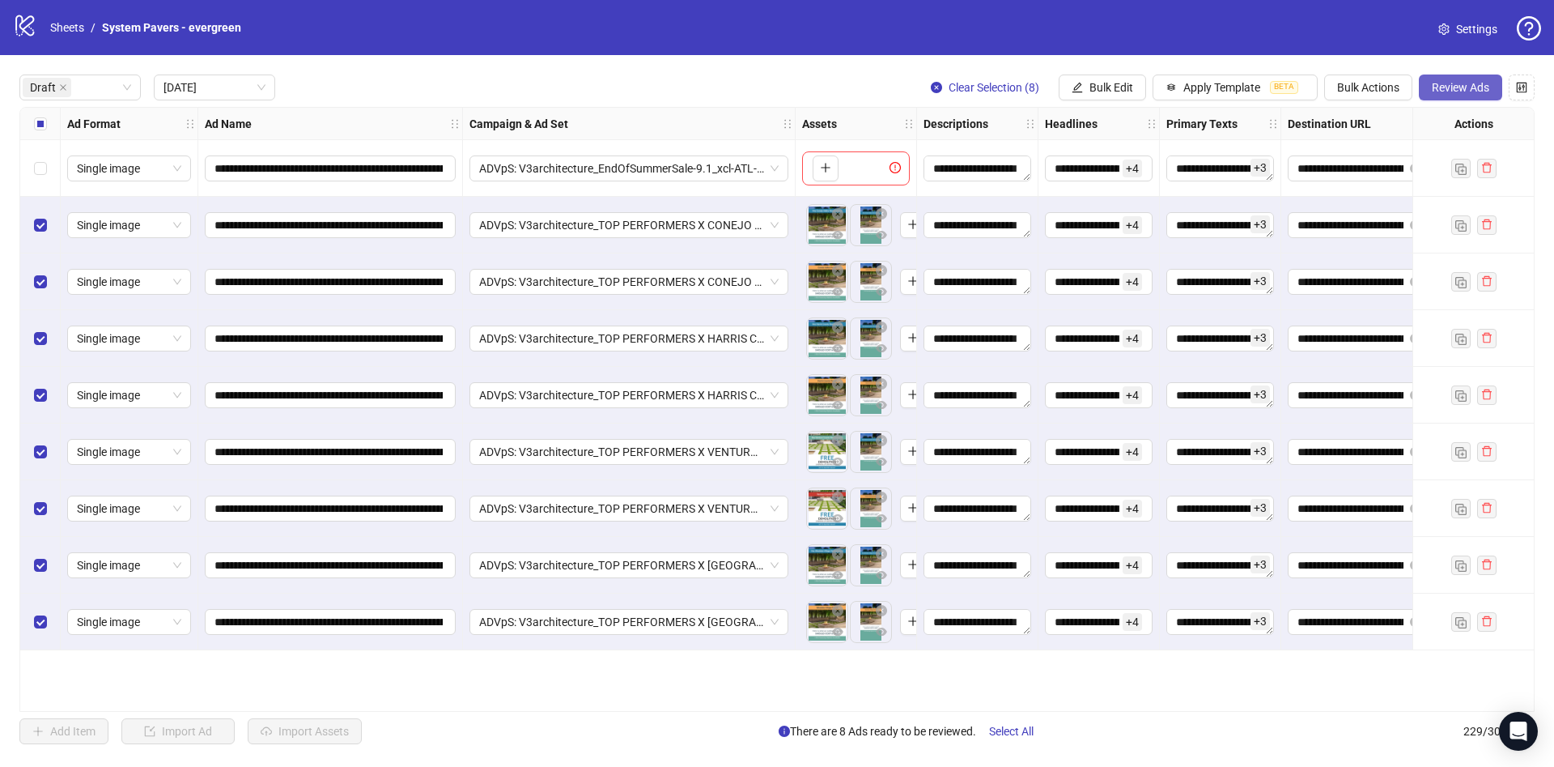
click at [1472, 85] on span "Review Ads" at bounding box center [1460, 87] width 57 height 13
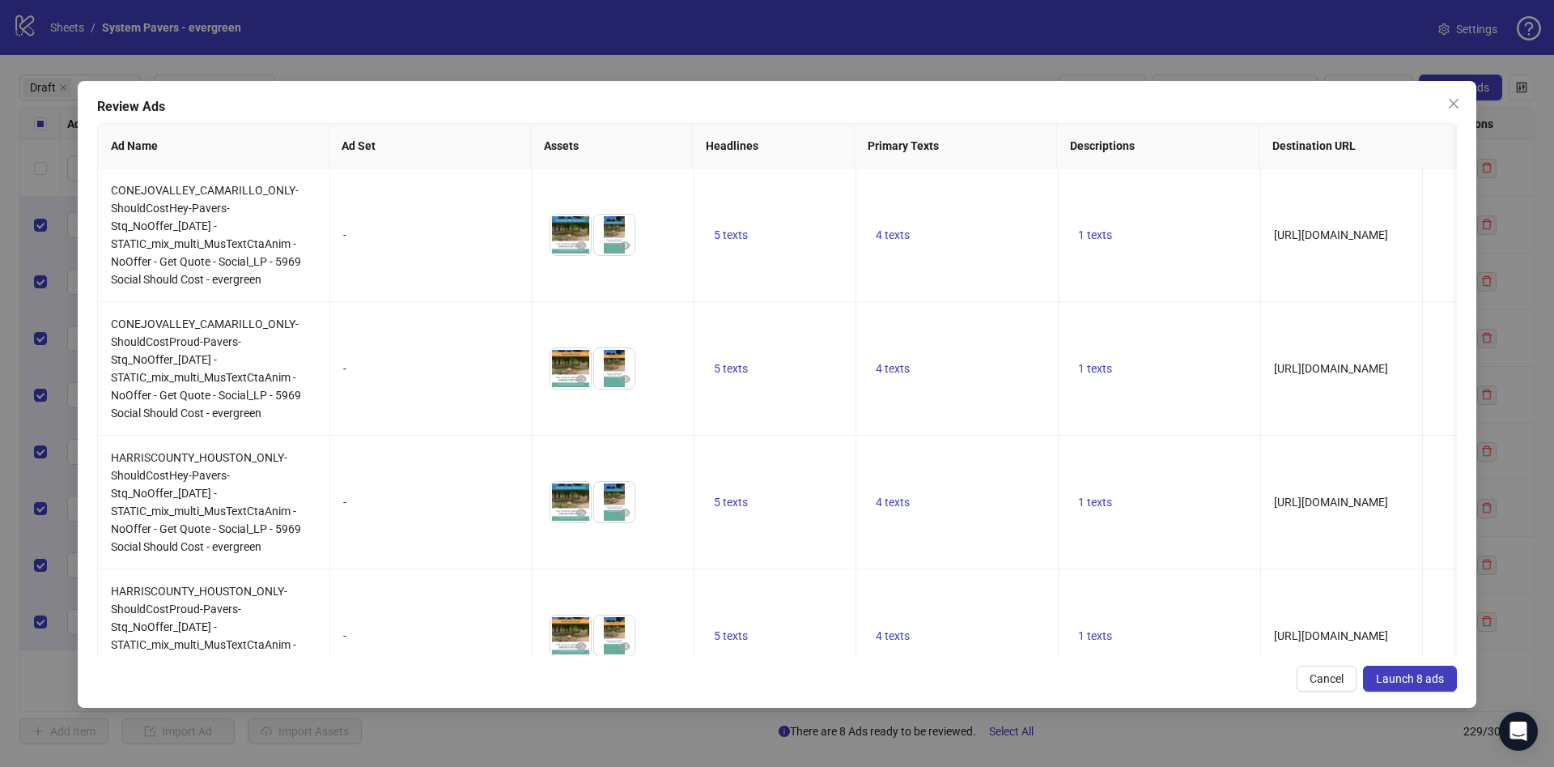
click at [1409, 665] on button "Launch 8 ads" at bounding box center [1410, 678] width 94 height 26
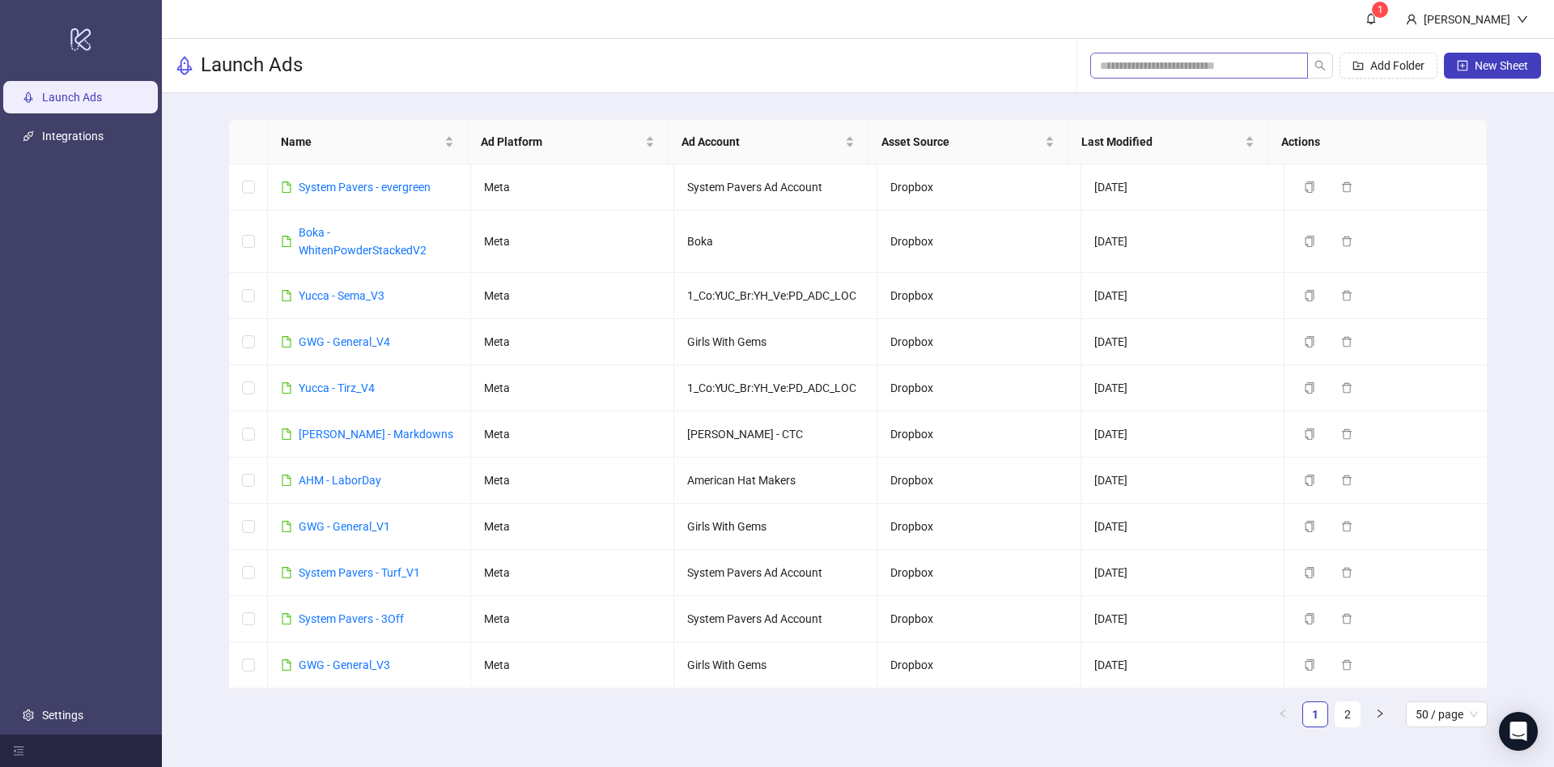
click at [1174, 78] on span at bounding box center [1200, 66] width 218 height 26
click at [1212, 53] on span at bounding box center [1200, 66] width 218 height 26
click at [1204, 79] on div "Add Folder New Sheet" at bounding box center [1316, 66] width 451 height 52
click at [1208, 67] on input "search" at bounding box center [1192, 66] width 185 height 18
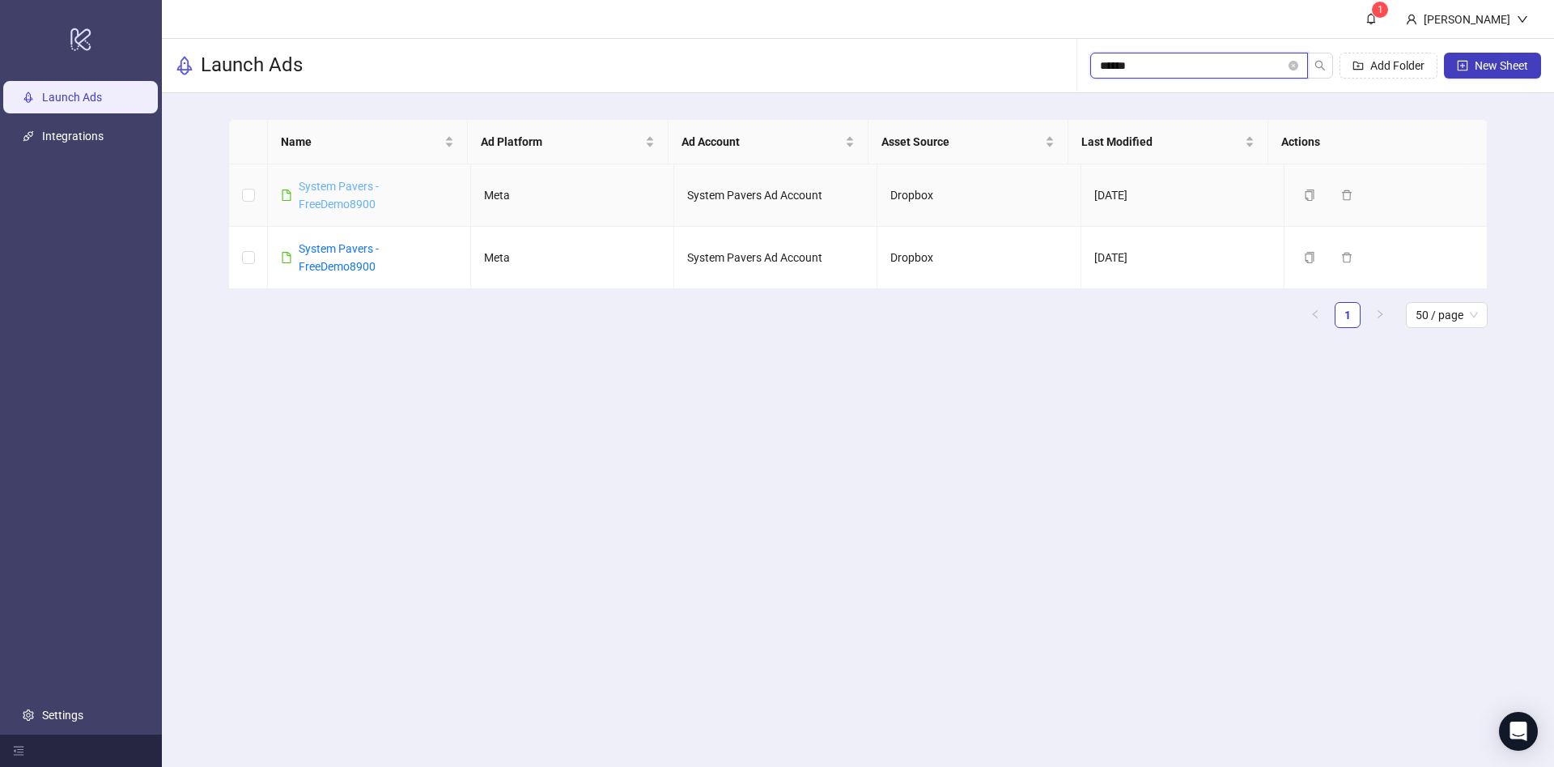
type input "******"
click at [359, 192] on link "System Pavers - FreeDemo8900" at bounding box center [339, 195] width 80 height 31
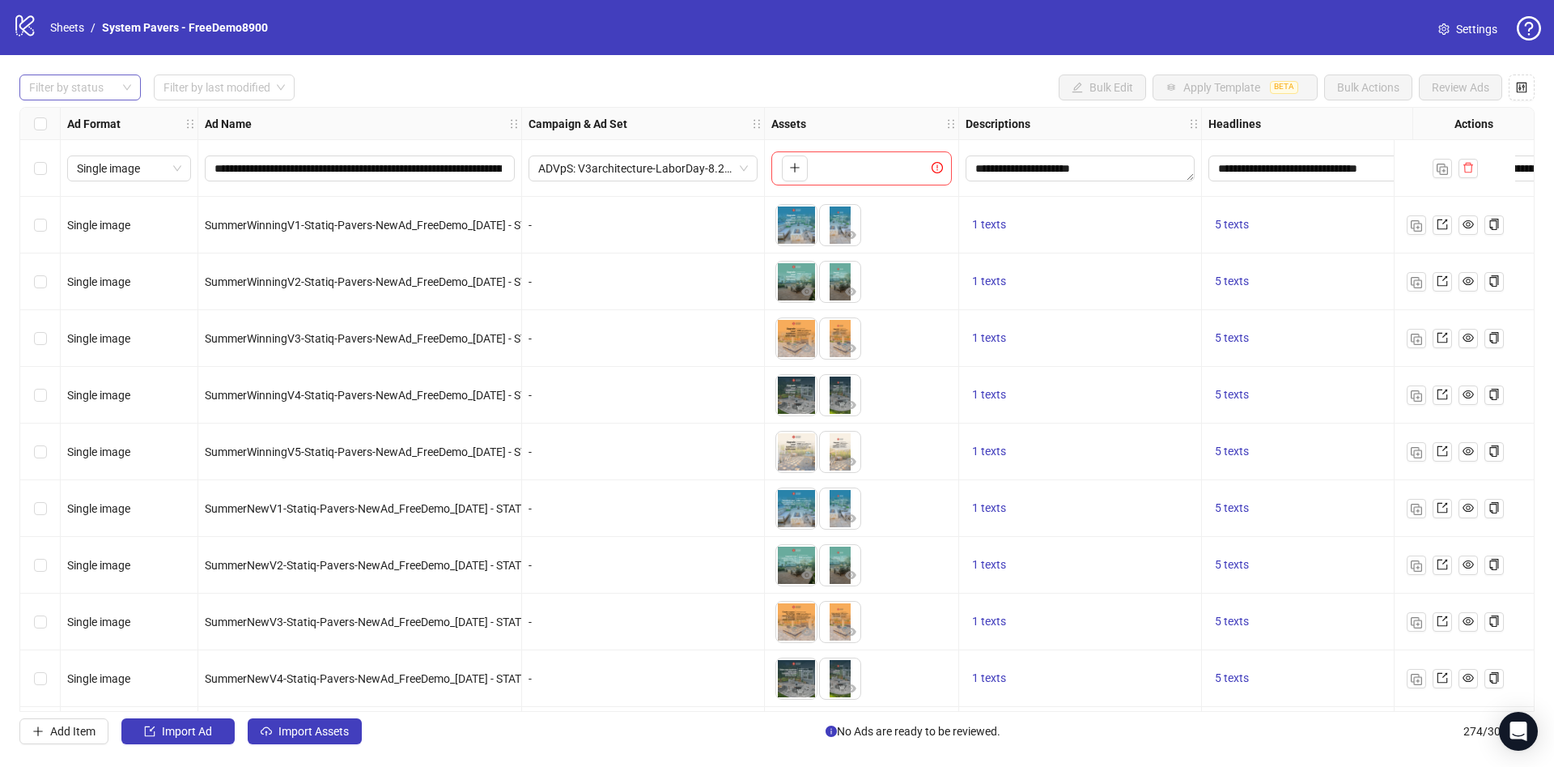
click at [55, 87] on div at bounding box center [72, 87] width 98 height 23
click at [66, 123] on div "Draft" at bounding box center [80, 121] width 96 height 18
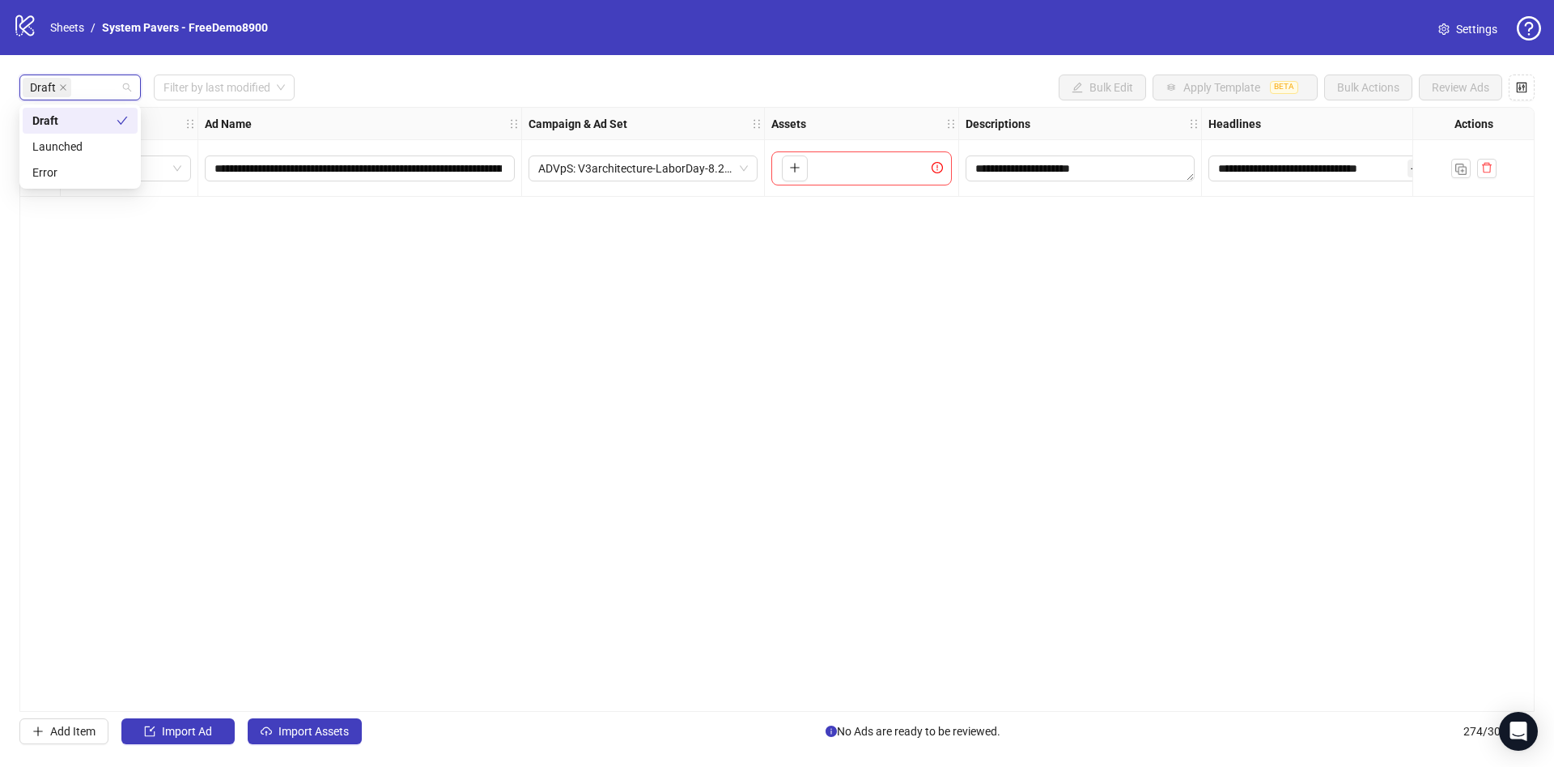
click at [534, 116] on strong "Campaign & Ad Set" at bounding box center [578, 124] width 99 height 18
click at [281, 720] on button "Import Assets" at bounding box center [305, 731] width 114 height 26
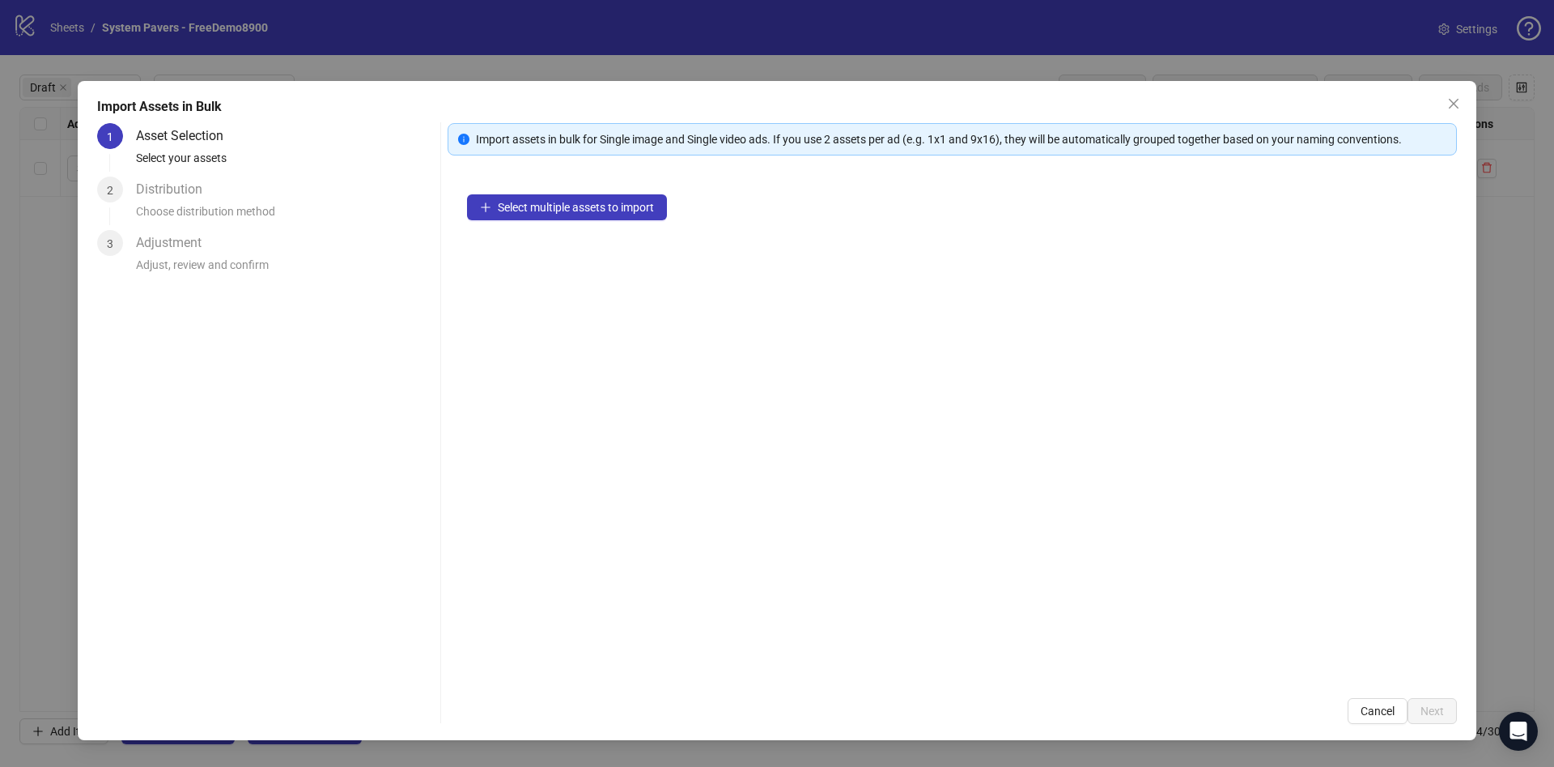
click at [595, 187] on div "Select multiple assets to import" at bounding box center [953, 427] width 1010 height 504
click at [594, 203] on span "Select multiple assets to import" at bounding box center [576, 207] width 156 height 13
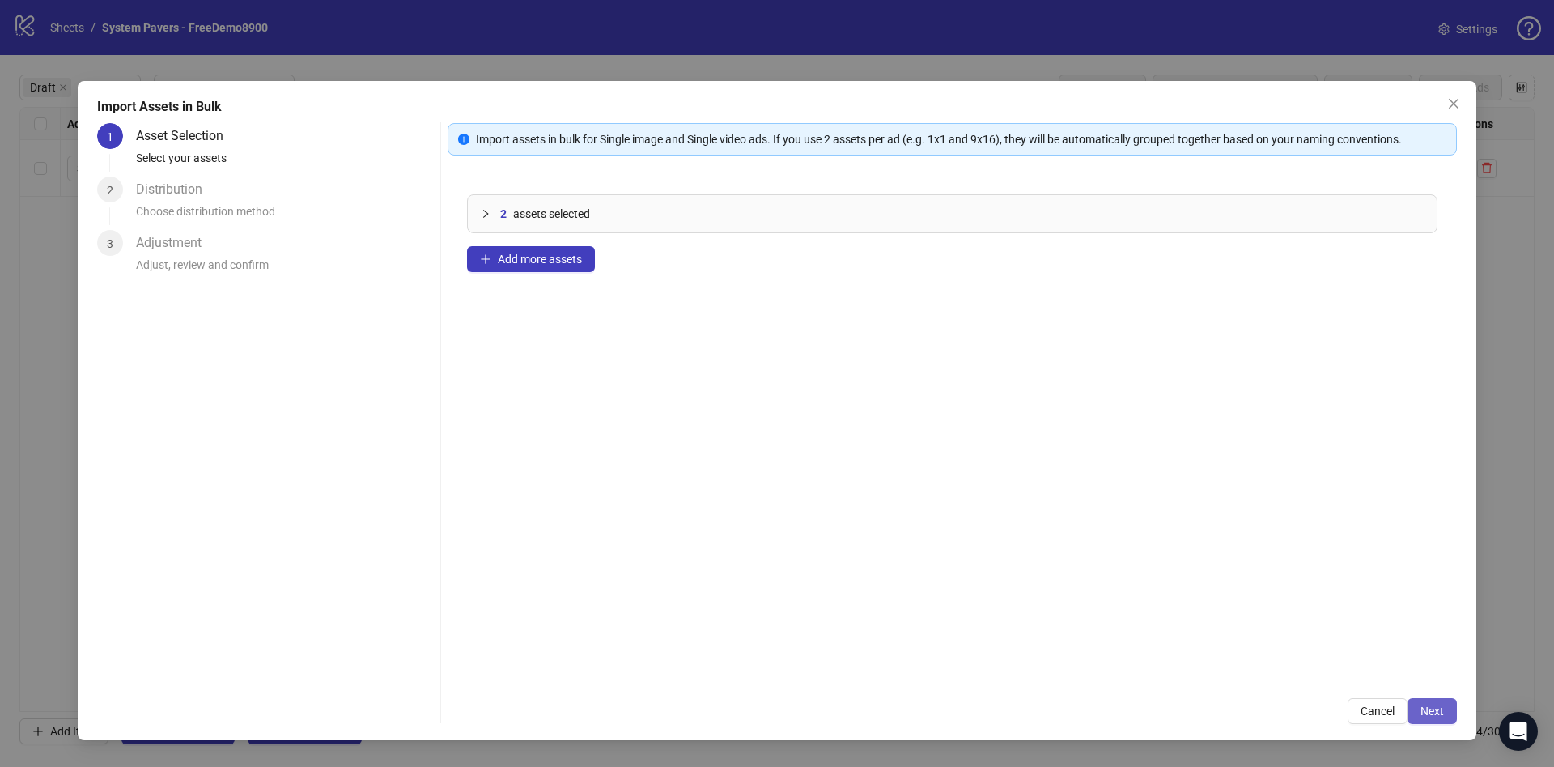
click at [1420, 712] on button "Next" at bounding box center [1432, 711] width 49 height 26
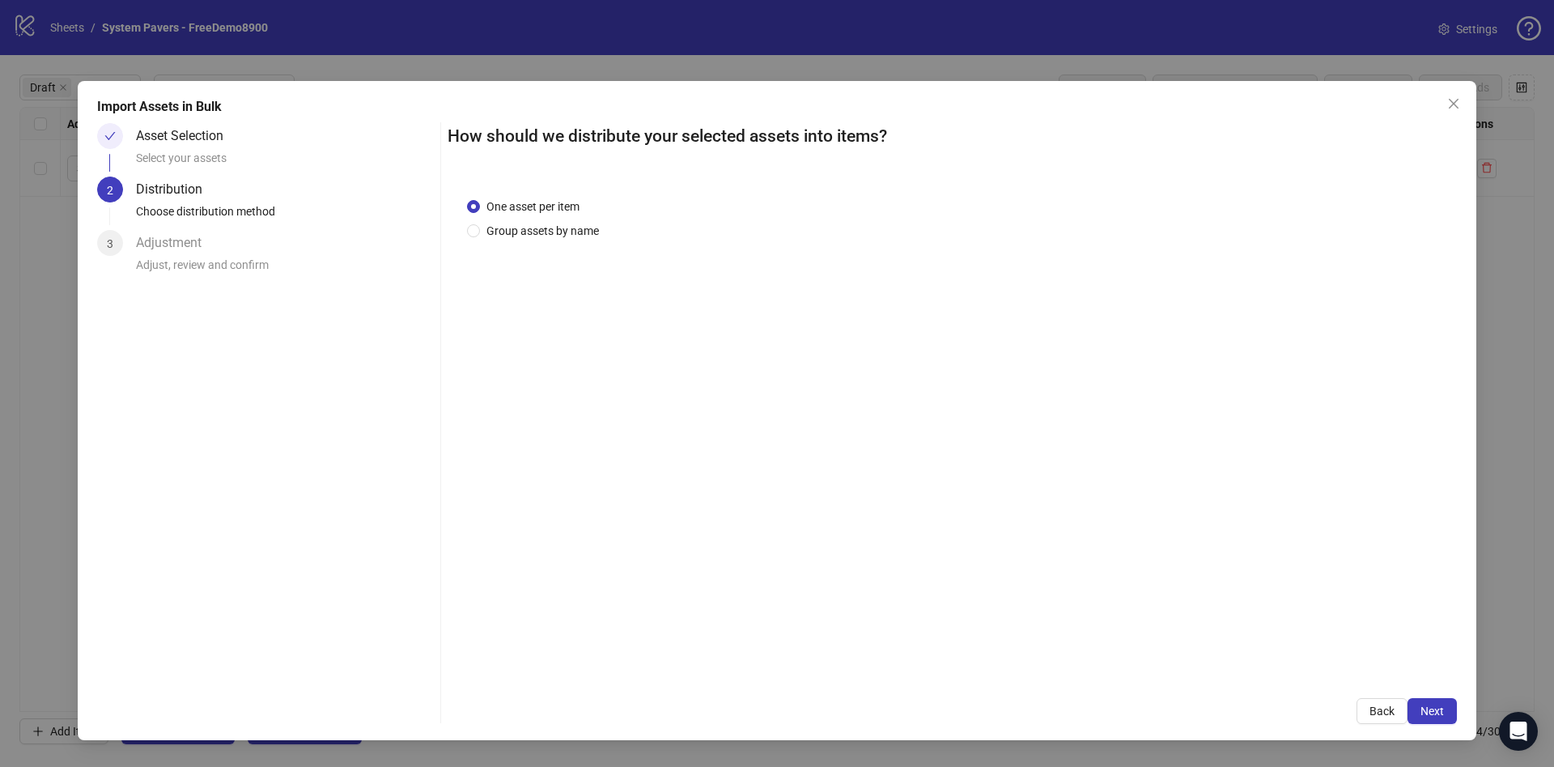
click at [1420, 713] on button "Next" at bounding box center [1432, 711] width 49 height 26
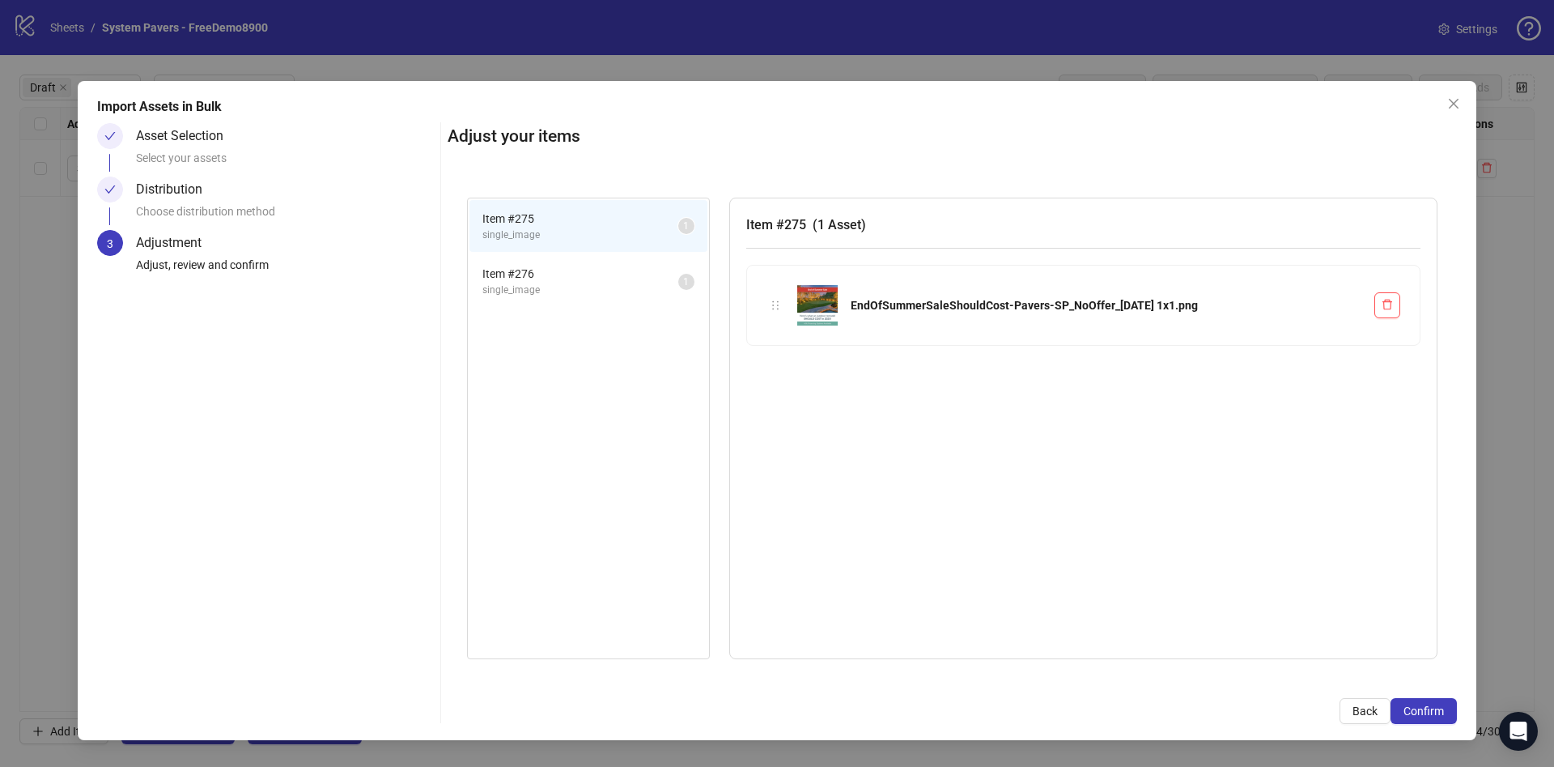
click at [1420, 713] on span "Confirm" at bounding box center [1424, 710] width 40 height 13
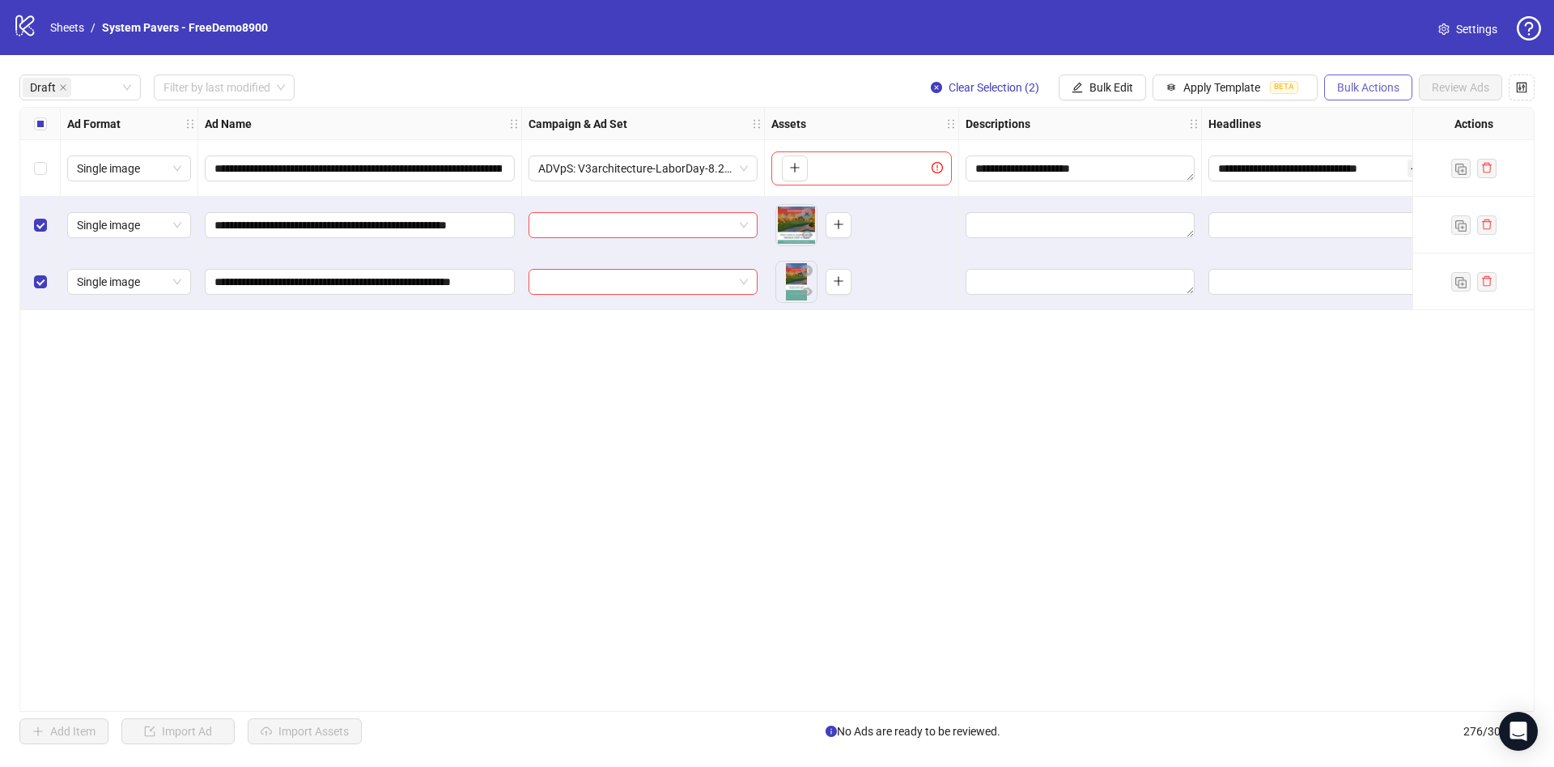
click at [1384, 92] on span "Bulk Actions" at bounding box center [1368, 87] width 62 height 13
click at [1387, 125] on span "Delete" at bounding box center [1391, 121] width 111 height 18
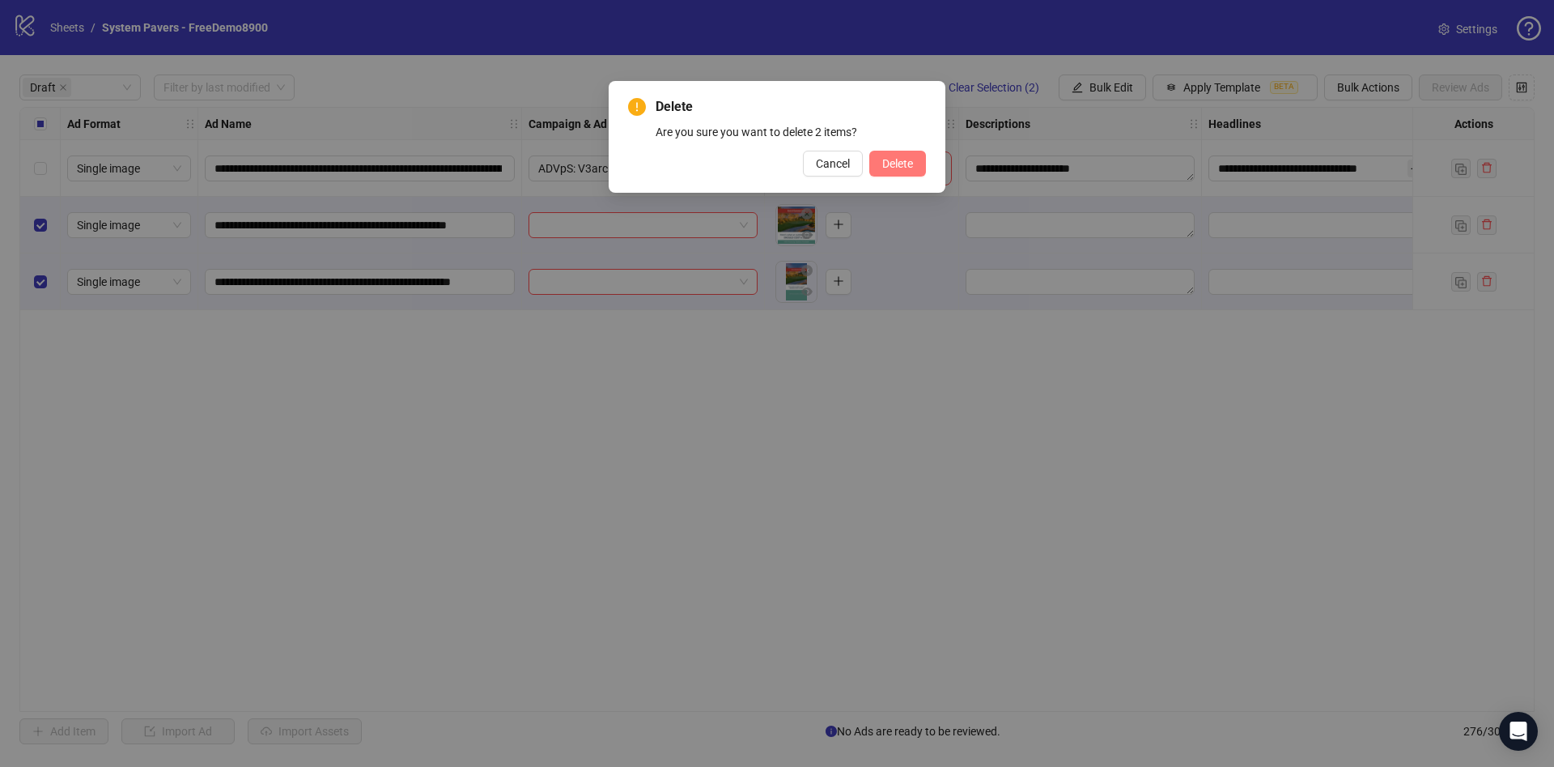
click at [908, 157] on span "Delete" at bounding box center [897, 163] width 31 height 13
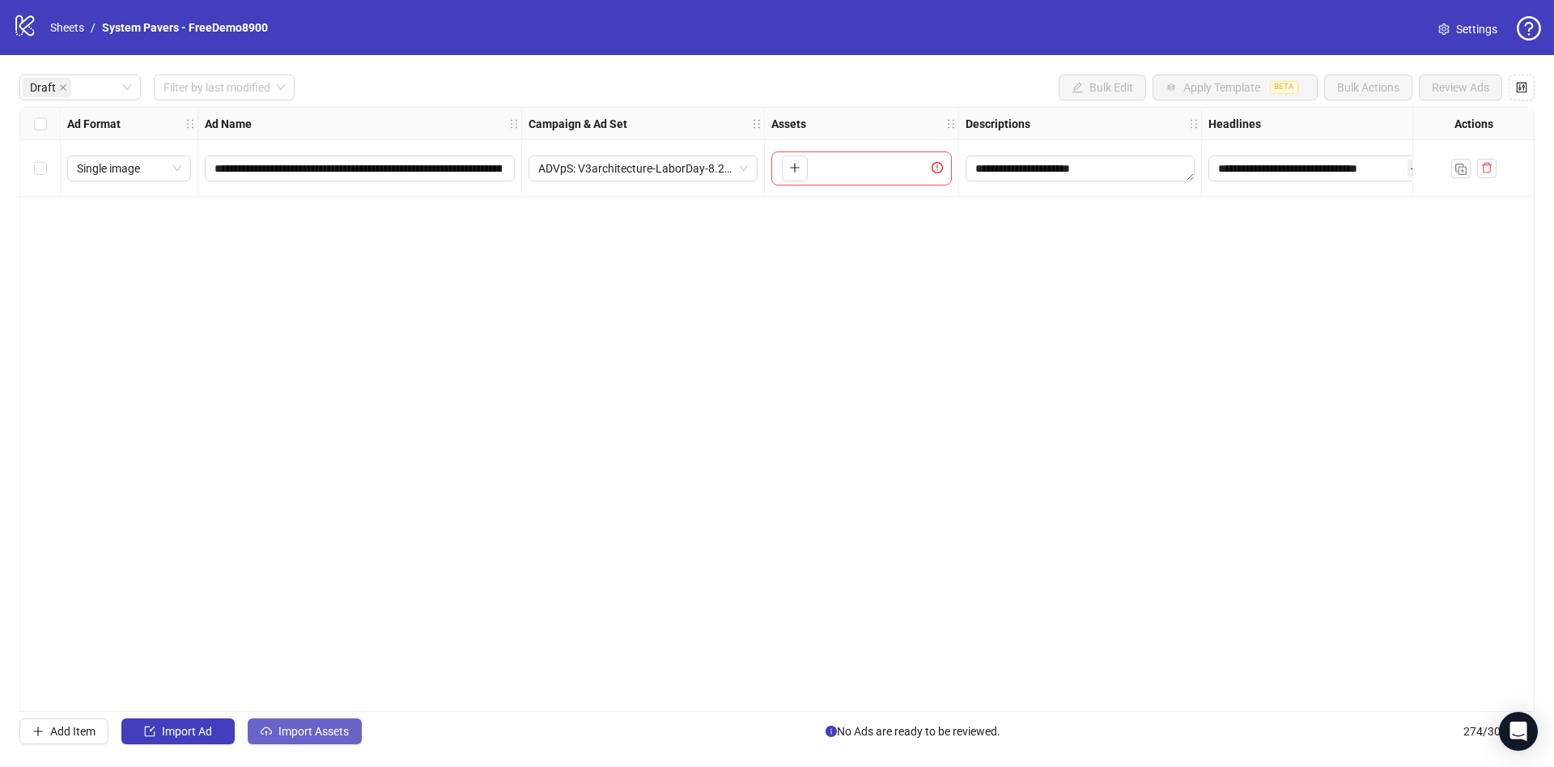
click at [317, 727] on span "Import Assets" at bounding box center [314, 731] width 70 height 13
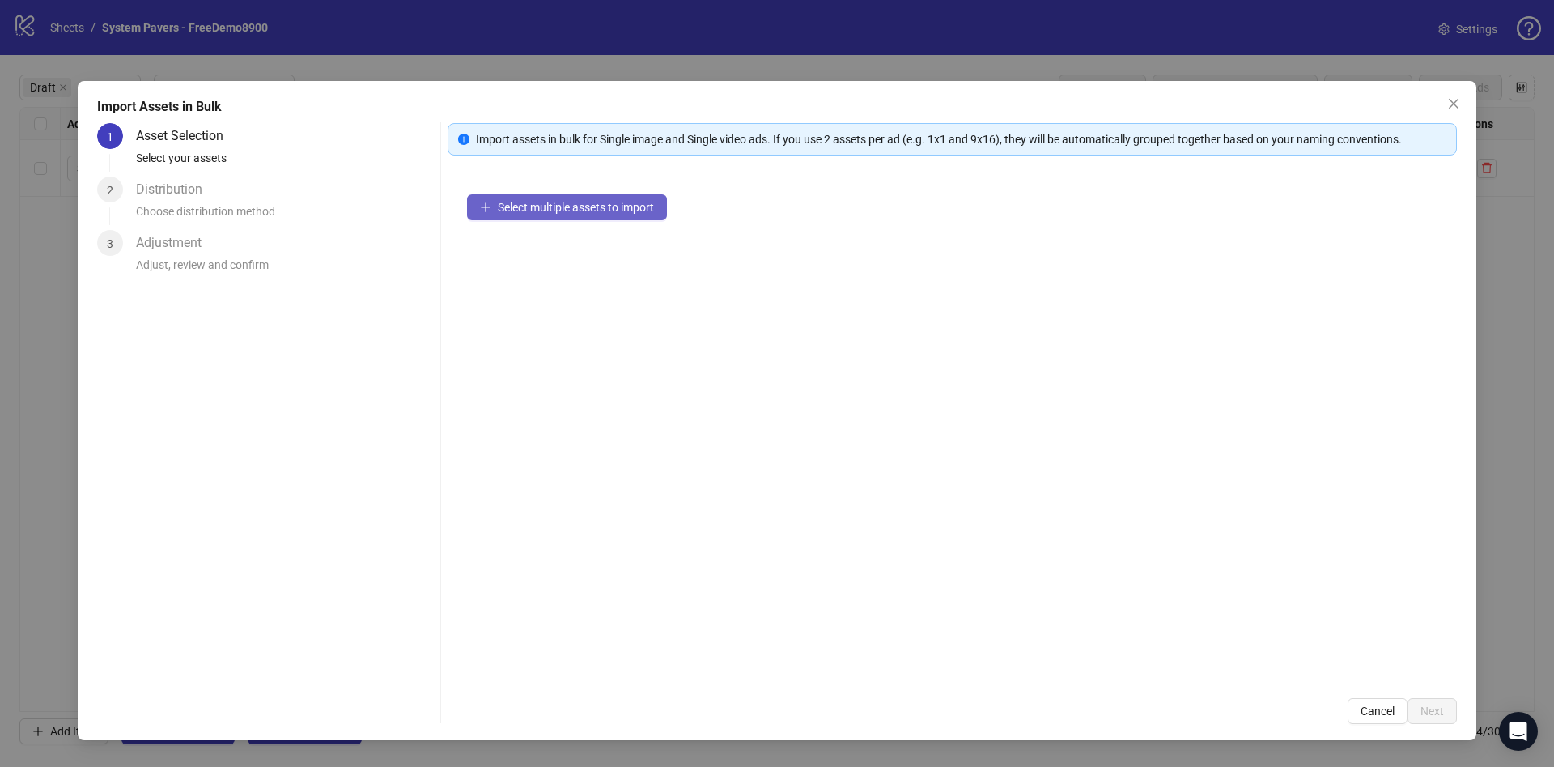
click at [618, 204] on span "Select multiple assets to import" at bounding box center [576, 207] width 156 height 13
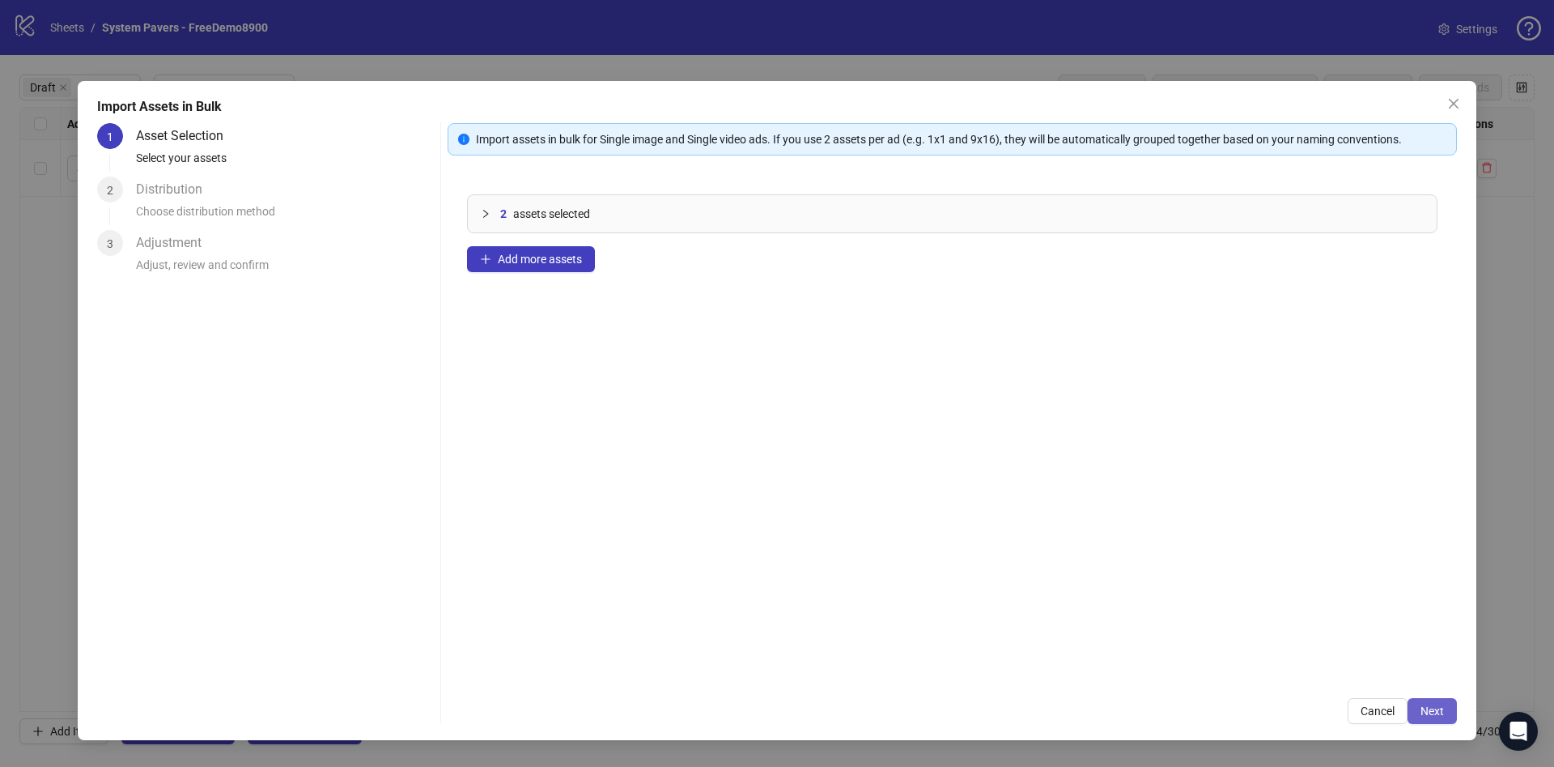
click at [1424, 706] on span "Next" at bounding box center [1432, 710] width 23 height 13
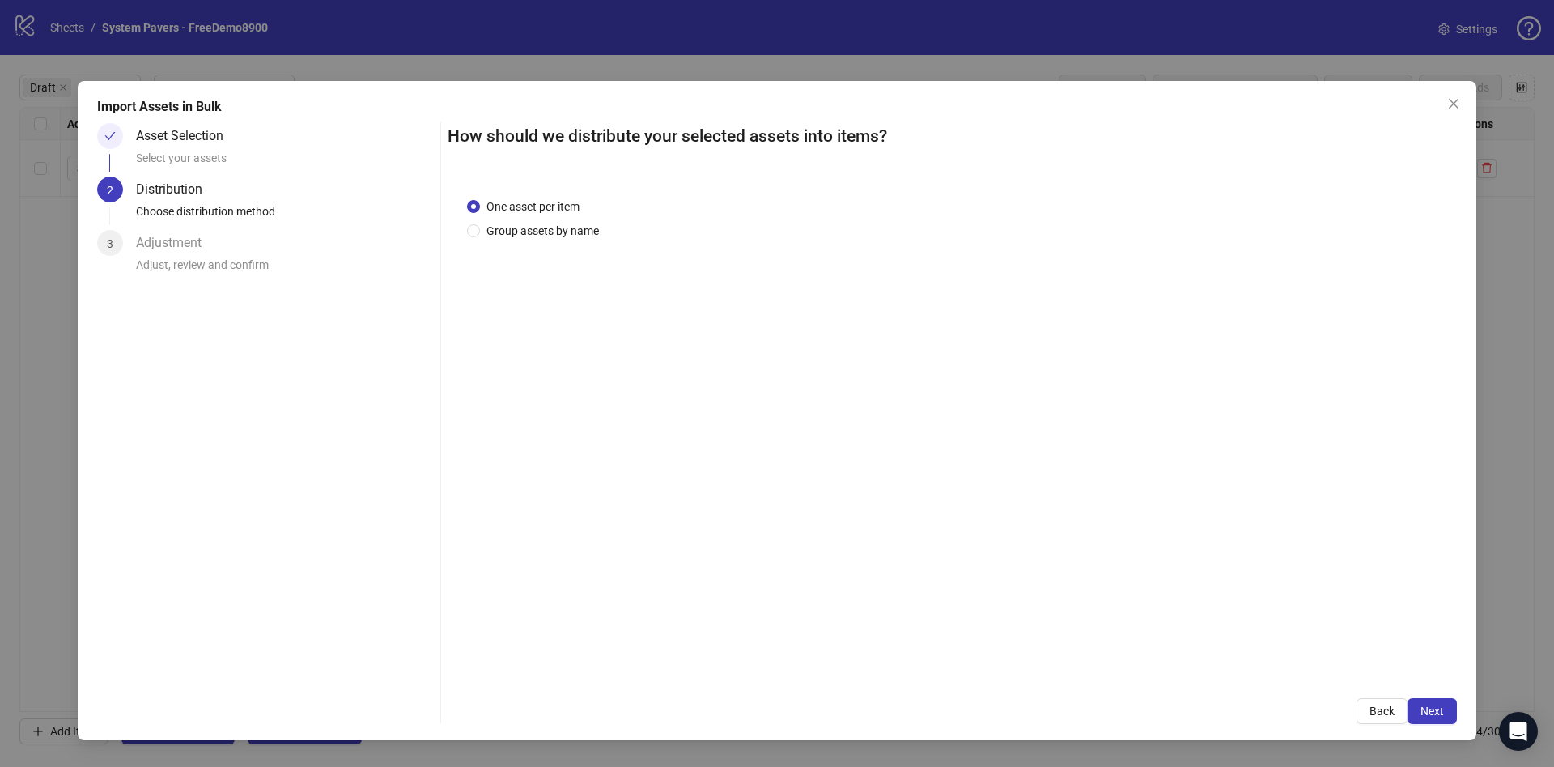
click at [580, 252] on div "One asset per item Group assets by name" at bounding box center [953, 428] width 1010 height 501
click at [556, 234] on span "Group assets by name" at bounding box center [542, 231] width 125 height 18
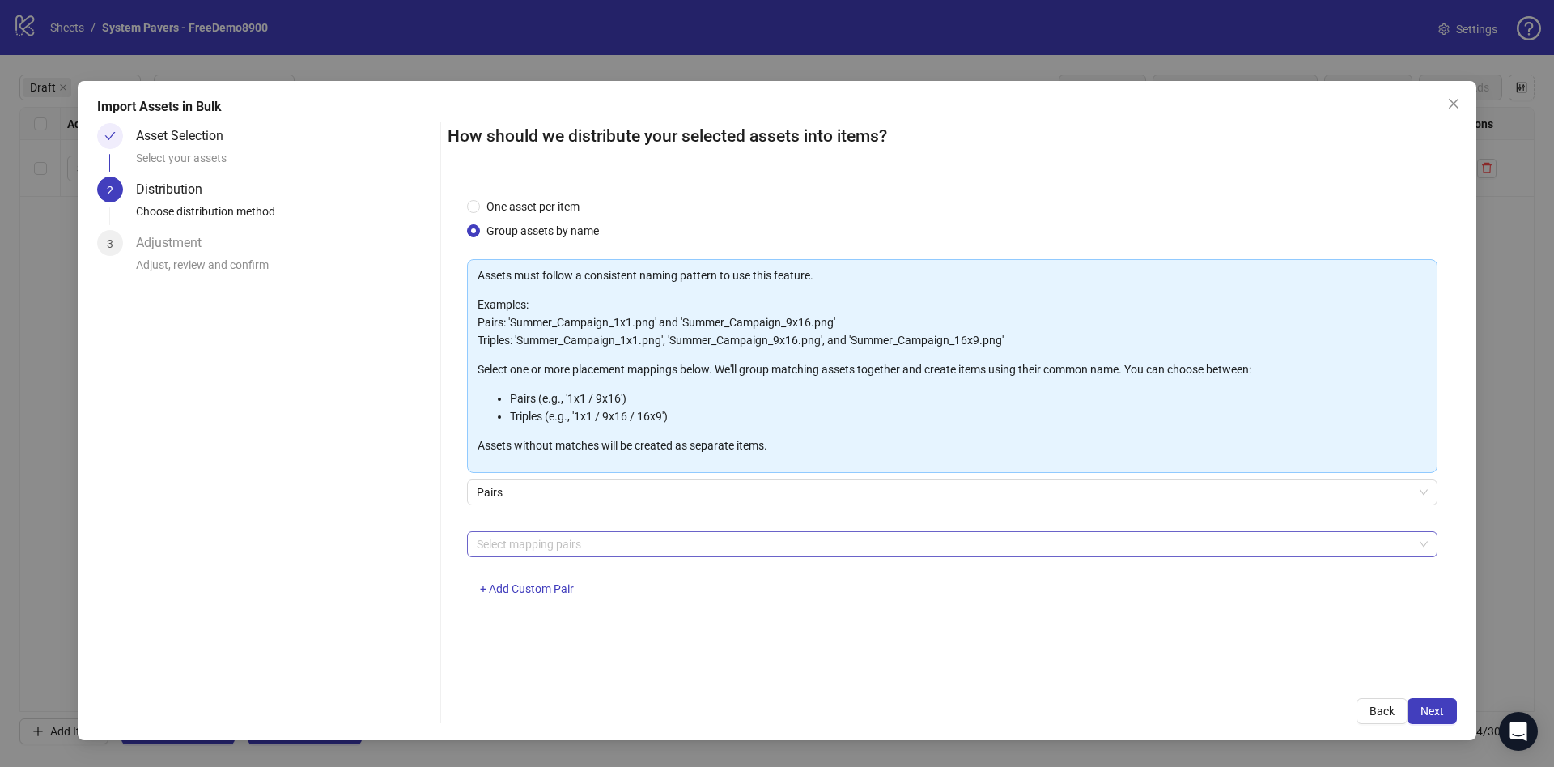
click at [626, 554] on div at bounding box center [943, 544] width 947 height 23
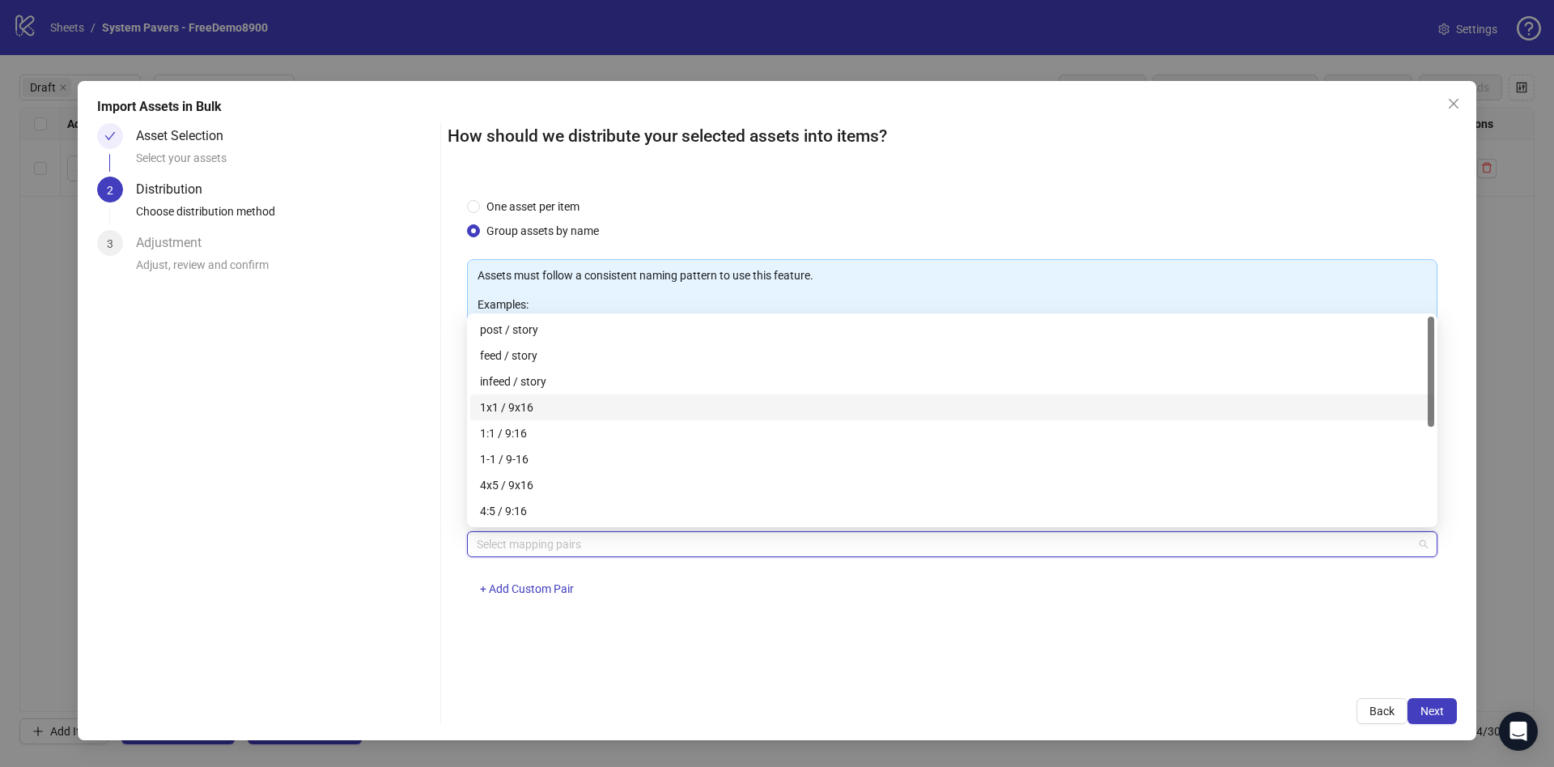
click at [660, 401] on div "1x1 / 9x16" at bounding box center [952, 407] width 945 height 18
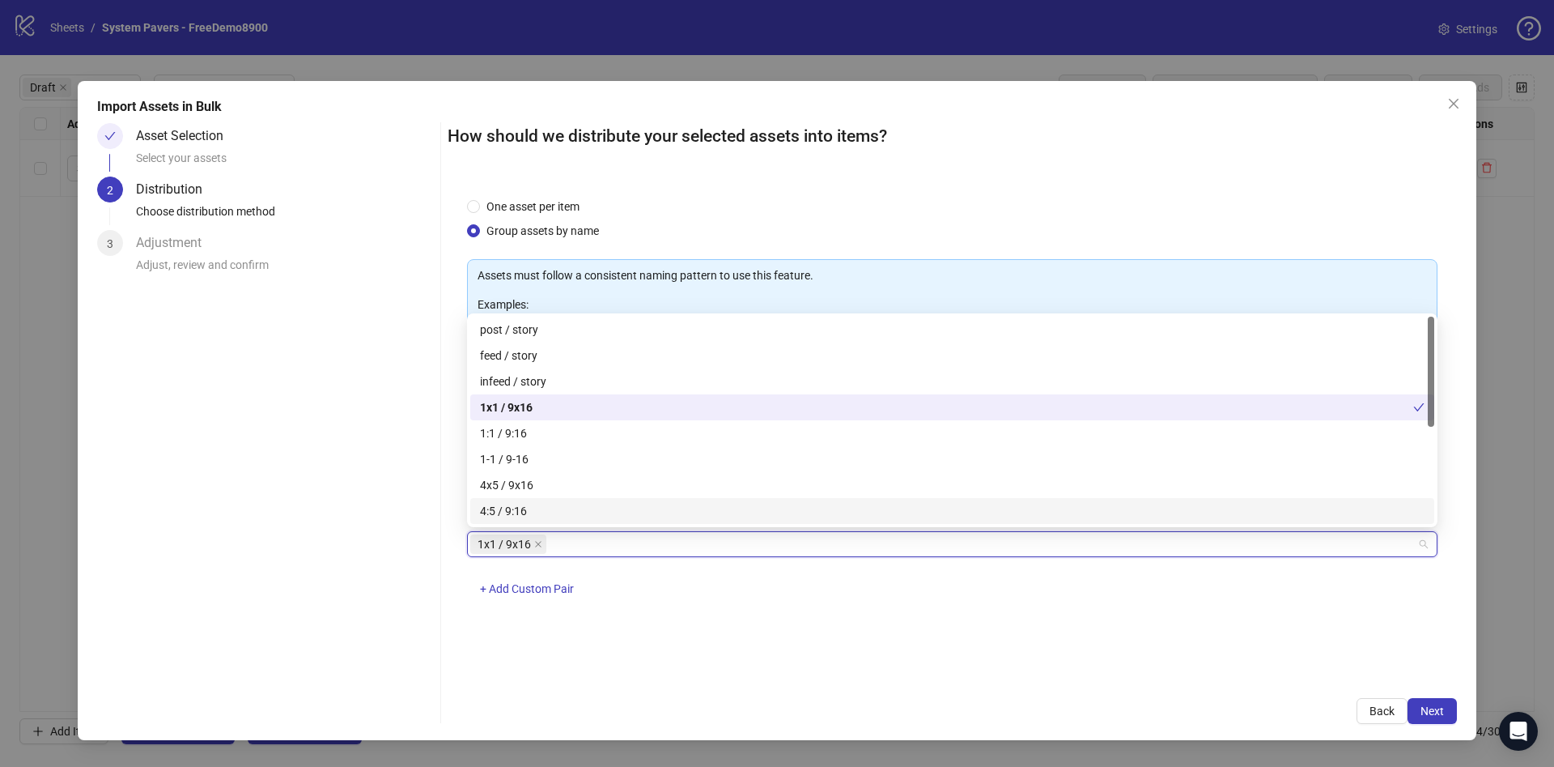
click at [1022, 678] on div "How should we distribute your selected assets into items? One asset per item Gr…" at bounding box center [953, 423] width 1010 height 601
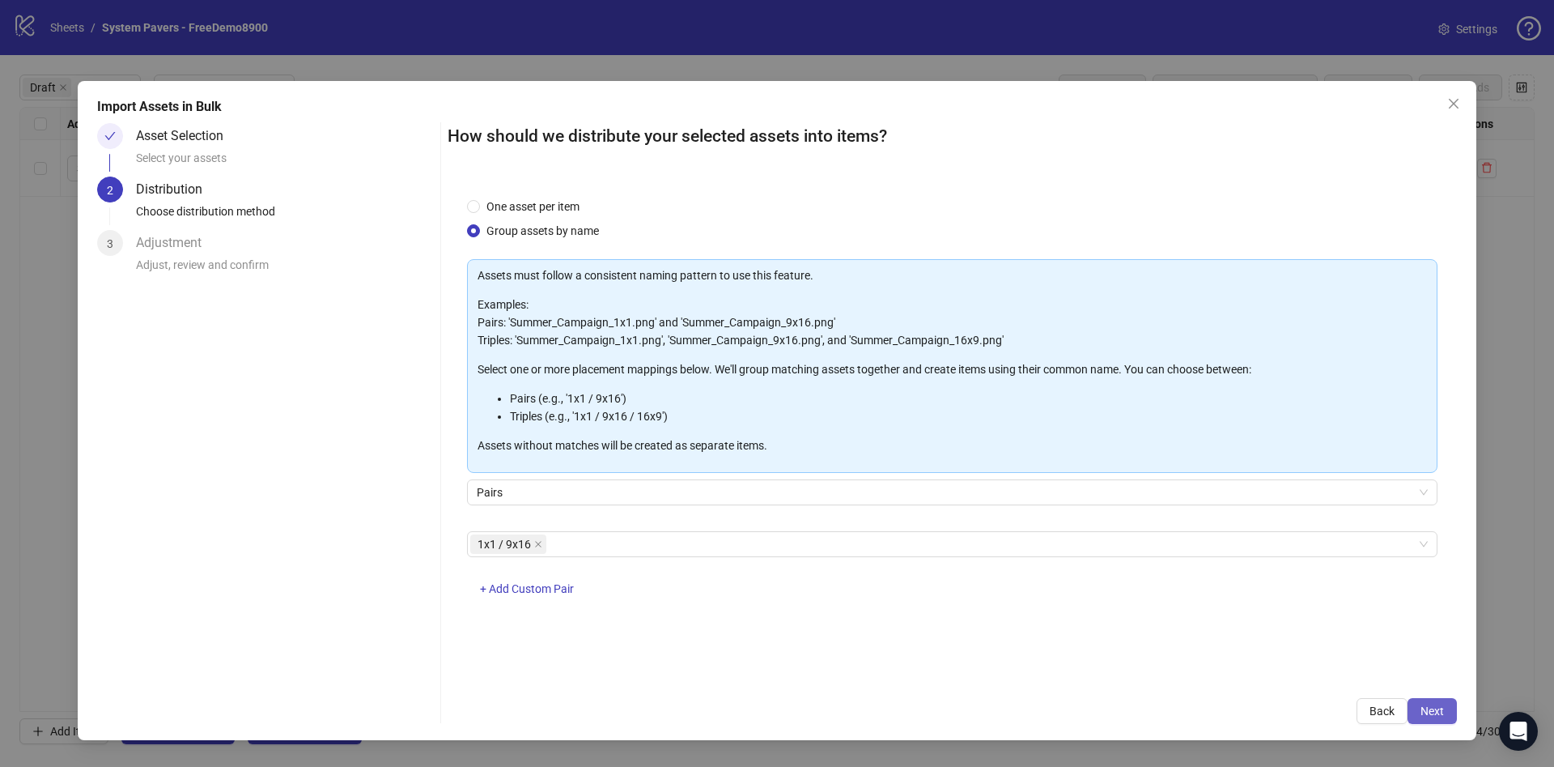
click at [1436, 713] on span "Next" at bounding box center [1432, 710] width 23 height 13
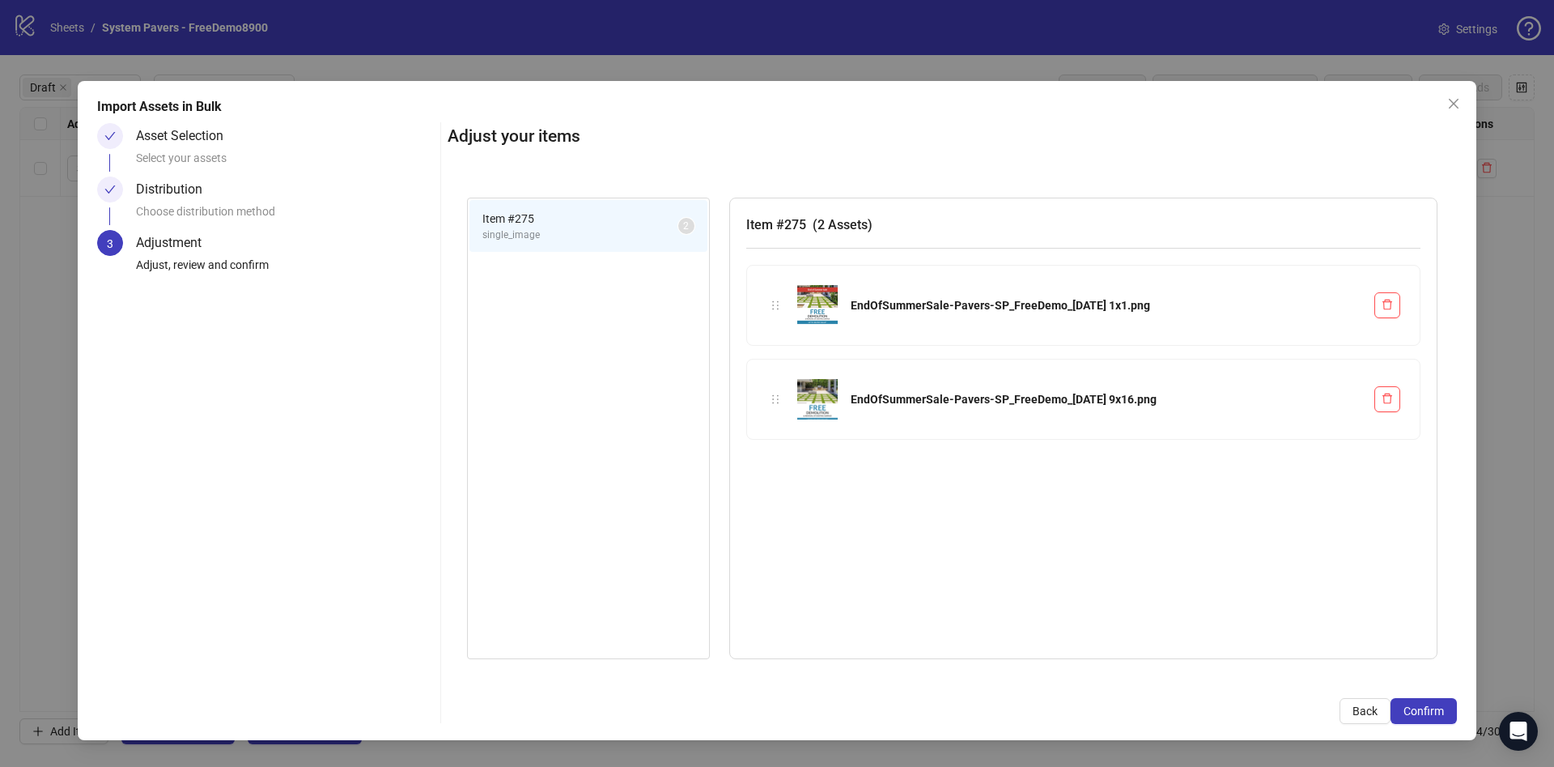
click at [1442, 713] on span "Confirm" at bounding box center [1424, 710] width 40 height 13
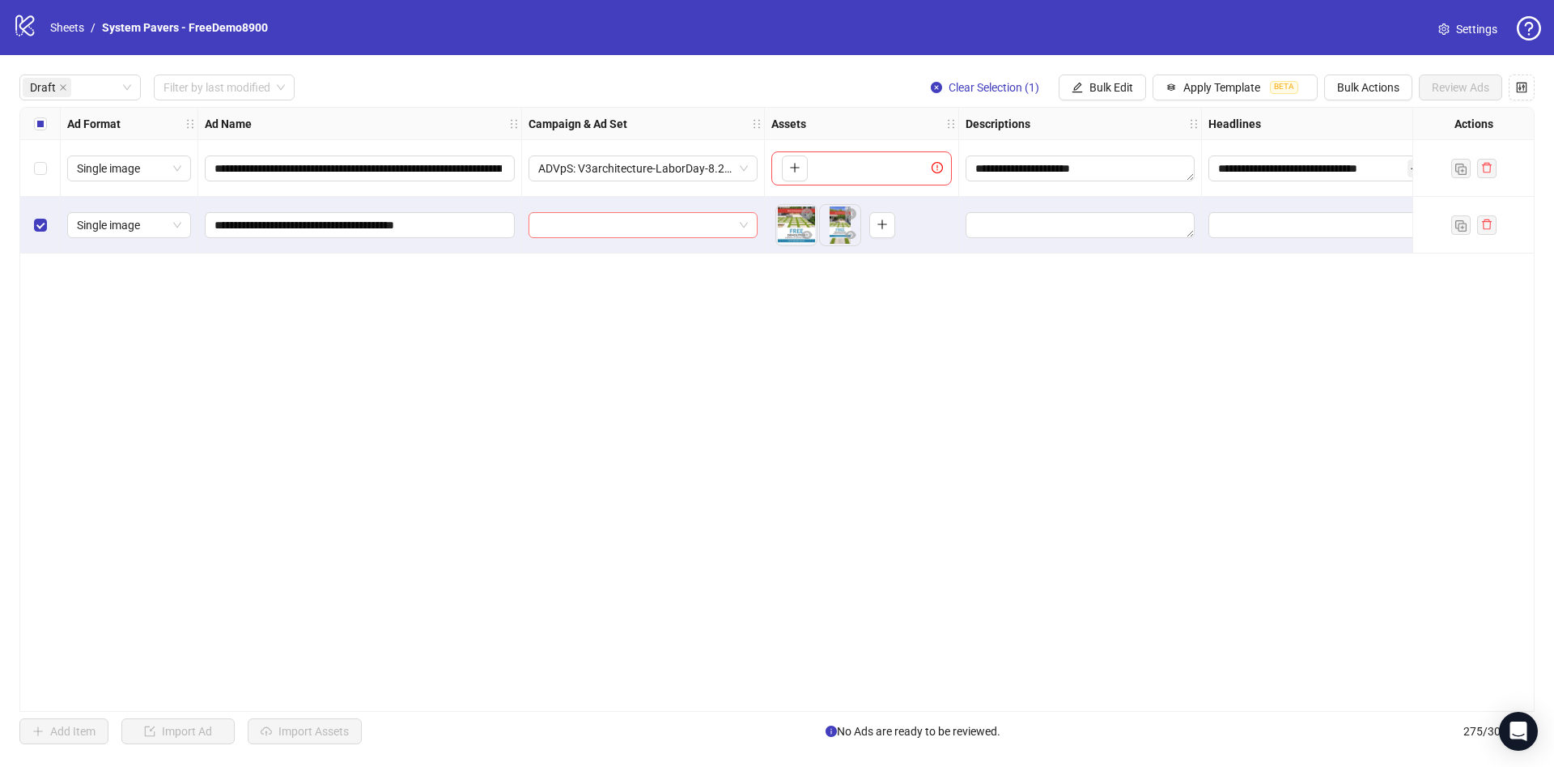
click at [685, 219] on input "search" at bounding box center [635, 225] width 195 height 24
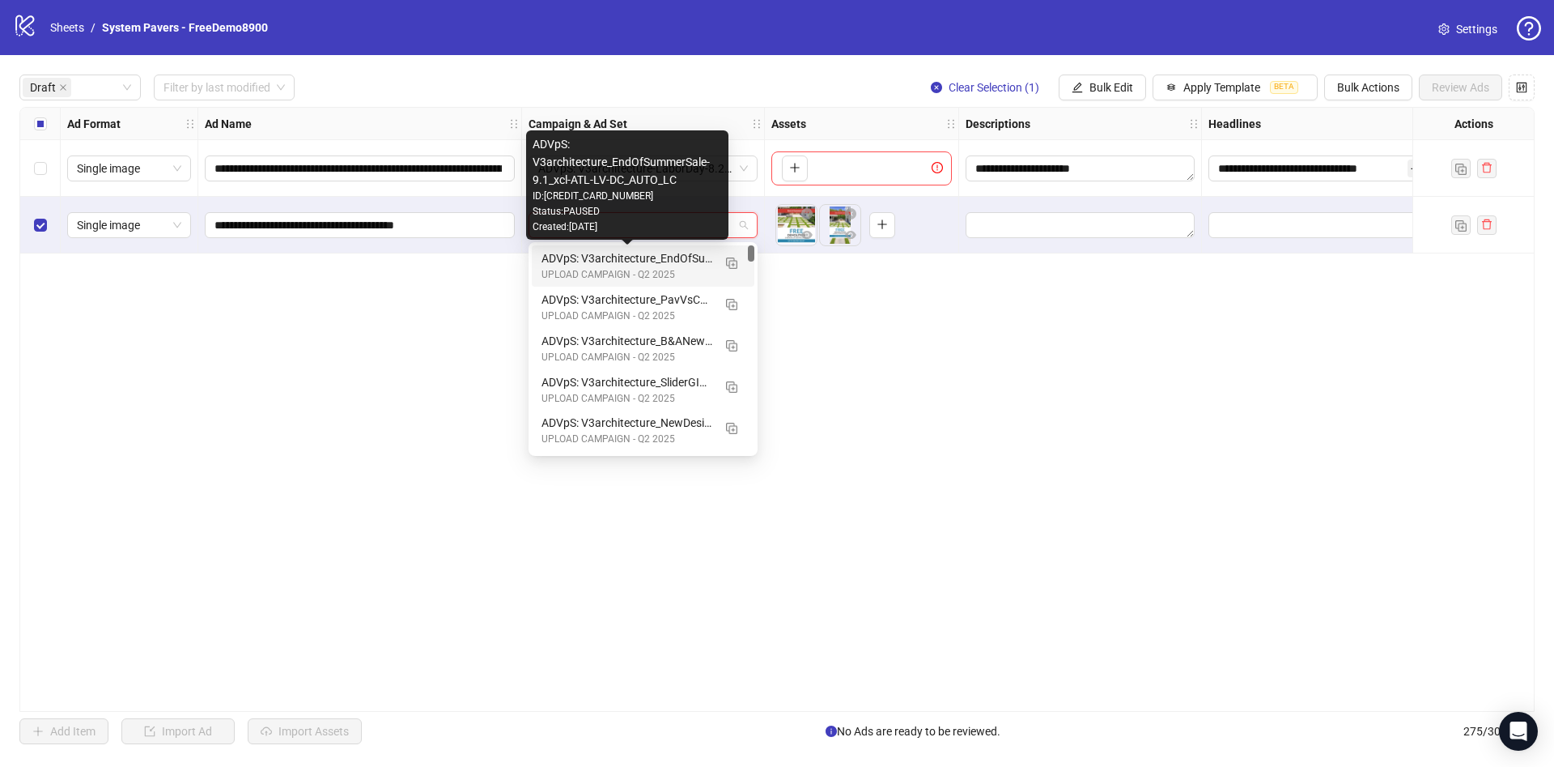
click at [691, 252] on div "ADVpS: V3architecture_EndOfSummerSale-9.1_xcl-ATL-LV-DC_AUTO_LC" at bounding box center [627, 258] width 171 height 18
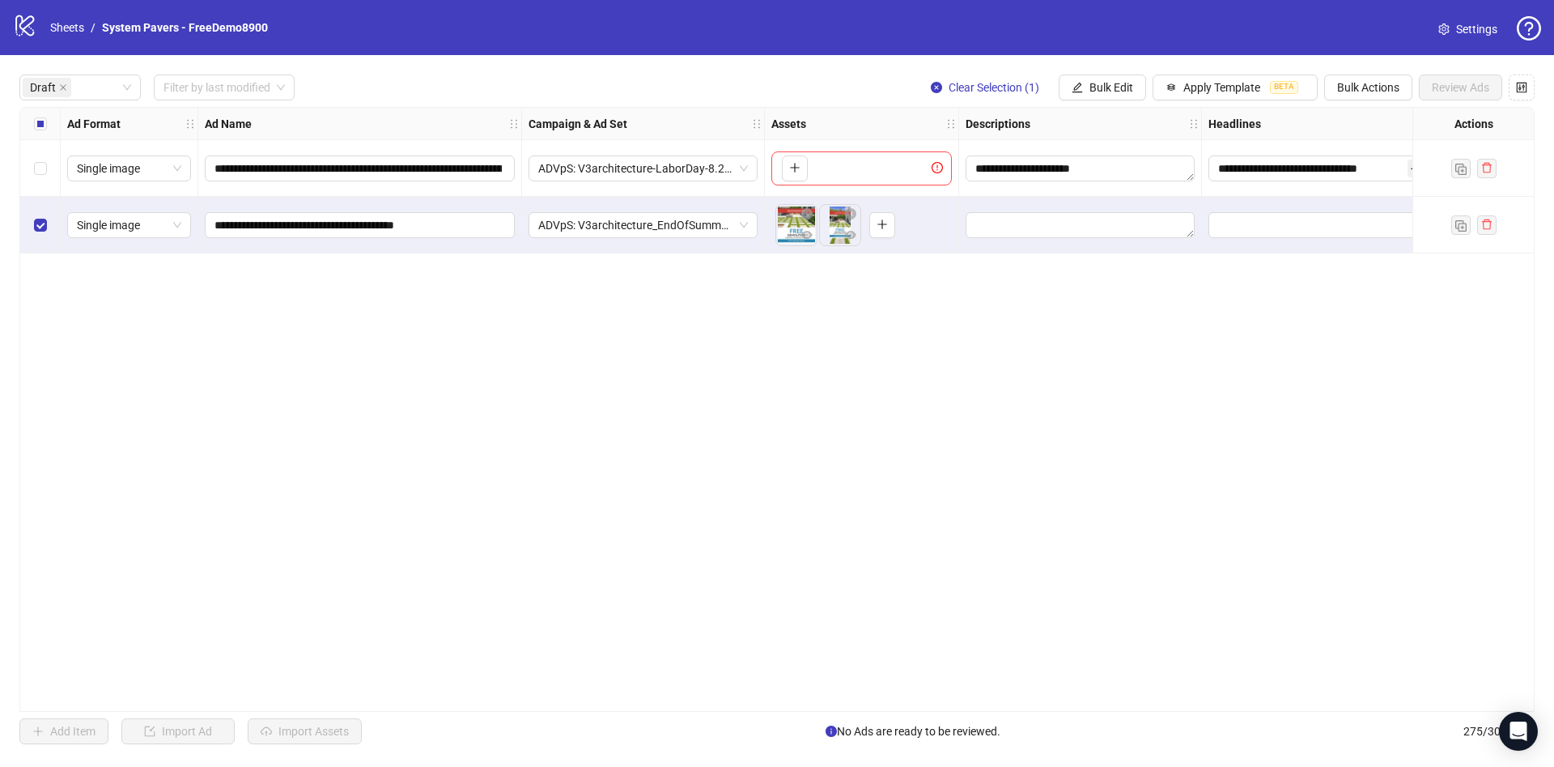
click at [37, 141] on div "Select row 1" at bounding box center [40, 168] width 40 height 57
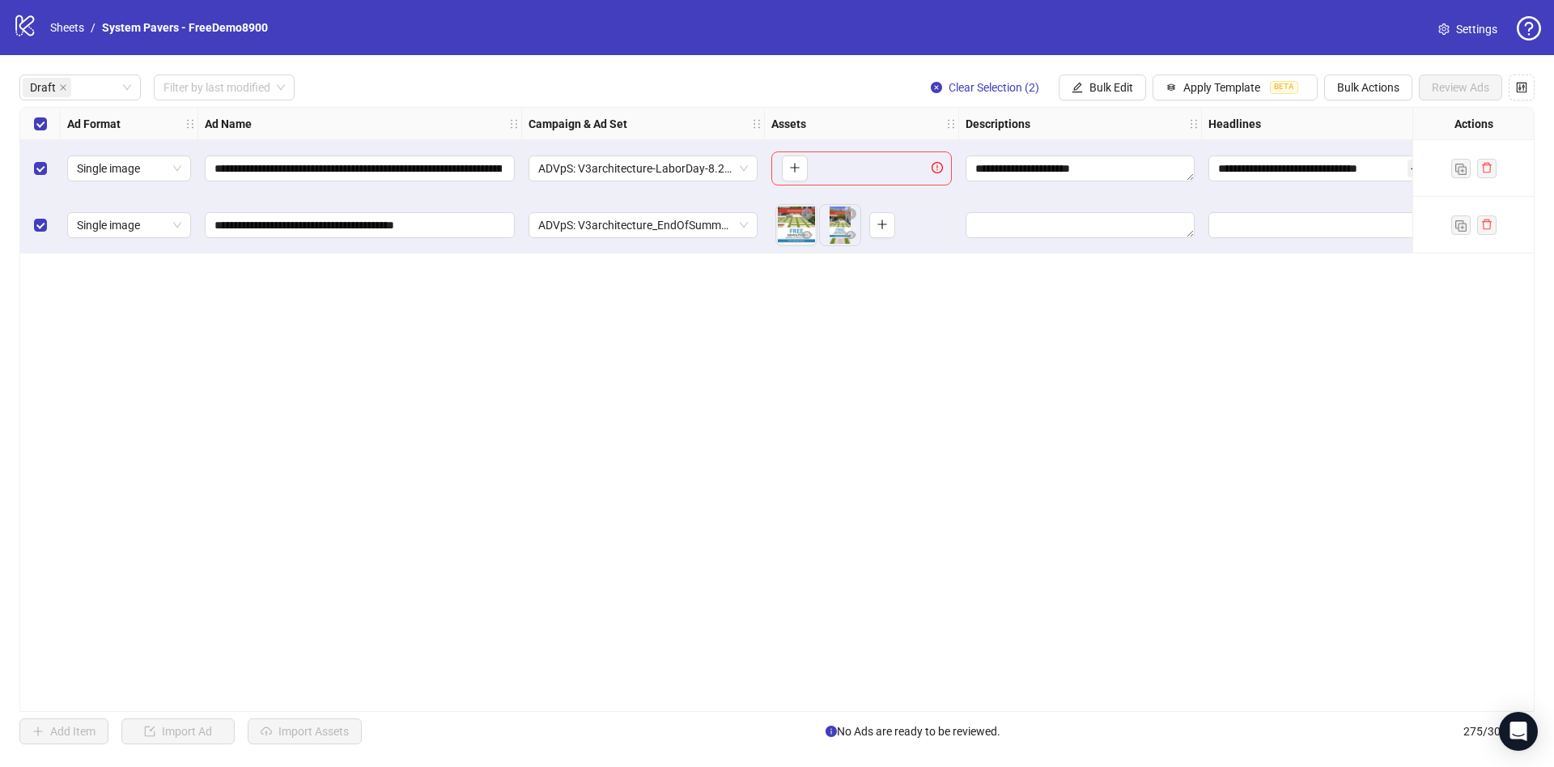
click at [36, 141] on div "Select row 1" at bounding box center [40, 168] width 40 height 57
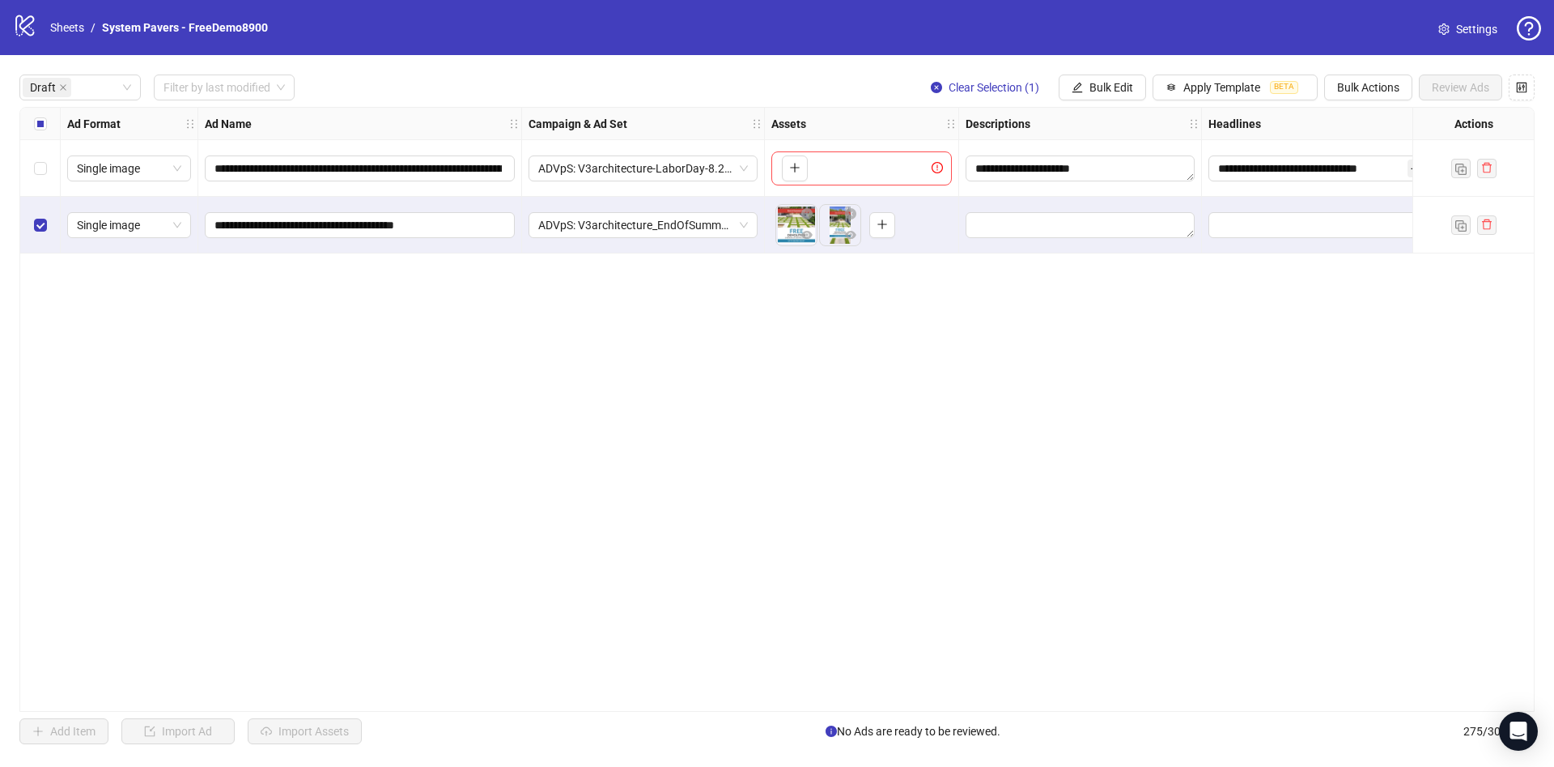
click at [49, 132] on div "Select all rows" at bounding box center [40, 124] width 40 height 32
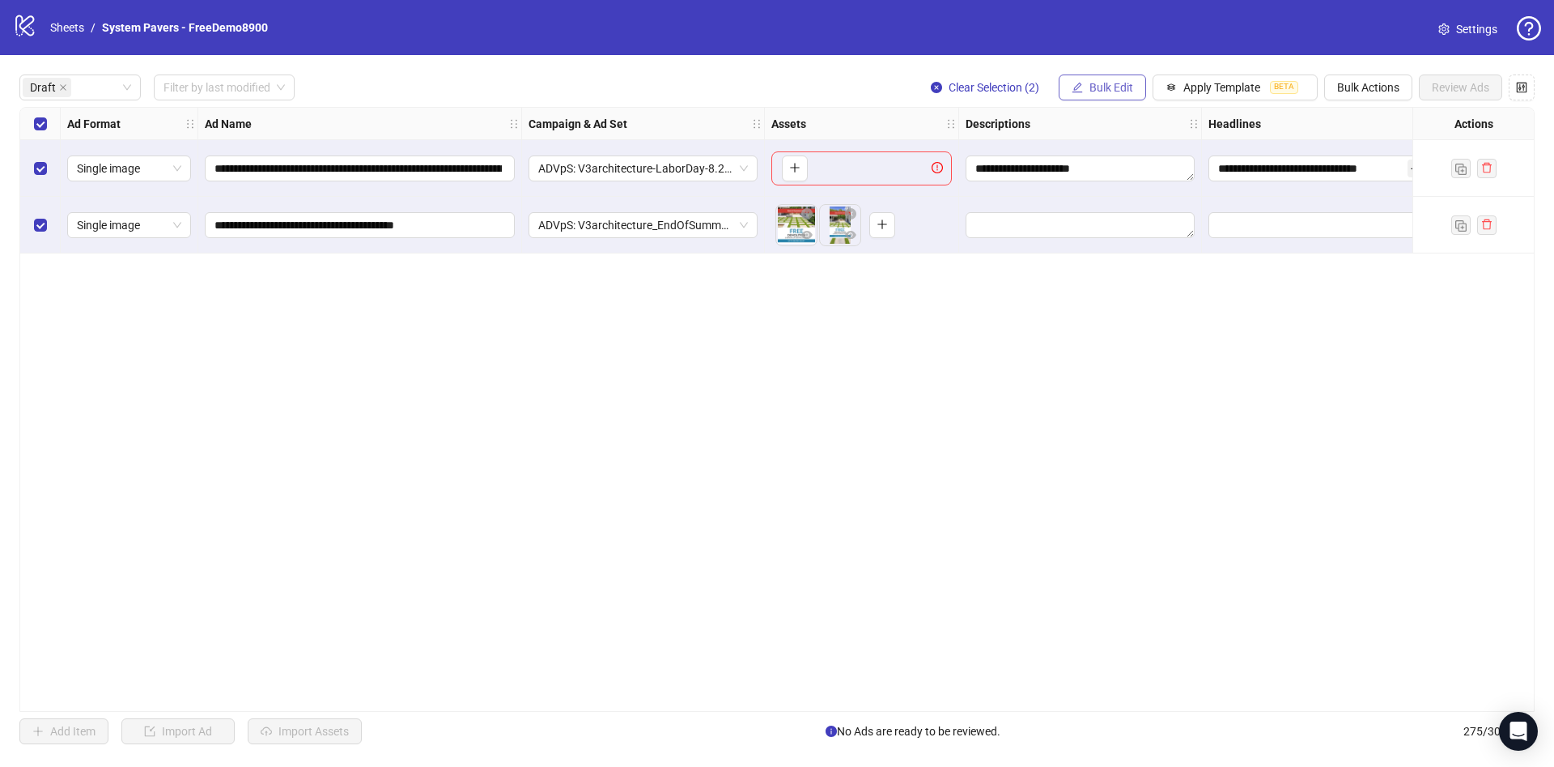
click at [1069, 90] on button "Bulk Edit" at bounding box center [1102, 87] width 87 height 26
click at [1112, 218] on span "Headlines" at bounding box center [1118, 224] width 96 height 18
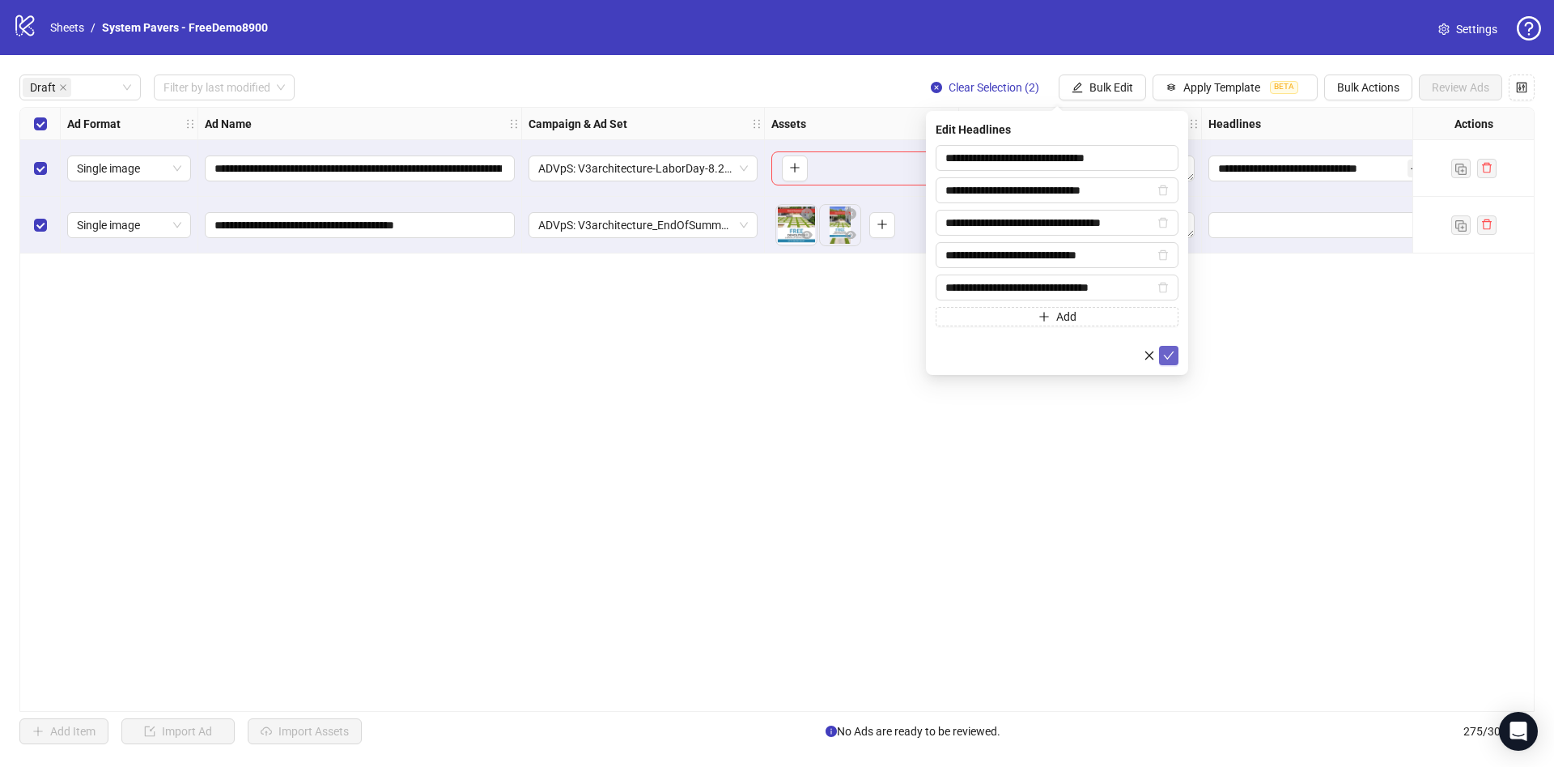
click at [1167, 353] on icon "check" at bounding box center [1168, 355] width 11 height 11
click at [1092, 91] on span "Bulk Edit" at bounding box center [1112, 87] width 44 height 13
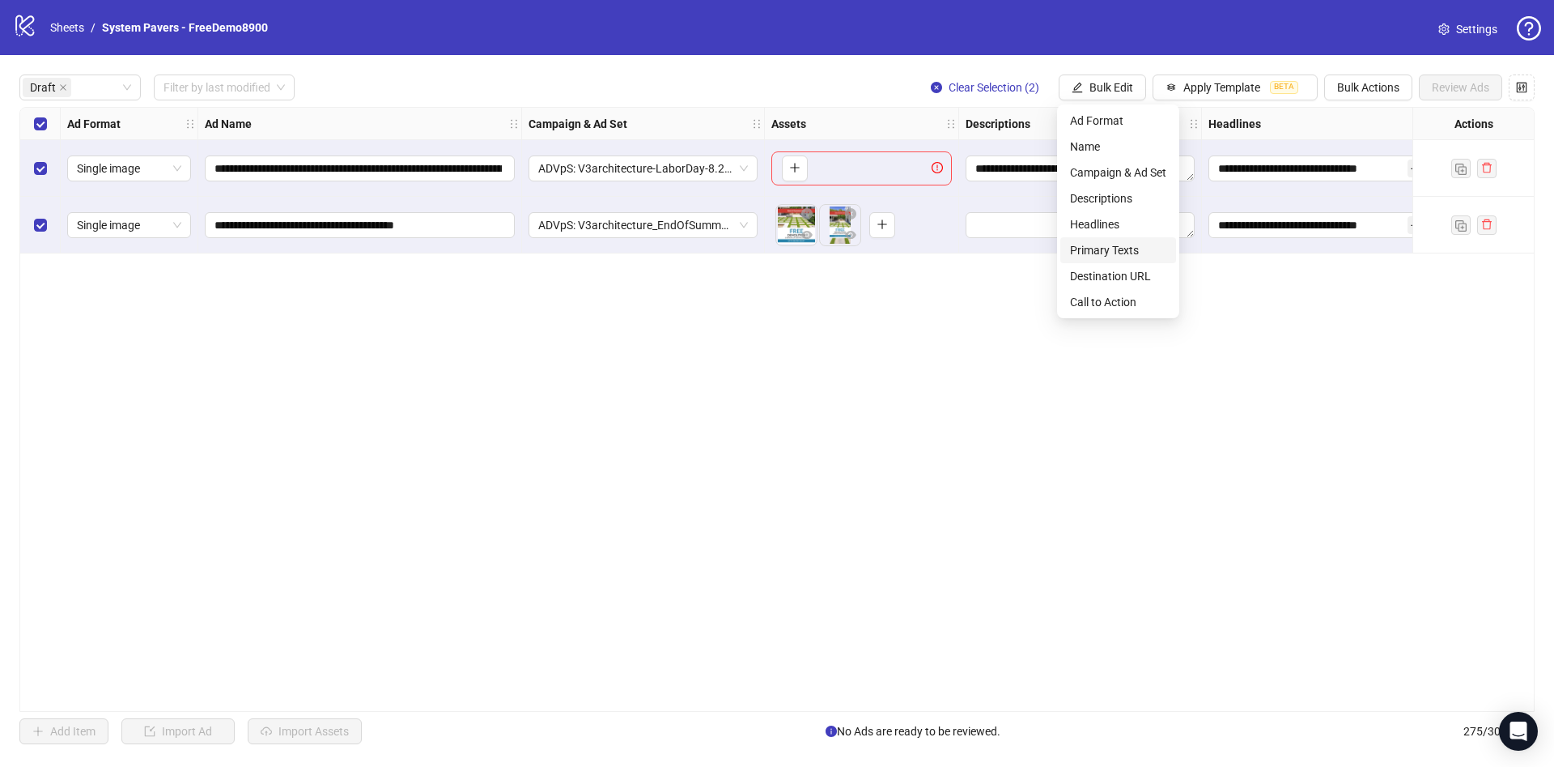
click at [1120, 254] on span "Primary Texts" at bounding box center [1118, 250] width 96 height 18
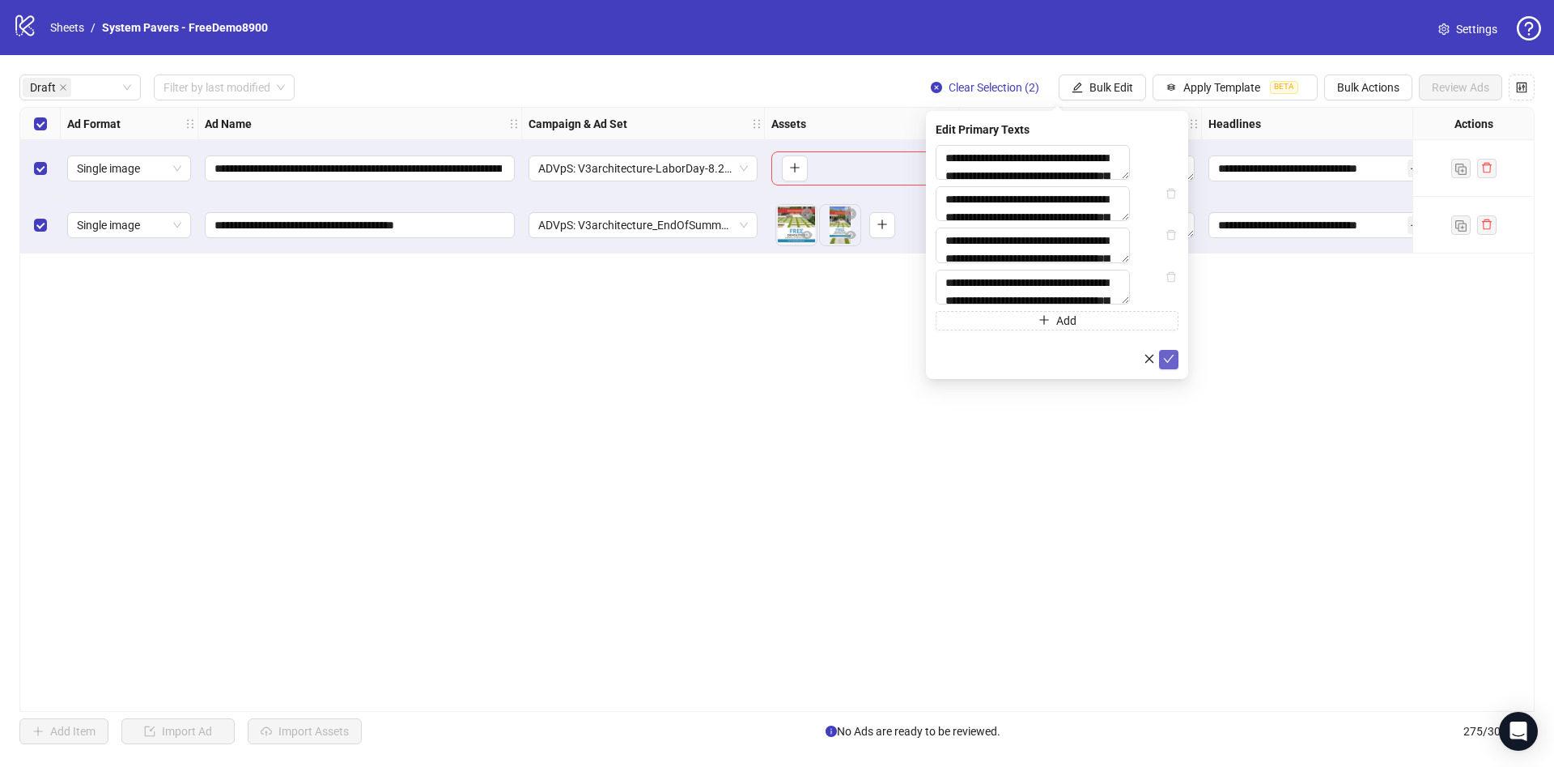
click at [1173, 364] on icon "check" at bounding box center [1168, 358] width 11 height 11
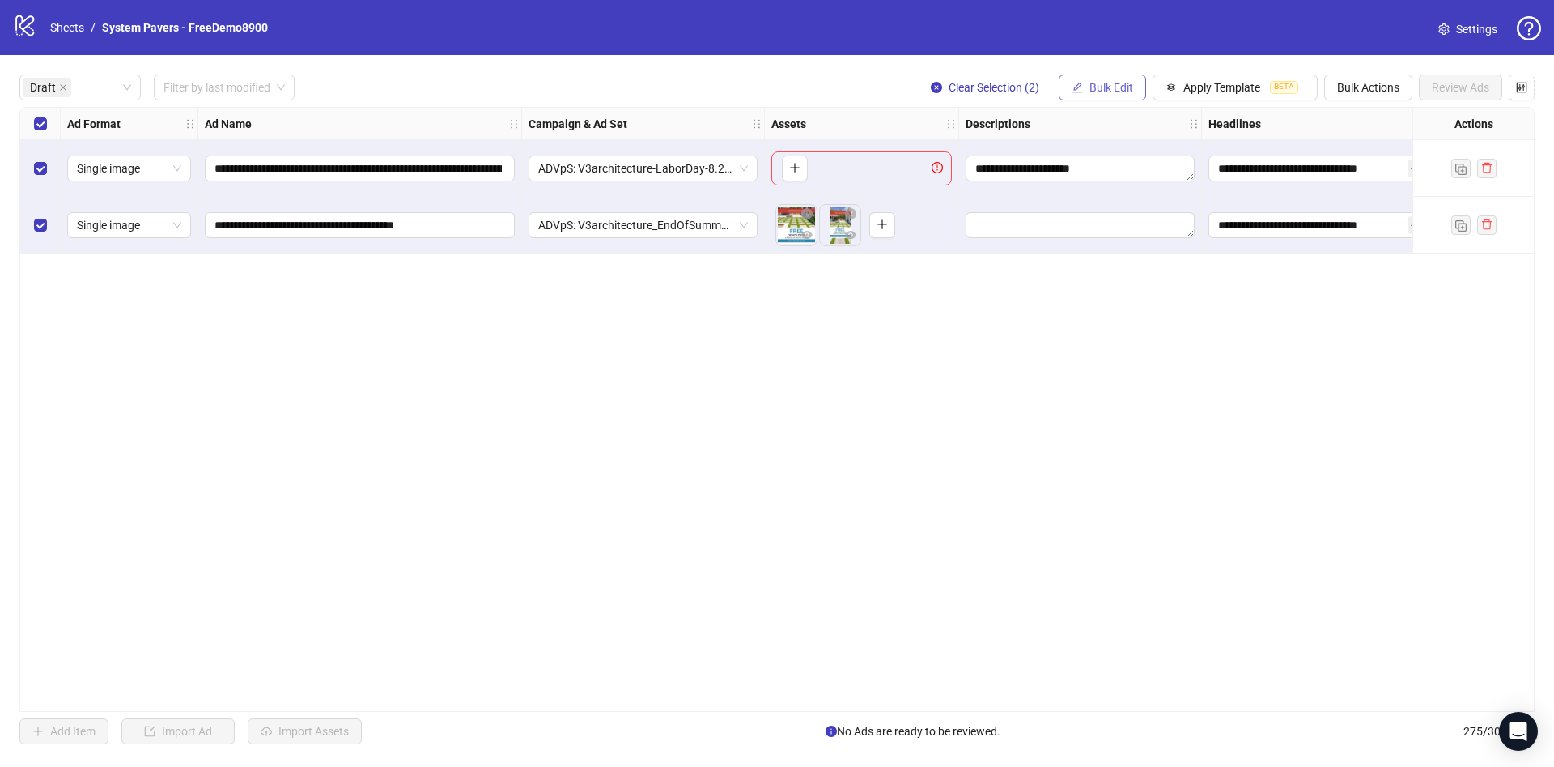
click at [1108, 89] on span "Bulk Edit" at bounding box center [1112, 87] width 44 height 13
click at [1113, 196] on span "Descriptions" at bounding box center [1118, 198] width 96 height 18
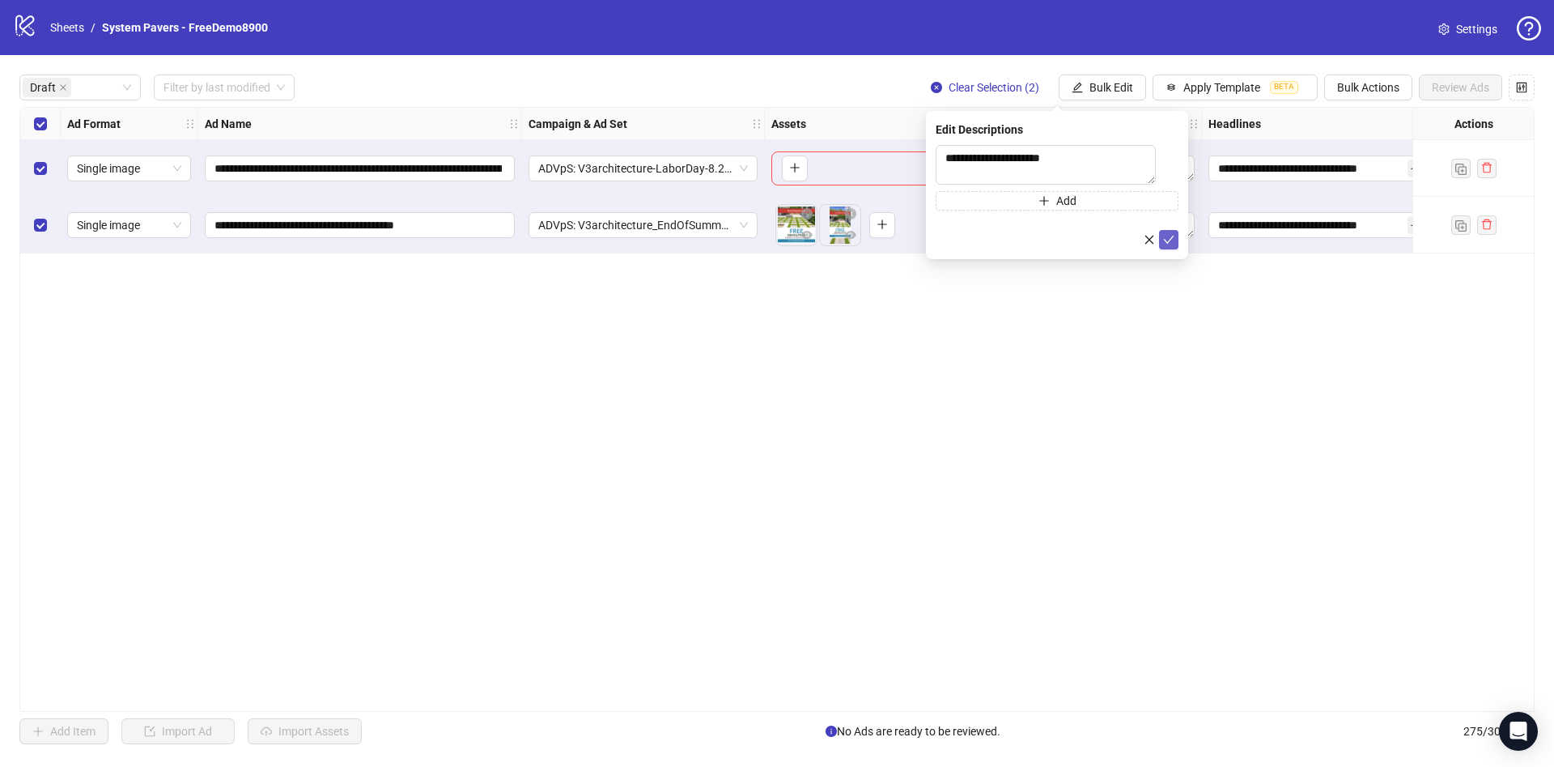
click at [1171, 245] on icon "check" at bounding box center [1168, 239] width 11 height 11
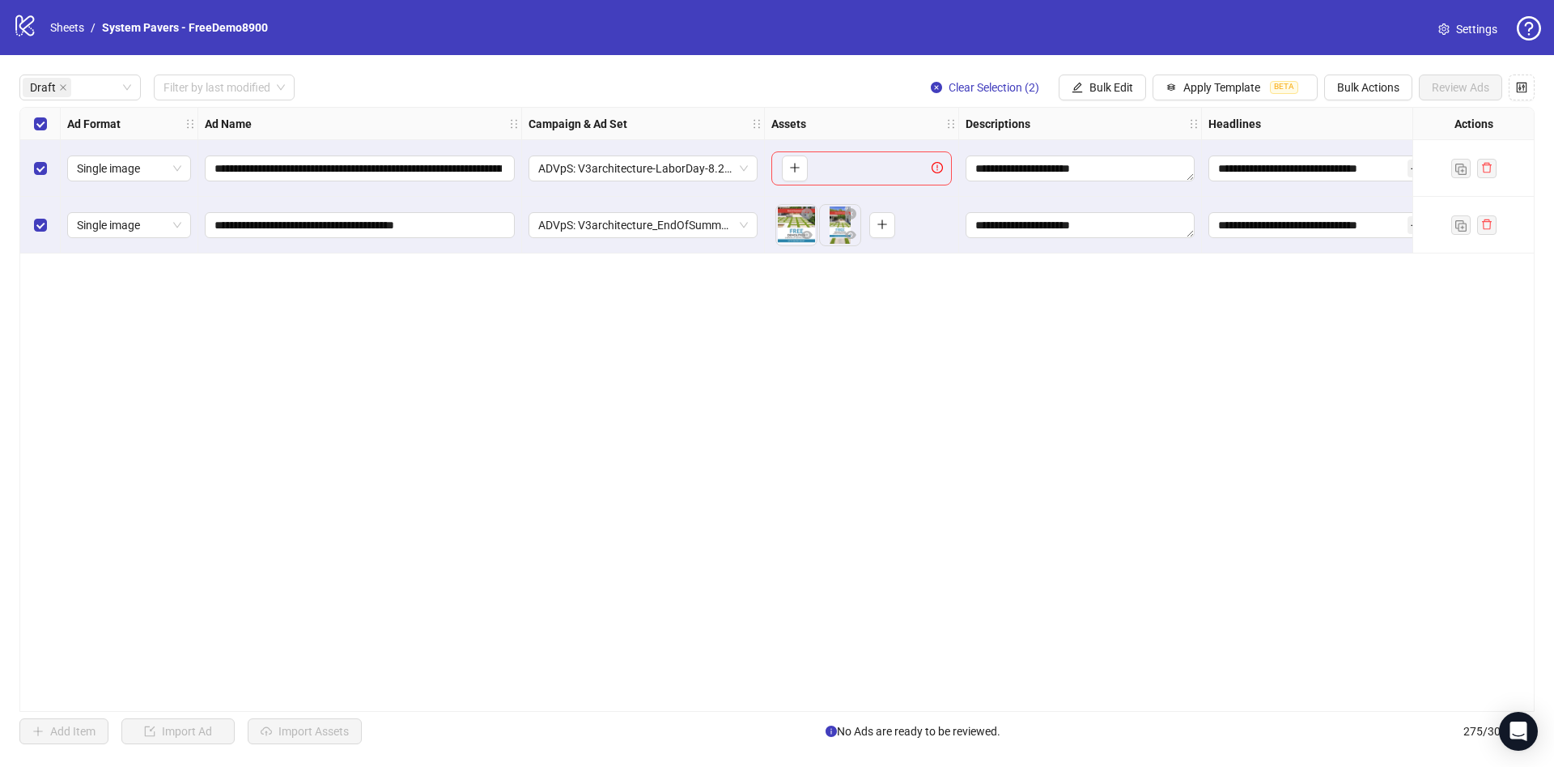
scroll to position [0, 486]
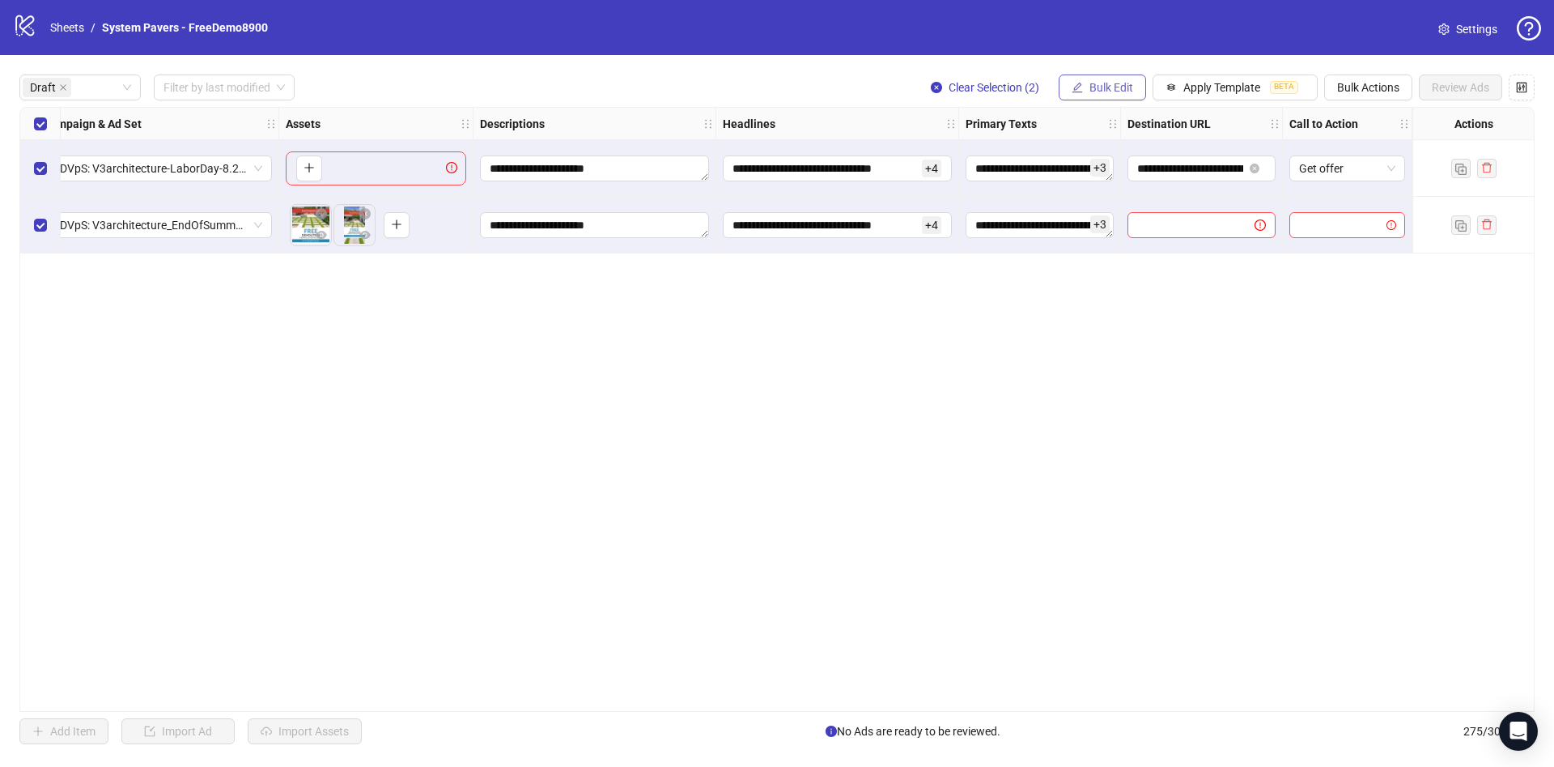
click at [1090, 83] on span "Bulk Edit" at bounding box center [1112, 87] width 44 height 13
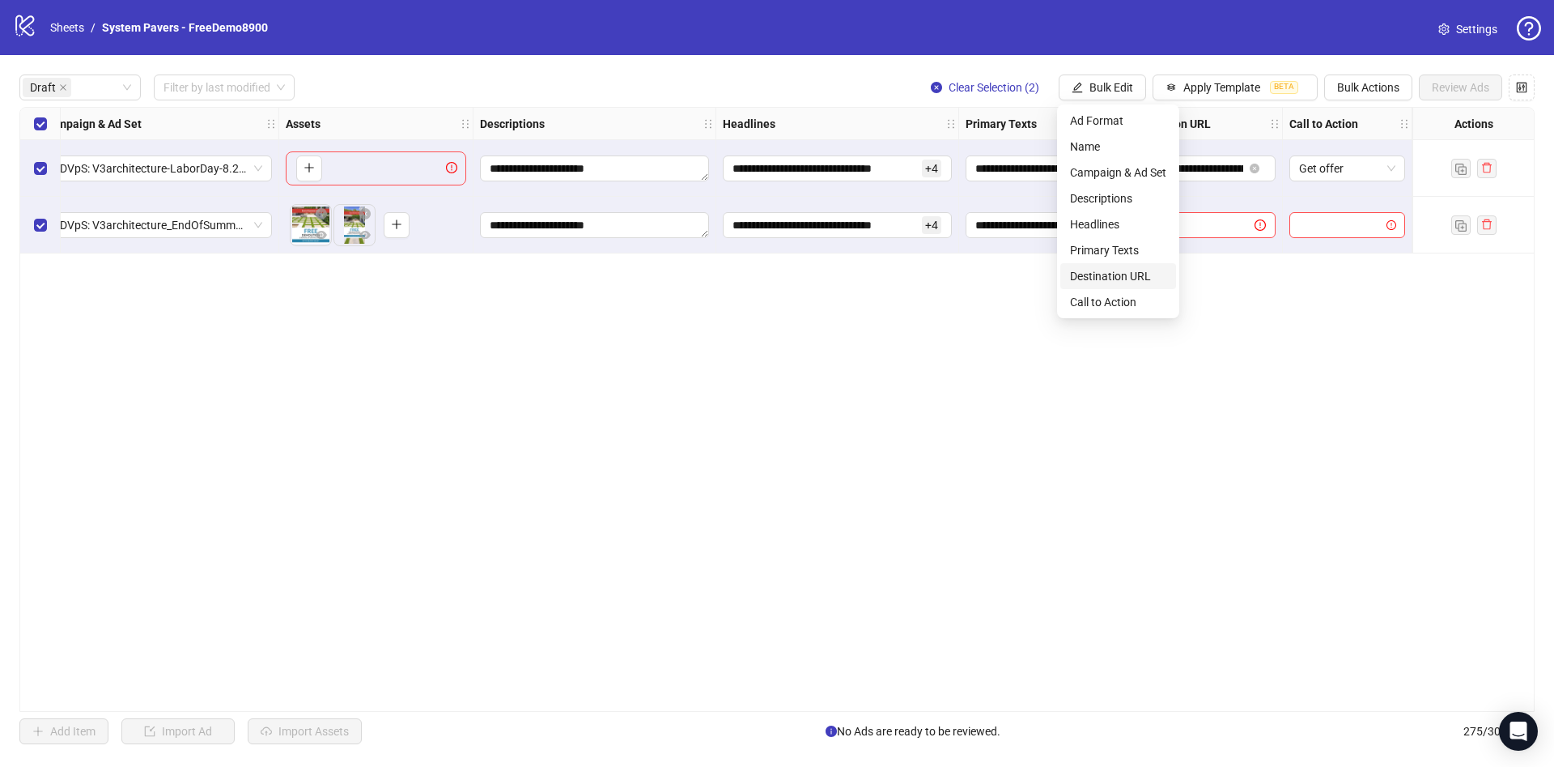
click at [1112, 270] on span "Destination URL" at bounding box center [1118, 276] width 96 height 18
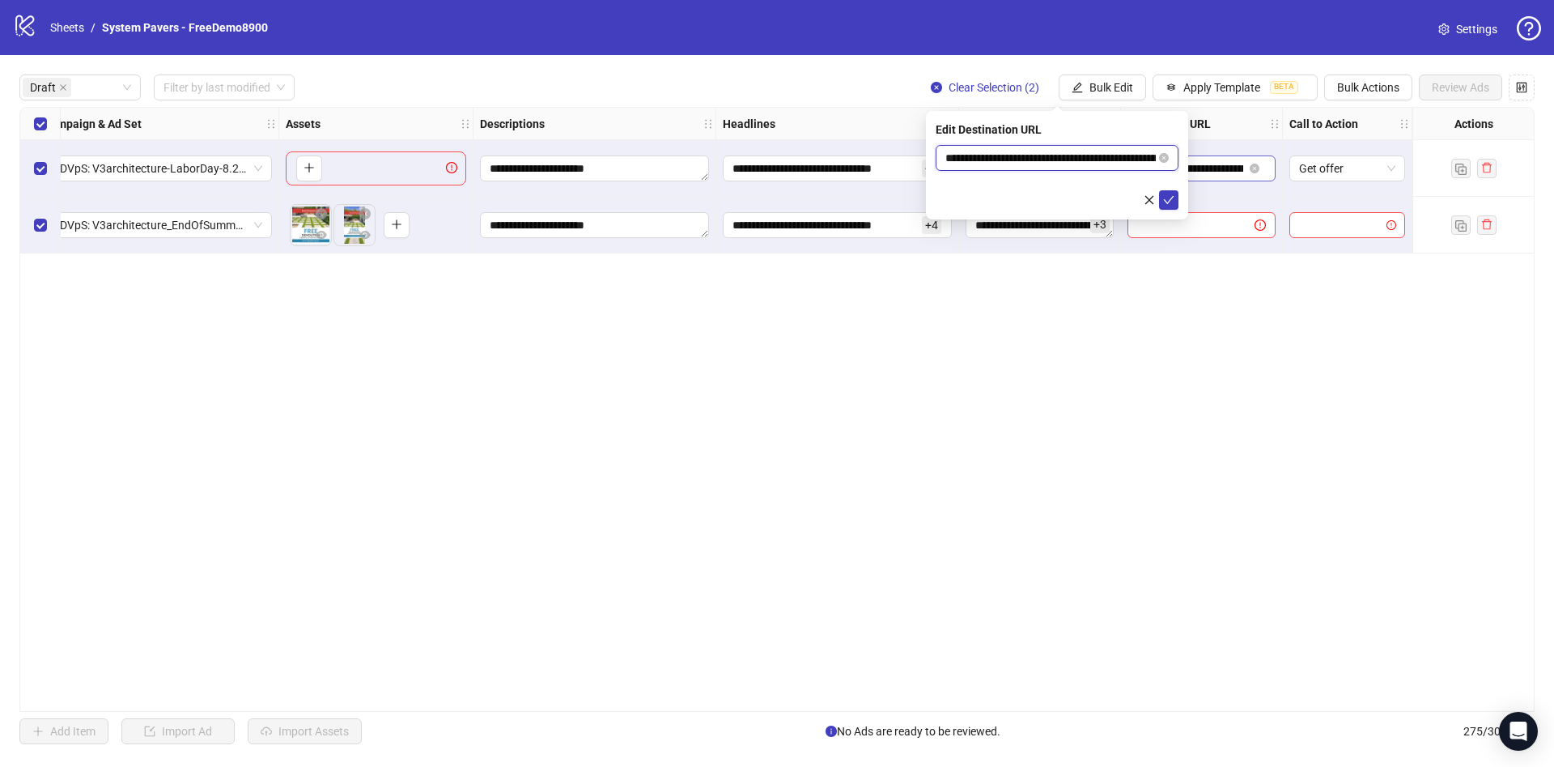
scroll to position [0, 105]
drag, startPoint x: 1089, startPoint y: 155, endPoint x: 1196, endPoint y: 184, distance: 110.6
click at [1211, 165] on body "**********" at bounding box center [777, 383] width 1554 height 767
click at [1170, 197] on icon "check" at bounding box center [1168, 199] width 11 height 11
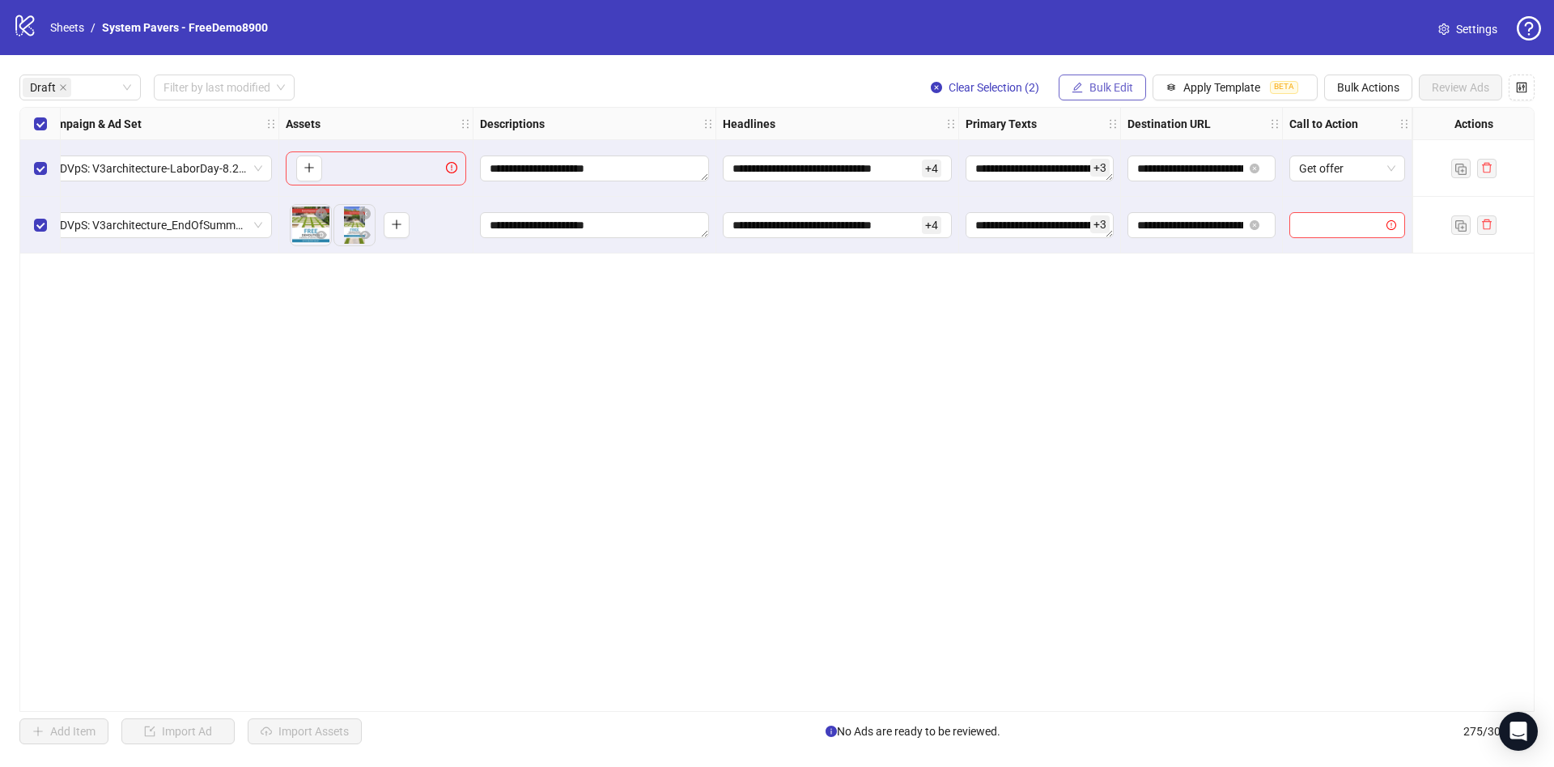
click at [1115, 88] on span "Bulk Edit" at bounding box center [1112, 87] width 44 height 13
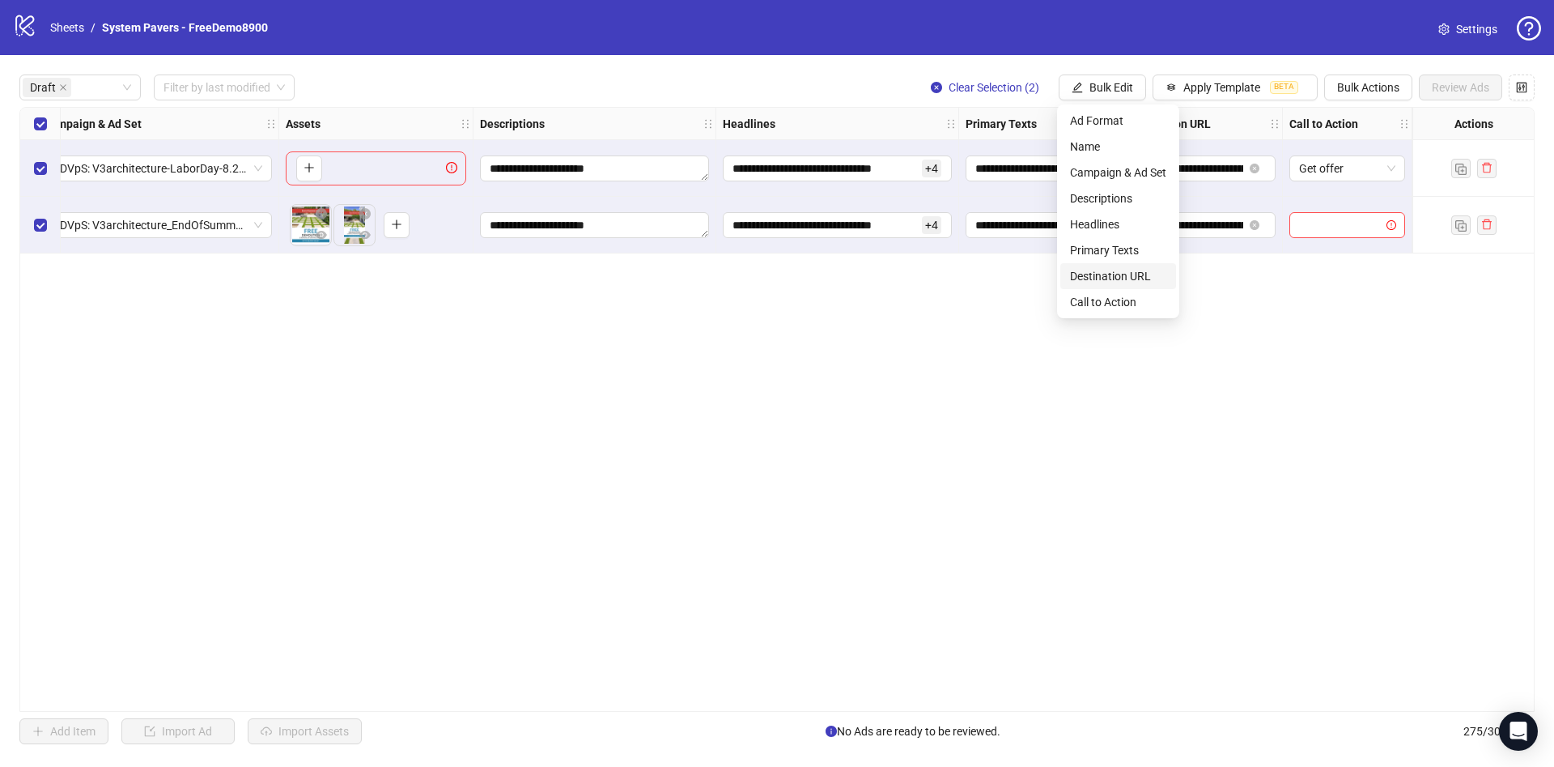
click at [1150, 291] on li "Call to Action" at bounding box center [1119, 302] width 116 height 26
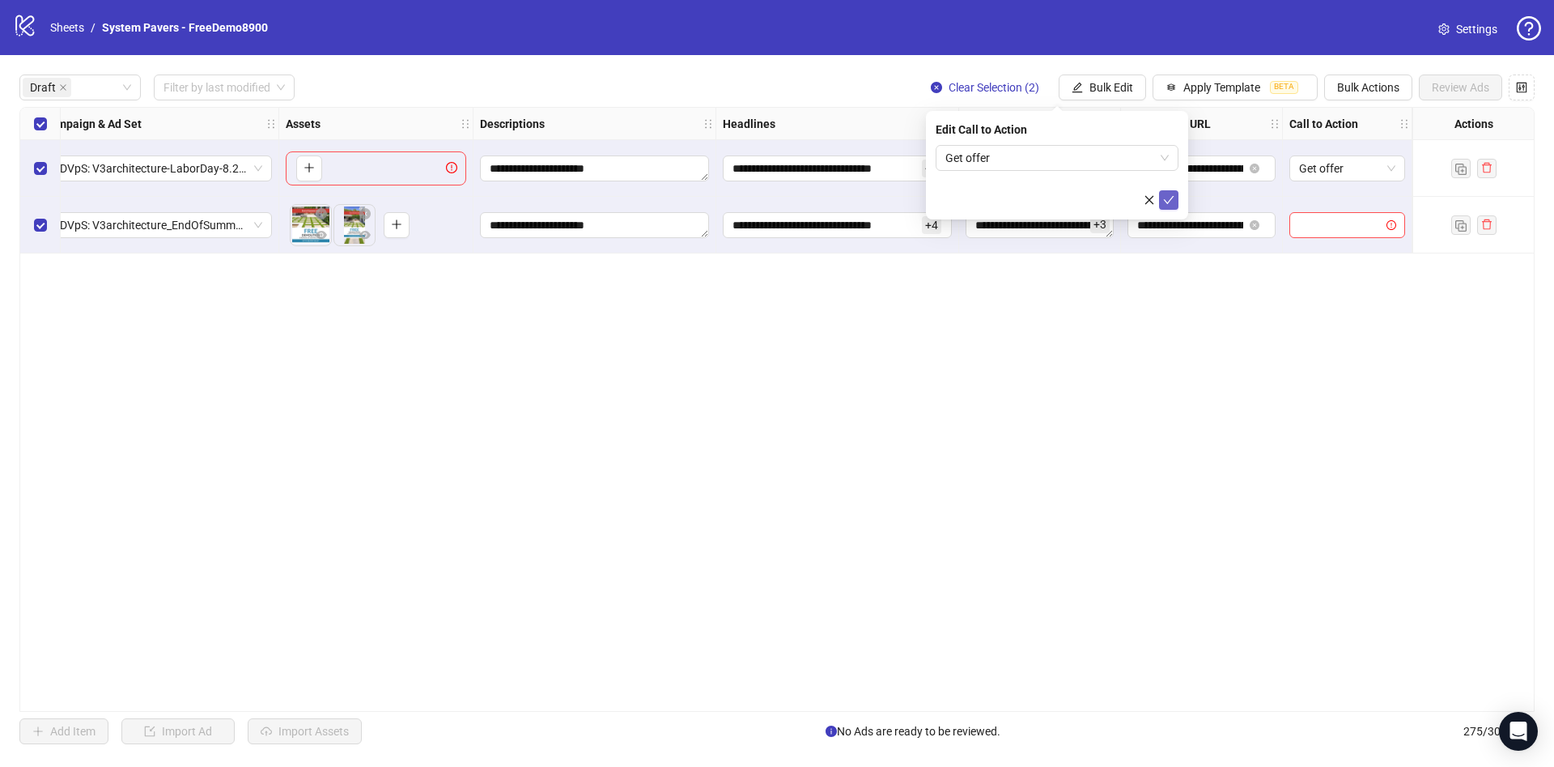
click at [1175, 193] on button "submit" at bounding box center [1168, 199] width 19 height 19
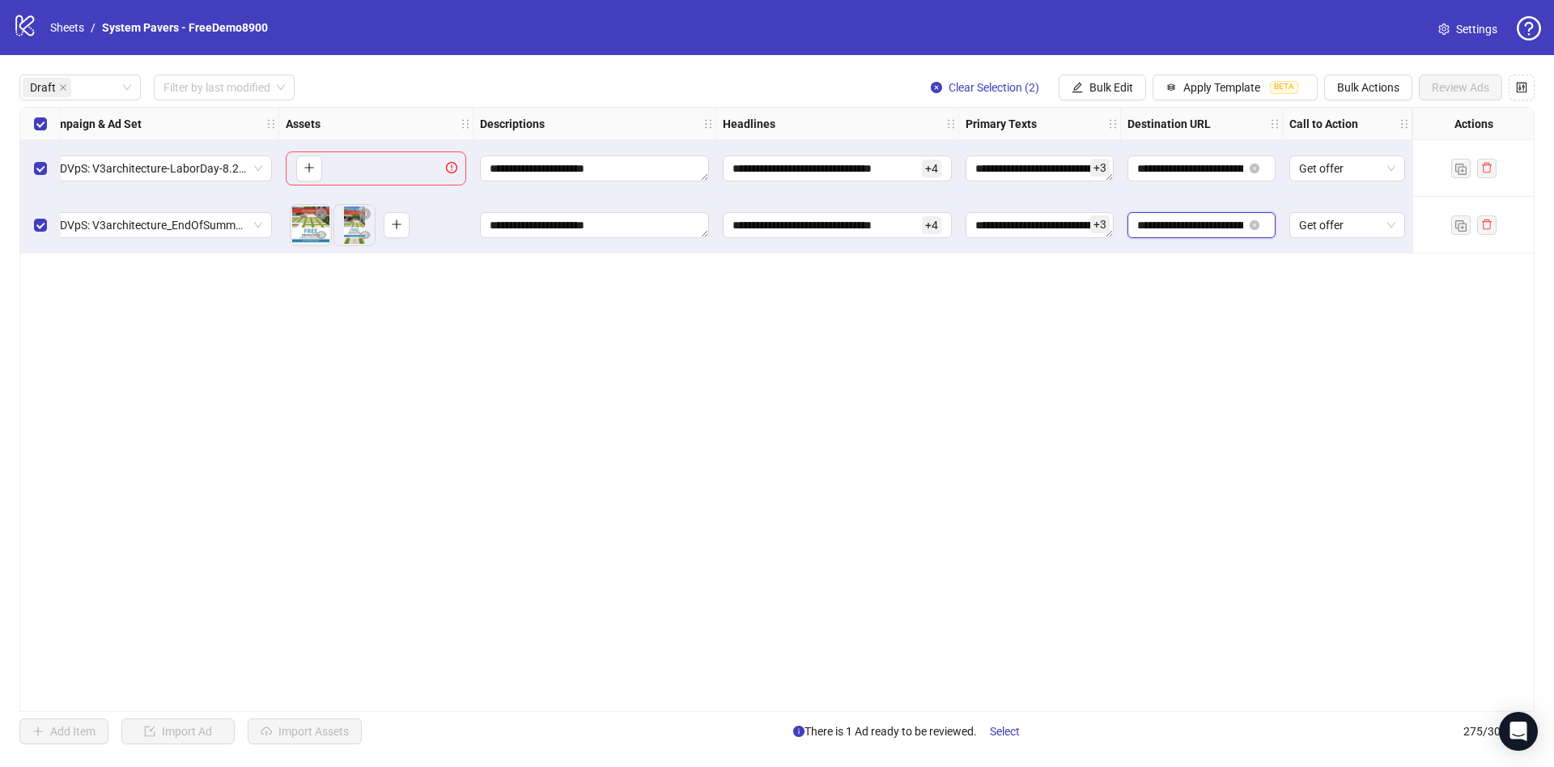
click at [1193, 227] on input "**********" at bounding box center [1190, 225] width 106 height 18
drag, startPoint x: 1192, startPoint y: 225, endPoint x: 1337, endPoint y: 232, distance: 145.1
click at [1339, 108] on div "**********" at bounding box center [513, 108] width 1959 height 0
click at [1176, 381] on div "**********" at bounding box center [777, 409] width 1516 height 605
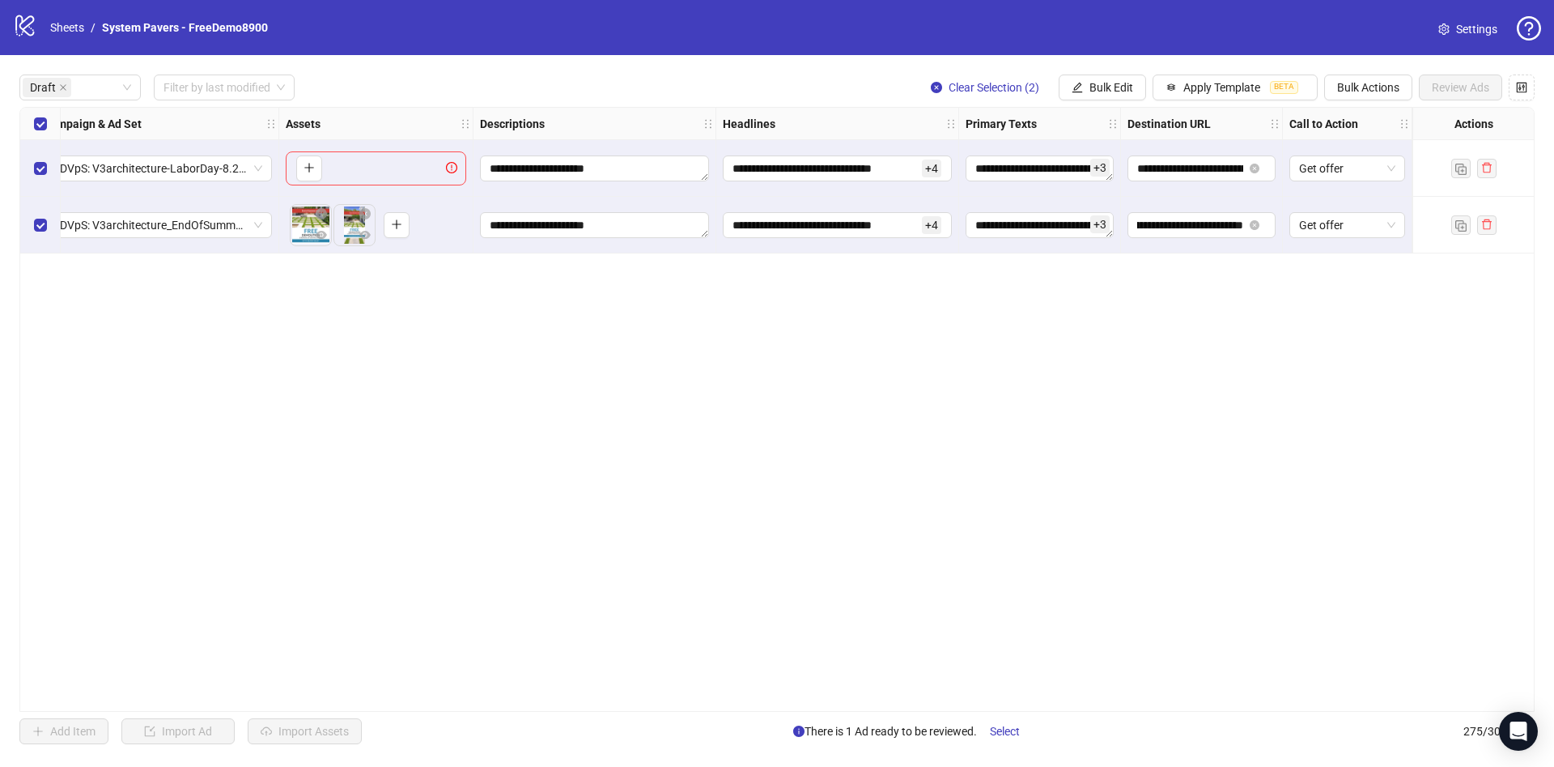
scroll to position [0, 0]
click at [130, 224] on span "ADVpS: V3architecture_EndOfSummerSale-9.1_xcl-ATL-LV-DC_AUTO_LC" at bounding box center [158, 225] width 210 height 24
drag, startPoint x: 116, startPoint y: 227, endPoint x: 201, endPoint y: 225, distance: 85.0
click at [201, 223] on span "ADVpS: V3architecture_EndOfSummerSale-9.1_xcl-ATL-LV-DC_AUTO_LC" at bounding box center [158, 225] width 210 height 24
drag, startPoint x: 835, startPoint y: 711, endPoint x: 600, endPoint y: 695, distance: 235.3
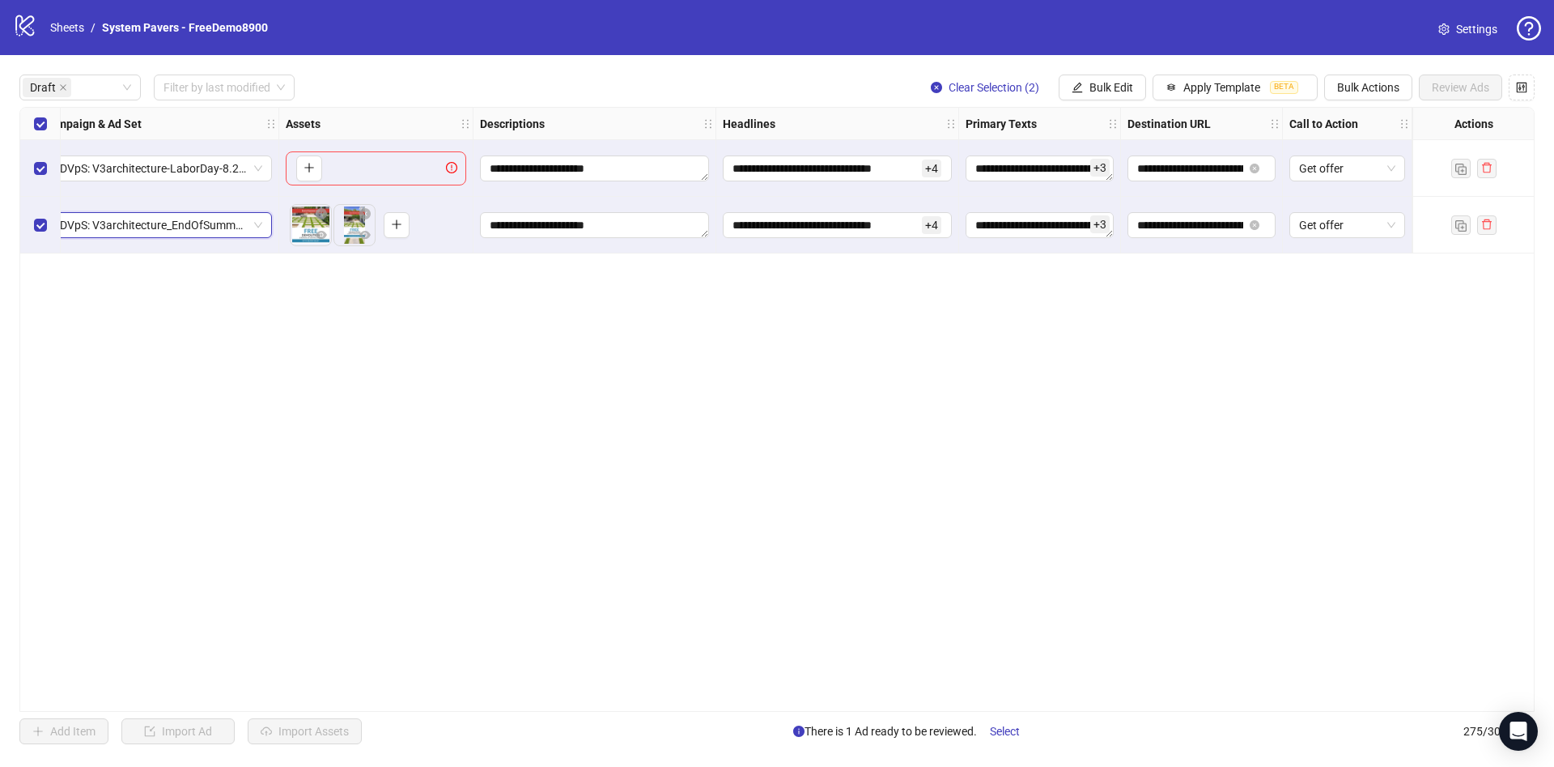
click at [552, 683] on div "**********" at bounding box center [777, 409] width 1516 height 605
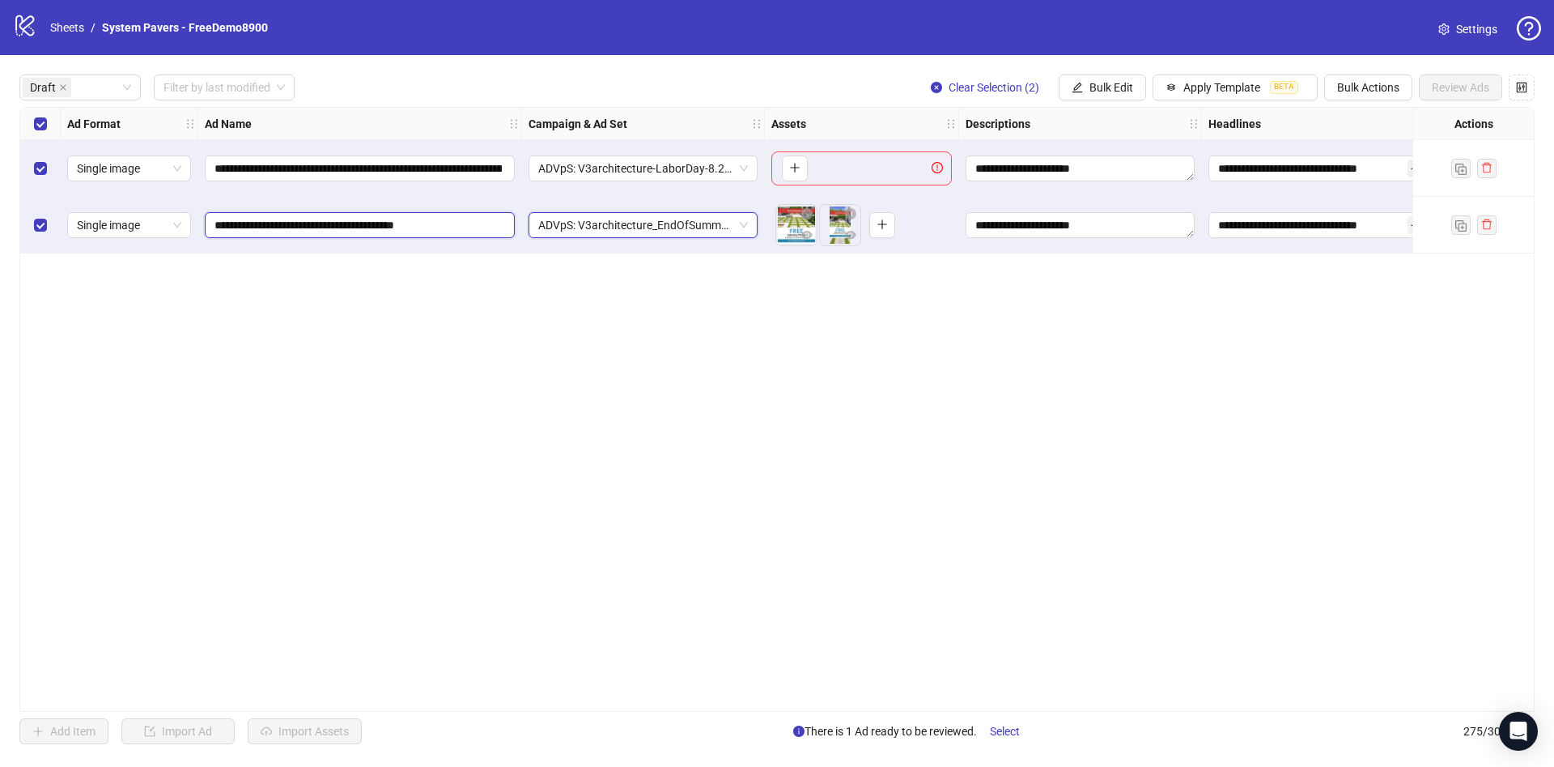
click at [401, 231] on input "**********" at bounding box center [358, 225] width 287 height 18
click at [412, 225] on input "**********" at bounding box center [358, 225] width 287 height 18
paste input "**********"
type input "**********"
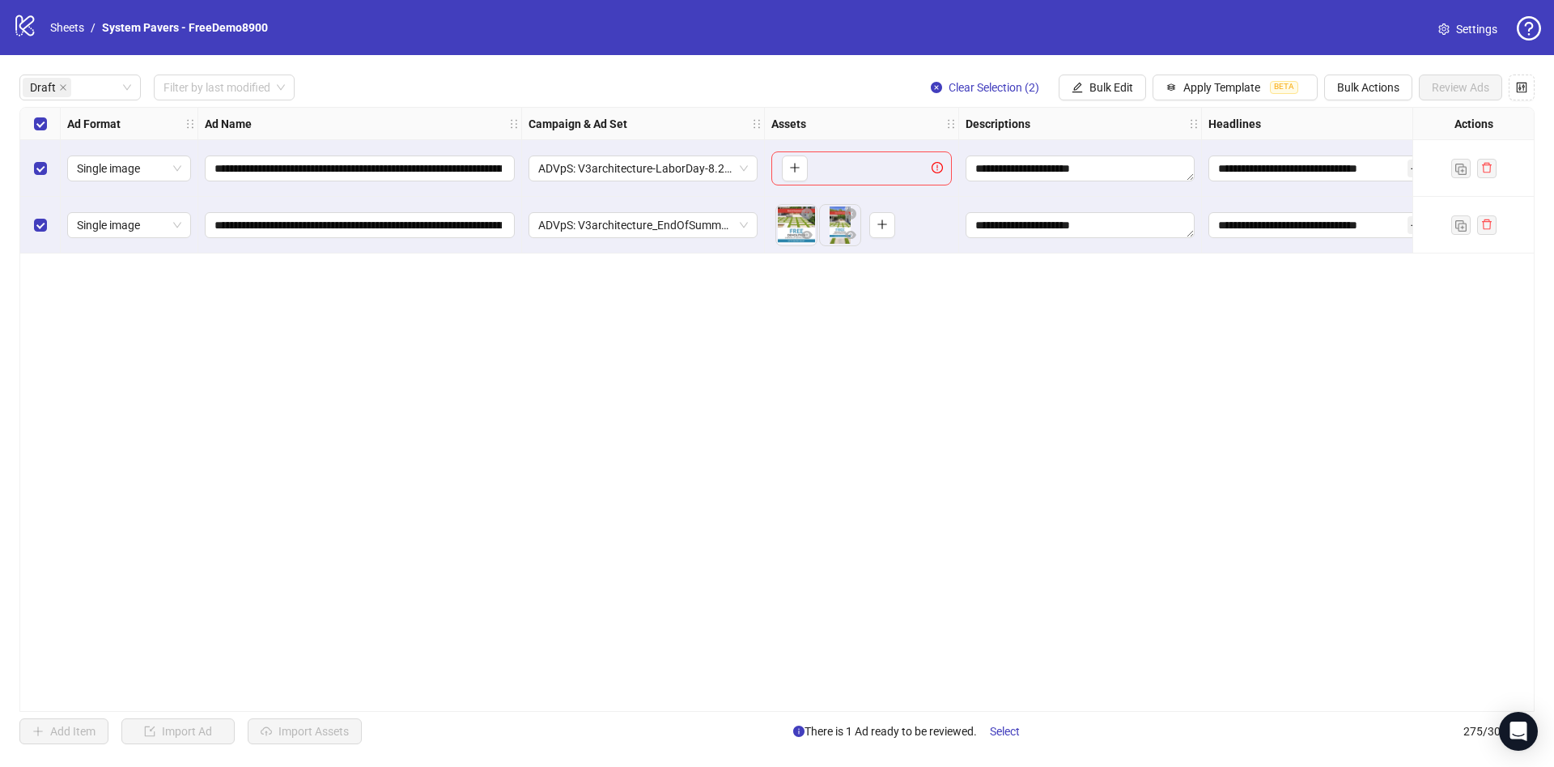
click at [496, 475] on div "**********" at bounding box center [777, 409] width 1516 height 605
click at [52, 168] on div "Select row 1" at bounding box center [40, 168] width 40 height 57
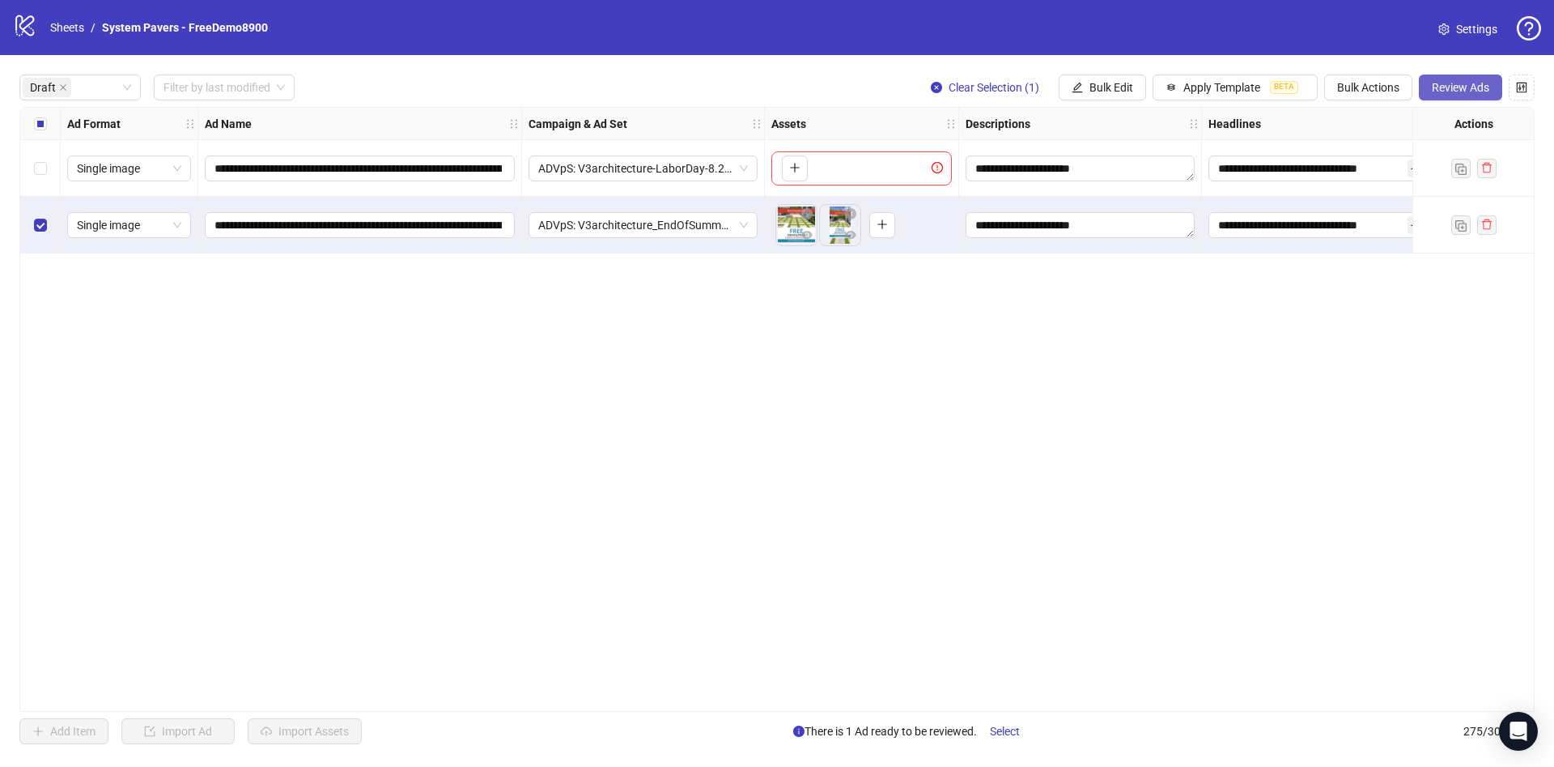
click at [1456, 85] on span "Review Ads" at bounding box center [1460, 87] width 57 height 13
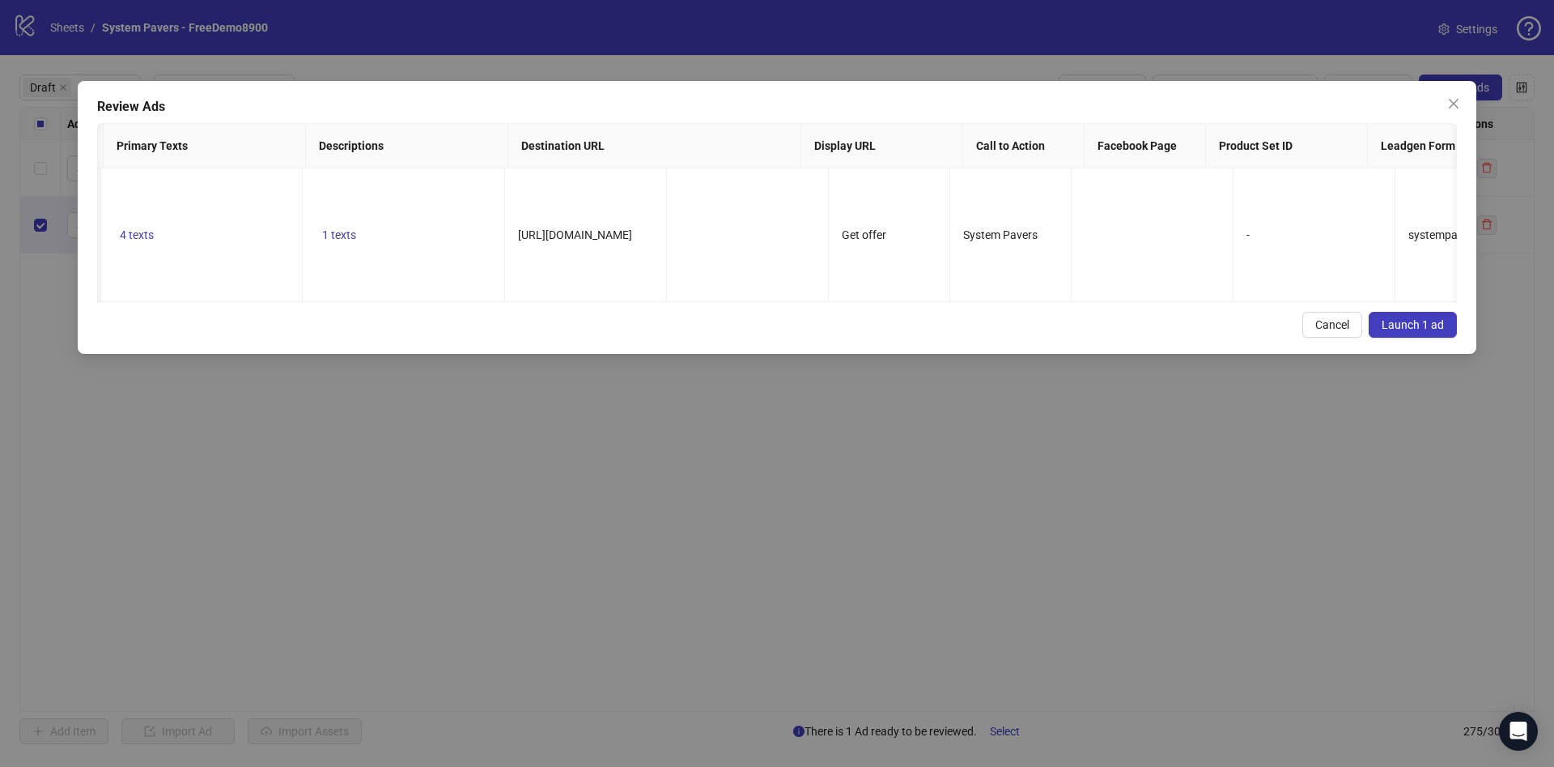
scroll to position [0, 0]
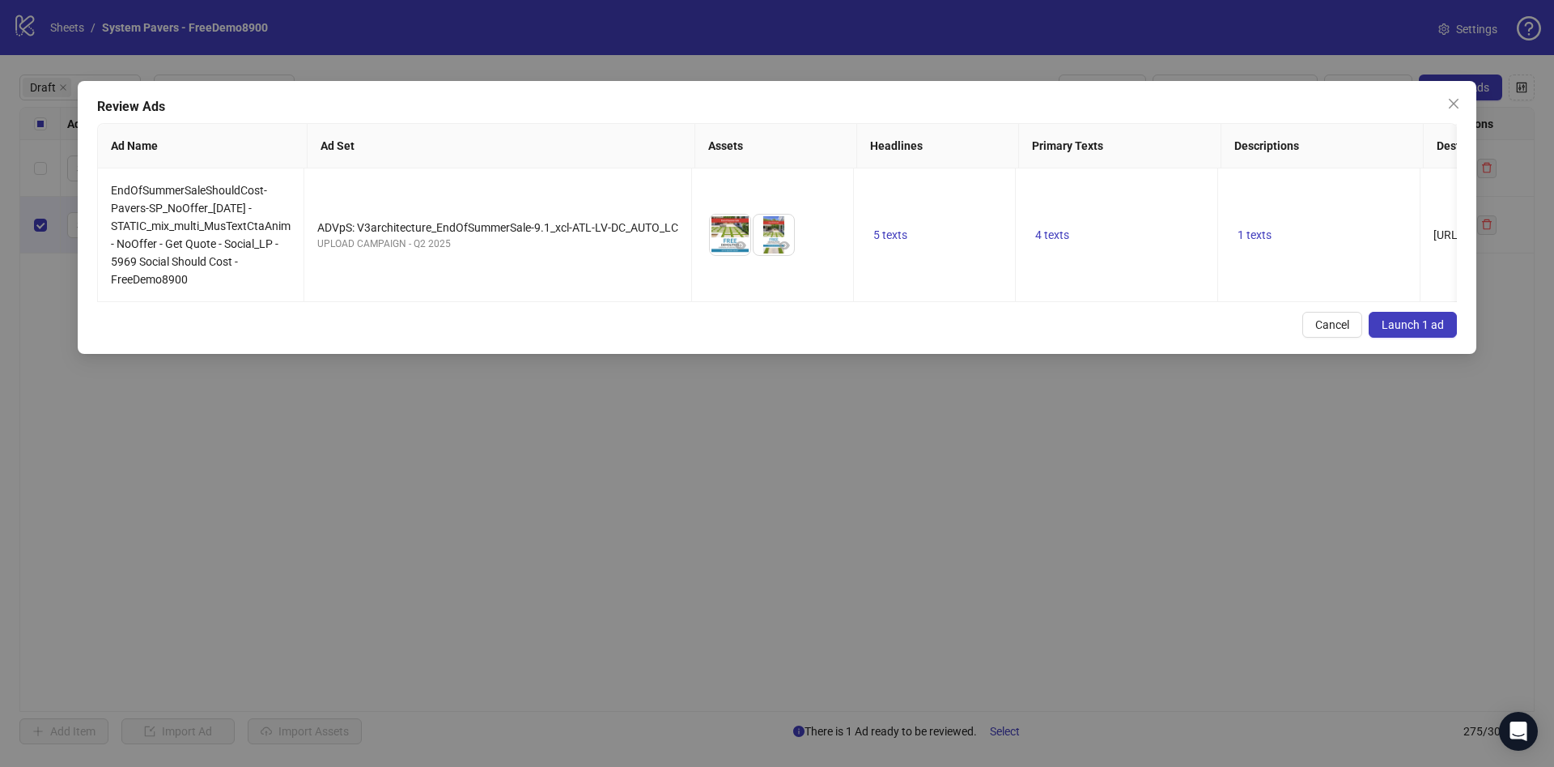
drag, startPoint x: 1464, startPoint y: 107, endPoint x: 1507, endPoint y: 121, distance: 46.1
click at [1463, 107] on span "Close" at bounding box center [1454, 103] width 26 height 13
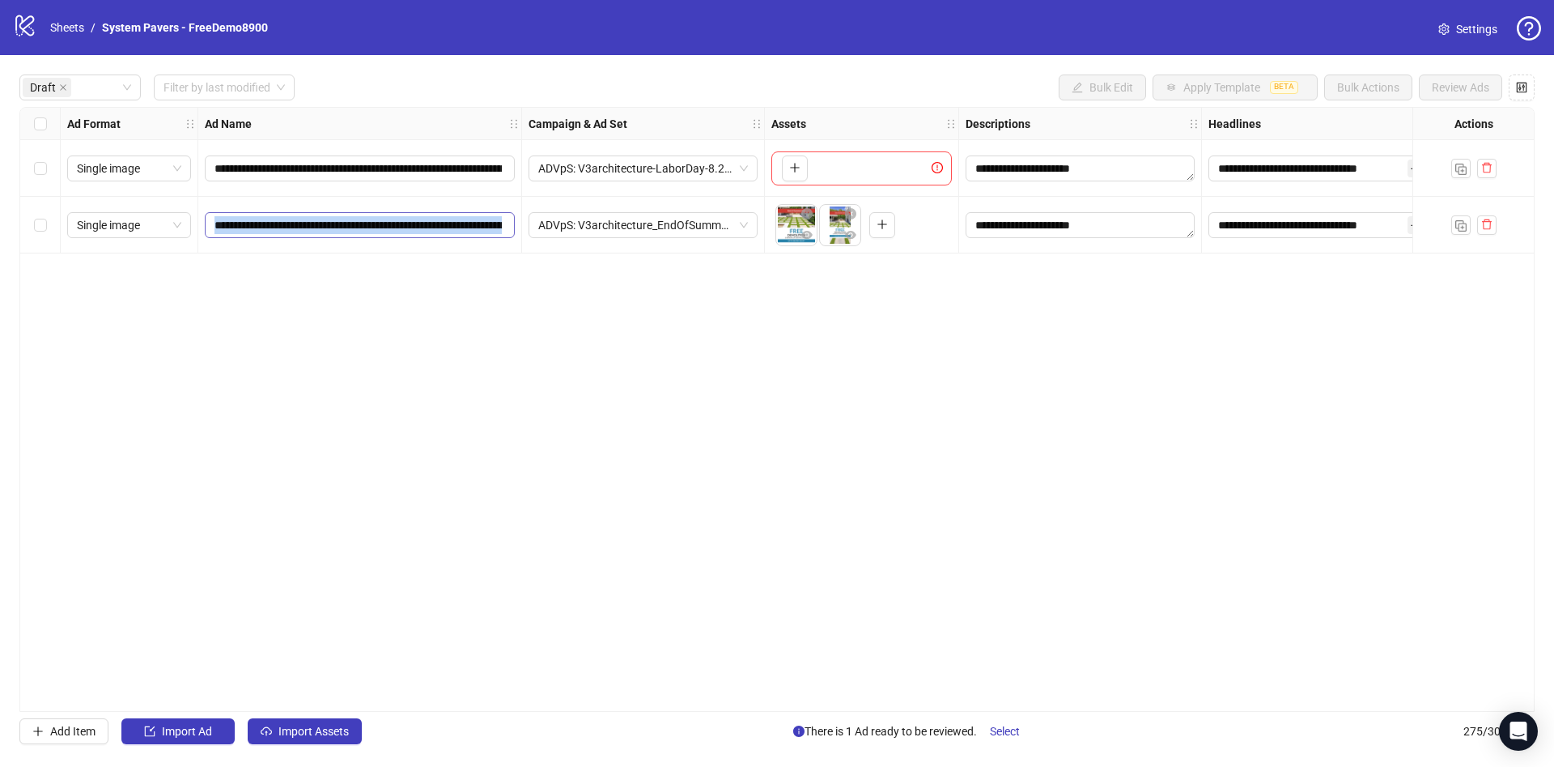
click at [445, 232] on div "**********" at bounding box center [360, 225] width 324 height 57
click at [449, 227] on input "**********" at bounding box center [358, 225] width 287 height 18
click at [366, 232] on input "**********" at bounding box center [358, 225] width 287 height 18
paste input "text"
type input "**********"
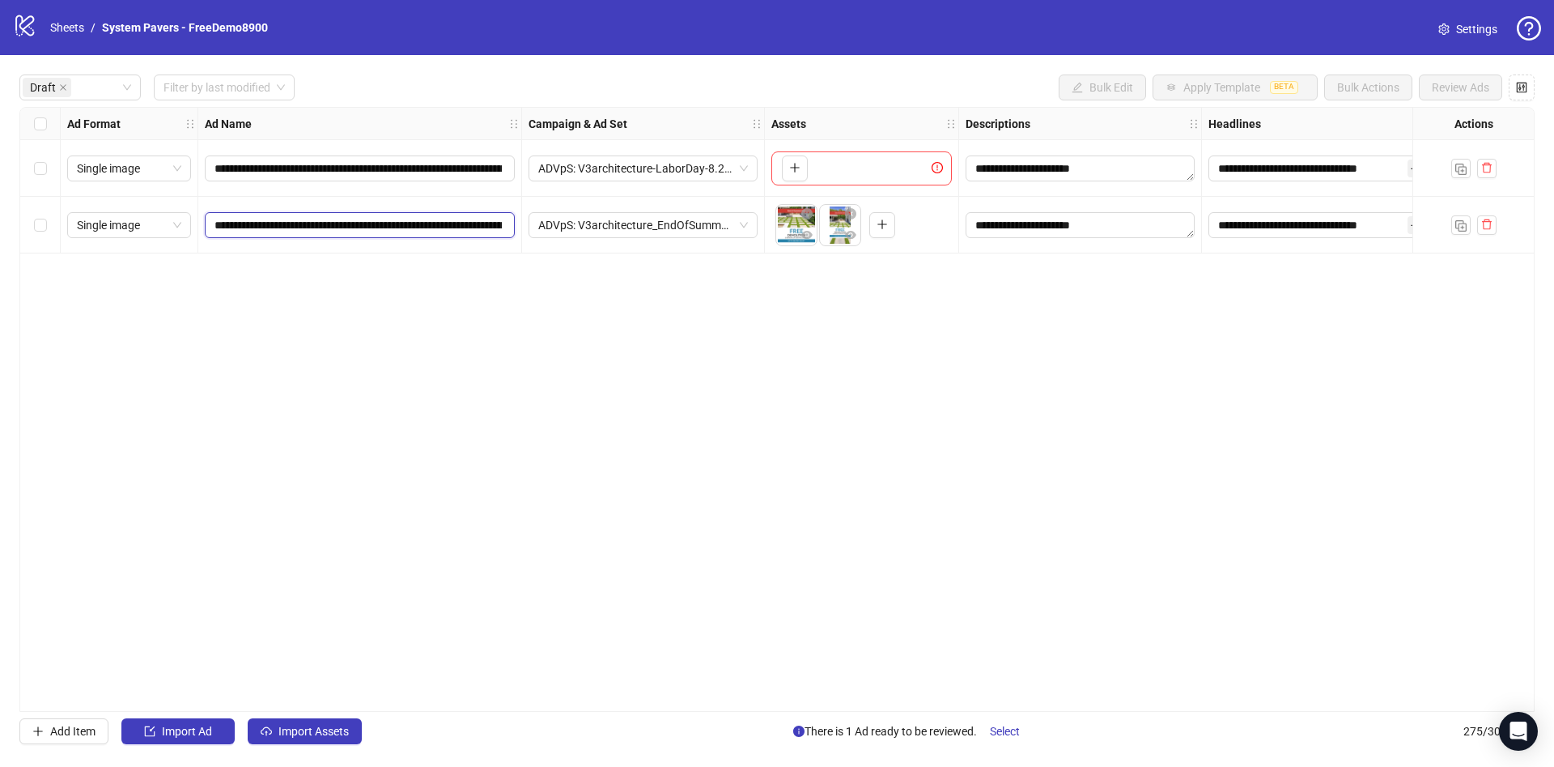
scroll to position [0, 551]
click at [567, 493] on div "**********" at bounding box center [777, 409] width 1516 height 605
click at [21, 226] on div "**********" at bounding box center [777, 409] width 1516 height 605
click at [26, 227] on div "Select row 2" at bounding box center [40, 225] width 40 height 57
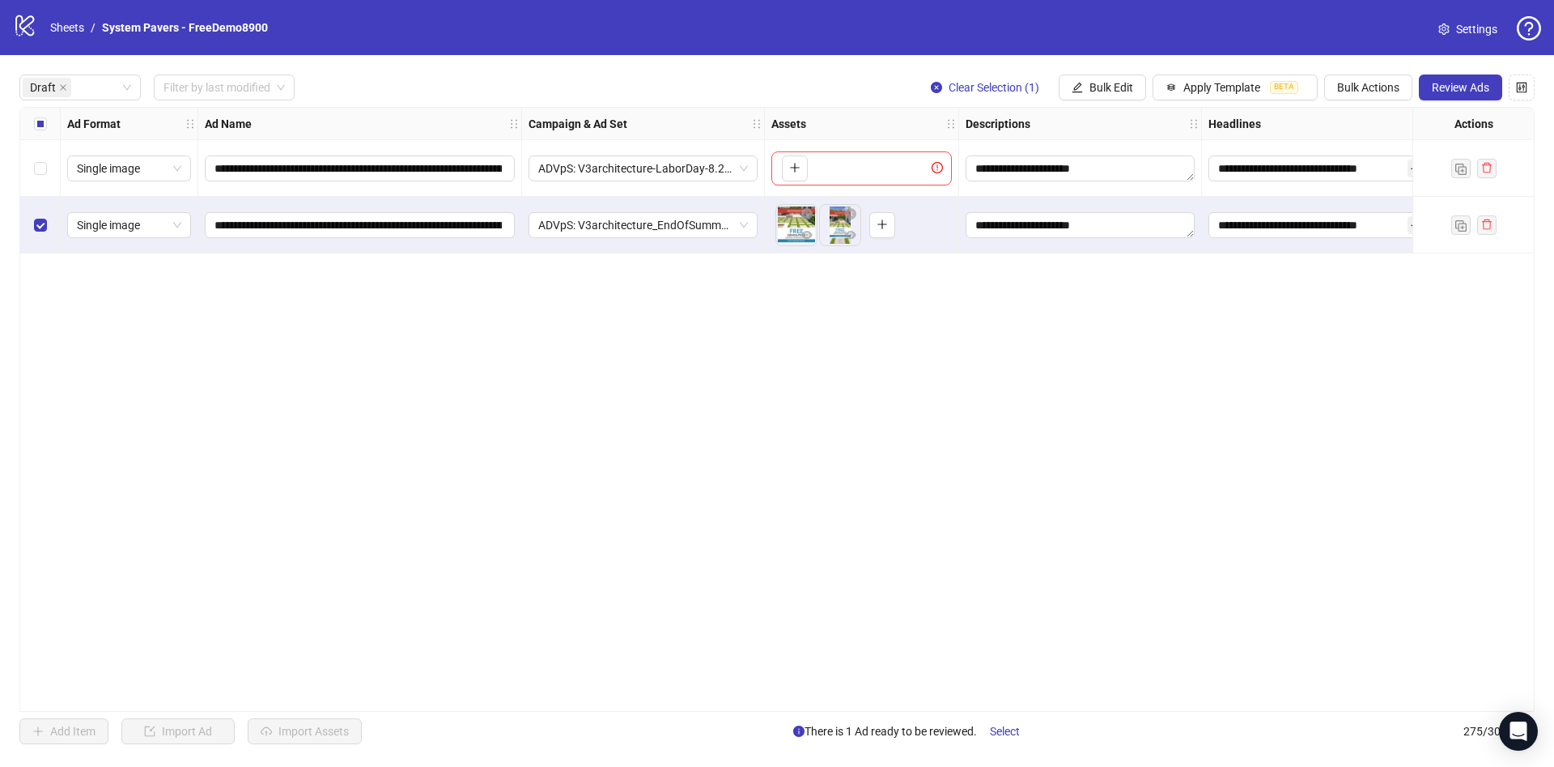
click at [1466, 91] on button "Review Ads" at bounding box center [1460, 87] width 83 height 26
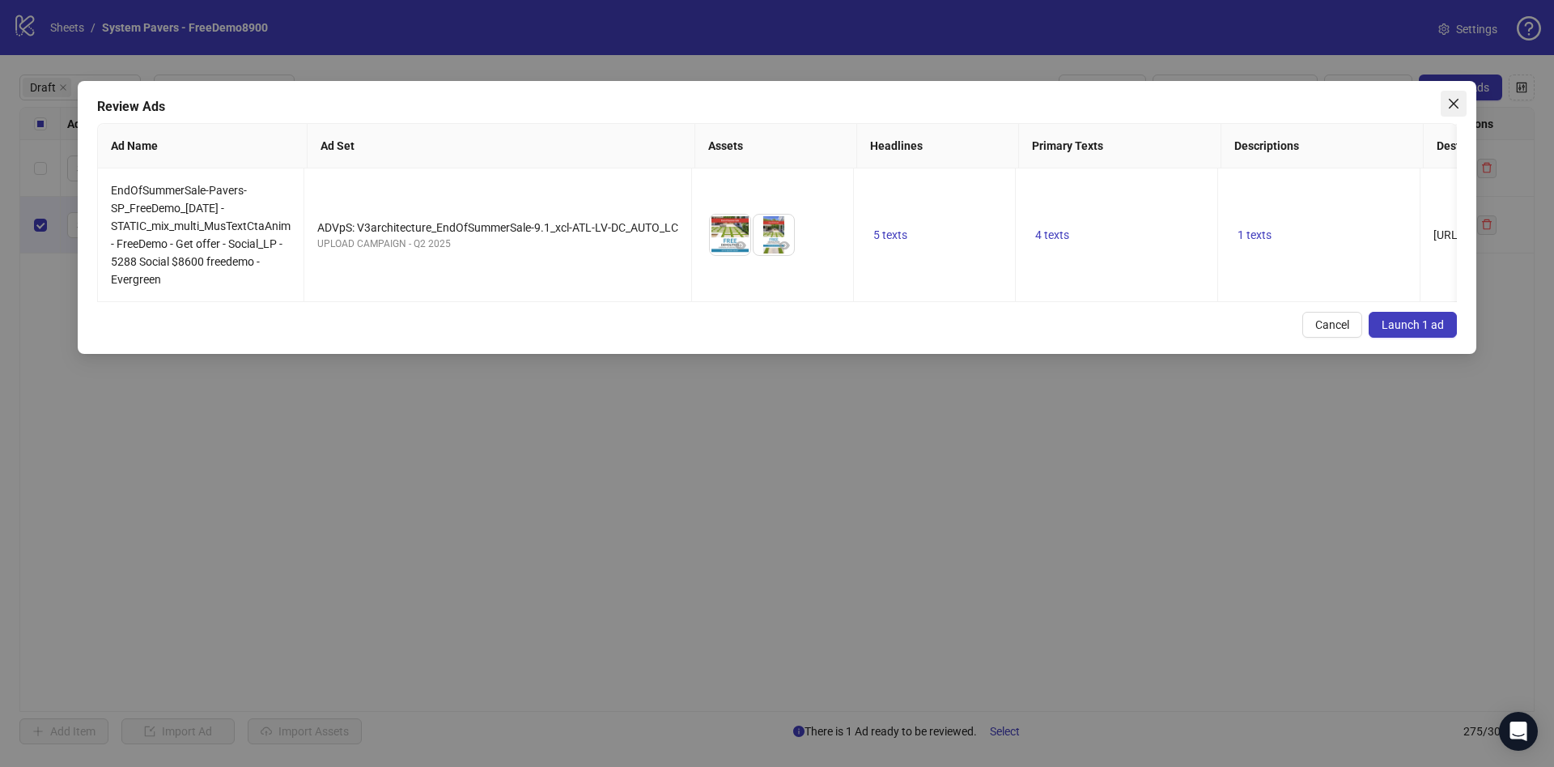
click at [1447, 94] on button "Close" at bounding box center [1454, 104] width 26 height 26
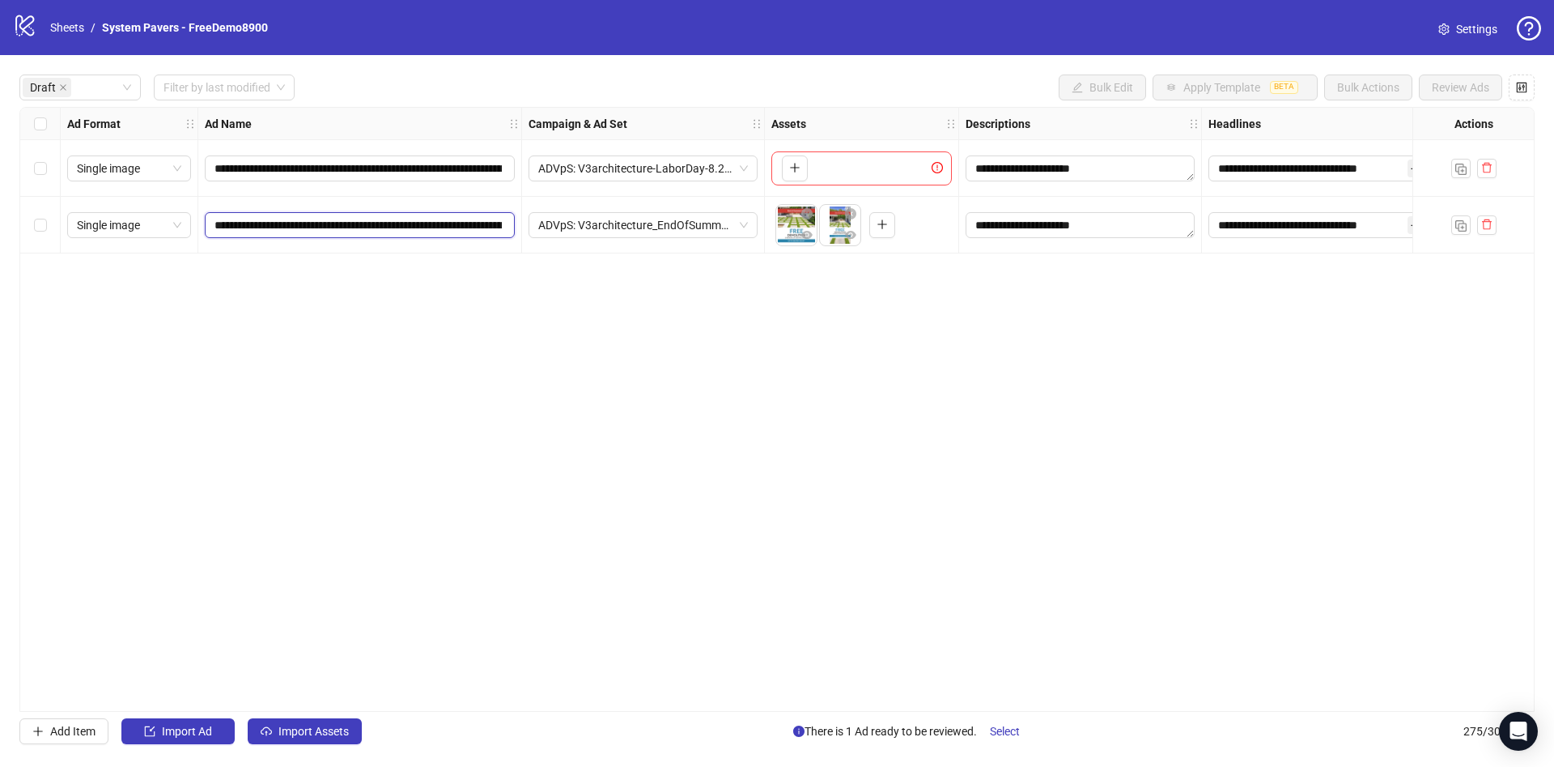
click at [377, 230] on input "**********" at bounding box center [358, 225] width 287 height 18
paste input "text"
type input "**********"
click at [519, 494] on div "**********" at bounding box center [777, 409] width 1516 height 605
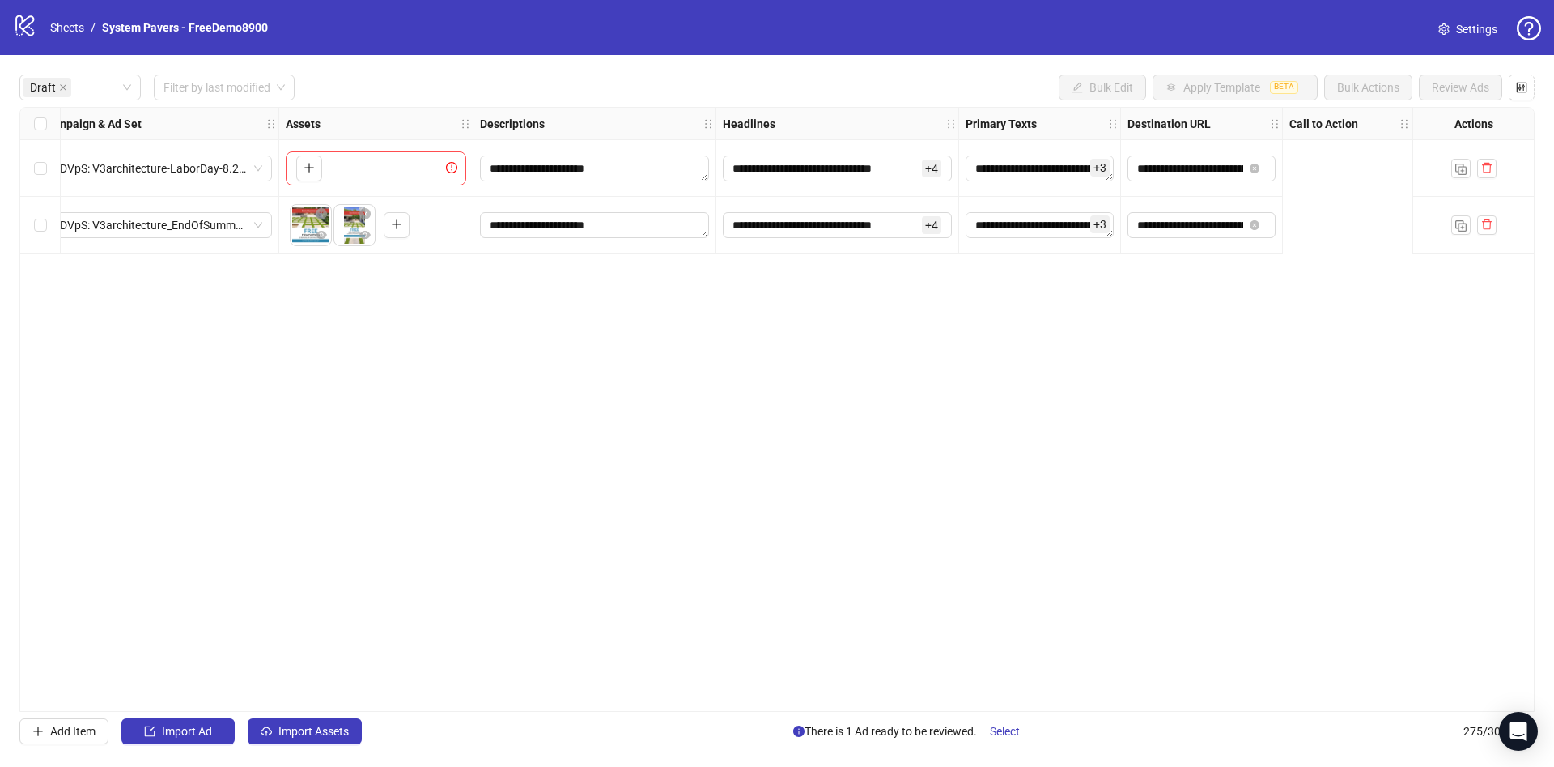
scroll to position [0, 0]
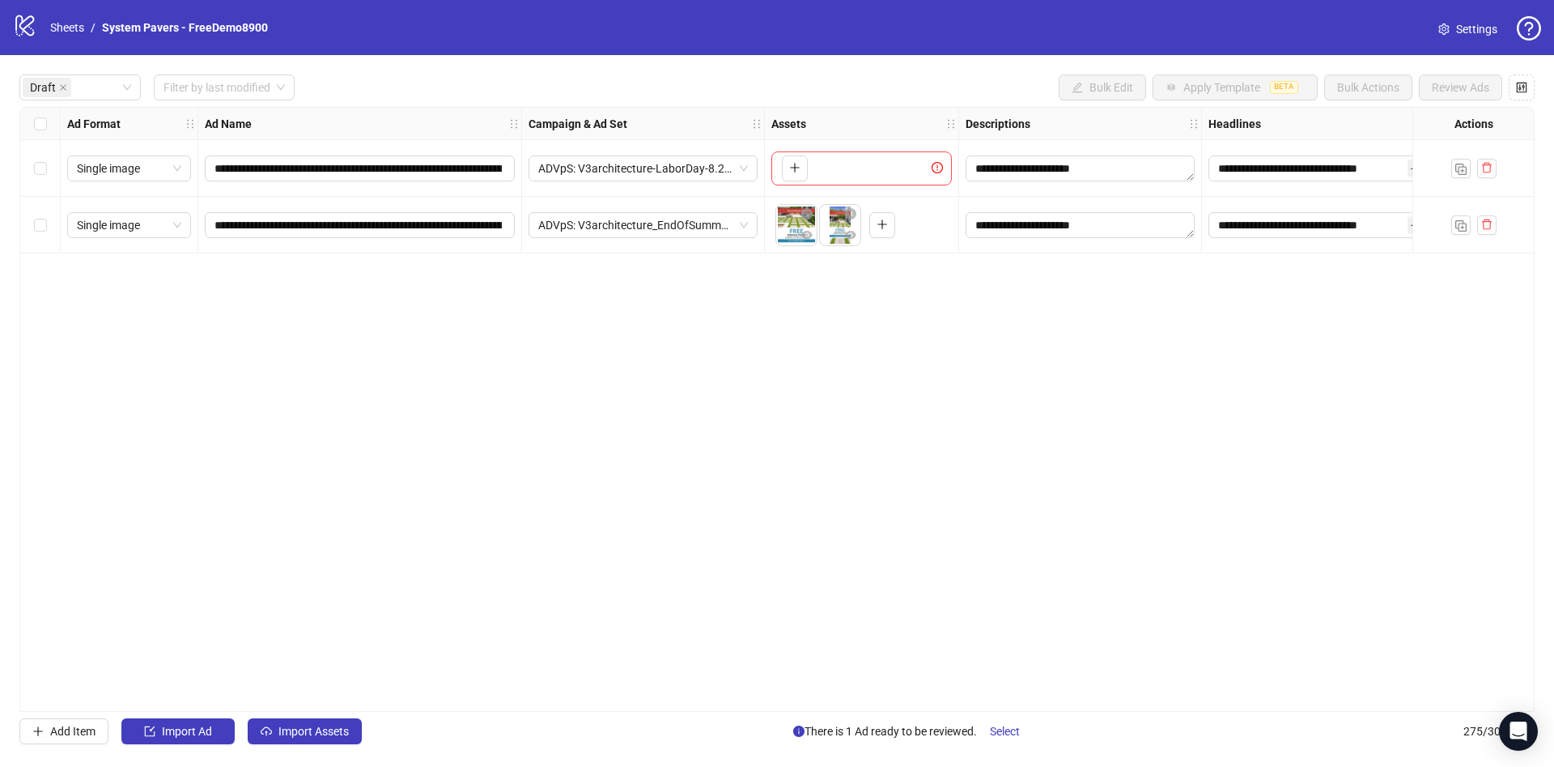
click at [46, 227] on div "Select row 2" at bounding box center [40, 225] width 40 height 57
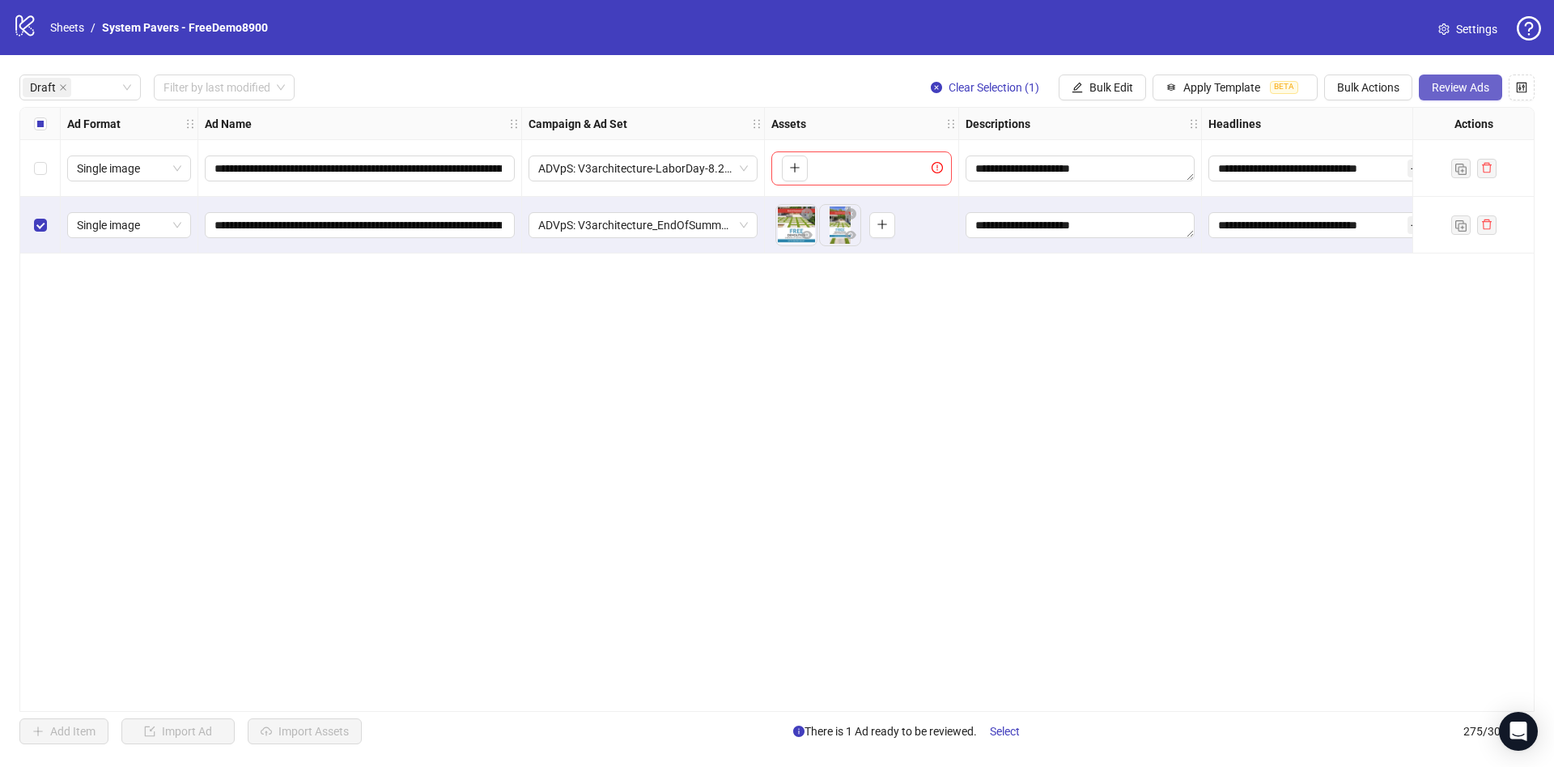
click at [1437, 85] on span "Review Ads" at bounding box center [1460, 87] width 57 height 13
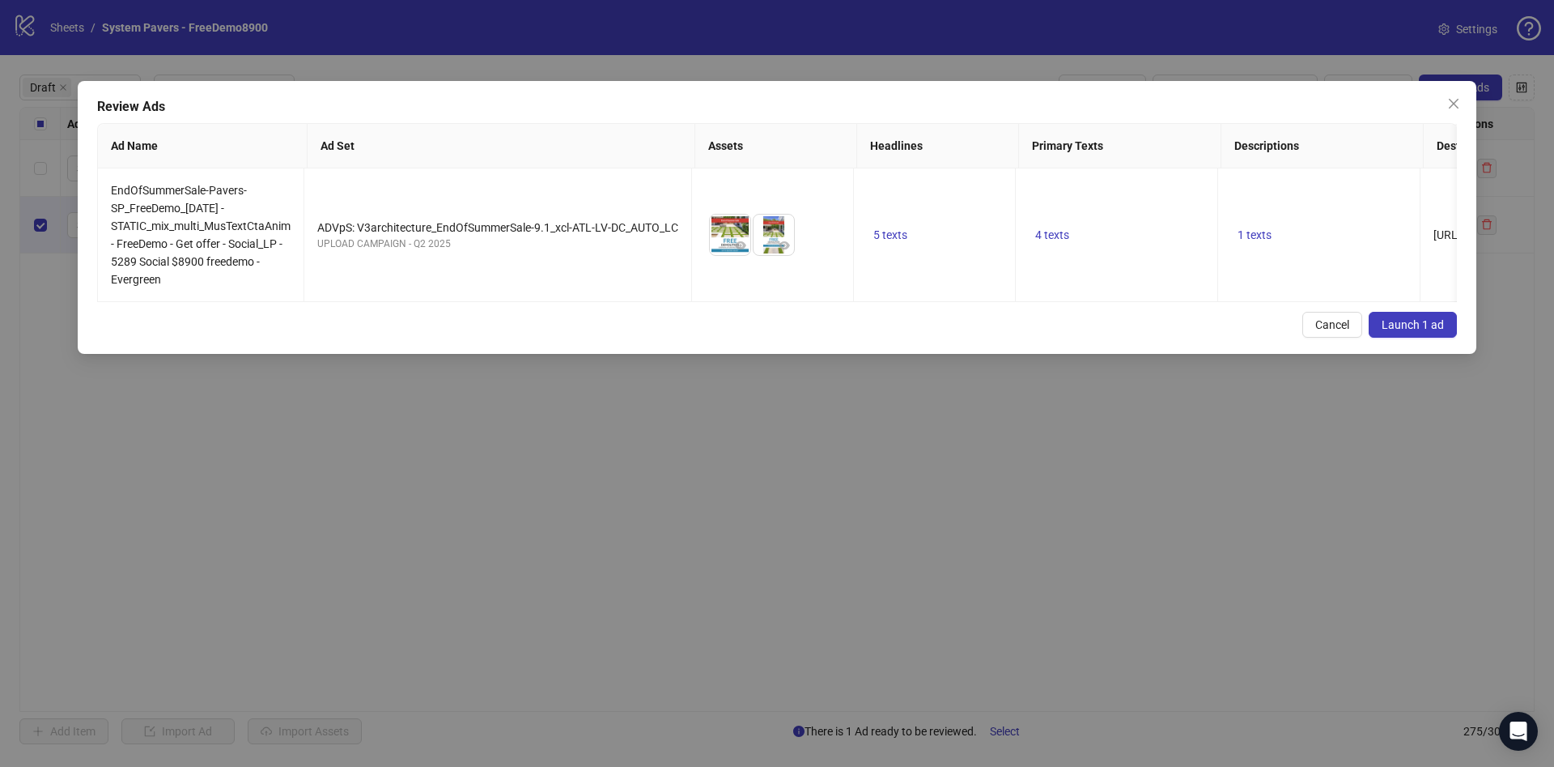
drag, startPoint x: 1427, startPoint y: 341, endPoint x: 1428, endPoint y: 353, distance: 12.3
click at [1427, 331] on span "Launch 1 ad" at bounding box center [1413, 324] width 62 height 13
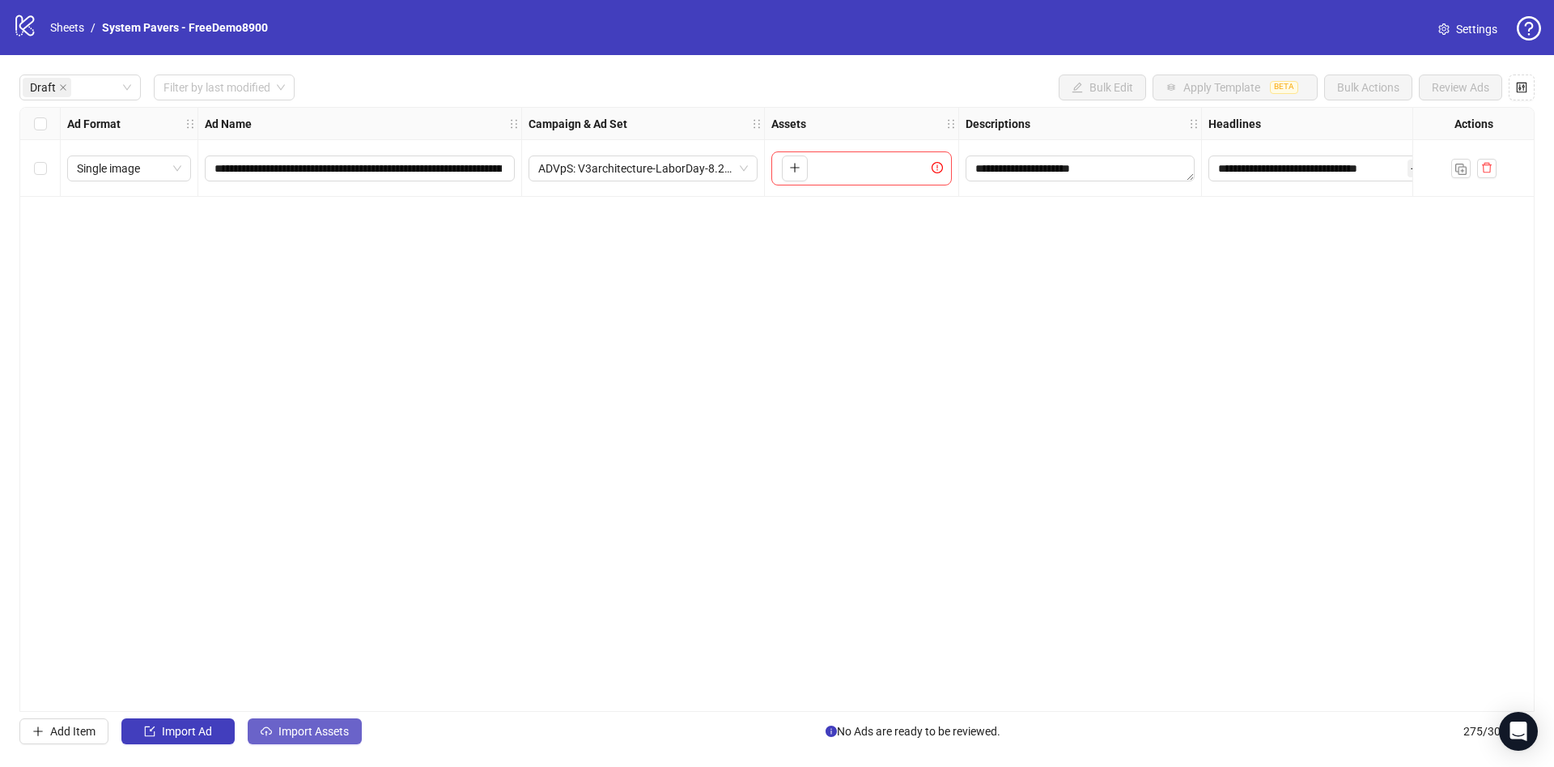
click at [308, 736] on span "Import Assets" at bounding box center [314, 731] width 70 height 13
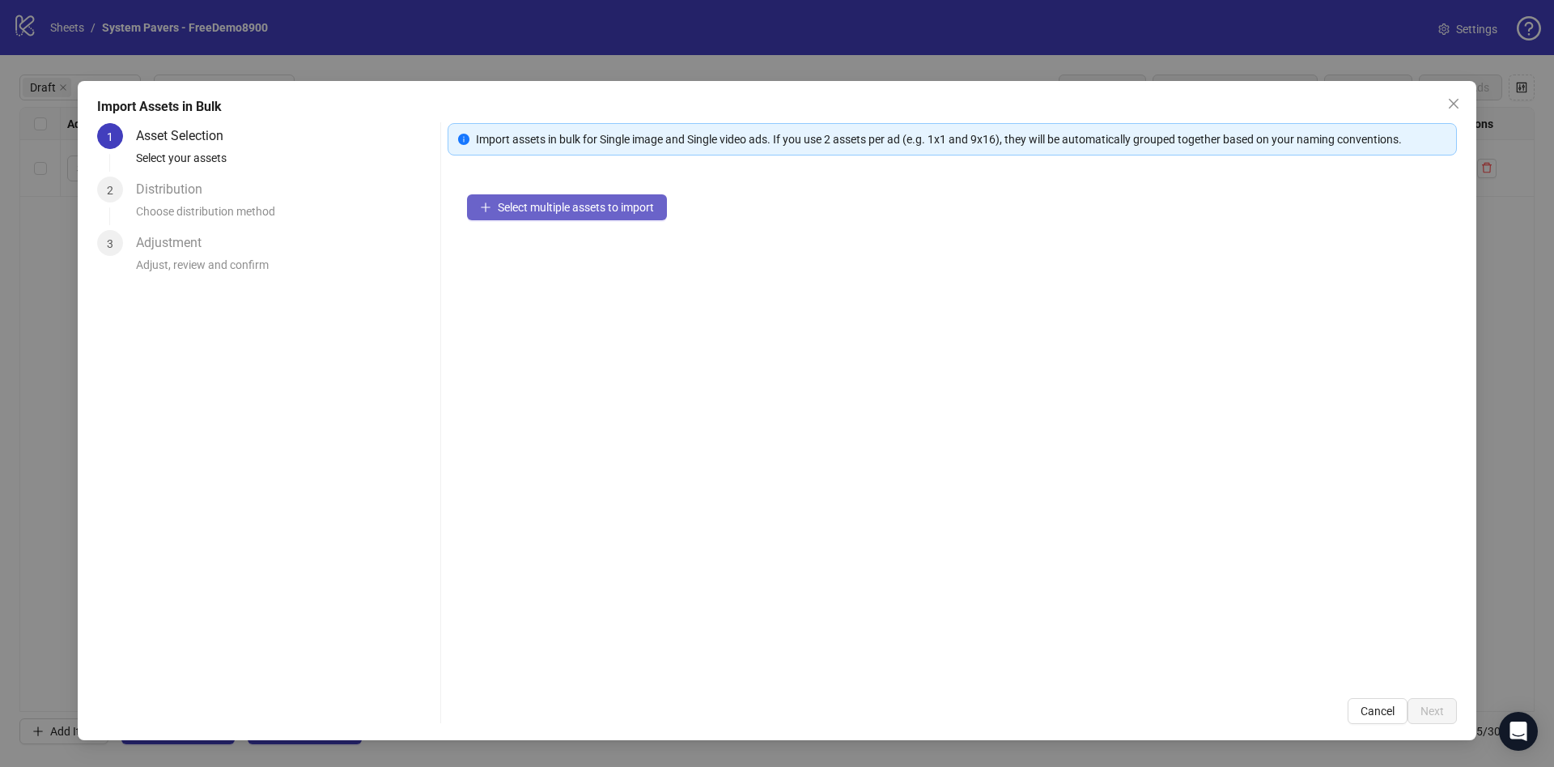
click at [595, 216] on button "Select multiple assets to import" at bounding box center [567, 207] width 200 height 26
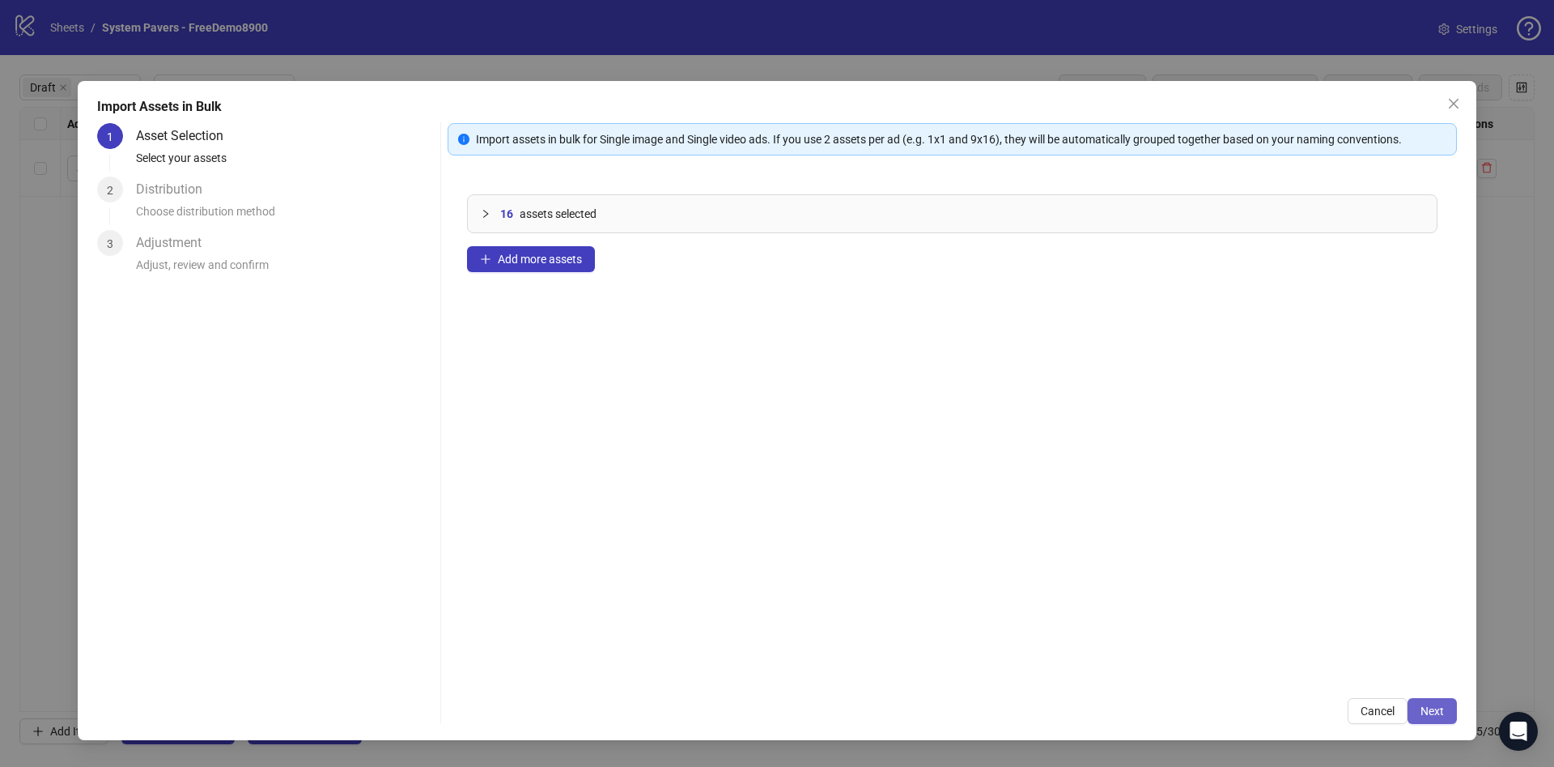
click at [1435, 713] on span "Next" at bounding box center [1432, 710] width 23 height 13
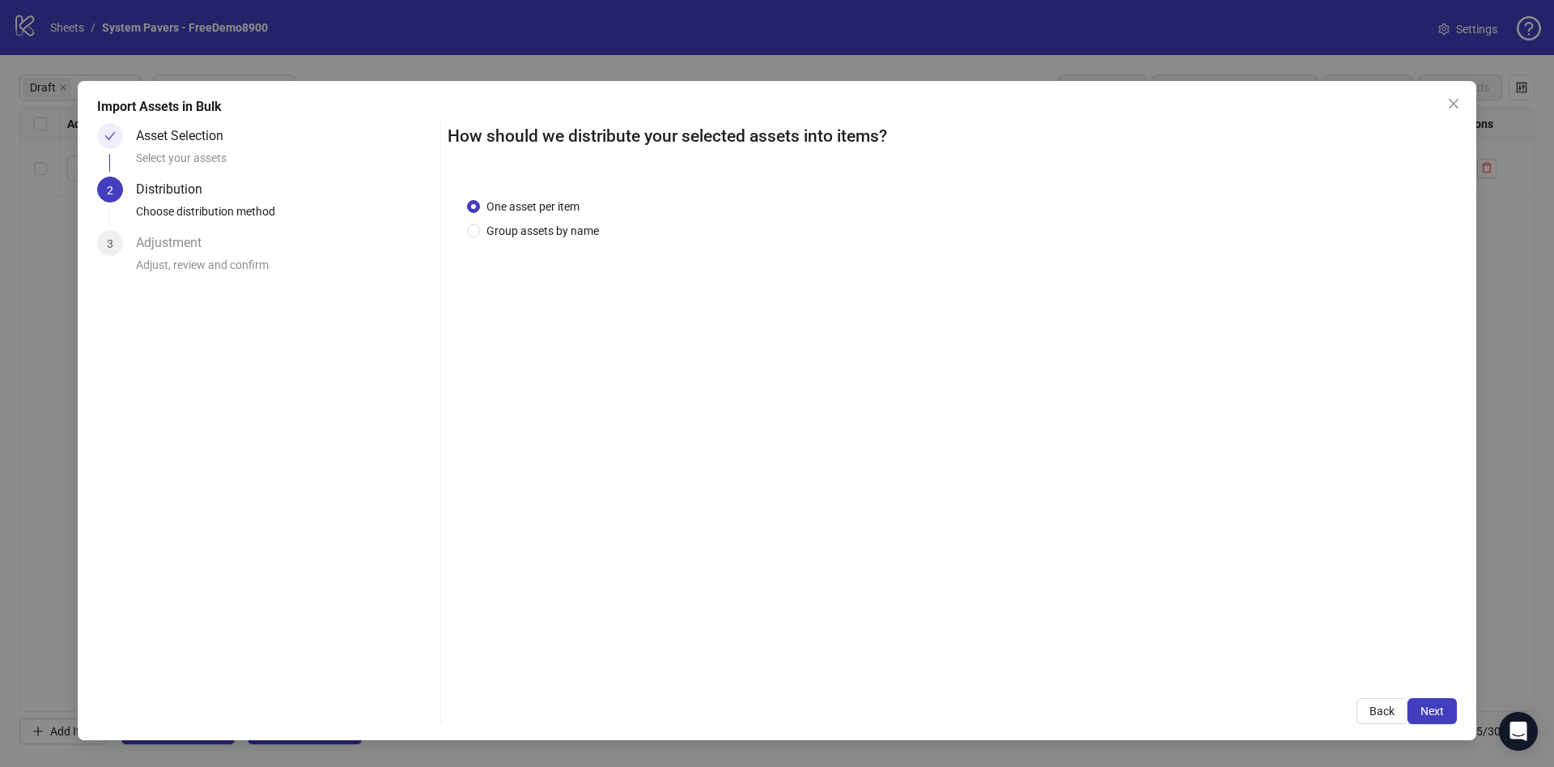
drag, startPoint x: 536, startPoint y: 230, endPoint x: 580, endPoint y: 245, distance: 46.3
click at [537, 228] on span "Group assets by name" at bounding box center [542, 231] width 125 height 18
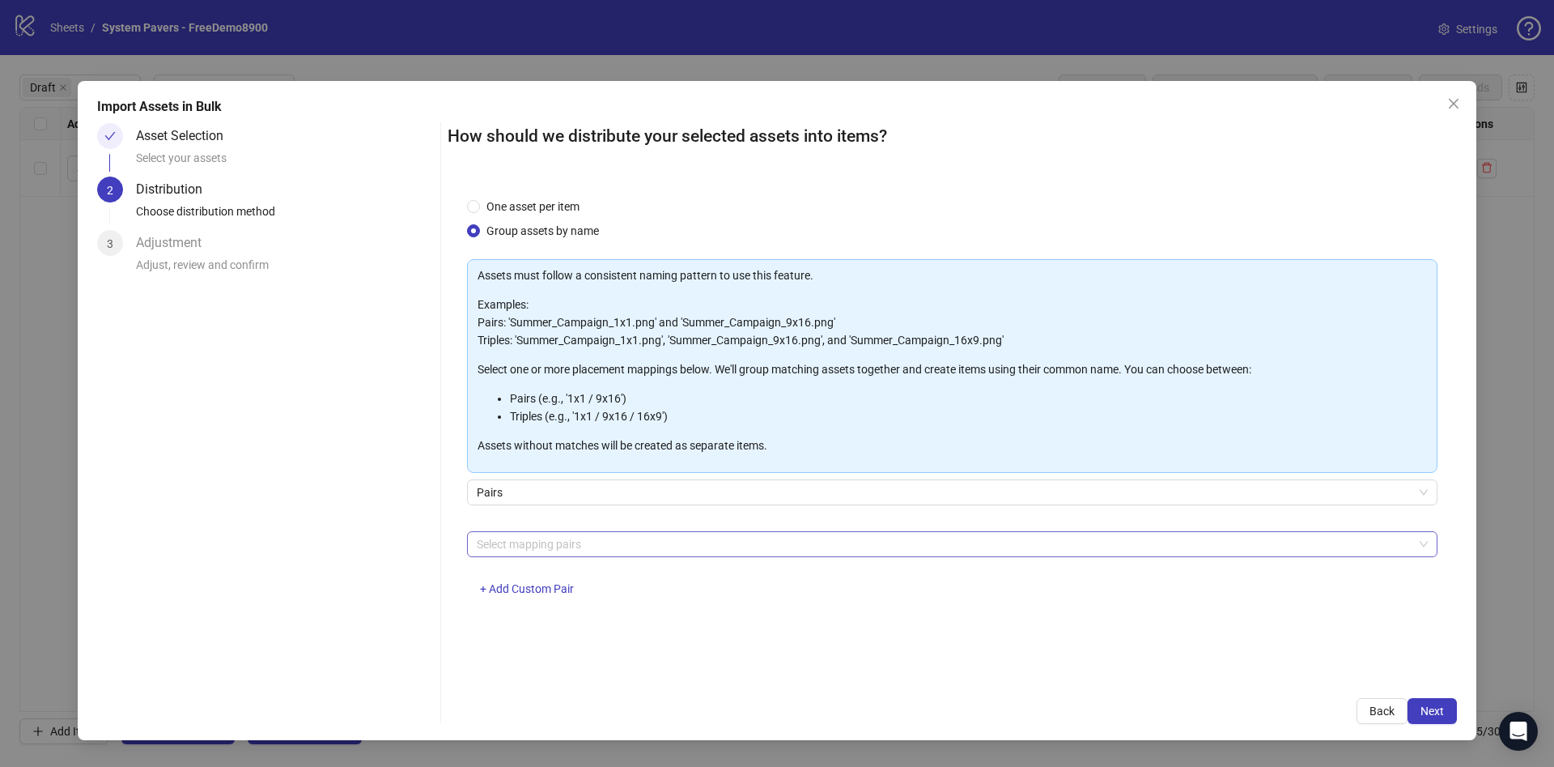
click at [894, 553] on div at bounding box center [943, 544] width 947 height 23
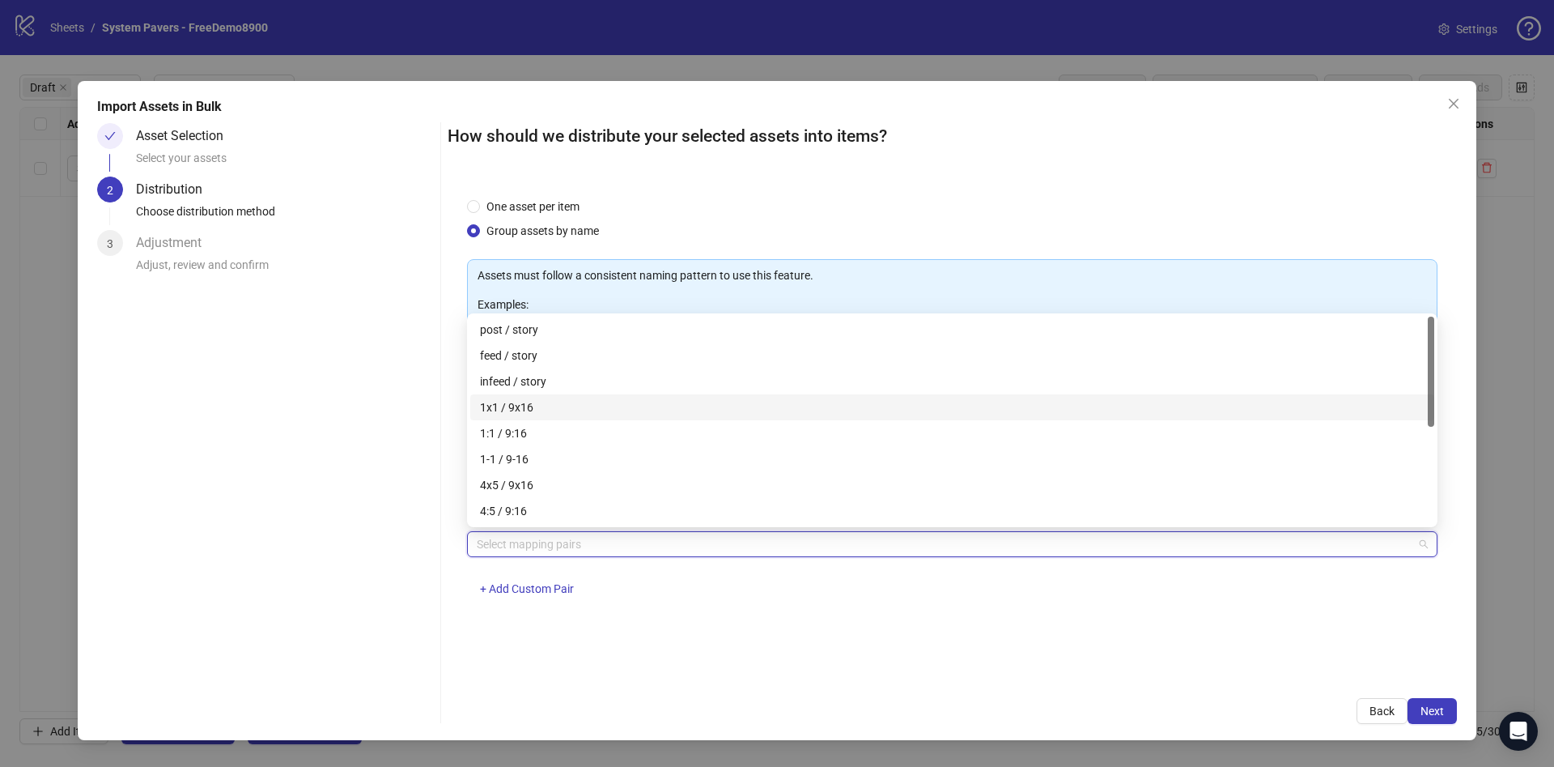
click at [606, 409] on div "1x1 / 9x16" at bounding box center [952, 407] width 945 height 18
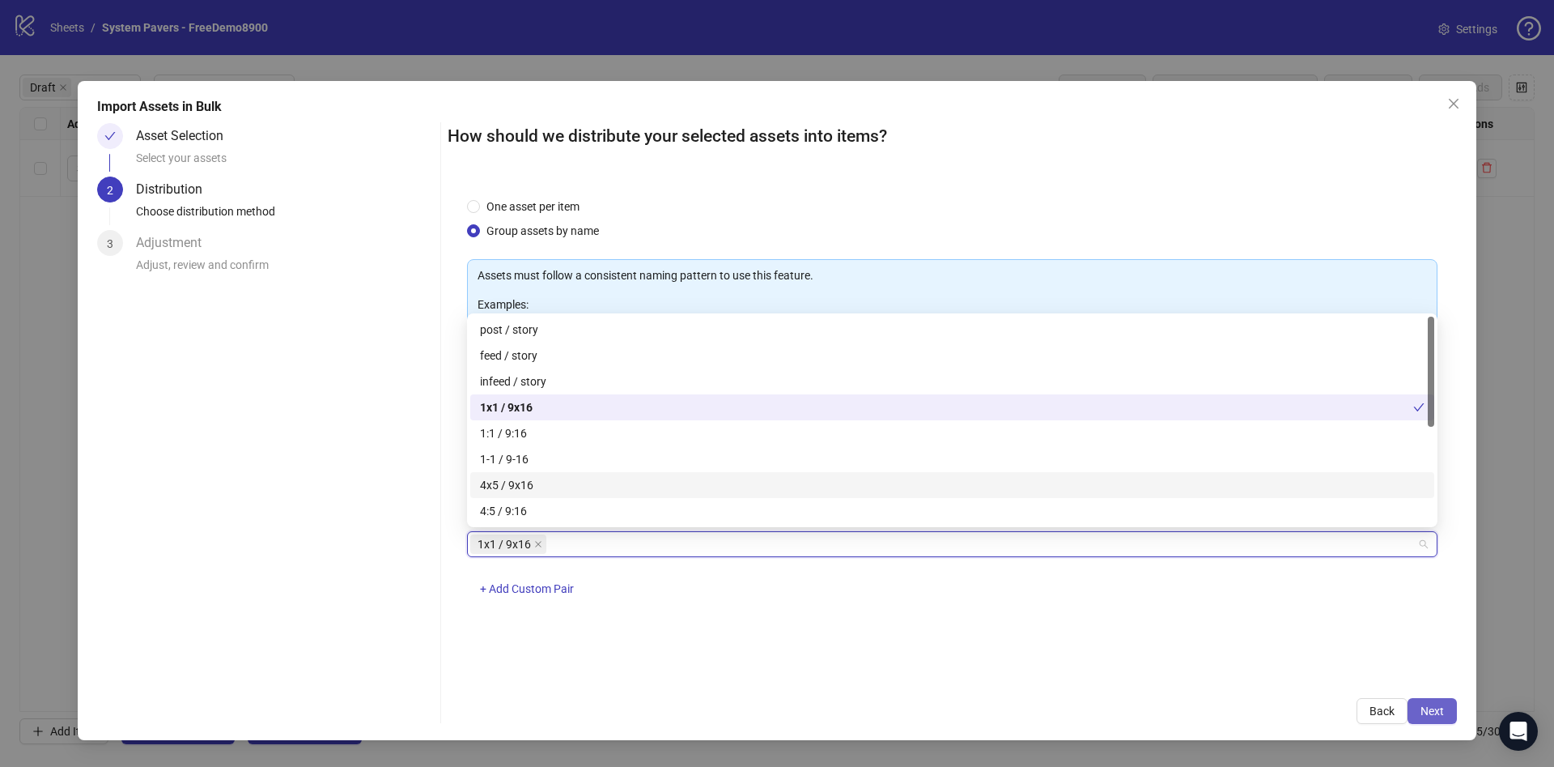
click at [1448, 717] on button "Next" at bounding box center [1432, 711] width 49 height 26
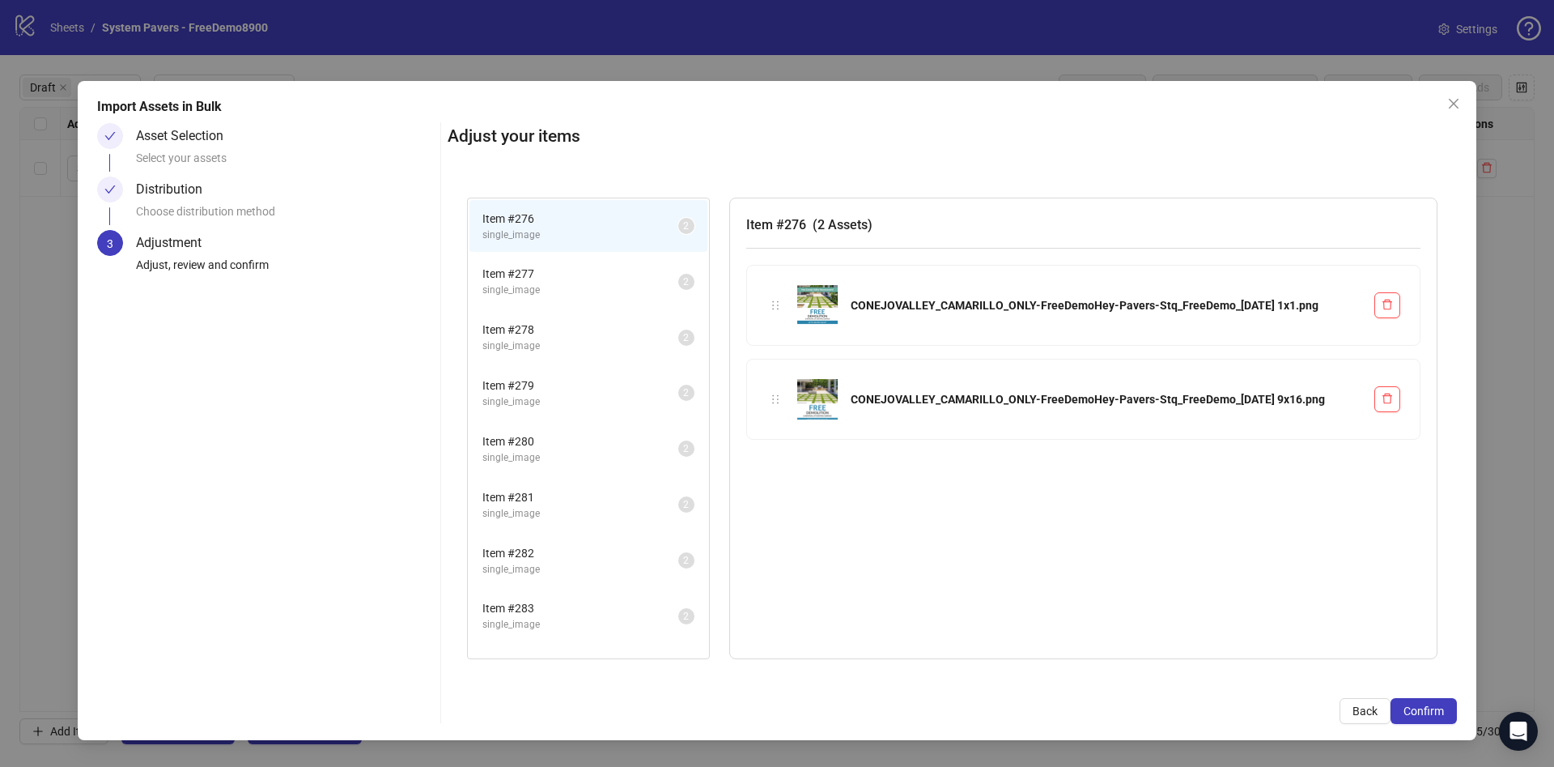
click at [1448, 717] on button "Confirm" at bounding box center [1424, 711] width 66 height 26
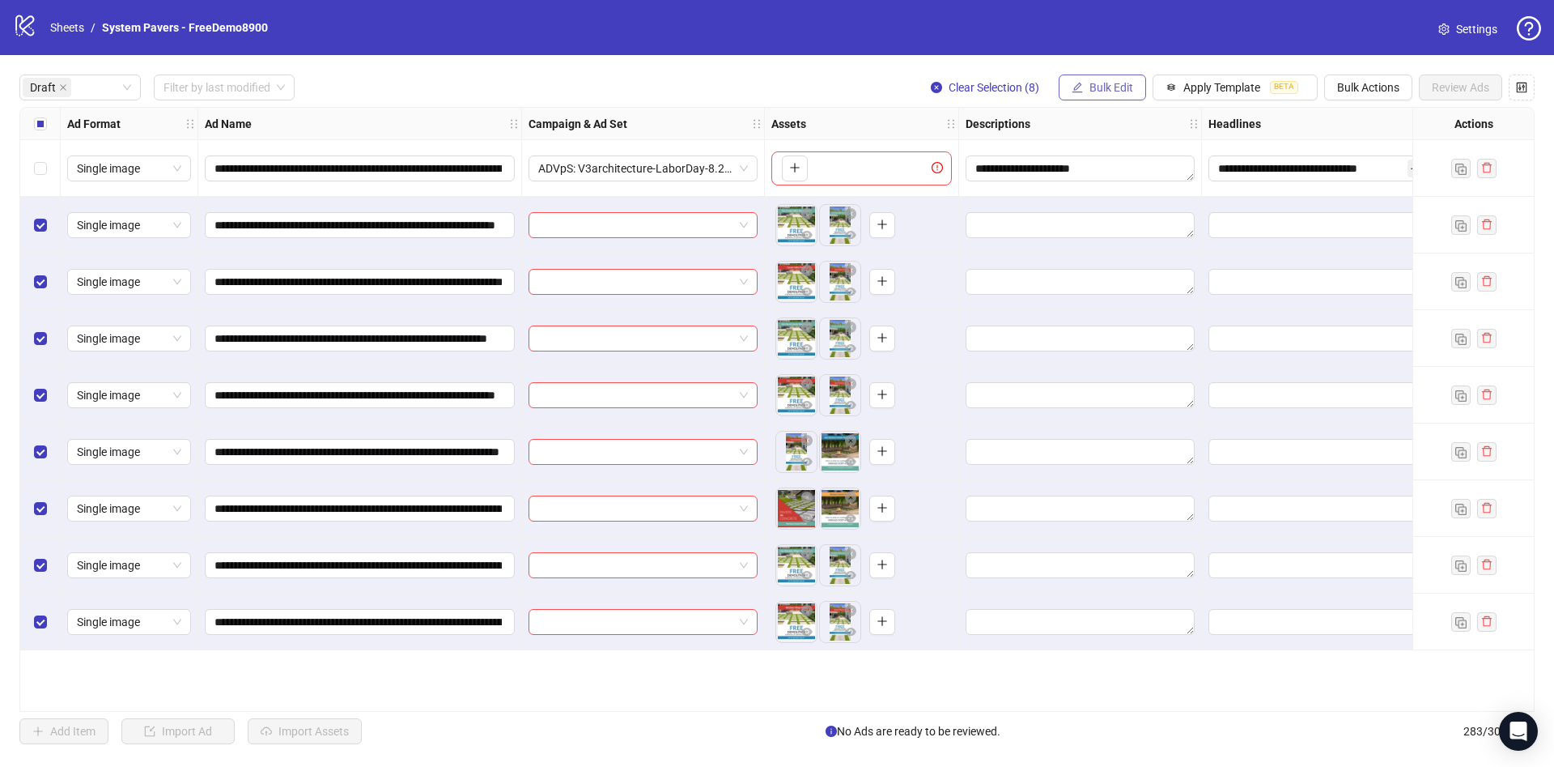
drag, startPoint x: 1143, startPoint y: 74, endPoint x: 1094, endPoint y: 78, distance: 49.5
click at [1121, 75] on div "**********" at bounding box center [777, 409] width 1554 height 708
click at [1095, 78] on button "Bulk Edit" at bounding box center [1102, 87] width 87 height 26
click at [1091, 146] on span "Name" at bounding box center [1118, 147] width 96 height 18
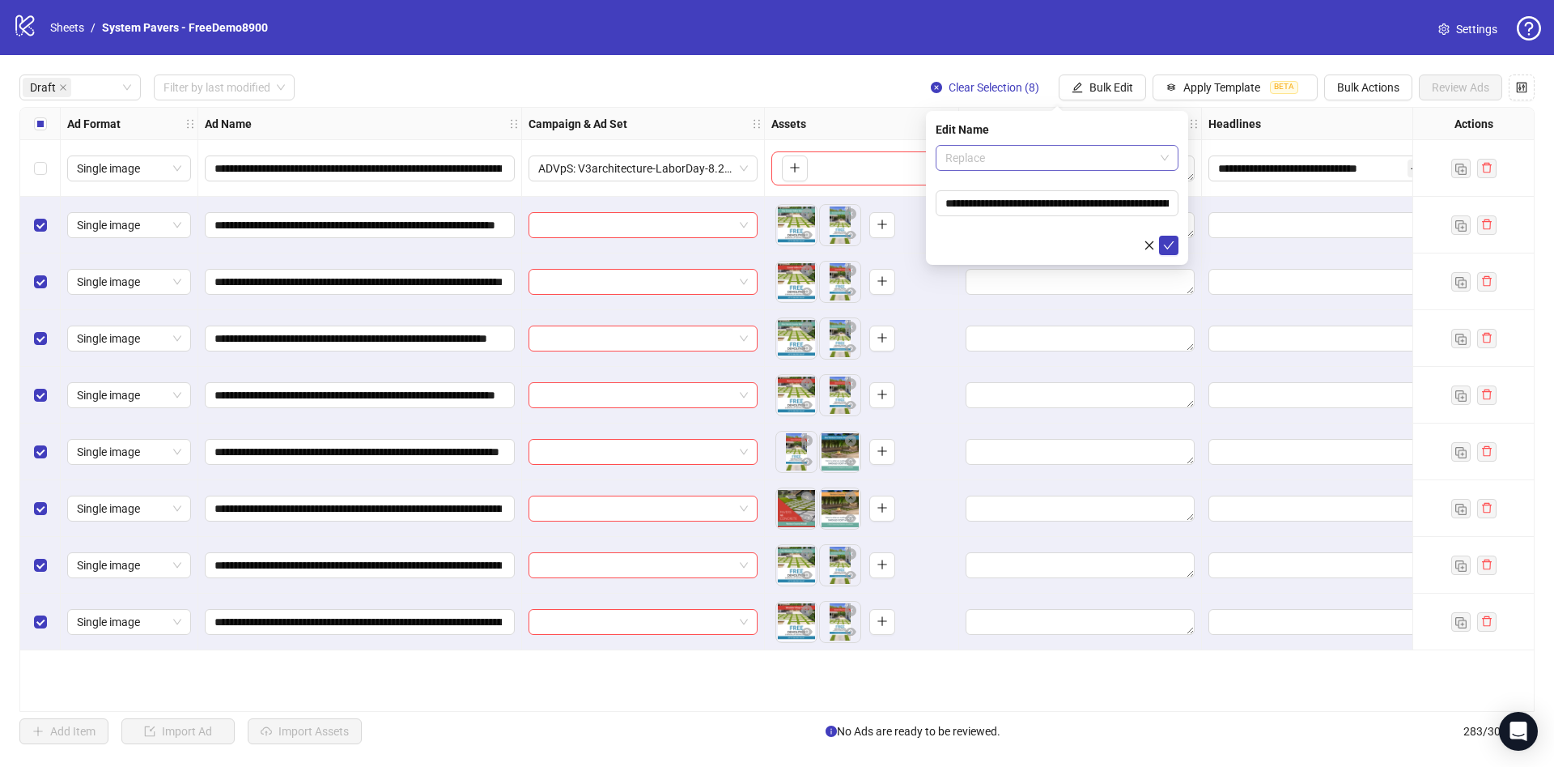
click at [1063, 162] on span "Replace" at bounding box center [1057, 158] width 223 height 24
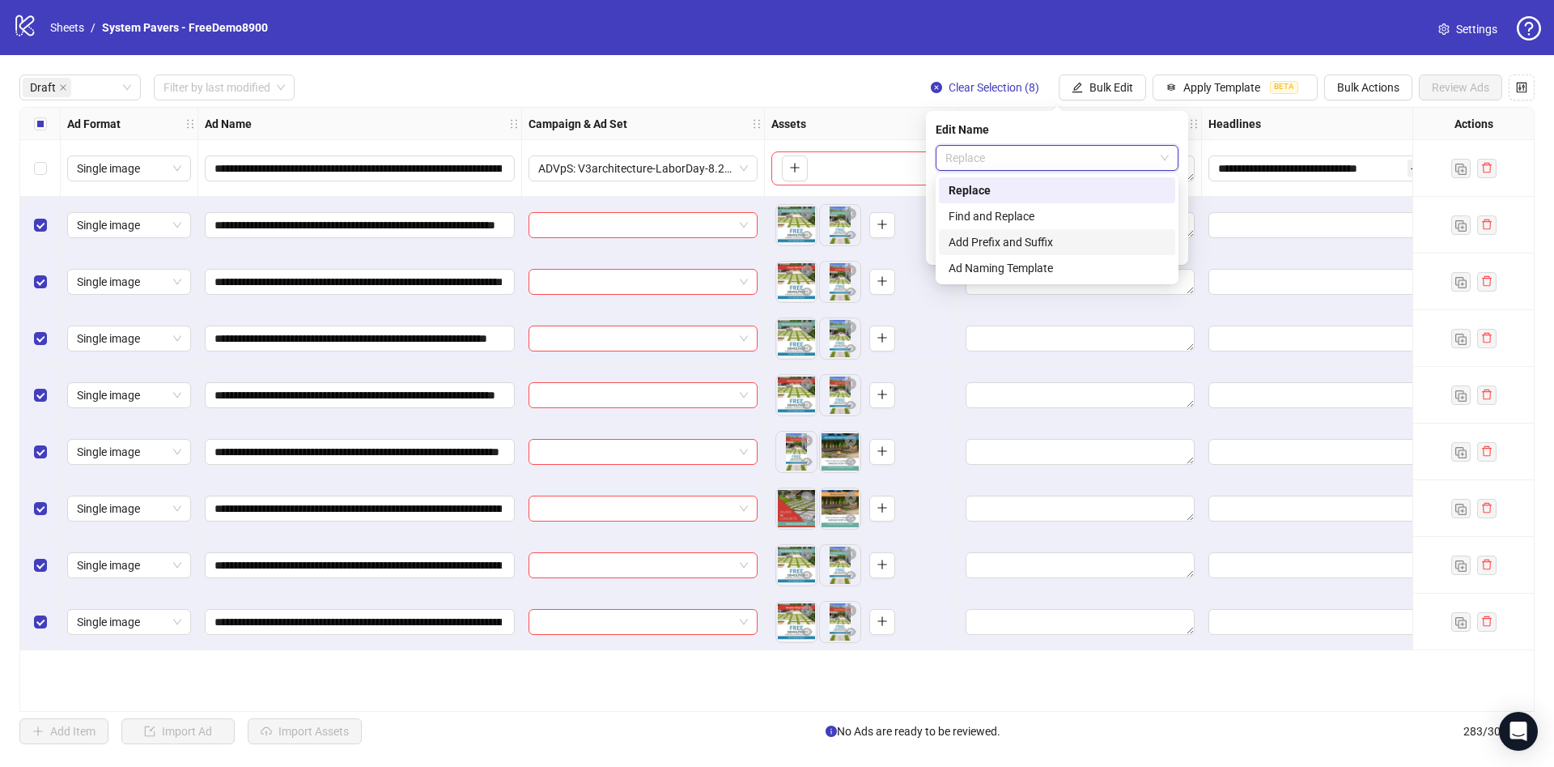
click at [1035, 244] on div "Add Prefix and Suffix" at bounding box center [1057, 242] width 217 height 18
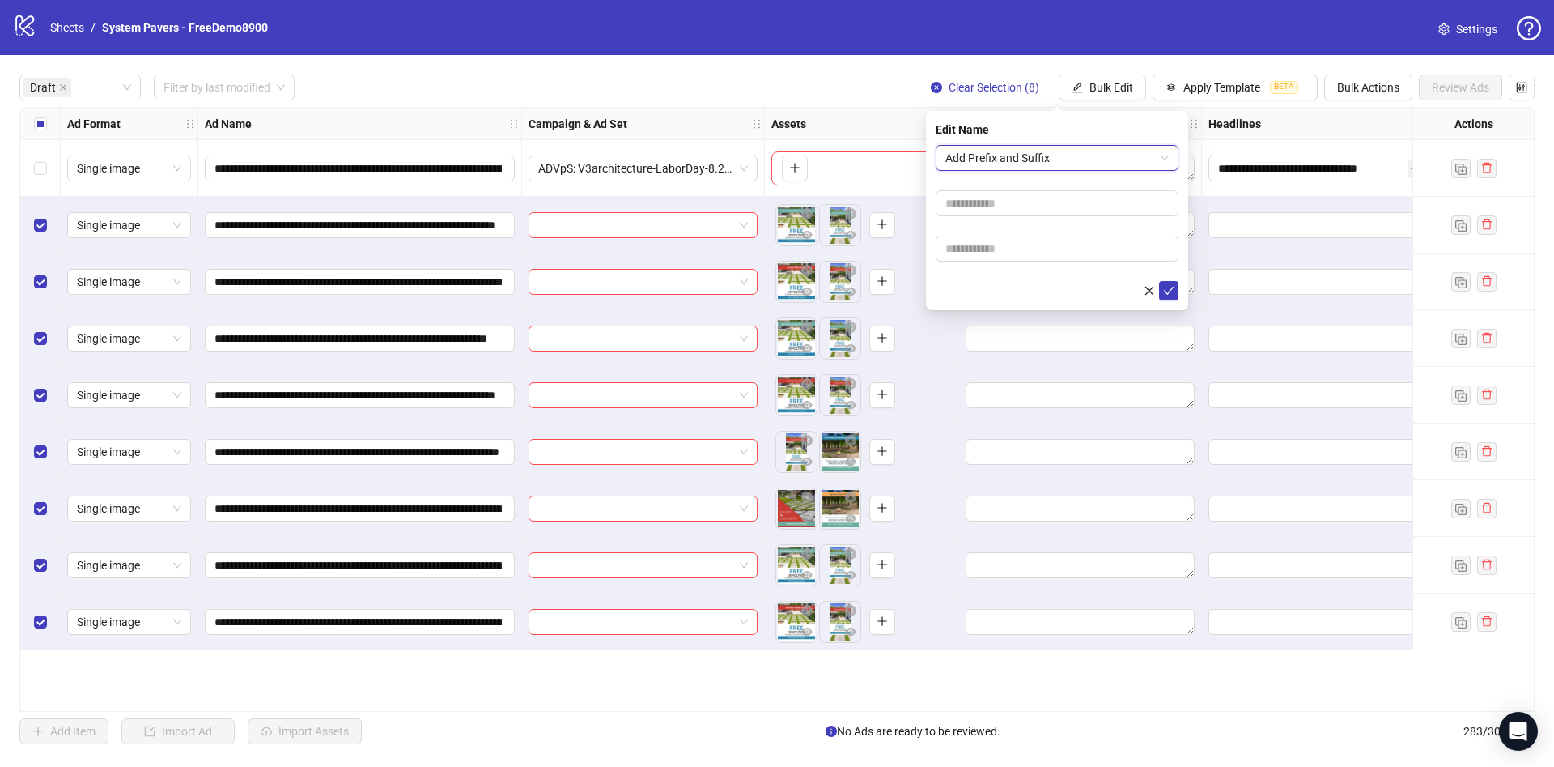
click at [1010, 231] on form "Add Prefix and Suffix Add Prefix and Suffix" at bounding box center [1057, 222] width 243 height 155
click at [1004, 252] on input "text" at bounding box center [1057, 249] width 243 height 26
paste input "**********"
type input "**********"
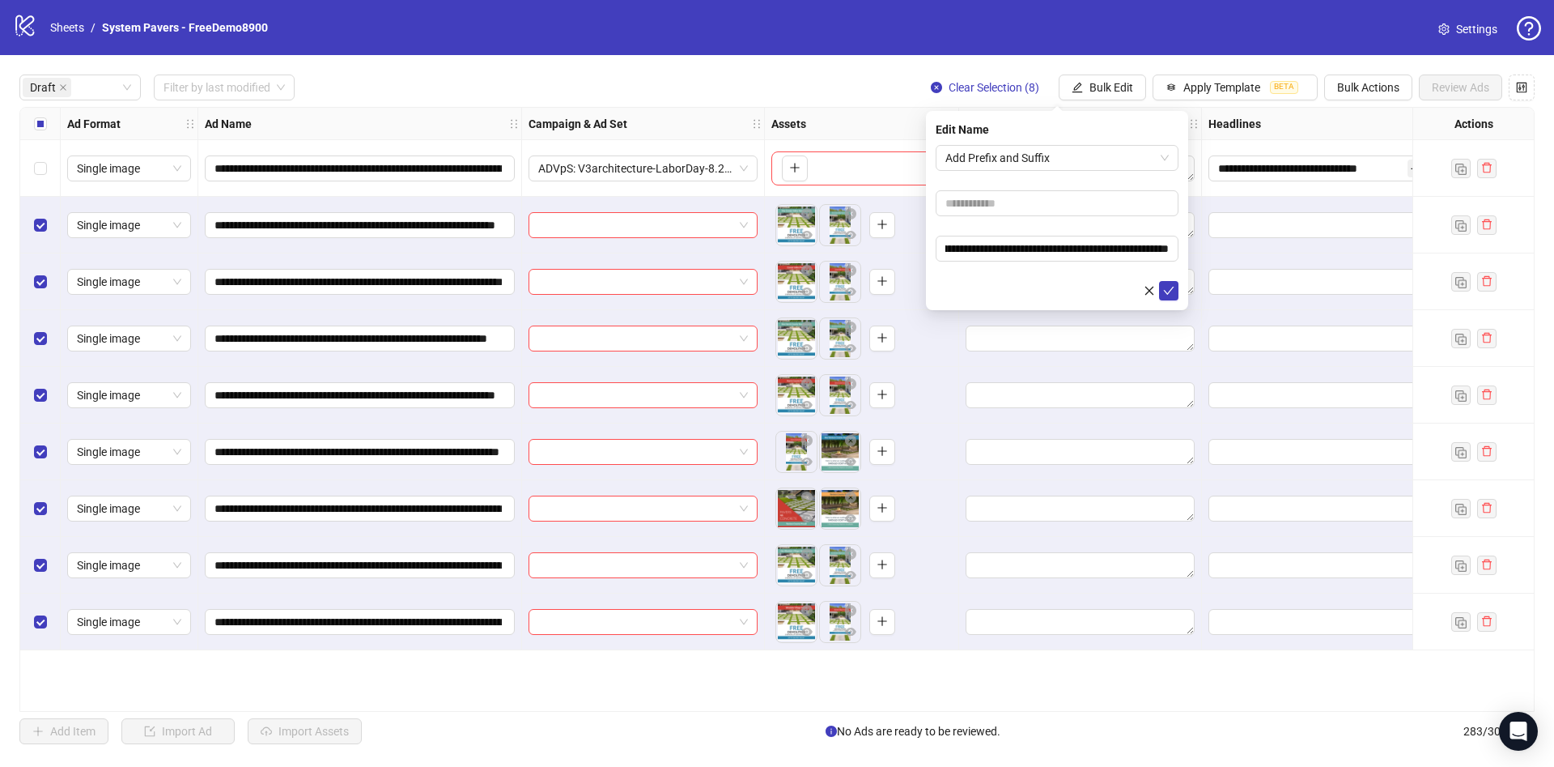
click at [972, 266] on form "**********" at bounding box center [1057, 222] width 243 height 155
click at [1170, 285] on icon "check" at bounding box center [1168, 290] width 11 height 11
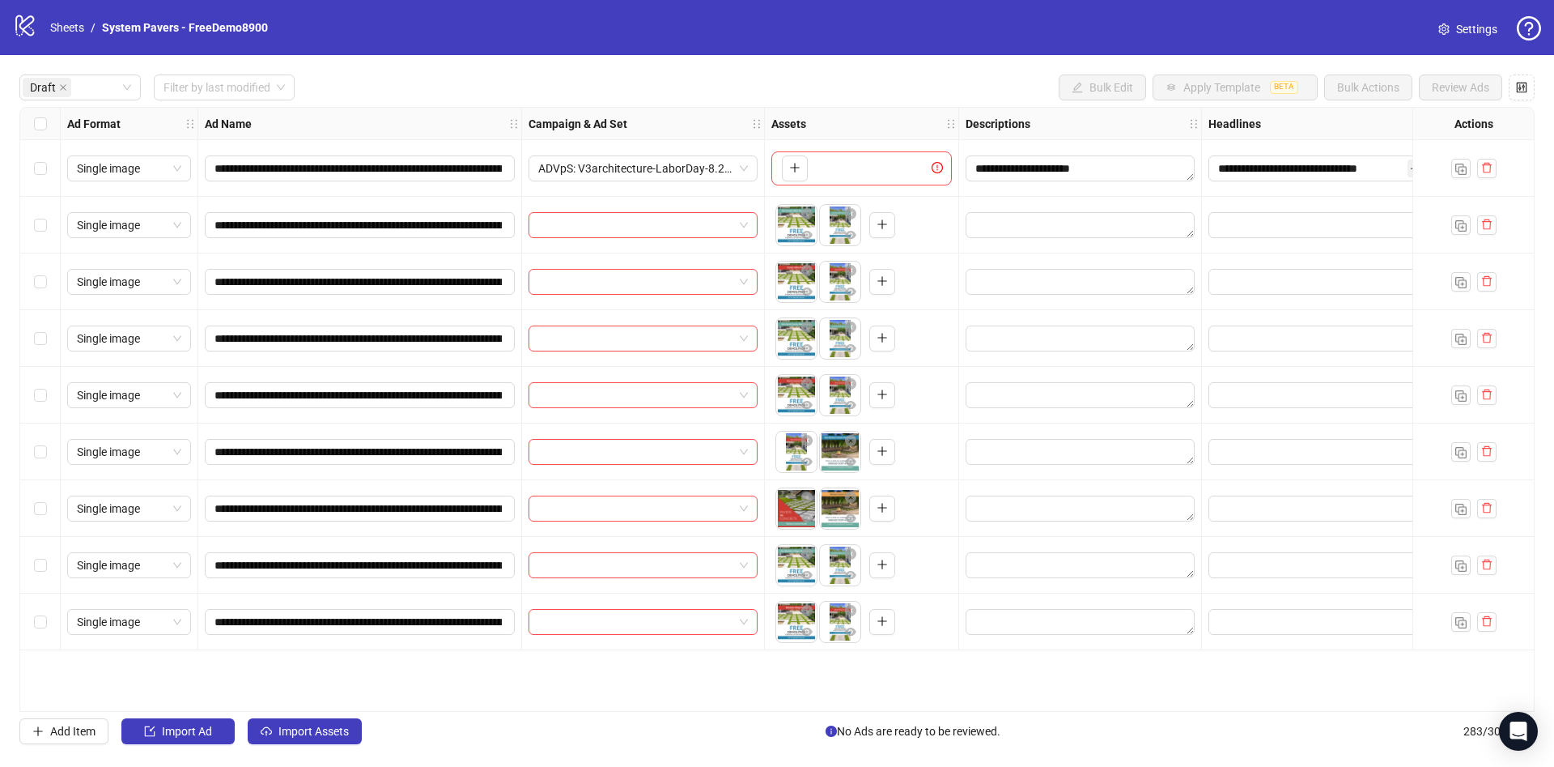
click at [48, 125] on div "Select all rows" at bounding box center [40, 124] width 40 height 32
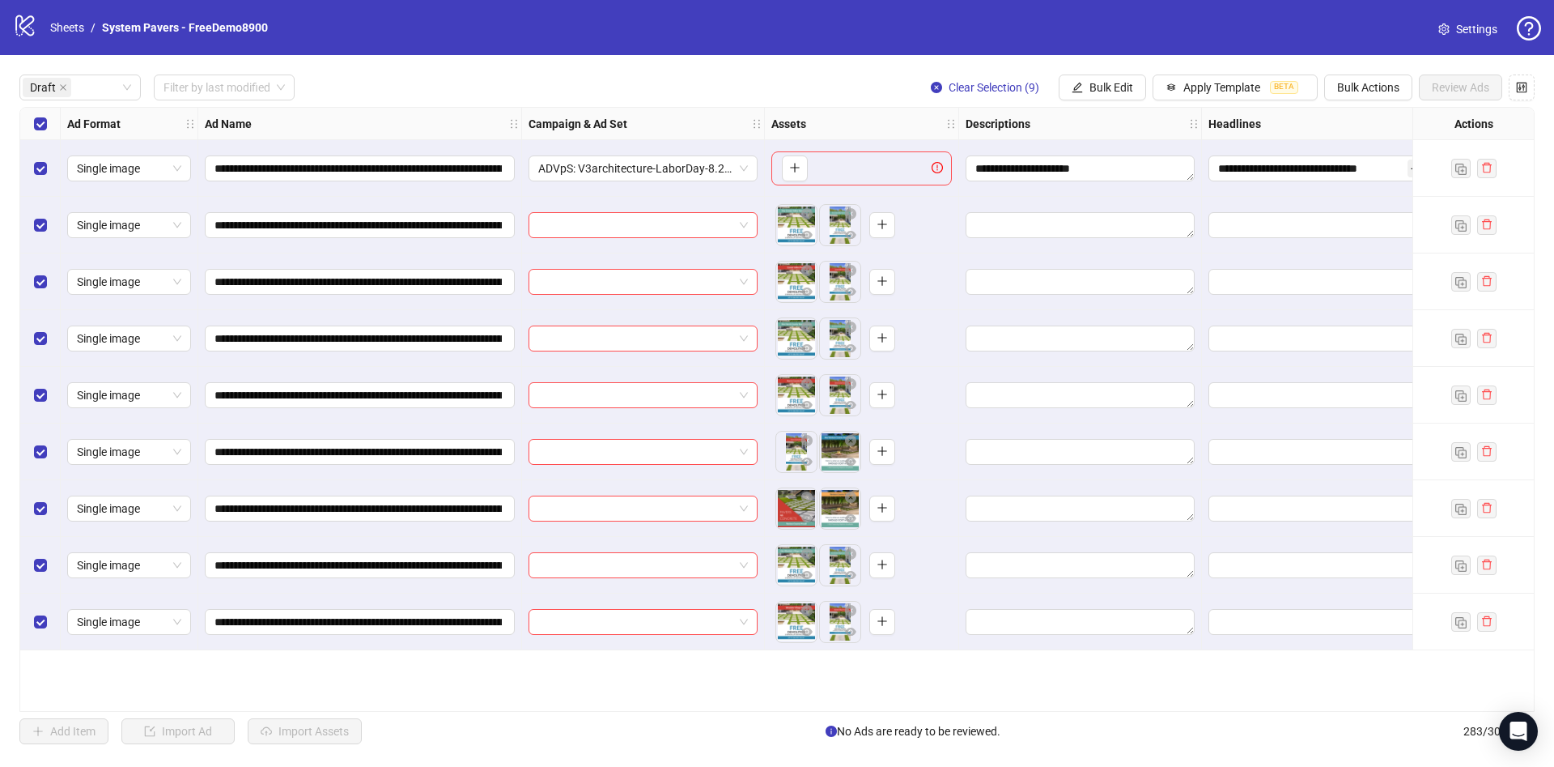
drag, startPoint x: 1115, startPoint y: 81, endPoint x: 1120, endPoint y: 106, distance: 25.6
click at [1114, 81] on span "Bulk Edit" at bounding box center [1112, 87] width 44 height 13
click at [1142, 196] on span "Descriptions" at bounding box center [1118, 198] width 96 height 18
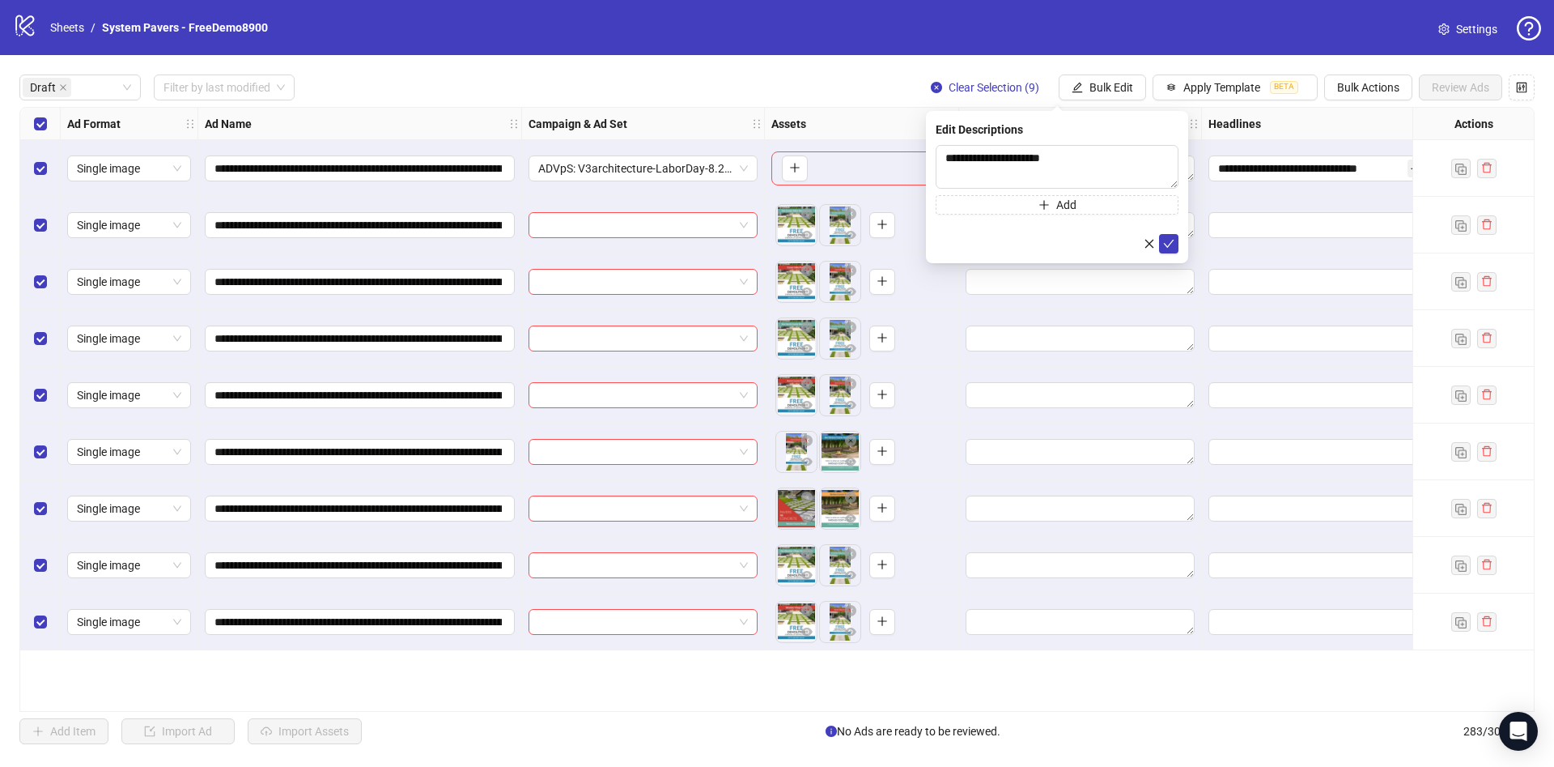
click at [1112, 74] on div "**********" at bounding box center [777, 409] width 1554 height 708
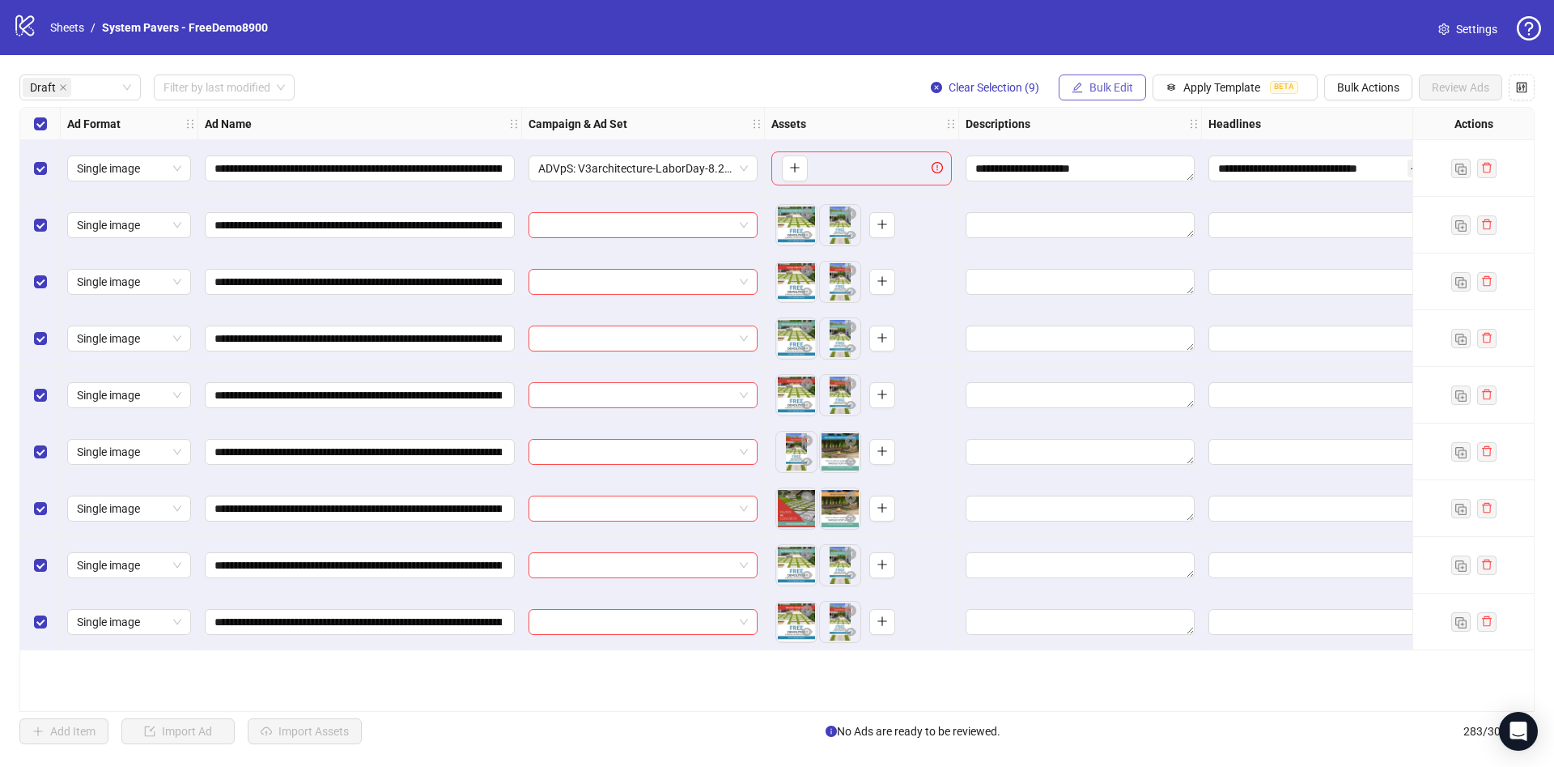
click at [1112, 85] on span "Bulk Edit" at bounding box center [1112, 87] width 44 height 13
click at [1120, 231] on span "Headlines" at bounding box center [1118, 224] width 96 height 18
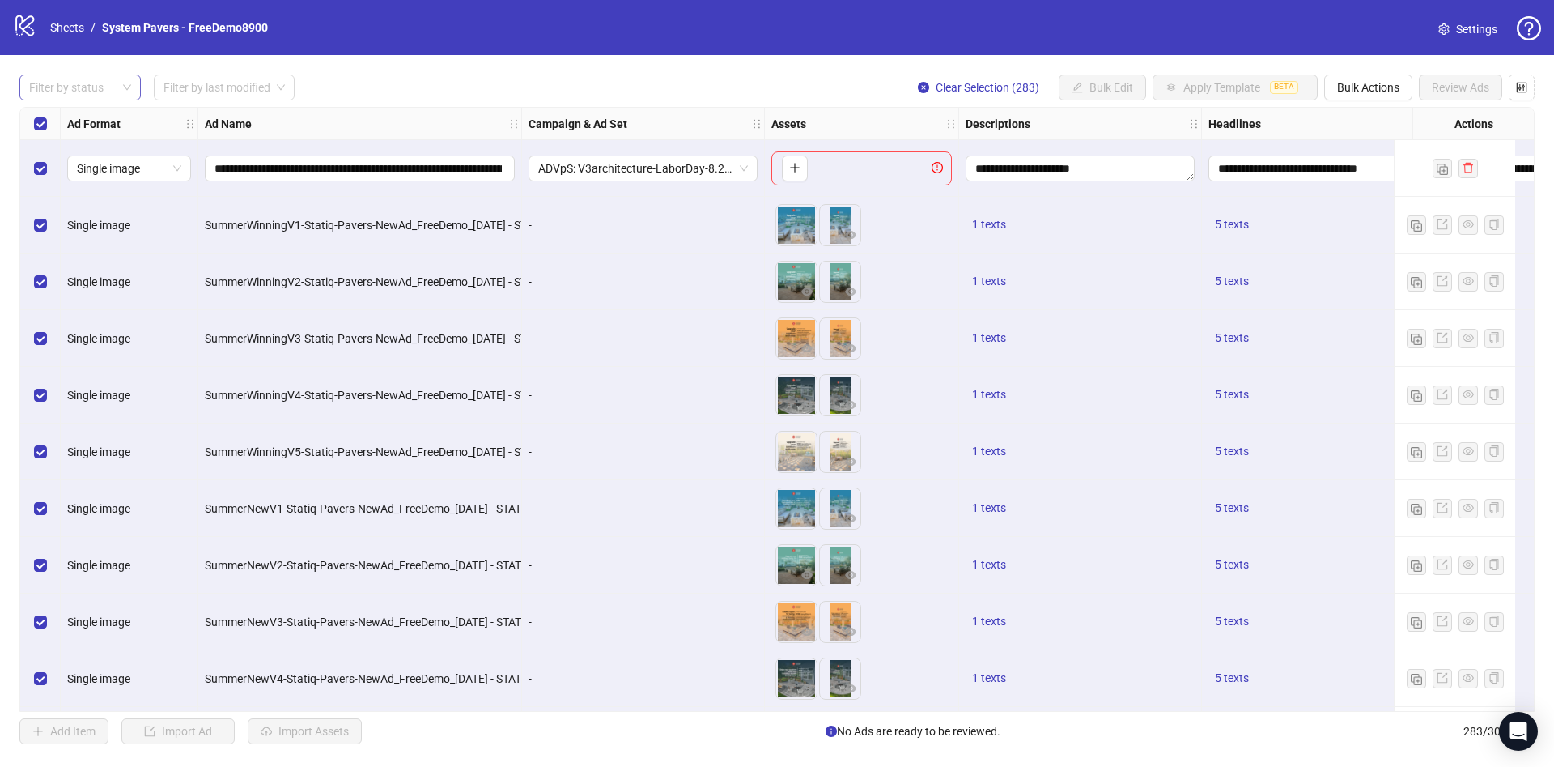
click at [88, 88] on div at bounding box center [72, 87] width 98 height 23
click at [77, 129] on div "Draft" at bounding box center [80, 121] width 96 height 18
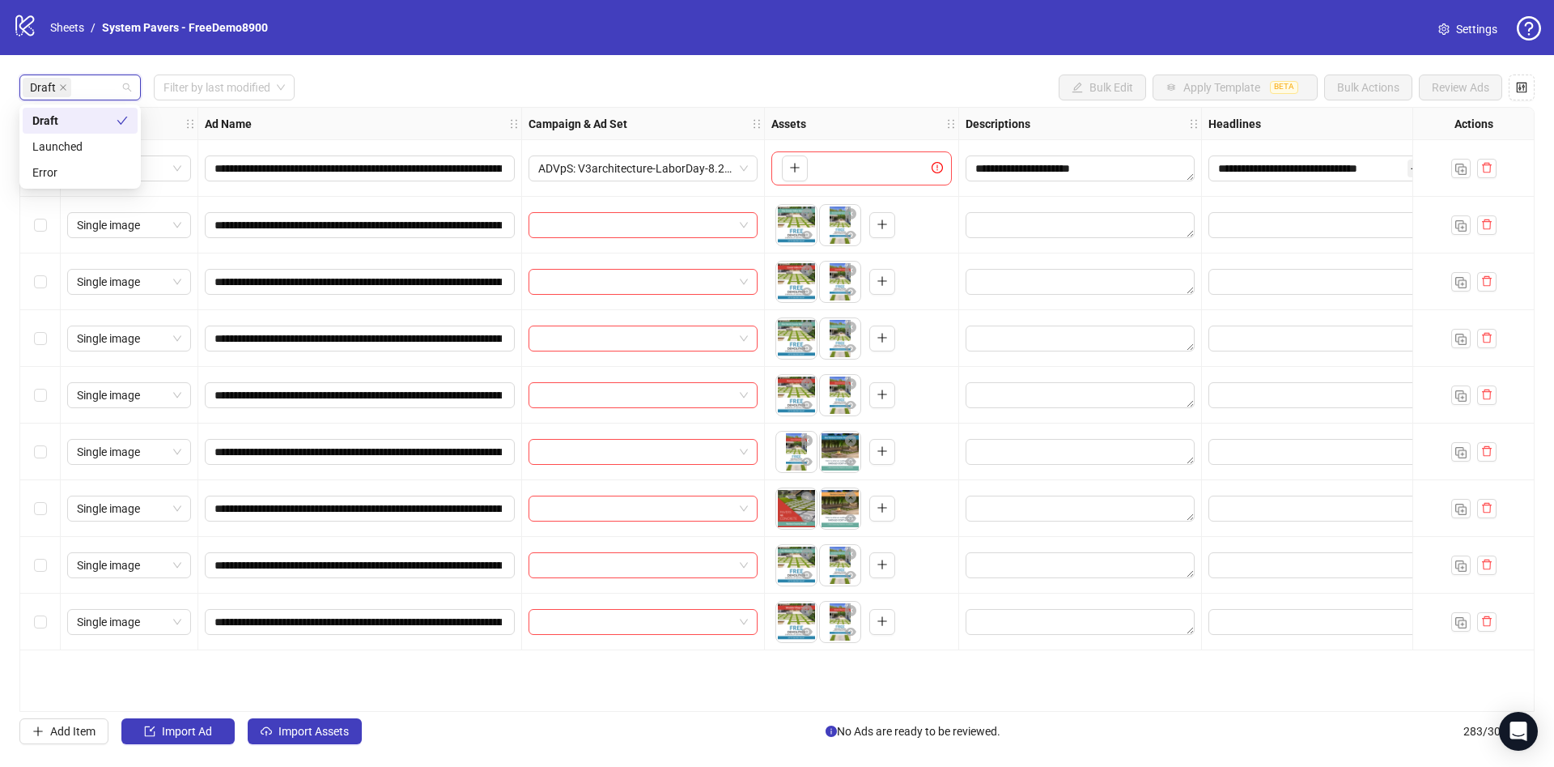
click at [396, 94] on div "Draft Filter by last modified Bulk Edit Apply Template BETA Bulk Actions Review…" at bounding box center [777, 87] width 1516 height 26
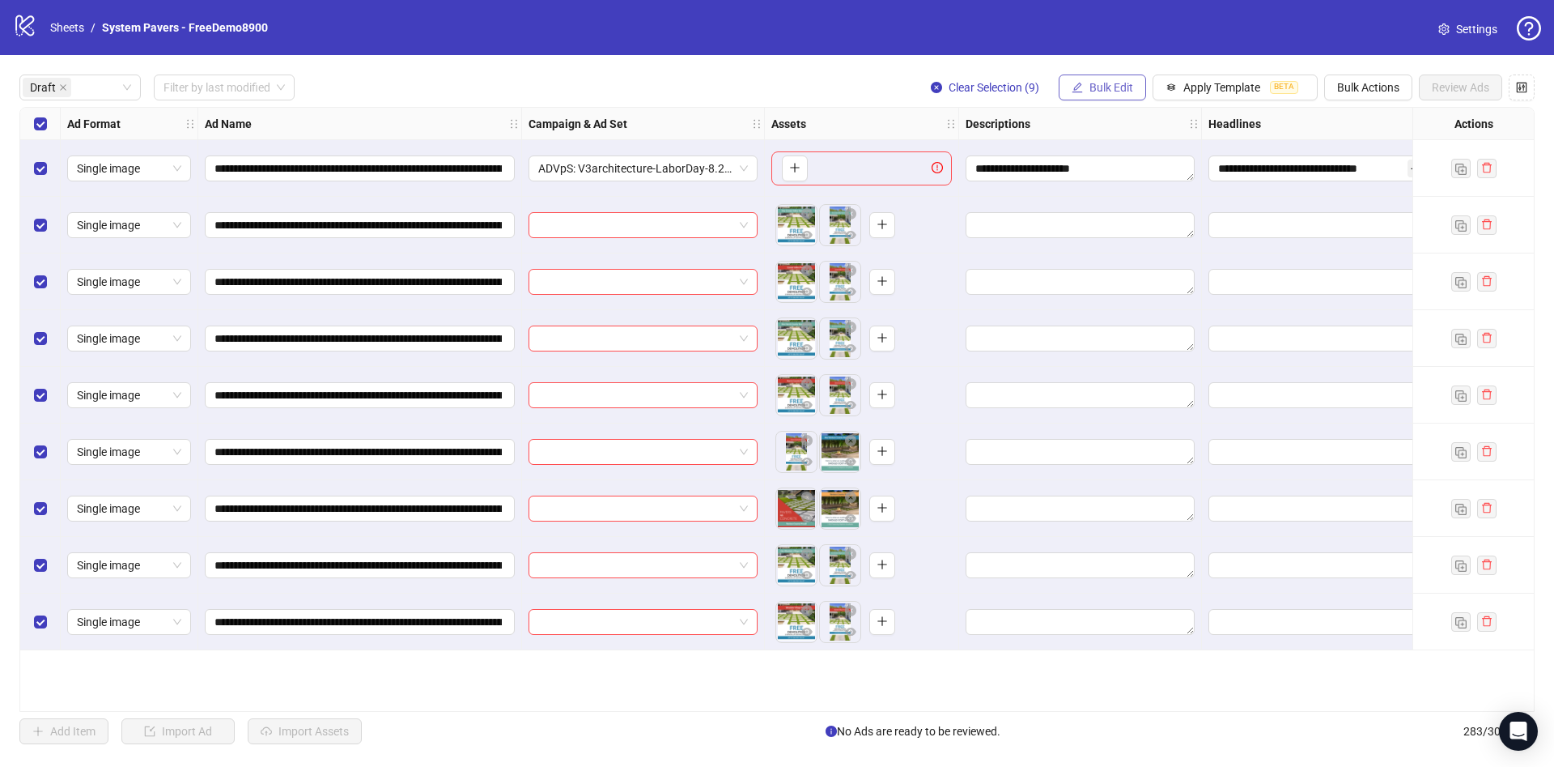
click at [1116, 95] on div "**********" at bounding box center [777, 409] width 1554 height 708
click at [1116, 88] on span "Bulk Edit" at bounding box center [1112, 87] width 44 height 13
click at [1125, 227] on span "Headlines" at bounding box center [1118, 224] width 96 height 18
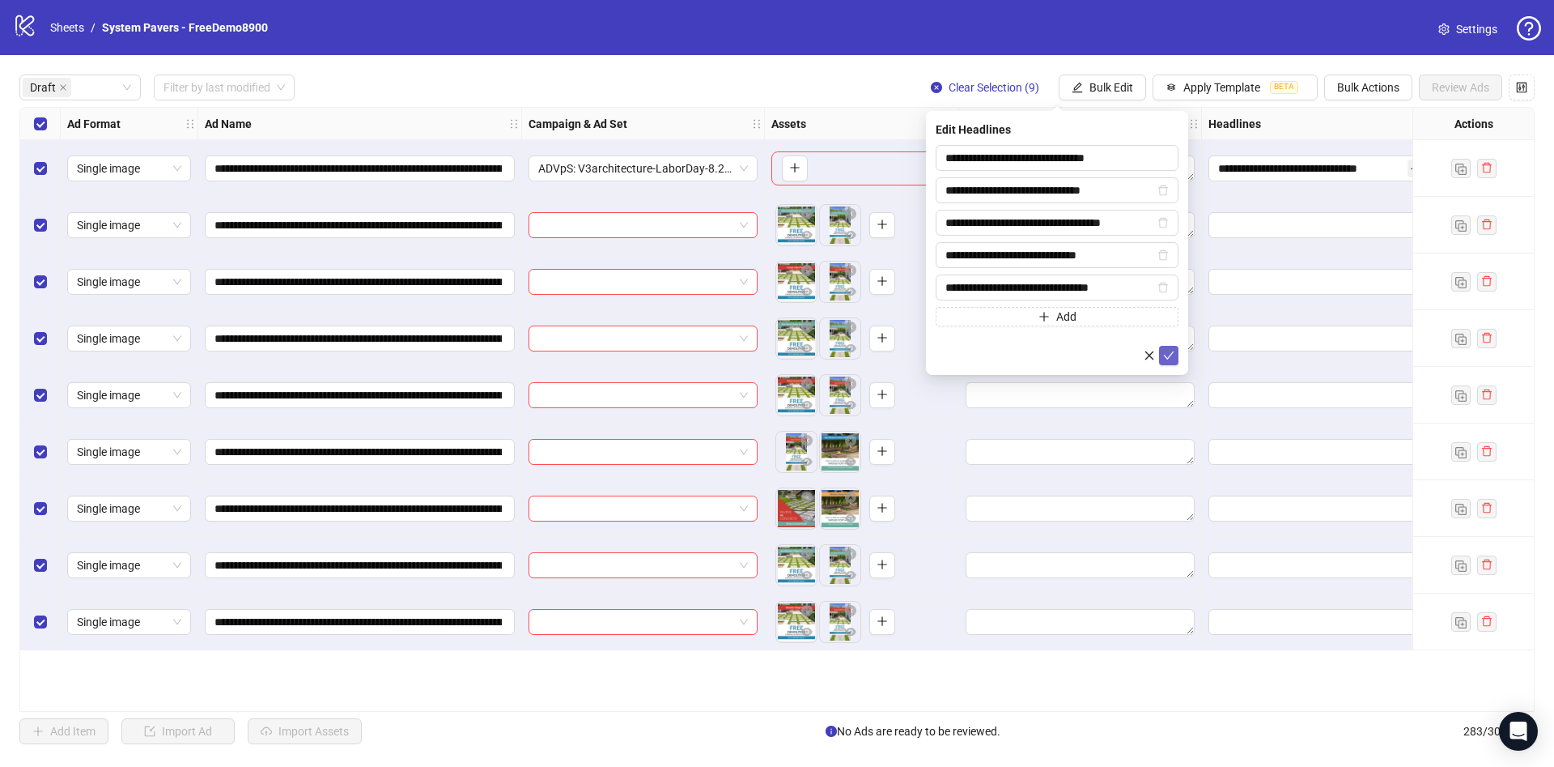
click at [1167, 351] on form "**********" at bounding box center [1057, 255] width 243 height 220
click at [1167, 352] on icon "check" at bounding box center [1168, 355] width 11 height 11
click at [1116, 88] on span "Bulk Edit" at bounding box center [1112, 87] width 44 height 13
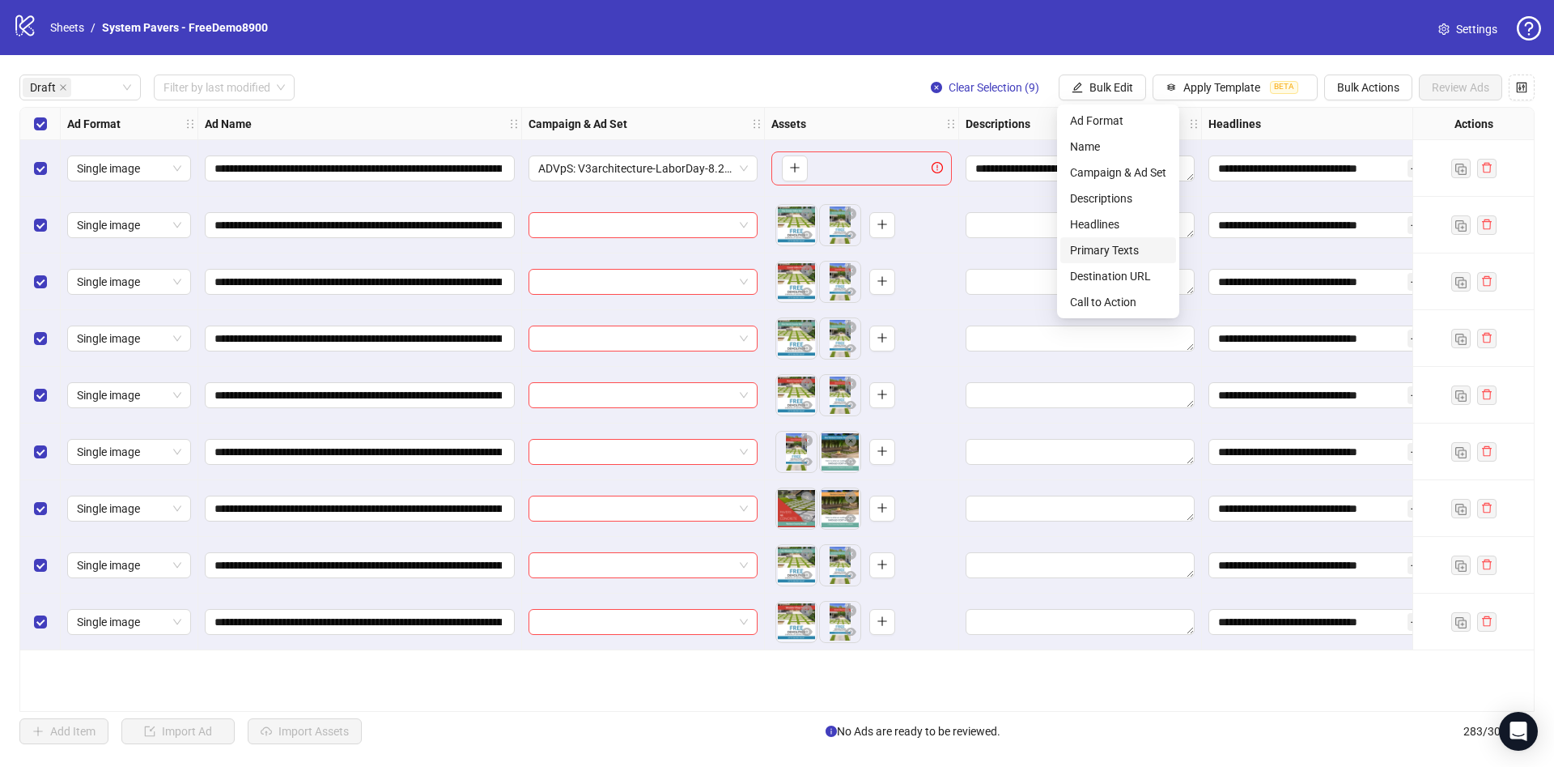
click at [1129, 249] on span "Primary Texts" at bounding box center [1118, 250] width 96 height 18
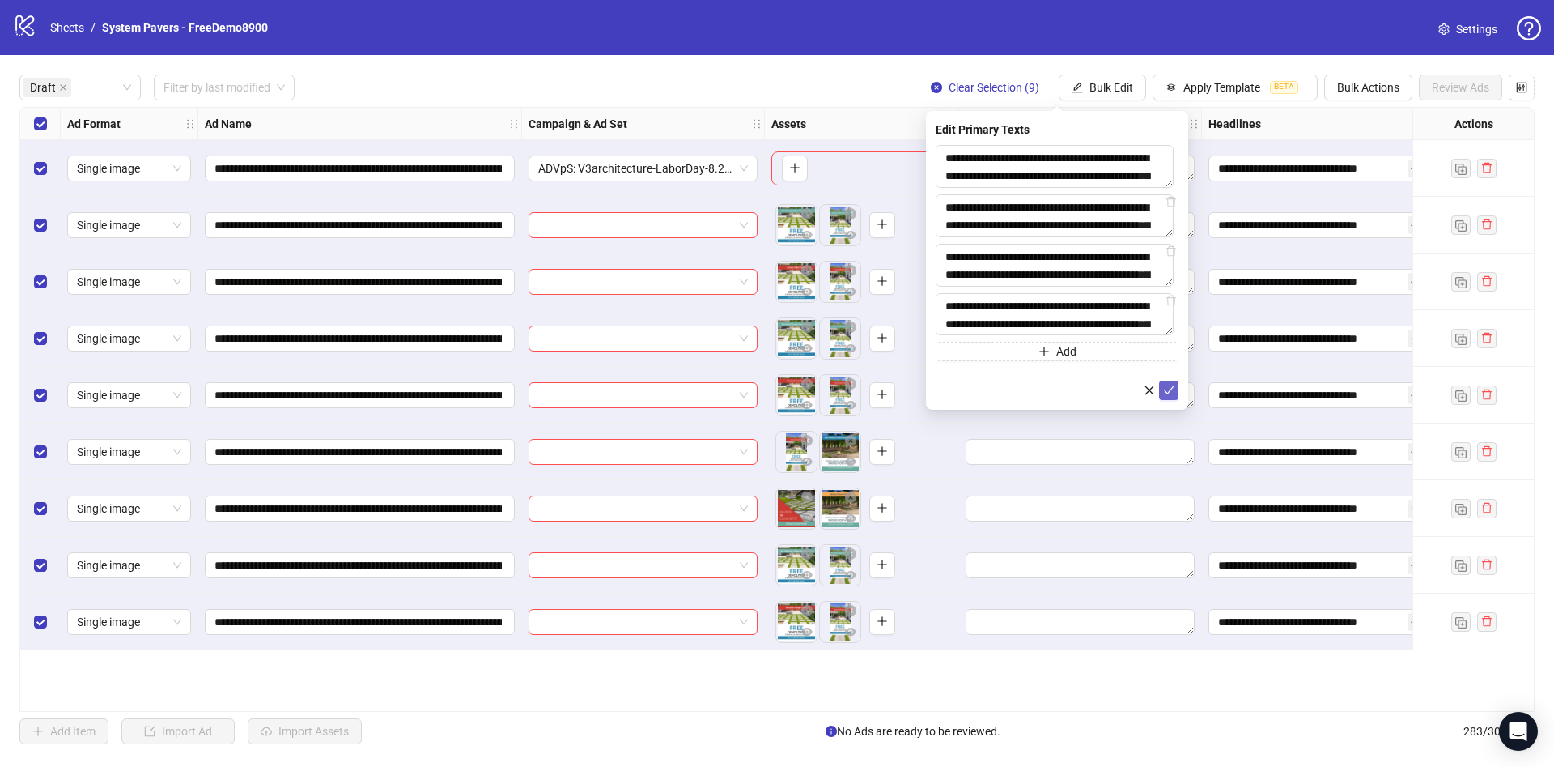
click at [1172, 394] on icon "check" at bounding box center [1168, 390] width 11 height 11
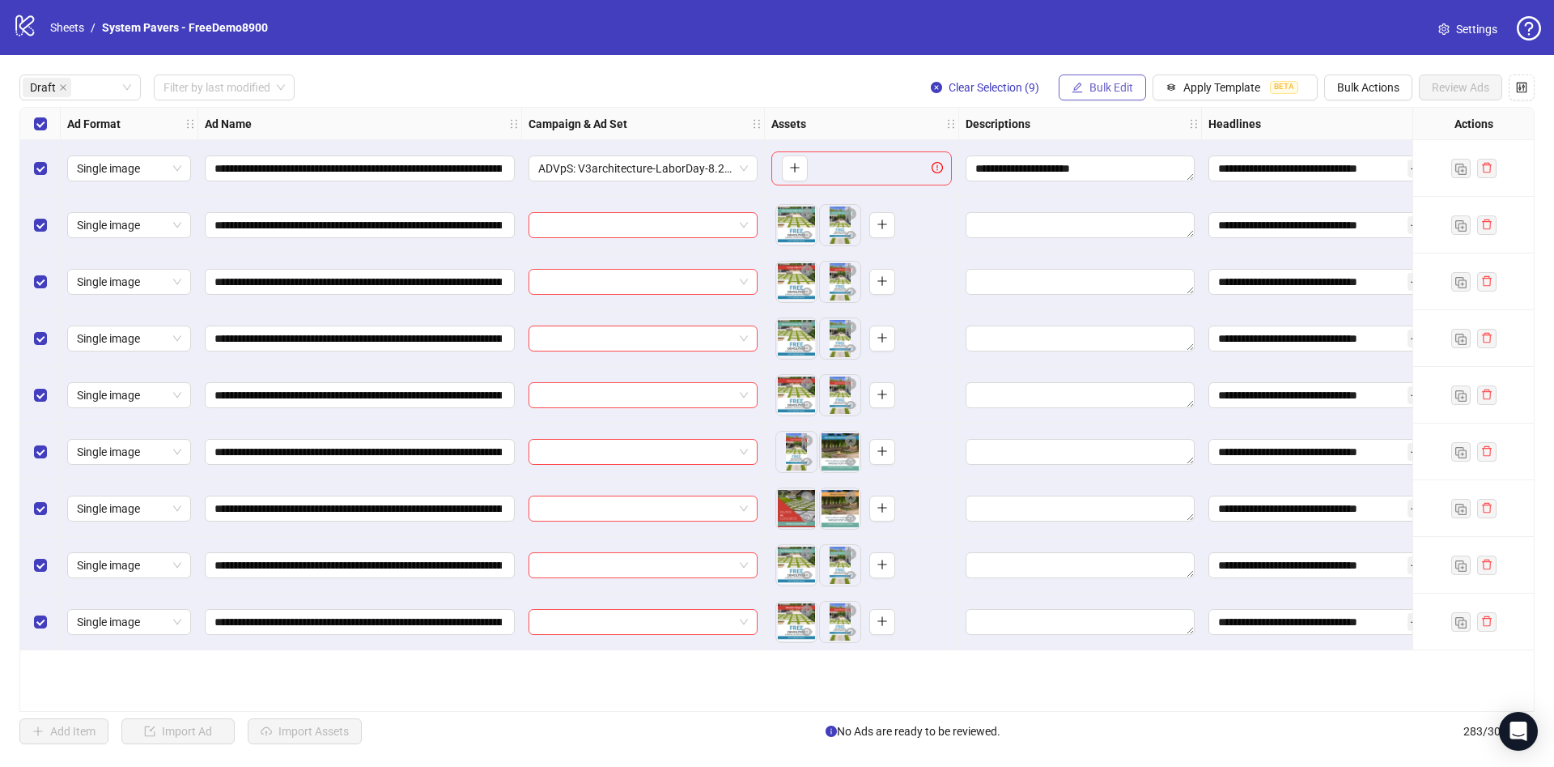
click at [1113, 75] on div "**********" at bounding box center [777, 409] width 1554 height 708
click at [1110, 84] on span "Bulk Edit" at bounding box center [1112, 87] width 44 height 13
click at [1116, 191] on span "Descriptions" at bounding box center [1118, 198] width 96 height 18
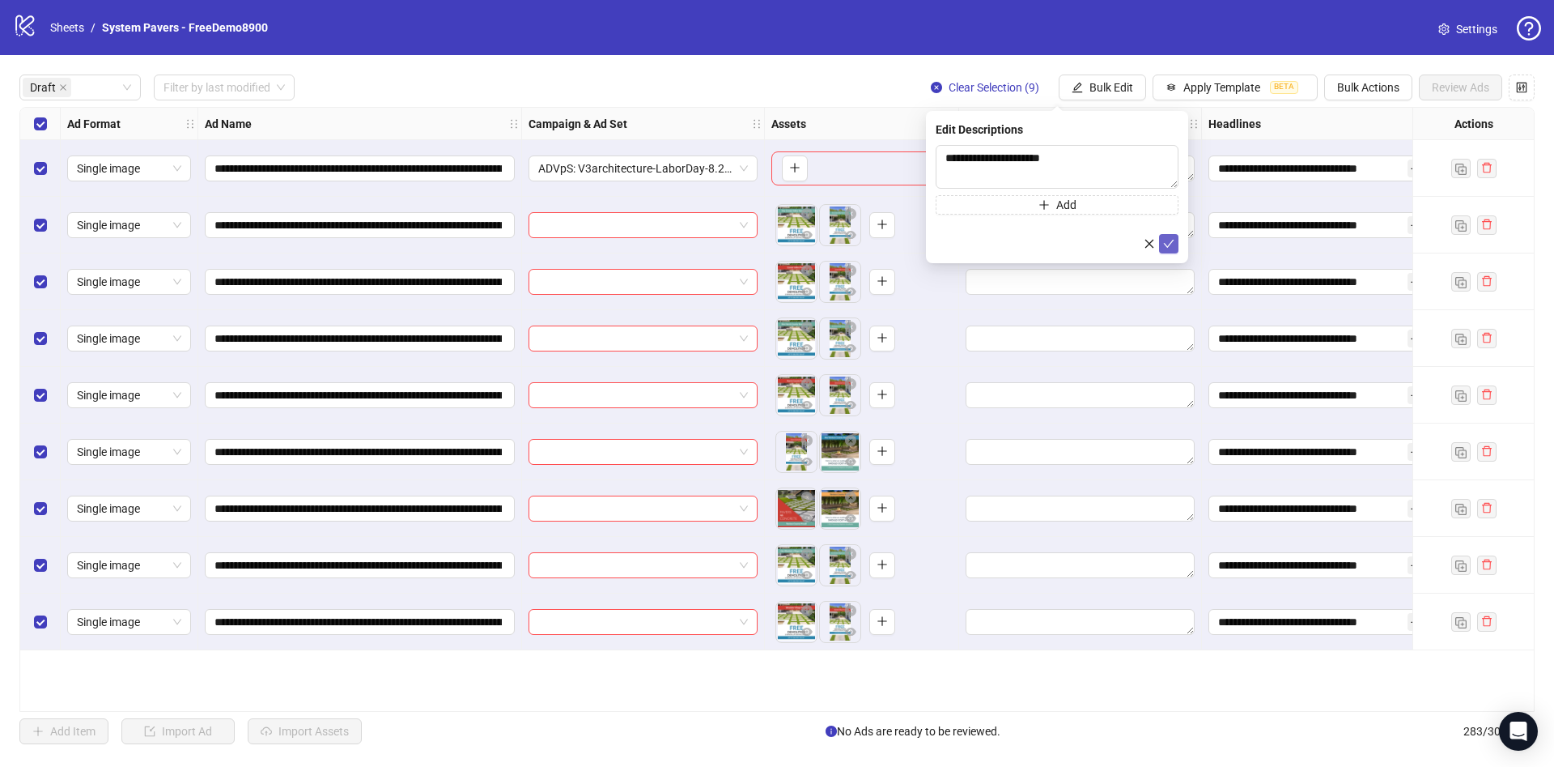
click at [1175, 244] on button "submit" at bounding box center [1168, 243] width 19 height 19
click at [1122, 92] on button "Bulk Edit" at bounding box center [1102, 87] width 87 height 26
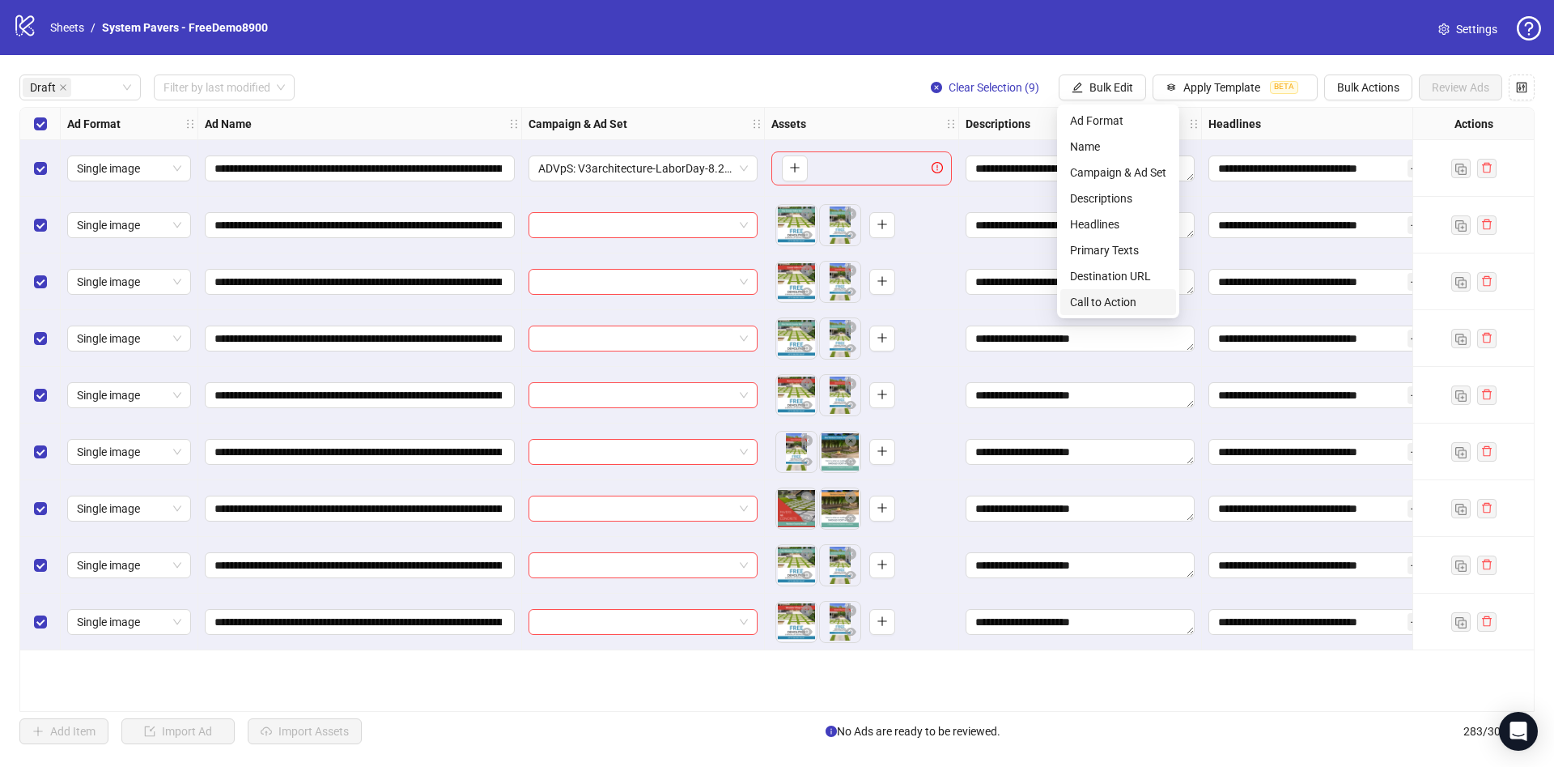
click at [1082, 304] on span "Call to Action" at bounding box center [1118, 302] width 96 height 18
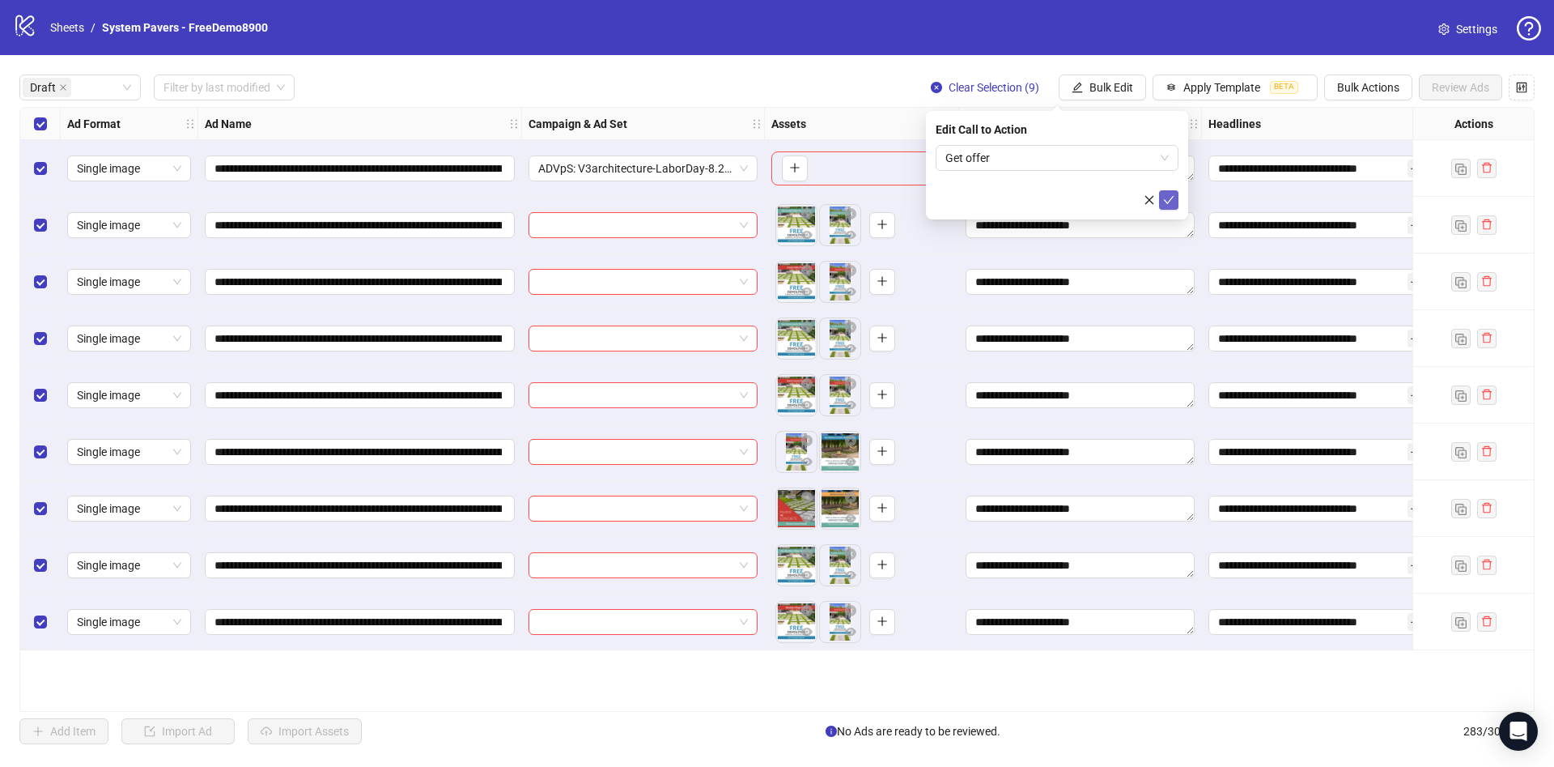
click at [1172, 198] on icon "check" at bounding box center [1168, 199] width 11 height 11
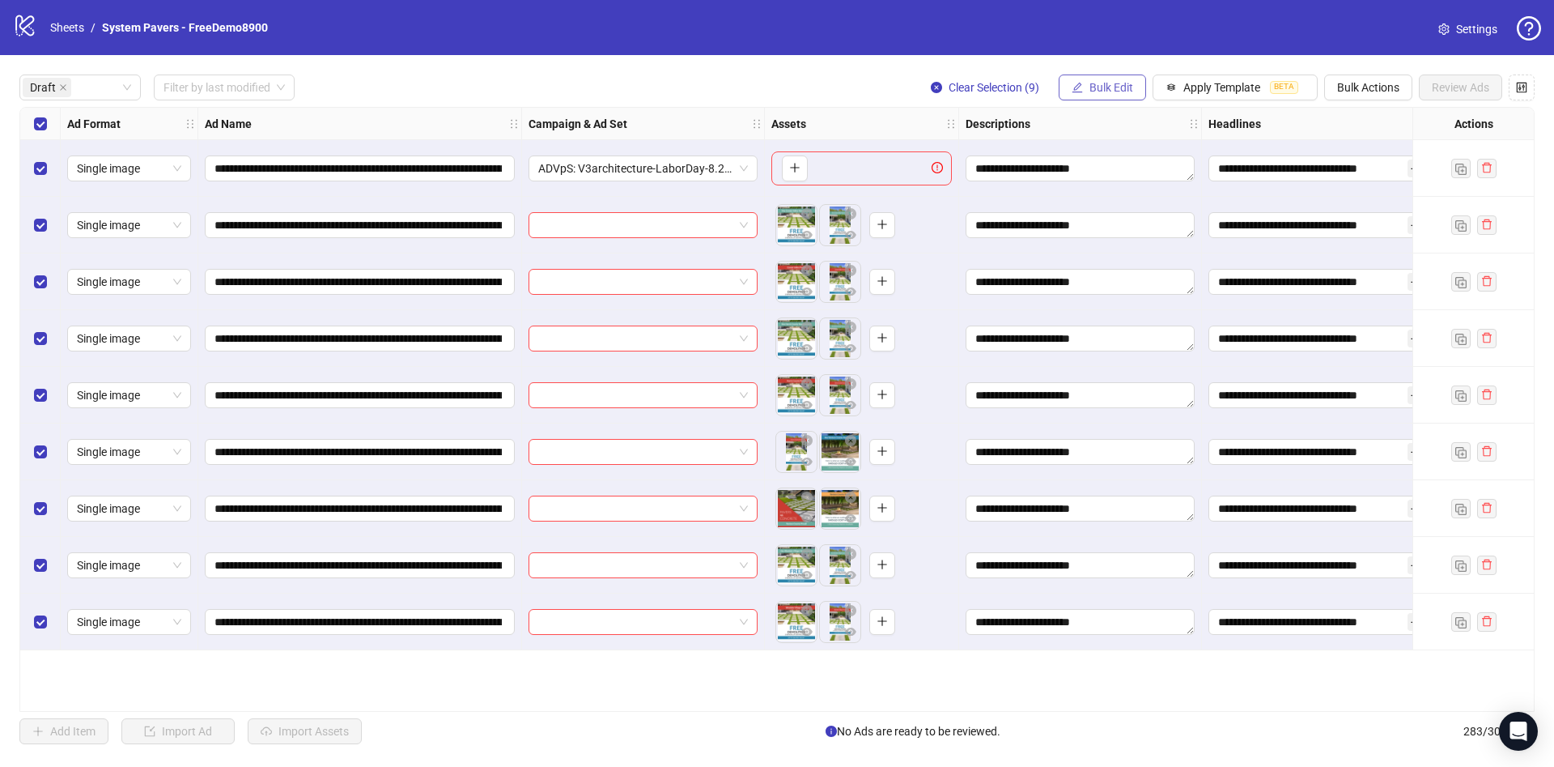
click at [1120, 89] on span "Bulk Edit" at bounding box center [1112, 87] width 44 height 13
click at [1129, 168] on span "Campaign & Ad Set" at bounding box center [1118, 173] width 96 height 18
drag, startPoint x: 424, startPoint y: 230, endPoint x: 759, endPoint y: 259, distance: 335.6
click at [756, 108] on div "**********" at bounding box center [914, 108] width 1789 height 0
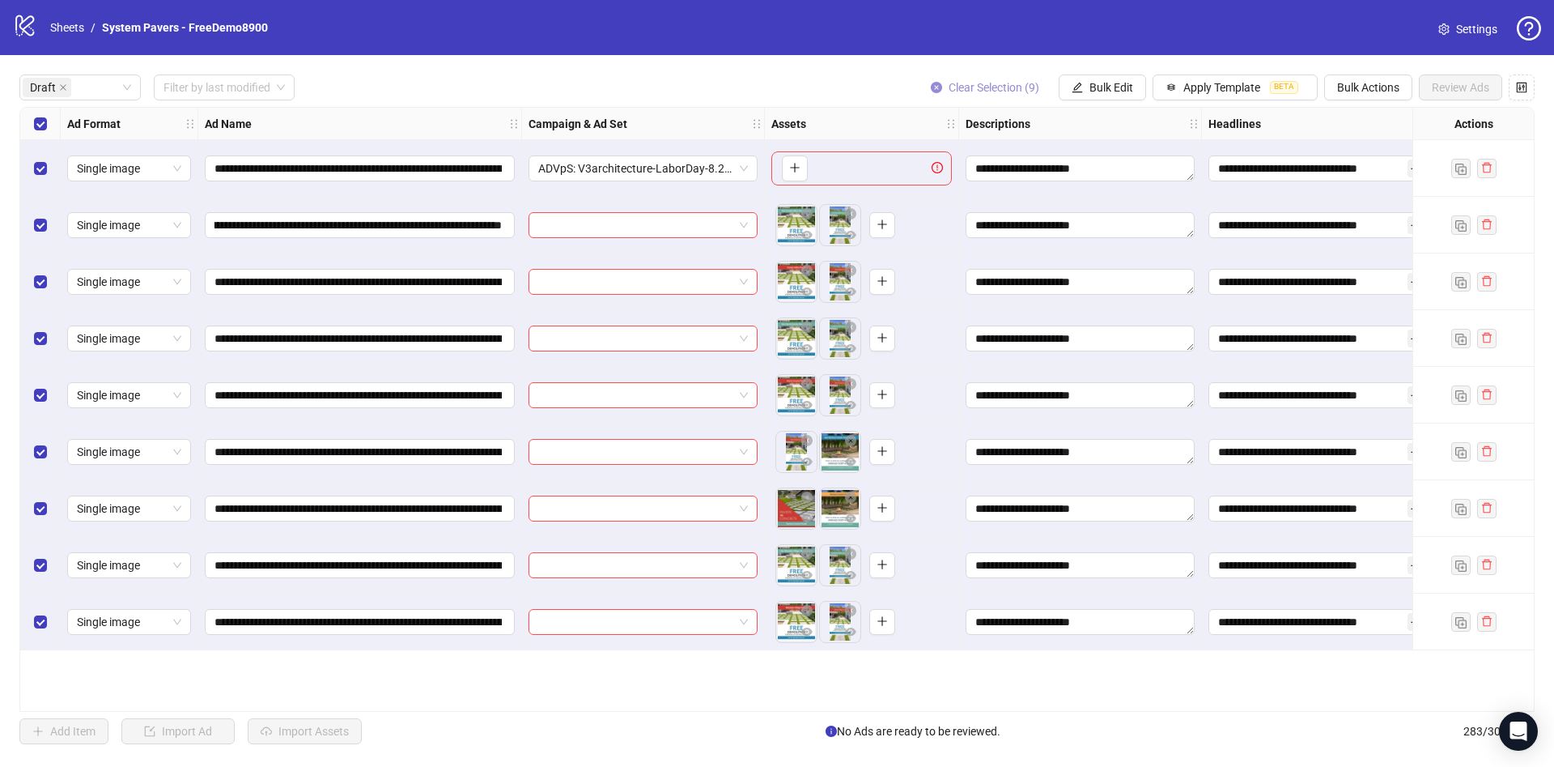
click at [1031, 83] on span "Clear Selection (9)" at bounding box center [994, 87] width 91 height 13
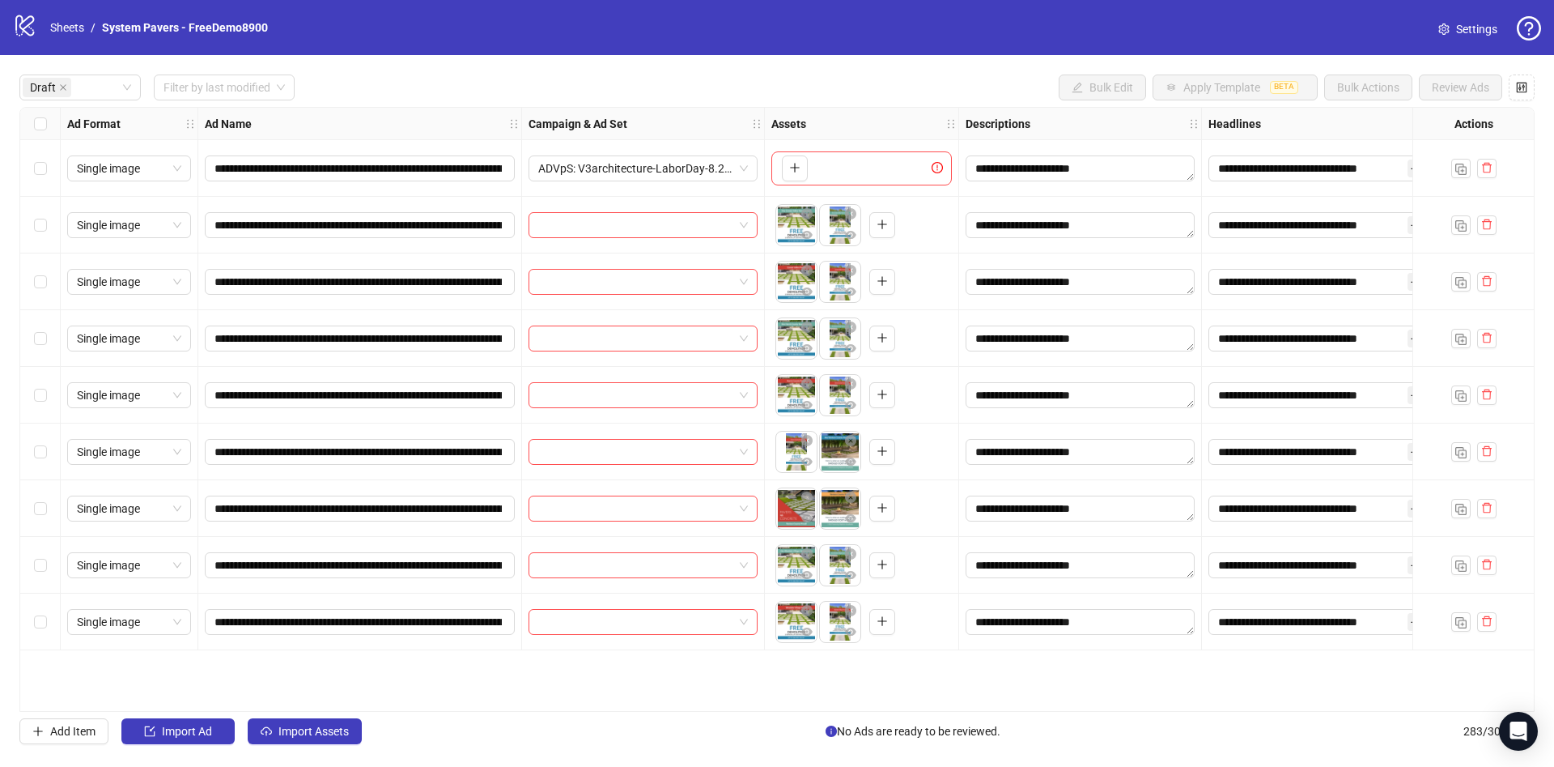
drag, startPoint x: 49, startPoint y: 122, endPoint x: 49, endPoint y: 142, distance: 20.3
click at [49, 122] on div "Select all rows" at bounding box center [40, 124] width 40 height 32
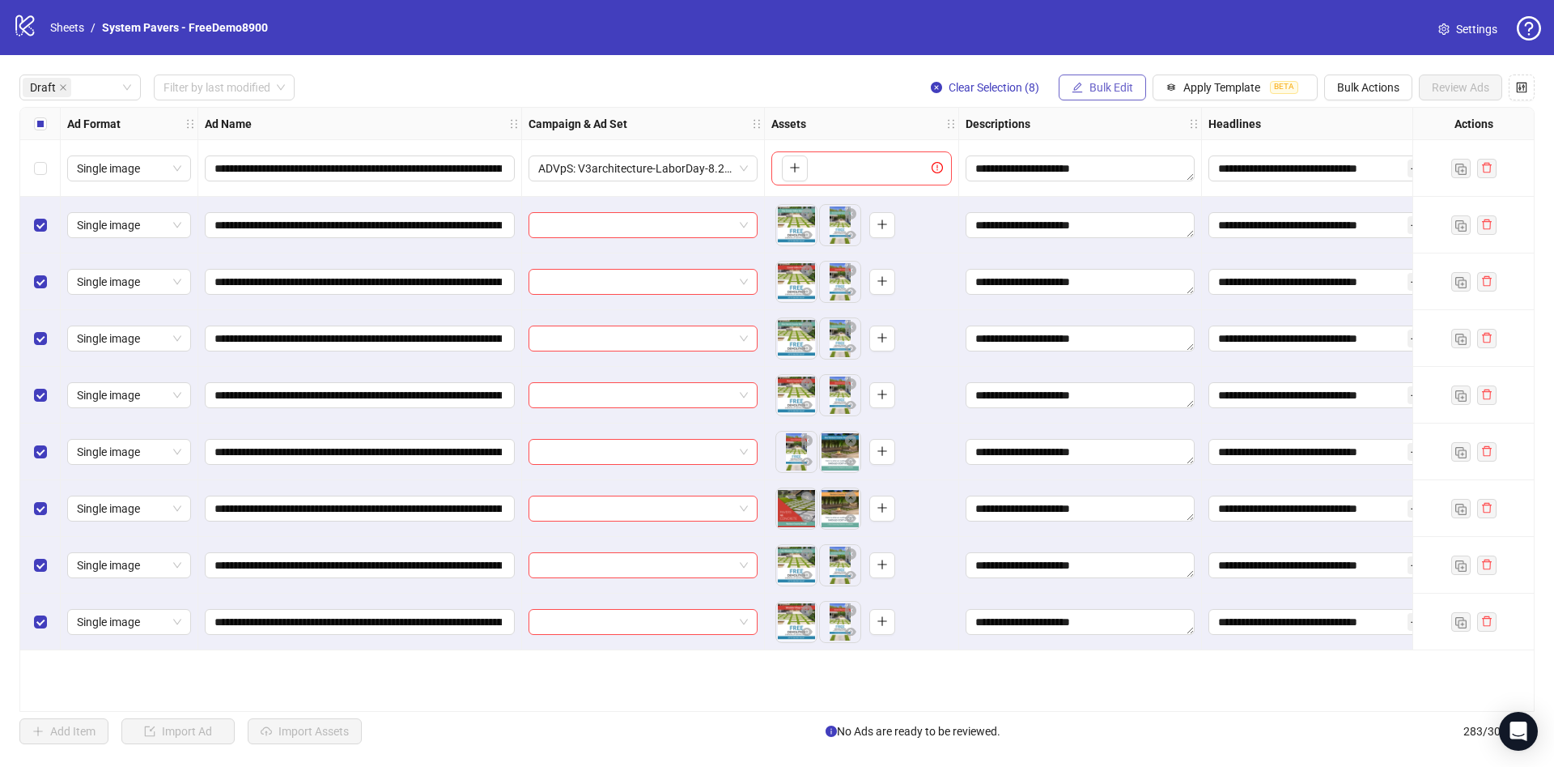
click at [1073, 84] on button "Bulk Edit" at bounding box center [1102, 87] width 87 height 26
drag, startPoint x: 1137, startPoint y: 274, endPoint x: 1044, endPoint y: 266, distance: 92.6
click at [1137, 274] on span "Destination URL" at bounding box center [1118, 276] width 96 height 18
click at [1085, 155] on input "**********" at bounding box center [1051, 158] width 210 height 18
paste input "**********"
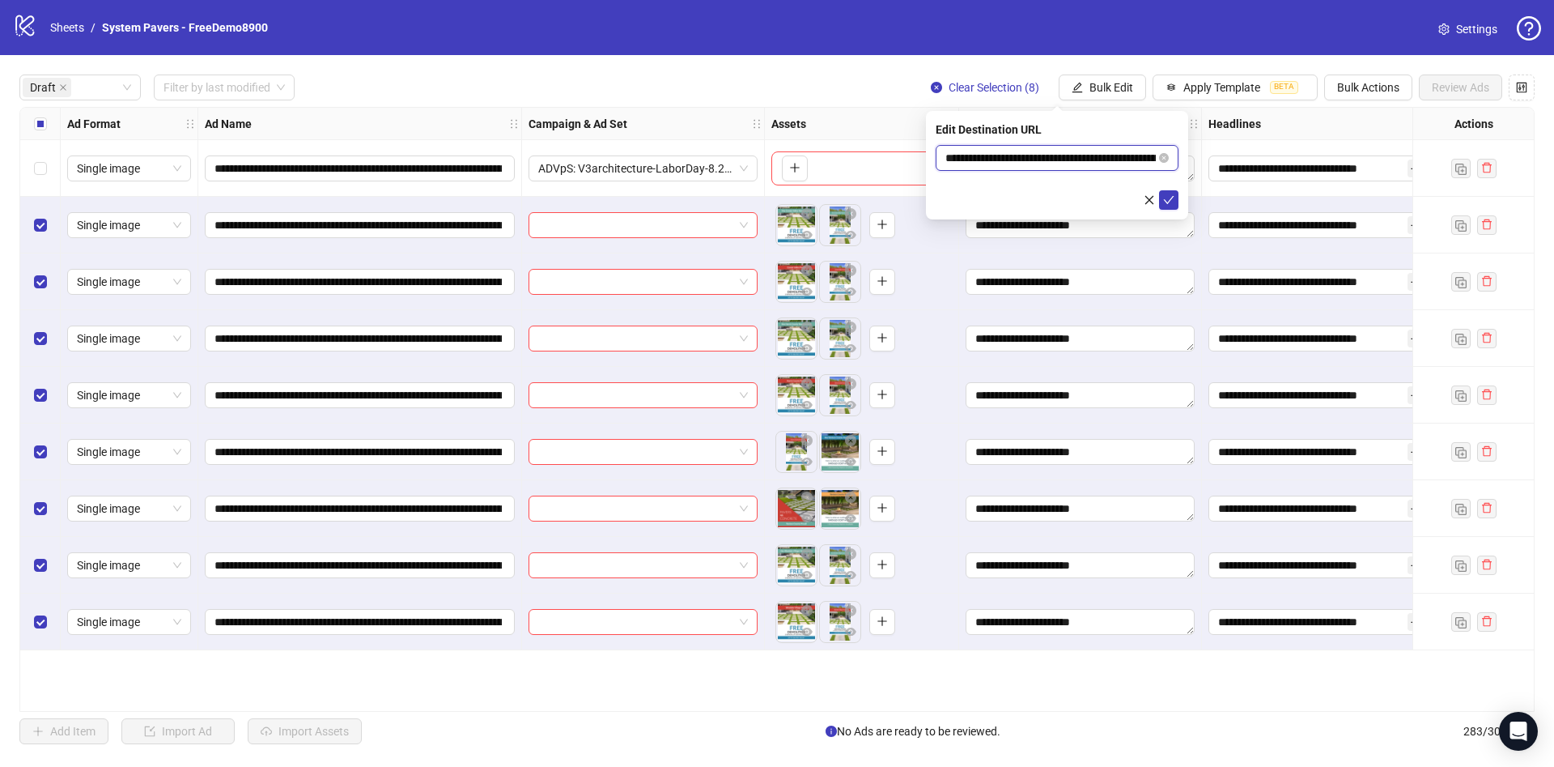
scroll to position [0, 105]
type input "**********"
click at [1175, 199] on button "submit" at bounding box center [1168, 199] width 19 height 19
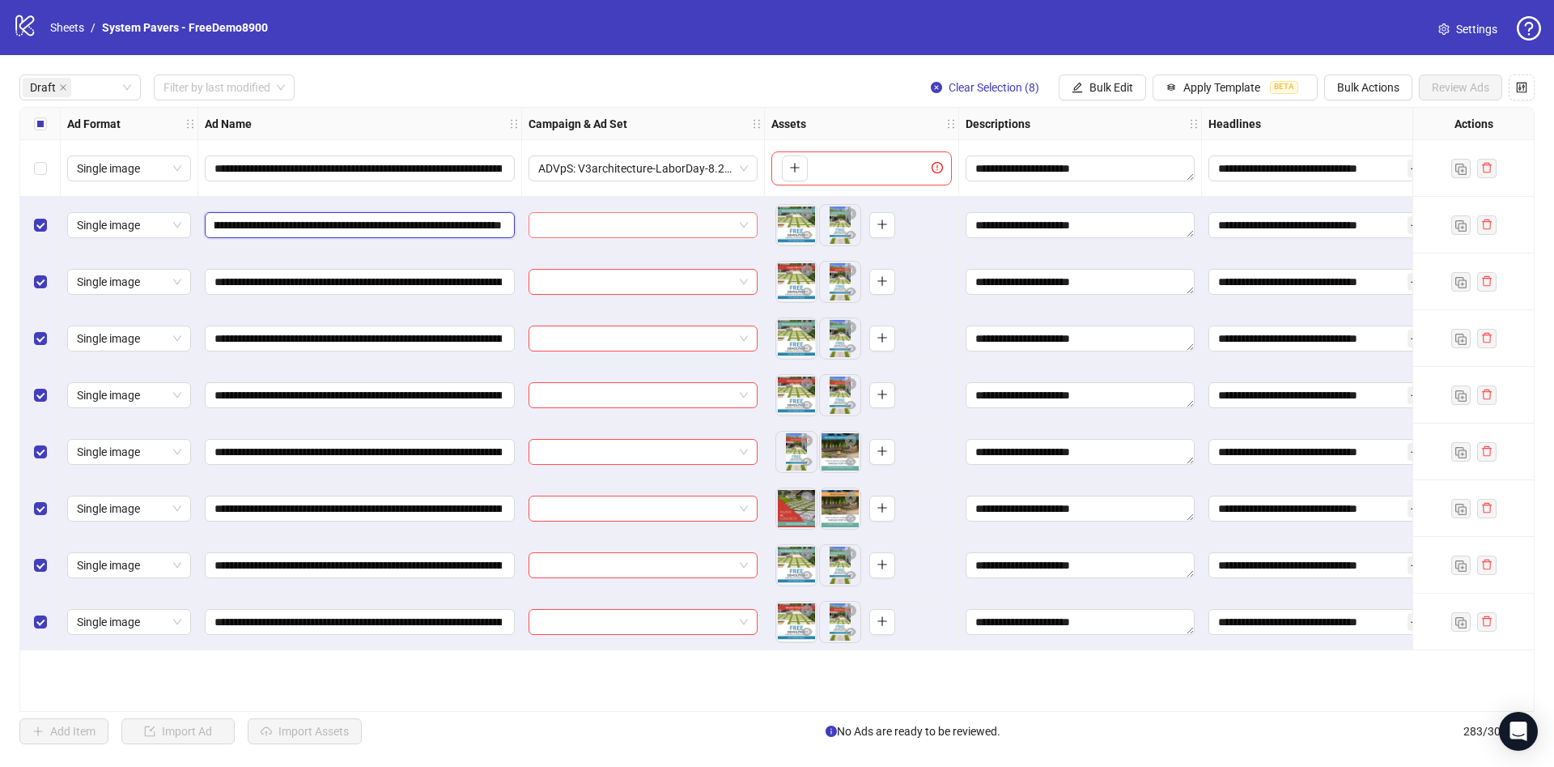
drag, startPoint x: 315, startPoint y: 221, endPoint x: 706, endPoint y: 223, distance: 391.0
click at [702, 108] on div "**********" at bounding box center [914, 108] width 1789 height 0
click at [715, 93] on div "Draft Filter by last modified Clear Selection (8) Bulk Edit Apply Template BETA…" at bounding box center [777, 87] width 1516 height 26
click at [32, 126] on div "Select all rows" at bounding box center [40, 124] width 40 height 32
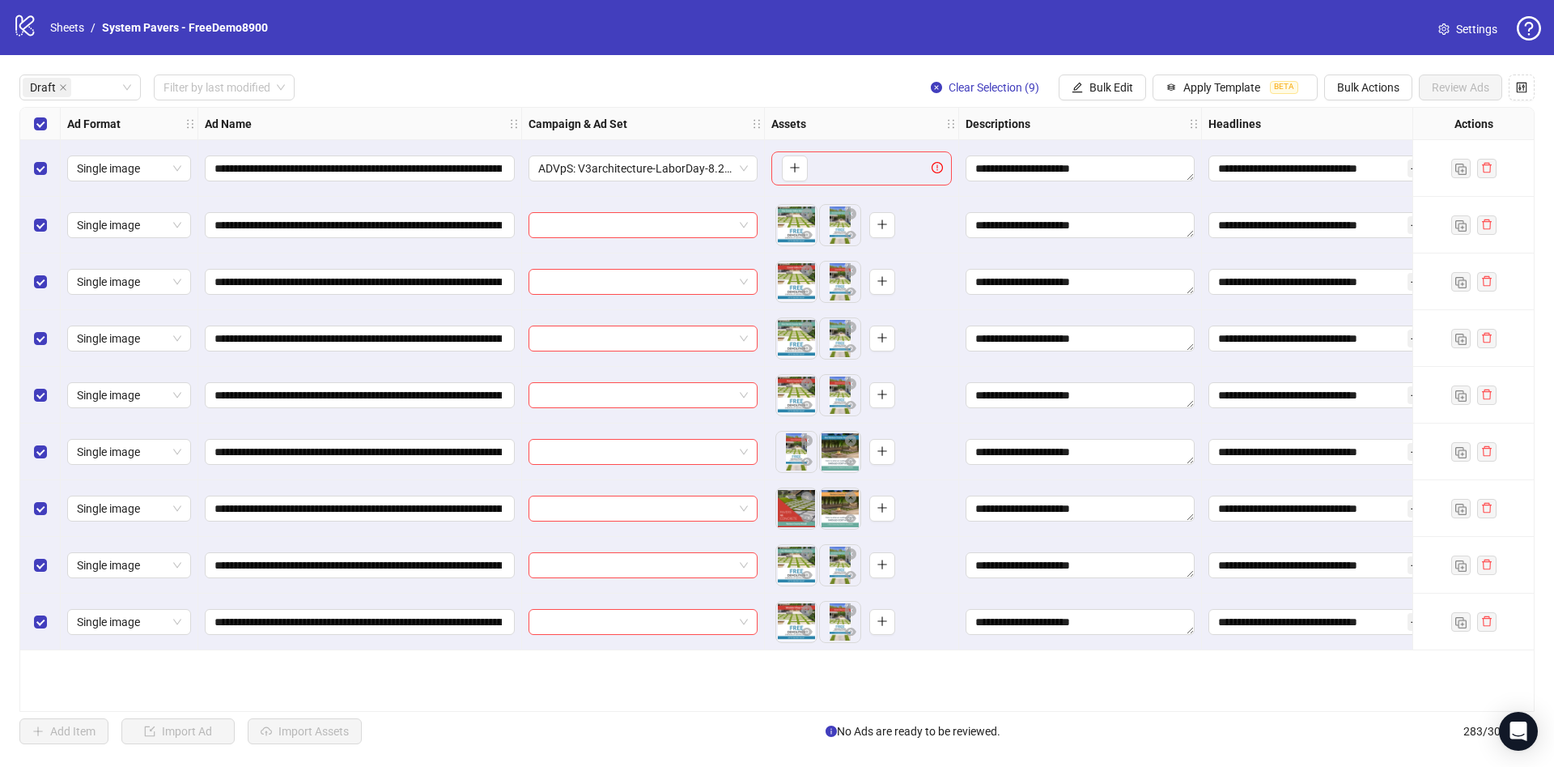
click at [45, 150] on div "Select row 1" at bounding box center [40, 168] width 40 height 57
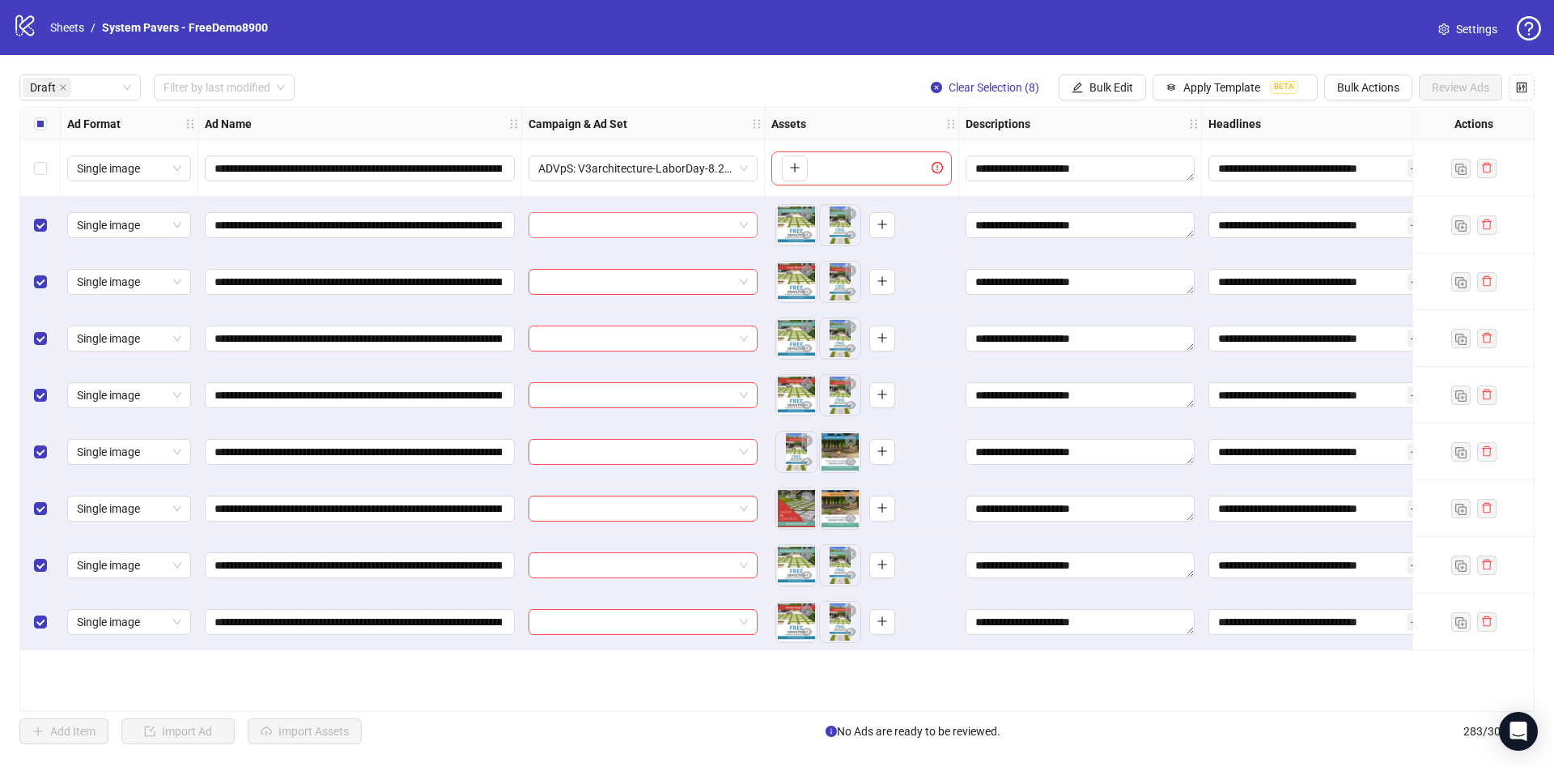
click at [618, 225] on input "search" at bounding box center [635, 225] width 195 height 24
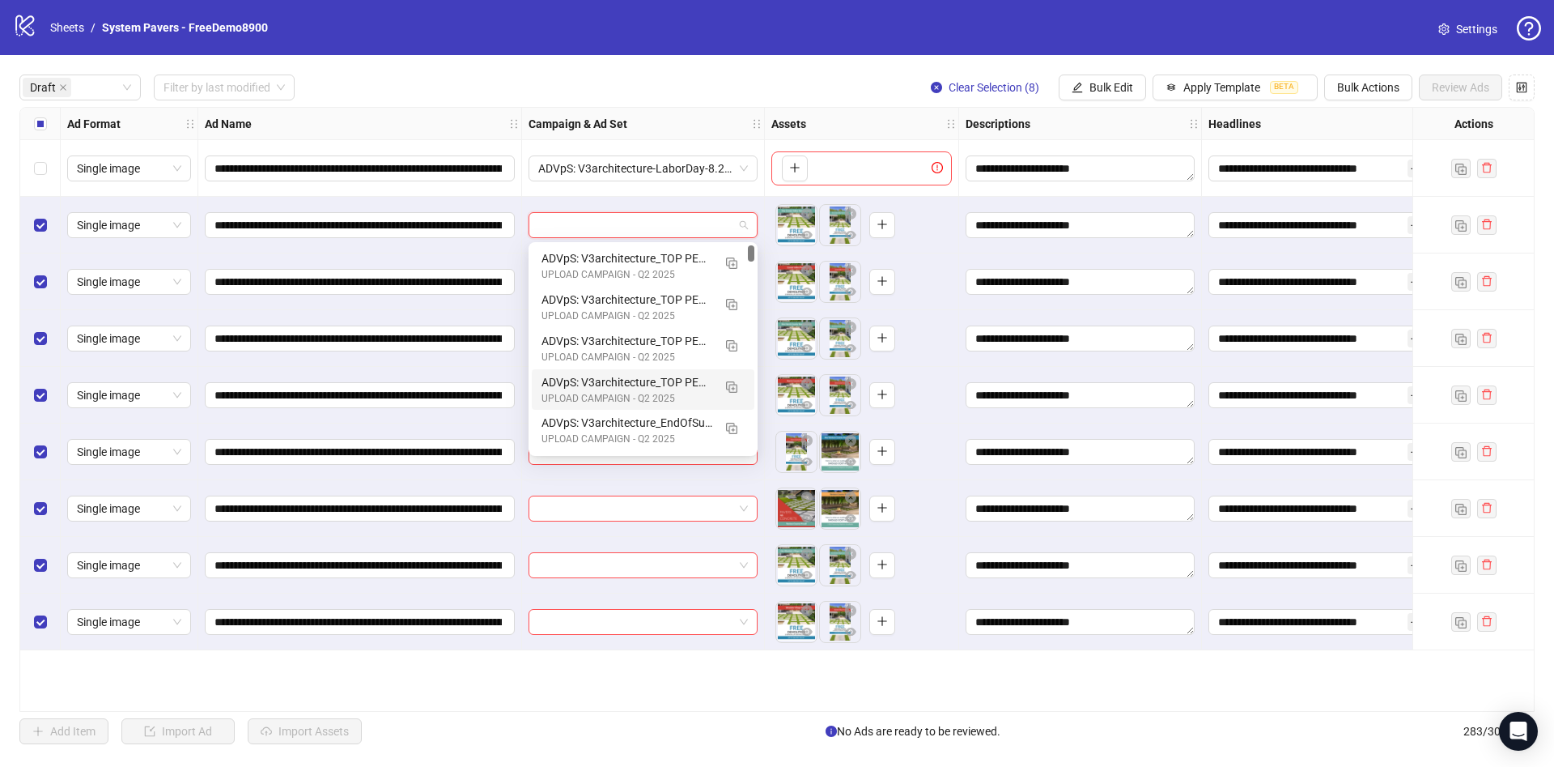
click at [654, 393] on div "UPLOAD CAMPAIGN - Q2 2025" at bounding box center [627, 398] width 171 height 15
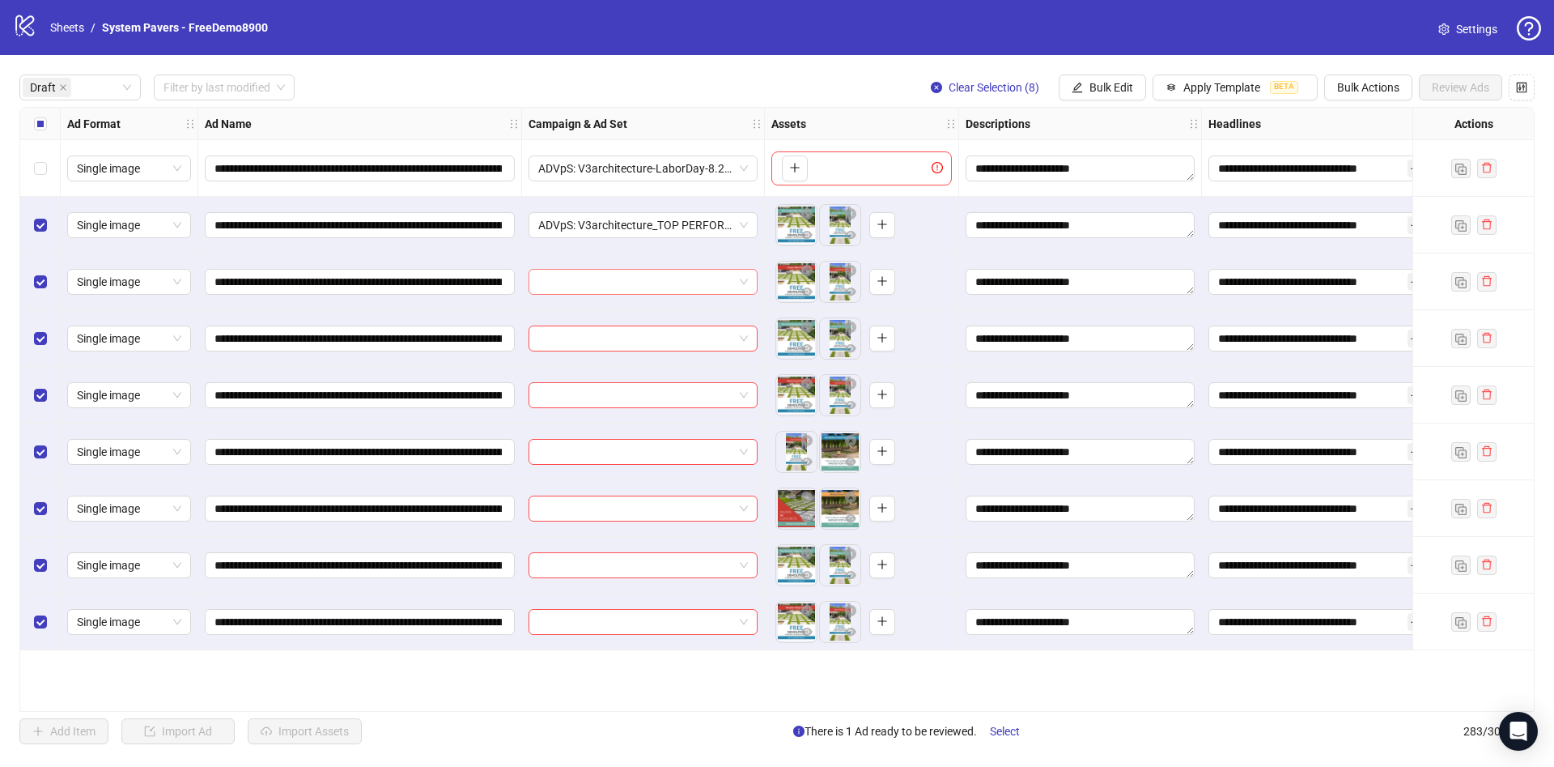
click at [680, 284] on input "search" at bounding box center [635, 282] width 195 height 24
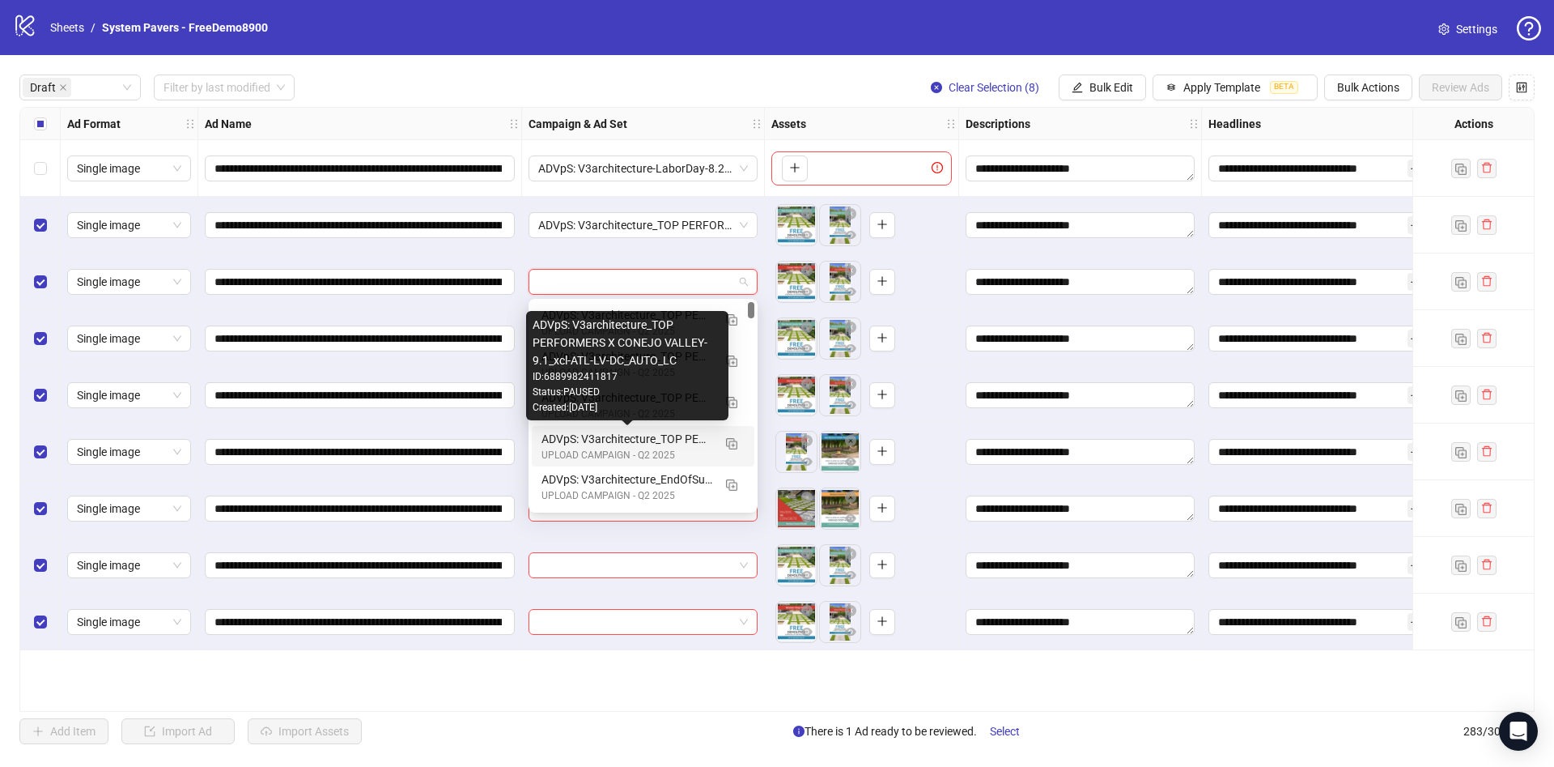
click at [658, 445] on div "ADVpS: V3architecture_TOP PERFORMERS X CONEJO VALLEY-9.1_xcl-ATL-LV-DC_AUTO_LC" at bounding box center [627, 439] width 171 height 18
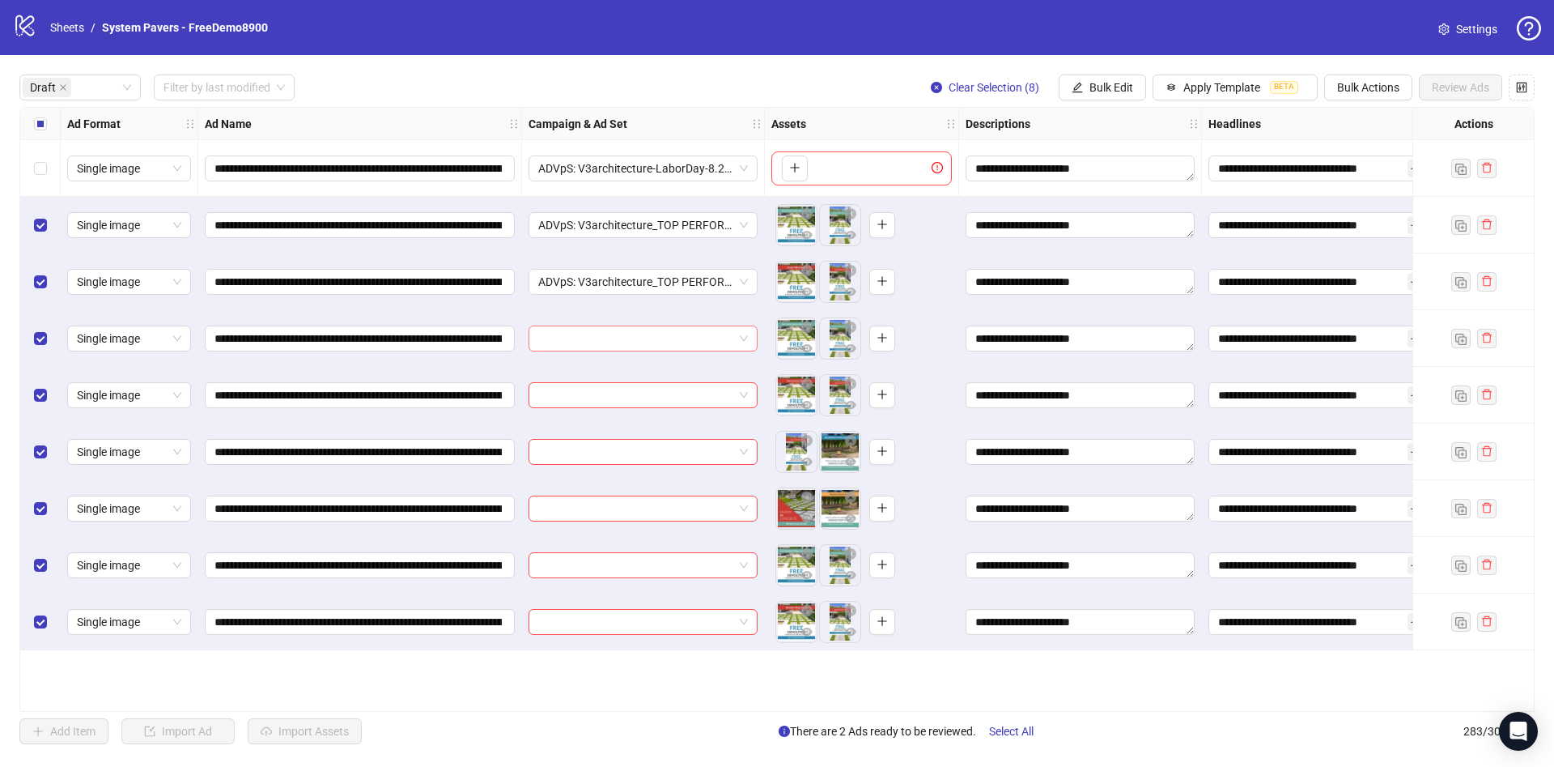
click at [674, 338] on input "search" at bounding box center [635, 338] width 195 height 24
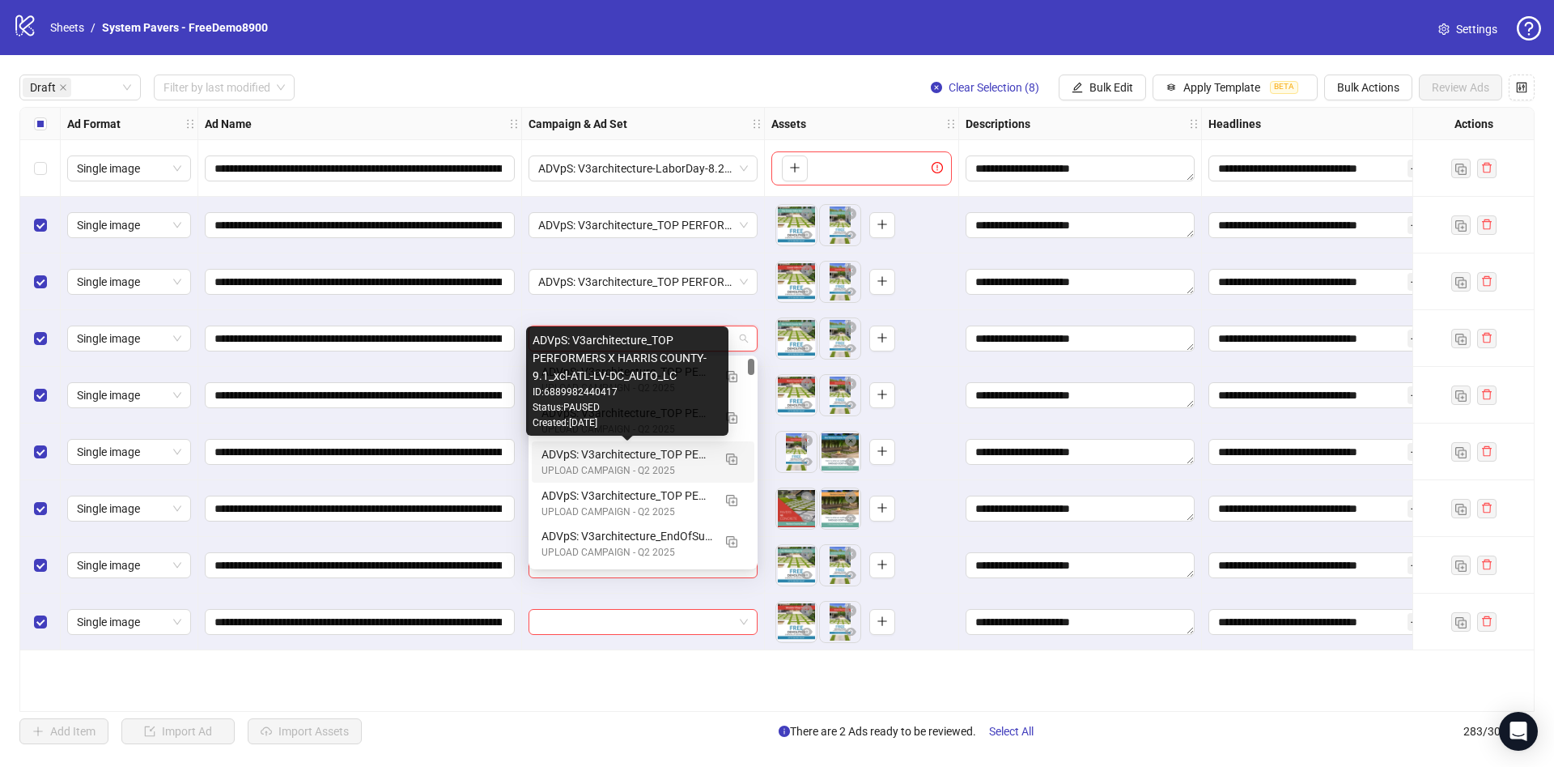
click at [659, 459] on div "ADVpS: V3architecture_TOP PERFORMERS X HARRIS COUNTY-9.1_xcl-ATL-LV-DC_AUTO_LC" at bounding box center [627, 454] width 171 height 18
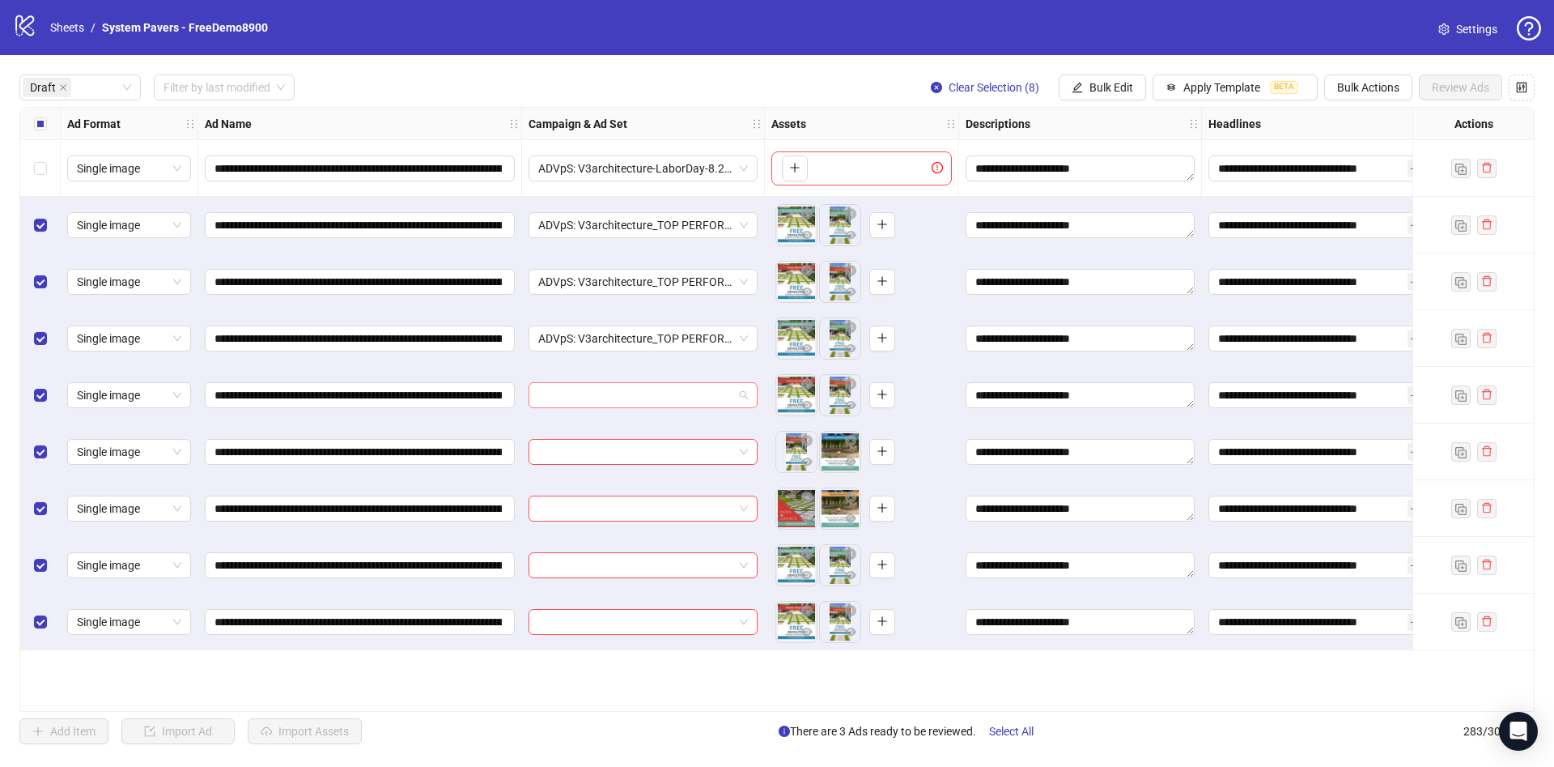
click at [657, 402] on input "search" at bounding box center [635, 395] width 195 height 24
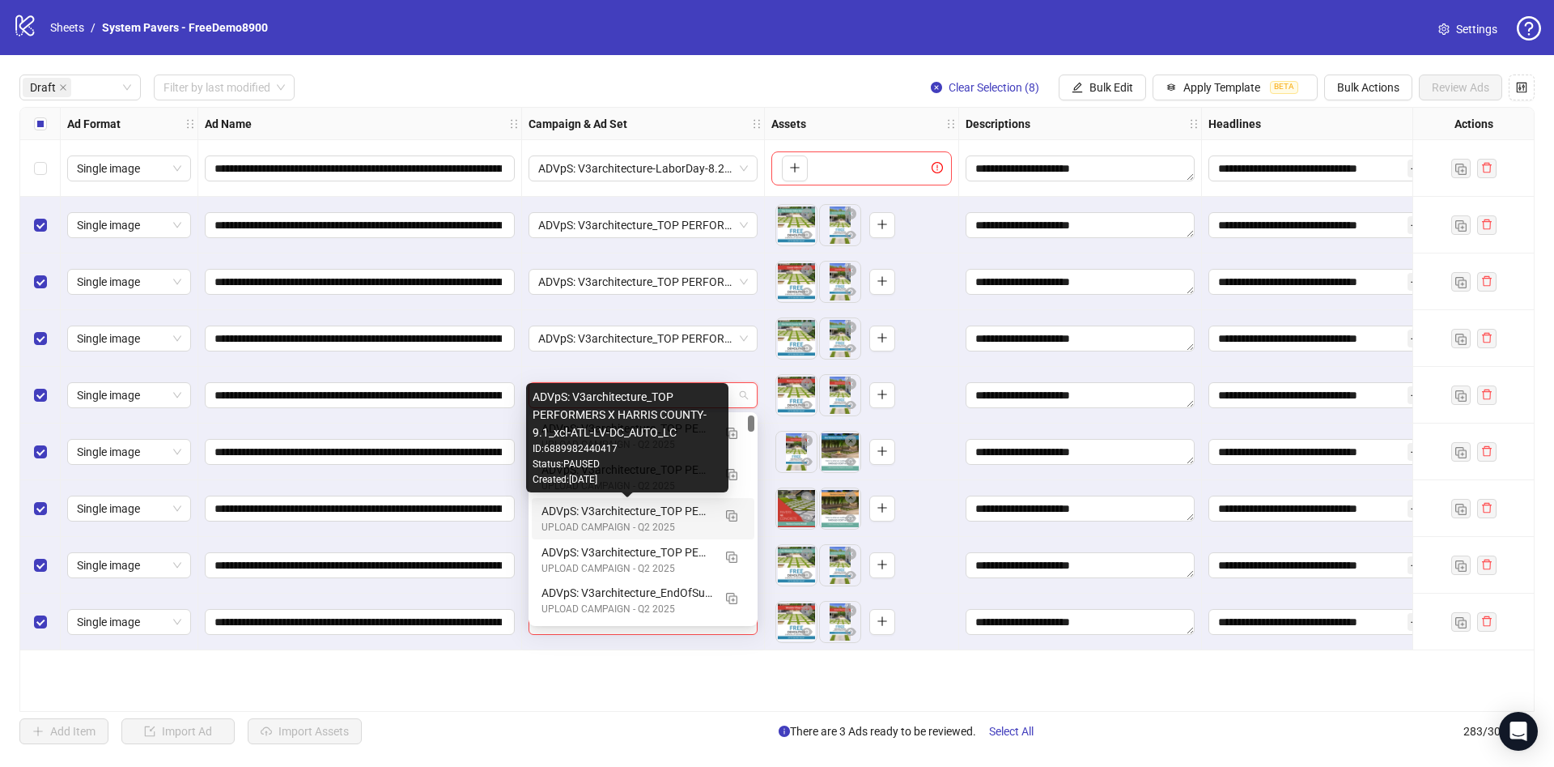
click at [640, 506] on div "ADVpS: V3architecture_TOP PERFORMERS X HARRIS COUNTY-9.1_xcl-ATL-LV-DC_AUTO_LC" at bounding box center [627, 511] width 171 height 18
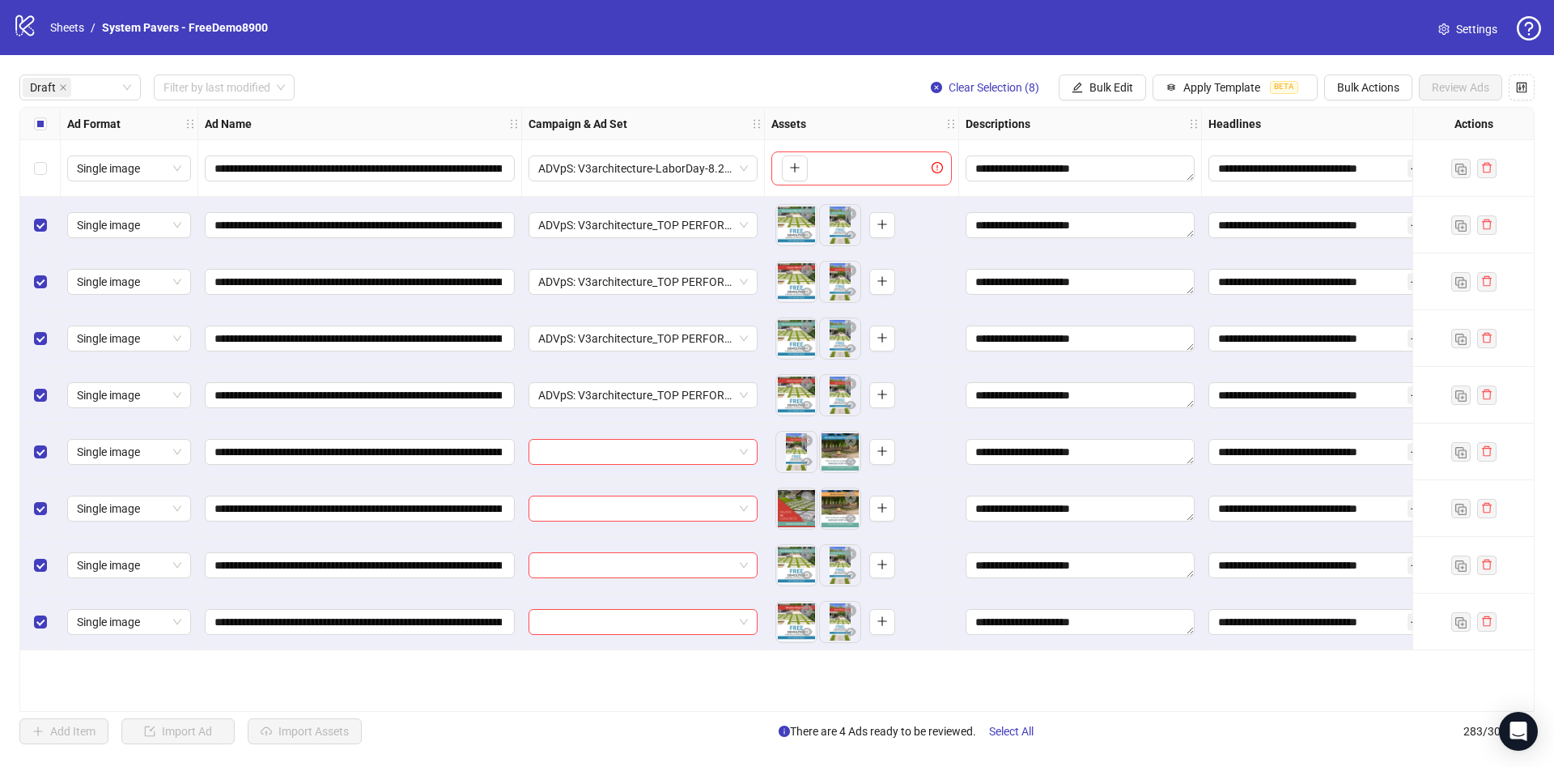
click at [673, 438] on div at bounding box center [643, 451] width 243 height 57
click at [671, 455] on input "search" at bounding box center [635, 452] width 195 height 24
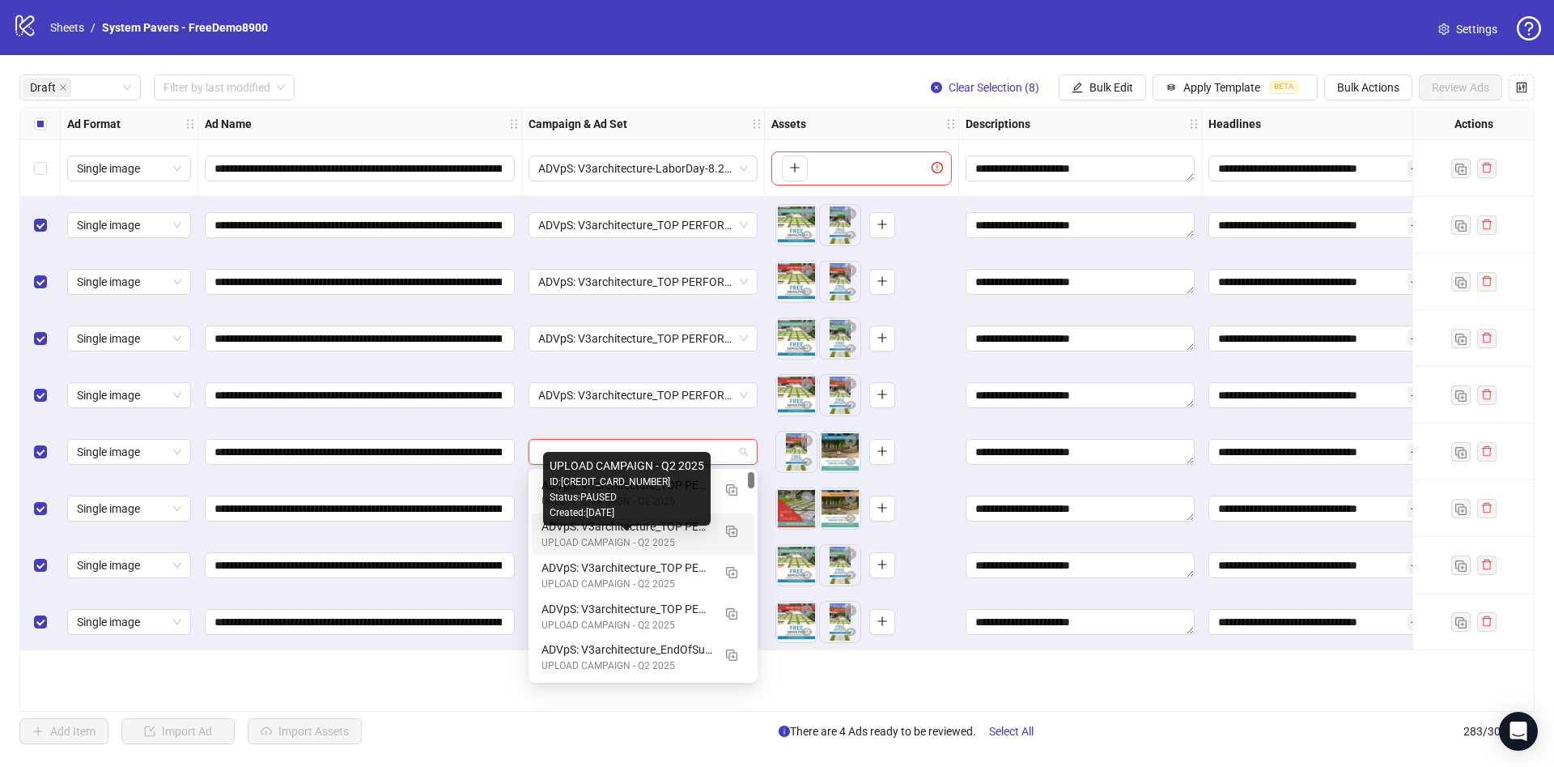
click at [678, 527] on div "ADVpS: V3architecture_TOP PERFORMERS X VENTURA COUNTY-9.1_xcl-ATL-LV-DC_AUTO_LC" at bounding box center [627, 526] width 171 height 18
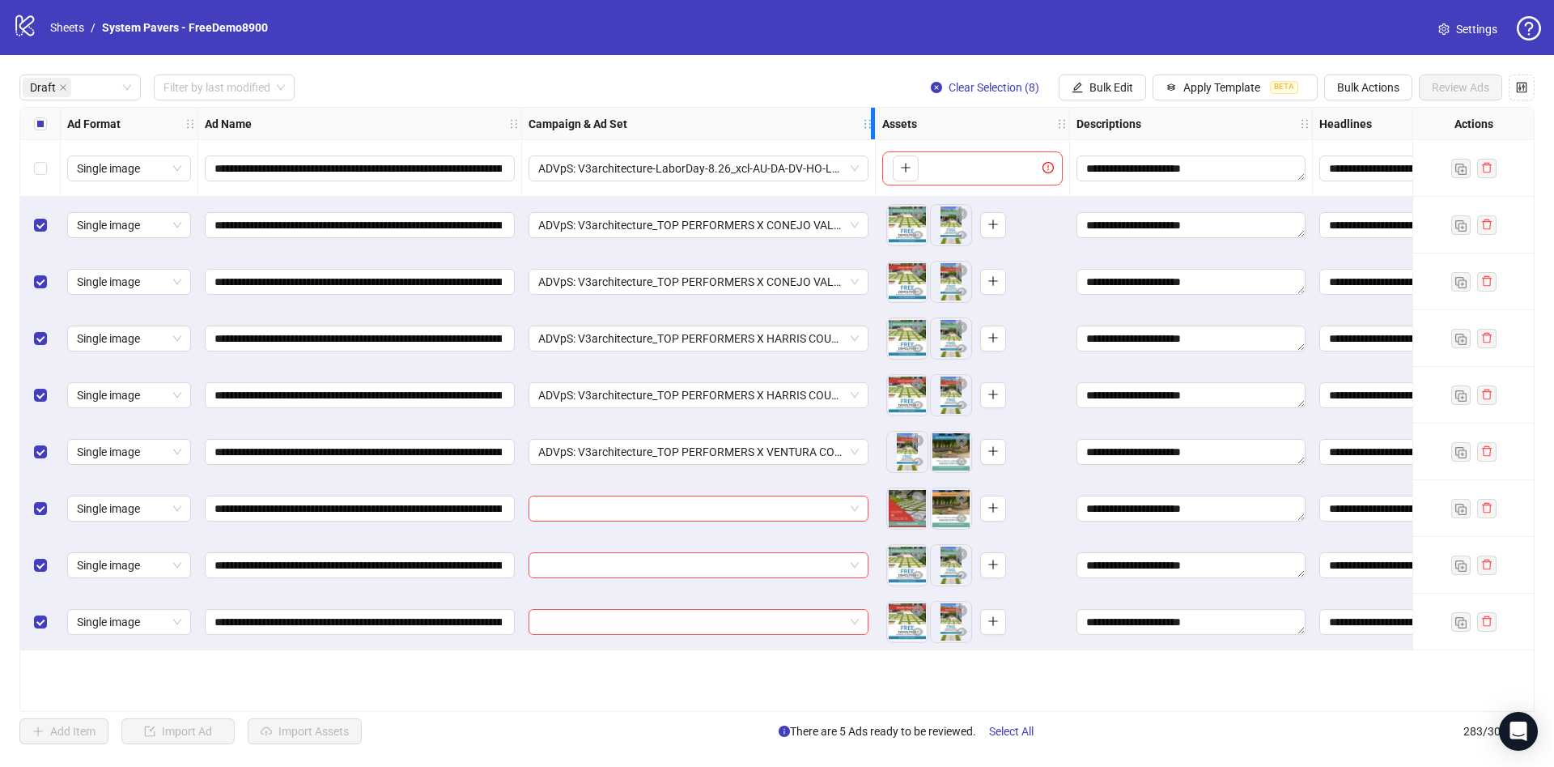
drag, startPoint x: 811, startPoint y: 141, endPoint x: 870, endPoint y: 154, distance: 60.5
click at [870, 154] on div "**********" at bounding box center [929, 379] width 1819 height 542
click at [726, 513] on input "search" at bounding box center [691, 508] width 306 height 24
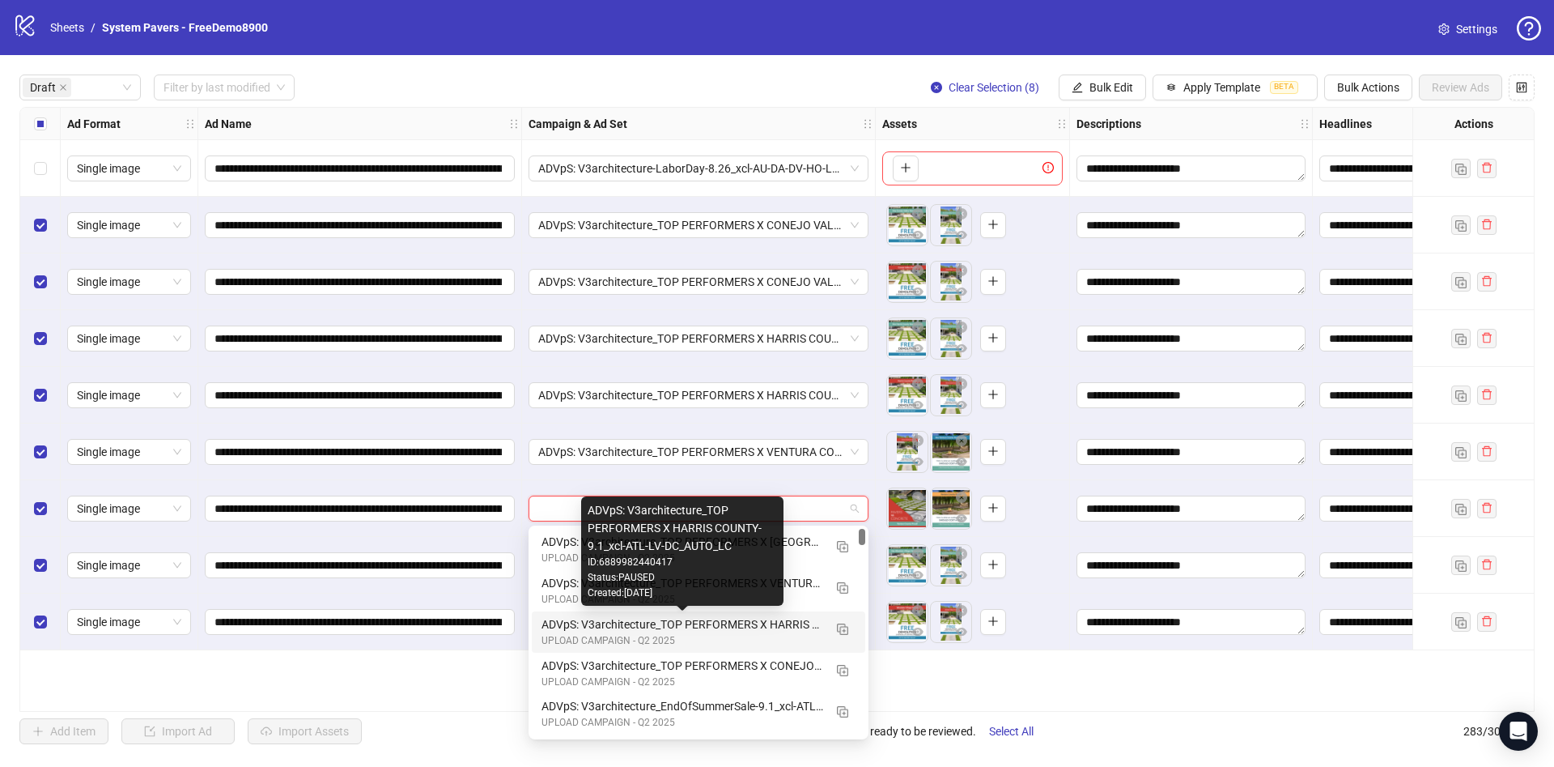
click at [782, 589] on div "ADVpS: V3architecture_TOP PERFORMERS X HARRIS COUNTY-9.1_xcl-ATL-LV-DC_AUTO_LC …" at bounding box center [682, 550] width 202 height 109
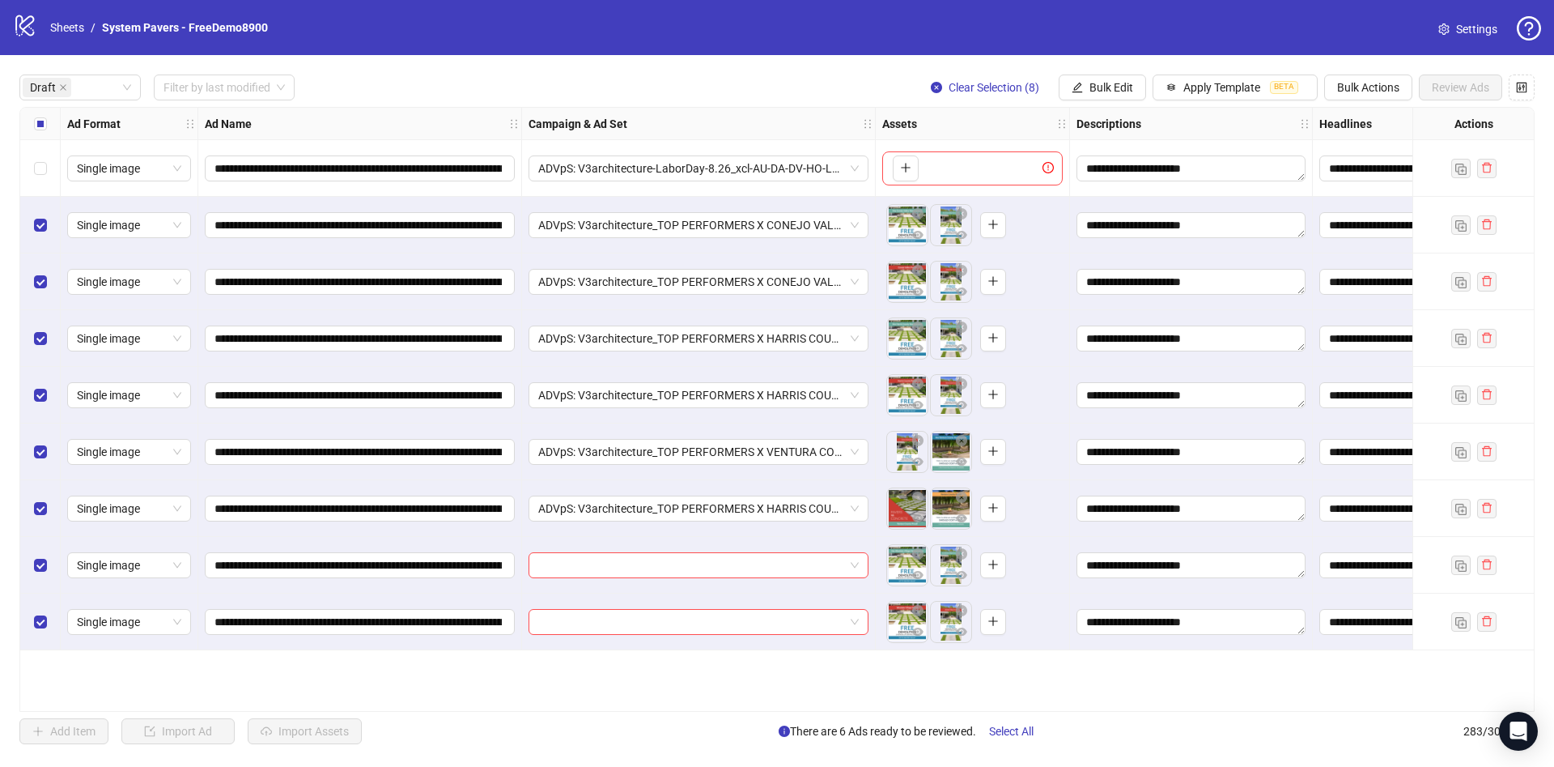
click at [786, 521] on div "ADVpS: V3architecture_TOP PERFORMERS X HARRIS COUNTY-9.1_xcl-ATL-LV-DC_AUTO_LC" at bounding box center [699, 508] width 354 height 57
click at [806, 504] on span "ADVpS: V3architecture_TOP PERFORMERS X HARRIS COUNTY-9.1_xcl-ATL-LV-DC_AUTO_LC" at bounding box center [698, 508] width 321 height 24
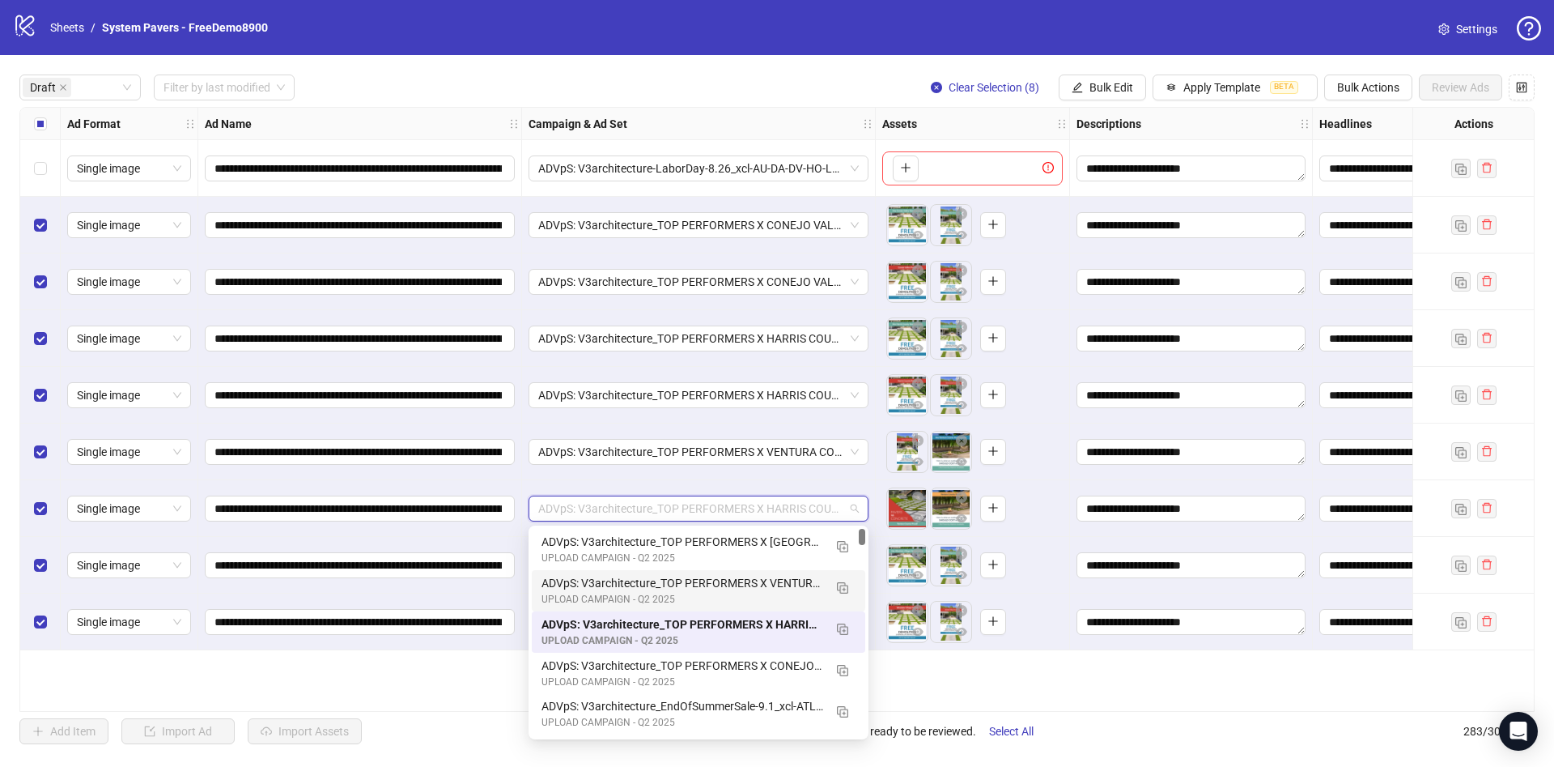
click at [797, 590] on div "ADVpS: V3architecture_TOP PERFORMERS X VENTURA COUNTY-9.1_xcl-ATL-LV-DC_AUTO_LC" at bounding box center [683, 583] width 282 height 18
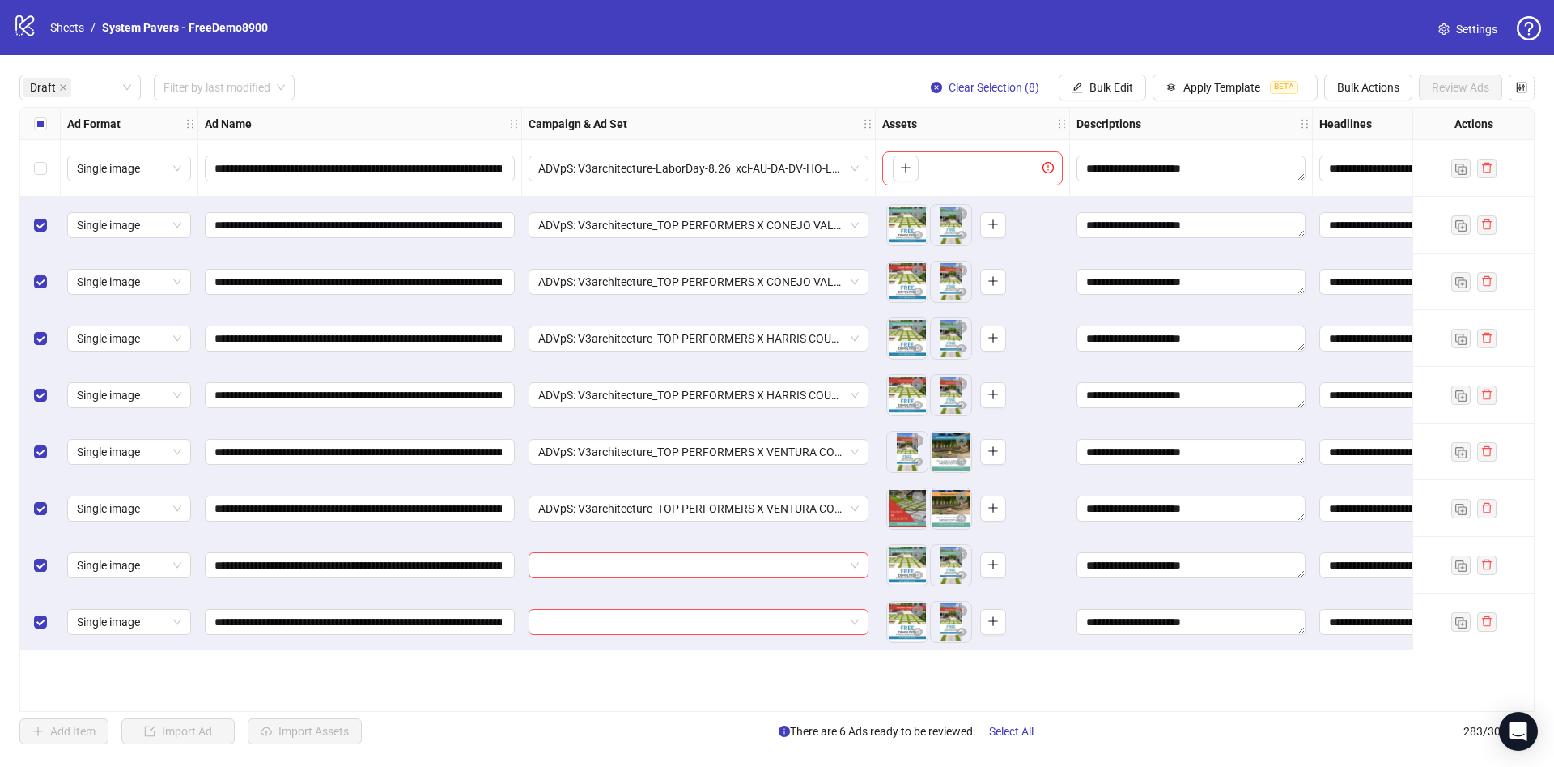
click at [795, 578] on div at bounding box center [699, 565] width 354 height 57
click at [797, 564] on input "search" at bounding box center [691, 565] width 306 height 24
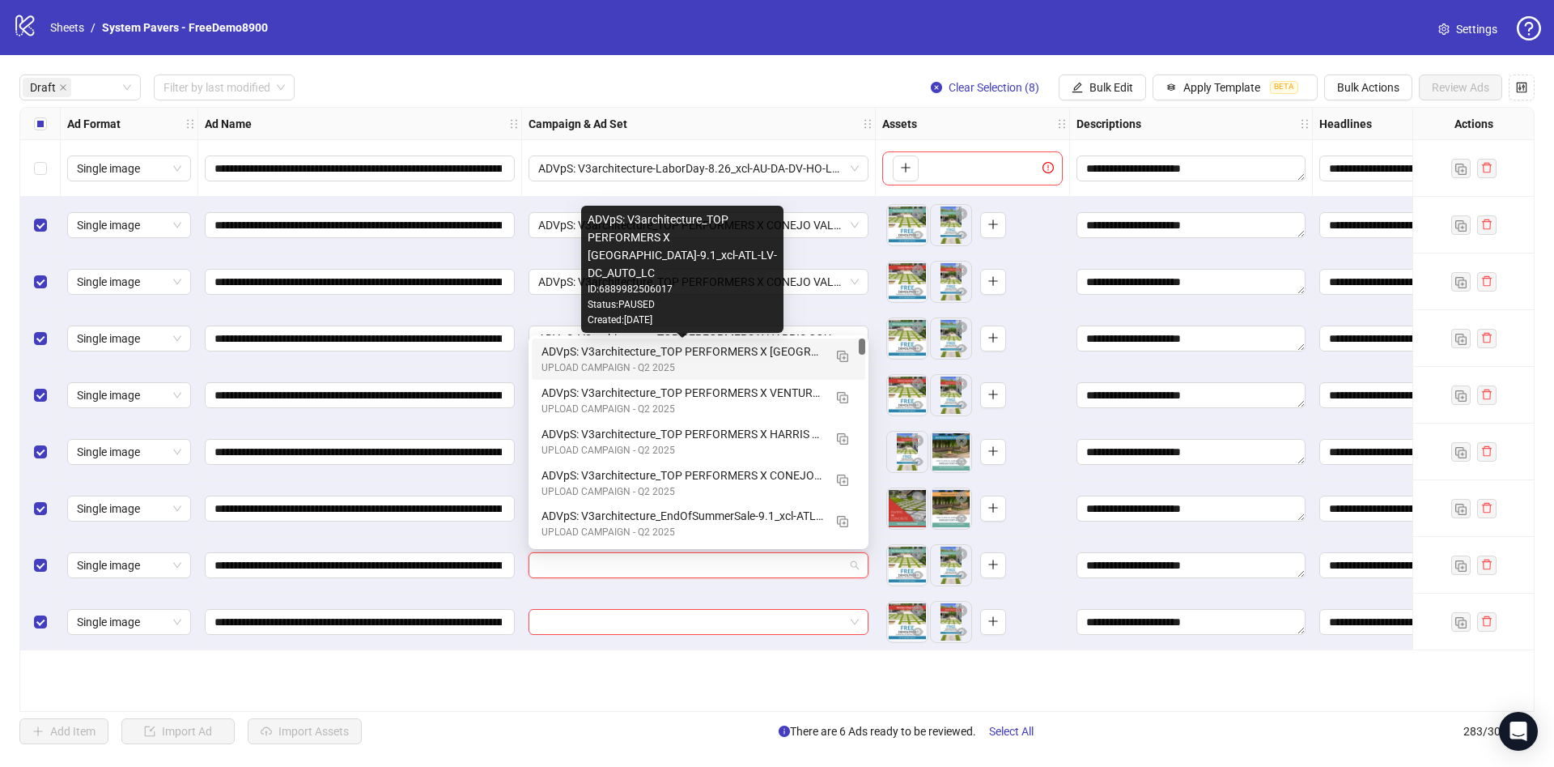
click at [783, 356] on div "ADVpS: V3architecture_TOP PERFORMERS X [GEOGRAPHIC_DATA]-9.1_xcl-ATL-LV-DC_AUTO…" at bounding box center [683, 351] width 282 height 18
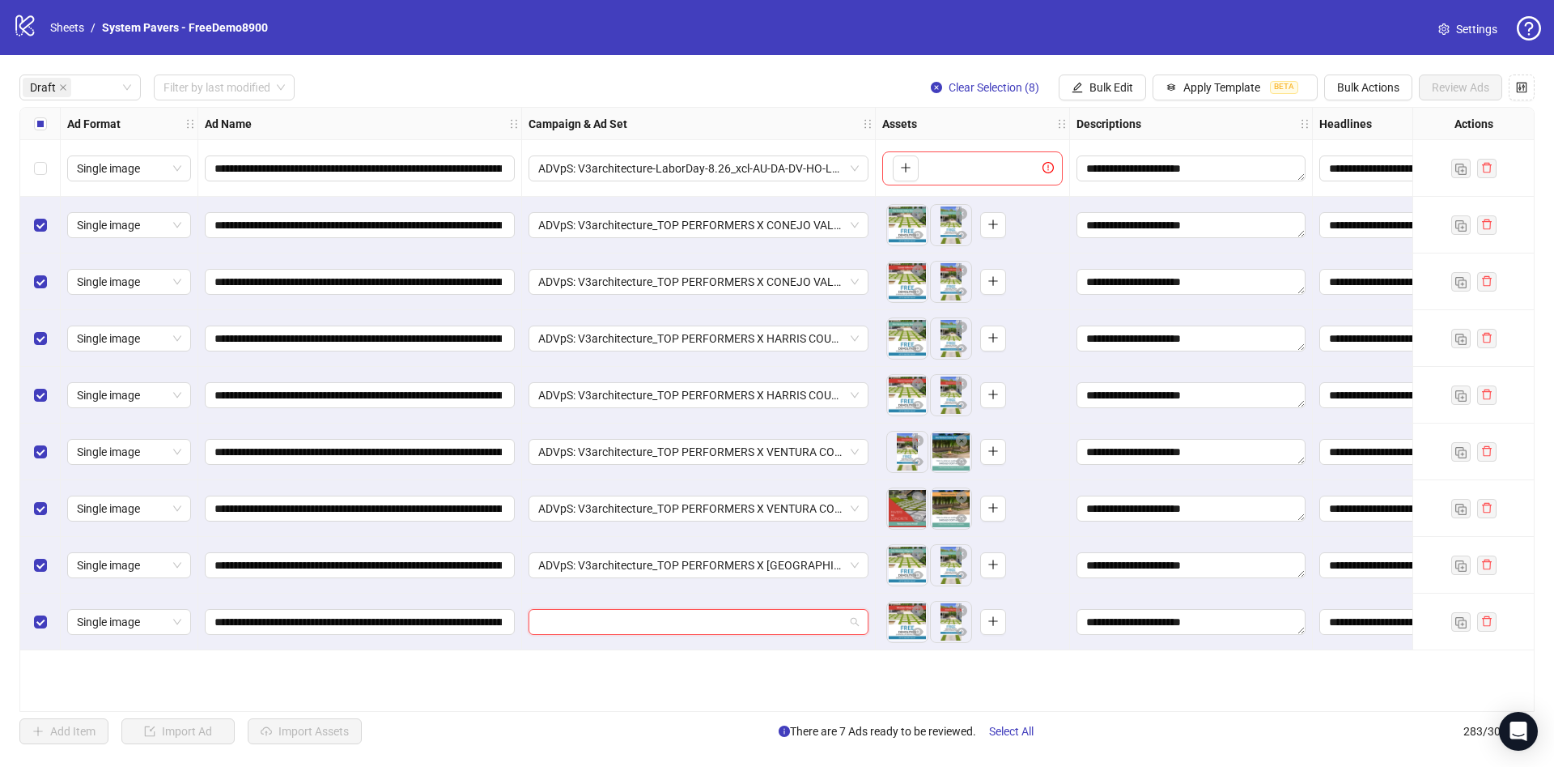
click at [811, 626] on input "search" at bounding box center [691, 622] width 306 height 24
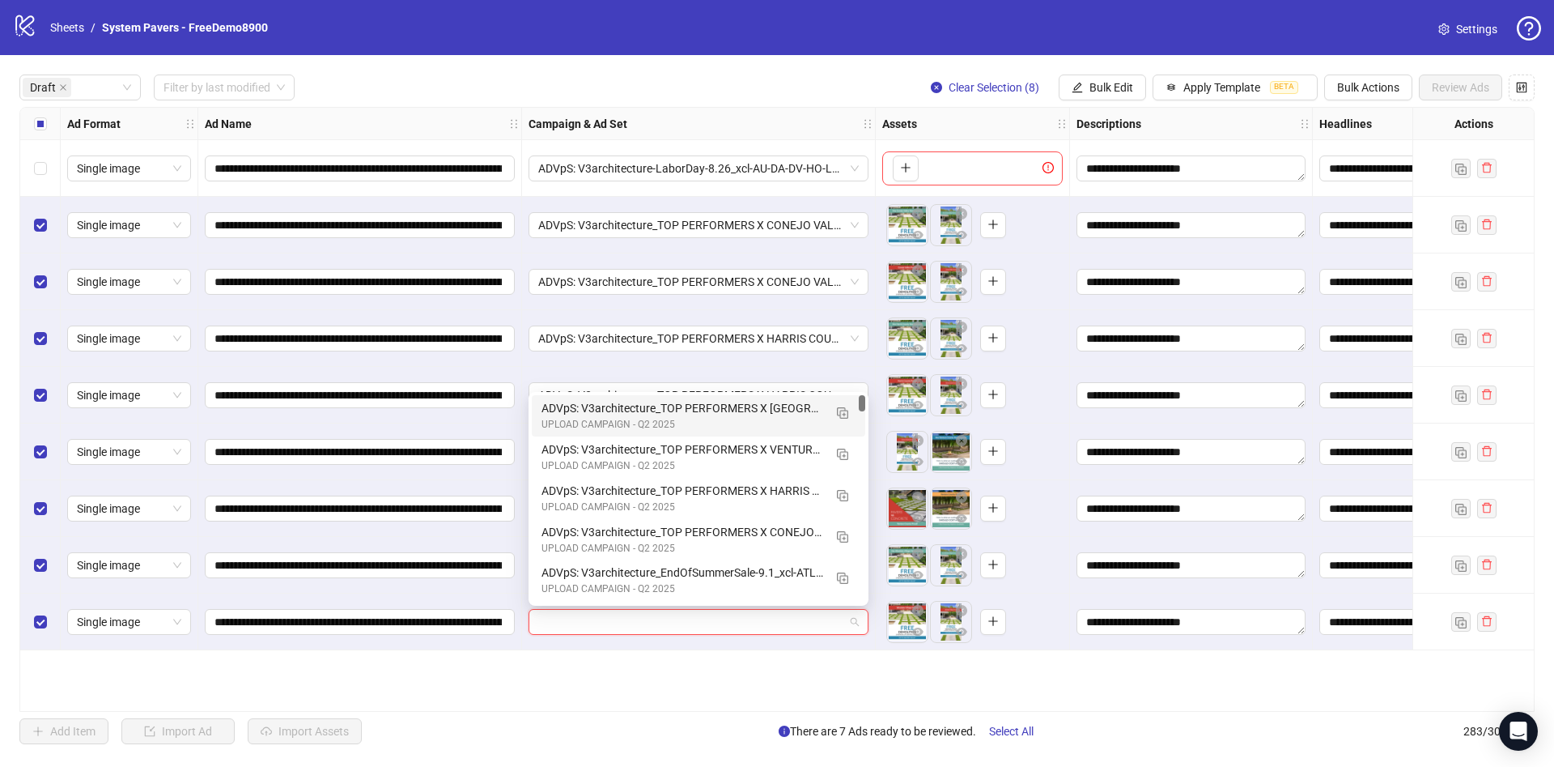
click at [763, 395] on div "ADVpS: V3architecture_TOP PERFORMERS X [GEOGRAPHIC_DATA]-9.1_xcl-ATL-LV-DC_AUTO…" at bounding box center [699, 415] width 334 height 41
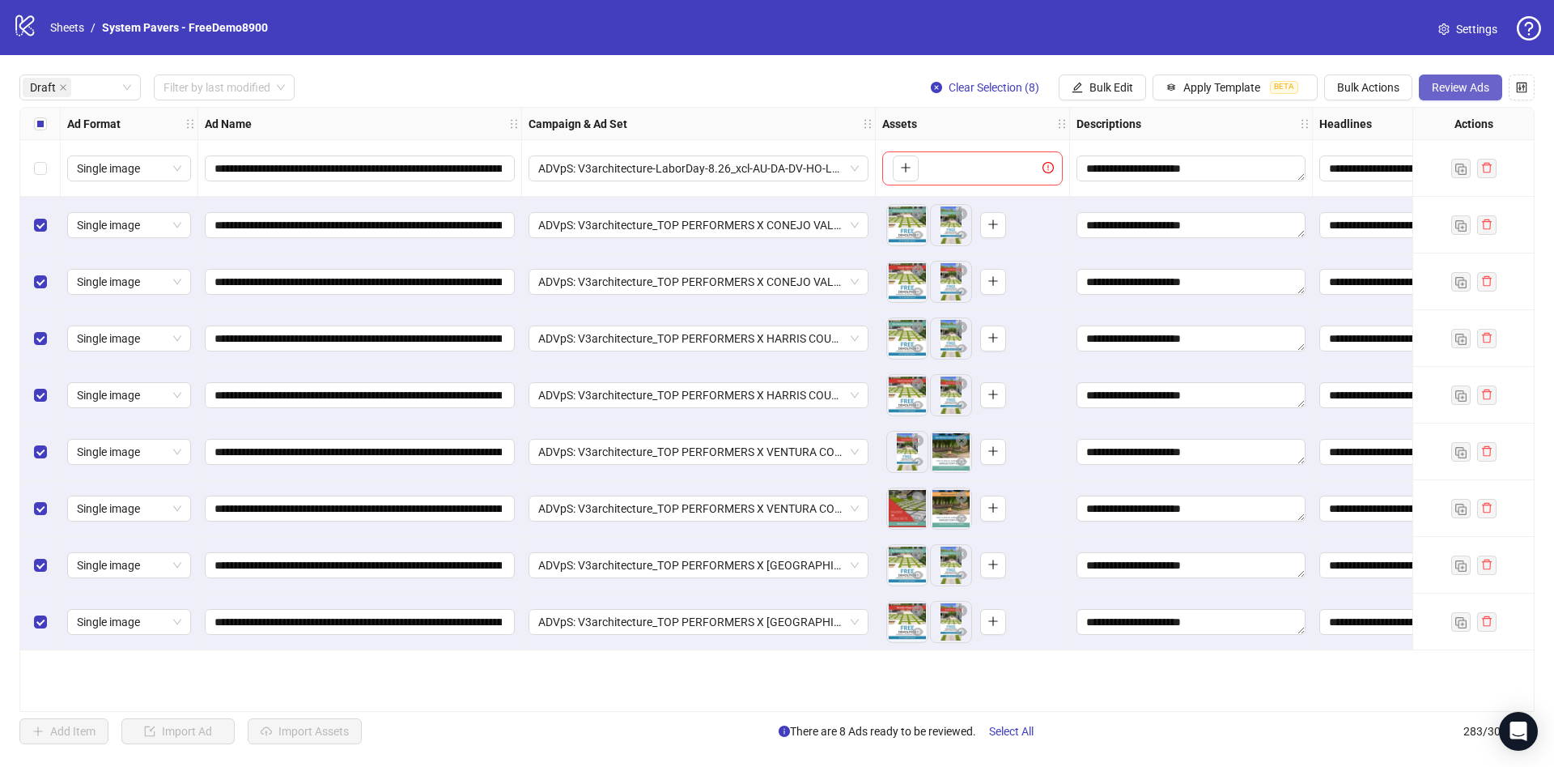
click at [1474, 92] on span "Review Ads" at bounding box center [1460, 87] width 57 height 13
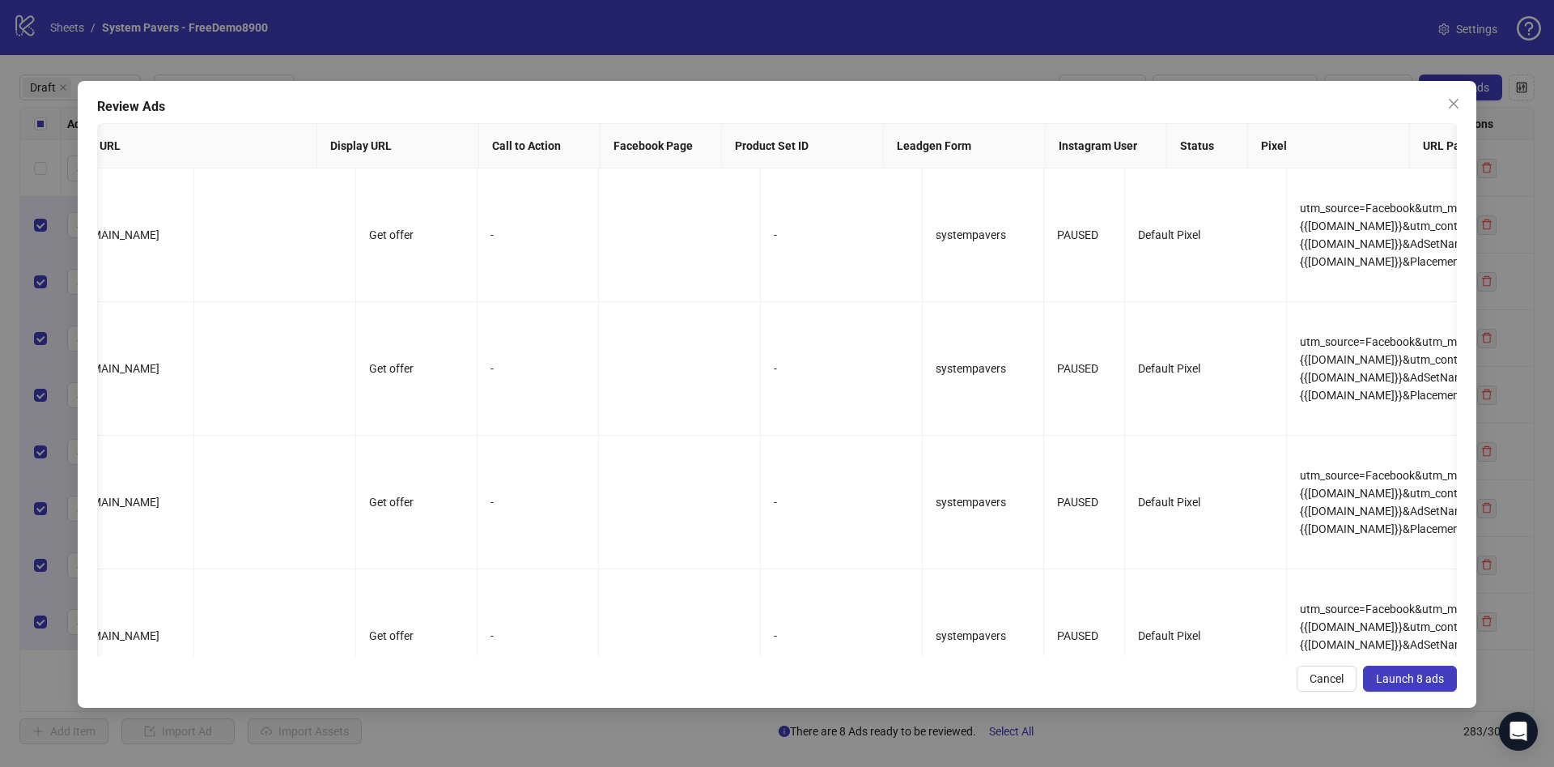
scroll to position [0, 1955]
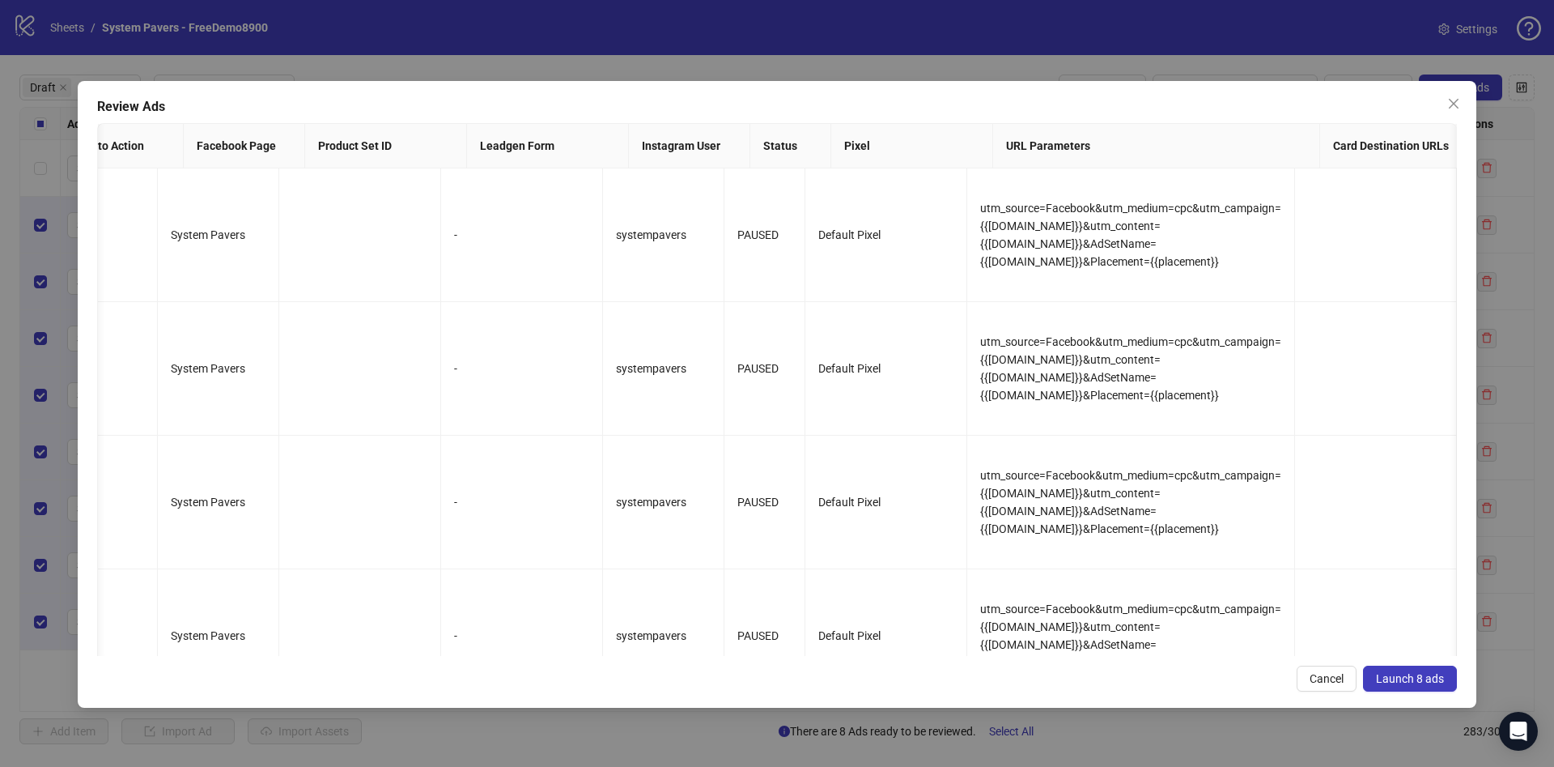
click at [1426, 679] on span "Launch 8 ads" at bounding box center [1410, 678] width 68 height 13
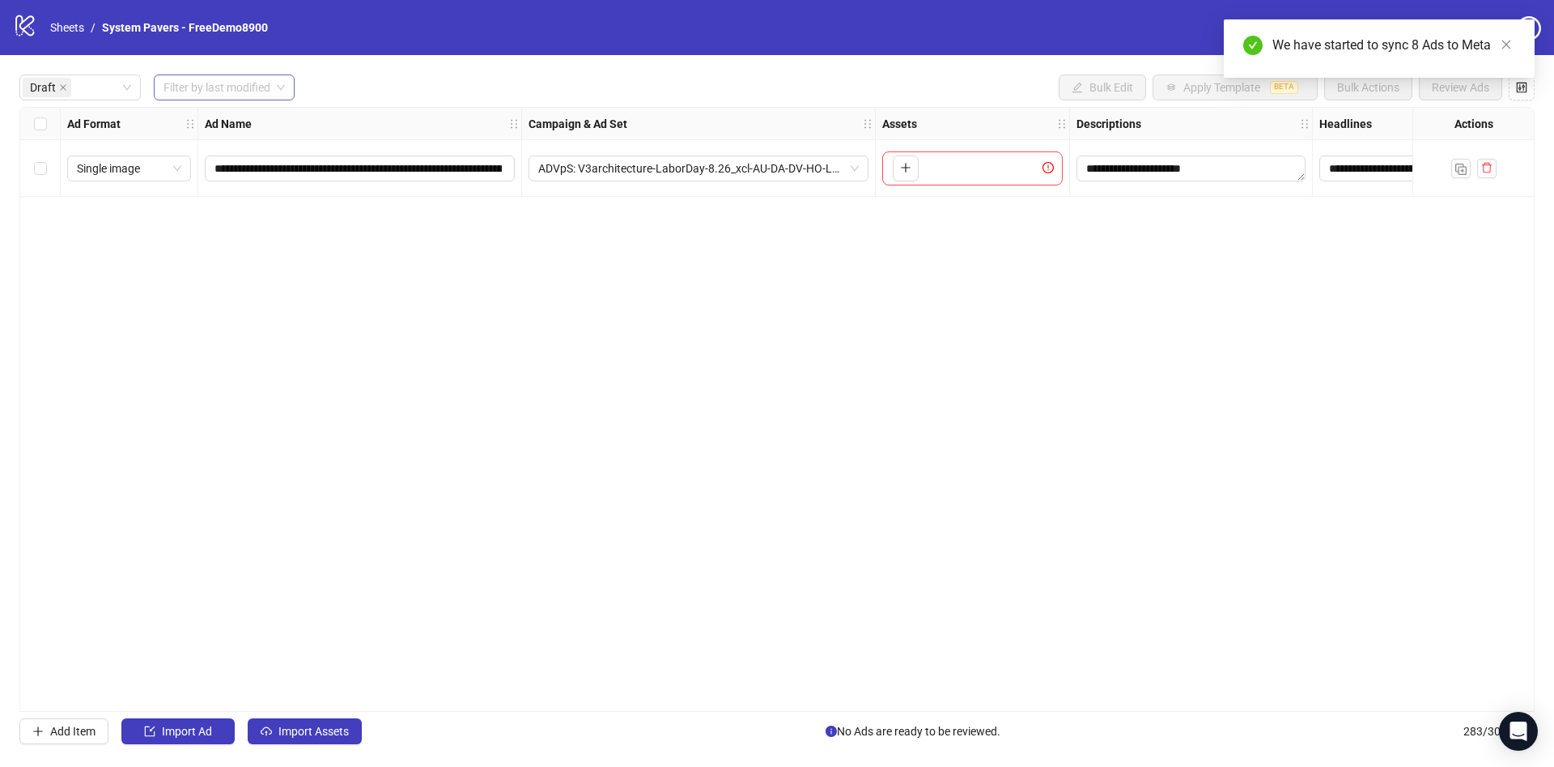
click at [211, 78] on input "search" at bounding box center [217, 87] width 107 height 24
click at [199, 117] on div "[DATE]" at bounding box center [225, 121] width 117 height 18
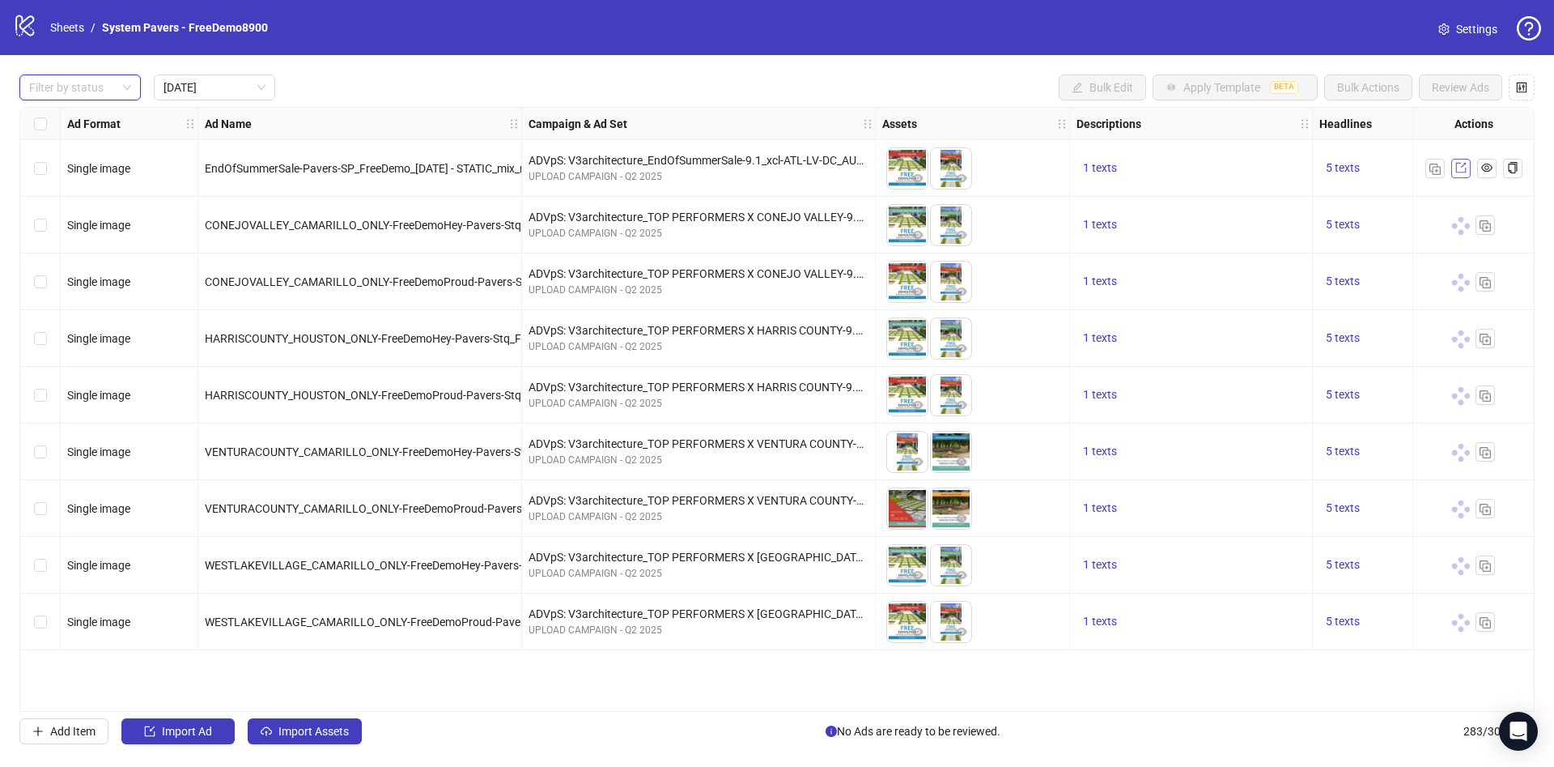
click at [1468, 166] on link at bounding box center [1461, 168] width 19 height 19
